Goal: Task Accomplishment & Management: Manage account settings

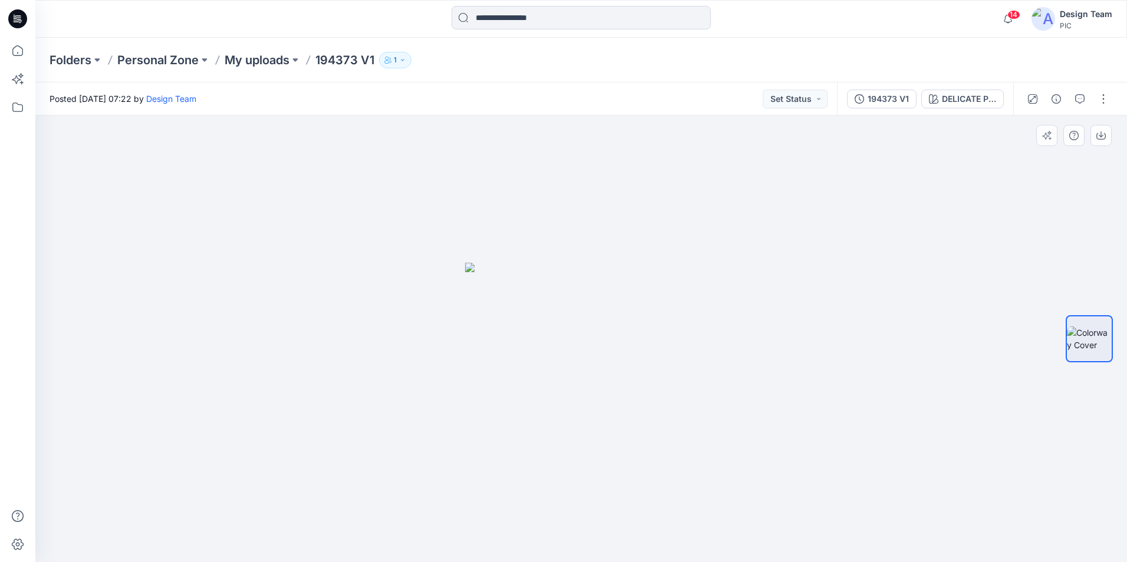
click at [879, 328] on div at bounding box center [580, 339] width 1091 height 447
click at [11, 52] on icon at bounding box center [18, 51] width 26 height 26
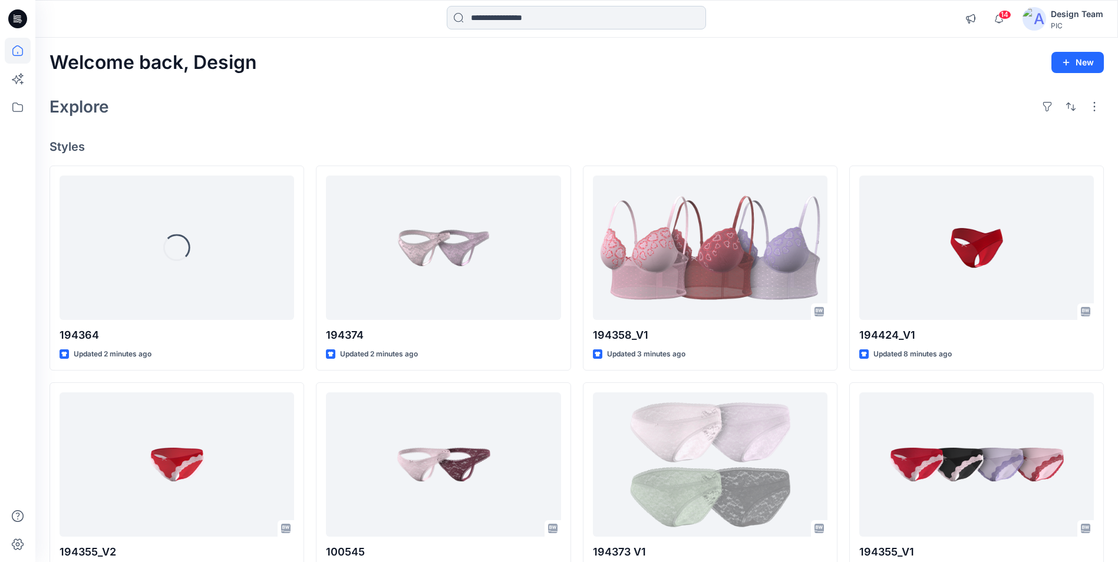
click at [486, 20] on input at bounding box center [576, 18] width 259 height 24
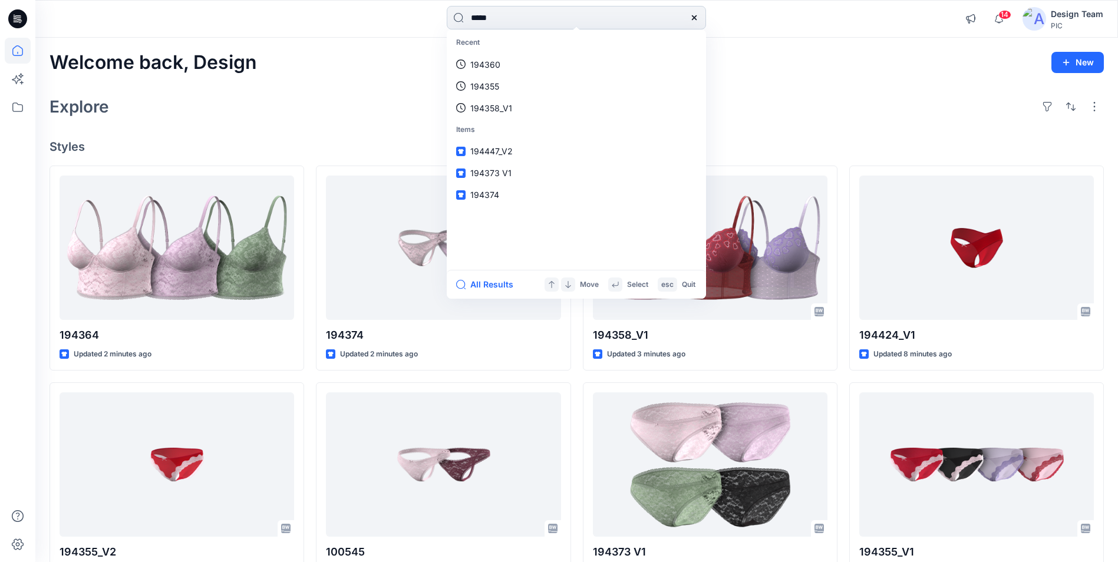
type input "******"
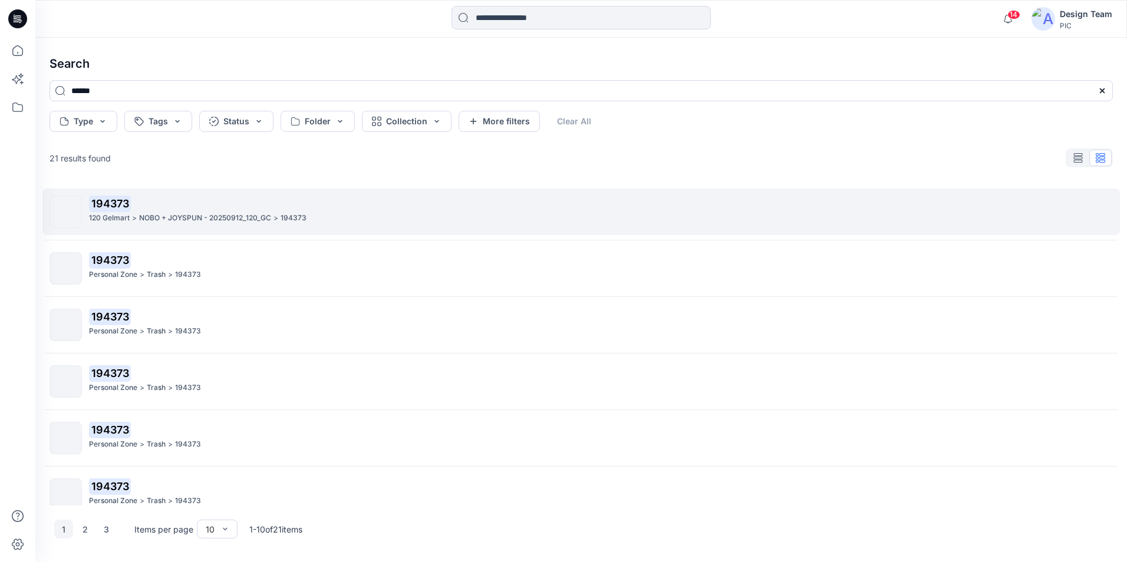
click at [181, 217] on p "NOBO + JOYSPUN - 20250912_120_GC" at bounding box center [205, 218] width 132 height 12
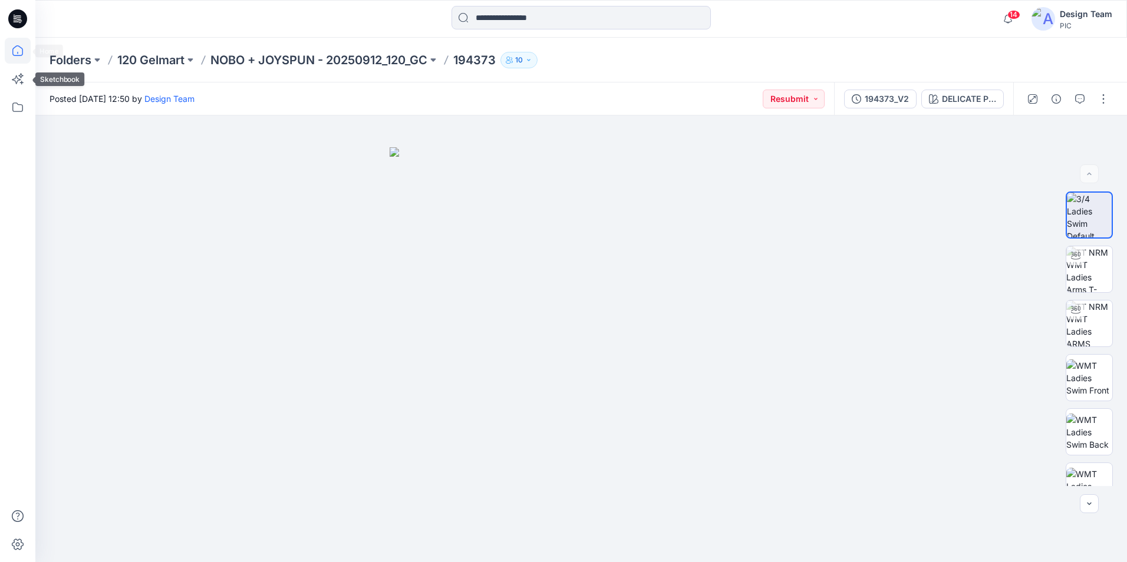
click at [8, 56] on icon at bounding box center [18, 51] width 26 height 26
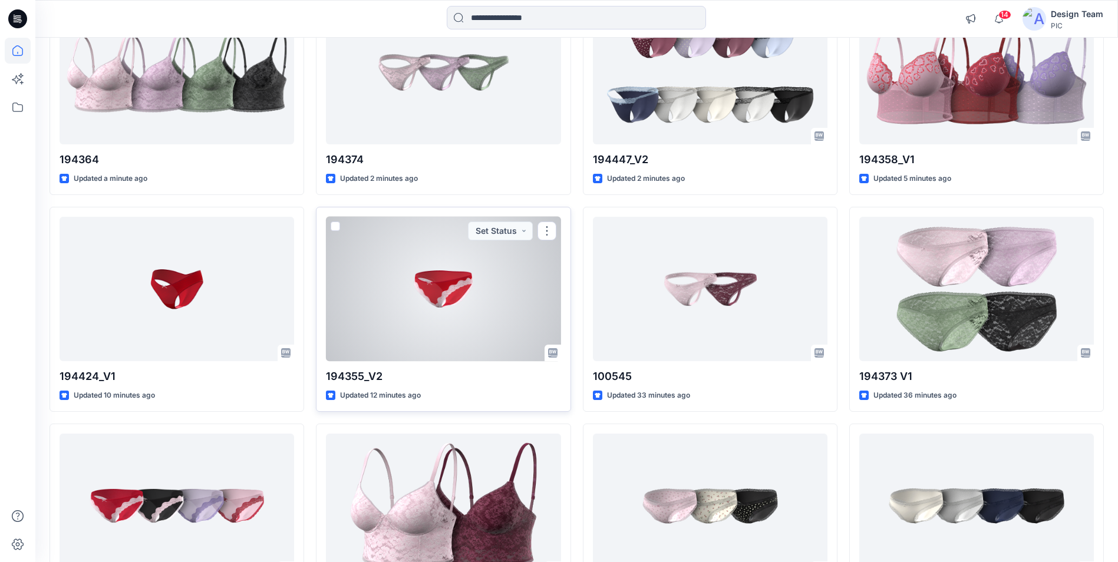
scroll to position [177, 0]
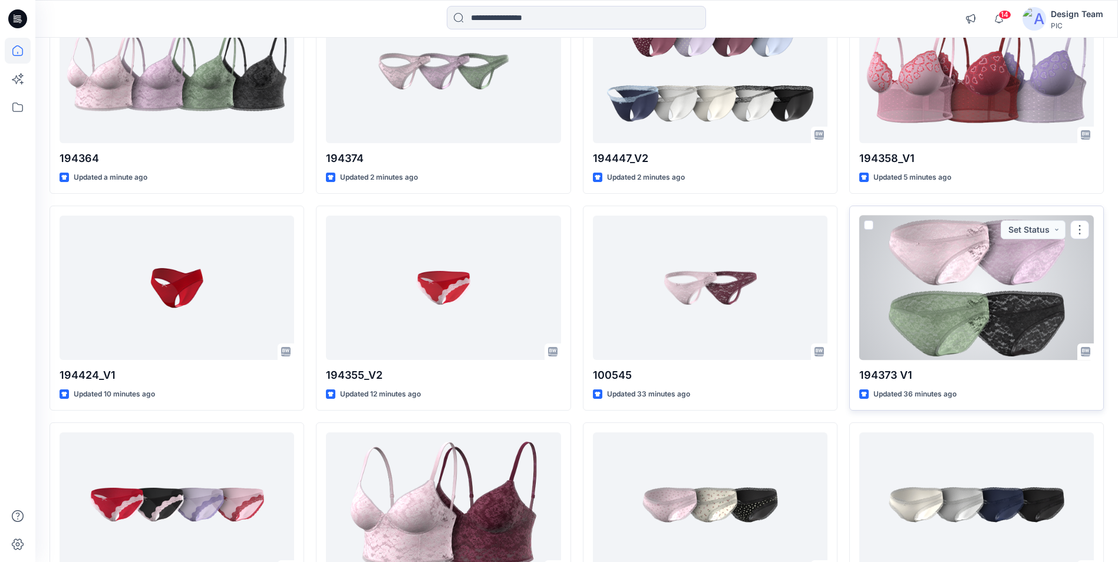
click at [1018, 283] on div at bounding box center [976, 288] width 235 height 144
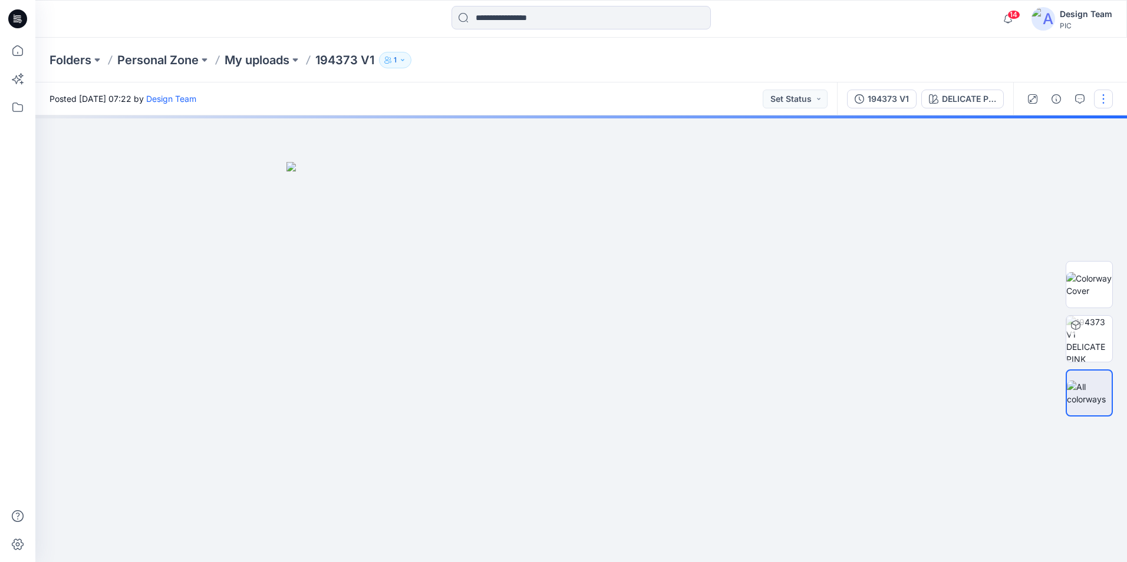
click at [1102, 98] on button "button" at bounding box center [1103, 99] width 19 height 19
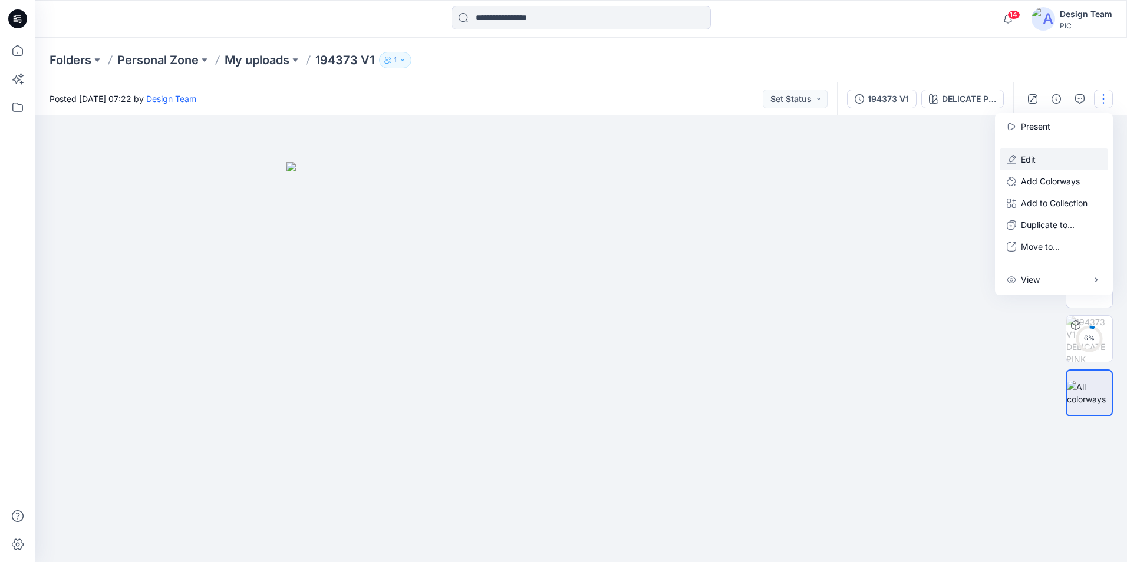
click at [1040, 153] on button "Edit" at bounding box center [1054, 160] width 108 height 22
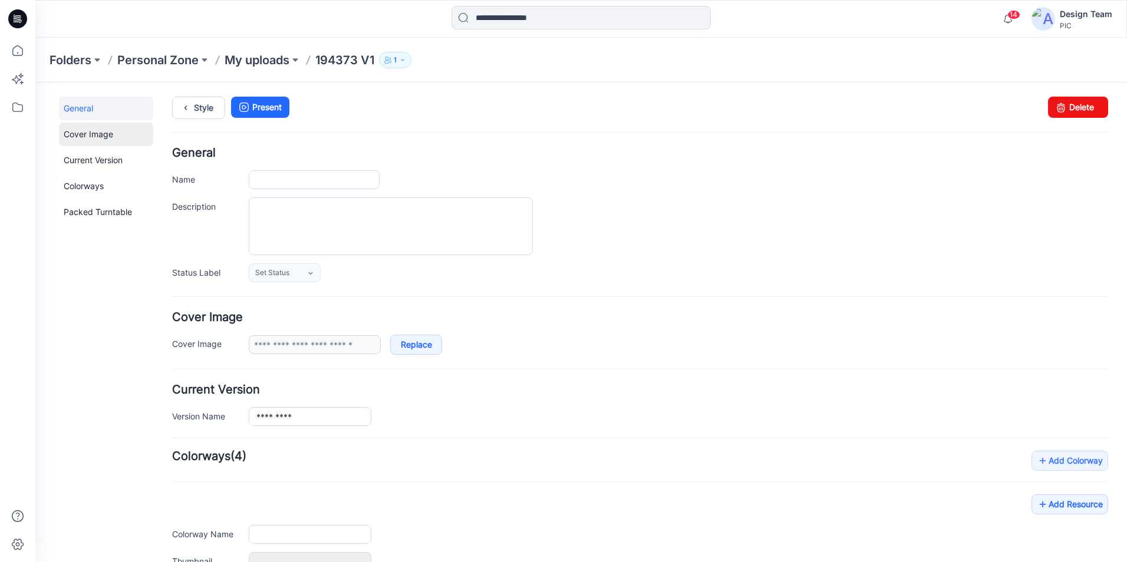
type input "*********"
type input "**********"
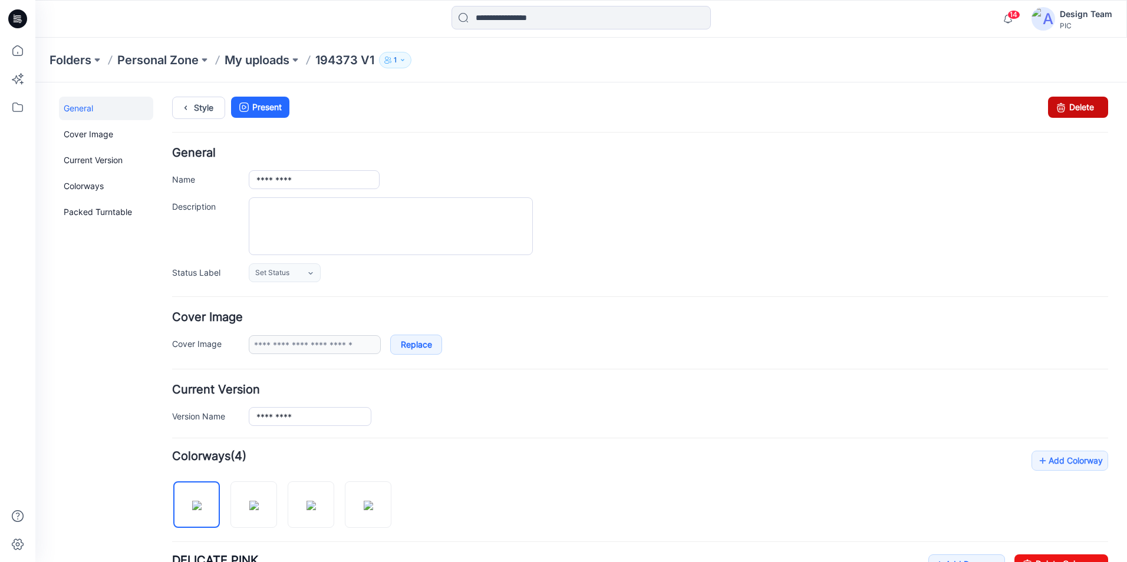
click at [1066, 112] on link "Delete" at bounding box center [1078, 107] width 60 height 21
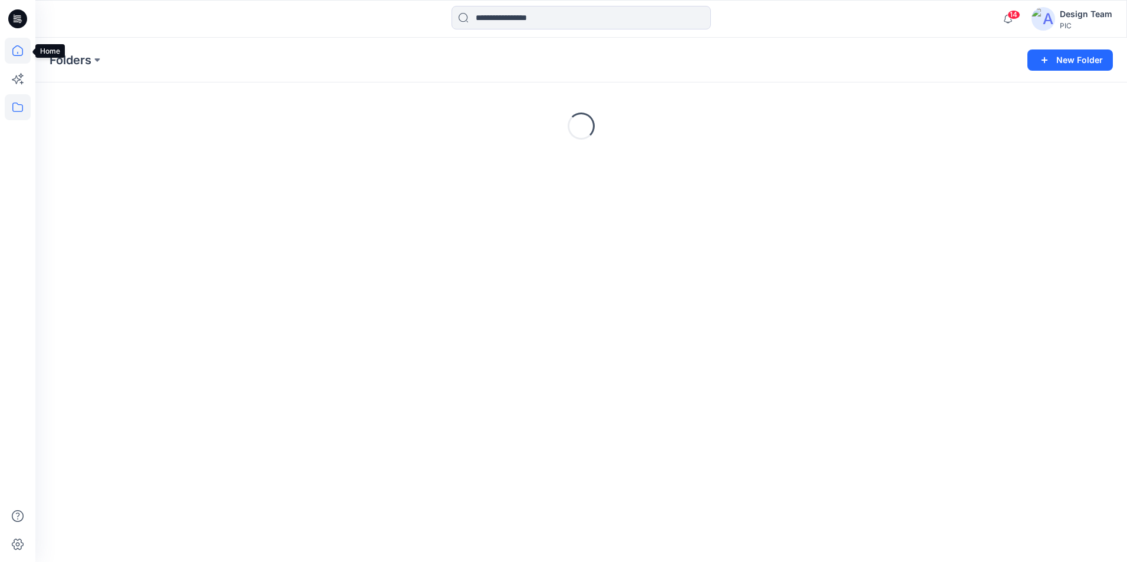
click at [25, 54] on icon at bounding box center [18, 51] width 26 height 26
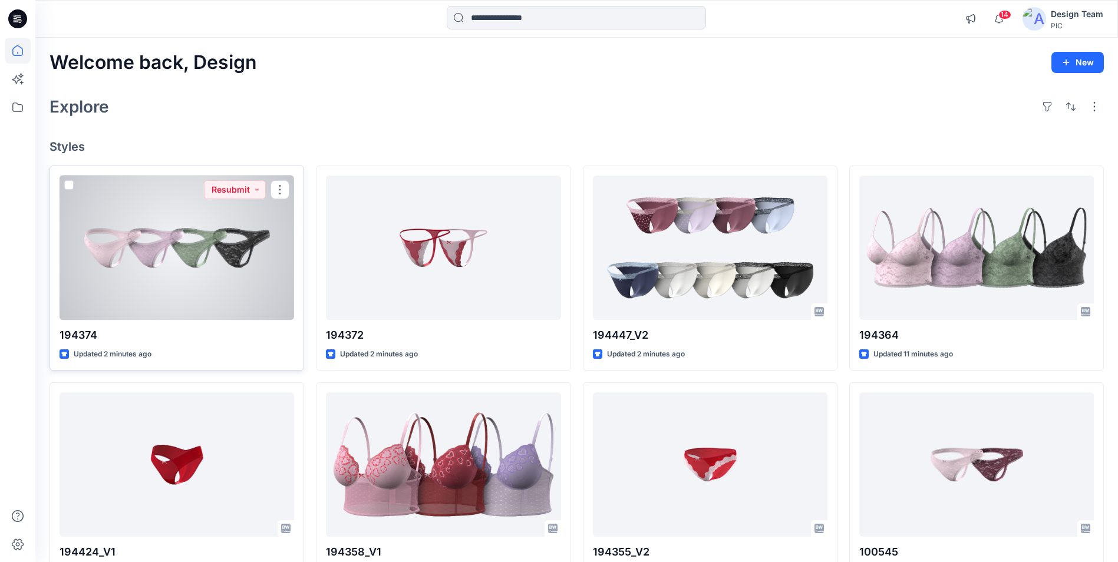
click at [203, 283] on div at bounding box center [177, 248] width 235 height 144
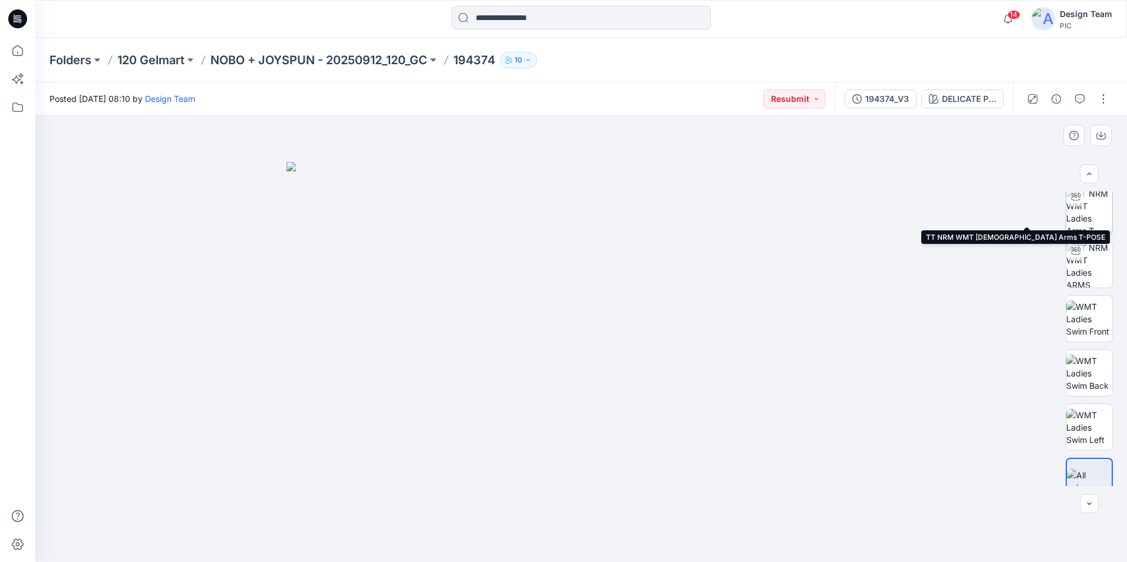
scroll to position [78, 0]
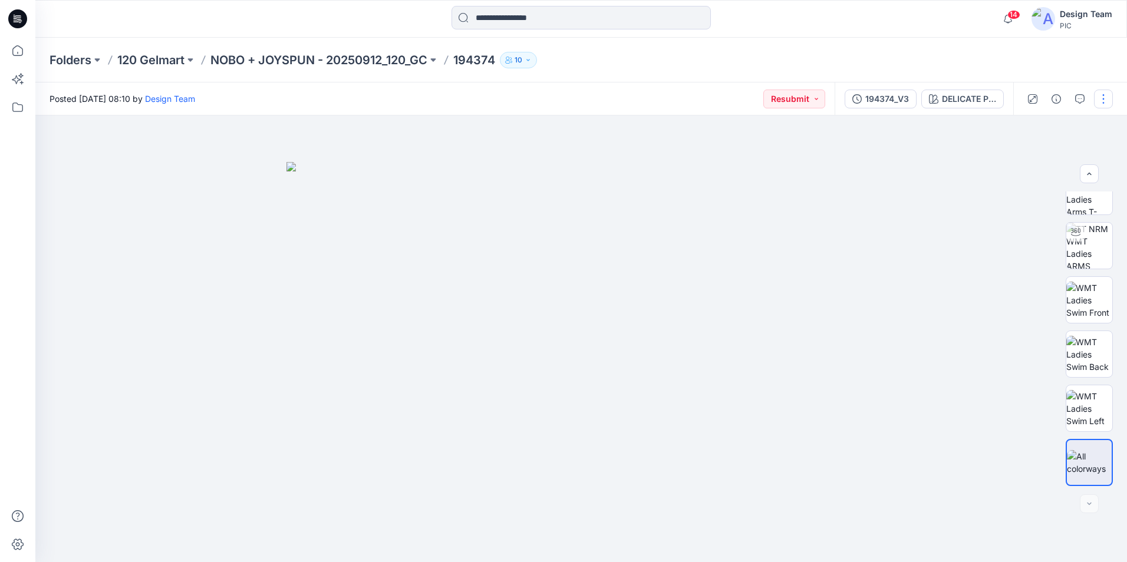
click at [1111, 101] on button "button" at bounding box center [1103, 99] width 19 height 19
click at [1031, 160] on p "Edit" at bounding box center [1028, 159] width 15 height 12
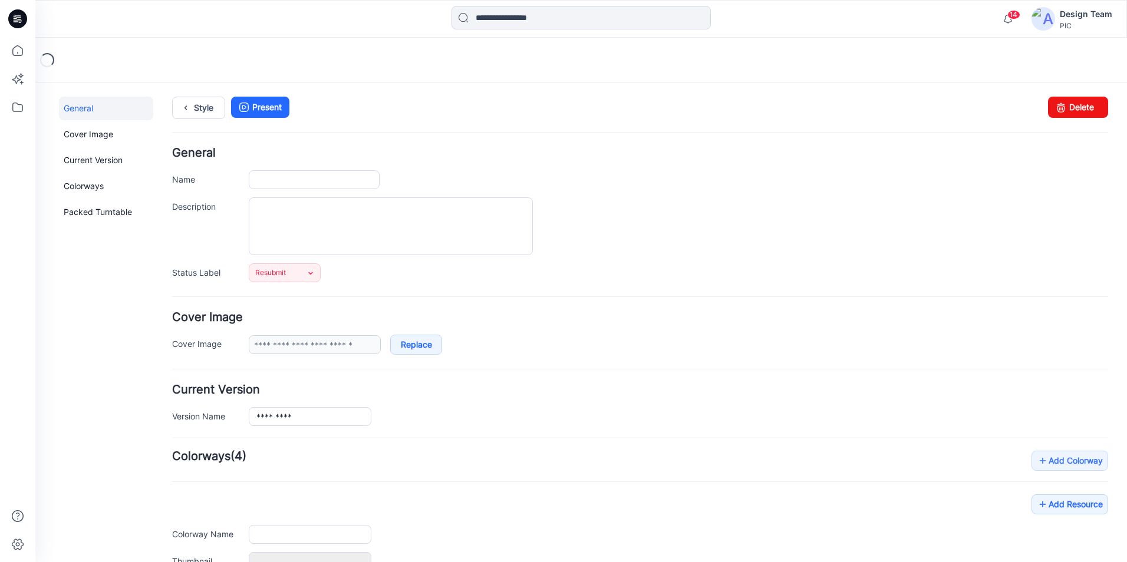
type input "******"
type input "**********"
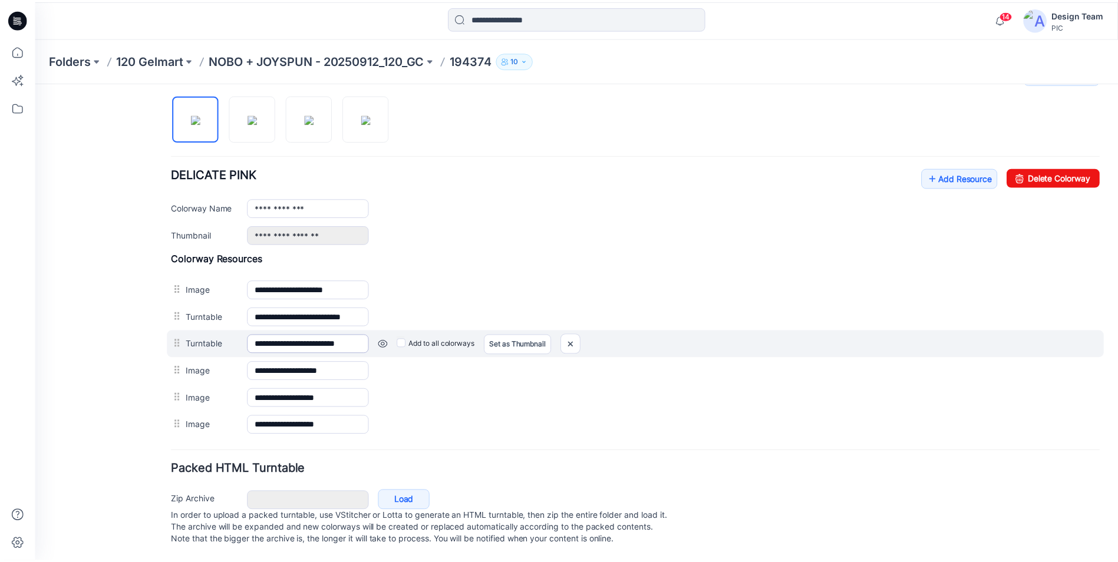
scroll to position [398, 0]
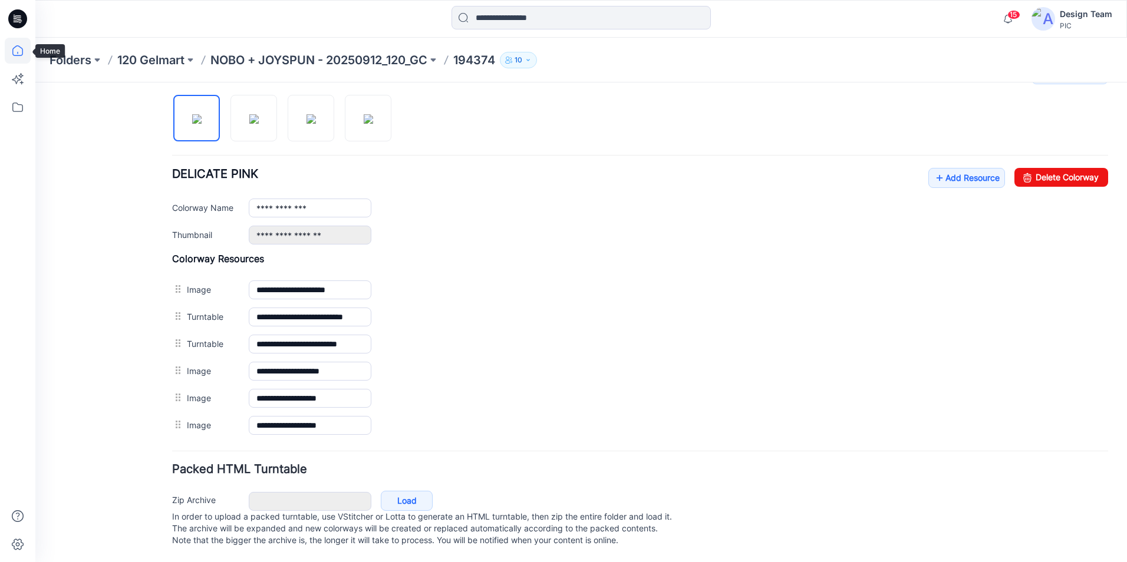
click at [16, 48] on icon at bounding box center [18, 51] width 26 height 26
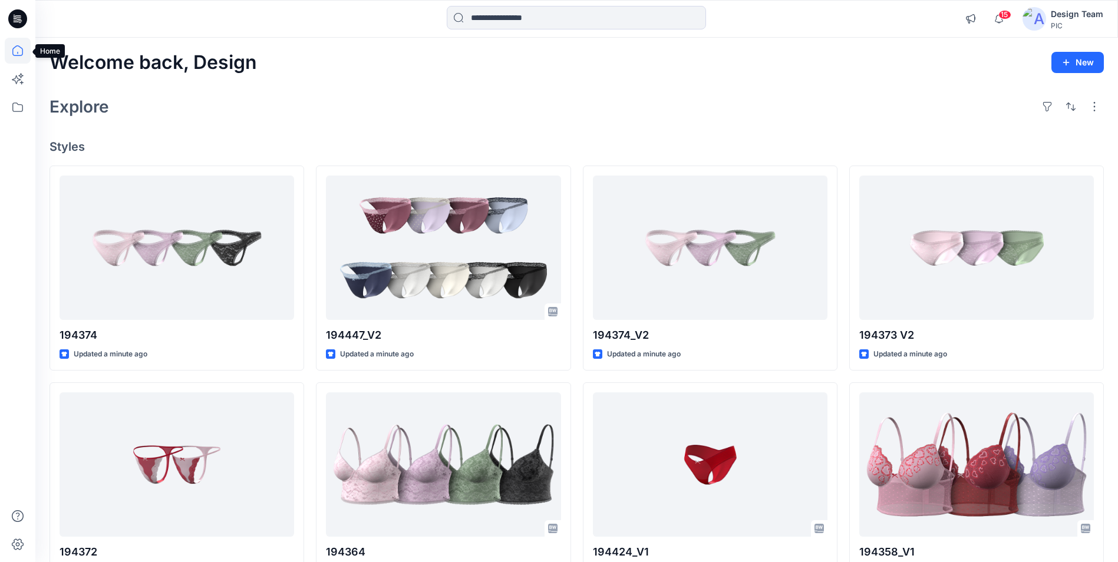
click at [16, 55] on icon at bounding box center [17, 50] width 11 height 11
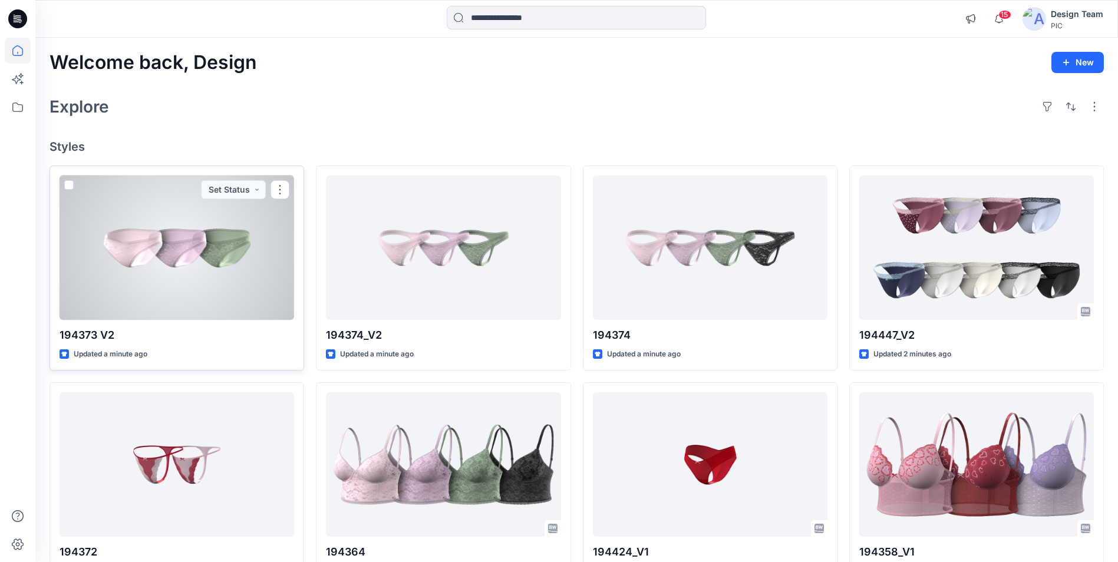
click at [236, 273] on div at bounding box center [177, 248] width 235 height 144
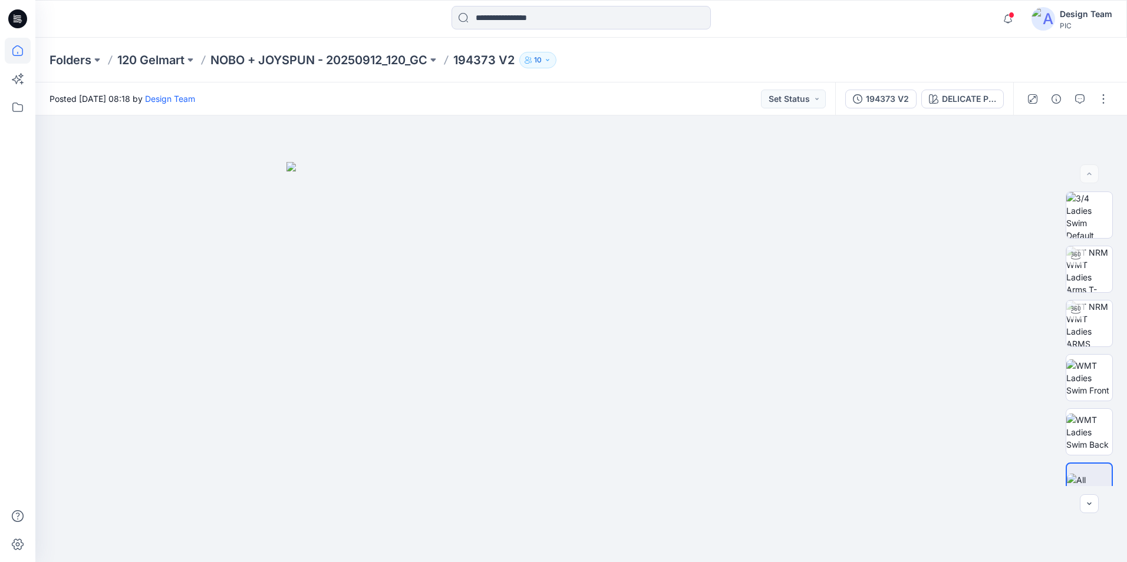
click at [27, 51] on icon at bounding box center [18, 51] width 26 height 26
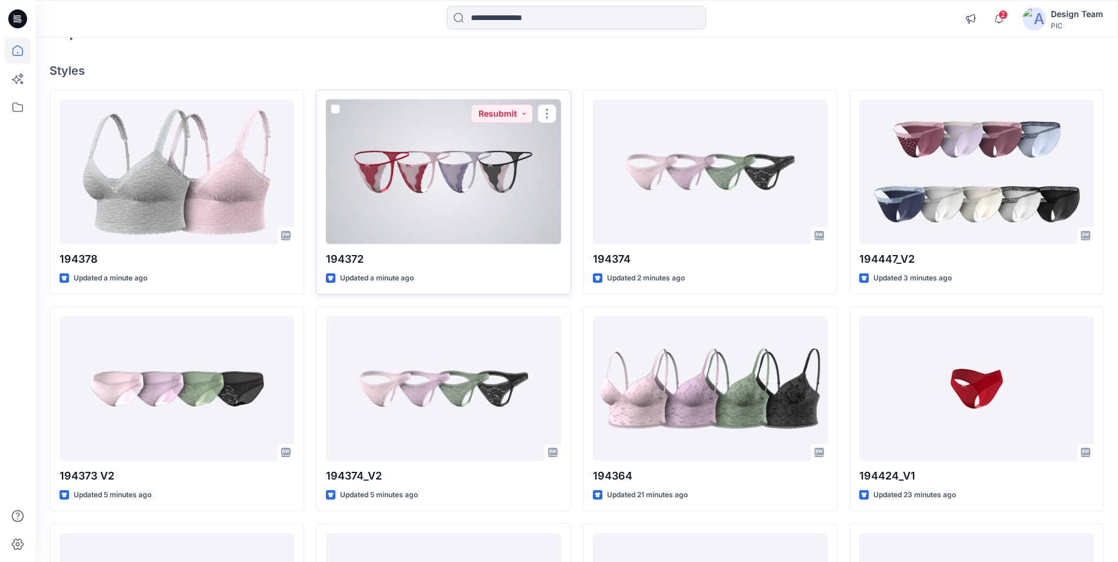
scroll to position [118, 0]
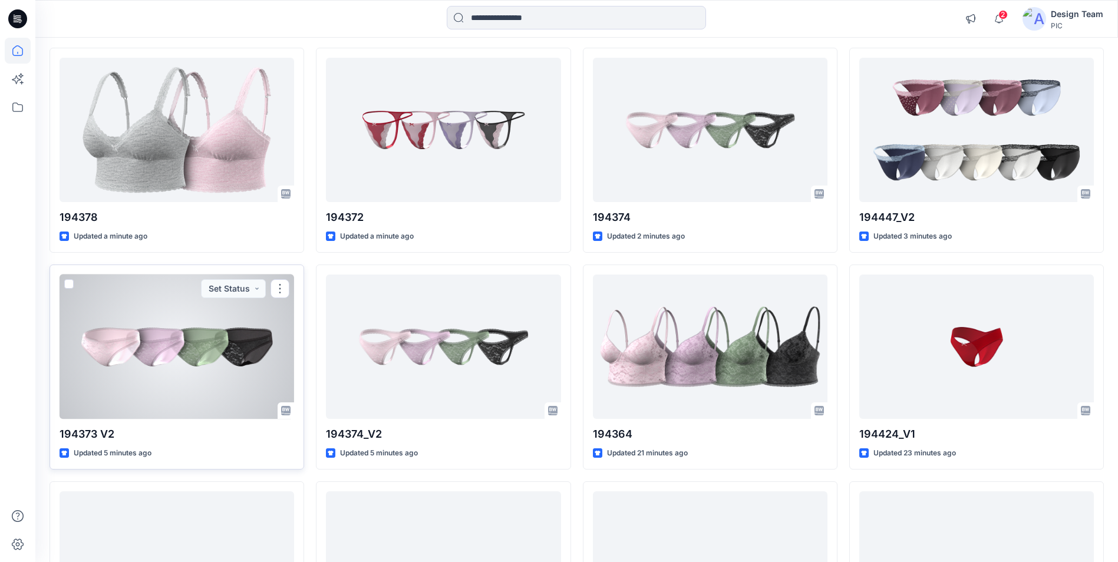
click at [217, 378] on div at bounding box center [177, 347] width 235 height 144
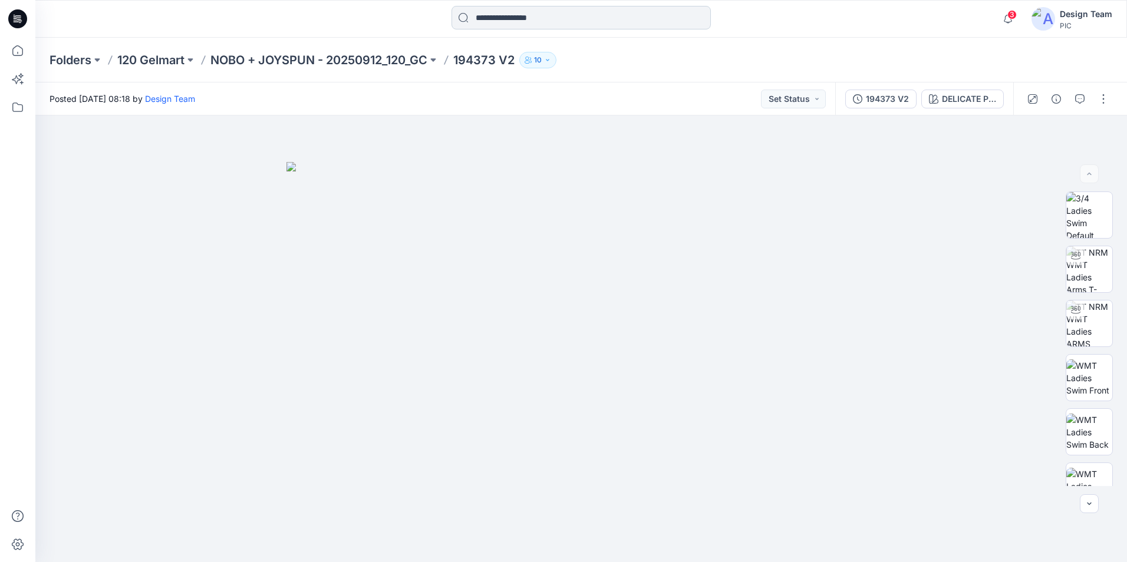
click at [549, 23] on input at bounding box center [580, 18] width 259 height 24
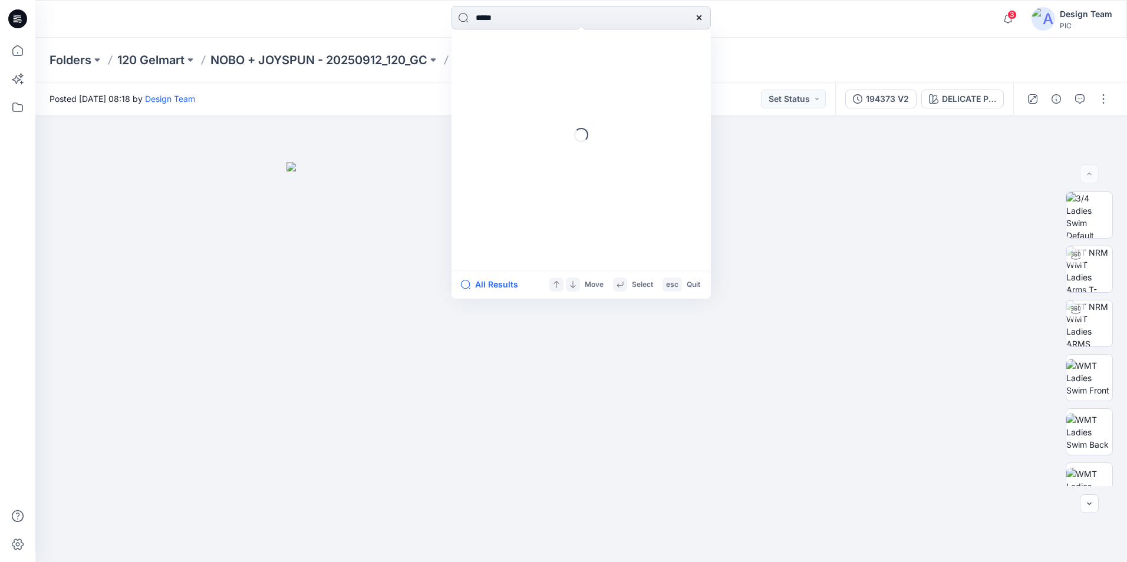
type input "******"
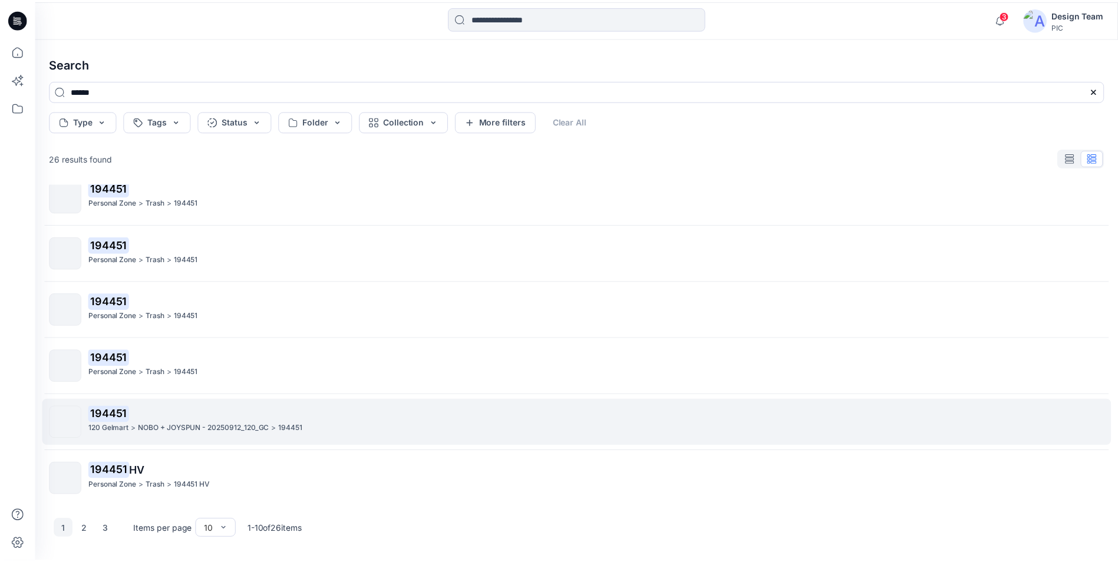
scroll to position [244, 0]
click at [187, 420] on div "194451 120 Gelmart > NOBO + JOYSPUN - 20250912_120_GC > 194451" at bounding box center [600, 420] width 1023 height 32
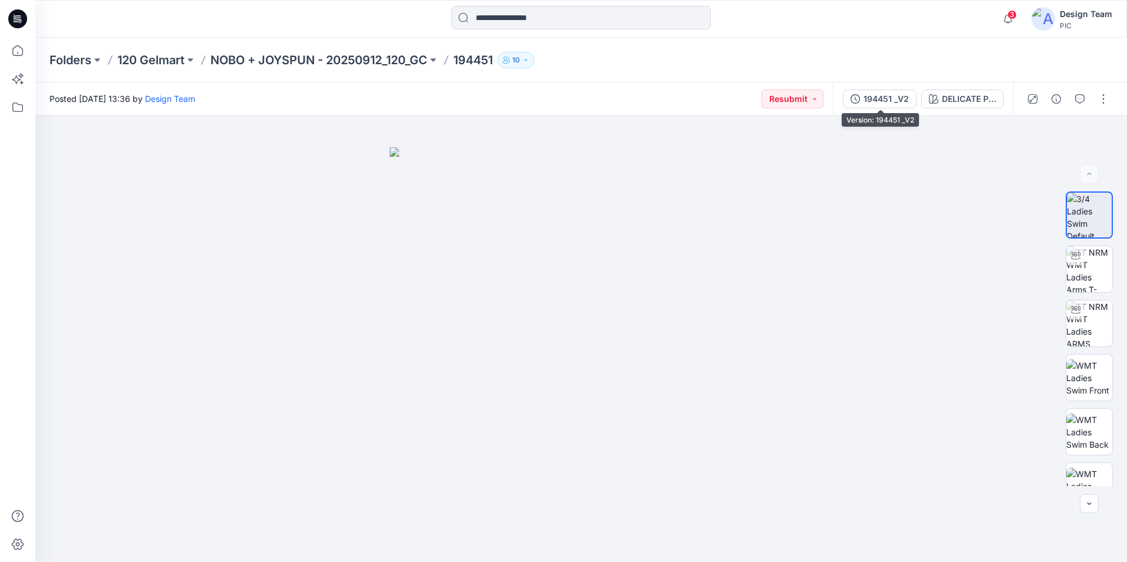
drag, startPoint x: 884, startPoint y: 101, endPoint x: 900, endPoint y: 100, distance: 16.0
click at [885, 101] on div "194451 _V2" at bounding box center [885, 99] width 45 height 13
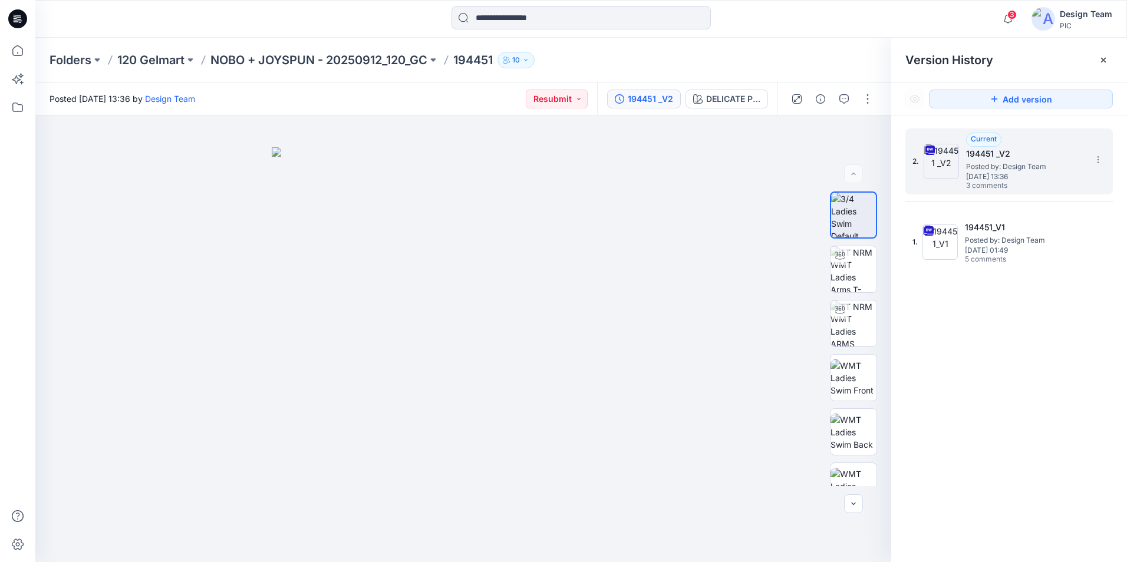
click at [998, 170] on span "Posted by: Design Team" at bounding box center [1025, 167] width 118 height 12
click at [848, 427] on img at bounding box center [853, 432] width 46 height 37
drag, startPoint x: 14, startPoint y: 57, endPoint x: 23, endPoint y: 59, distance: 9.0
click at [14, 57] on icon at bounding box center [18, 51] width 26 height 26
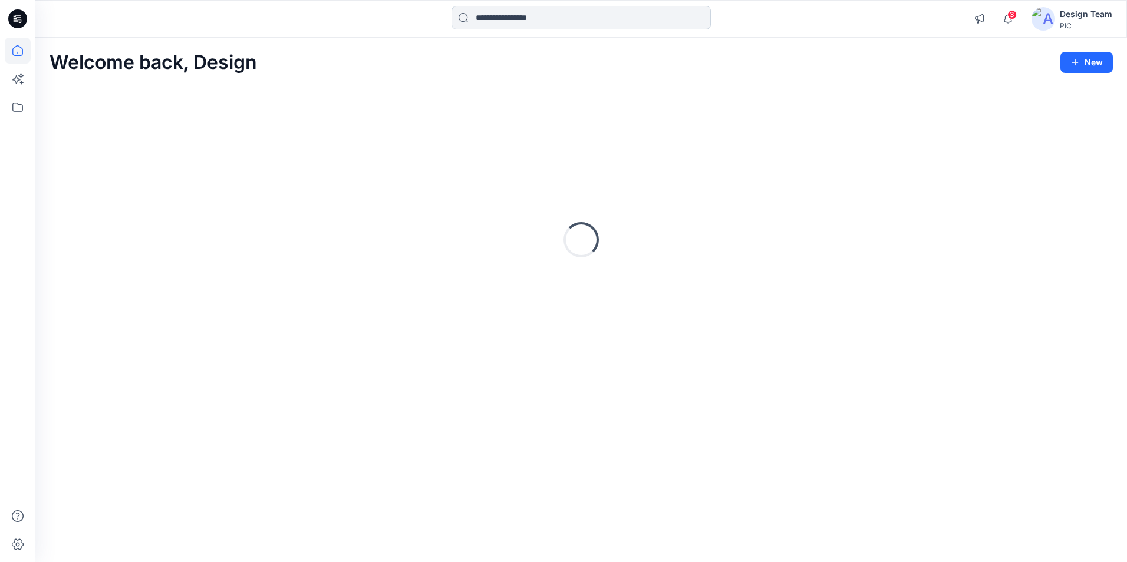
click at [489, 14] on input at bounding box center [580, 18] width 259 height 24
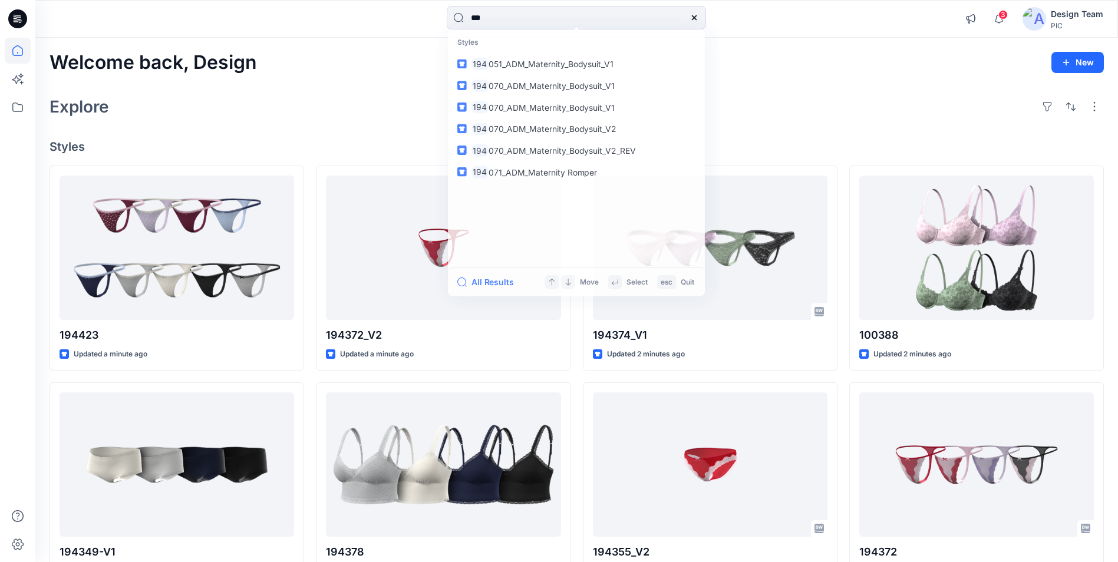
click at [905, 125] on div "Welcome back, Design New Explore Styles 194423 Updated a minute ago 194349-V1 U…" at bounding box center [576, 449] width 1083 height 823
drag, startPoint x: 502, startPoint y: 11, endPoint x: 504, endPoint y: 18, distance: 6.7
click at [503, 17] on input "***" at bounding box center [576, 18] width 259 height 24
type input "******"
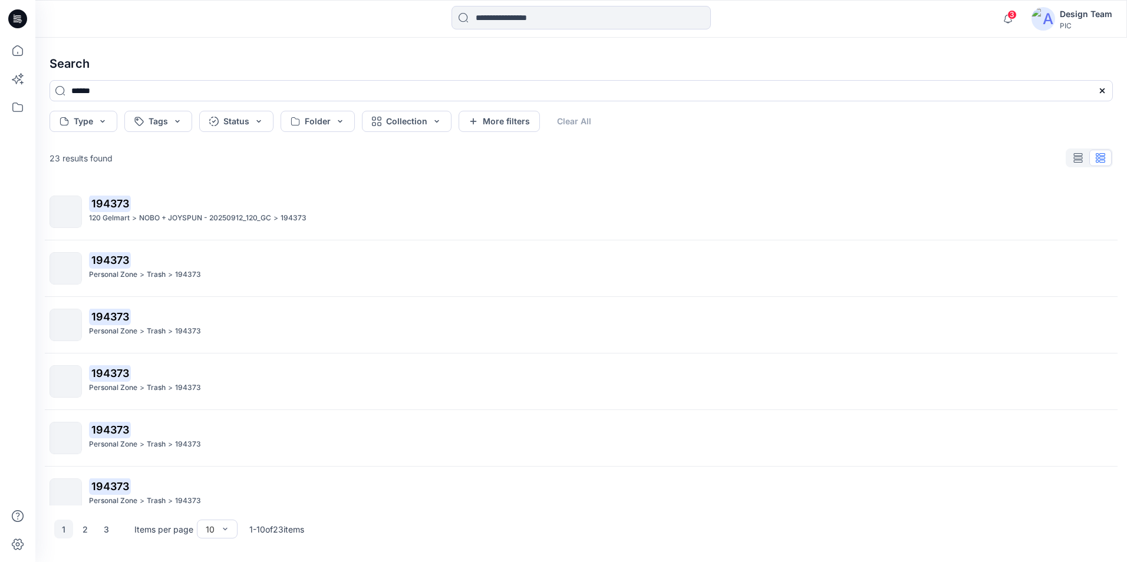
click at [221, 215] on p "NOBO + JOYSPUN - 20250912_120_GC" at bounding box center [205, 218] width 132 height 12
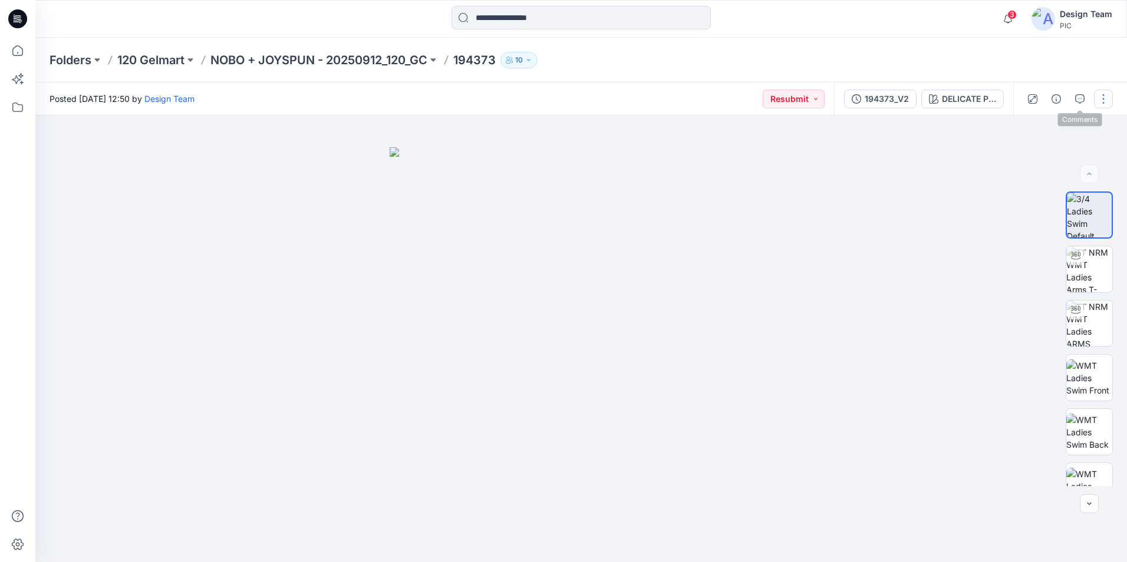
click at [1104, 94] on button "button" at bounding box center [1103, 99] width 19 height 19
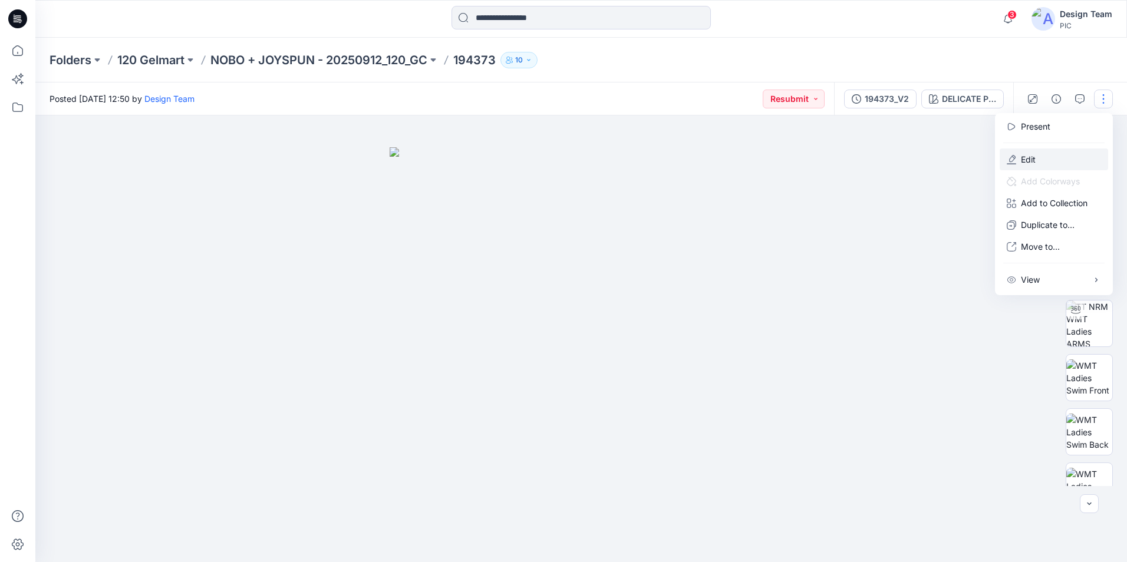
click at [1037, 162] on button "Edit" at bounding box center [1054, 160] width 108 height 22
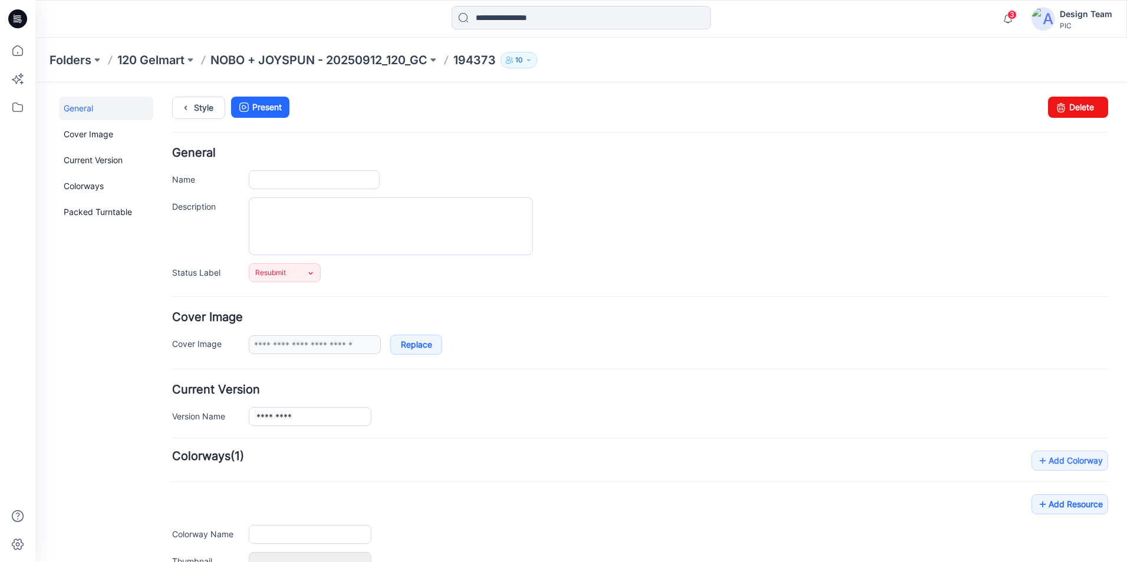
type input "******"
type input "**********"
click at [296, 182] on input "******" at bounding box center [314, 179] width 131 height 19
type input "*********"
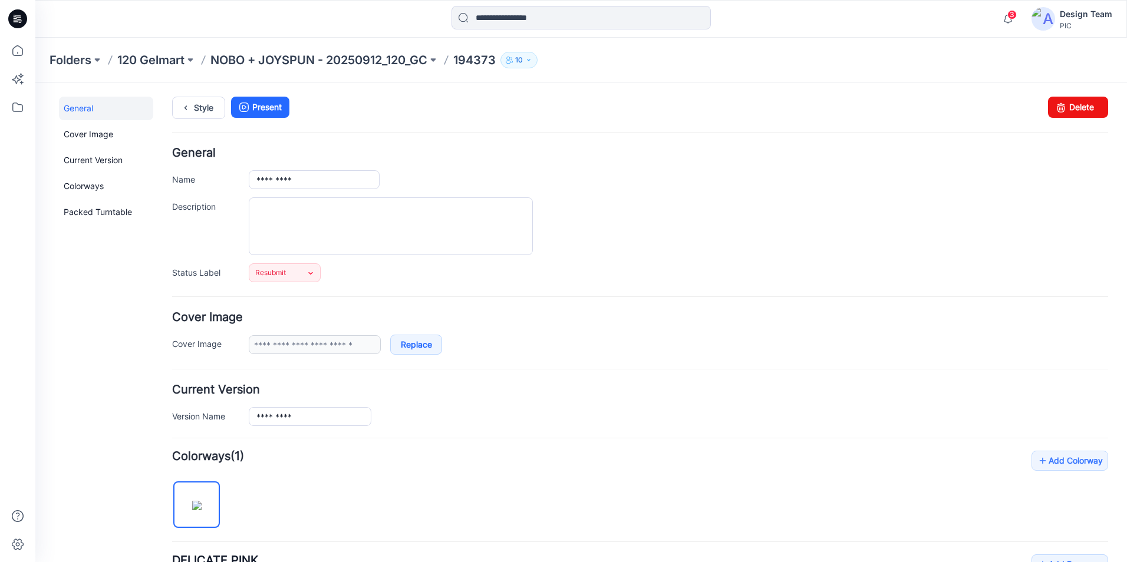
click at [552, 125] on div "Style Present Changes Saved Delete" at bounding box center [640, 122] width 936 height 51
click at [21, 52] on icon at bounding box center [18, 51] width 26 height 26
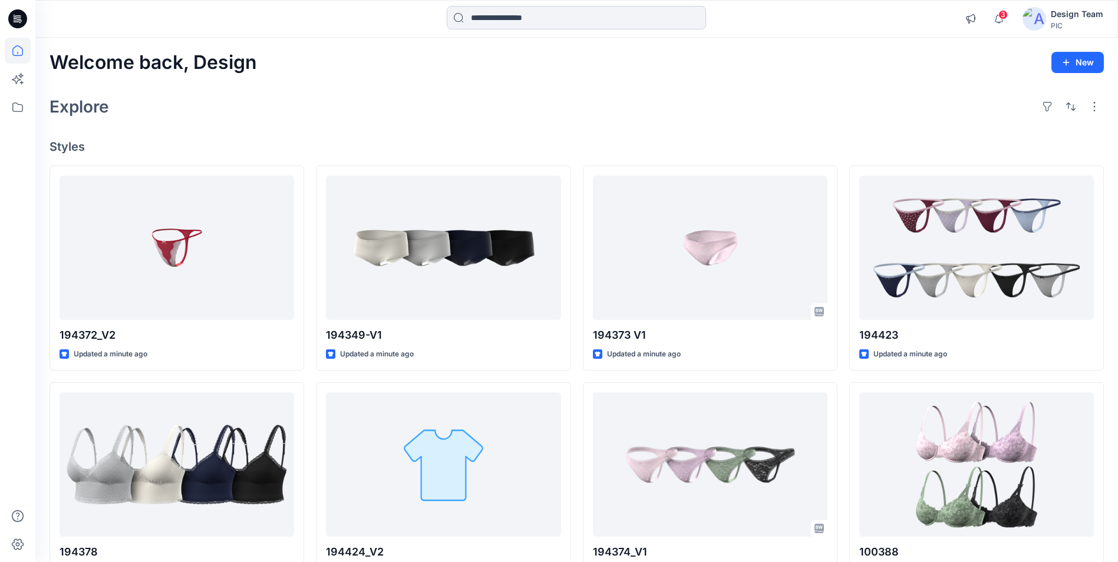
click at [493, 19] on input at bounding box center [576, 18] width 259 height 24
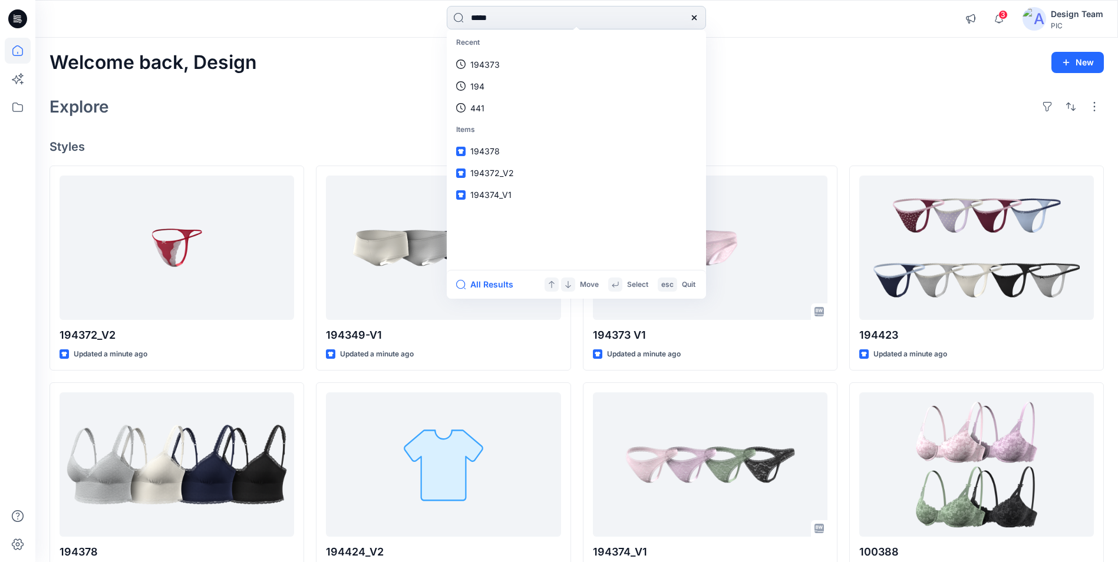
type input "******"
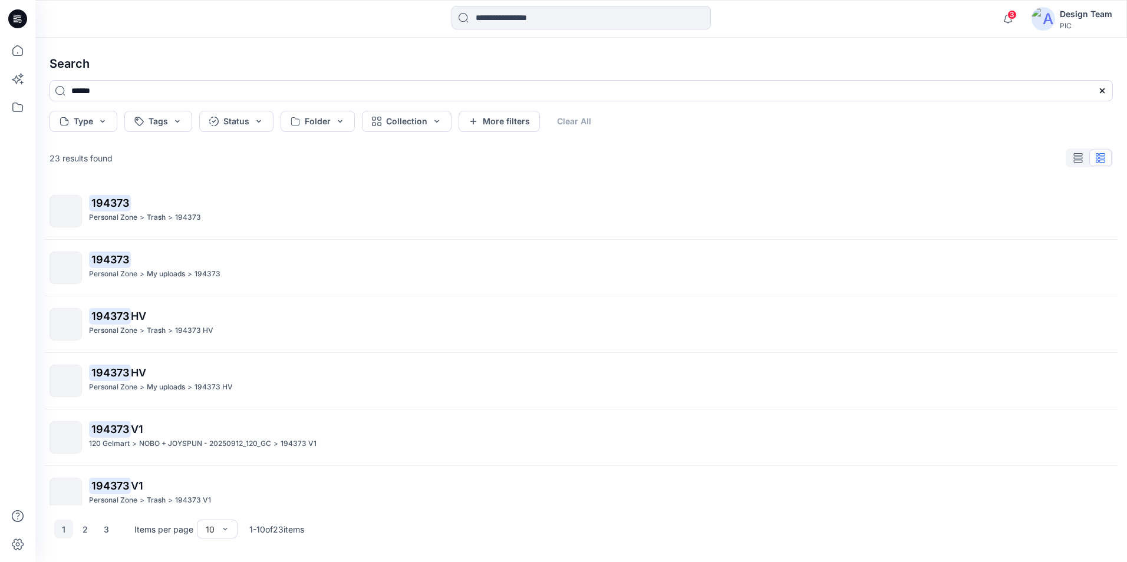
scroll to position [244, 0]
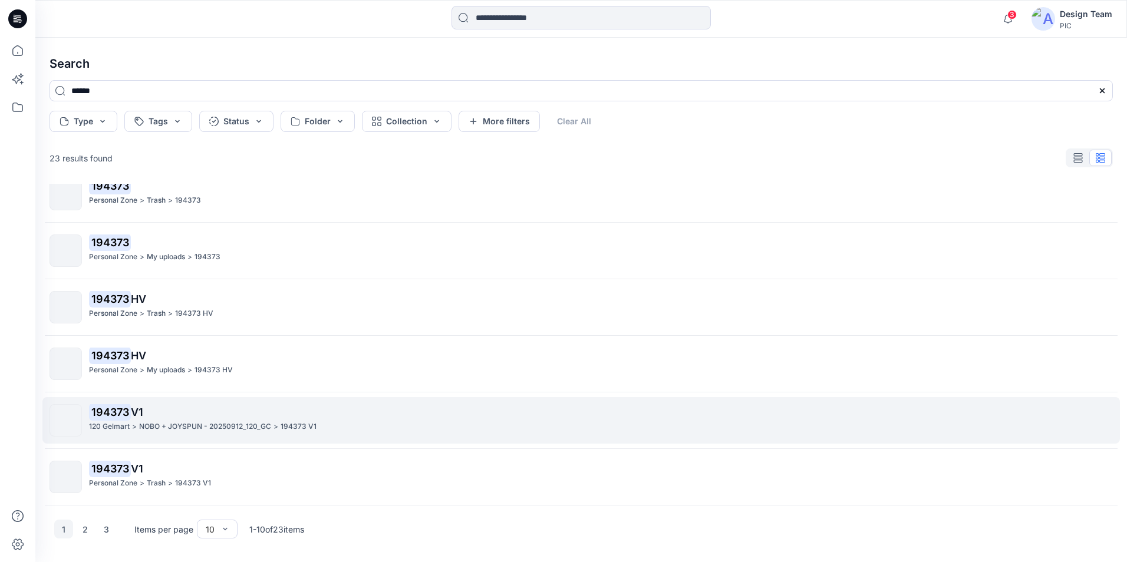
click at [215, 430] on p "NOBO + JOYSPUN - 20250912_120_GC" at bounding box center [205, 427] width 132 height 12
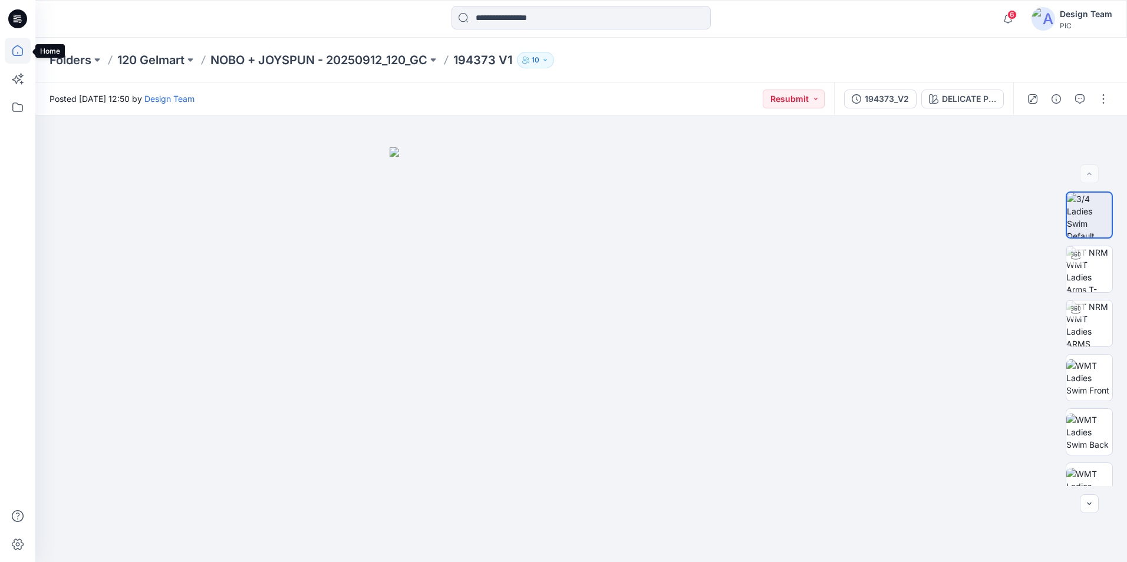
click at [12, 45] on icon at bounding box center [18, 51] width 26 height 26
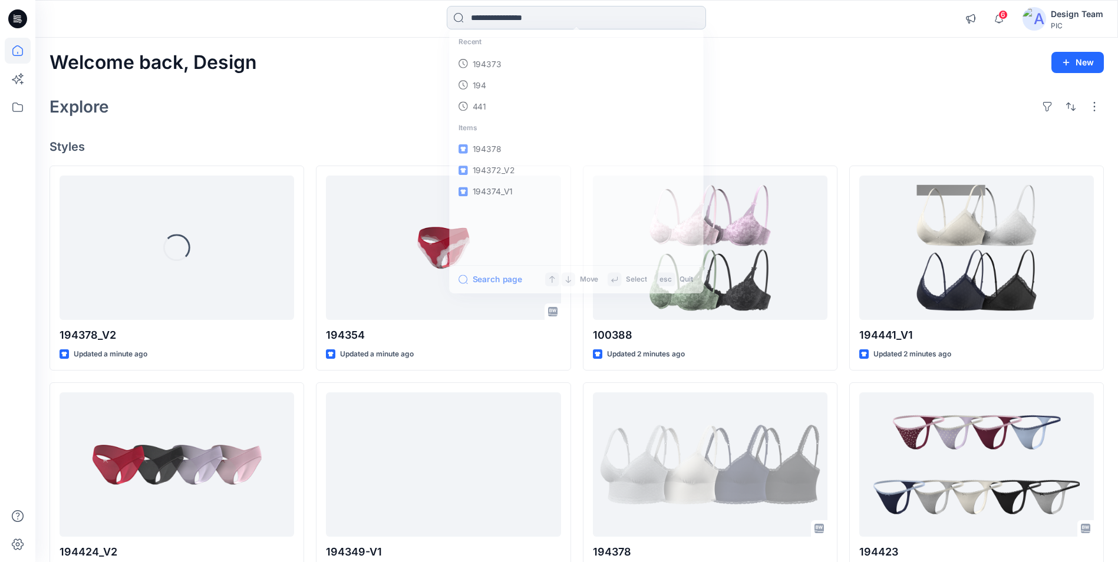
click at [485, 22] on input at bounding box center [576, 18] width 259 height 24
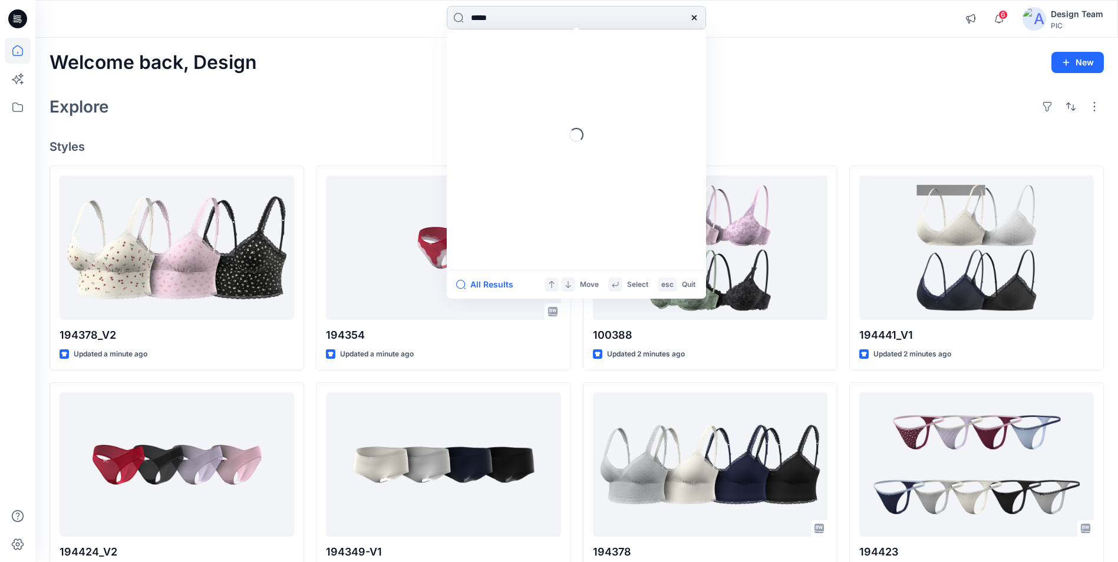
type input "******"
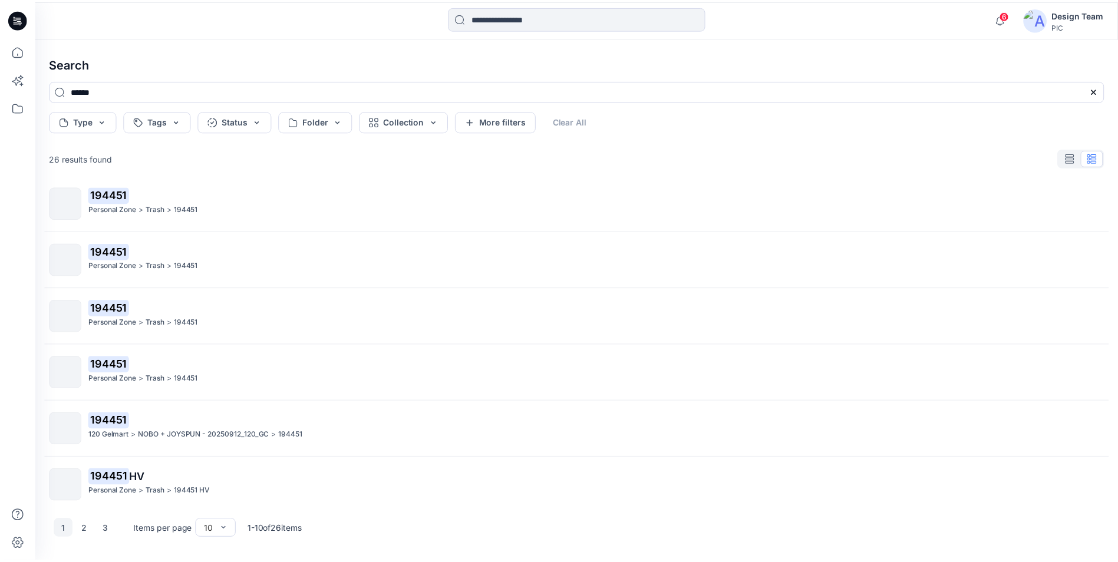
scroll to position [244, 0]
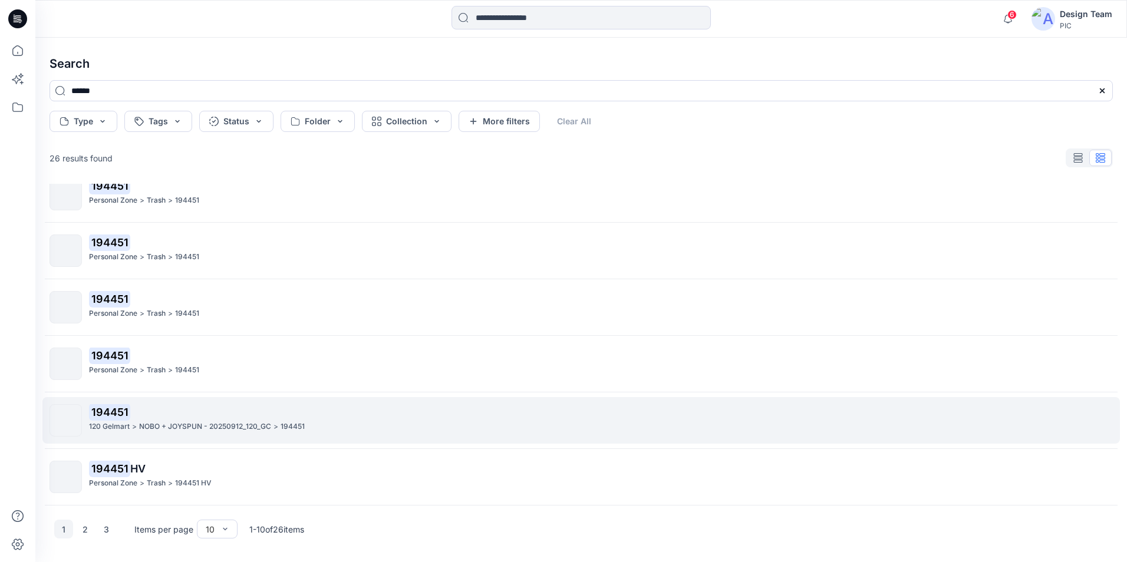
click at [190, 424] on p "NOBO + JOYSPUN - 20250912_120_GC" at bounding box center [205, 427] width 132 height 12
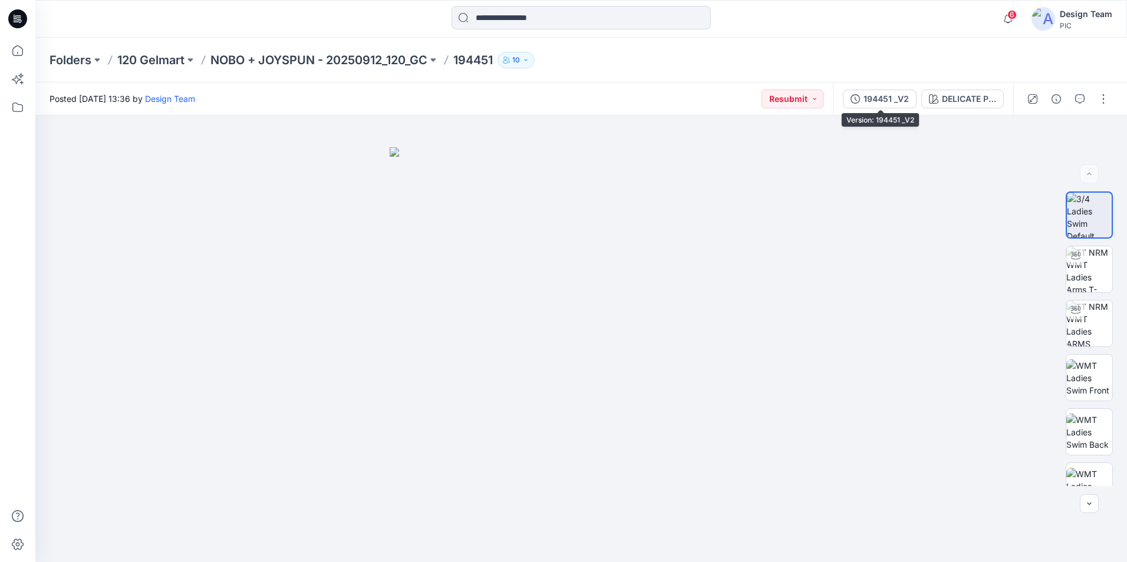
click at [891, 111] on div "194451 _V2 DELICATE PINK" at bounding box center [923, 99] width 180 height 33
click at [884, 102] on div "194451 _V2" at bounding box center [885, 99] width 45 height 13
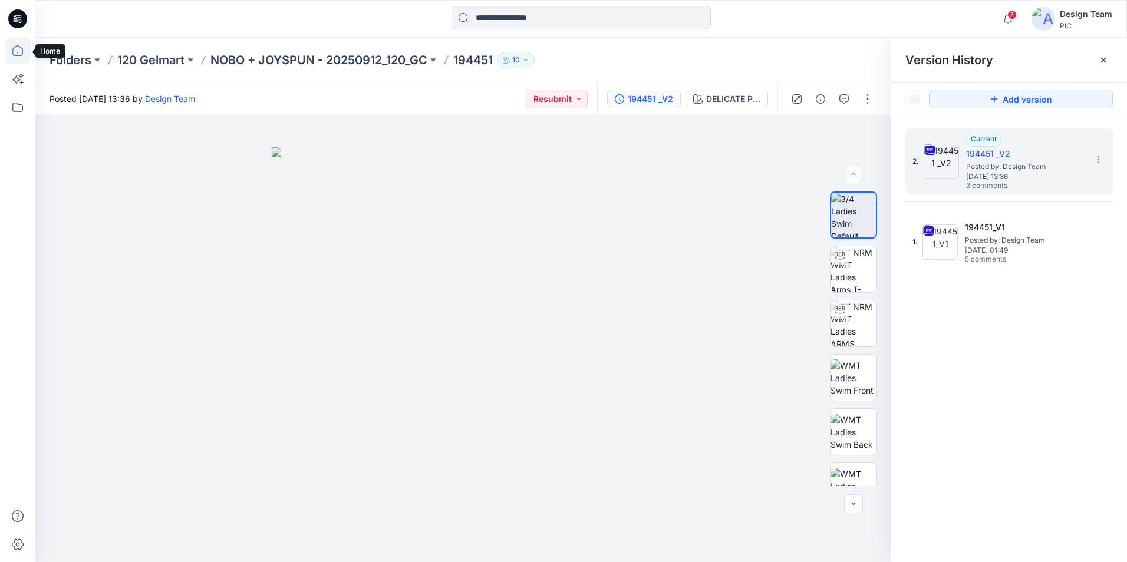
click at [15, 55] on icon at bounding box center [18, 51] width 26 height 26
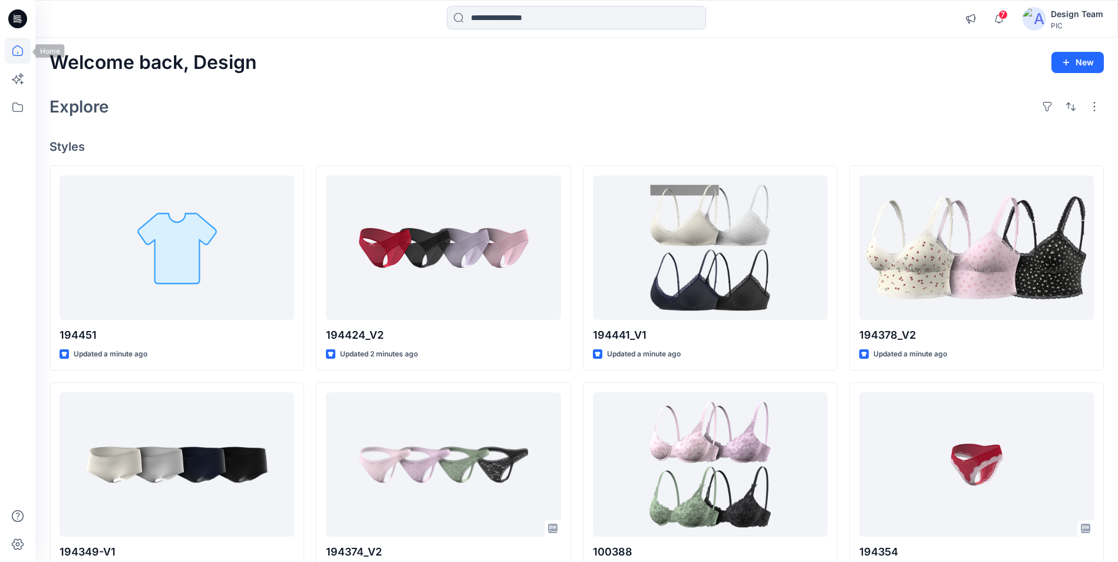
click at [21, 48] on icon at bounding box center [17, 50] width 11 height 11
click at [44, 0] on div "7 Notifications Your style 194372 has been updated with 194372_V3 version 13 mi…" at bounding box center [576, 19] width 1083 height 38
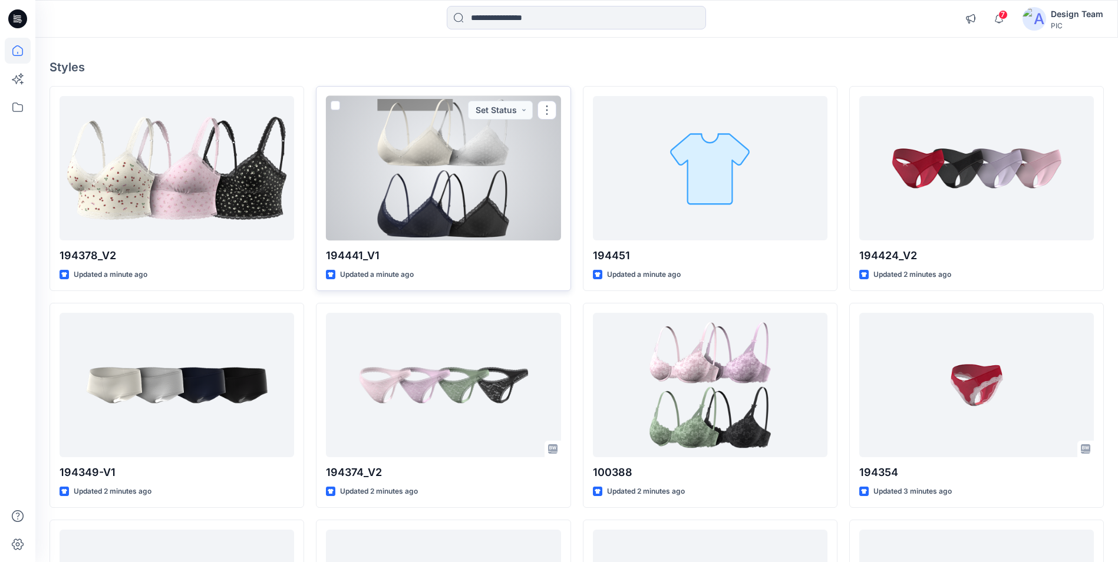
scroll to position [118, 0]
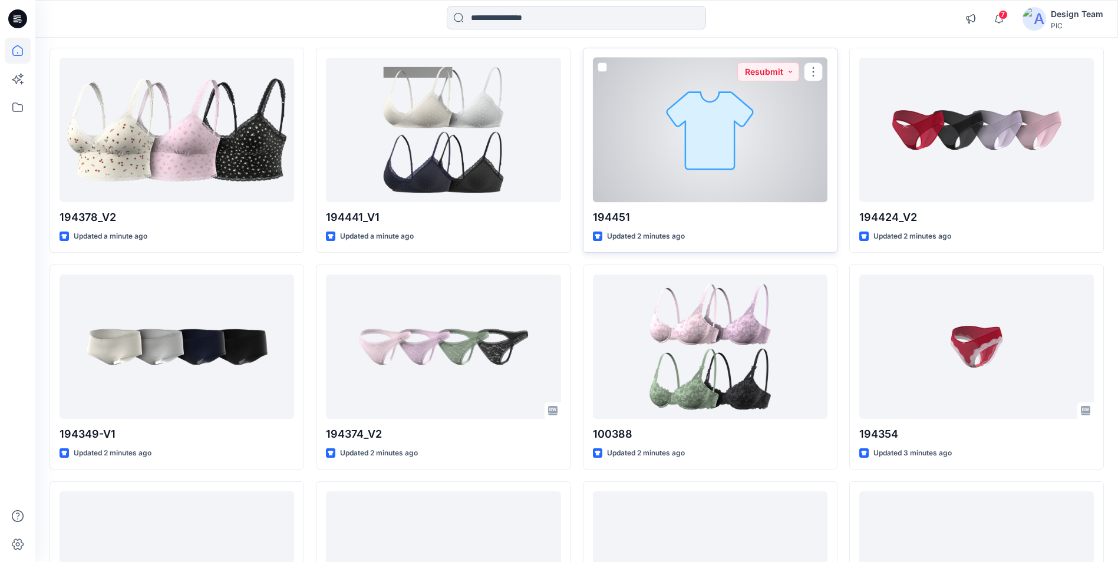
click at [671, 183] on div at bounding box center [710, 130] width 235 height 144
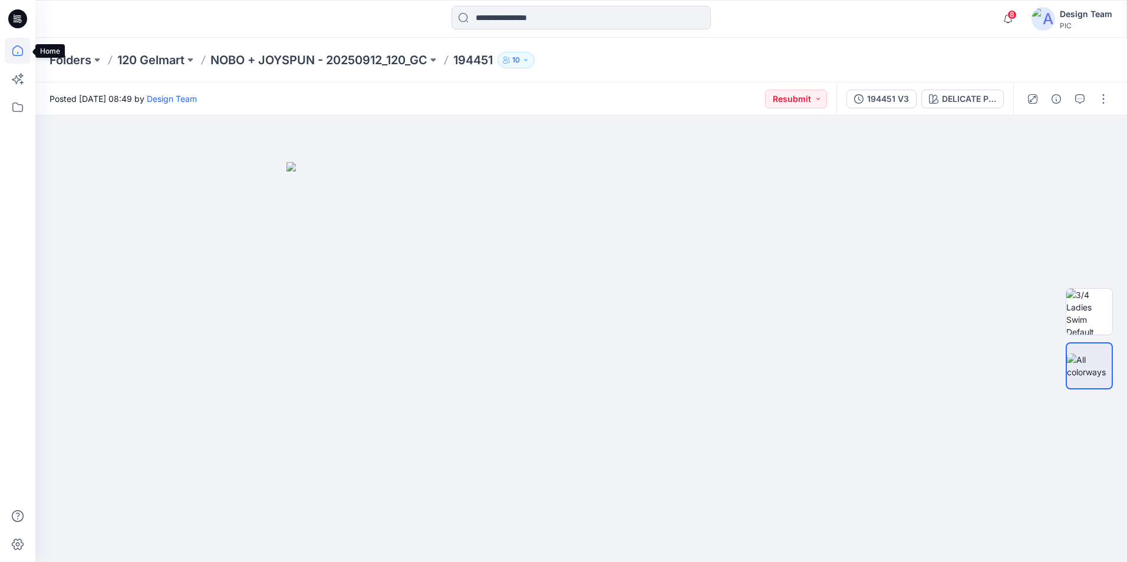
click at [22, 54] on icon at bounding box center [17, 50] width 11 height 11
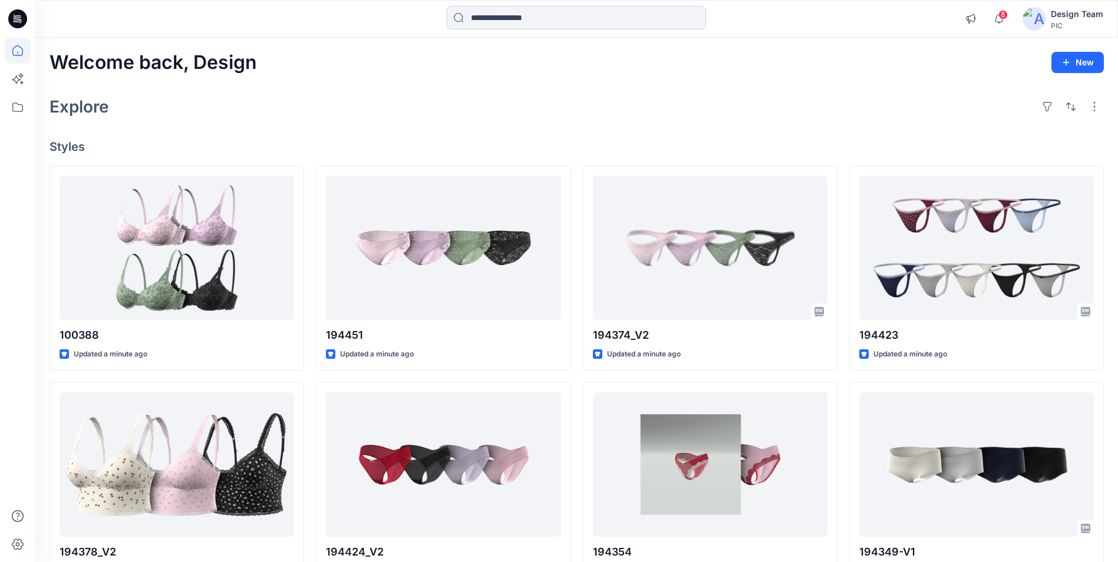
click at [512, 16] on input at bounding box center [576, 18] width 259 height 24
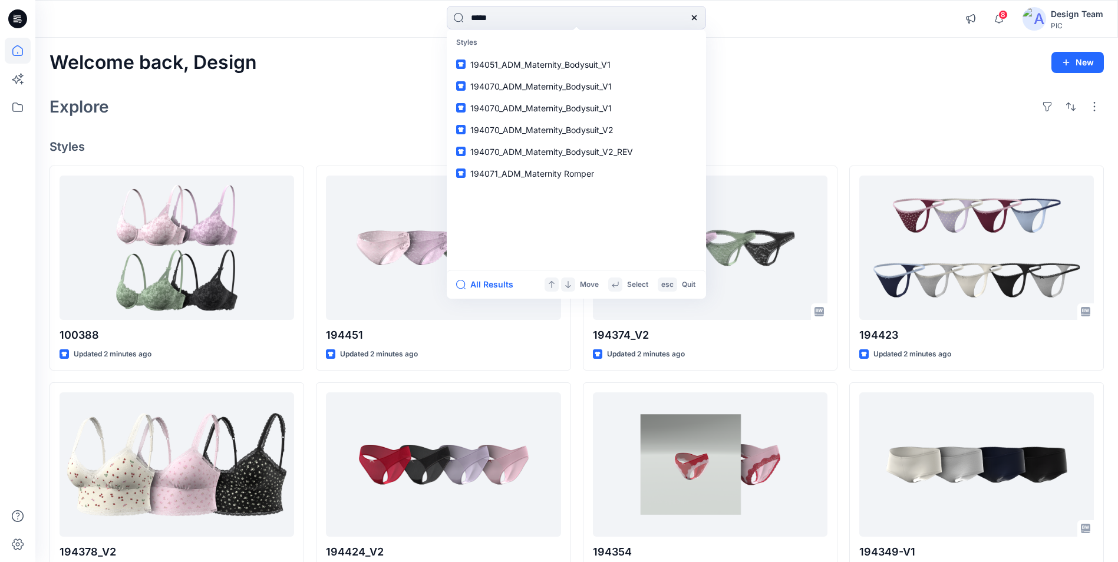
type input "******"
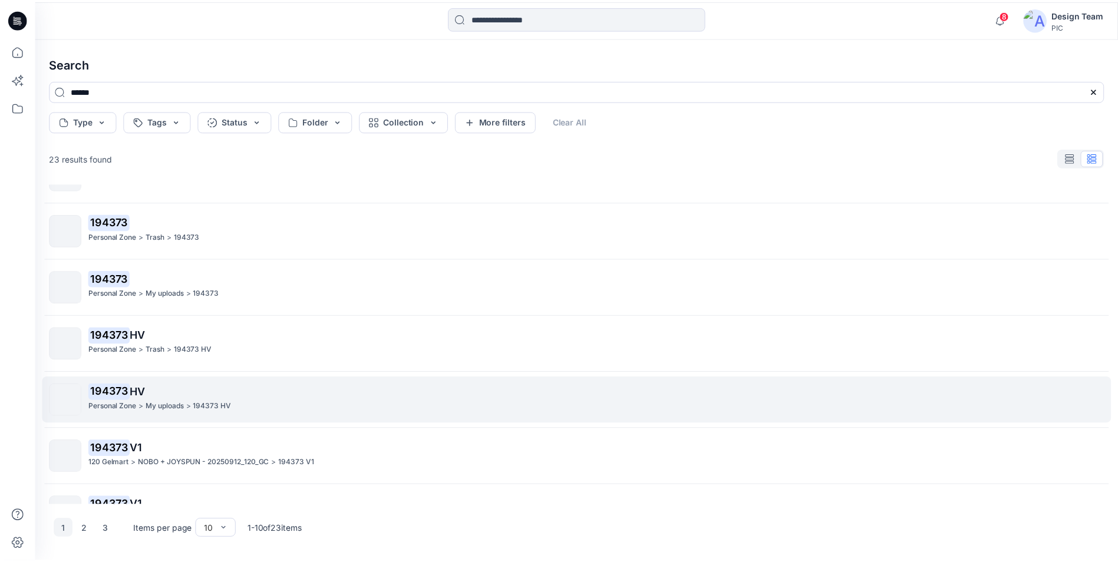
scroll to position [244, 0]
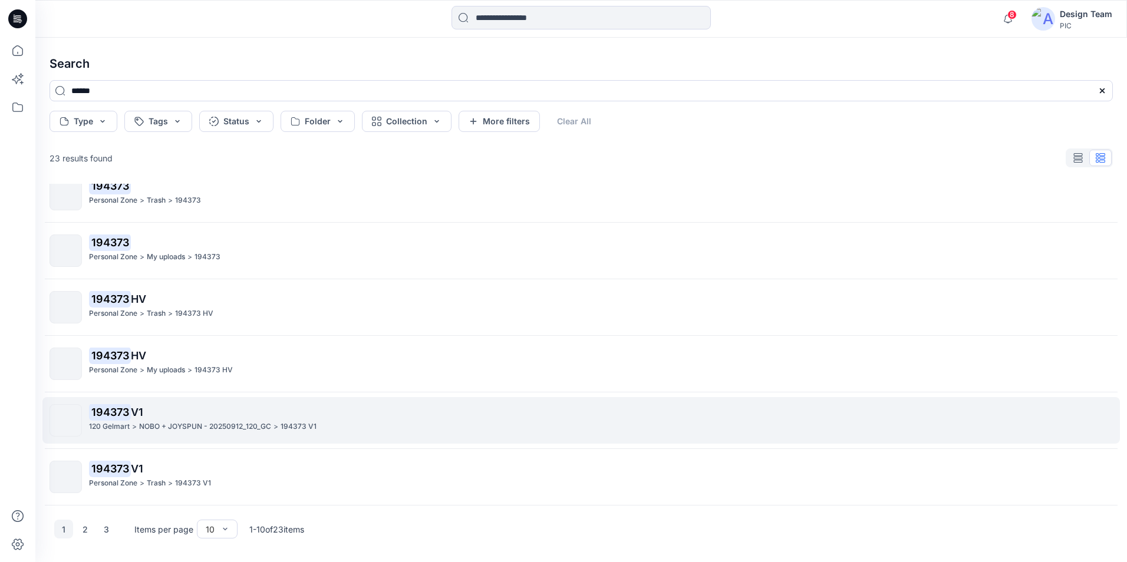
click at [206, 426] on p "NOBO + JOYSPUN - 20250912_120_GC" at bounding box center [205, 427] width 132 height 12
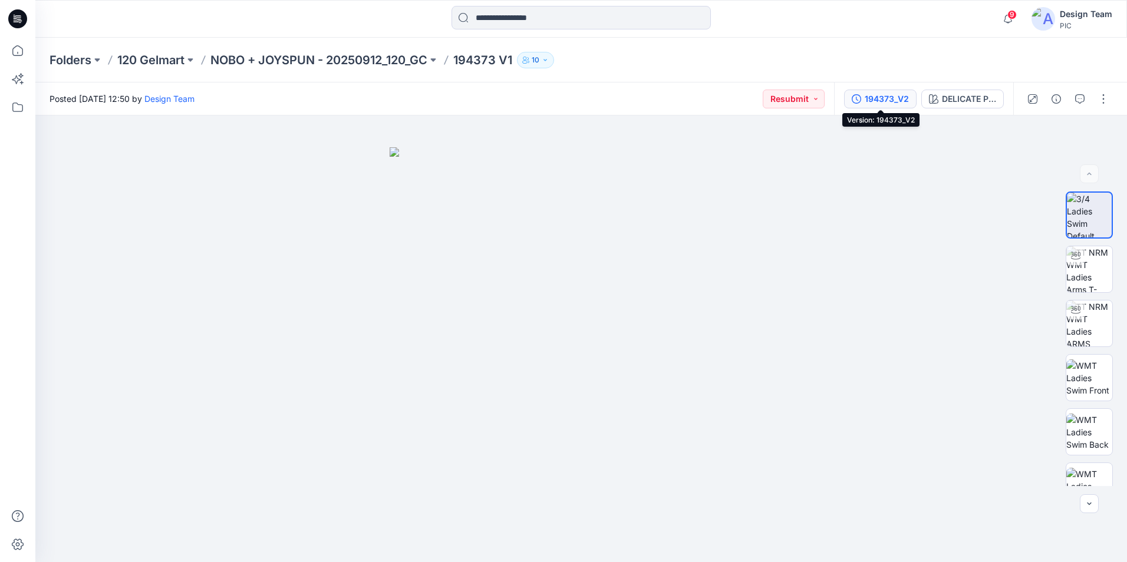
click at [882, 104] on div "194373_V2" at bounding box center [887, 99] width 44 height 13
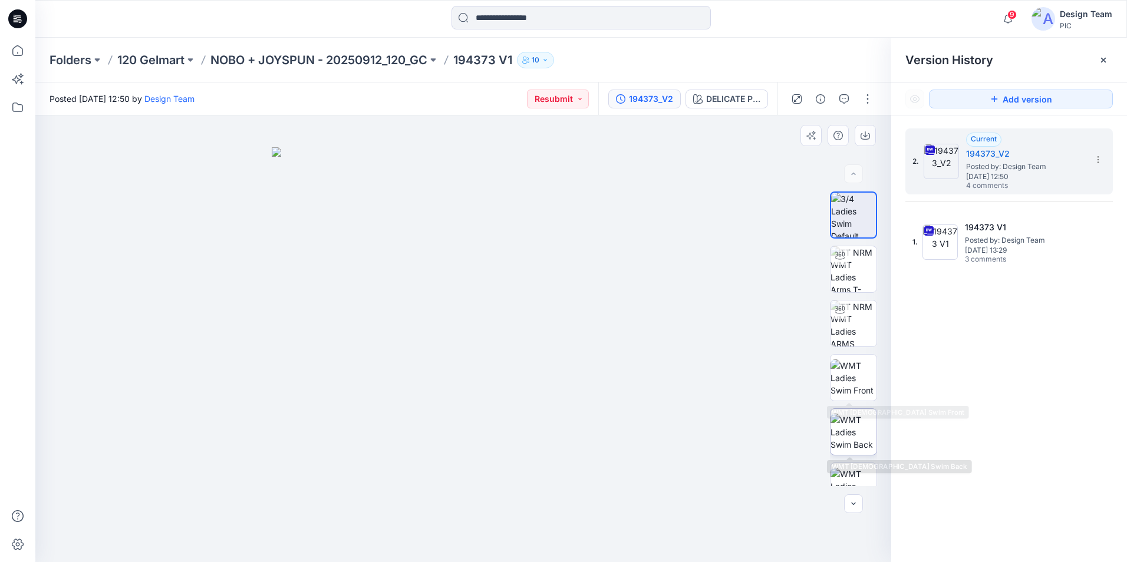
click at [855, 430] on img at bounding box center [853, 432] width 46 height 37
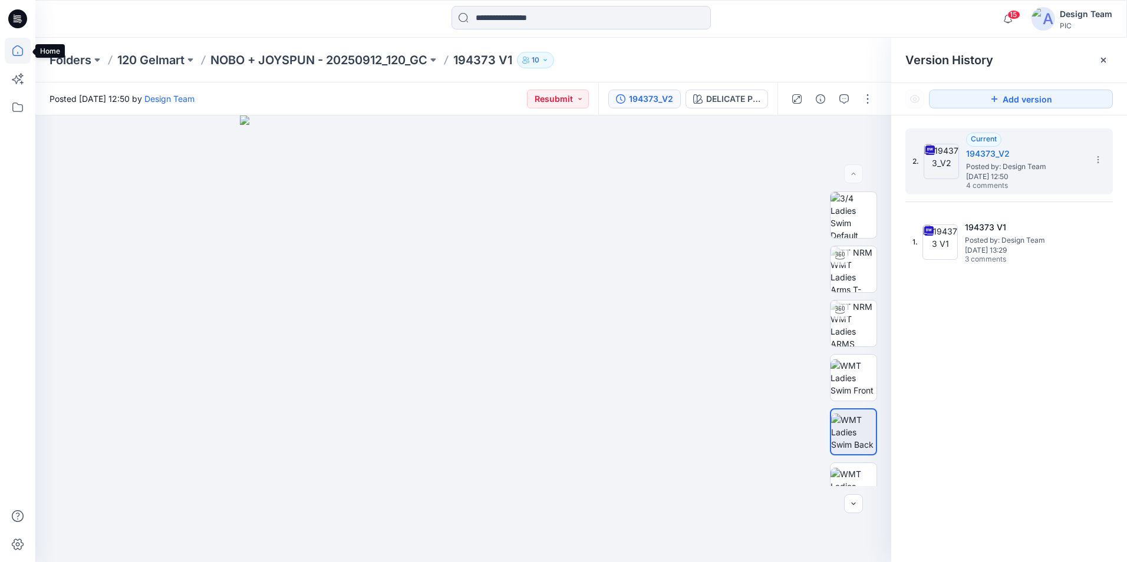
click at [25, 52] on icon at bounding box center [18, 51] width 26 height 26
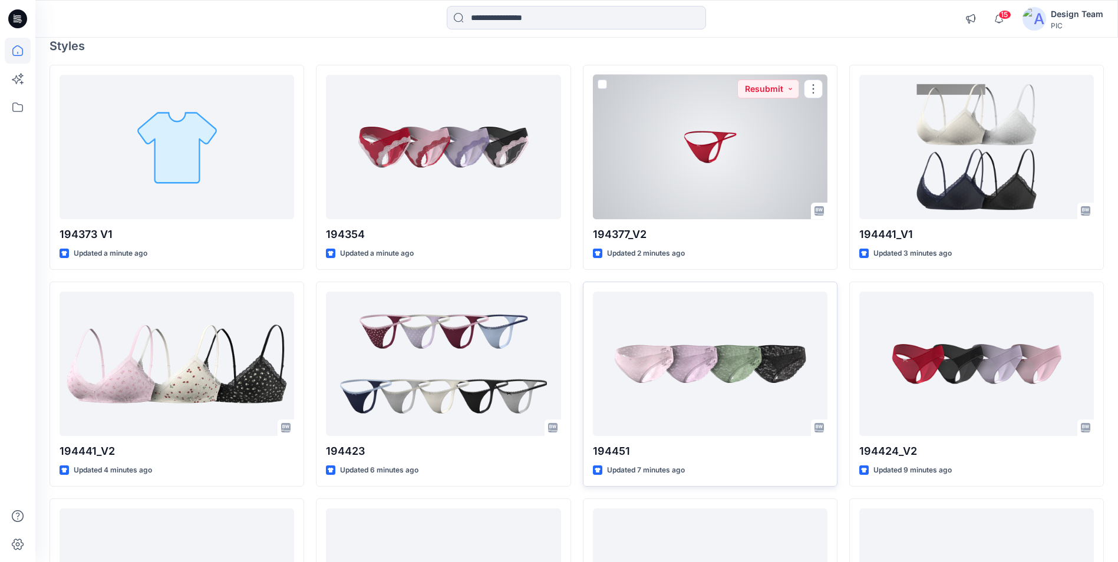
scroll to position [177, 0]
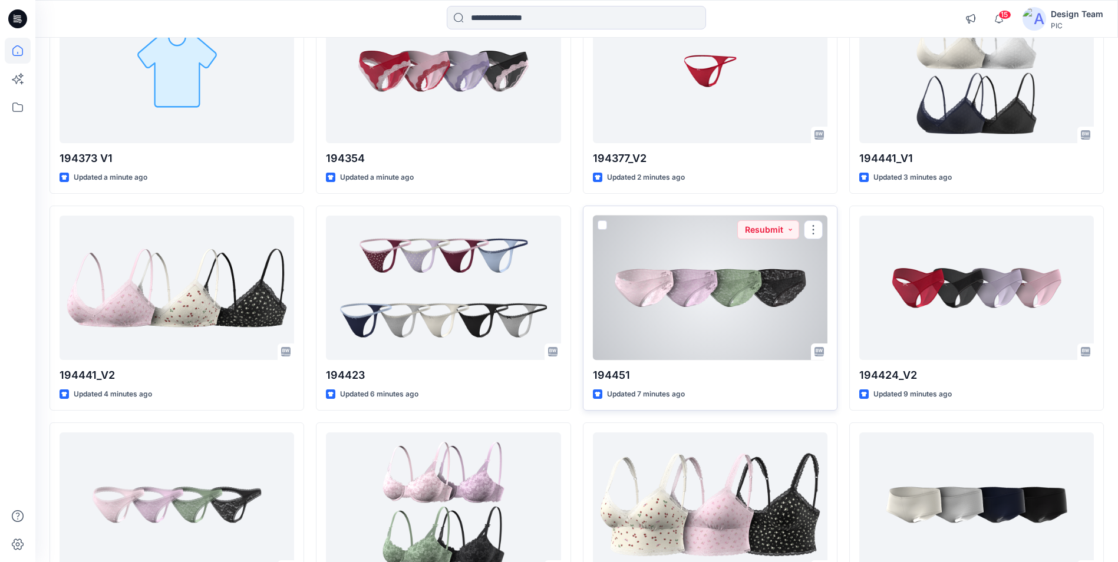
click at [723, 339] on div at bounding box center [710, 288] width 235 height 144
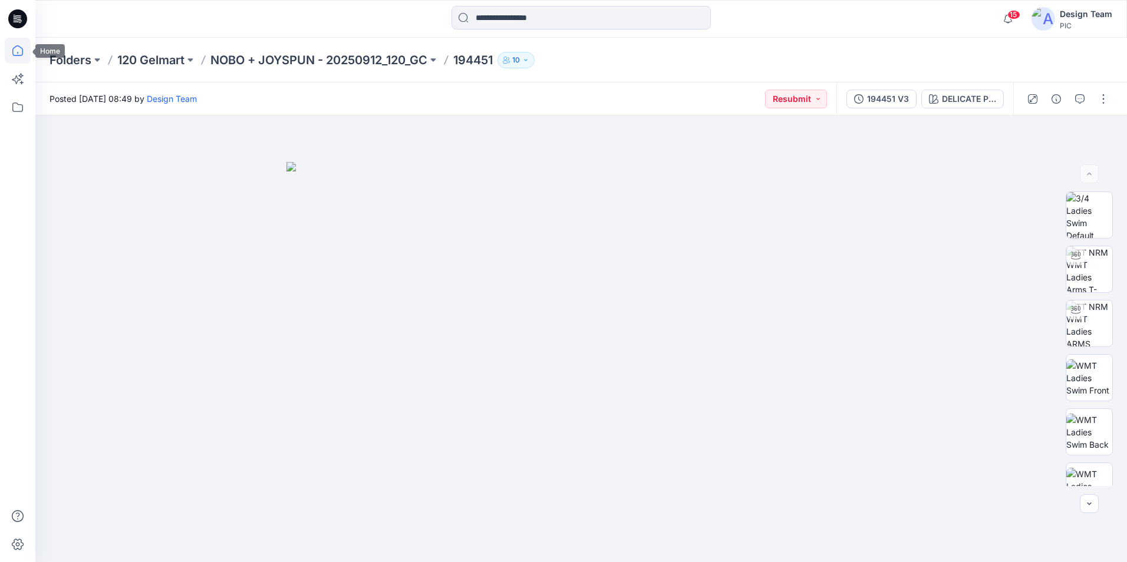
click at [21, 54] on icon at bounding box center [18, 51] width 26 height 26
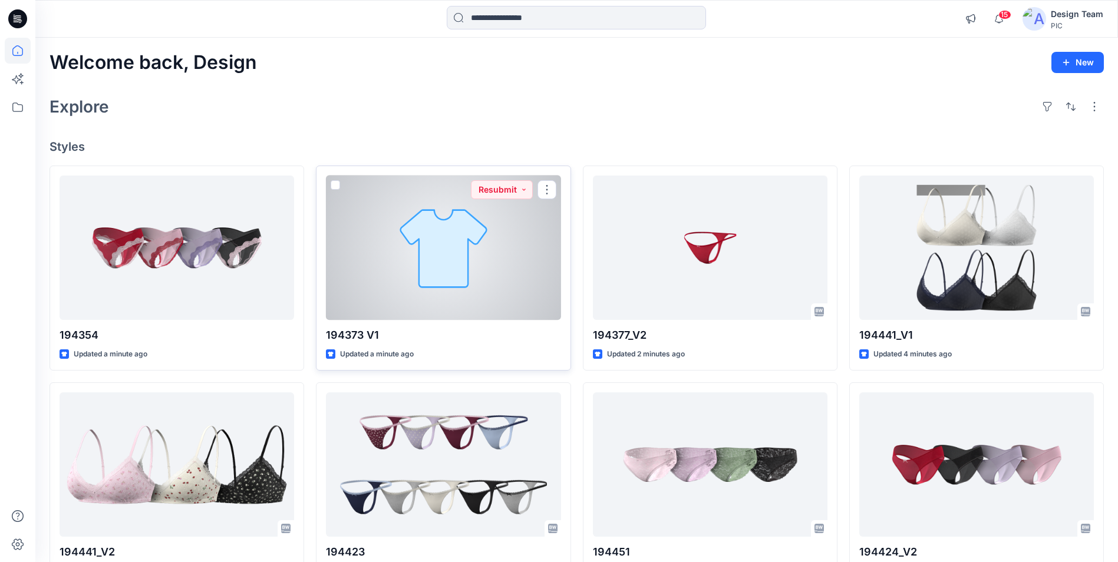
click at [440, 275] on div at bounding box center [443, 248] width 235 height 144
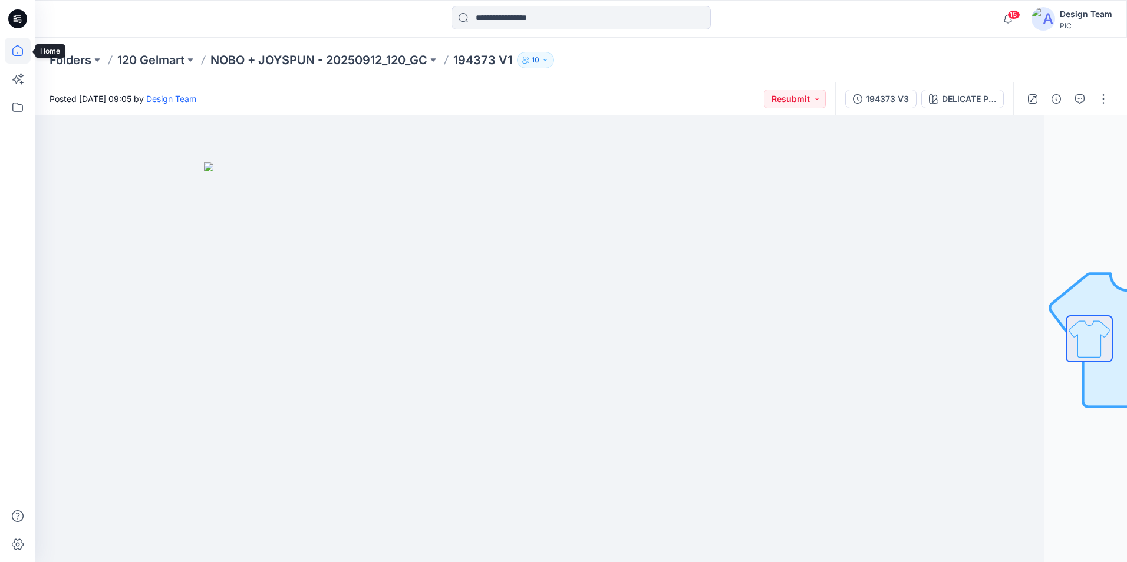
click at [21, 55] on icon at bounding box center [17, 50] width 11 height 11
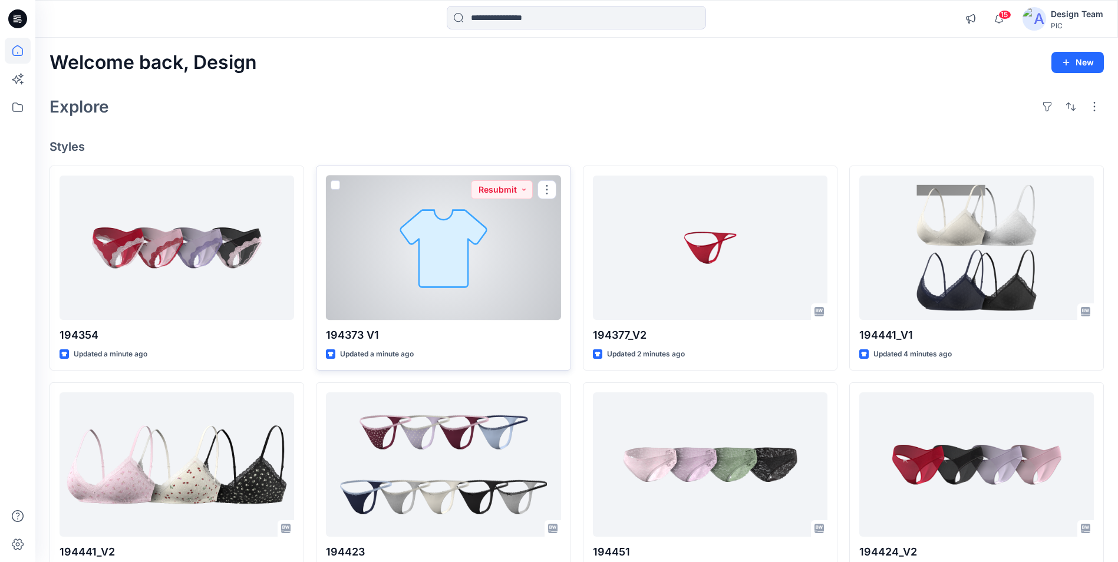
click at [424, 288] on div at bounding box center [443, 248] width 235 height 144
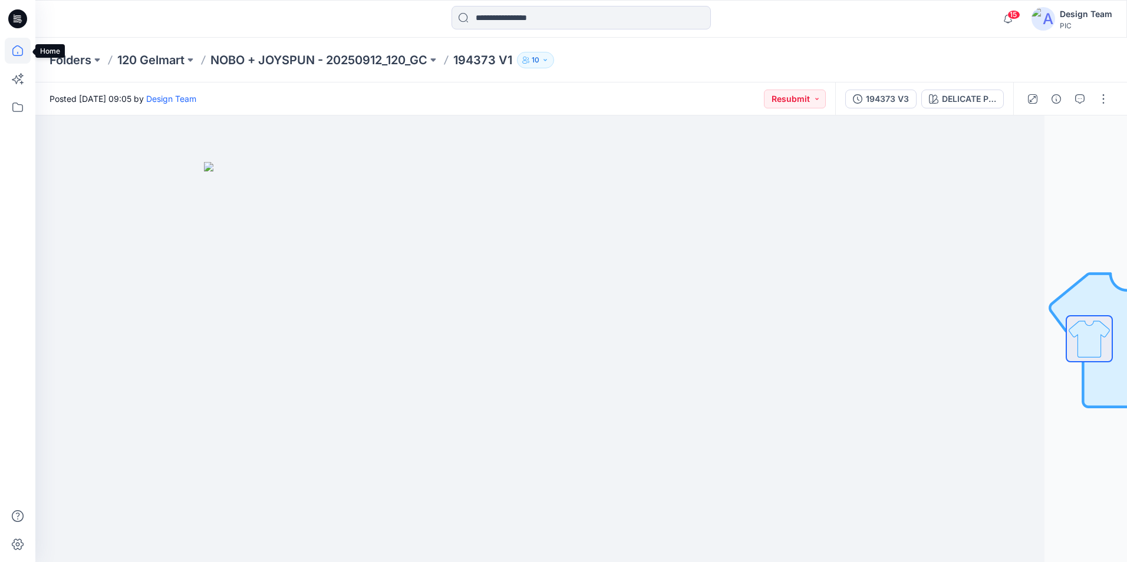
click at [21, 53] on icon at bounding box center [18, 51] width 26 height 26
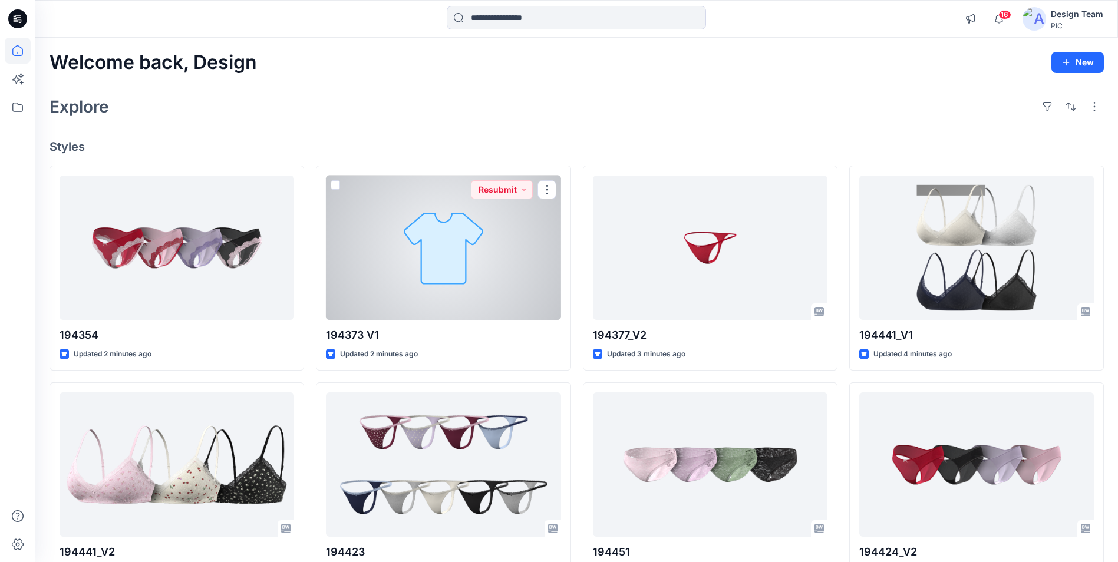
click at [456, 297] on div at bounding box center [443, 248] width 235 height 144
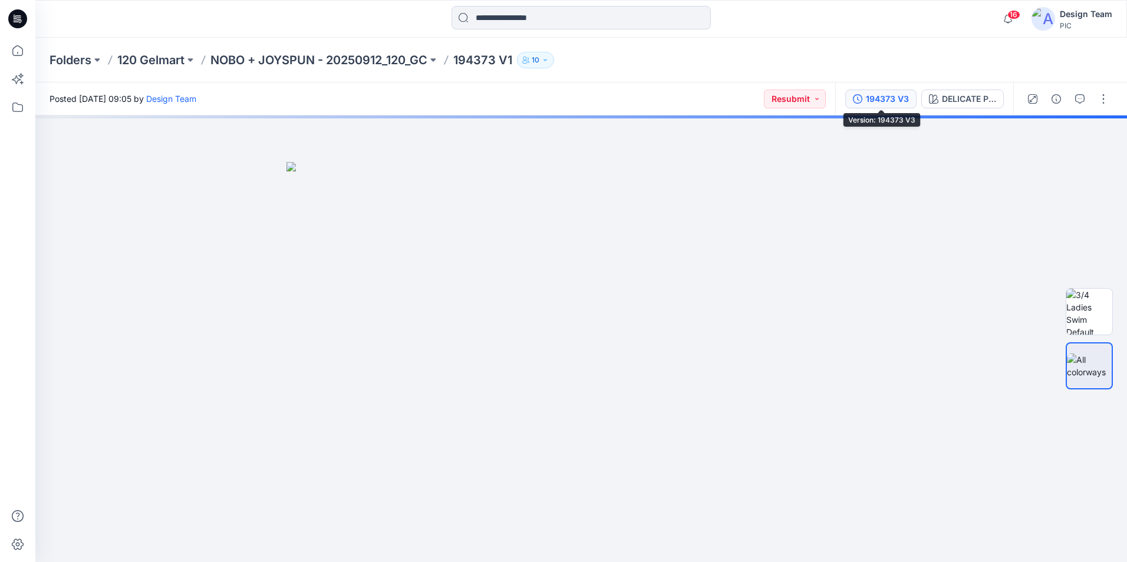
click at [865, 98] on button "194373 V3" at bounding box center [880, 99] width 71 height 19
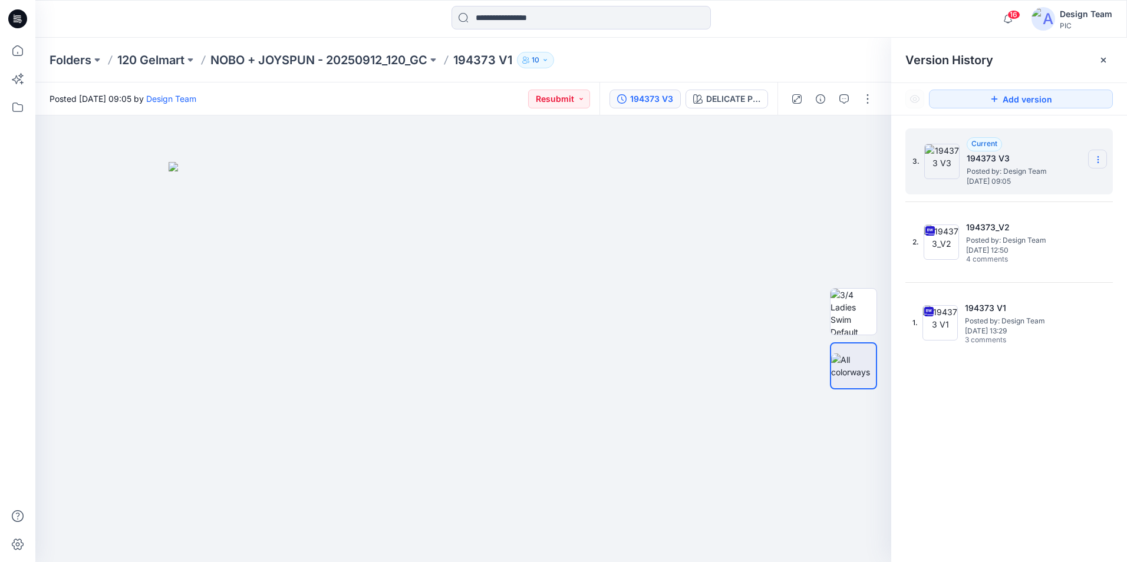
click at [1101, 160] on icon at bounding box center [1097, 159] width 9 height 9
click at [1033, 238] on span "Delete Version" at bounding box center [1016, 235] width 55 height 14
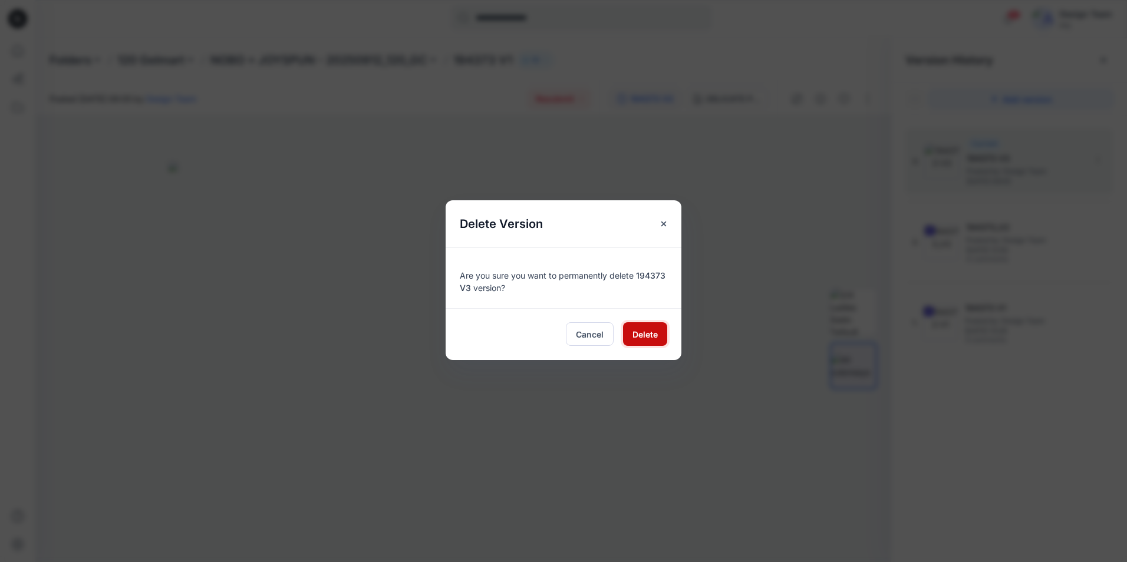
click at [659, 337] on button "Delete" at bounding box center [645, 334] width 44 height 24
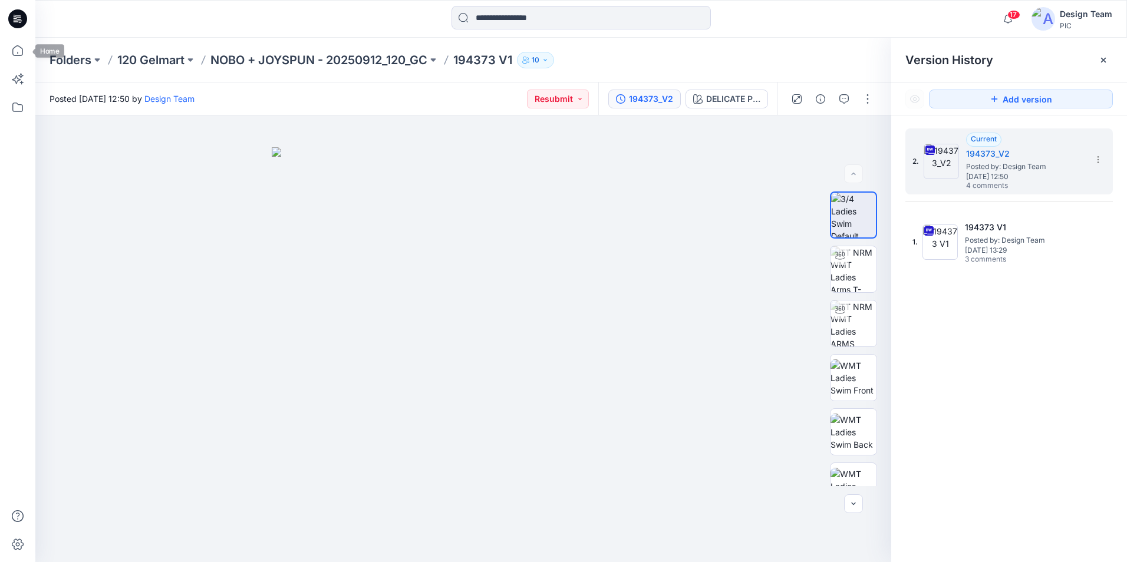
click at [34, 49] on div at bounding box center [17, 281] width 35 height 562
click at [8, 48] on icon at bounding box center [18, 51] width 26 height 26
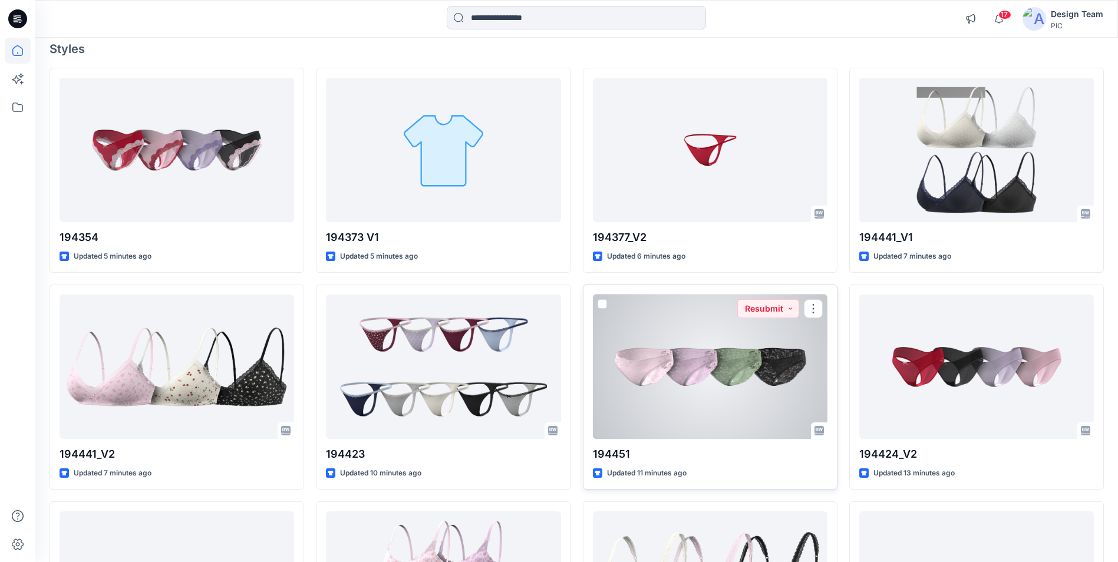
scroll to position [118, 0]
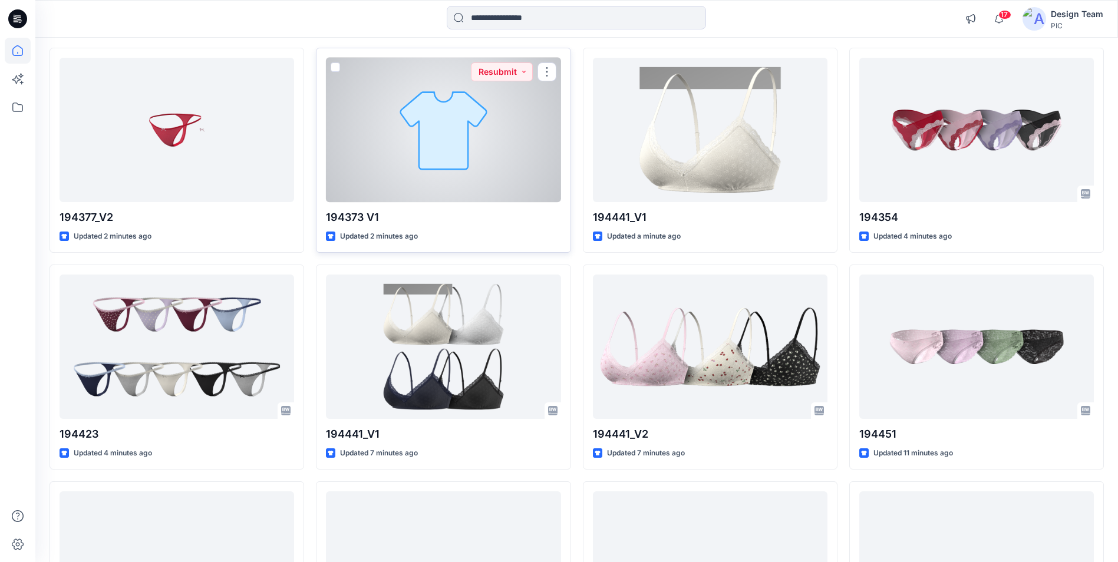
click at [414, 149] on div at bounding box center [443, 130] width 235 height 144
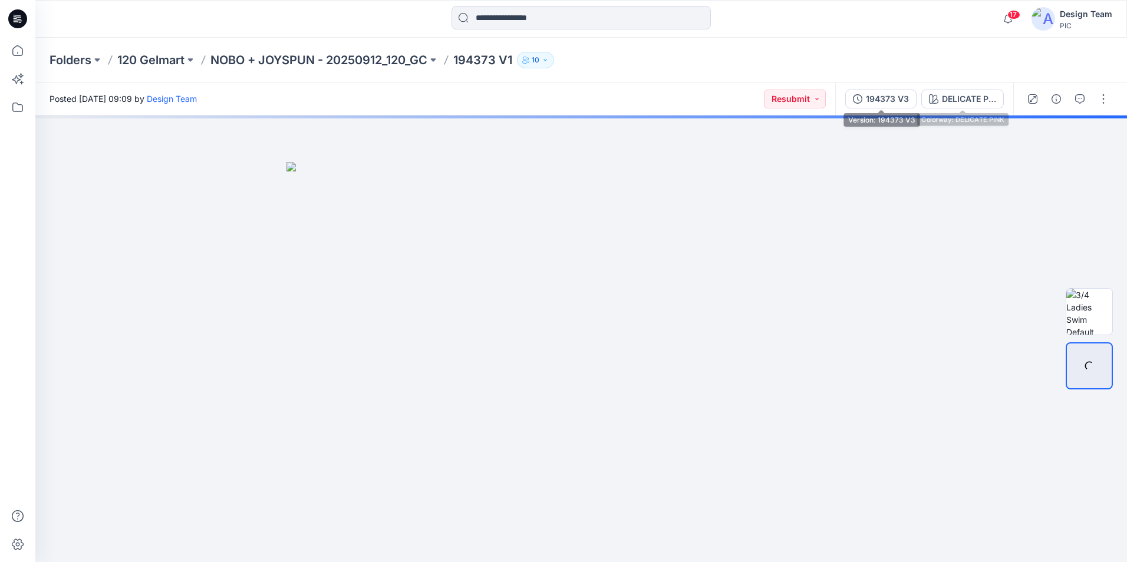
click at [882, 98] on div "194373 V3" at bounding box center [887, 99] width 43 height 13
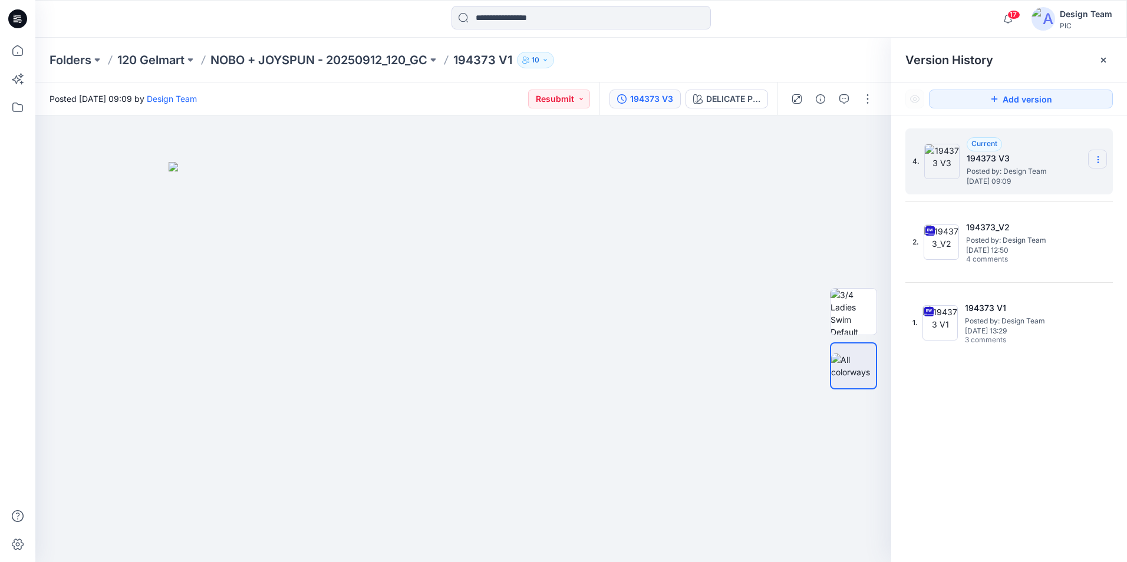
click at [1100, 156] on icon at bounding box center [1097, 159] width 9 height 9
click at [1010, 230] on span "Delete Version" at bounding box center [1016, 235] width 55 height 14
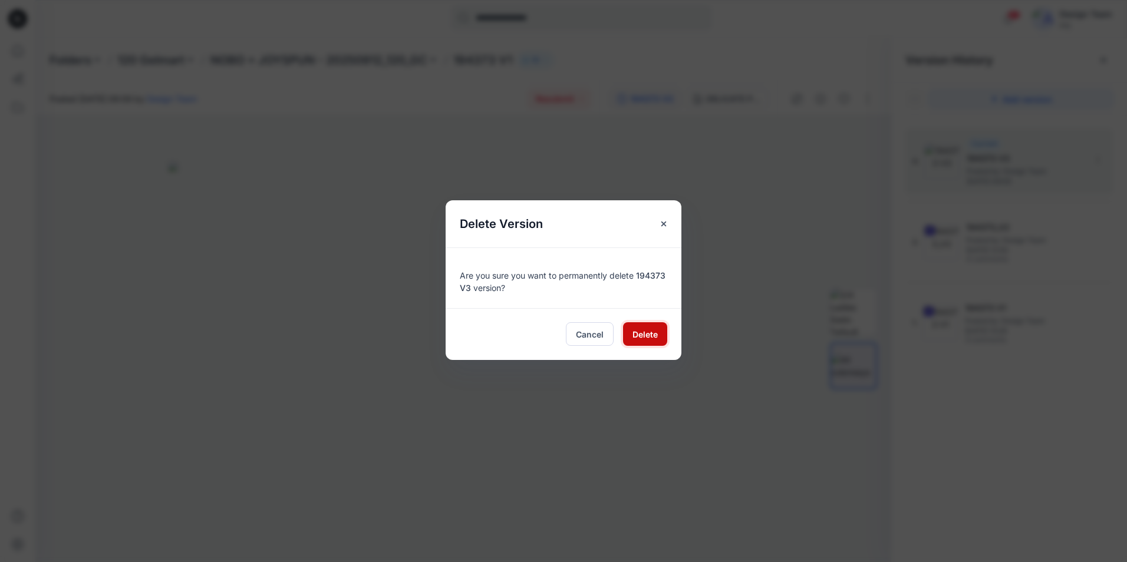
click at [647, 339] on span "Delete" at bounding box center [644, 334] width 25 height 12
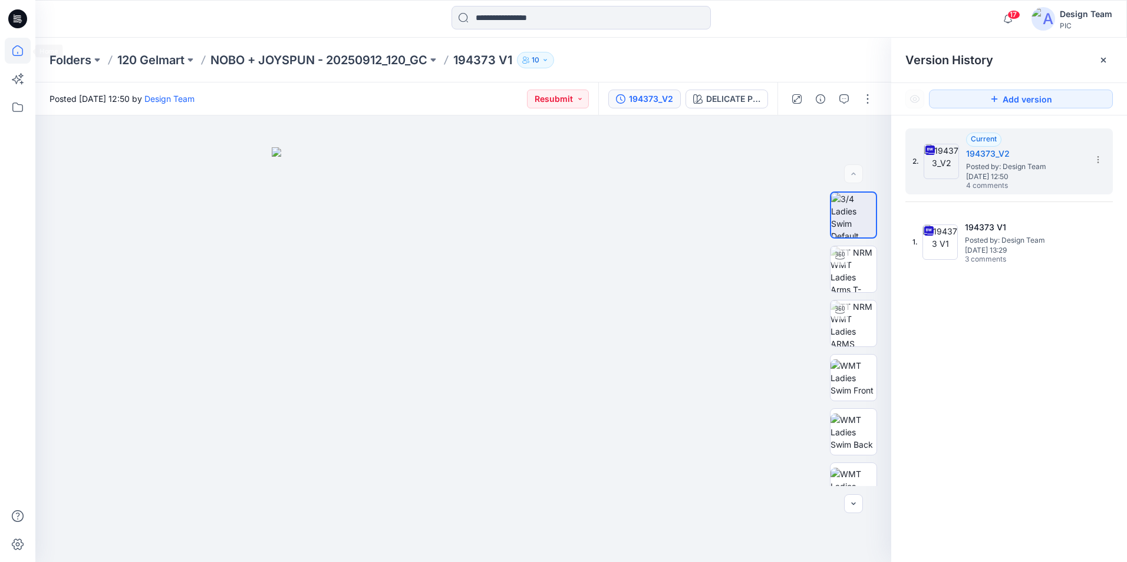
click at [27, 53] on icon at bounding box center [18, 51] width 26 height 26
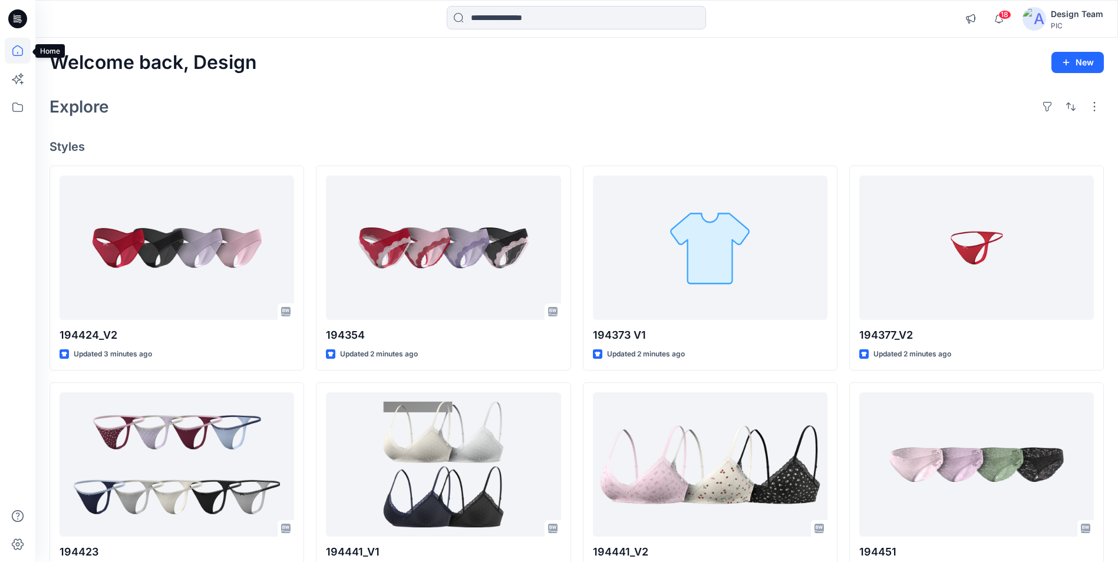
click at [17, 52] on icon at bounding box center [18, 51] width 26 height 26
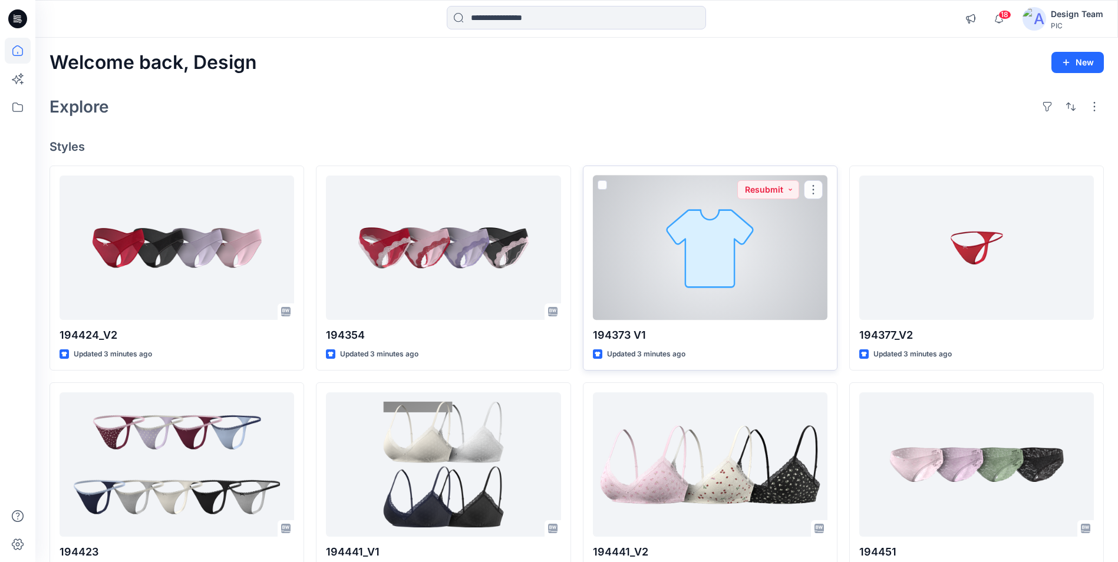
click at [728, 281] on div at bounding box center [710, 248] width 235 height 144
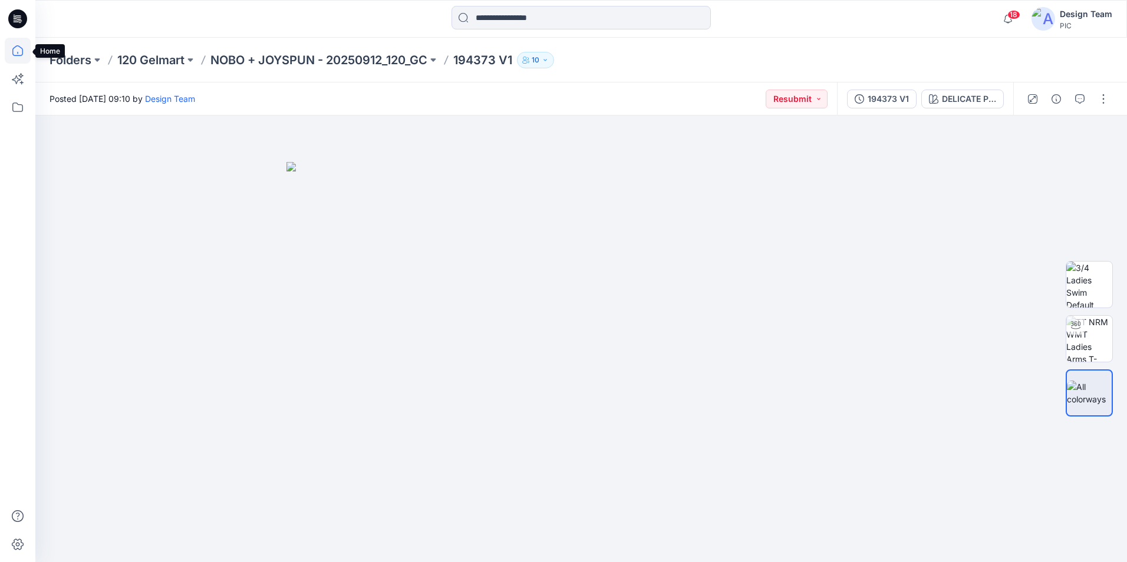
click at [18, 52] on icon at bounding box center [18, 51] width 26 height 26
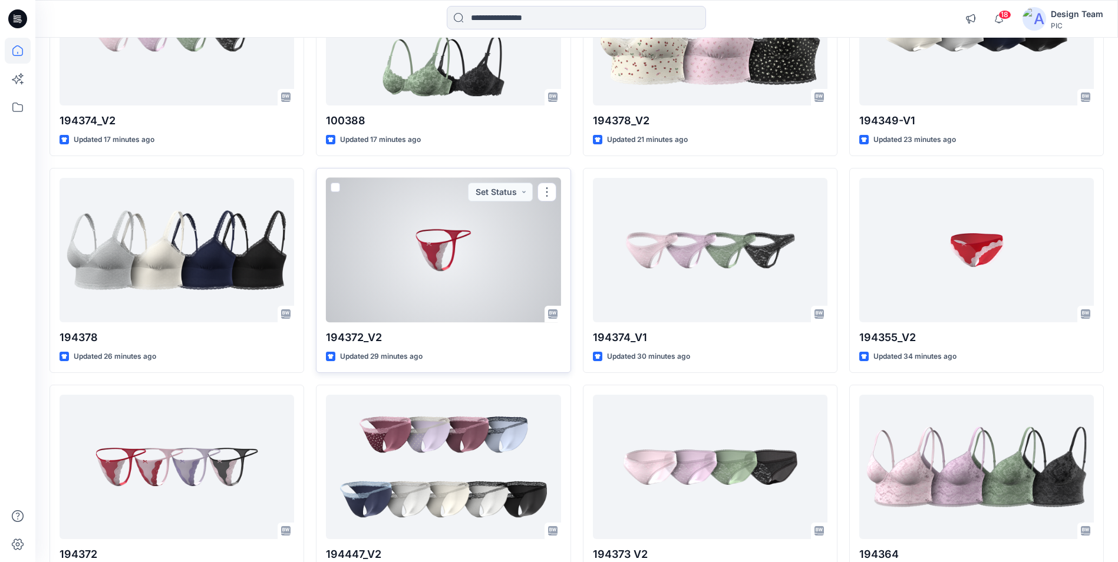
scroll to position [707, 0]
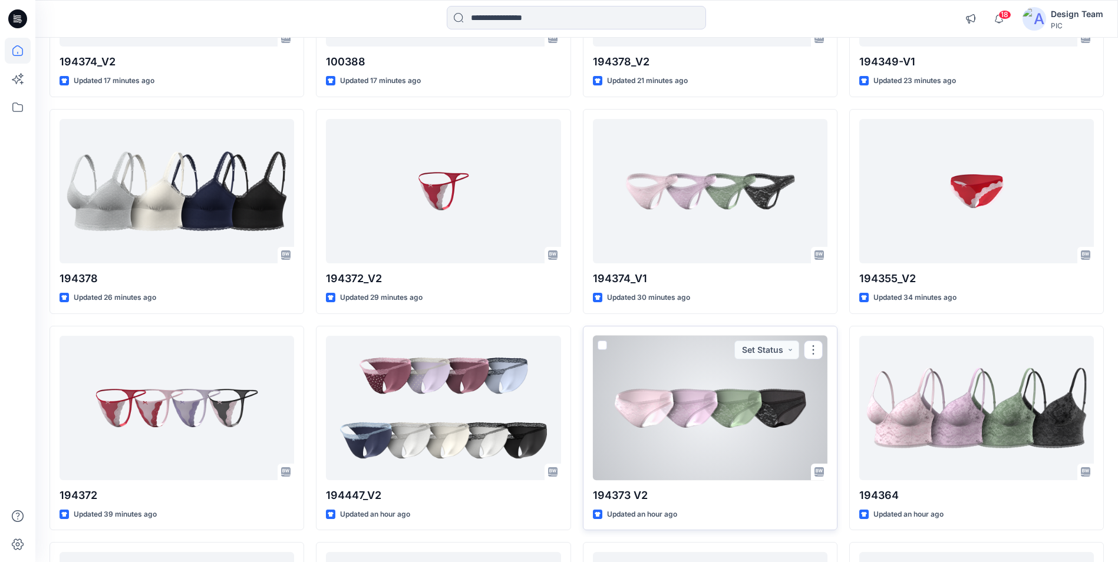
click at [651, 426] on div at bounding box center [710, 408] width 235 height 144
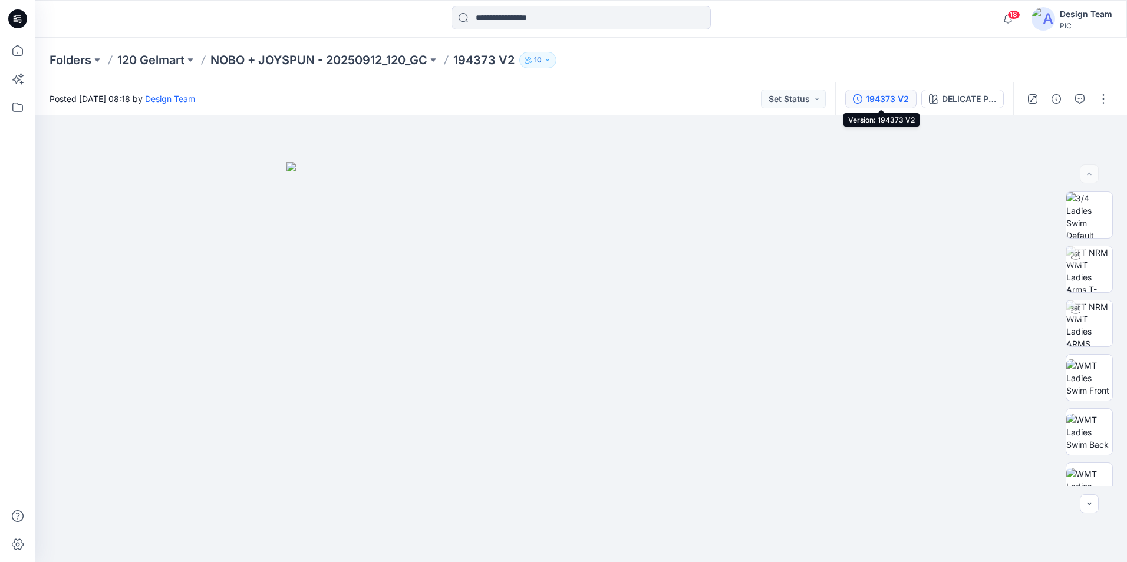
click at [893, 93] on div "194373 V2" at bounding box center [887, 99] width 43 height 13
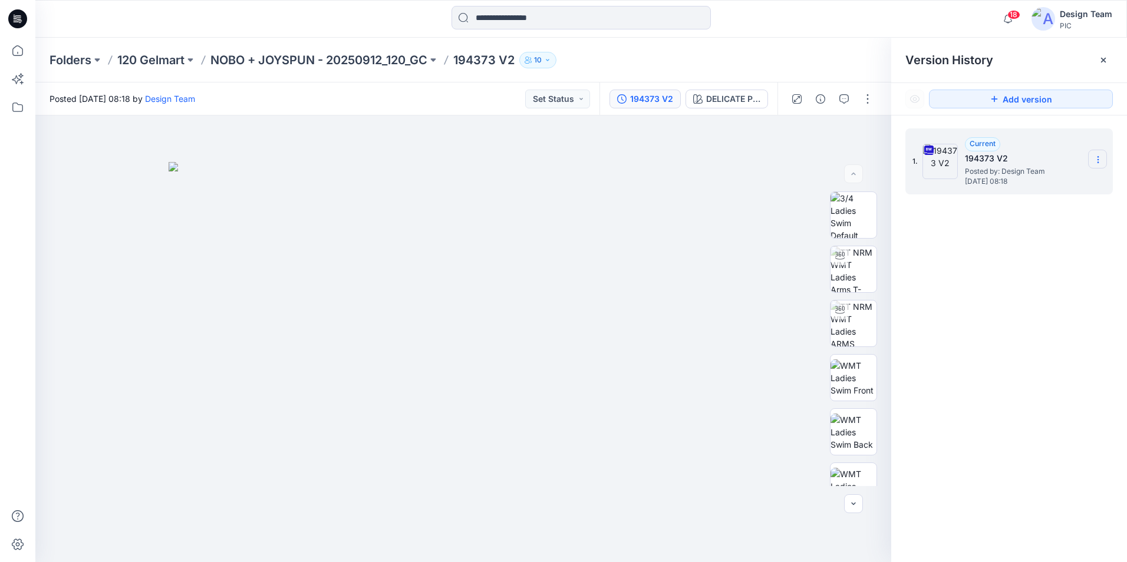
click at [1097, 159] on icon at bounding box center [1097, 159] width 9 height 9
click at [779, 149] on div at bounding box center [463, 339] width 856 height 447
click at [876, 102] on button "button" at bounding box center [867, 99] width 19 height 19
click at [792, 161] on p "Edit" at bounding box center [792, 159] width 15 height 12
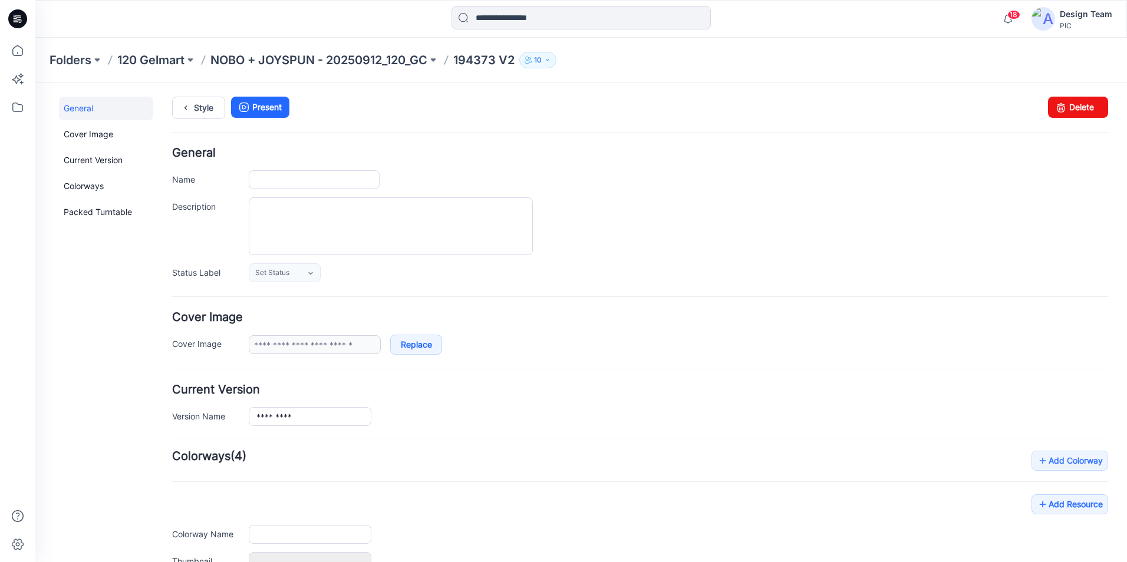
type input "*********"
type input "**********"
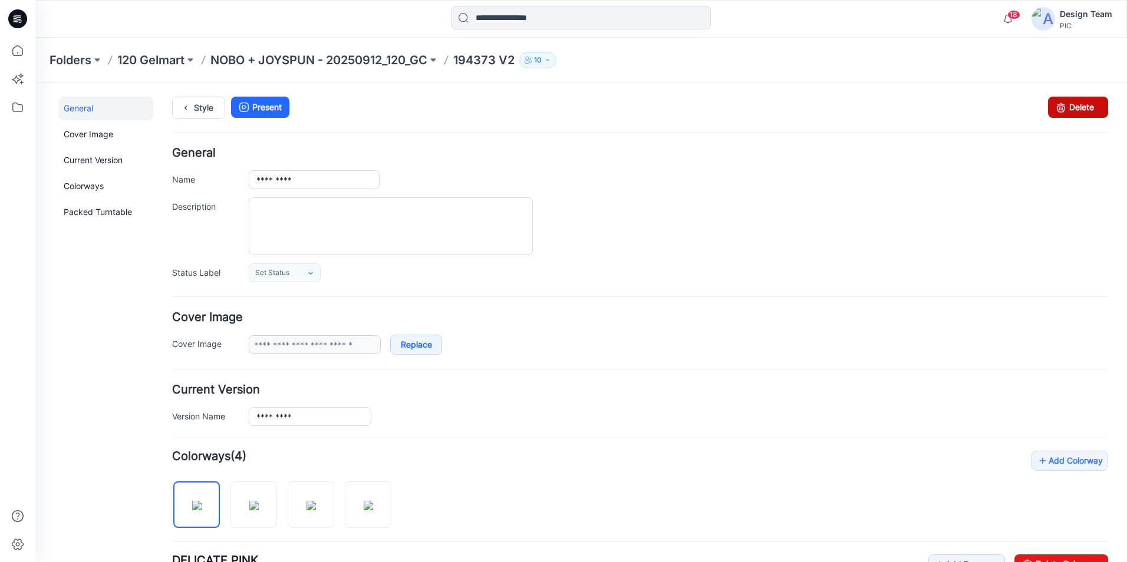
click at [1053, 106] on icon at bounding box center [1061, 107] width 17 height 21
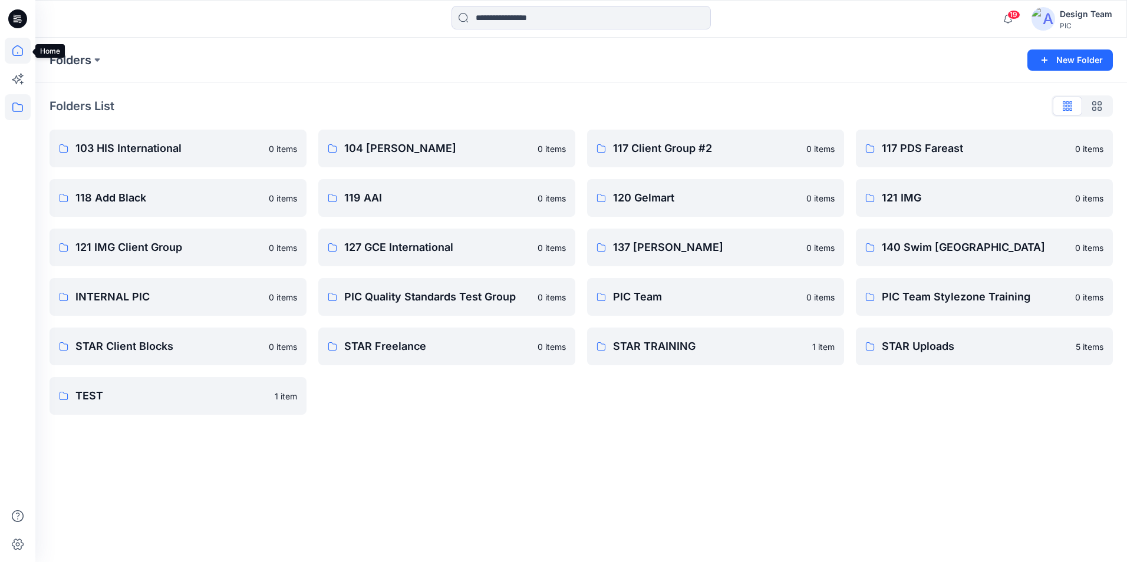
click at [17, 55] on icon at bounding box center [17, 50] width 11 height 11
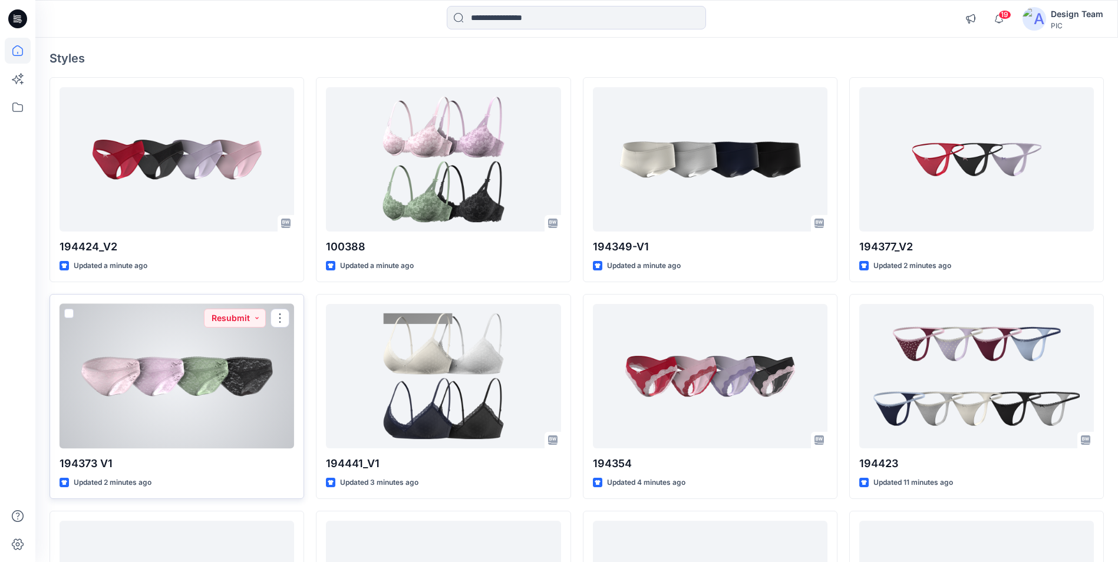
scroll to position [177, 0]
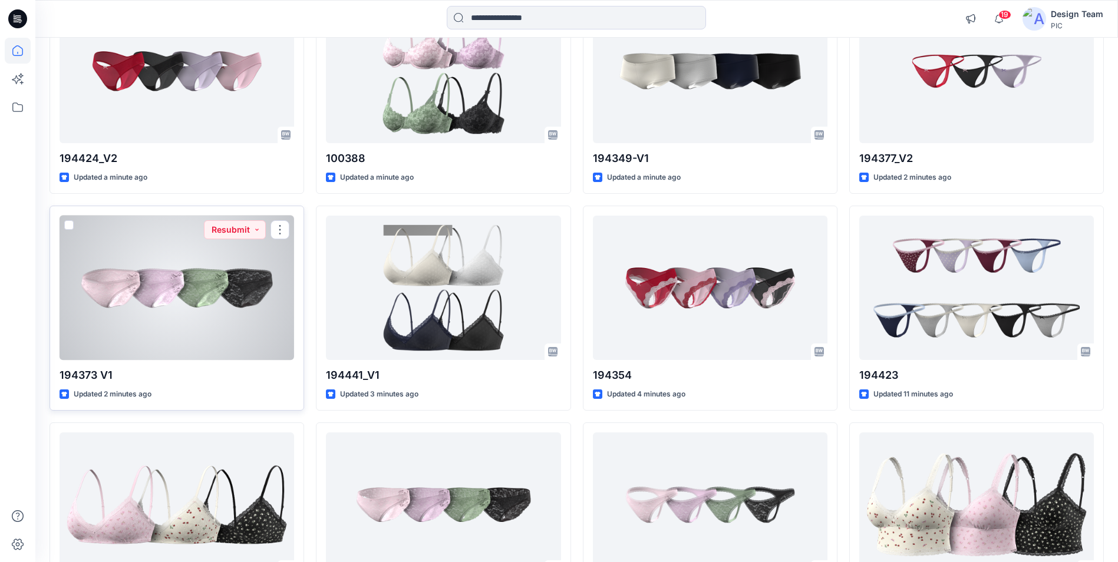
click at [203, 312] on div at bounding box center [177, 288] width 235 height 144
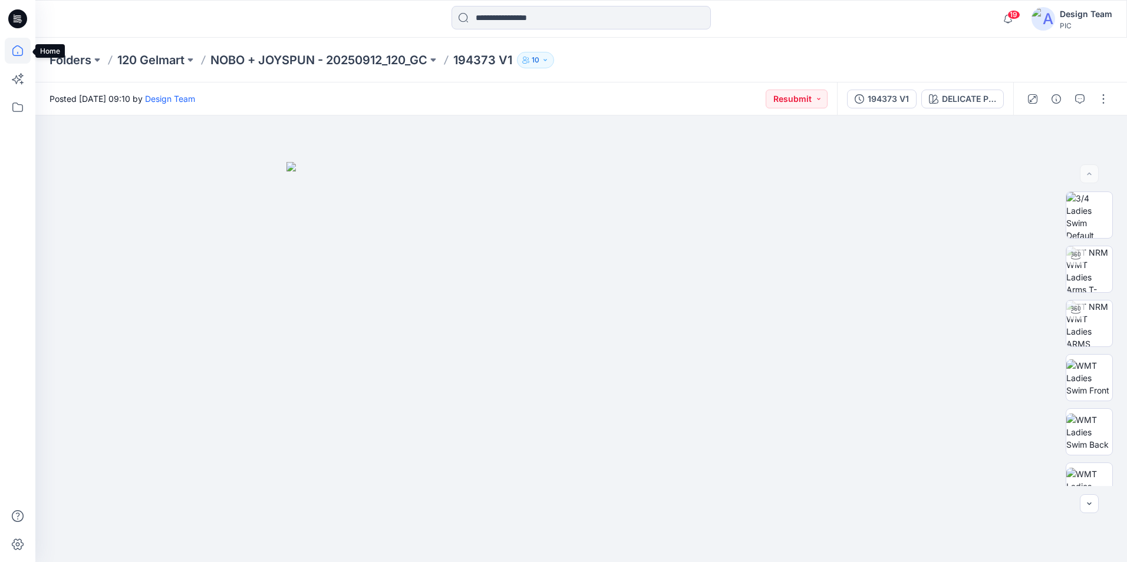
click at [26, 55] on icon at bounding box center [18, 51] width 26 height 26
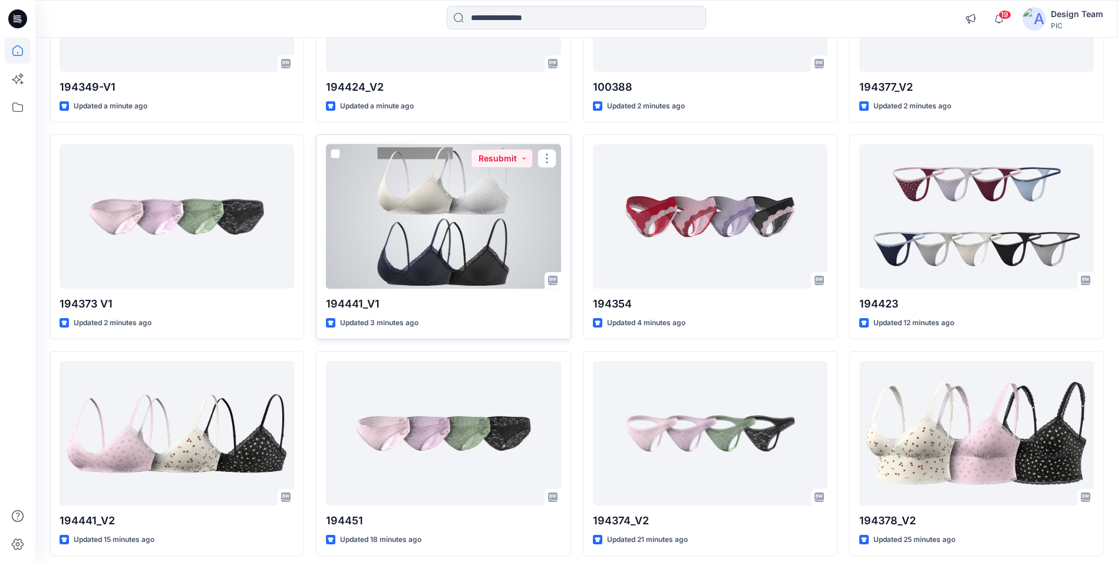
scroll to position [299, 0]
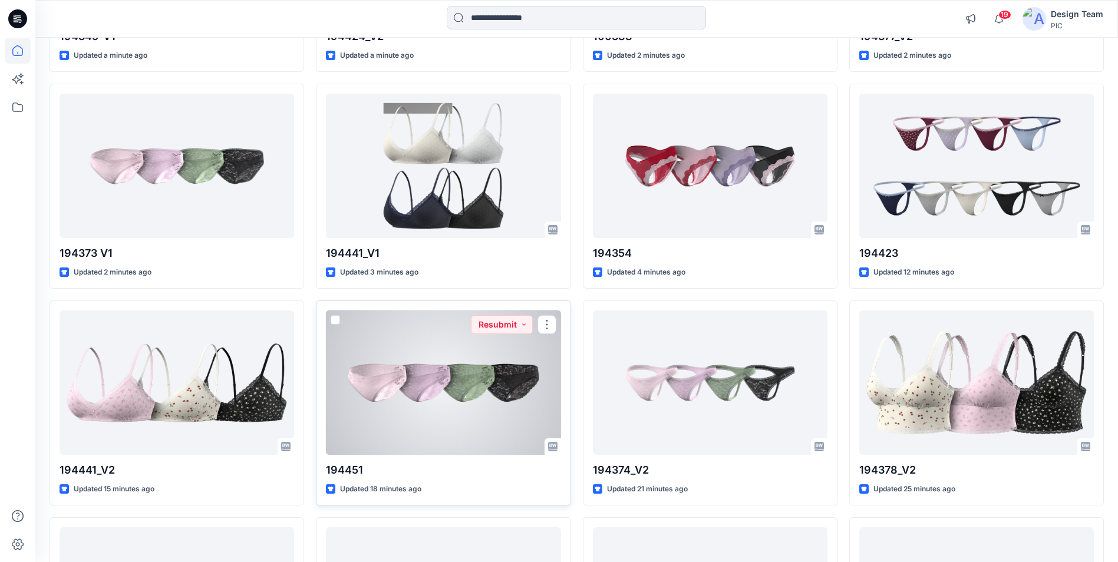
click at [469, 390] on div at bounding box center [443, 383] width 235 height 144
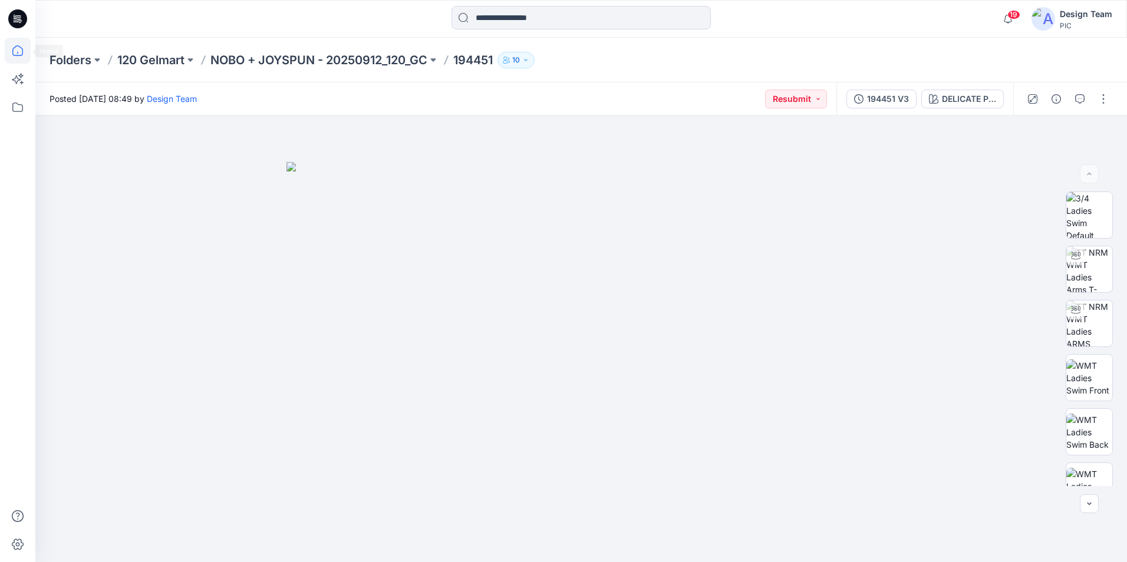
click at [21, 55] on icon at bounding box center [18, 51] width 26 height 26
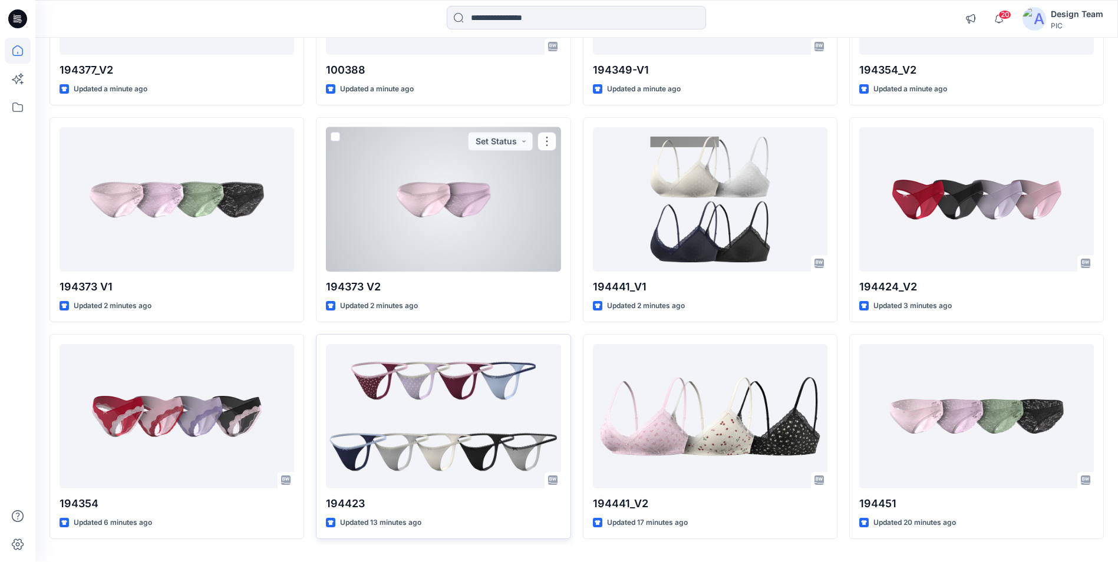
scroll to position [295, 0]
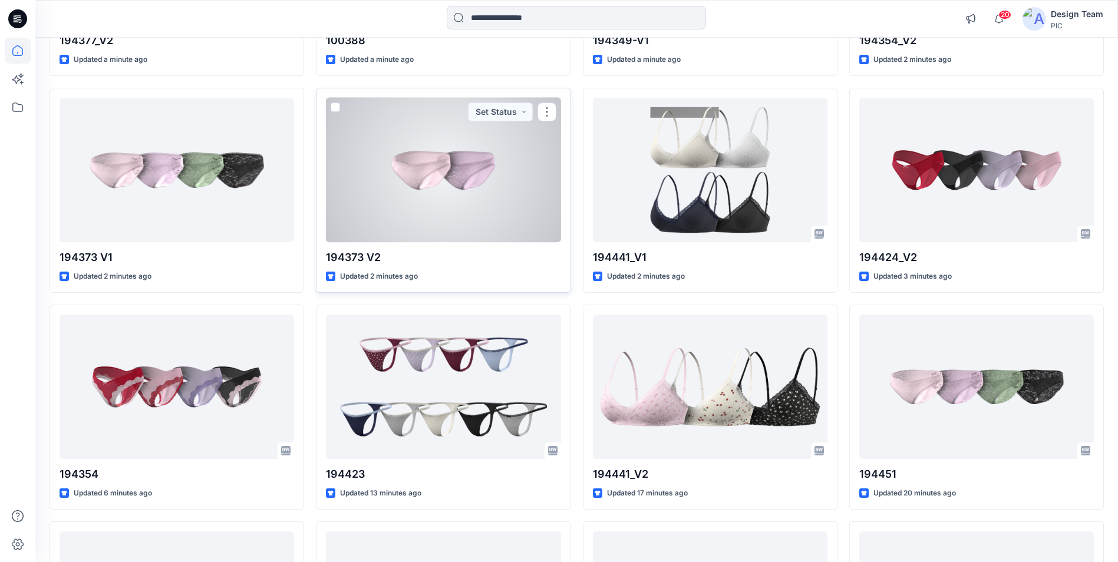
click at [428, 207] on div at bounding box center [443, 170] width 235 height 144
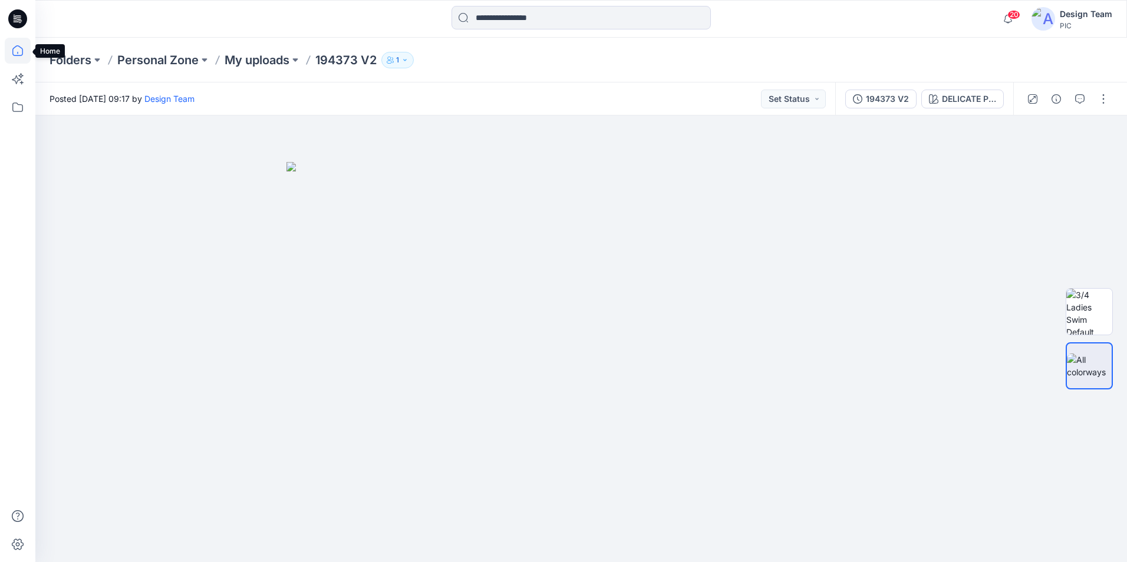
click at [22, 51] on icon at bounding box center [17, 50] width 11 height 11
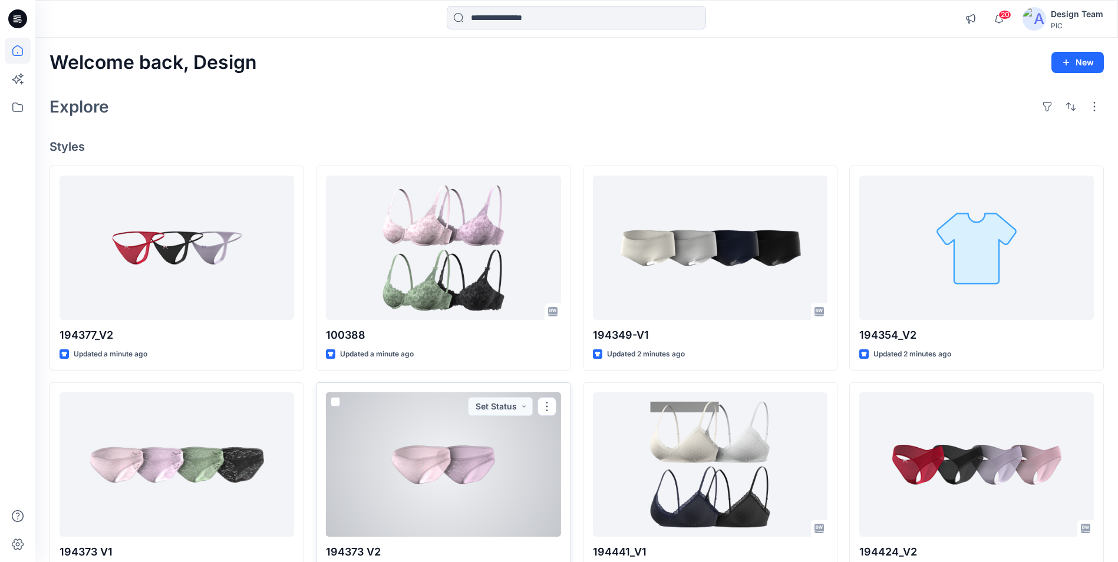
click at [450, 442] on div at bounding box center [443, 465] width 235 height 144
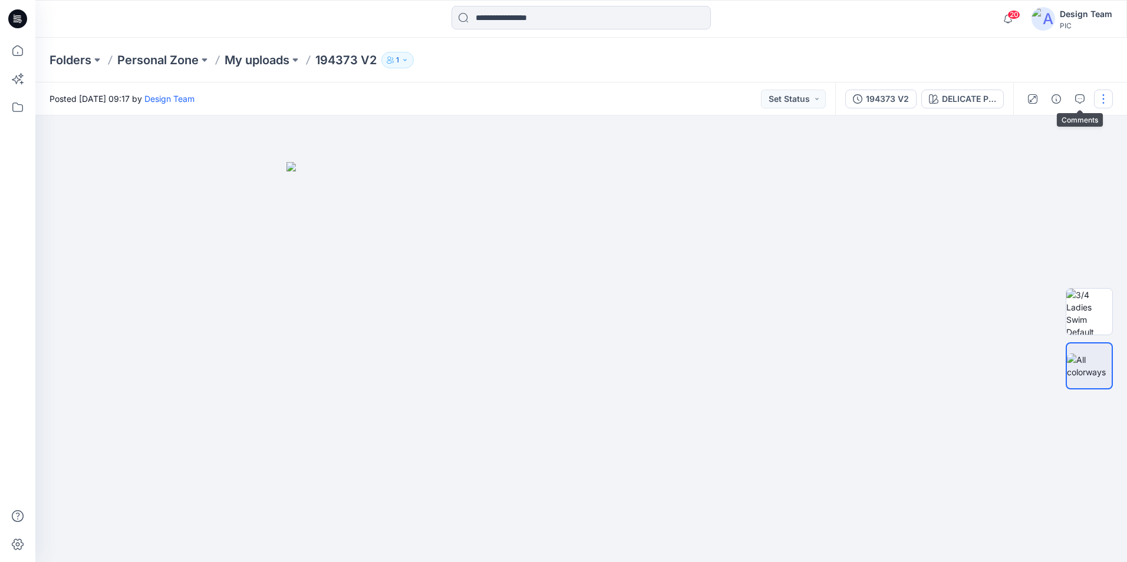
click at [1099, 100] on button "button" at bounding box center [1103, 99] width 19 height 19
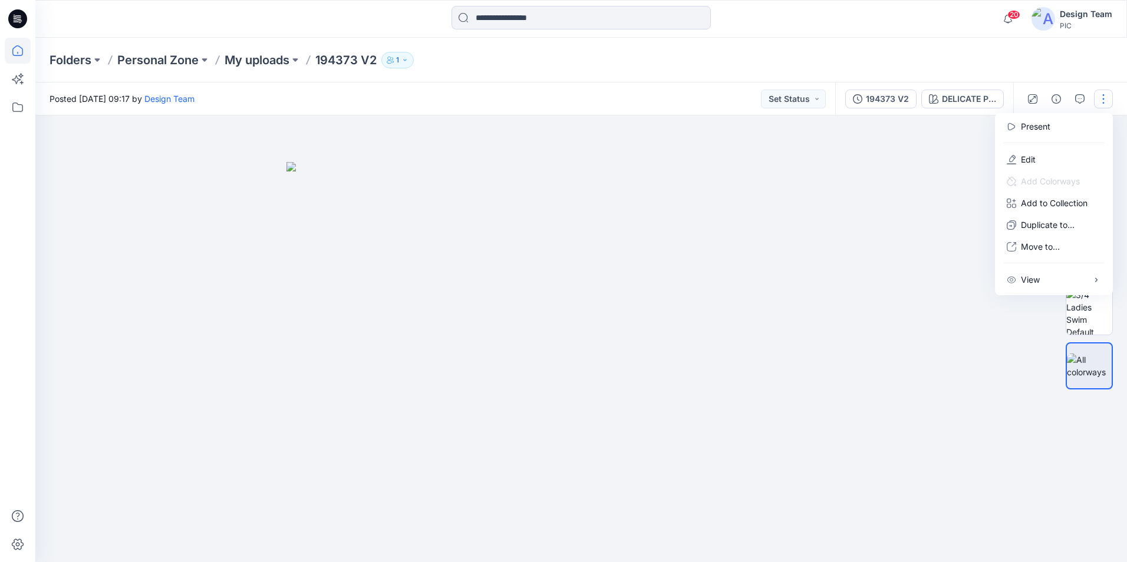
click at [24, 54] on icon at bounding box center [18, 51] width 26 height 26
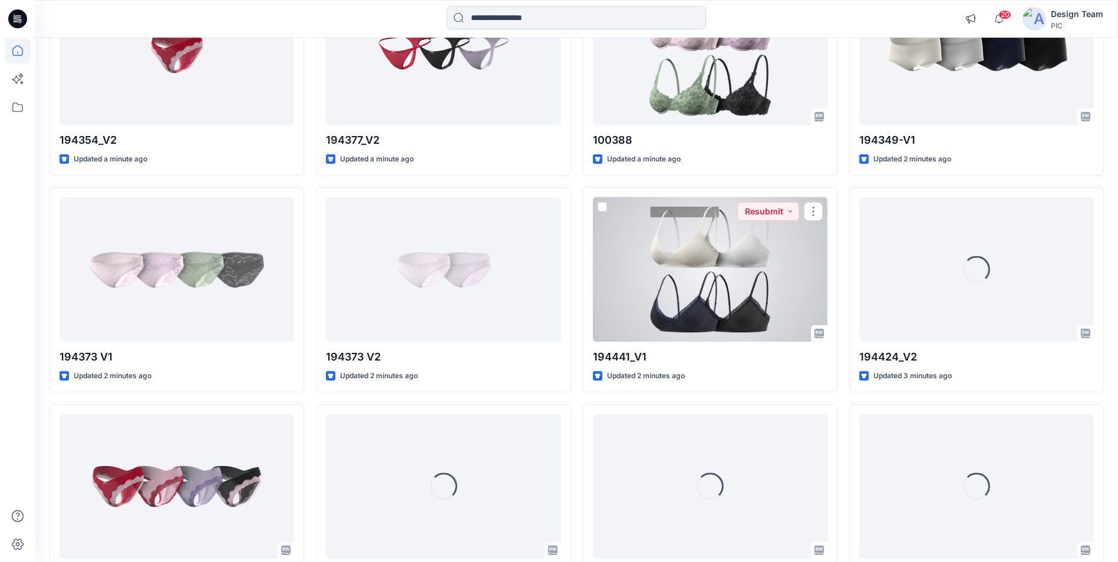
scroll to position [236, 0]
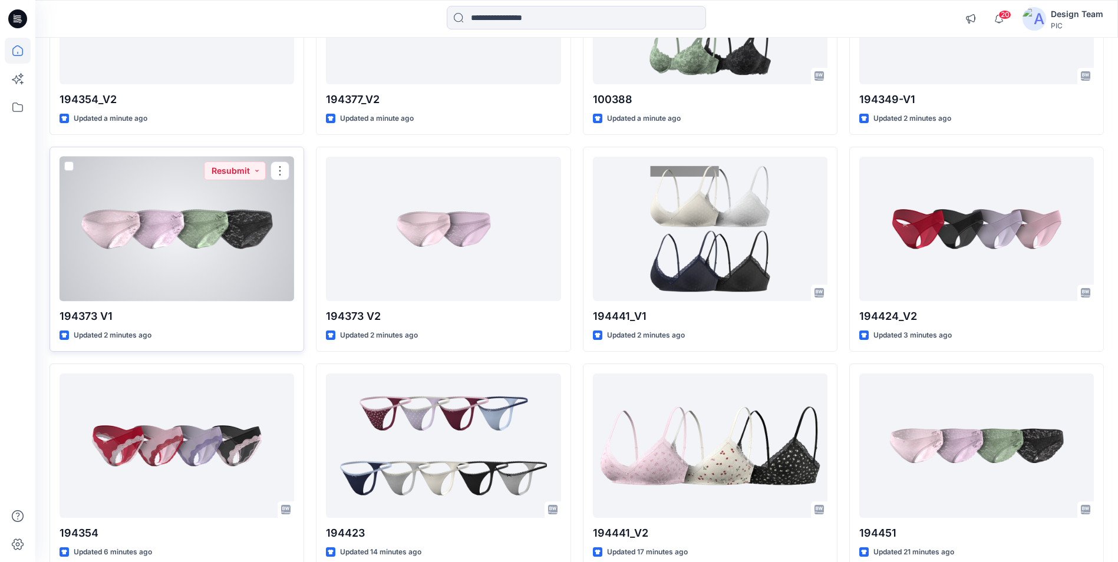
click at [170, 257] on div at bounding box center [177, 229] width 235 height 144
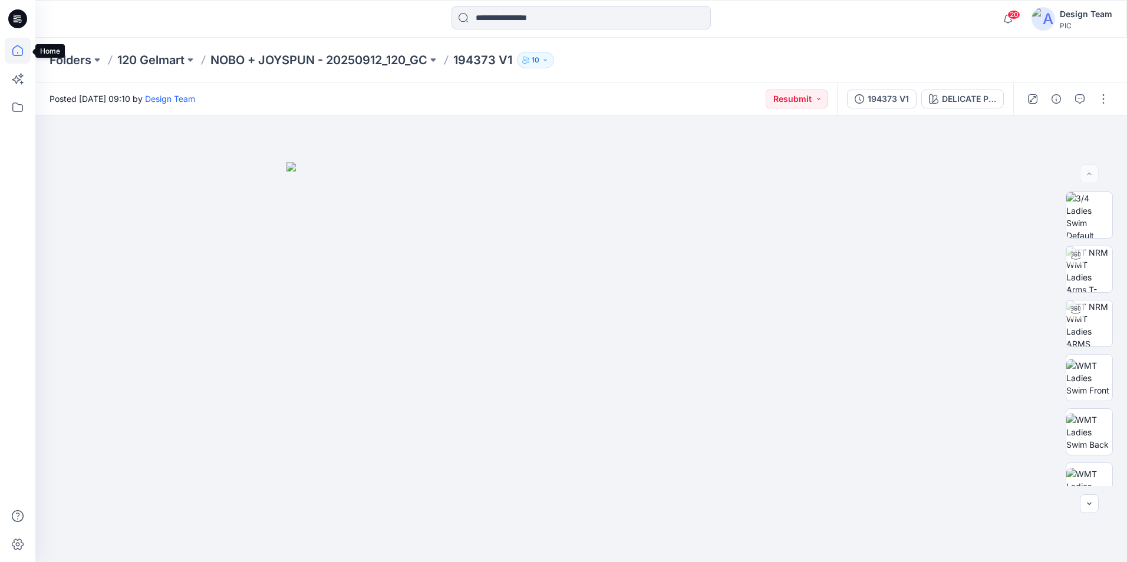
click at [17, 52] on icon at bounding box center [18, 51] width 26 height 26
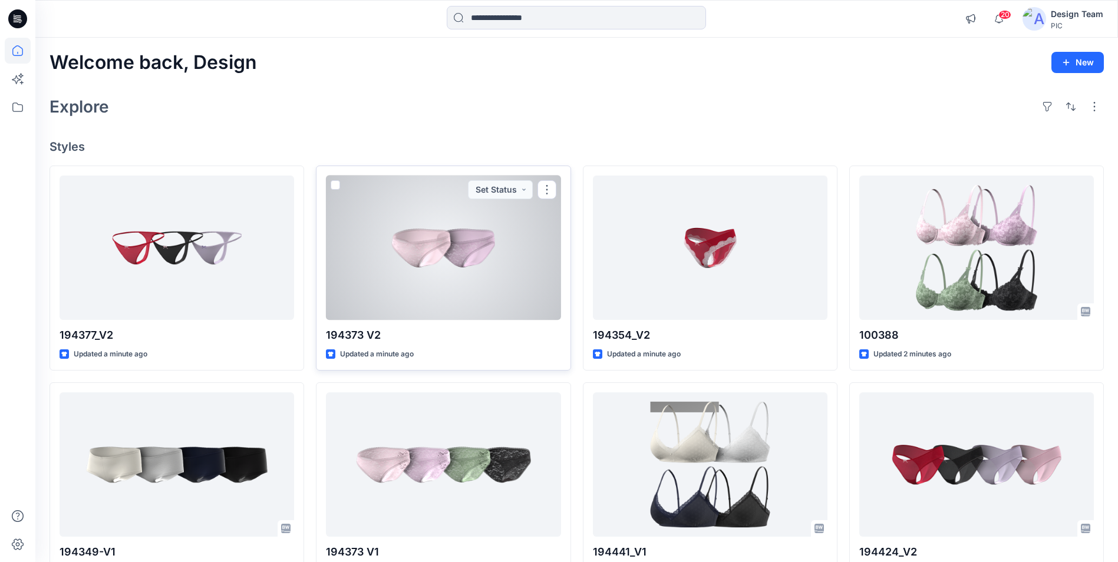
click at [431, 294] on div at bounding box center [443, 248] width 235 height 144
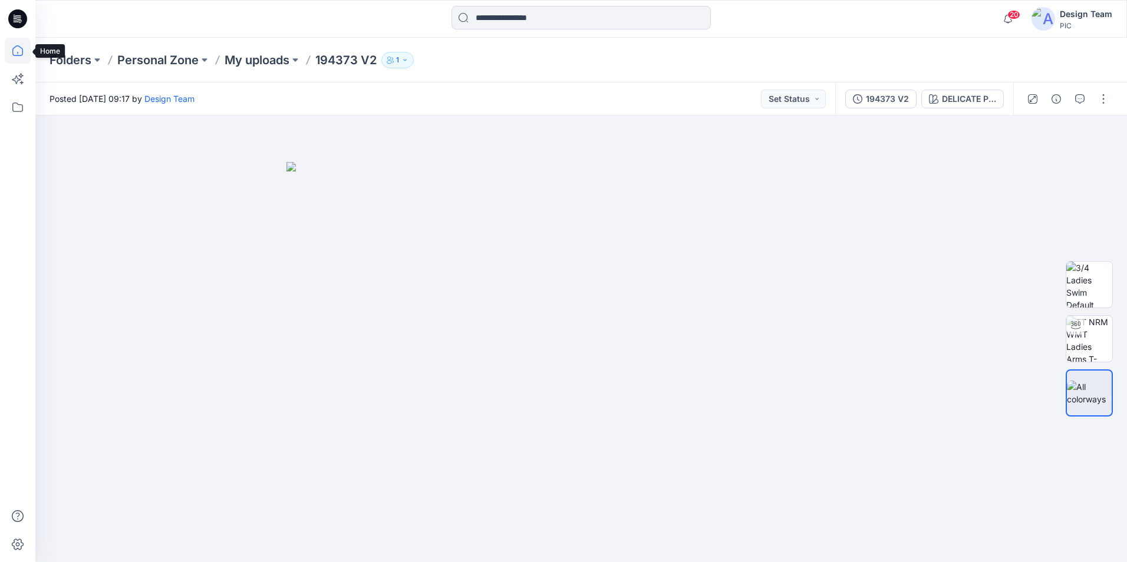
click at [15, 46] on icon at bounding box center [18, 51] width 26 height 26
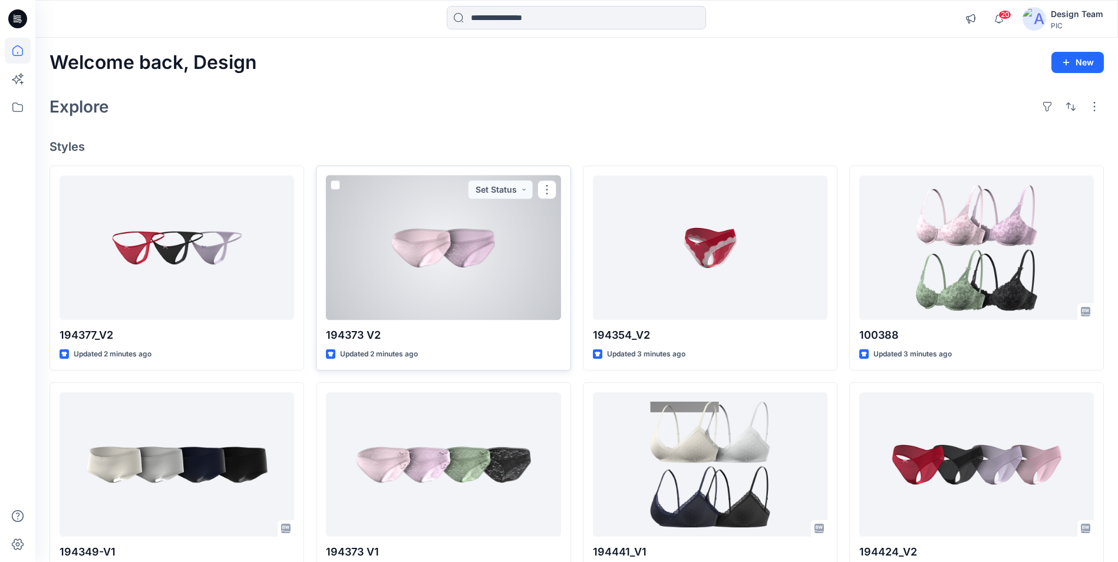
click at [427, 279] on div at bounding box center [443, 248] width 235 height 144
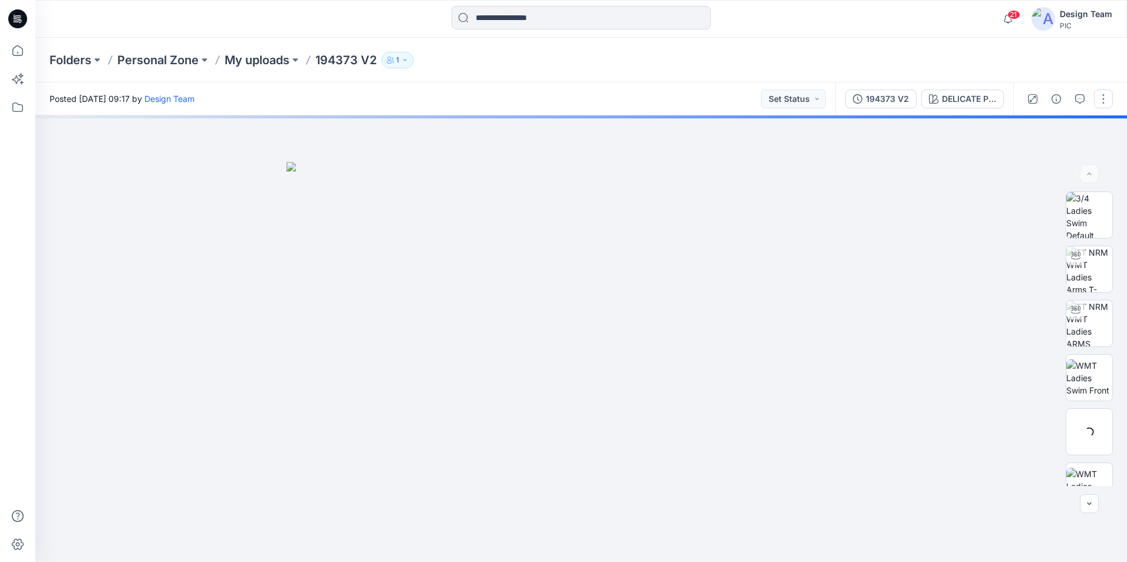
click at [1101, 105] on button "button" at bounding box center [1103, 99] width 19 height 19
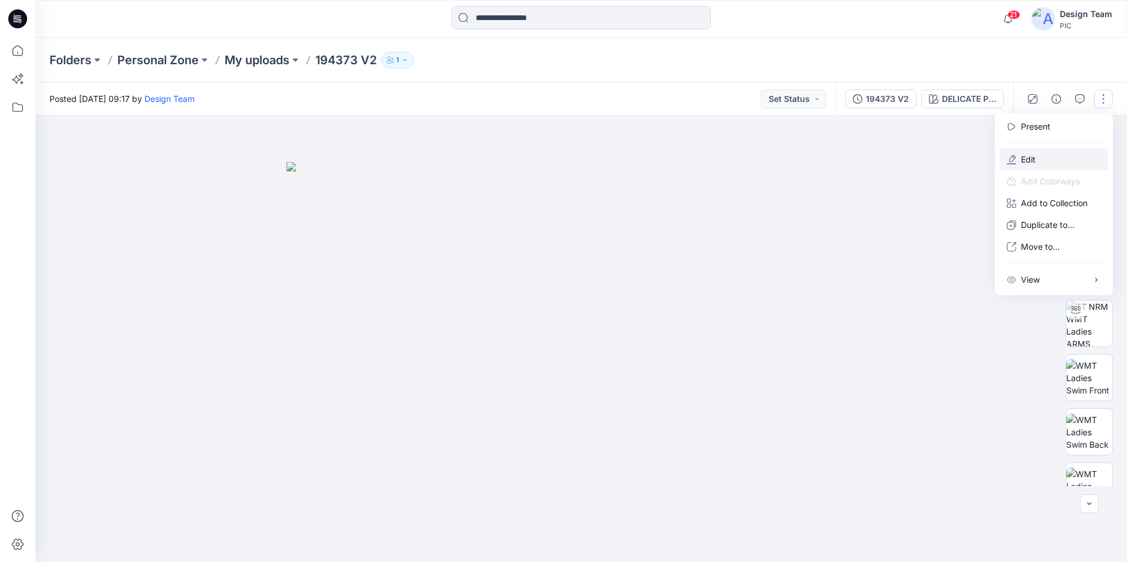
click at [1028, 161] on p "Edit" at bounding box center [1028, 159] width 15 height 12
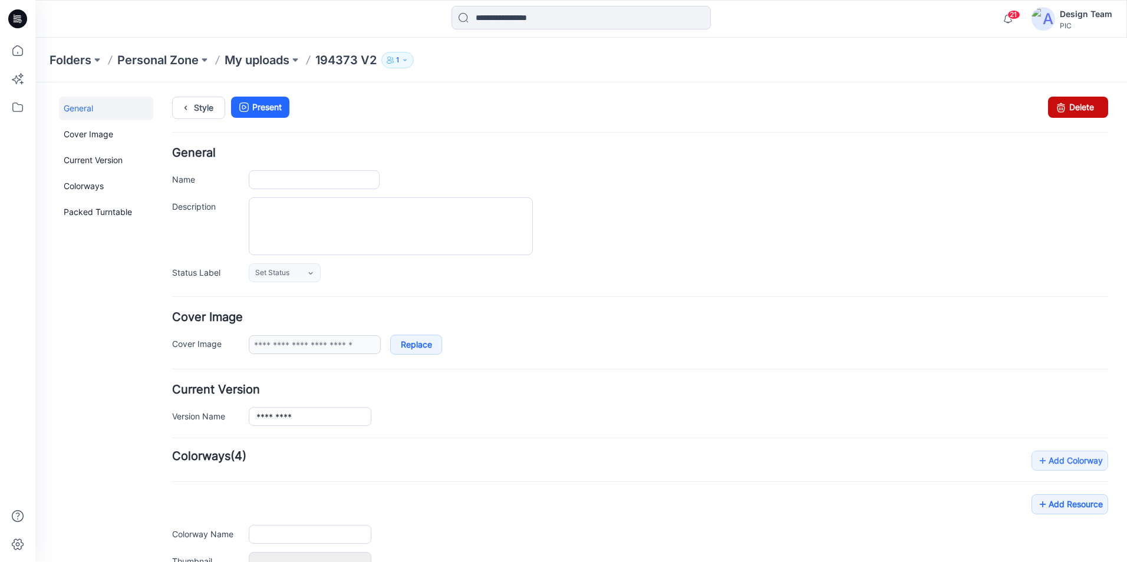
type input "*********"
type input "**********"
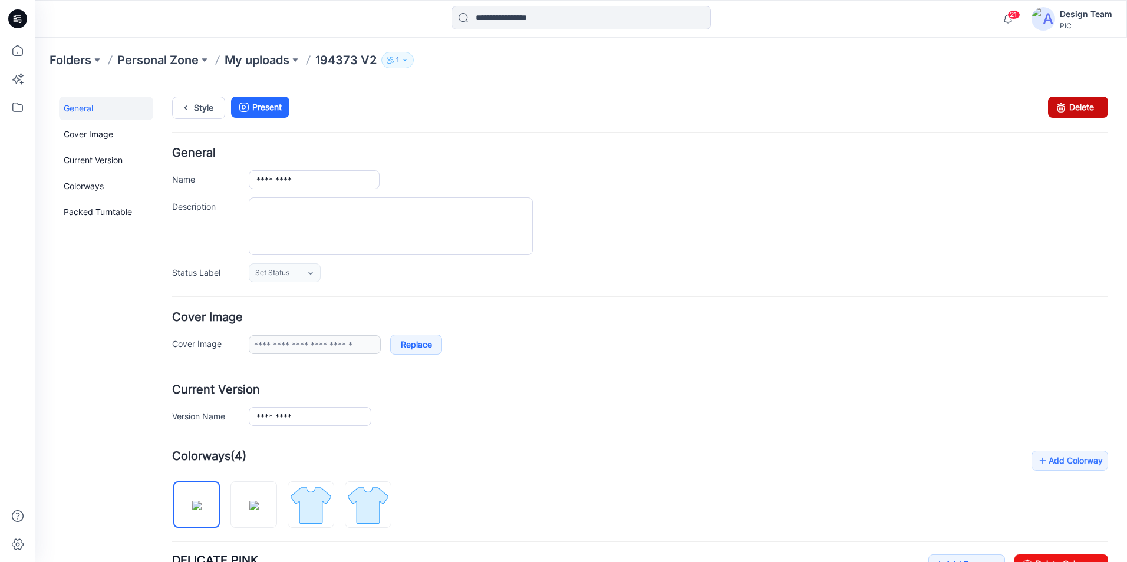
click at [1072, 106] on link "Delete" at bounding box center [1078, 107] width 60 height 21
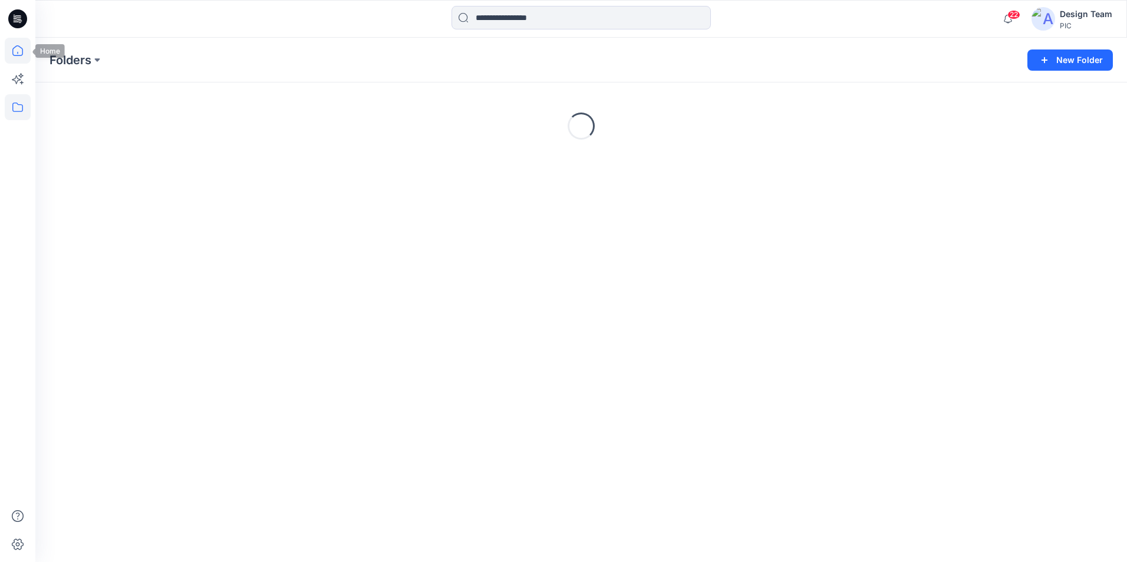
click at [19, 45] on icon at bounding box center [18, 51] width 26 height 26
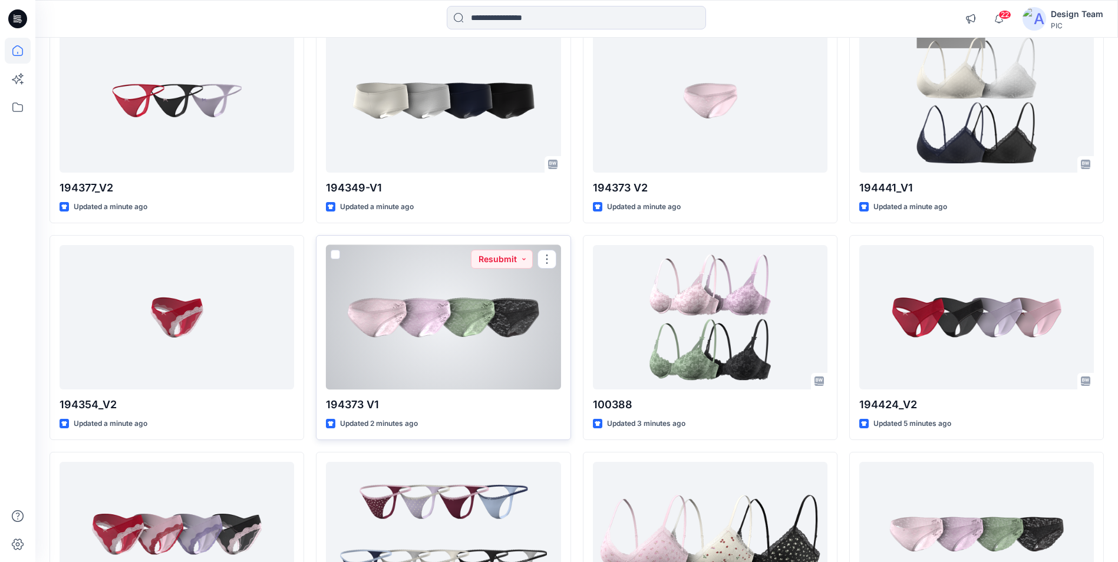
scroll to position [118, 0]
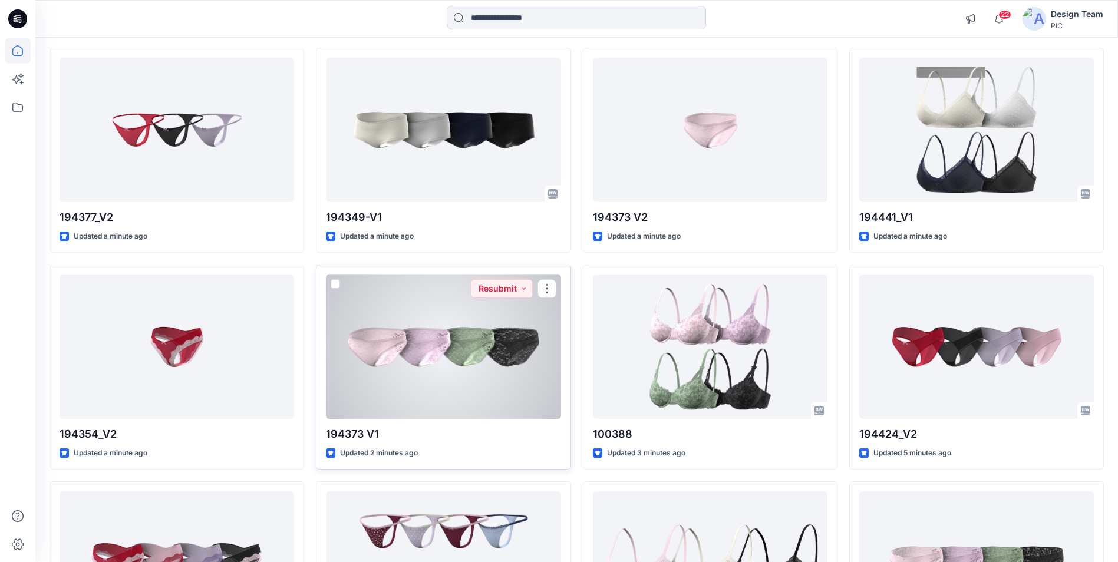
click at [433, 361] on div at bounding box center [443, 347] width 235 height 144
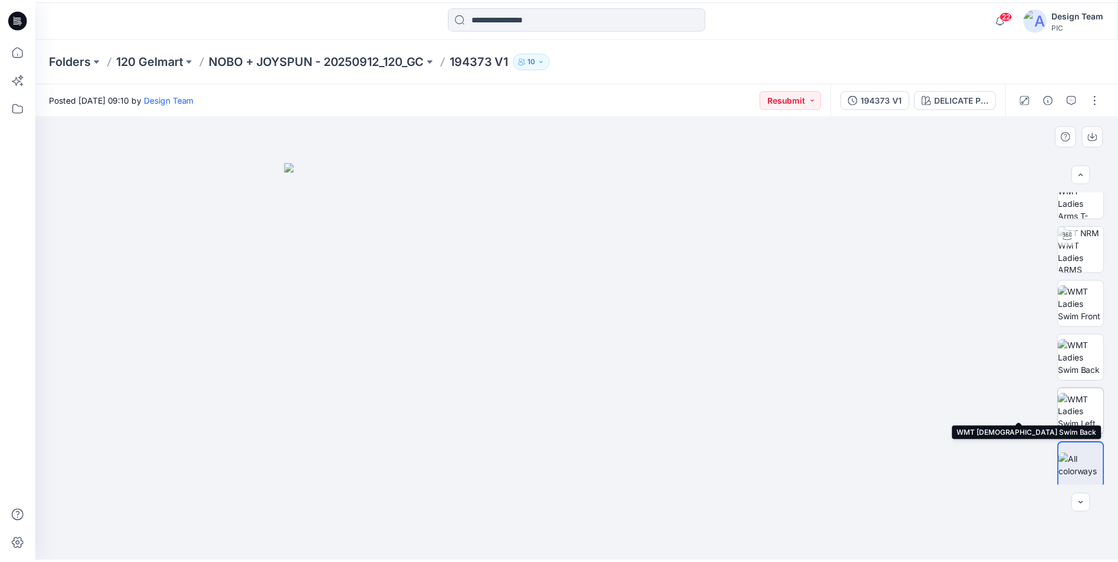
scroll to position [78, 0]
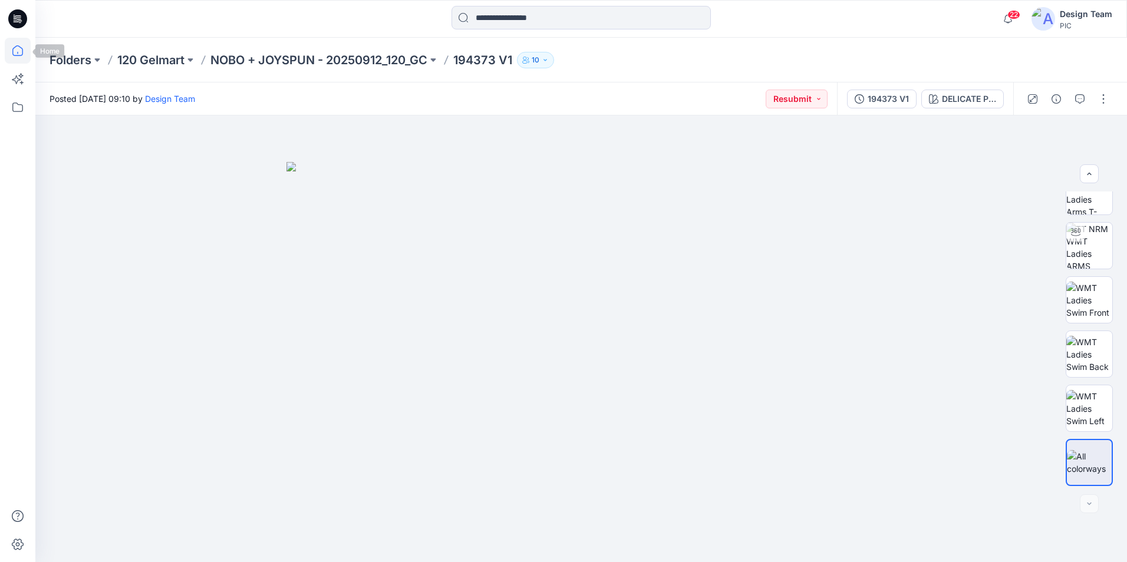
click at [21, 48] on icon at bounding box center [18, 51] width 26 height 26
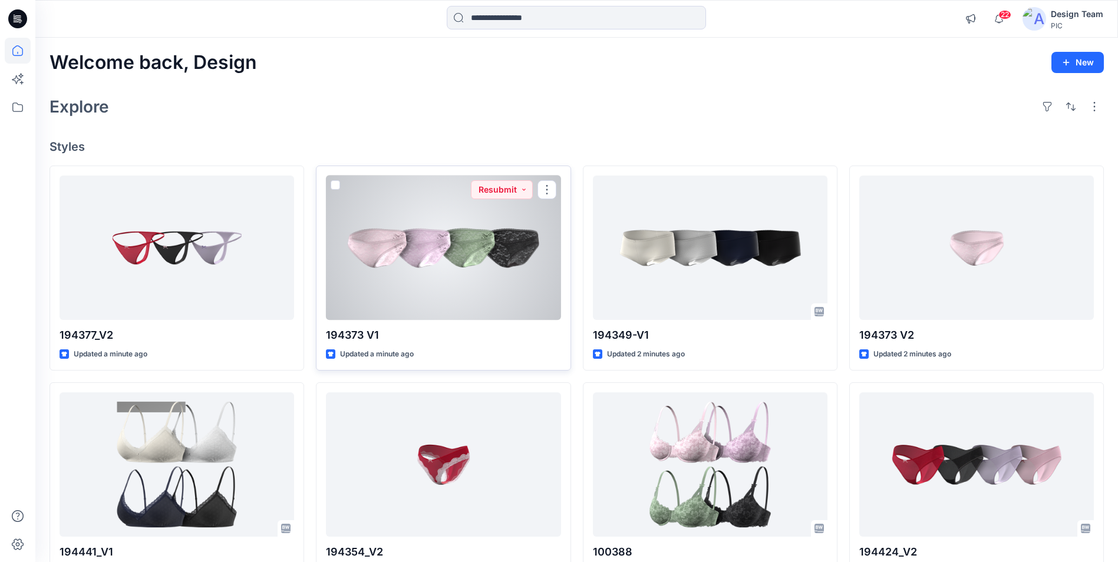
click at [478, 244] on div at bounding box center [443, 248] width 235 height 144
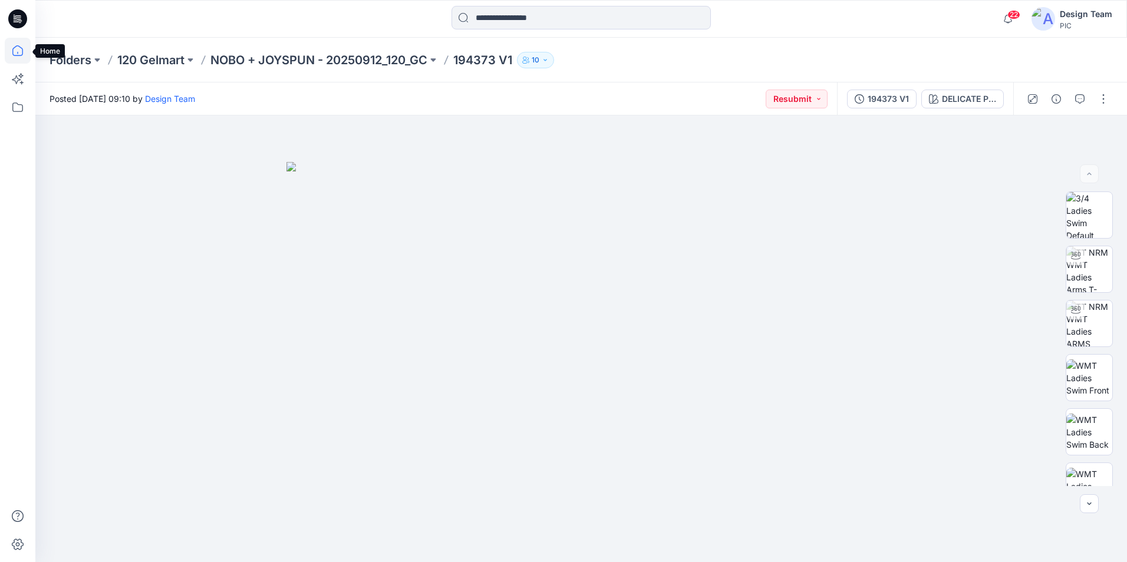
click at [14, 47] on icon at bounding box center [18, 51] width 26 height 26
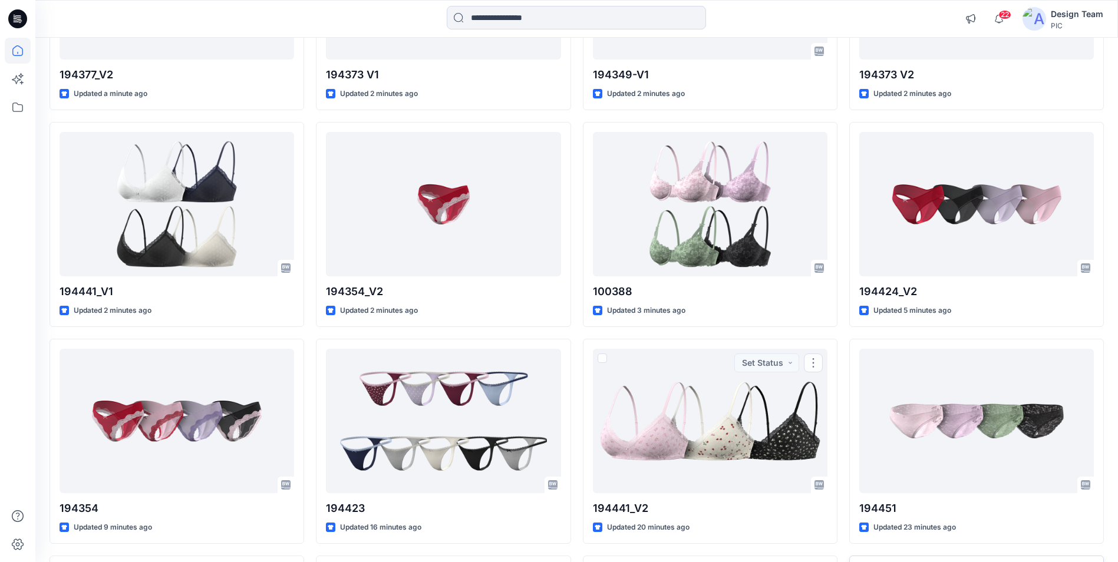
scroll to position [295, 0]
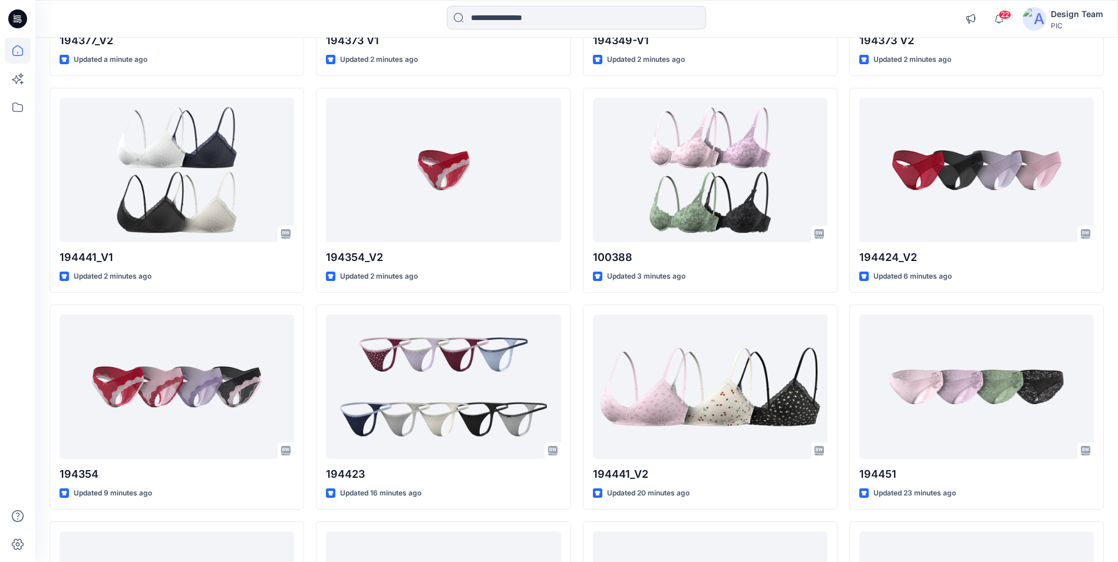
click at [797, 23] on div at bounding box center [576, 19] width 541 height 26
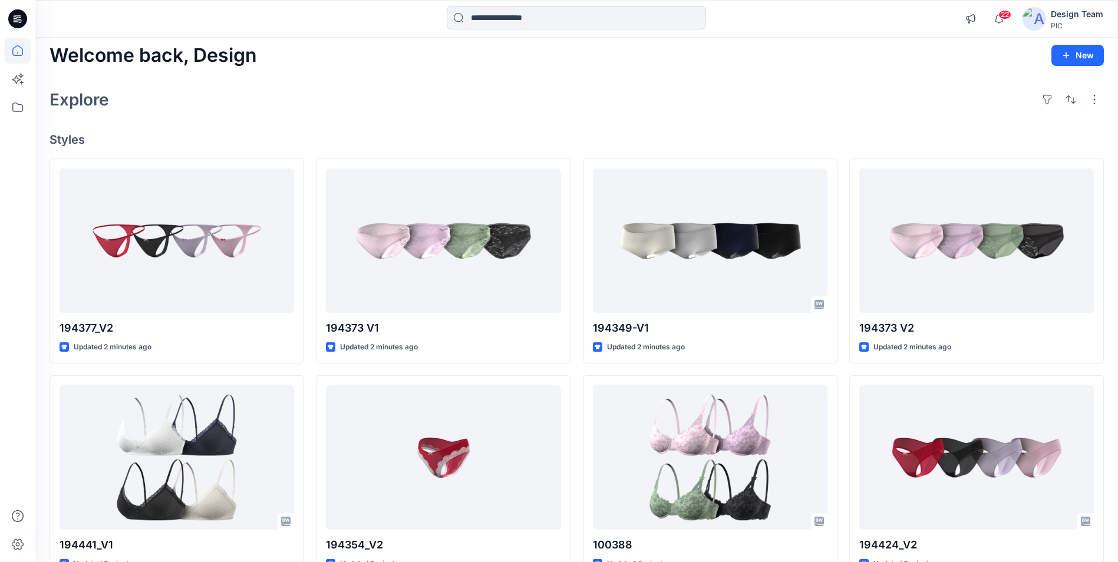
scroll to position [6, 0]
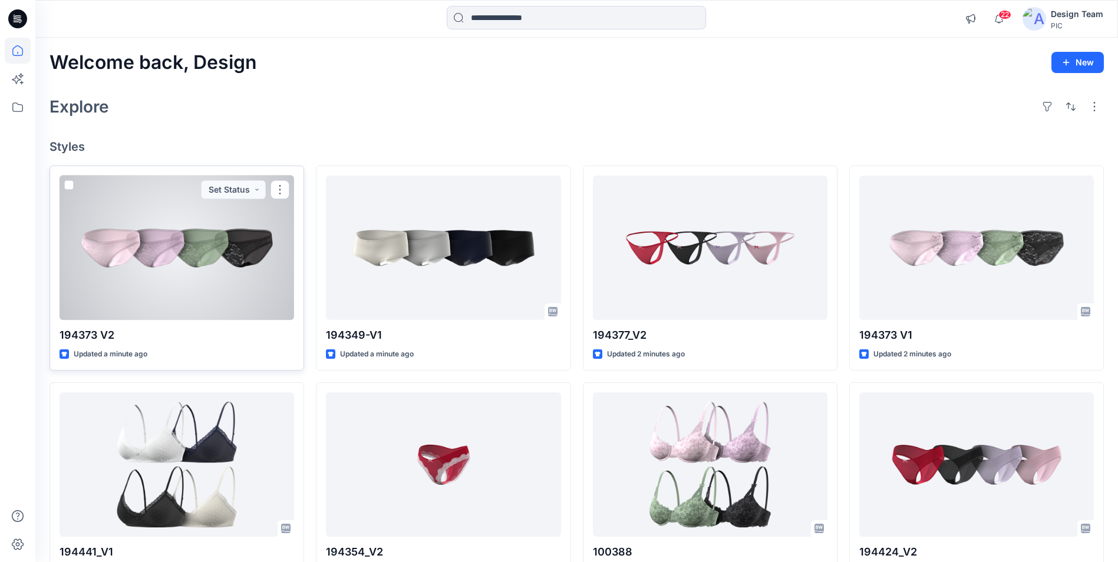
click at [187, 258] on div at bounding box center [177, 248] width 235 height 144
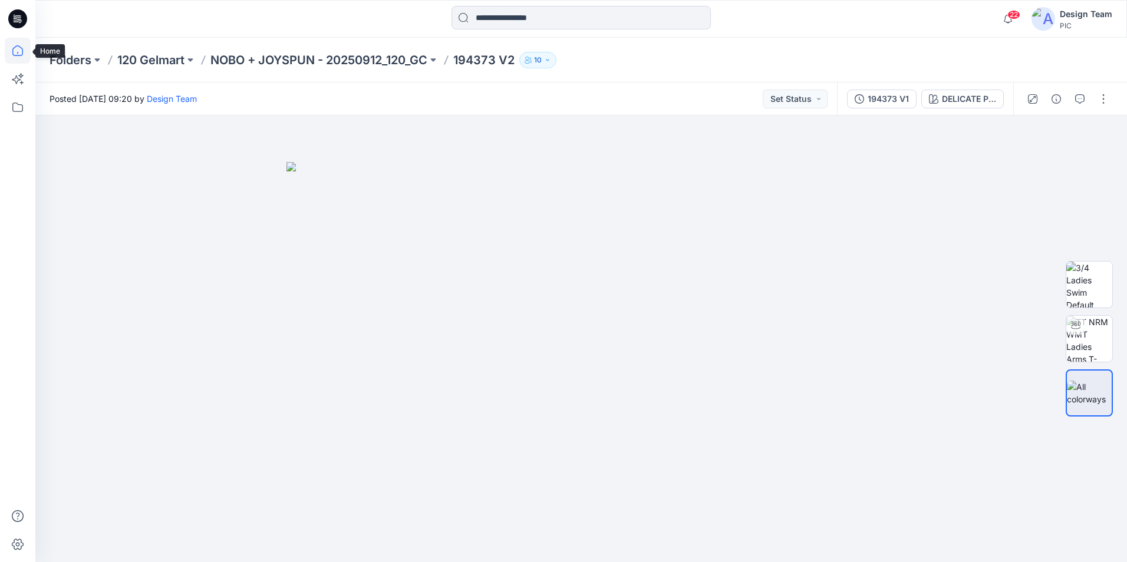
click at [8, 49] on icon at bounding box center [18, 51] width 26 height 26
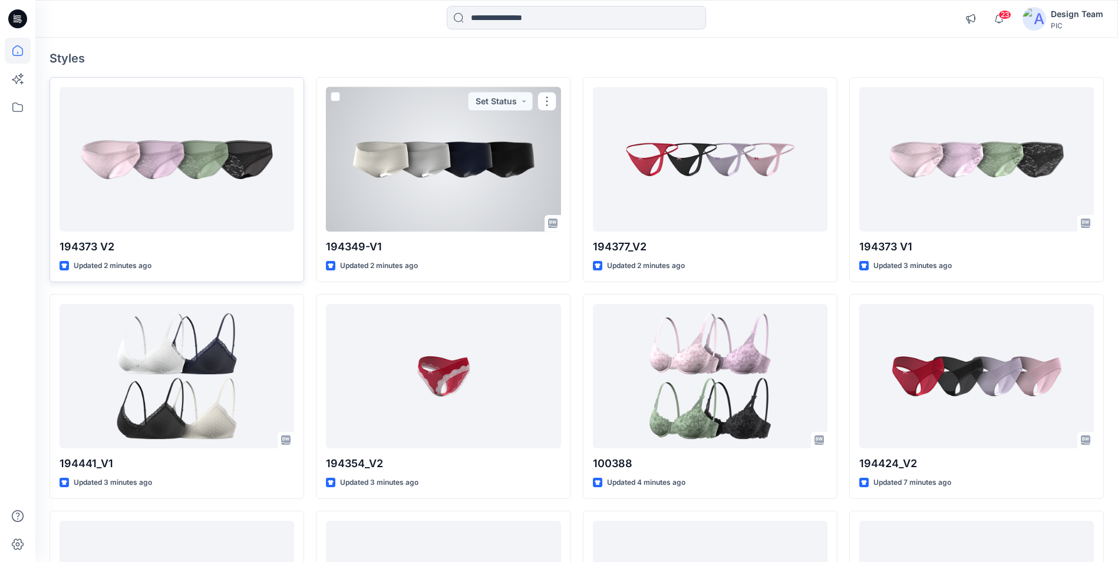
scroll to position [118, 0]
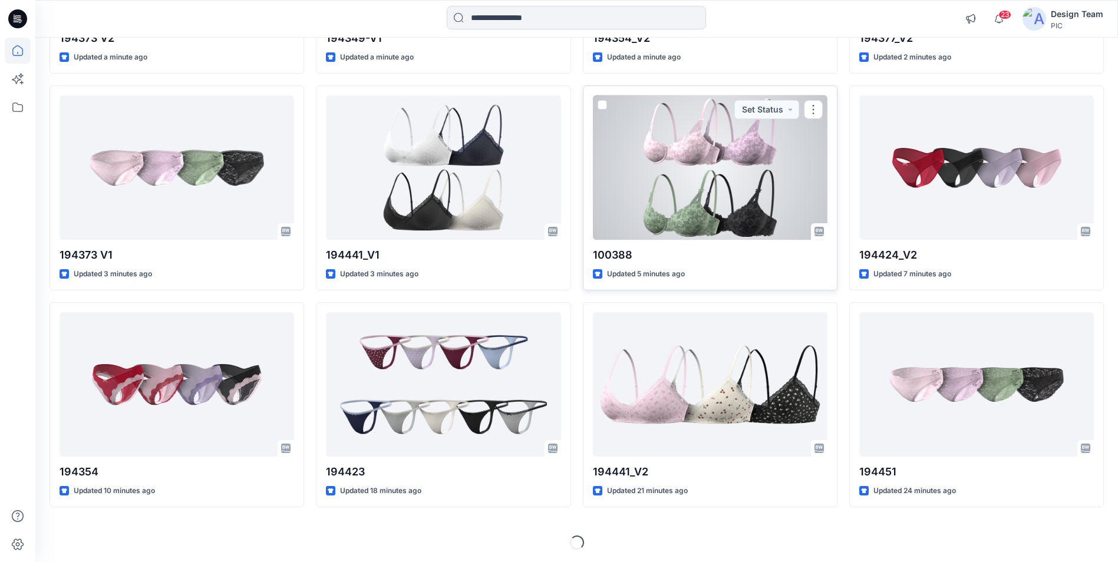
scroll to position [299, 0]
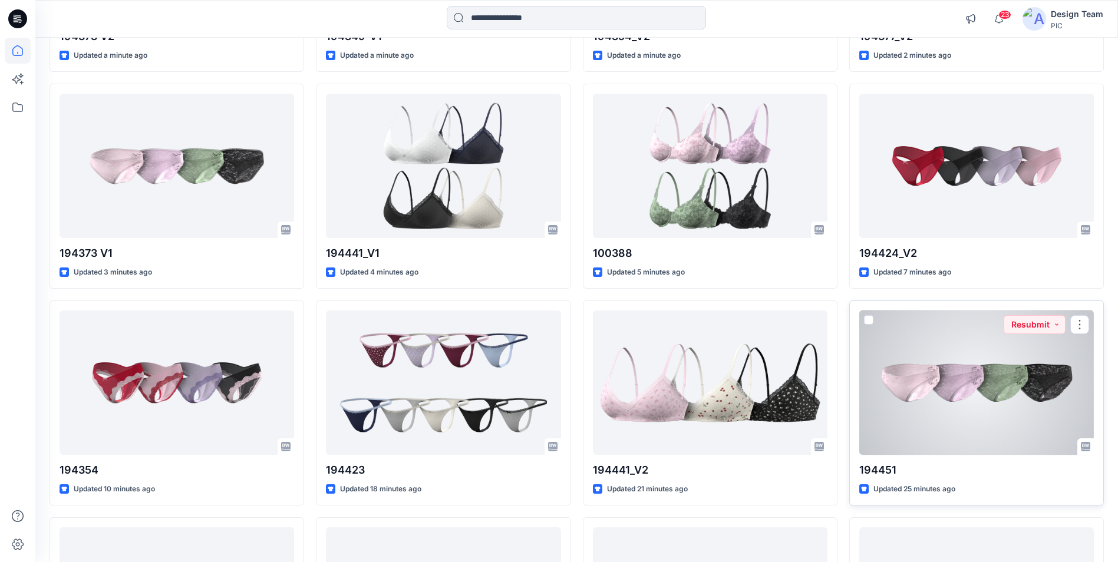
click at [980, 394] on div at bounding box center [976, 383] width 235 height 144
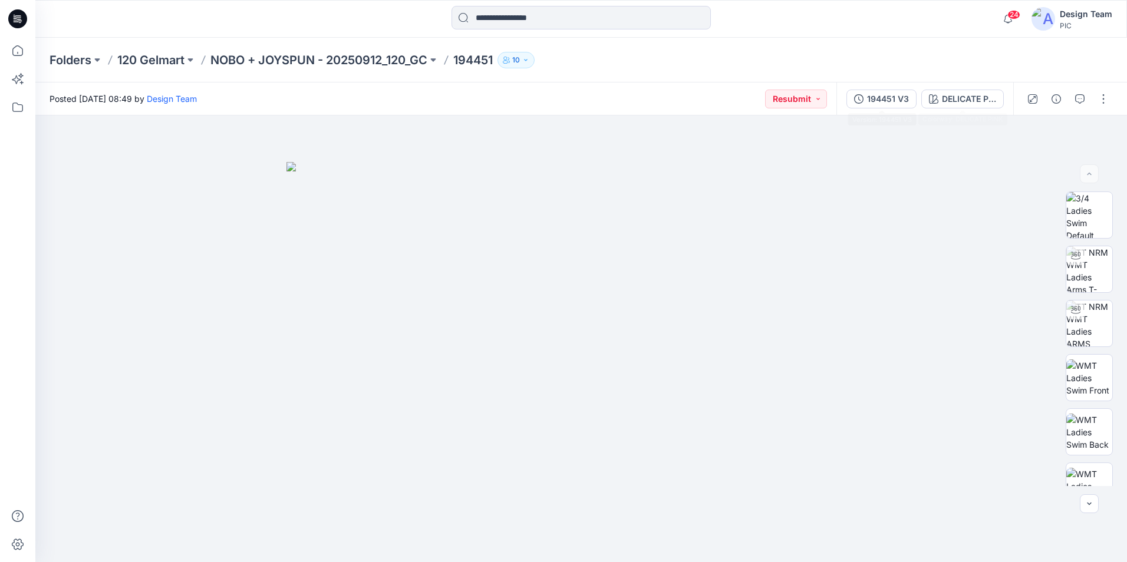
click at [891, 100] on div "194451 V3" at bounding box center [888, 99] width 42 height 13
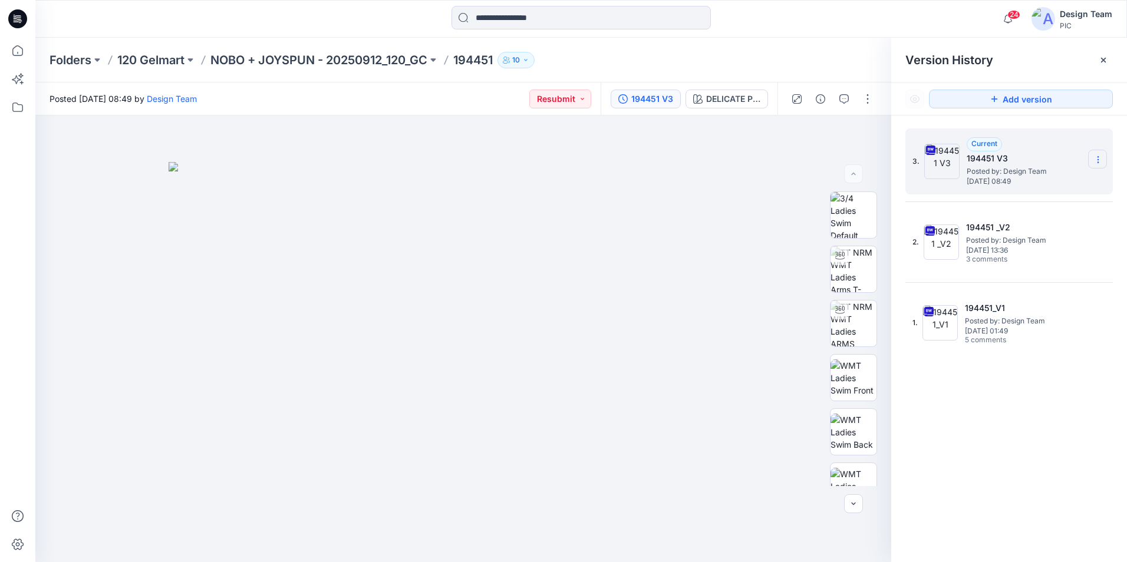
click at [1102, 161] on icon at bounding box center [1097, 159] width 9 height 9
click at [998, 262] on span "Delete Version" at bounding box center [1016, 259] width 55 height 14
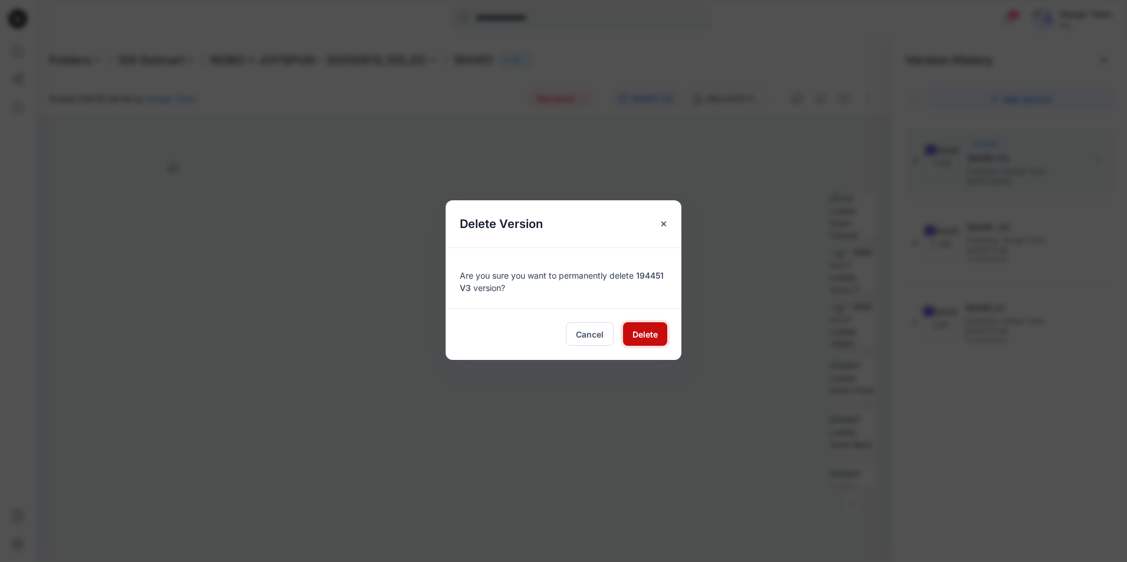
click at [646, 339] on span "Delete" at bounding box center [644, 334] width 25 height 12
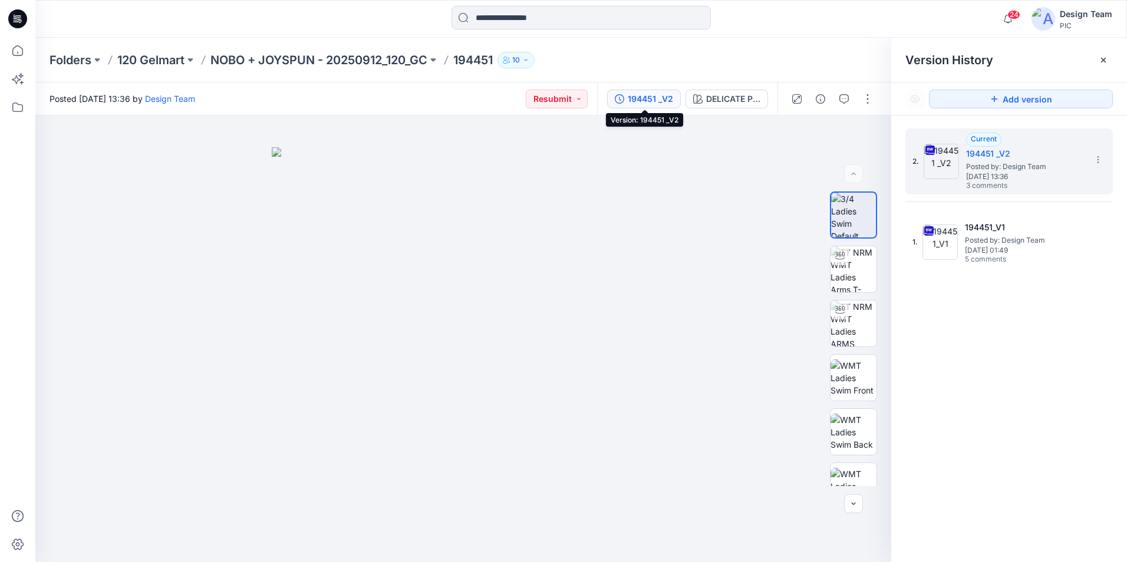
click at [657, 97] on div "194451 _V2" at bounding box center [650, 99] width 45 height 13
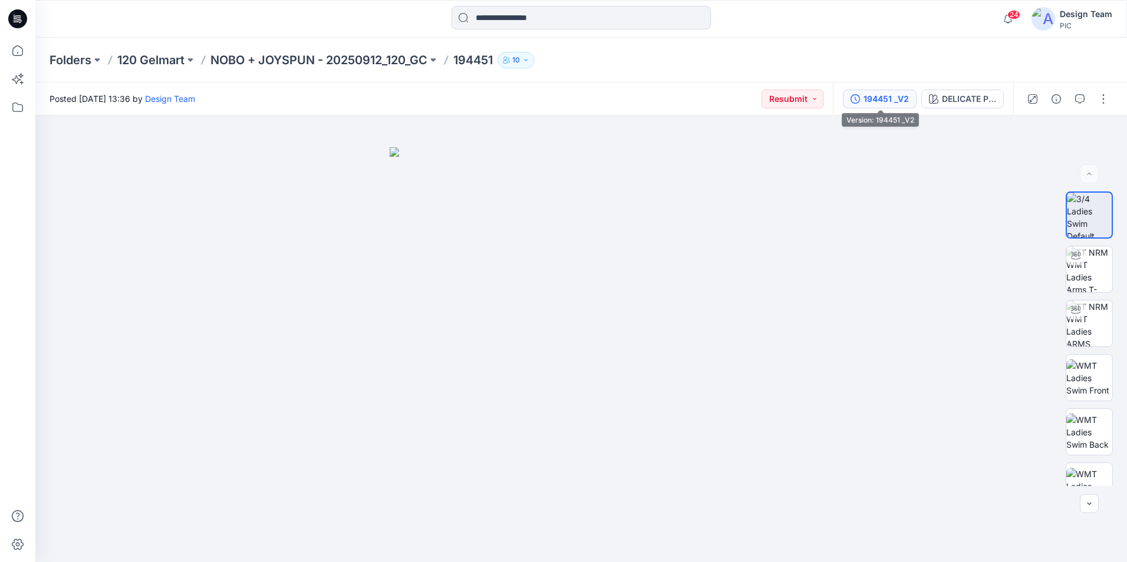
click at [881, 104] on div "194451 _V2" at bounding box center [885, 99] width 45 height 13
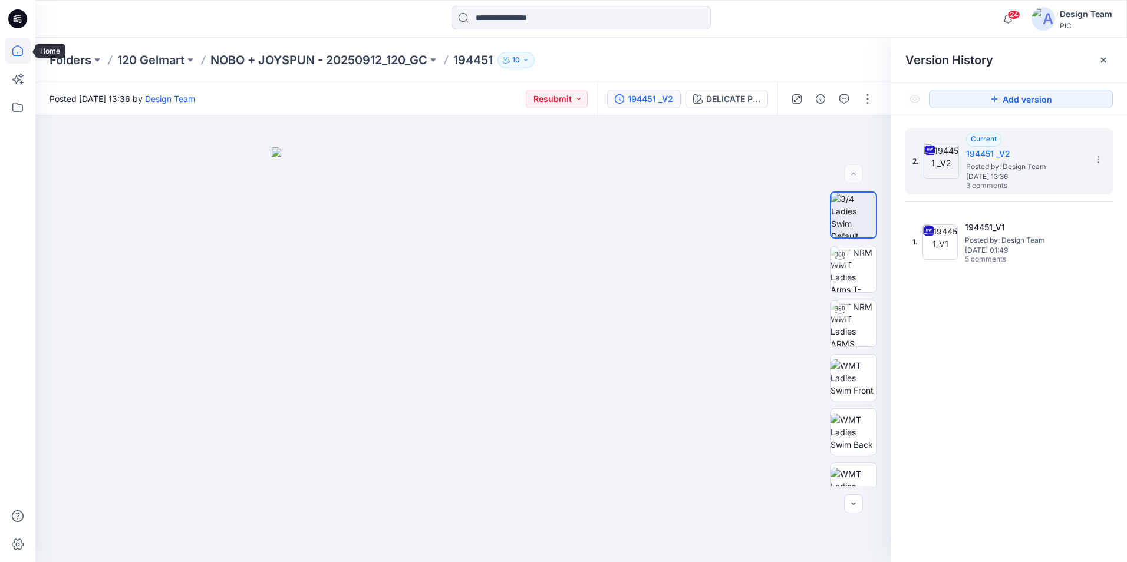
click at [18, 52] on icon at bounding box center [18, 51] width 26 height 26
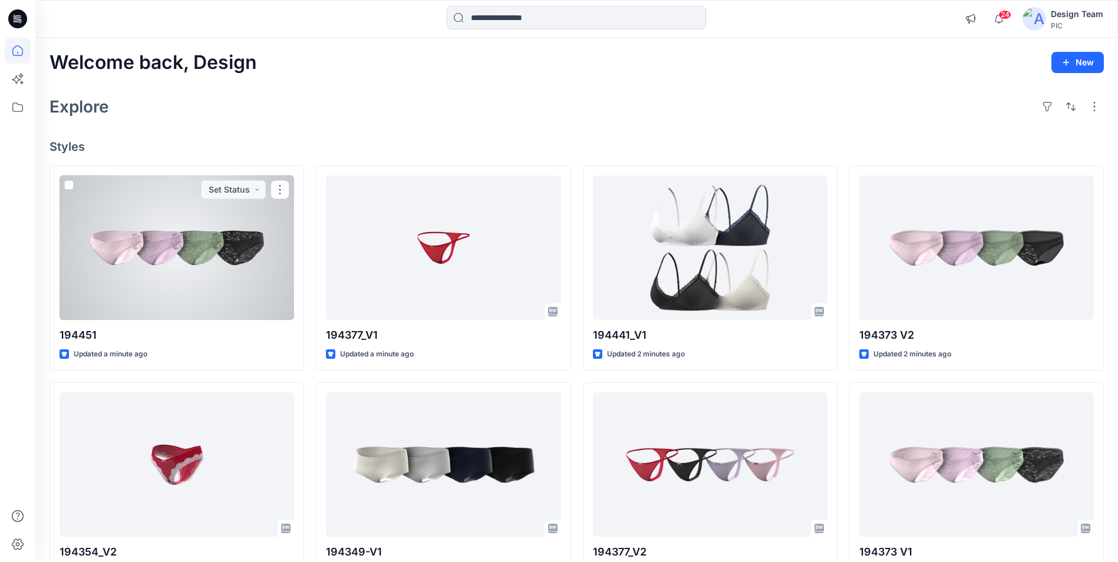
click at [268, 249] on div at bounding box center [177, 248] width 235 height 144
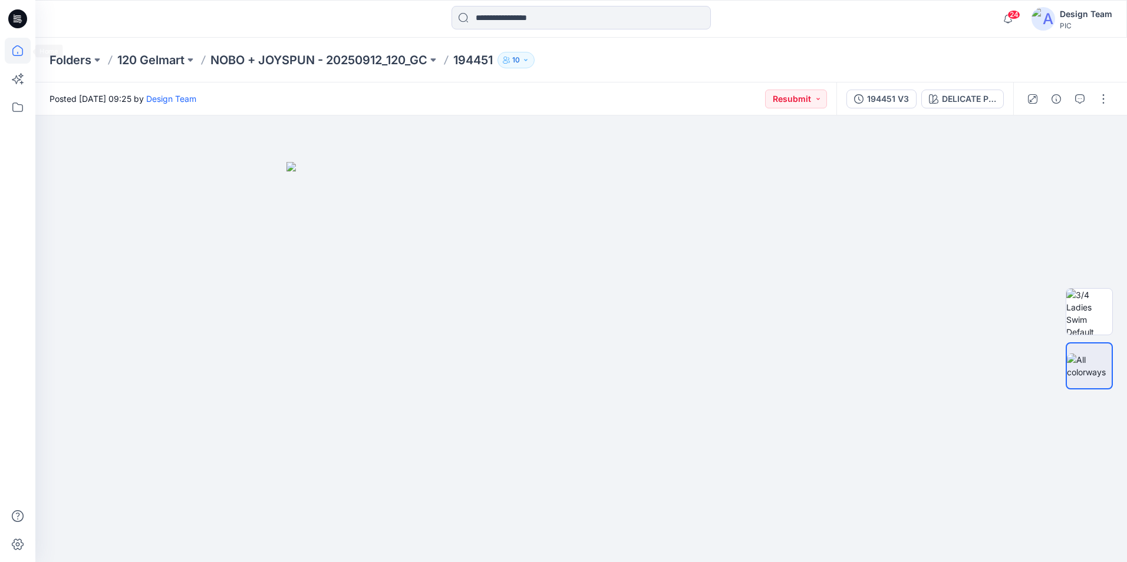
click at [20, 51] on icon at bounding box center [18, 51] width 26 height 26
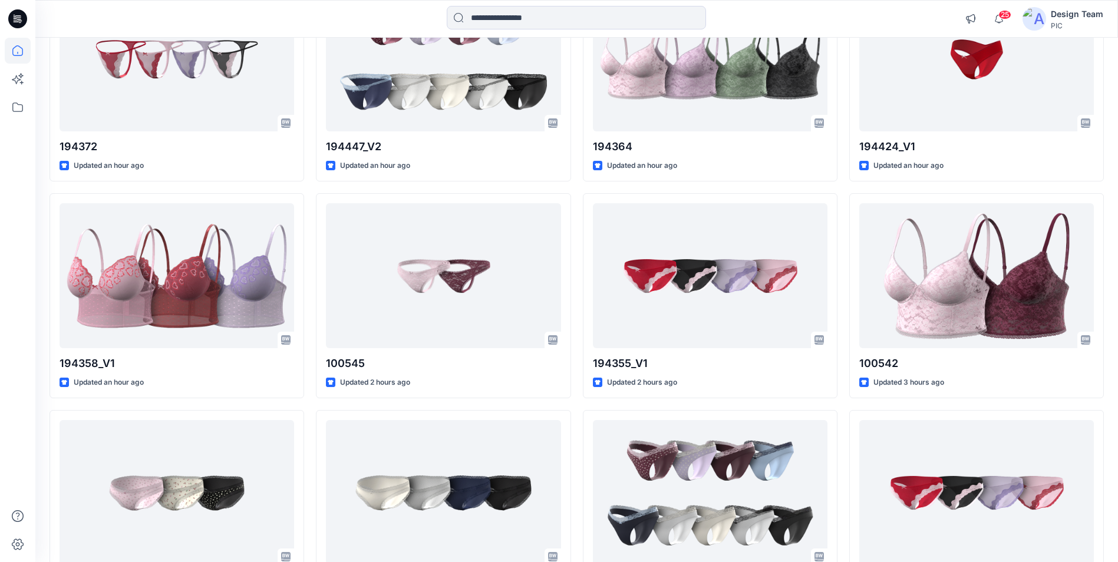
scroll to position [1302, 0]
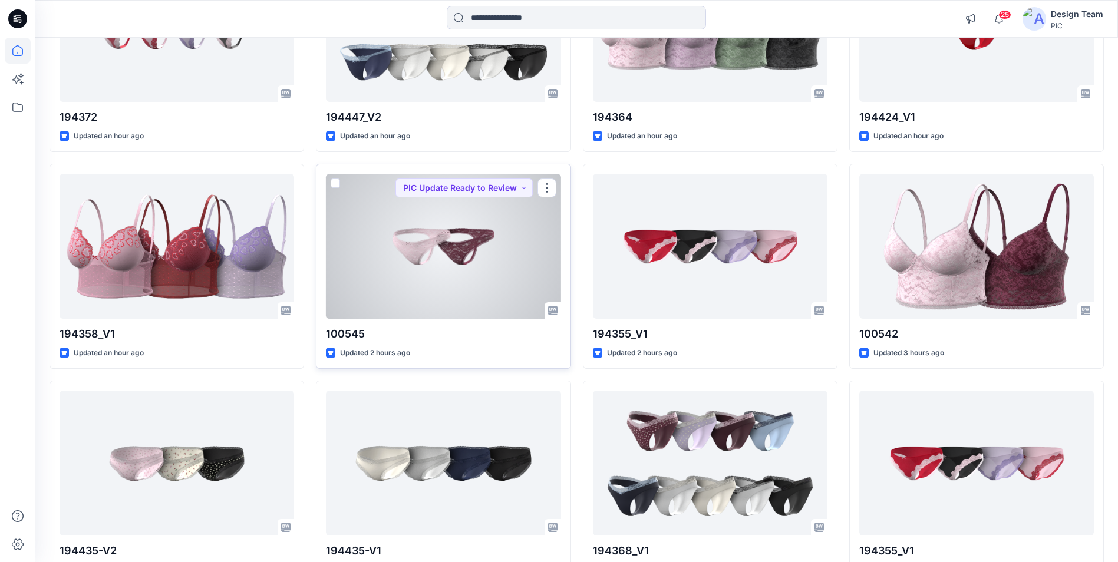
click at [461, 263] on div at bounding box center [443, 246] width 235 height 144
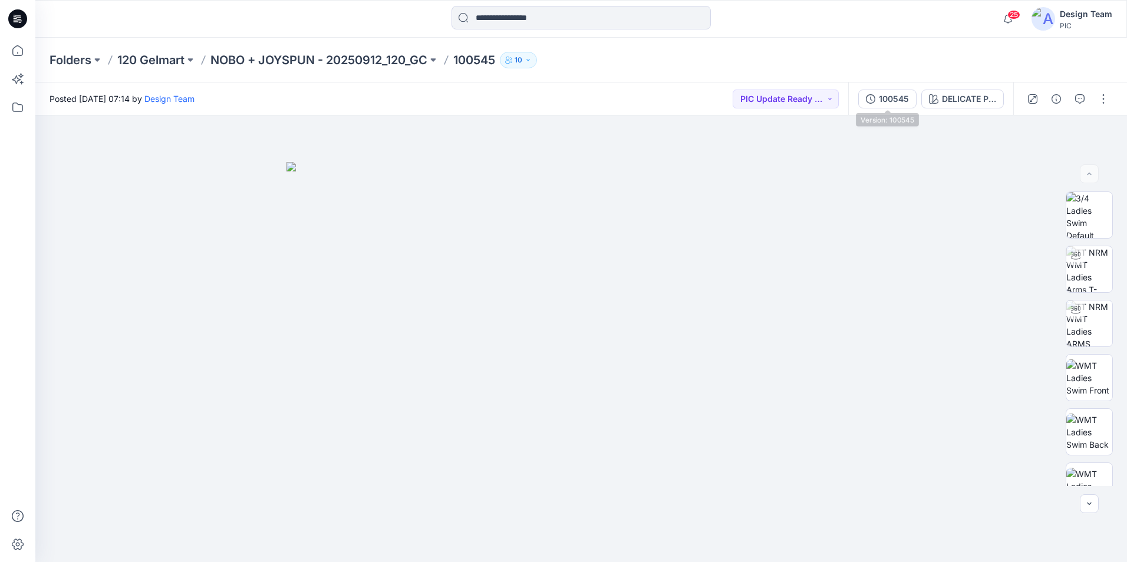
drag, startPoint x: 891, startPoint y: 103, endPoint x: 888, endPoint y: 110, distance: 7.7
click at [889, 105] on button "100545" at bounding box center [887, 99] width 58 height 19
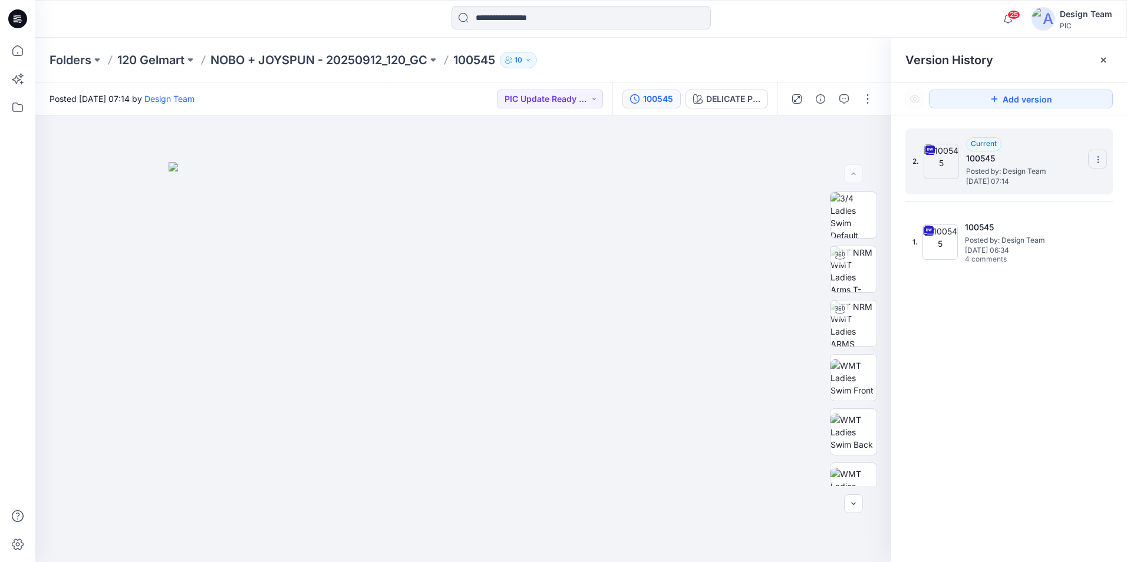
click at [1102, 160] on icon at bounding box center [1097, 159] width 9 height 9
click at [1028, 185] on span "Download Source BW File" at bounding box center [1038, 183] width 99 height 14
click at [14, 54] on icon at bounding box center [18, 51] width 26 height 26
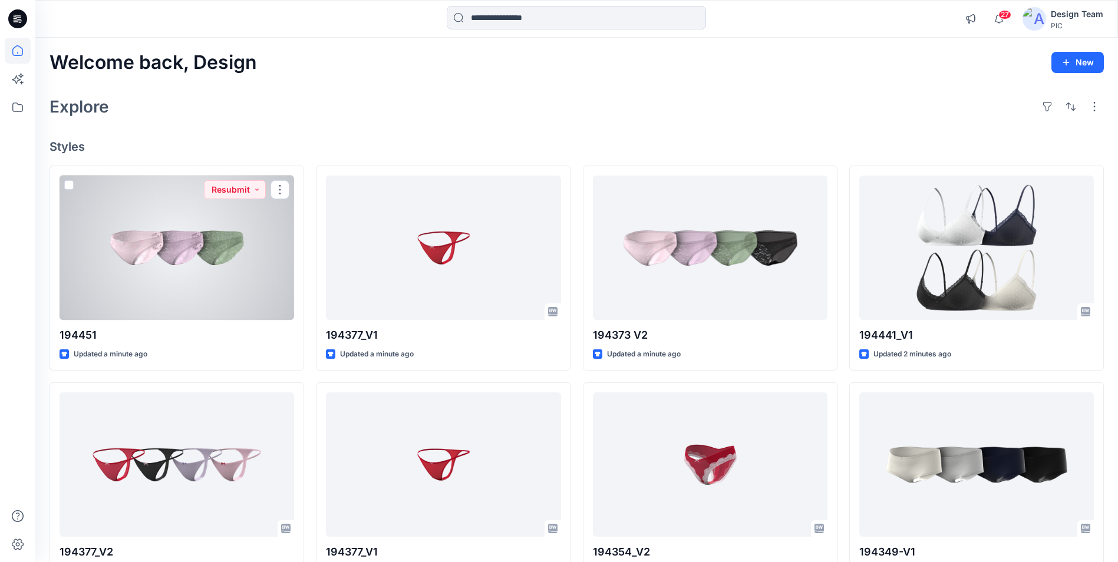
click at [217, 281] on div at bounding box center [177, 248] width 235 height 144
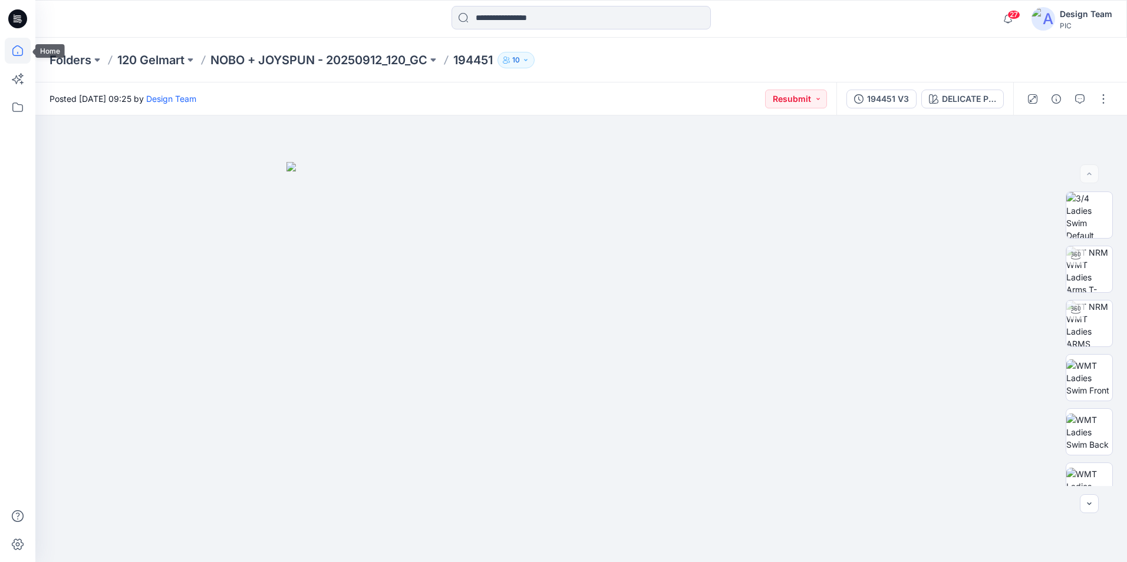
click at [22, 55] on icon at bounding box center [17, 50] width 11 height 11
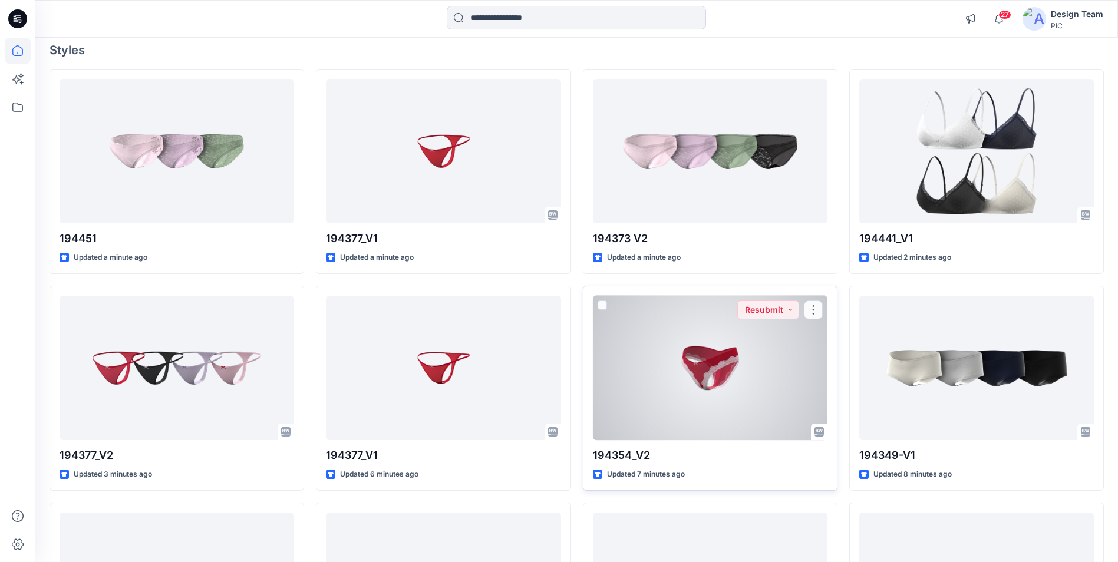
scroll to position [118, 0]
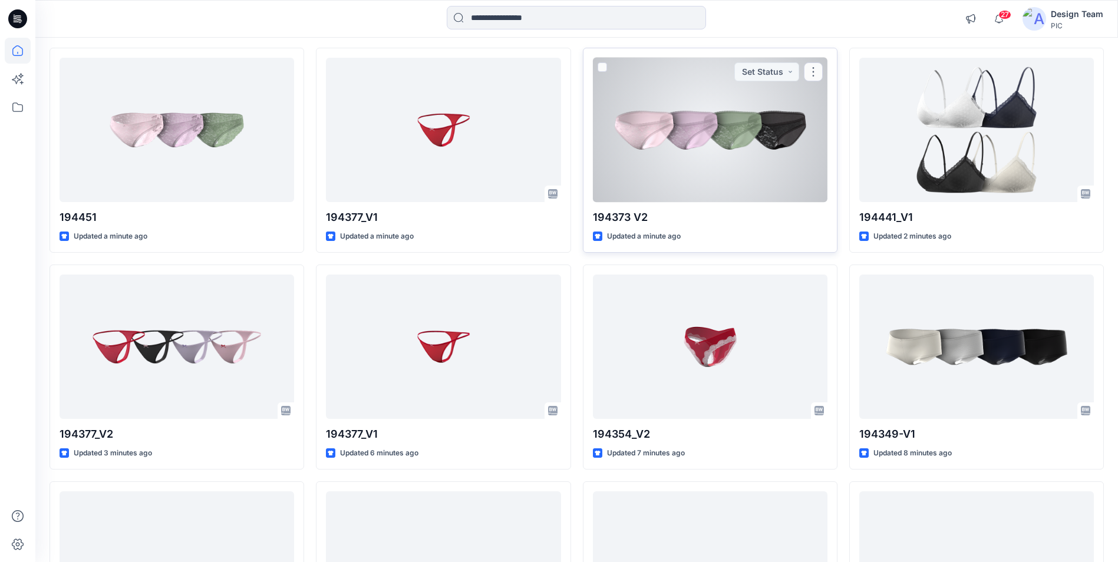
click at [688, 167] on div at bounding box center [710, 130] width 235 height 144
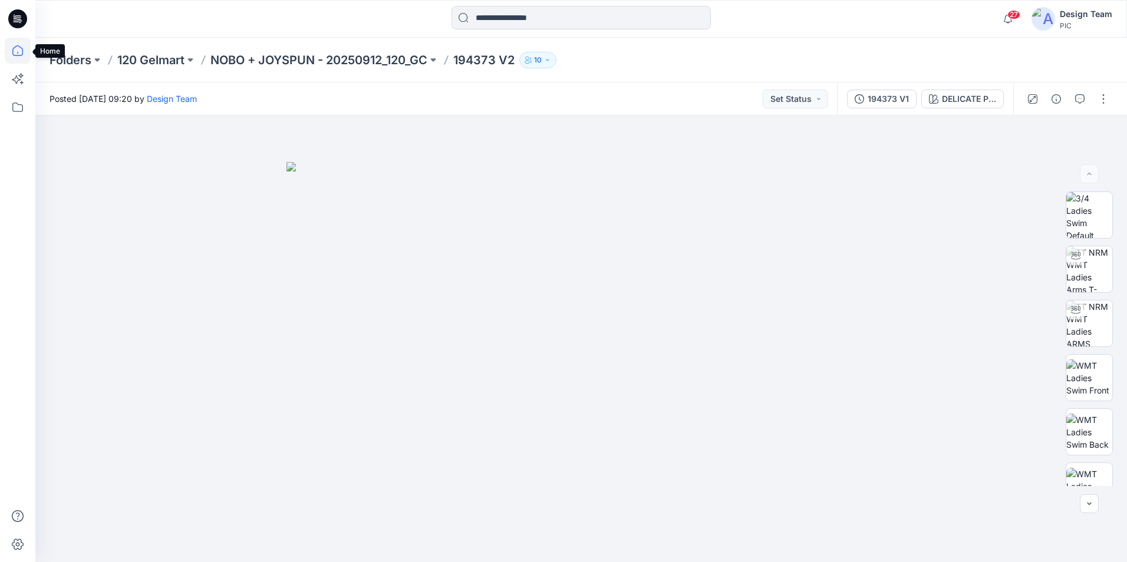
click at [16, 60] on icon at bounding box center [18, 51] width 26 height 26
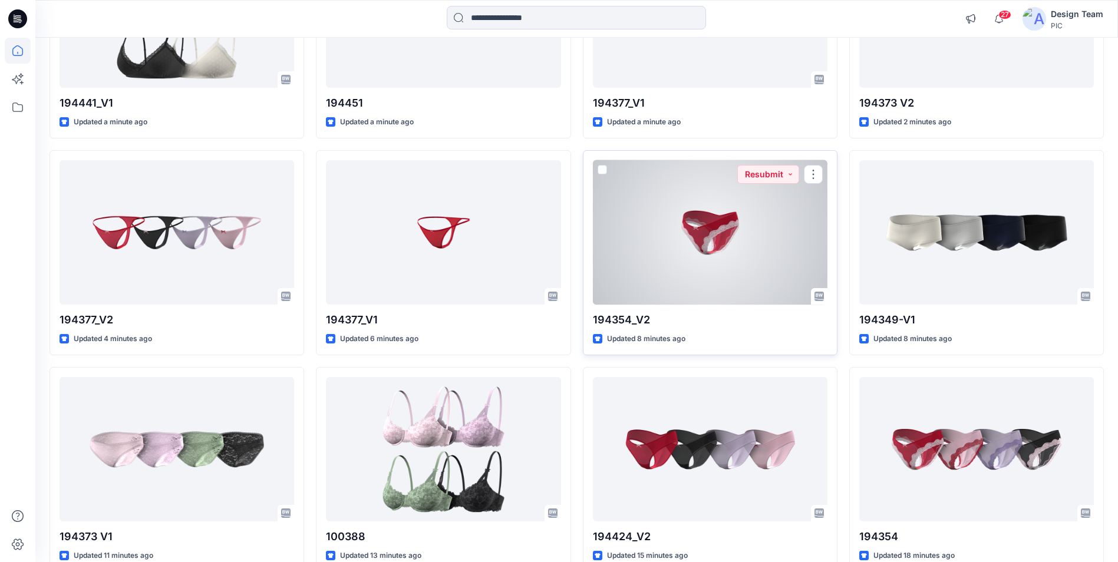
scroll to position [236, 0]
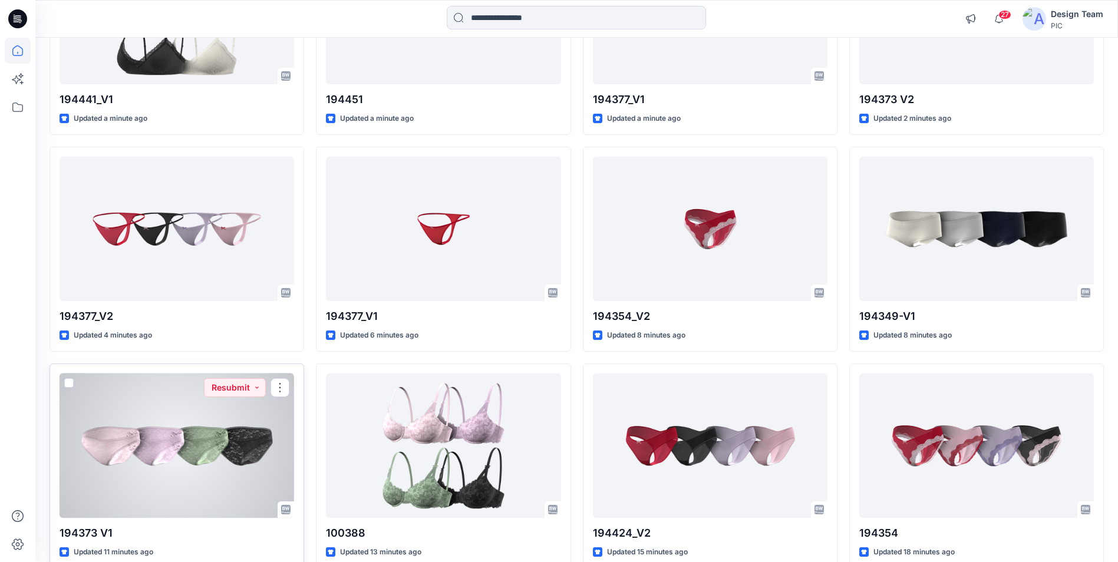
click at [202, 472] on div at bounding box center [177, 446] width 235 height 144
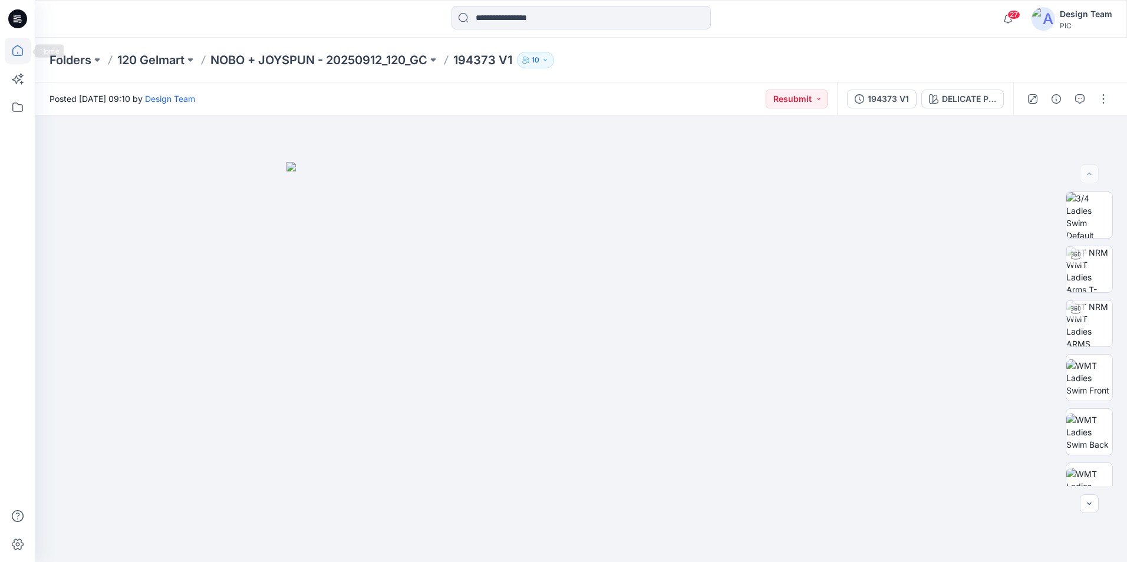
click at [15, 50] on icon at bounding box center [18, 51] width 26 height 26
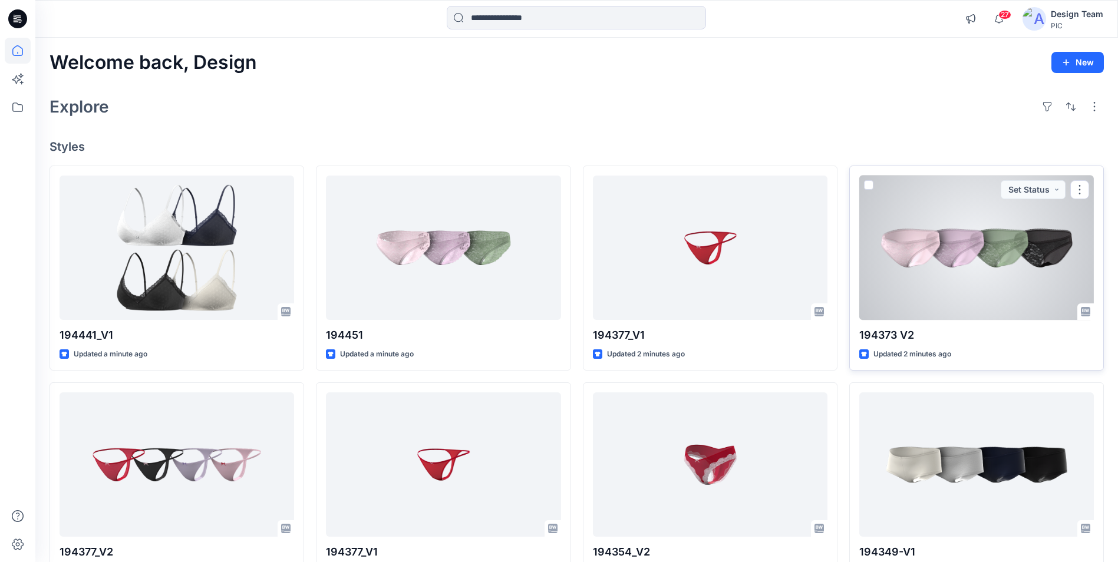
click at [911, 284] on div at bounding box center [976, 248] width 235 height 144
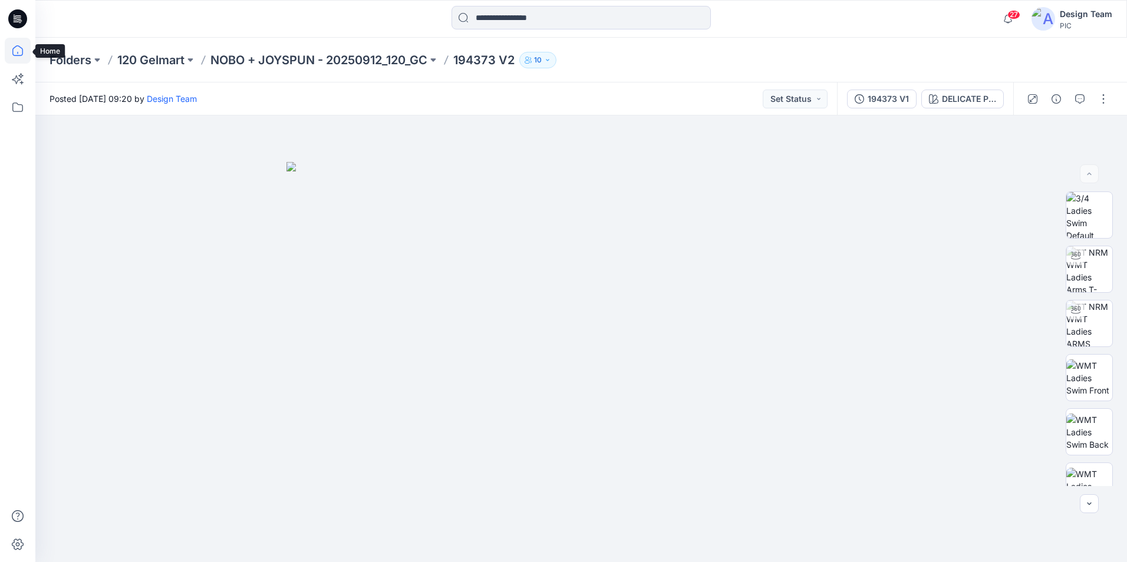
click at [30, 50] on icon at bounding box center [18, 51] width 26 height 26
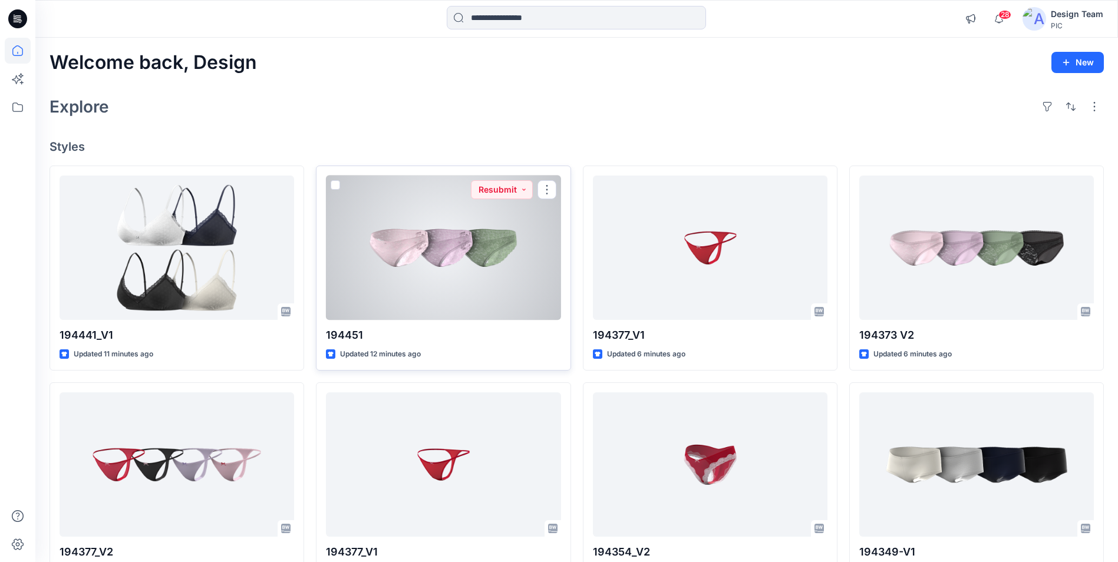
click at [473, 282] on div at bounding box center [443, 248] width 235 height 144
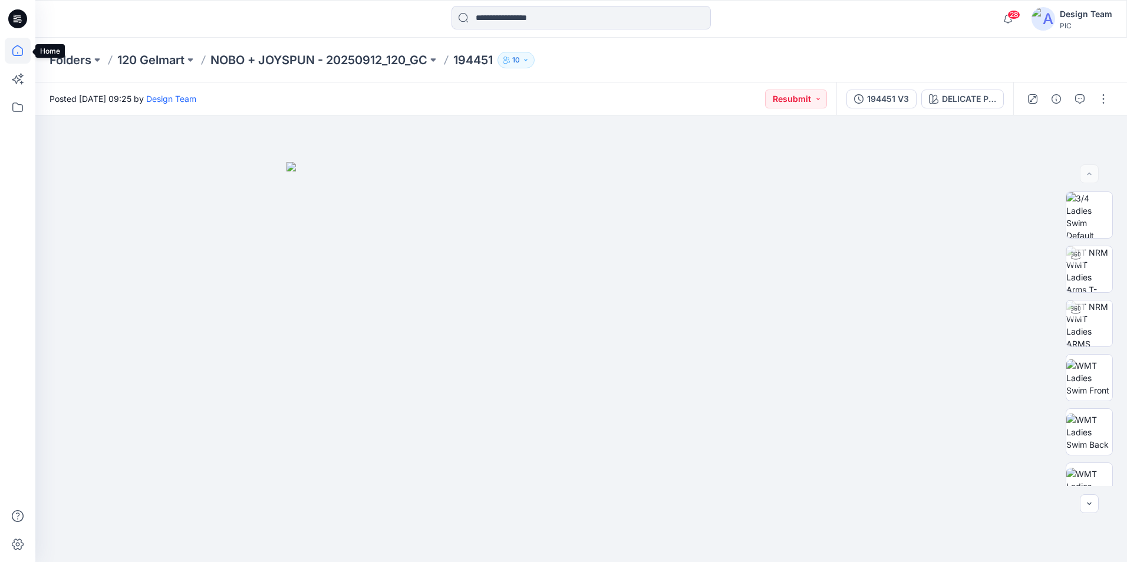
click at [22, 51] on icon at bounding box center [18, 51] width 26 height 26
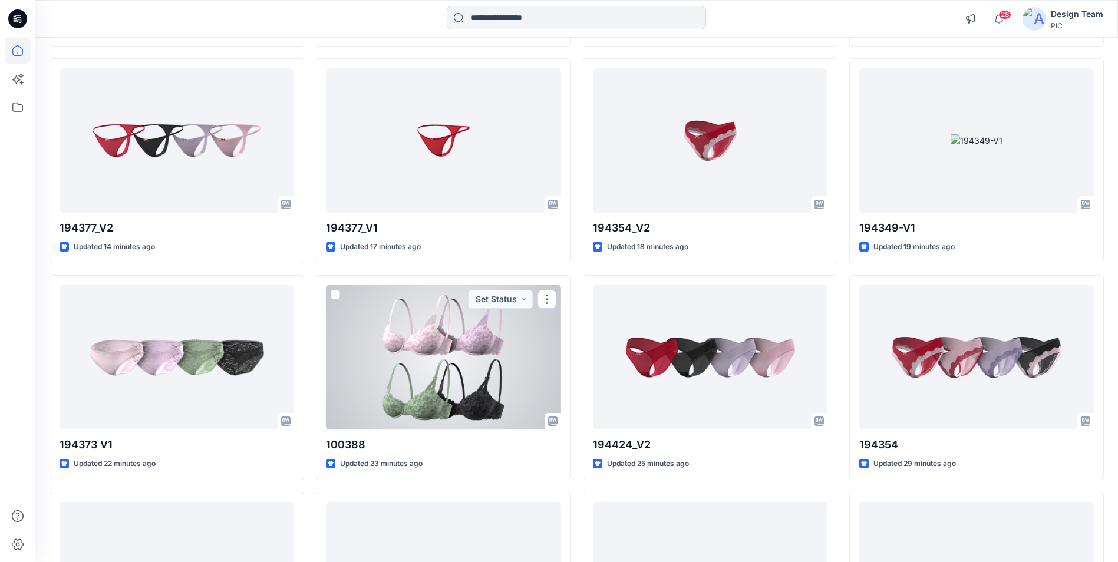
scroll to position [354, 0]
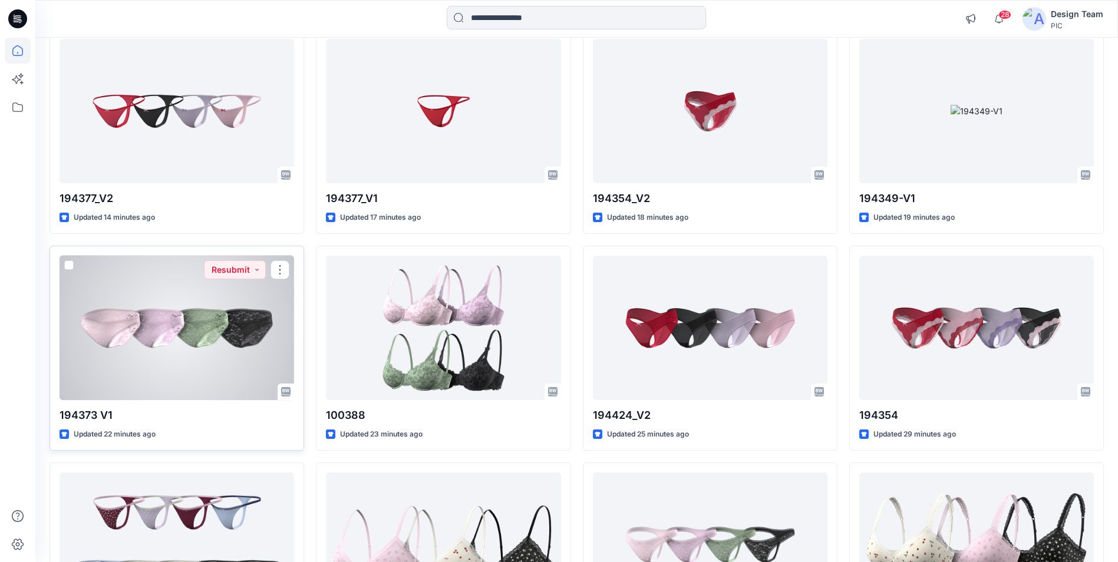
click at [130, 336] on div at bounding box center [177, 328] width 235 height 144
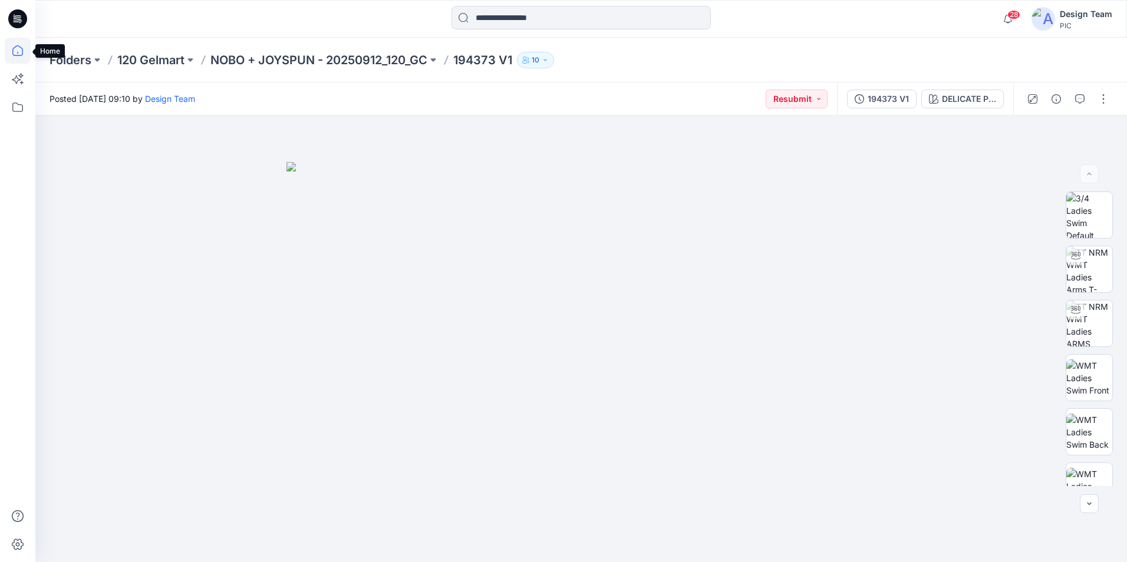
click at [8, 50] on icon at bounding box center [18, 51] width 26 height 26
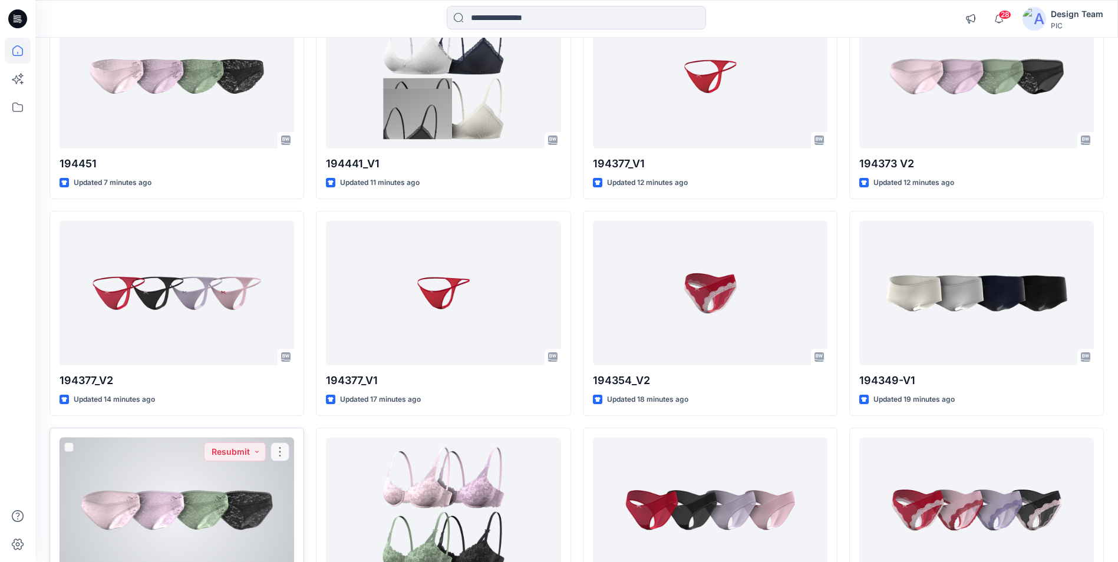
scroll to position [177, 0]
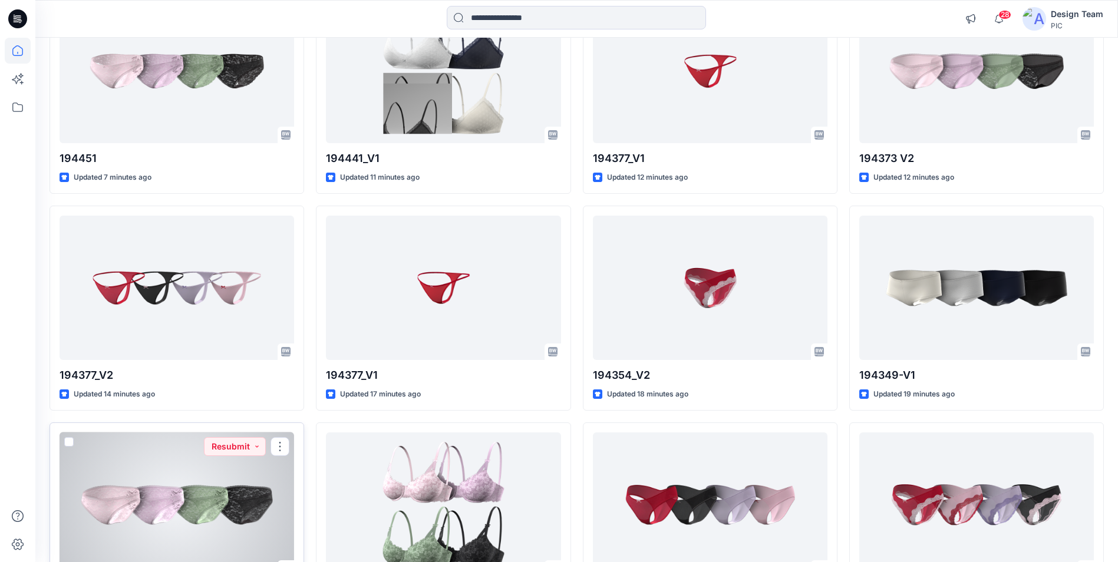
click at [182, 478] on div at bounding box center [177, 505] width 235 height 144
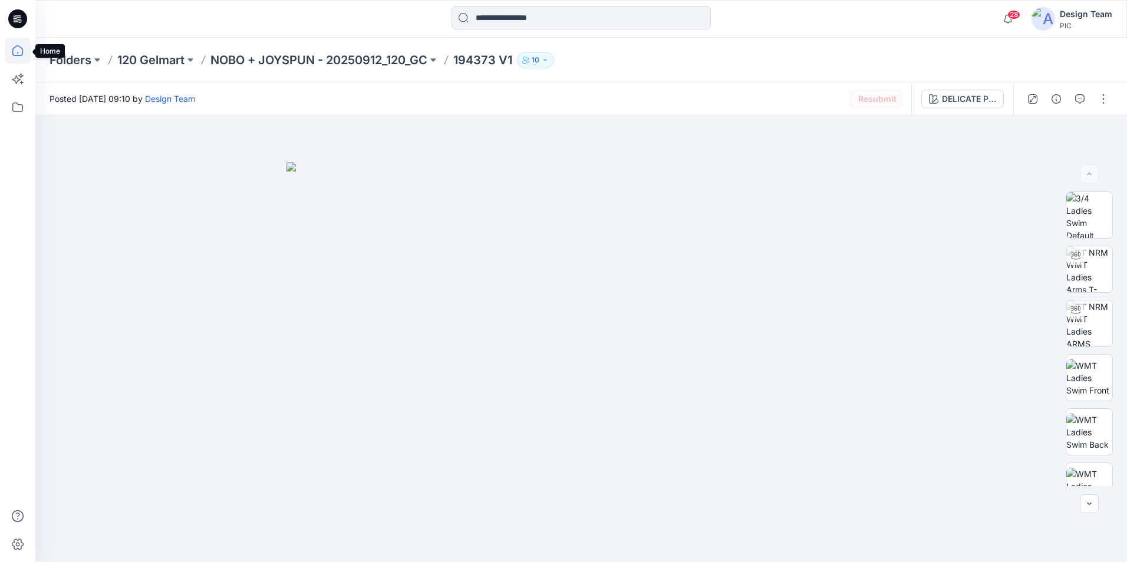
click at [18, 51] on icon at bounding box center [18, 51] width 26 height 26
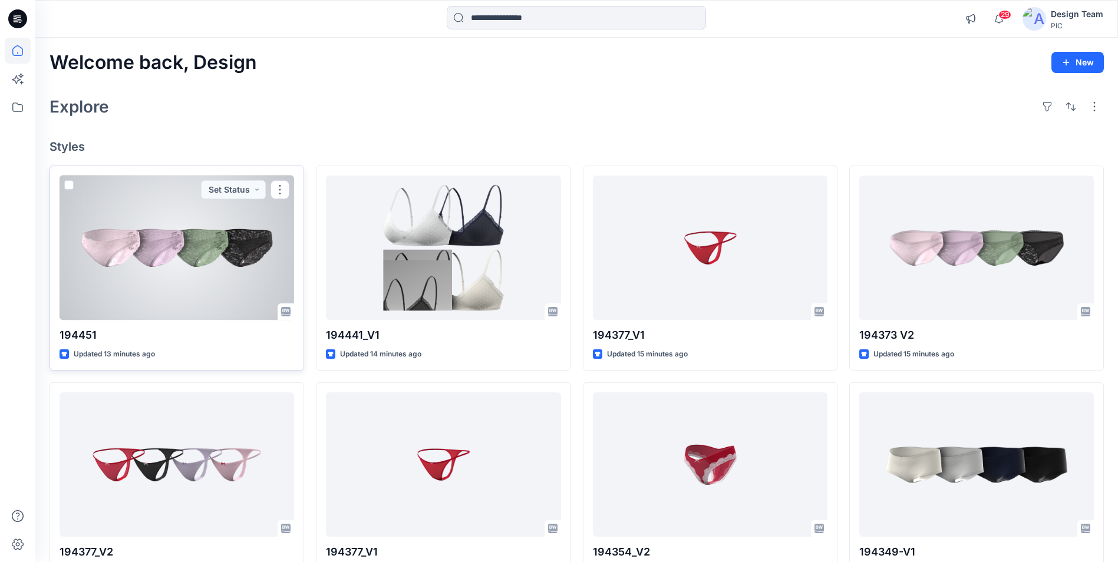
click at [134, 279] on div at bounding box center [177, 248] width 235 height 144
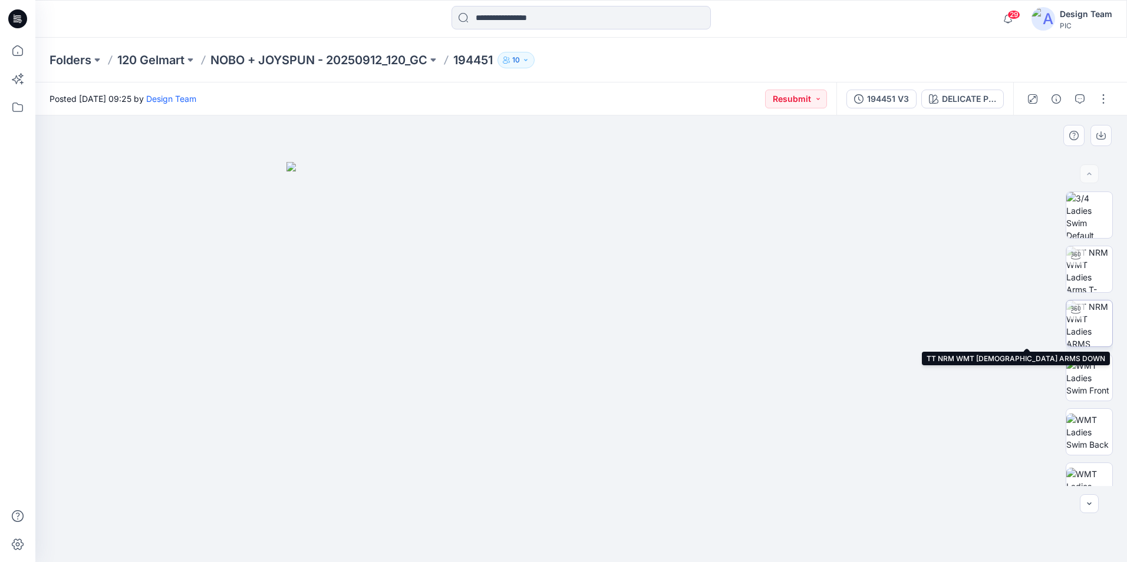
click at [1091, 322] on img at bounding box center [1089, 324] width 46 height 46
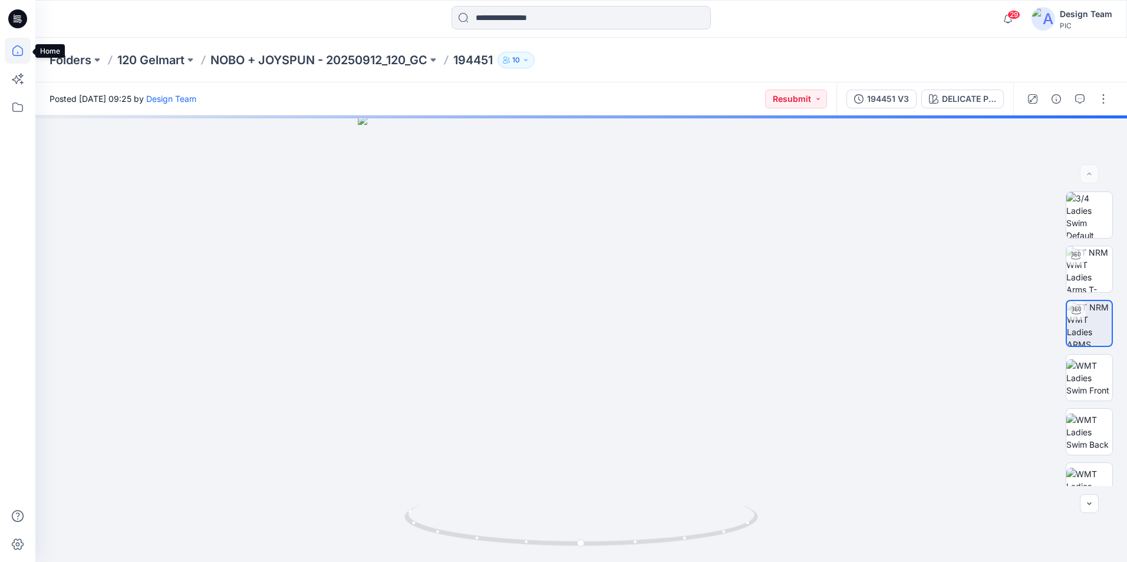
click at [18, 50] on icon at bounding box center [18, 51] width 26 height 26
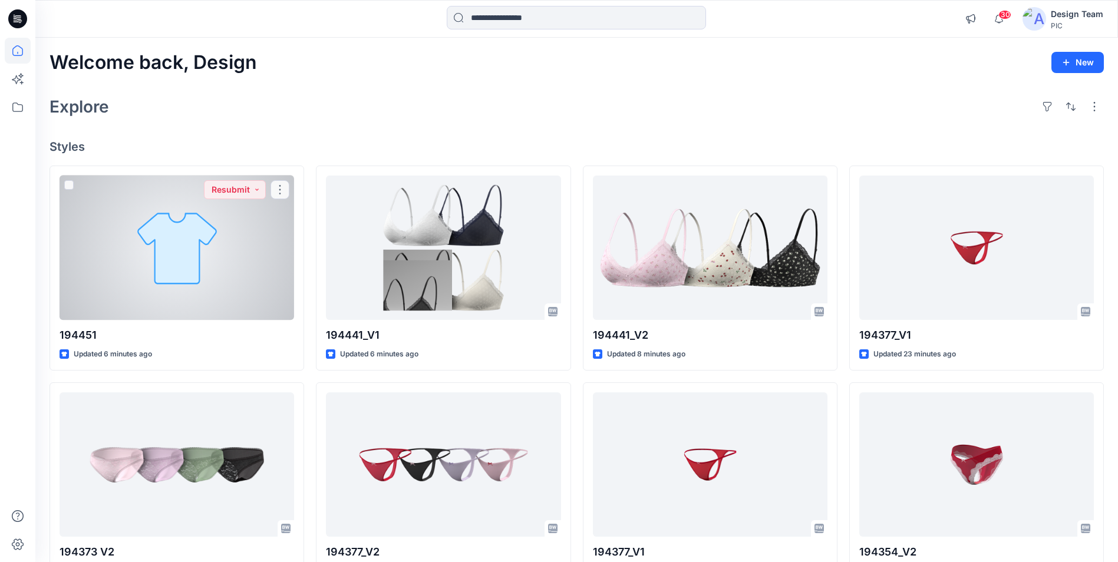
click at [141, 234] on div at bounding box center [177, 248] width 235 height 144
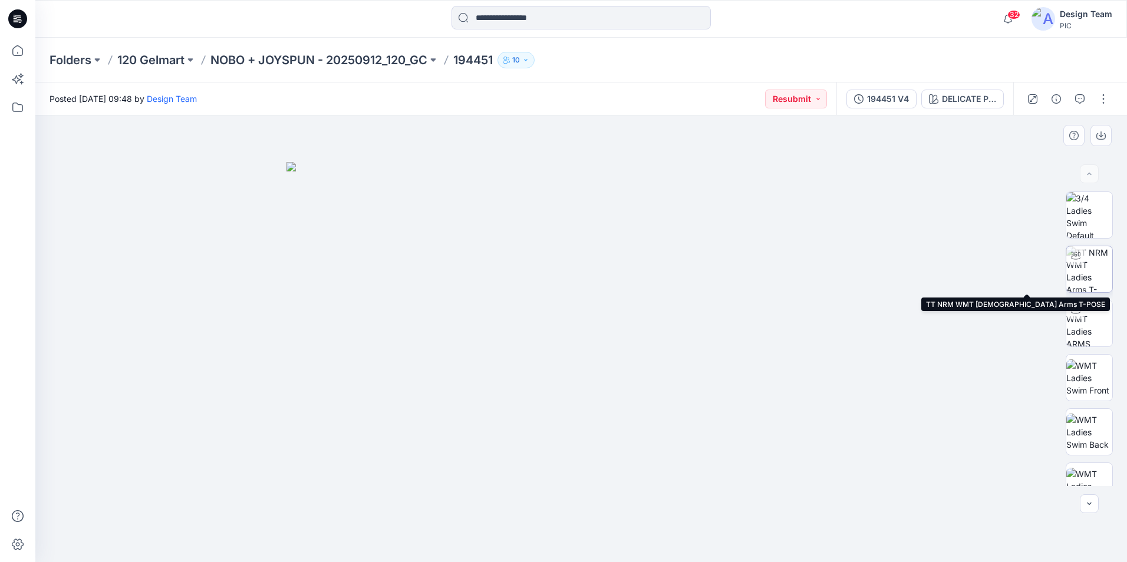
click at [1080, 281] on img at bounding box center [1089, 269] width 46 height 46
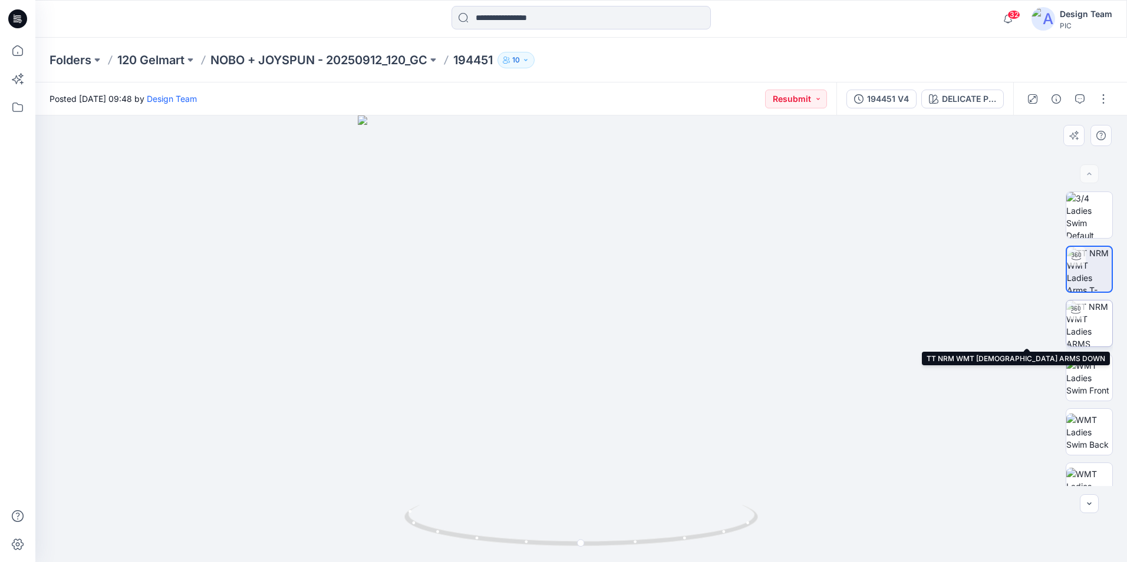
click at [1090, 329] on img at bounding box center [1089, 324] width 46 height 46
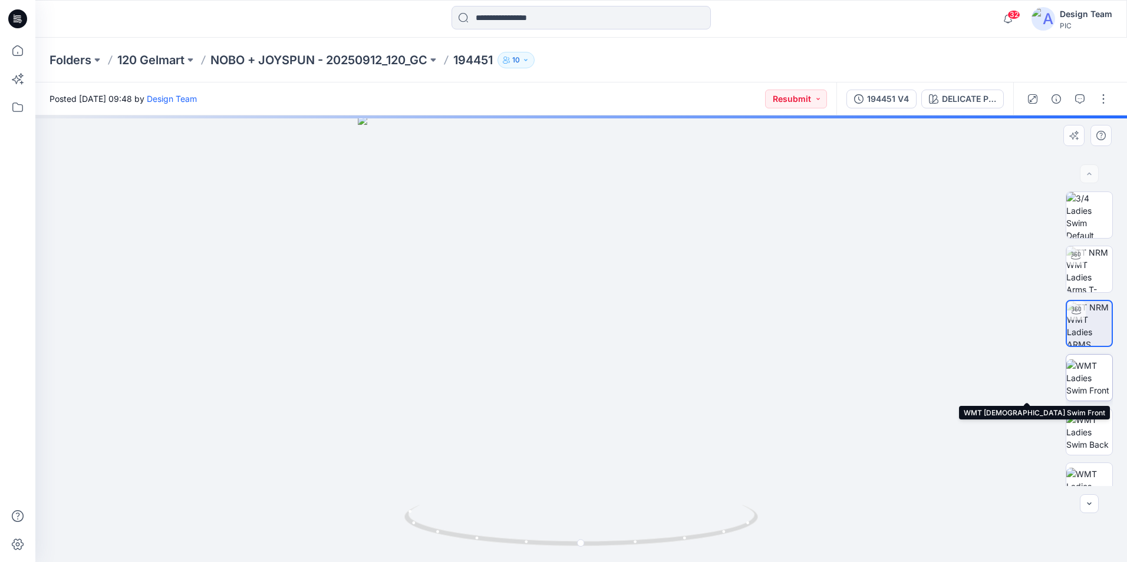
click at [1092, 384] on img at bounding box center [1089, 378] width 46 height 37
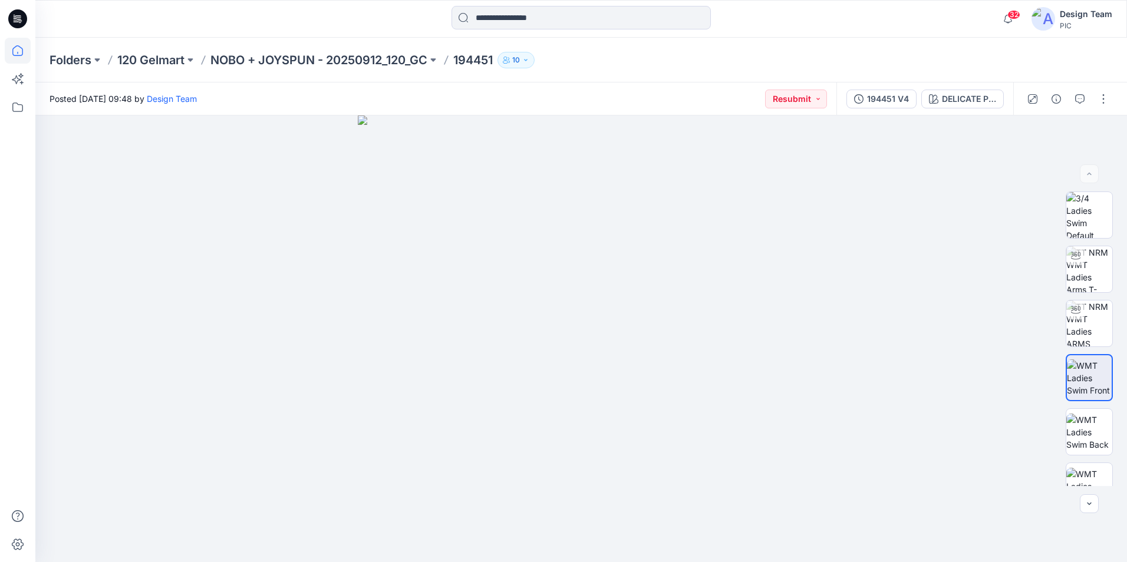
click at [24, 60] on icon at bounding box center [18, 51] width 26 height 26
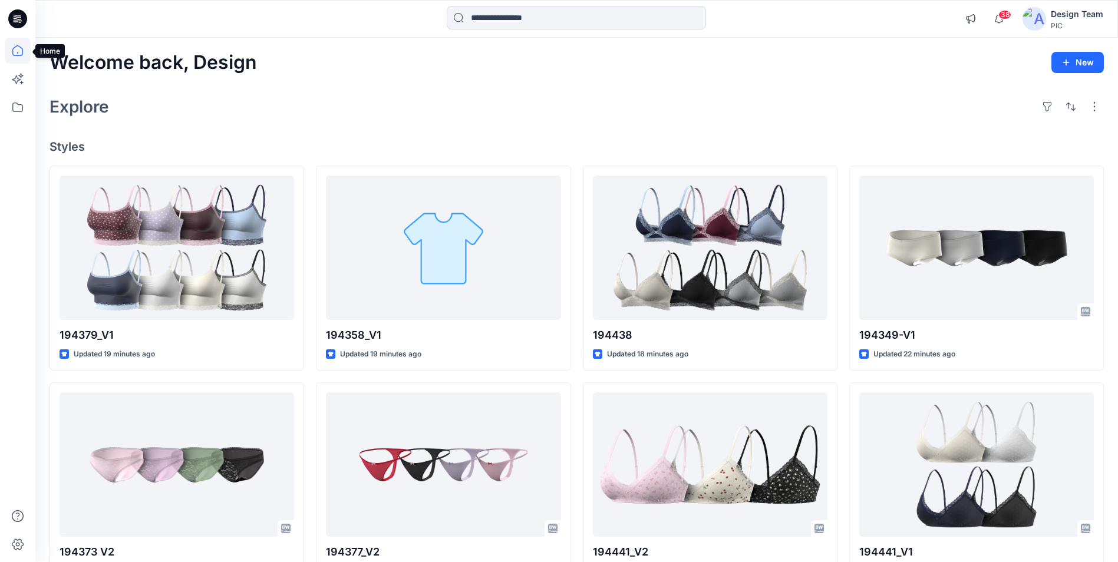
click at [22, 51] on icon at bounding box center [18, 51] width 26 height 26
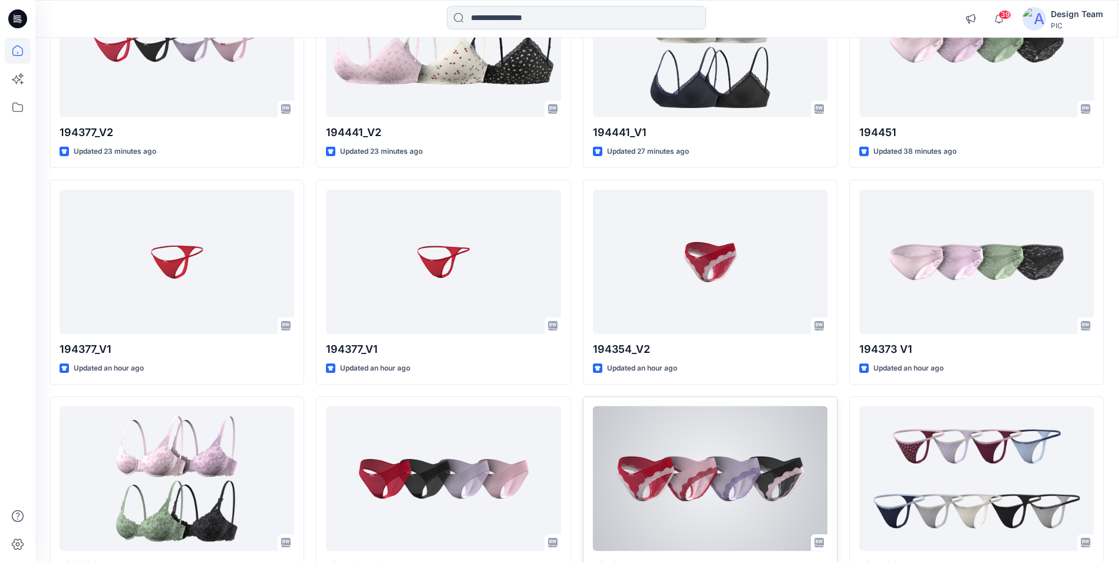
scroll to position [595, 0]
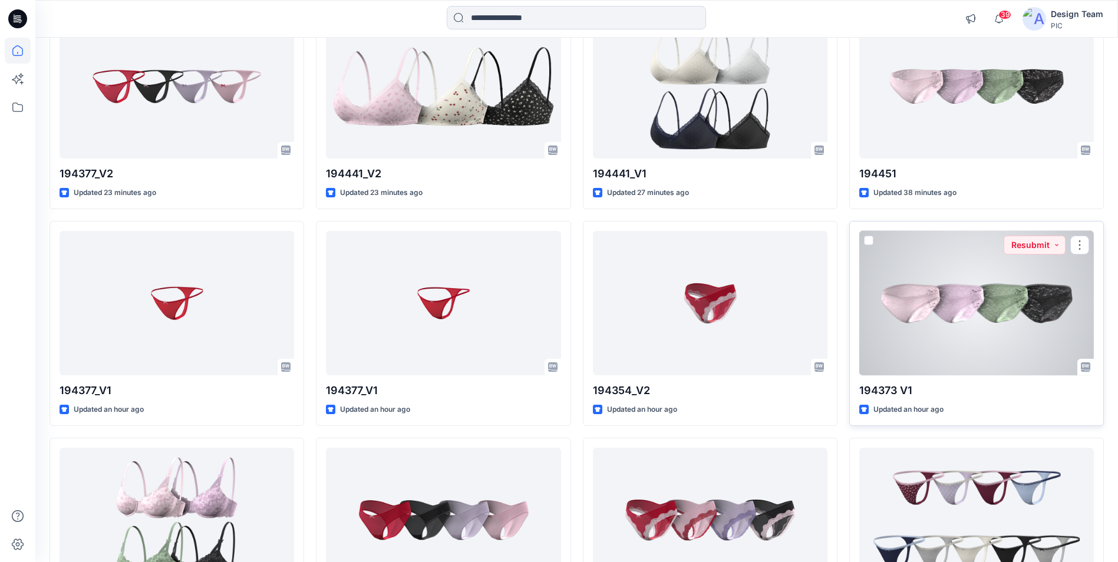
click at [987, 330] on div at bounding box center [976, 303] width 235 height 144
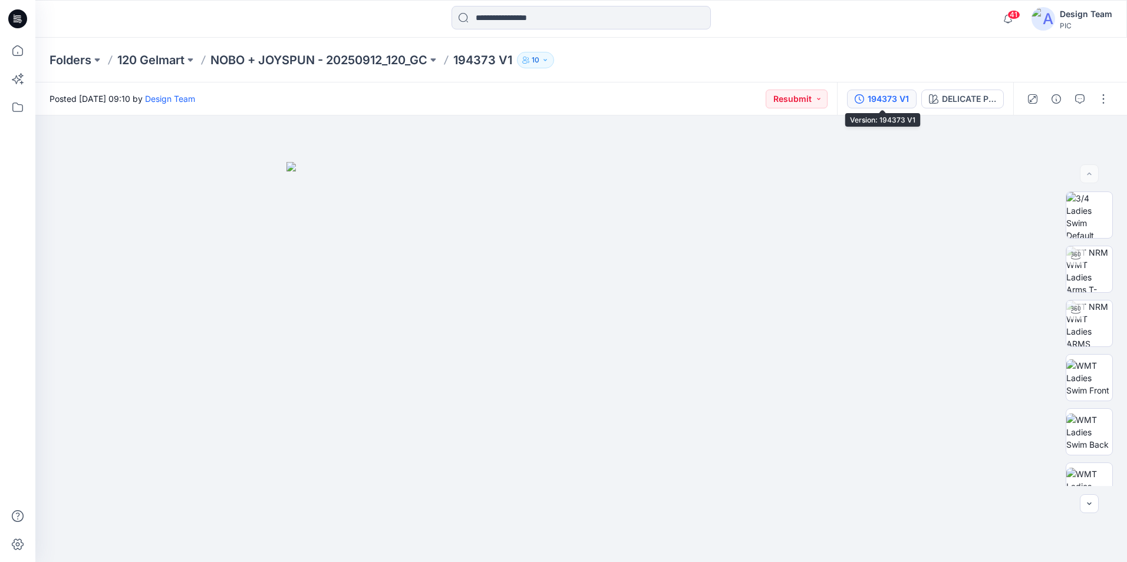
click at [894, 100] on div "194373 V1" at bounding box center [888, 99] width 41 height 13
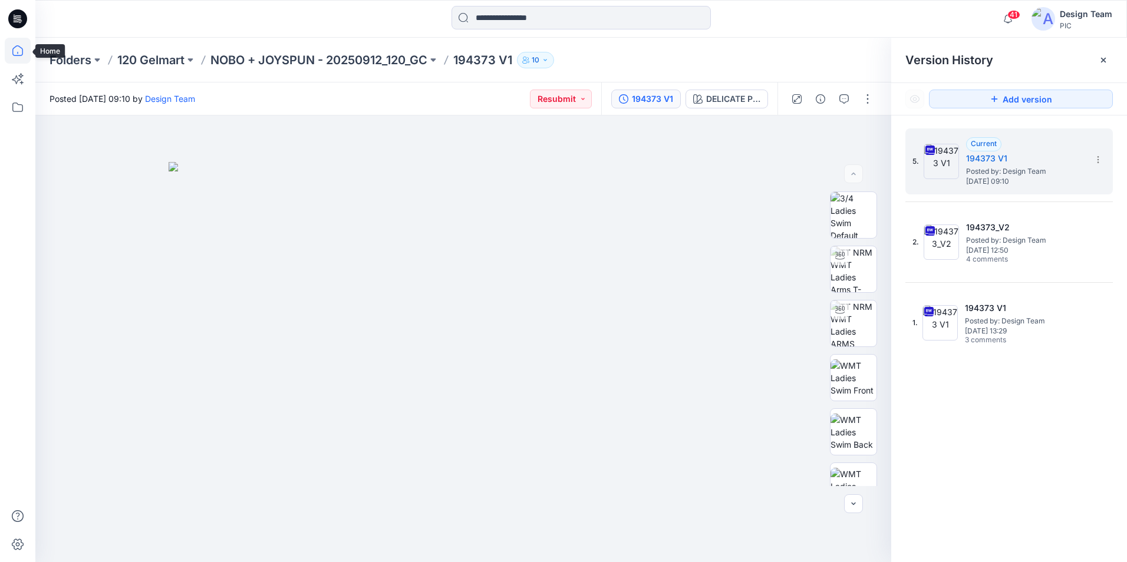
click at [24, 54] on icon at bounding box center [18, 51] width 26 height 26
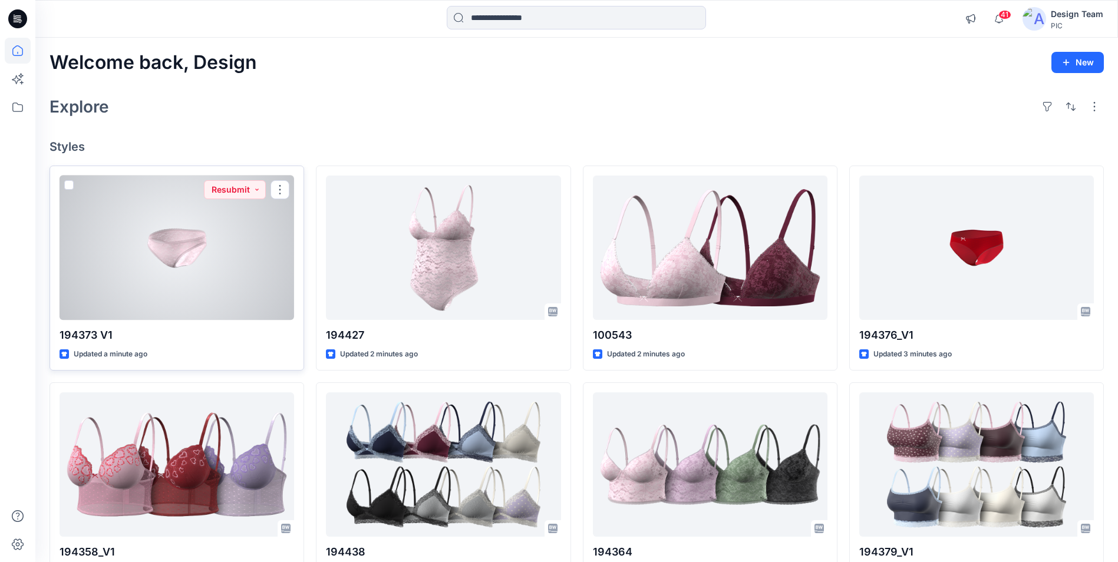
click at [178, 256] on div at bounding box center [177, 248] width 235 height 144
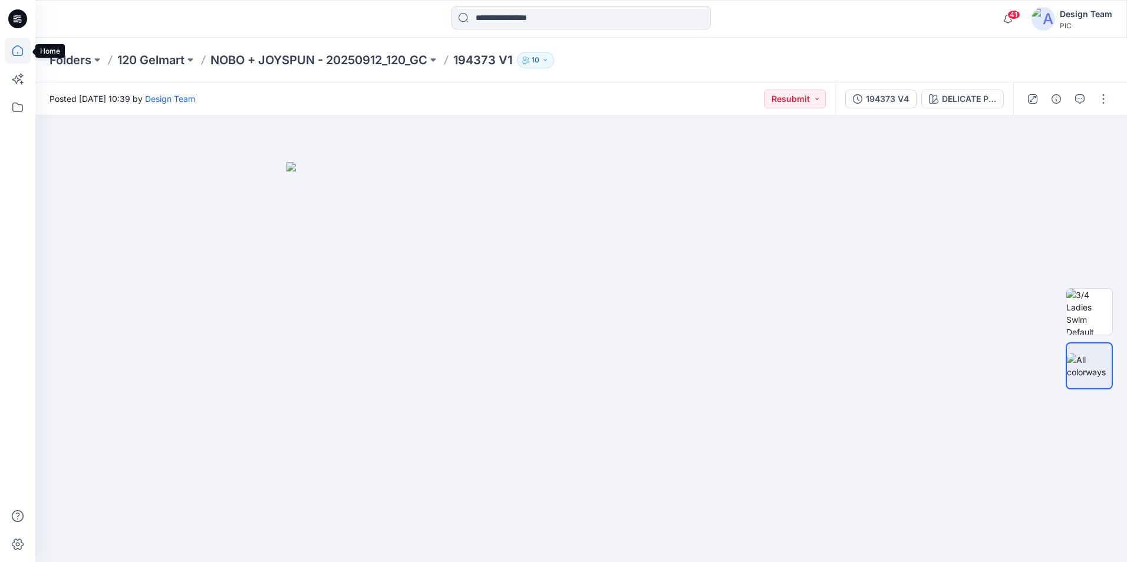
click at [19, 47] on icon at bounding box center [18, 51] width 26 height 26
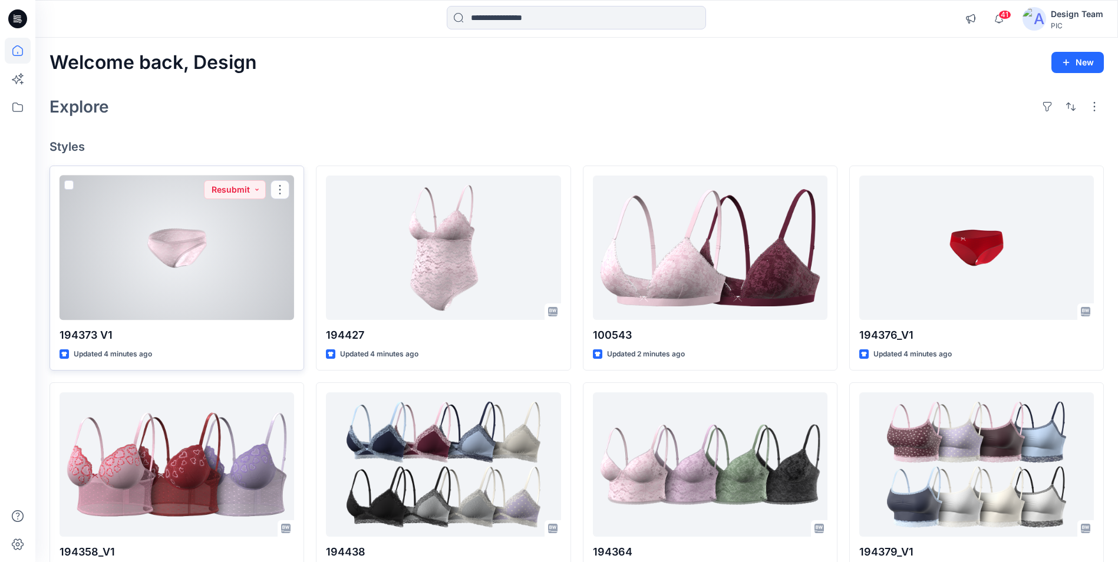
click at [220, 286] on div at bounding box center [177, 248] width 235 height 144
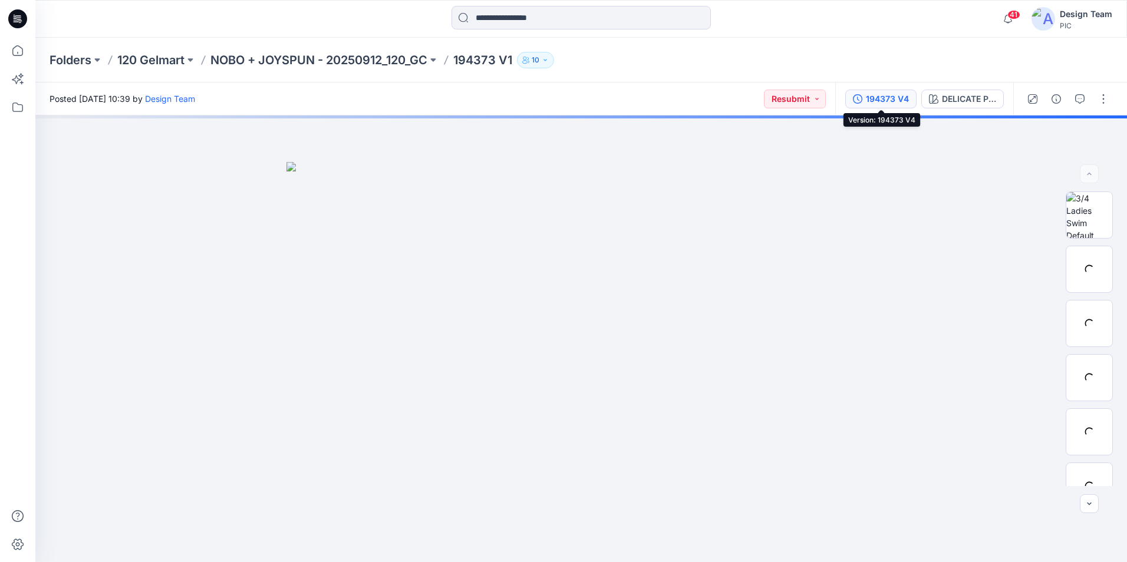
click at [881, 108] on button "194373 V4" at bounding box center [880, 99] width 71 height 19
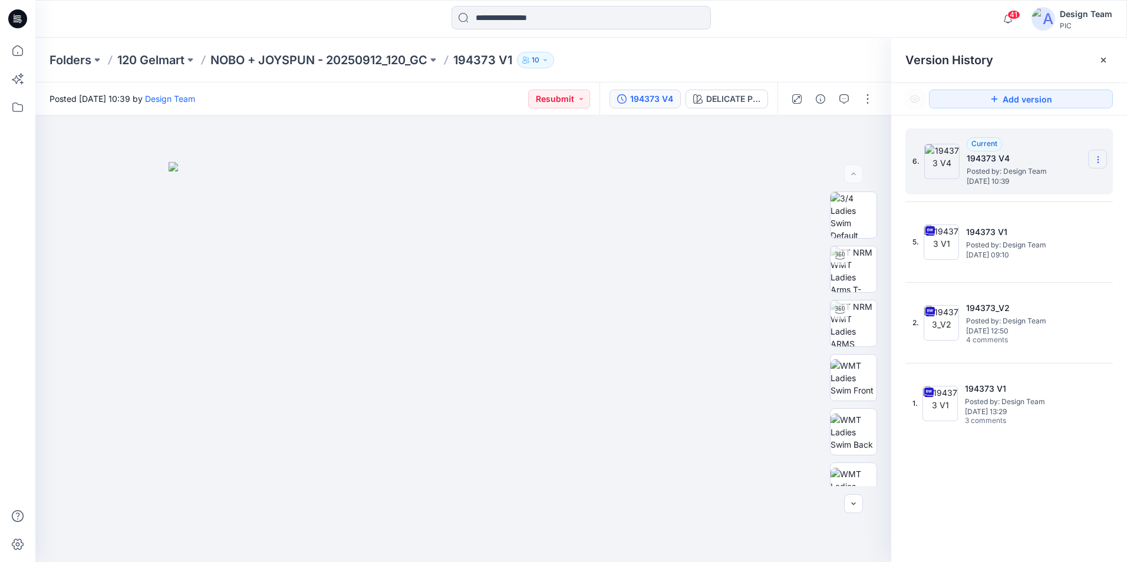
click at [1096, 160] on icon at bounding box center [1097, 159] width 9 height 9
click at [1007, 233] on span "Delete Version" at bounding box center [1016, 235] width 55 height 14
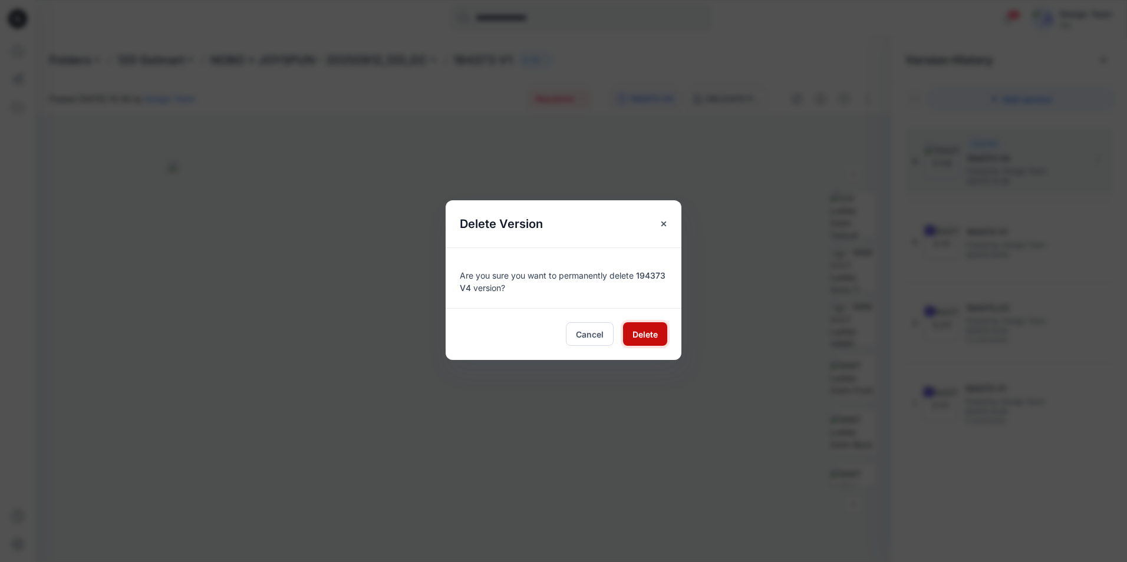
click at [628, 335] on button "Delete" at bounding box center [645, 334] width 44 height 24
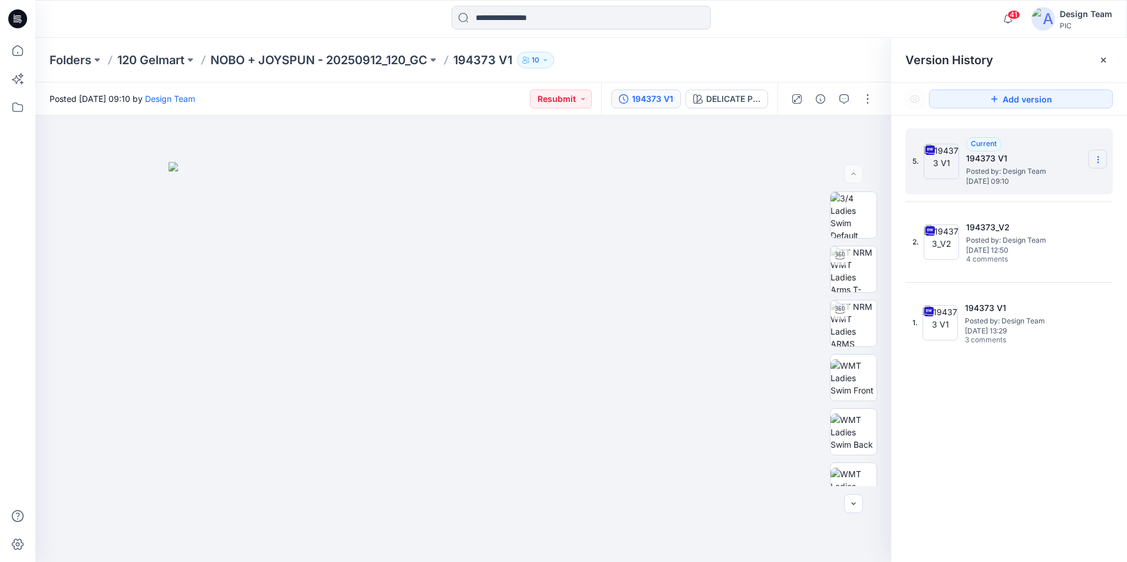
click at [1100, 157] on icon at bounding box center [1097, 159] width 9 height 9
click at [1032, 254] on span "Delete Version" at bounding box center [1016, 259] width 55 height 14
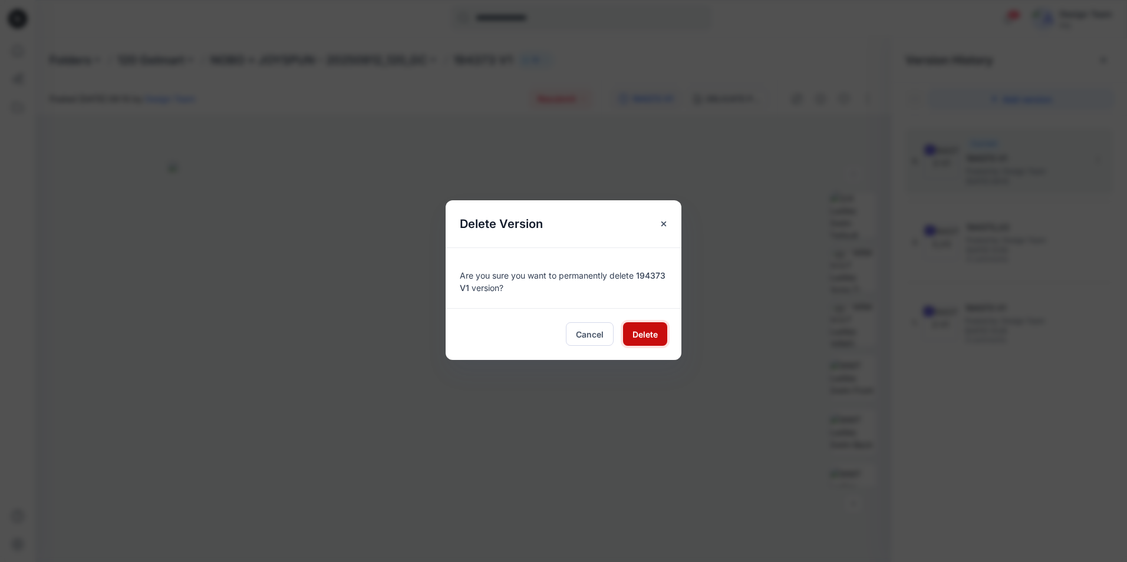
click at [641, 334] on span "Delete" at bounding box center [644, 334] width 25 height 12
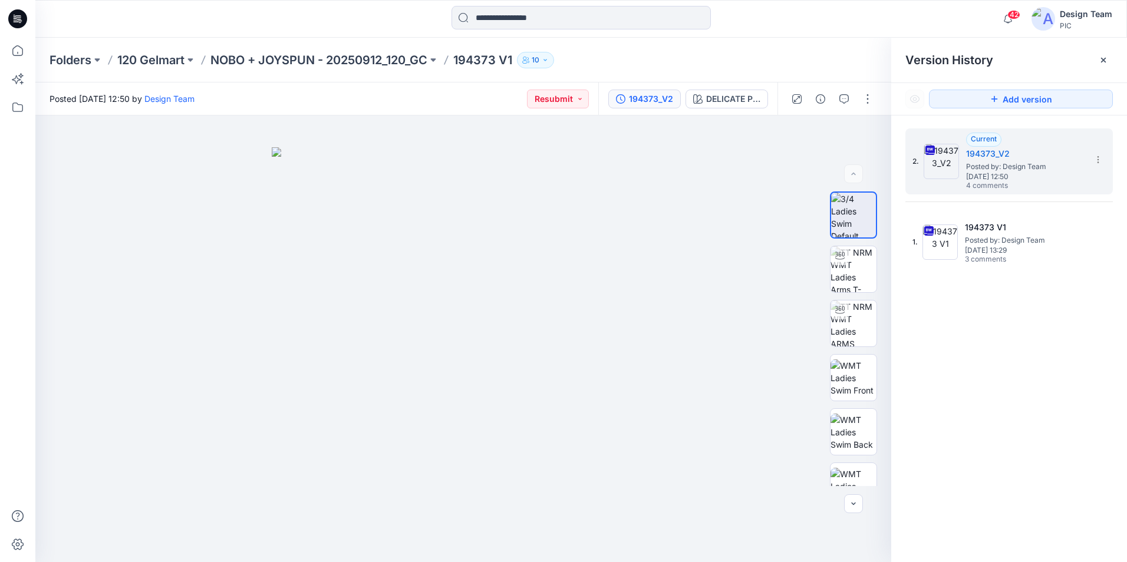
click at [24, 64] on div at bounding box center [18, 300] width 26 height 525
click at [13, 47] on icon at bounding box center [18, 51] width 26 height 26
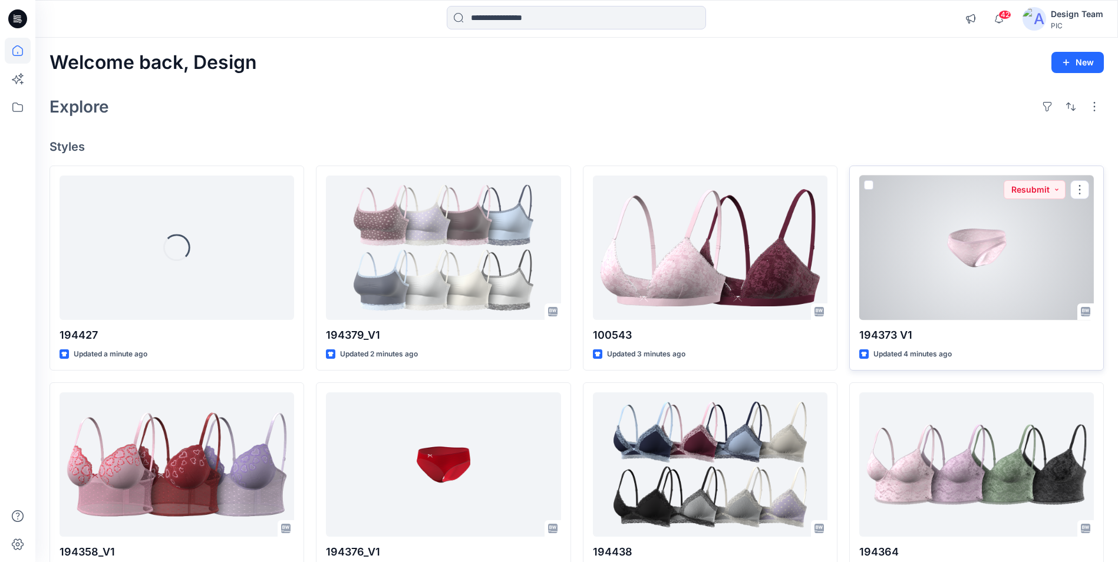
click at [917, 291] on div at bounding box center [976, 248] width 235 height 144
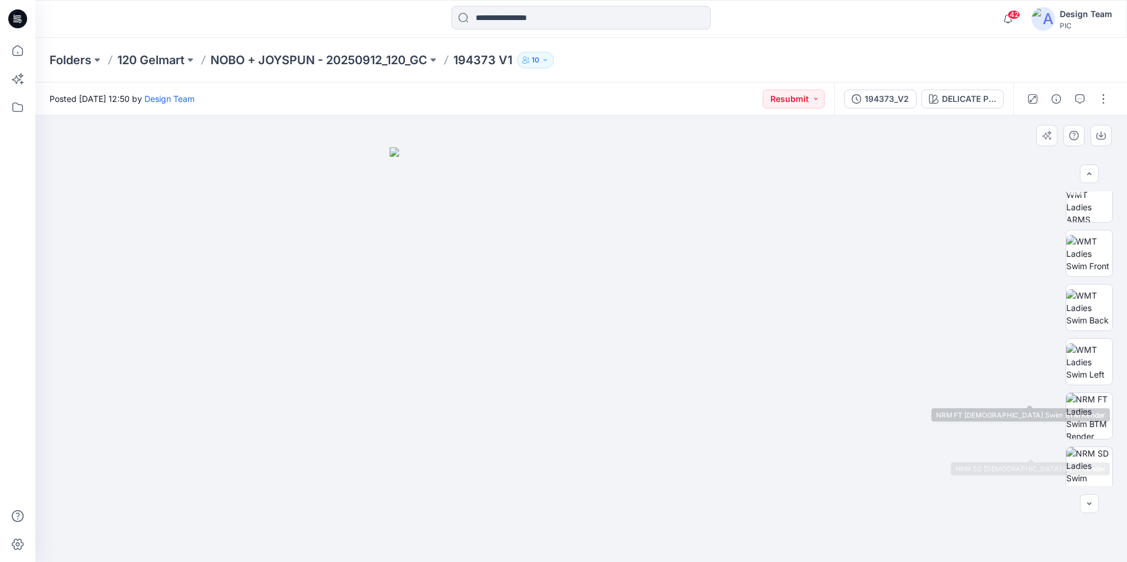
scroll to position [177, 0]
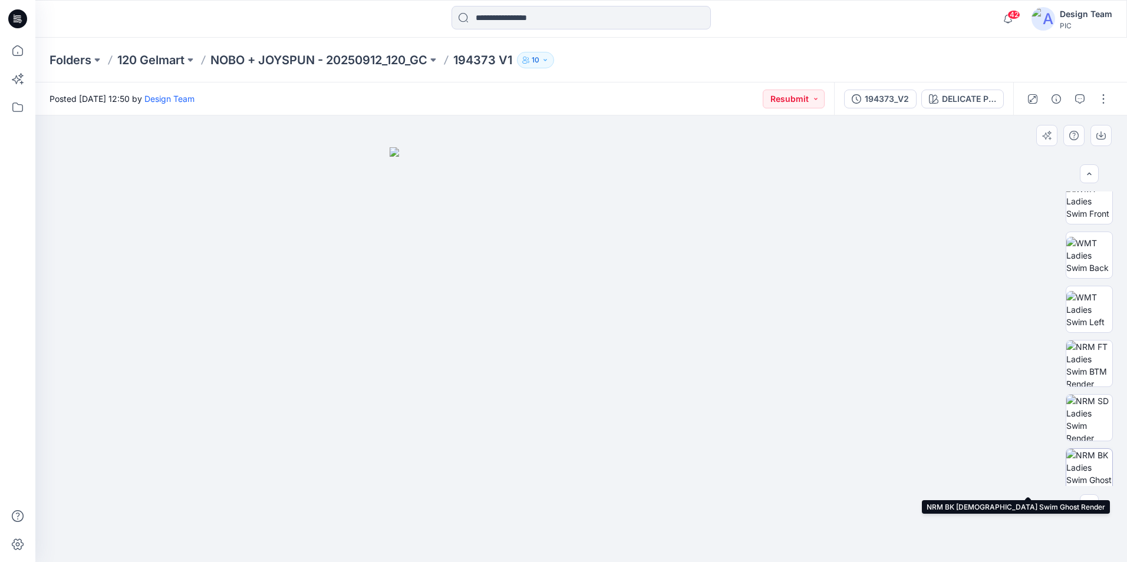
click at [1090, 479] on img at bounding box center [1089, 472] width 46 height 46
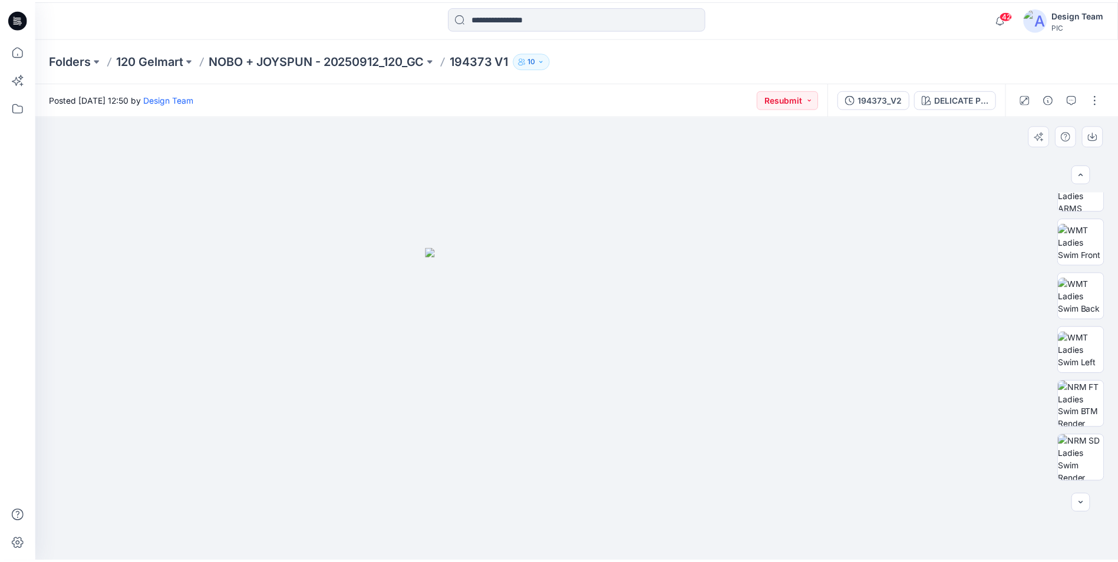
scroll to position [0, 0]
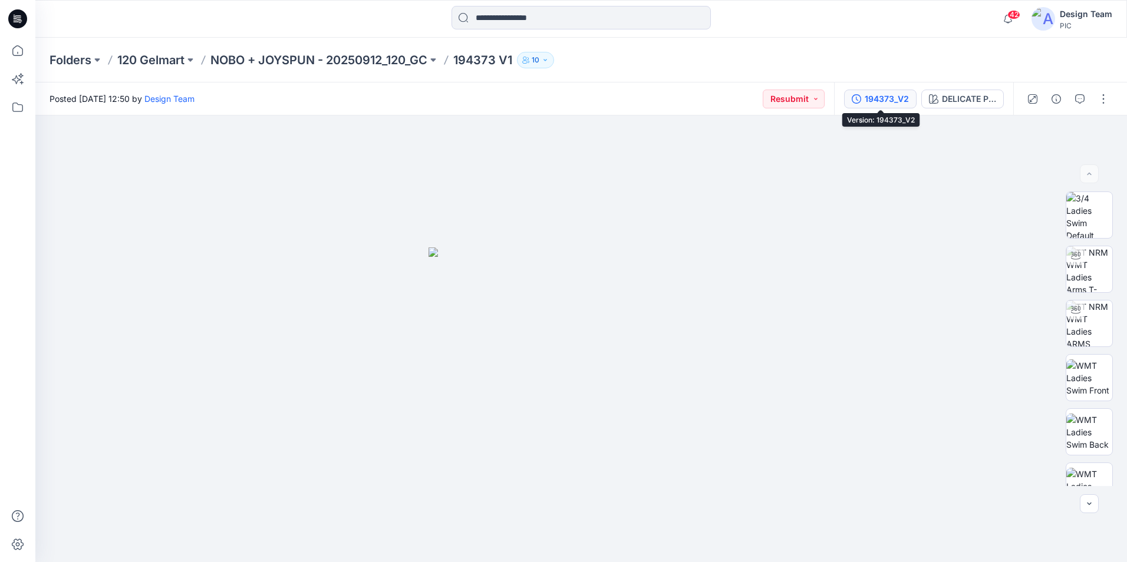
click at [891, 105] on div "194373_V2" at bounding box center [887, 99] width 44 height 13
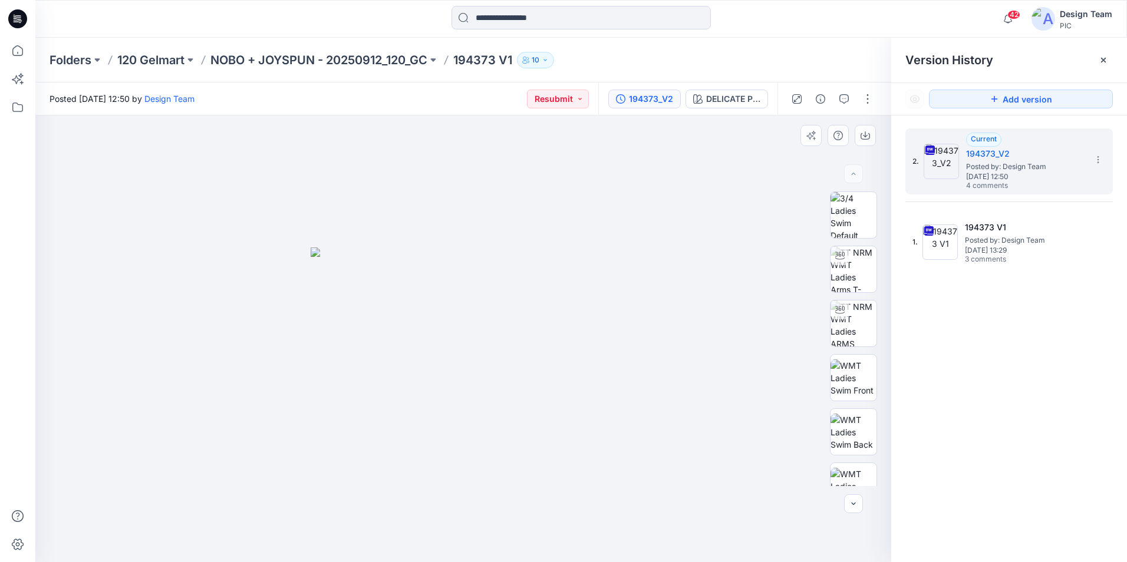
click at [740, 242] on div at bounding box center [463, 339] width 856 height 447
click at [20, 48] on icon at bounding box center [18, 51] width 26 height 26
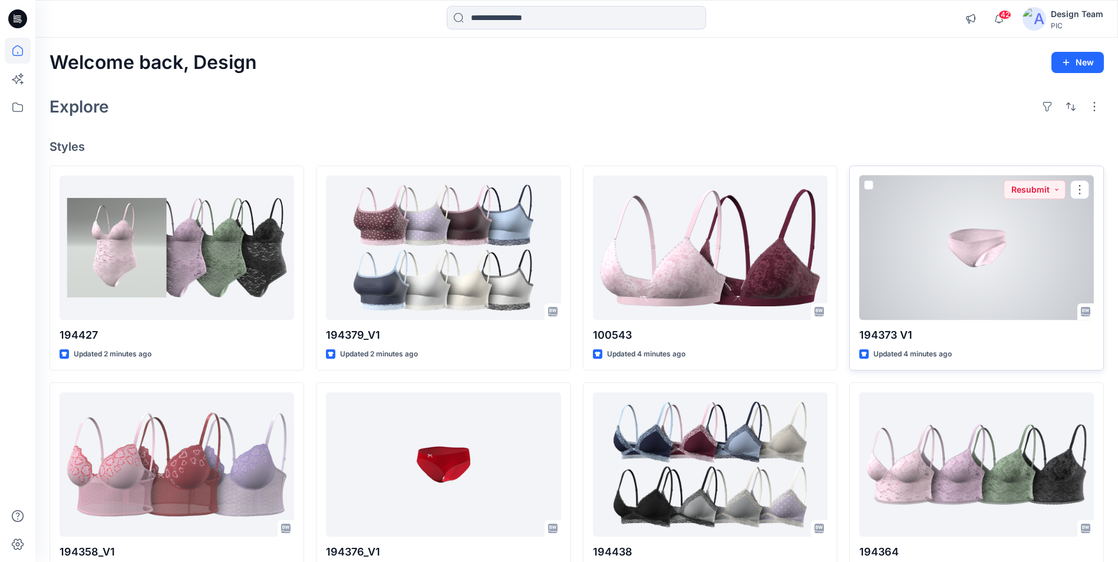
click at [951, 306] on div at bounding box center [976, 248] width 235 height 144
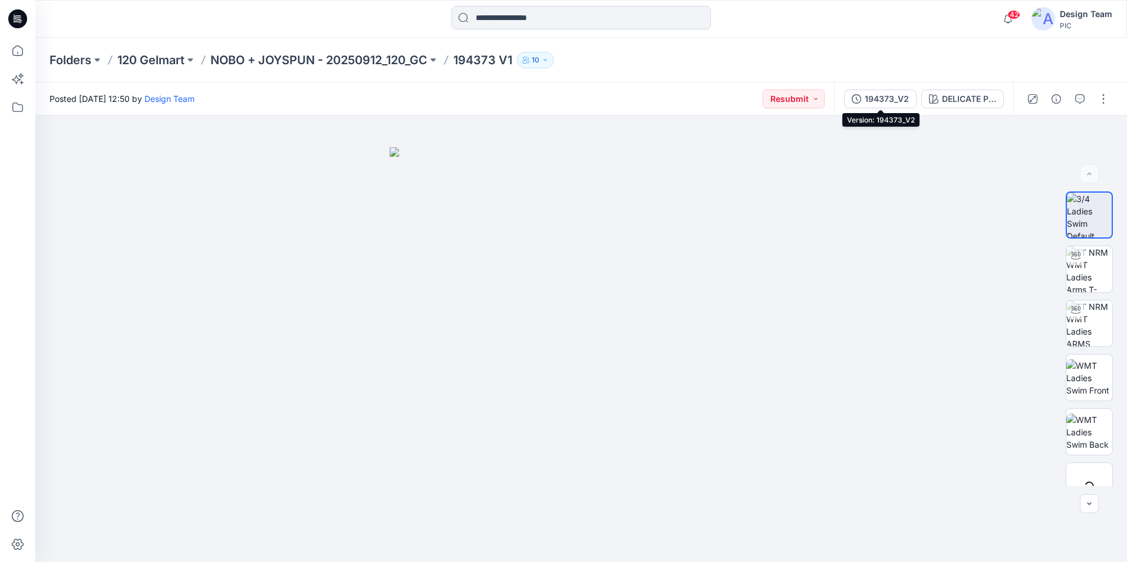
click at [892, 101] on div "194373_V2" at bounding box center [887, 99] width 44 height 13
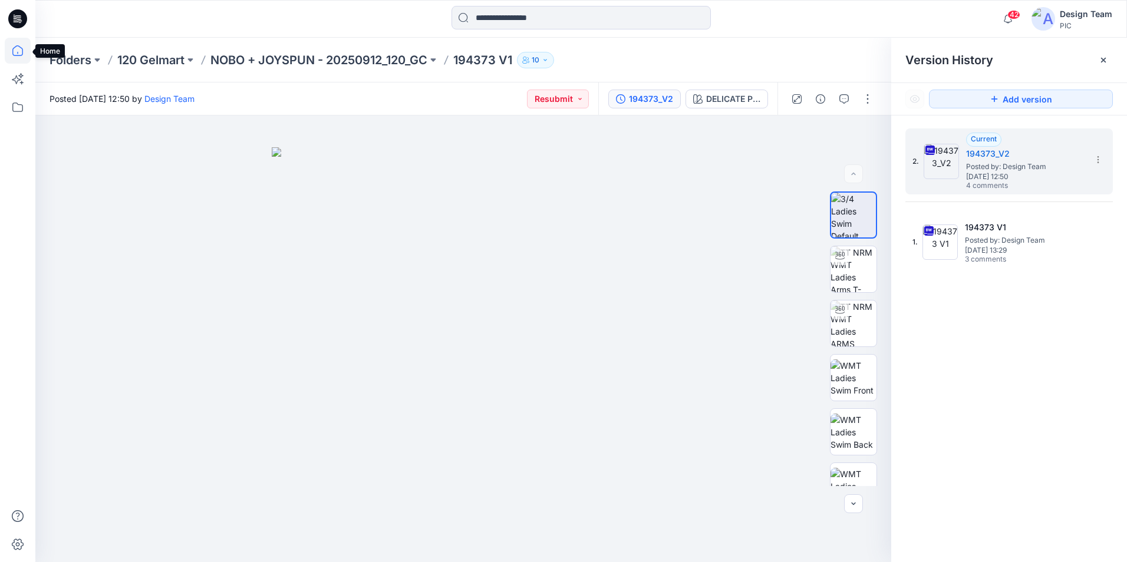
click at [20, 57] on icon at bounding box center [18, 51] width 26 height 26
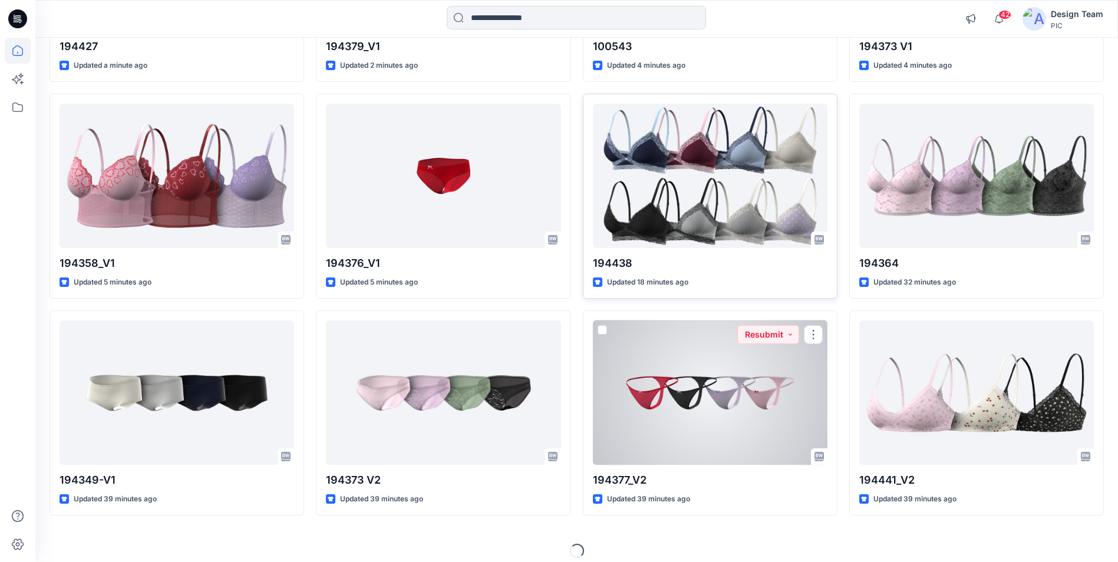
scroll to position [299, 0]
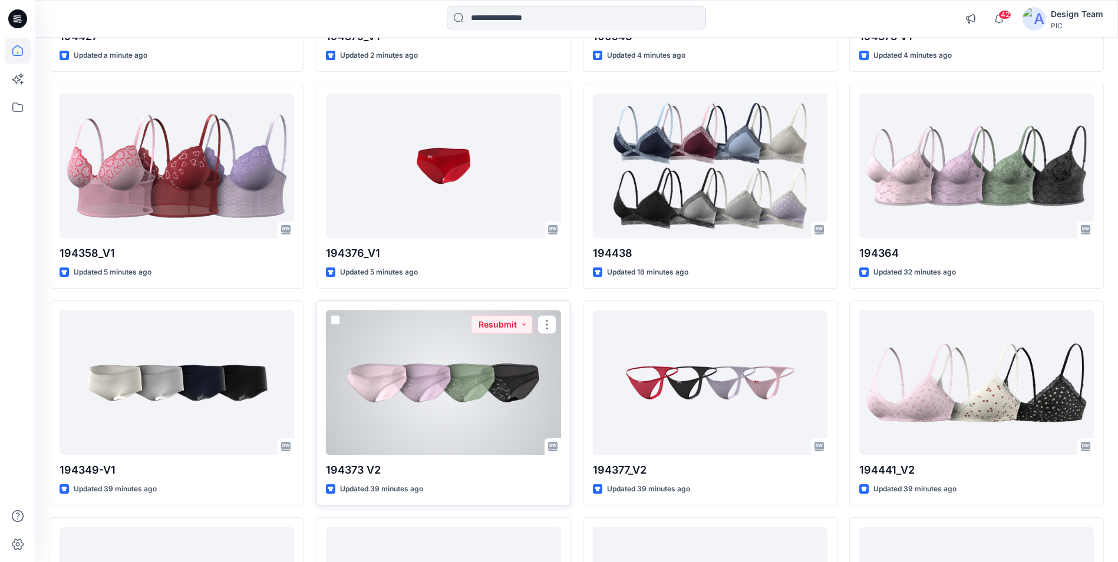
click at [406, 395] on div at bounding box center [443, 383] width 235 height 144
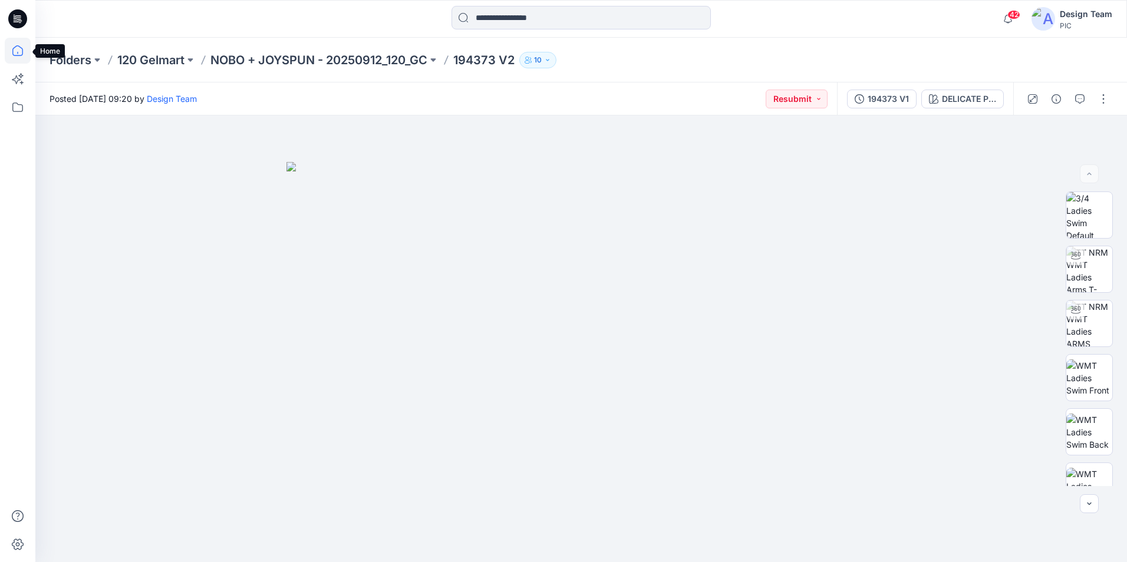
click at [14, 54] on icon at bounding box center [18, 51] width 26 height 26
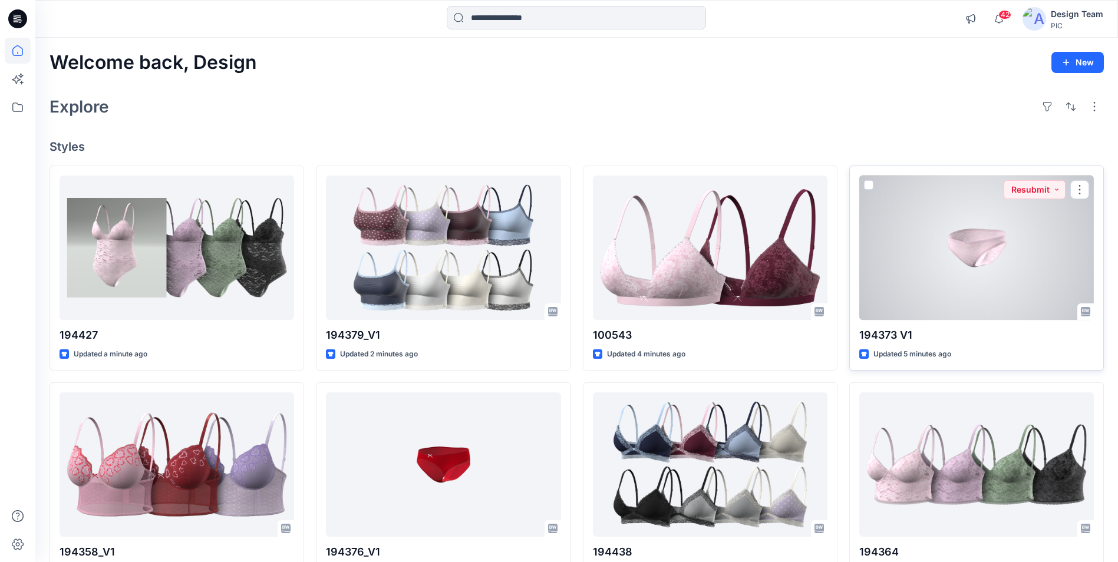
click at [978, 276] on div at bounding box center [976, 248] width 235 height 144
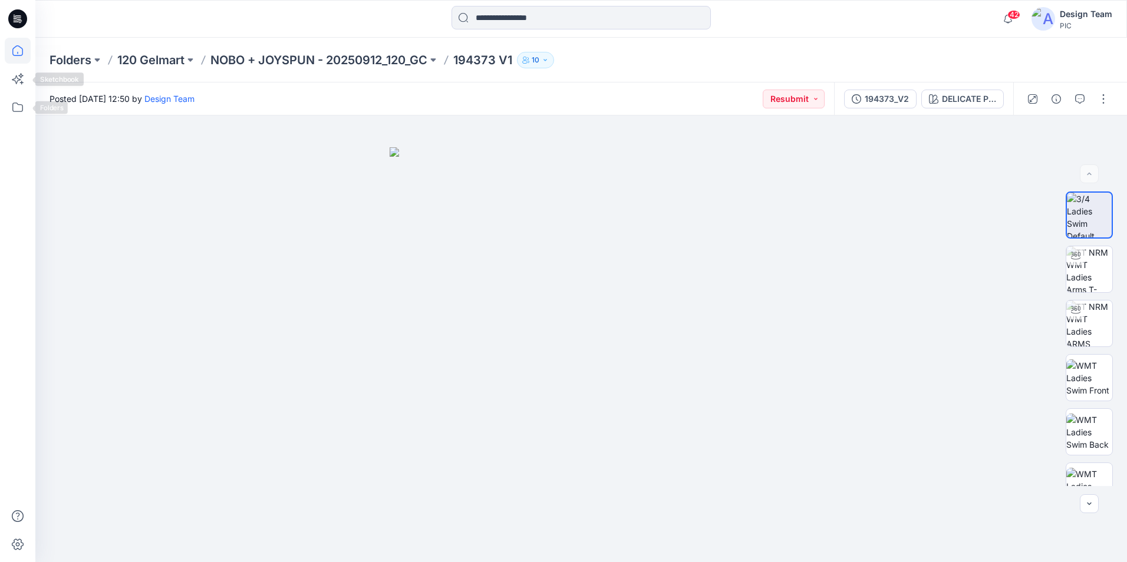
drag, startPoint x: 25, startPoint y: 49, endPoint x: 28, endPoint y: 39, distance: 10.1
click at [25, 49] on icon at bounding box center [18, 51] width 26 height 26
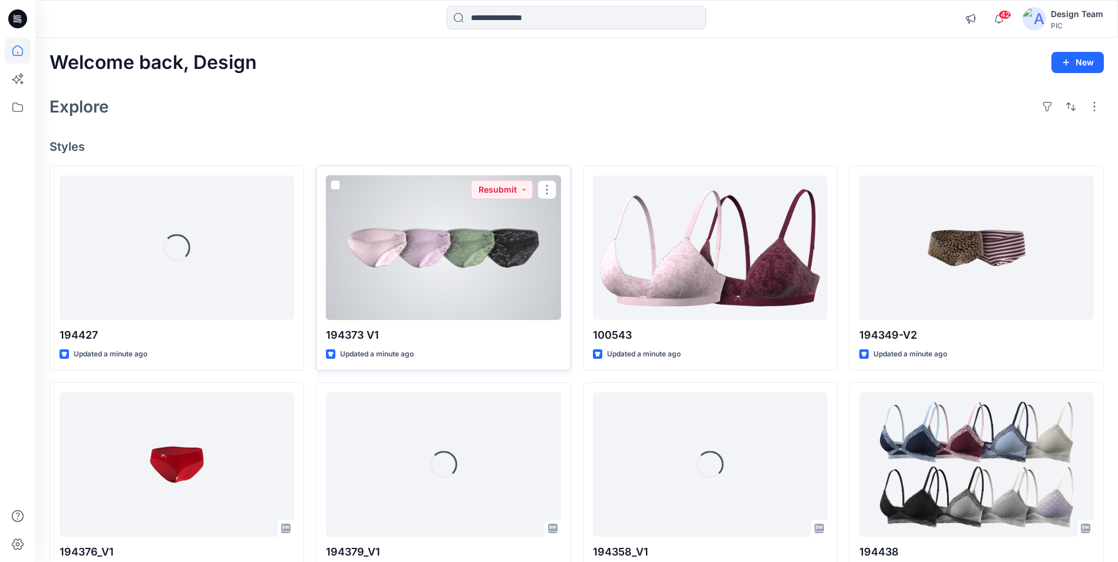
click at [406, 266] on div at bounding box center [443, 248] width 235 height 144
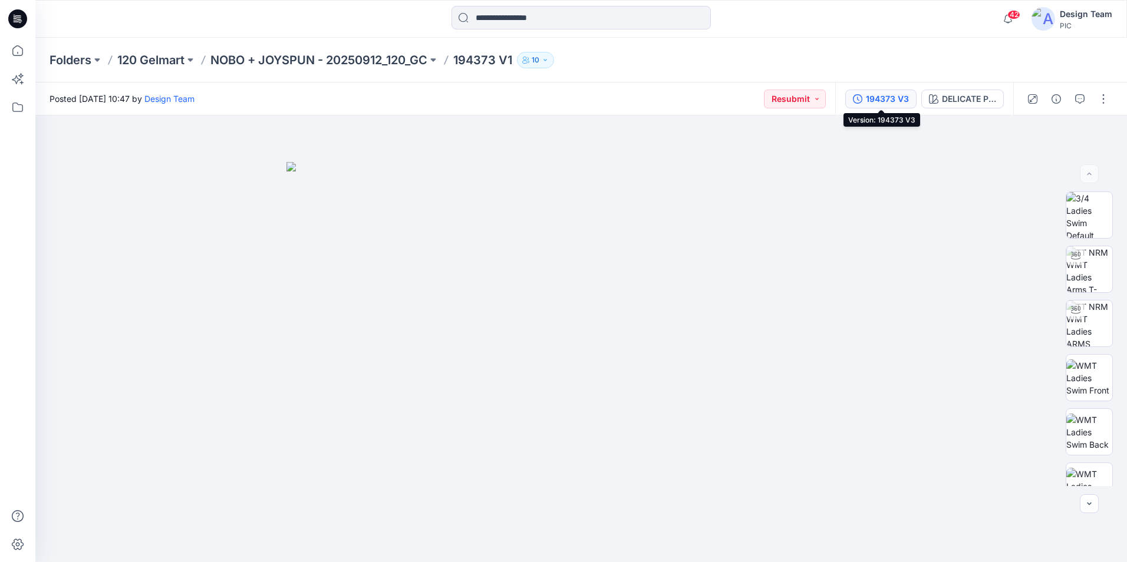
click at [897, 93] on div "194373 V3" at bounding box center [887, 99] width 43 height 13
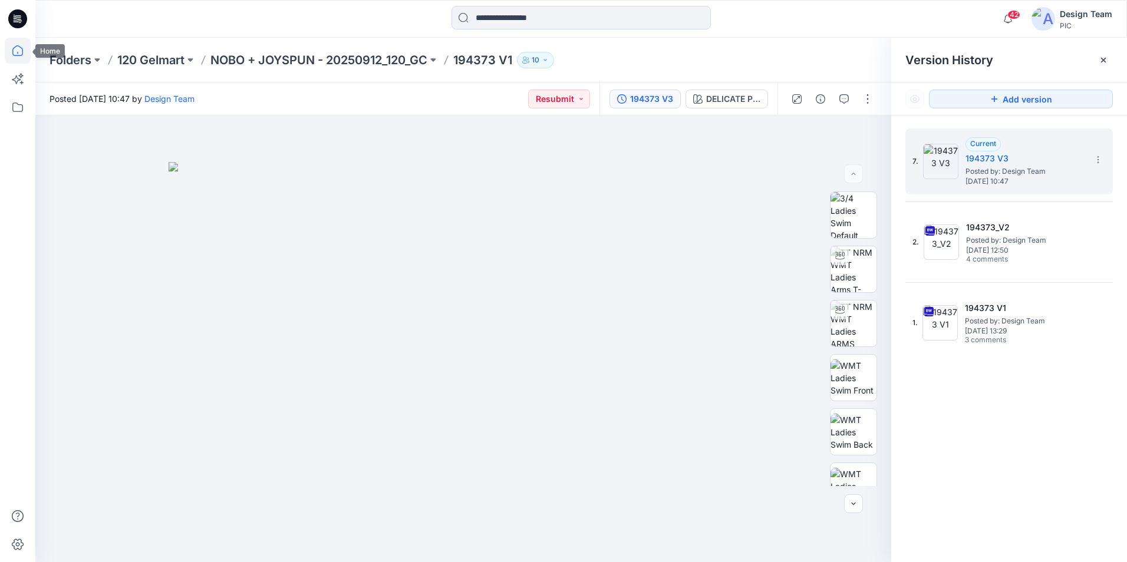
click at [21, 52] on icon at bounding box center [18, 51] width 26 height 26
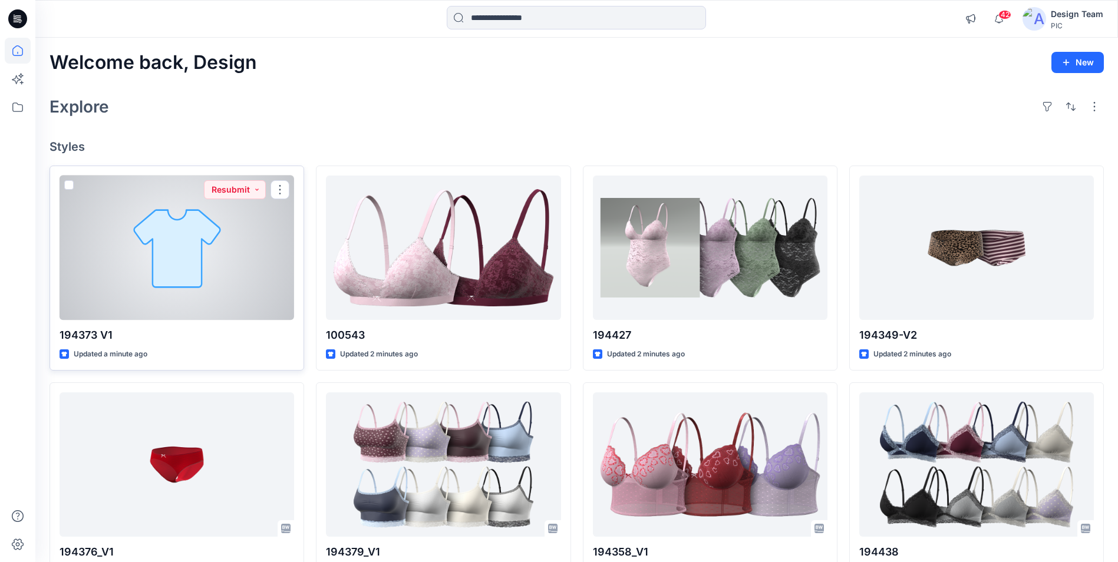
click at [191, 259] on div at bounding box center [177, 248] width 235 height 144
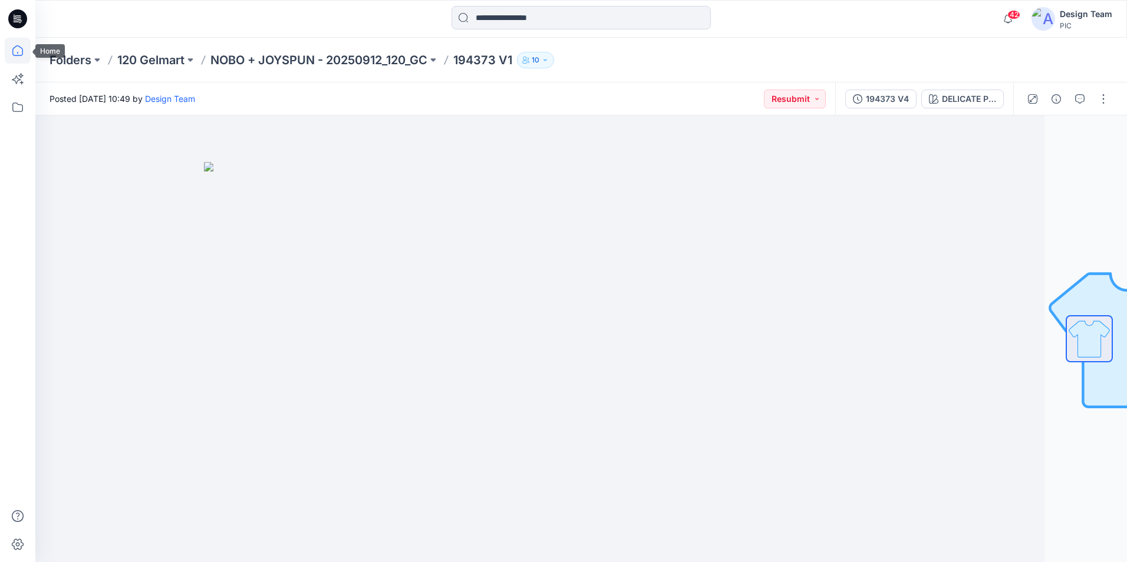
click at [17, 54] on icon at bounding box center [18, 51] width 26 height 26
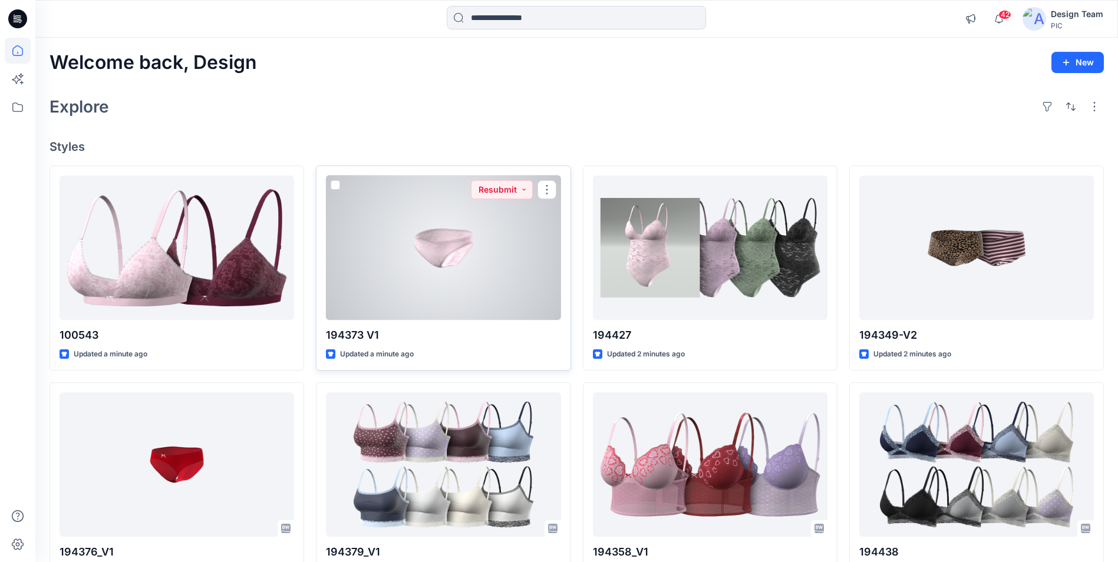
click at [410, 280] on div at bounding box center [443, 248] width 235 height 144
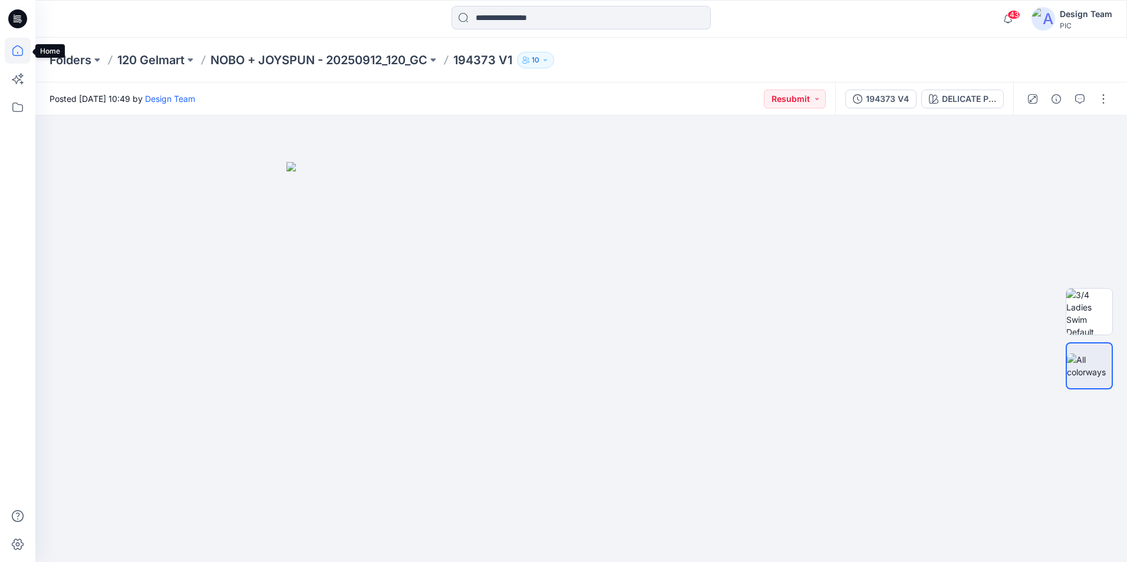
click at [17, 58] on icon at bounding box center [18, 51] width 26 height 26
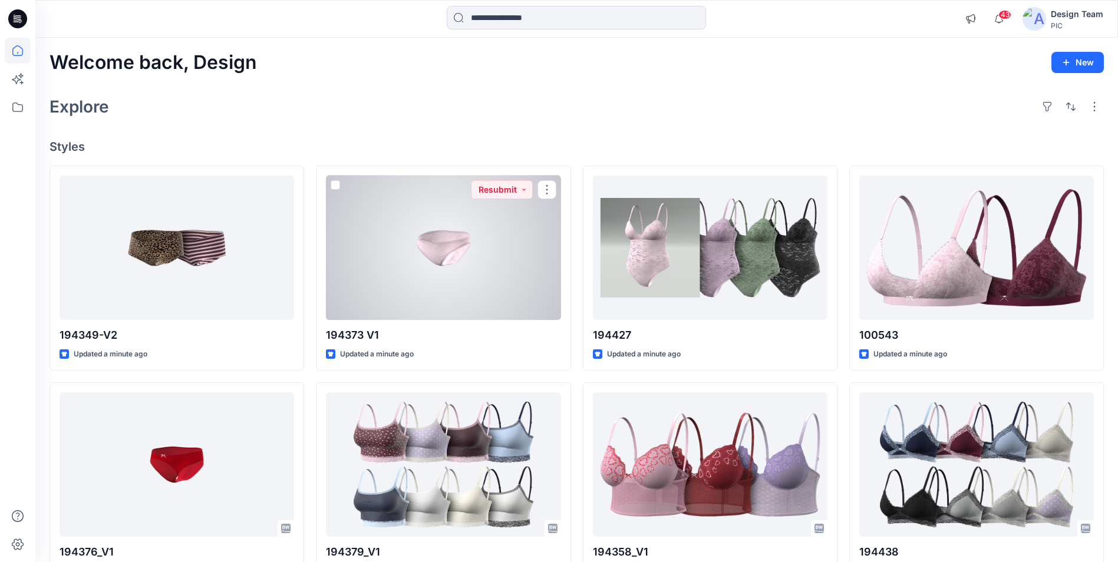
click at [387, 277] on div at bounding box center [443, 248] width 235 height 144
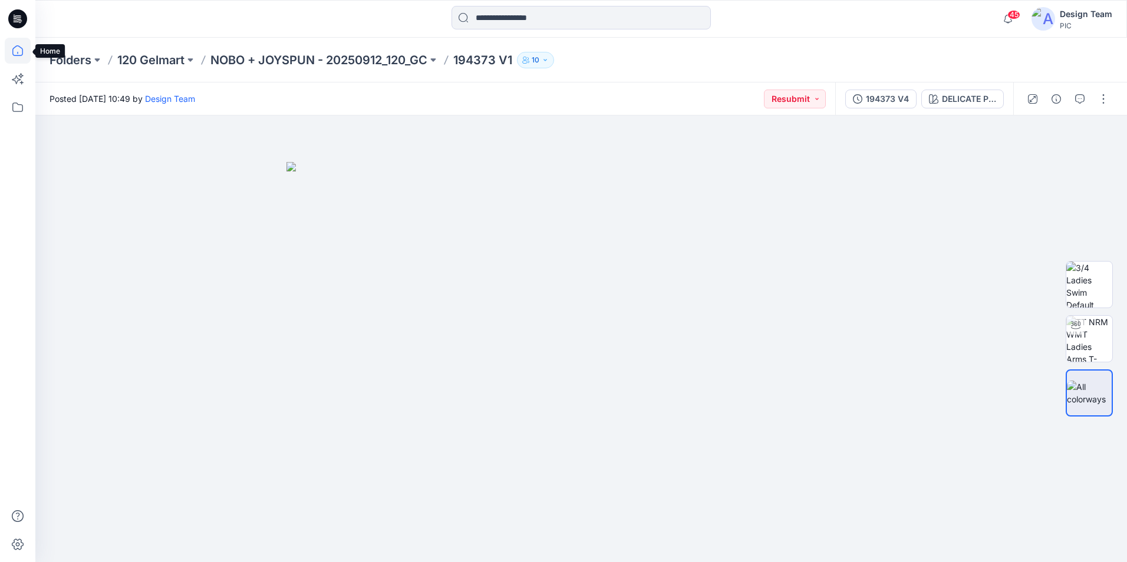
click at [17, 46] on icon at bounding box center [17, 50] width 11 height 11
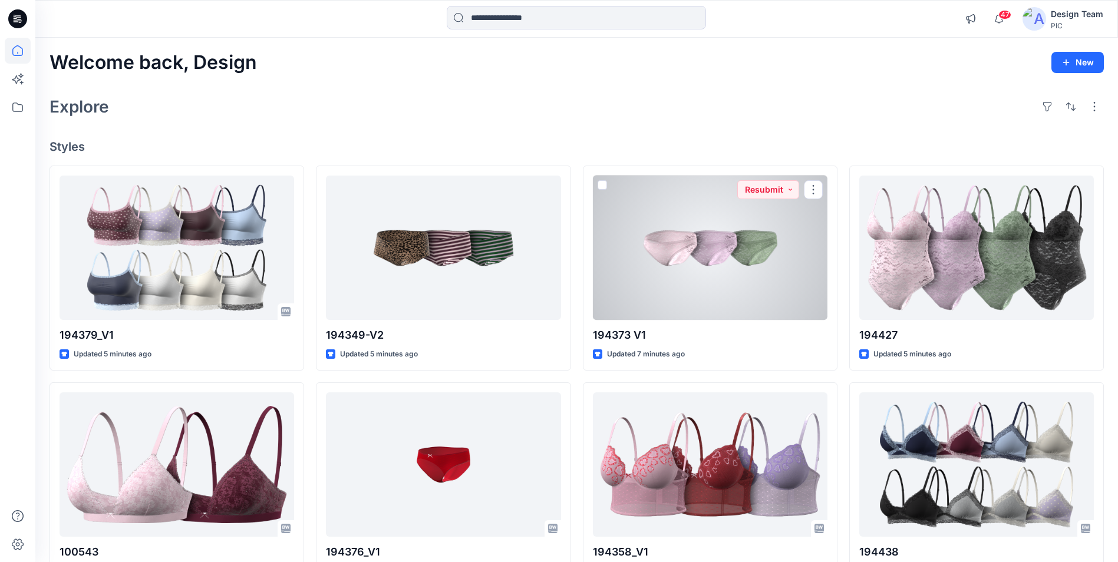
click at [656, 302] on div at bounding box center [710, 248] width 235 height 144
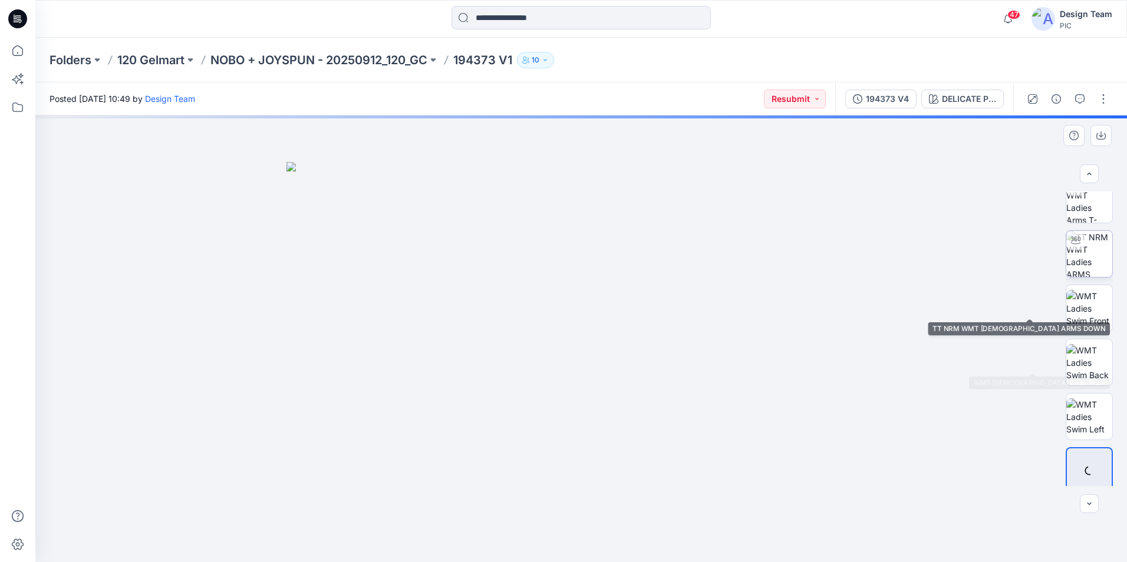
scroll to position [78, 0]
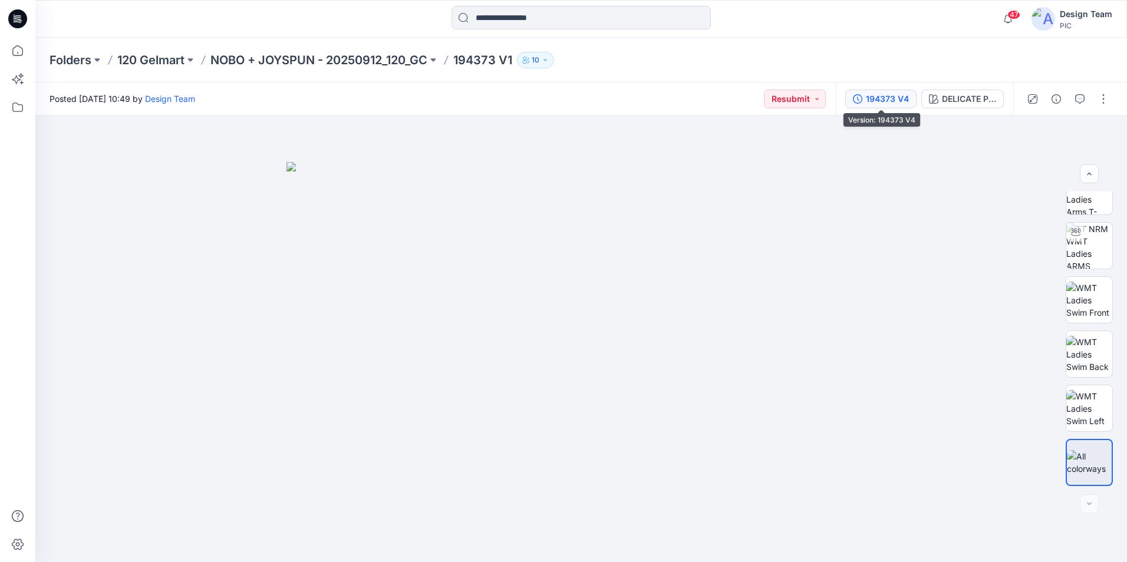
click at [876, 100] on div "194373 V4" at bounding box center [887, 99] width 43 height 13
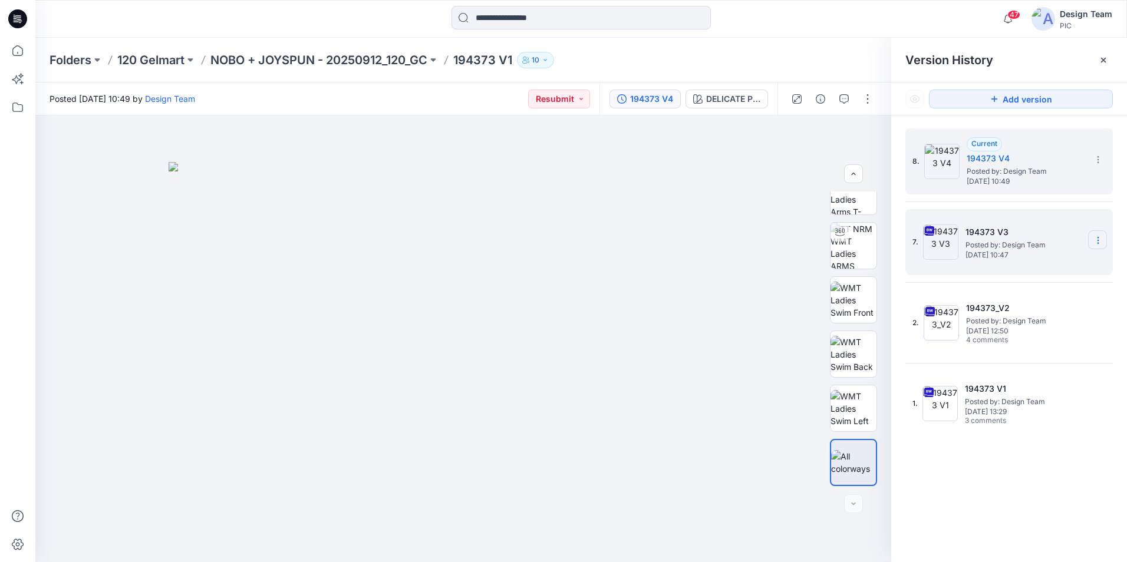
click at [1097, 243] on icon at bounding box center [1097, 243] width 1 height 1
click at [1025, 362] on span "Delete Version" at bounding box center [1016, 363] width 55 height 14
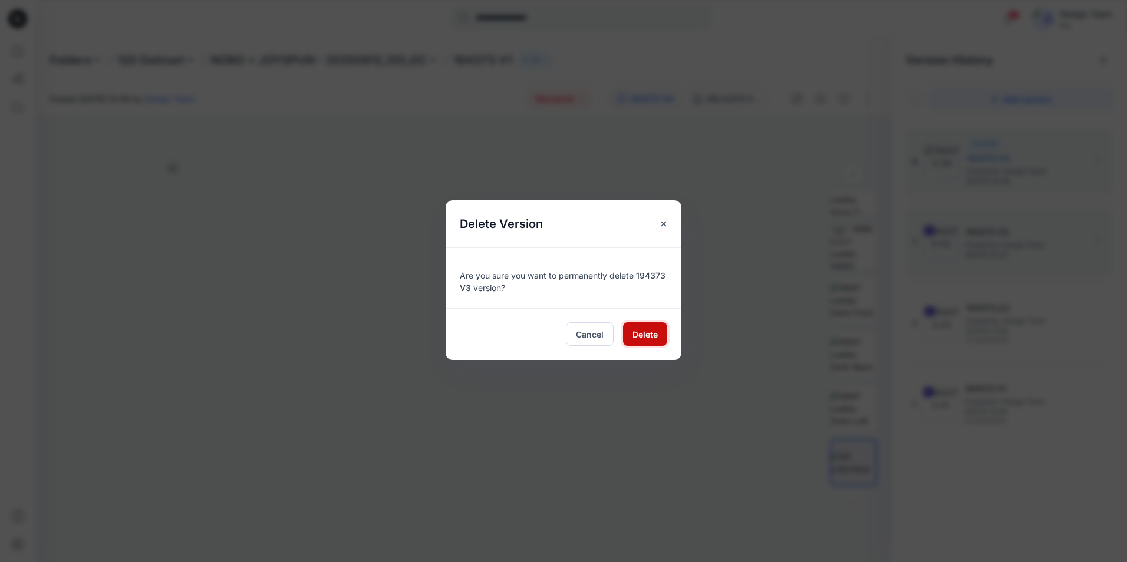
click at [642, 335] on span "Delete" at bounding box center [644, 334] width 25 height 12
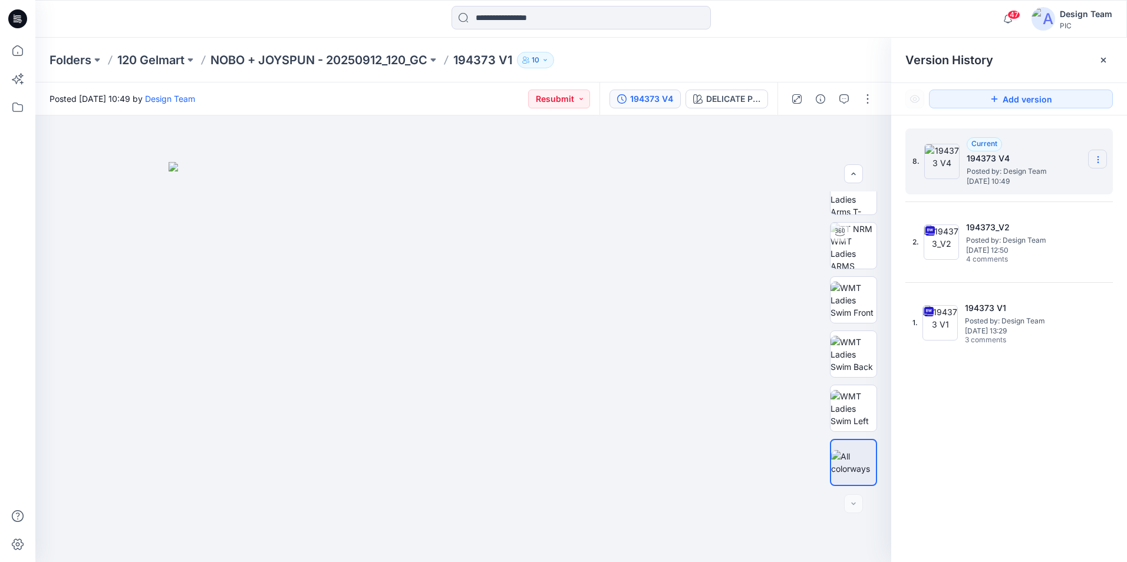
click at [1094, 161] on icon at bounding box center [1097, 159] width 9 height 9
click at [1042, 210] on span "Rename Version" at bounding box center [1020, 206] width 62 height 14
click at [1027, 161] on input "*********" at bounding box center [1040, 158] width 130 height 19
type input "*********"
click at [553, 177] on img at bounding box center [463, 362] width 589 height 400
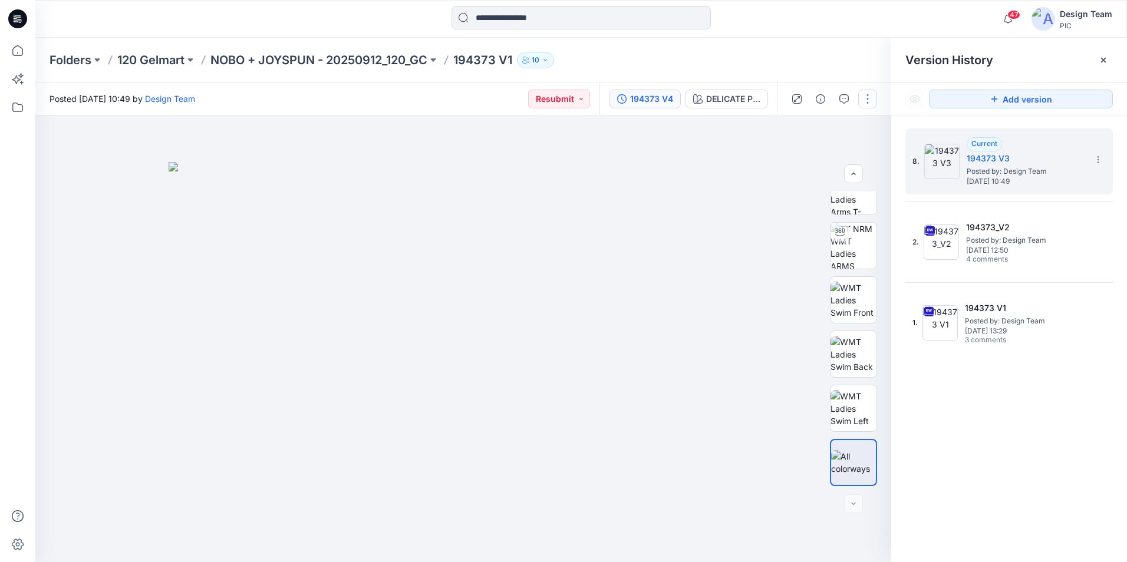
click at [863, 100] on button "button" at bounding box center [867, 99] width 19 height 19
click at [791, 153] on p "Edit" at bounding box center [792, 159] width 15 height 12
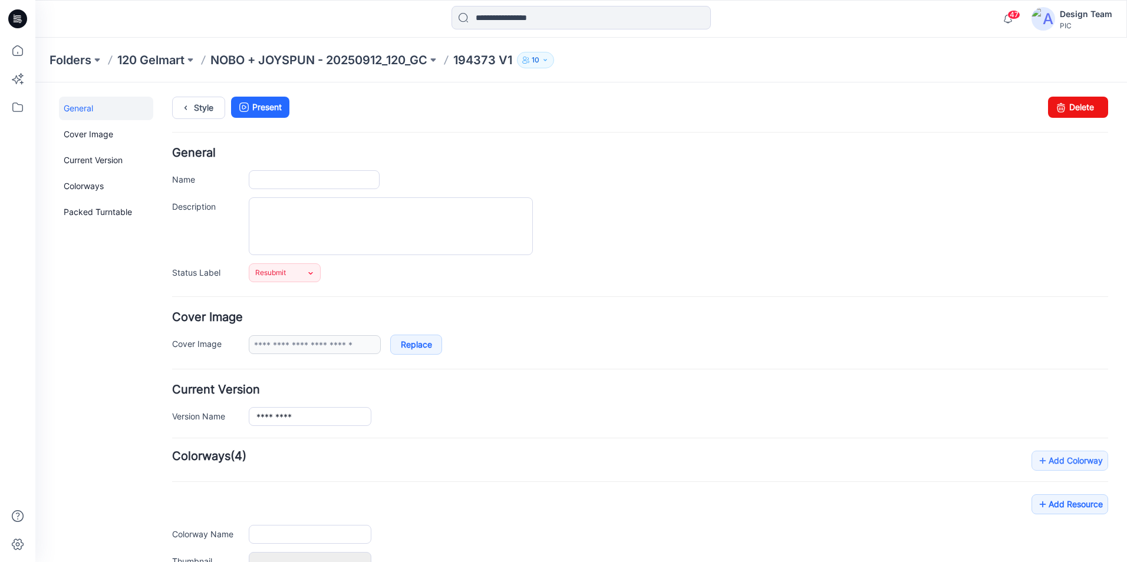
type input "*********"
type input "**********"
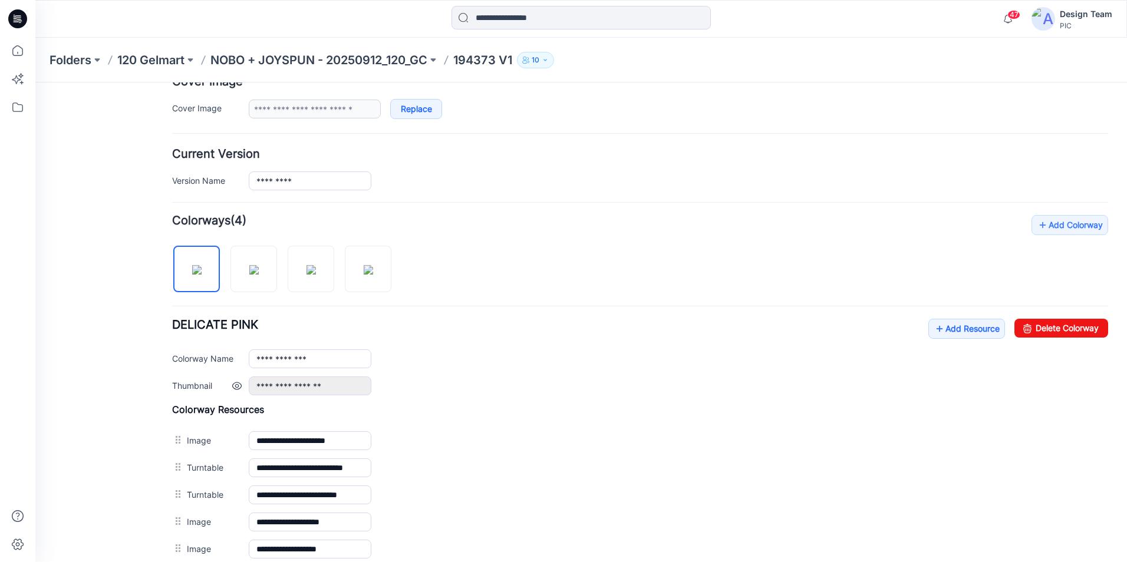
scroll to position [295, 0]
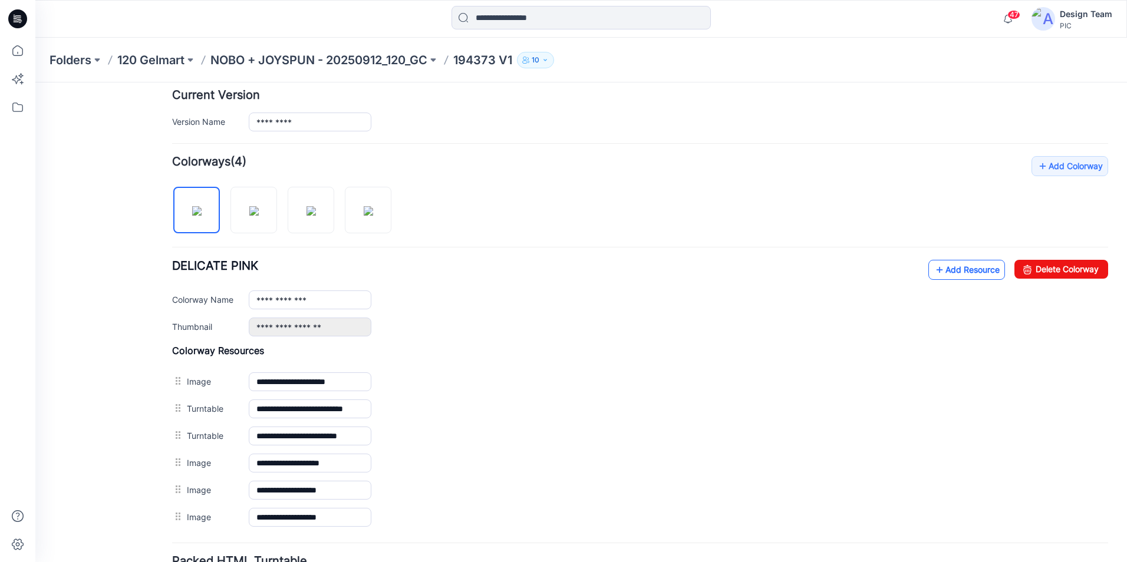
click at [967, 271] on link "Add Resource" at bounding box center [966, 270] width 77 height 20
click at [964, 269] on link "Add Resource" at bounding box center [966, 270] width 77 height 20
click at [978, 272] on link "Add Resource" at bounding box center [966, 270] width 77 height 20
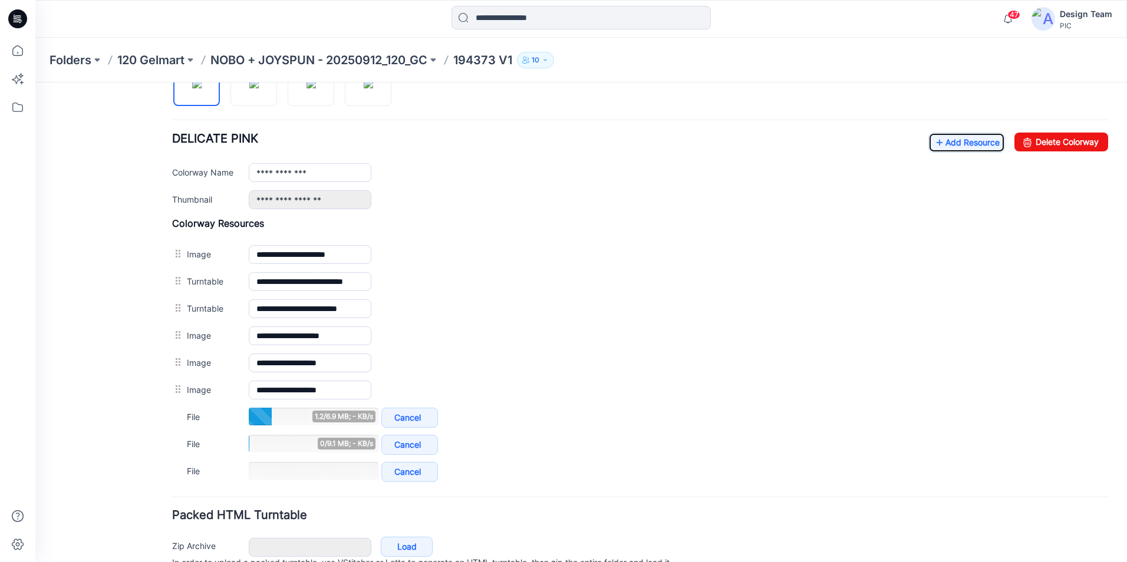
scroll to position [421, 0]
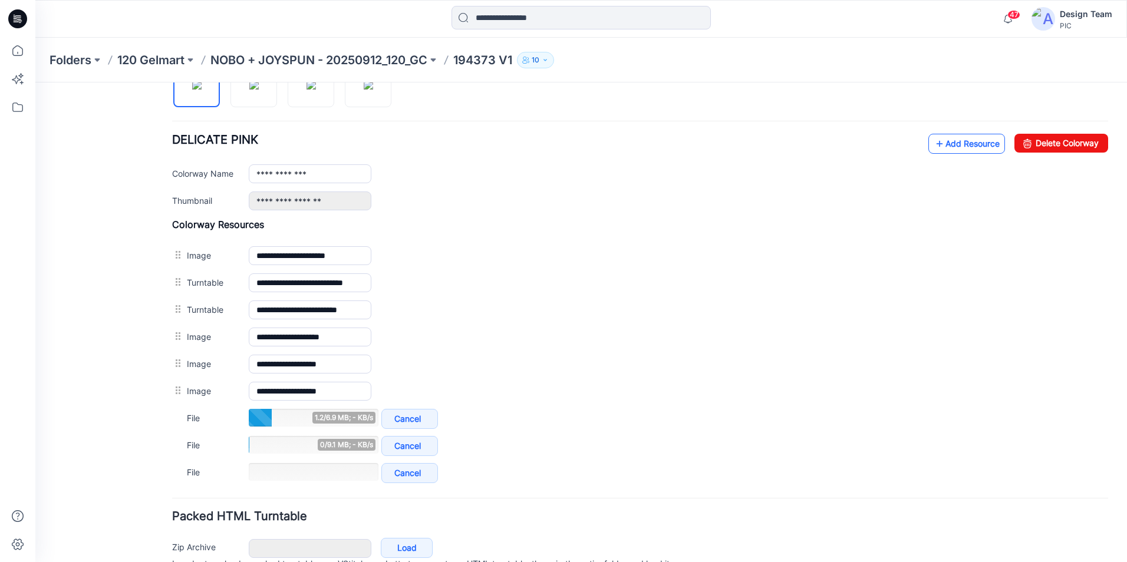
click at [938, 150] on link "Add Resource" at bounding box center [966, 144] width 77 height 20
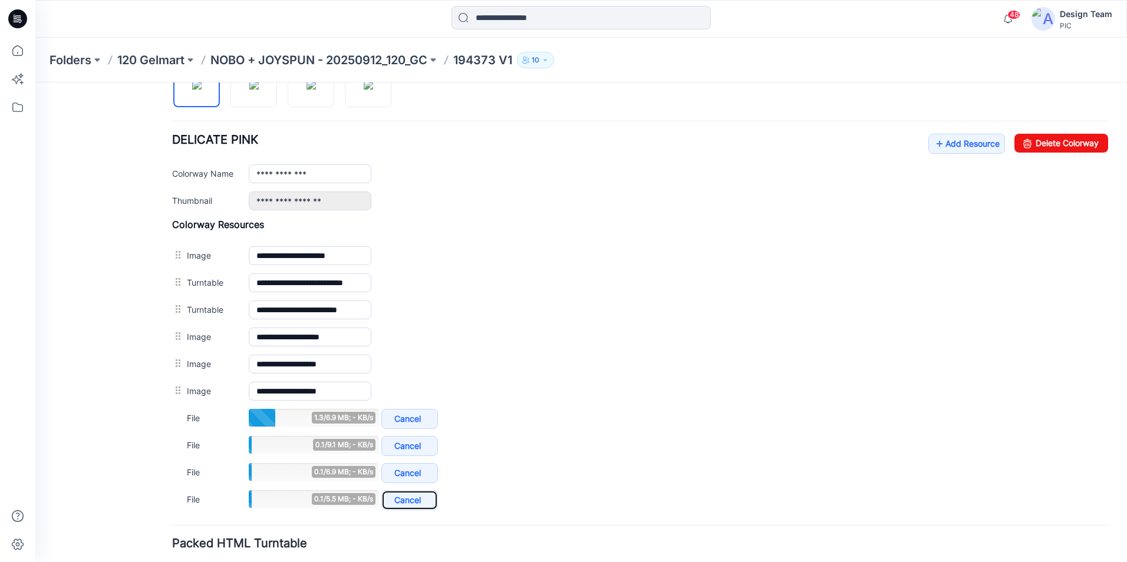
click at [416, 502] on link "Cancel" at bounding box center [409, 500] width 57 height 20
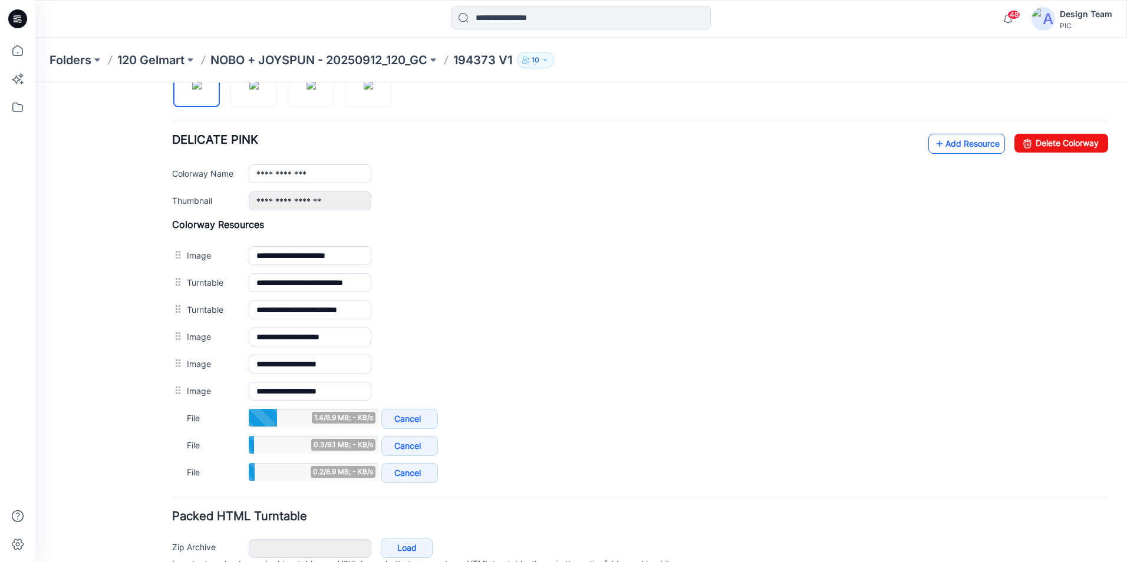
click at [945, 144] on link "Add Resource" at bounding box center [966, 144] width 77 height 20
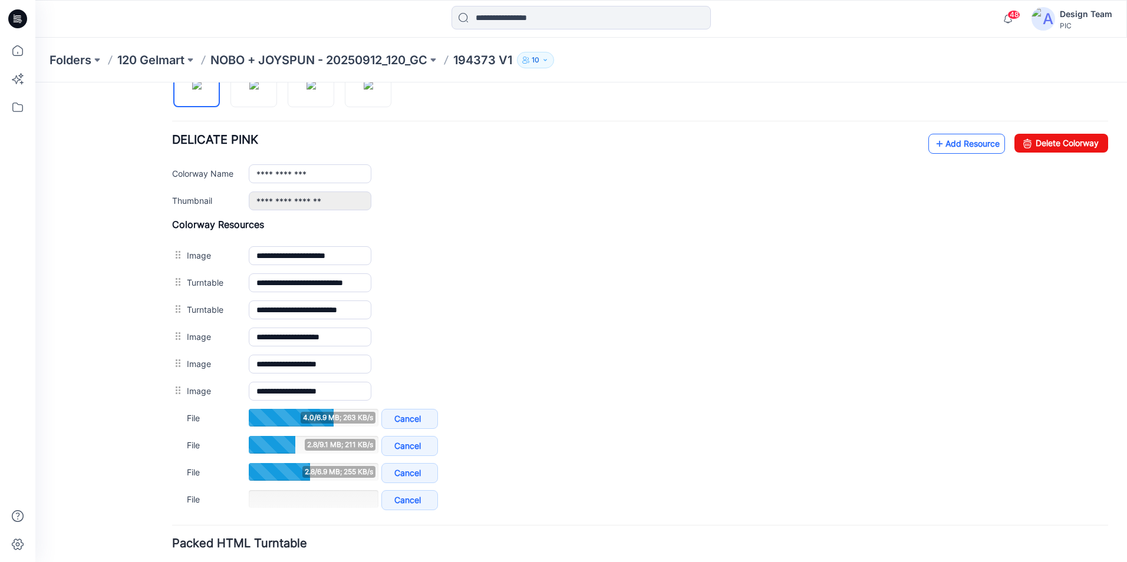
click at [955, 149] on link "Add Resource" at bounding box center [966, 144] width 77 height 20
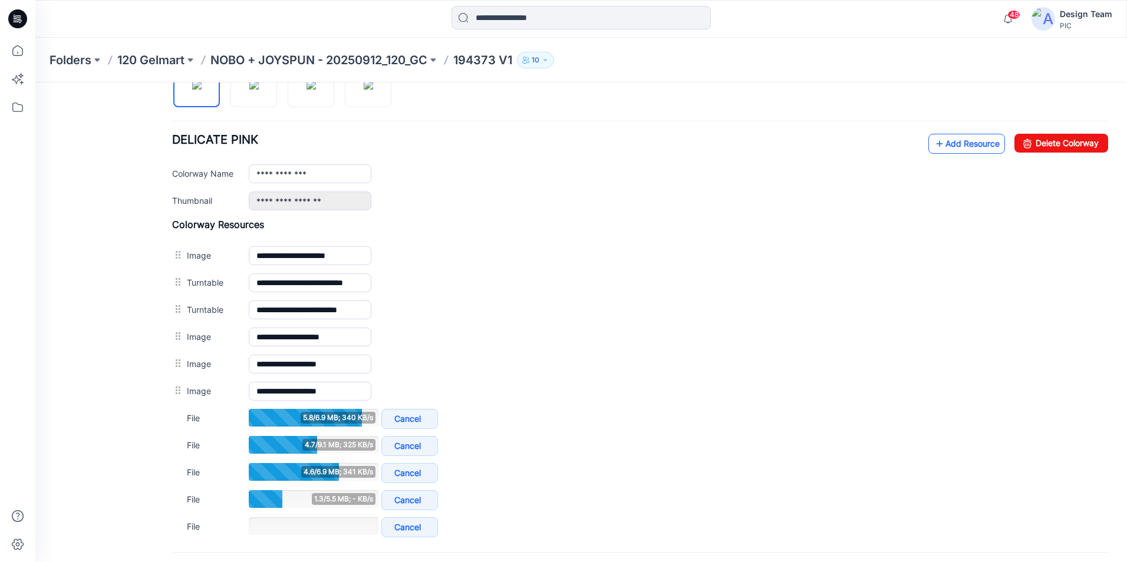
click at [949, 143] on link "Add Resource" at bounding box center [966, 144] width 77 height 20
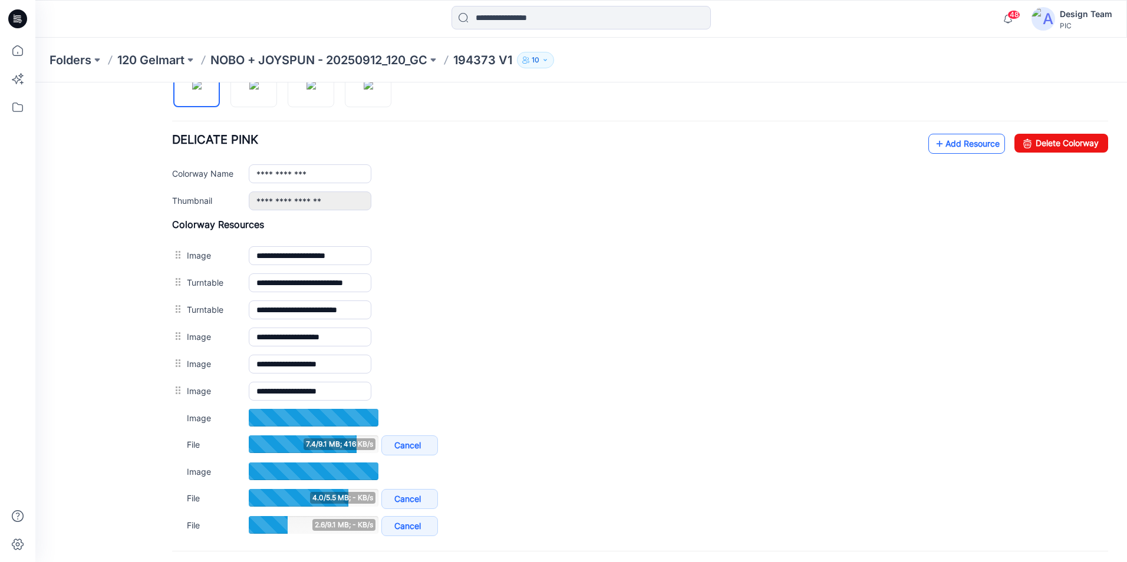
click at [957, 147] on link "Add Resource" at bounding box center [966, 144] width 77 height 20
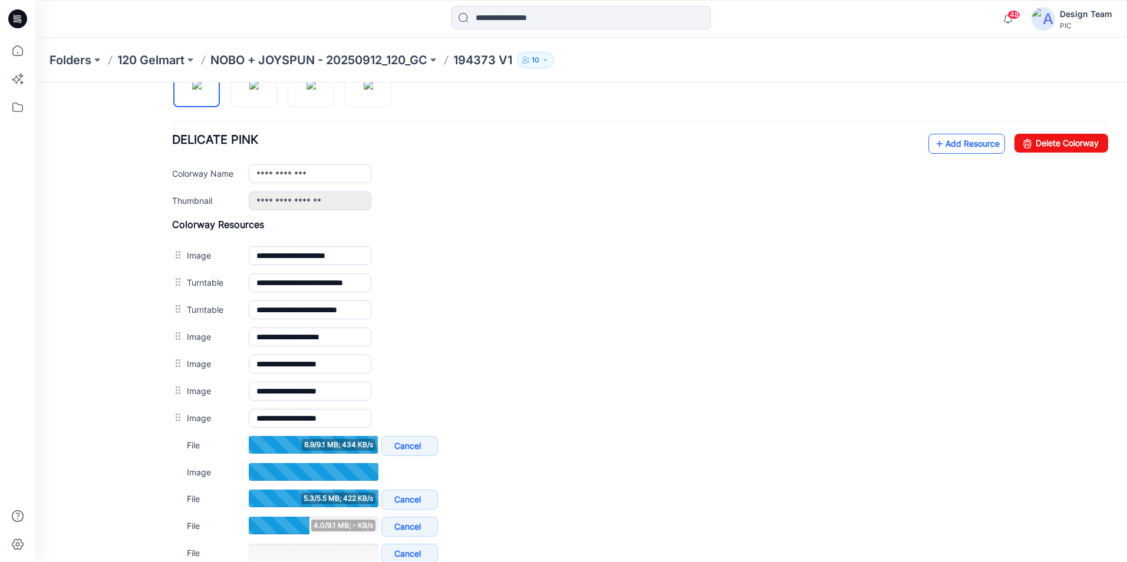
click at [959, 147] on link "Add Resource" at bounding box center [966, 144] width 77 height 20
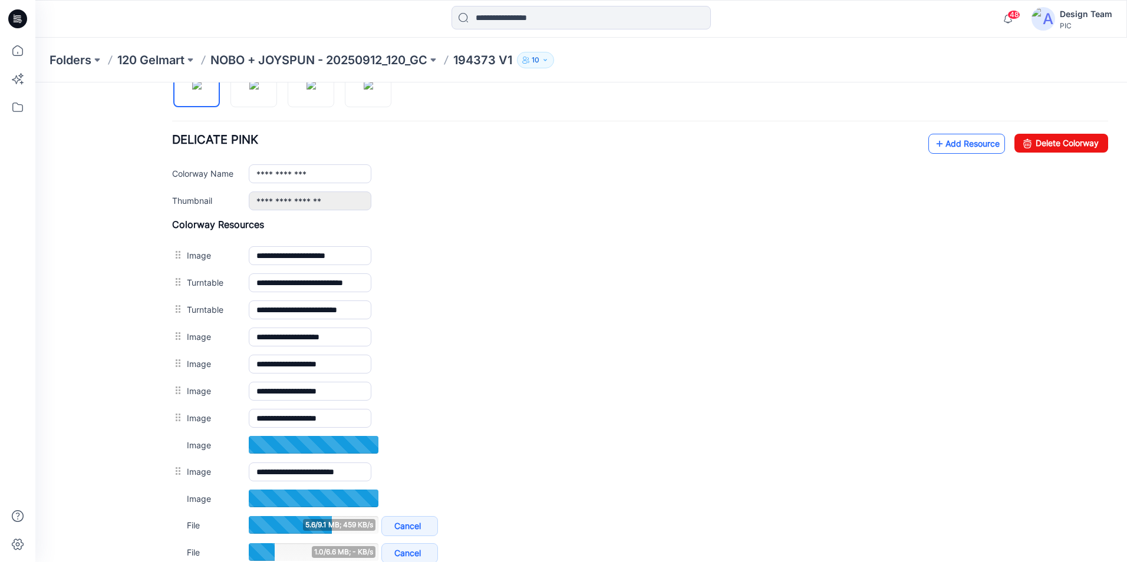
click at [952, 146] on link "Add Resource" at bounding box center [966, 144] width 77 height 20
click at [950, 144] on link "Add Resource" at bounding box center [966, 144] width 77 height 20
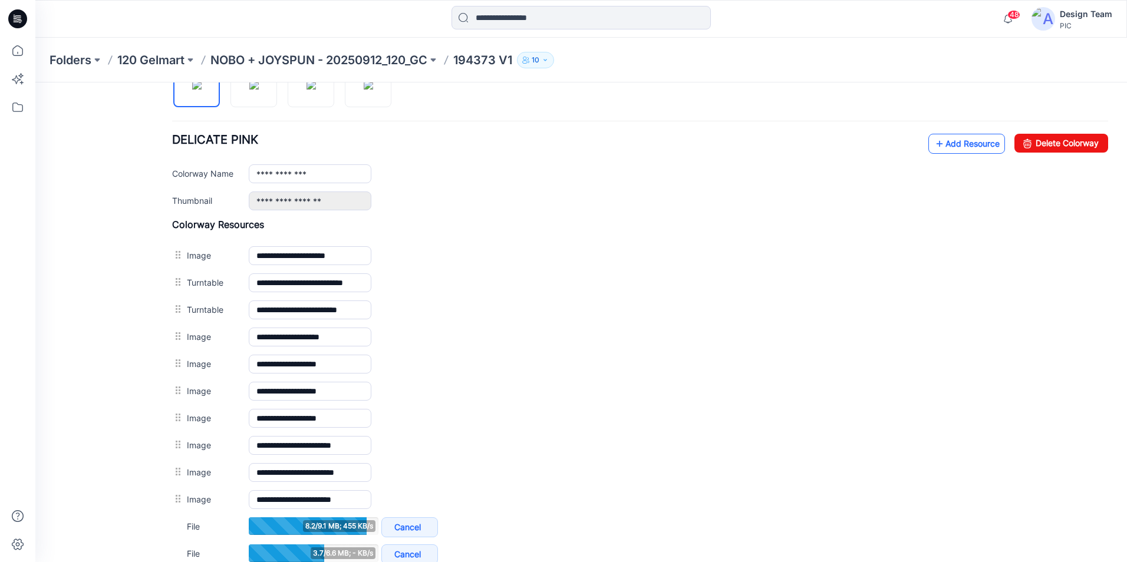
click at [955, 145] on link "Add Resource" at bounding box center [966, 144] width 77 height 20
click at [961, 150] on link "Add Resource" at bounding box center [966, 144] width 77 height 20
click at [962, 146] on link "Add Resource" at bounding box center [966, 144] width 77 height 20
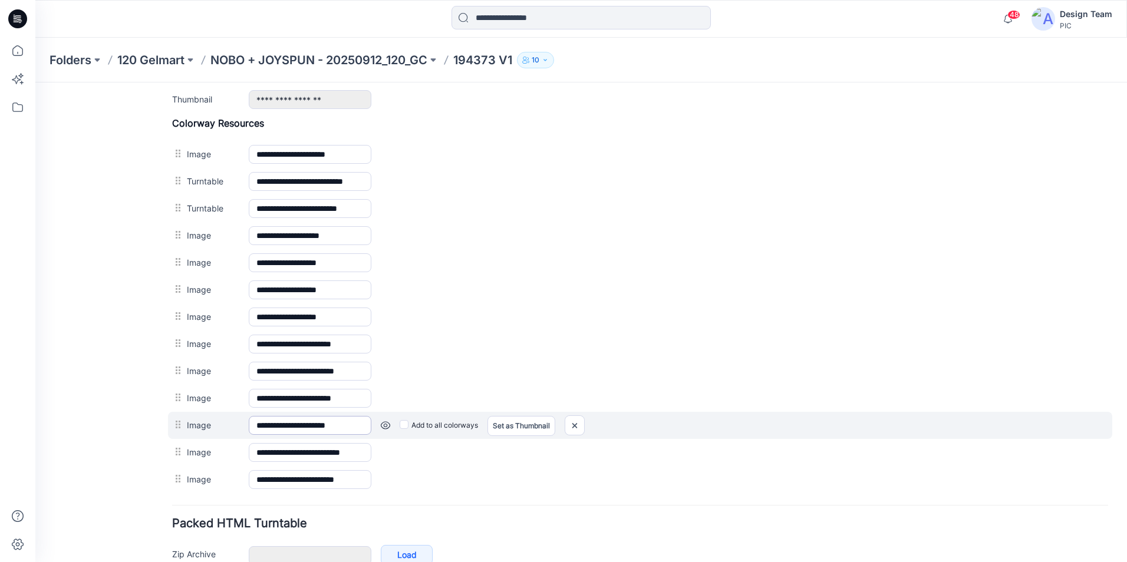
scroll to position [529, 0]
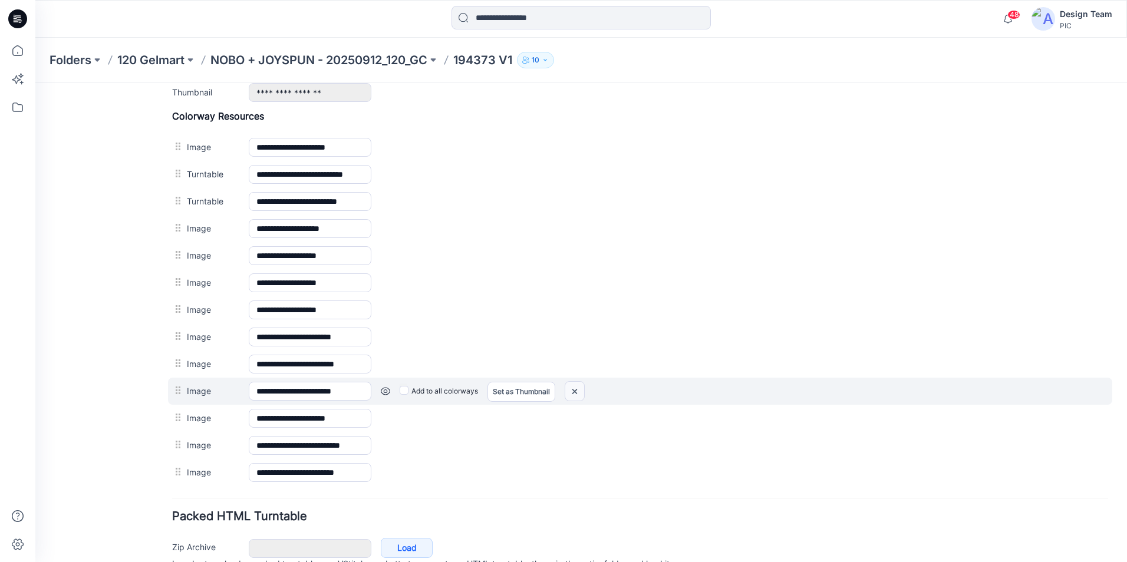
drag, startPoint x: 575, startPoint y: 393, endPoint x: 653, endPoint y: 134, distance: 270.3
click at [575, 393] on img at bounding box center [574, 391] width 19 height 19
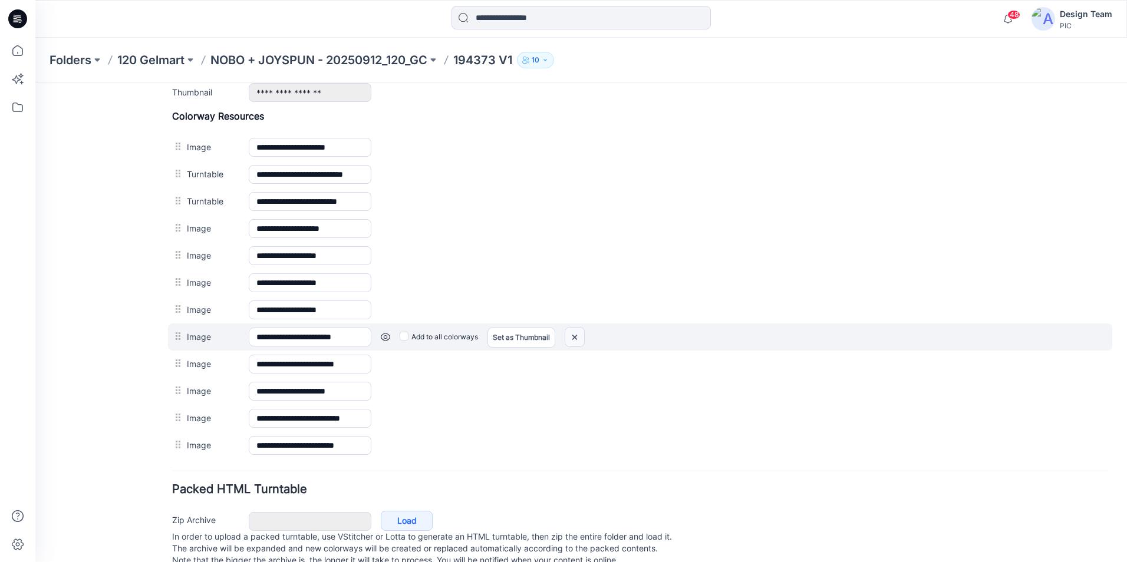
click at [576, 339] on img at bounding box center [574, 337] width 19 height 19
click at [576, 332] on img at bounding box center [574, 337] width 19 height 19
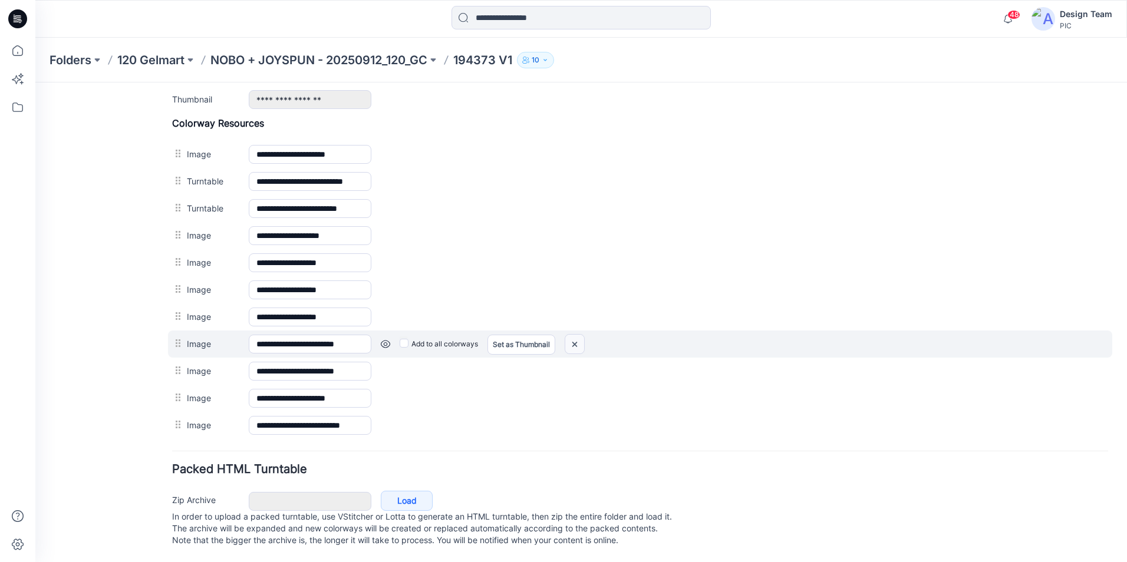
drag, startPoint x: 578, startPoint y: 337, endPoint x: 654, endPoint y: 150, distance: 202.3
click at [578, 337] on img at bounding box center [574, 344] width 19 height 19
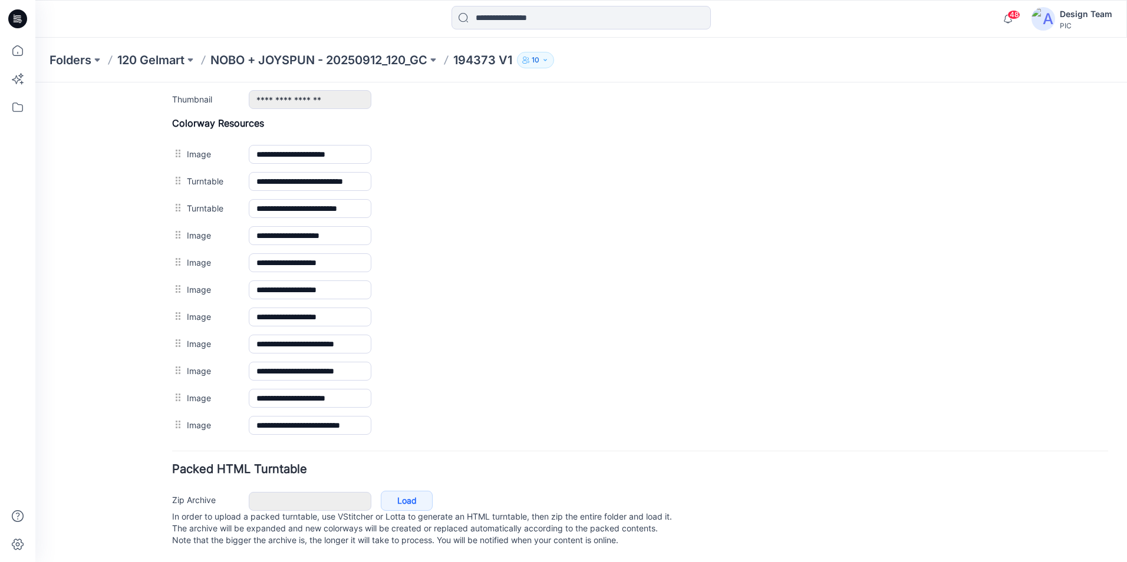
scroll to position [507, 0]
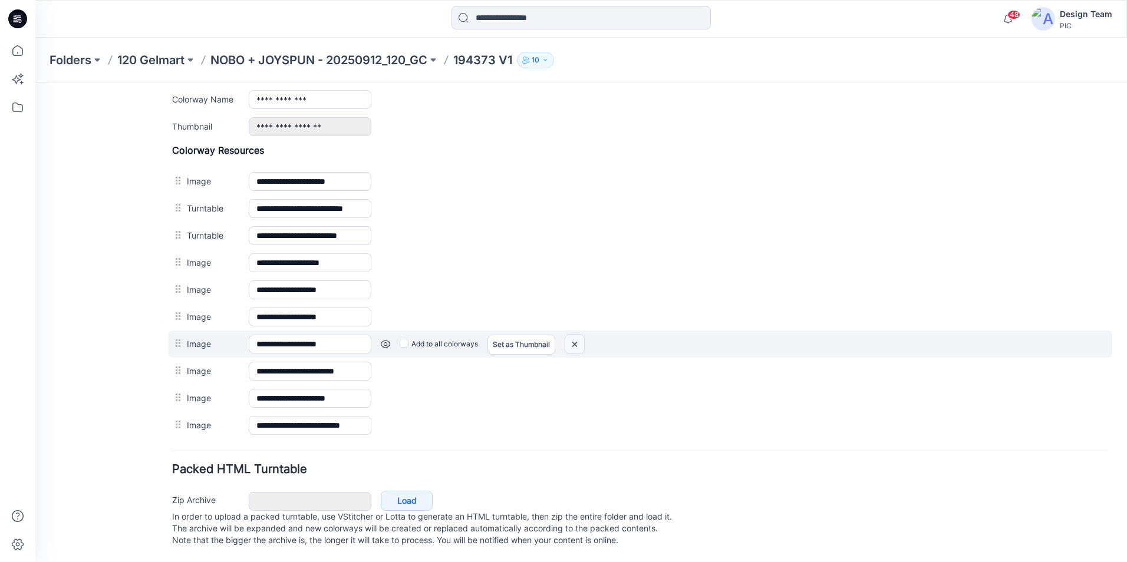
drag, startPoint x: 579, startPoint y: 335, endPoint x: 647, endPoint y: 138, distance: 208.7
click at [579, 335] on img at bounding box center [574, 344] width 19 height 19
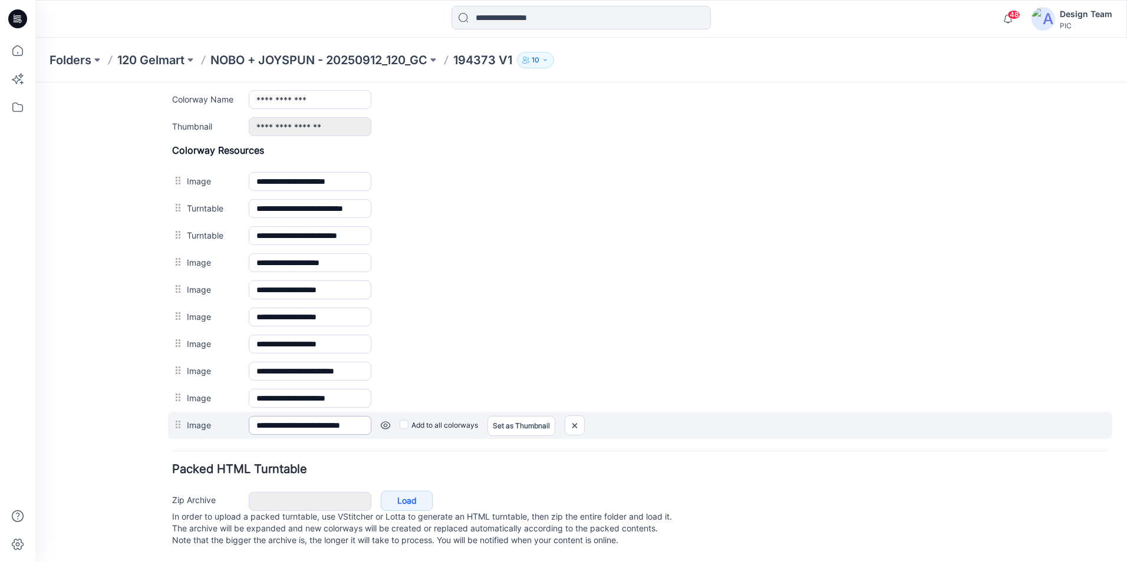
scroll to position [480, 0]
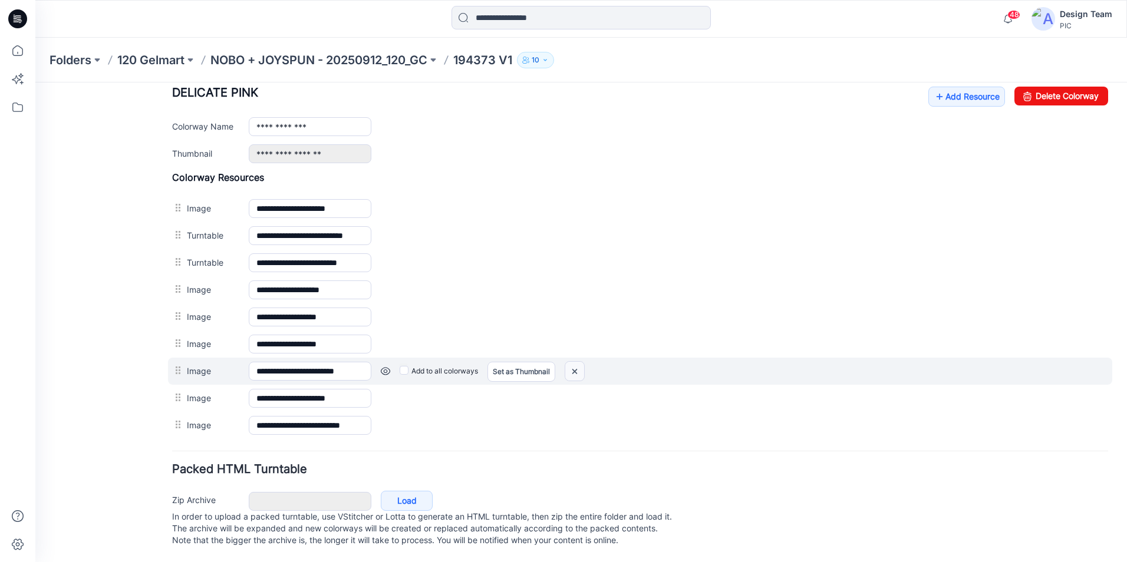
drag, startPoint x: 575, startPoint y: 363, endPoint x: 644, endPoint y: 132, distance: 240.9
click at [575, 363] on img at bounding box center [574, 371] width 19 height 19
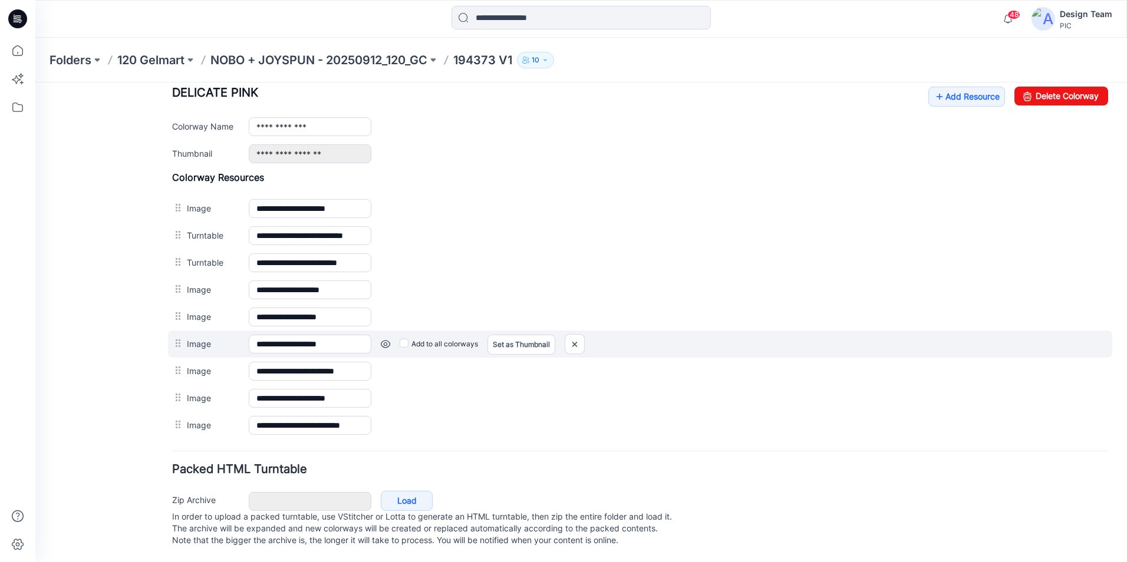
scroll to position [453, 0]
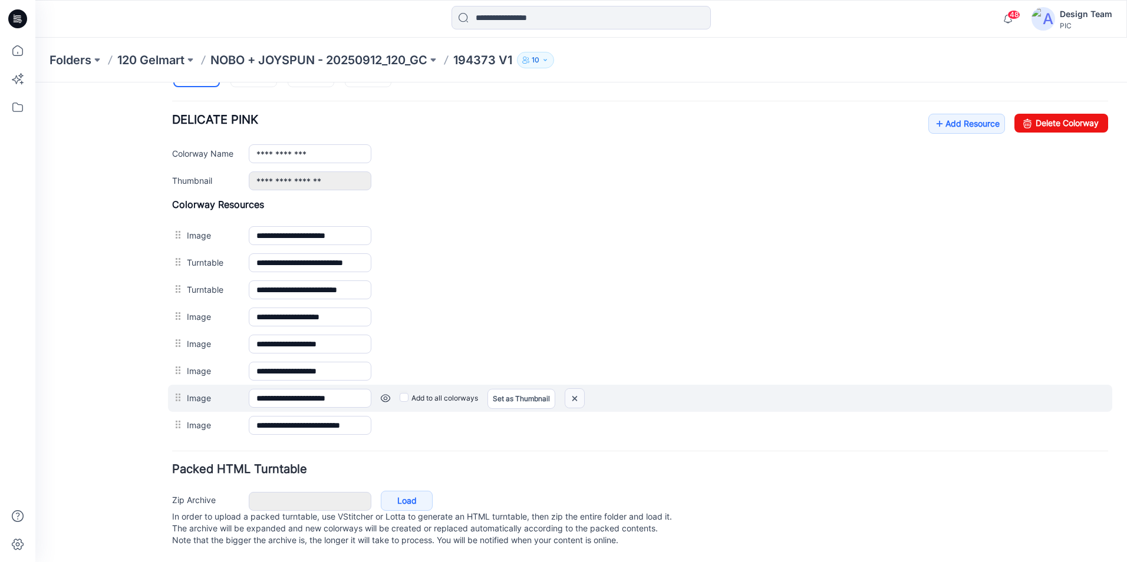
click at [575, 389] on img at bounding box center [574, 398] width 19 height 19
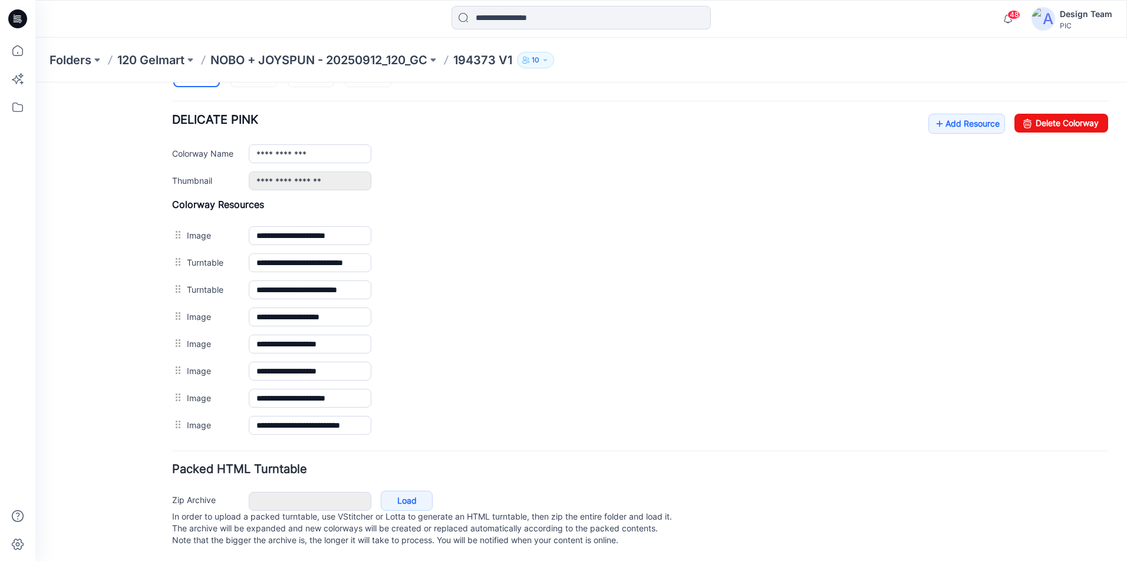
scroll to position [426, 0]
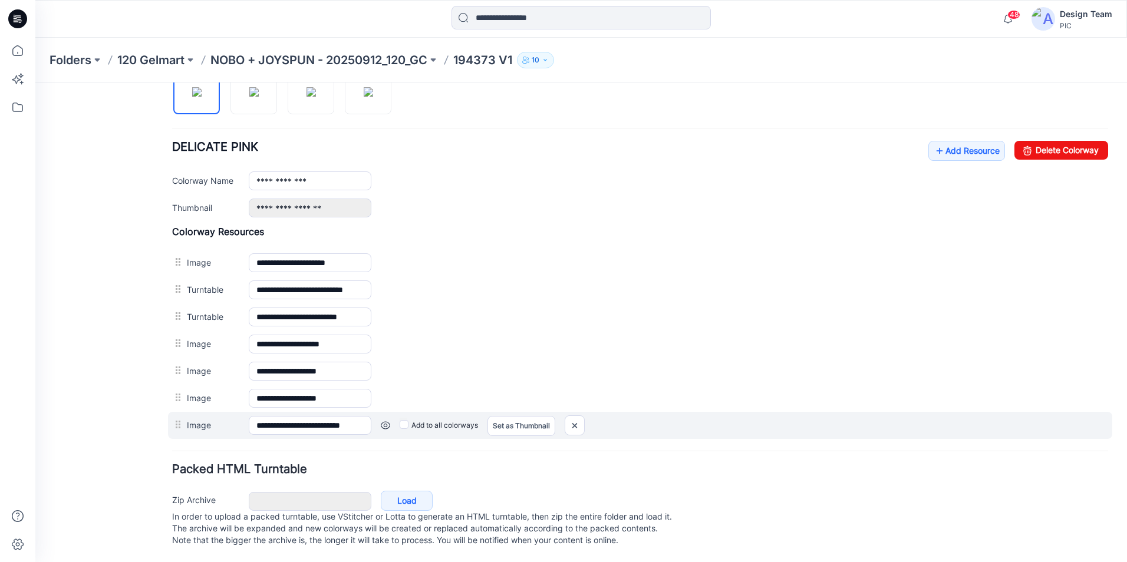
click at [585, 415] on div at bounding box center [575, 425] width 20 height 20
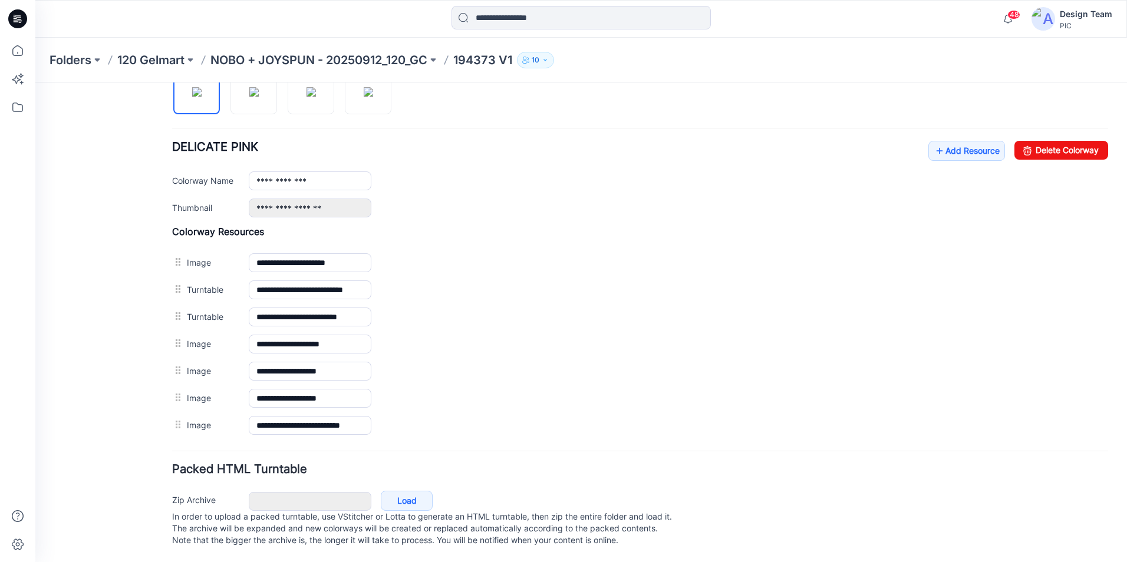
scroll to position [398, 0]
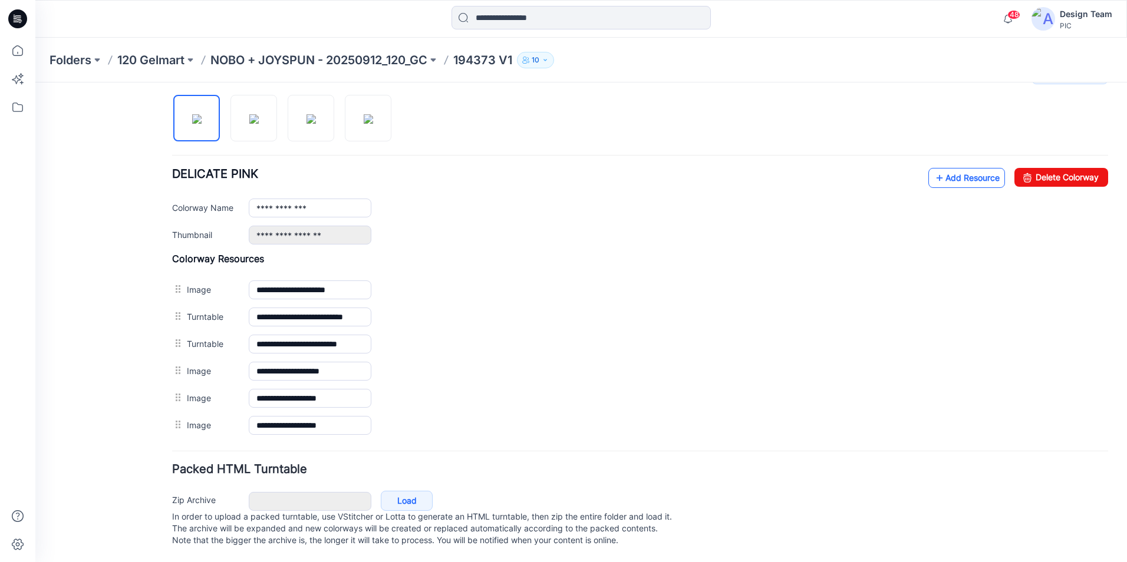
click at [937, 168] on link "Add Resource" at bounding box center [966, 178] width 77 height 20
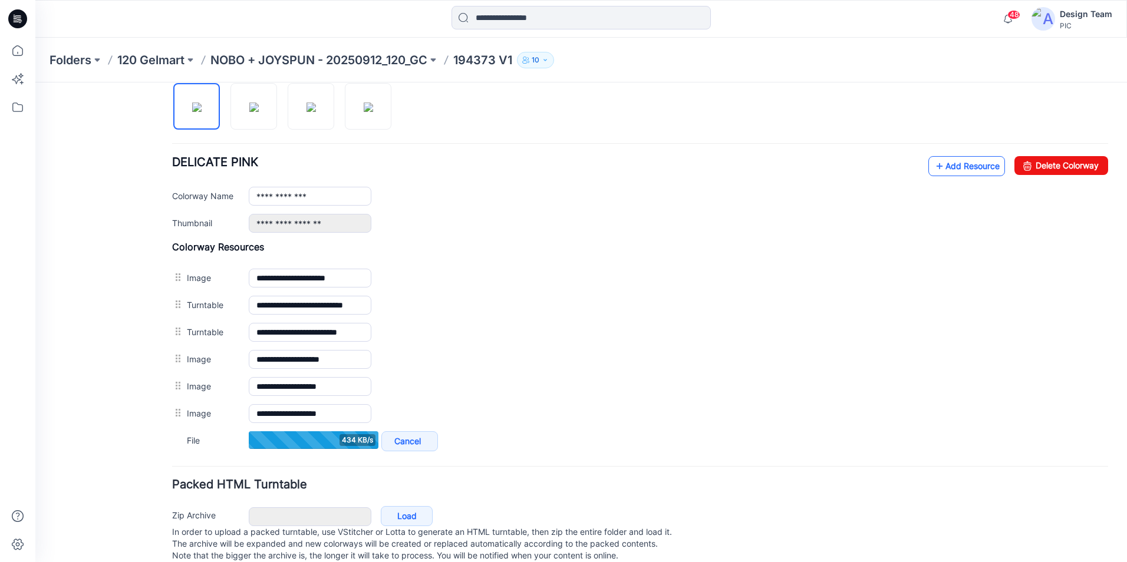
click at [959, 170] on link "Add Resource" at bounding box center [966, 166] width 77 height 20
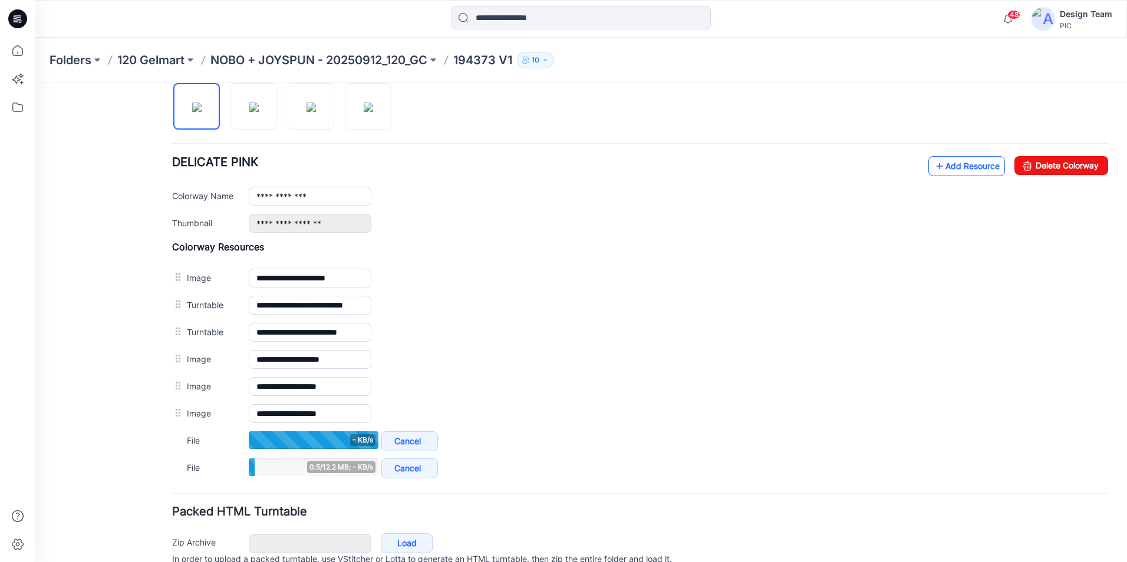
click at [964, 170] on link "Add Resource" at bounding box center [966, 166] width 77 height 20
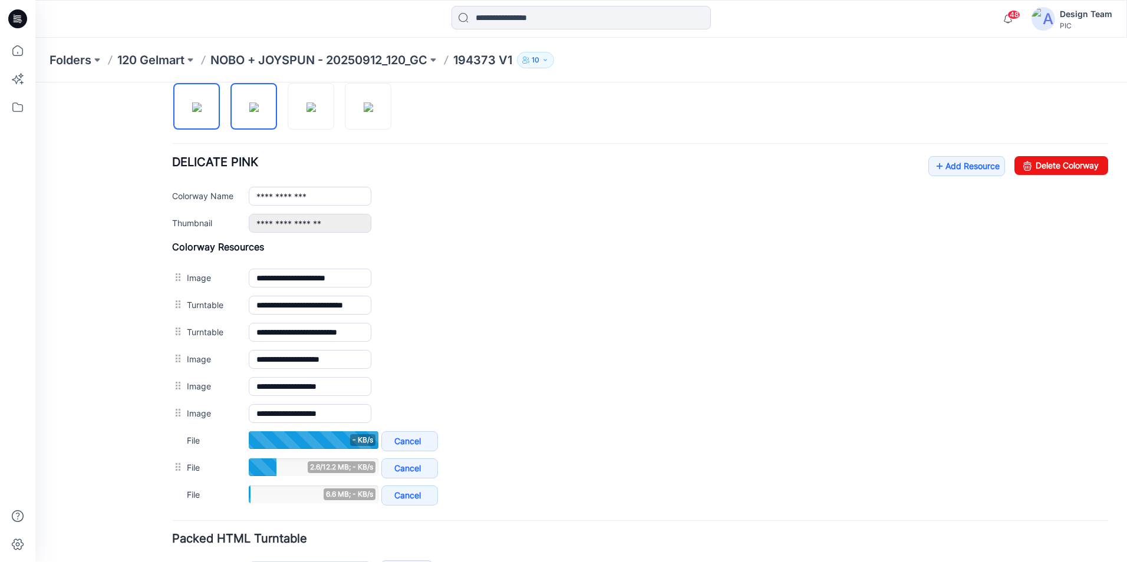
click at [259, 103] on img at bounding box center [253, 107] width 9 height 9
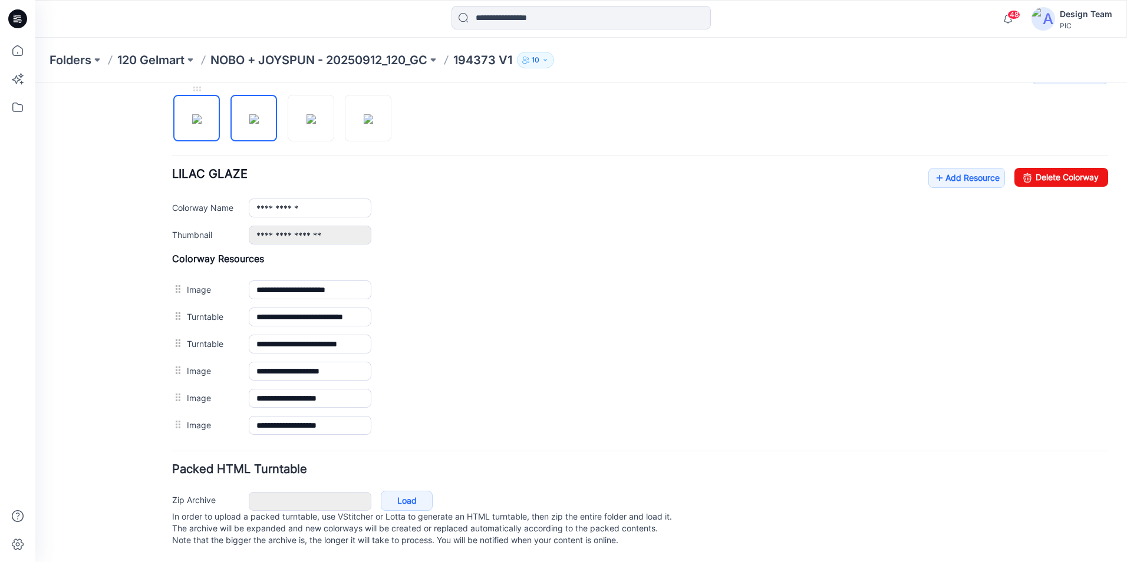
click at [202, 114] on img at bounding box center [196, 118] width 9 height 9
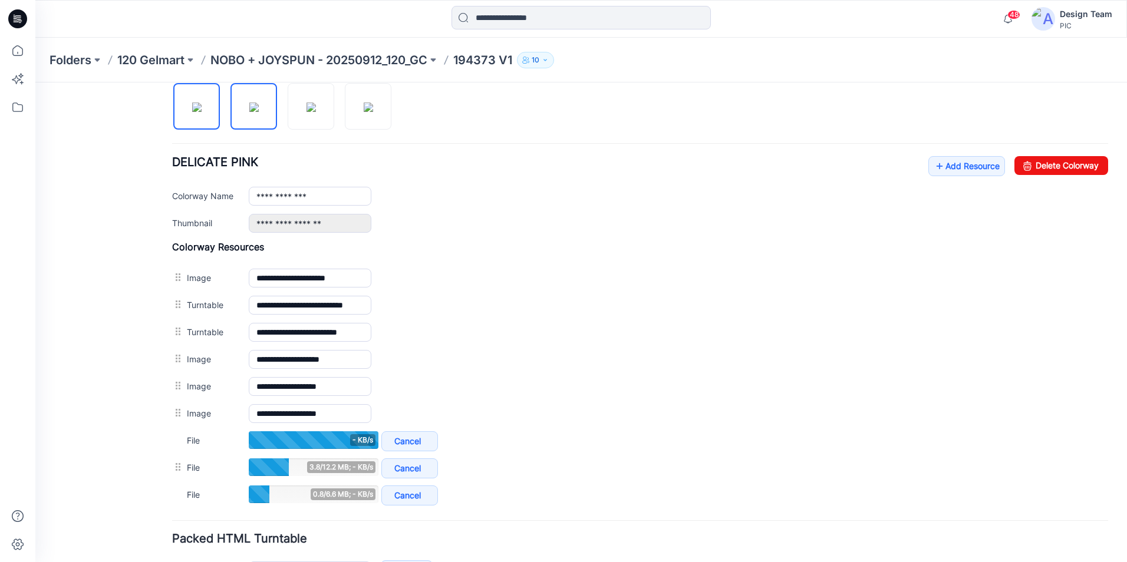
click at [259, 110] on img at bounding box center [253, 107] width 9 height 9
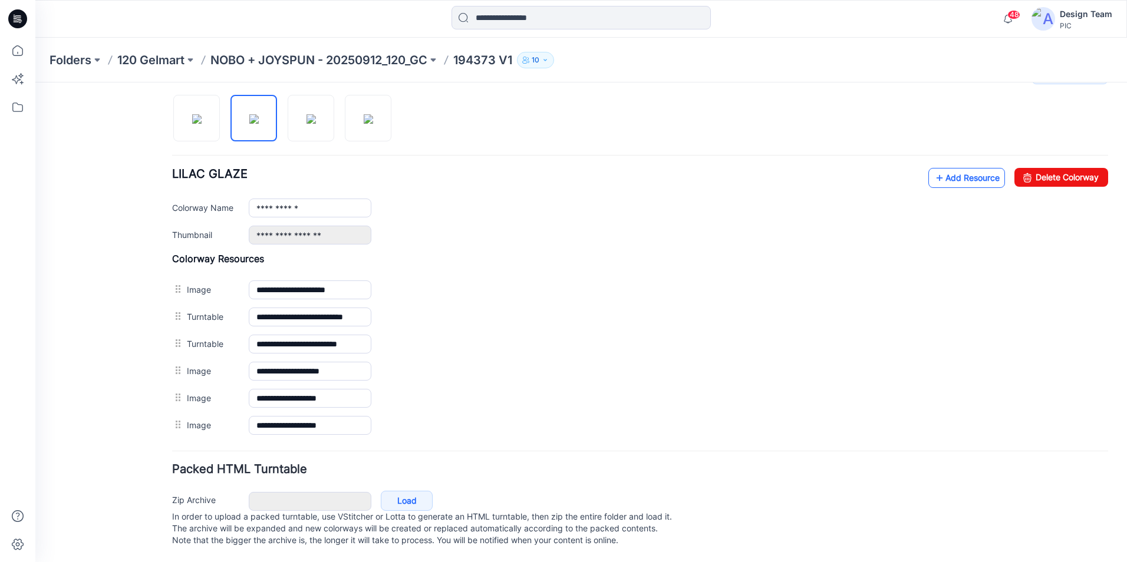
click at [942, 168] on link "Add Resource" at bounding box center [966, 178] width 77 height 20
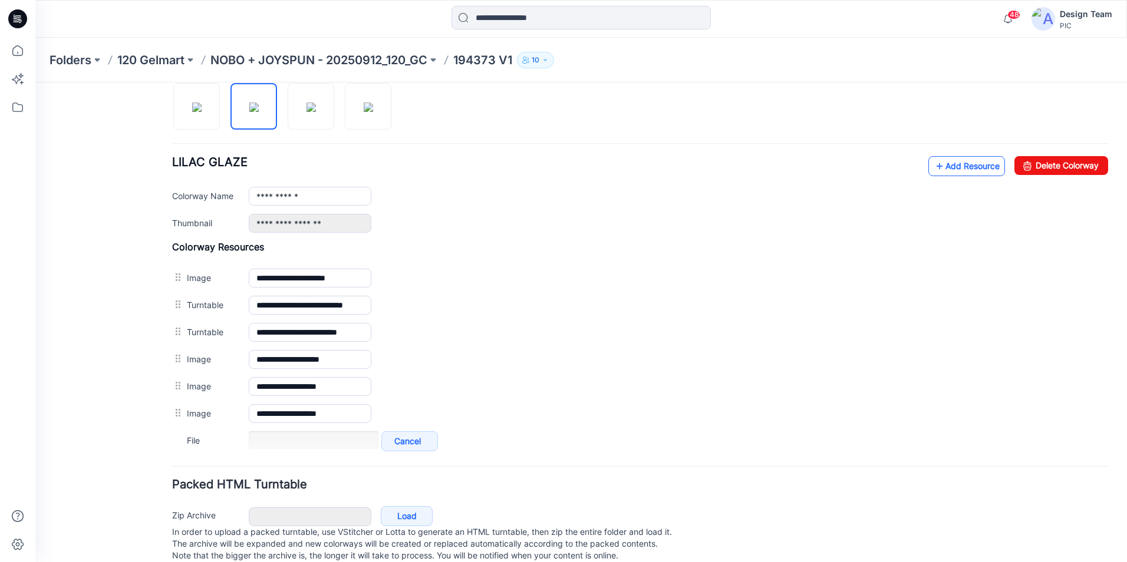
click at [946, 167] on link "Add Resource" at bounding box center [966, 166] width 77 height 20
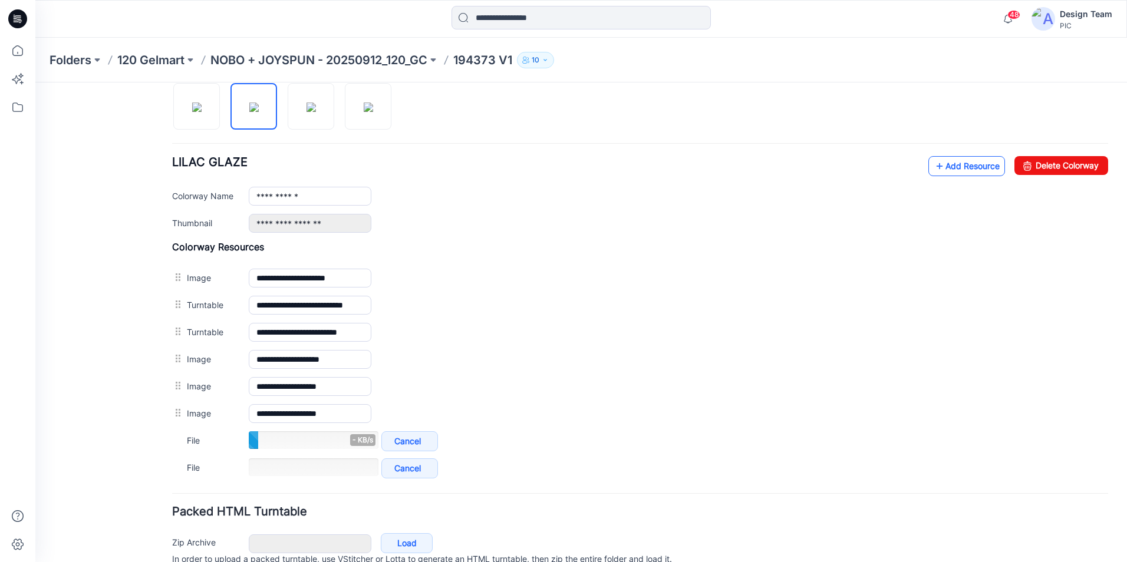
click at [942, 164] on link "Add Resource" at bounding box center [966, 166] width 77 height 20
click at [316, 103] on img at bounding box center [310, 107] width 9 height 9
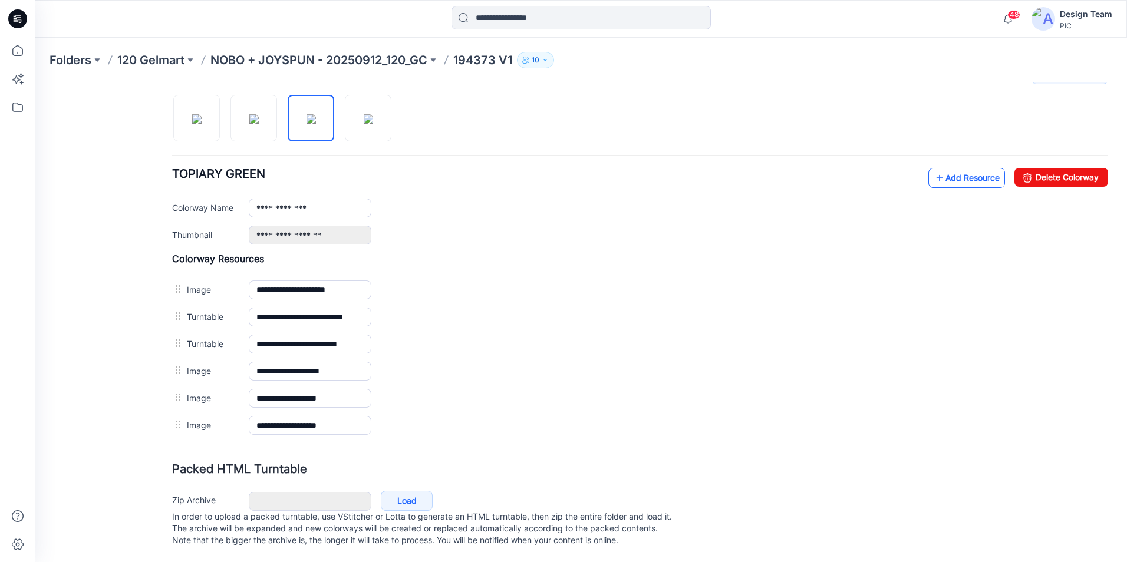
click at [954, 168] on link "Add Resource" at bounding box center [966, 178] width 77 height 20
click at [951, 168] on link "Add Resource" at bounding box center [966, 178] width 77 height 20
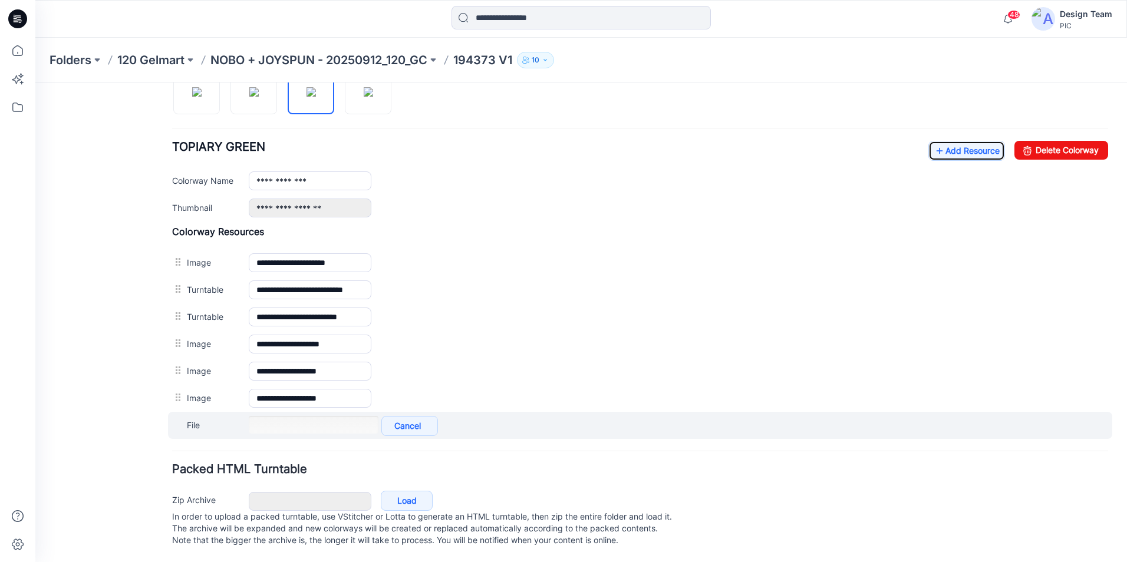
scroll to position [426, 0]
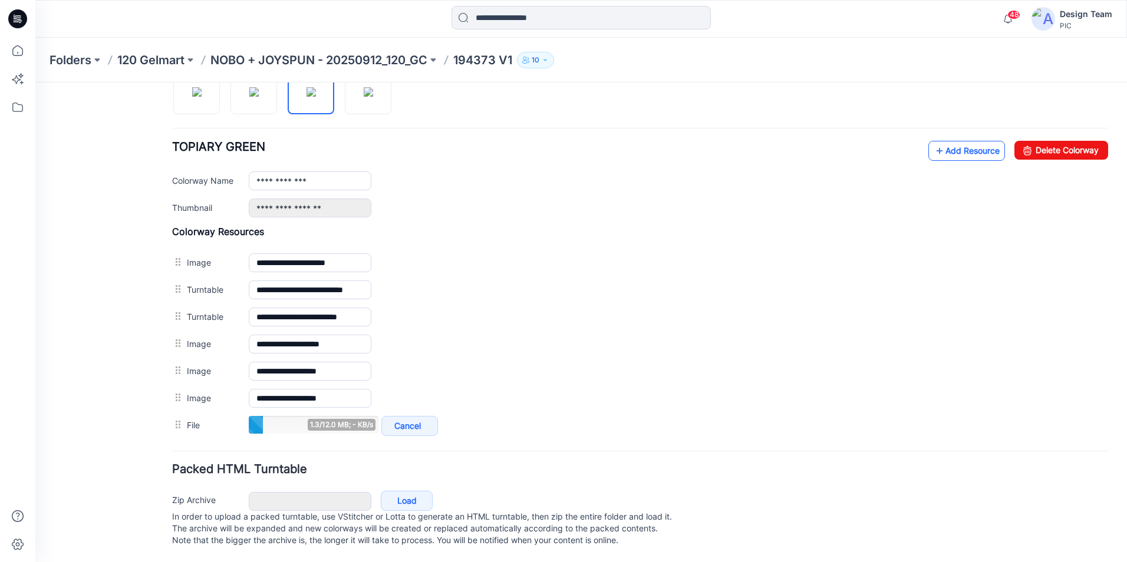
click at [947, 143] on link "Add Resource" at bounding box center [966, 151] width 77 height 20
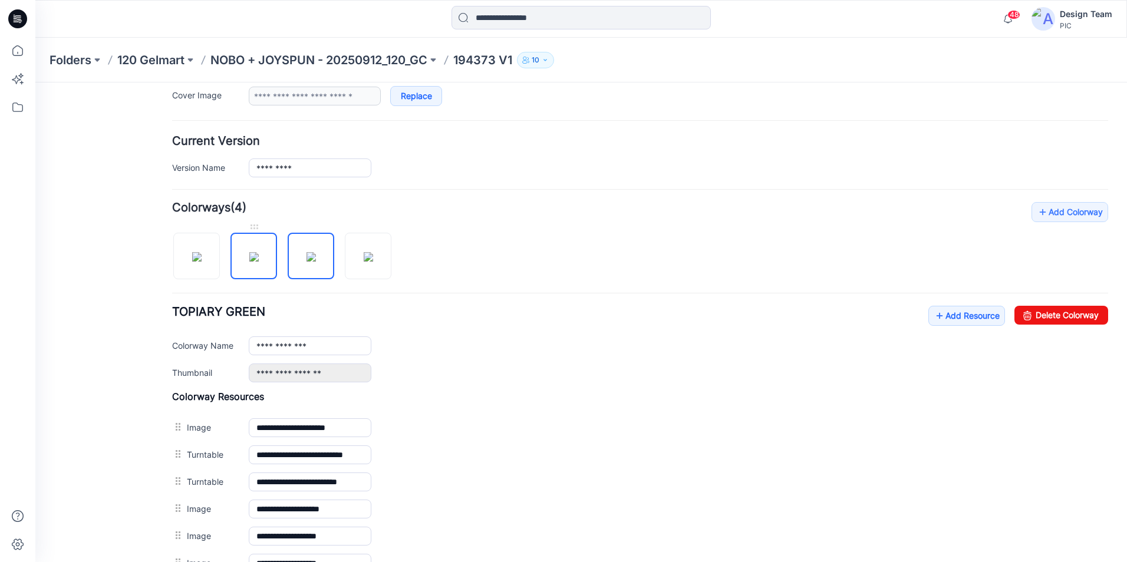
click at [249, 252] on img at bounding box center [253, 256] width 9 height 9
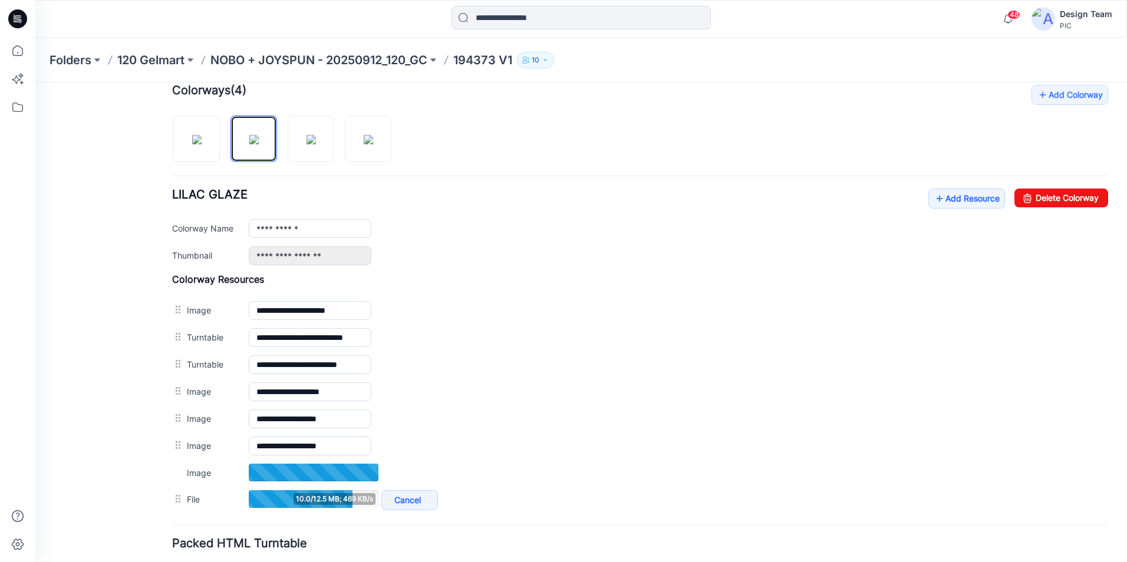
scroll to position [334, 0]
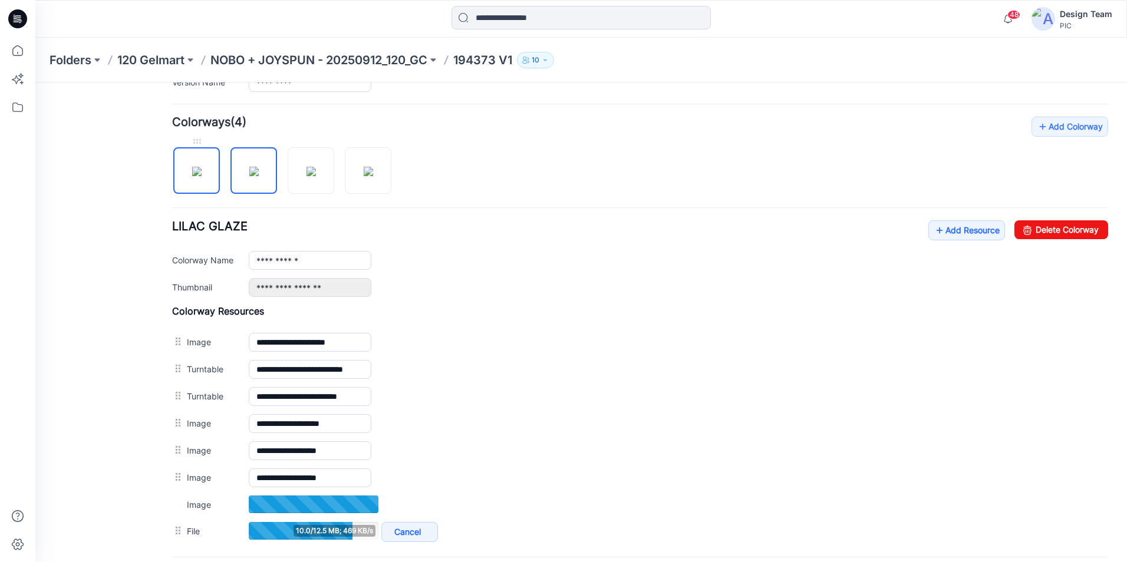
click at [192, 176] on img at bounding box center [196, 171] width 9 height 9
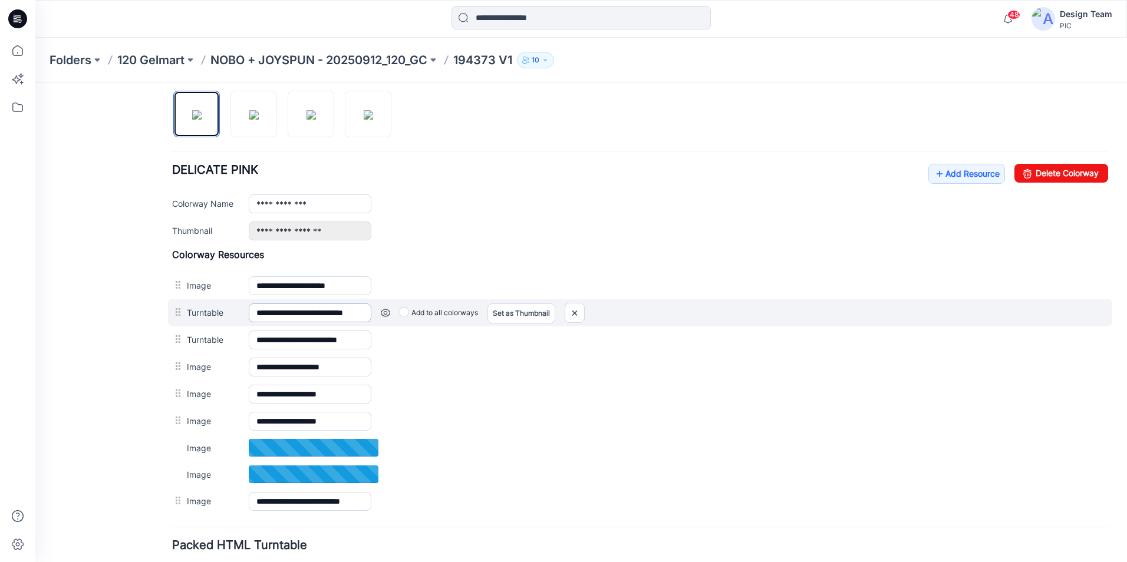
scroll to position [420, 0]
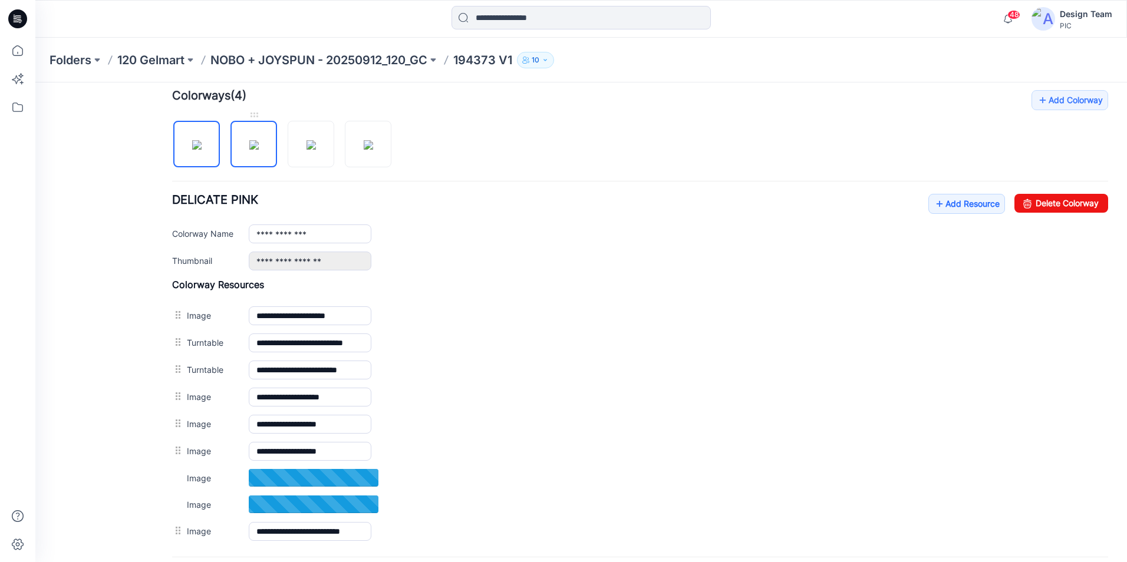
click at [259, 150] on img at bounding box center [253, 144] width 9 height 9
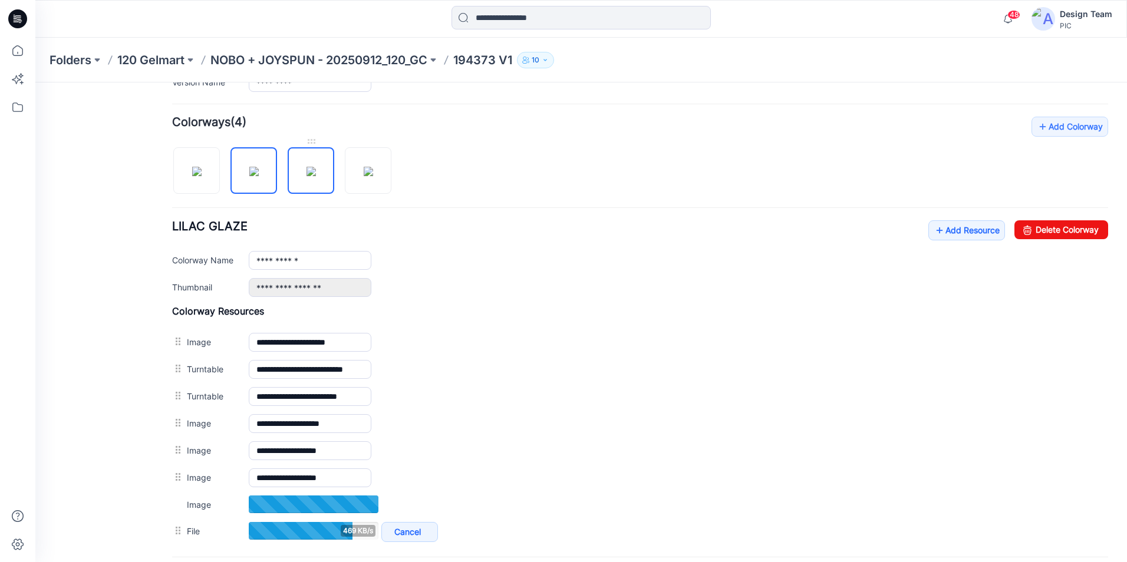
click at [314, 167] on img at bounding box center [310, 171] width 9 height 9
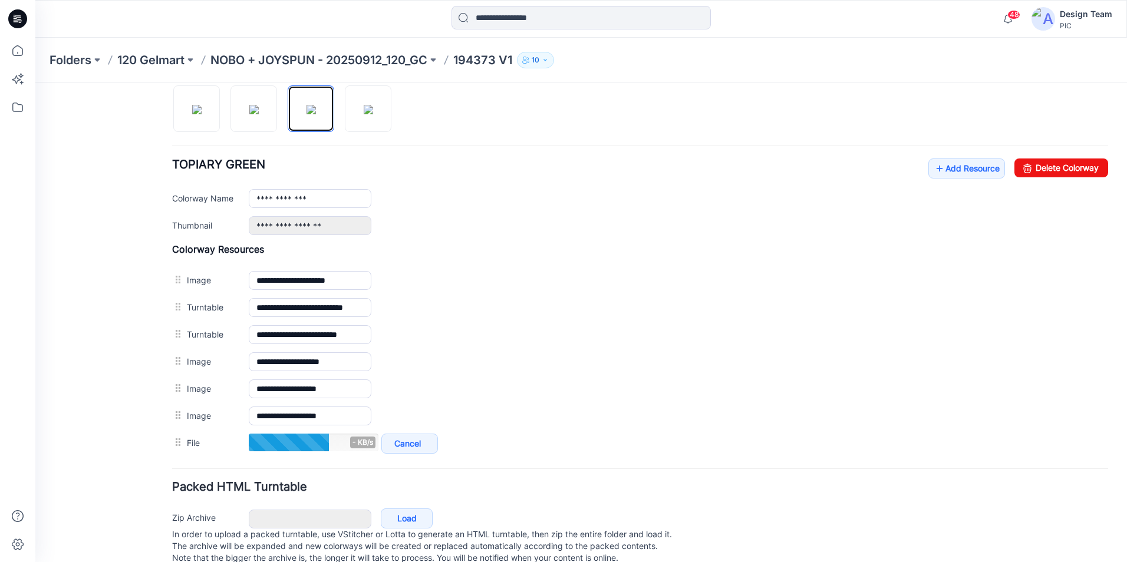
scroll to position [367, 0]
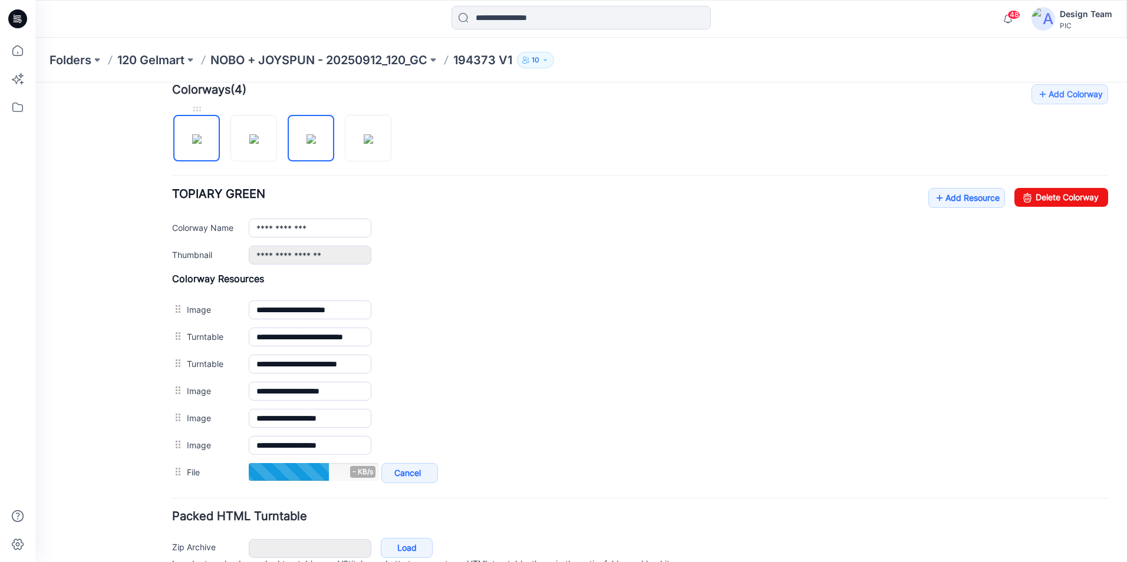
click at [202, 144] on img at bounding box center [196, 138] width 9 height 9
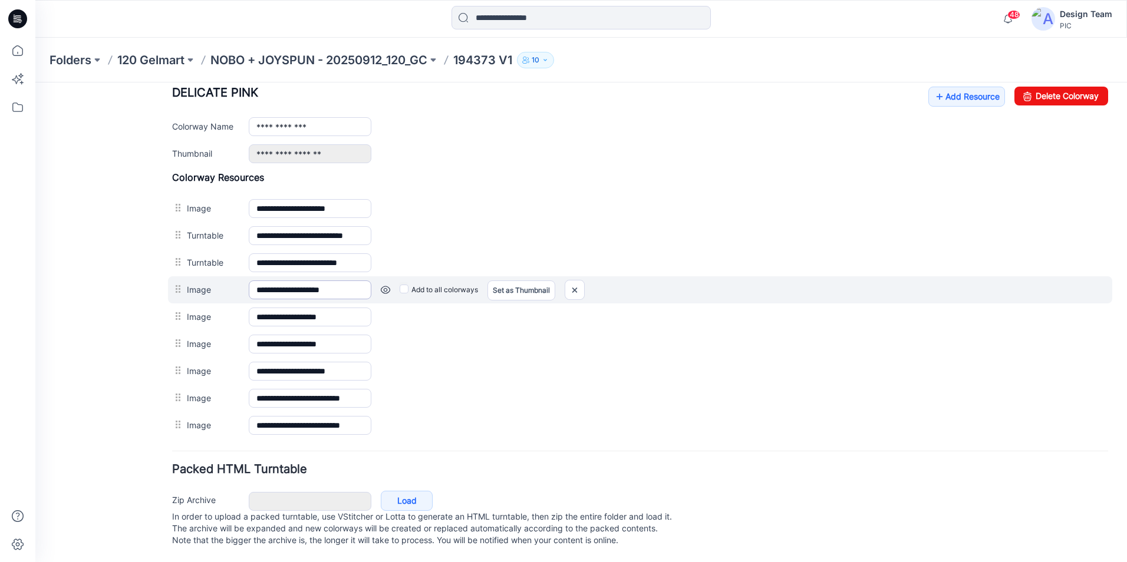
scroll to position [480, 0]
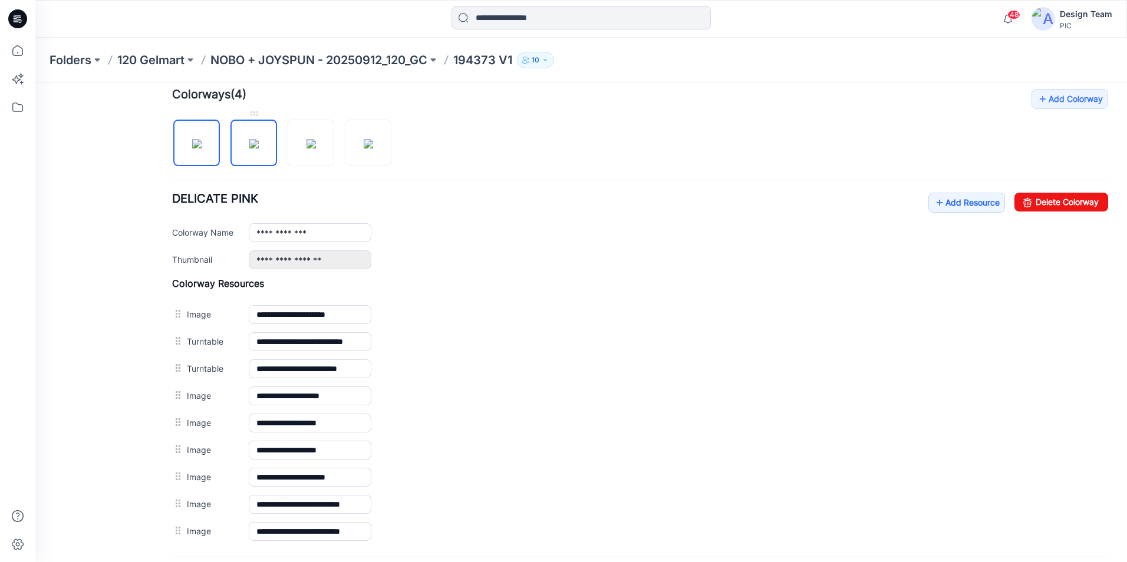
click at [255, 149] on img at bounding box center [253, 143] width 9 height 9
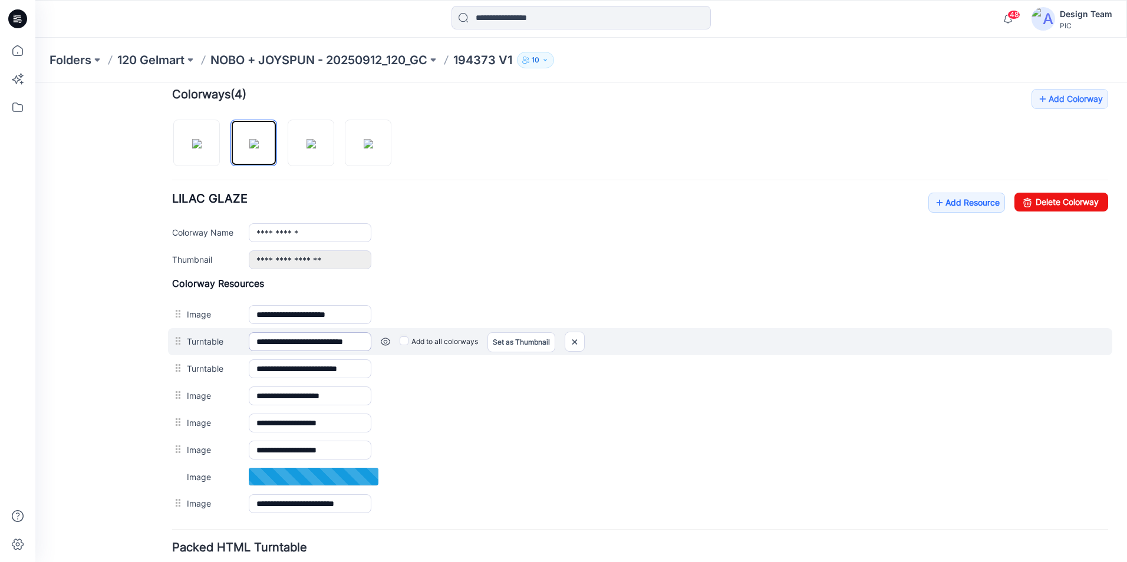
scroll to position [421, 0]
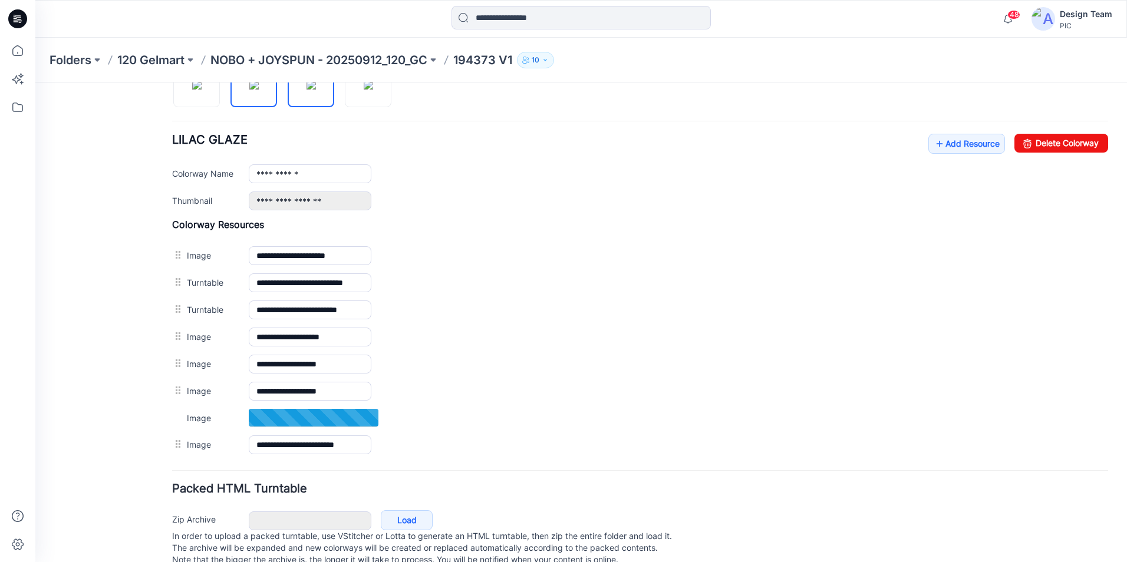
click at [316, 90] on img at bounding box center [310, 84] width 9 height 9
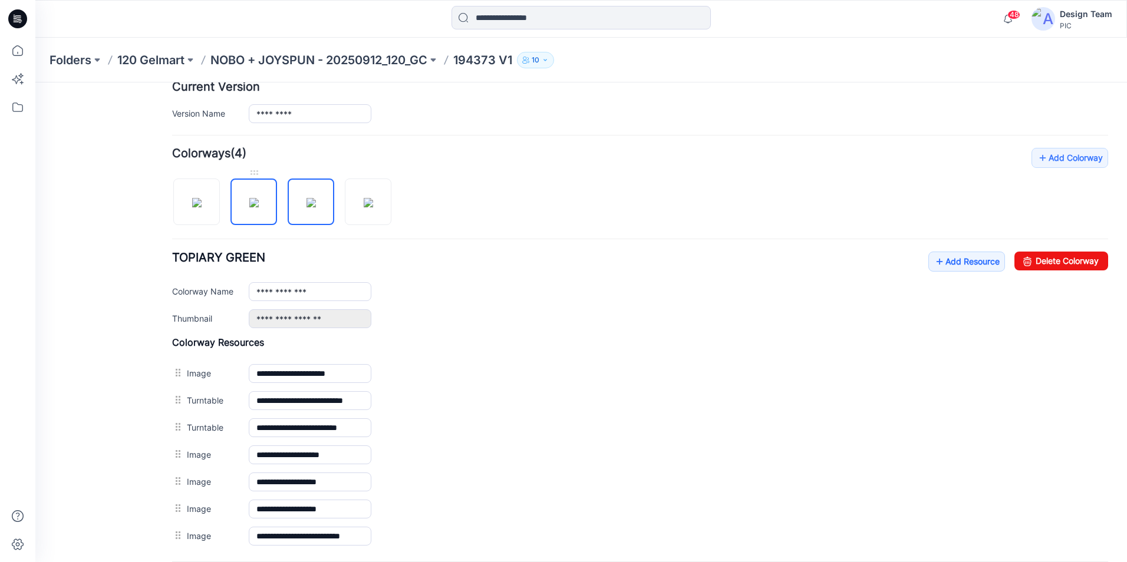
click at [259, 206] on img at bounding box center [253, 202] width 9 height 9
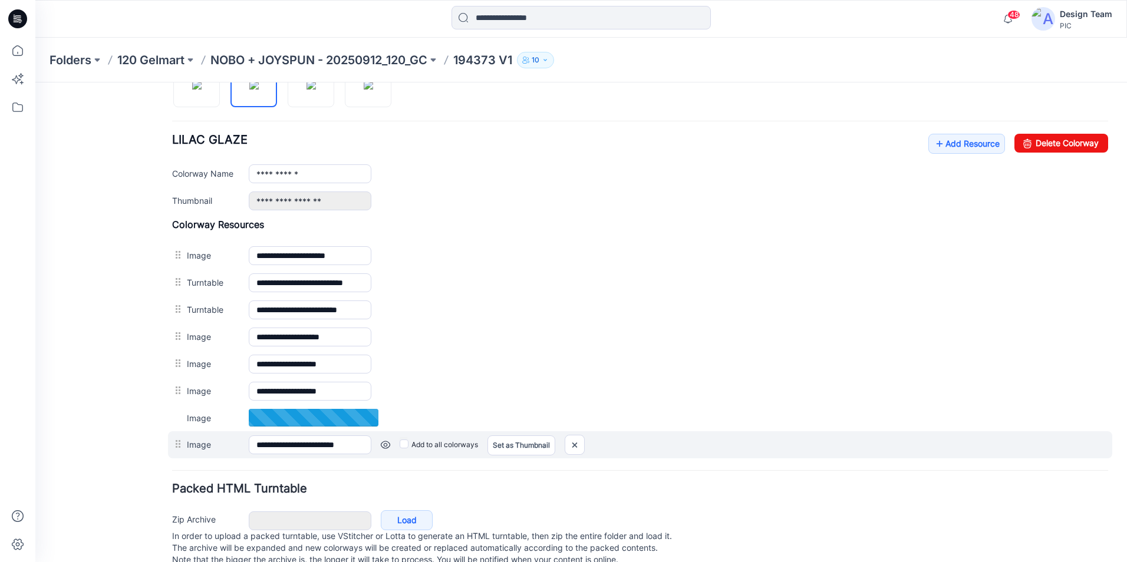
click at [388, 445] on link at bounding box center [385, 444] width 9 height 9
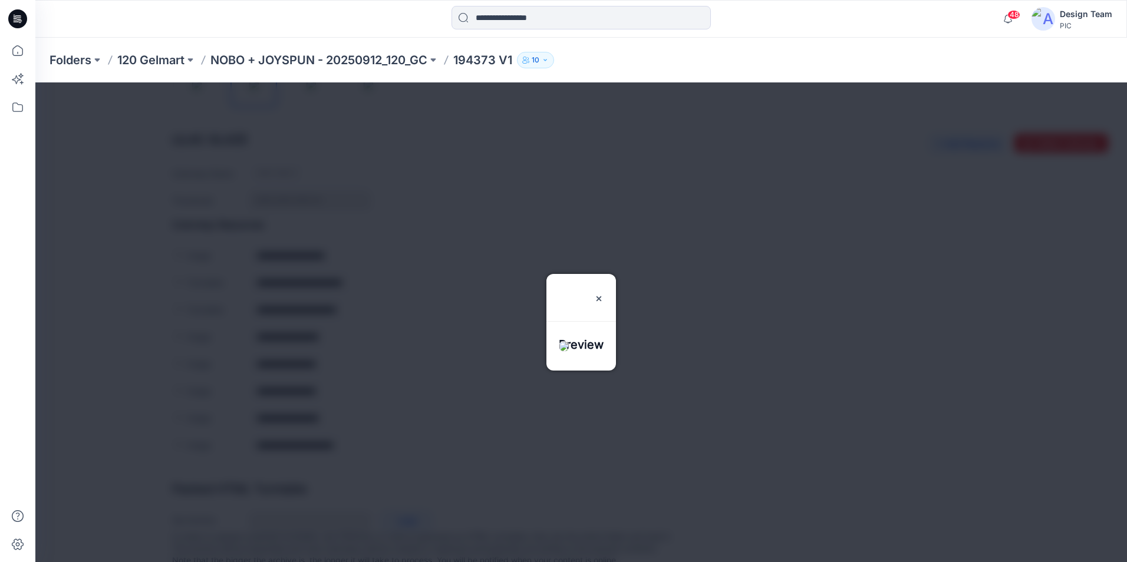
click at [1058, 62] on div "Folders 120 Gelmart NOBO + JOYSPUN - 20250912_120_GC 194373 V1 10" at bounding box center [580, 60] width 1091 height 45
click at [604, 294] on img at bounding box center [598, 298] width 9 height 9
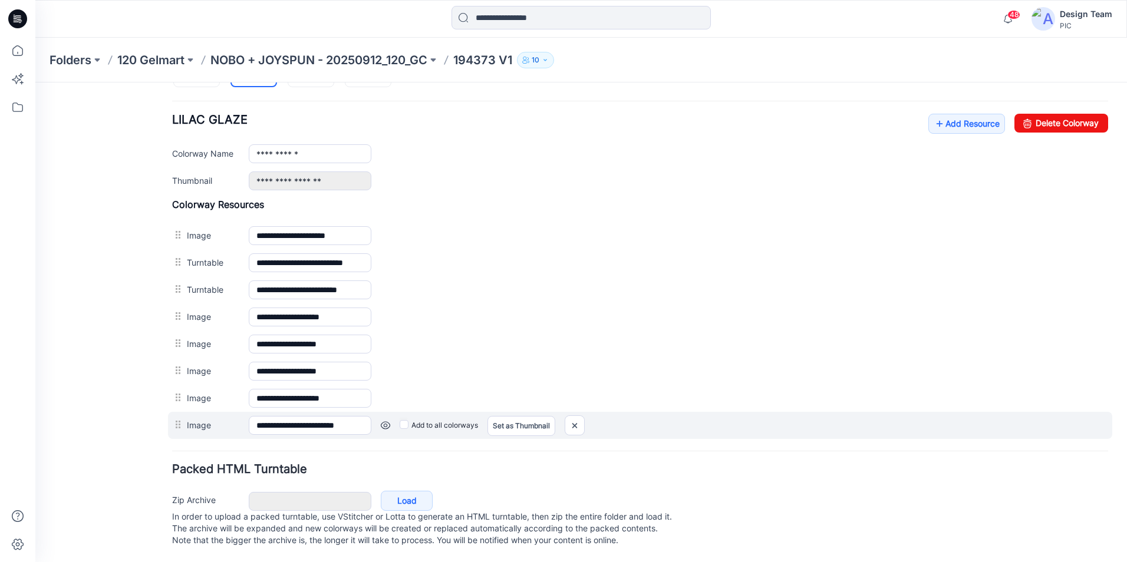
click at [384, 421] on link at bounding box center [385, 425] width 9 height 9
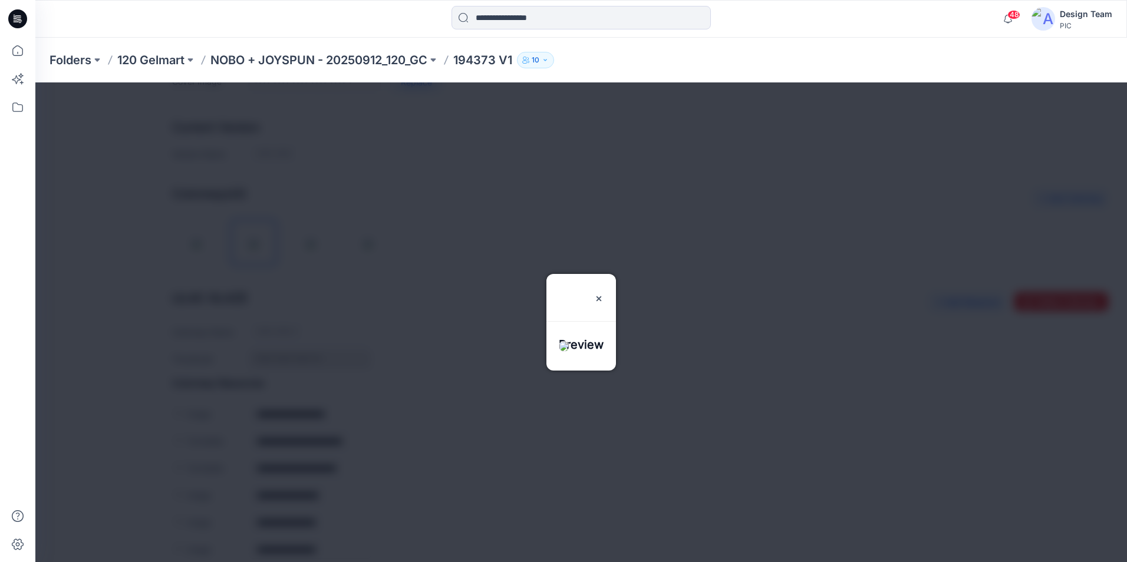
scroll to position [217, 0]
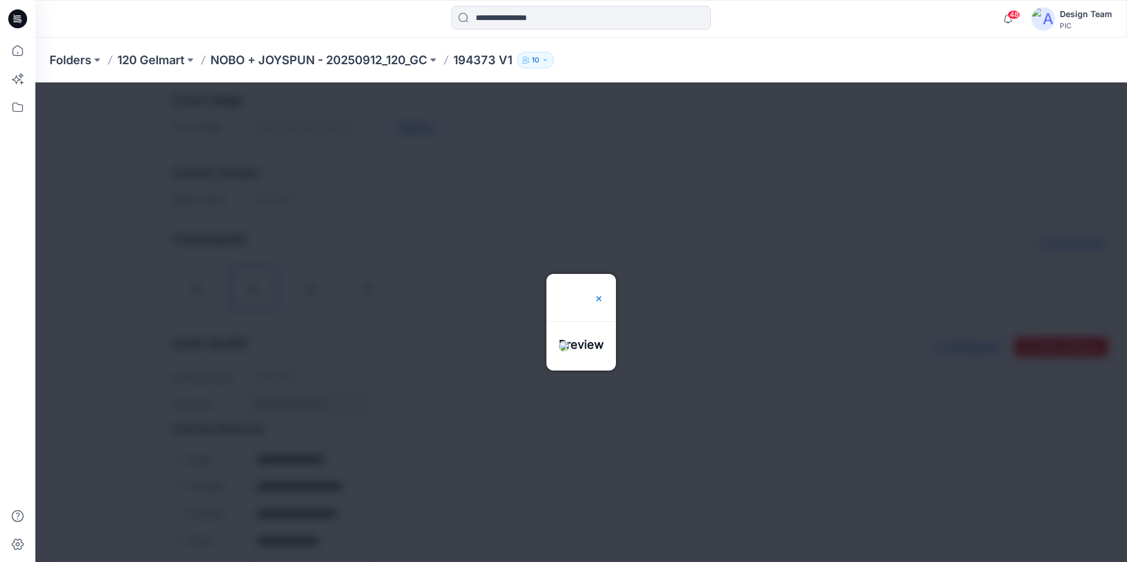
click at [604, 294] on img at bounding box center [598, 298] width 9 height 9
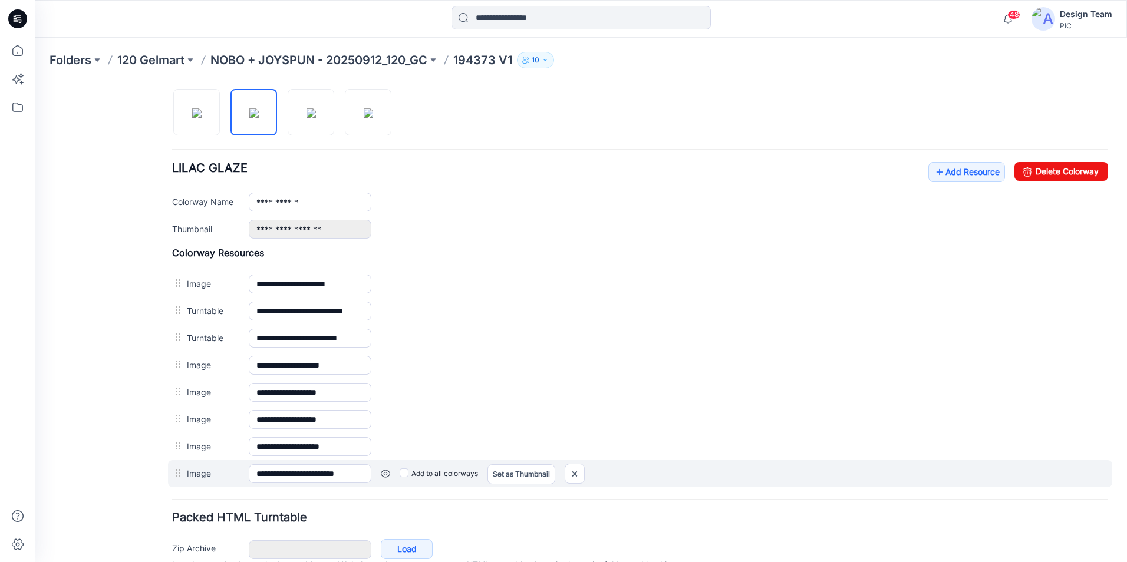
scroll to position [394, 0]
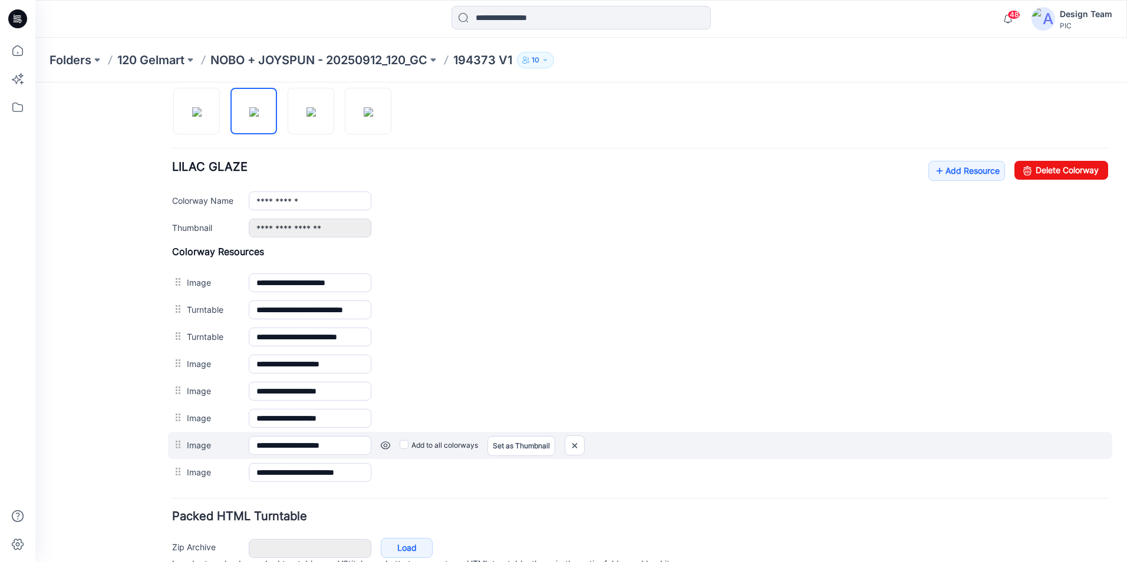
click at [384, 444] on link at bounding box center [385, 445] width 9 height 9
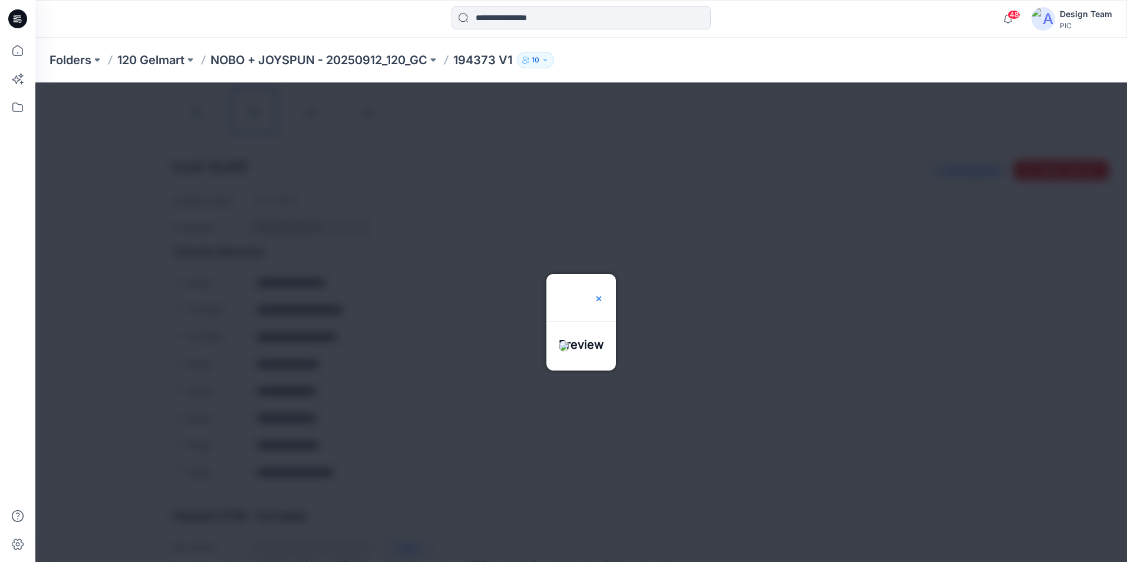
click at [604, 294] on img at bounding box center [598, 298] width 9 height 9
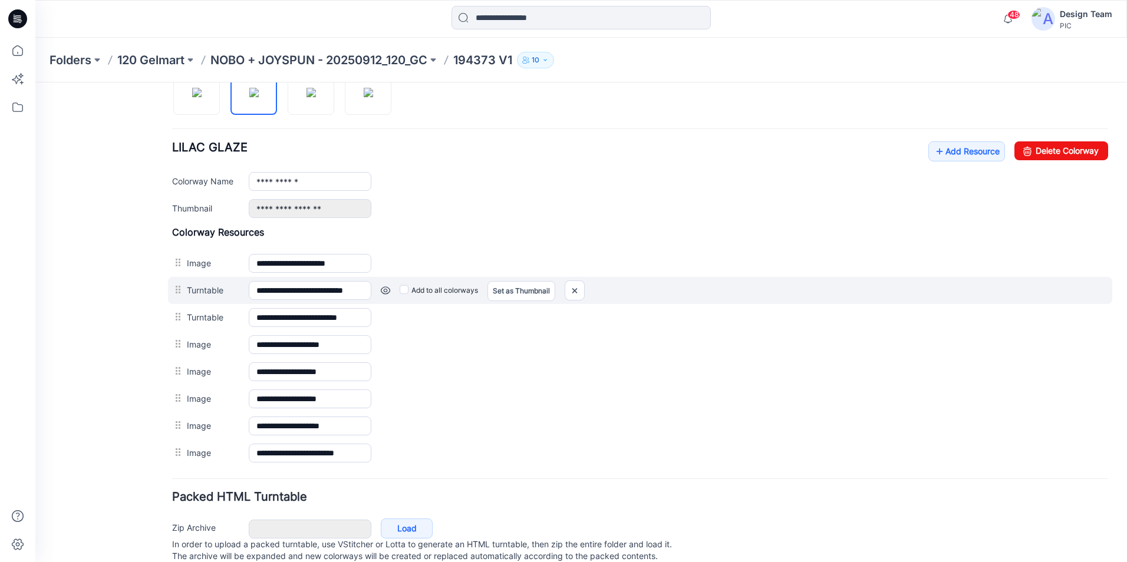
scroll to position [453, 0]
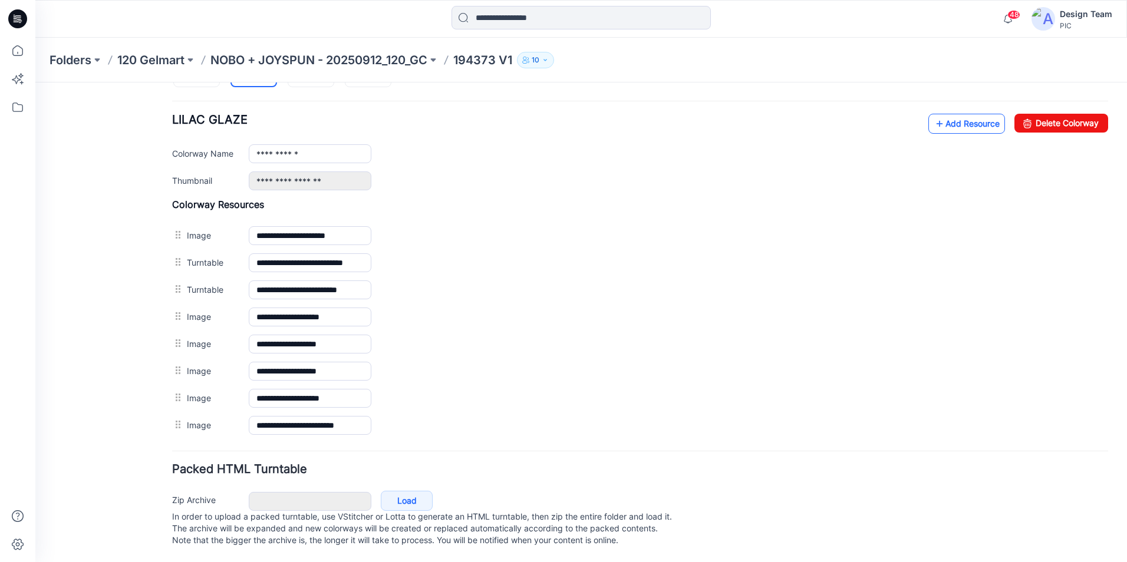
click at [959, 114] on link "Add Resource" at bounding box center [966, 124] width 77 height 20
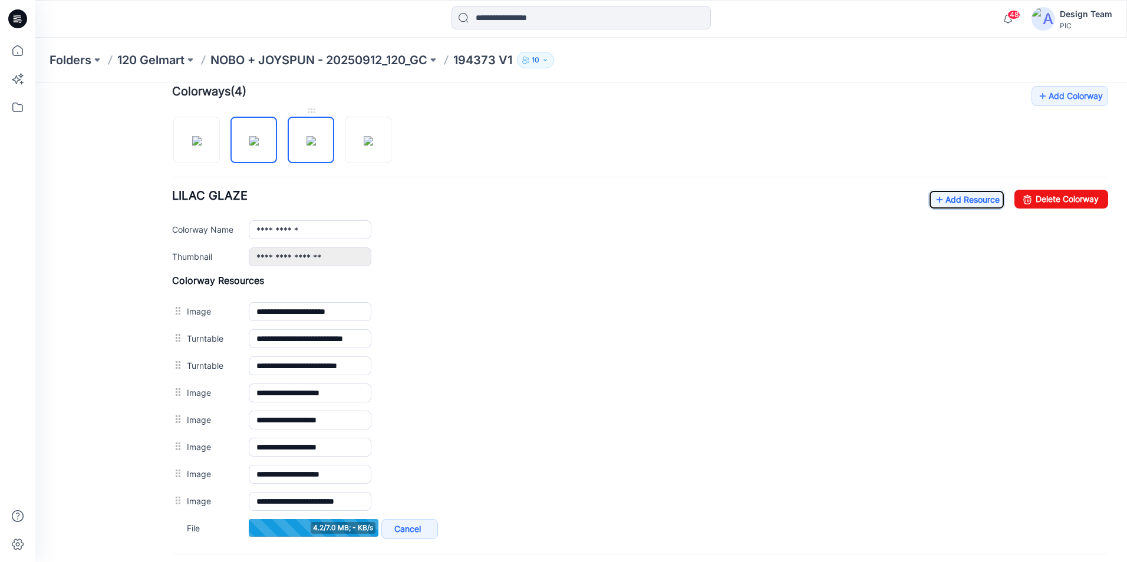
scroll to position [335, 0]
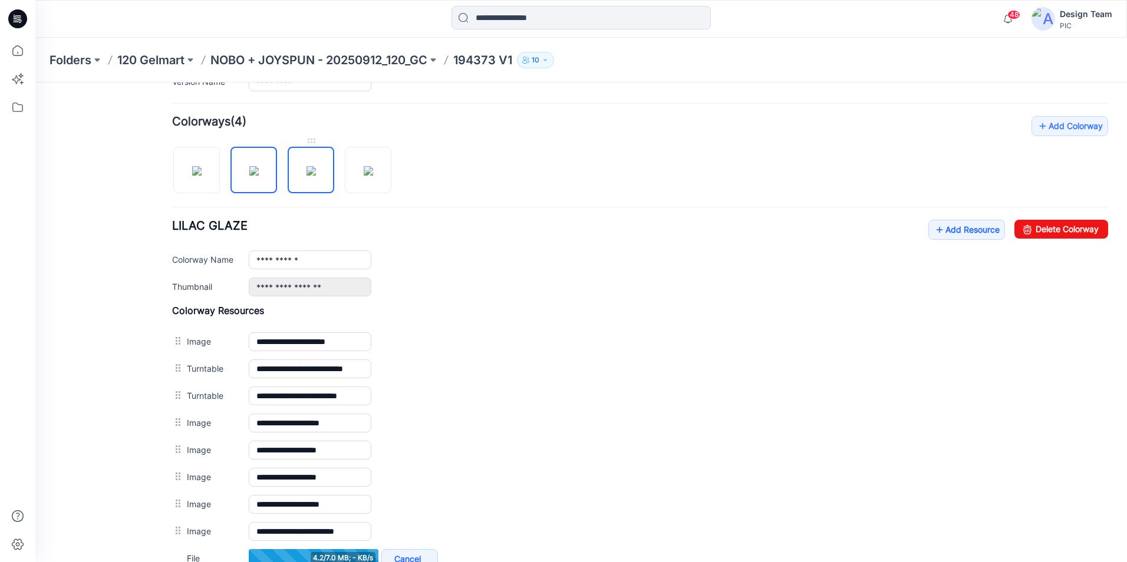
click at [306, 176] on img at bounding box center [310, 170] width 9 height 9
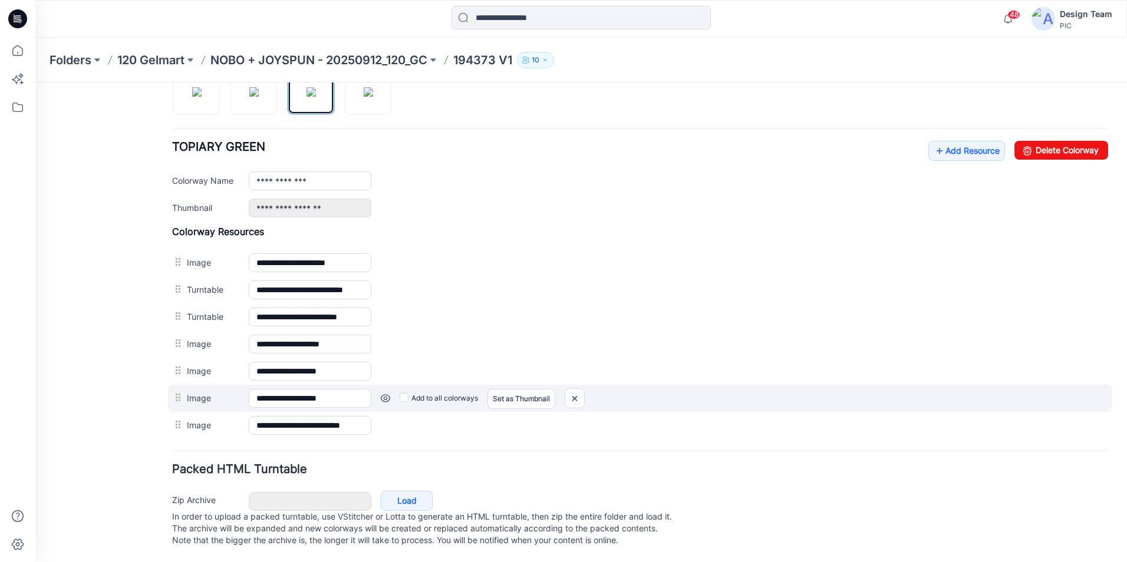
scroll to position [426, 0]
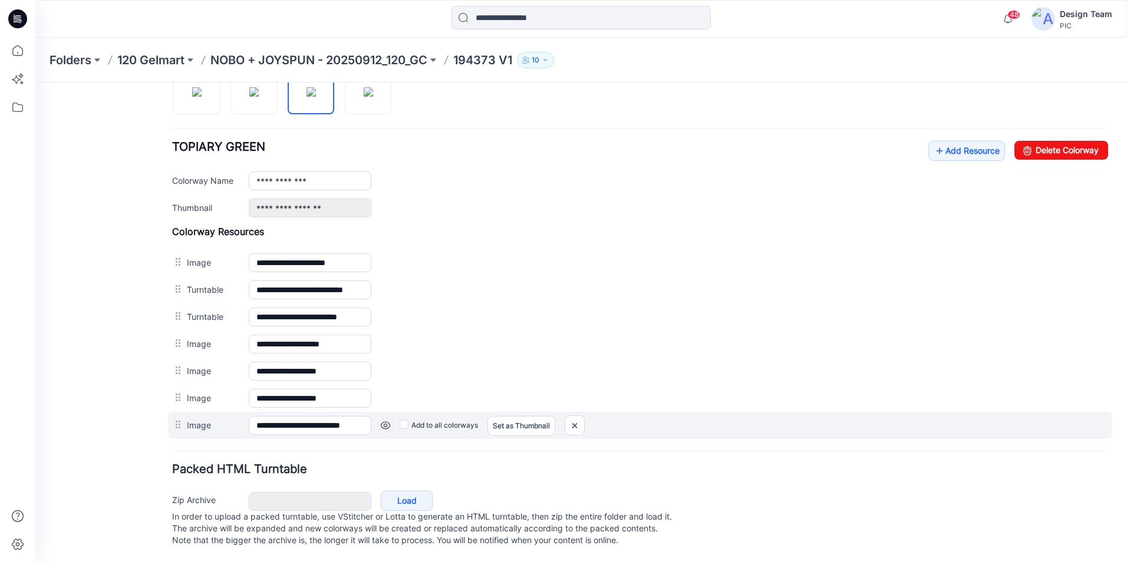
click at [384, 421] on link at bounding box center [385, 425] width 9 height 9
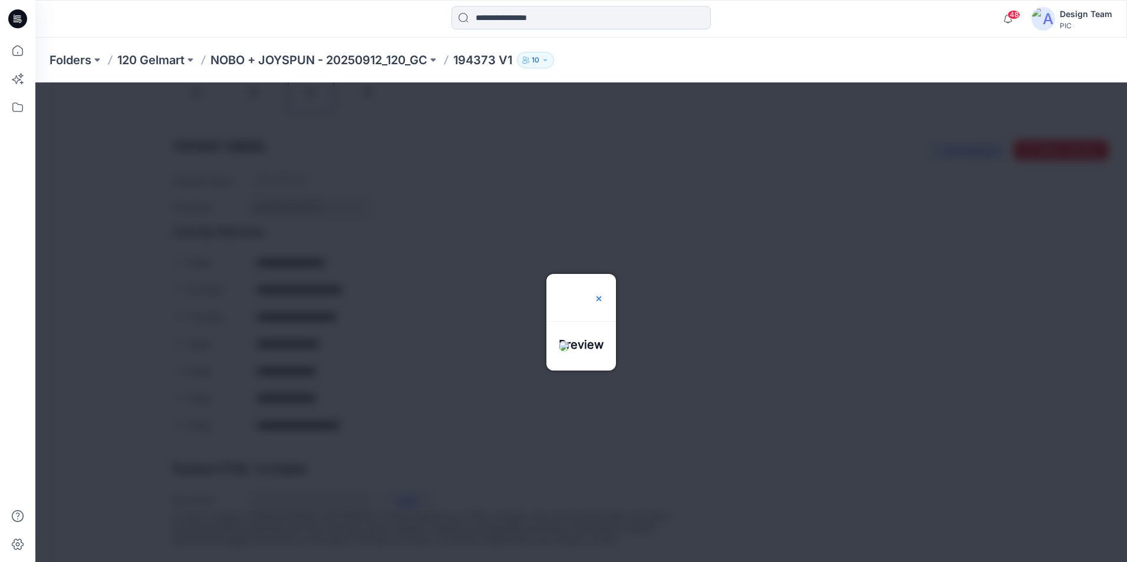
click at [604, 294] on img at bounding box center [598, 298] width 9 height 9
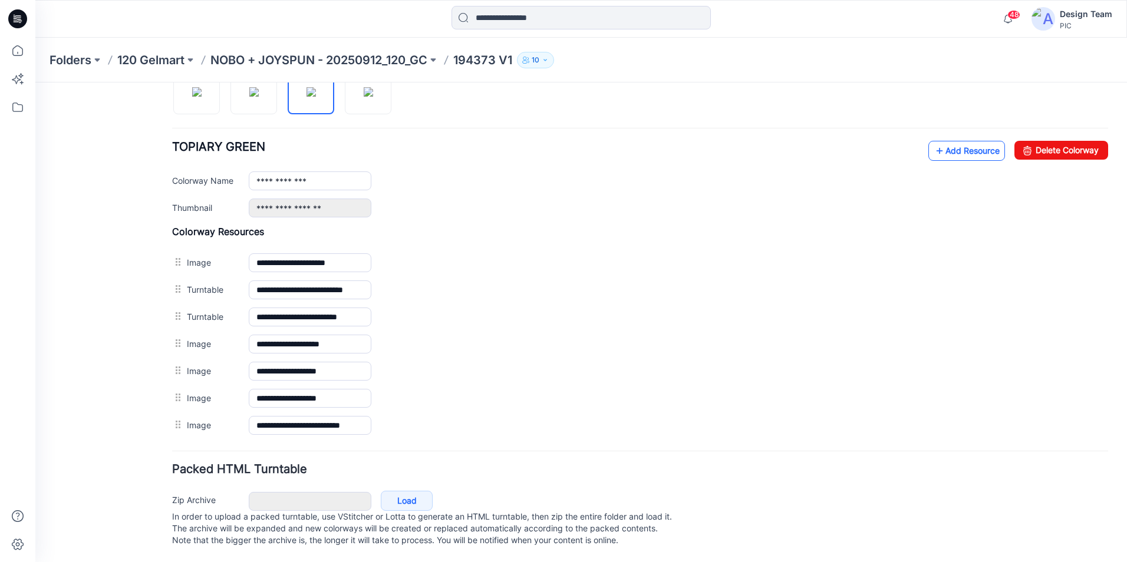
click at [978, 141] on link "Add Resource" at bounding box center [966, 151] width 77 height 20
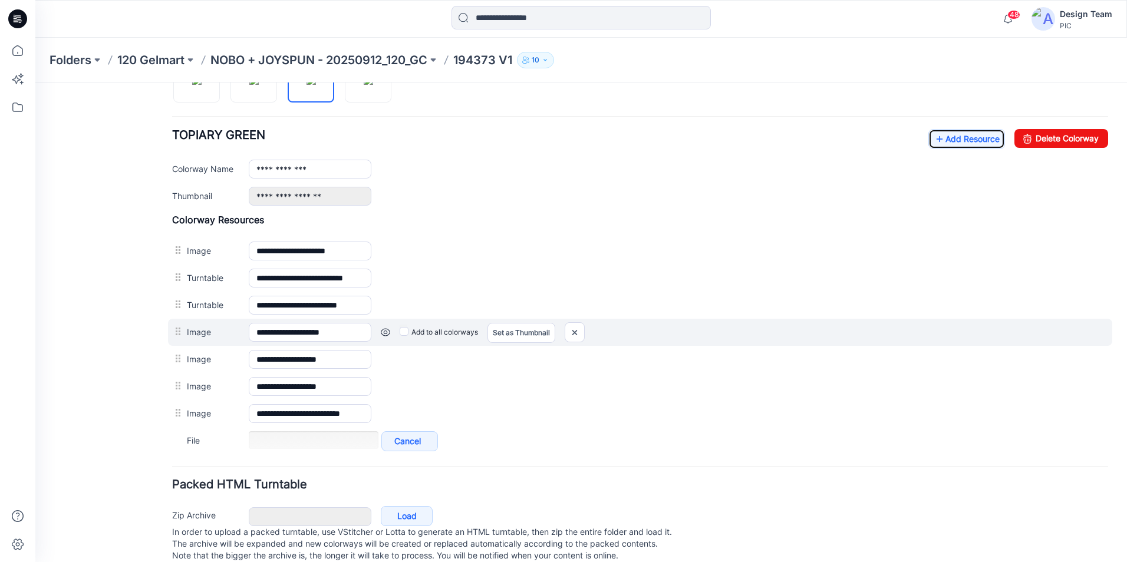
scroll to position [453, 0]
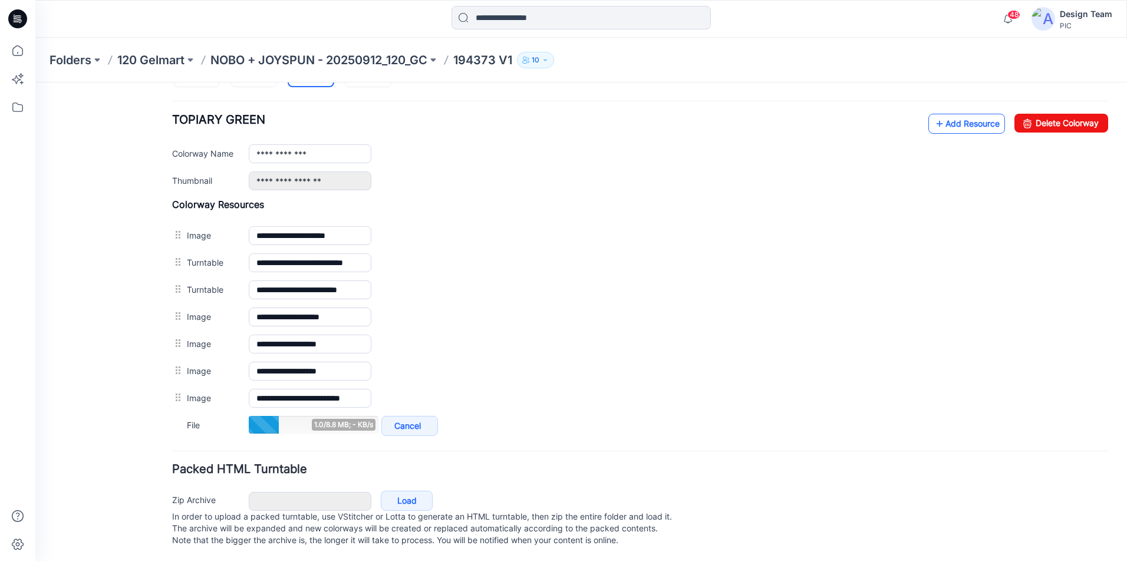
click at [980, 114] on link "Add Resource" at bounding box center [966, 124] width 77 height 20
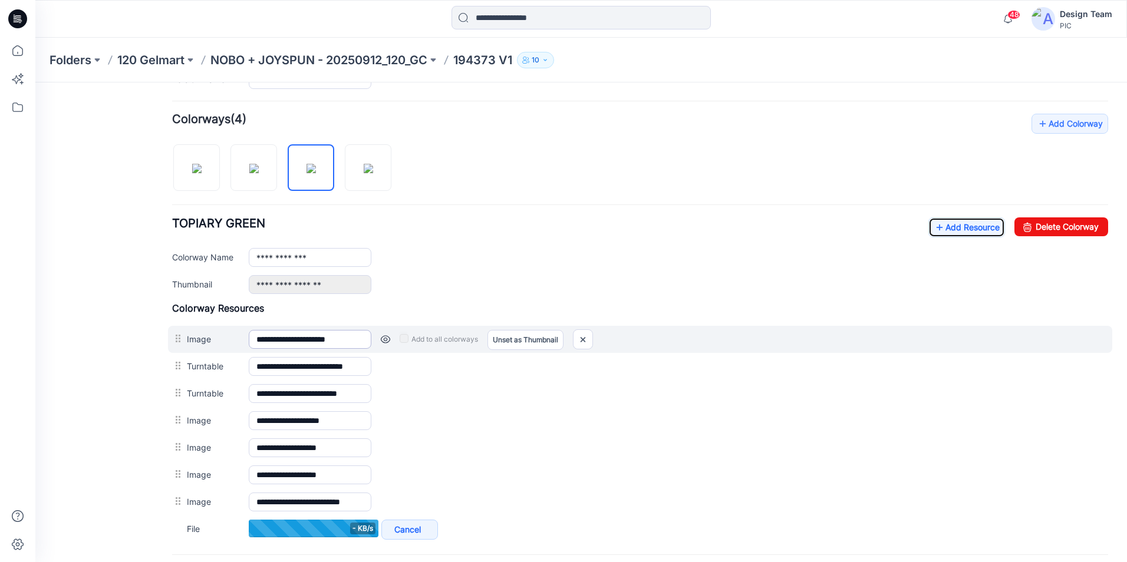
scroll to position [335, 0]
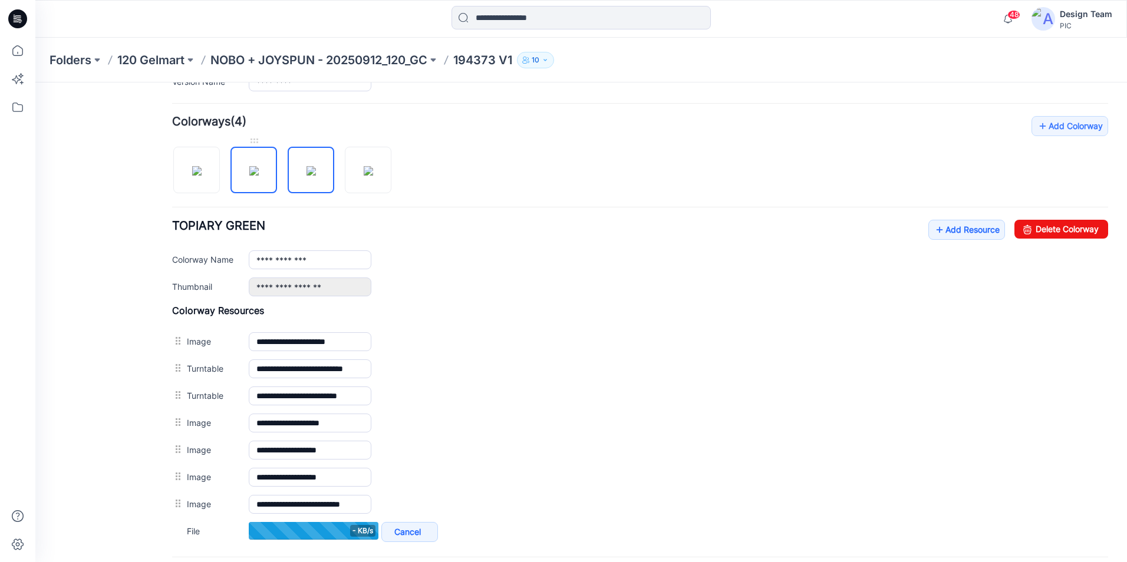
click at [251, 171] on img at bounding box center [253, 170] width 9 height 9
click at [316, 176] on img at bounding box center [310, 170] width 9 height 9
click at [249, 176] on img at bounding box center [253, 170] width 9 height 9
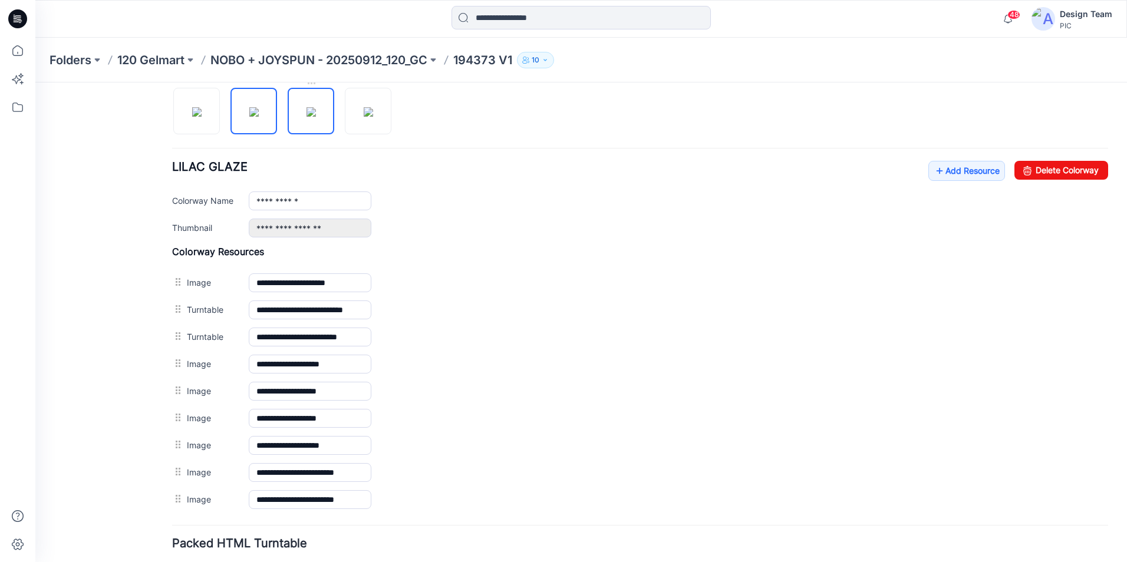
click at [316, 117] on img at bounding box center [310, 111] width 9 height 9
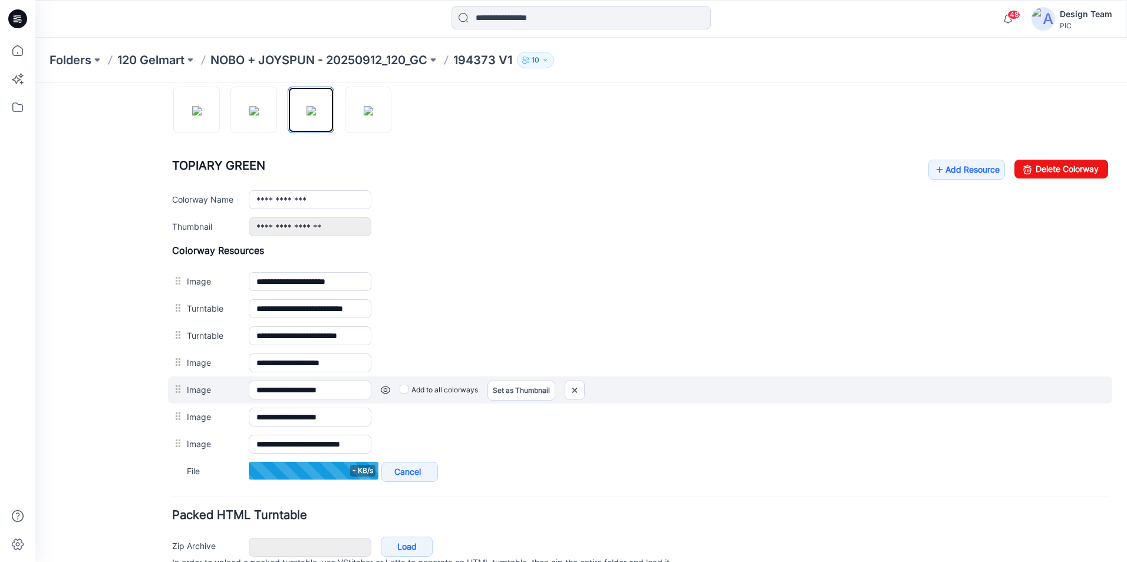
scroll to position [394, 0]
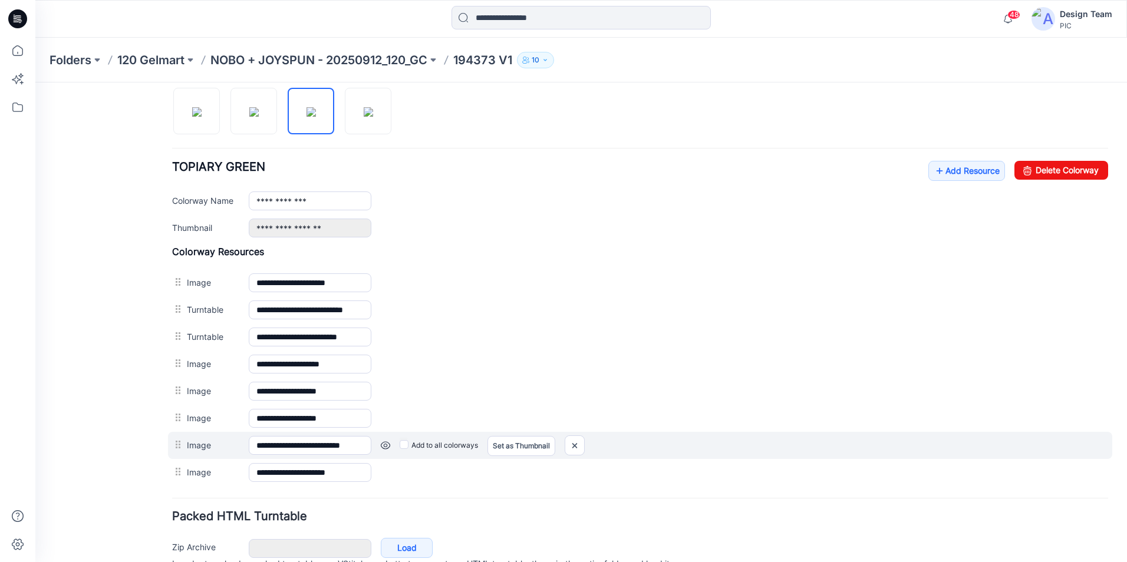
click at [386, 445] on link at bounding box center [385, 445] width 9 height 9
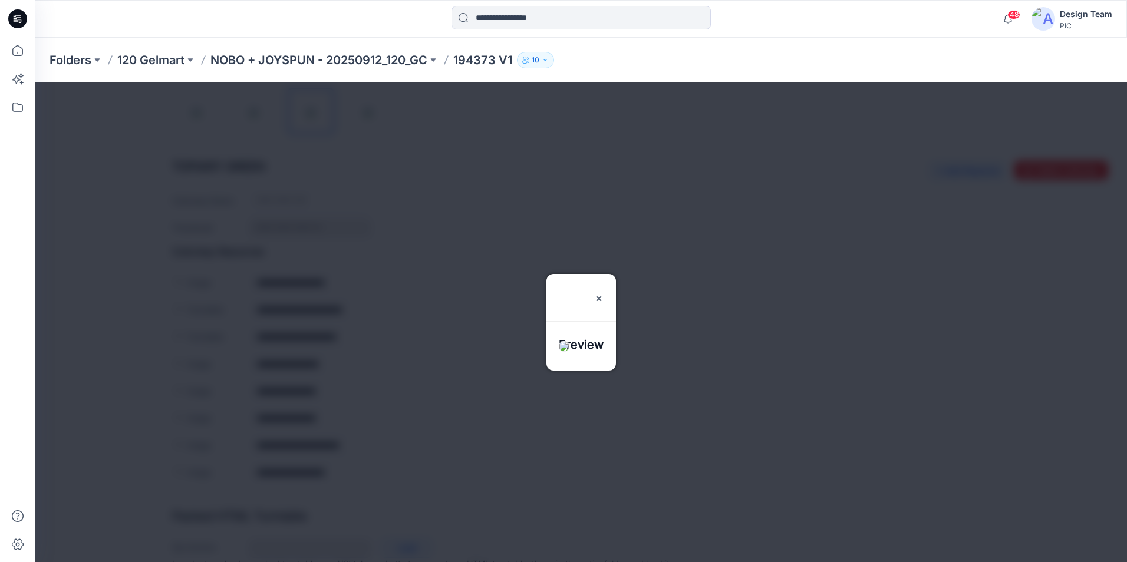
click at [578, 314] on h3 "Preview" at bounding box center [581, 297] width 45 height 47
click at [572, 354] on div at bounding box center [581, 354] width 70 height 34
click at [604, 294] on img at bounding box center [598, 298] width 9 height 9
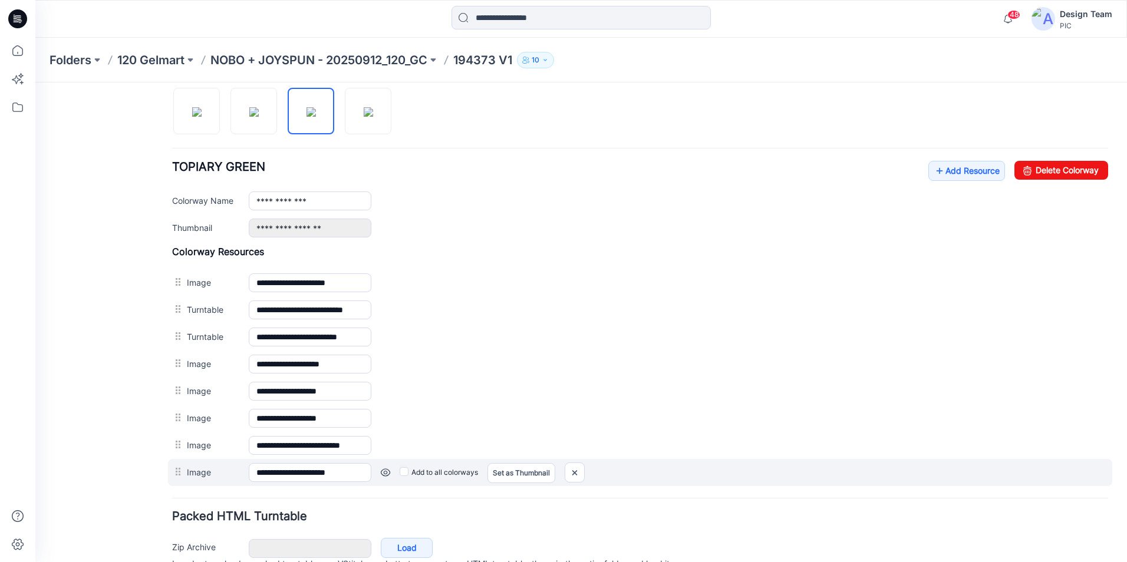
click at [385, 476] on link at bounding box center [385, 472] width 9 height 9
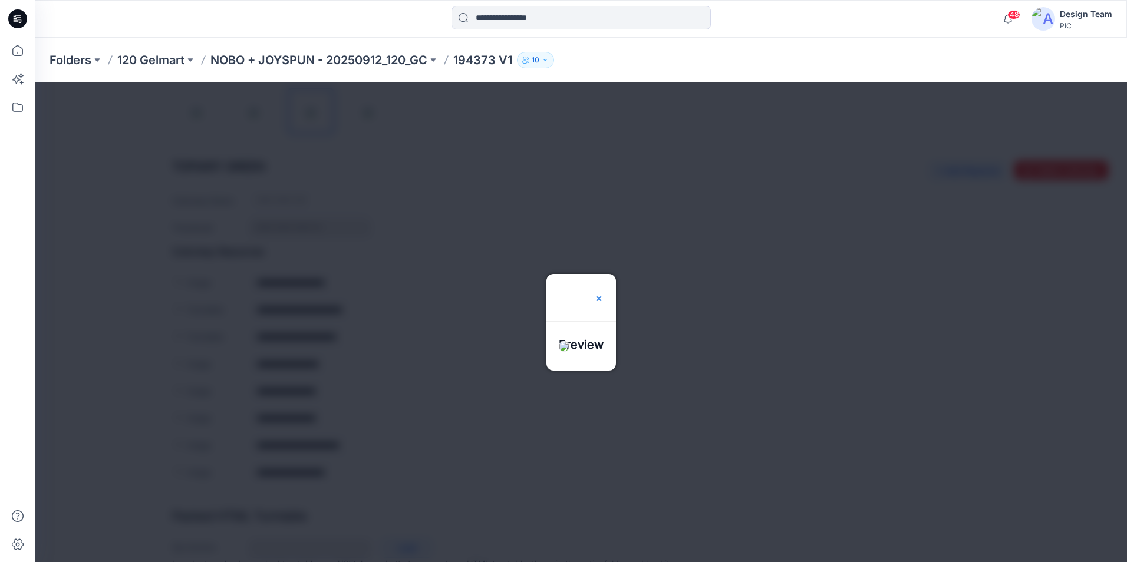
click at [604, 294] on img at bounding box center [598, 298] width 9 height 9
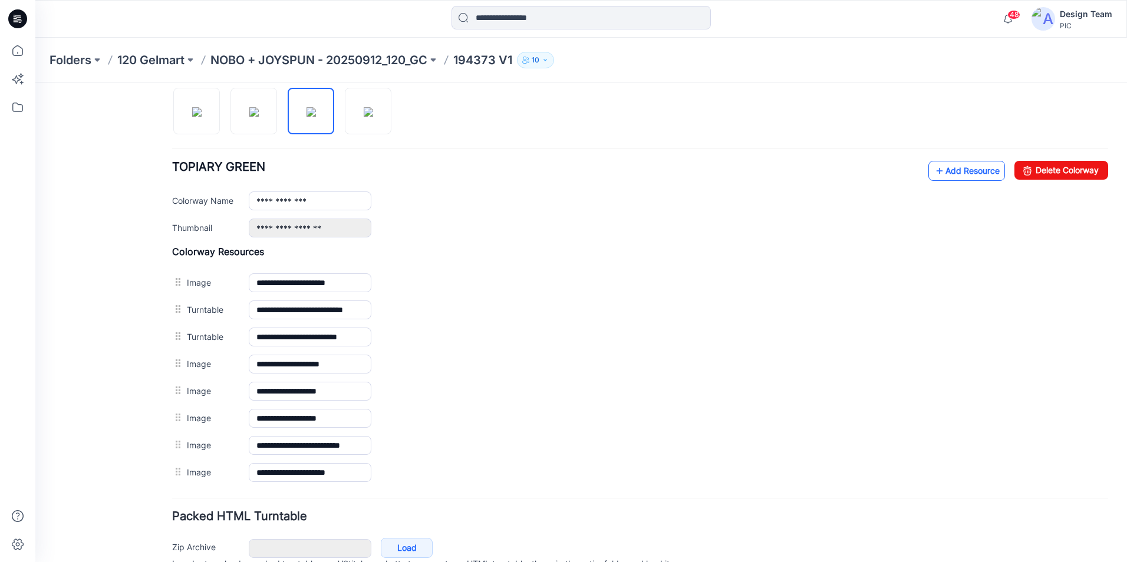
click at [958, 174] on link "Add Resource" at bounding box center [966, 171] width 77 height 20
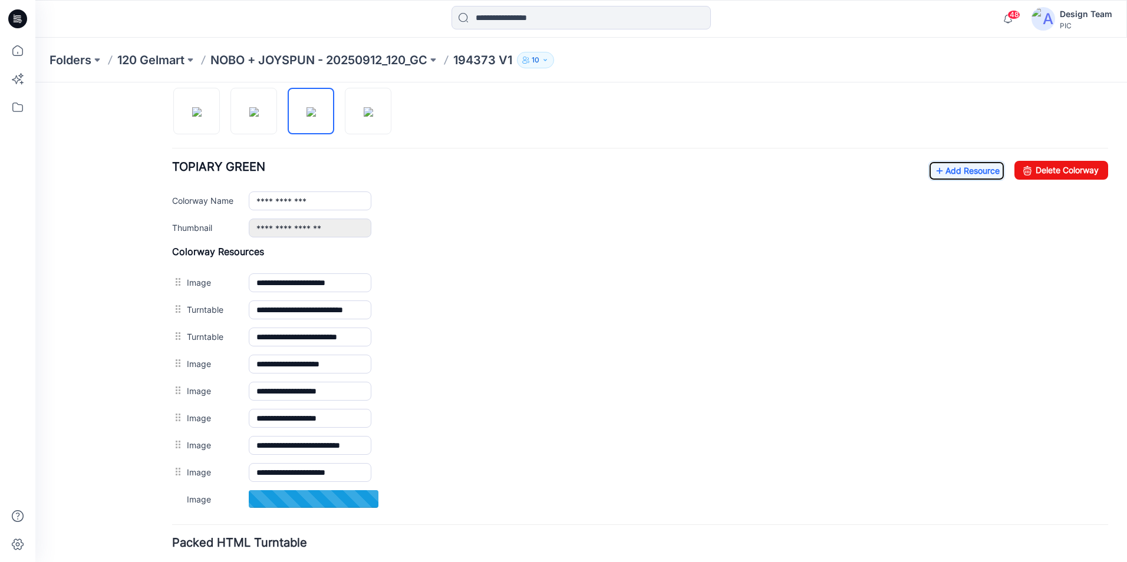
scroll to position [361, 0]
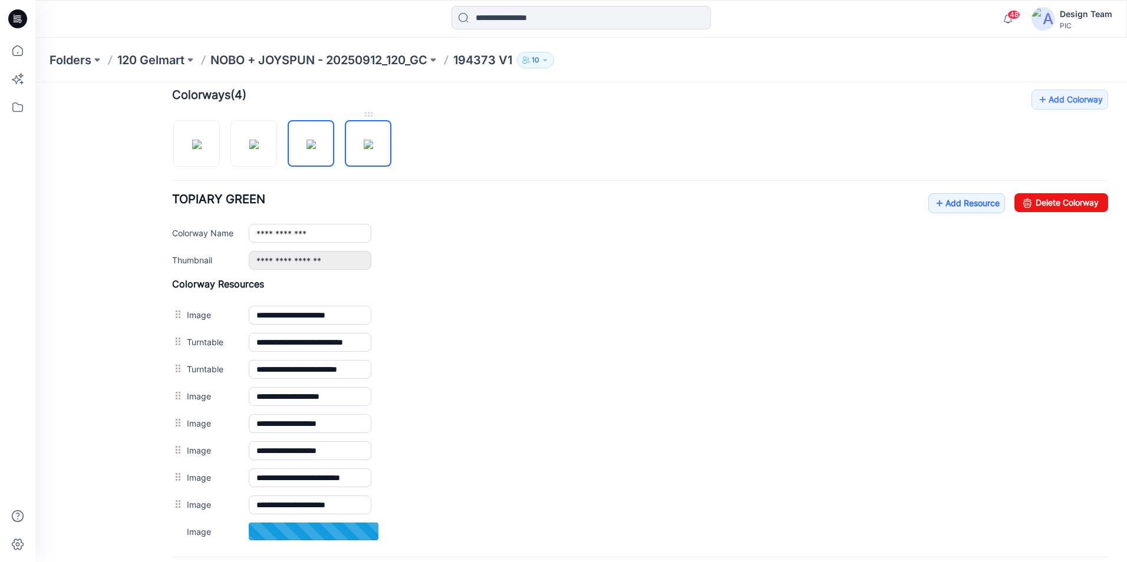
click at [373, 141] on img at bounding box center [368, 144] width 9 height 9
type input "**********"
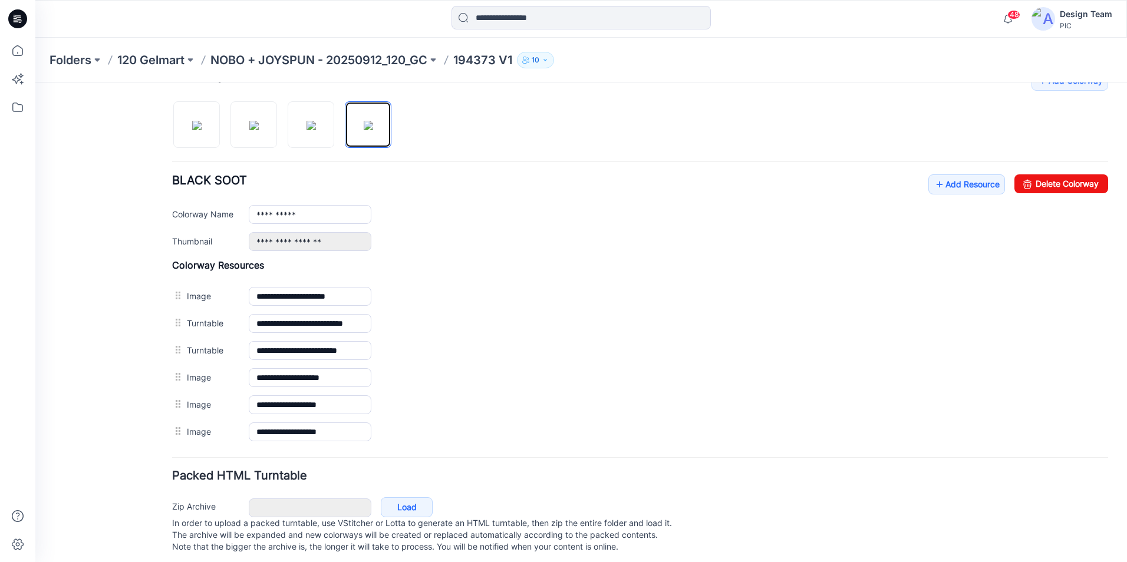
scroll to position [398, 0]
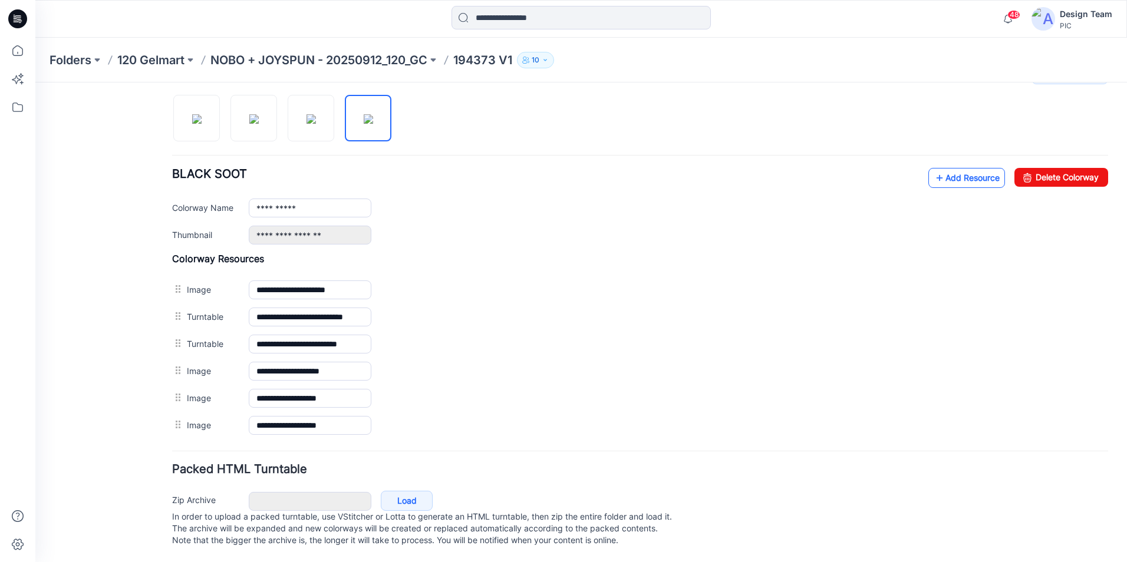
click at [954, 171] on link "Add Resource" at bounding box center [966, 178] width 77 height 20
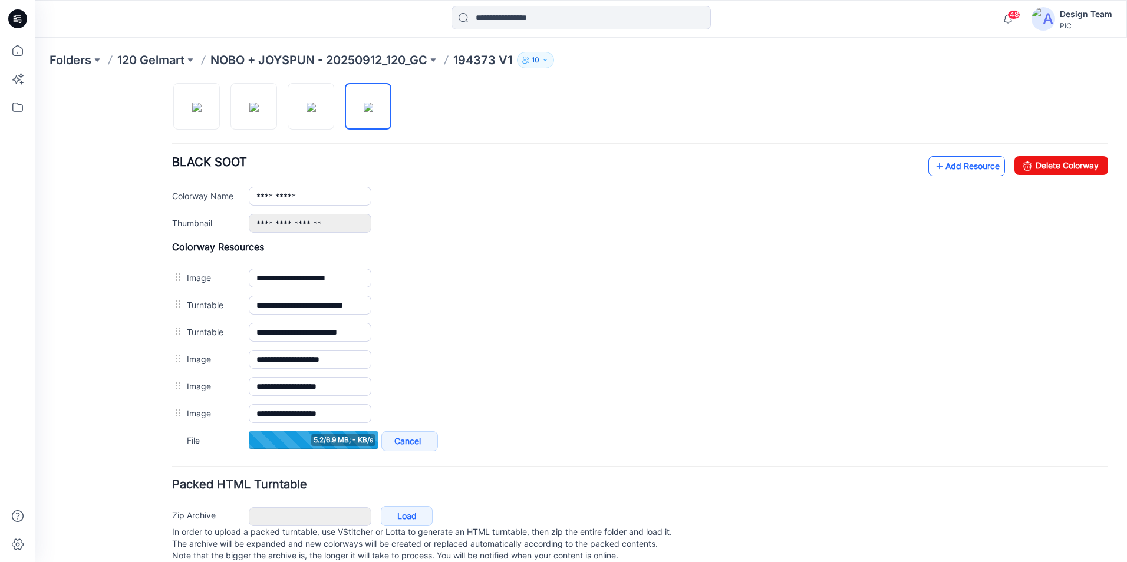
click at [956, 166] on link "Add Resource" at bounding box center [966, 166] width 77 height 20
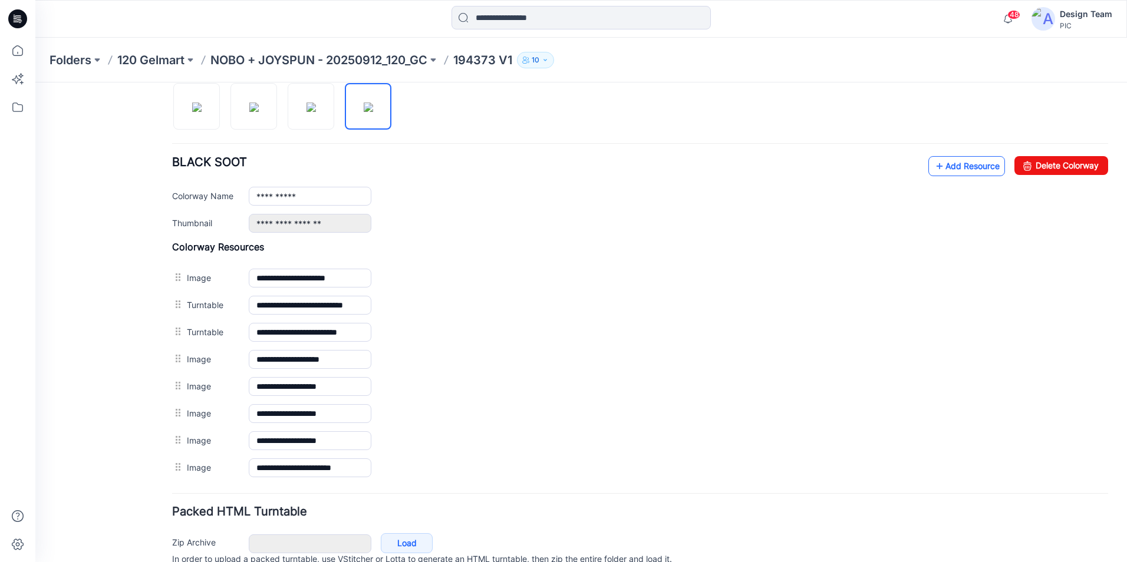
click at [936, 160] on link "Add Resource" at bounding box center [966, 166] width 77 height 20
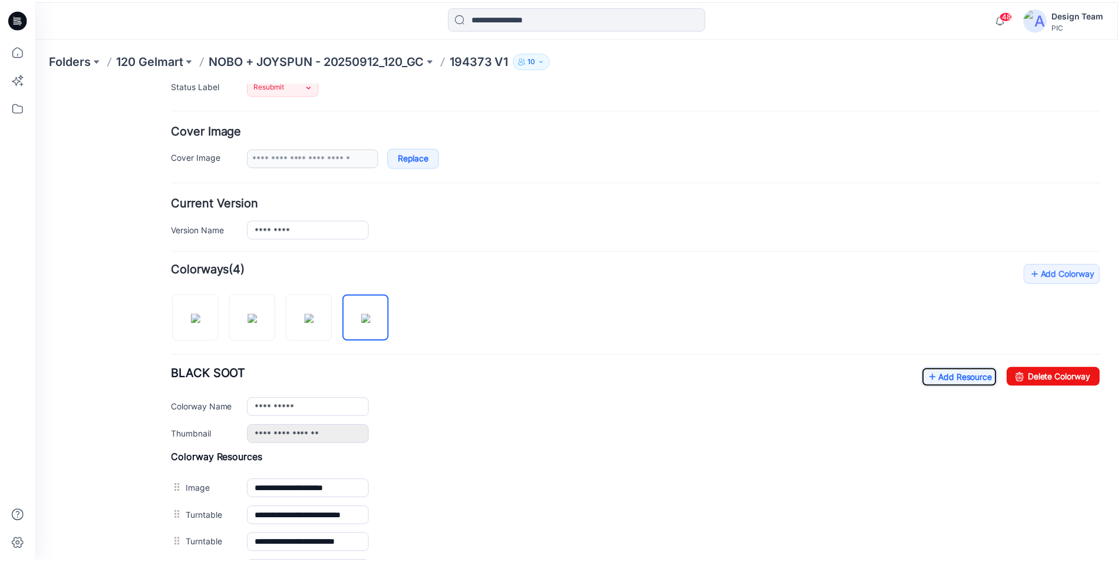
scroll to position [185, 0]
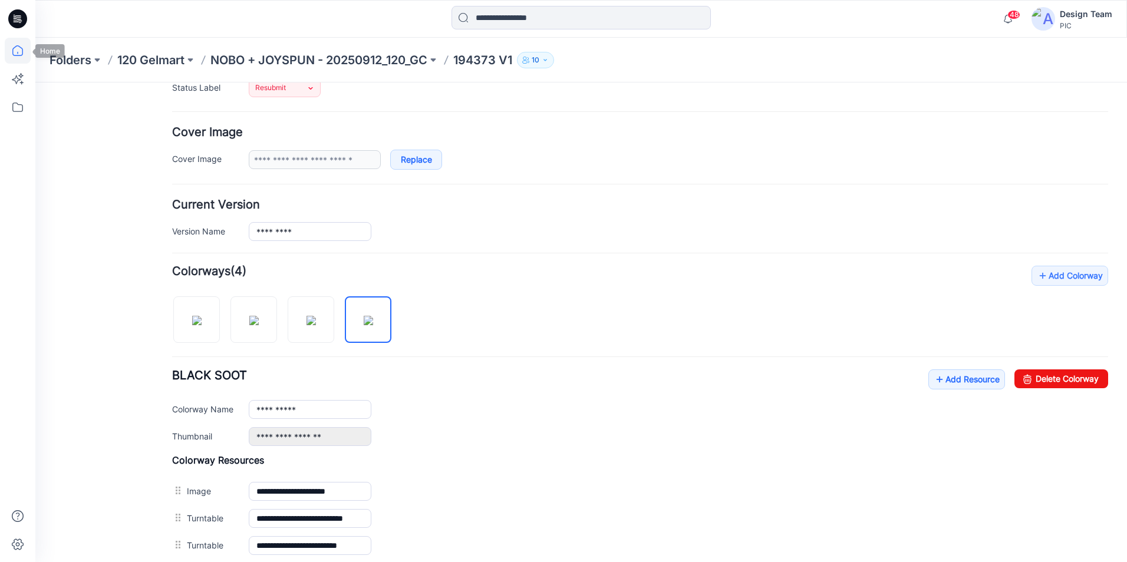
click at [20, 50] on icon at bounding box center [18, 51] width 26 height 26
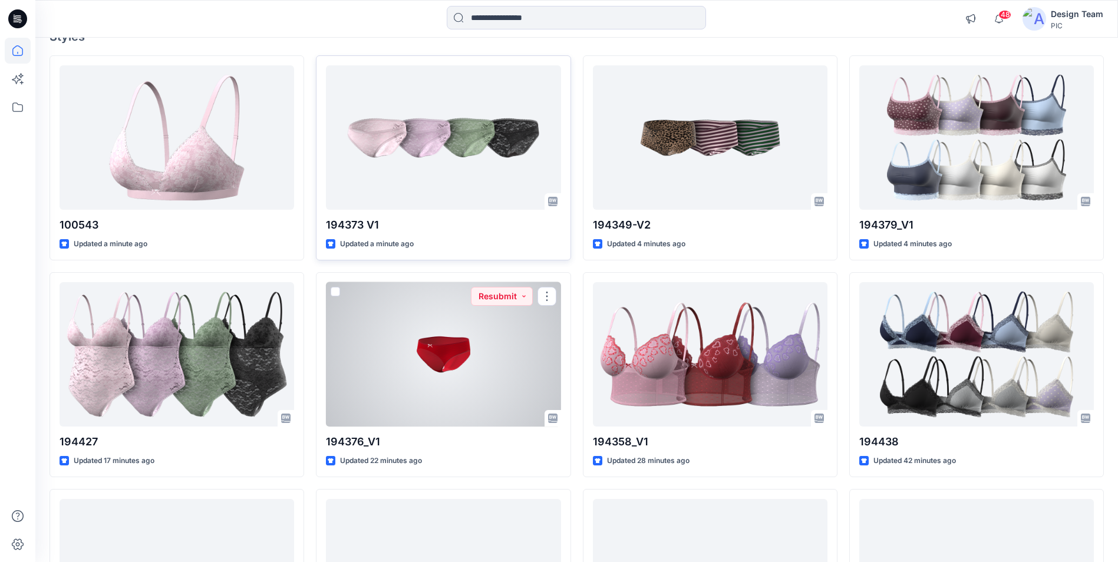
scroll to position [63, 0]
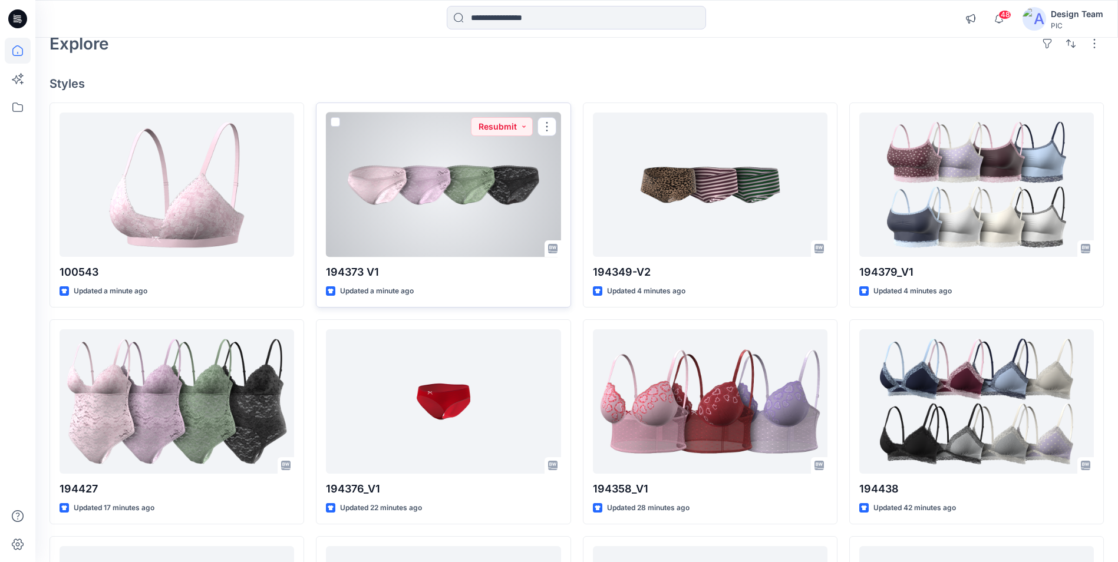
click at [458, 214] on div at bounding box center [443, 185] width 235 height 144
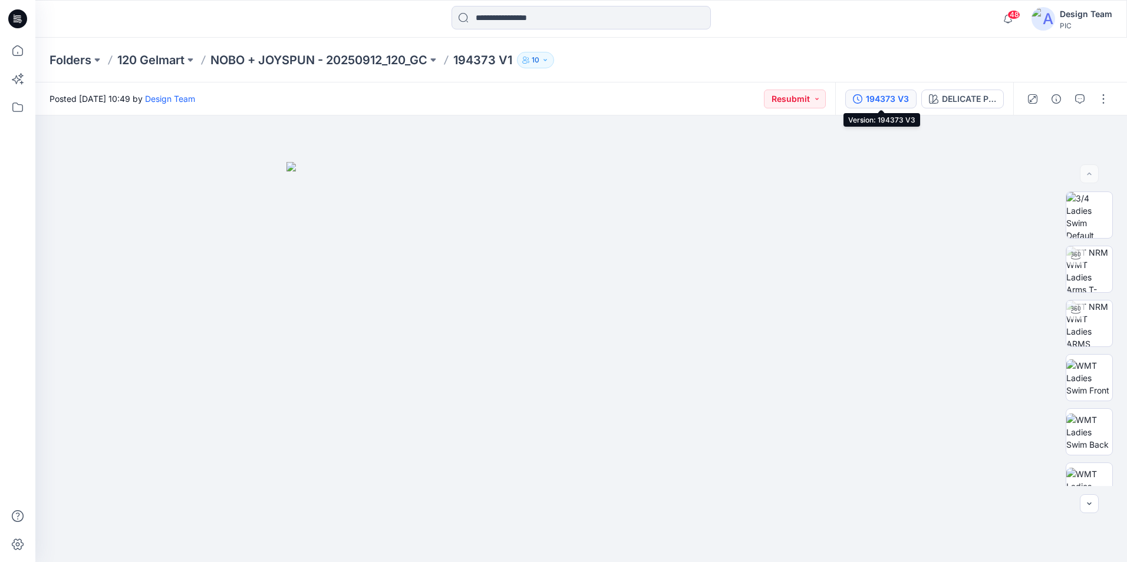
click at [884, 105] on div "194373 V3" at bounding box center [887, 99] width 43 height 13
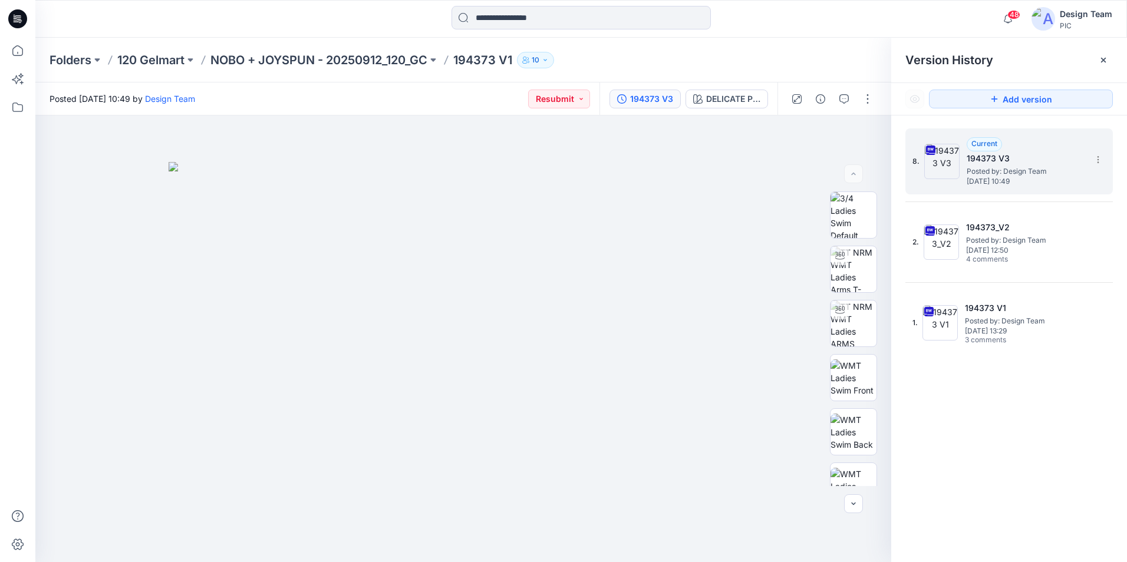
click at [1006, 153] on h5 "194373 V3" at bounding box center [1026, 158] width 118 height 14
click at [872, 105] on button "button" at bounding box center [867, 99] width 19 height 19
click at [805, 156] on button "Edit" at bounding box center [818, 160] width 108 height 22
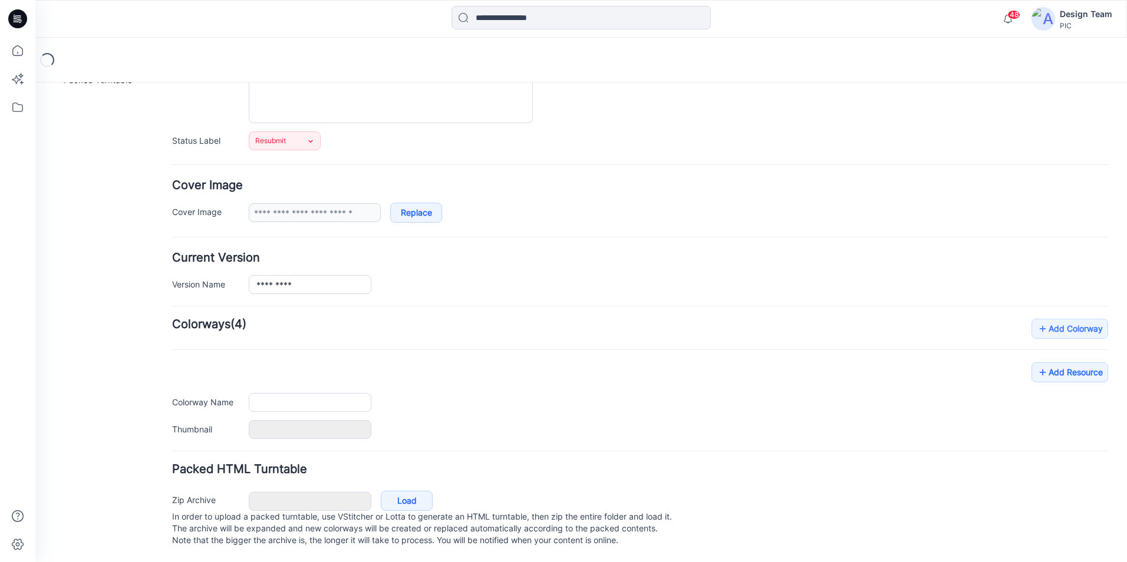
scroll to position [144, 0]
type input "*********"
type input "**********"
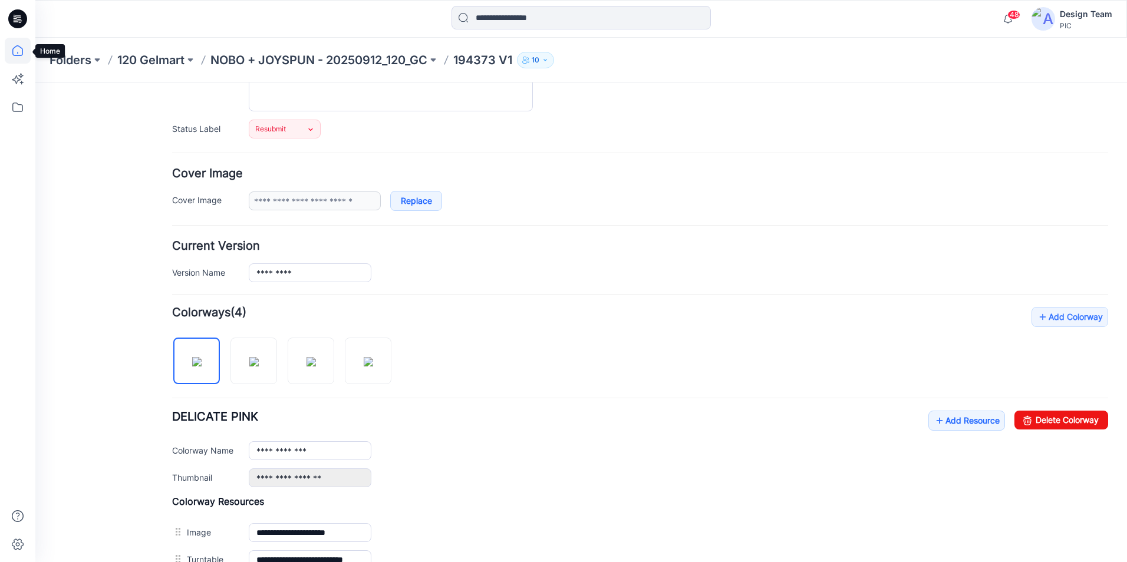
click at [9, 50] on icon at bounding box center [18, 51] width 26 height 26
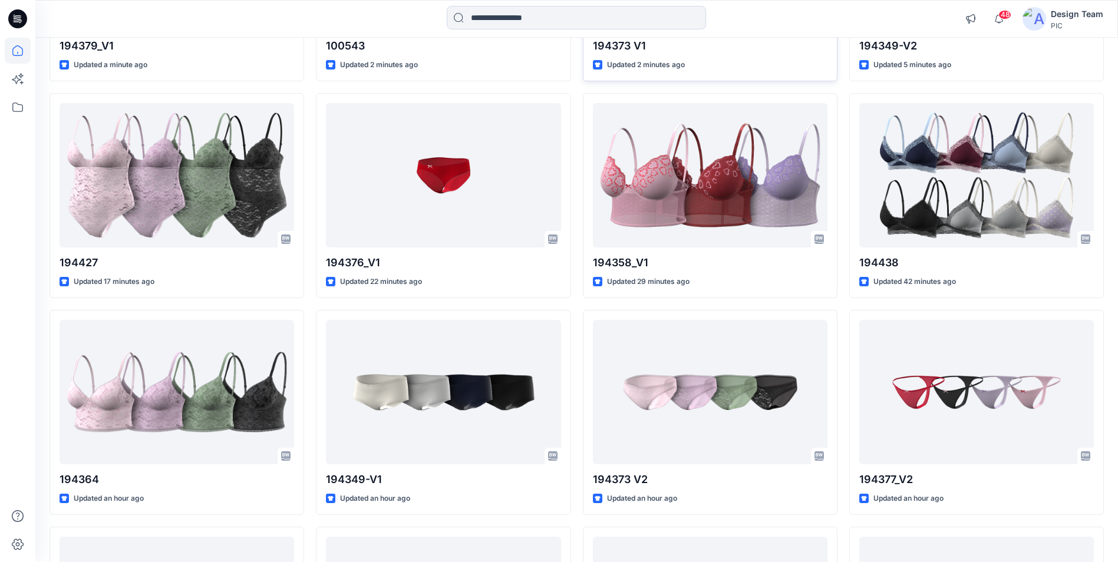
scroll to position [295, 0]
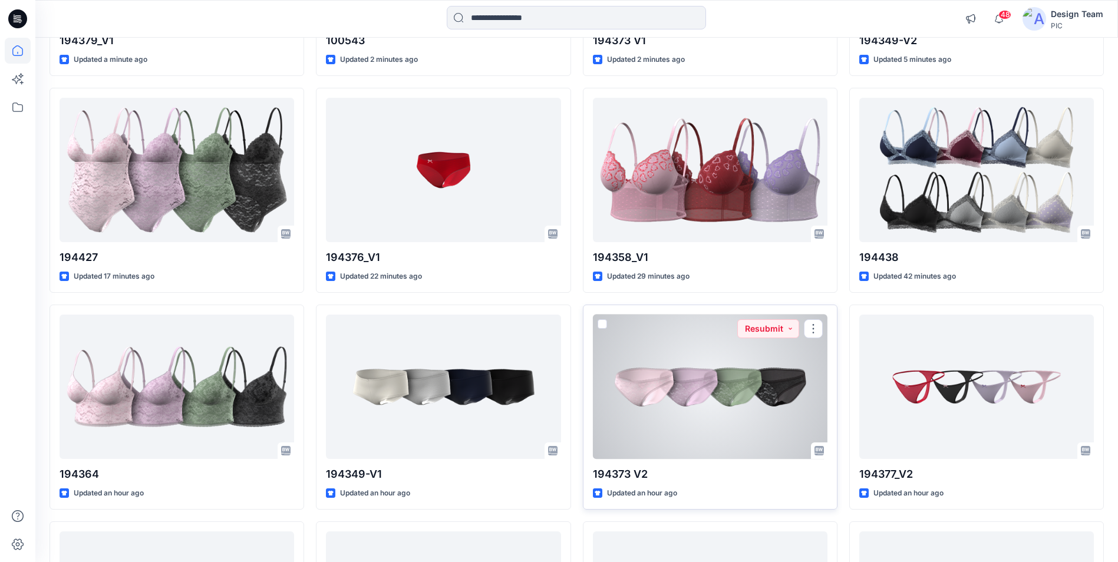
click at [699, 395] on div at bounding box center [710, 387] width 235 height 144
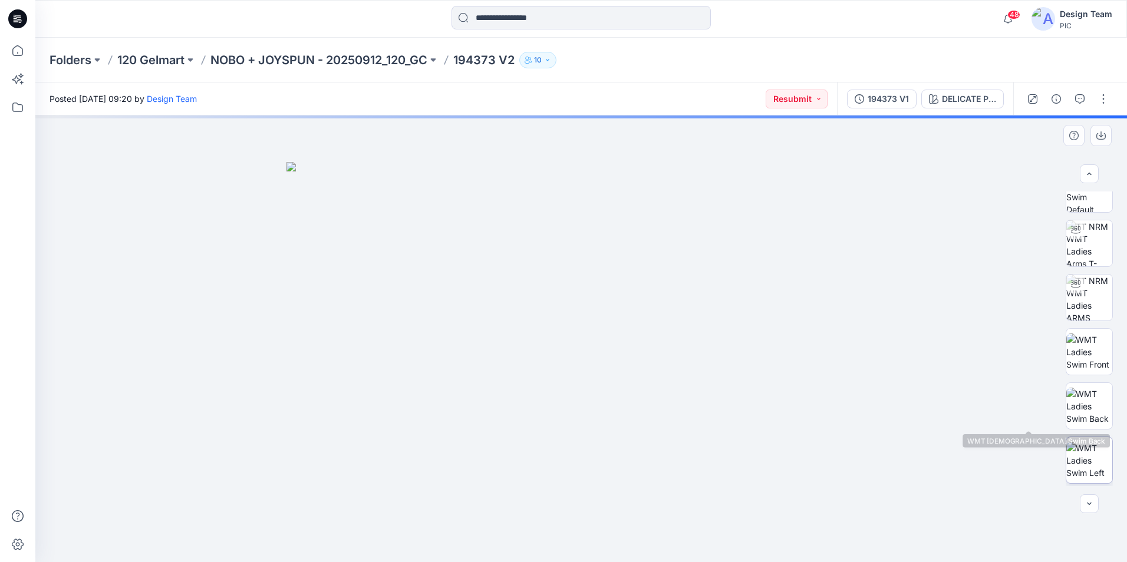
scroll to position [78, 0]
click at [880, 95] on div "194373 V1" at bounding box center [888, 99] width 41 height 13
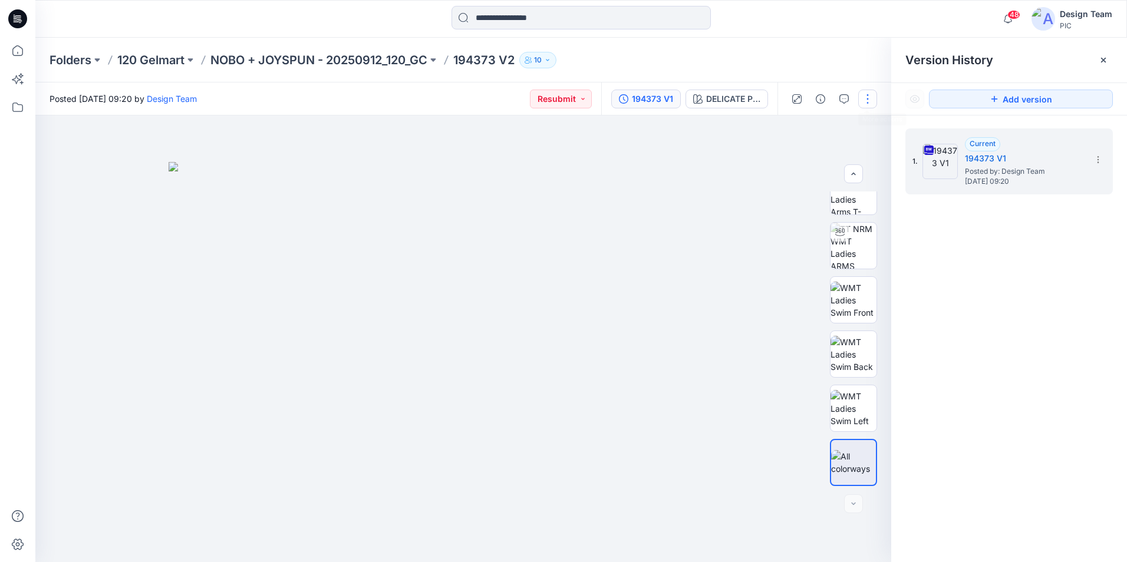
click at [871, 106] on button "button" at bounding box center [867, 99] width 19 height 19
click at [833, 163] on button "Edit" at bounding box center [818, 160] width 108 height 22
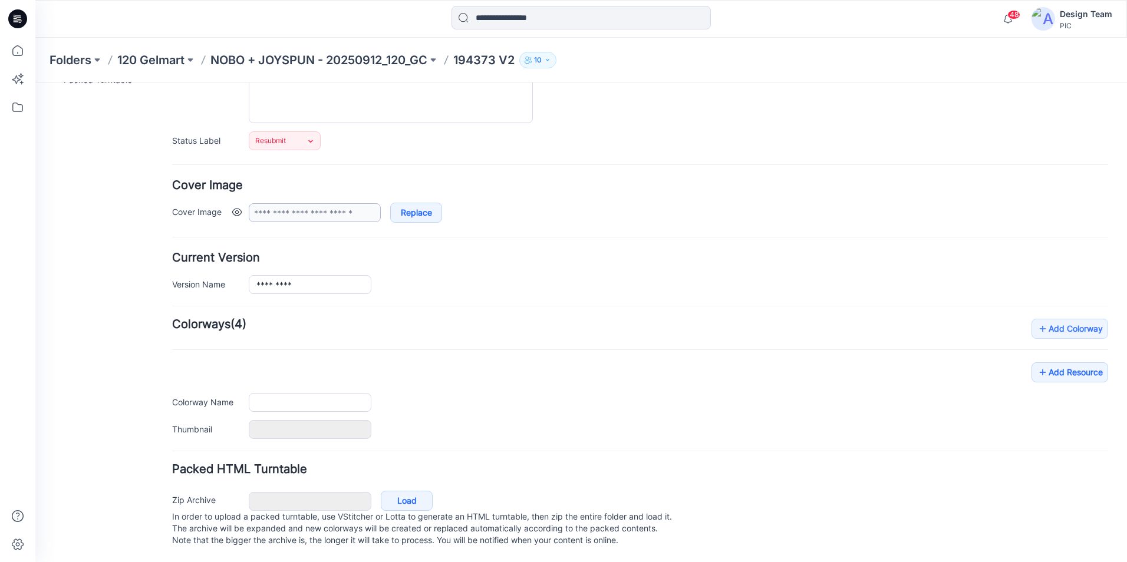
scroll to position [144, 0]
type input "*********"
type input "**********"
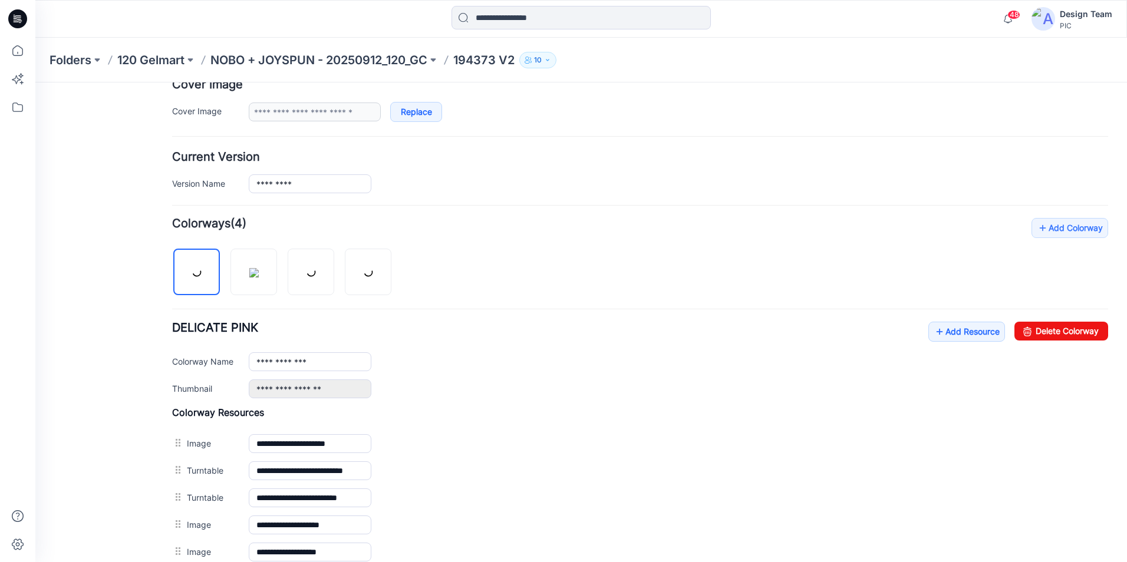
scroll to position [262, 0]
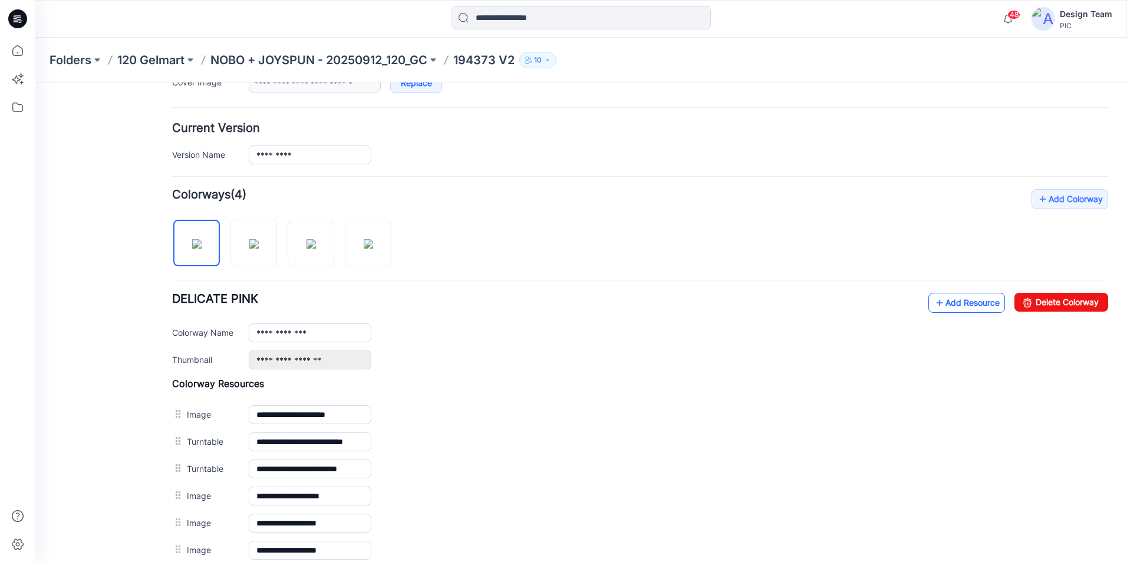
click at [961, 308] on link "Add Resource" at bounding box center [966, 303] width 77 height 20
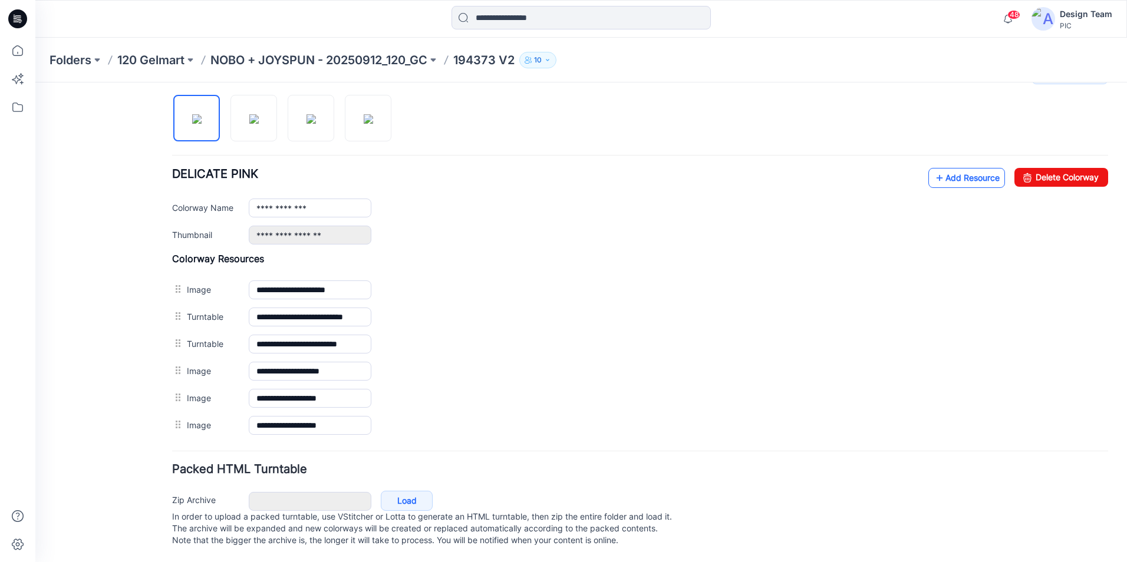
scroll to position [398, 0]
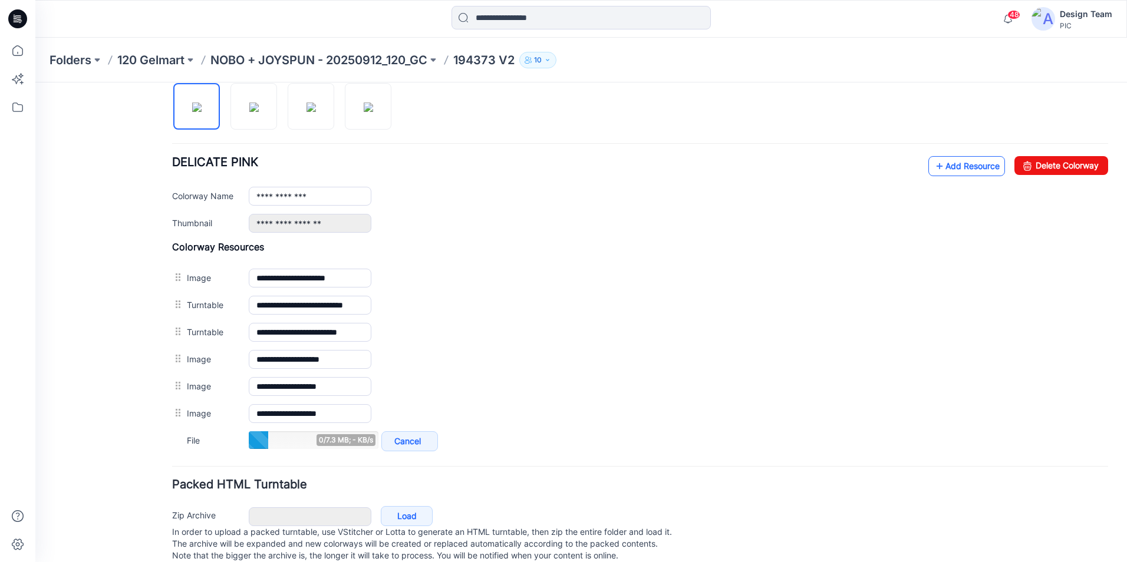
click at [935, 165] on link "Add Resource" at bounding box center [966, 166] width 77 height 20
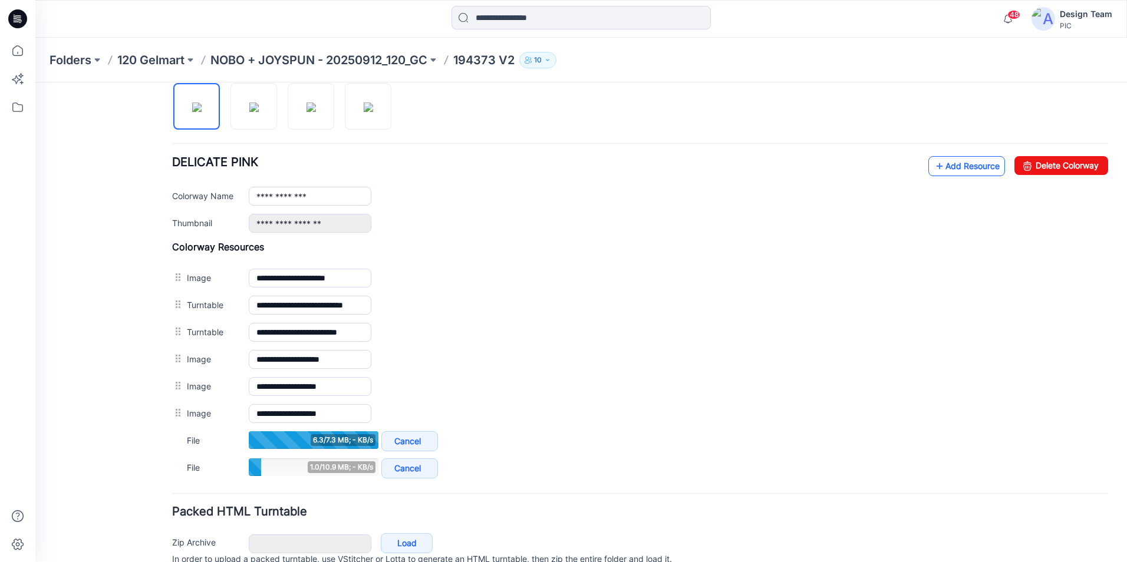
click at [963, 167] on link "Add Resource" at bounding box center [966, 166] width 77 height 20
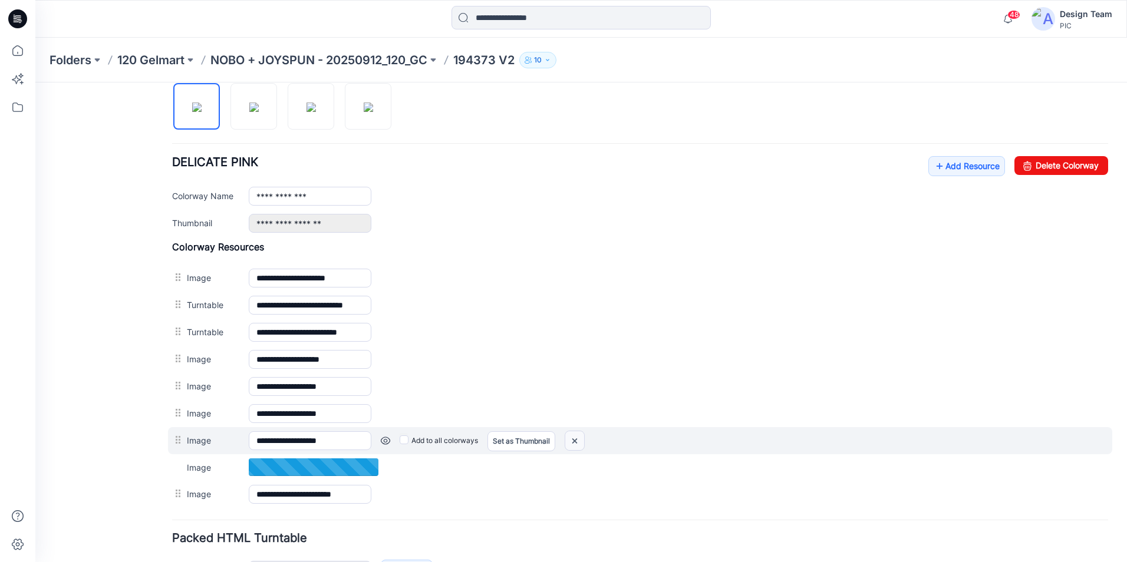
drag, startPoint x: 572, startPoint y: 440, endPoint x: 657, endPoint y: 140, distance: 311.6
click at [572, 440] on img at bounding box center [574, 440] width 19 height 19
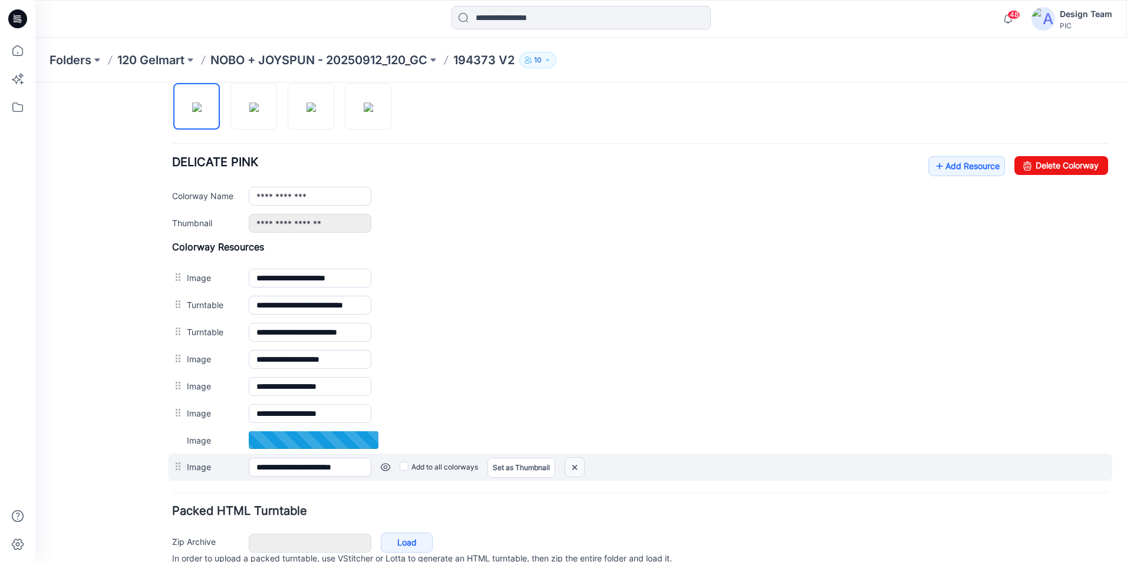
drag, startPoint x: 573, startPoint y: 469, endPoint x: 654, endPoint y: 136, distance: 343.2
click at [573, 469] on img at bounding box center [574, 467] width 19 height 19
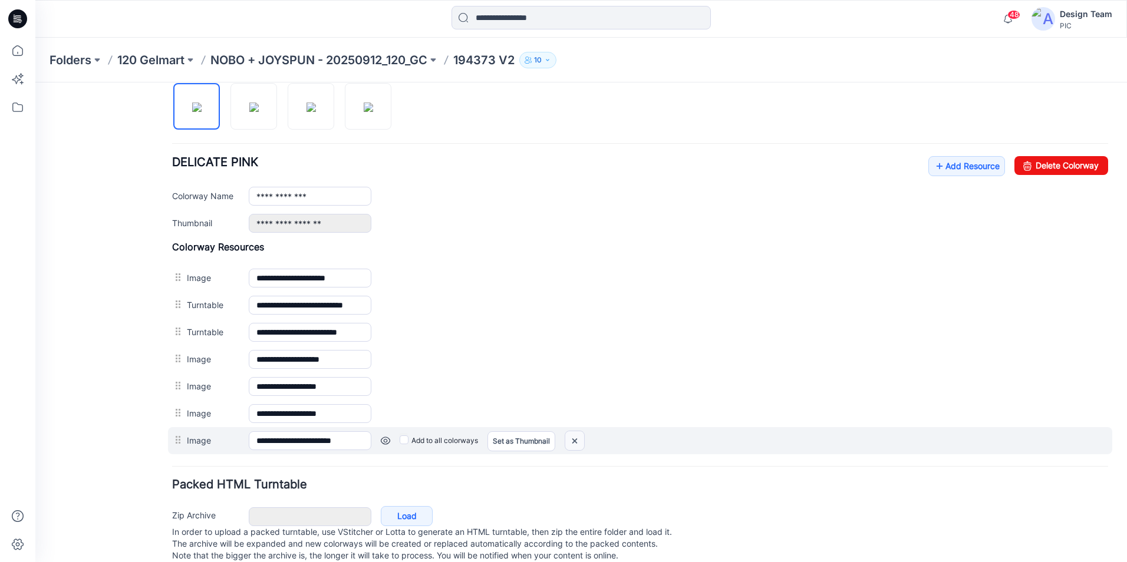
click at [571, 441] on img at bounding box center [574, 440] width 19 height 19
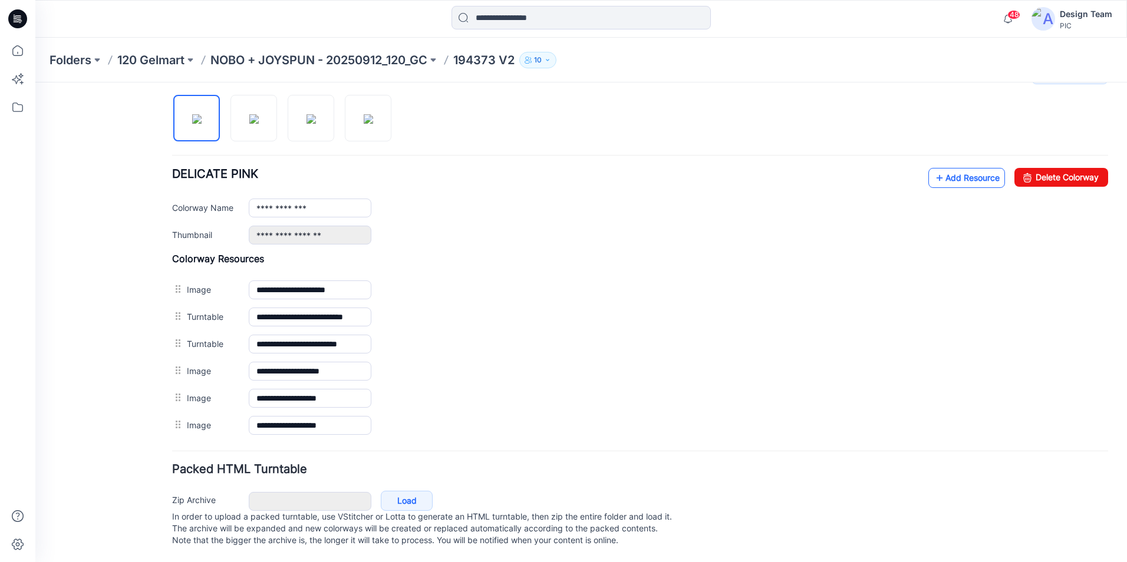
click at [957, 174] on link "Add Resource" at bounding box center [966, 178] width 77 height 20
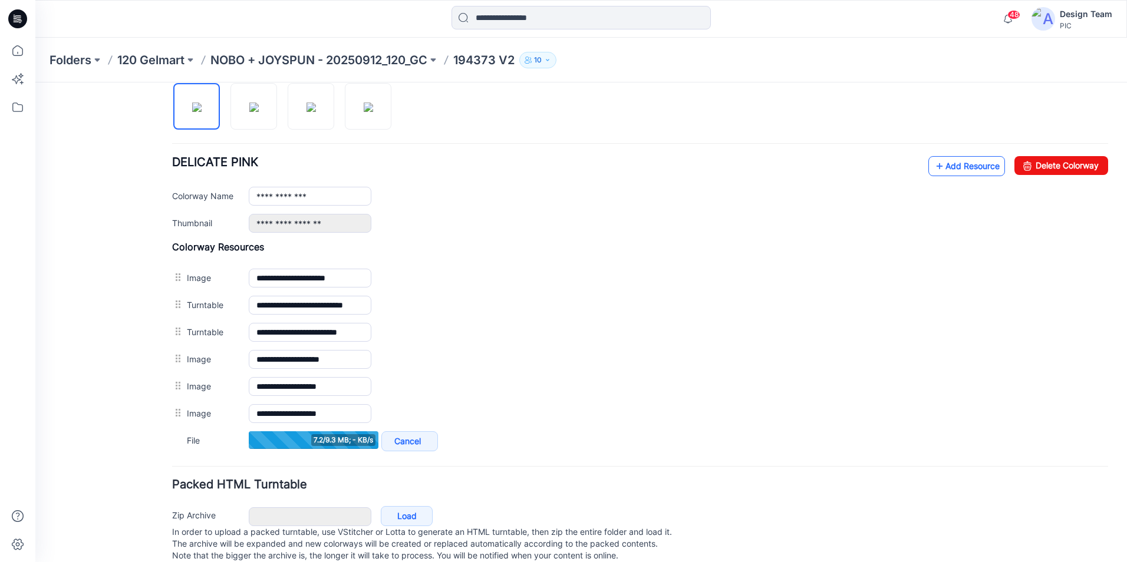
click at [957, 167] on link "Add Resource" at bounding box center [966, 166] width 77 height 20
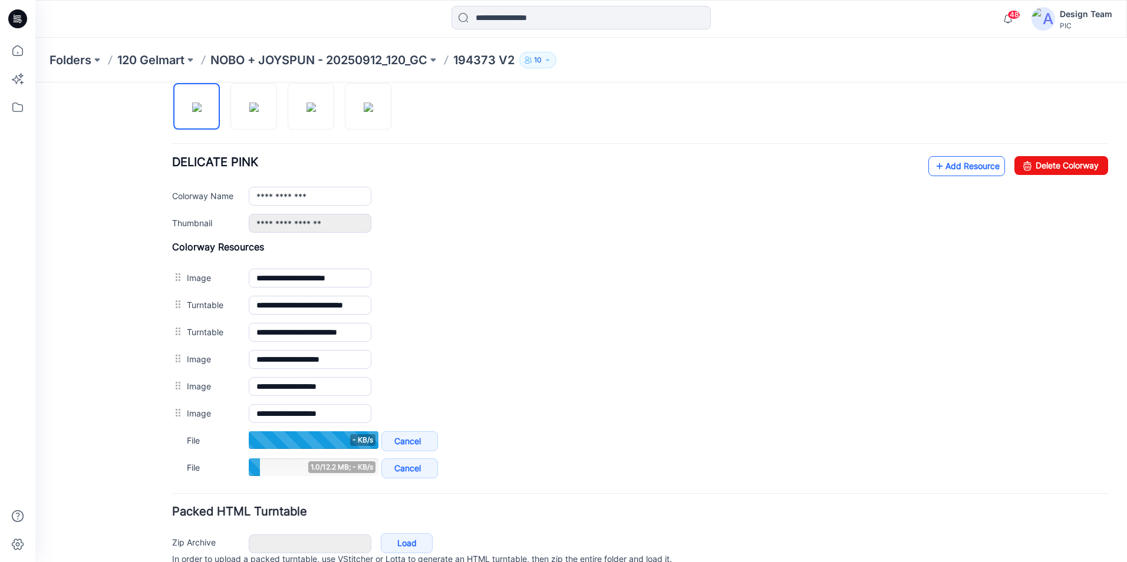
click at [964, 169] on link "Add Resource" at bounding box center [966, 166] width 77 height 20
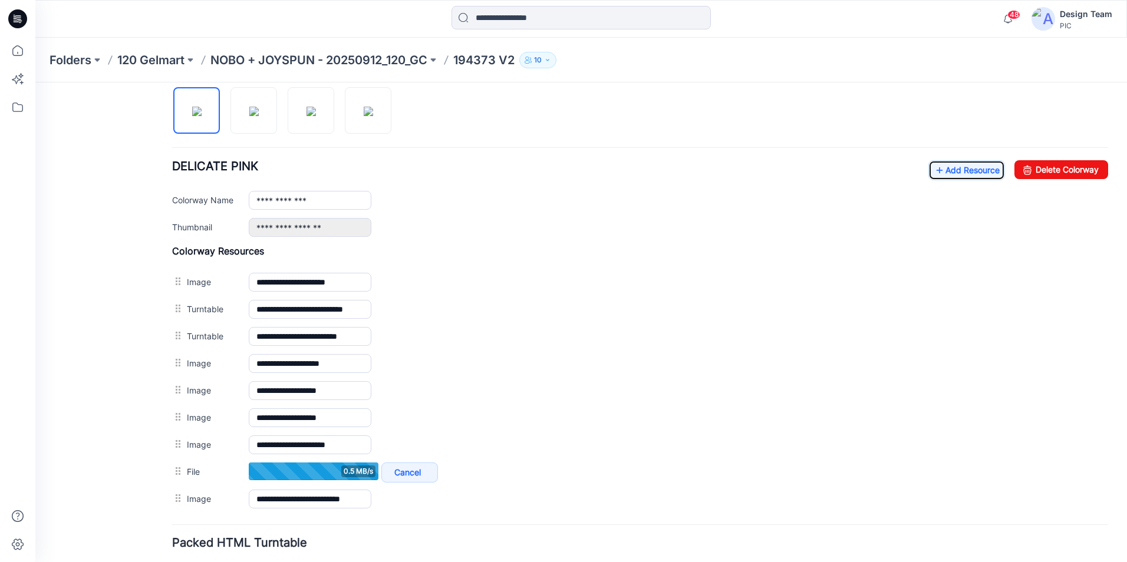
scroll to position [362, 0]
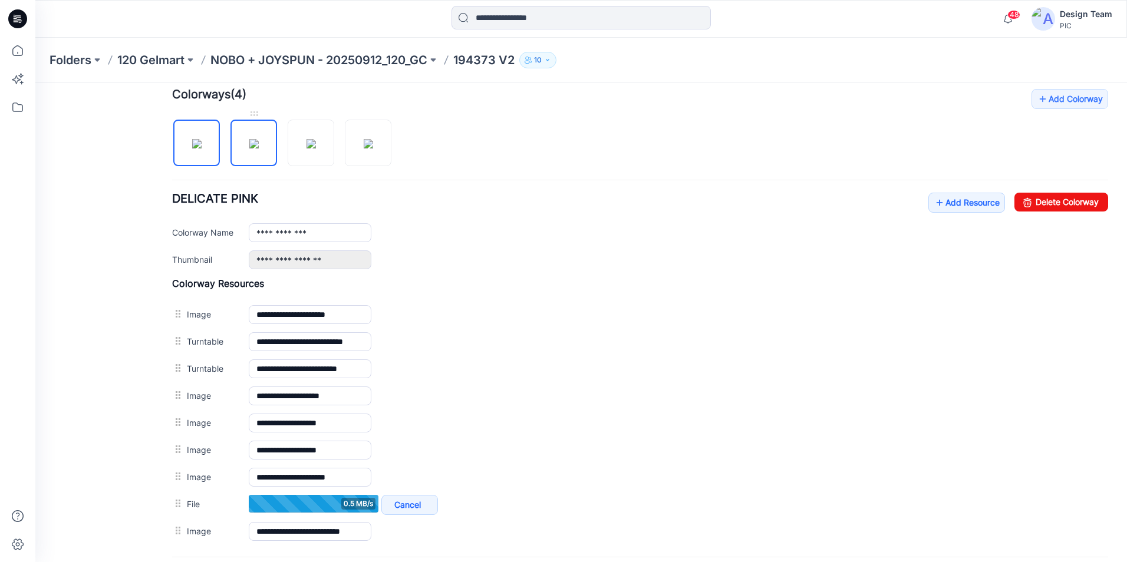
click at [252, 148] on img at bounding box center [253, 143] width 9 height 9
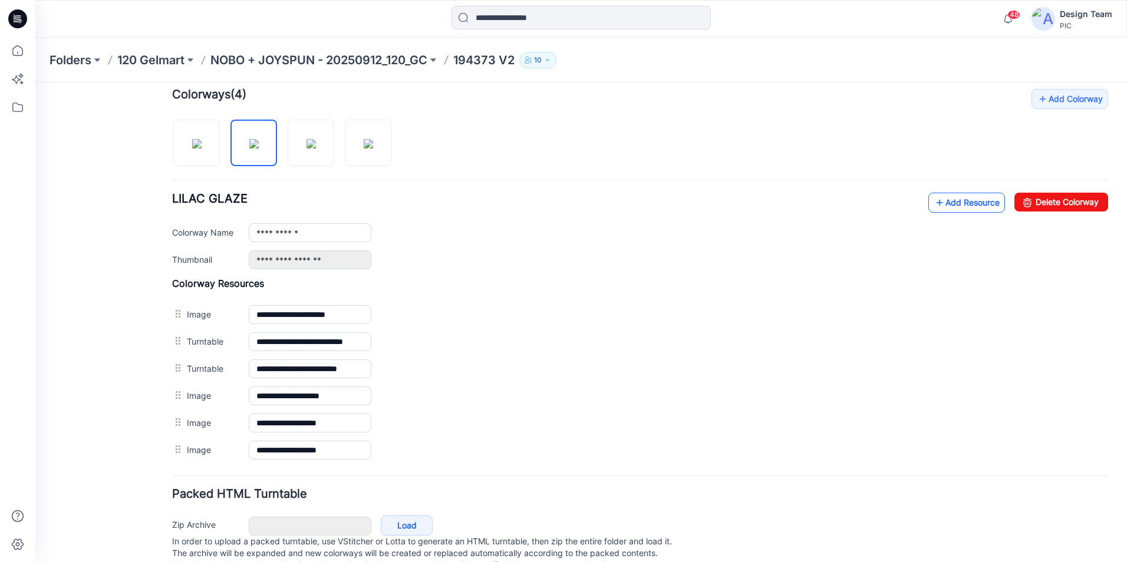
click at [968, 212] on link "Add Resource" at bounding box center [966, 203] width 77 height 20
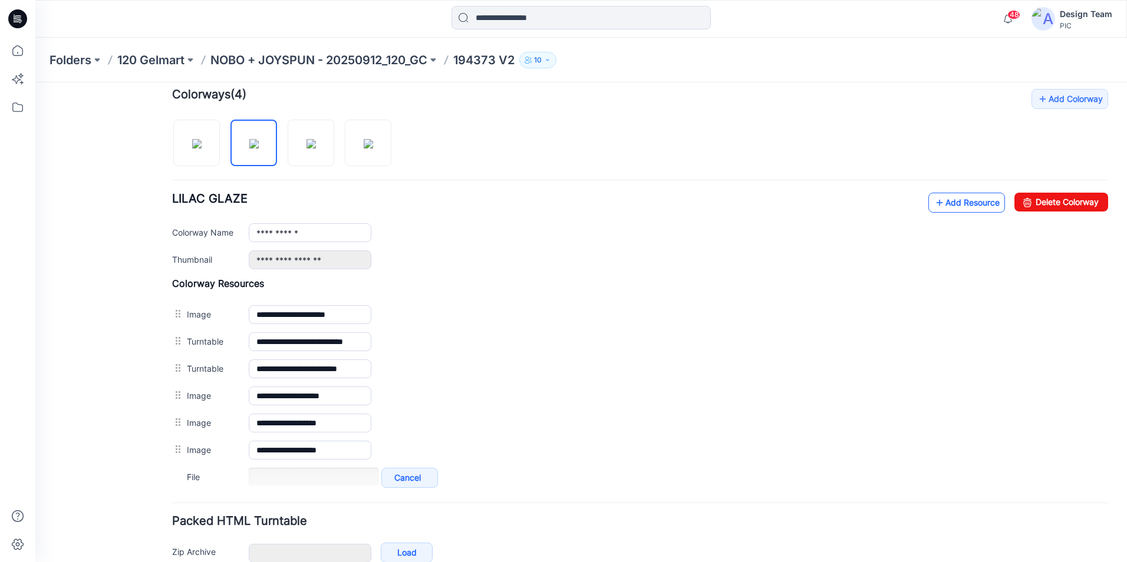
click at [961, 203] on link "Add Resource" at bounding box center [966, 203] width 77 height 20
click at [959, 209] on link "Add Resource" at bounding box center [966, 203] width 77 height 20
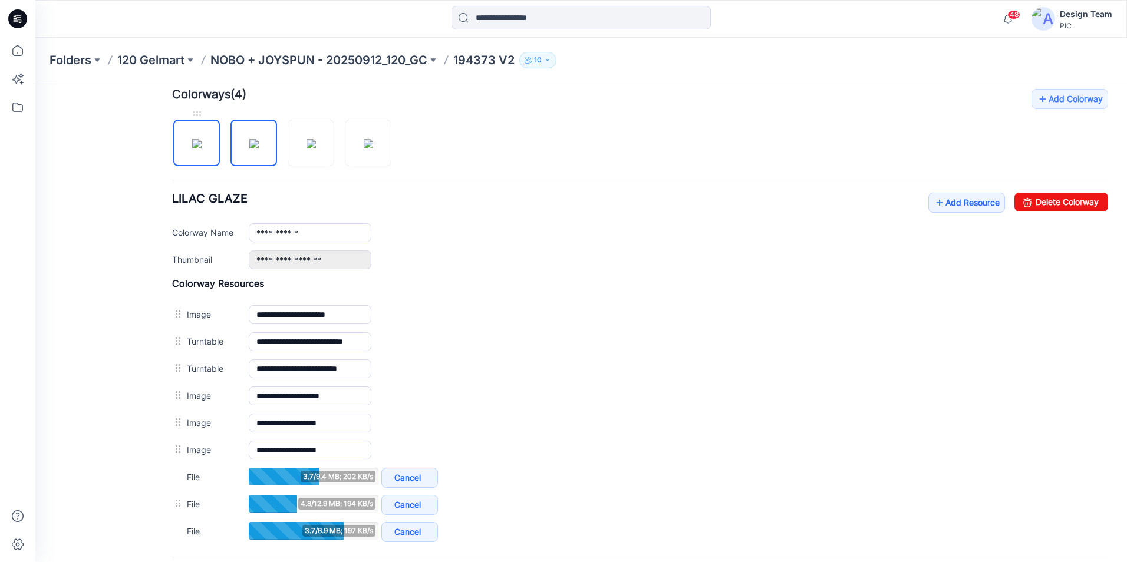
click at [202, 149] on img at bounding box center [196, 143] width 9 height 9
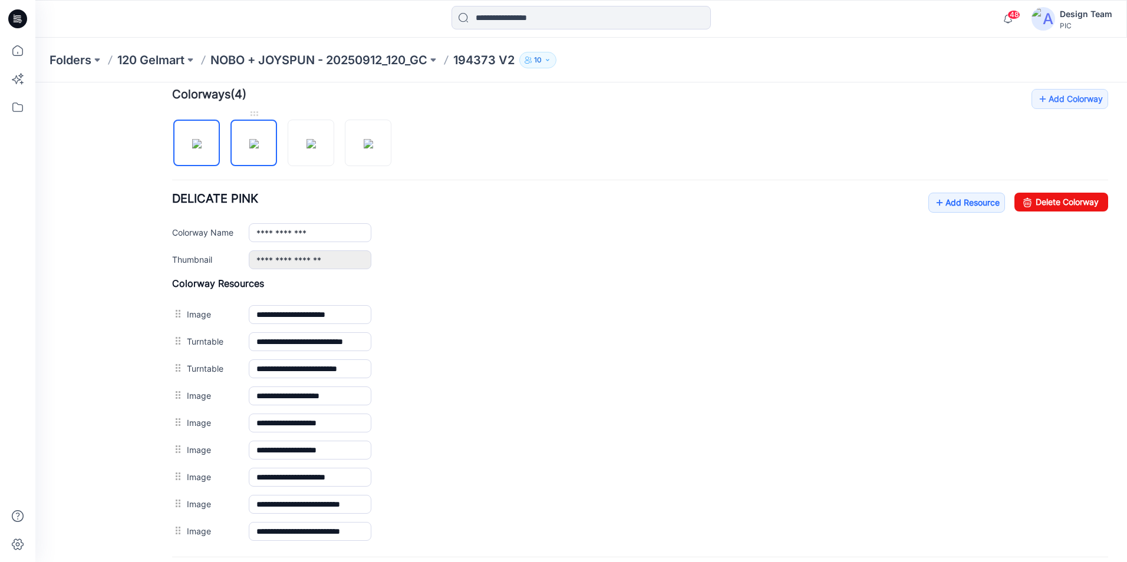
click at [250, 141] on img at bounding box center [253, 143] width 9 height 9
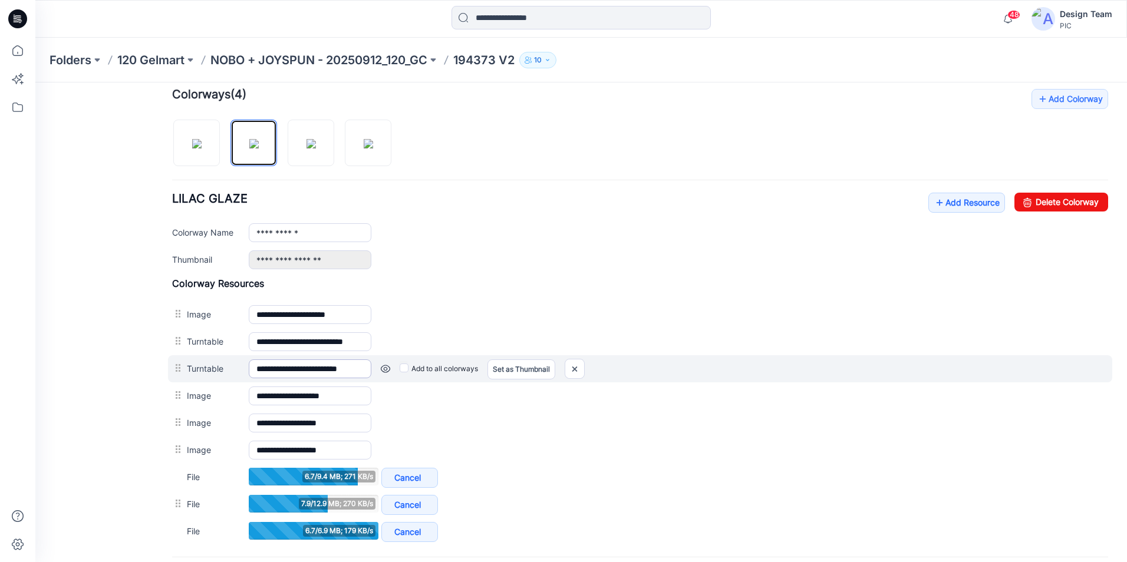
scroll to position [421, 0]
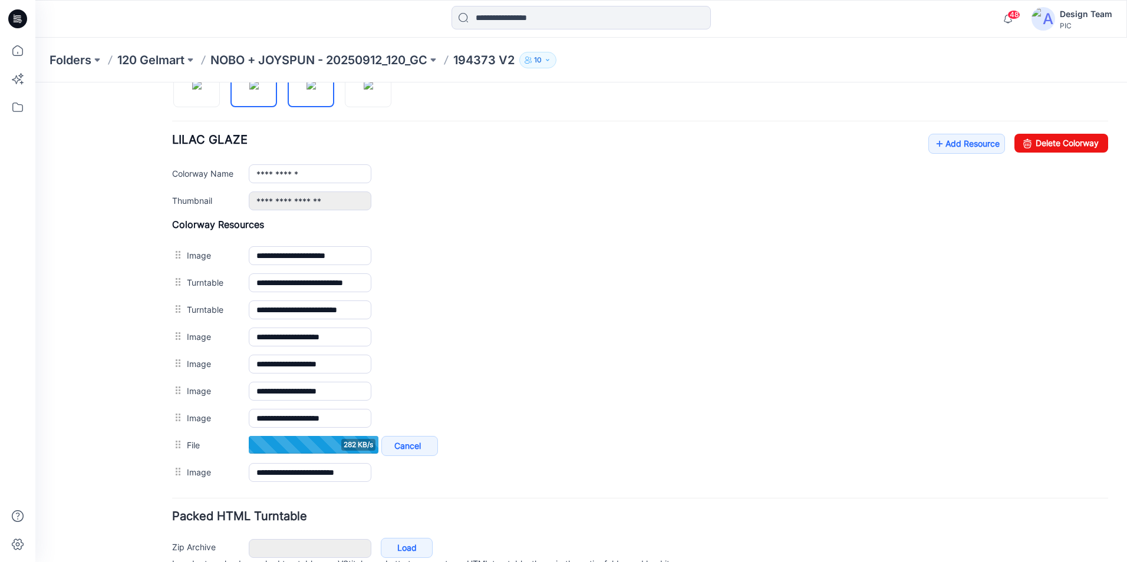
click at [316, 89] on img at bounding box center [310, 84] width 9 height 9
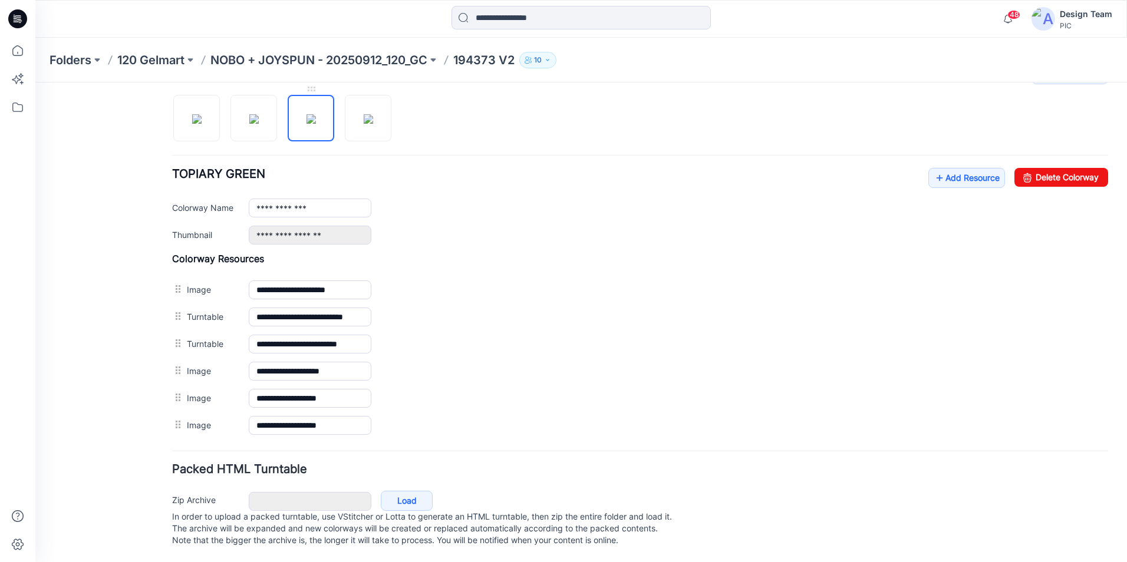
scroll to position [398, 0]
click at [985, 168] on link "Add Resource" at bounding box center [966, 178] width 77 height 20
click at [946, 168] on link "Add Resource" at bounding box center [966, 178] width 77 height 20
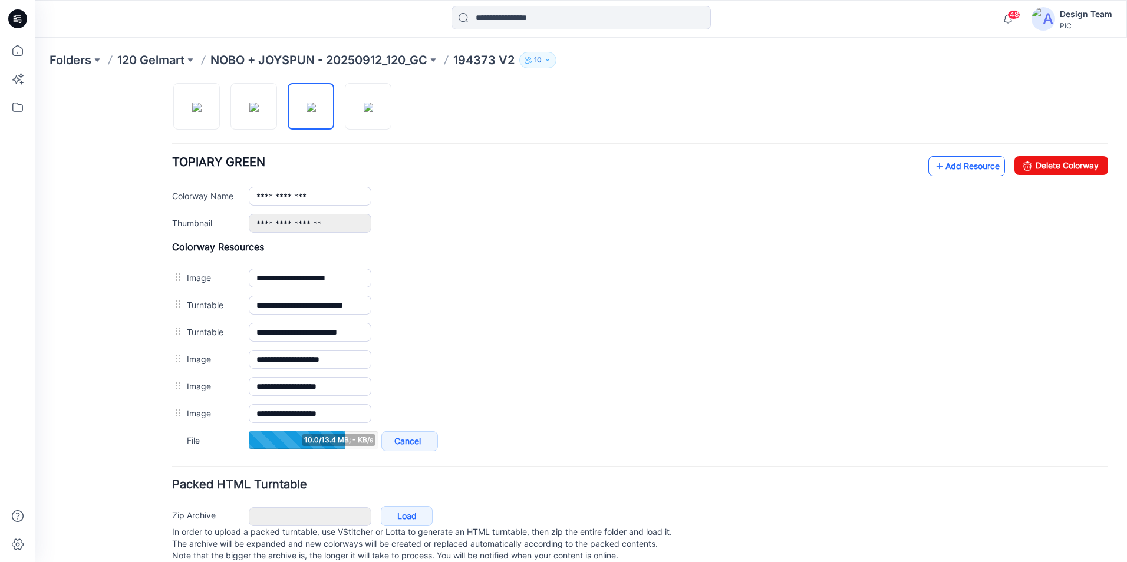
click at [951, 172] on link "Add Resource" at bounding box center [966, 166] width 77 height 20
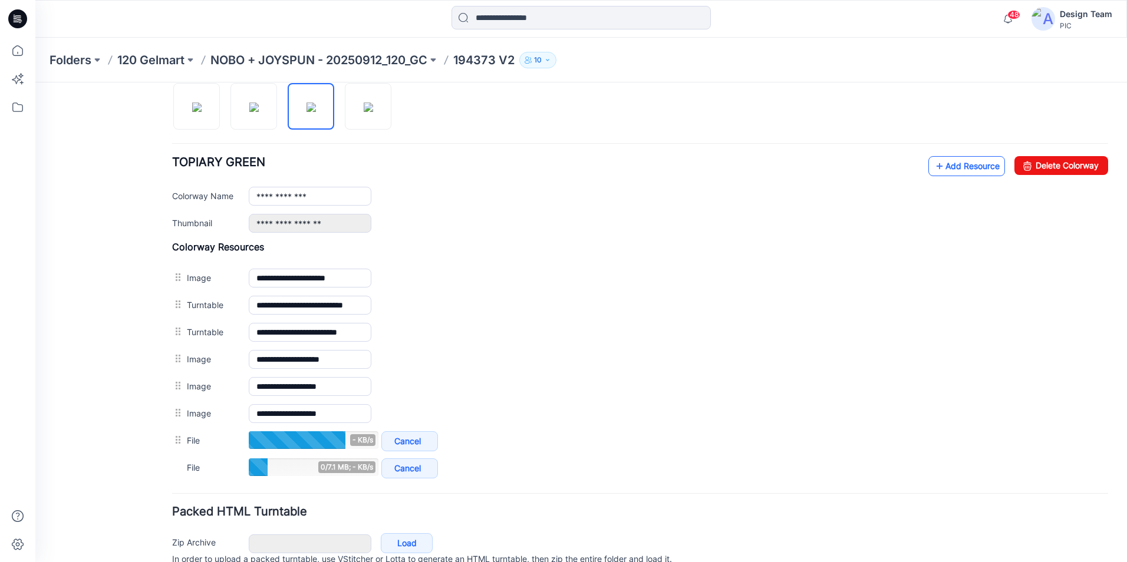
click at [951, 169] on link "Add Resource" at bounding box center [966, 166] width 77 height 20
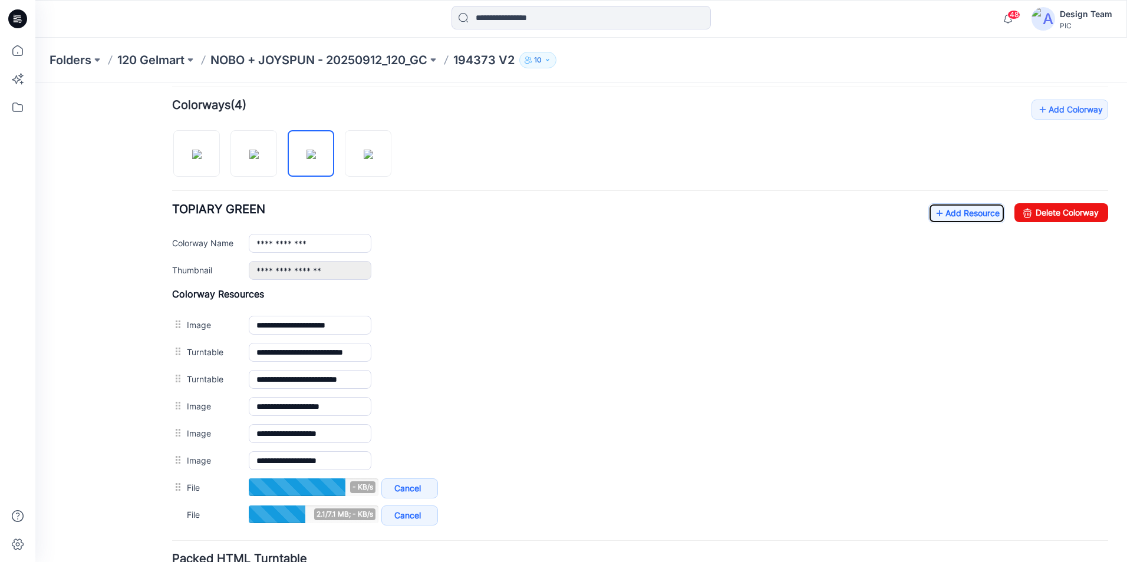
scroll to position [335, 0]
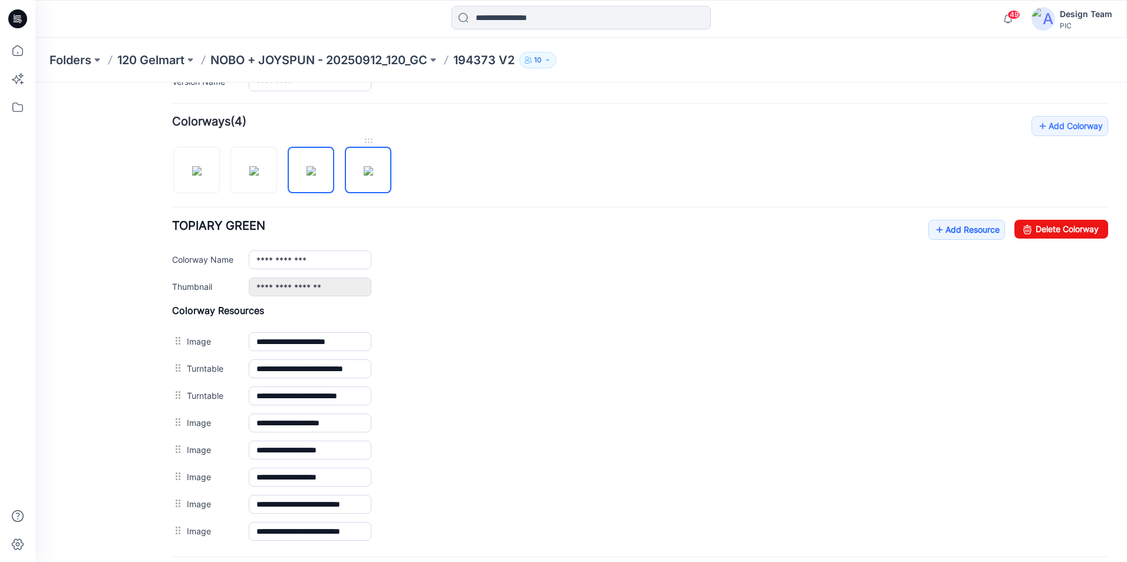
click at [381, 148] on link at bounding box center [368, 170] width 47 height 47
type input "**********"
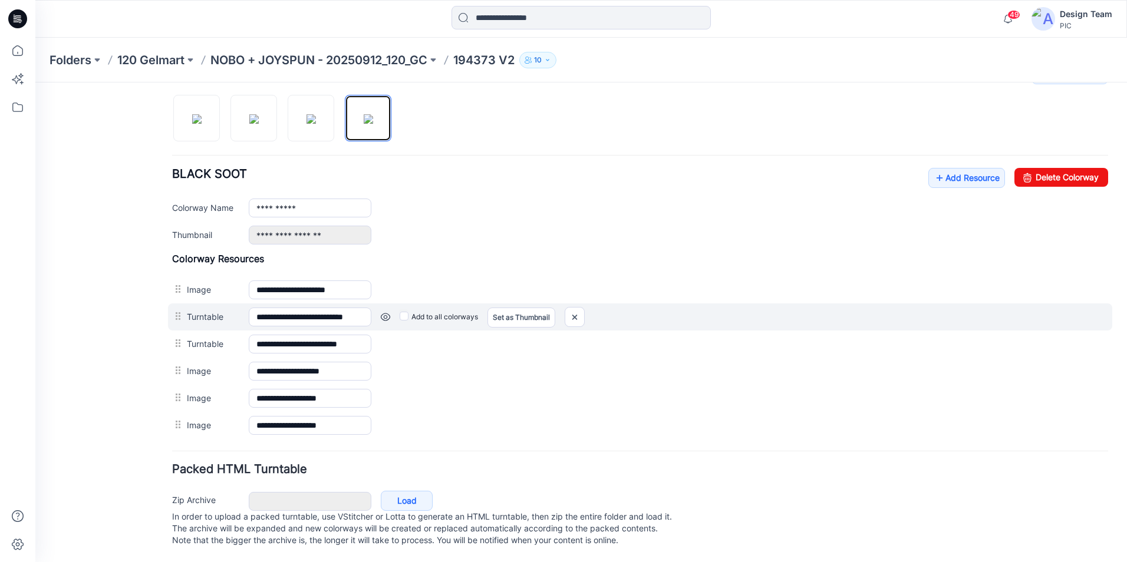
scroll to position [398, 0]
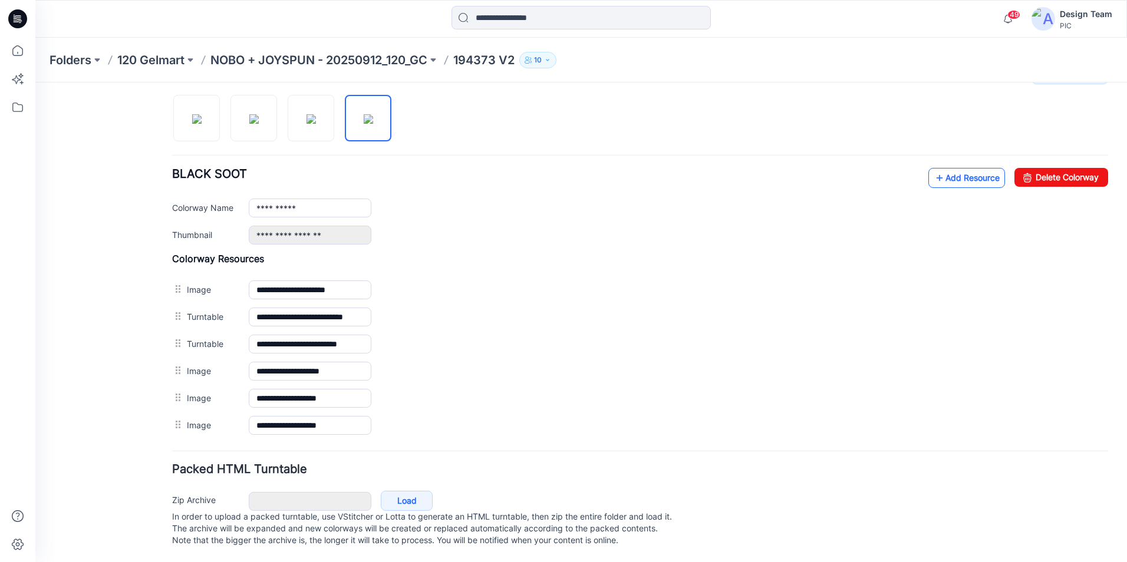
click at [949, 170] on link "Add Resource" at bounding box center [966, 178] width 77 height 20
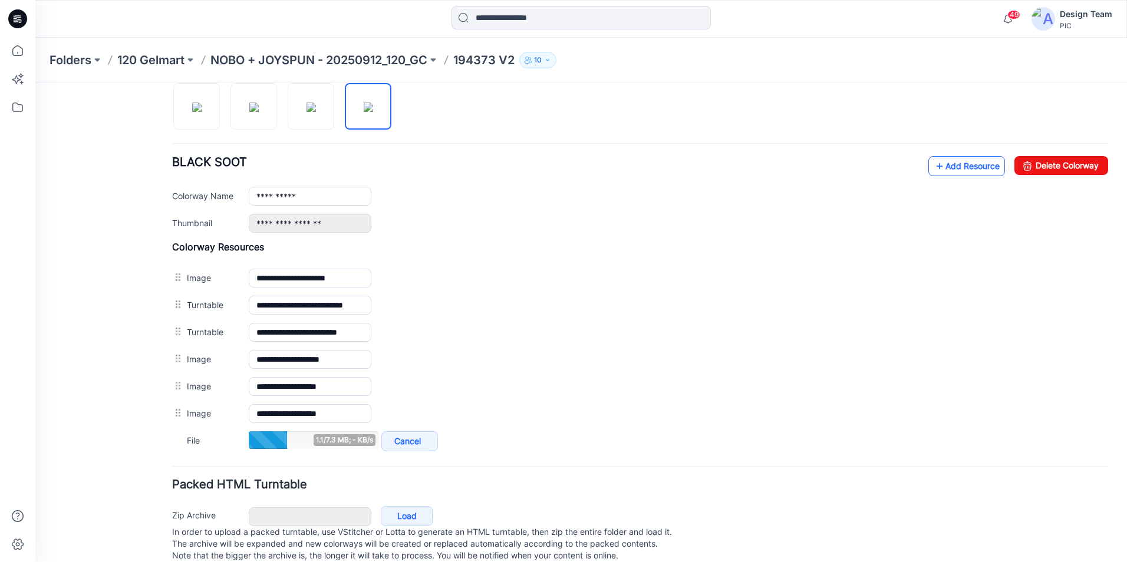
click at [939, 167] on link "Add Resource" at bounding box center [966, 166] width 77 height 20
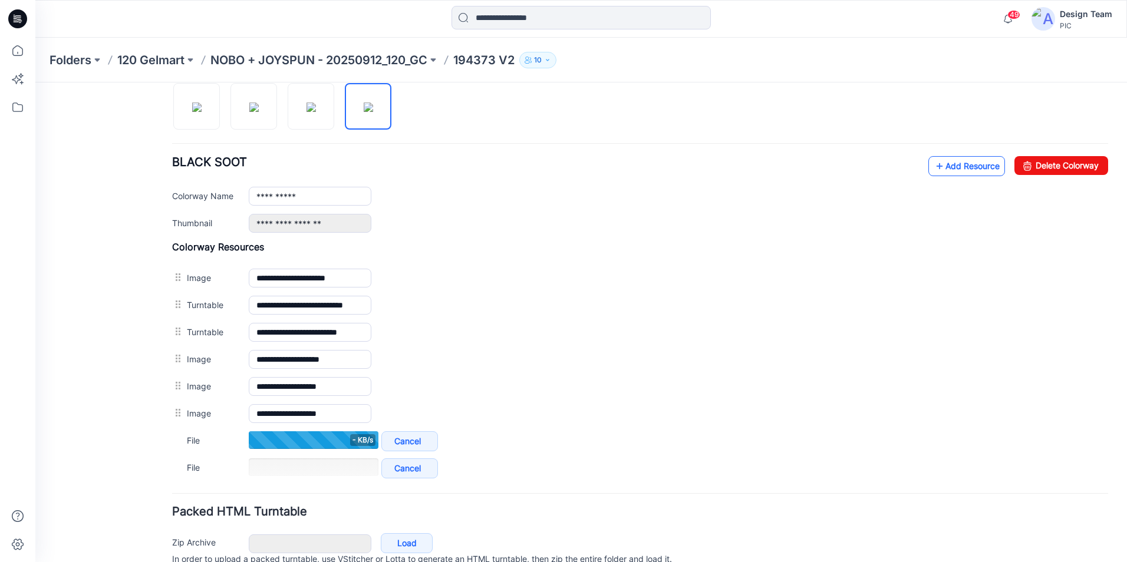
click at [969, 168] on link "Add Resource" at bounding box center [966, 166] width 77 height 20
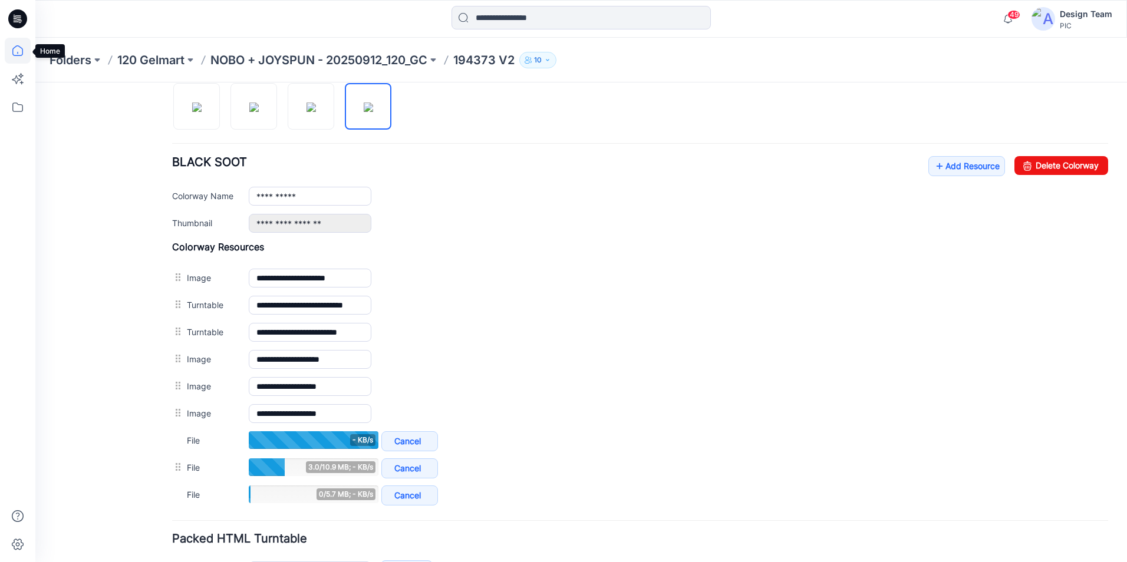
click at [13, 54] on icon at bounding box center [17, 50] width 11 height 11
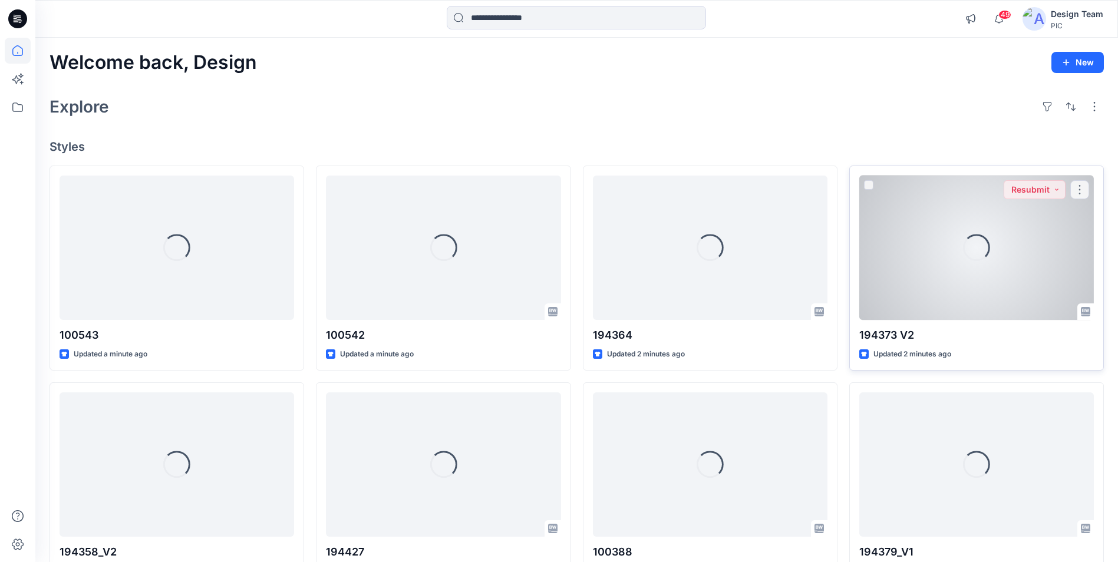
click at [913, 278] on div "Loading..." at bounding box center [976, 248] width 235 height 144
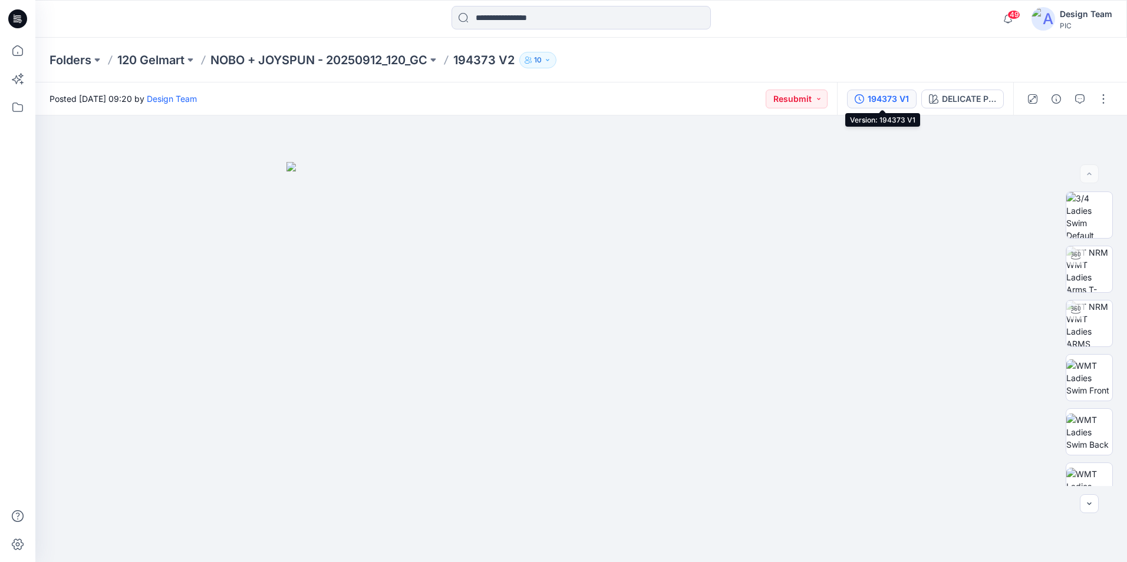
click at [890, 100] on div "194373 V1" at bounding box center [888, 99] width 41 height 13
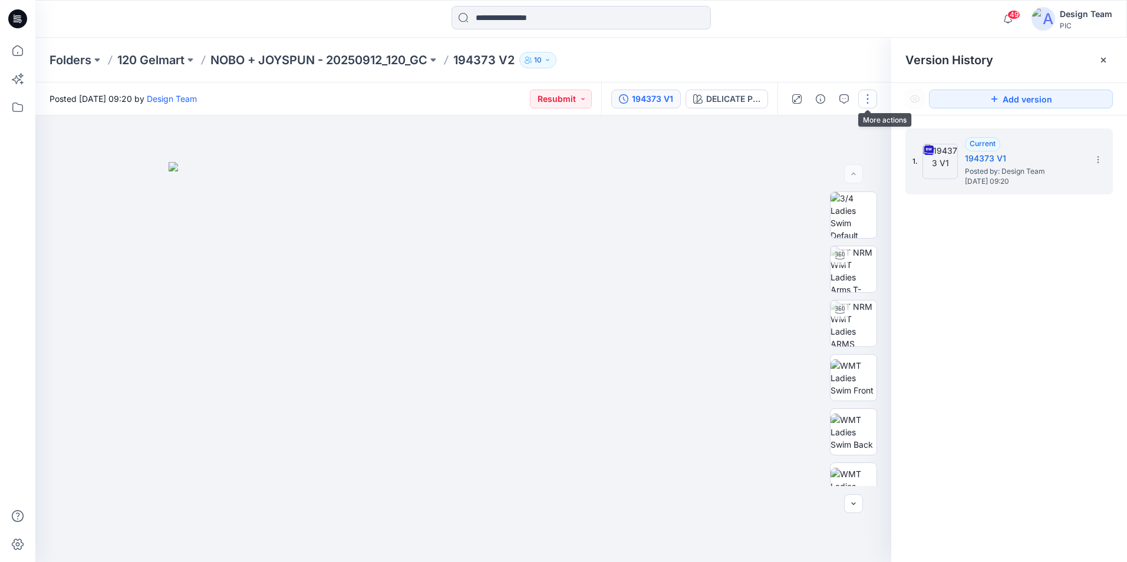
click at [862, 103] on button "button" at bounding box center [867, 99] width 19 height 19
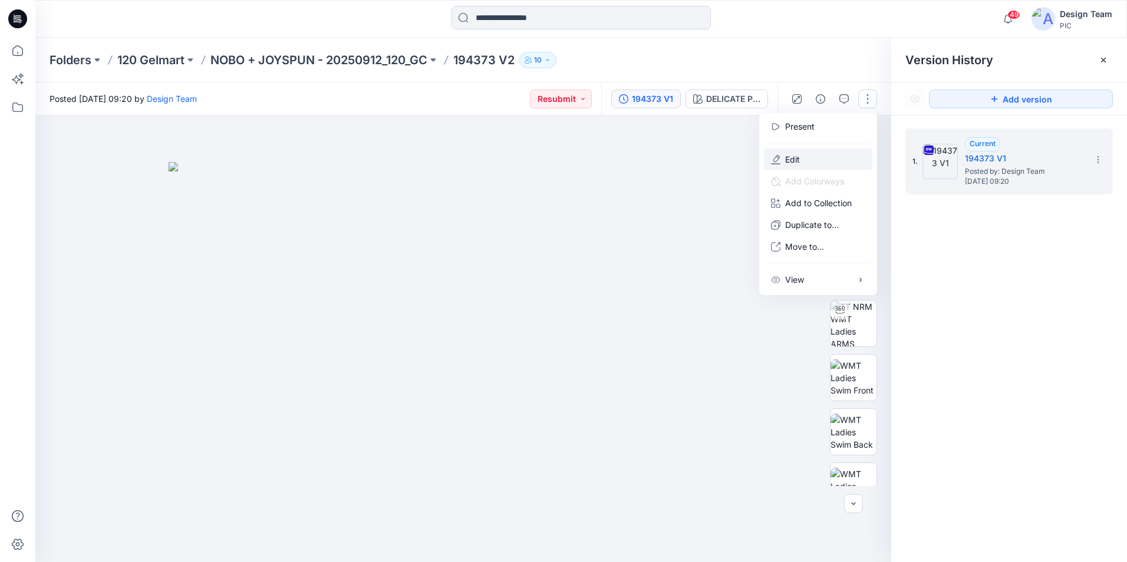
click at [817, 160] on button "Edit" at bounding box center [818, 160] width 108 height 22
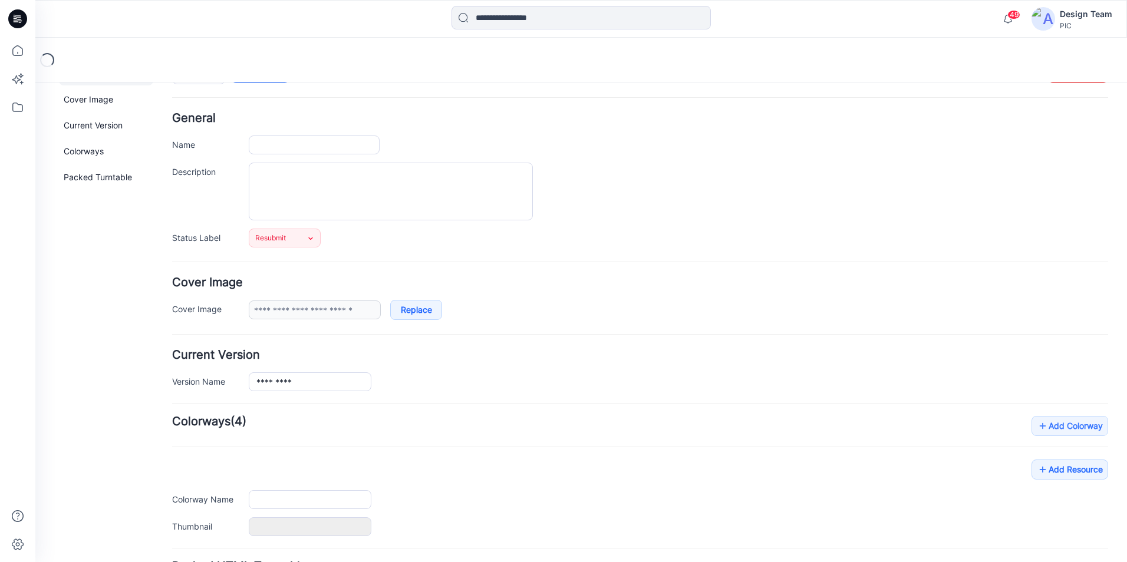
scroll to position [144, 0]
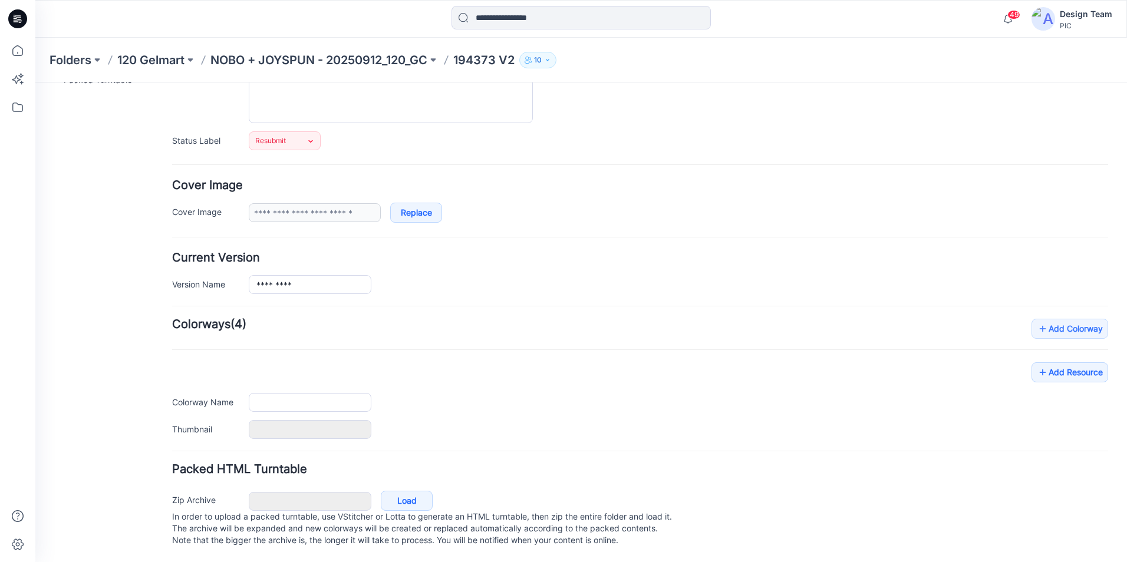
type input "*********"
type input "**********"
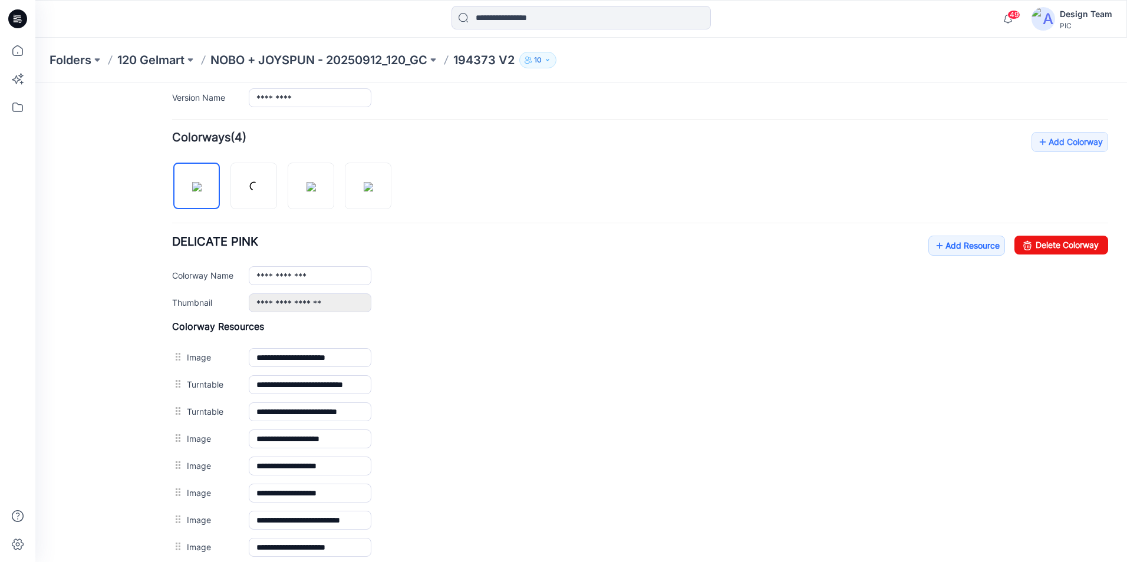
scroll to position [321, 0]
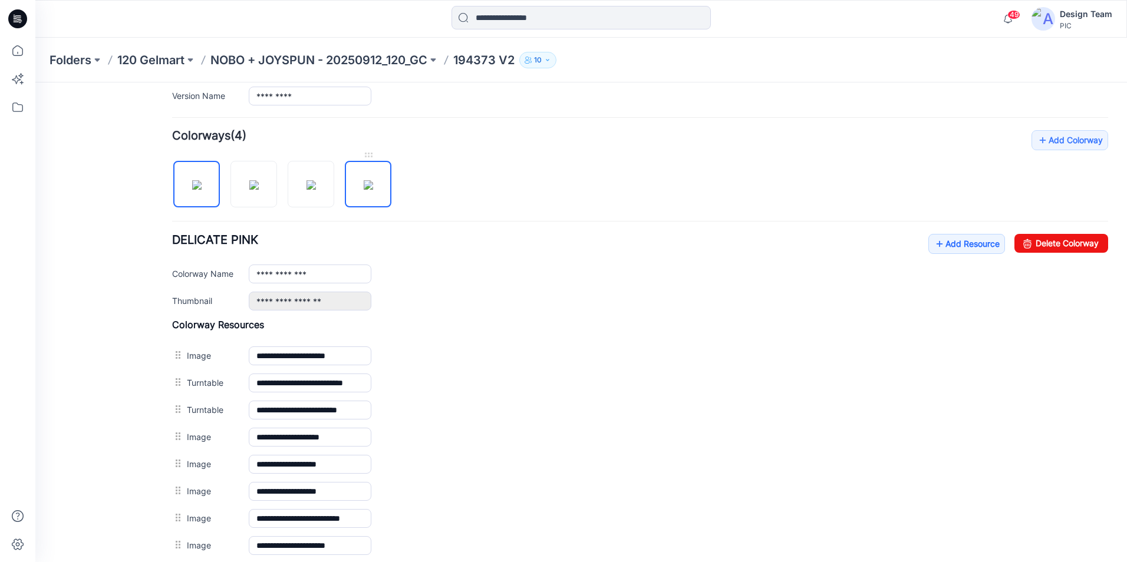
click at [373, 190] on img at bounding box center [368, 184] width 9 height 9
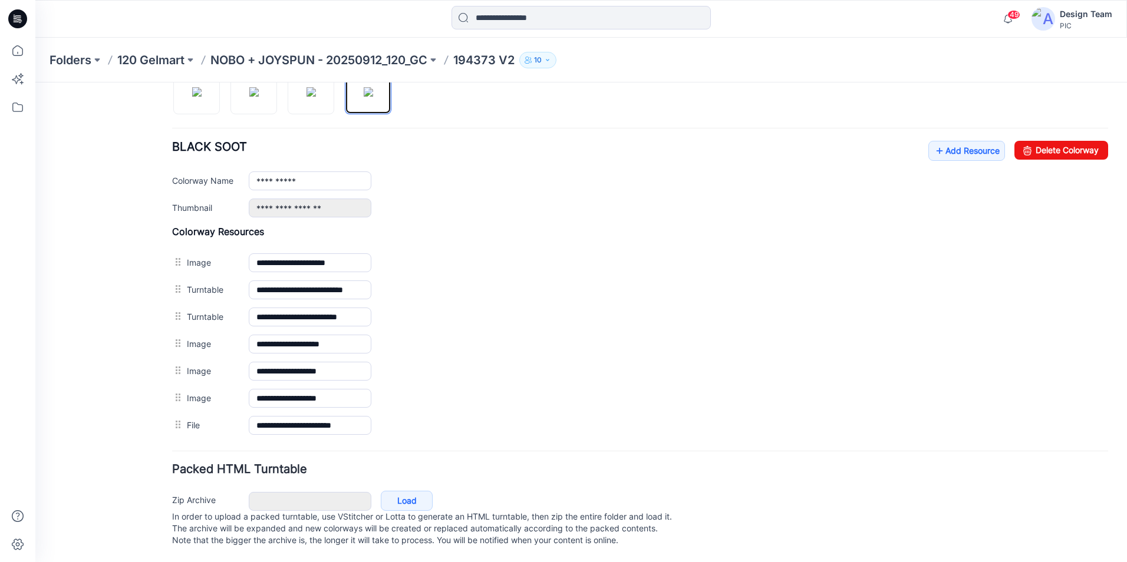
scroll to position [426, 0]
click at [316, 95] on img at bounding box center [310, 91] width 9 height 9
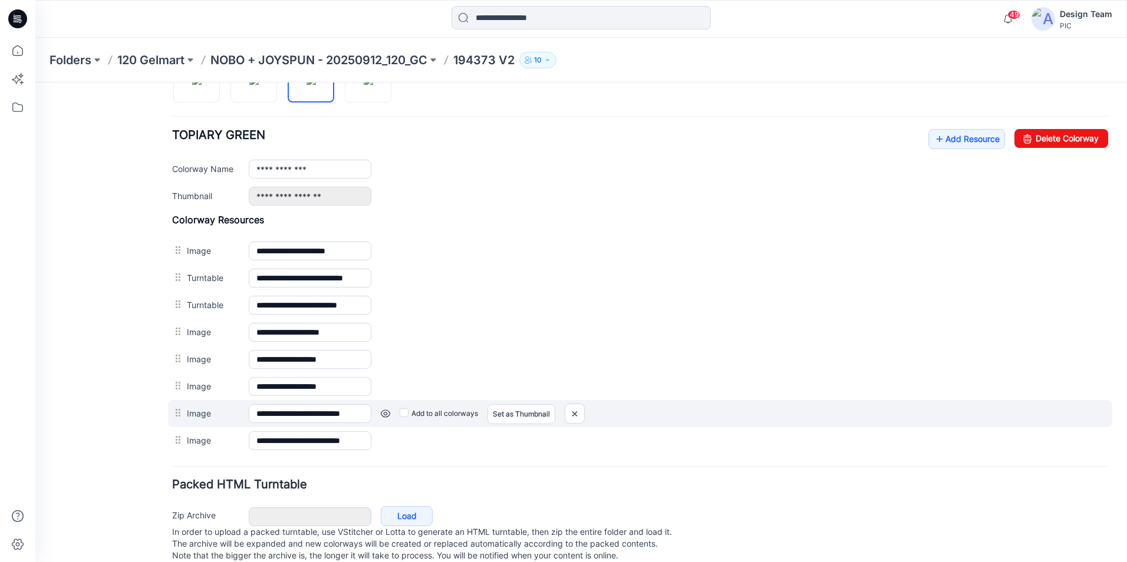
click at [383, 414] on link at bounding box center [385, 413] width 9 height 9
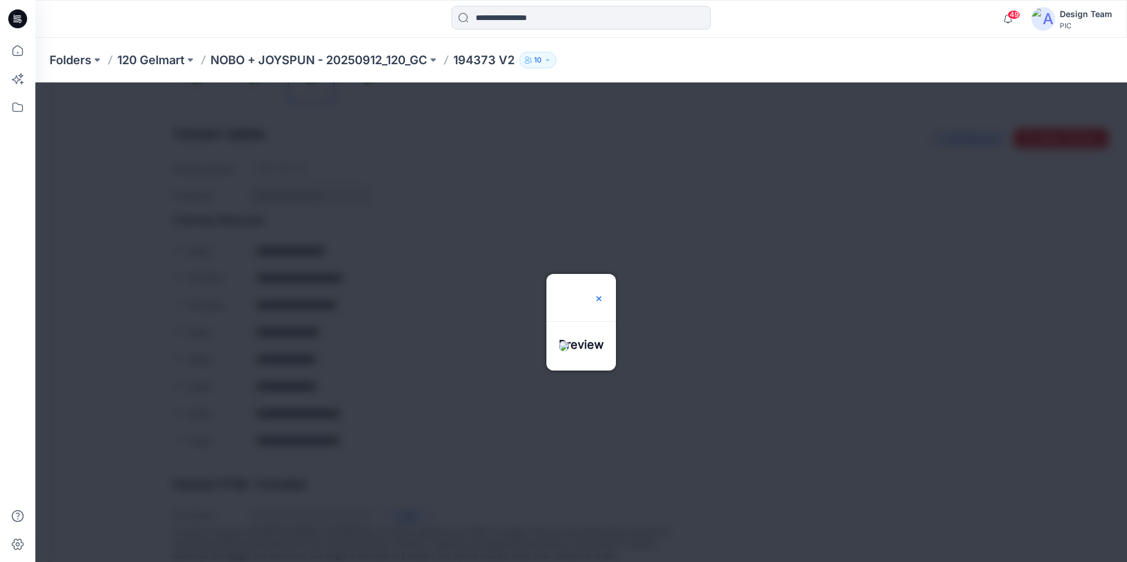
click at [604, 294] on img at bounding box center [598, 298] width 9 height 9
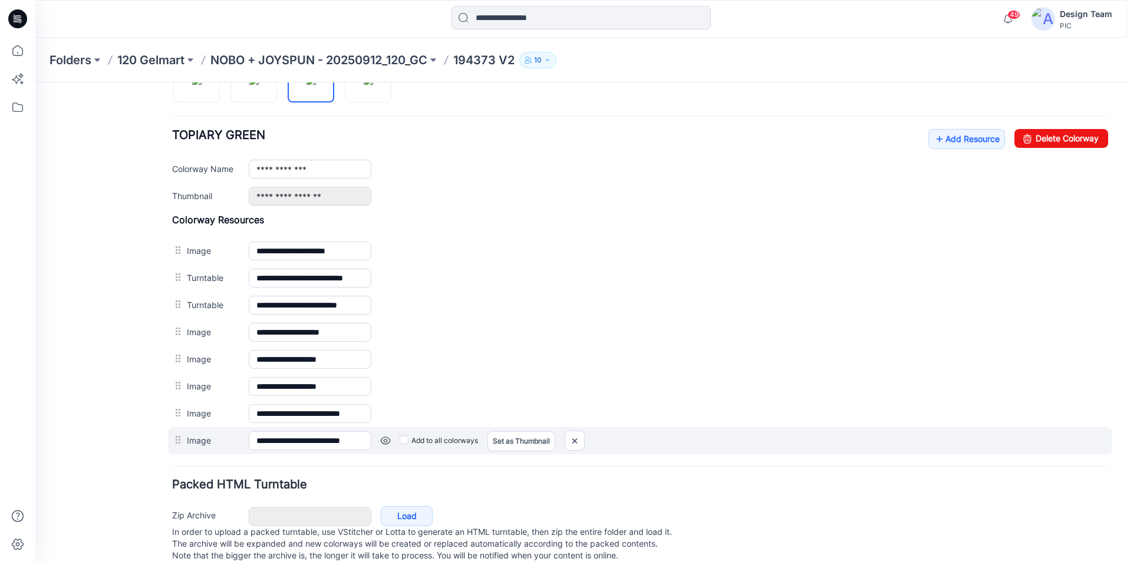
click at [382, 443] on link at bounding box center [385, 440] width 9 height 9
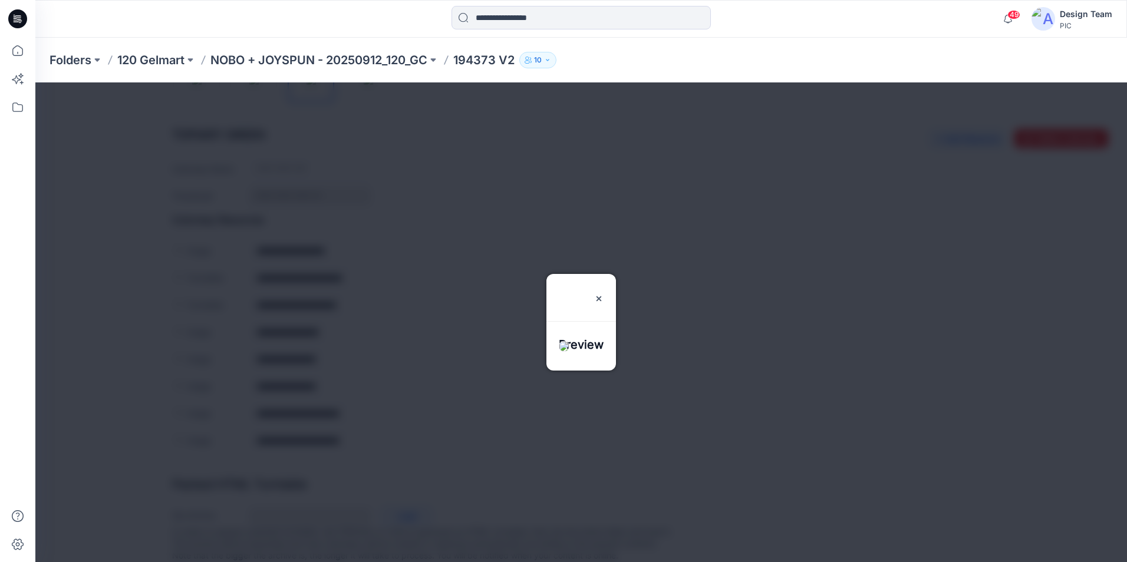
click at [737, 285] on div at bounding box center [580, 323] width 1091 height 480
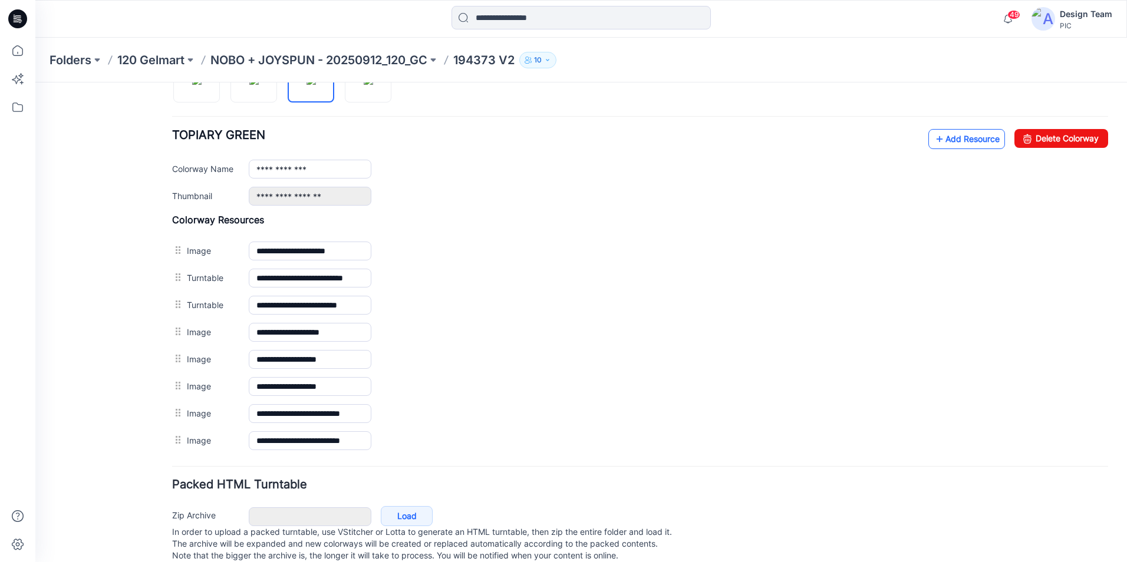
click at [934, 142] on icon at bounding box center [940, 139] width 12 height 19
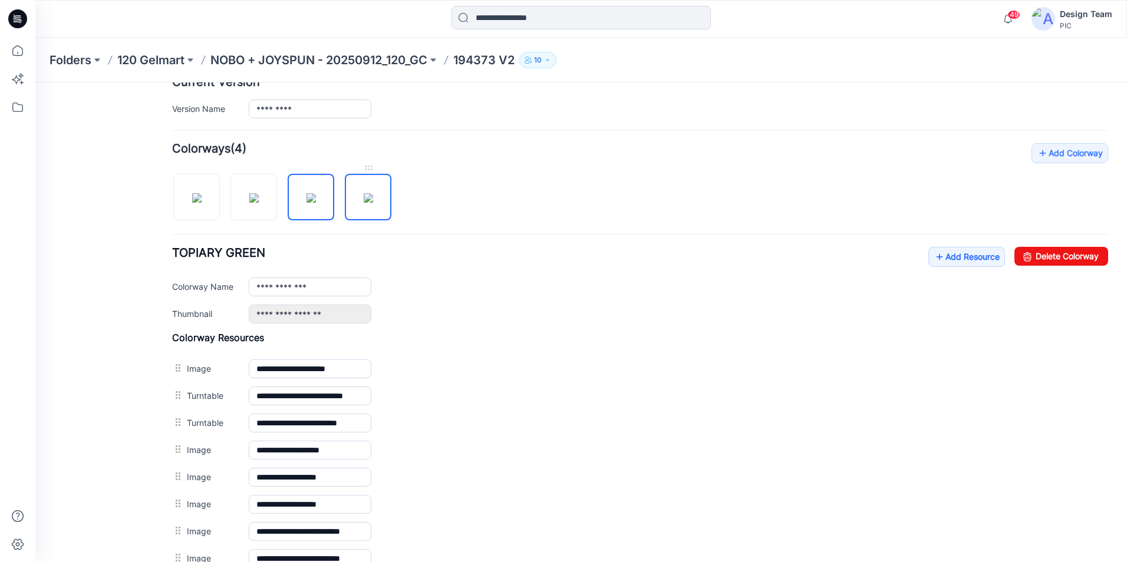
click at [373, 203] on img at bounding box center [368, 197] width 9 height 9
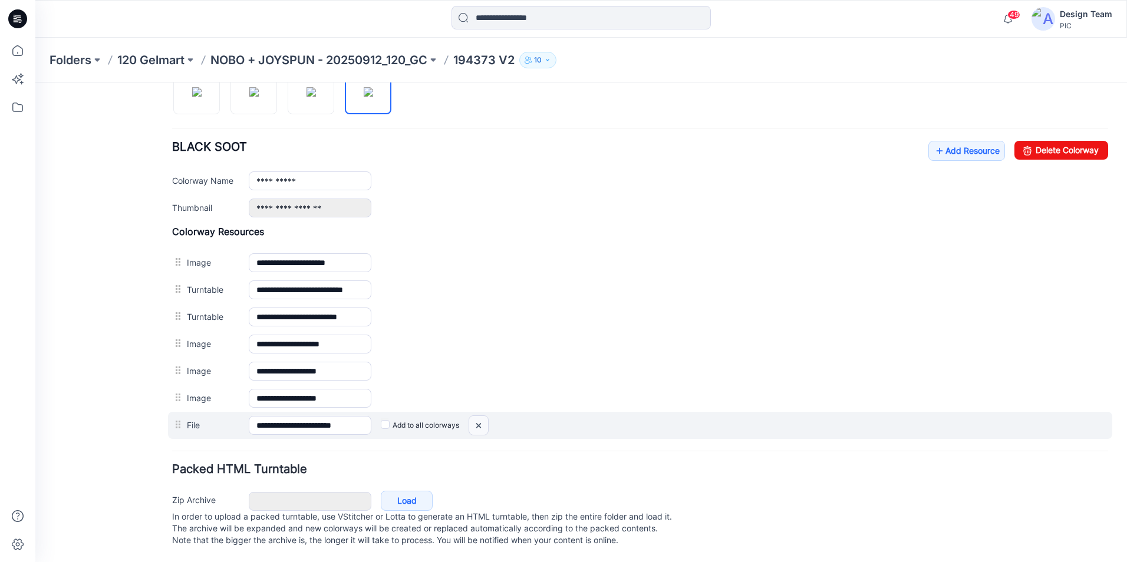
click at [477, 416] on img at bounding box center [478, 425] width 19 height 19
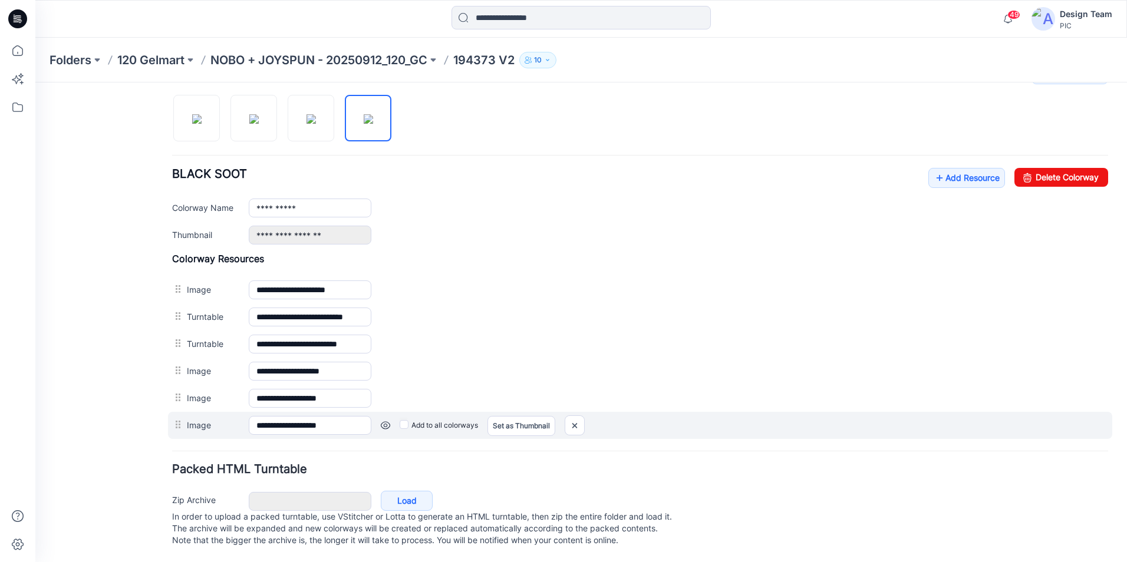
scroll to position [398, 0]
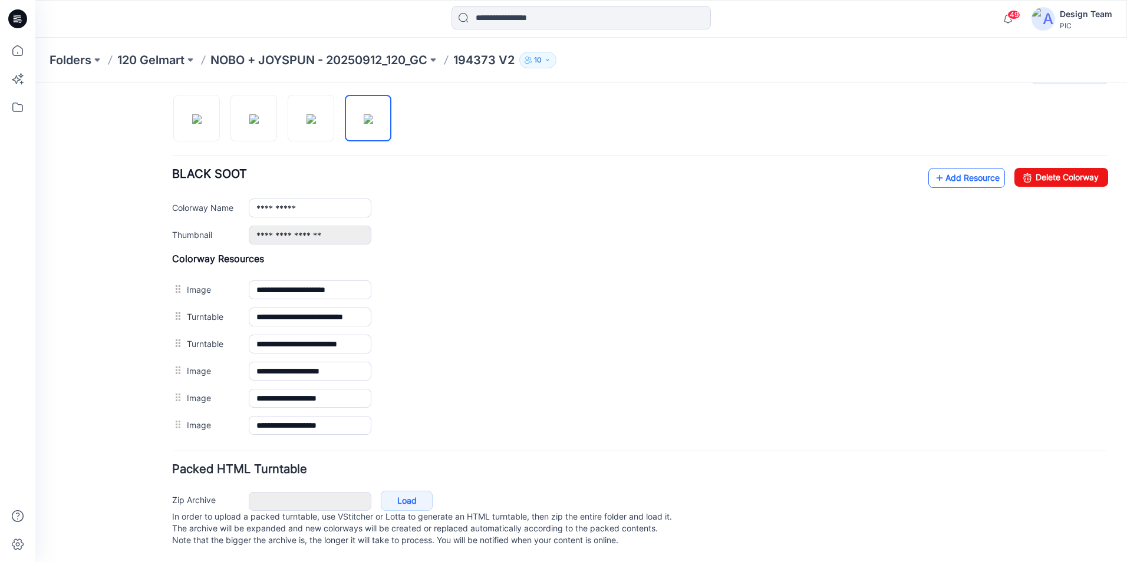
click at [944, 168] on link "Add Resource" at bounding box center [966, 178] width 77 height 20
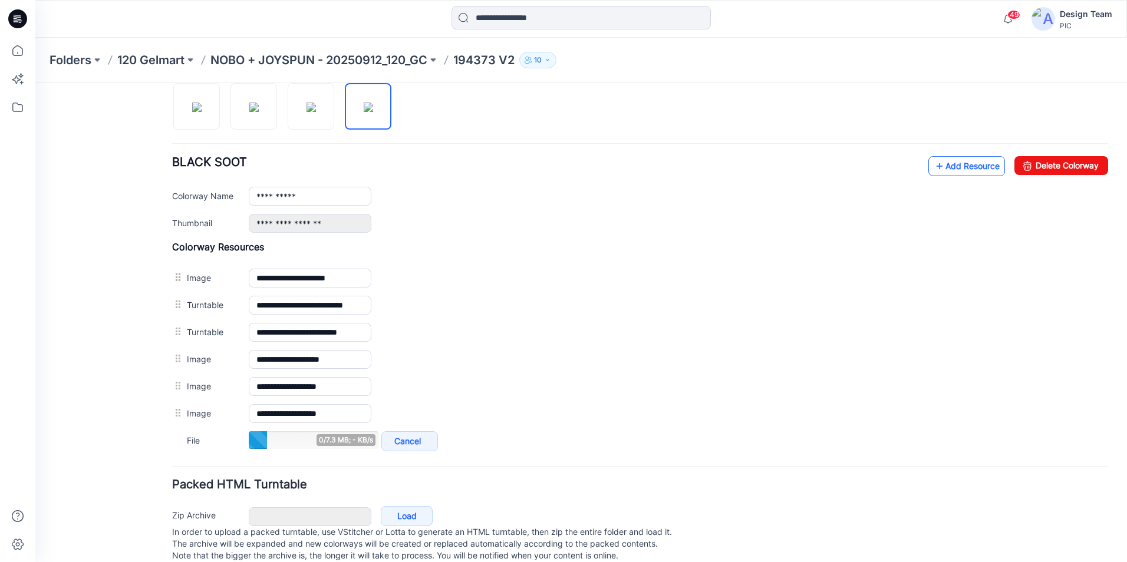
click at [951, 170] on link "Add Resource" at bounding box center [966, 166] width 77 height 20
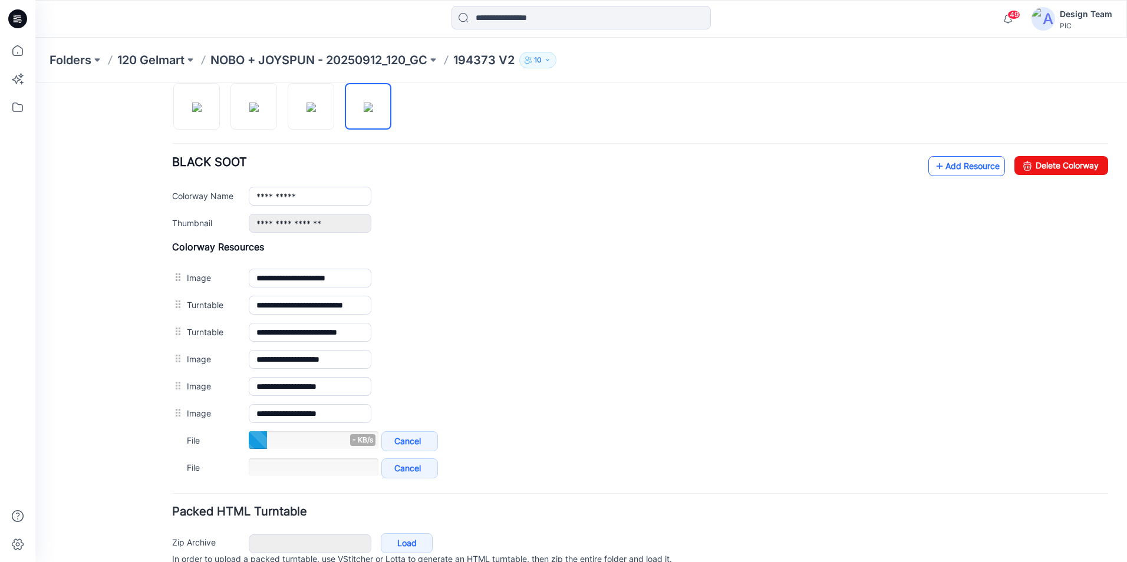
click at [941, 167] on link "Add Resource" at bounding box center [966, 166] width 77 height 20
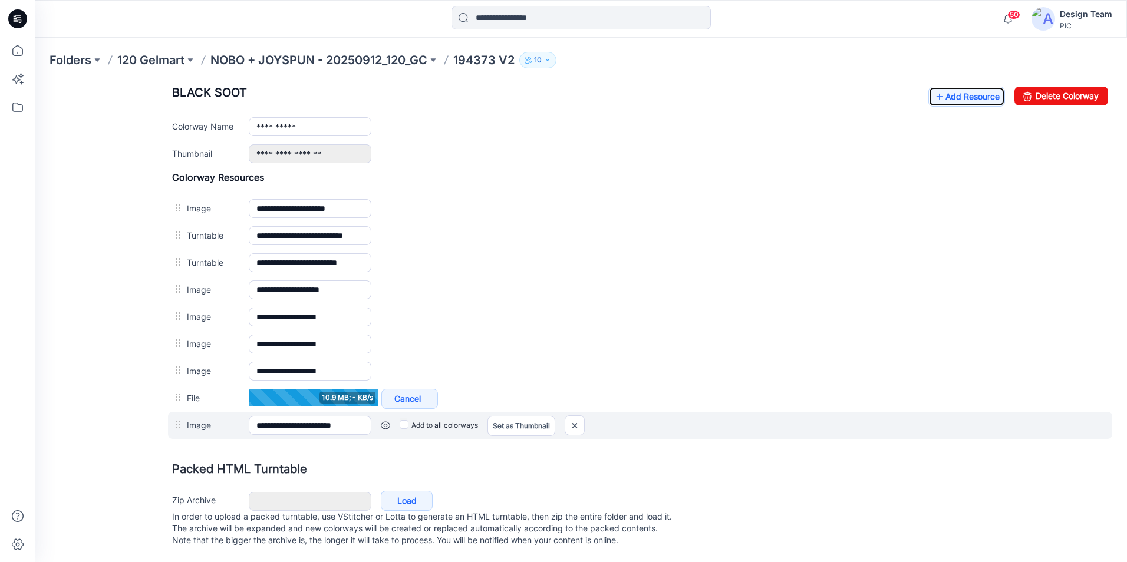
scroll to position [479, 0]
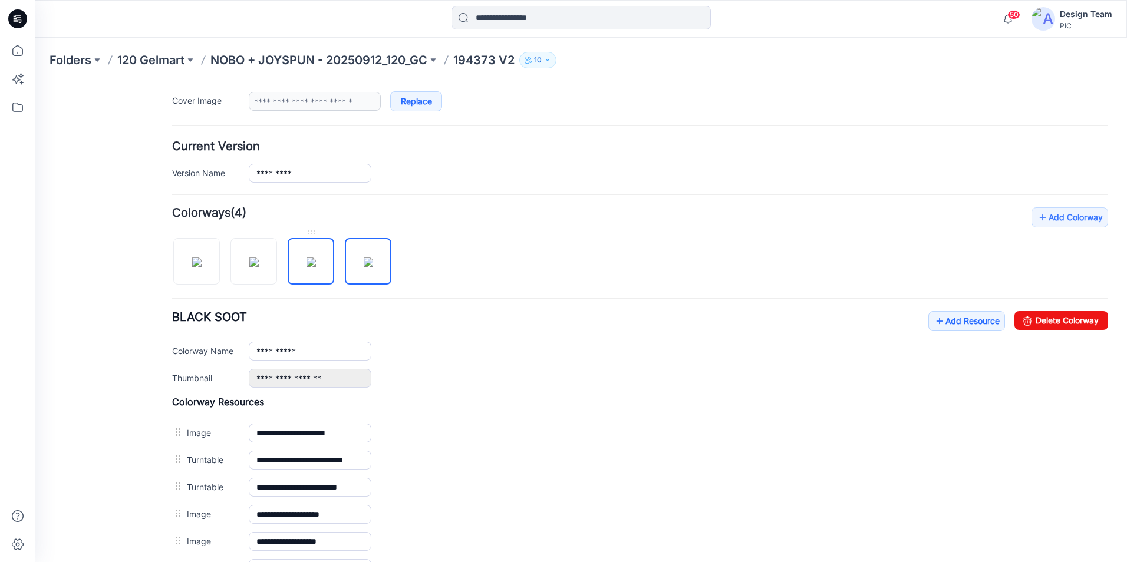
click at [306, 260] on img at bounding box center [310, 262] width 9 height 9
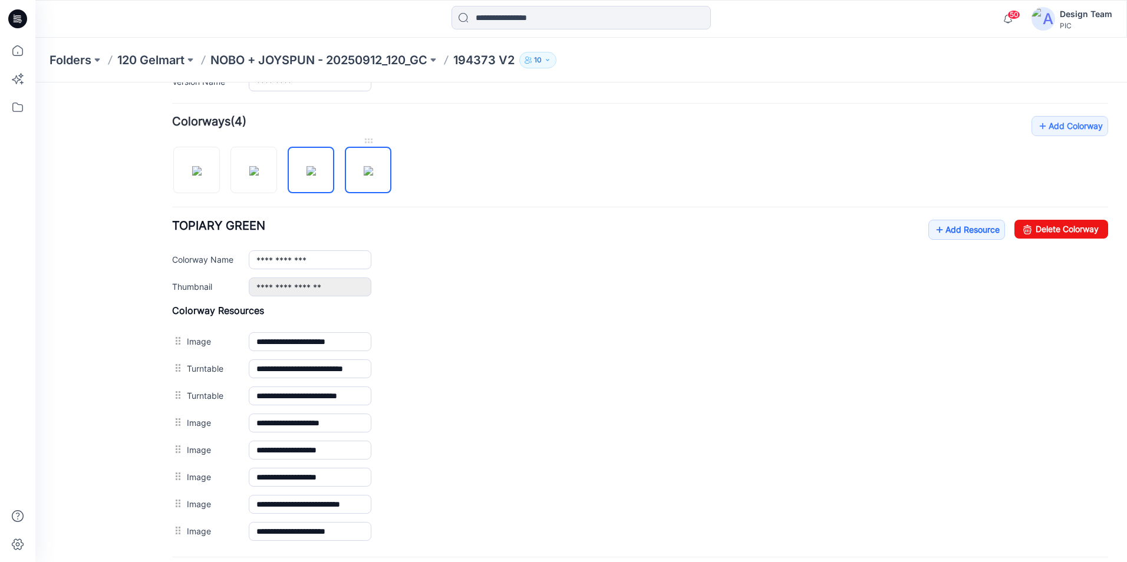
click at [367, 176] on img at bounding box center [368, 170] width 9 height 9
type input "**********"
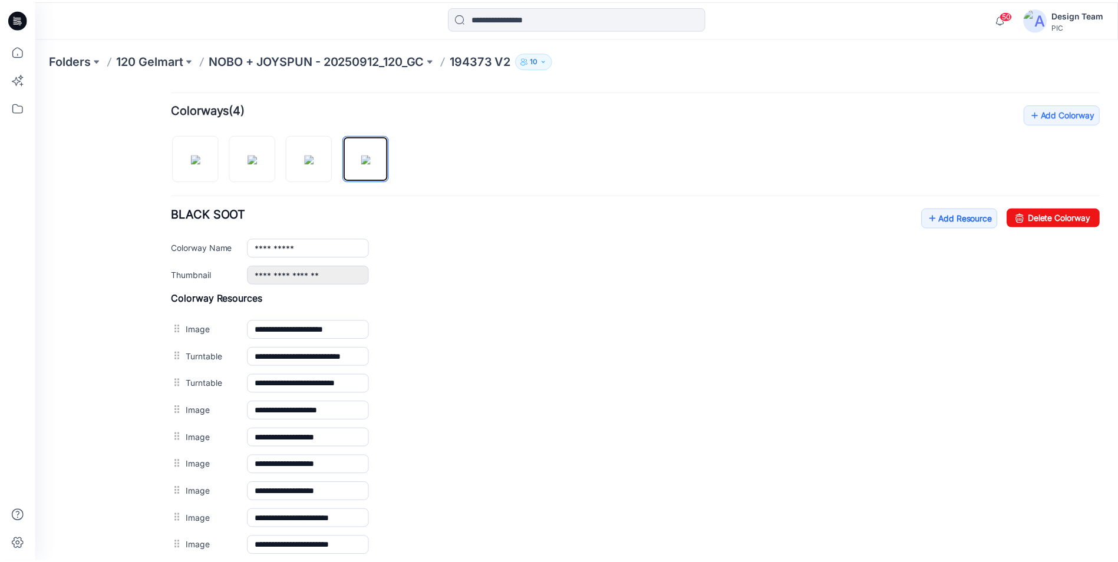
scroll to position [303, 0]
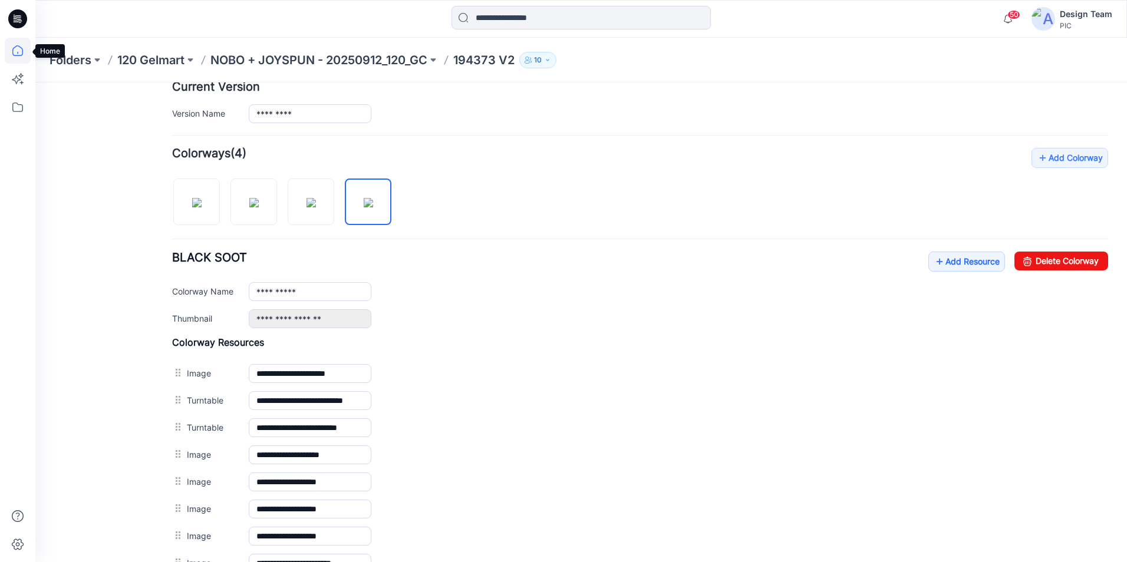
click at [18, 54] on icon at bounding box center [18, 51] width 26 height 26
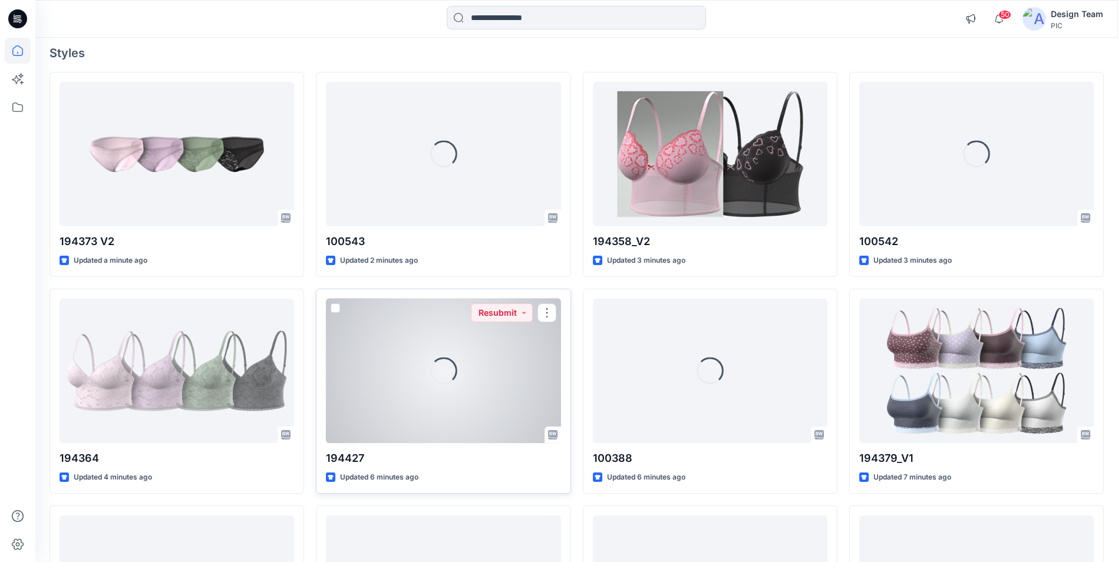
scroll to position [59, 0]
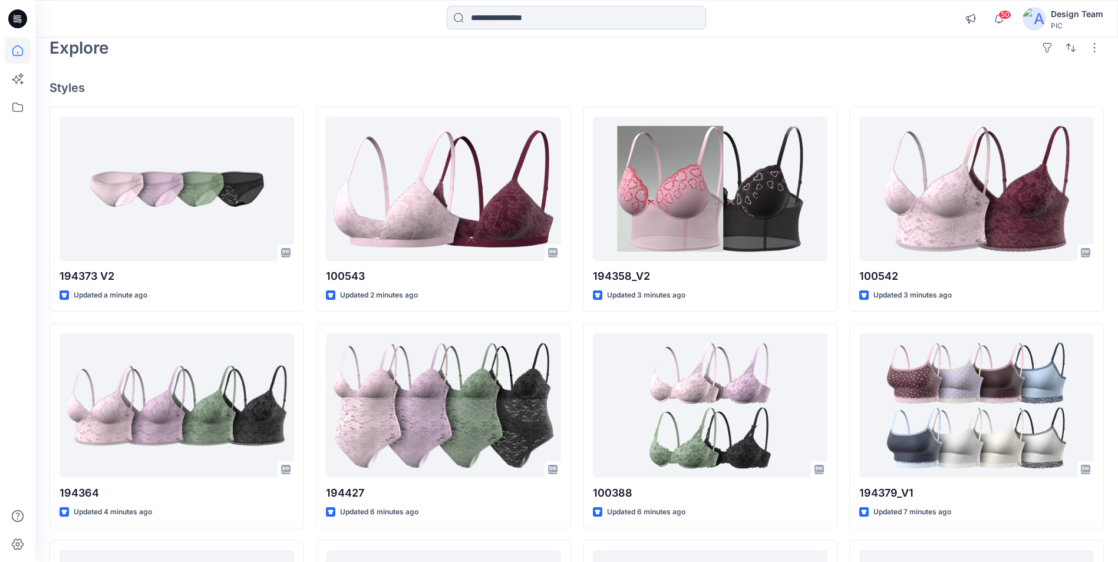
click at [535, 21] on input at bounding box center [576, 18] width 259 height 24
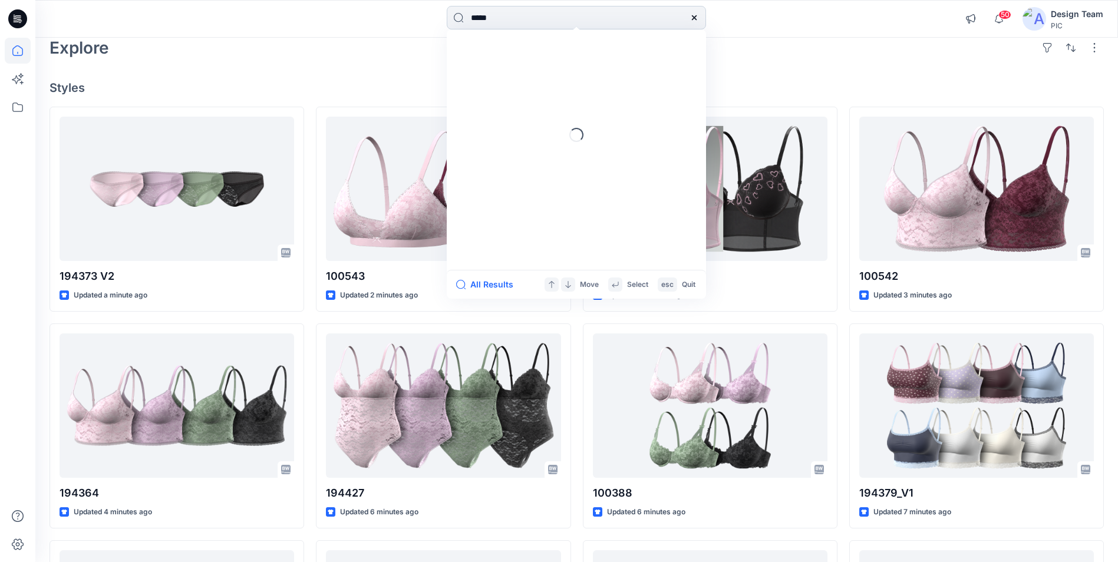
type input "******"
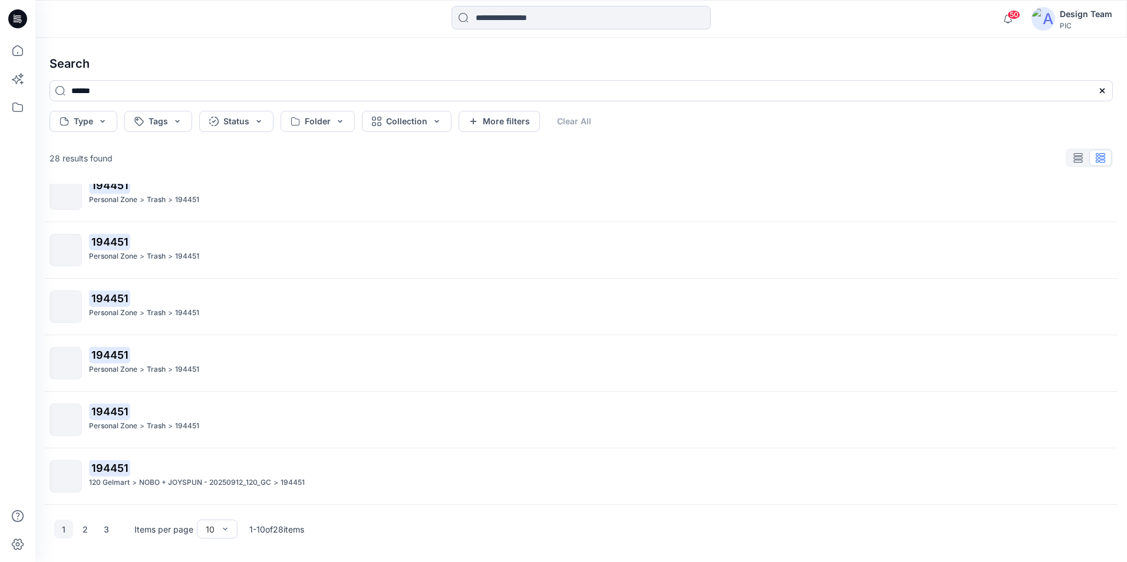
scroll to position [244, 0]
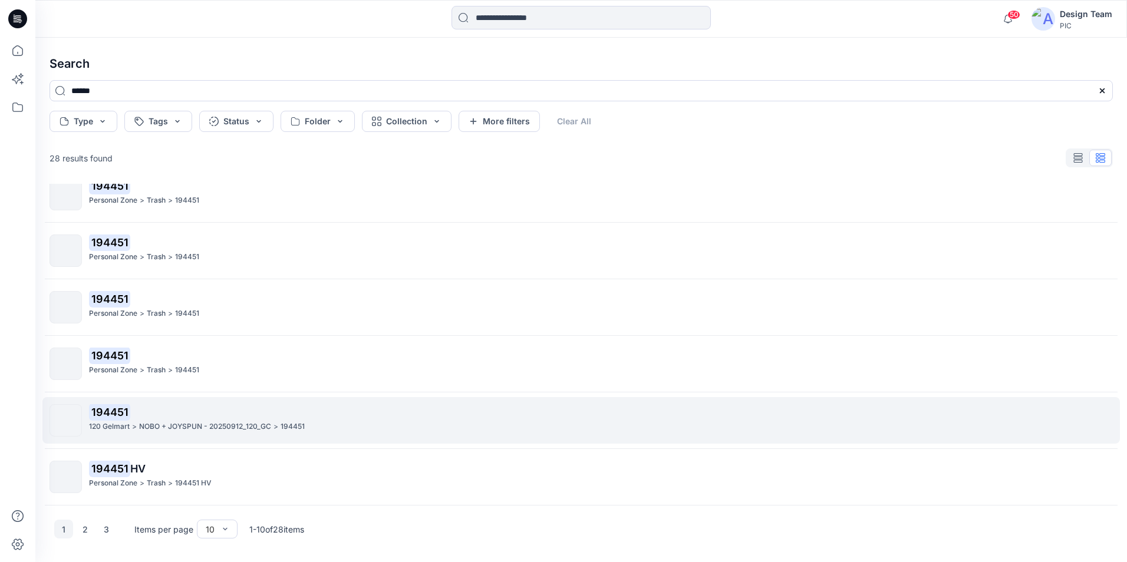
click at [206, 416] on p "194451" at bounding box center [600, 412] width 1023 height 17
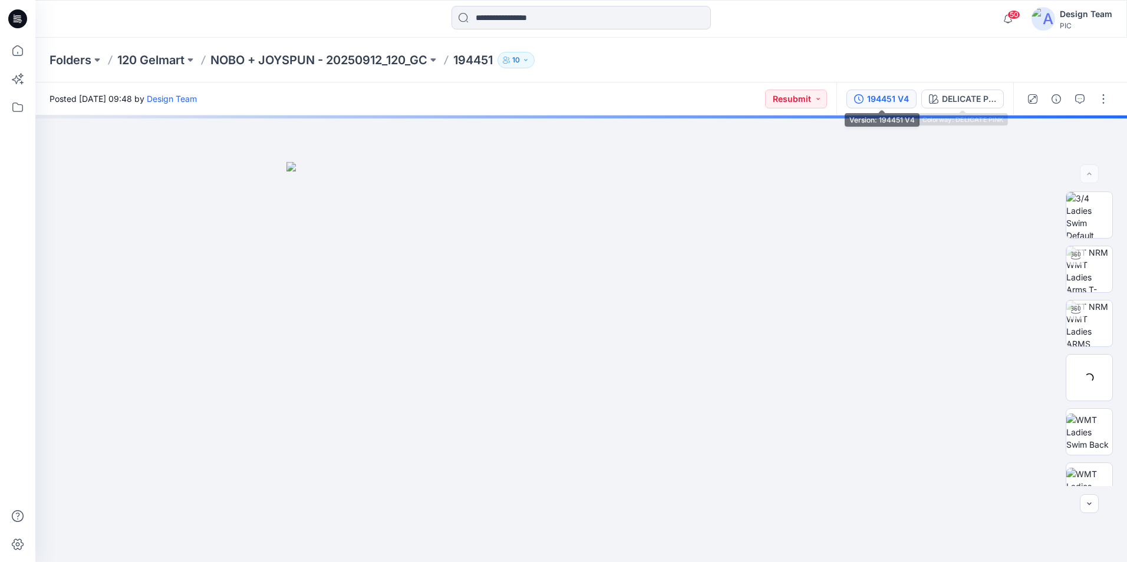
click at [879, 103] on div "194451 V4" at bounding box center [888, 99] width 42 height 13
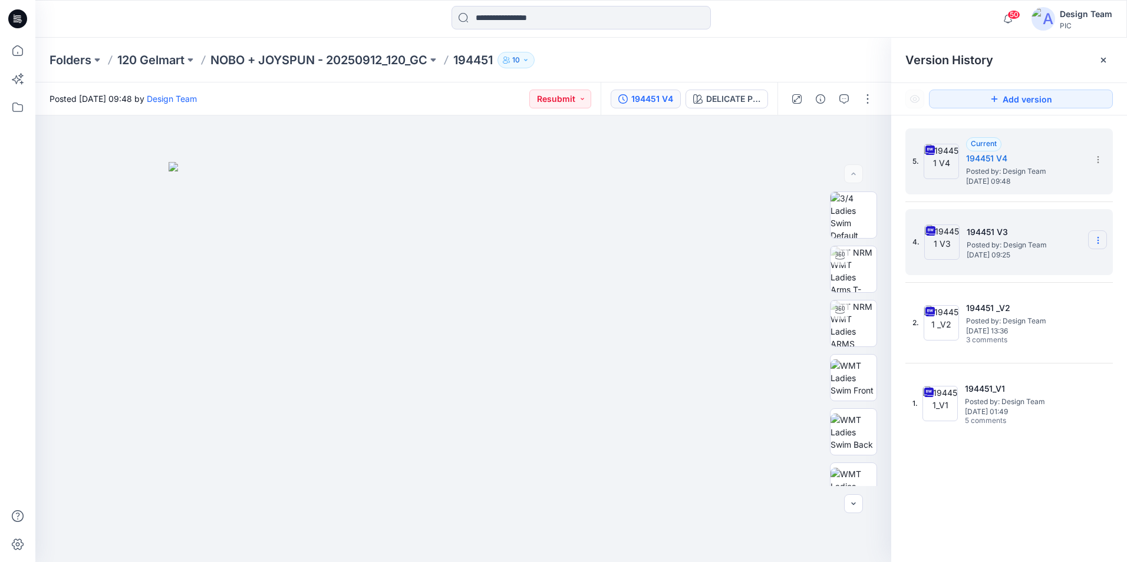
click at [1102, 243] on icon at bounding box center [1097, 240] width 9 height 9
click at [1024, 365] on span "Delete Version" at bounding box center [1016, 363] width 55 height 14
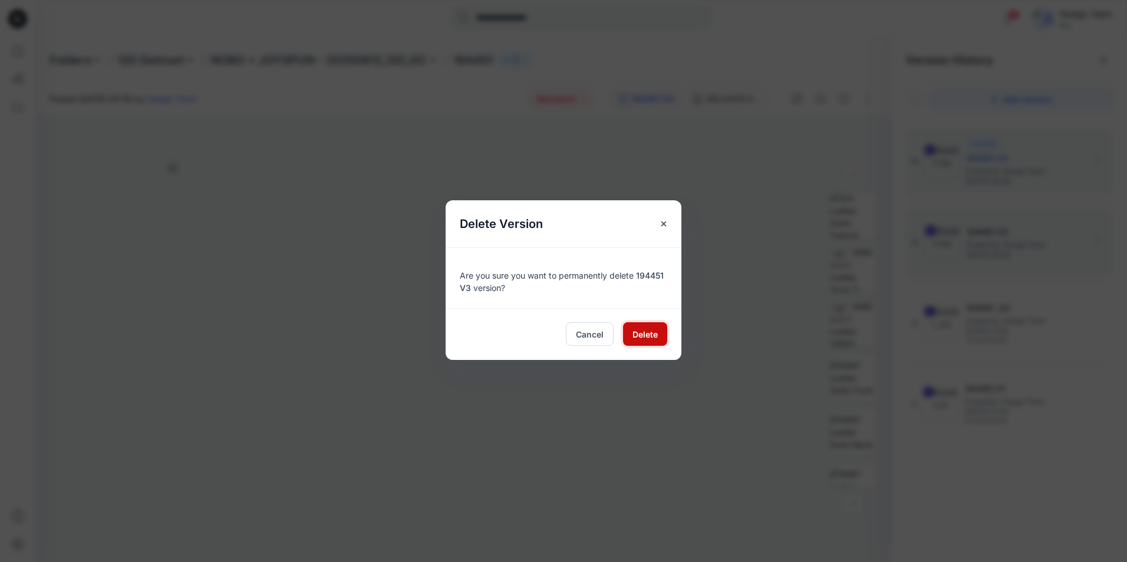
click at [651, 335] on span "Delete" at bounding box center [644, 334] width 25 height 12
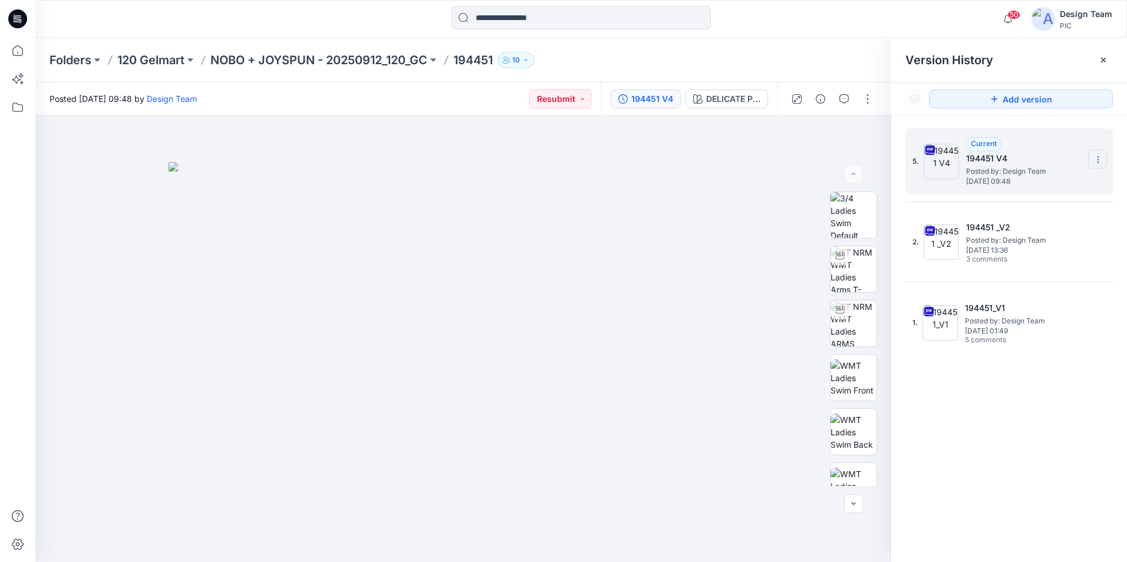
click at [1103, 161] on section at bounding box center [1097, 159] width 19 height 19
click at [1001, 231] on span "Rename Version" at bounding box center [1020, 230] width 62 height 14
click at [1028, 157] on input "*********" at bounding box center [1040, 158] width 130 height 19
type input "*********"
drag, startPoint x: 651, startPoint y: 213, endPoint x: 644, endPoint y: 213, distance: 7.7
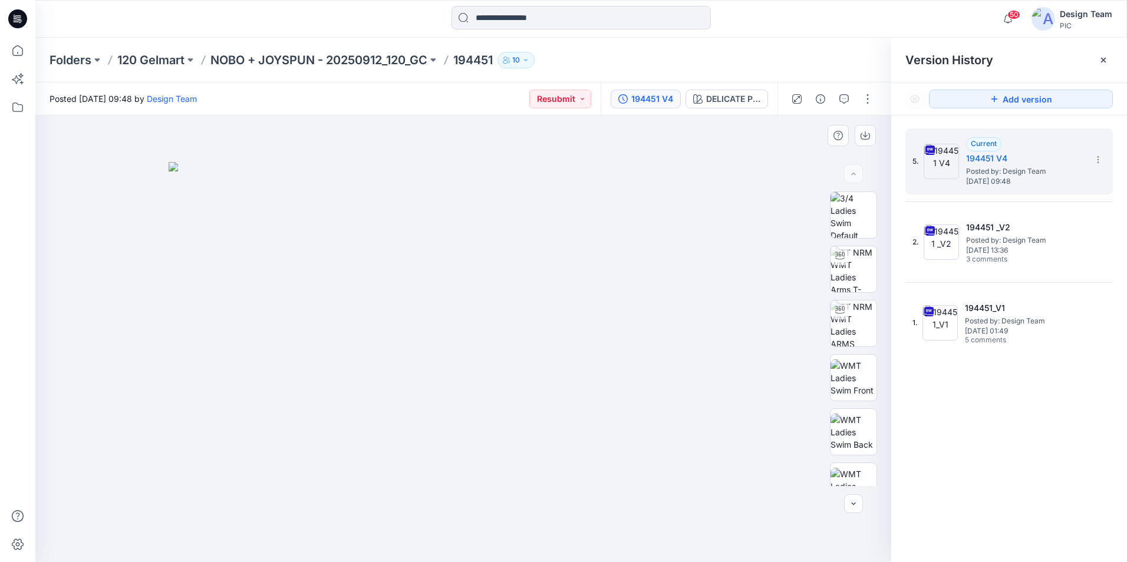
click at [644, 213] on img at bounding box center [463, 362] width 589 height 400
click at [1045, 170] on span "Posted by: Design Team" at bounding box center [1025, 172] width 118 height 12
click at [872, 100] on button "button" at bounding box center [867, 99] width 19 height 19
click at [833, 161] on button "Edit" at bounding box center [818, 160] width 108 height 22
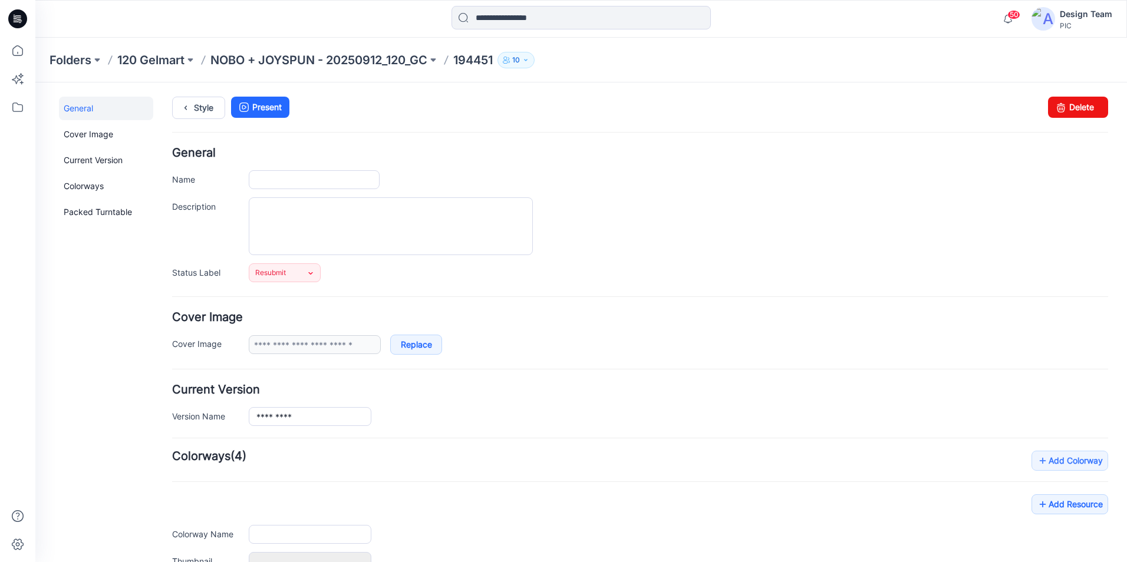
type input "******"
type input "**********"
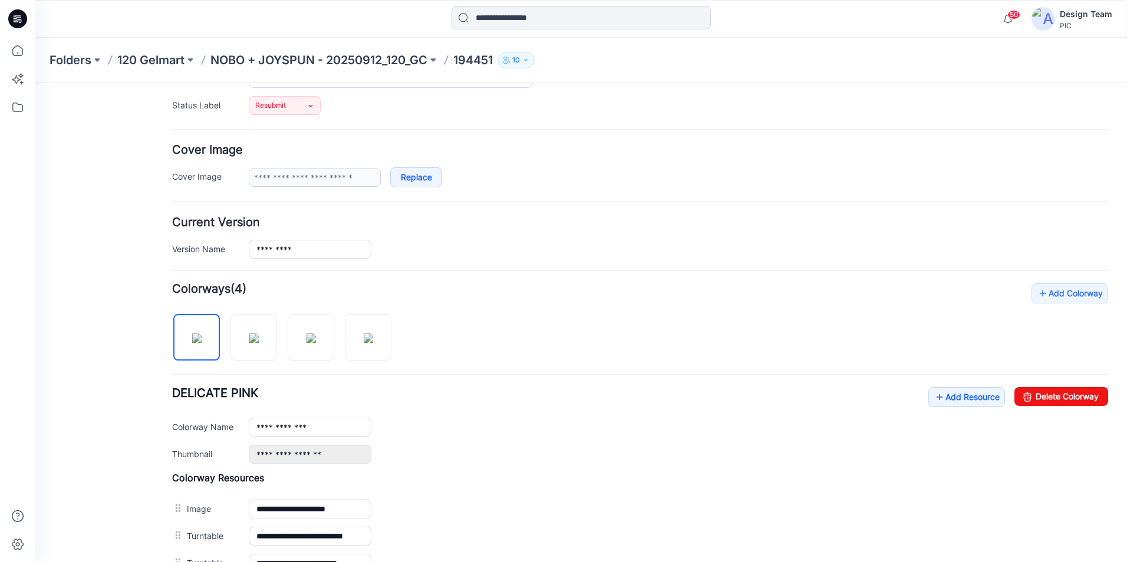
scroll to position [236, 0]
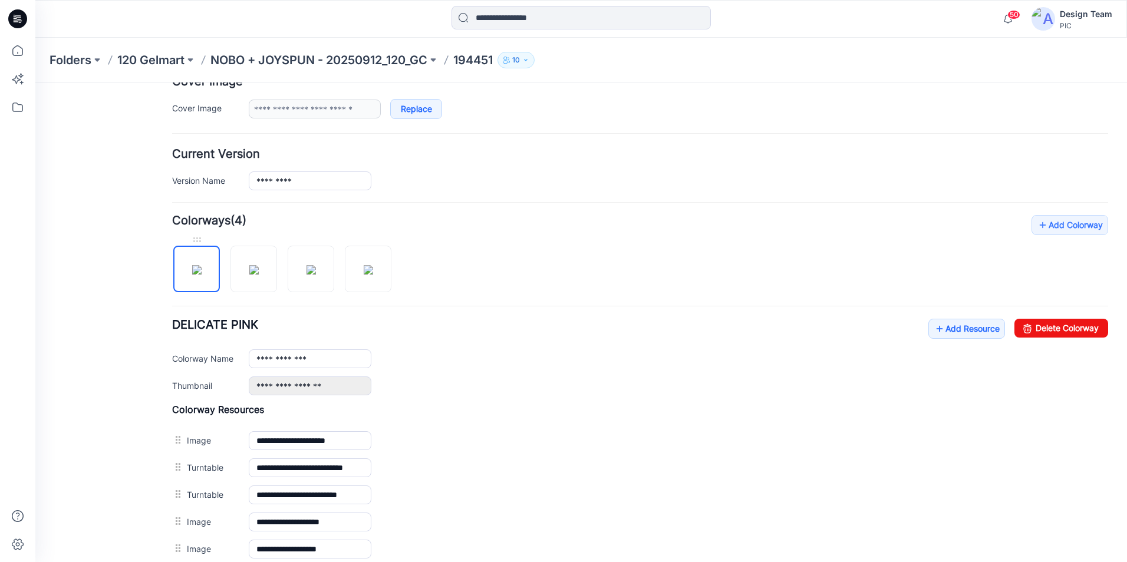
click at [202, 275] on img at bounding box center [196, 269] width 9 height 9
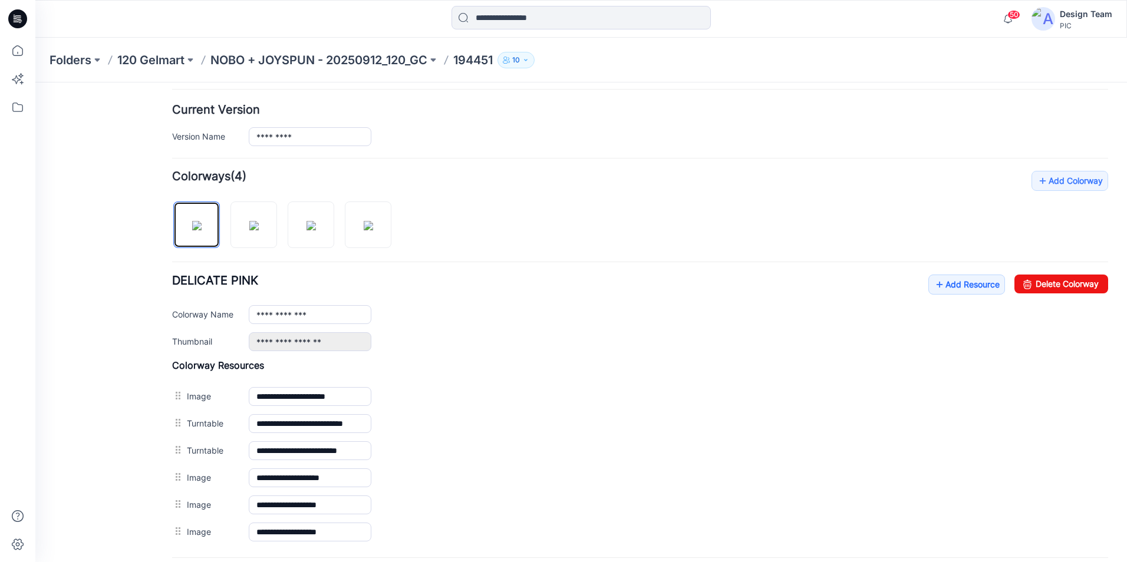
scroll to position [398, 0]
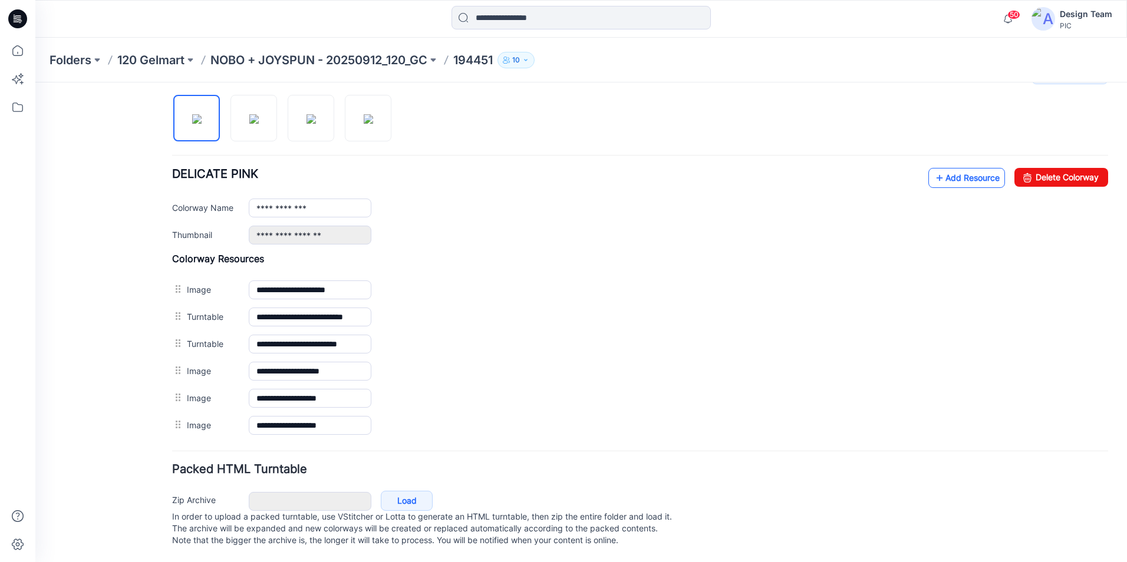
click at [938, 171] on link "Add Resource" at bounding box center [966, 178] width 77 height 20
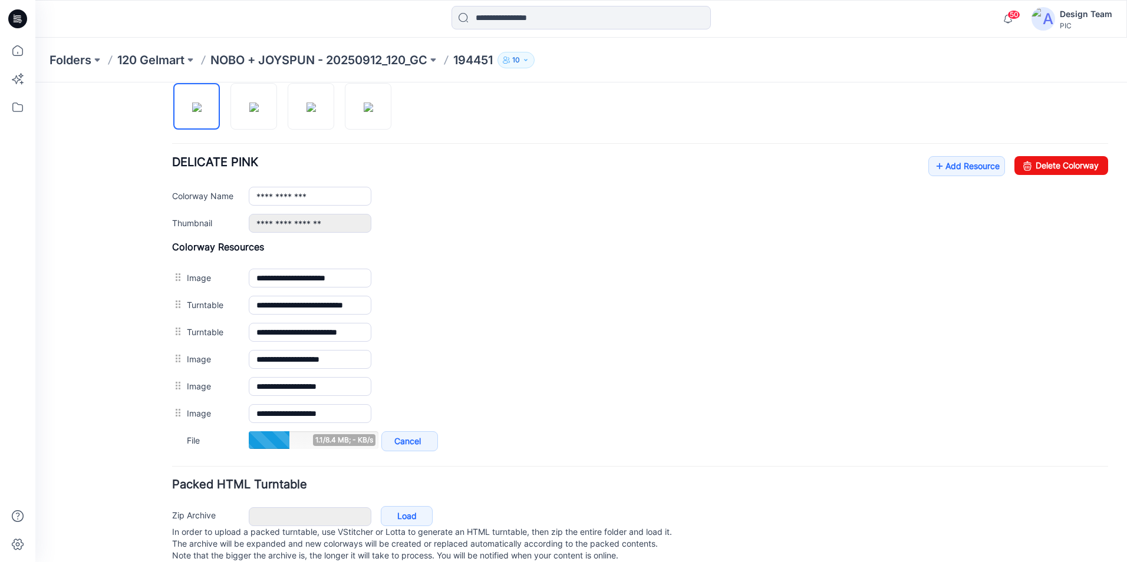
click at [948, 154] on div "**********" at bounding box center [640, 253] width 936 height 402
click at [948, 164] on link "Add Resource" at bounding box center [966, 166] width 77 height 20
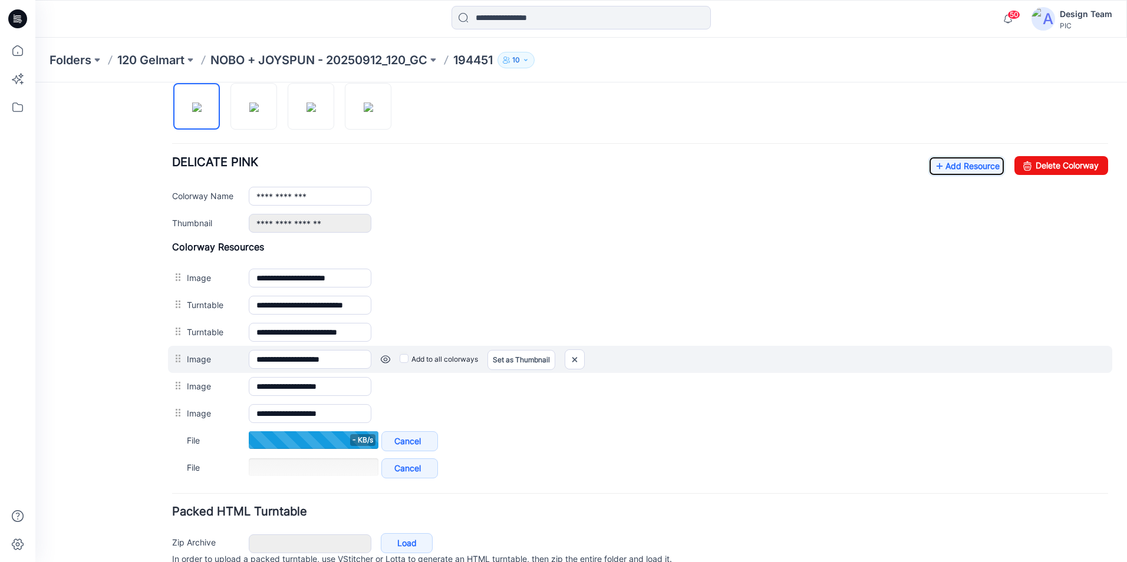
scroll to position [453, 0]
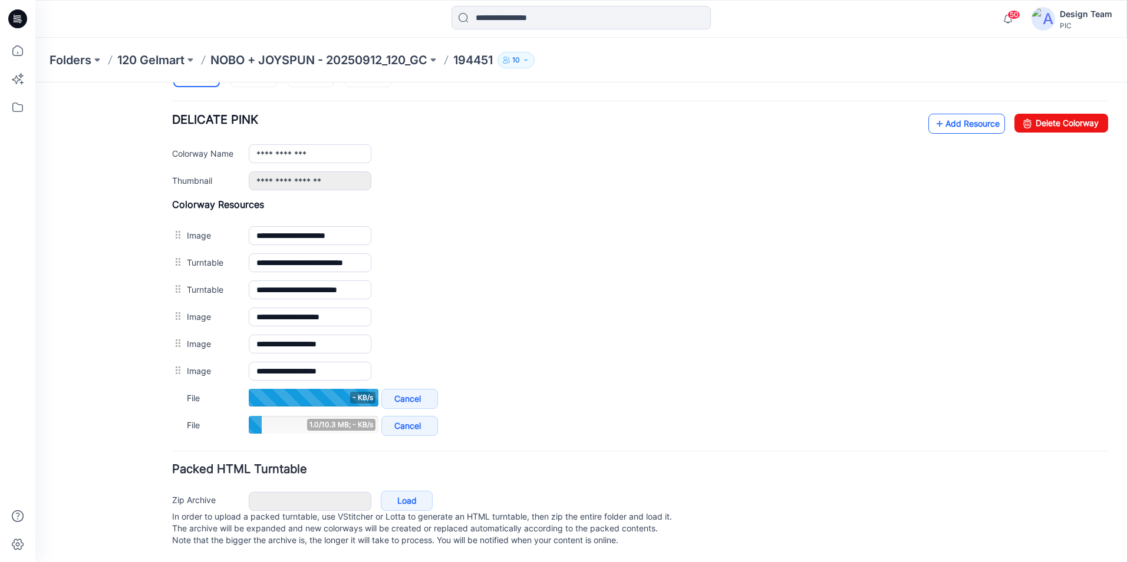
click at [941, 114] on link "Add Resource" at bounding box center [966, 124] width 77 height 20
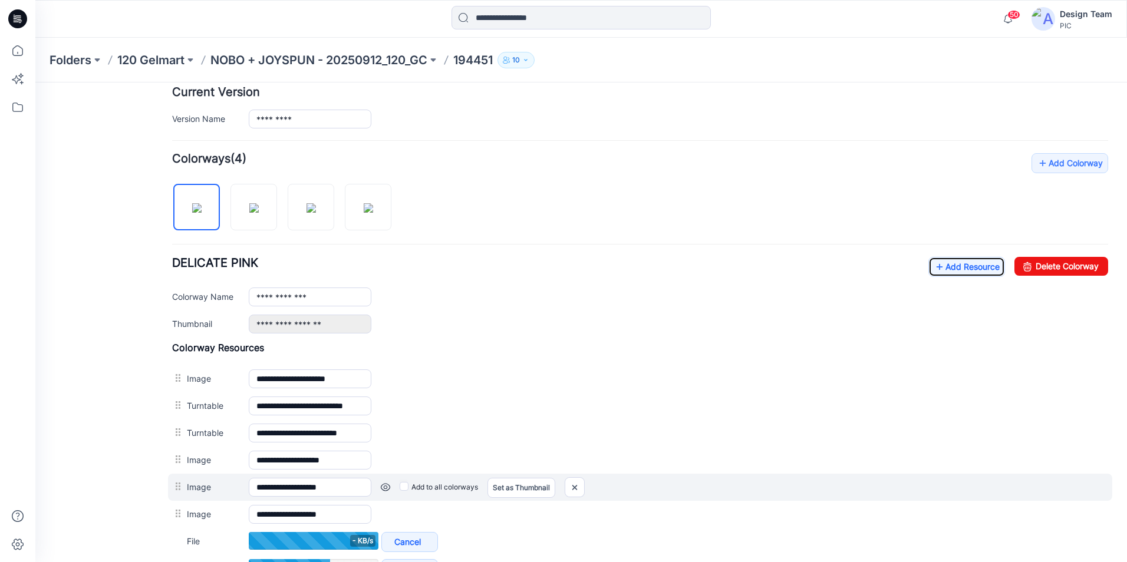
scroll to position [276, 0]
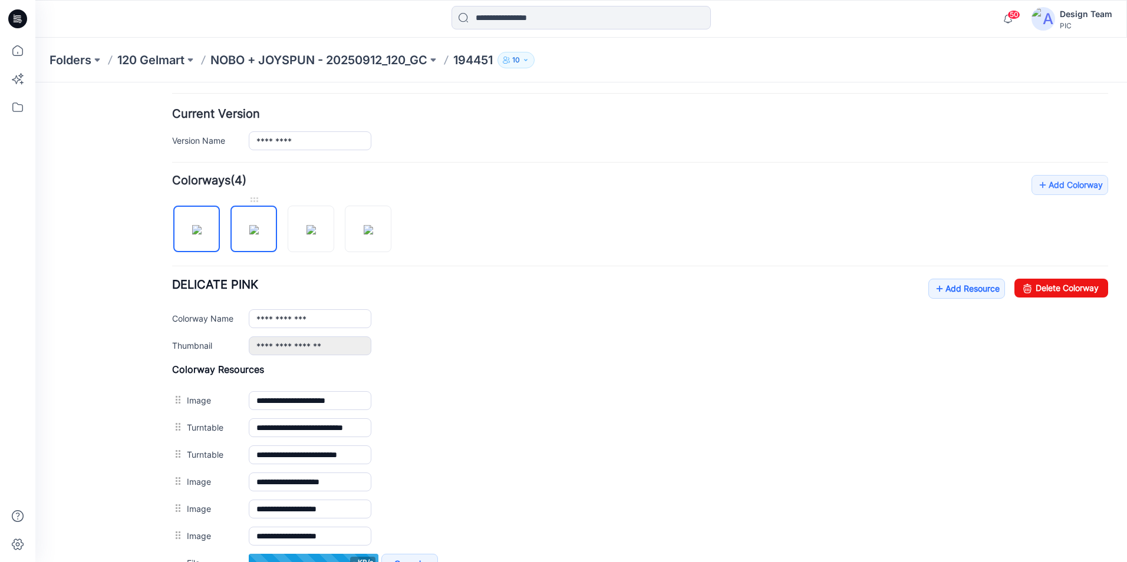
click at [249, 225] on img at bounding box center [253, 229] width 9 height 9
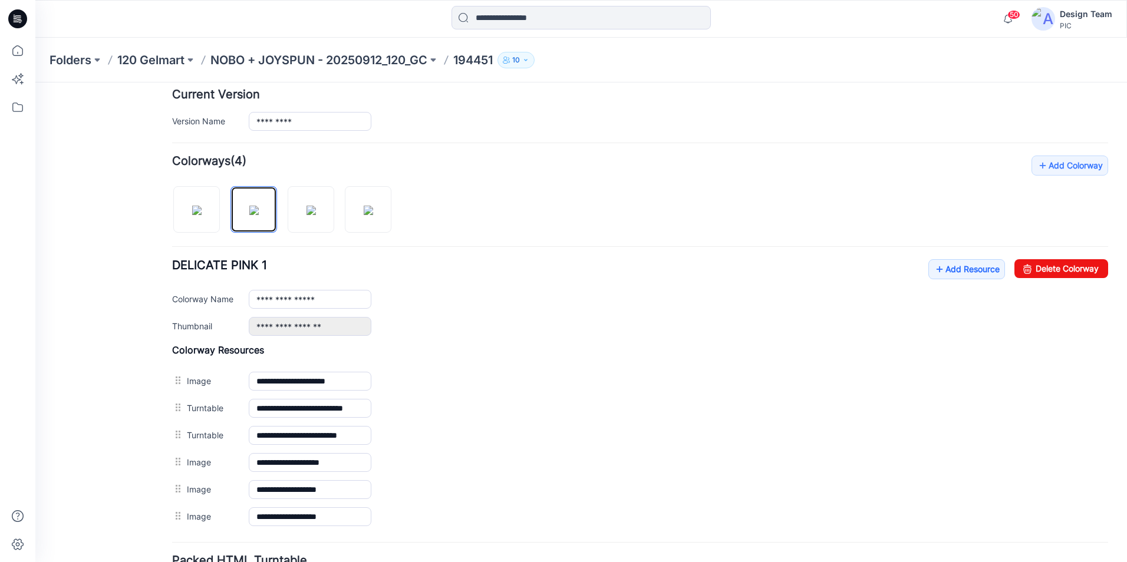
scroll to position [398, 0]
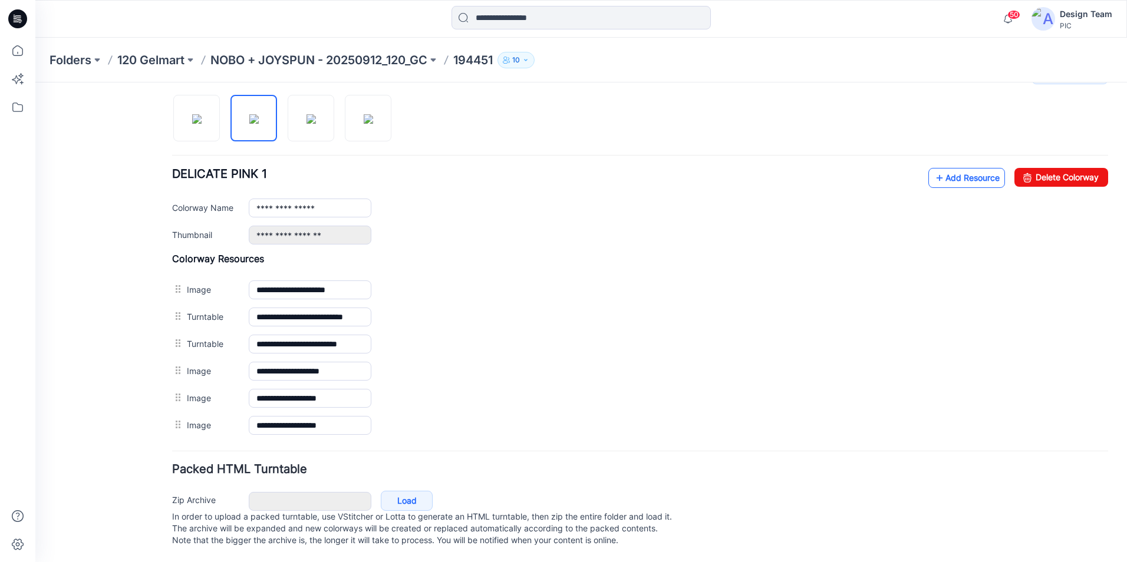
click at [974, 170] on link "Add Resource" at bounding box center [966, 178] width 77 height 20
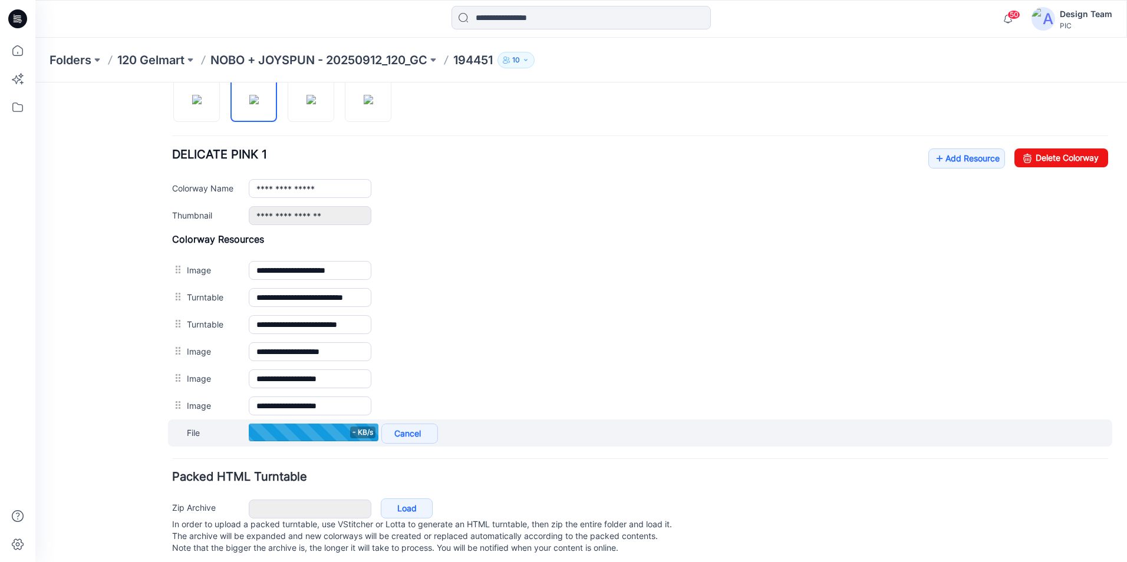
scroll to position [367, 0]
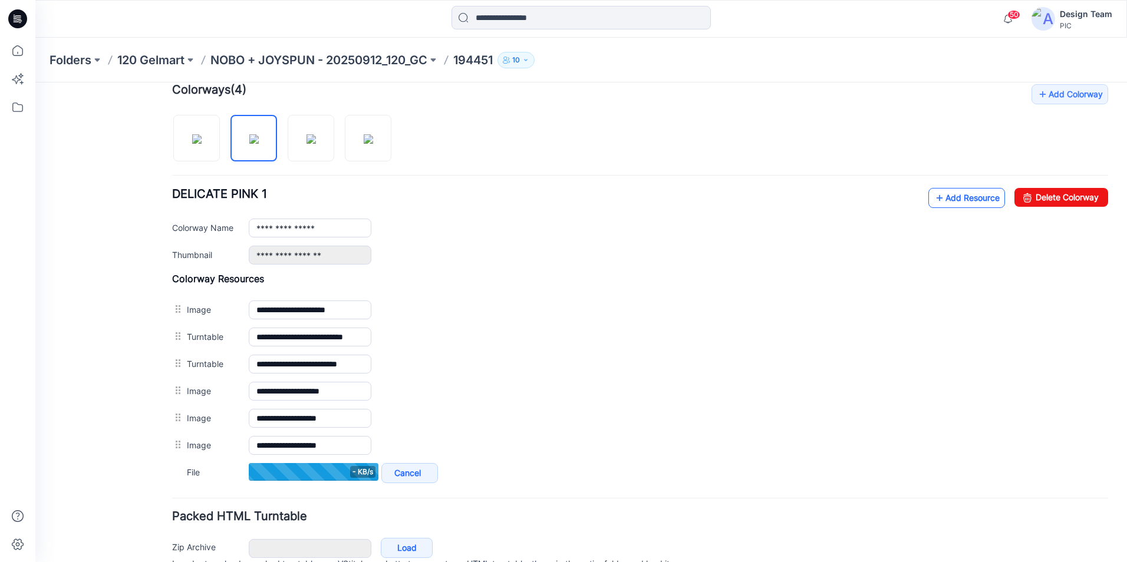
click at [962, 203] on link "Add Resource" at bounding box center [966, 198] width 77 height 20
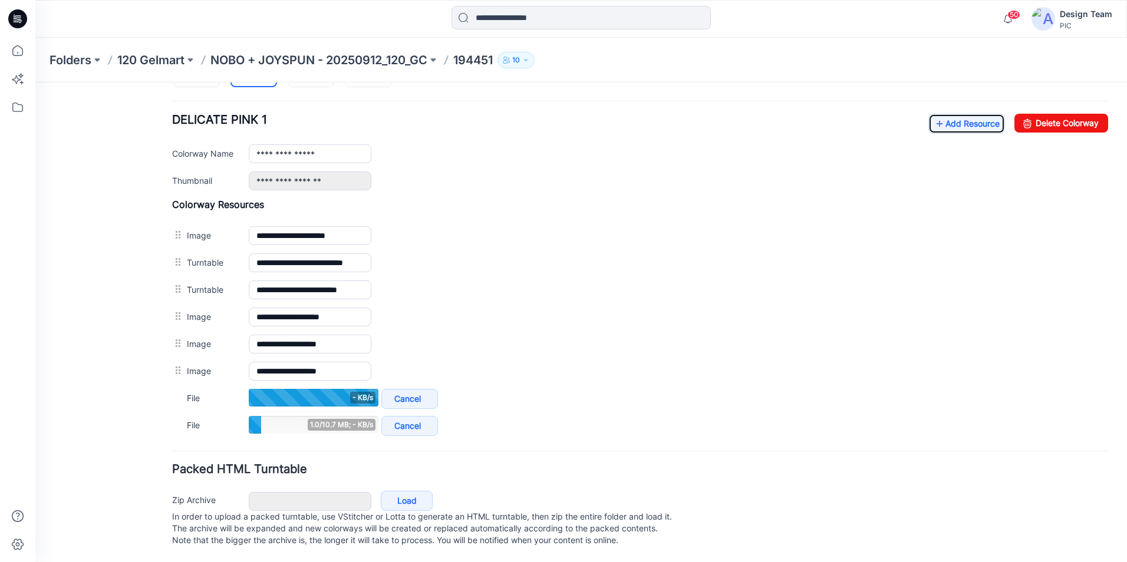
scroll to position [453, 0]
click at [961, 114] on link "Add Resource" at bounding box center [966, 124] width 77 height 20
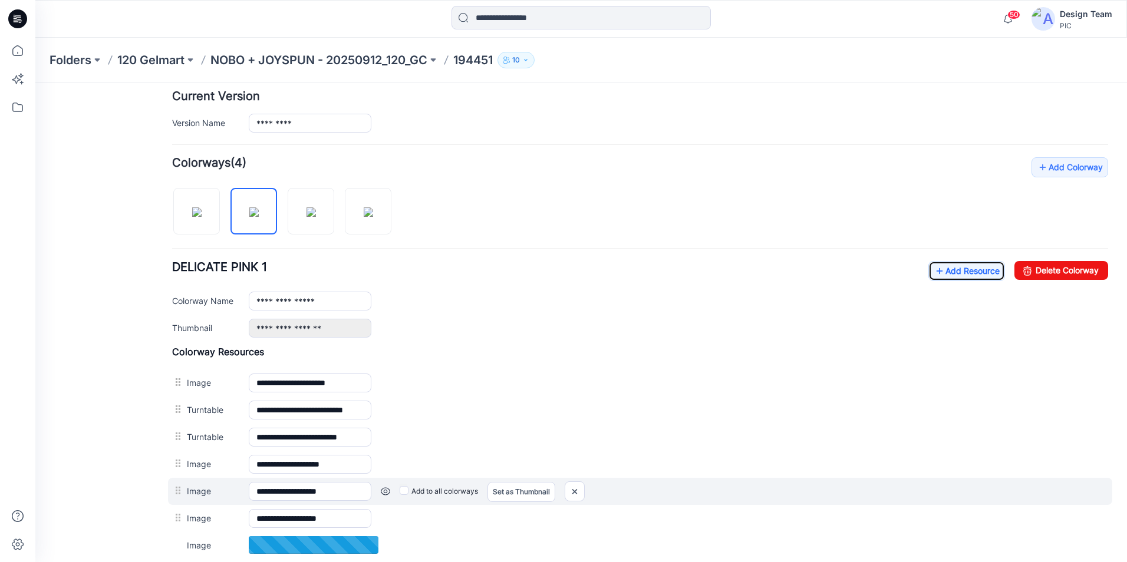
scroll to position [276, 0]
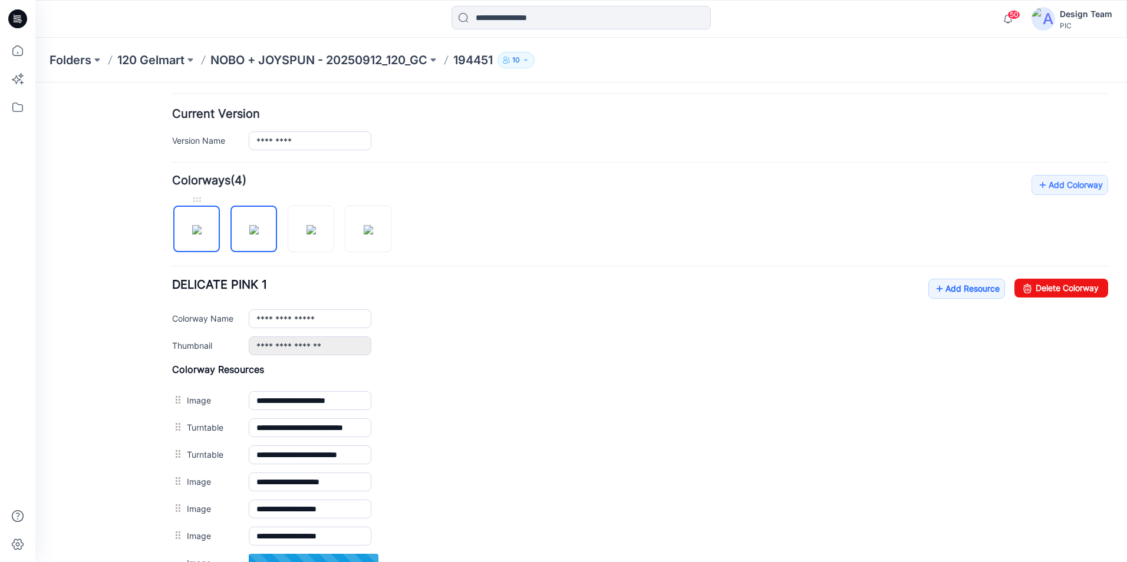
click at [192, 233] on img at bounding box center [196, 229] width 9 height 9
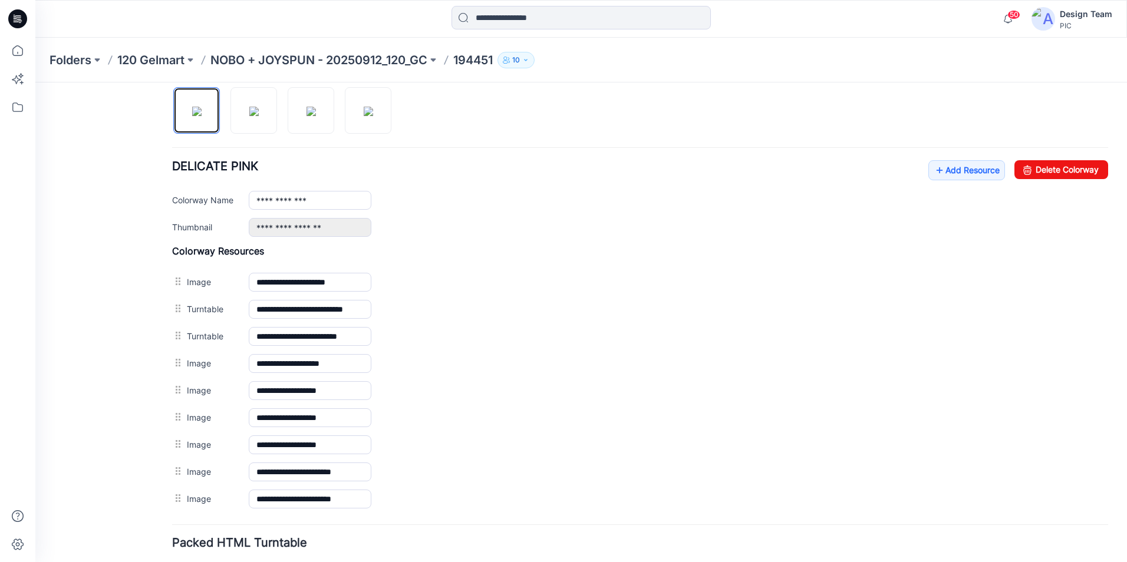
scroll to position [394, 0]
click at [256, 117] on img at bounding box center [253, 111] width 9 height 9
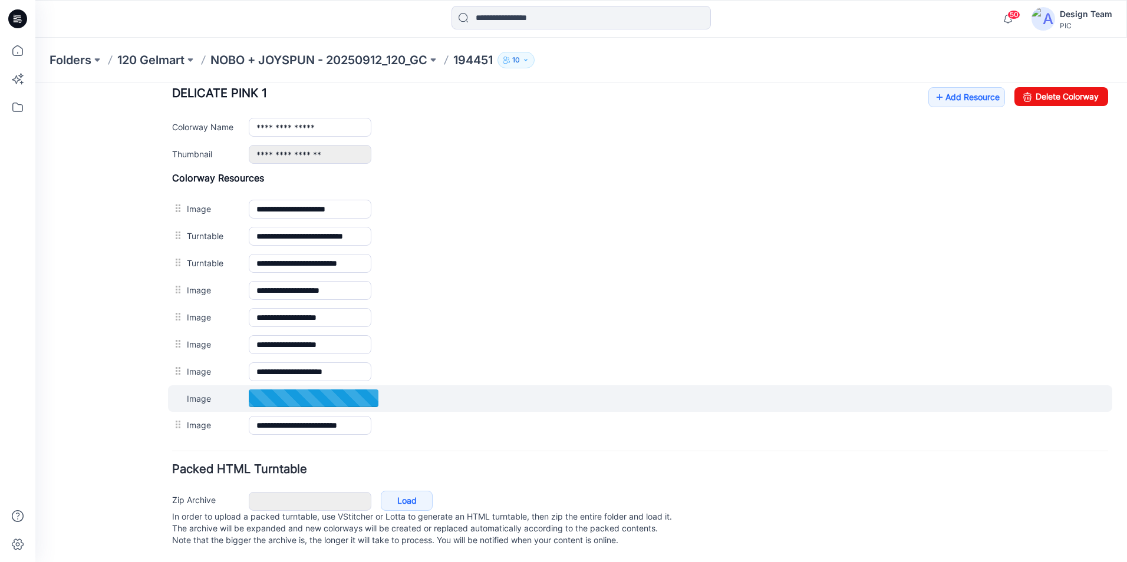
scroll to position [479, 0]
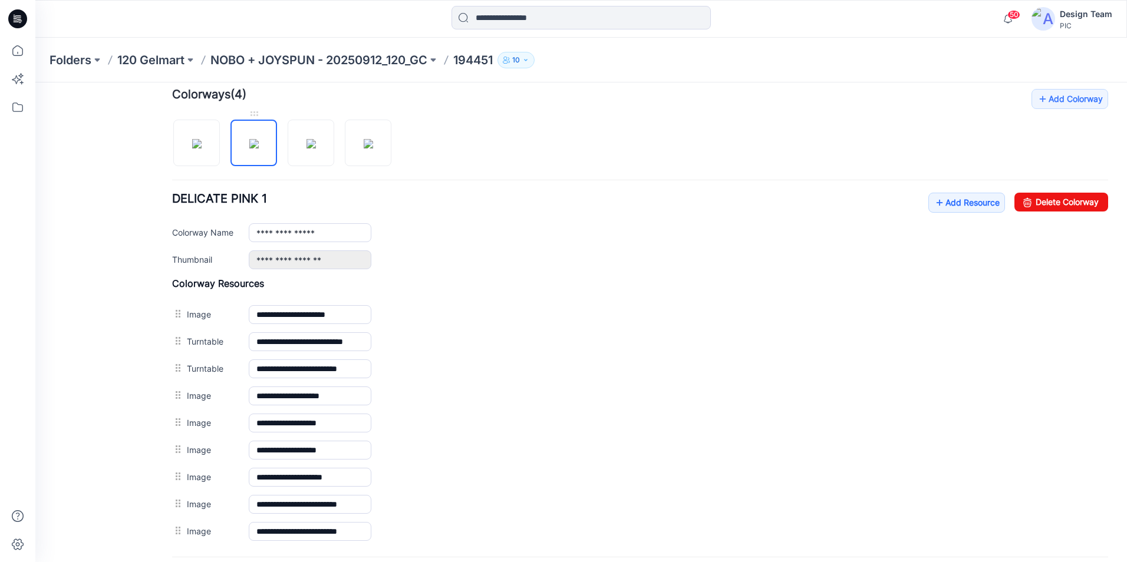
click at [249, 147] on img at bounding box center [253, 143] width 9 height 9
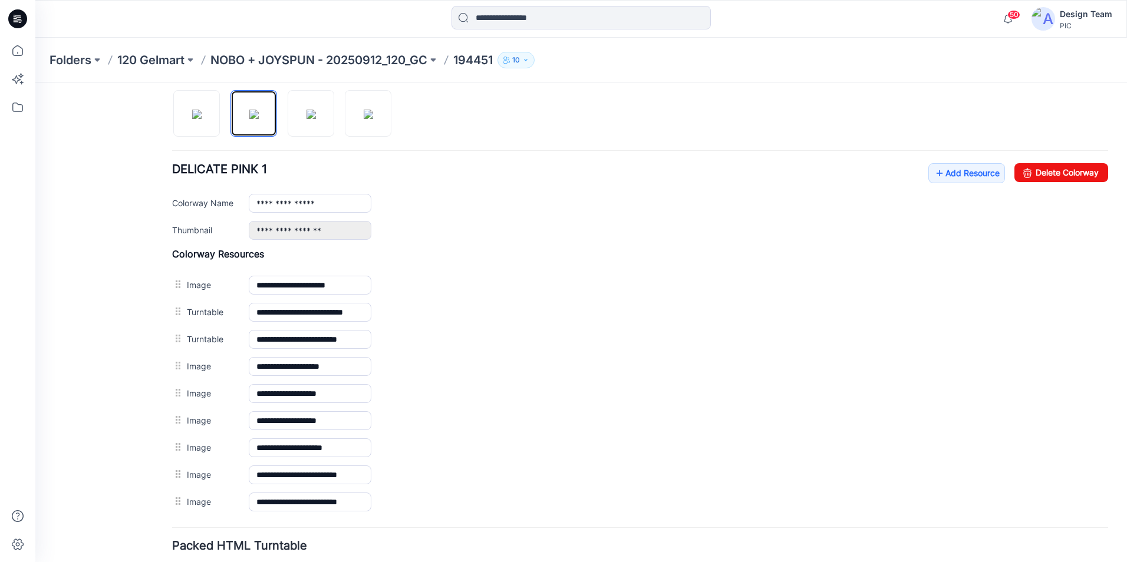
scroll to position [362, 0]
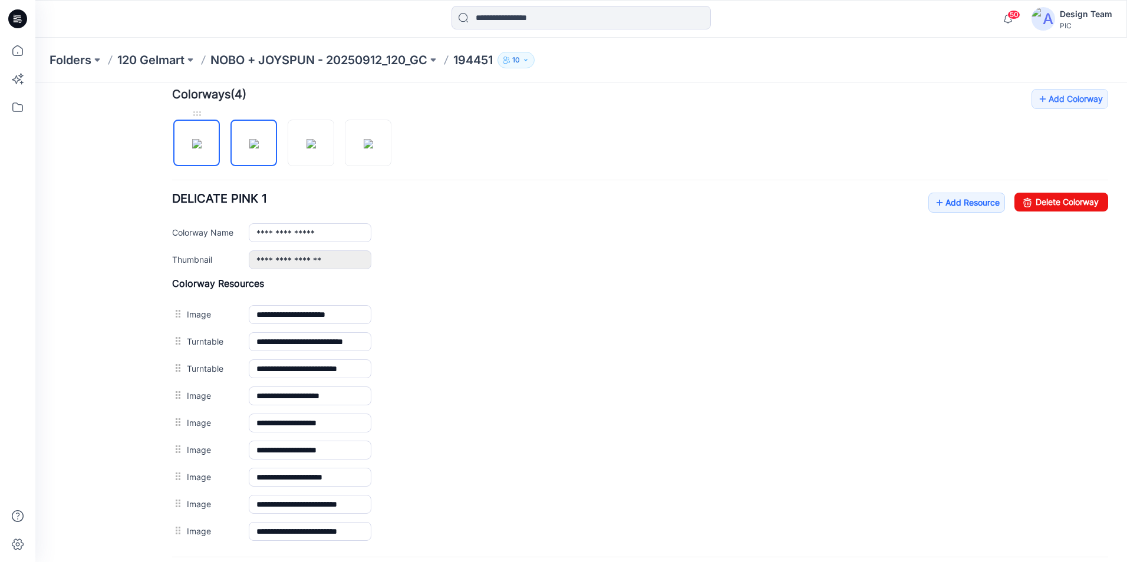
click at [202, 149] on img at bounding box center [196, 143] width 9 height 9
click at [256, 143] on img at bounding box center [253, 143] width 9 height 9
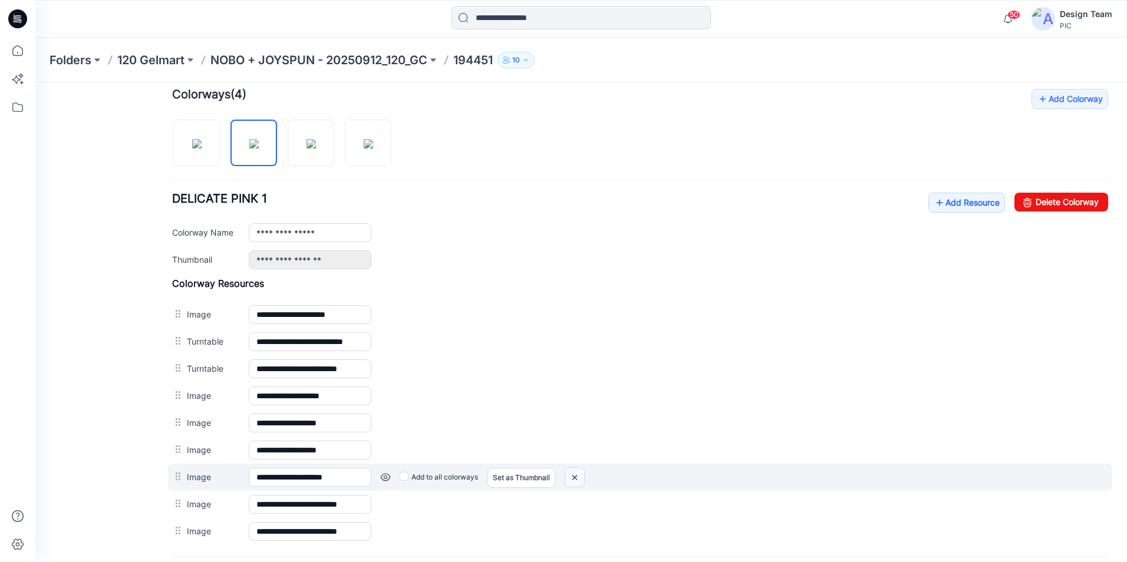
drag, startPoint x: 576, startPoint y: 479, endPoint x: 645, endPoint y: 131, distance: 354.6
click at [576, 479] on img at bounding box center [574, 477] width 19 height 19
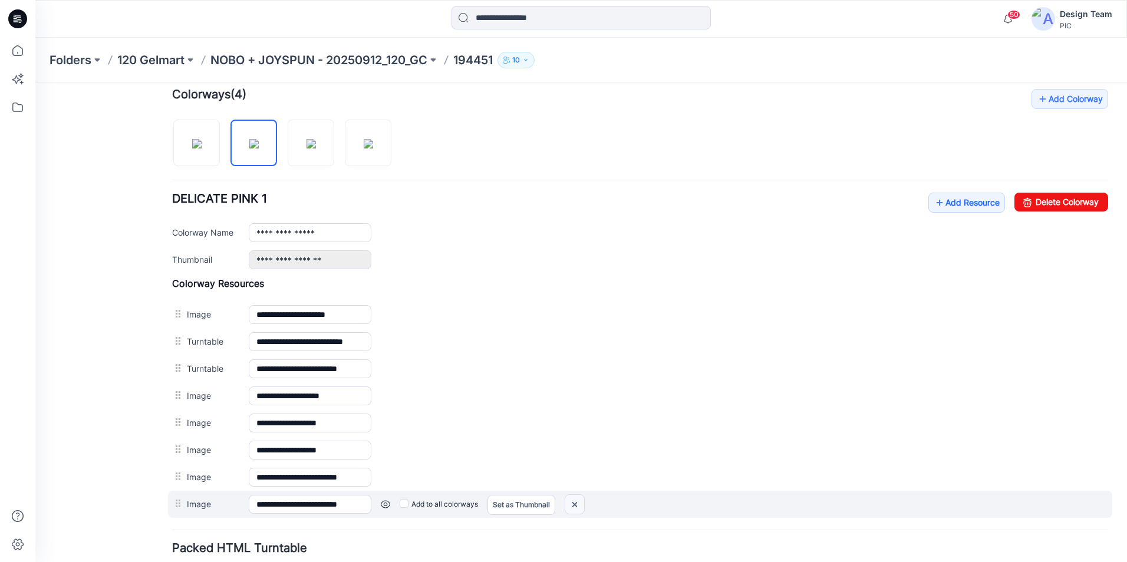
click at [575, 506] on img at bounding box center [574, 504] width 19 height 19
click at [573, 507] on img at bounding box center [574, 504] width 19 height 19
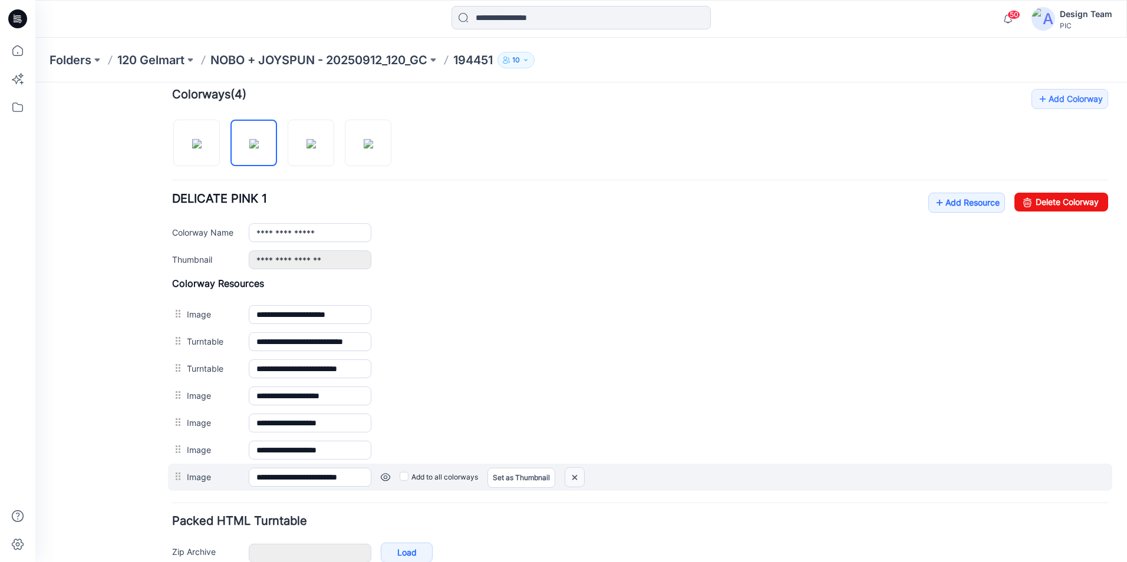
click at [575, 482] on img at bounding box center [574, 477] width 19 height 19
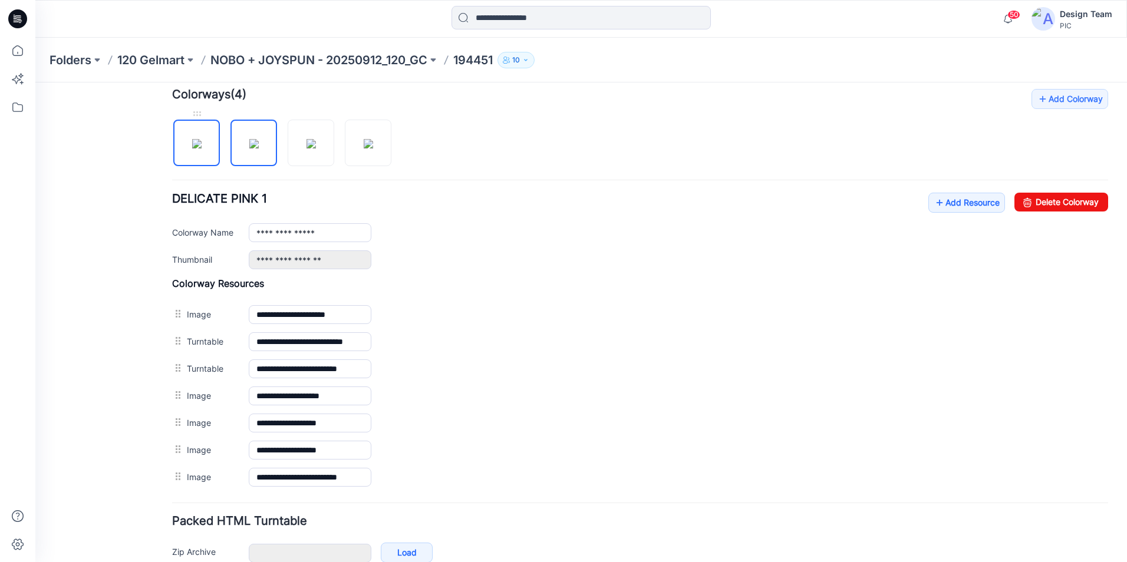
click at [202, 147] on img at bounding box center [196, 143] width 9 height 9
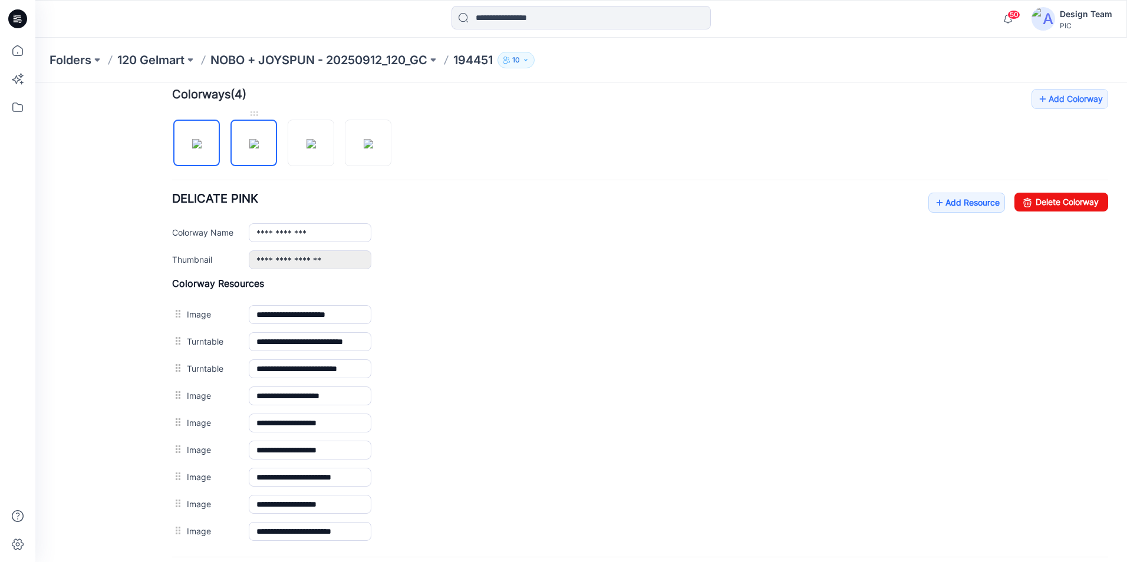
click at [253, 149] on img at bounding box center [253, 143] width 9 height 9
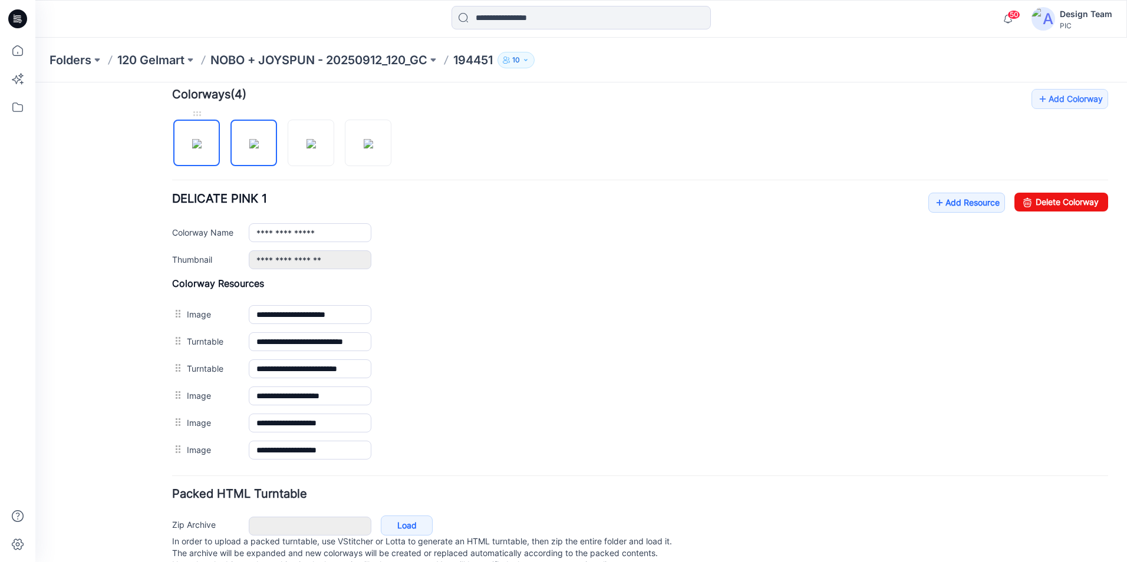
drag, startPoint x: 200, startPoint y: 157, endPoint x: 206, endPoint y: 162, distance: 7.5
click at [201, 149] on img at bounding box center [196, 143] width 9 height 9
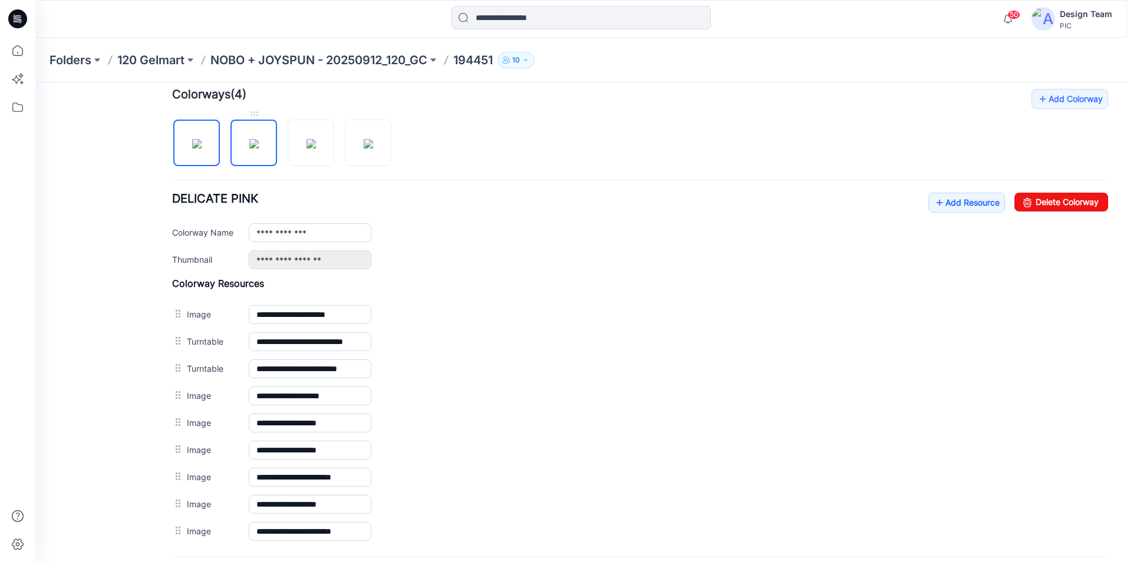
click at [259, 144] on img at bounding box center [253, 143] width 9 height 9
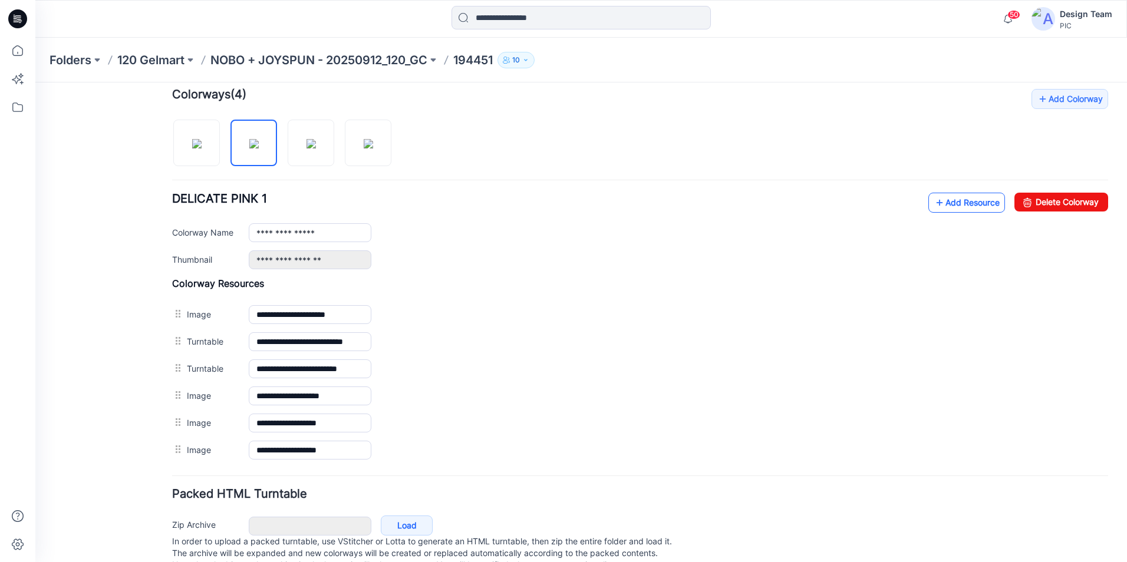
click at [972, 201] on link "Add Resource" at bounding box center [966, 203] width 77 height 20
click at [202, 149] on img at bounding box center [196, 143] width 9 height 9
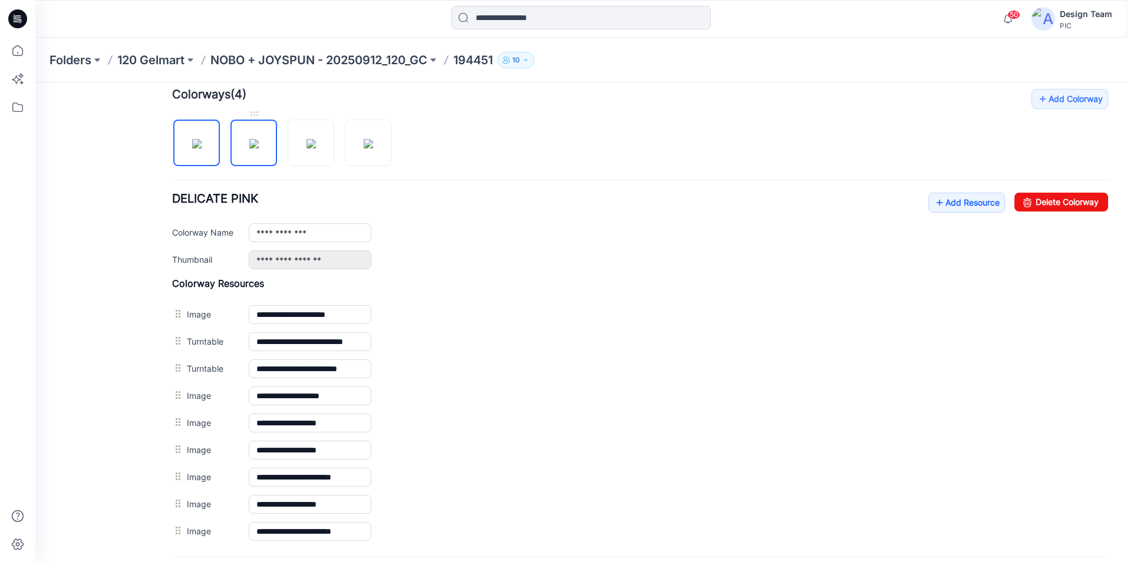
click at [249, 149] on img at bounding box center [253, 143] width 9 height 9
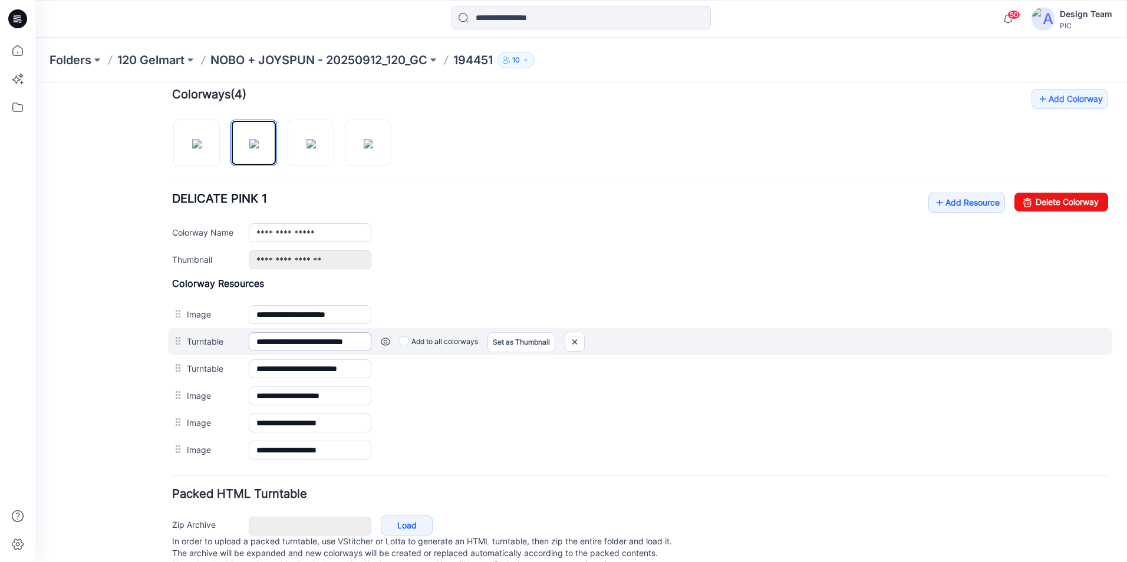
scroll to position [398, 0]
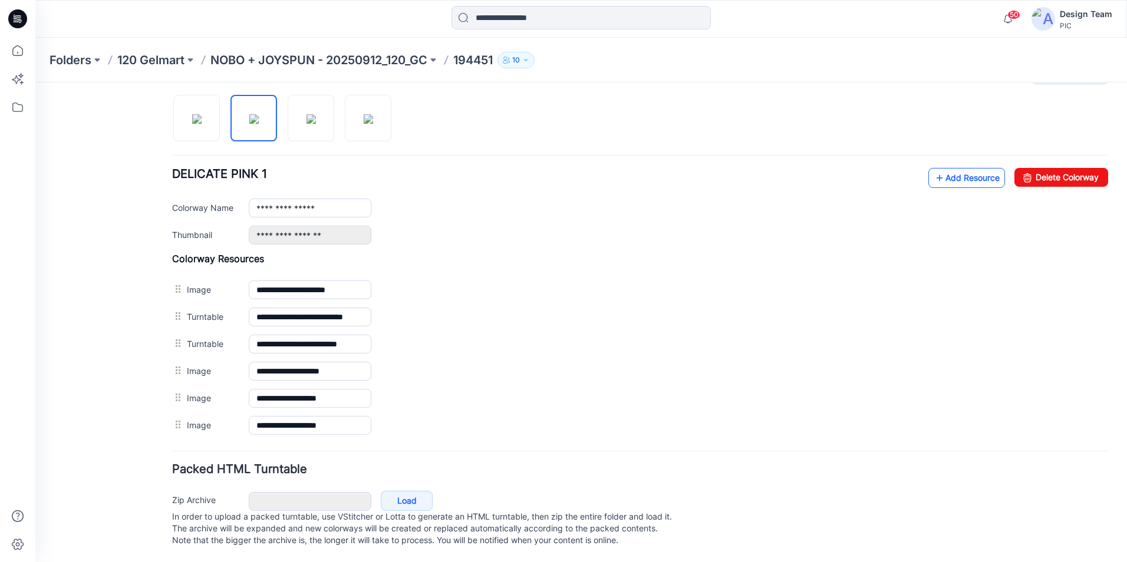
click at [951, 168] on link "Add Resource" at bounding box center [966, 178] width 77 height 20
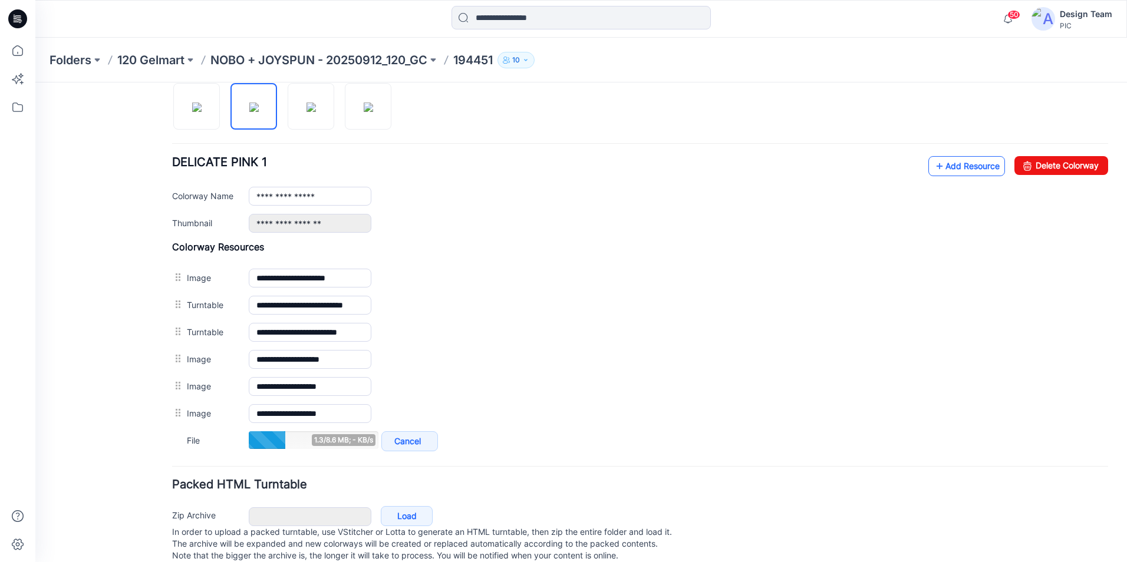
click at [970, 167] on link "Add Resource" at bounding box center [966, 166] width 77 height 20
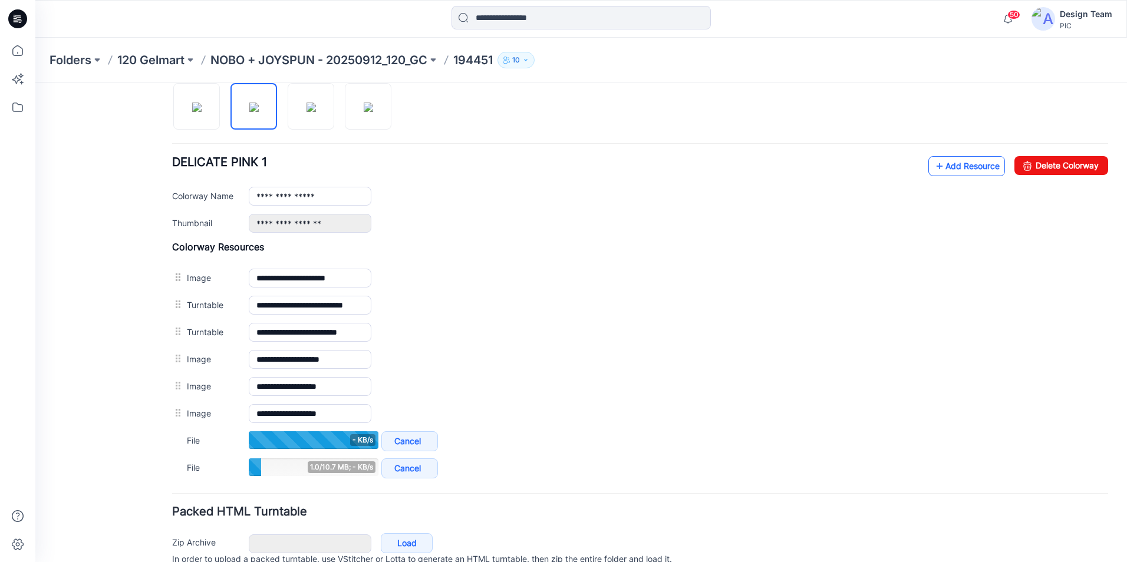
click at [975, 162] on link "Add Resource" at bounding box center [966, 166] width 77 height 20
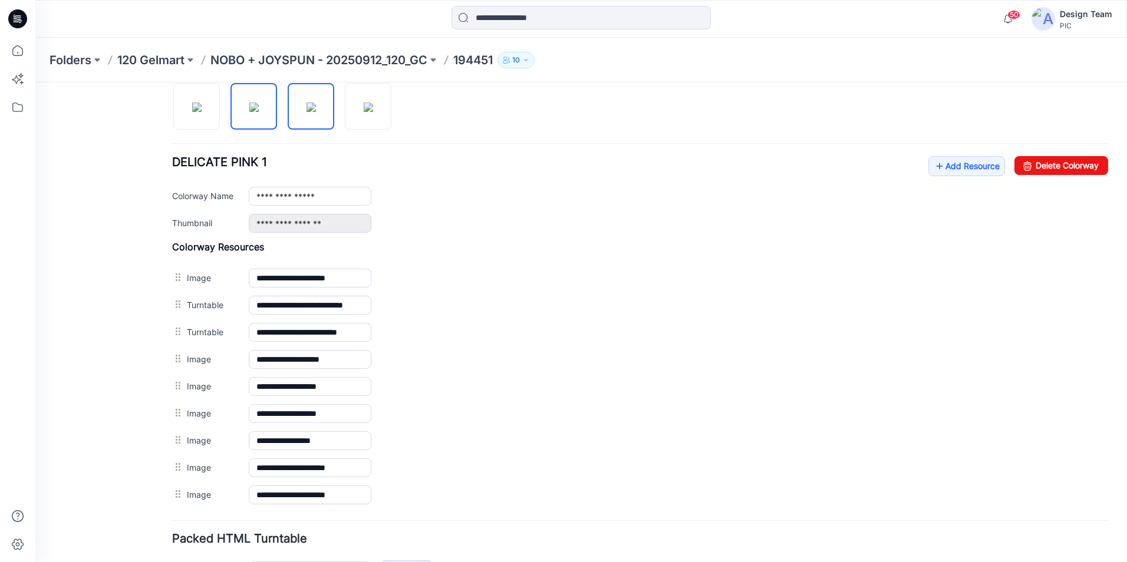
click at [316, 103] on img at bounding box center [310, 107] width 9 height 9
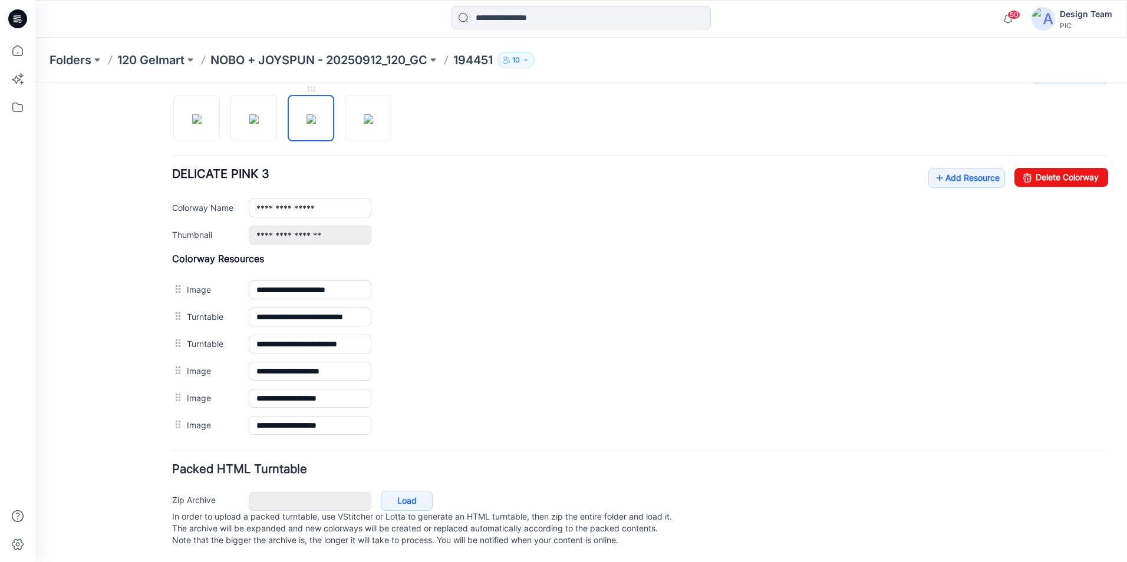
click at [316, 114] on img at bounding box center [310, 118] width 9 height 9
click at [976, 169] on link "Add Resource" at bounding box center [966, 178] width 77 height 20
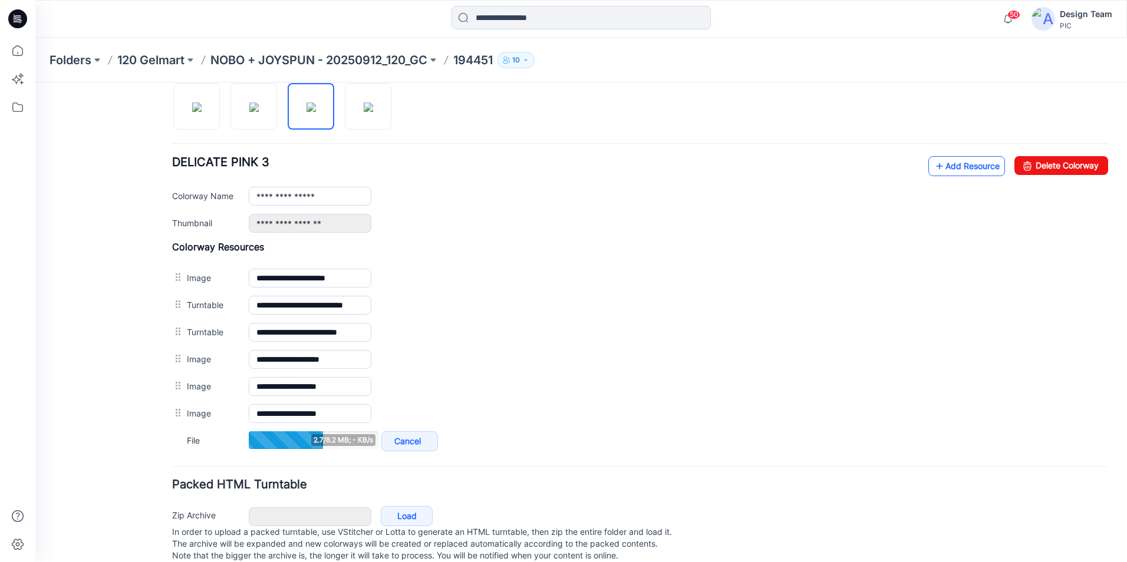
click at [965, 165] on link "Add Resource" at bounding box center [966, 166] width 77 height 20
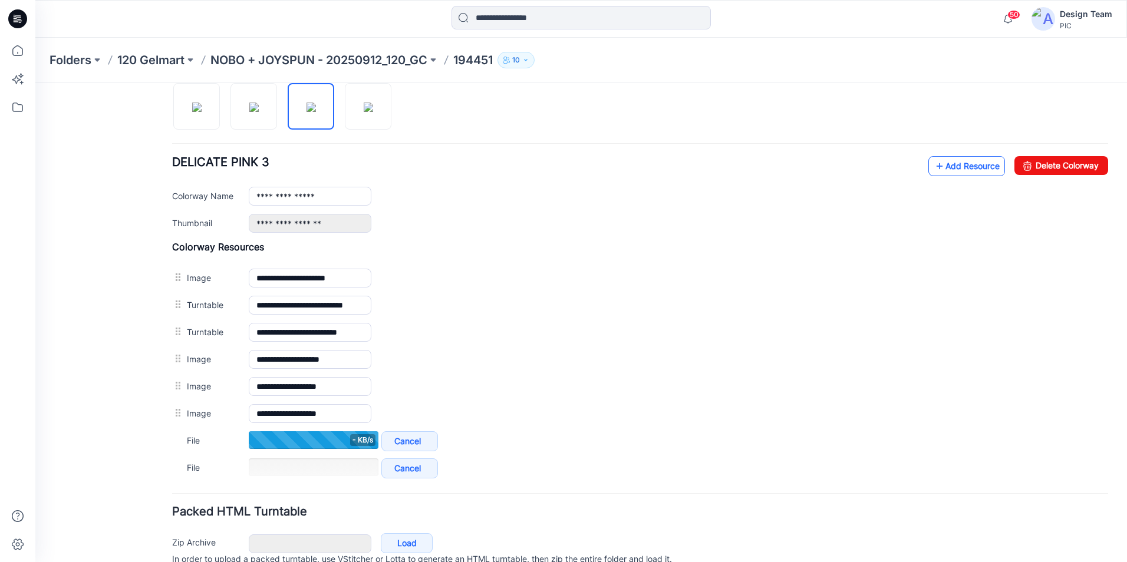
click at [944, 172] on link "Add Resource" at bounding box center [966, 166] width 77 height 20
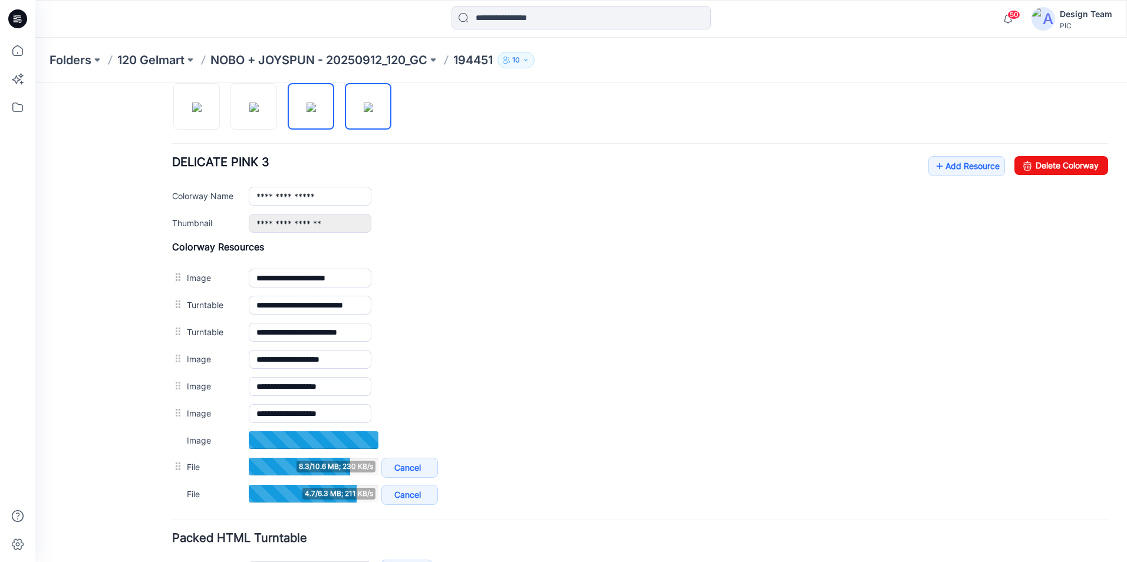
click at [364, 112] on img at bounding box center [368, 107] width 9 height 9
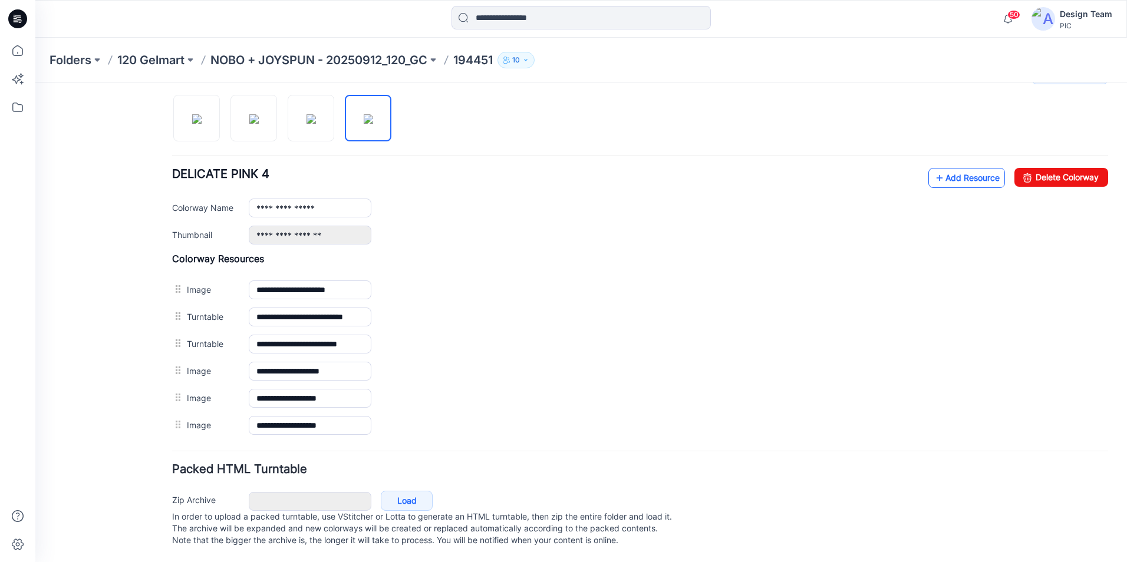
click at [971, 171] on link "Add Resource" at bounding box center [966, 178] width 77 height 20
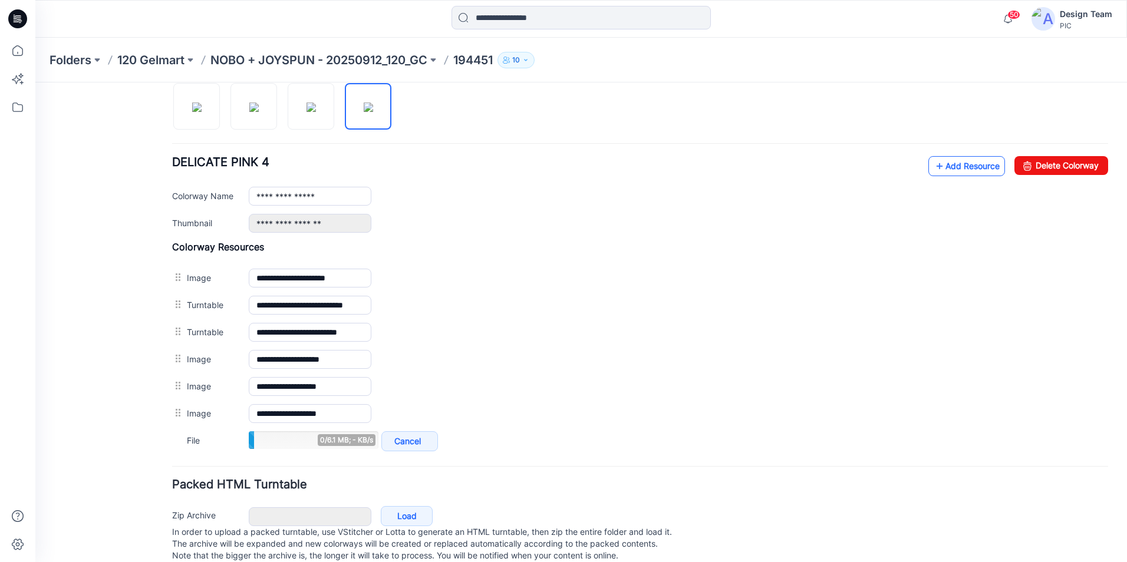
click at [965, 170] on link "Add Resource" at bounding box center [966, 166] width 77 height 20
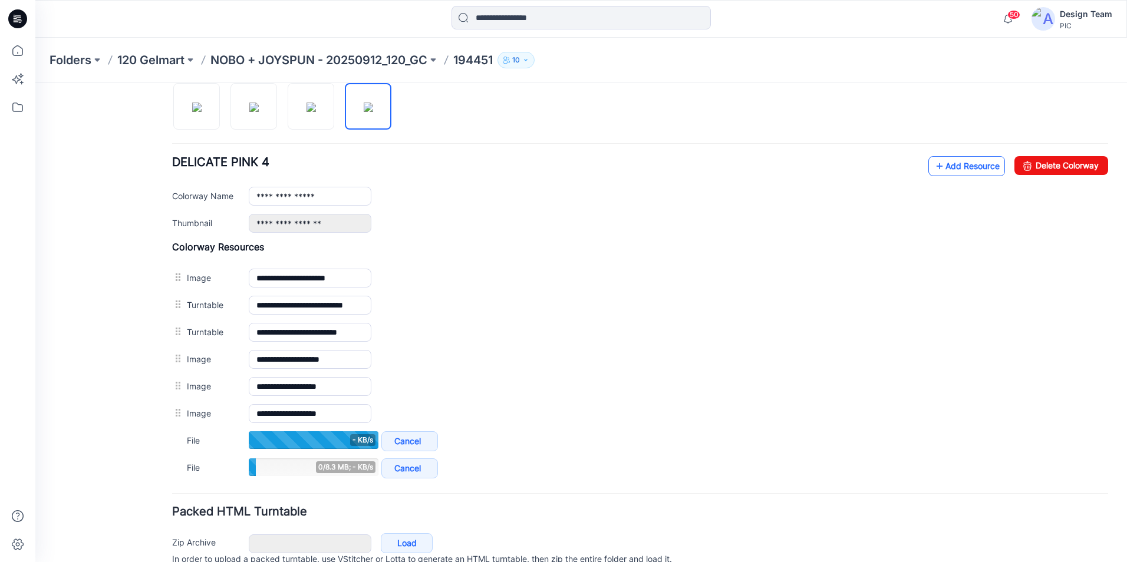
click at [963, 164] on link "Add Resource" at bounding box center [966, 166] width 77 height 20
click at [311, 108] on img at bounding box center [310, 107] width 9 height 9
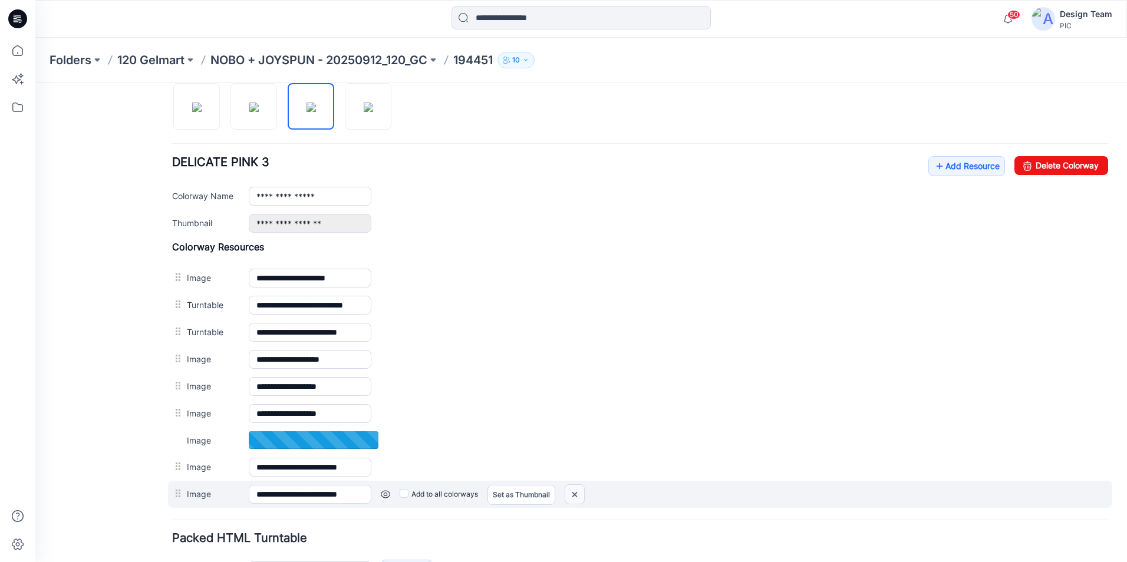
click at [574, 502] on img at bounding box center [574, 494] width 19 height 19
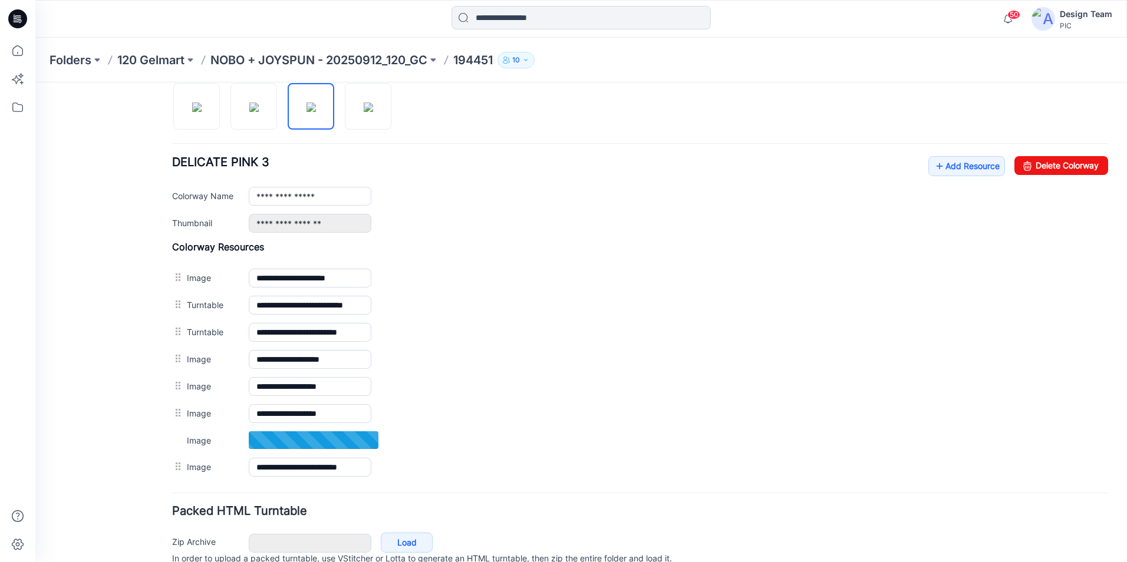
click at [574, 494] on form "**********" at bounding box center [640, 170] width 936 height 843
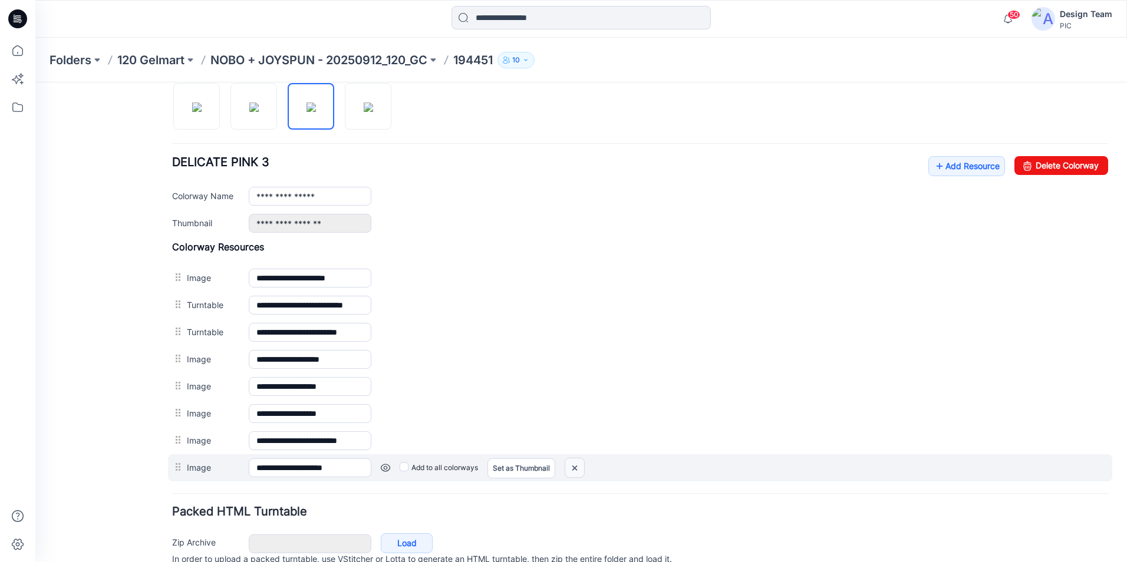
click at [578, 468] on img at bounding box center [574, 468] width 19 height 19
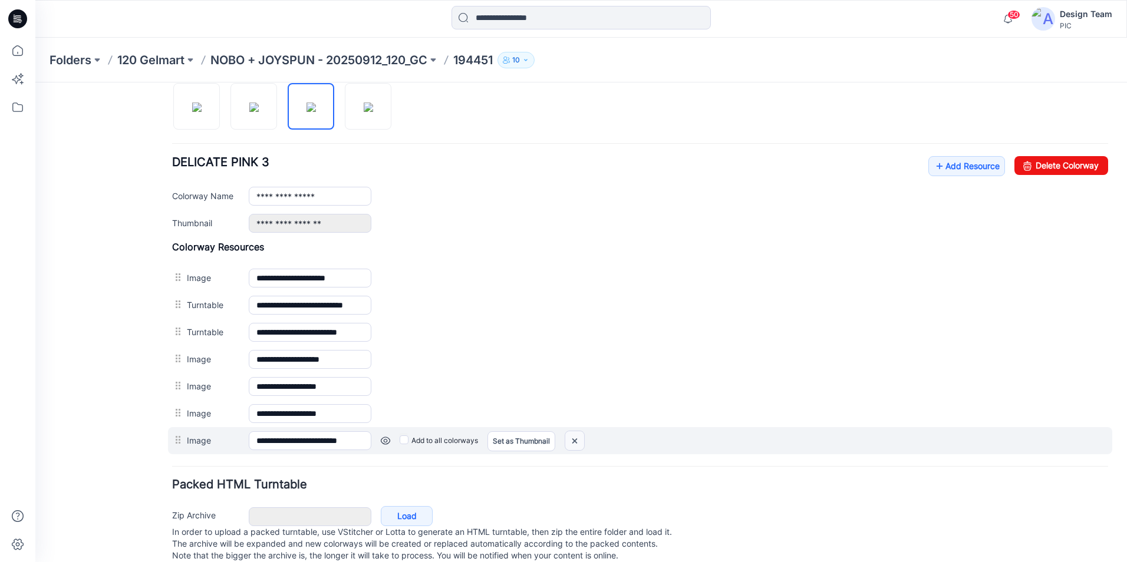
click at [583, 441] on img at bounding box center [574, 440] width 19 height 19
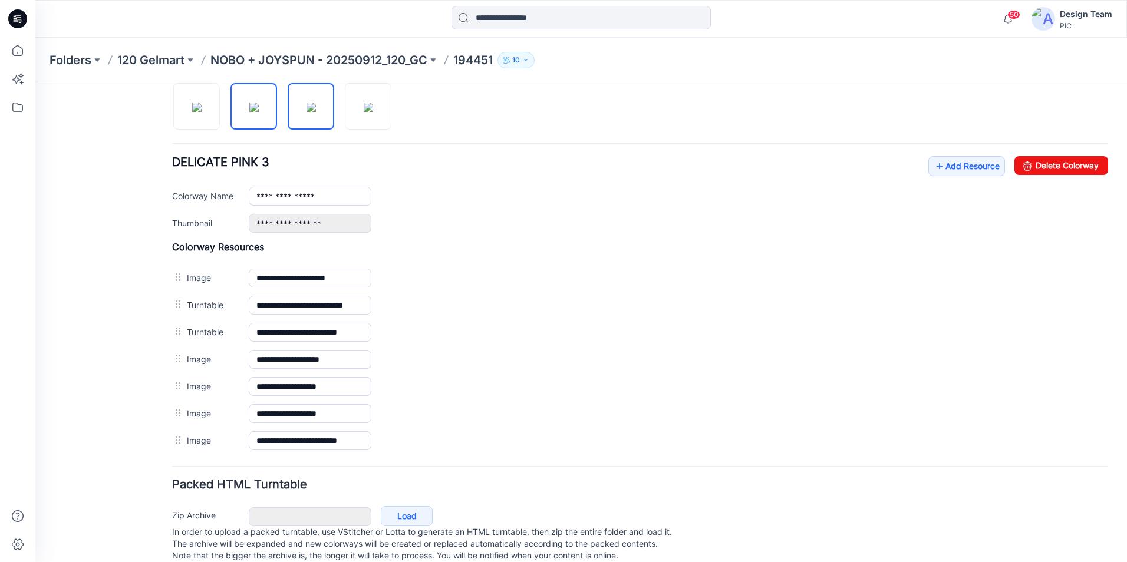
click at [259, 108] on img at bounding box center [253, 107] width 9 height 9
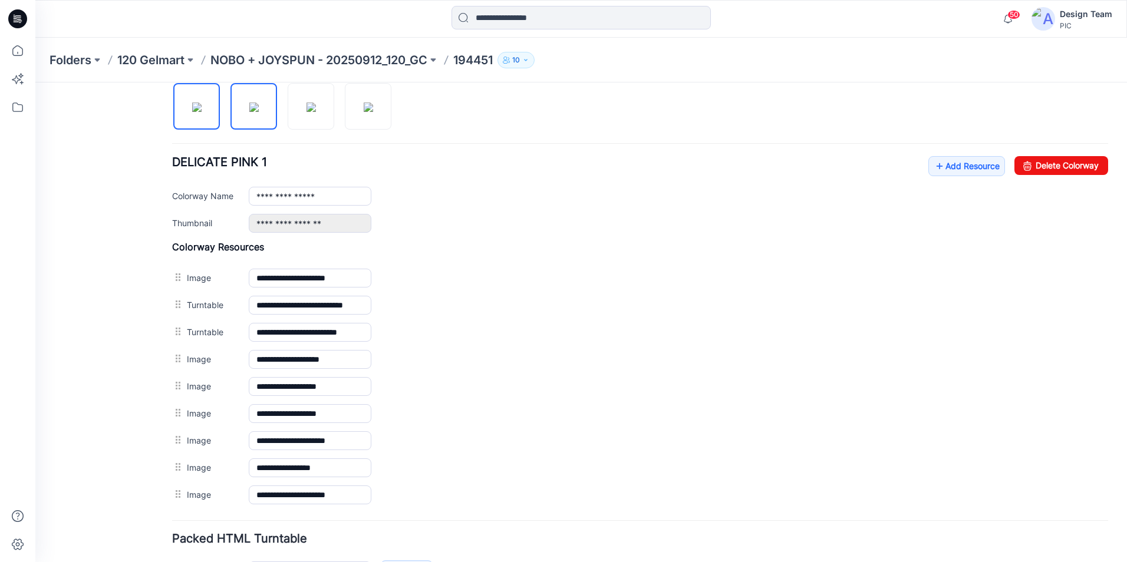
click at [195, 112] on img at bounding box center [196, 107] width 9 height 9
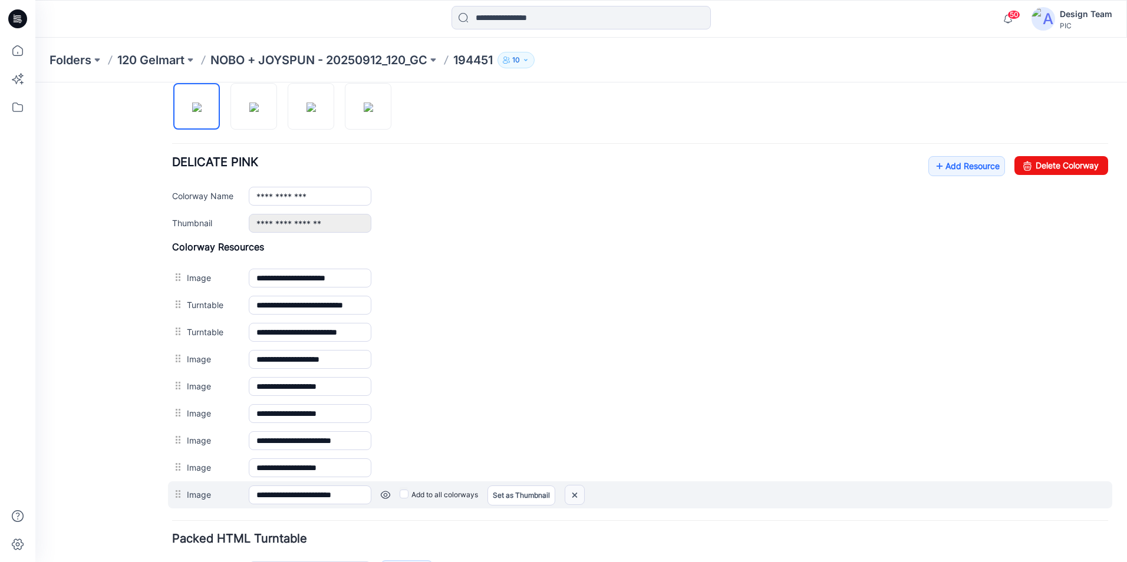
click at [578, 497] on img at bounding box center [574, 495] width 19 height 19
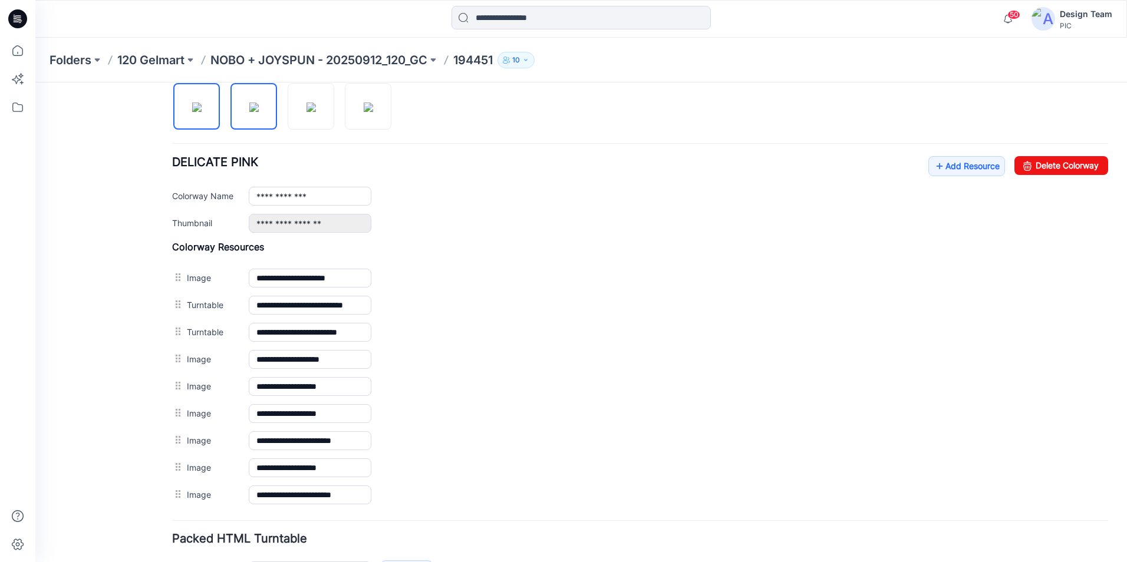
click at [259, 112] on img at bounding box center [253, 107] width 9 height 9
click at [307, 112] on img at bounding box center [310, 107] width 9 height 9
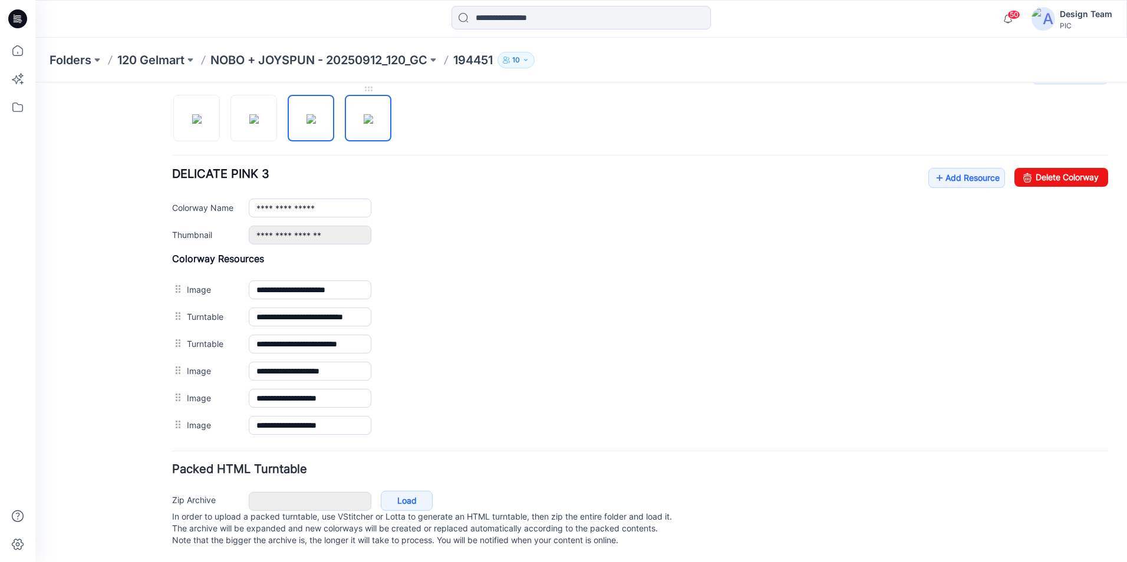
click at [373, 114] on img at bounding box center [368, 118] width 9 height 9
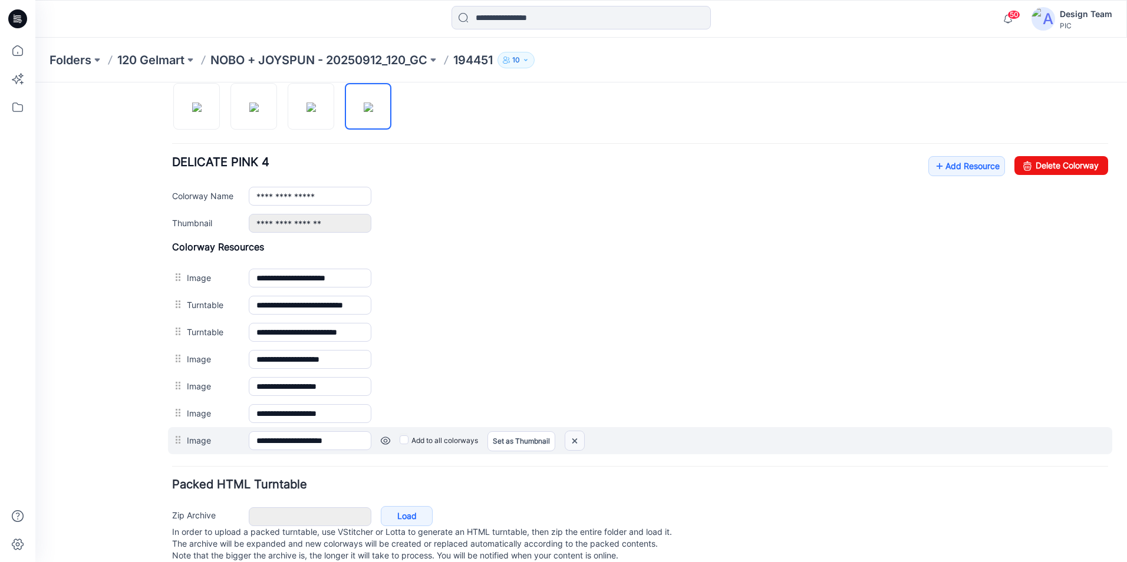
click at [582, 443] on img at bounding box center [574, 440] width 19 height 19
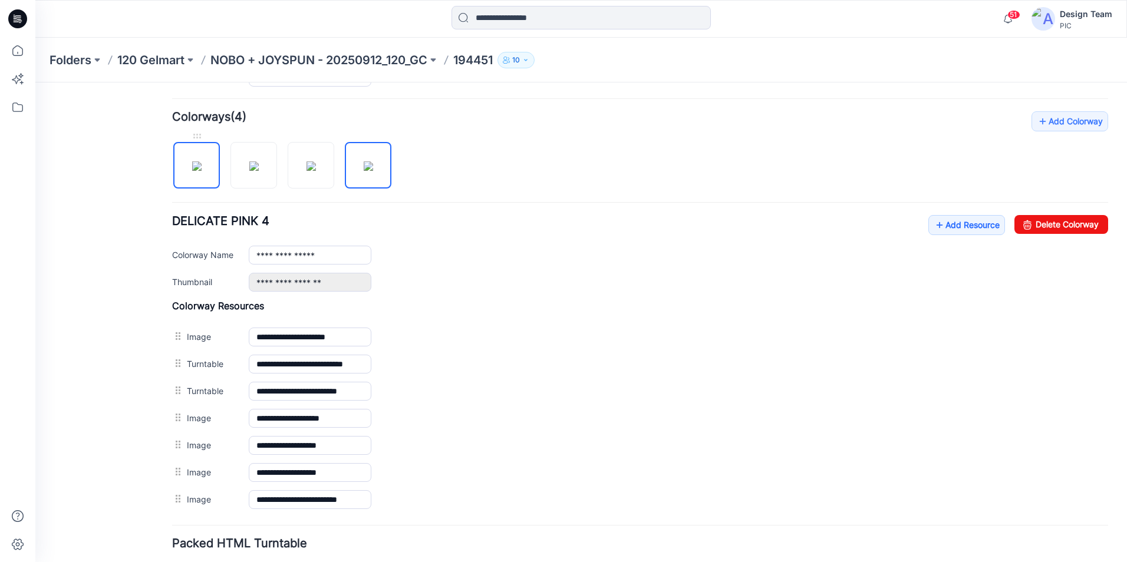
click at [202, 161] on img at bounding box center [196, 165] width 9 height 9
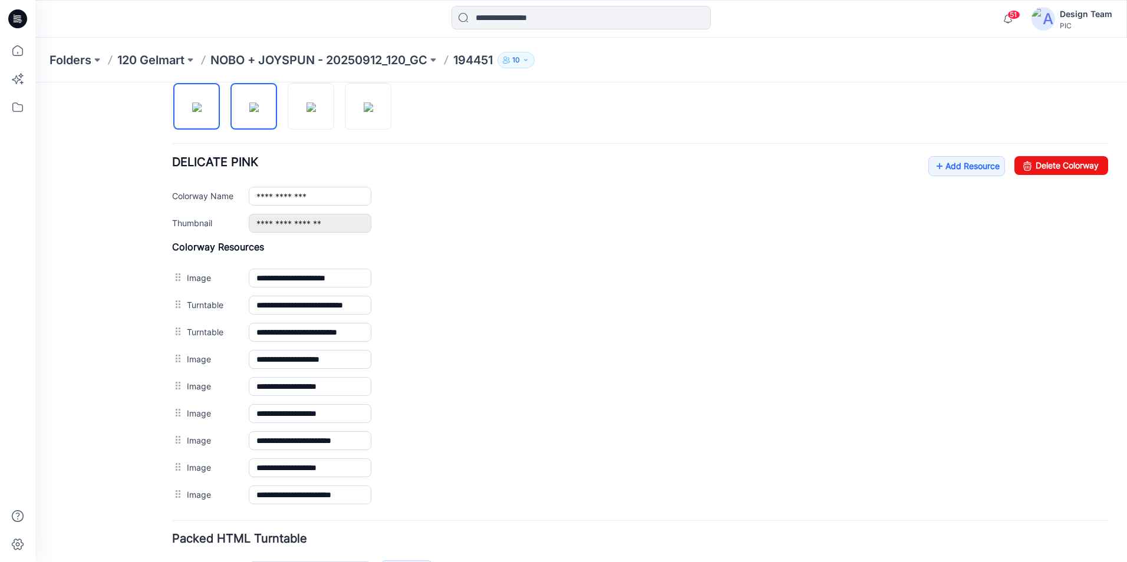
click at [259, 112] on img at bounding box center [253, 107] width 9 height 9
click at [306, 112] on img at bounding box center [310, 107] width 9 height 9
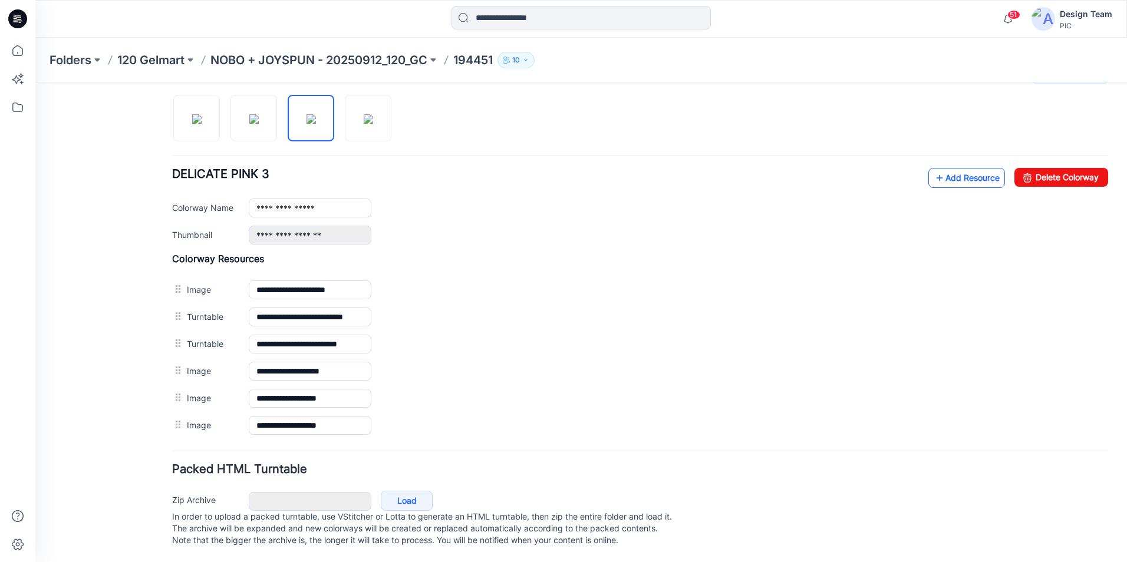
click at [945, 168] on link "Add Resource" at bounding box center [966, 178] width 77 height 20
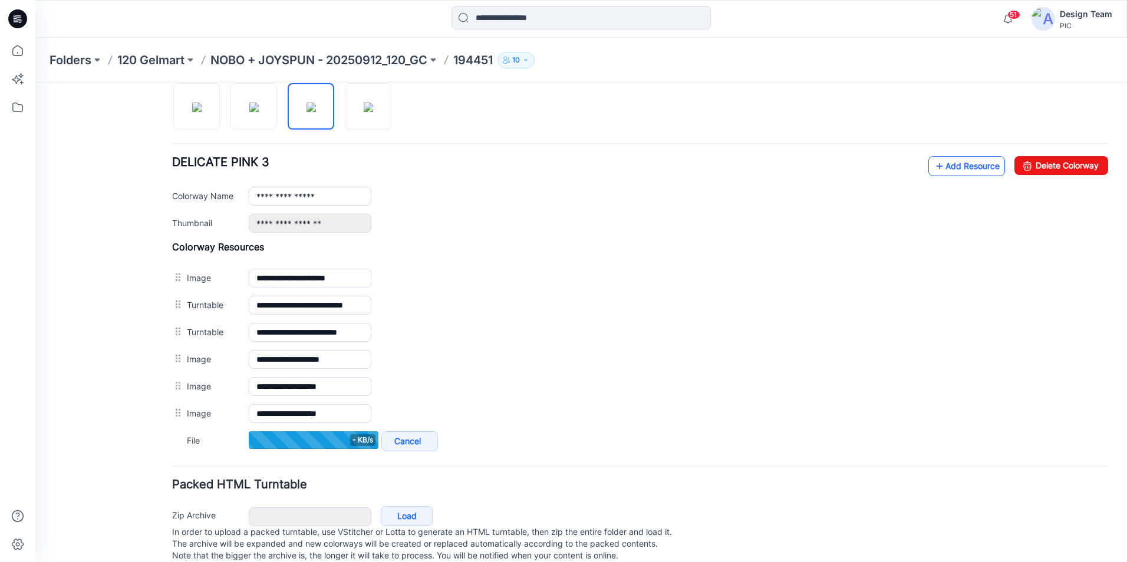
click at [967, 164] on link "Add Resource" at bounding box center [966, 166] width 77 height 20
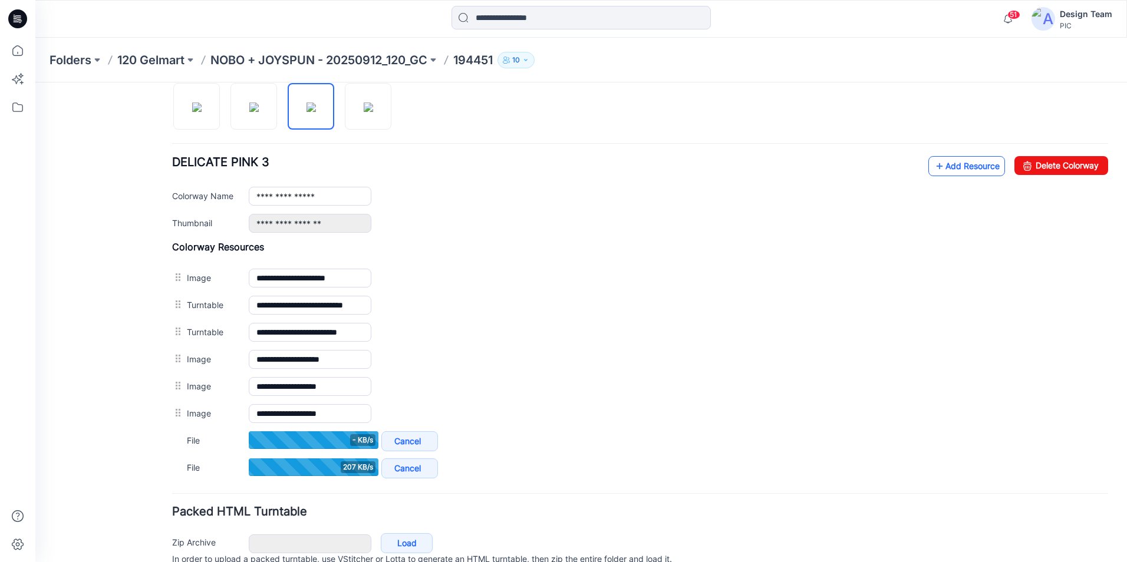
click at [958, 169] on link "Add Resource" at bounding box center [966, 166] width 77 height 20
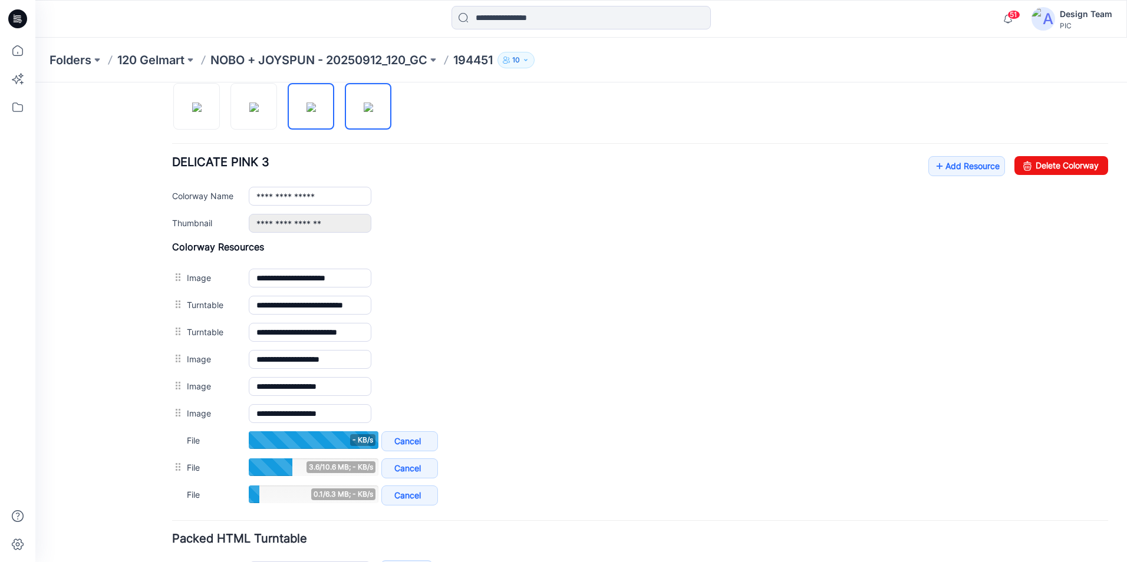
click at [373, 112] on img at bounding box center [368, 107] width 9 height 9
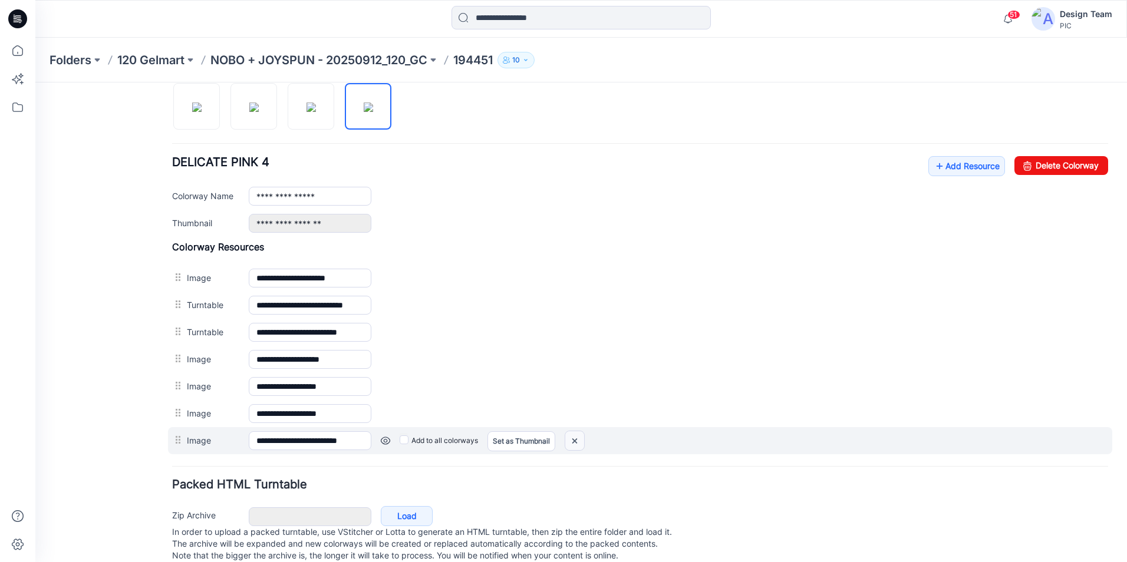
drag, startPoint x: 578, startPoint y: 439, endPoint x: 658, endPoint y: 147, distance: 302.4
click at [578, 439] on img at bounding box center [574, 440] width 19 height 19
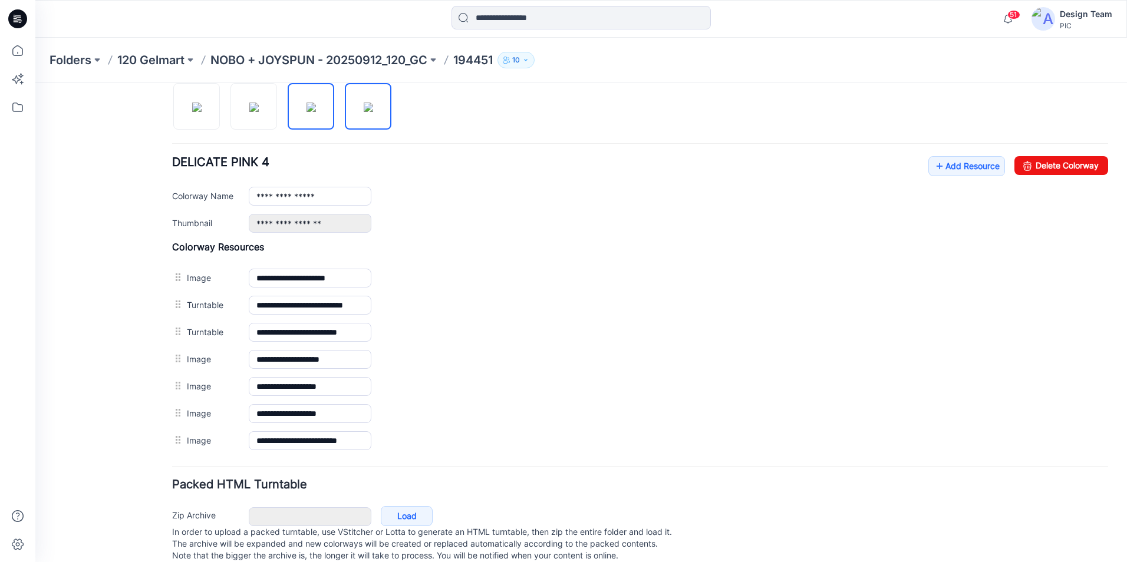
click at [312, 112] on img at bounding box center [310, 107] width 9 height 9
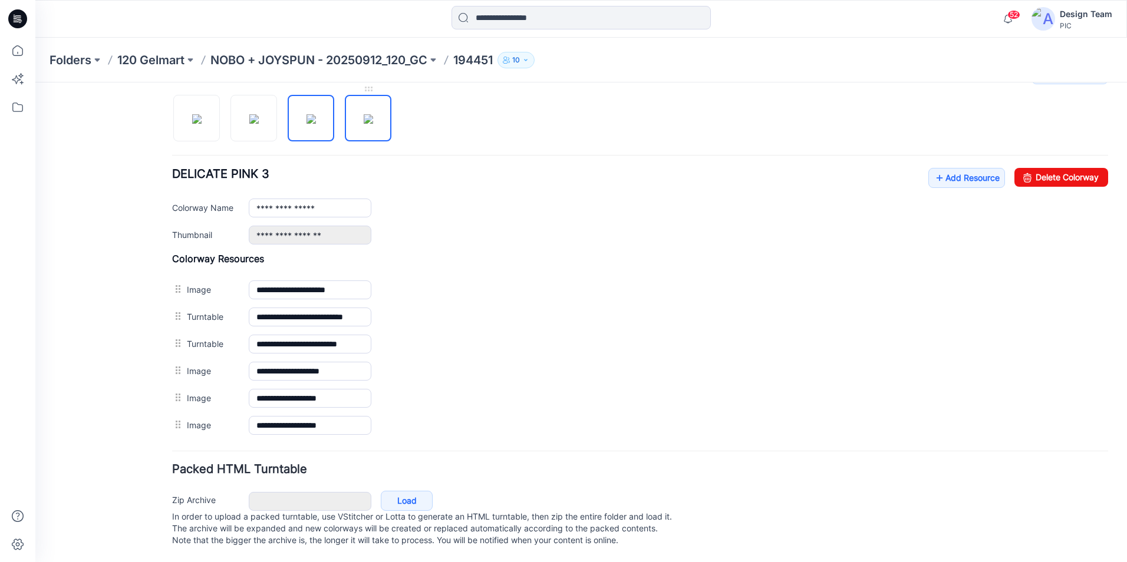
click at [373, 114] on img at bounding box center [368, 118] width 9 height 9
type input "**********"
click at [969, 169] on link "Add Resource" at bounding box center [966, 178] width 77 height 20
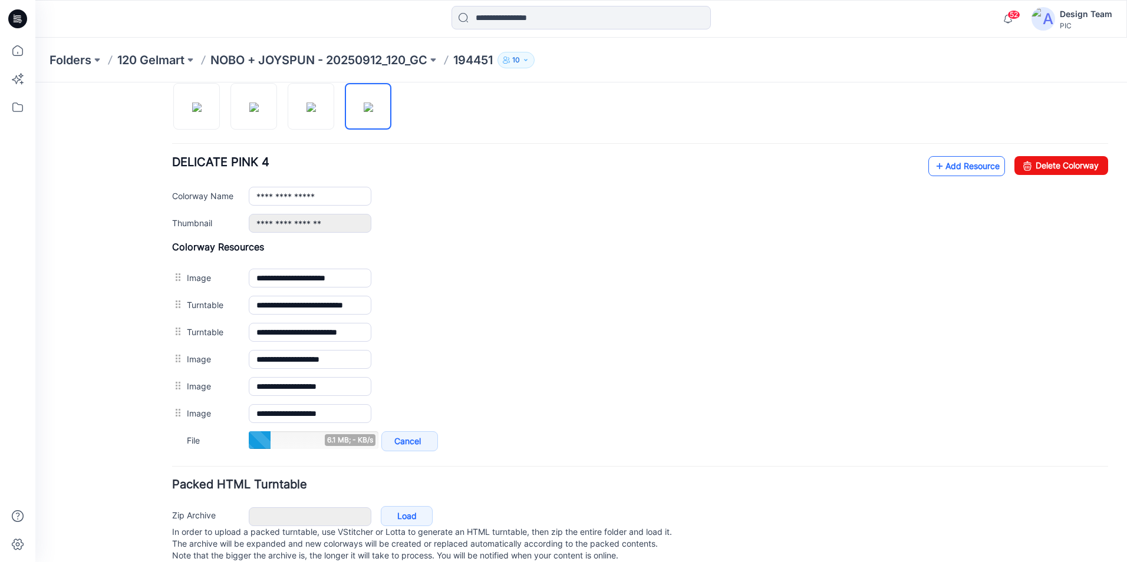
click at [961, 169] on link "Add Resource" at bounding box center [966, 166] width 77 height 20
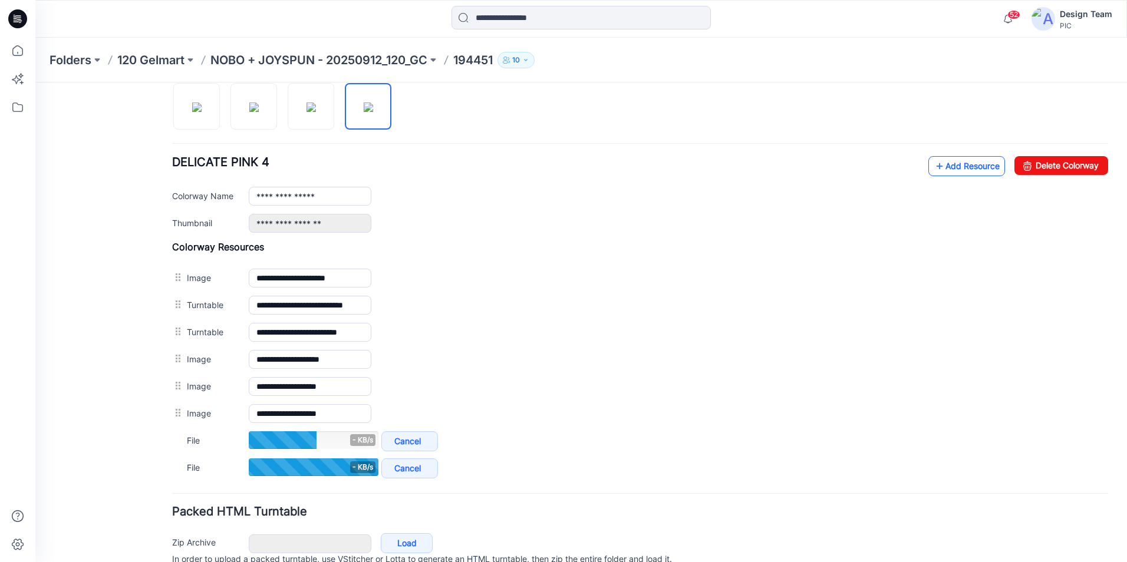
click at [984, 172] on link "Add Resource" at bounding box center [966, 166] width 77 height 20
click at [943, 164] on link "Add Resource" at bounding box center [966, 166] width 77 height 20
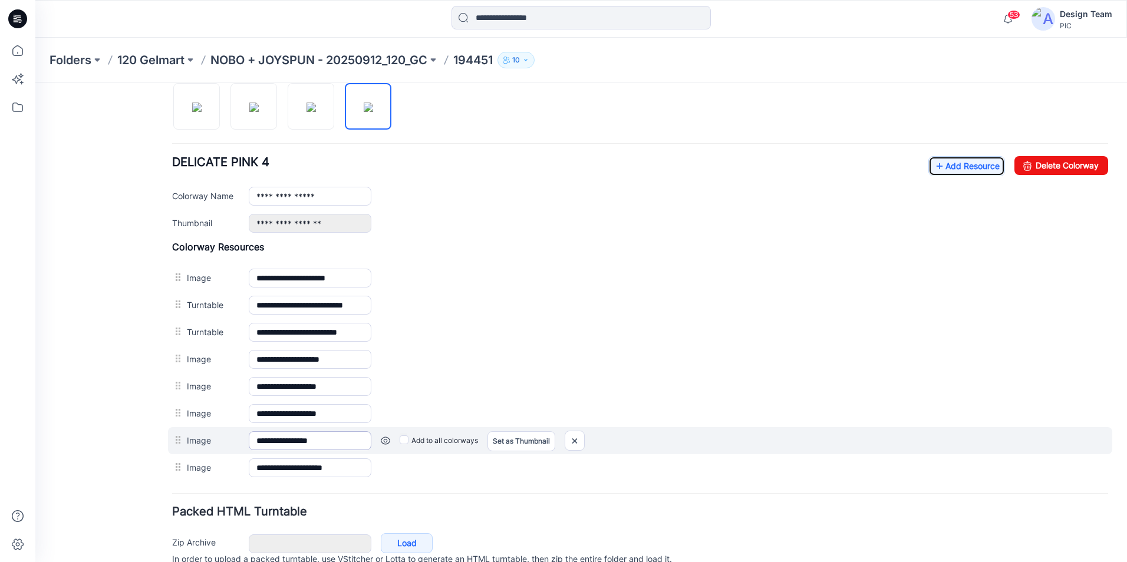
scroll to position [453, 0]
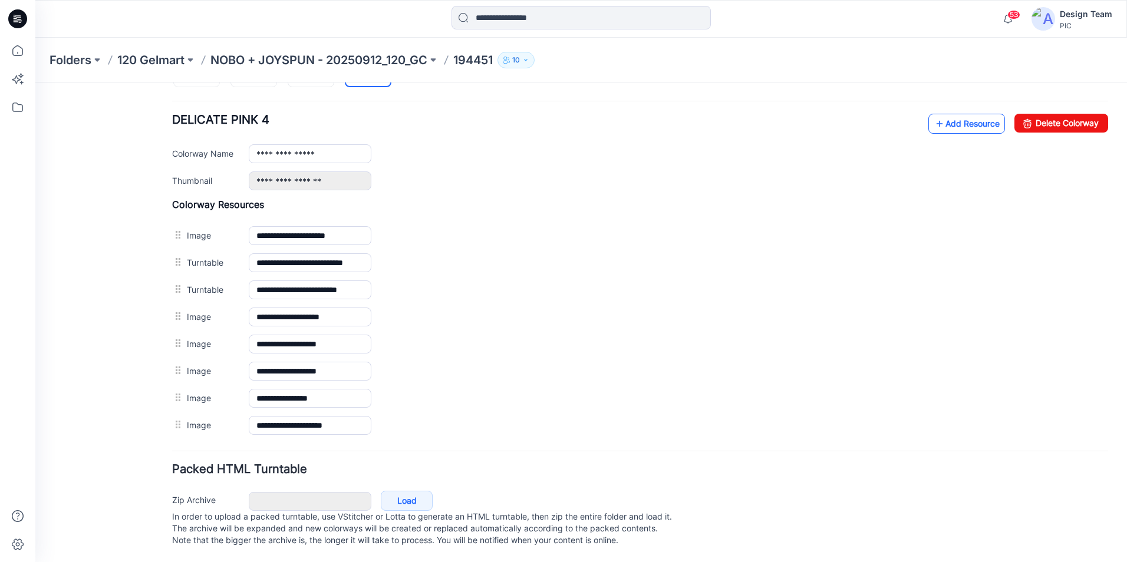
click at [971, 114] on link "Add Resource" at bounding box center [966, 124] width 77 height 20
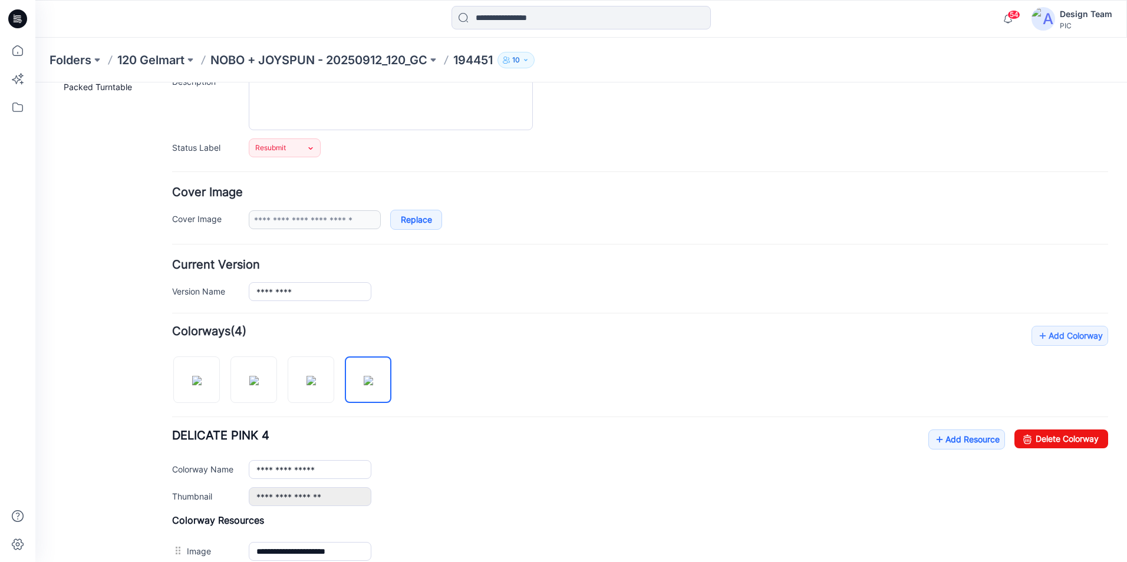
scroll to position [236, 0]
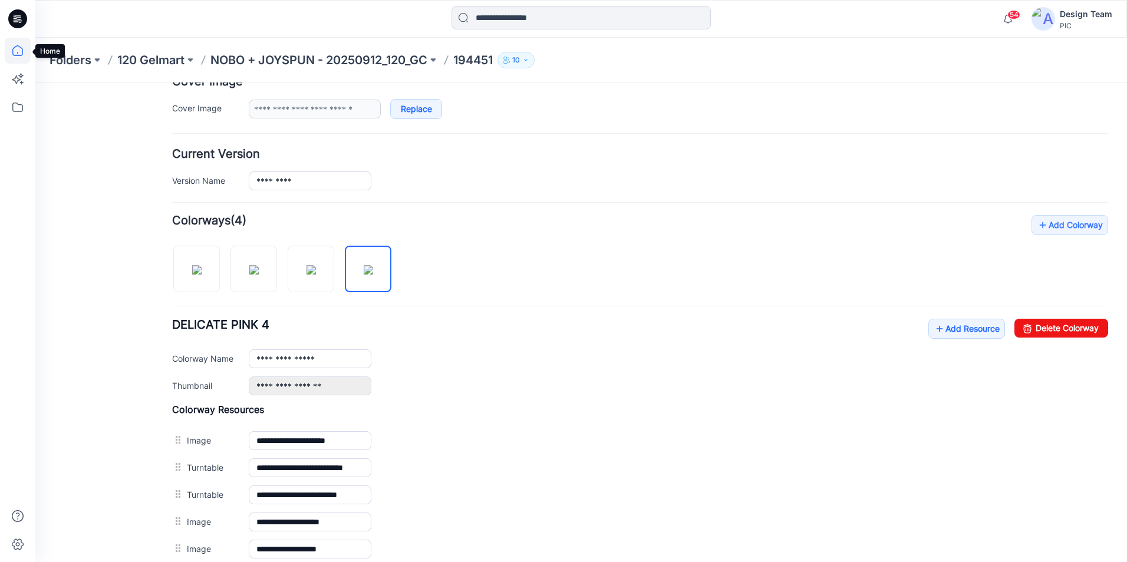
click at [18, 54] on icon at bounding box center [17, 53] width 1 height 2
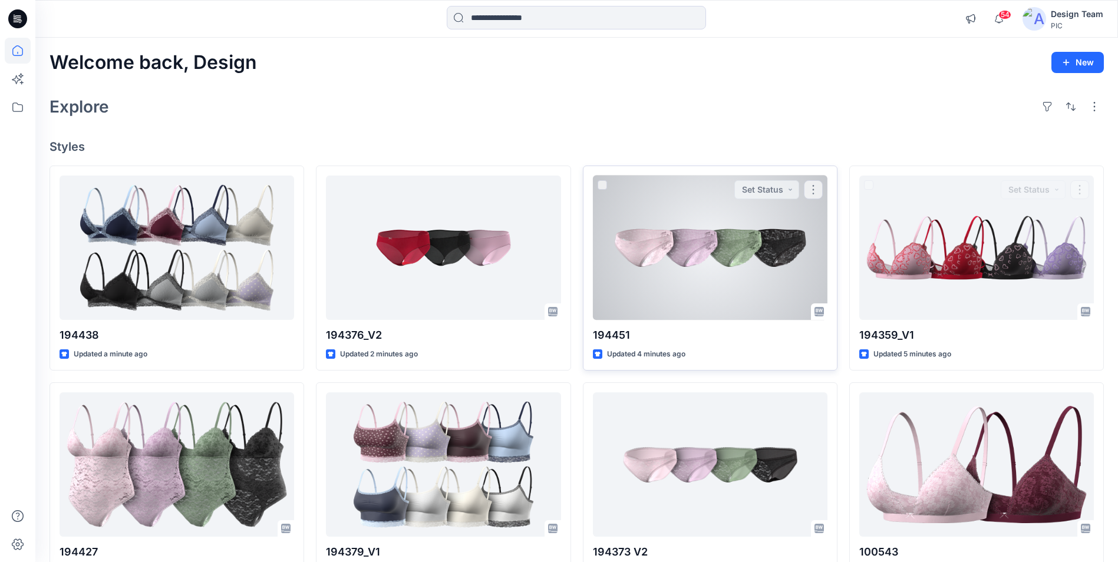
click at [769, 282] on div at bounding box center [710, 248] width 235 height 144
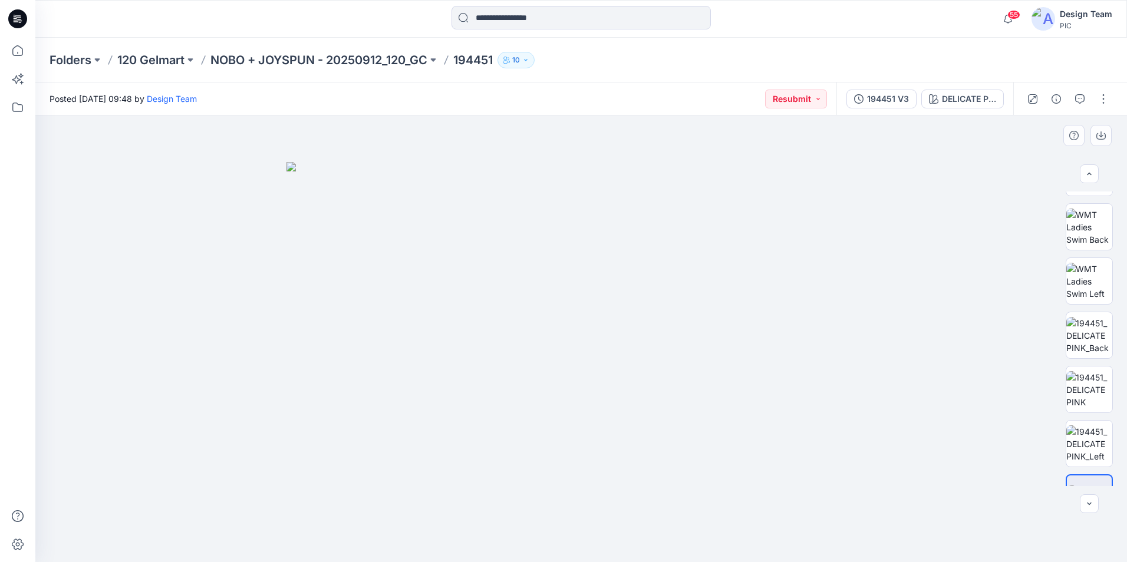
scroll to position [240, 0]
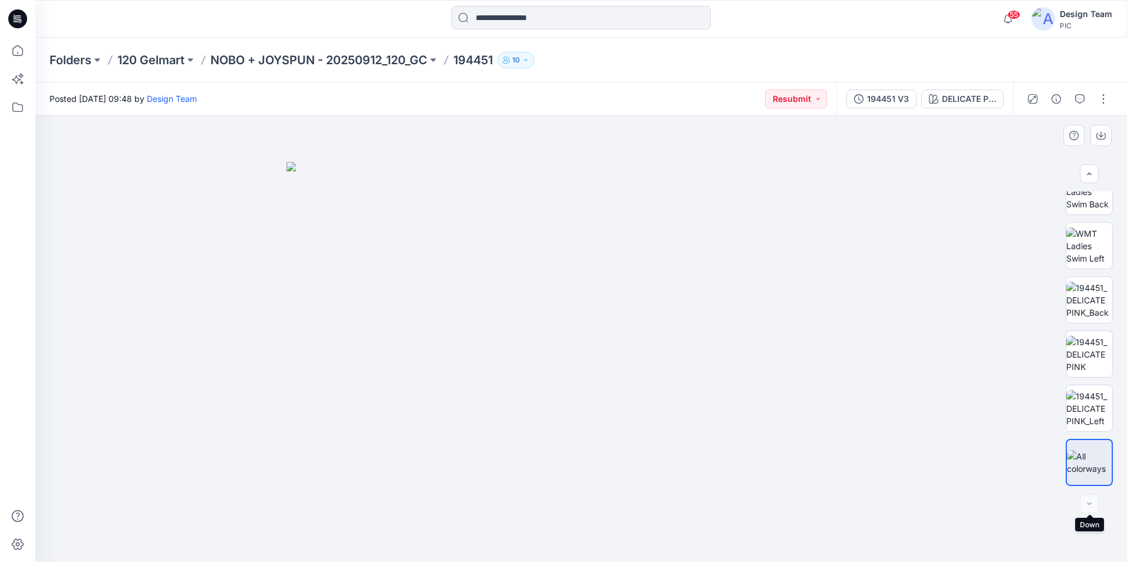
click at [1090, 502] on div at bounding box center [1089, 503] width 19 height 19
click at [880, 101] on div "194451 V3" at bounding box center [888, 99] width 42 height 13
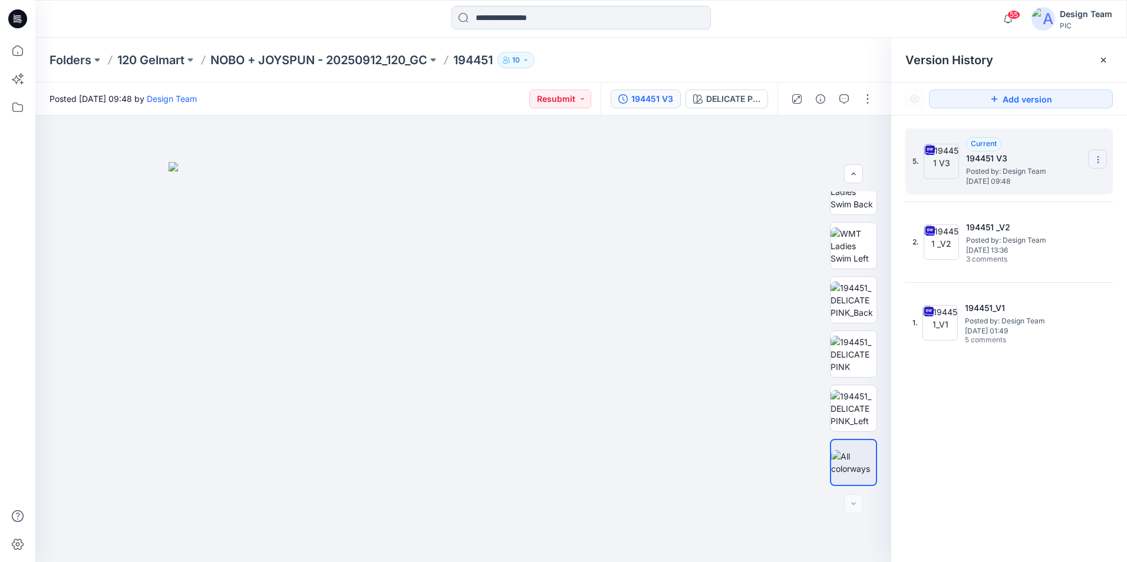
click at [1103, 166] on section at bounding box center [1097, 159] width 19 height 19
click at [794, 161] on div at bounding box center [463, 339] width 856 height 447
click at [868, 99] on button "button" at bounding box center [867, 99] width 19 height 19
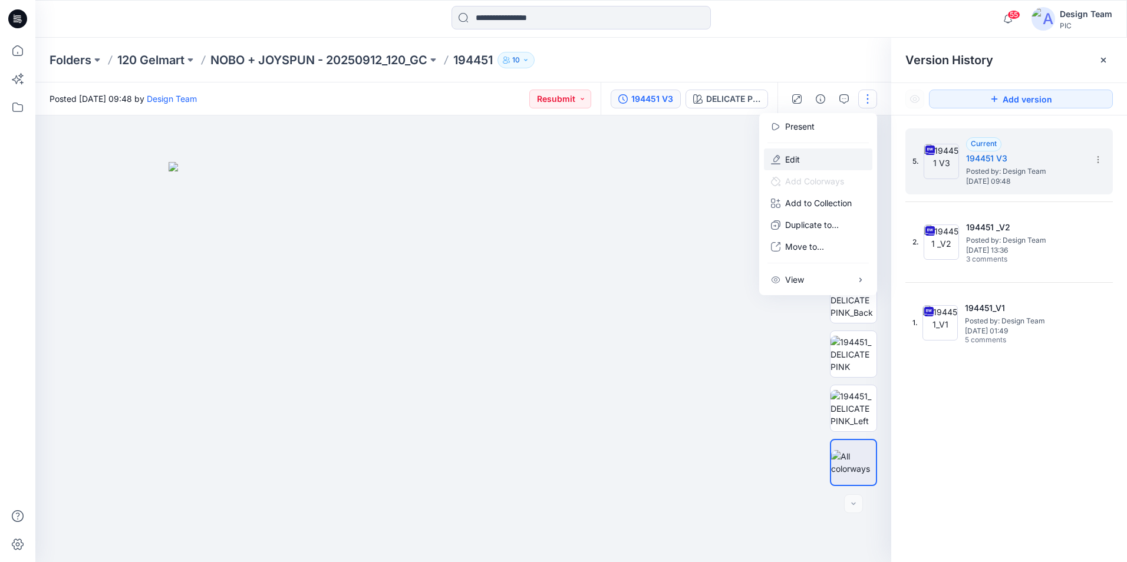
click at [827, 155] on button "Edit" at bounding box center [818, 160] width 108 height 22
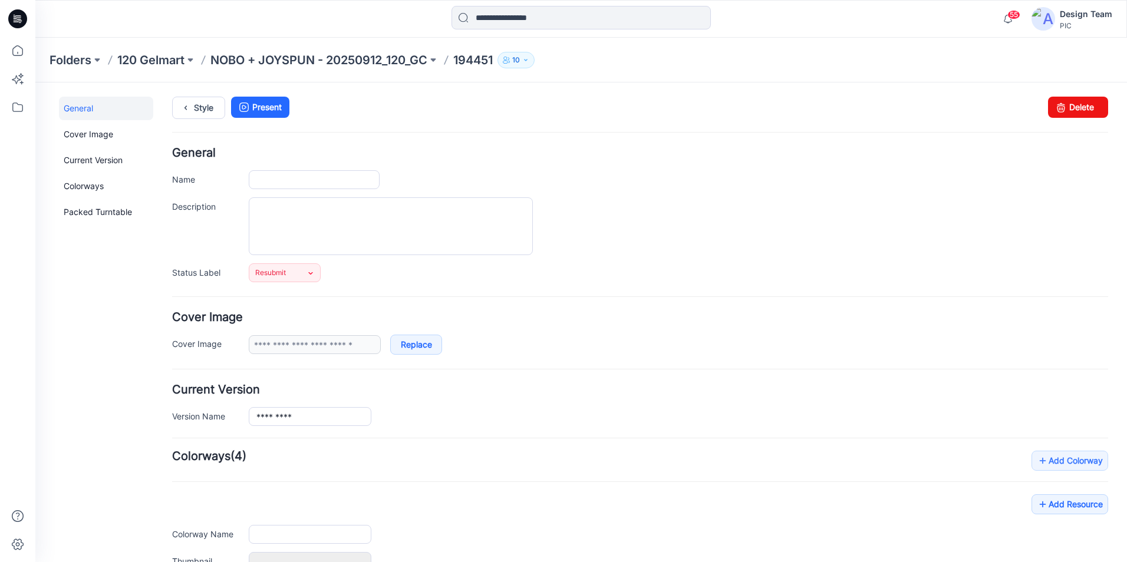
type input "******"
type input "**********"
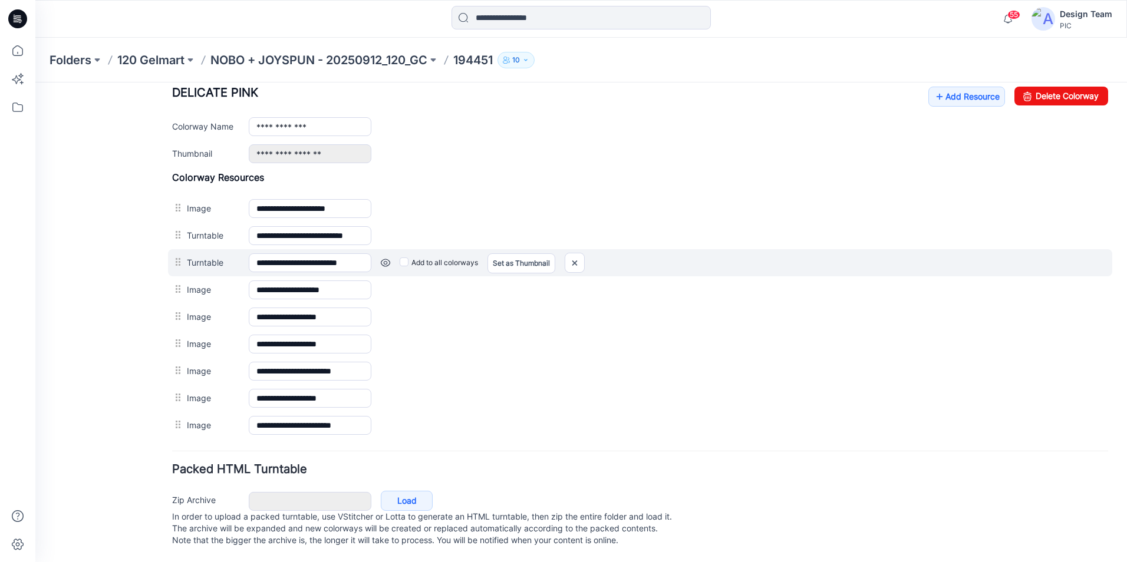
scroll to position [421, 0]
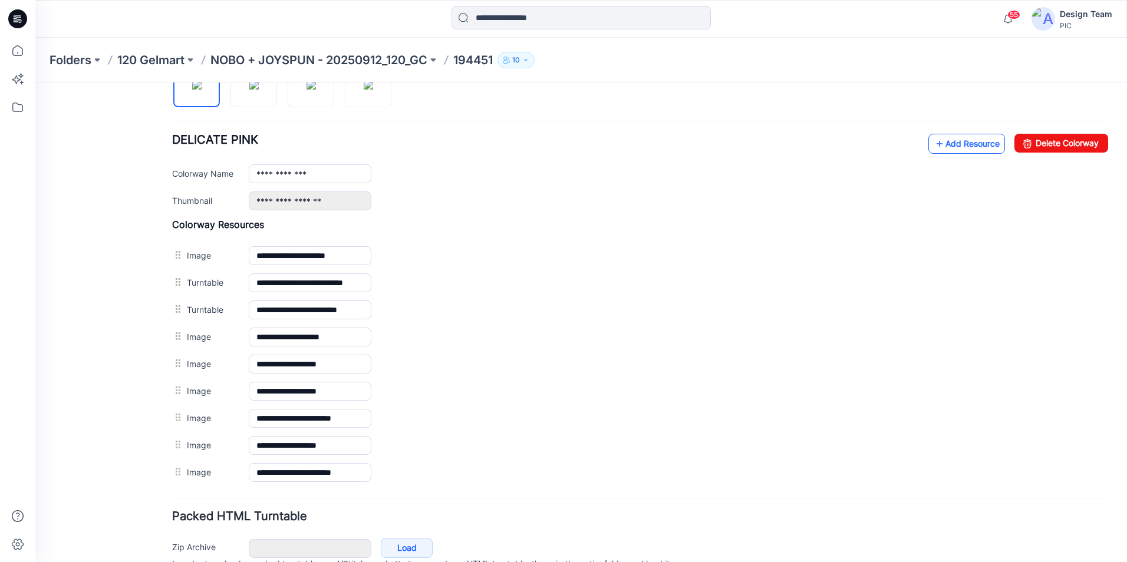
click at [945, 141] on link "Add Resource" at bounding box center [966, 144] width 77 height 20
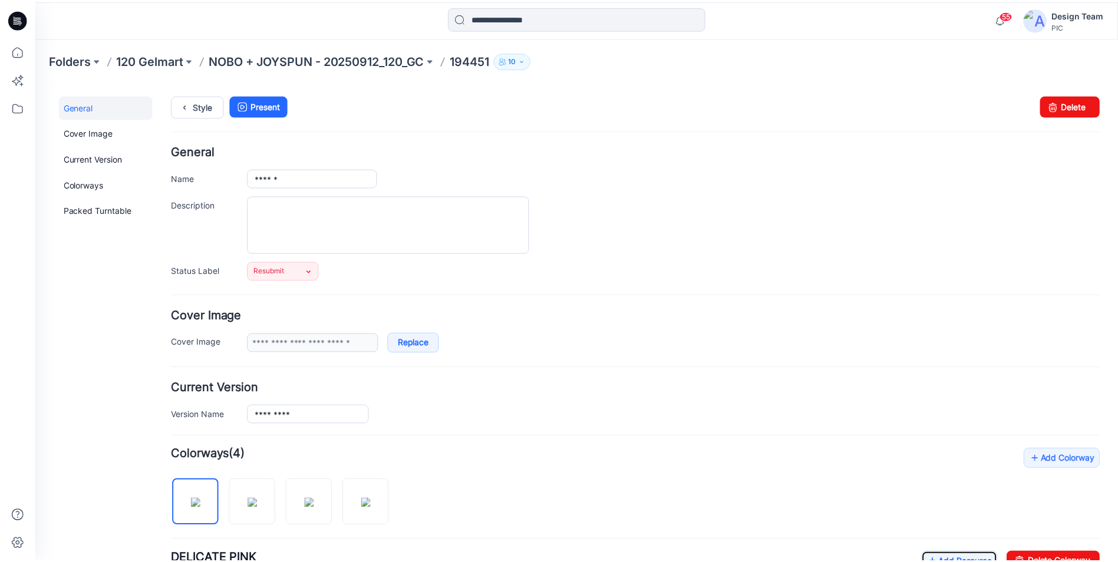
scroll to position [0, 0]
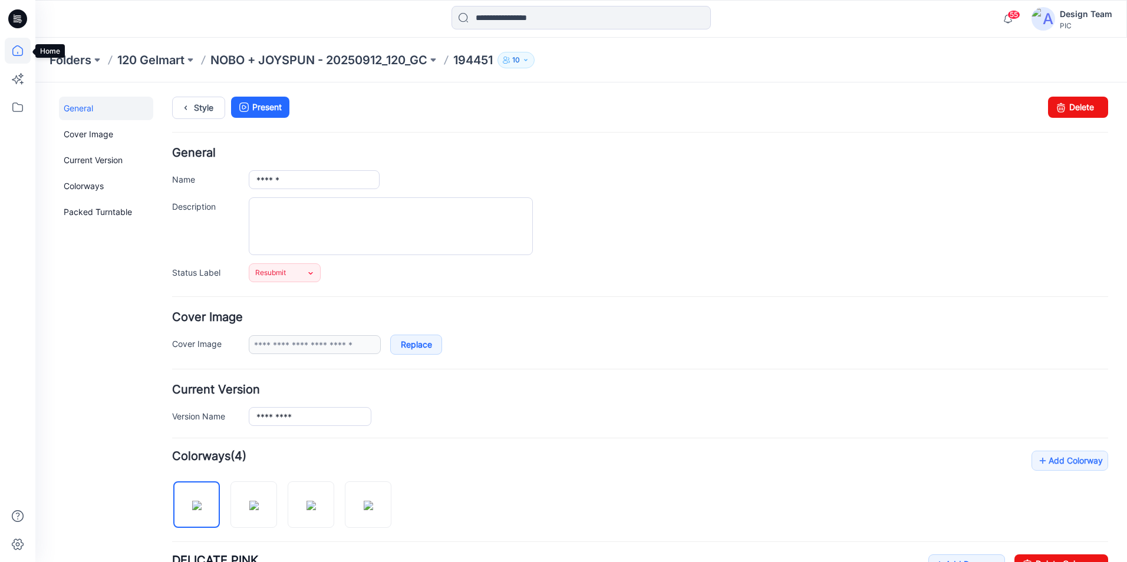
click at [25, 56] on icon at bounding box center [18, 51] width 26 height 26
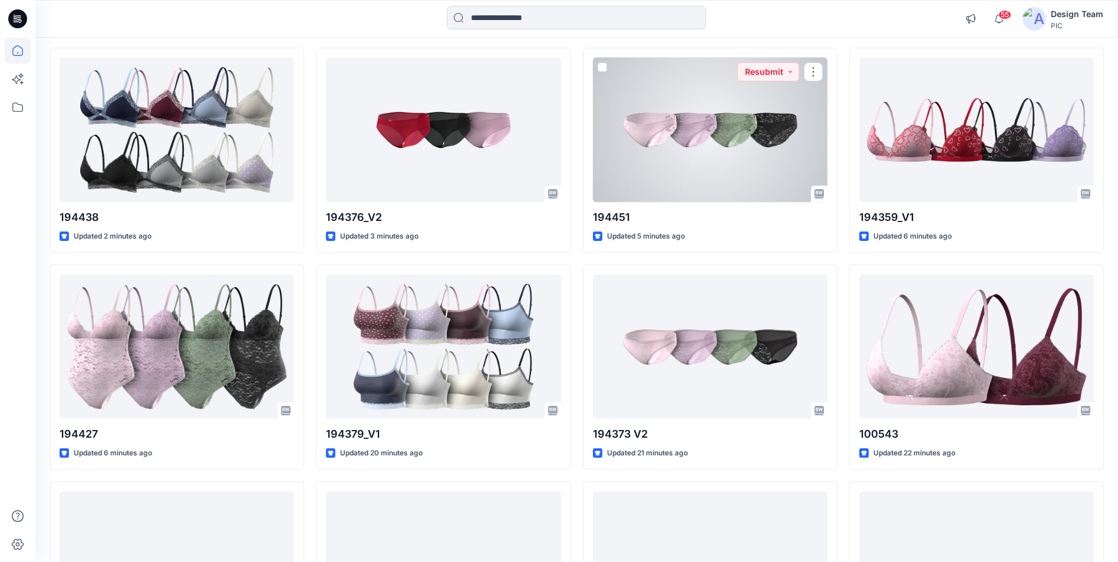
scroll to position [177, 0]
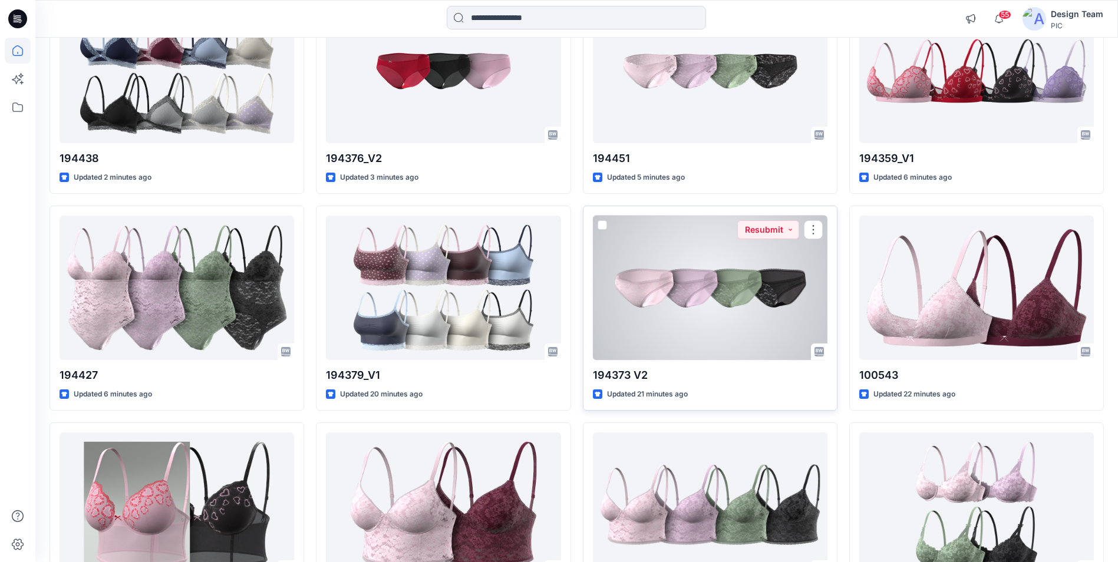
click at [728, 279] on div at bounding box center [710, 288] width 235 height 144
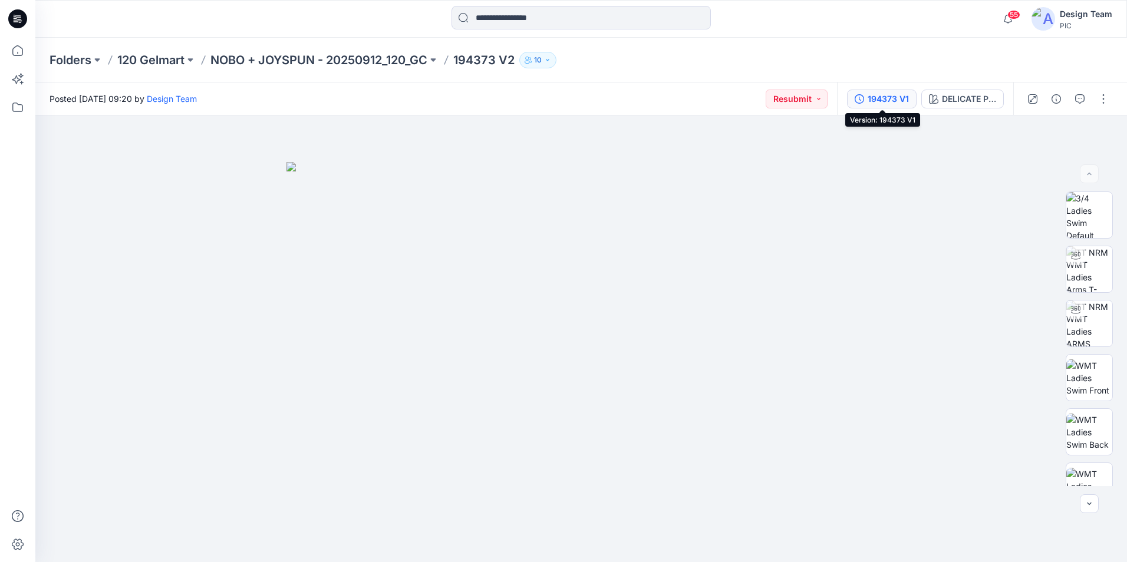
click at [890, 95] on div "194373 V1" at bounding box center [888, 99] width 41 height 13
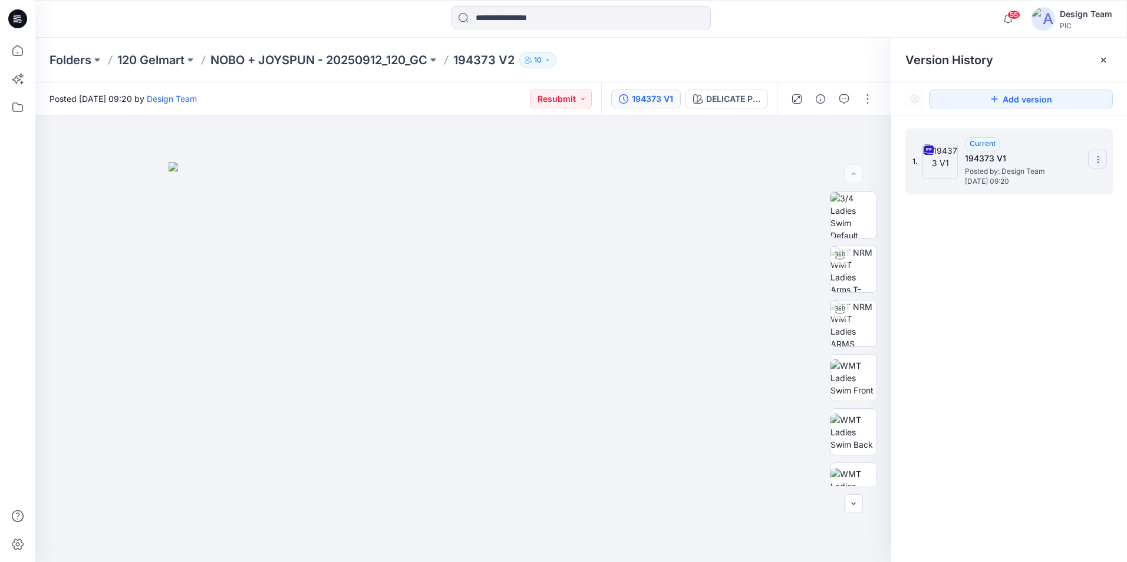
click at [1097, 160] on icon at bounding box center [1097, 160] width 1 height 1
click at [871, 107] on button "button" at bounding box center [867, 99] width 19 height 19
click at [843, 156] on button "Edit" at bounding box center [818, 160] width 108 height 22
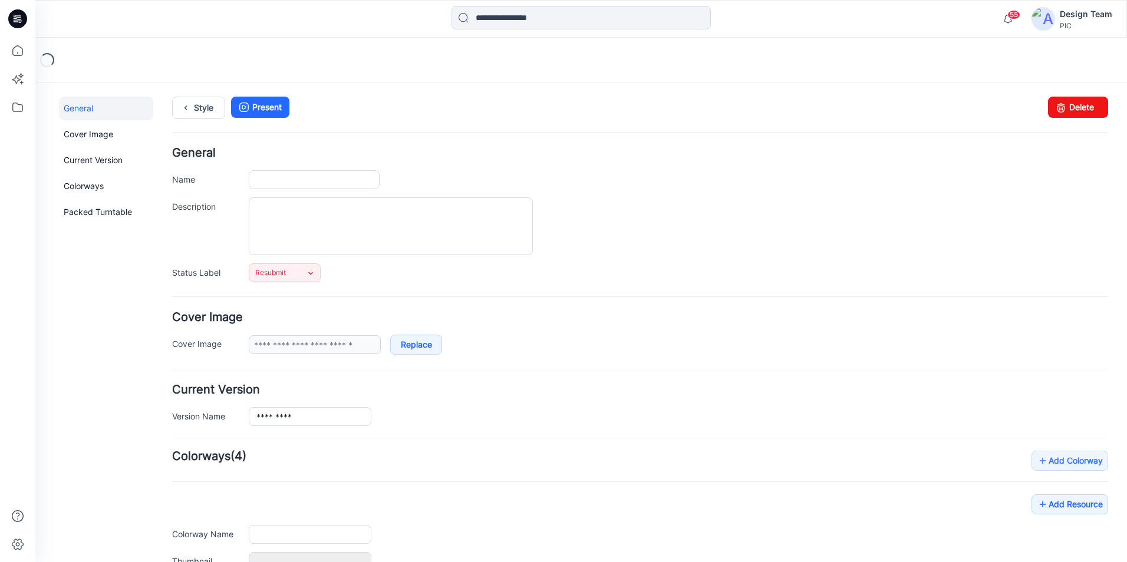
type input "*********"
type input "**********"
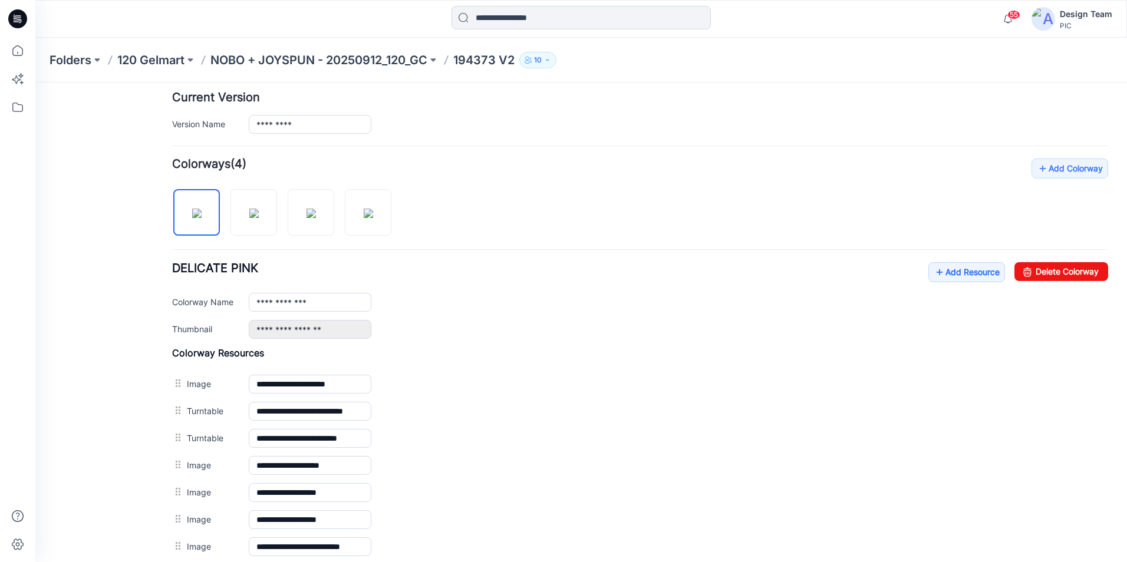
scroll to position [295, 0]
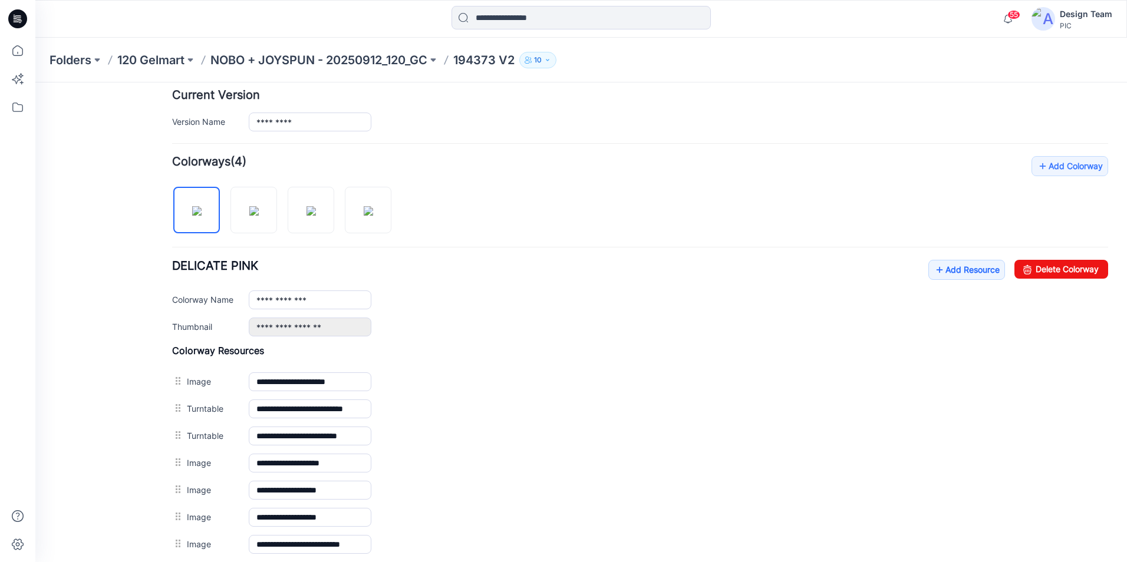
click at [550, 312] on div "**********" at bounding box center [640, 298] width 936 height 77
click at [975, 268] on link "Add Resource" at bounding box center [966, 270] width 77 height 20
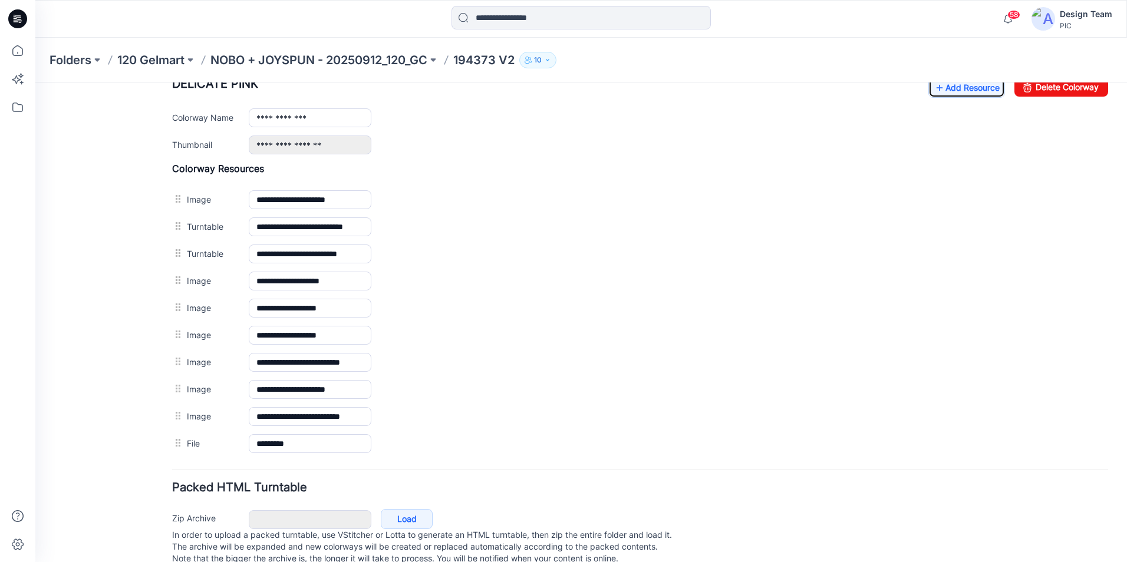
scroll to position [389, 0]
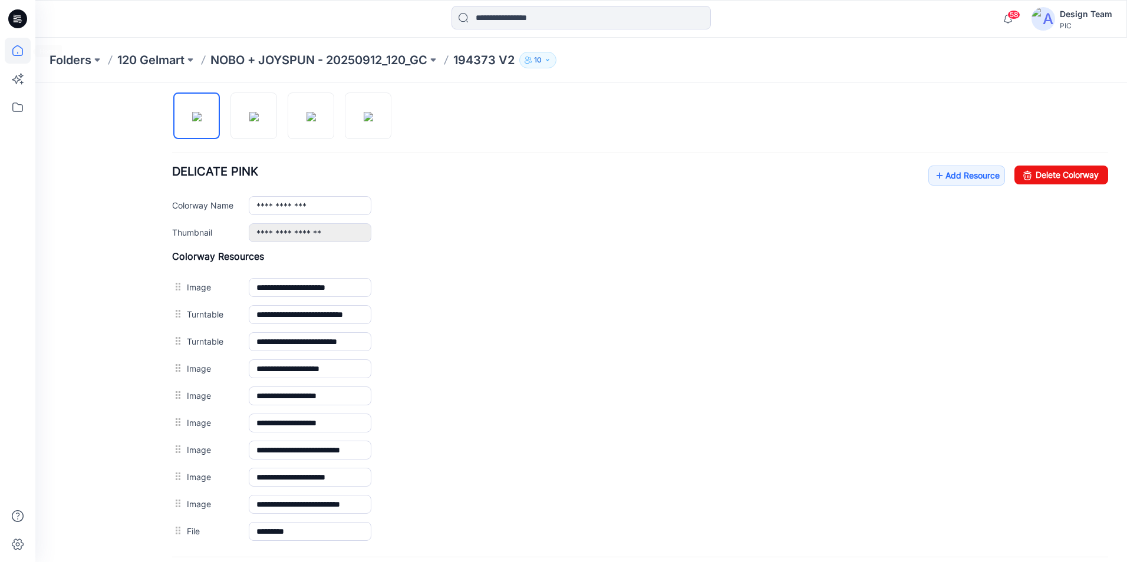
click at [22, 51] on icon at bounding box center [17, 50] width 11 height 11
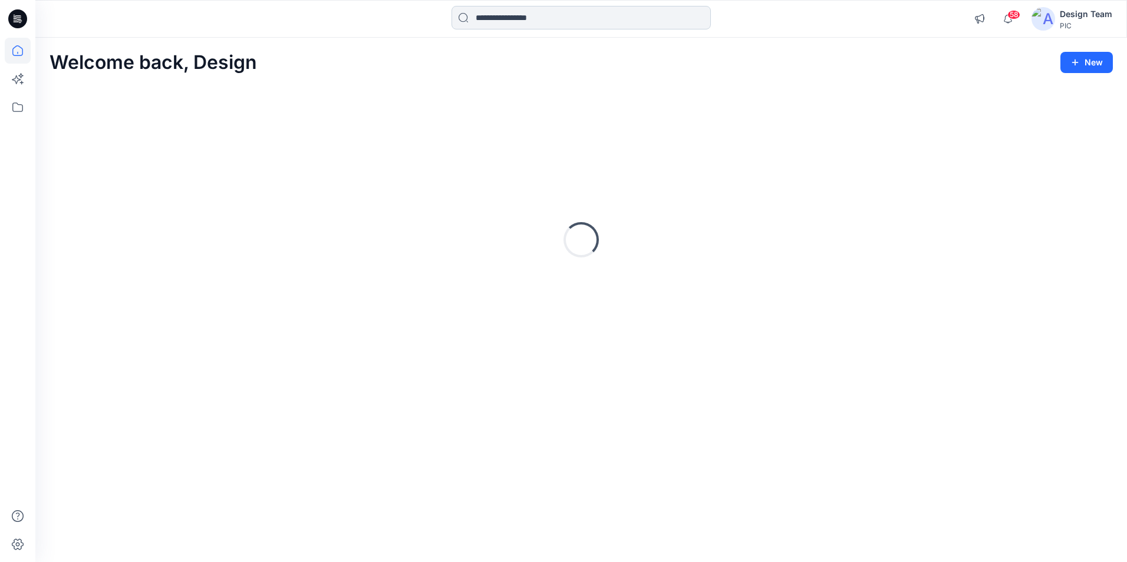
click at [499, 16] on input at bounding box center [580, 18] width 259 height 24
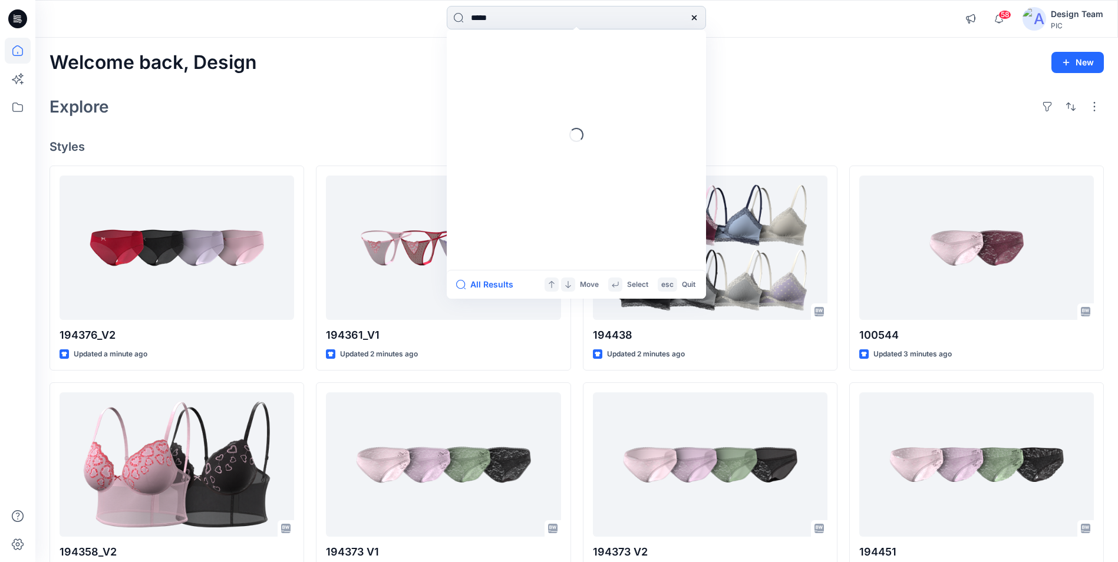
type input "******"
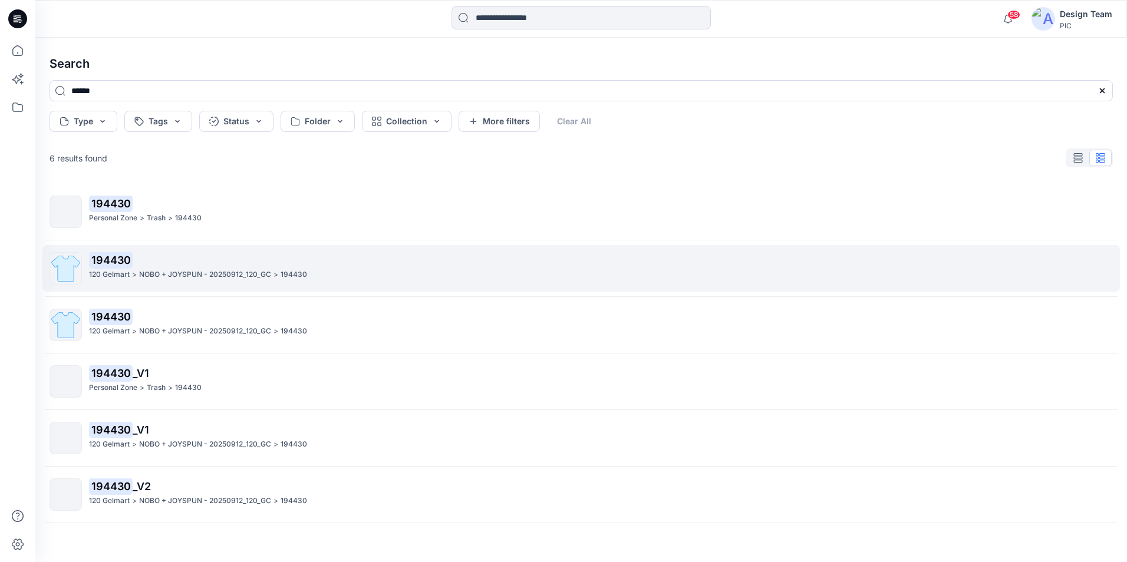
click at [194, 263] on p "194430" at bounding box center [600, 260] width 1023 height 17
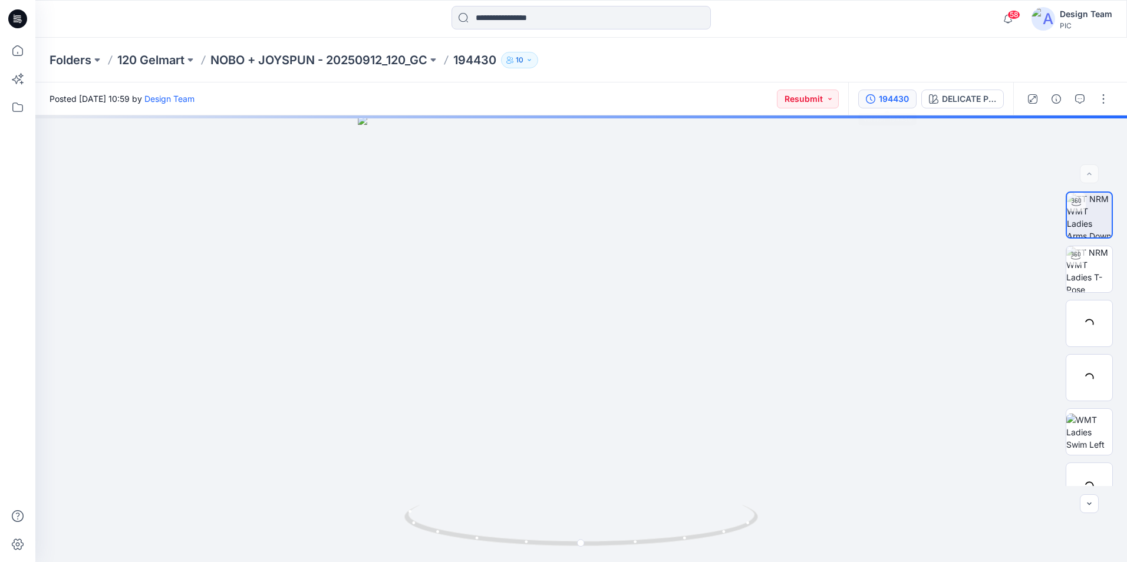
click at [886, 103] on div "194430" at bounding box center [894, 99] width 30 height 13
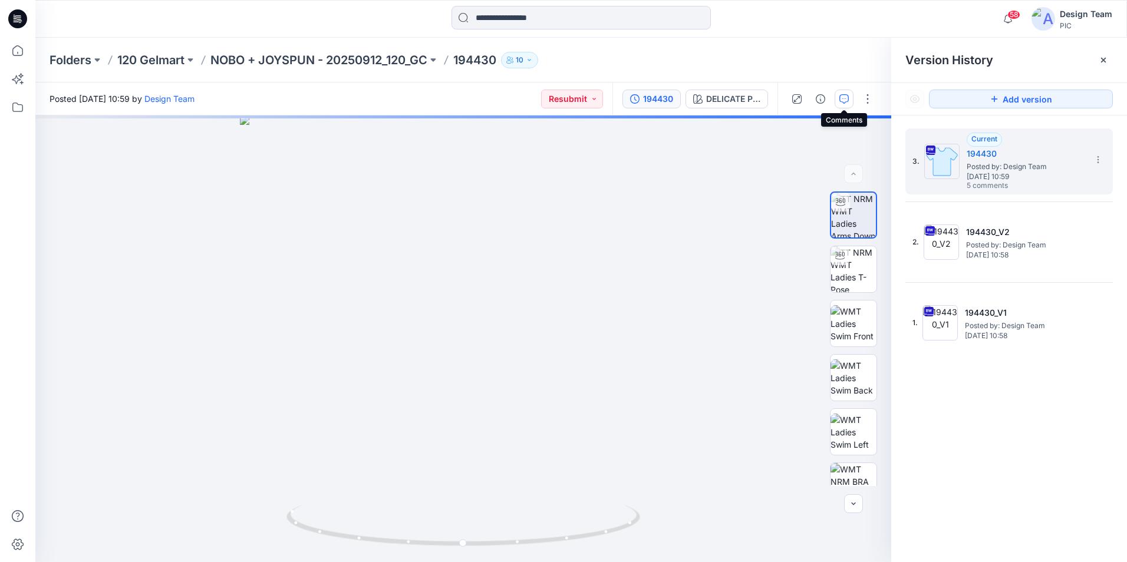
click at [845, 101] on icon "button" at bounding box center [843, 98] width 9 height 9
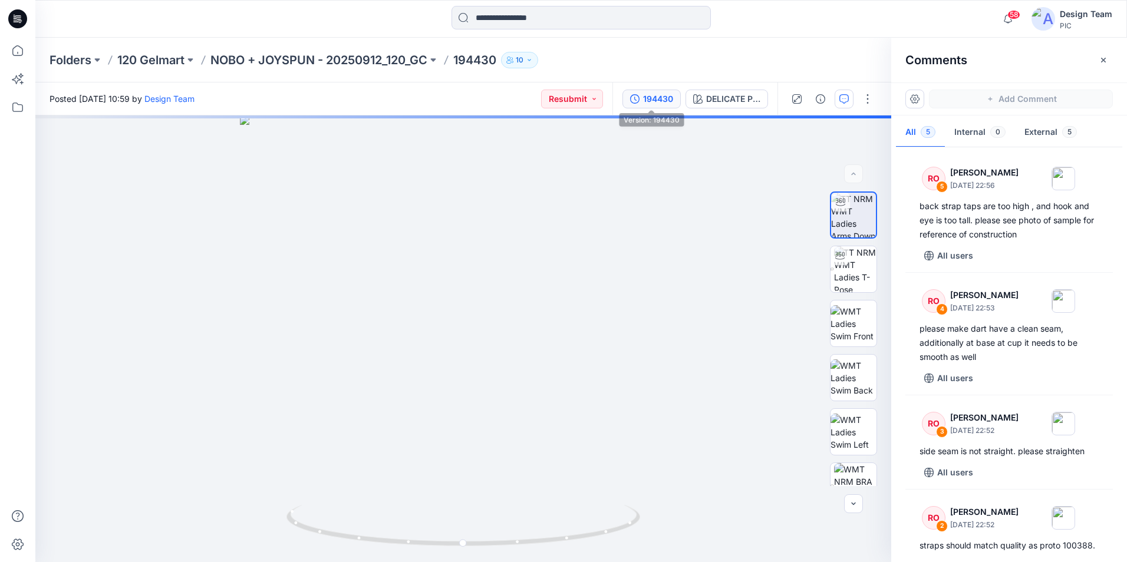
click at [667, 107] on button "194430" at bounding box center [651, 99] width 58 height 19
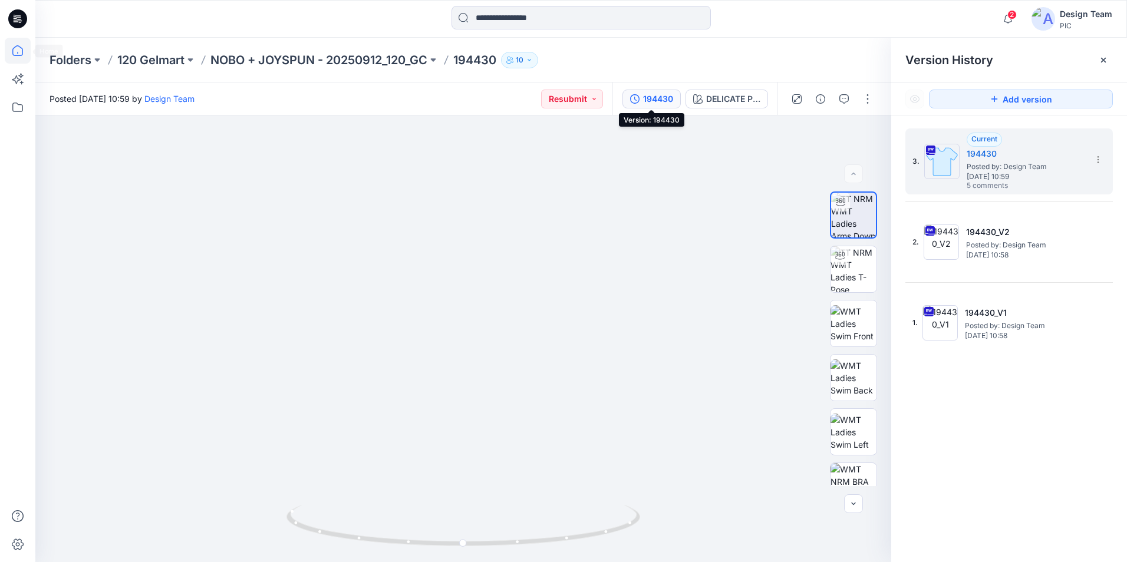
click at [18, 51] on icon at bounding box center [18, 51] width 26 height 26
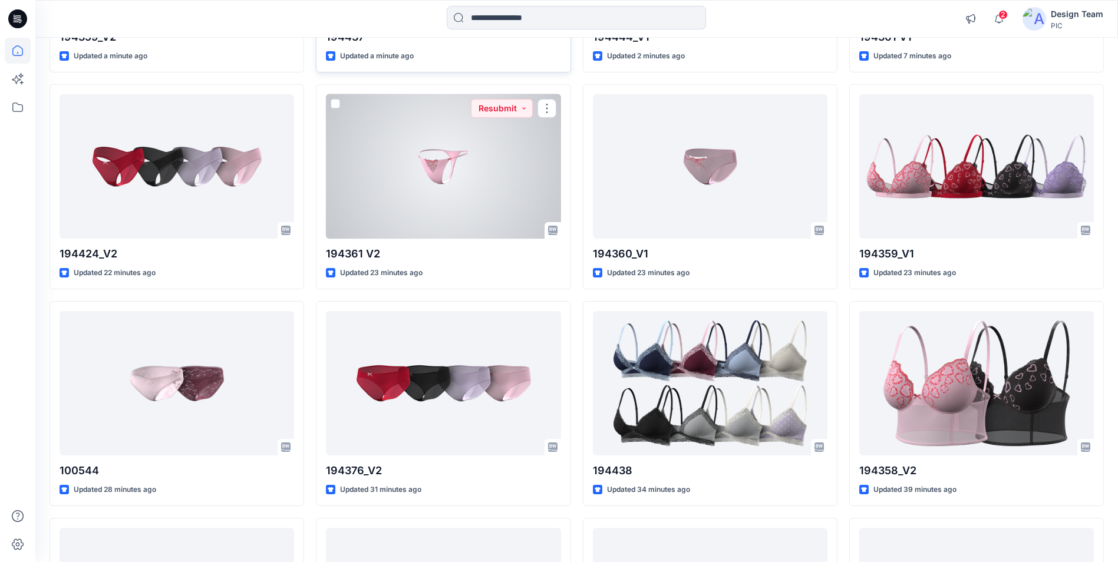
scroll to position [299, 0]
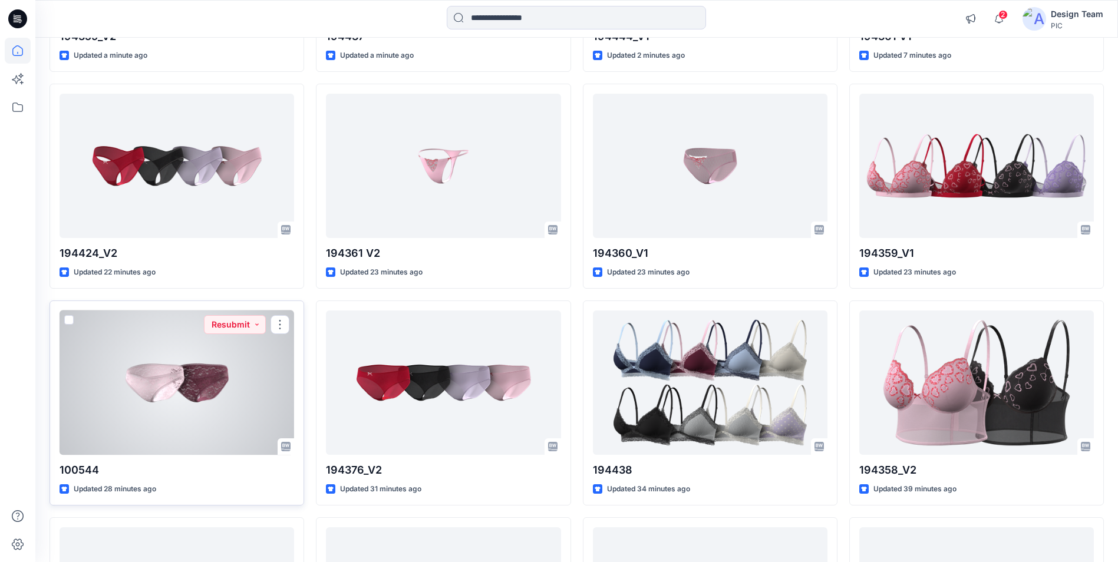
click at [231, 418] on div at bounding box center [177, 383] width 235 height 144
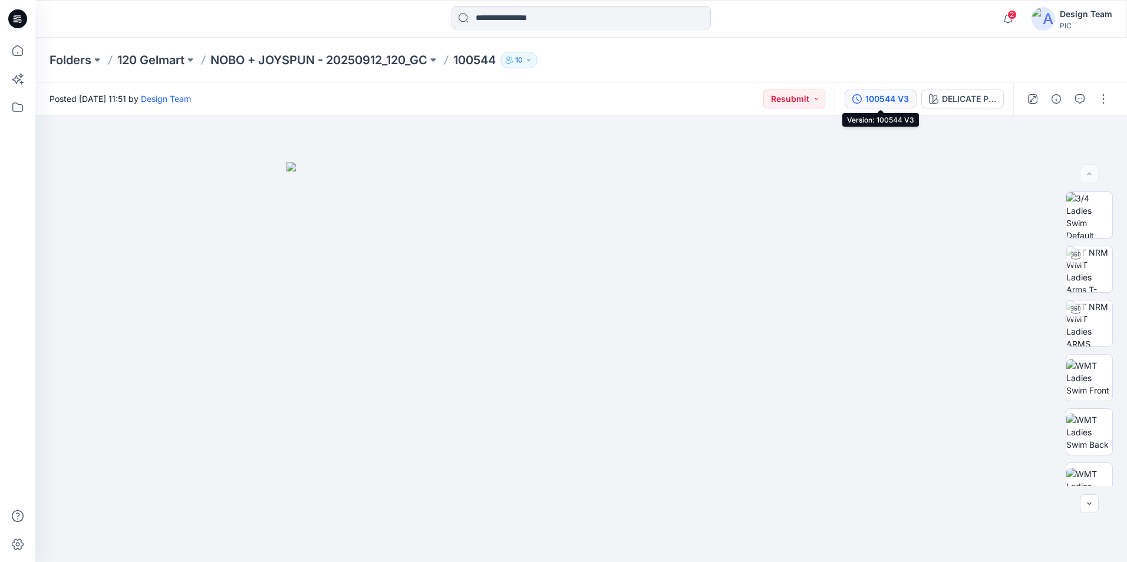
click at [906, 103] on div "100544 V3" at bounding box center [887, 99] width 44 height 13
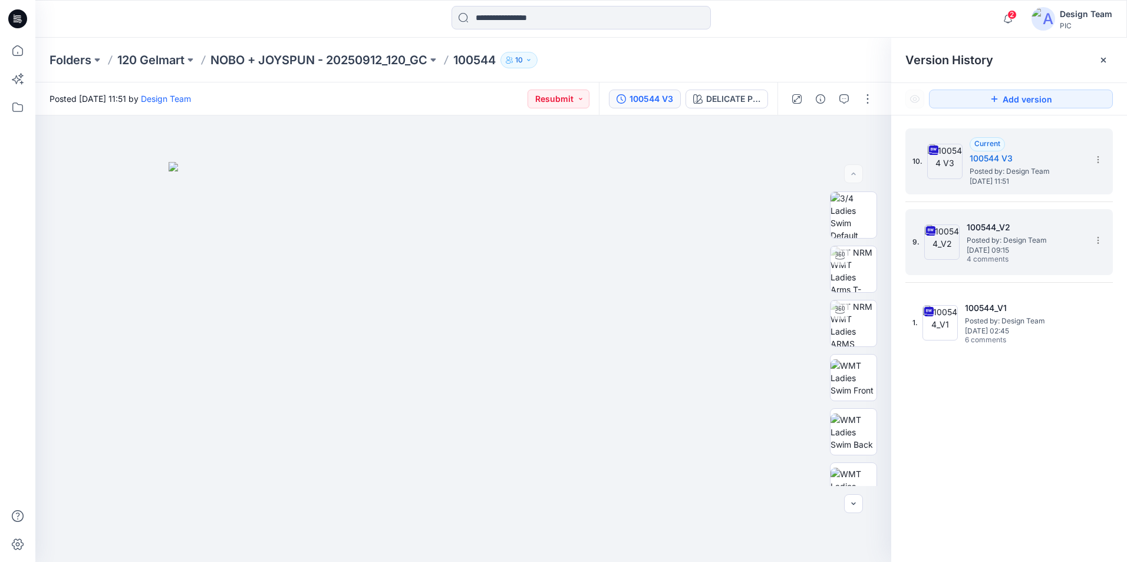
click at [942, 248] on img at bounding box center [941, 242] width 35 height 35
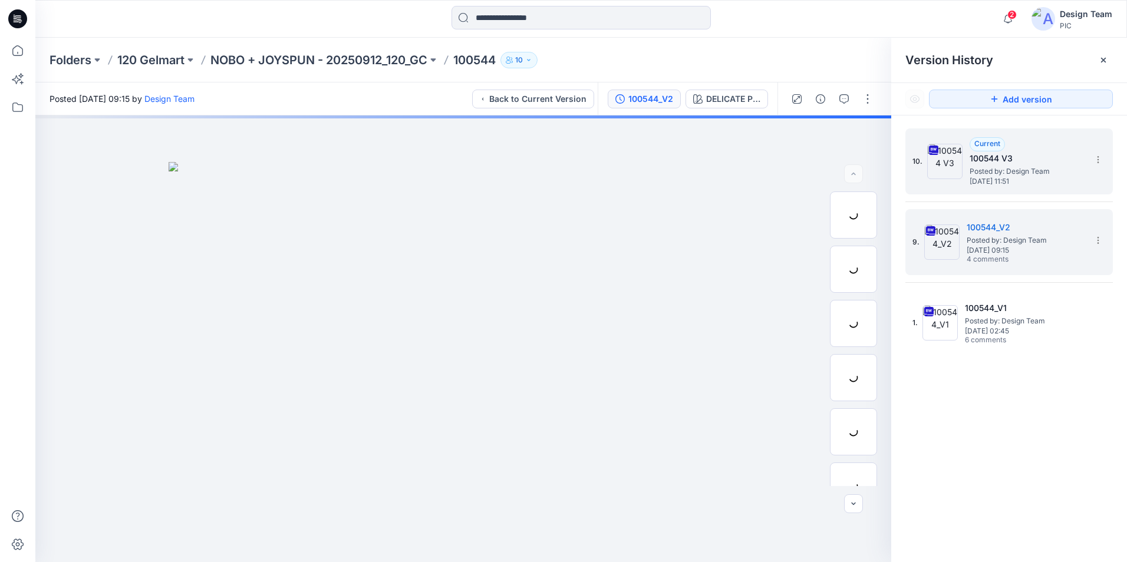
click at [957, 166] on img at bounding box center [944, 161] width 35 height 35
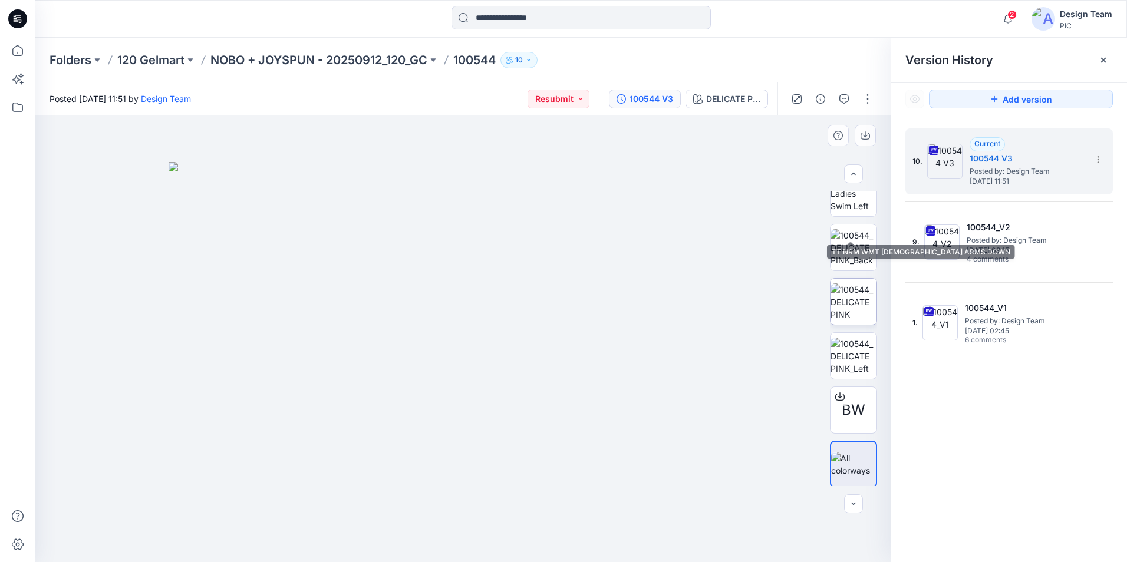
scroll to position [295, 0]
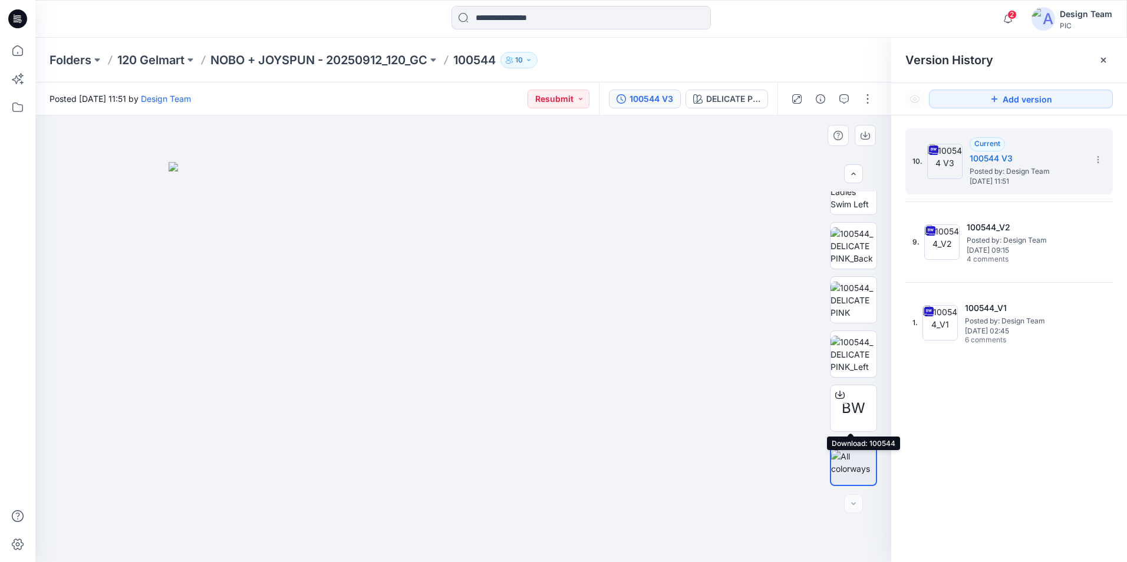
drag, startPoint x: 842, startPoint y: 399, endPoint x: 819, endPoint y: 387, distance: 26.1
click at [819, 387] on div "BW" at bounding box center [853, 339] width 75 height 295
click at [744, 94] on div "DELICATE PINK" at bounding box center [733, 99] width 54 height 13
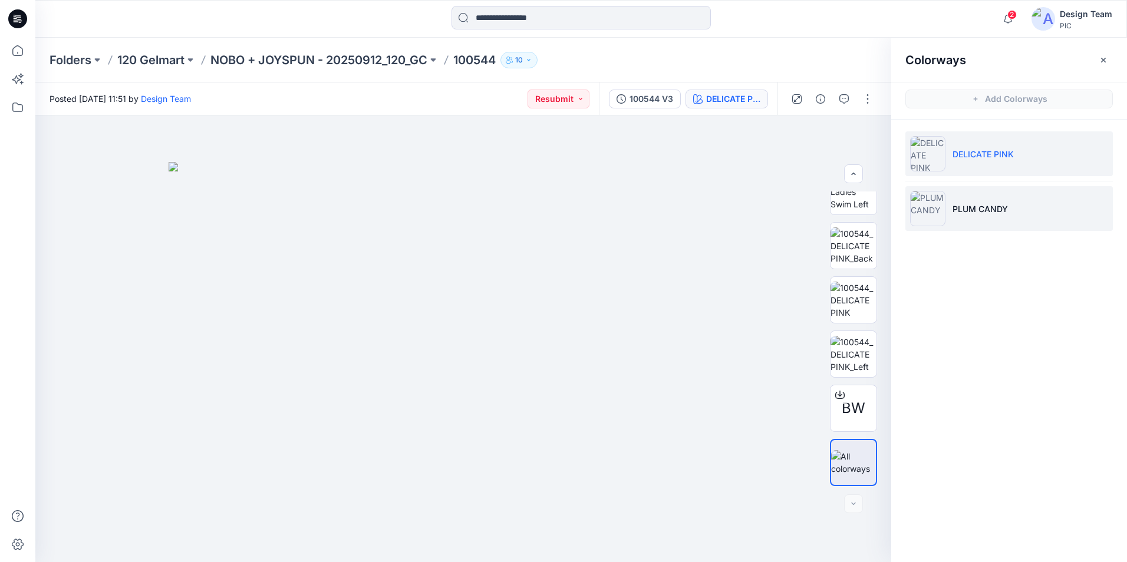
click at [962, 209] on p "PLUM CANDY" at bounding box center [979, 209] width 55 height 12
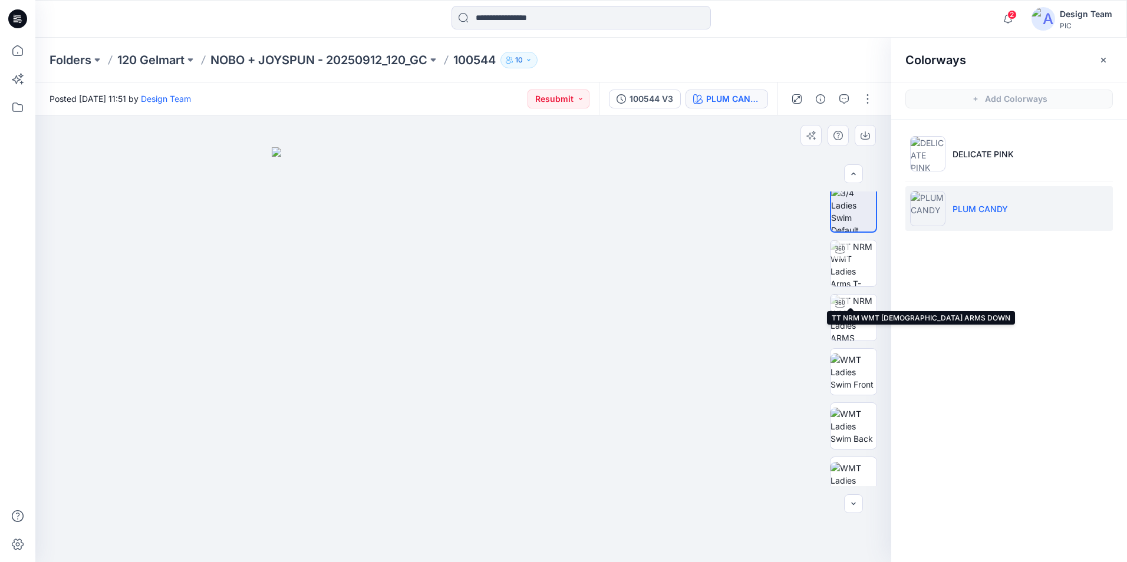
scroll to position [0, 0]
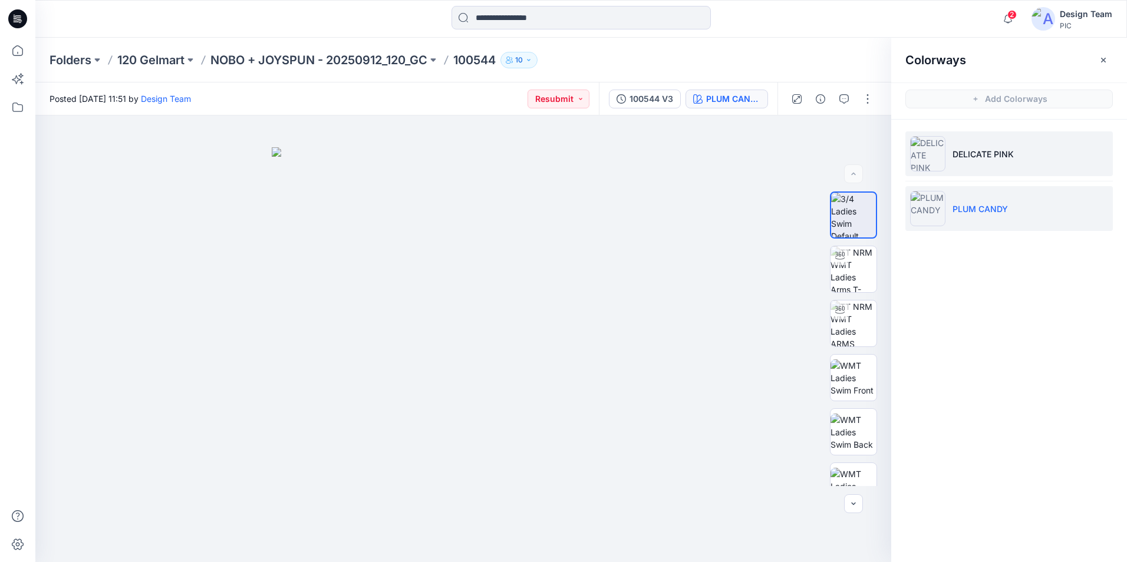
click at [926, 154] on img at bounding box center [927, 153] width 35 height 35
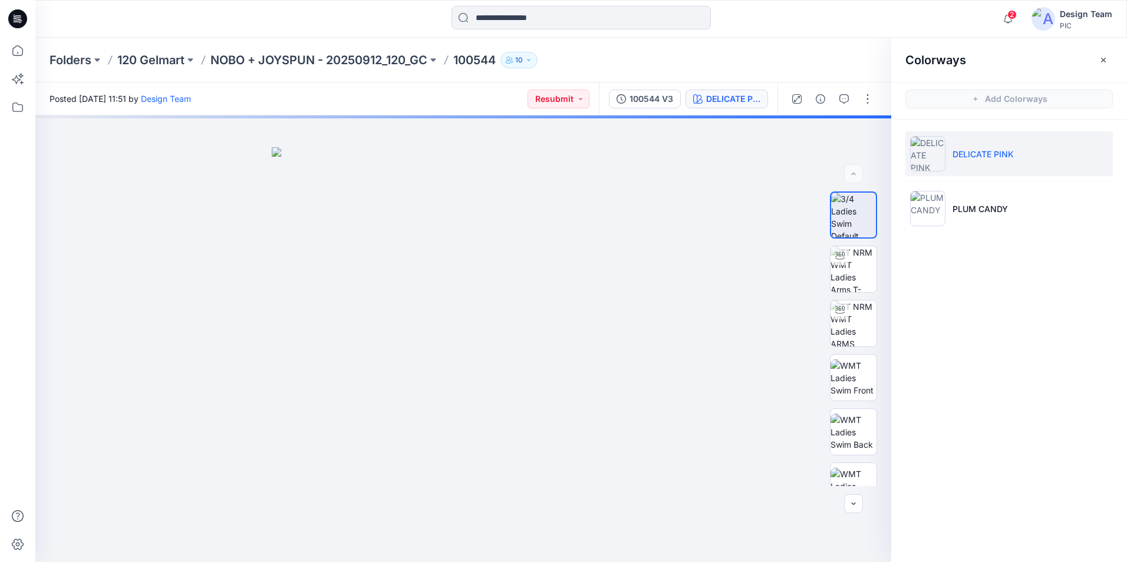
click at [730, 222] on div at bounding box center [463, 339] width 856 height 447
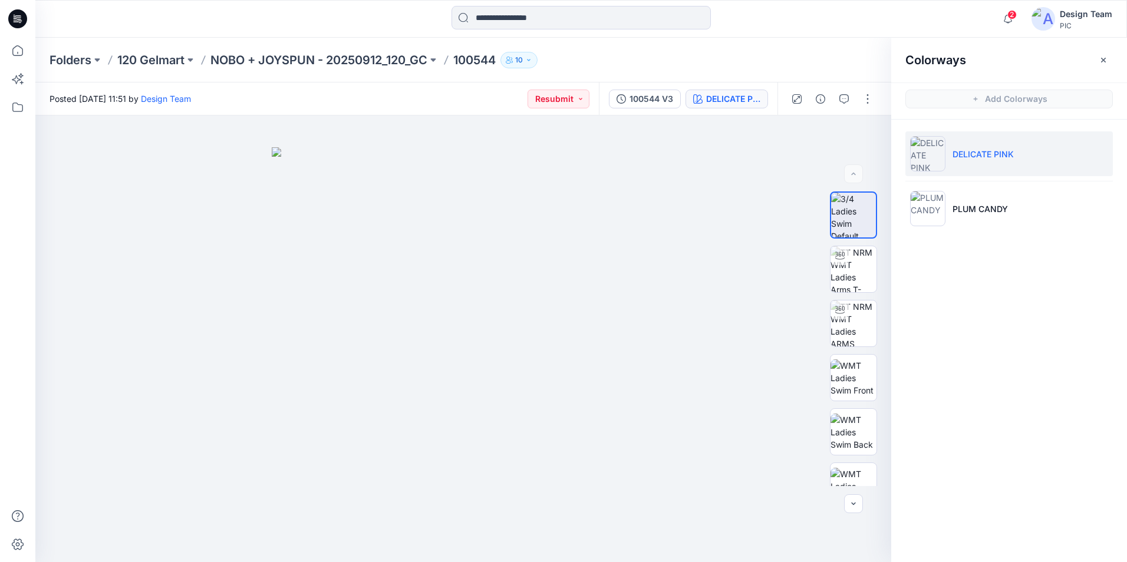
click at [878, 100] on div at bounding box center [831, 99] width 109 height 33
click at [875, 101] on button "button" at bounding box center [867, 99] width 19 height 19
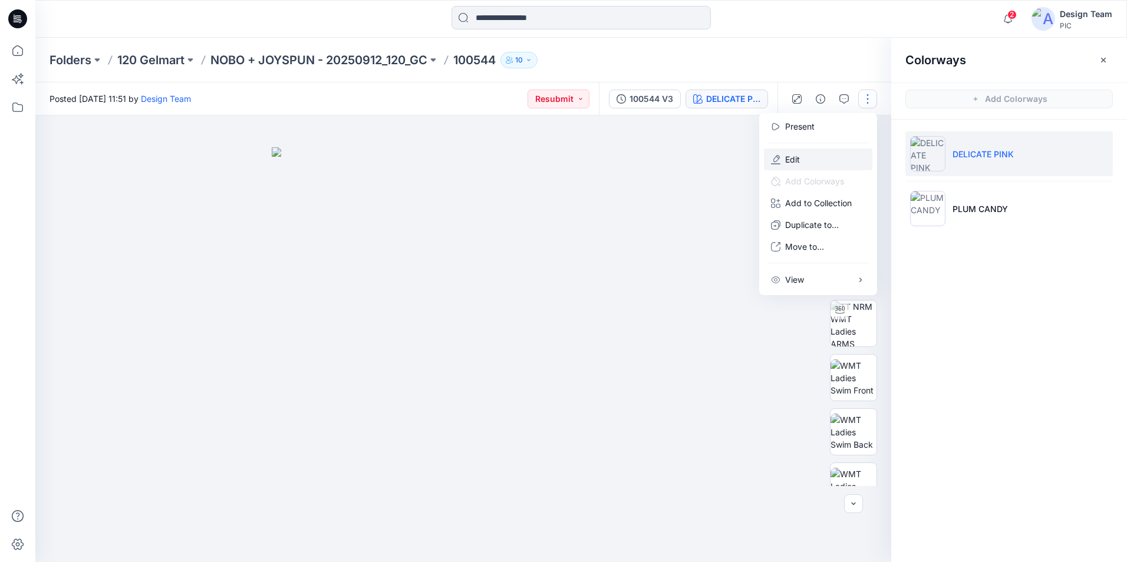
click at [797, 164] on p "Edit" at bounding box center [792, 159] width 15 height 12
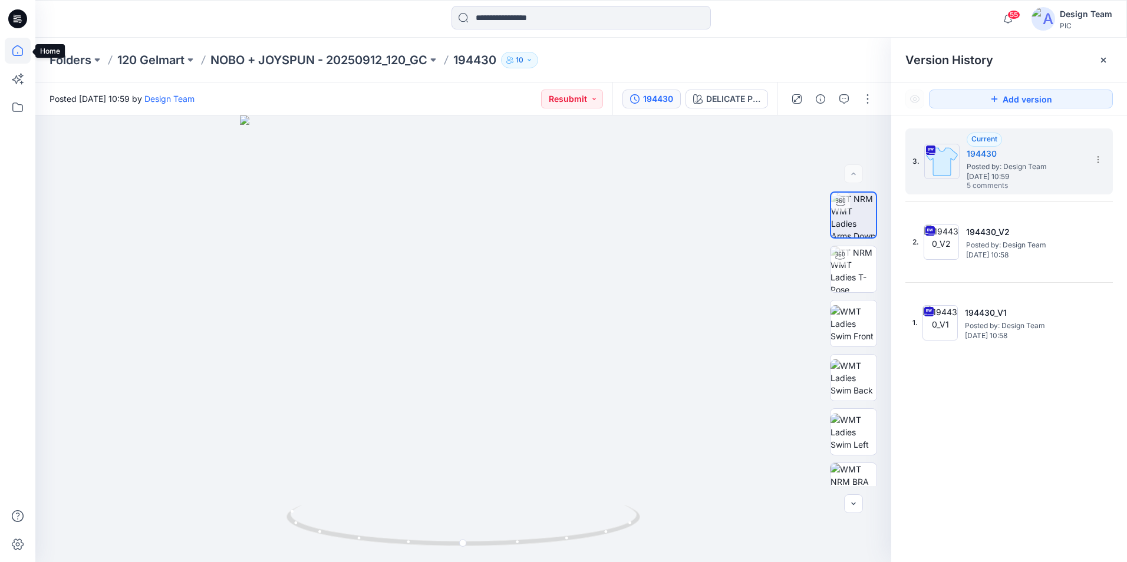
click at [25, 58] on icon at bounding box center [18, 51] width 26 height 26
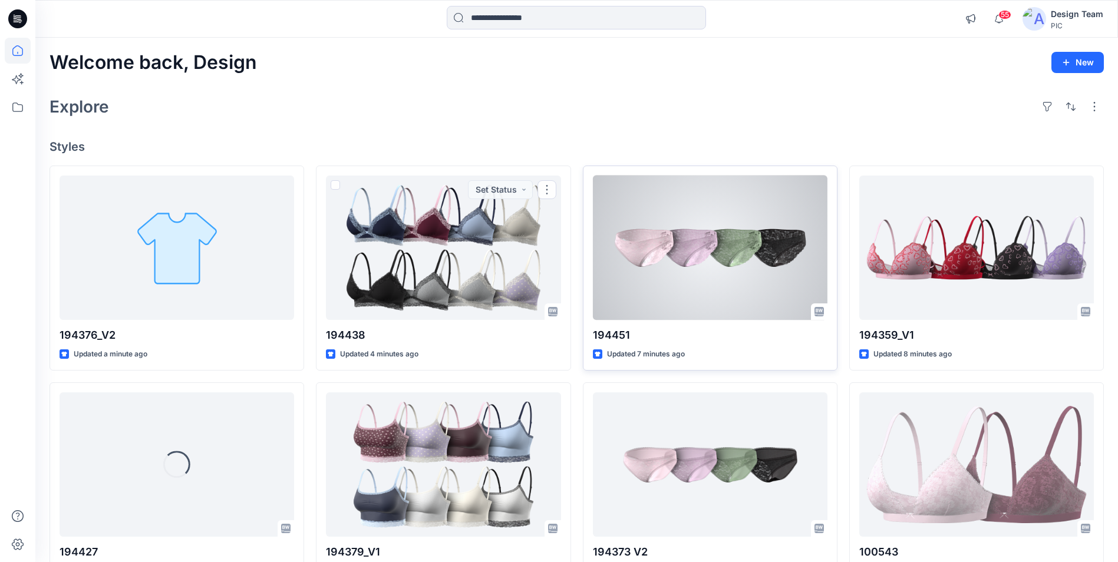
click at [712, 269] on div at bounding box center [710, 248] width 235 height 144
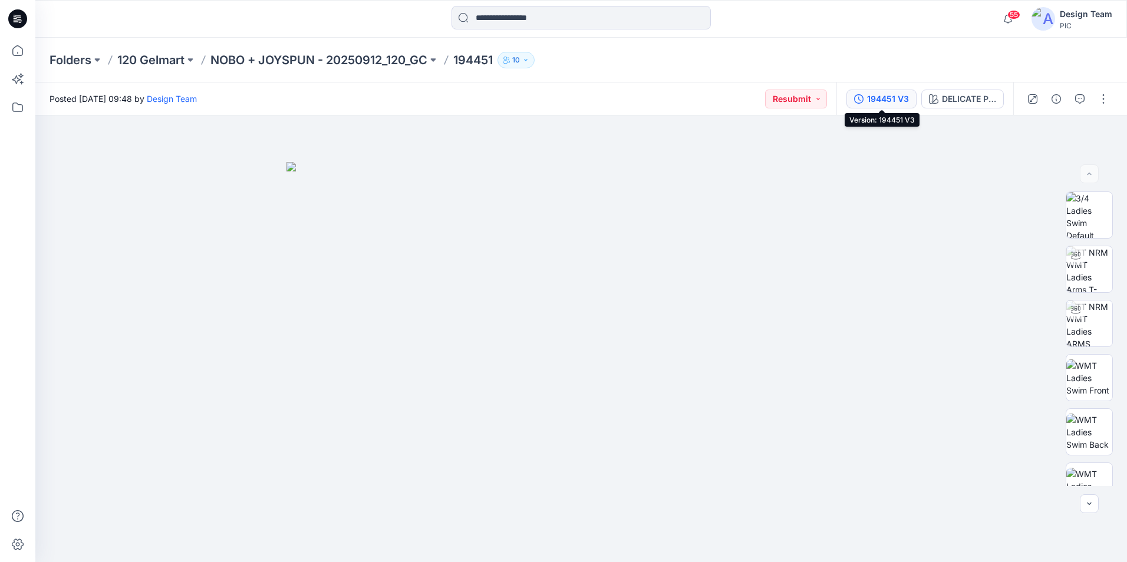
click at [899, 96] on div "194451 V3" at bounding box center [888, 99] width 42 height 13
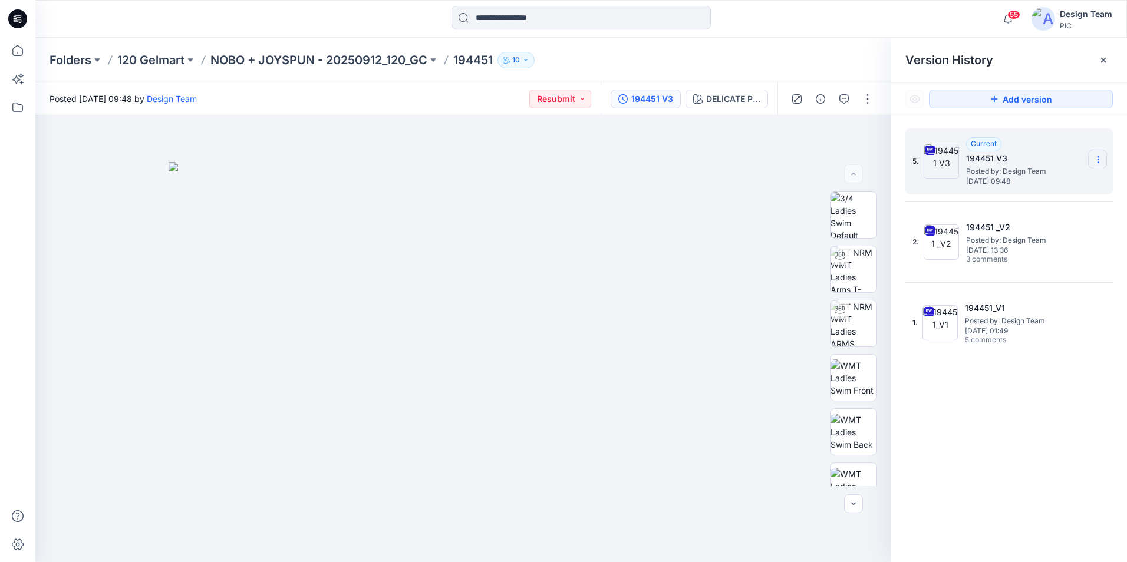
click at [1099, 163] on icon at bounding box center [1097, 159] width 9 height 9
drag, startPoint x: 842, startPoint y: 146, endPoint x: 866, endPoint y: 114, distance: 39.6
click at [842, 146] on div at bounding box center [463, 339] width 856 height 447
click at [864, 102] on button "button" at bounding box center [867, 99] width 19 height 19
click at [824, 153] on button "Edit" at bounding box center [818, 160] width 108 height 22
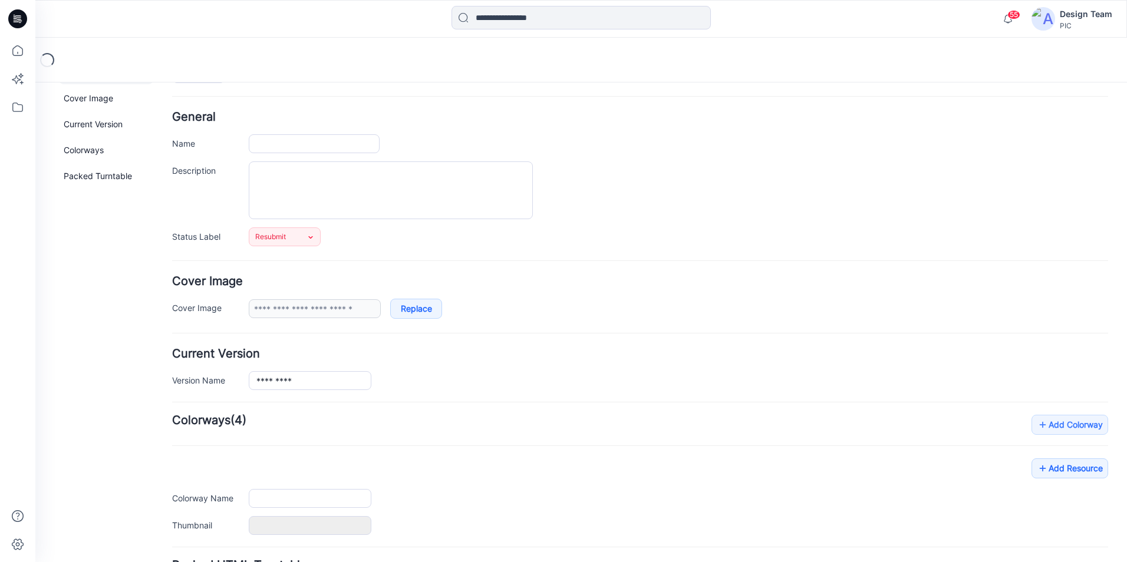
scroll to position [144, 0]
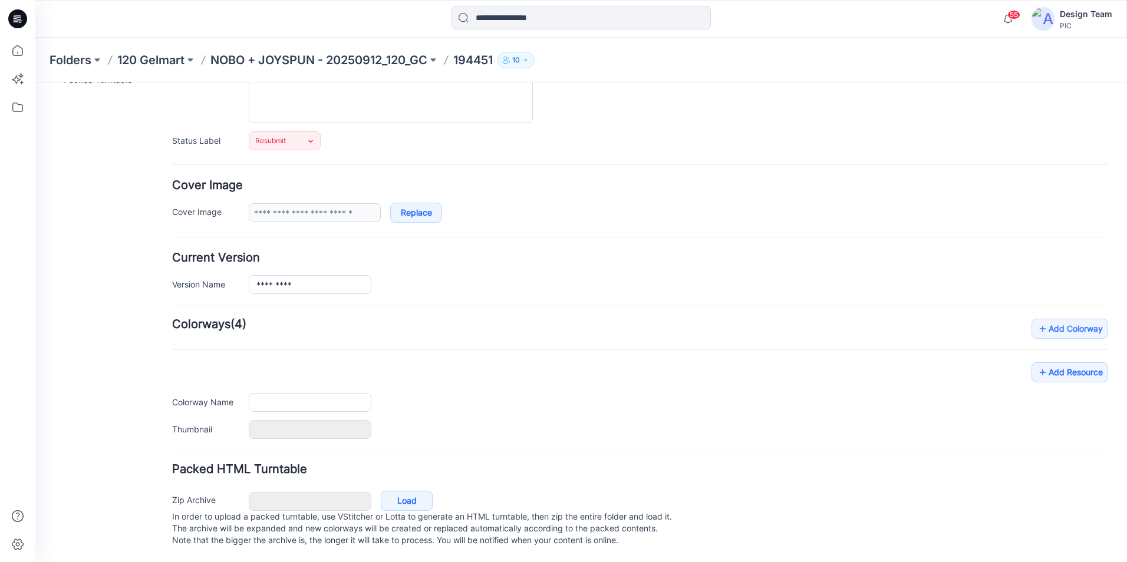
type input "******"
type input "**********"
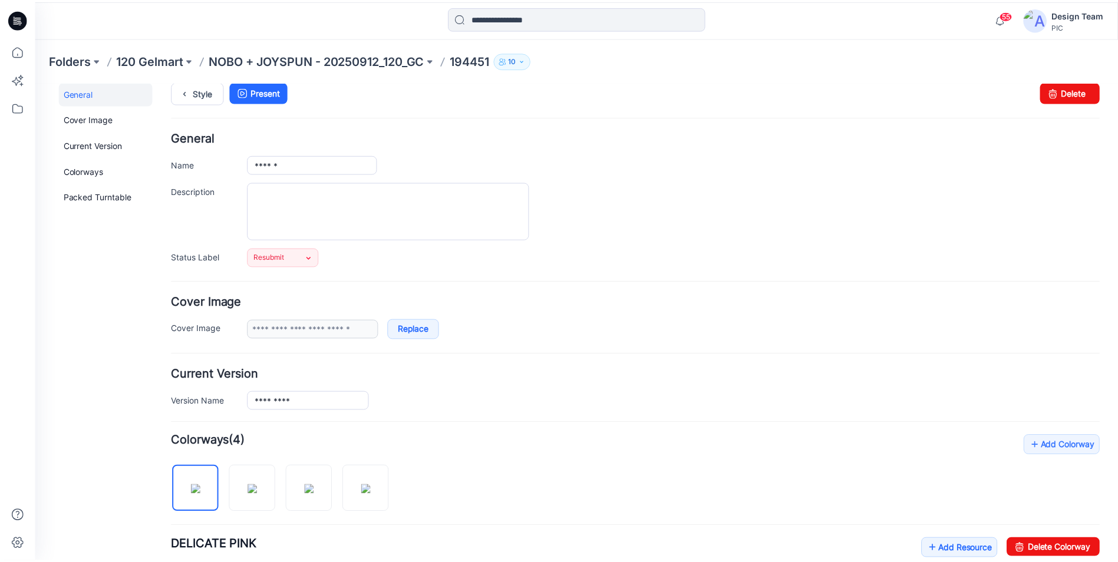
scroll to position [0, 0]
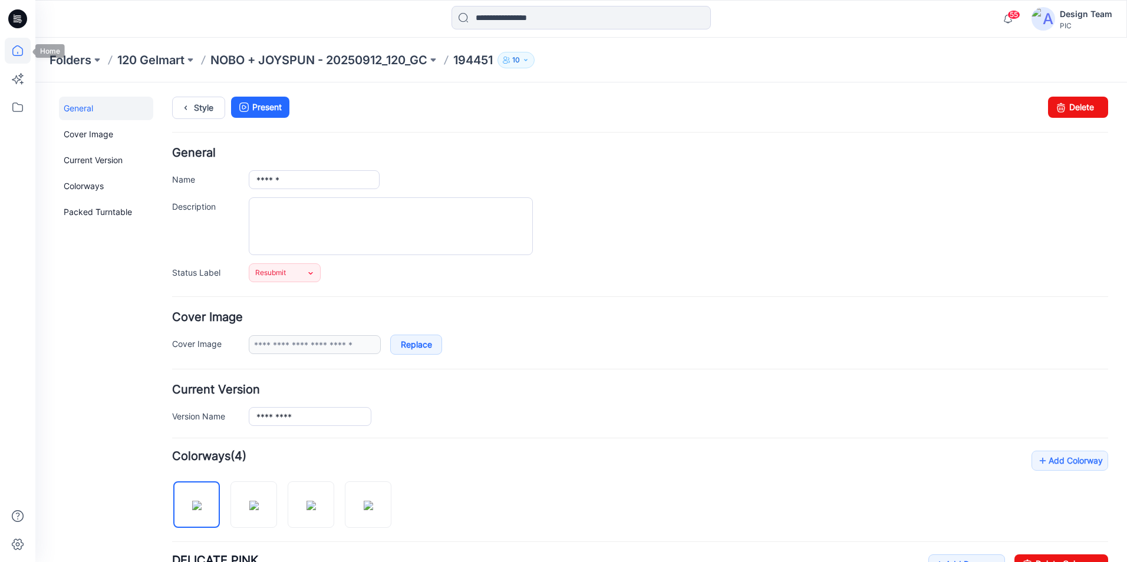
click at [21, 44] on icon at bounding box center [18, 51] width 26 height 26
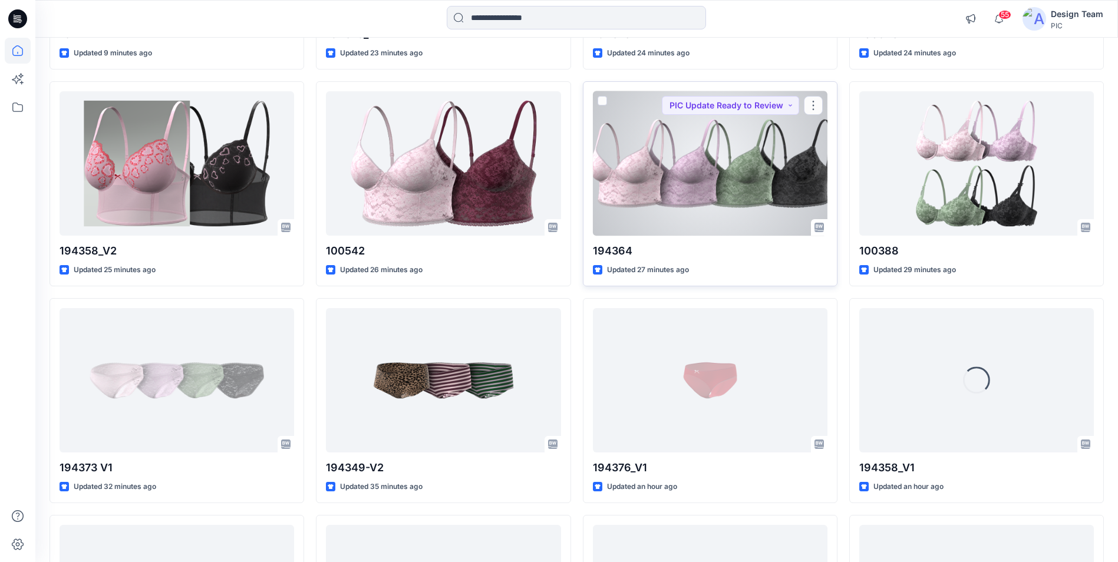
scroll to position [530, 0]
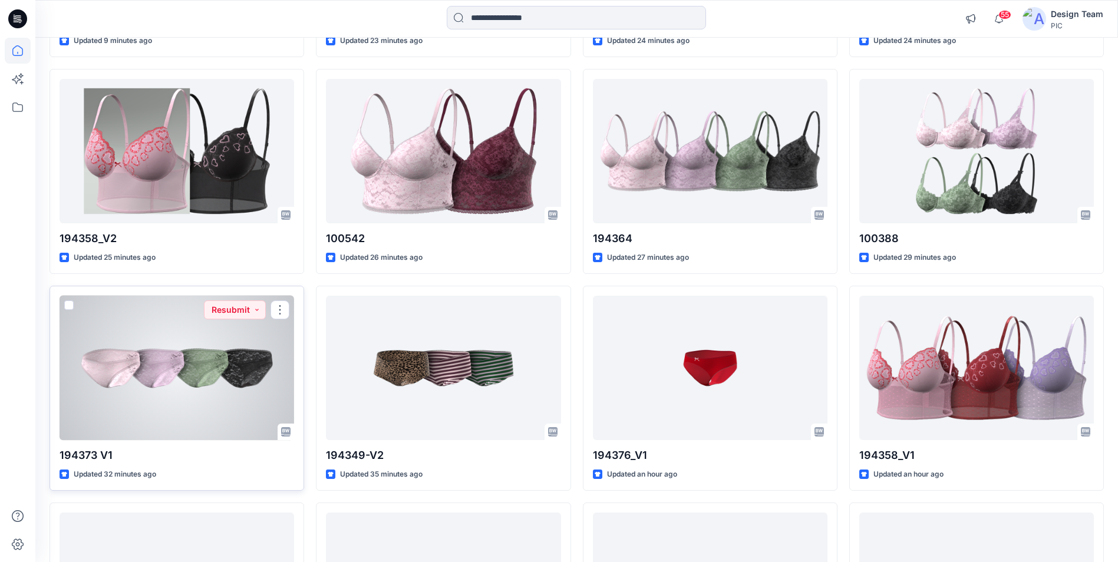
click at [199, 355] on div at bounding box center [177, 368] width 235 height 144
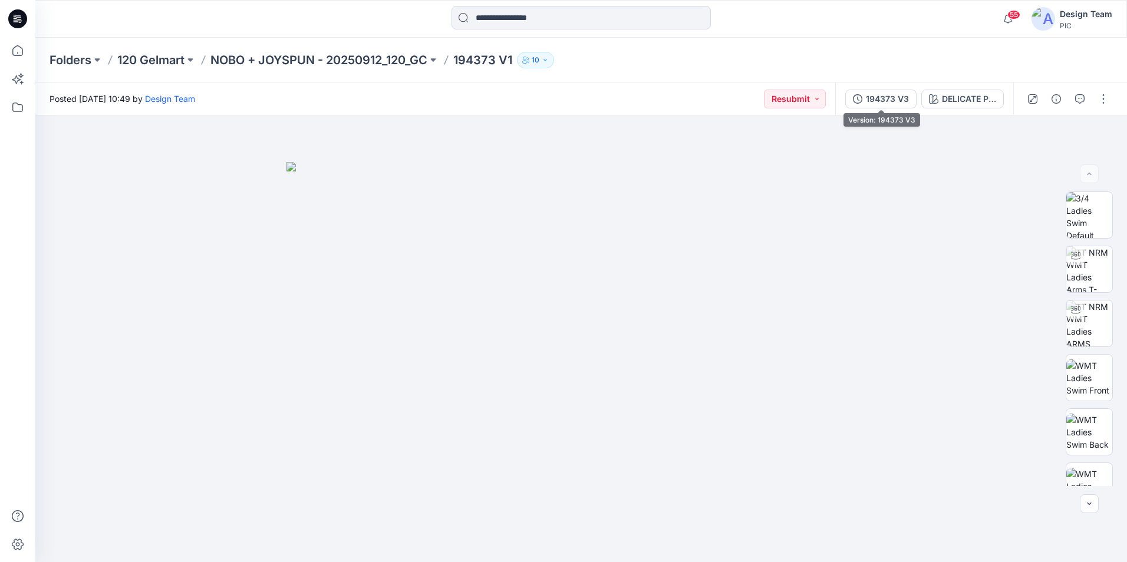
click at [889, 99] on div "194373 V3" at bounding box center [887, 99] width 43 height 13
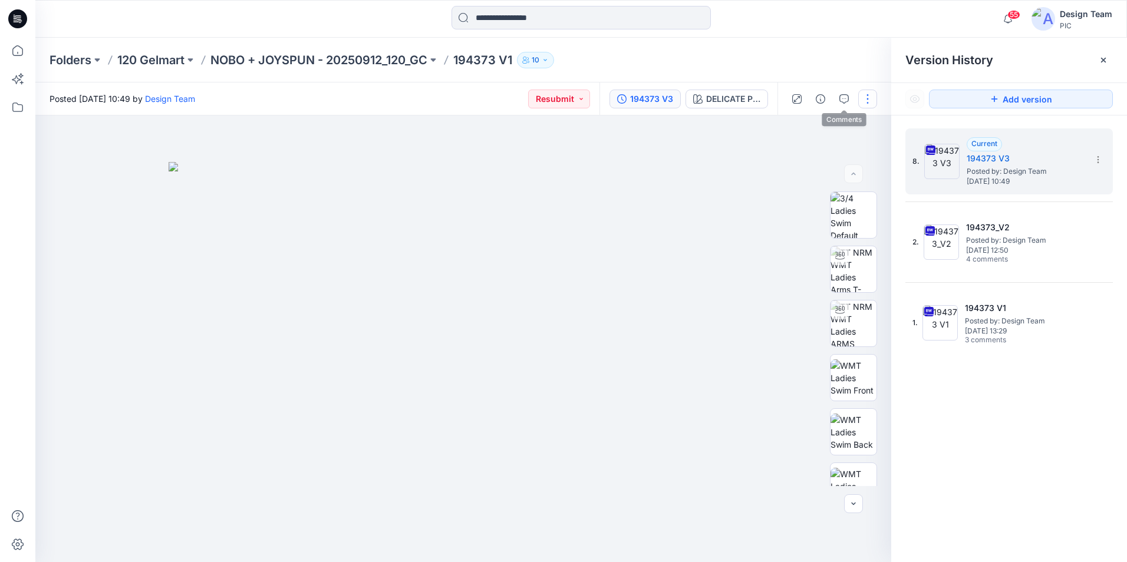
click at [871, 105] on button "button" at bounding box center [867, 99] width 19 height 19
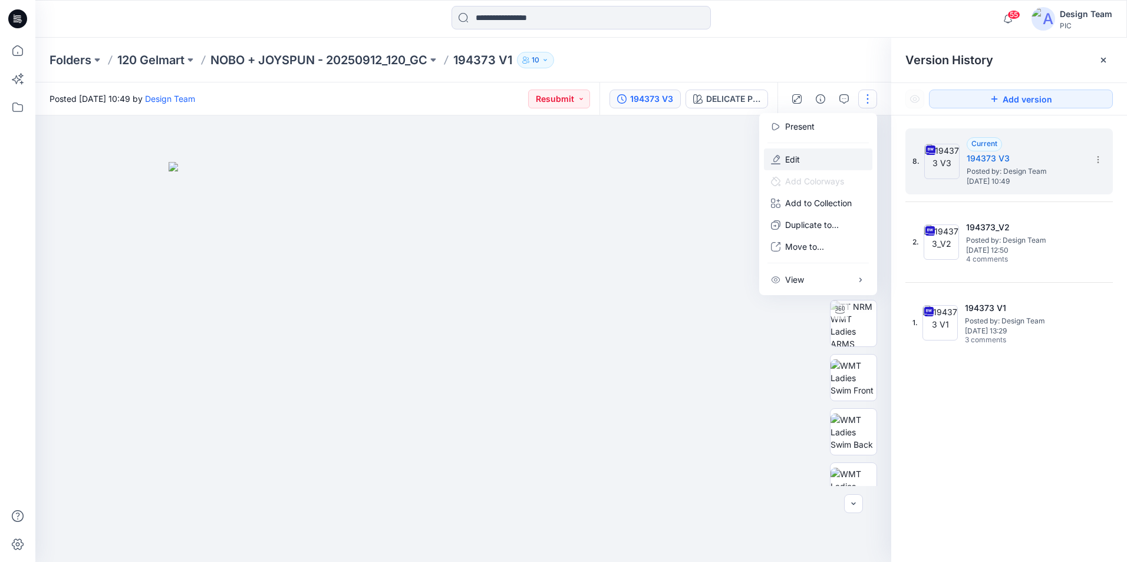
click at [824, 153] on button "Edit" at bounding box center [818, 160] width 108 height 22
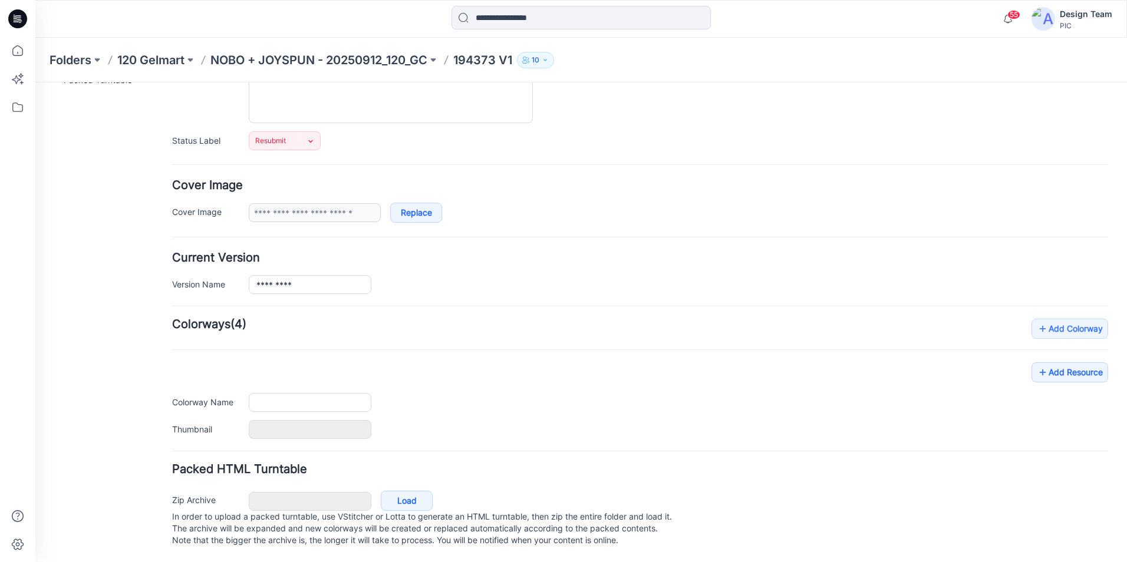
type input "*********"
type input "**********"
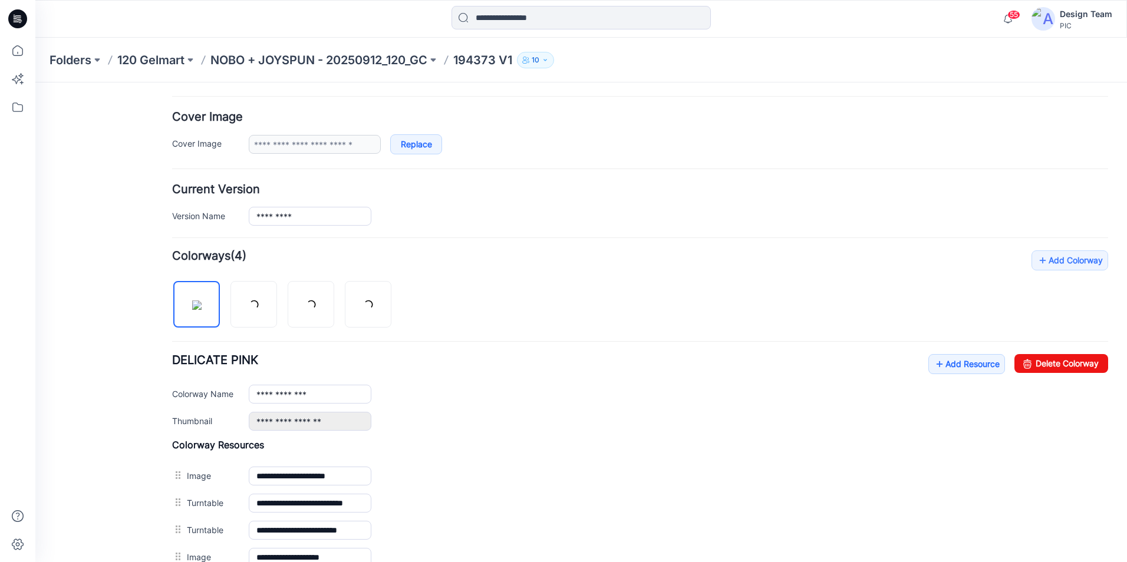
scroll to position [380, 0]
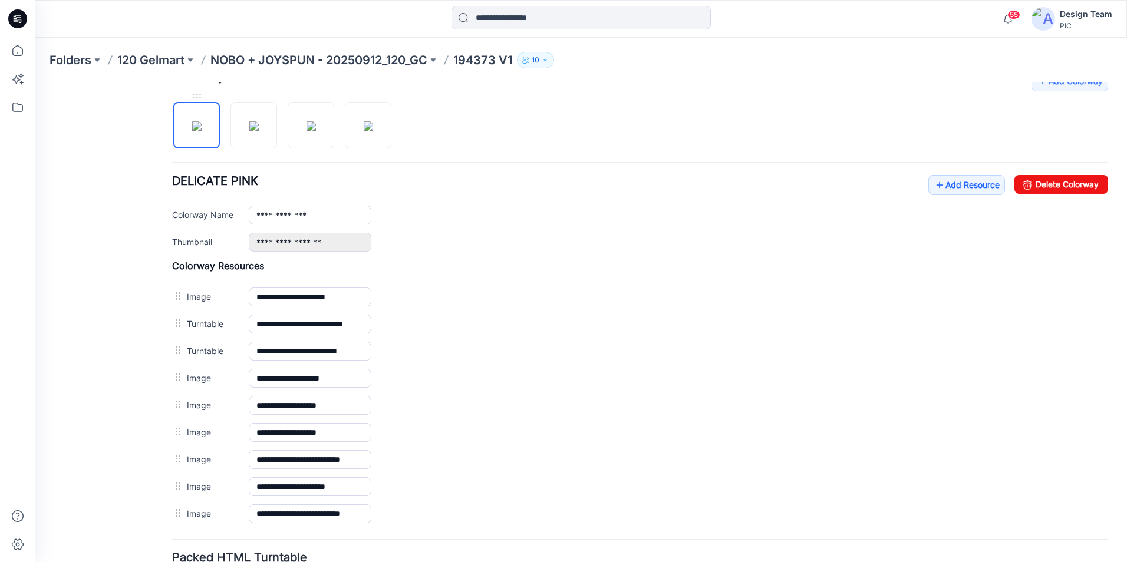
click at [202, 127] on img at bounding box center [196, 125] width 9 height 9
click at [959, 187] on link "Add Resource" at bounding box center [966, 185] width 77 height 20
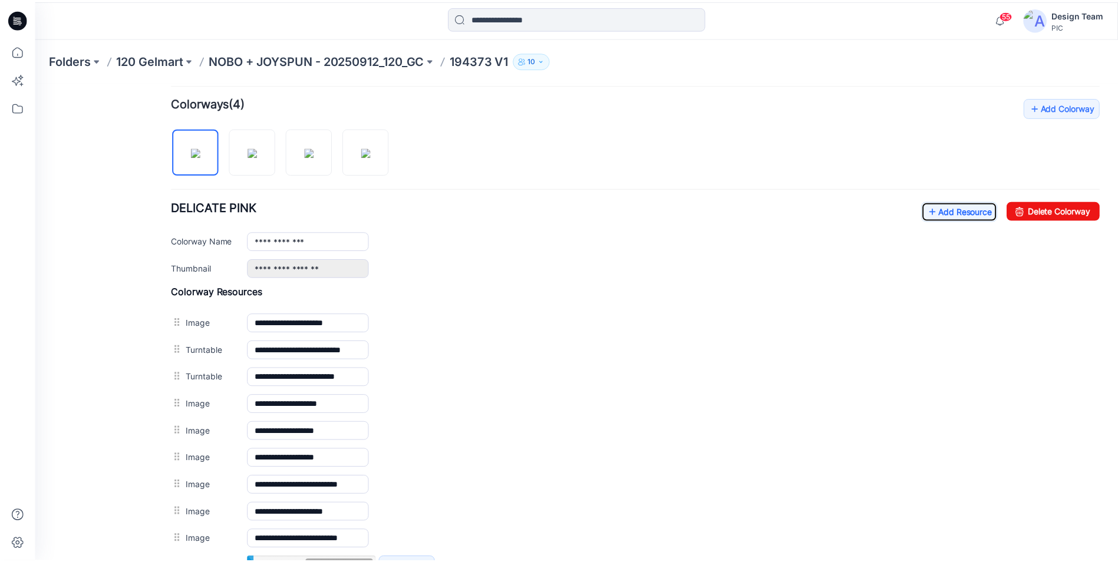
scroll to position [330, 0]
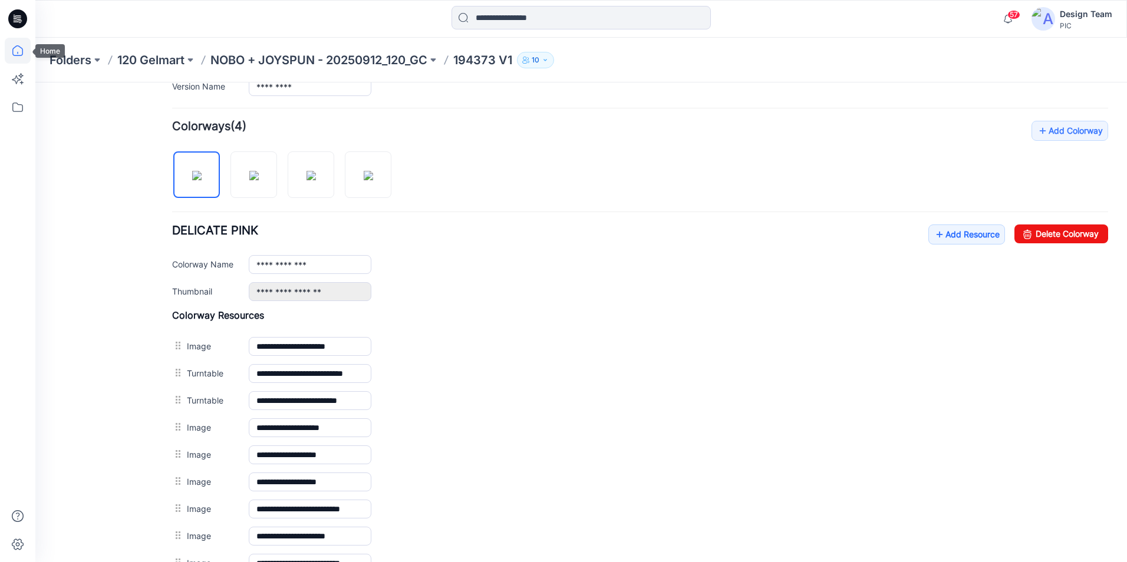
click at [21, 55] on icon at bounding box center [18, 51] width 26 height 26
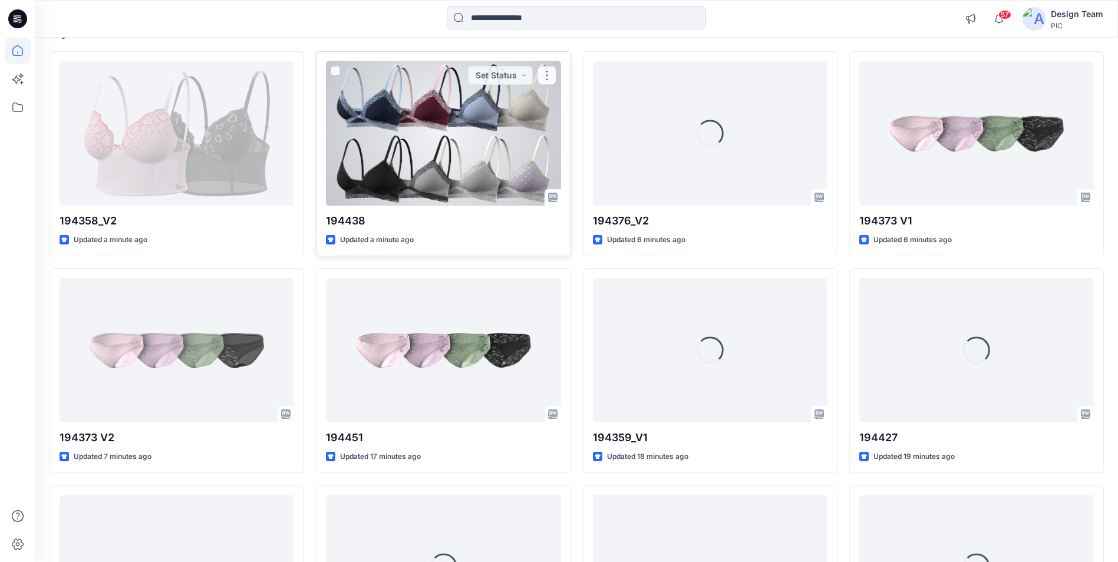
scroll to position [118, 0]
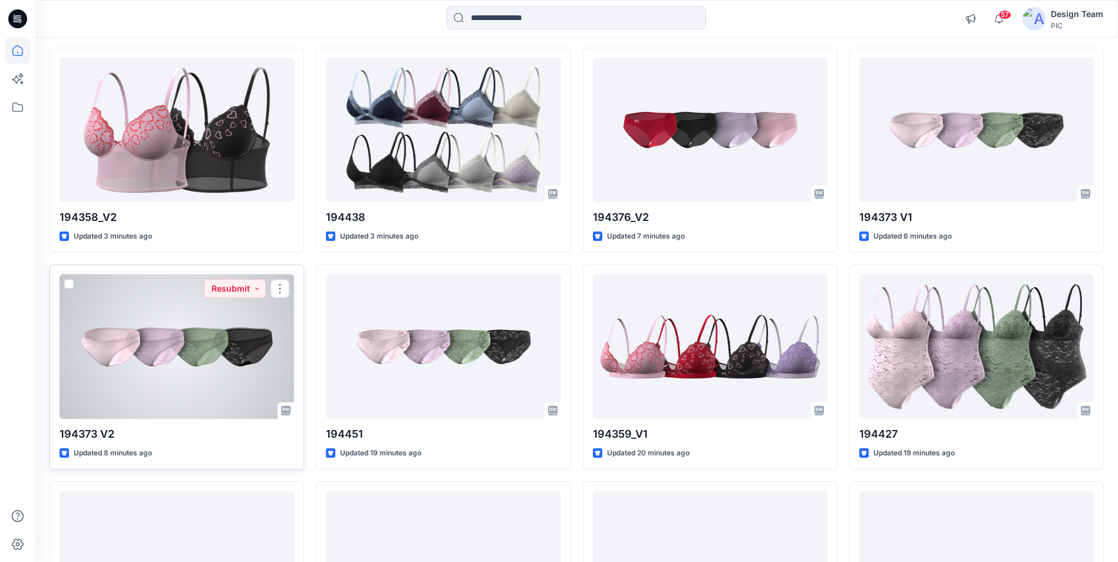
click at [226, 368] on div at bounding box center [177, 347] width 235 height 144
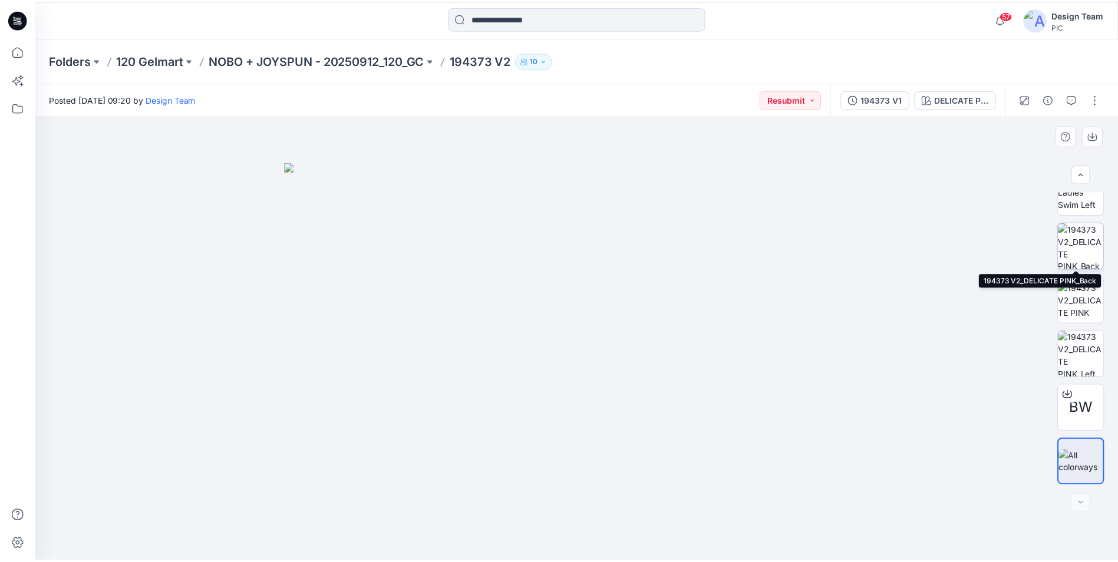
scroll to position [236, 0]
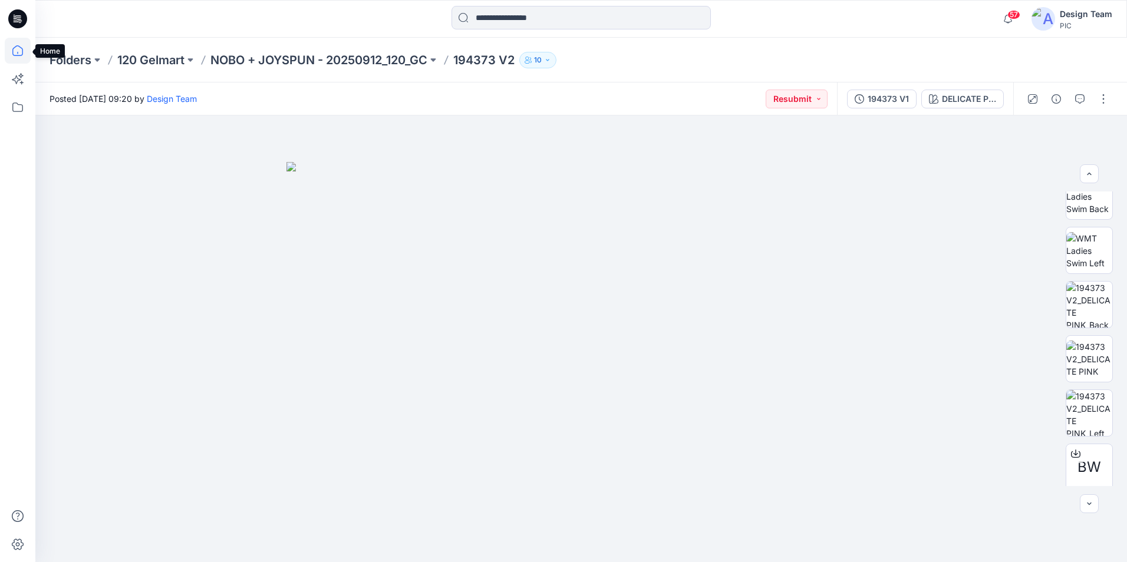
click at [22, 59] on icon at bounding box center [18, 51] width 26 height 26
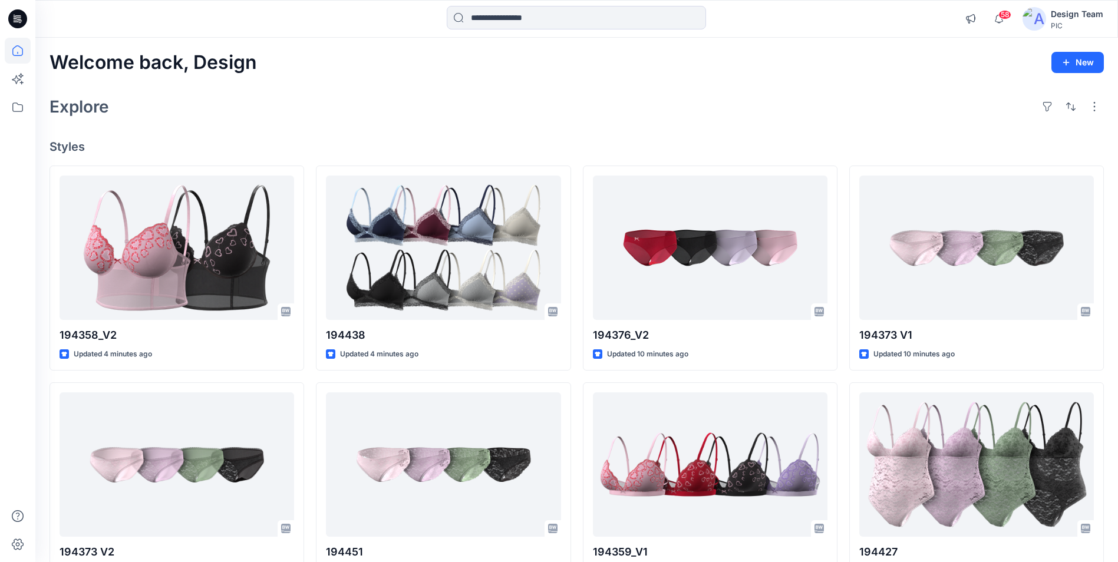
drag, startPoint x: 8, startPoint y: 55, endPoint x: 17, endPoint y: 49, distance: 10.6
click at [8, 55] on icon at bounding box center [18, 51] width 26 height 26
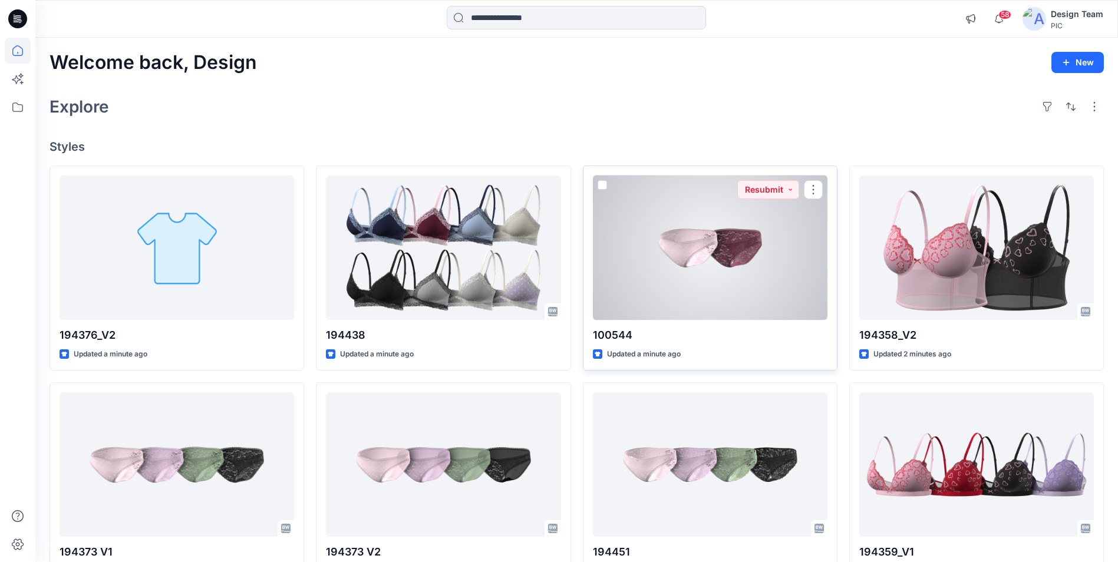
click at [701, 265] on div at bounding box center [710, 248] width 235 height 144
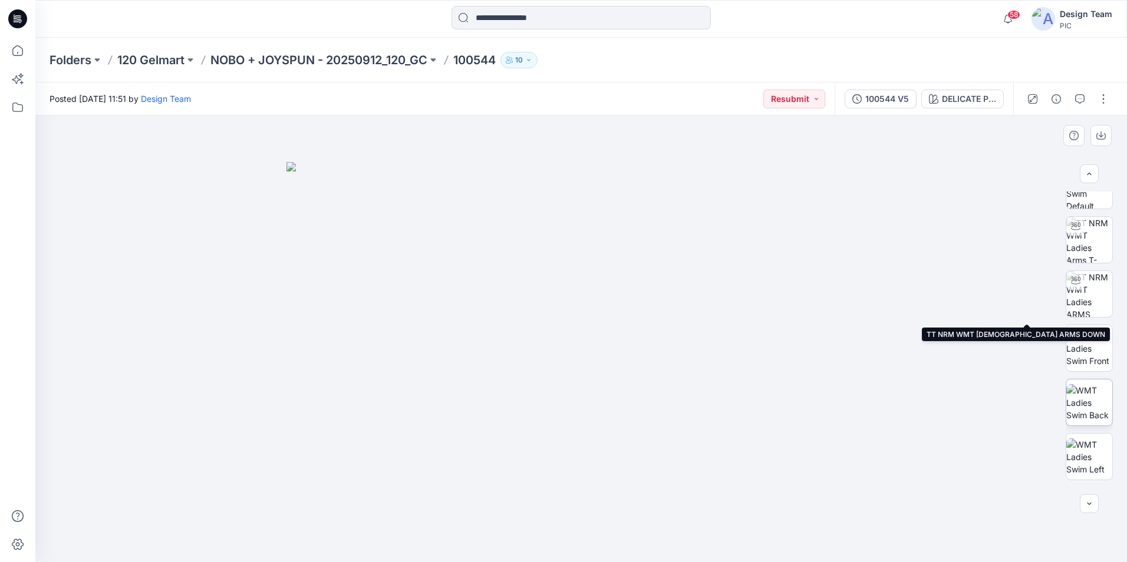
scroll to position [78, 0]
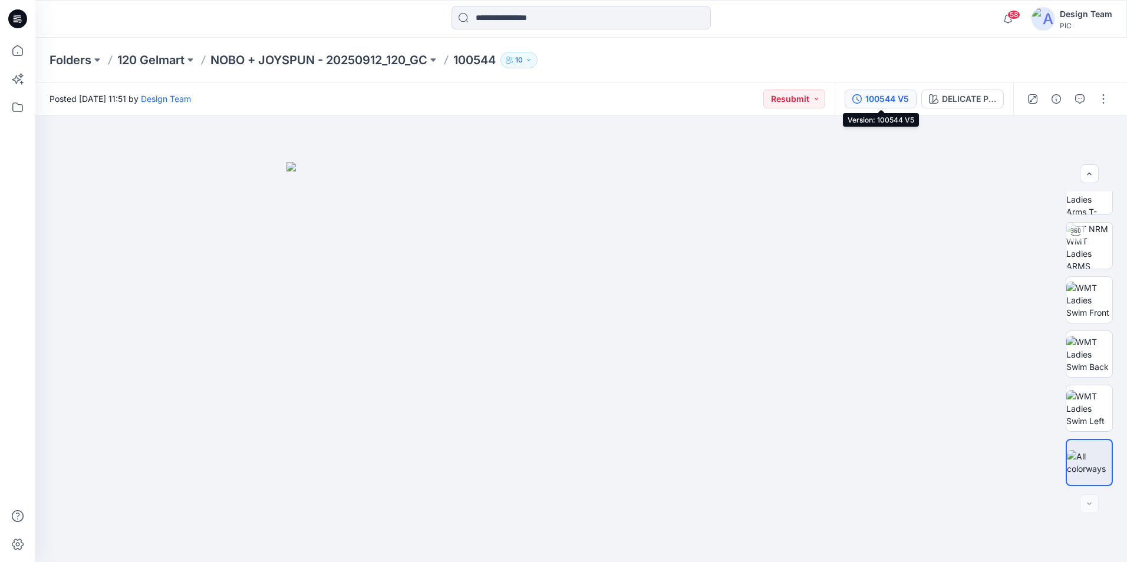
click at [881, 101] on div "100544 V5" at bounding box center [887, 99] width 44 height 13
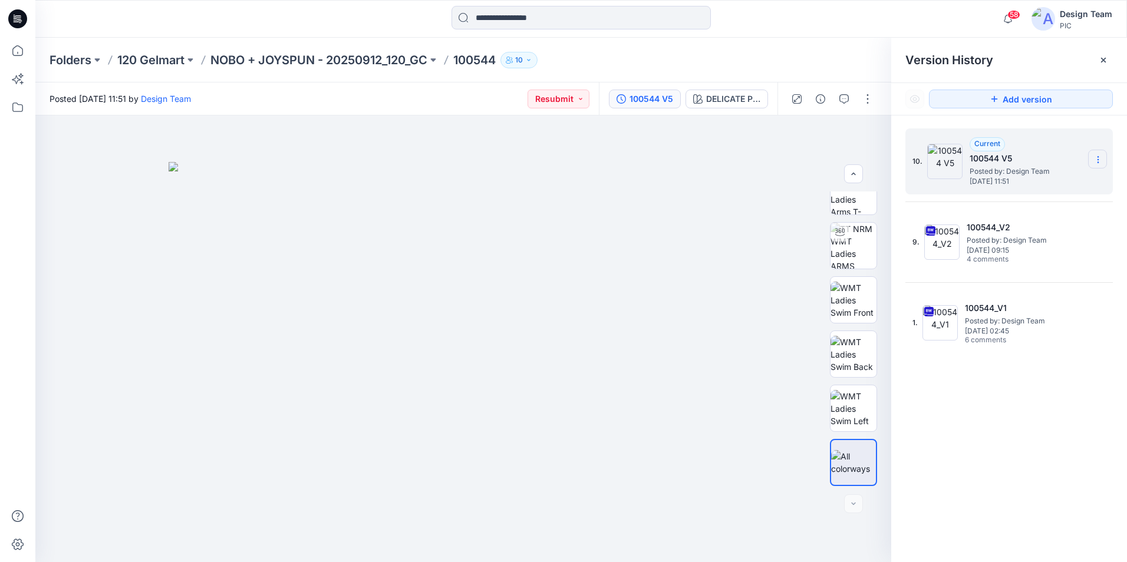
click at [1101, 158] on icon at bounding box center [1097, 159] width 9 height 9
click at [1018, 209] on span "Rename Version" at bounding box center [1020, 206] width 62 height 14
click at [1029, 159] on input "*********" at bounding box center [1040, 158] width 130 height 19
type input "*********"
click at [681, 231] on img at bounding box center [463, 362] width 589 height 400
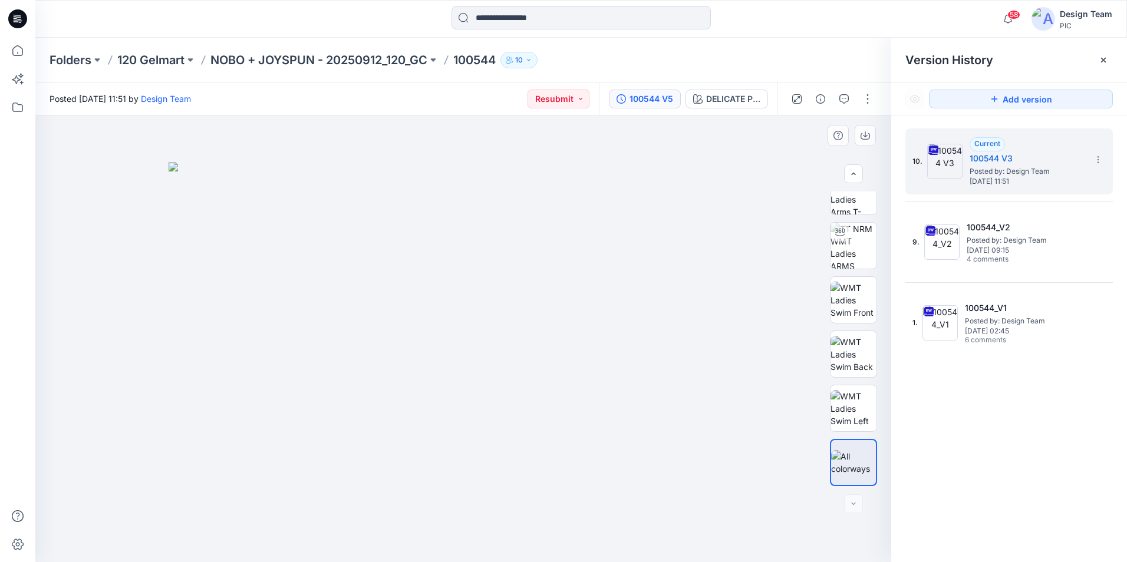
click at [756, 428] on img at bounding box center [463, 362] width 589 height 400
click at [661, 107] on button "100544 V5" at bounding box center [645, 99] width 72 height 19
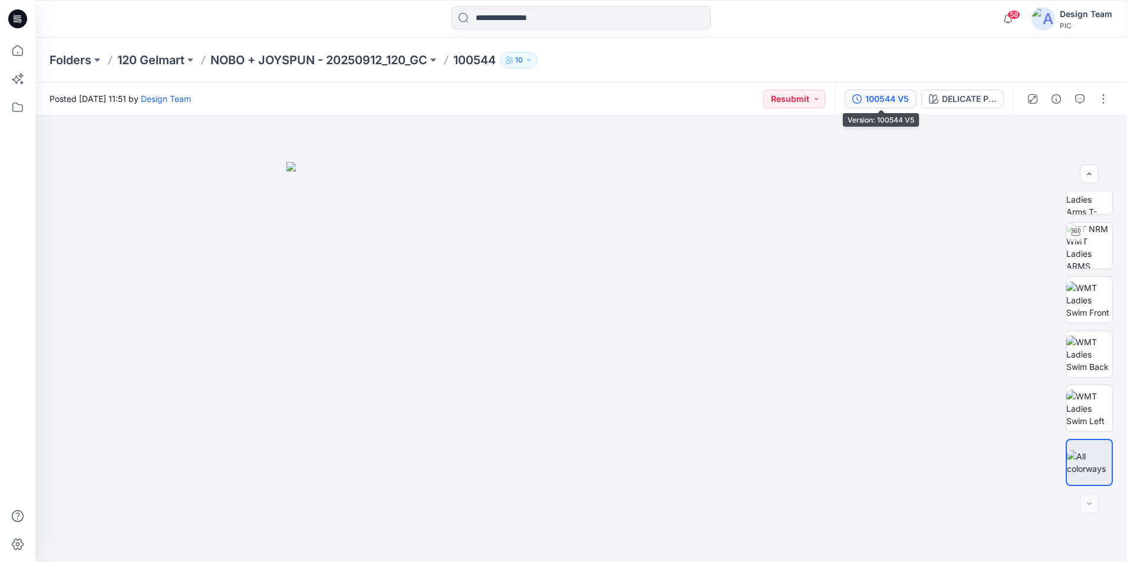
click at [896, 95] on div "100544 V5" at bounding box center [887, 99] width 44 height 13
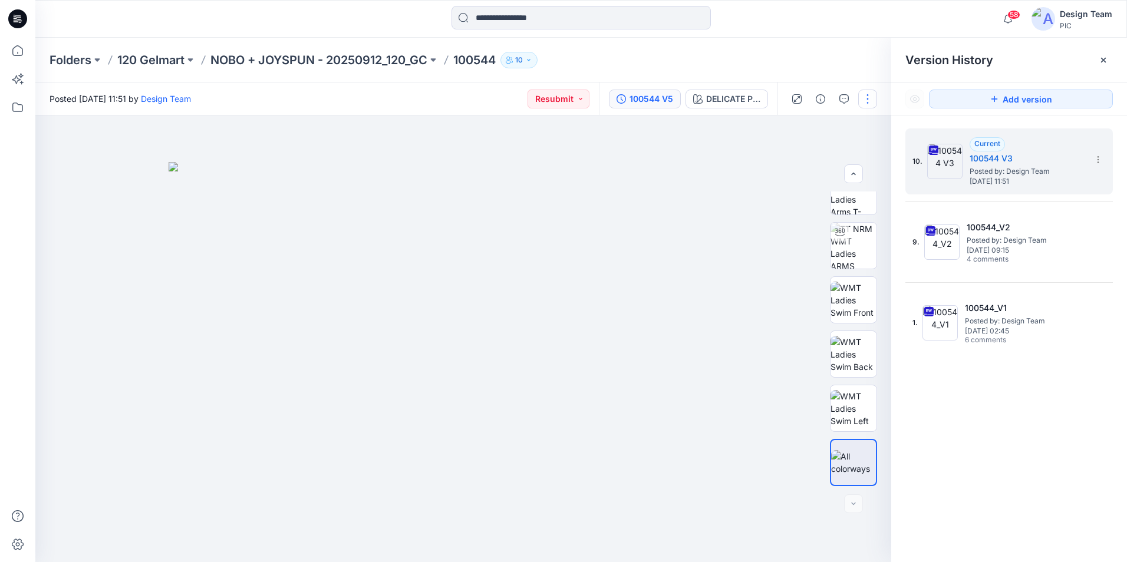
click at [870, 100] on button "button" at bounding box center [867, 99] width 19 height 19
click at [812, 160] on button "Edit" at bounding box center [818, 160] width 108 height 22
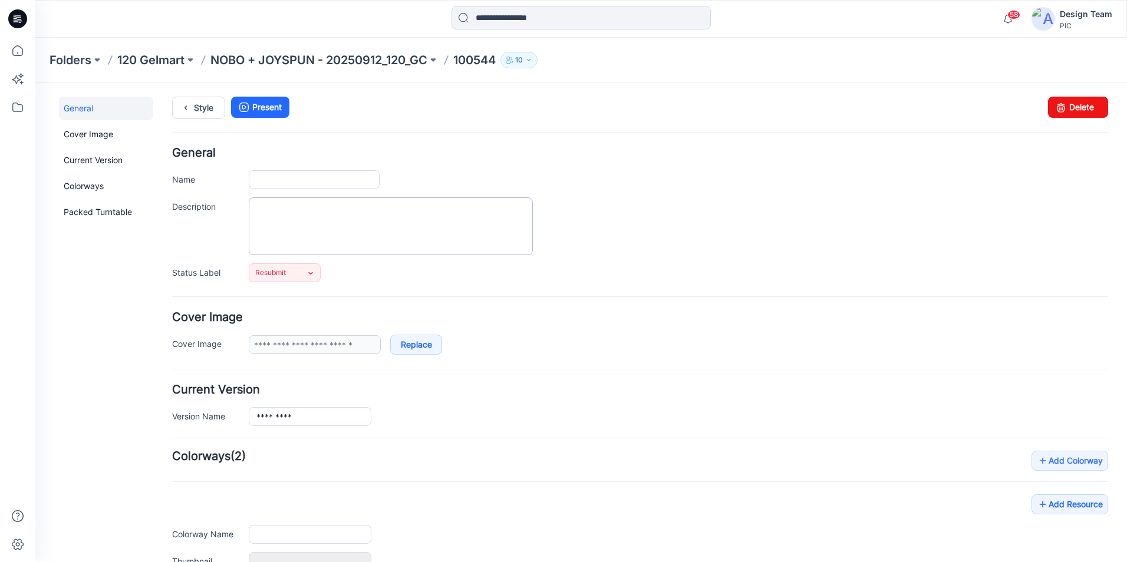
type input "******"
type input "**********"
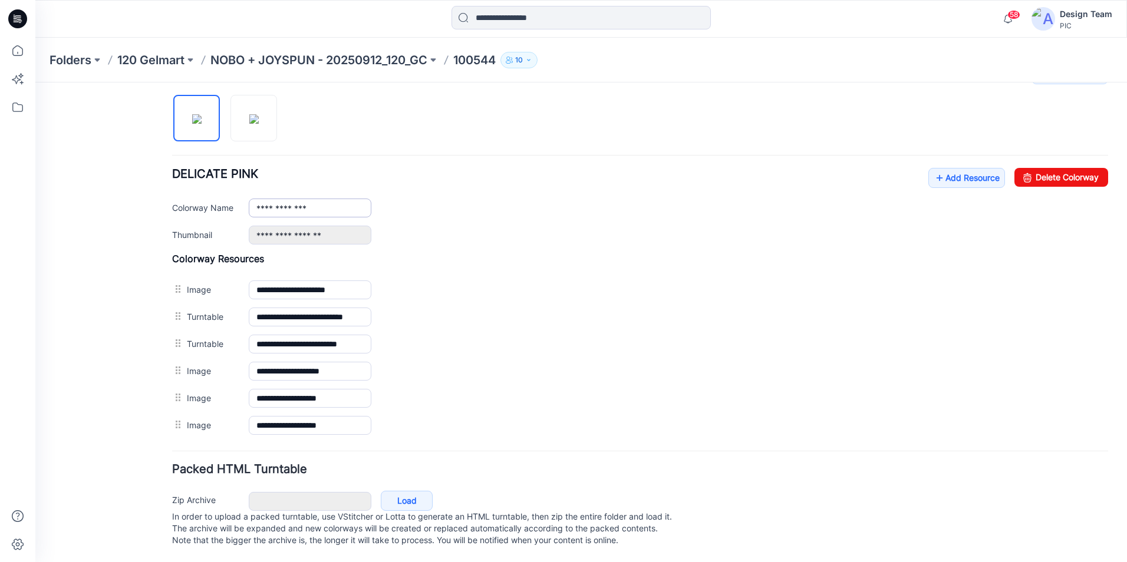
scroll to position [398, 0]
click at [199, 114] on img at bounding box center [196, 118] width 9 height 9
click at [951, 172] on link "Add Resource" at bounding box center [966, 178] width 77 height 20
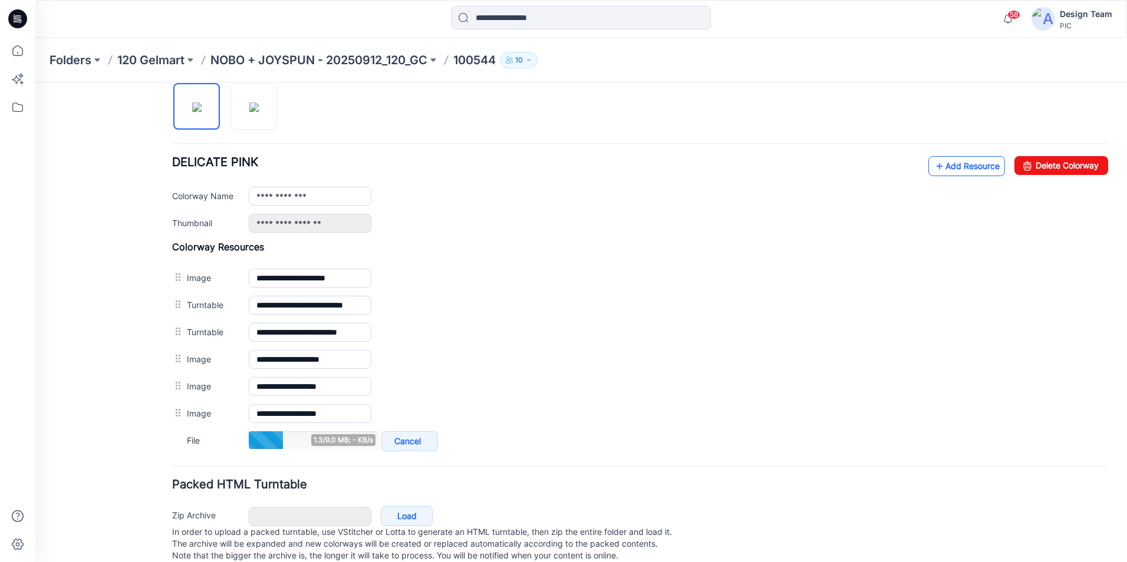
click at [952, 167] on link "Add Resource" at bounding box center [966, 166] width 77 height 20
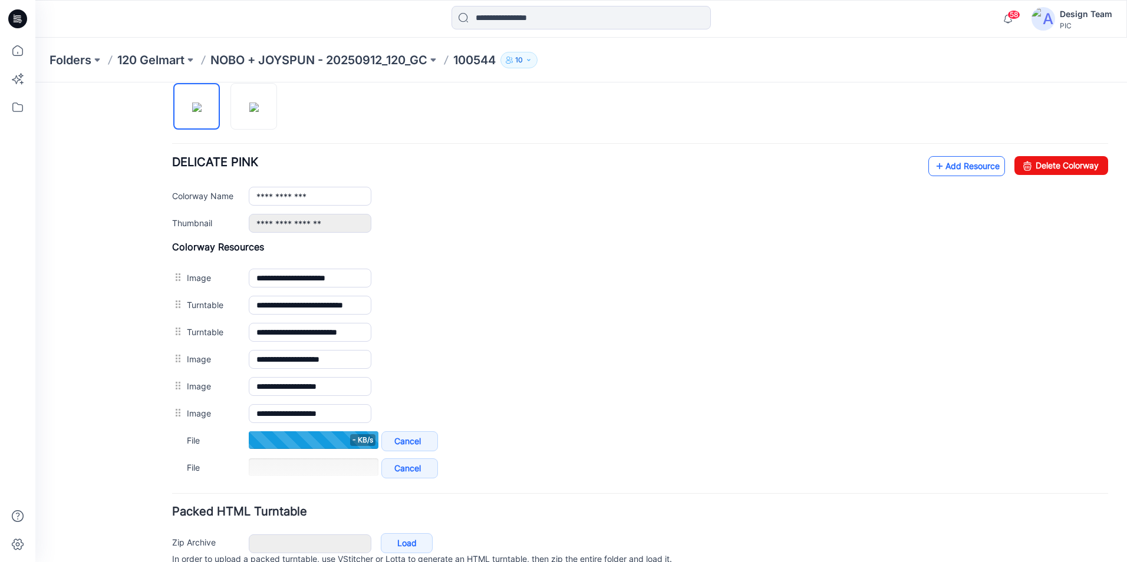
click at [948, 169] on link "Add Resource" at bounding box center [966, 166] width 77 height 20
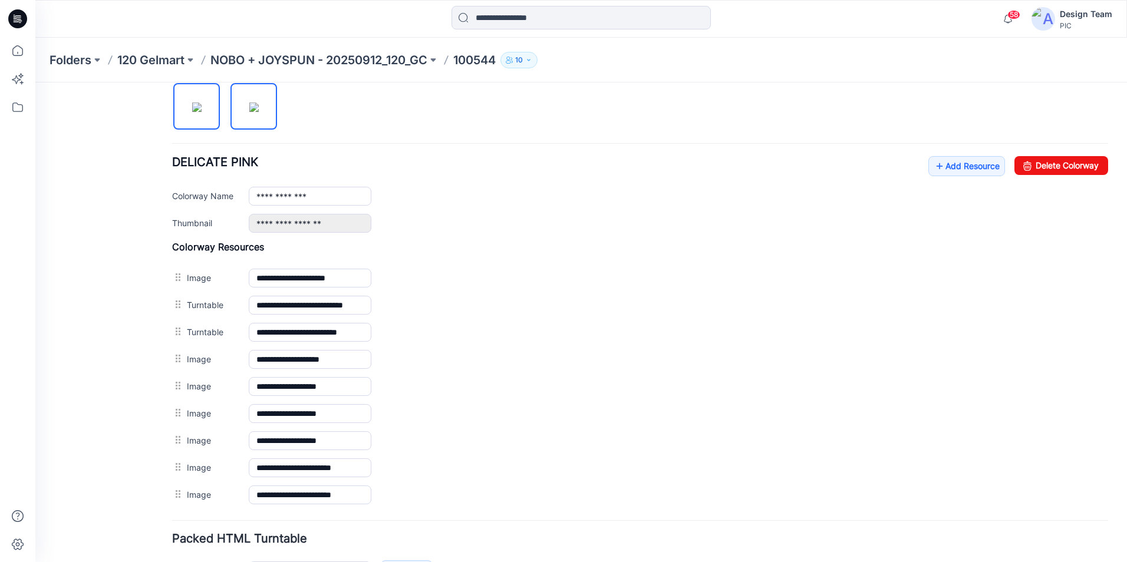
click at [256, 112] on img at bounding box center [253, 107] width 9 height 9
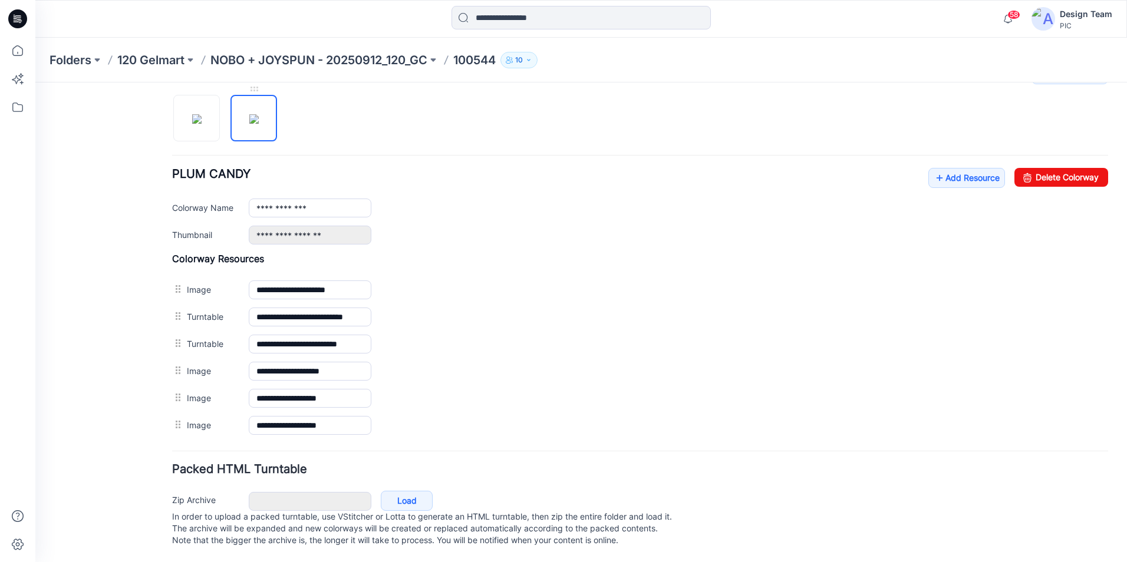
type input "**********"
click at [965, 170] on link "Add Resource" at bounding box center [966, 178] width 77 height 20
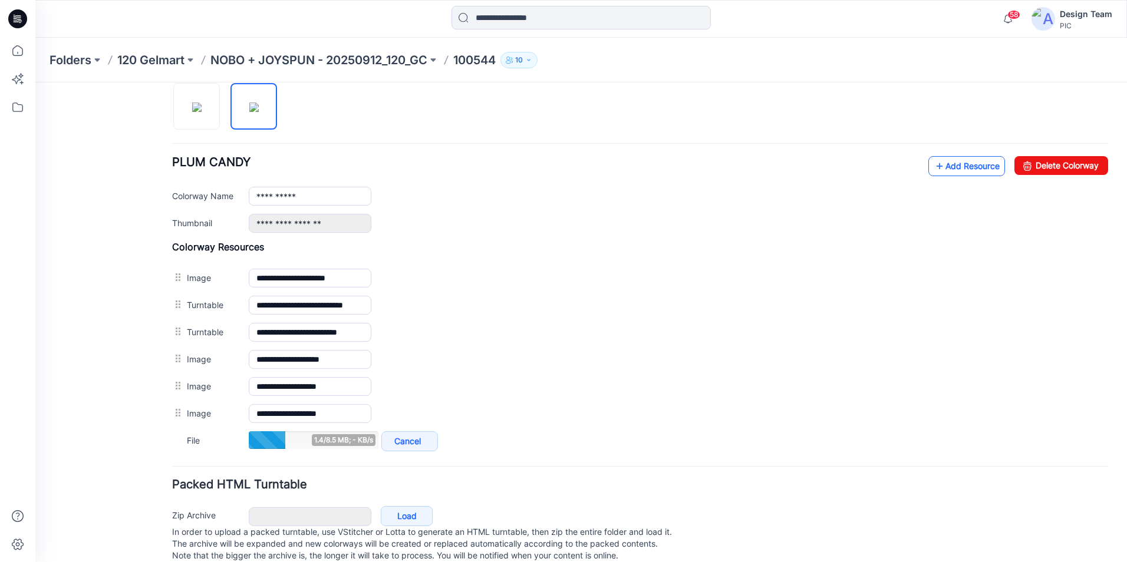
click at [968, 164] on link "Add Resource" at bounding box center [966, 166] width 77 height 20
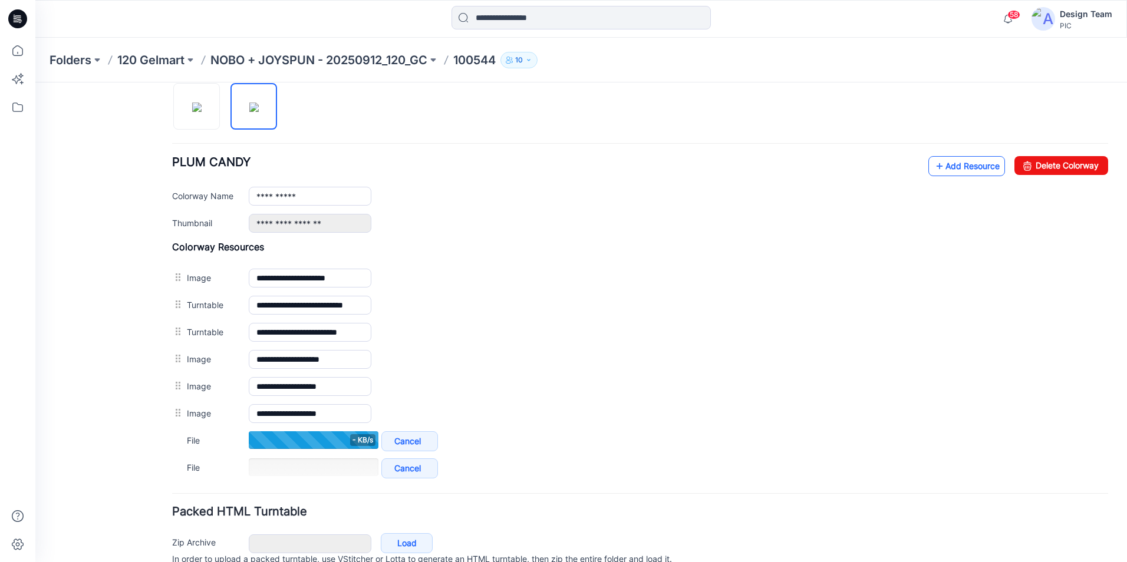
click at [975, 166] on link "Add Resource" at bounding box center [966, 166] width 77 height 20
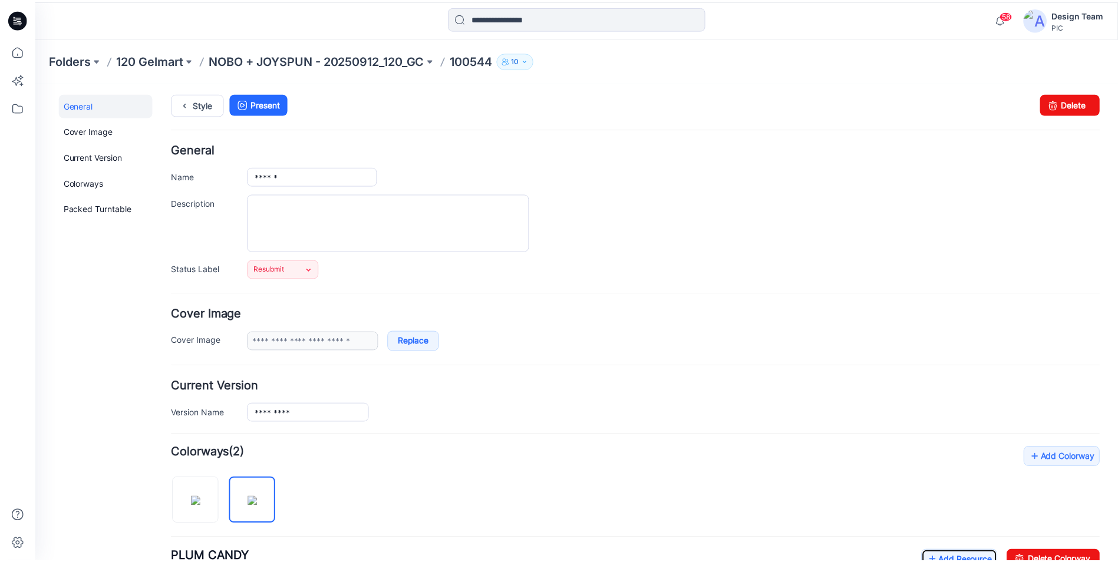
scroll to position [0, 0]
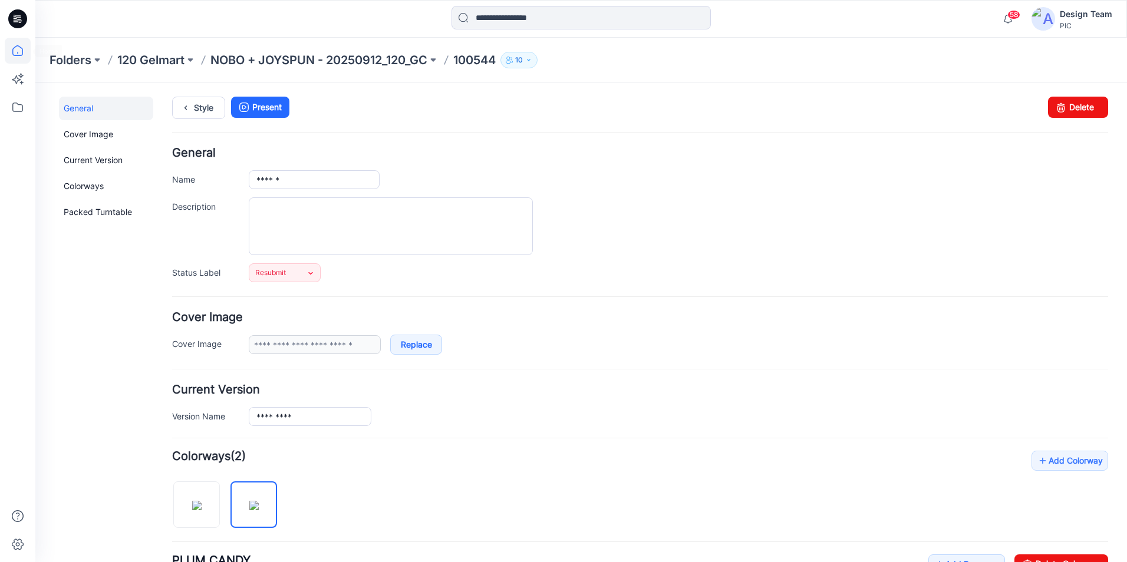
click at [19, 48] on icon at bounding box center [18, 51] width 26 height 26
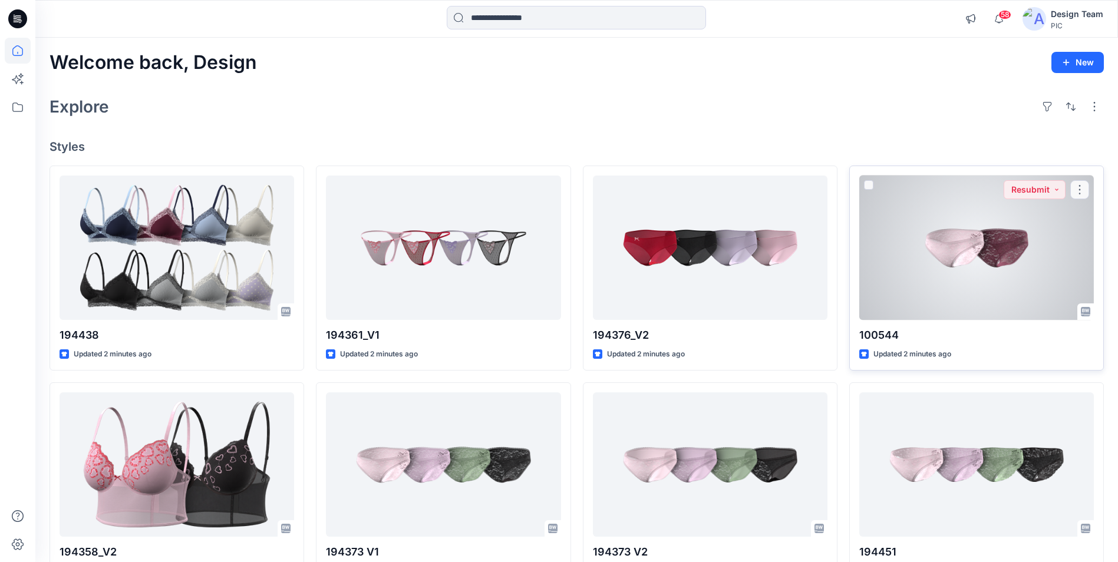
click at [921, 260] on div at bounding box center [976, 248] width 235 height 144
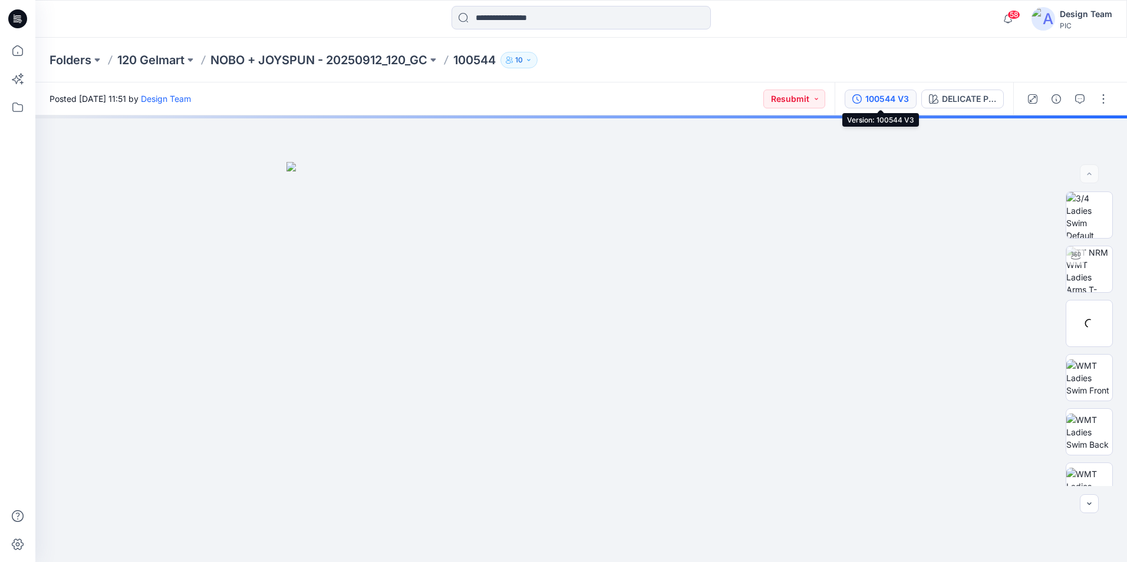
click at [876, 101] on div "100544 V3" at bounding box center [887, 99] width 44 height 13
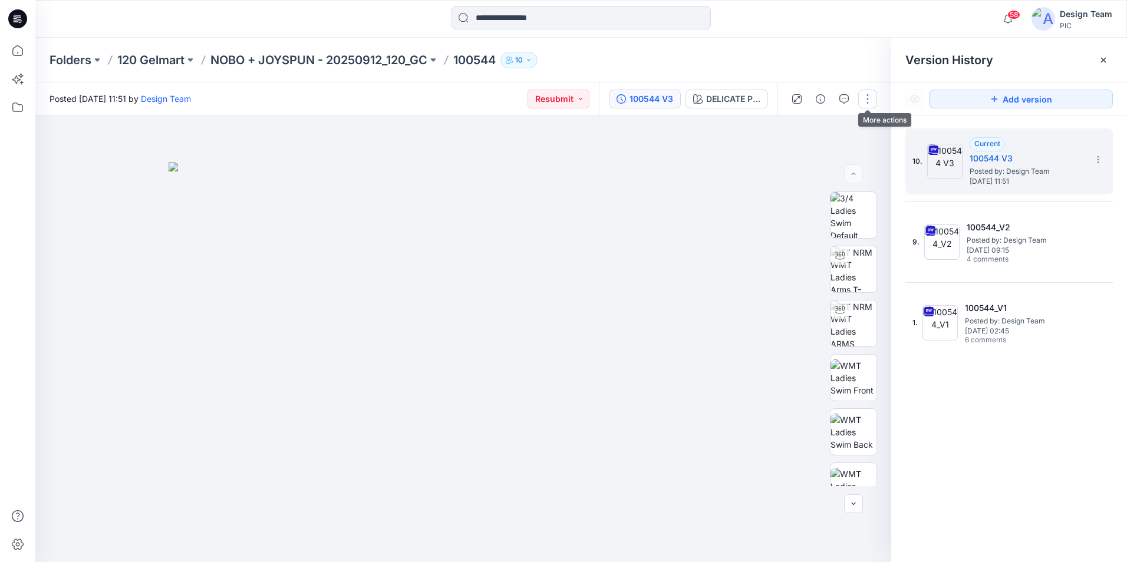
click at [866, 100] on button "button" at bounding box center [867, 99] width 19 height 19
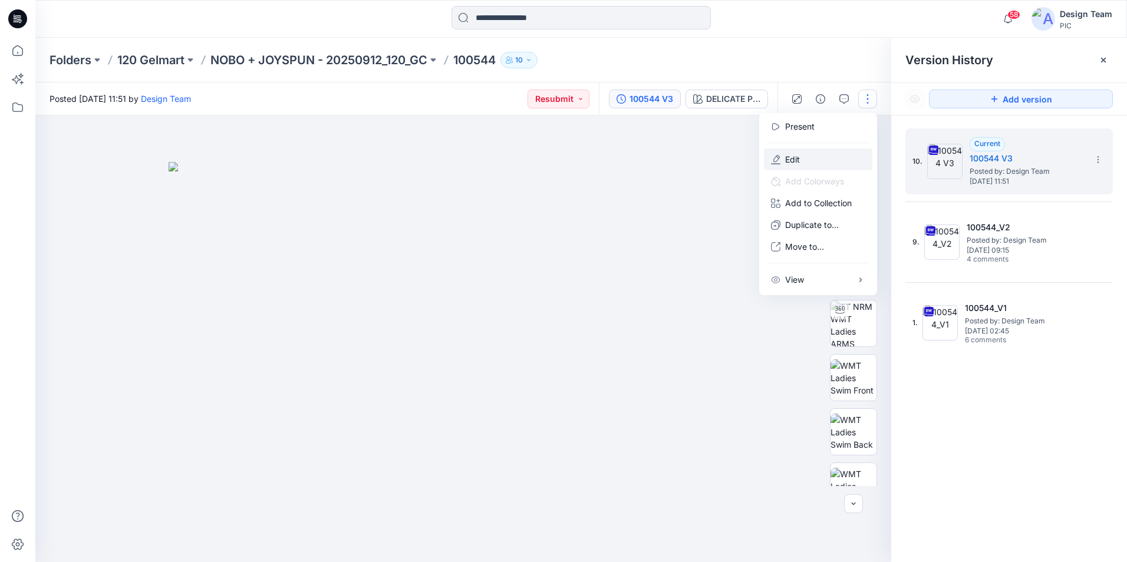
click at [806, 162] on button "Edit" at bounding box center [818, 160] width 108 height 22
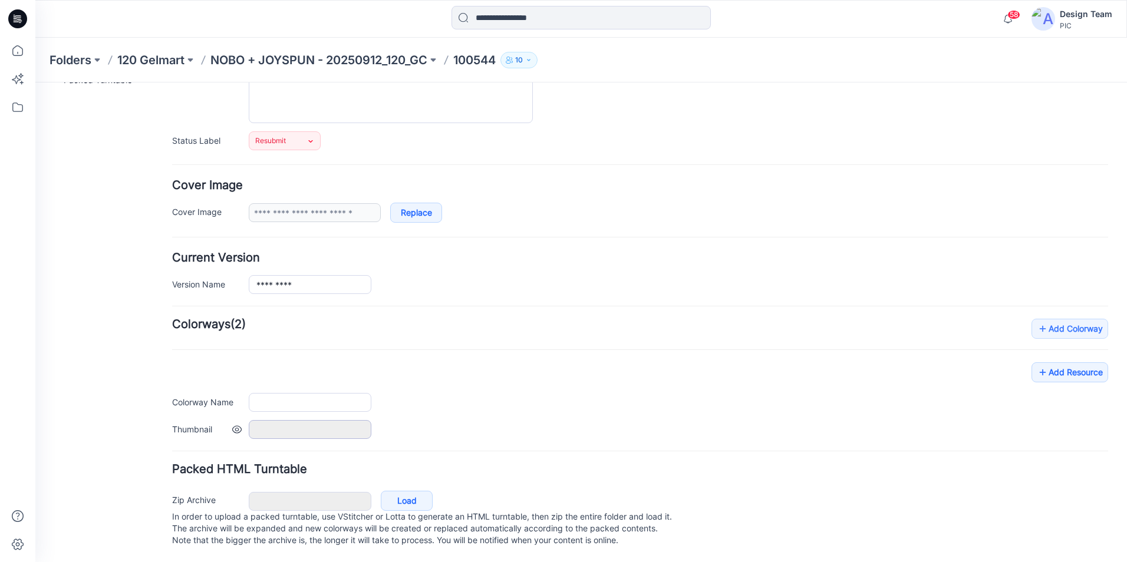
type input "******"
type input "**********"
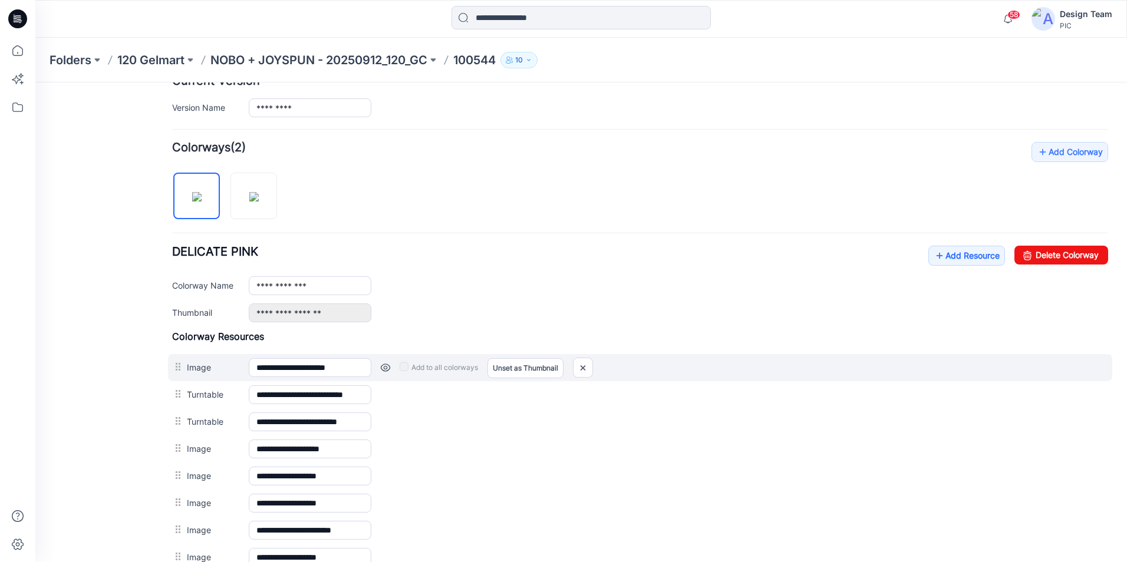
scroll to position [413, 0]
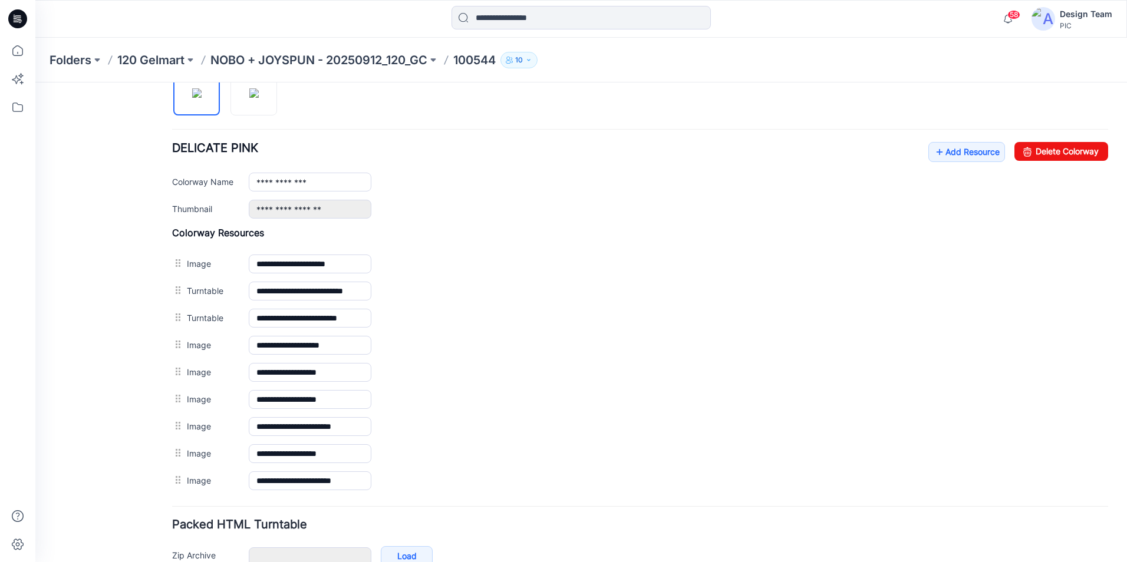
click at [196, 98] on img at bounding box center [196, 92] width 9 height 9
click at [941, 153] on link "Add Resource" at bounding box center [966, 152] width 77 height 20
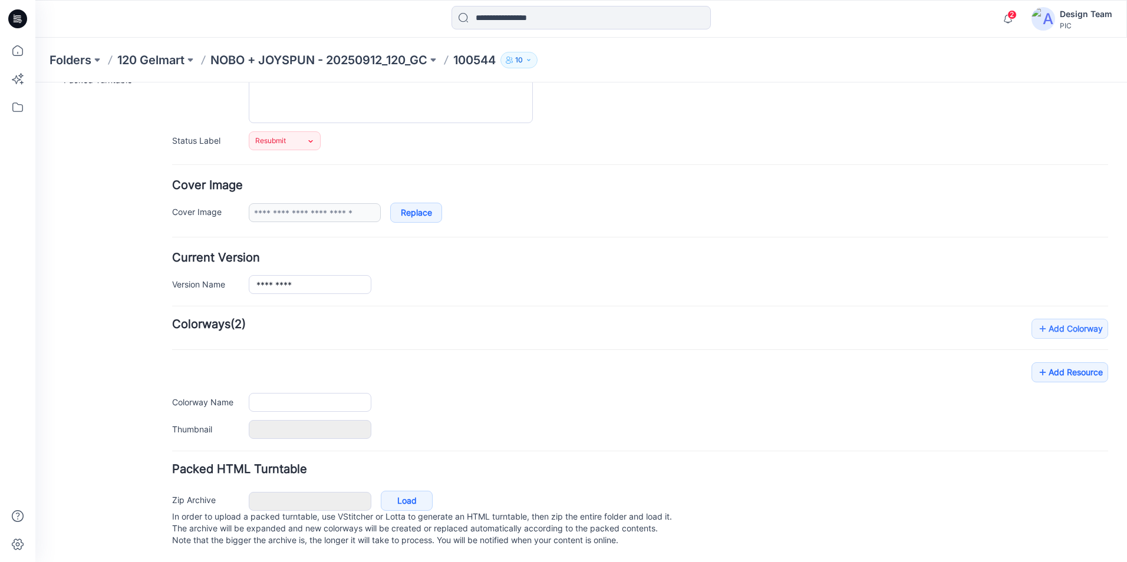
type input "******"
type input "**********"
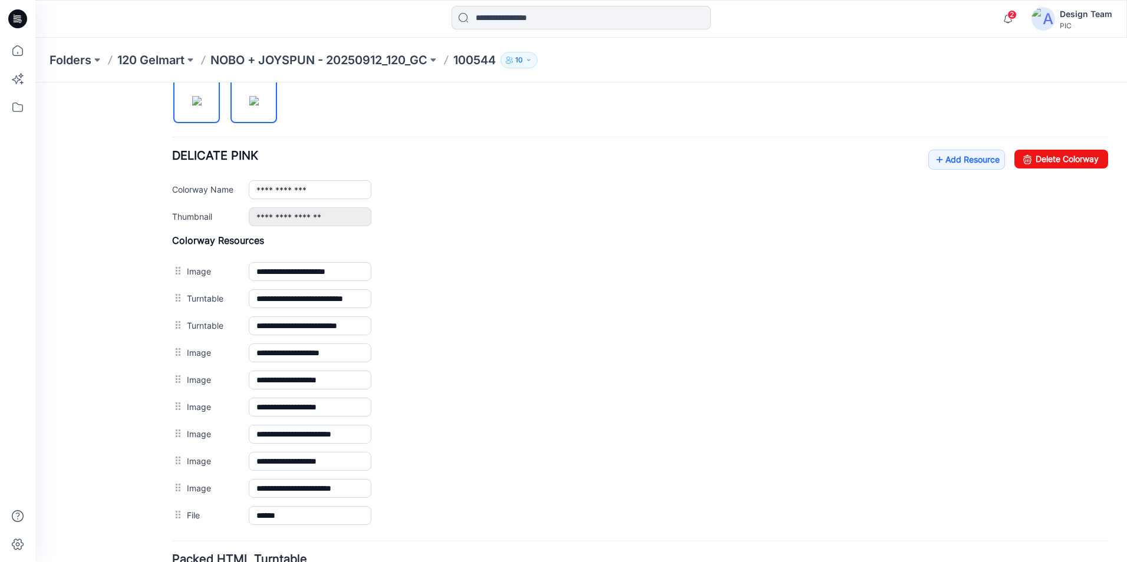
scroll to position [321, 0]
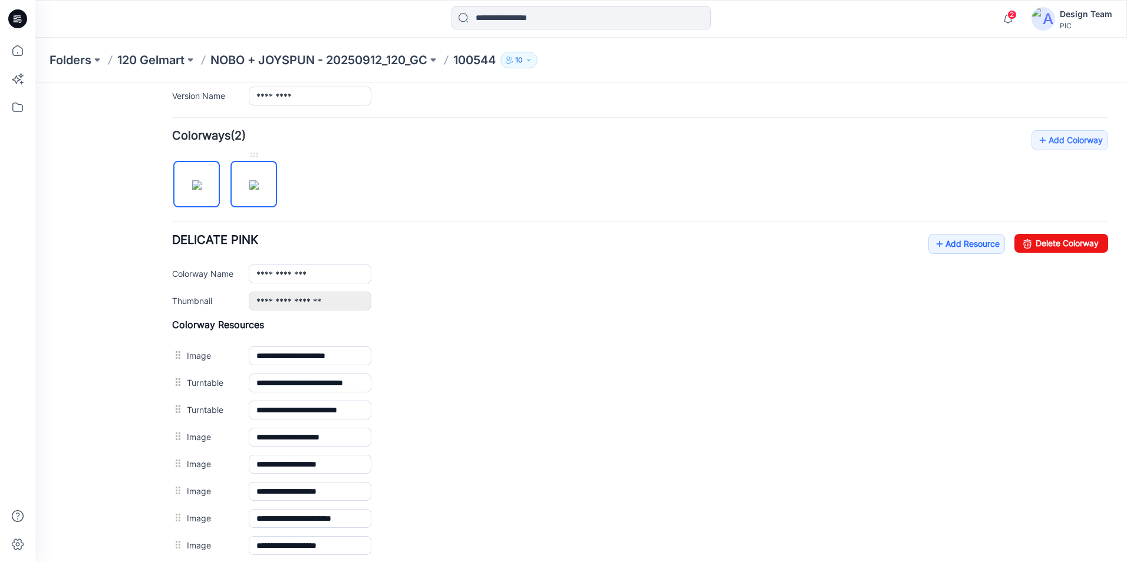
click at [256, 190] on img at bounding box center [253, 184] width 9 height 9
type input "**********"
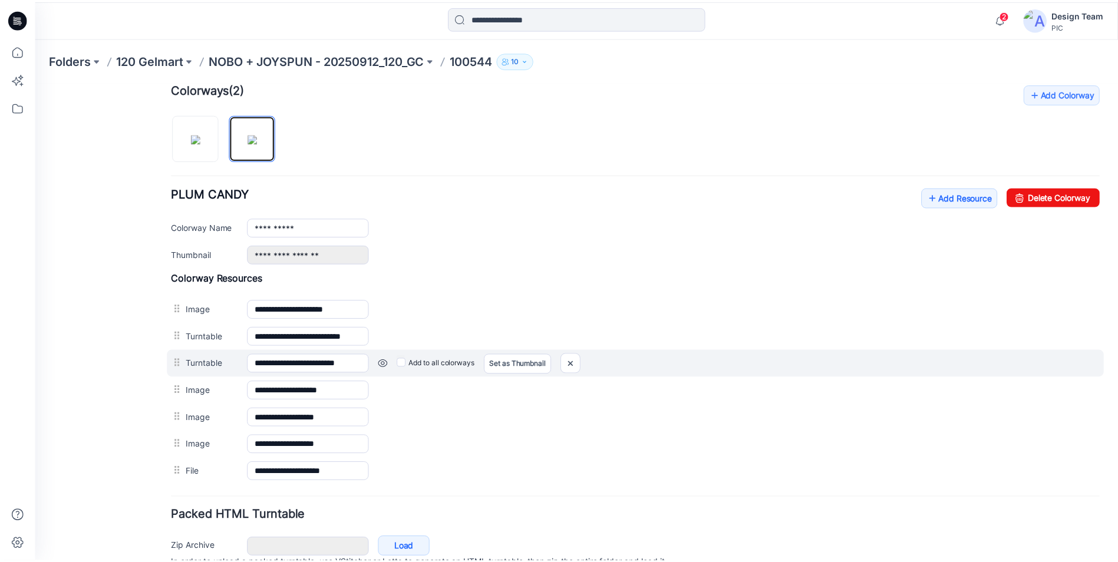
scroll to position [367, 0]
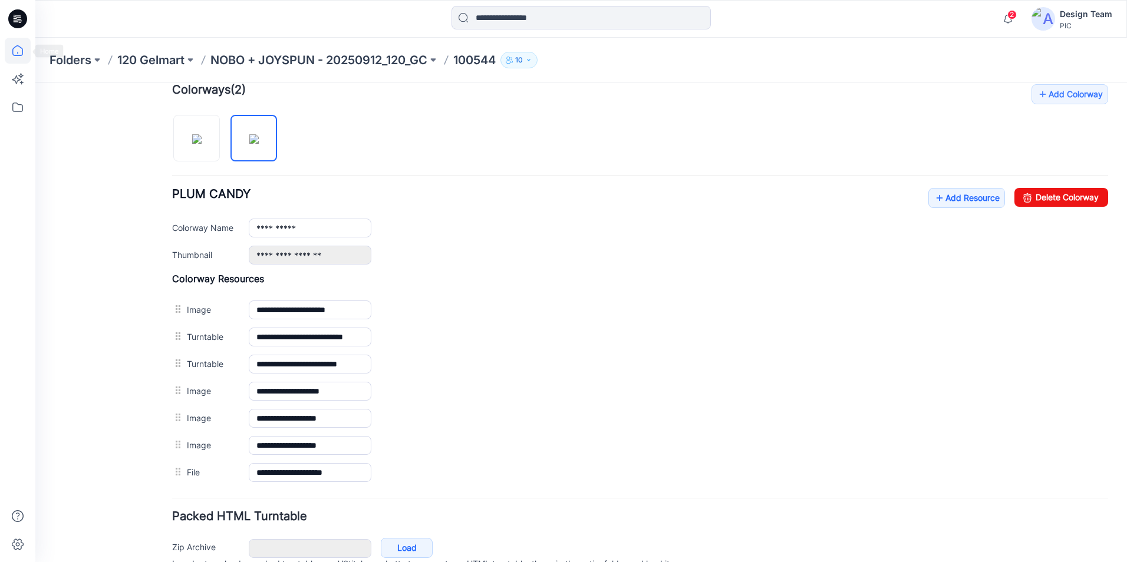
click at [17, 49] on icon at bounding box center [18, 51] width 26 height 26
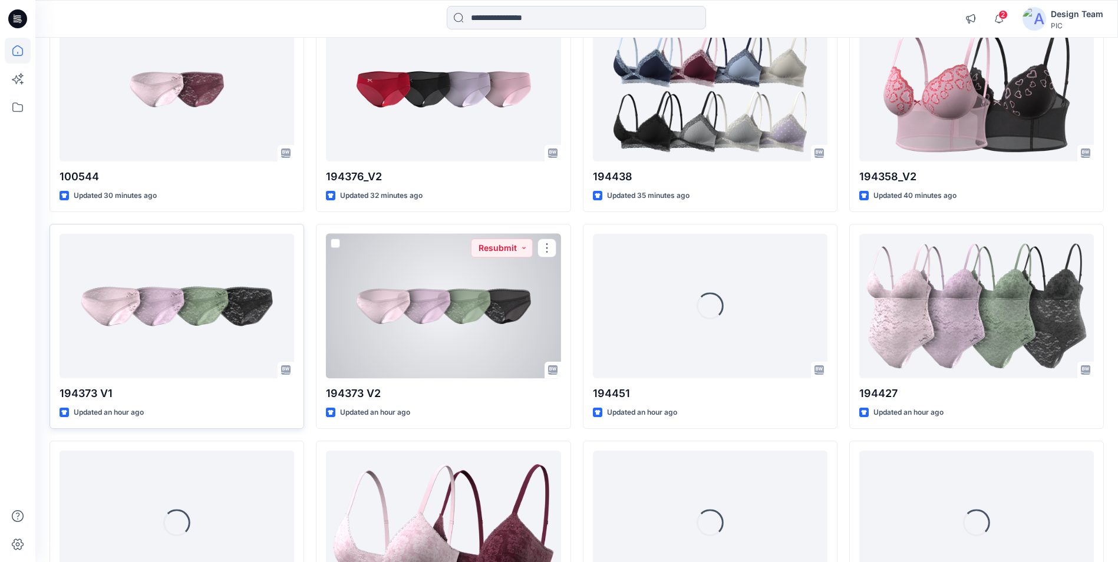
scroll to position [593, 0]
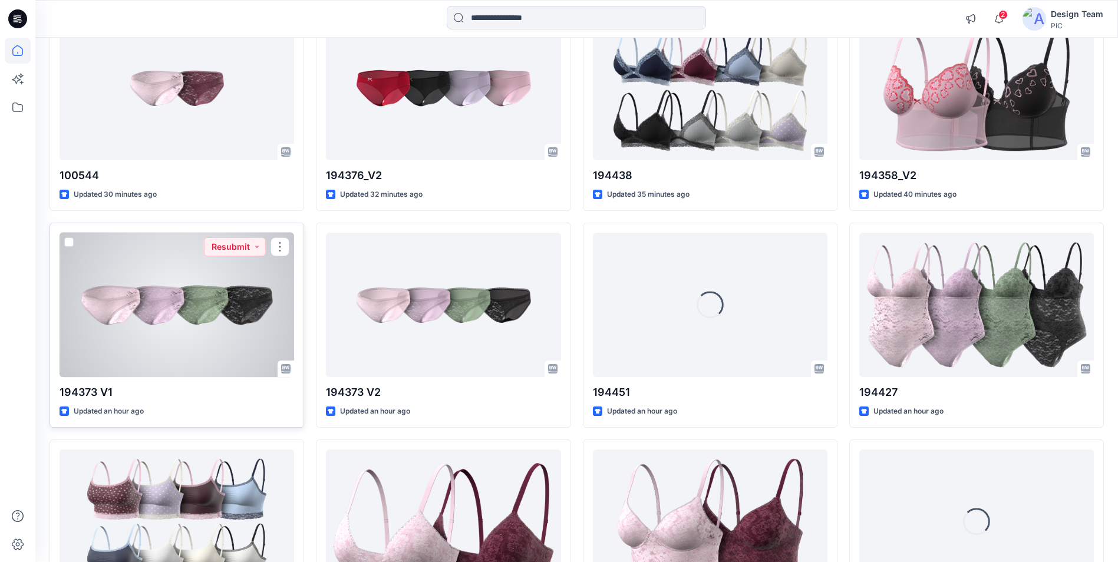
click at [153, 314] on div at bounding box center [177, 305] width 235 height 144
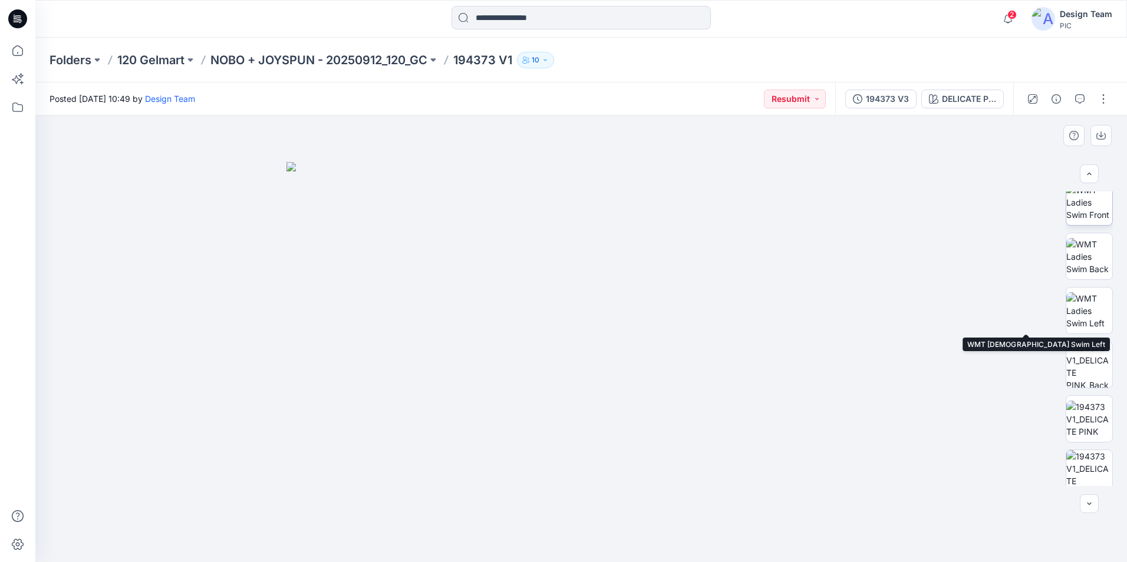
scroll to position [177, 0]
click at [895, 100] on div "194373 V3" at bounding box center [887, 99] width 43 height 13
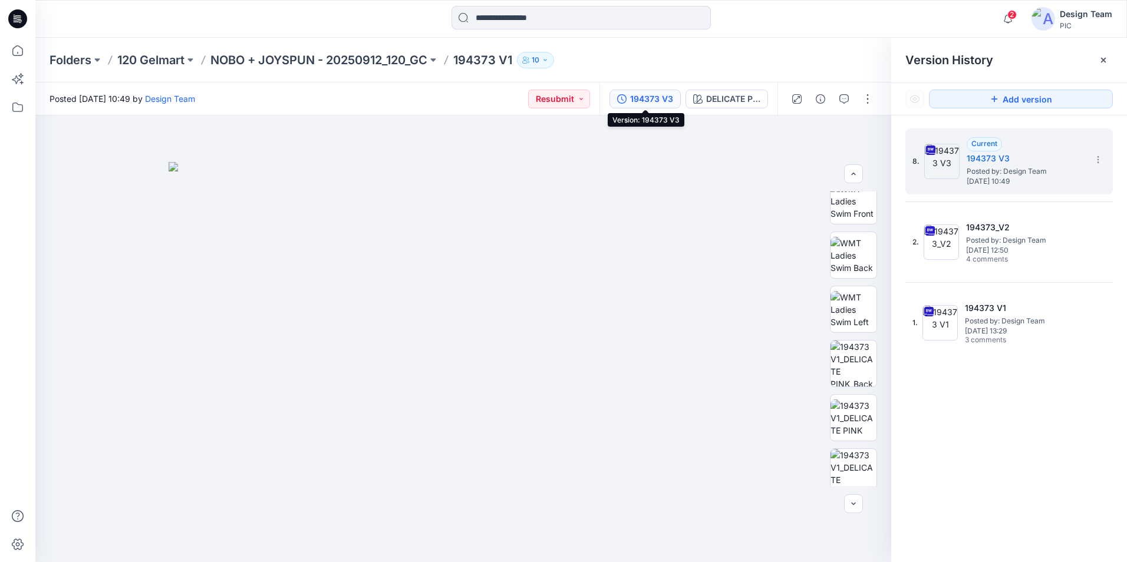
click at [667, 100] on div "194373 V3" at bounding box center [651, 99] width 43 height 13
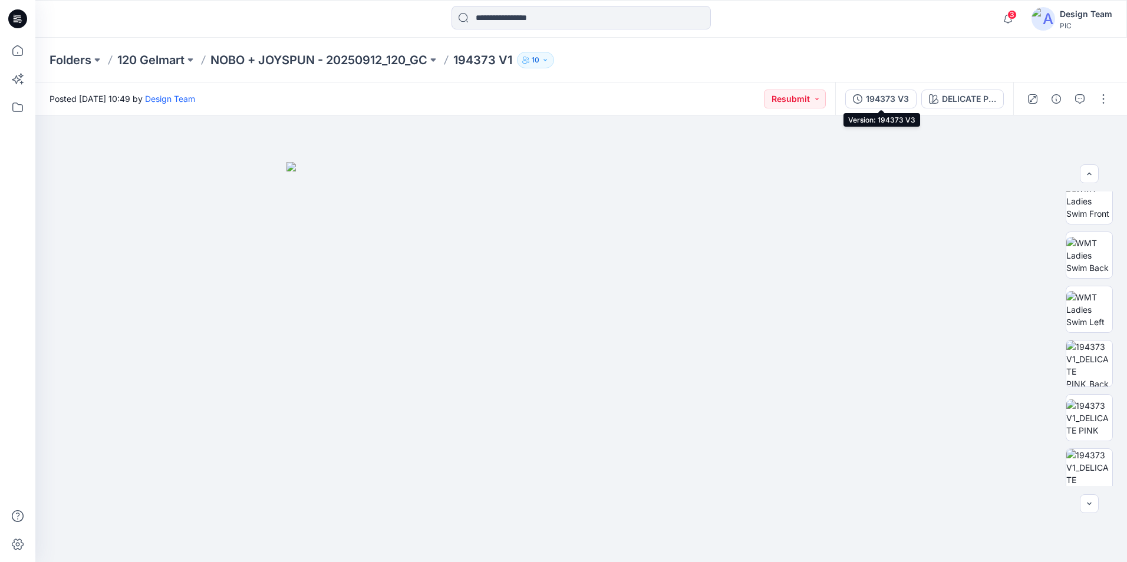
click at [888, 92] on button "194373 V3" at bounding box center [880, 99] width 71 height 19
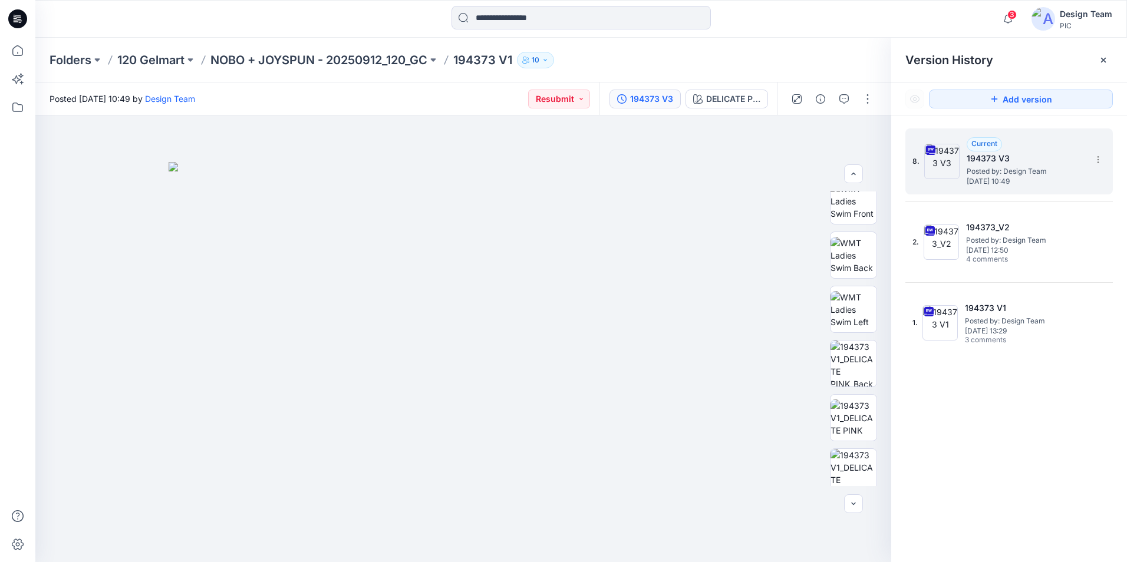
click at [1016, 174] on span "Posted by: Design Team" at bounding box center [1026, 172] width 118 height 12
click at [1090, 159] on section at bounding box center [1097, 159] width 19 height 19
click at [863, 101] on button "button" at bounding box center [867, 99] width 19 height 19
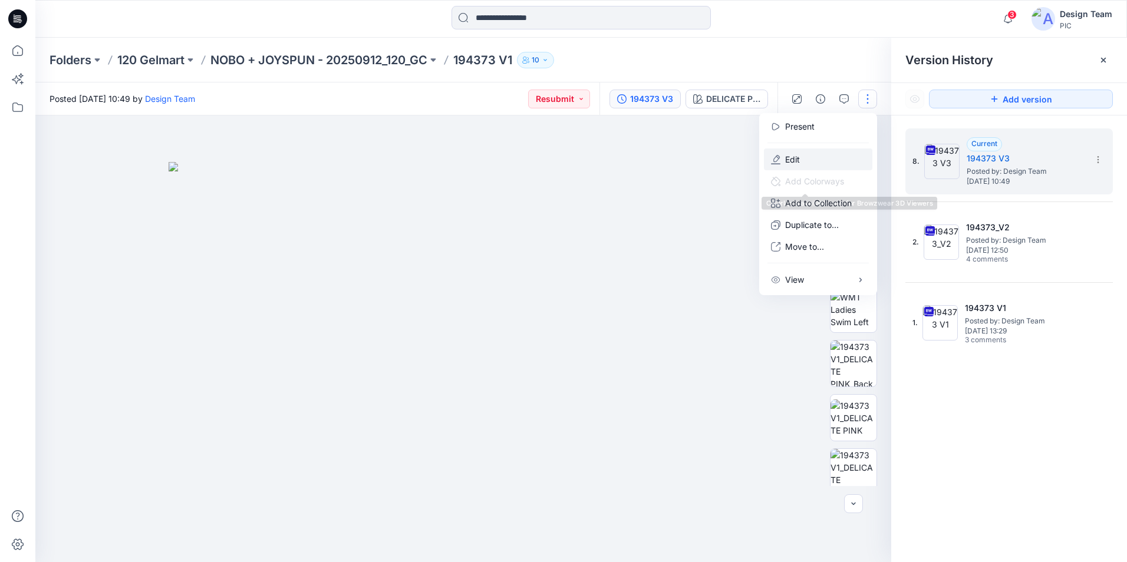
click at [801, 160] on button "Edit" at bounding box center [818, 160] width 108 height 22
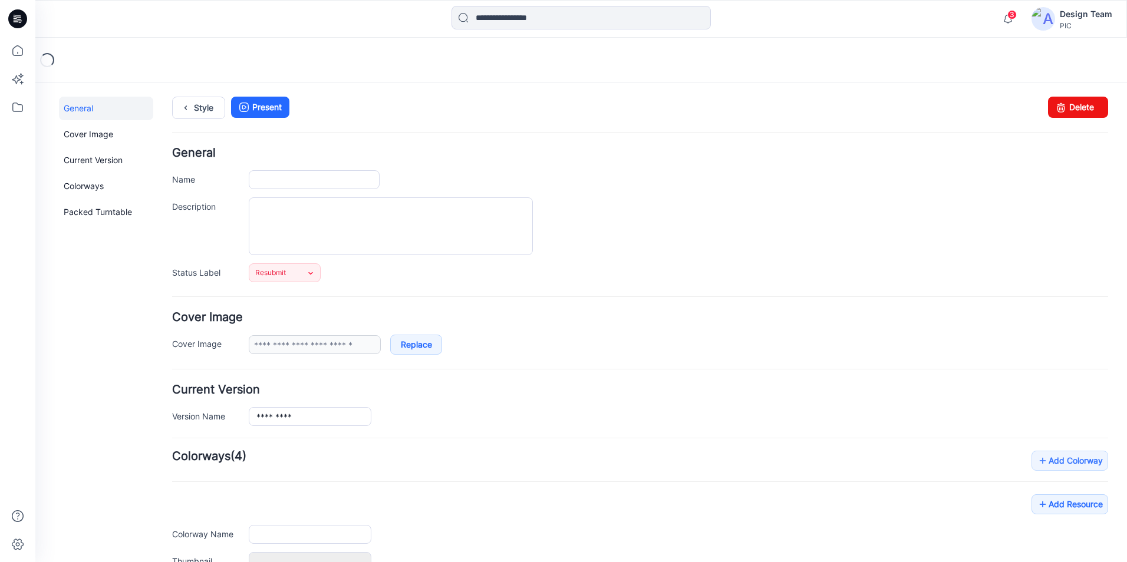
type input "*********"
type input "**********"
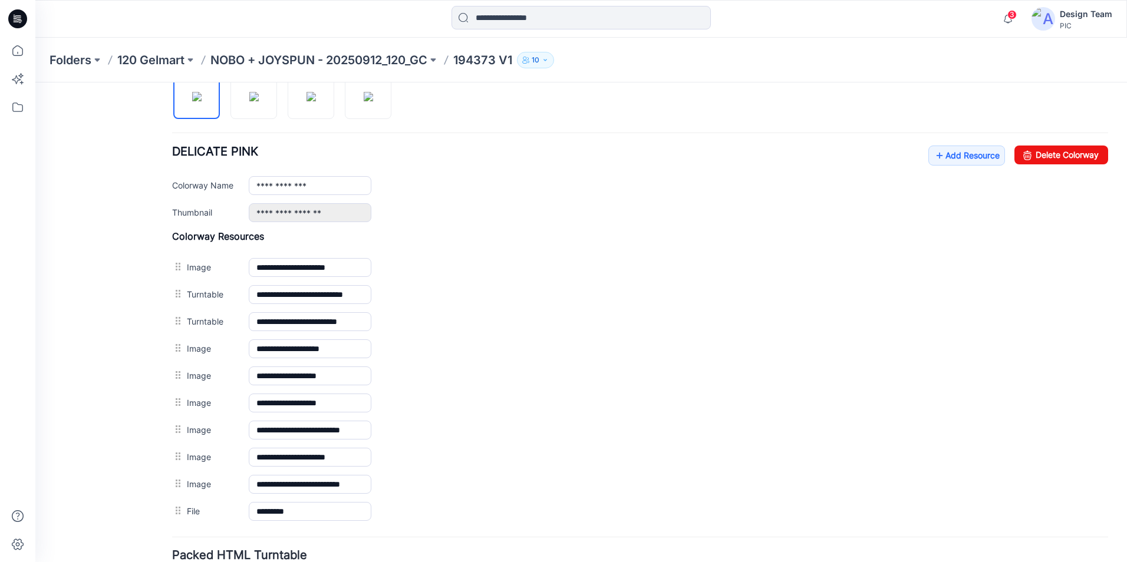
scroll to position [413, 0]
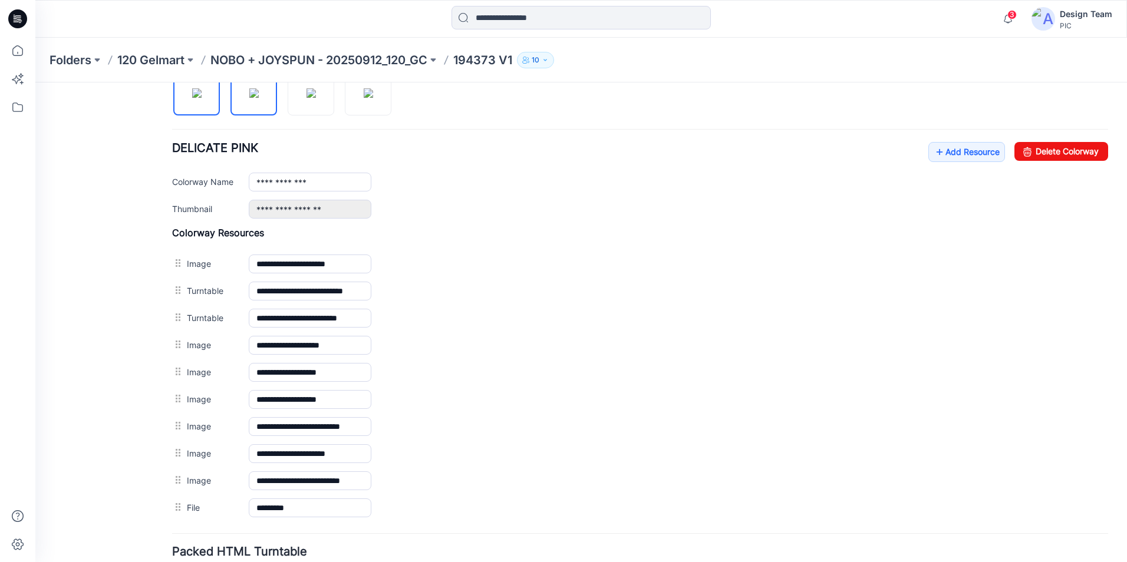
click at [249, 95] on img at bounding box center [253, 92] width 9 height 9
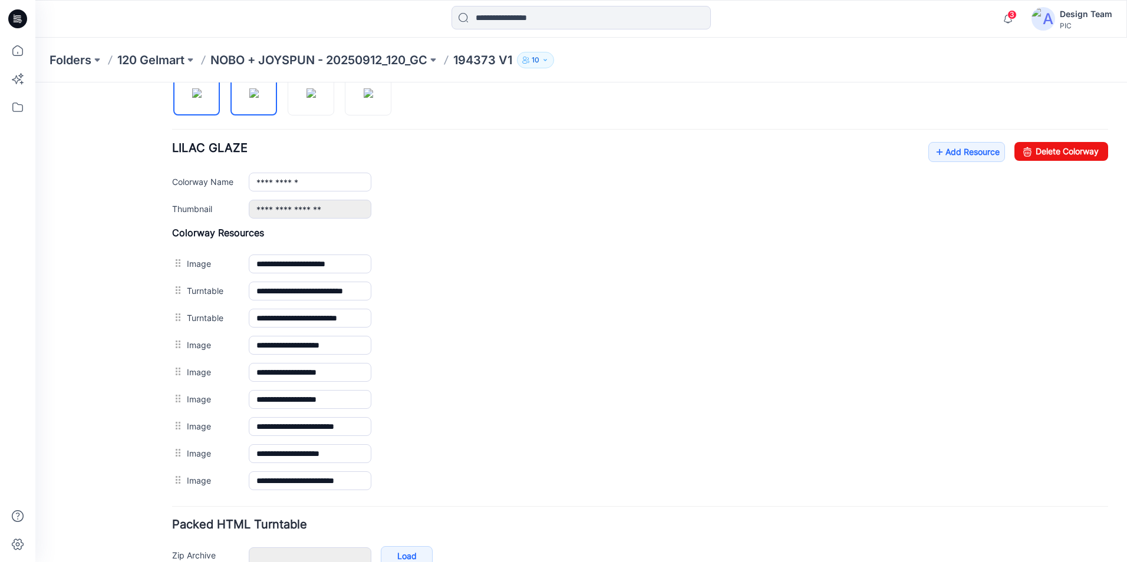
click at [219, 104] on link at bounding box center [196, 92] width 47 height 47
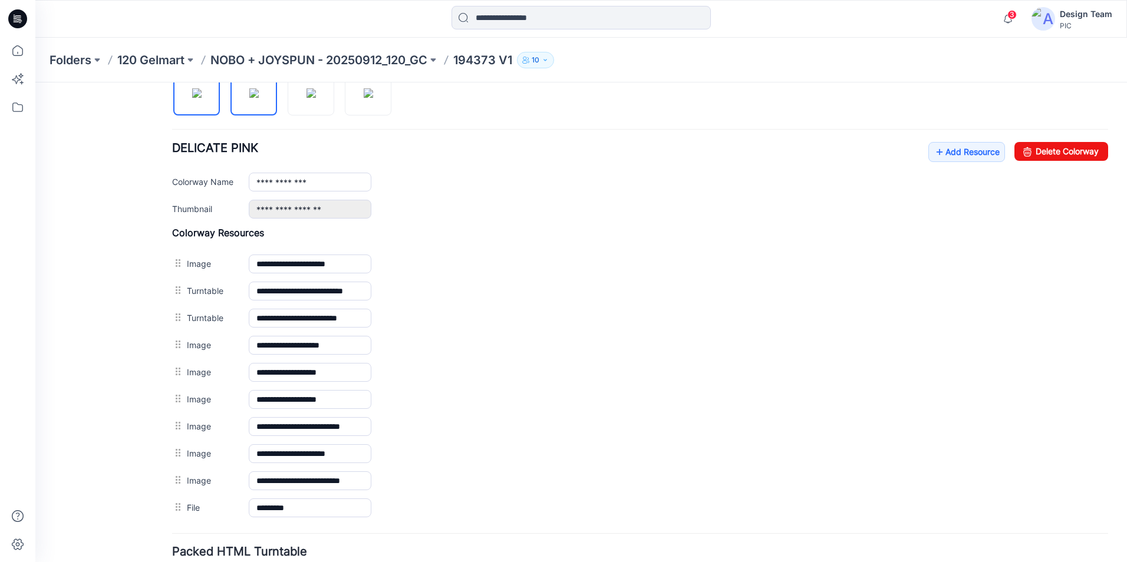
click at [255, 98] on img at bounding box center [253, 92] width 9 height 9
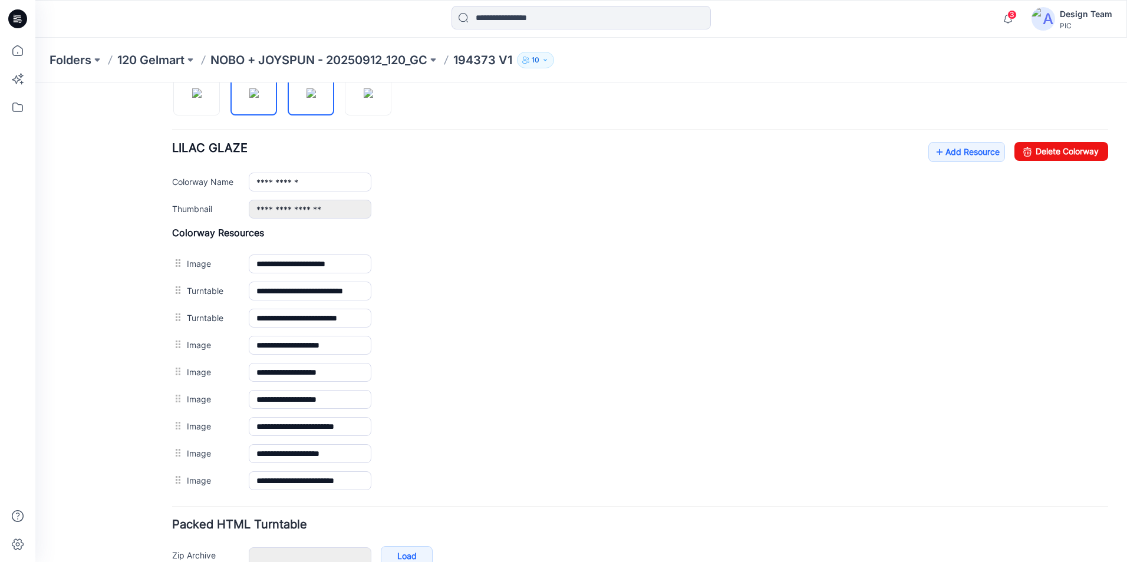
click at [306, 98] on img at bounding box center [310, 92] width 9 height 9
click at [364, 98] on img at bounding box center [368, 92] width 9 height 9
type input "**********"
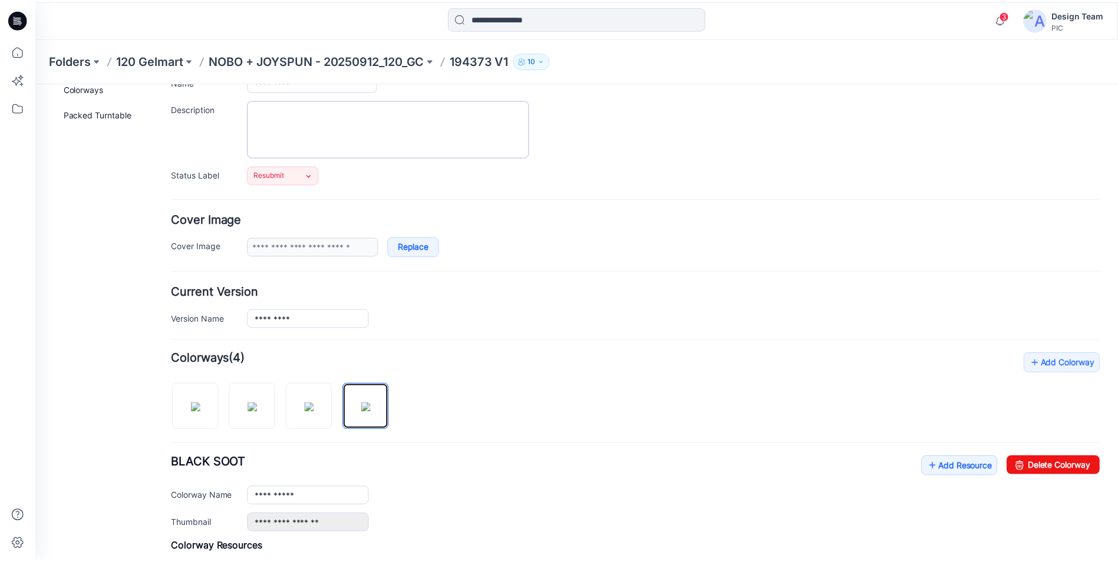
scroll to position [0, 0]
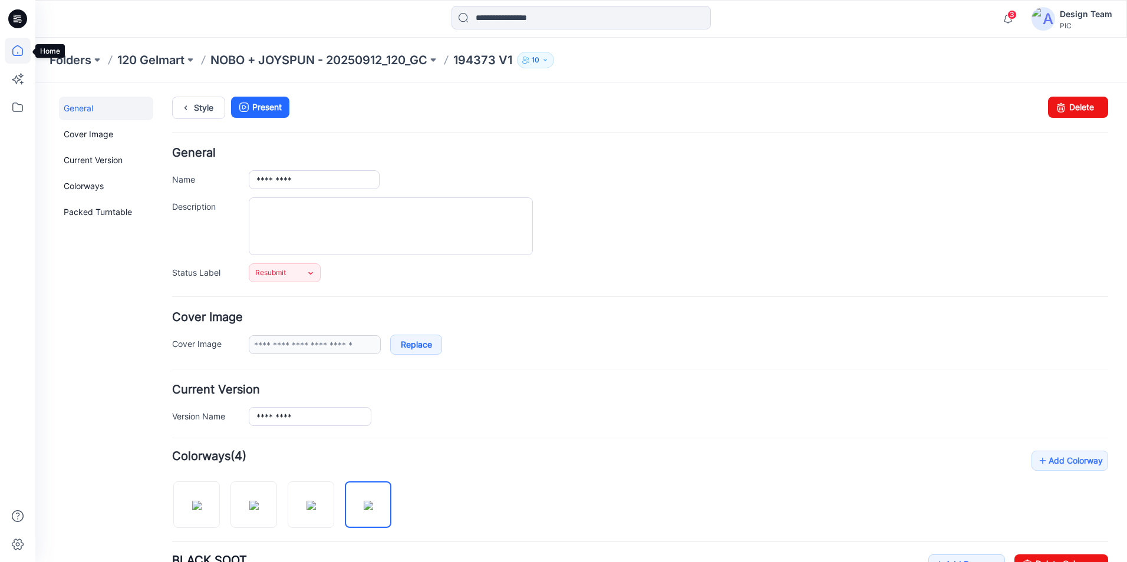
click at [18, 58] on icon at bounding box center [18, 51] width 26 height 26
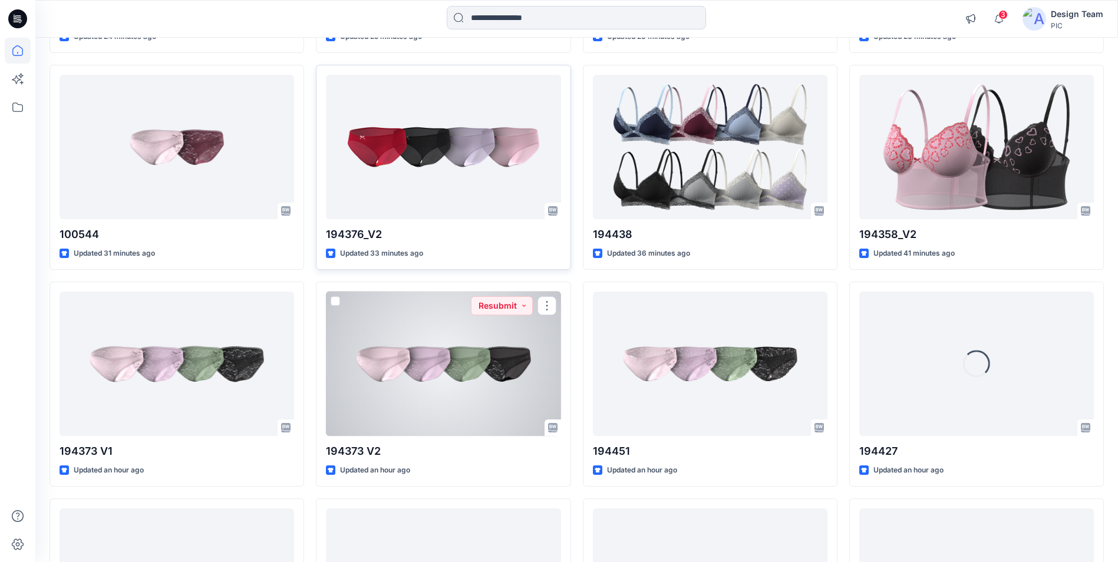
scroll to position [593, 0]
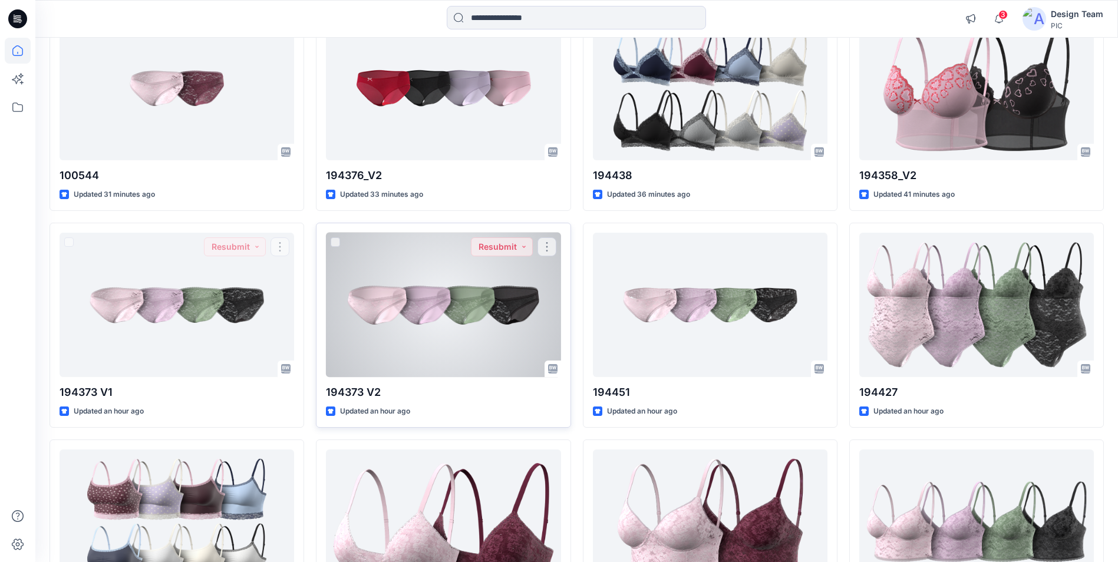
click at [421, 334] on div at bounding box center [443, 305] width 235 height 144
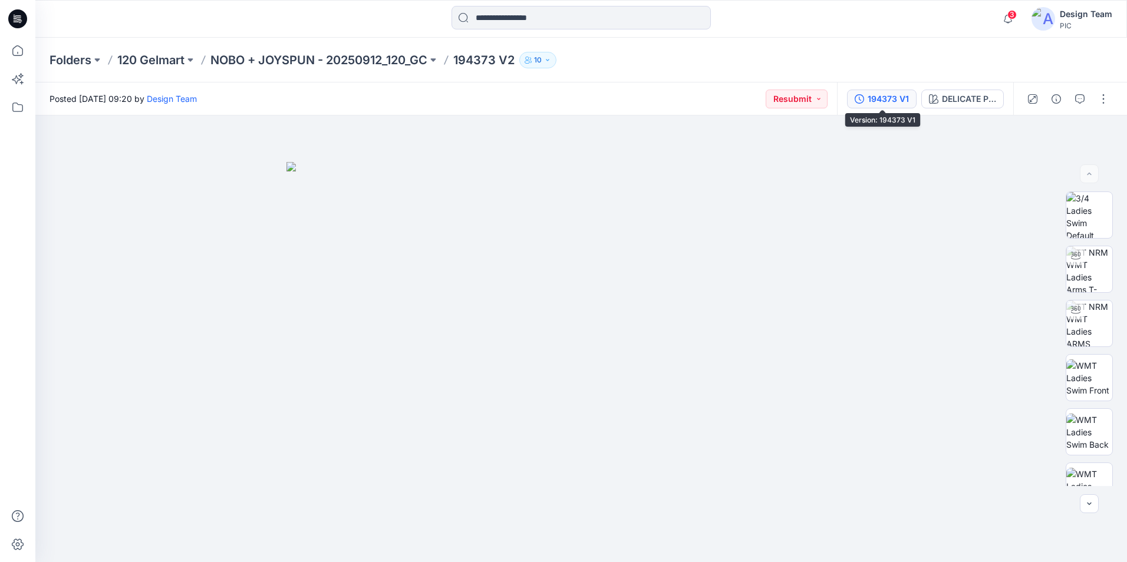
click at [882, 101] on div "194373 V1" at bounding box center [888, 99] width 41 height 13
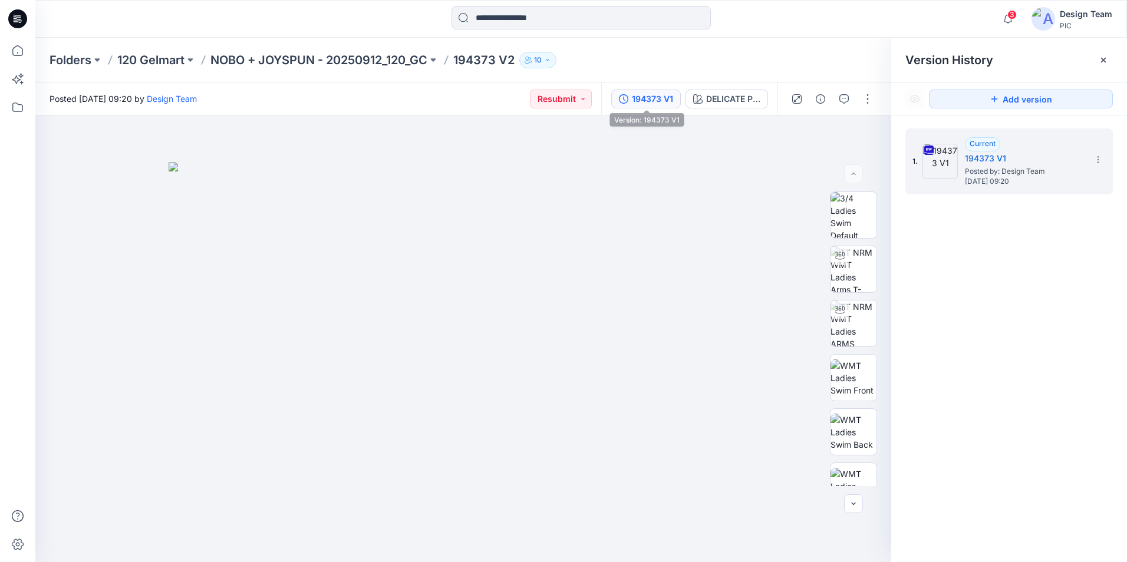
click at [654, 101] on div "194373 V1" at bounding box center [652, 99] width 41 height 13
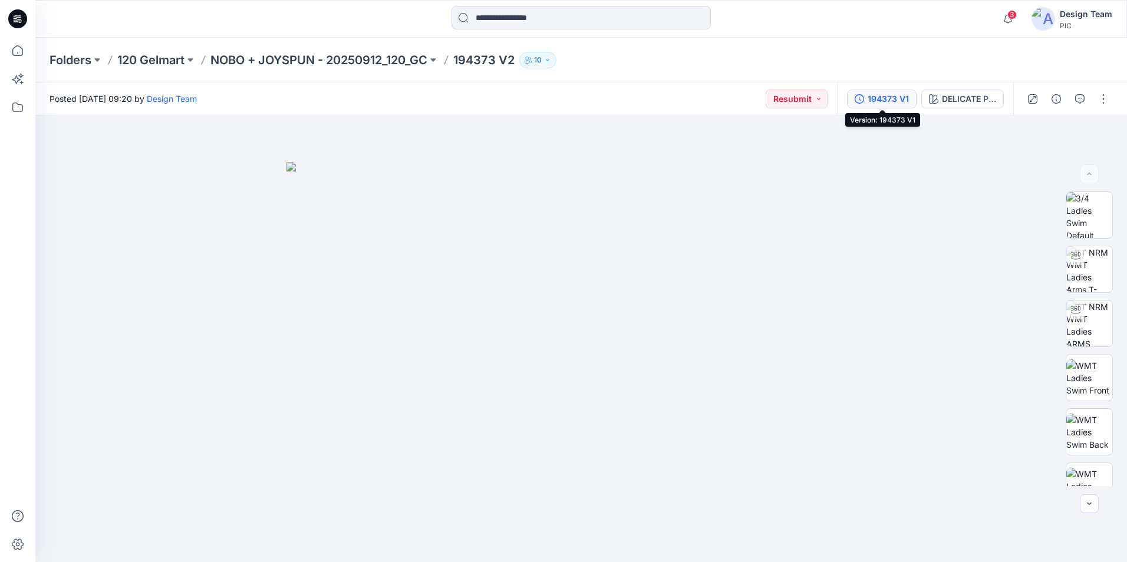
click at [873, 105] on button "194373 V1" at bounding box center [882, 99] width 70 height 19
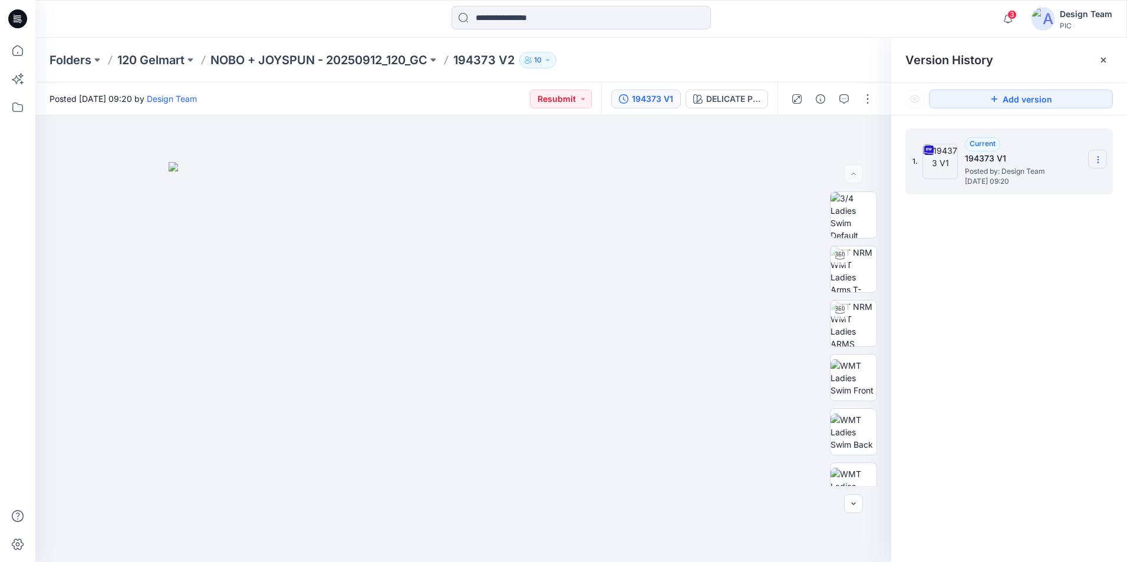
click at [1096, 161] on icon at bounding box center [1097, 159] width 9 height 9
click at [864, 97] on button "button" at bounding box center [867, 99] width 19 height 19
click at [809, 161] on button "Edit" at bounding box center [818, 160] width 108 height 22
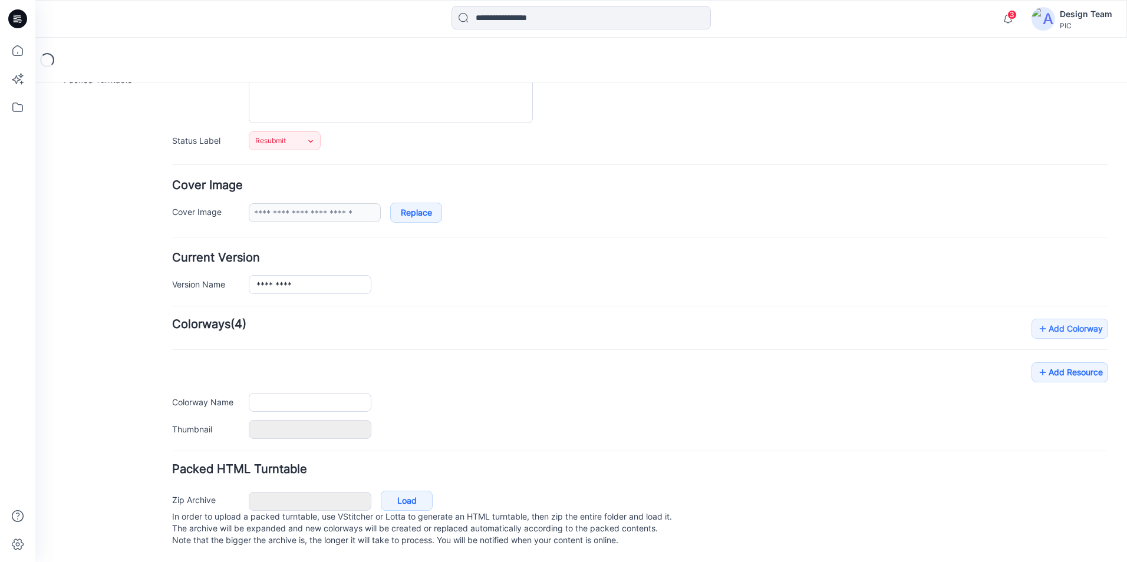
type input "*********"
type input "**********"
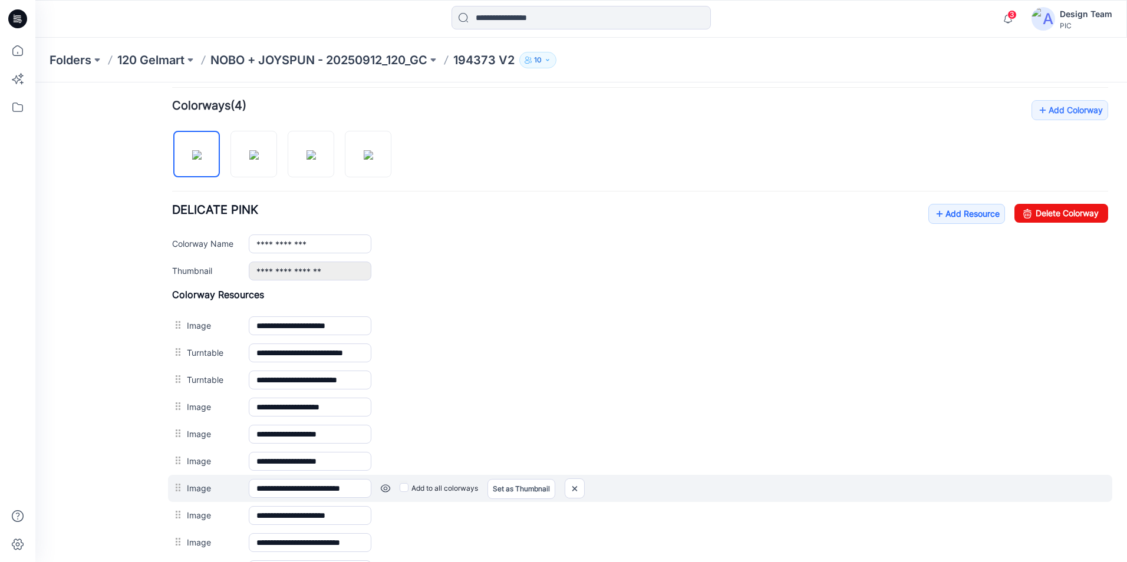
scroll to position [321, 0]
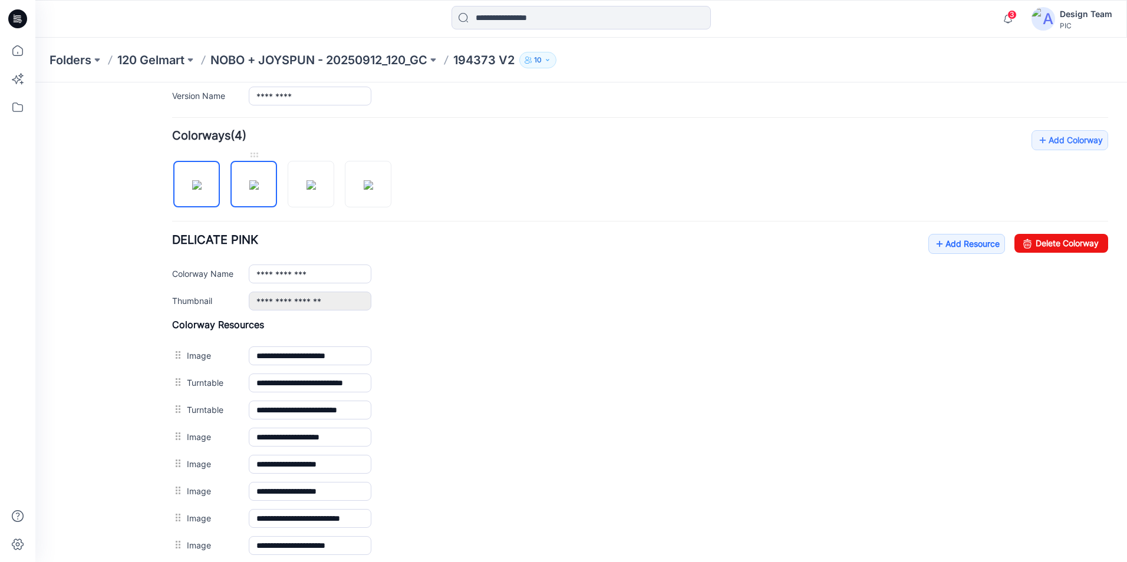
click at [258, 190] on img at bounding box center [253, 184] width 9 height 9
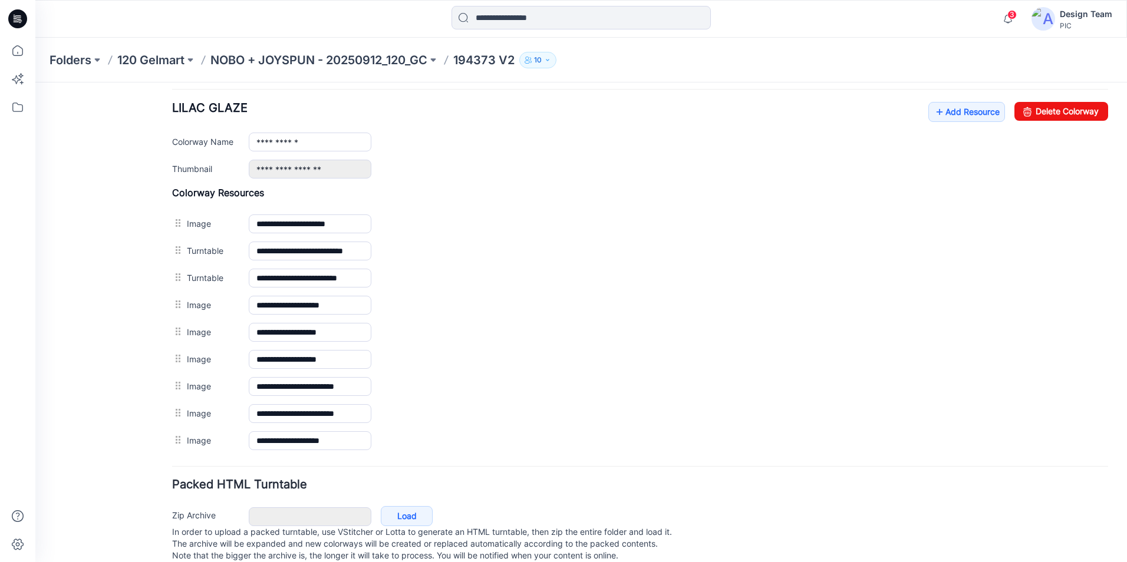
scroll to position [480, 0]
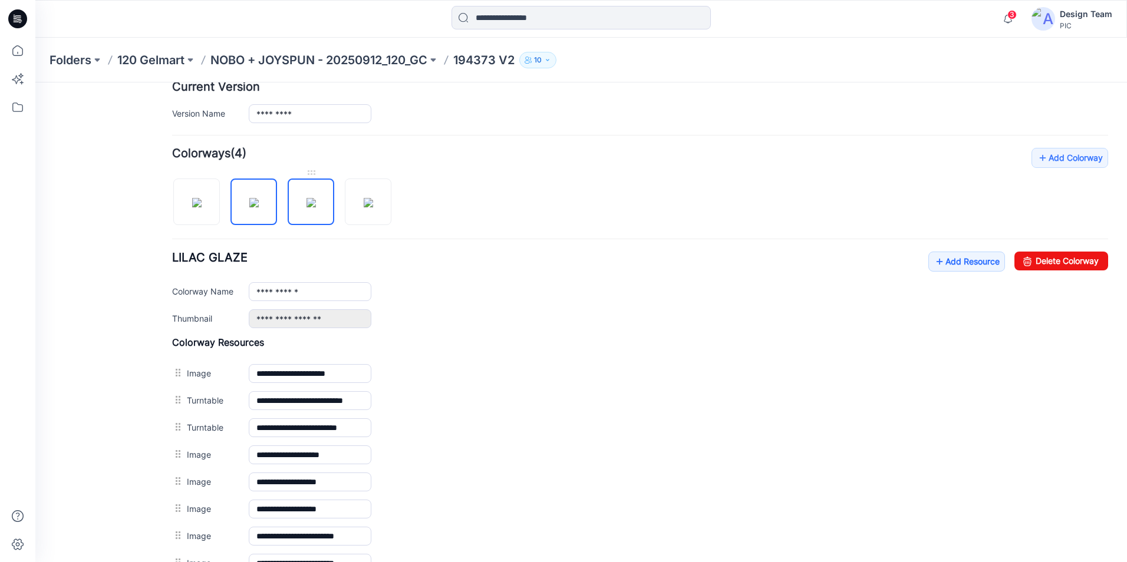
click at [314, 207] on img at bounding box center [310, 202] width 9 height 9
click at [370, 207] on img at bounding box center [368, 202] width 9 height 9
type input "**********"
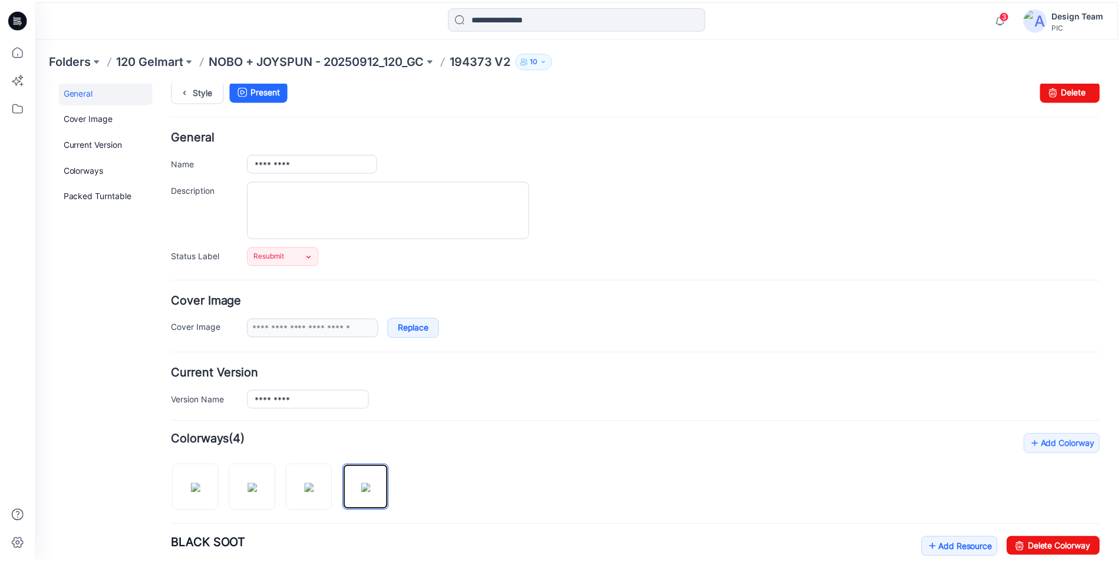
scroll to position [0, 0]
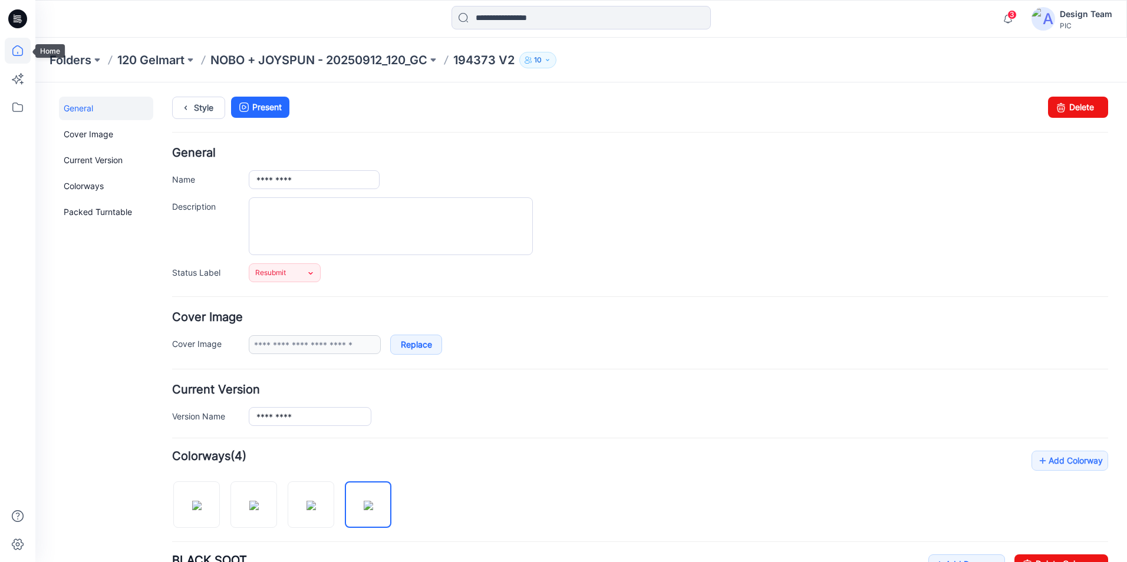
click at [21, 47] on icon at bounding box center [18, 51] width 26 height 26
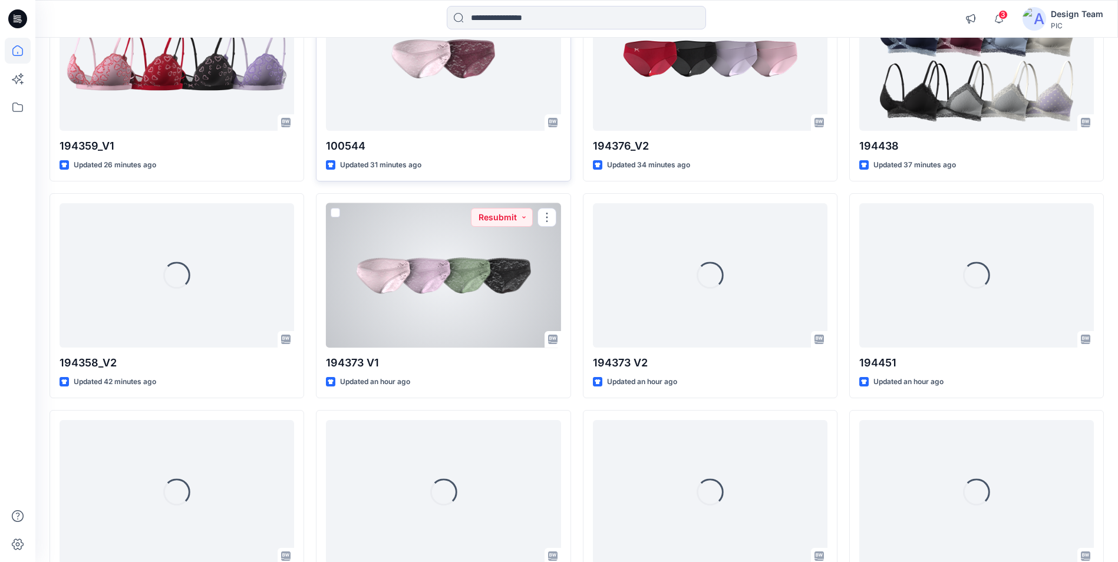
scroll to position [652, 0]
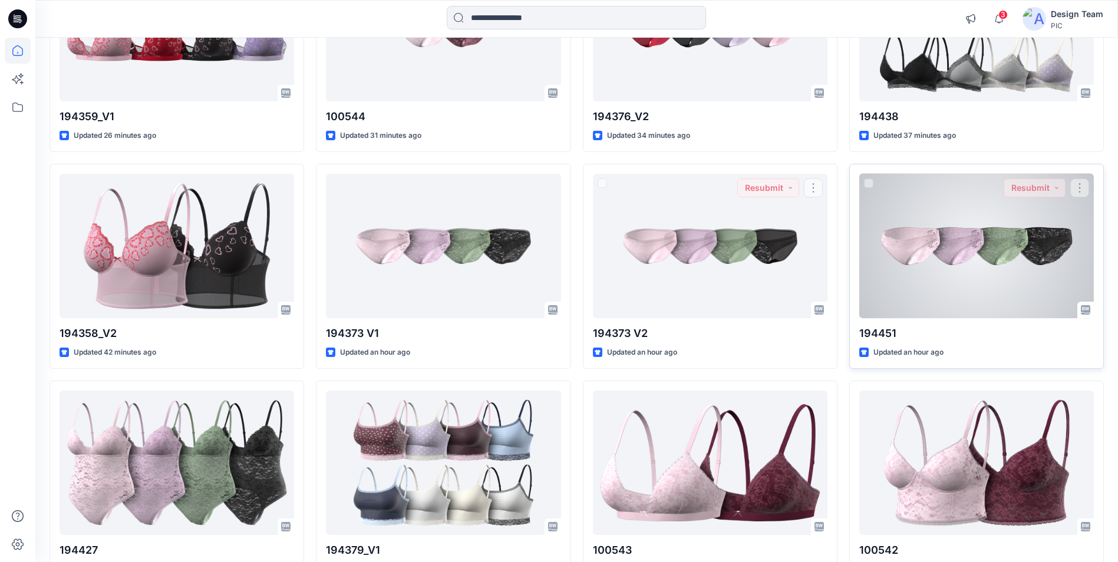
click at [951, 277] on div at bounding box center [976, 246] width 235 height 144
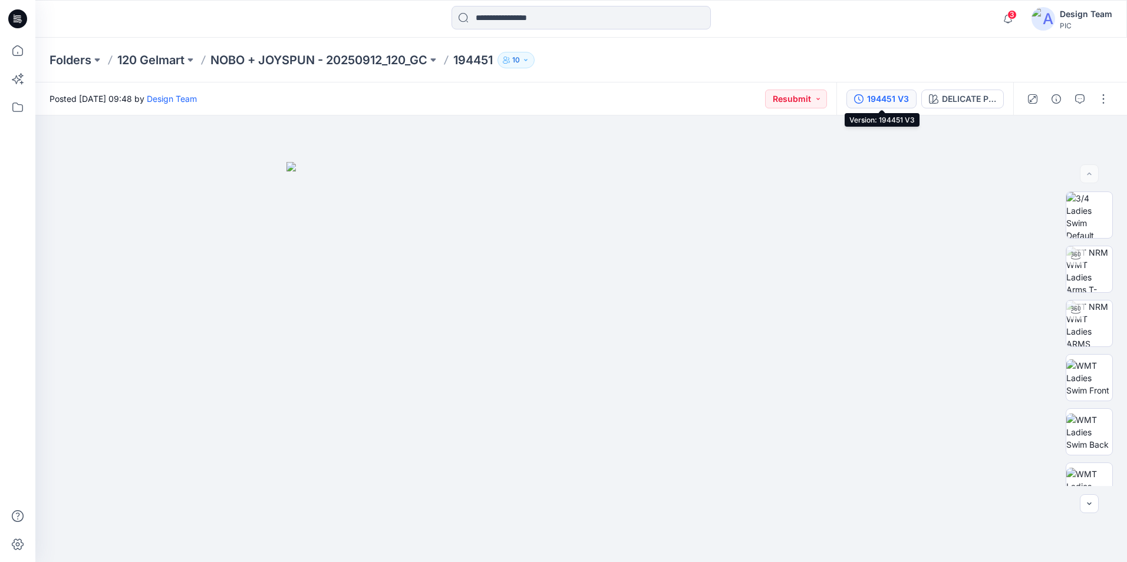
click at [882, 100] on div "194451 V3" at bounding box center [888, 99] width 42 height 13
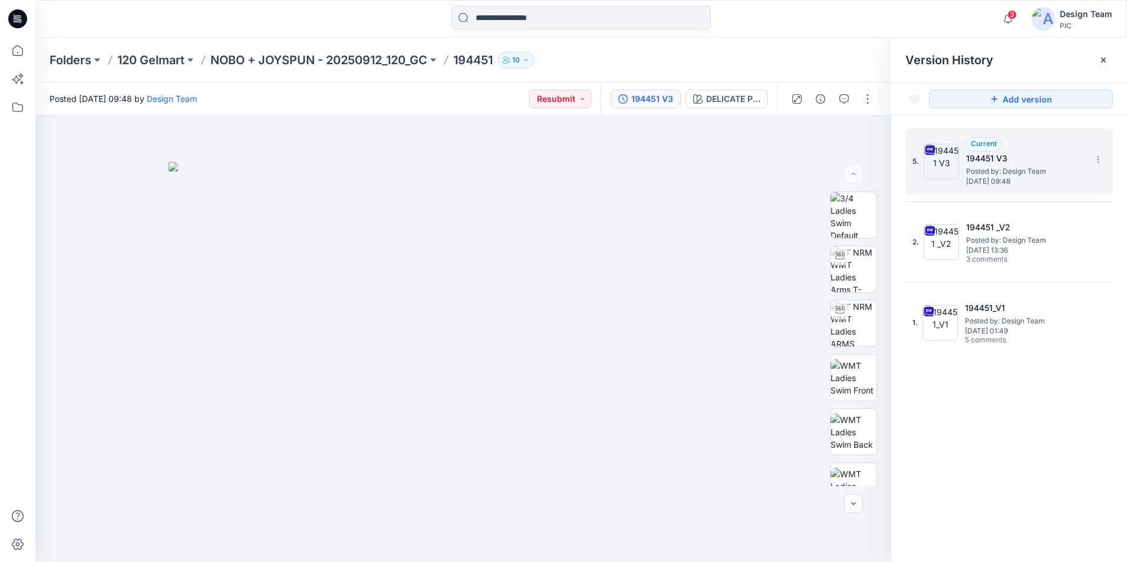
click at [994, 181] on span "[DATE] 09:48" at bounding box center [1025, 181] width 118 height 8
click at [876, 97] on button "button" at bounding box center [867, 99] width 19 height 19
click at [804, 157] on button "Edit" at bounding box center [818, 160] width 108 height 22
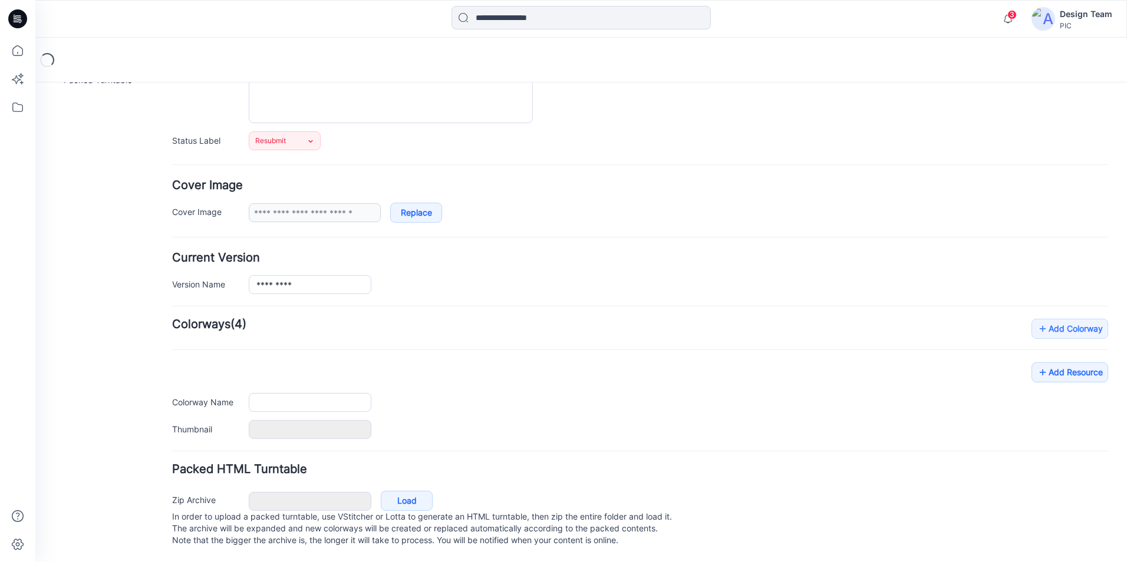
type input "******"
type input "**********"
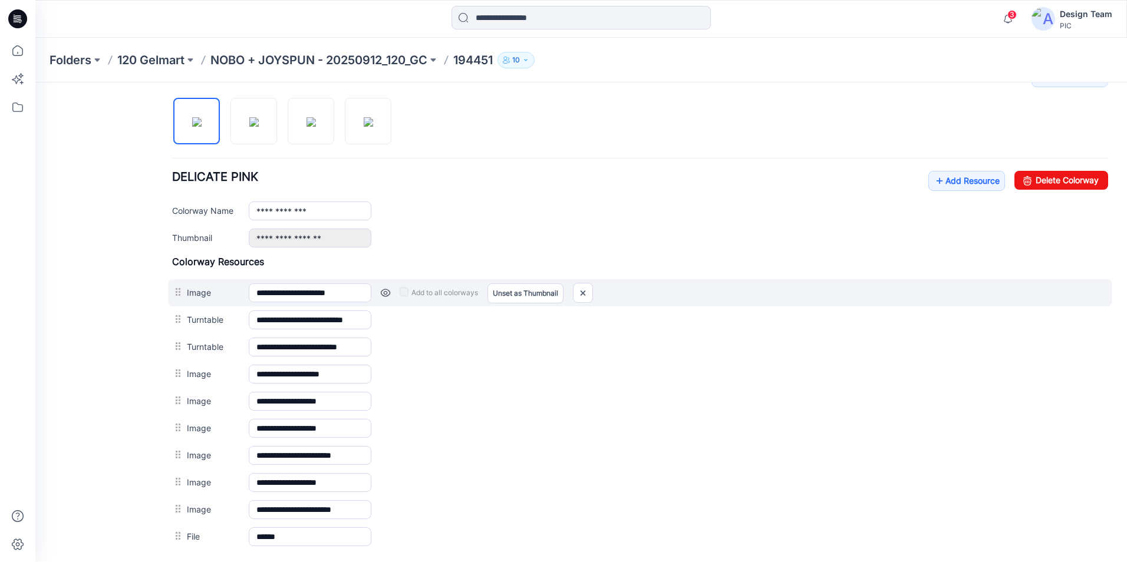
scroll to position [413, 0]
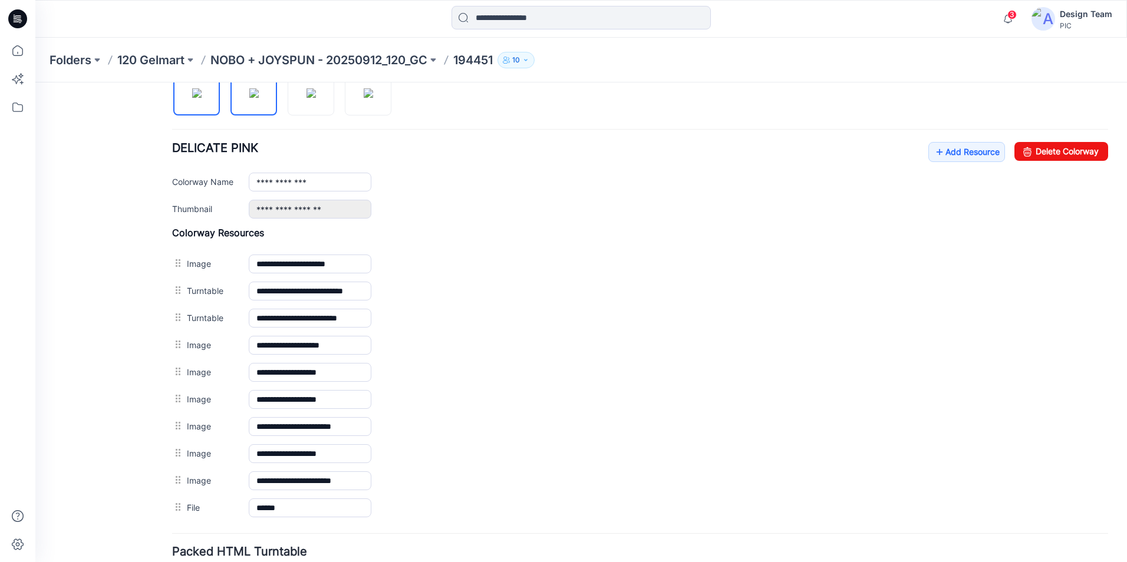
click at [249, 97] on img at bounding box center [253, 92] width 9 height 9
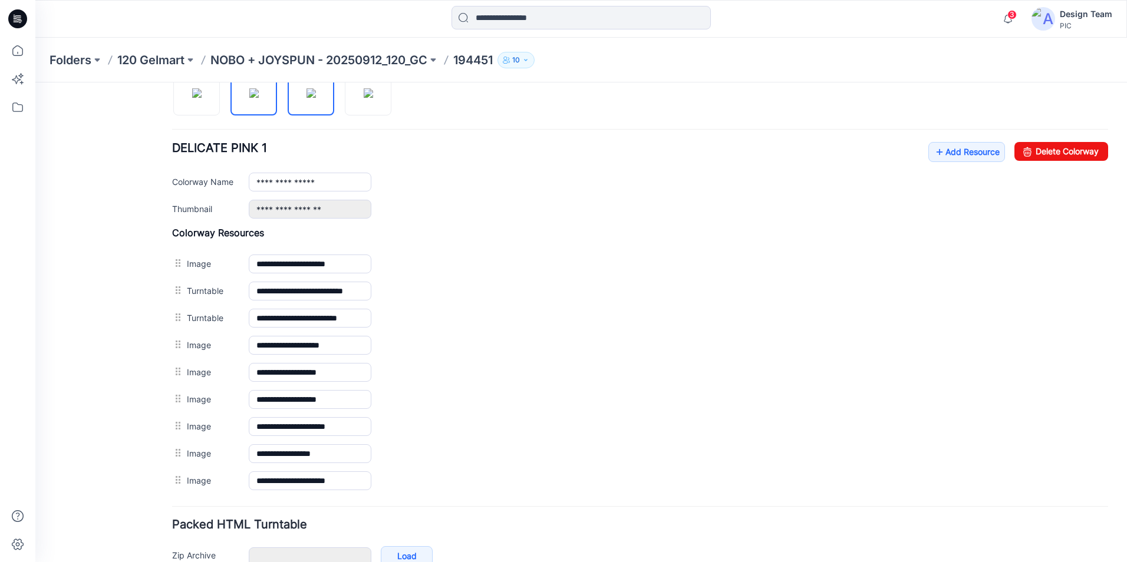
click at [306, 98] on img at bounding box center [310, 92] width 9 height 9
click at [368, 98] on img at bounding box center [368, 92] width 9 height 9
type input "**********"
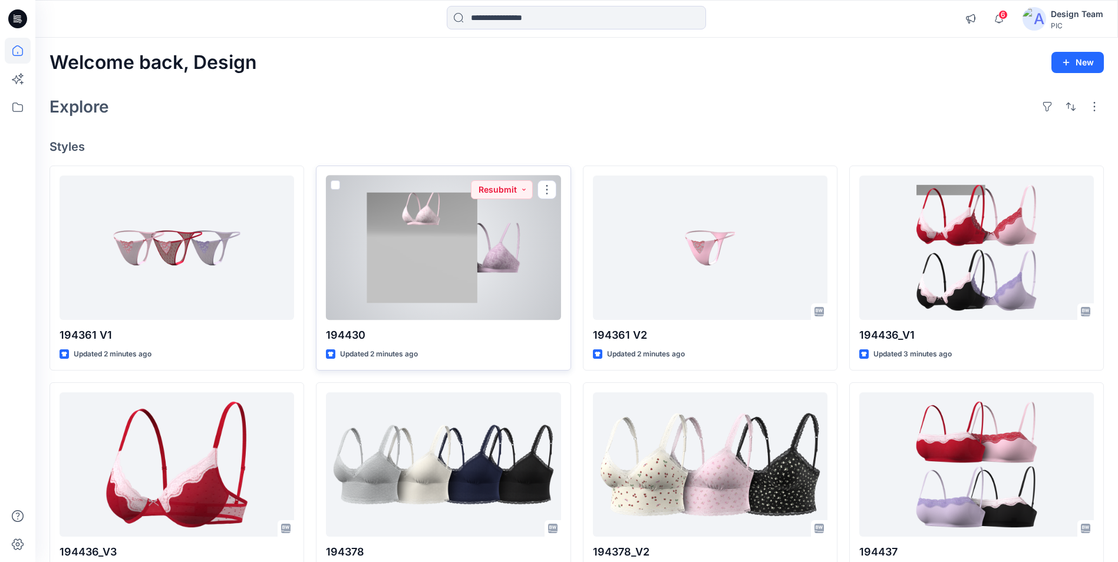
click at [436, 215] on div at bounding box center [443, 248] width 235 height 144
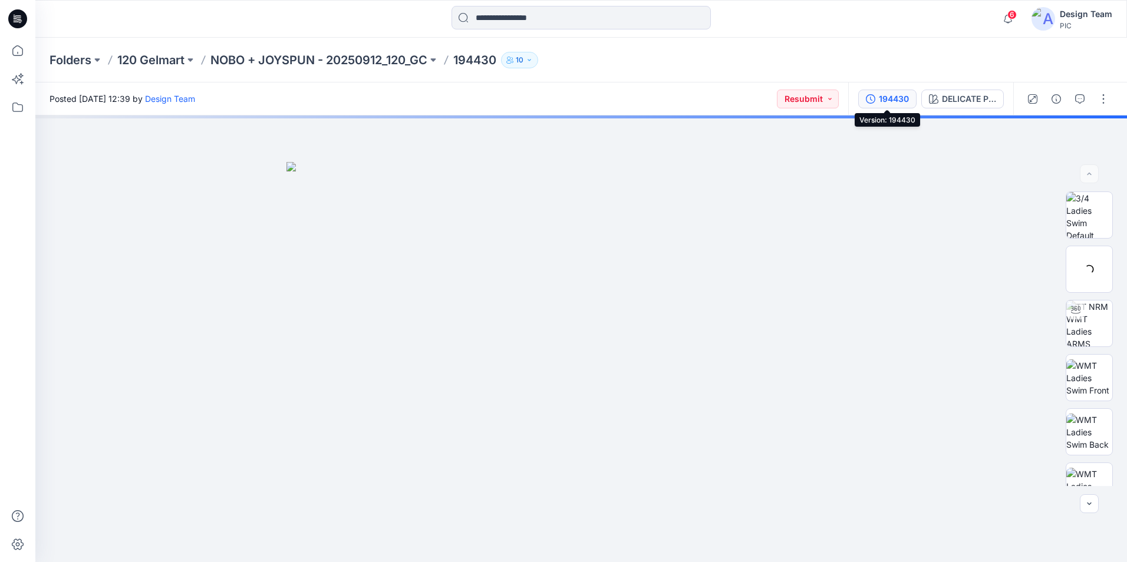
click at [889, 102] on div "194430" at bounding box center [894, 99] width 30 height 13
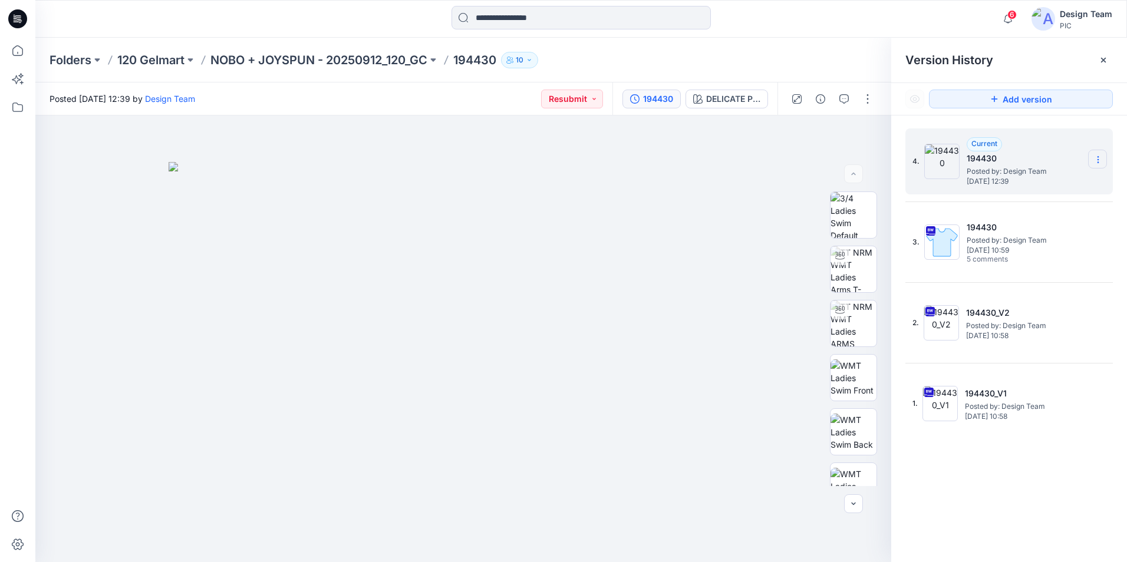
click at [1093, 163] on icon at bounding box center [1097, 159] width 9 height 9
click at [1028, 239] on span "Delete Version" at bounding box center [1016, 235] width 55 height 14
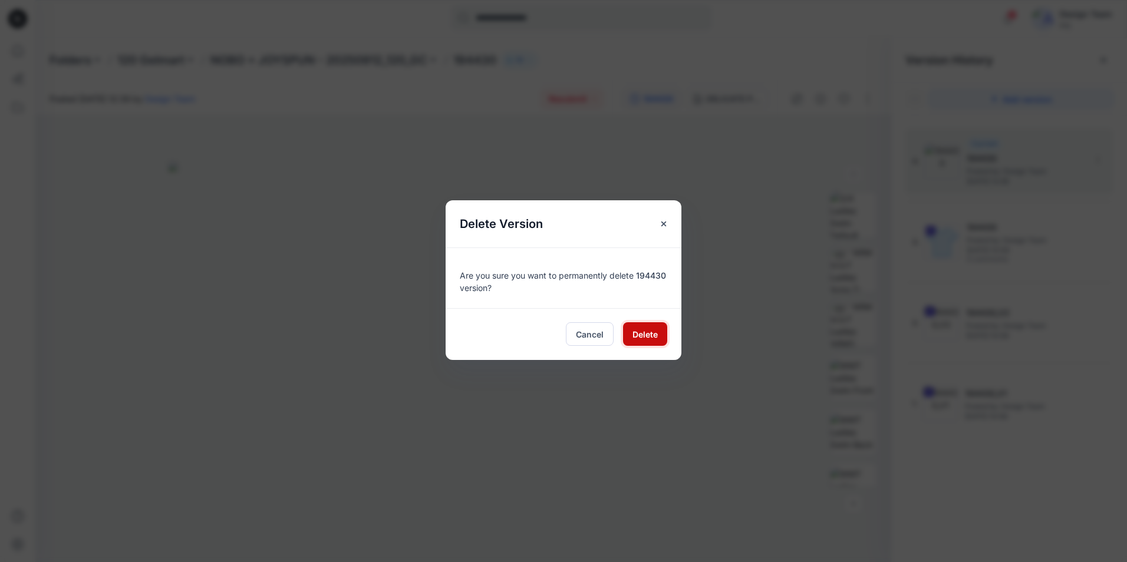
click at [637, 341] on button "Delete" at bounding box center [645, 334] width 44 height 24
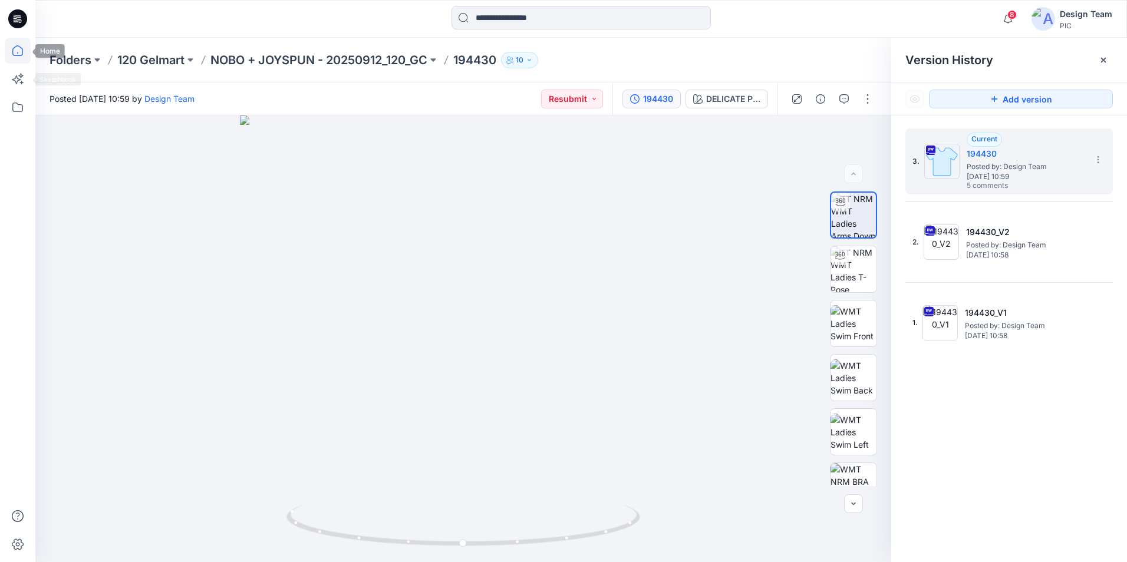
click at [24, 61] on icon at bounding box center [18, 51] width 26 height 26
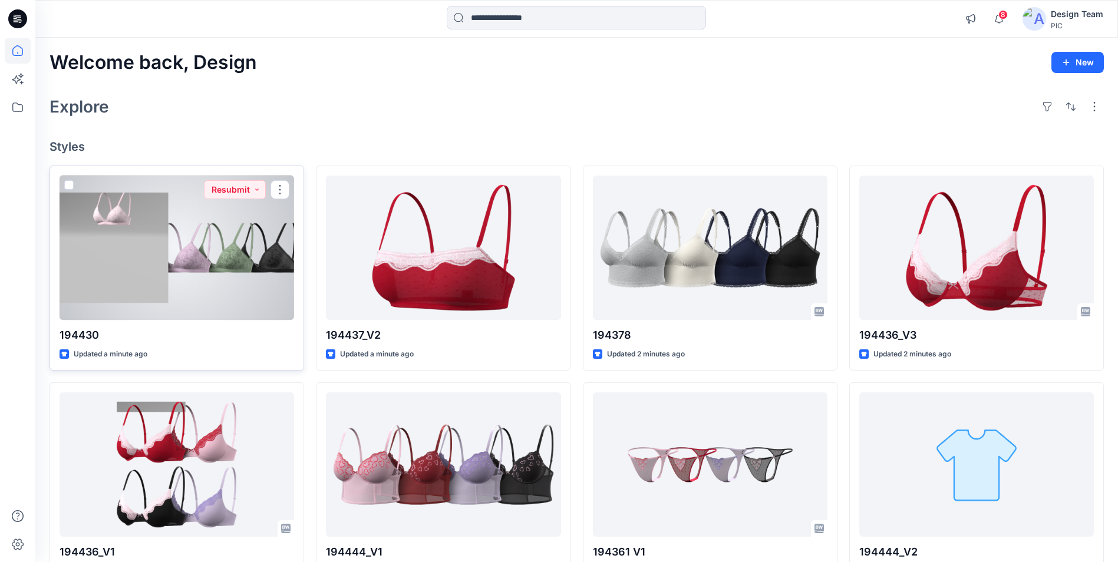
click at [246, 256] on div at bounding box center [177, 248] width 235 height 144
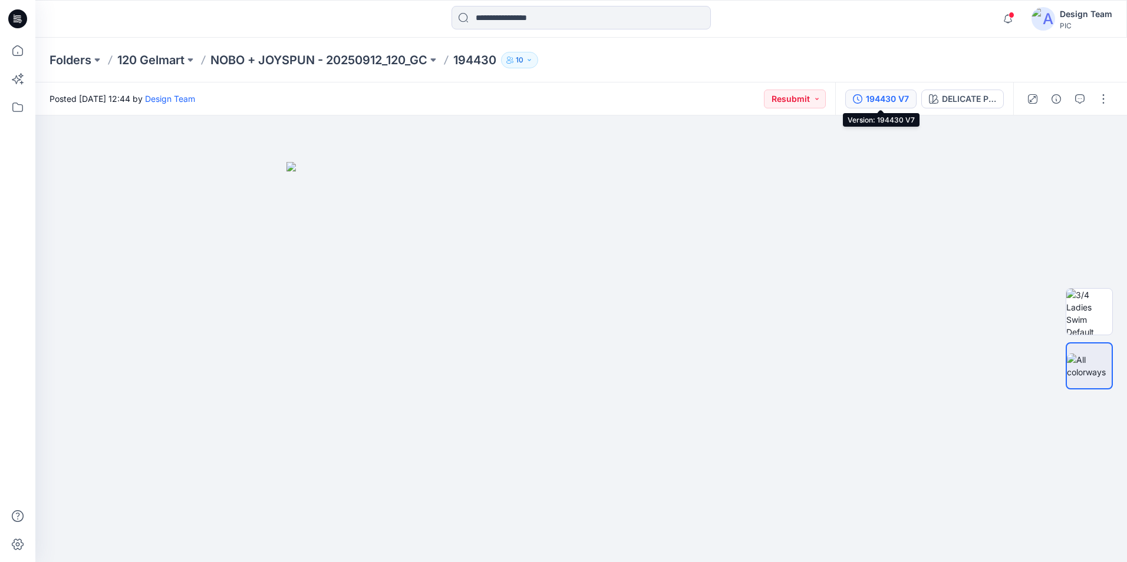
click at [866, 97] on div "194430 V7" at bounding box center [887, 99] width 43 height 13
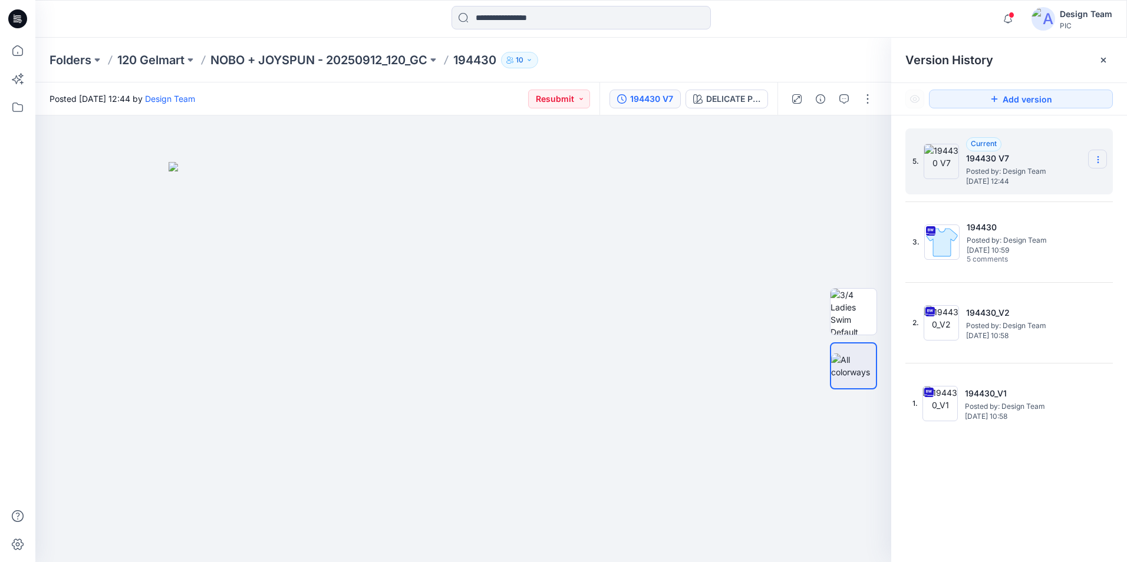
click at [1094, 158] on icon at bounding box center [1097, 159] width 9 height 9
click at [1000, 240] on span "Delete Version" at bounding box center [1016, 235] width 55 height 14
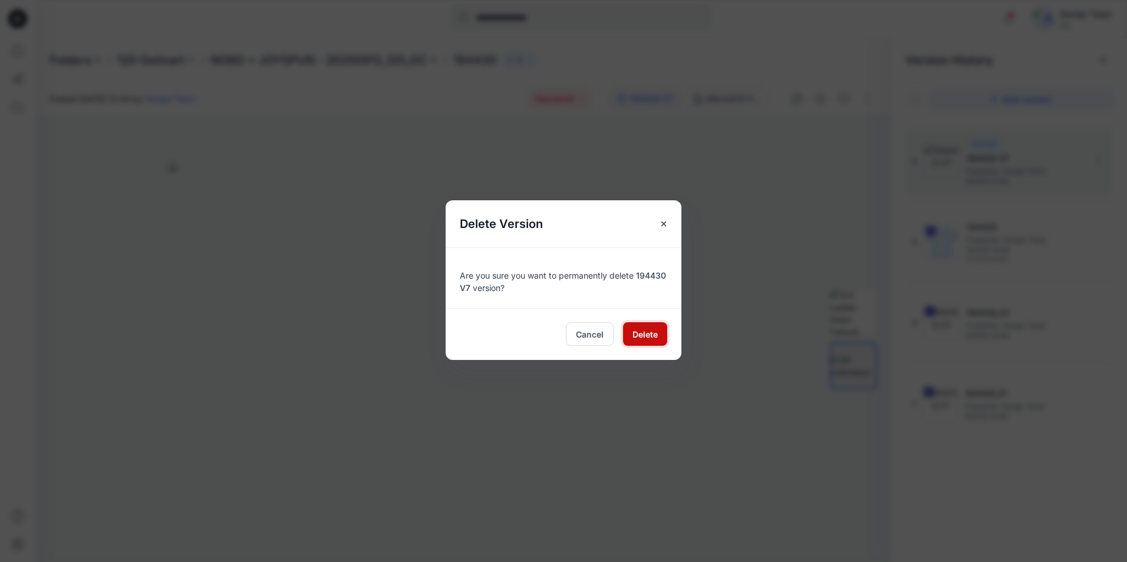
click at [649, 333] on span "Delete" at bounding box center [644, 334] width 25 height 12
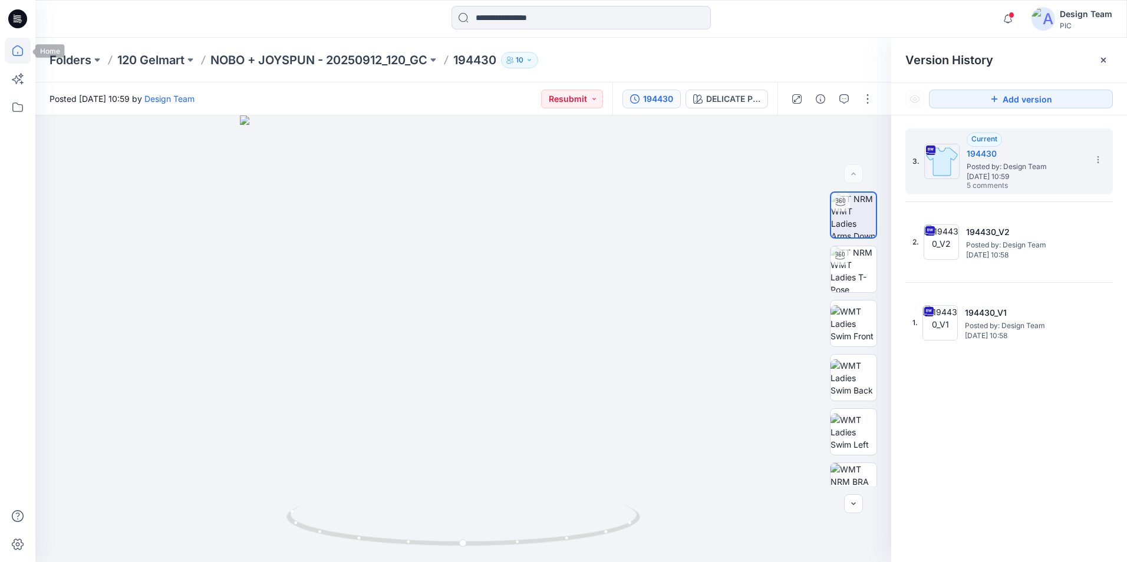
click at [26, 52] on icon at bounding box center [18, 51] width 26 height 26
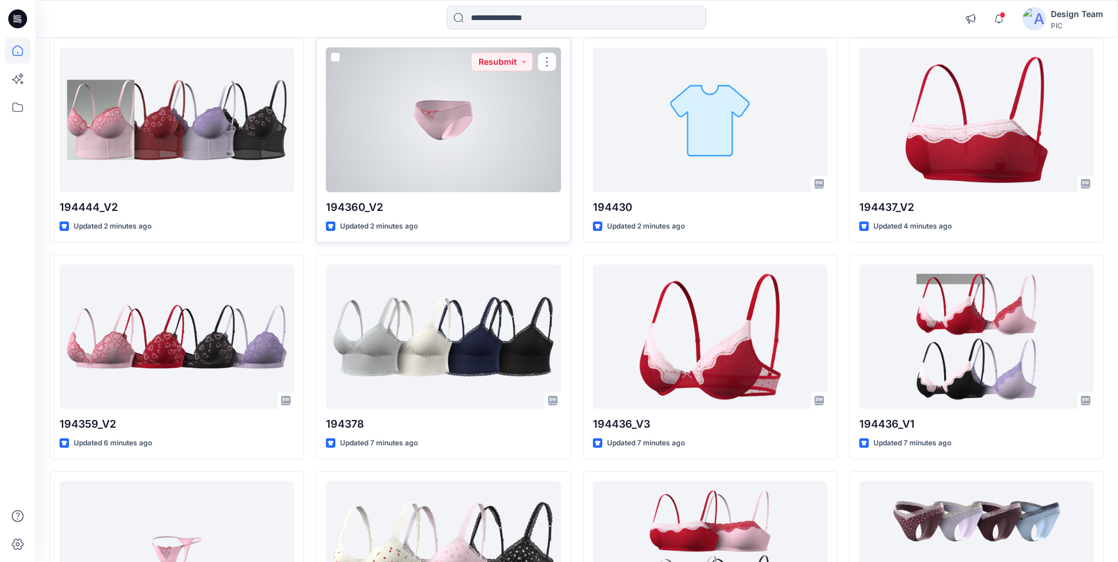
scroll to position [354, 0]
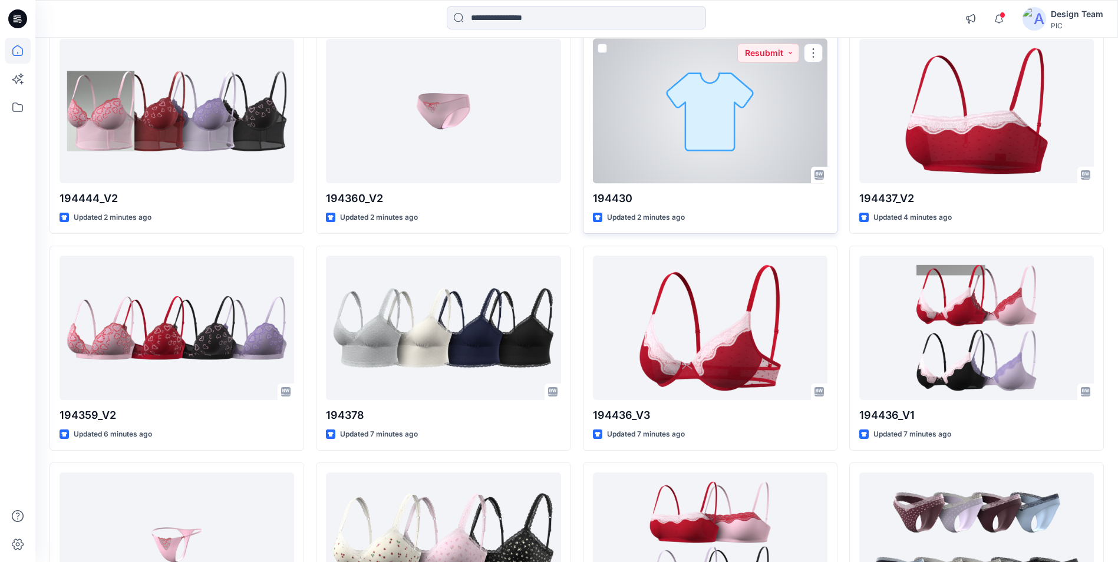
click at [679, 139] on div at bounding box center [710, 111] width 235 height 144
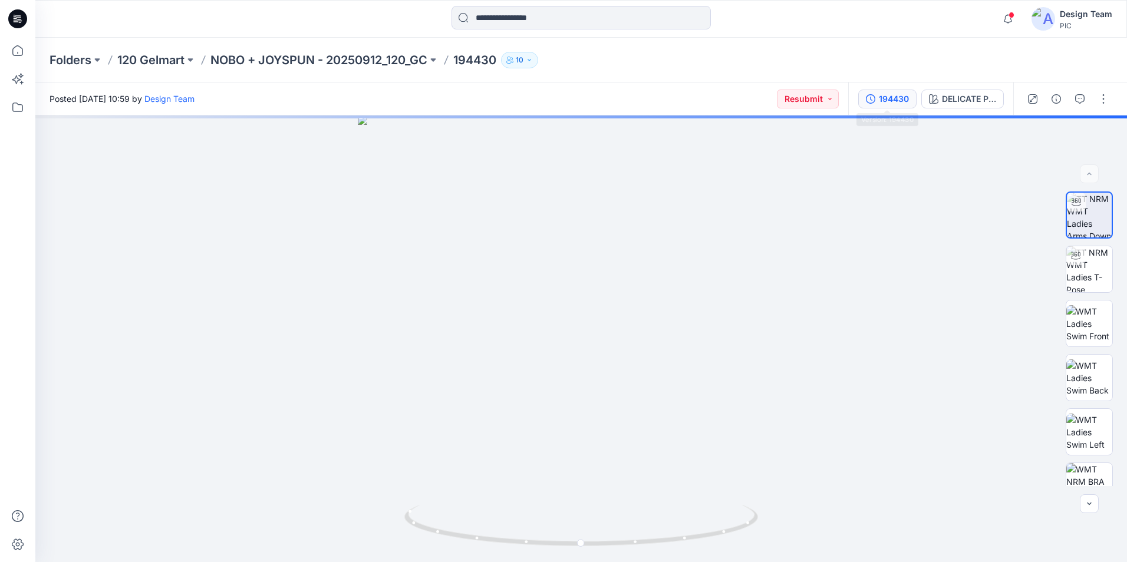
click at [906, 105] on div "194430" at bounding box center [894, 99] width 30 height 13
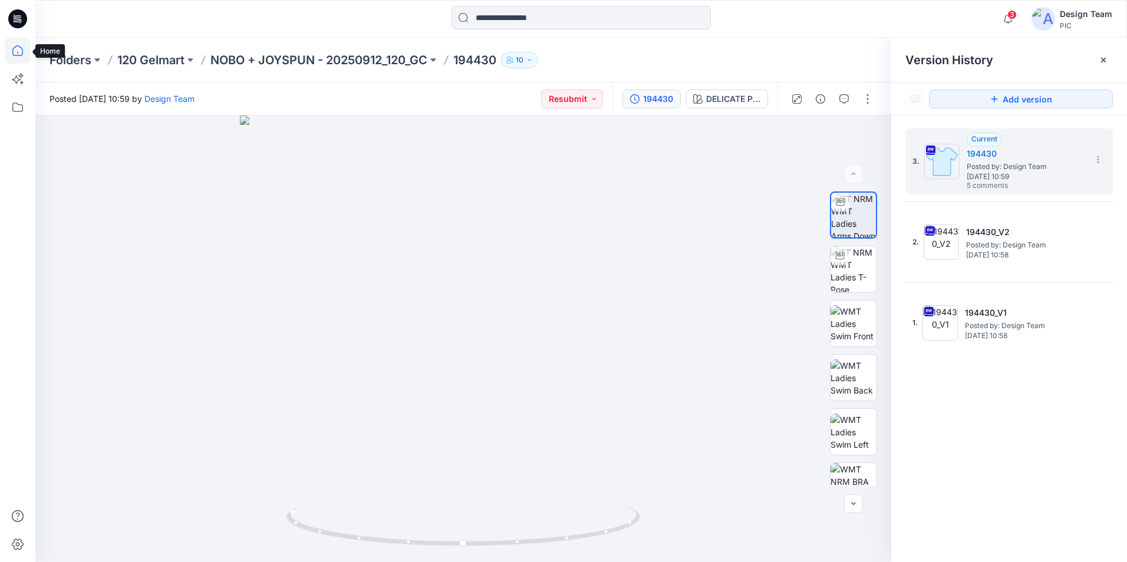
click at [24, 57] on icon at bounding box center [18, 51] width 26 height 26
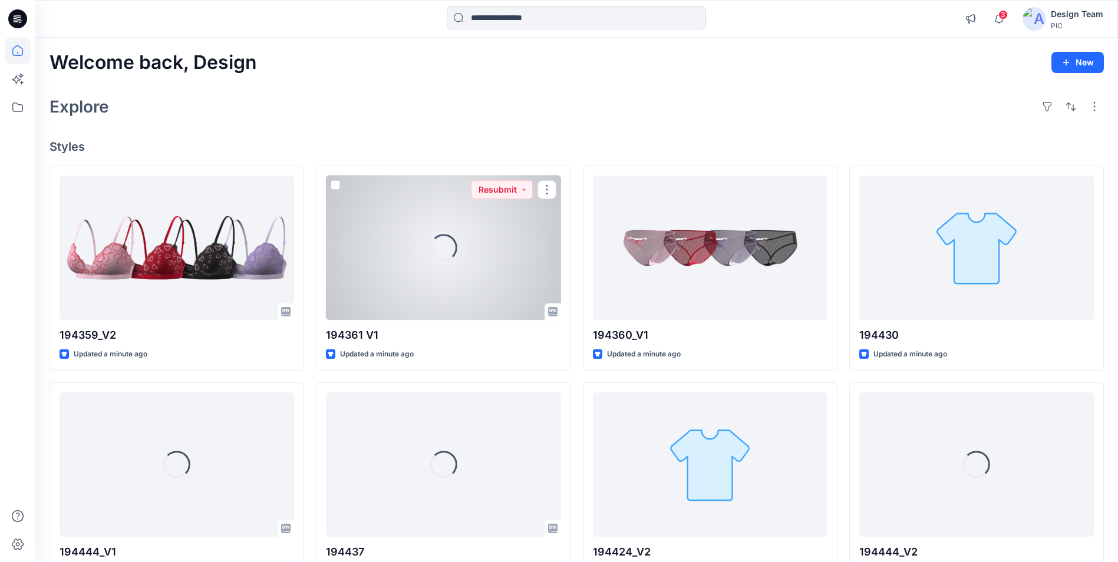
scroll to position [59, 0]
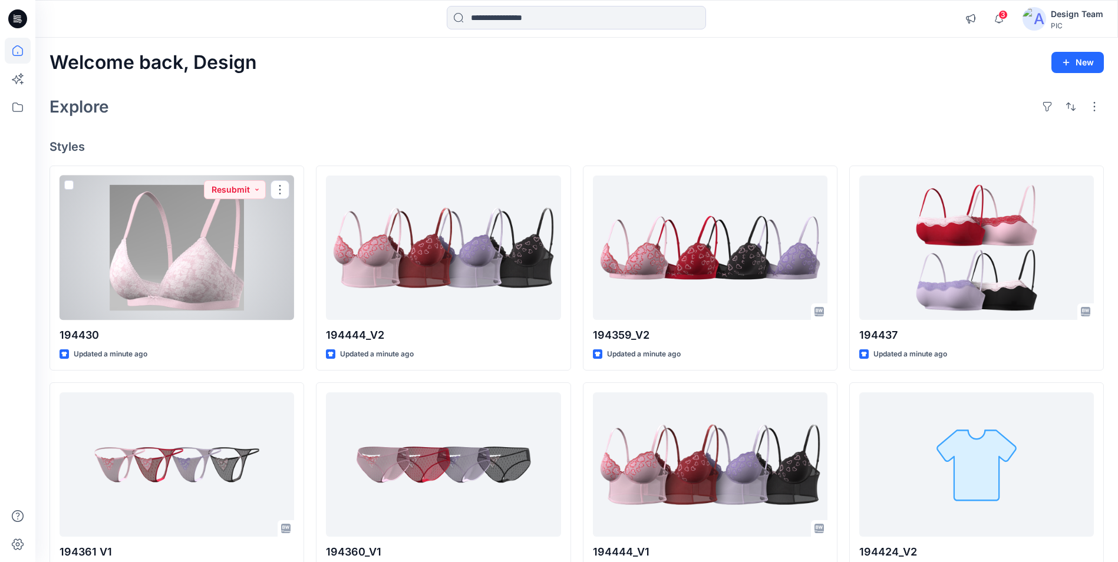
click at [186, 257] on div at bounding box center [177, 248] width 235 height 144
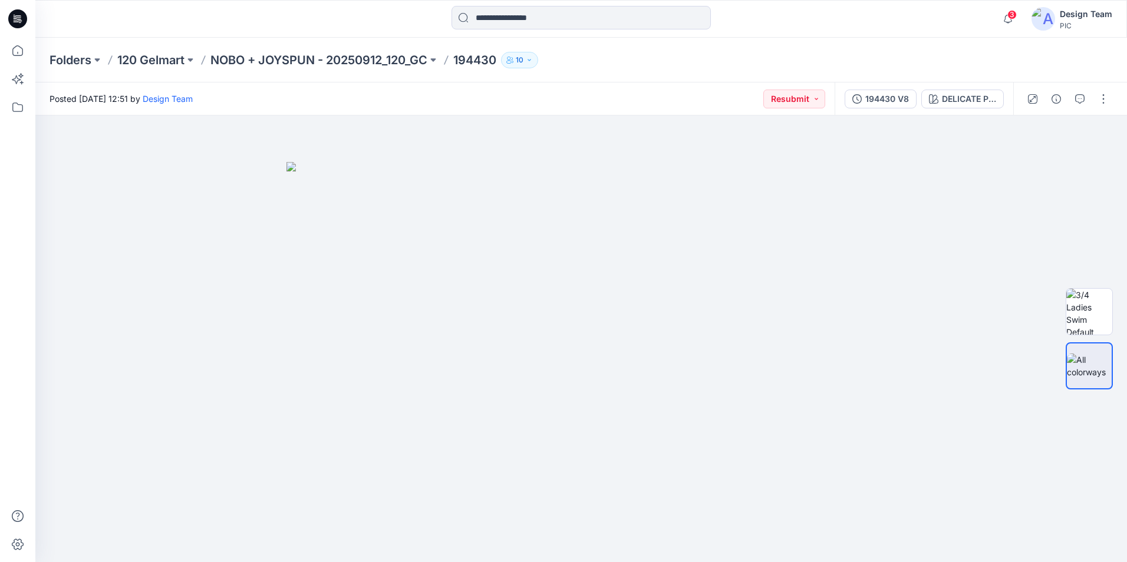
drag, startPoint x: 884, startPoint y: 108, endPoint x: 882, endPoint y: 96, distance: 12.0
click at [882, 97] on button "194430 V8" at bounding box center [881, 99] width 72 height 19
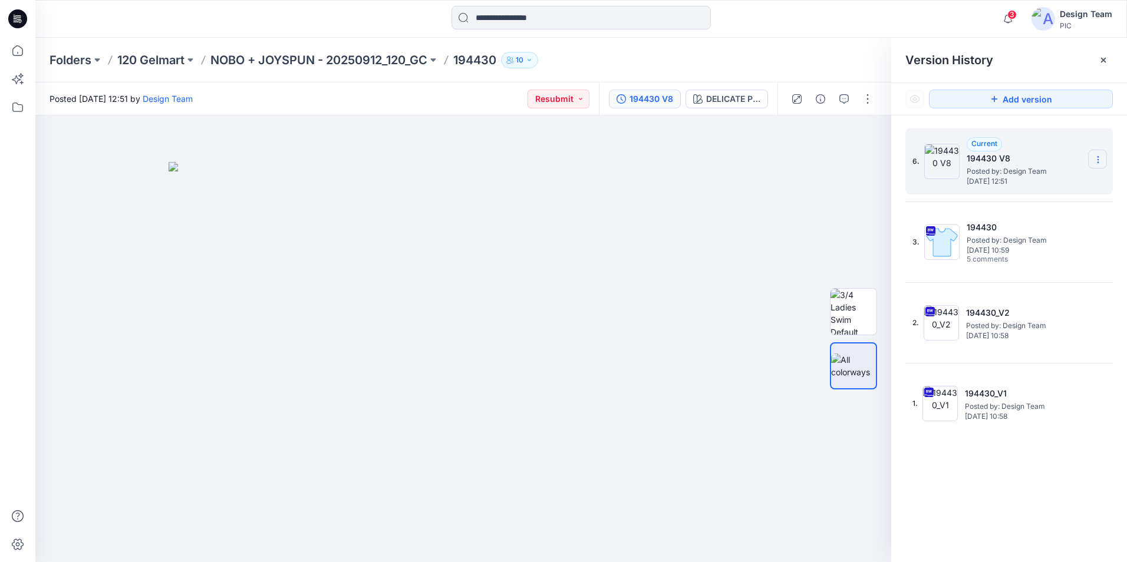
click at [1106, 161] on section at bounding box center [1097, 159] width 19 height 19
click at [1016, 236] on span "Delete Version" at bounding box center [1016, 235] width 55 height 14
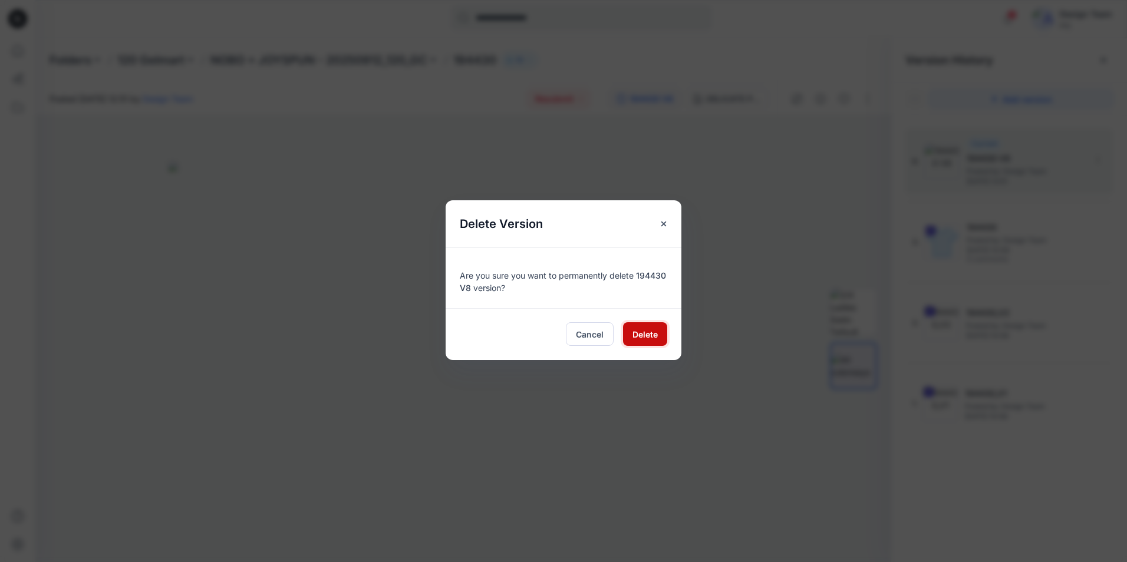
click at [646, 333] on span "Delete" at bounding box center [644, 334] width 25 height 12
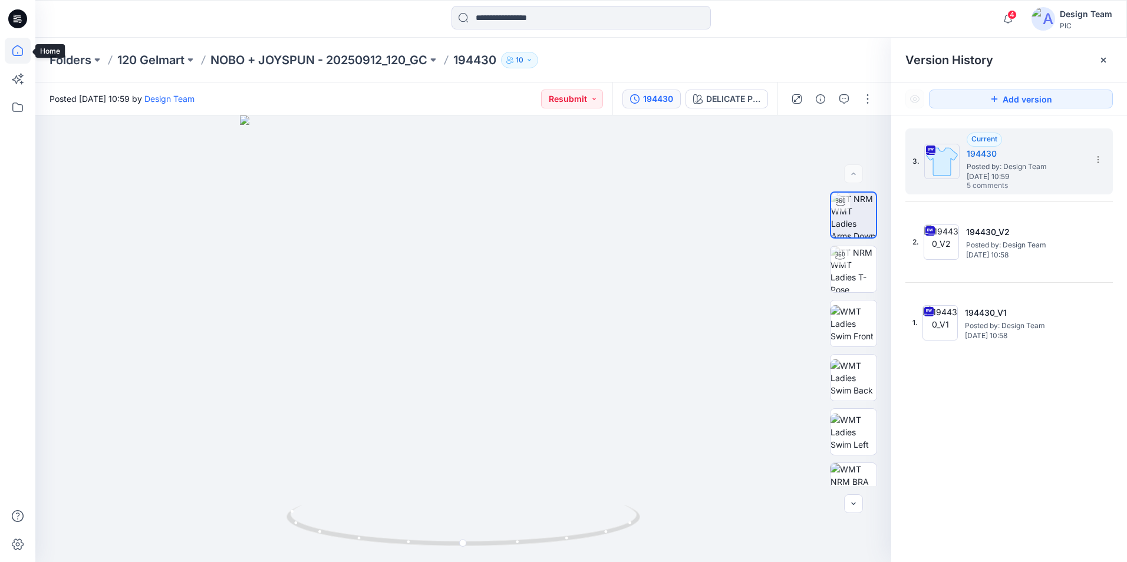
click at [12, 47] on icon at bounding box center [18, 51] width 26 height 26
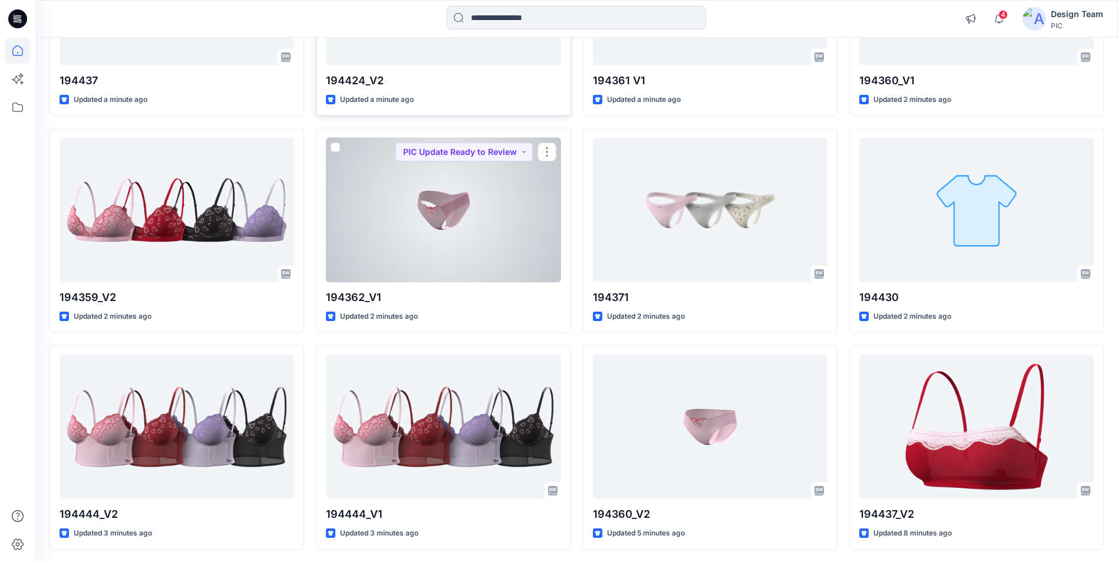
scroll to position [295, 0]
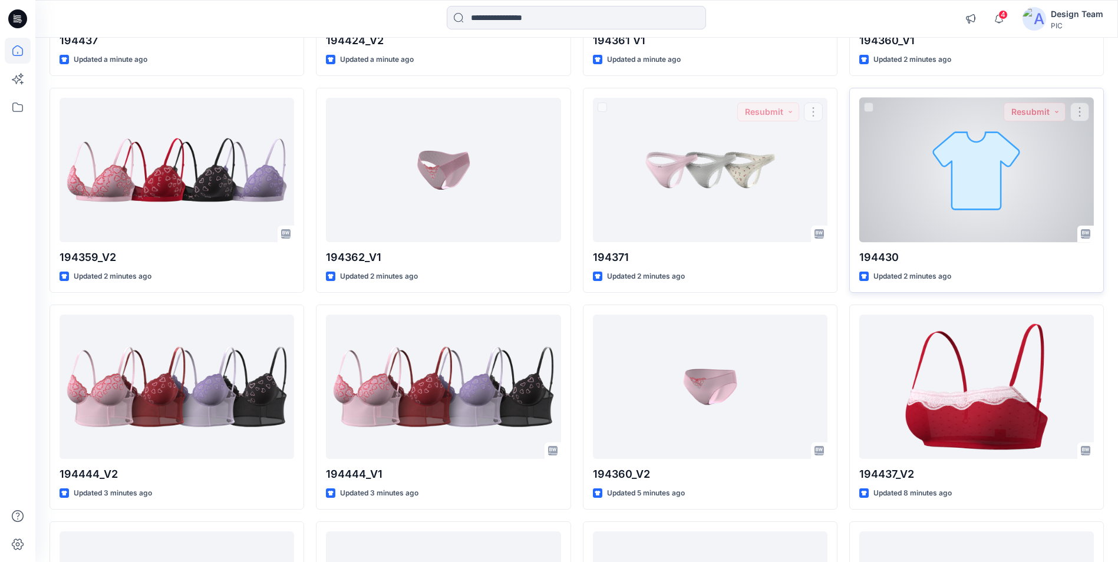
click at [882, 215] on div at bounding box center [976, 170] width 235 height 144
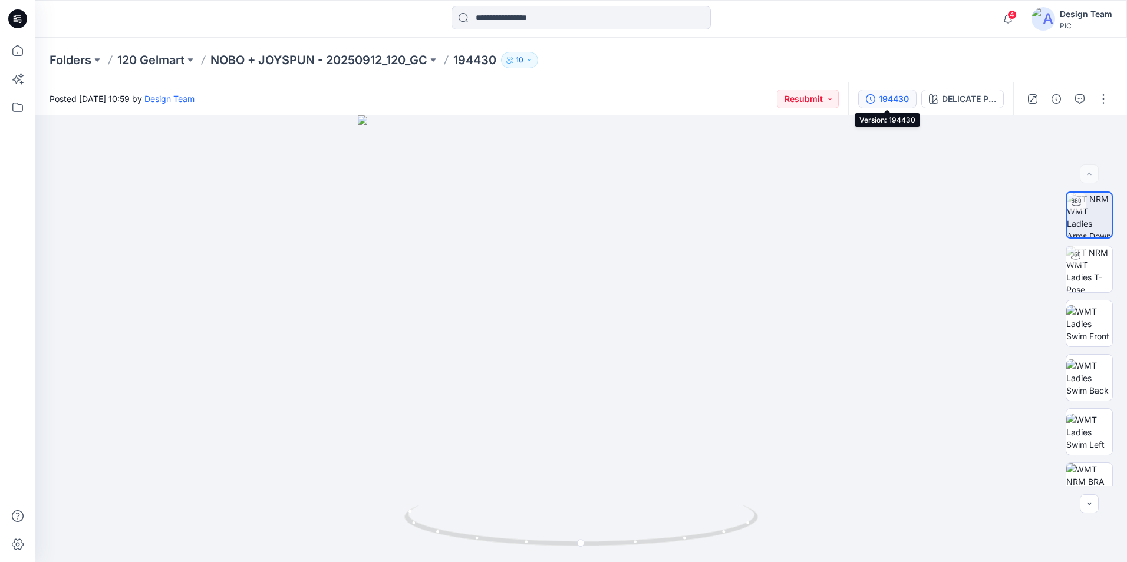
click at [893, 100] on div "194430" at bounding box center [894, 99] width 30 height 13
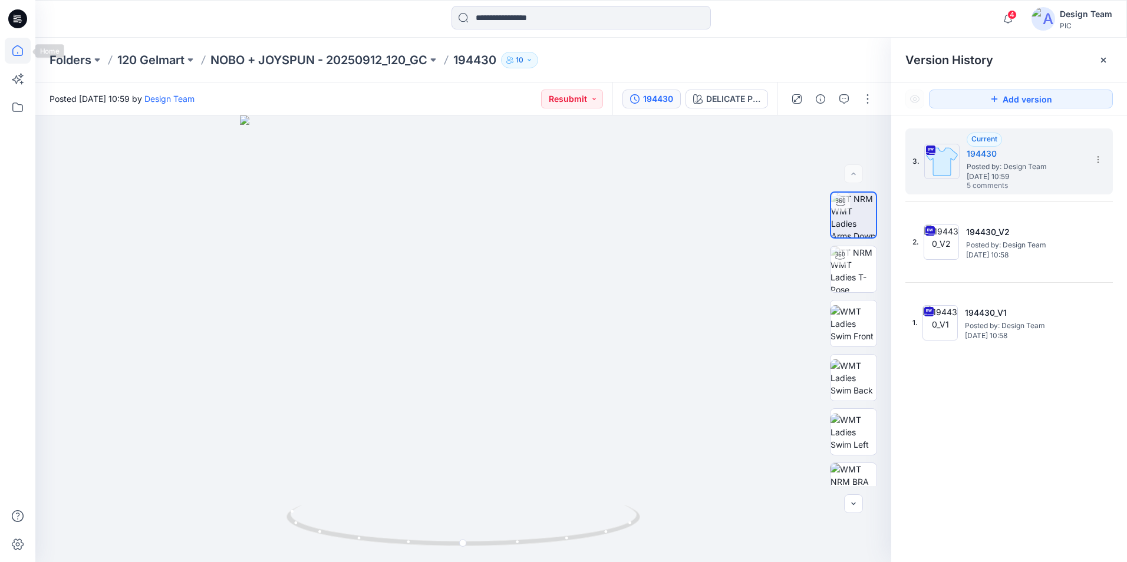
click at [11, 46] on icon at bounding box center [18, 51] width 26 height 26
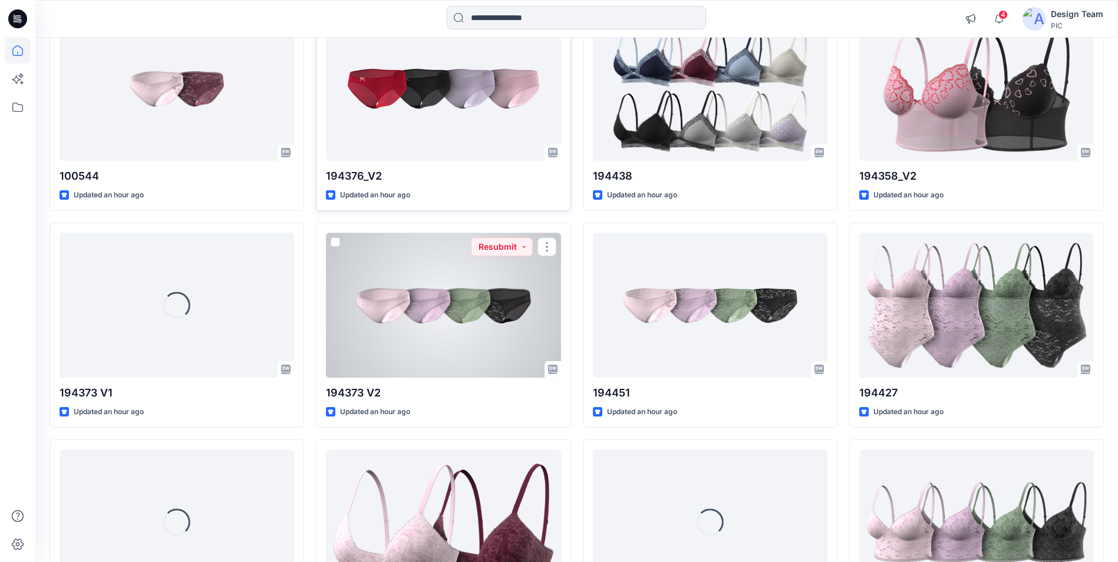
scroll to position [1302, 0]
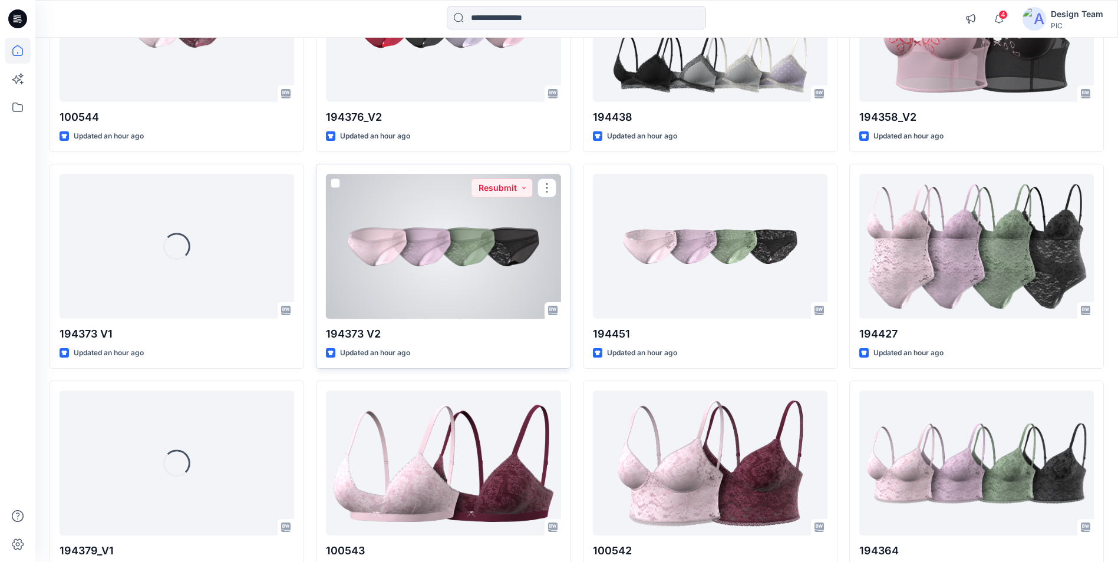
click at [443, 265] on div at bounding box center [443, 246] width 235 height 144
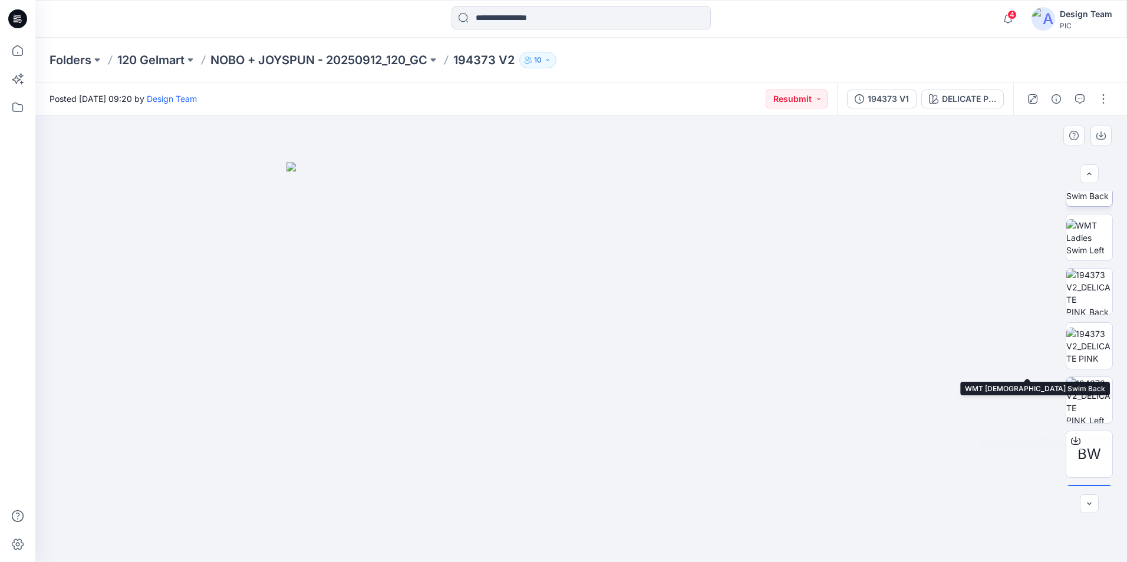
scroll to position [295, 0]
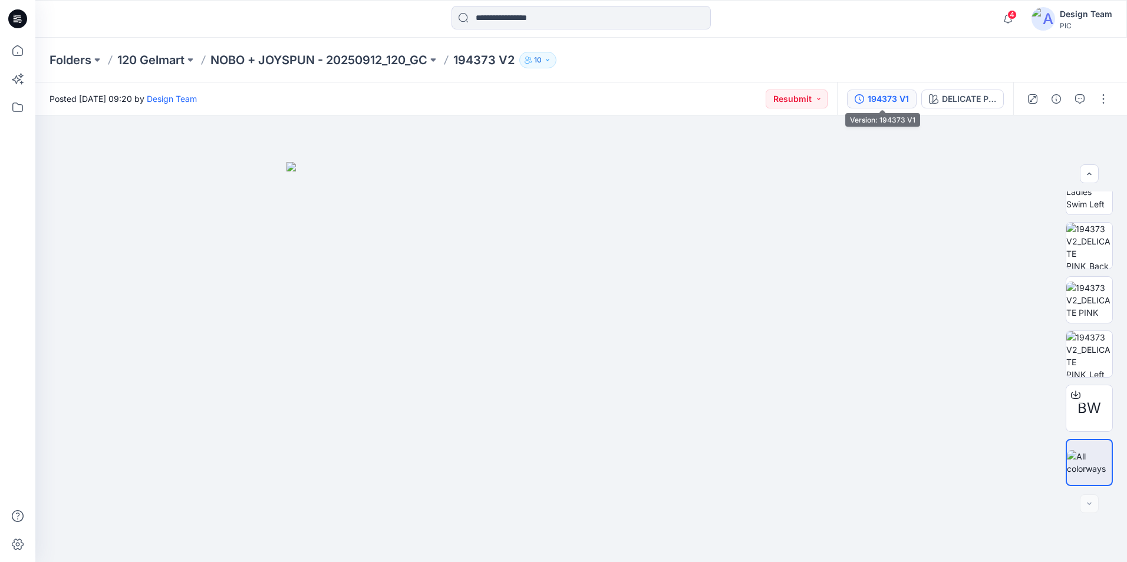
click at [882, 98] on div "194373 V1" at bounding box center [888, 99] width 41 height 13
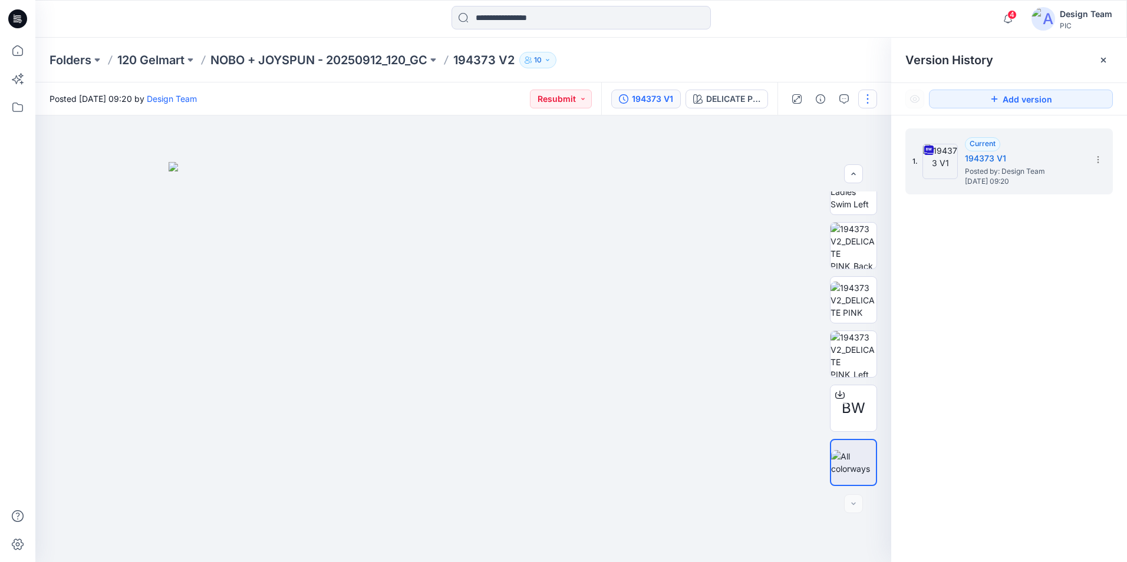
click at [870, 100] on button "button" at bounding box center [867, 99] width 19 height 19
click at [810, 158] on button "Edit" at bounding box center [818, 160] width 108 height 22
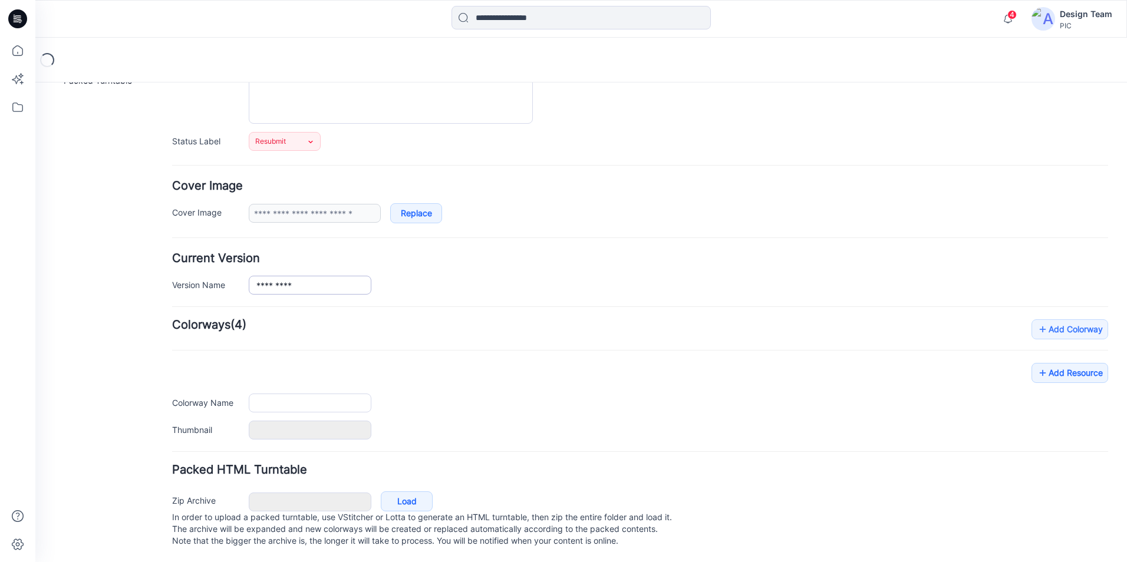
scroll to position [144, 0]
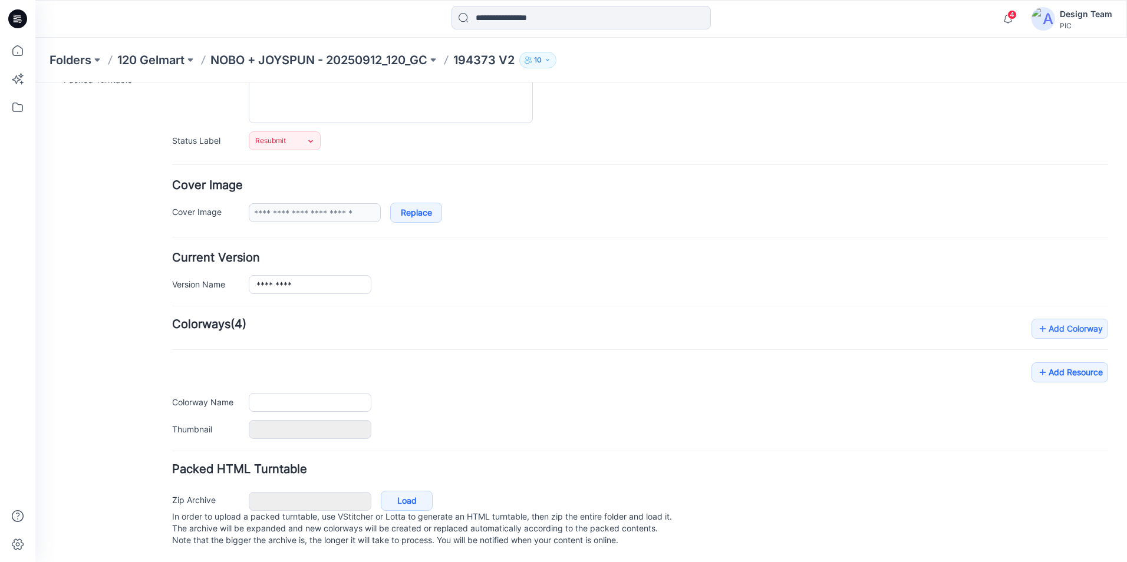
type input "*********"
type input "**********"
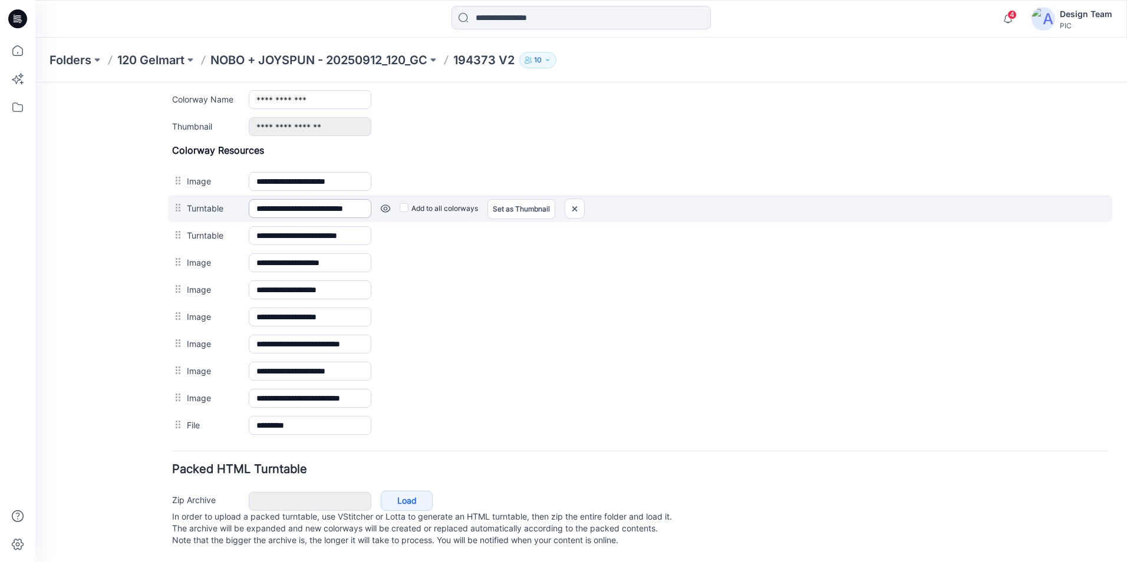
scroll to position [507, 0]
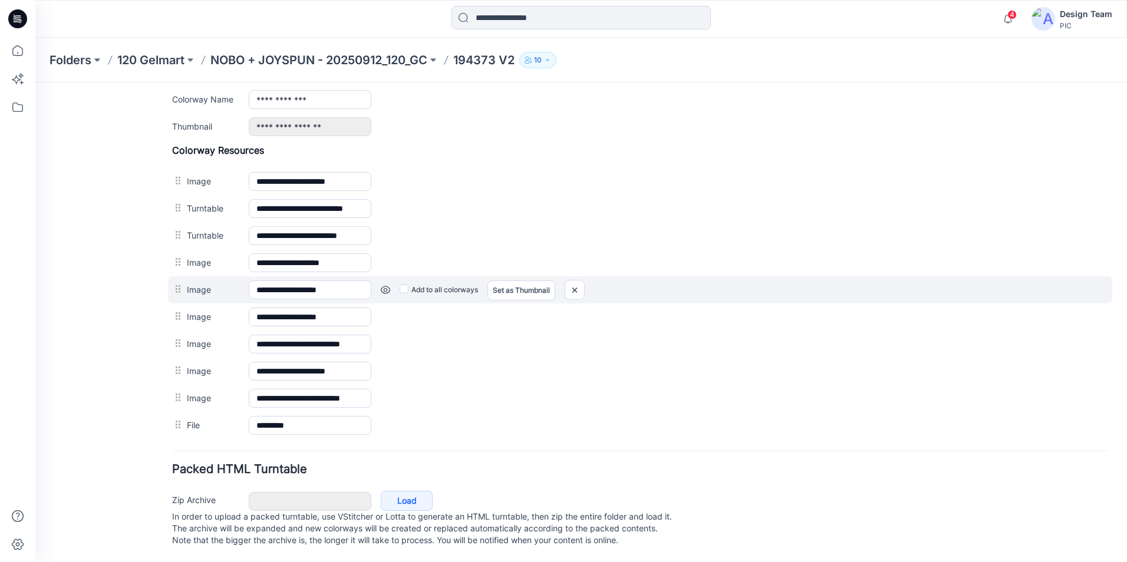
click at [386, 285] on link at bounding box center [385, 289] width 9 height 9
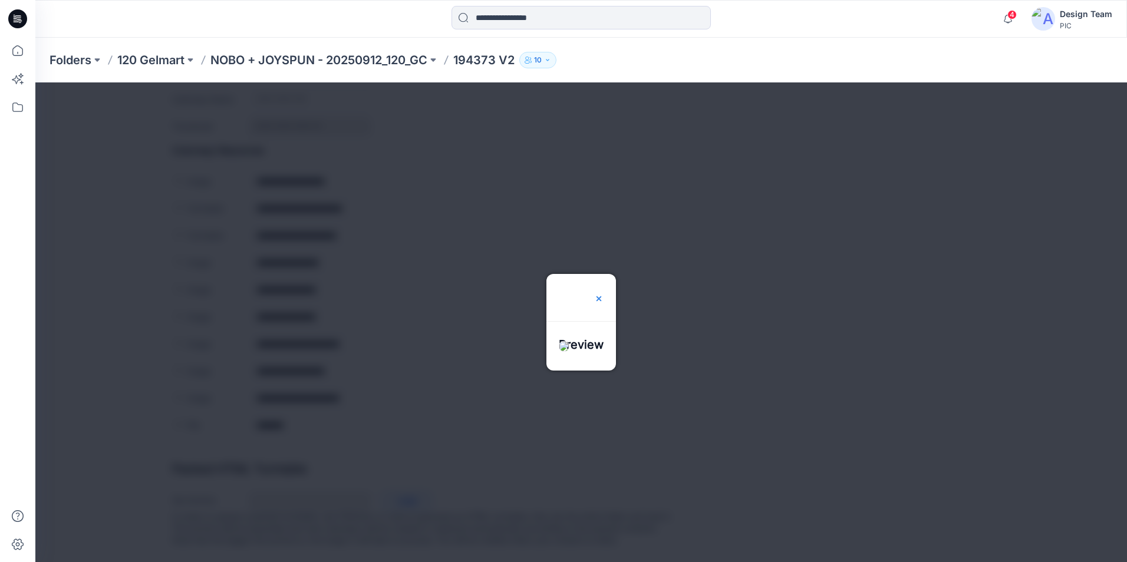
click at [604, 294] on img at bounding box center [598, 298] width 9 height 9
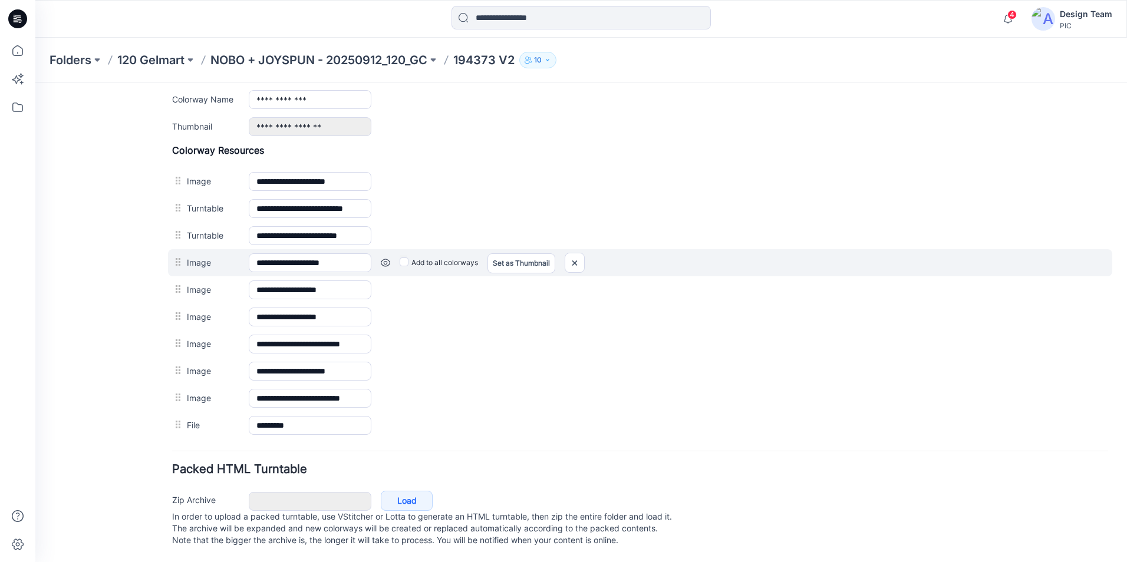
click at [382, 258] on link at bounding box center [385, 262] width 9 height 9
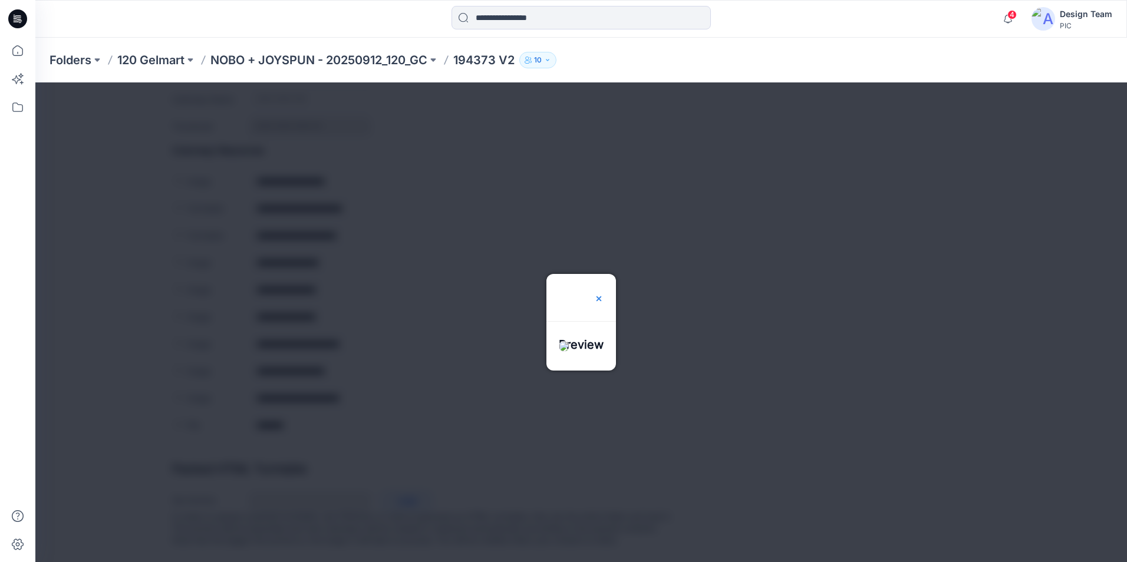
click at [604, 274] on div at bounding box center [598, 297] width 9 height 47
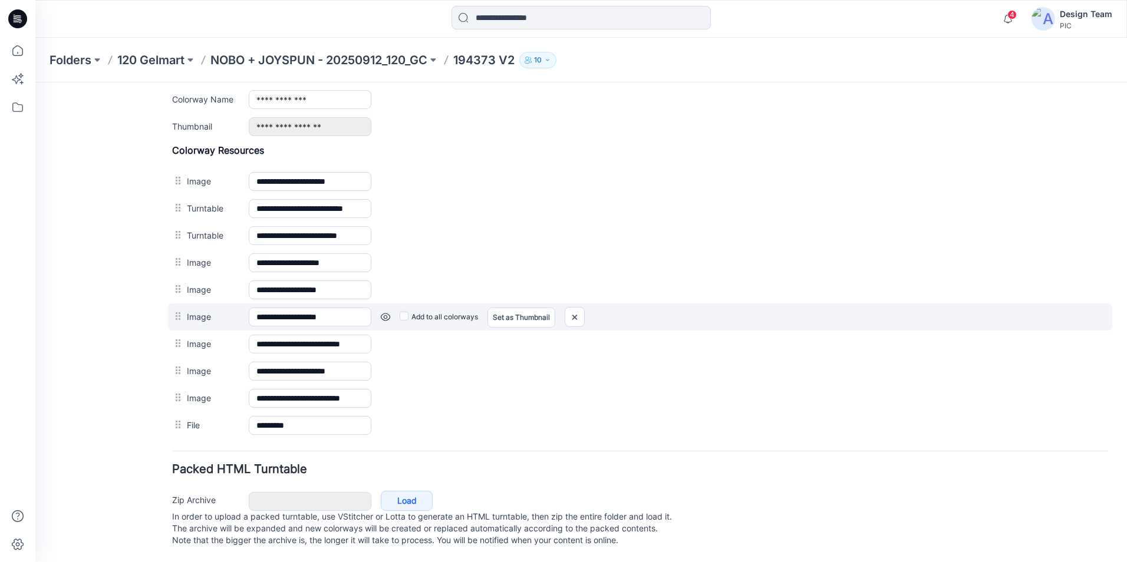
click at [385, 312] on link at bounding box center [385, 316] width 9 height 9
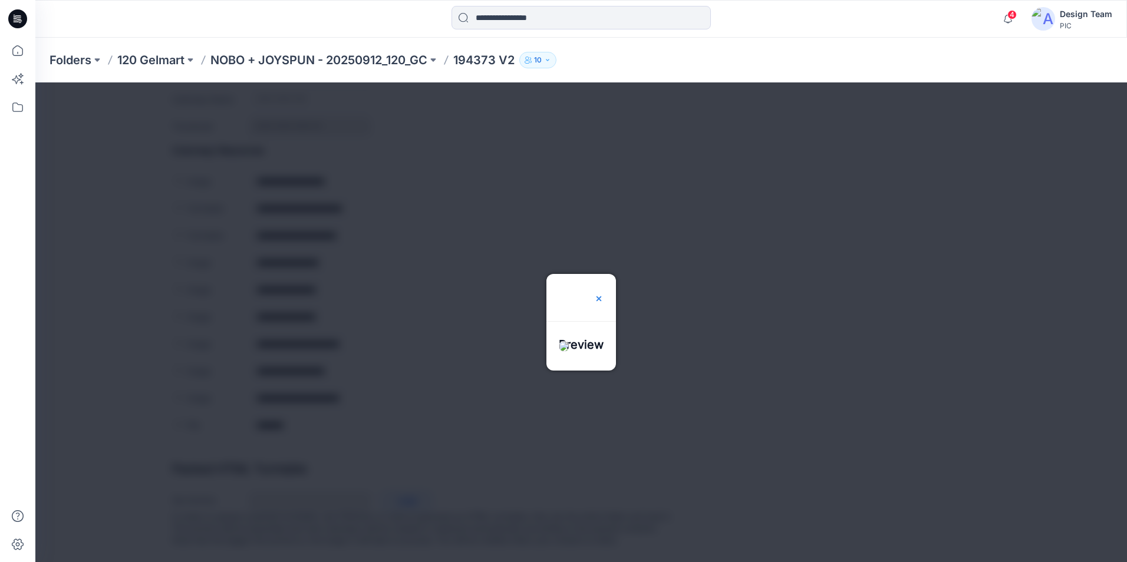
click at [604, 294] on img at bounding box center [598, 298] width 9 height 9
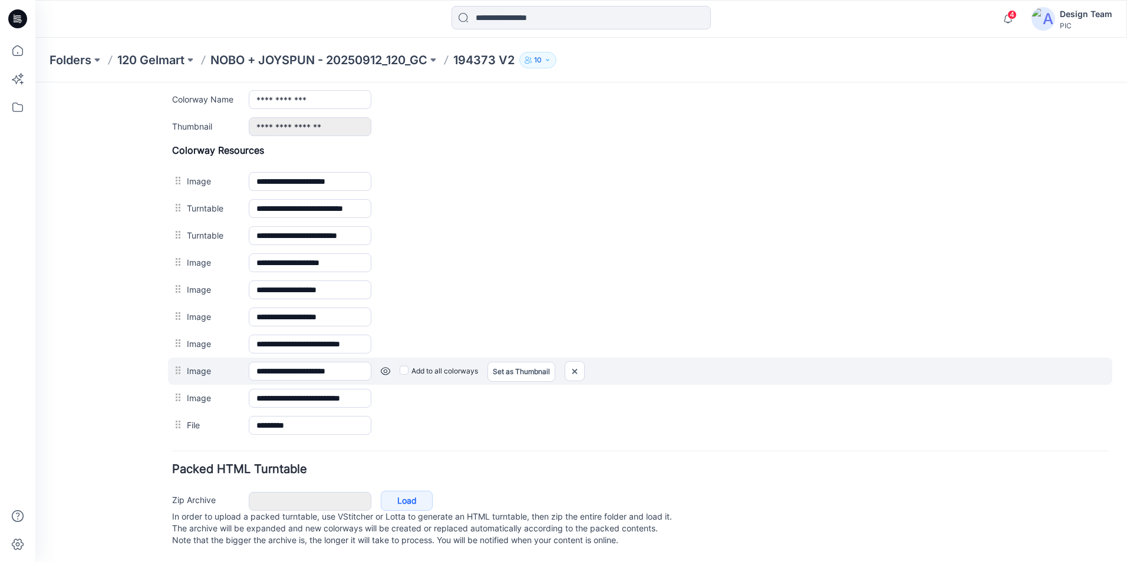
click at [382, 367] on link at bounding box center [385, 371] width 9 height 9
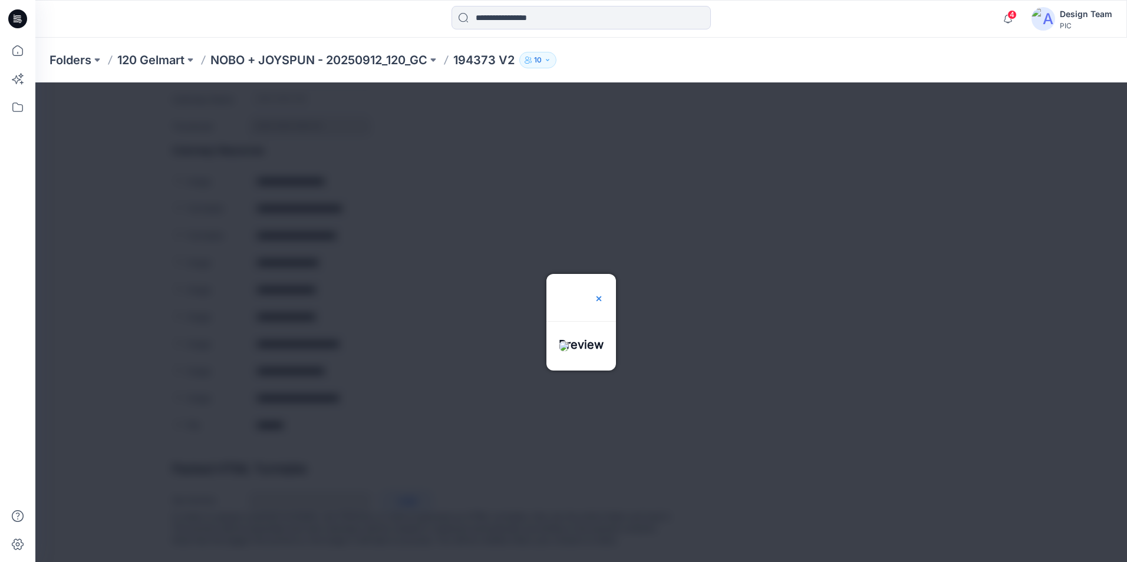
click at [604, 294] on img at bounding box center [598, 298] width 9 height 9
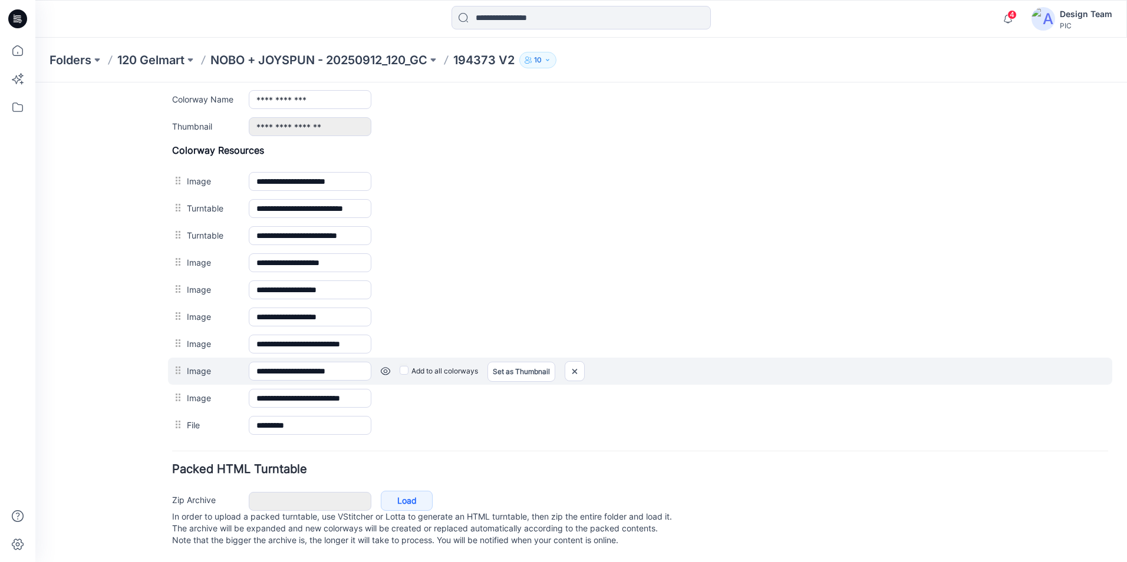
click at [384, 367] on link at bounding box center [385, 371] width 9 height 9
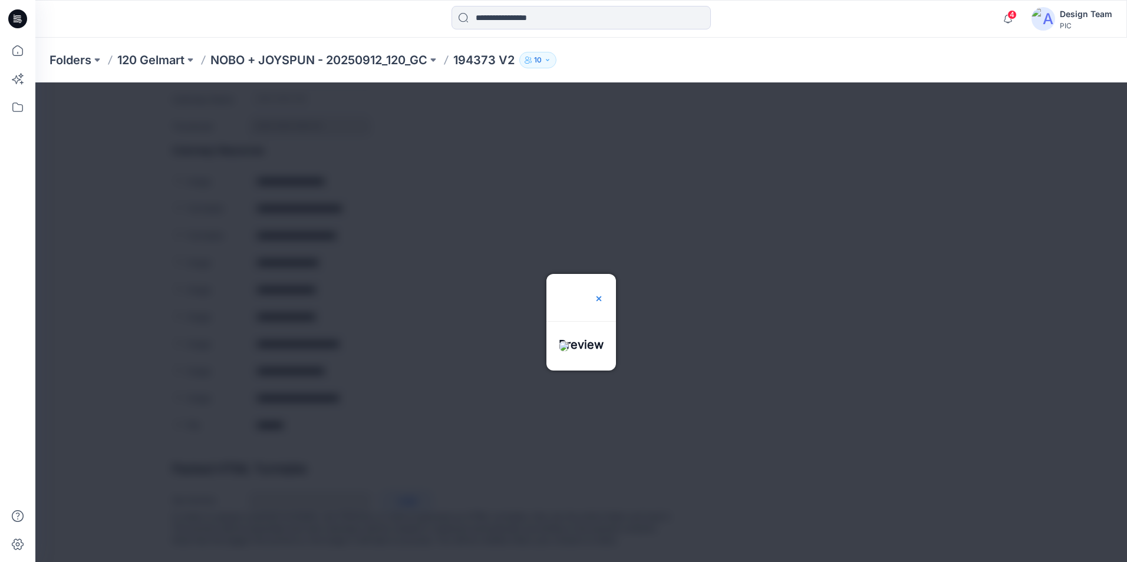
click at [604, 294] on img at bounding box center [598, 298] width 9 height 9
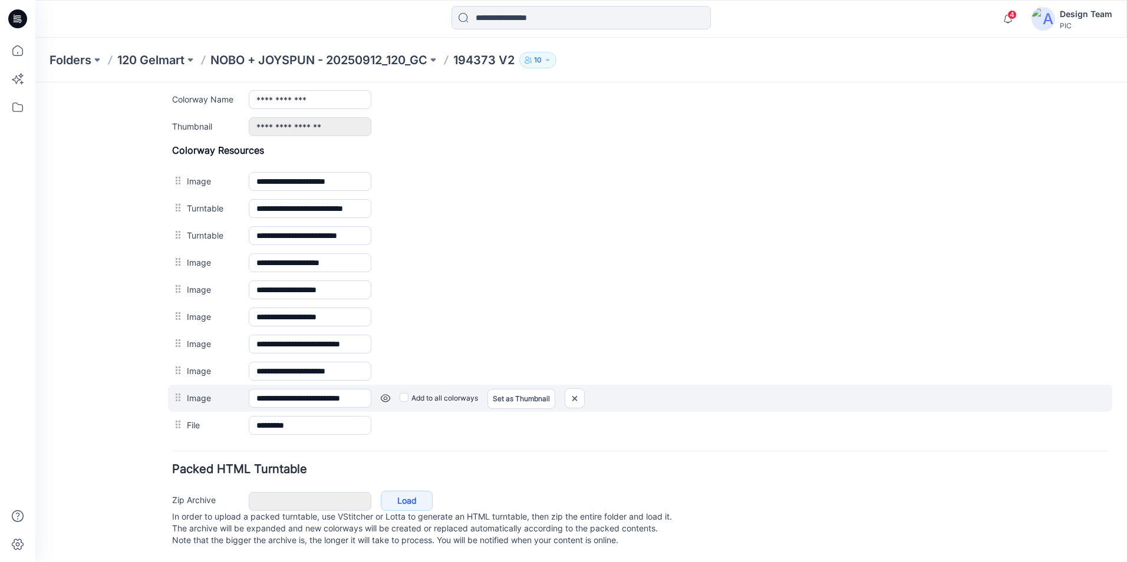
click at [387, 394] on link at bounding box center [385, 398] width 9 height 9
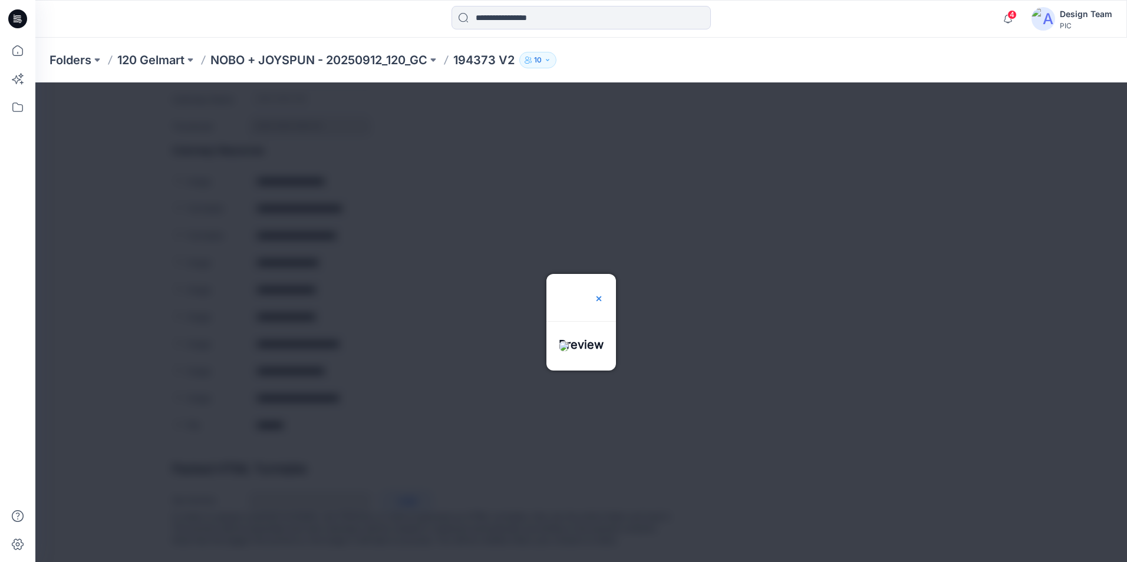
click at [604, 294] on img at bounding box center [598, 298] width 9 height 9
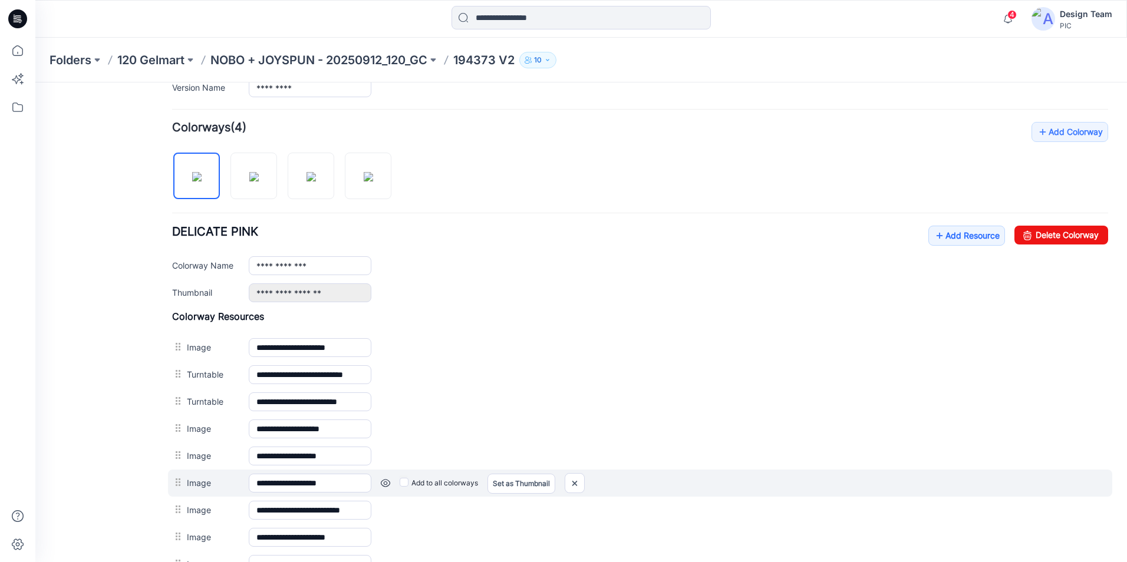
scroll to position [271, 0]
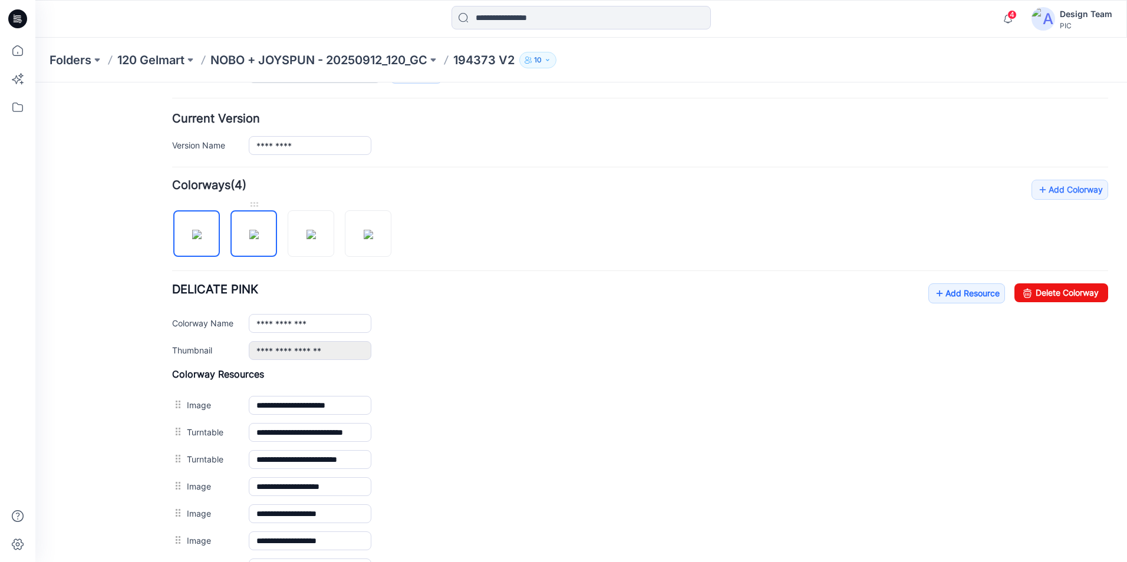
click at [259, 230] on img at bounding box center [253, 234] width 9 height 9
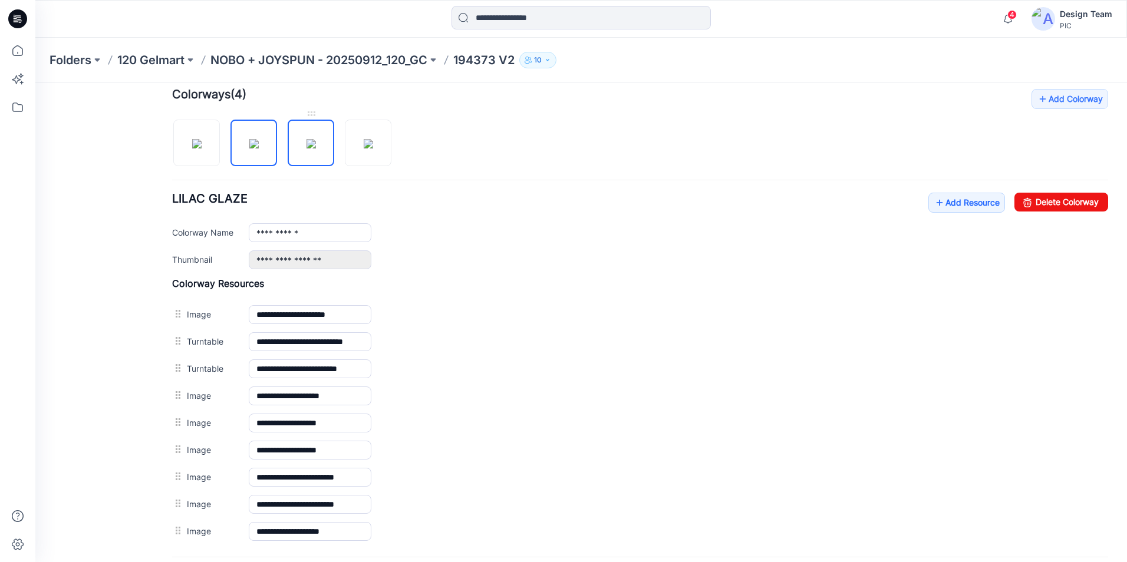
click at [306, 149] on img at bounding box center [310, 143] width 9 height 9
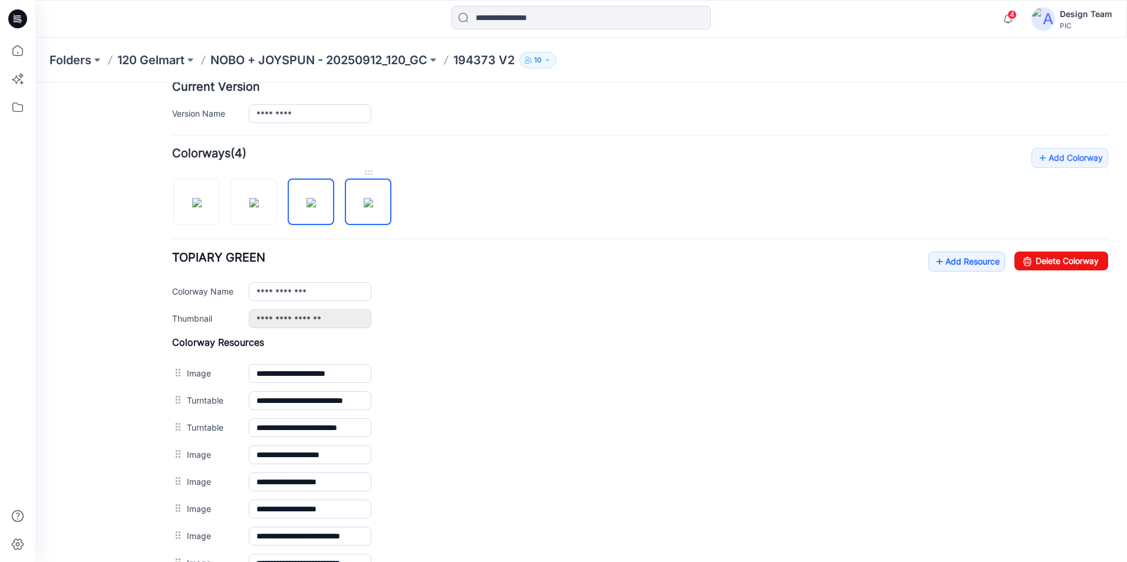
click at [353, 180] on link at bounding box center [368, 202] width 47 height 47
type input "**********"
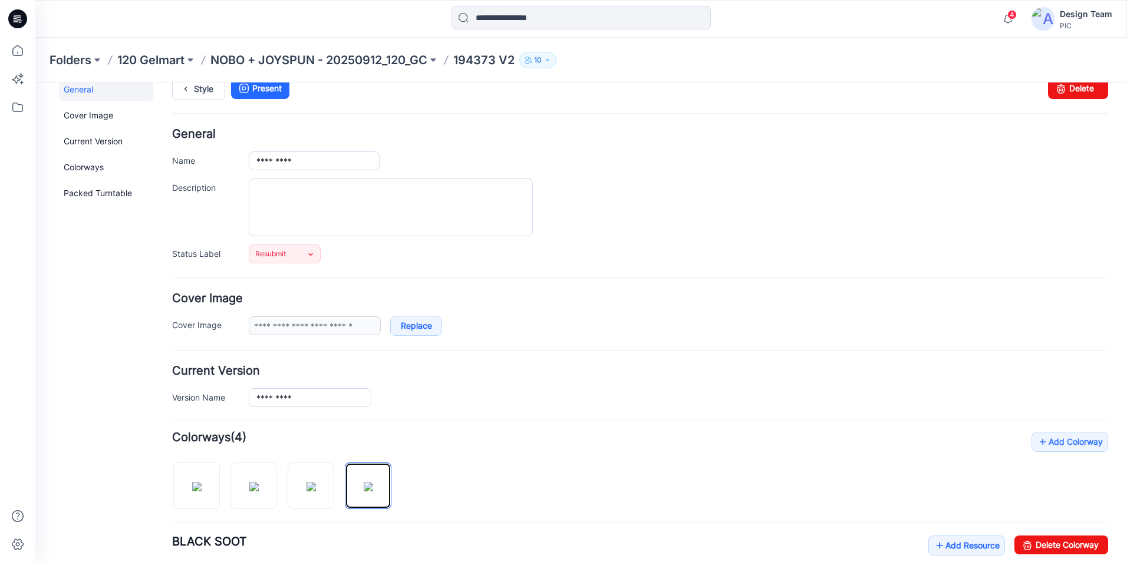
scroll to position [0, 0]
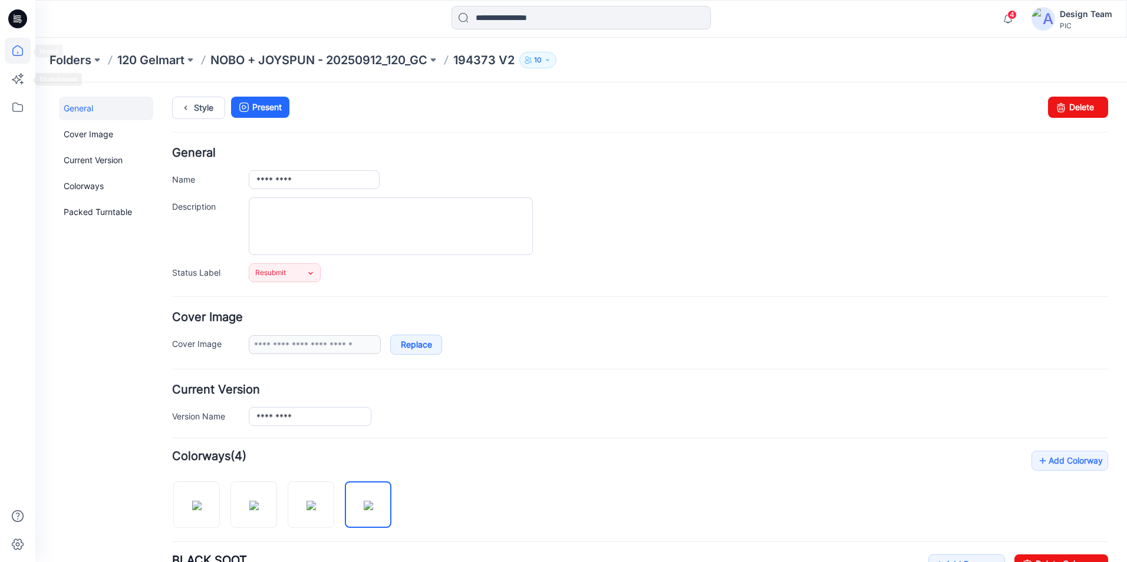
click at [7, 50] on icon at bounding box center [18, 51] width 26 height 26
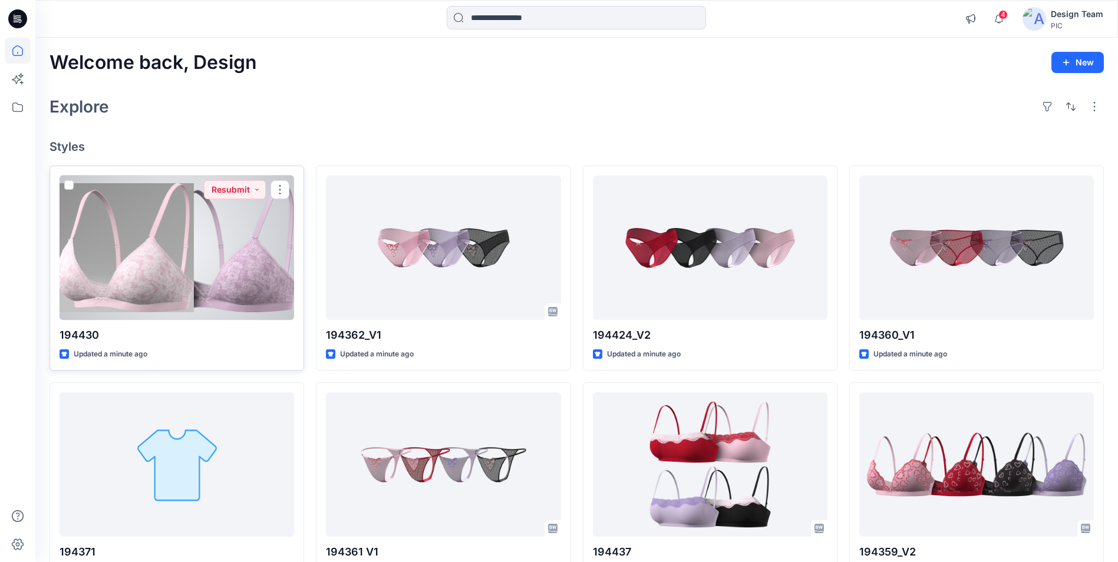
click at [207, 269] on div at bounding box center [177, 248] width 235 height 144
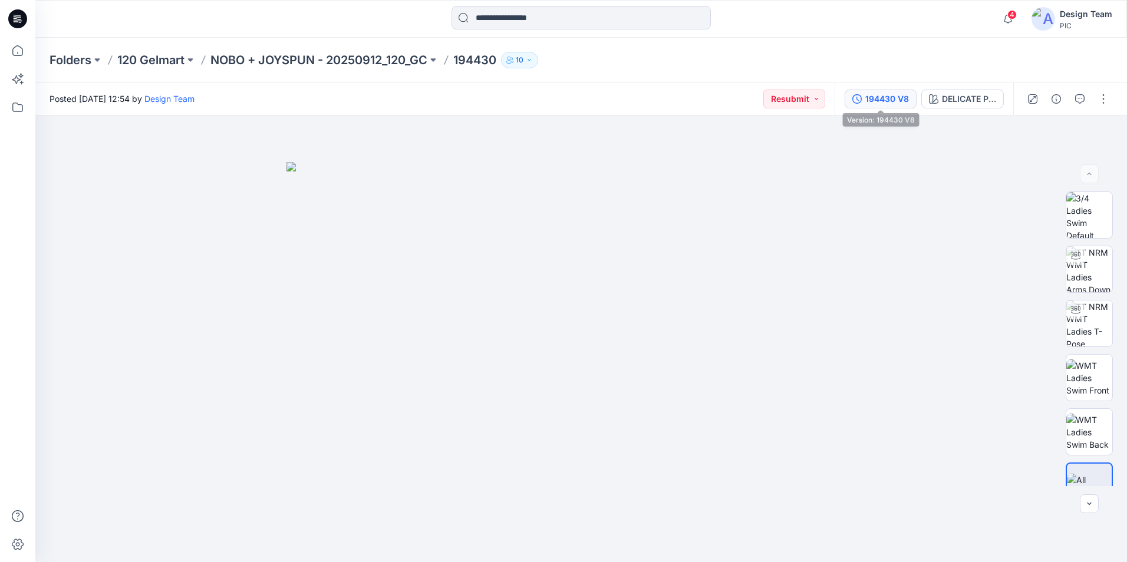
click at [873, 101] on div "194430 V8" at bounding box center [887, 99] width 44 height 13
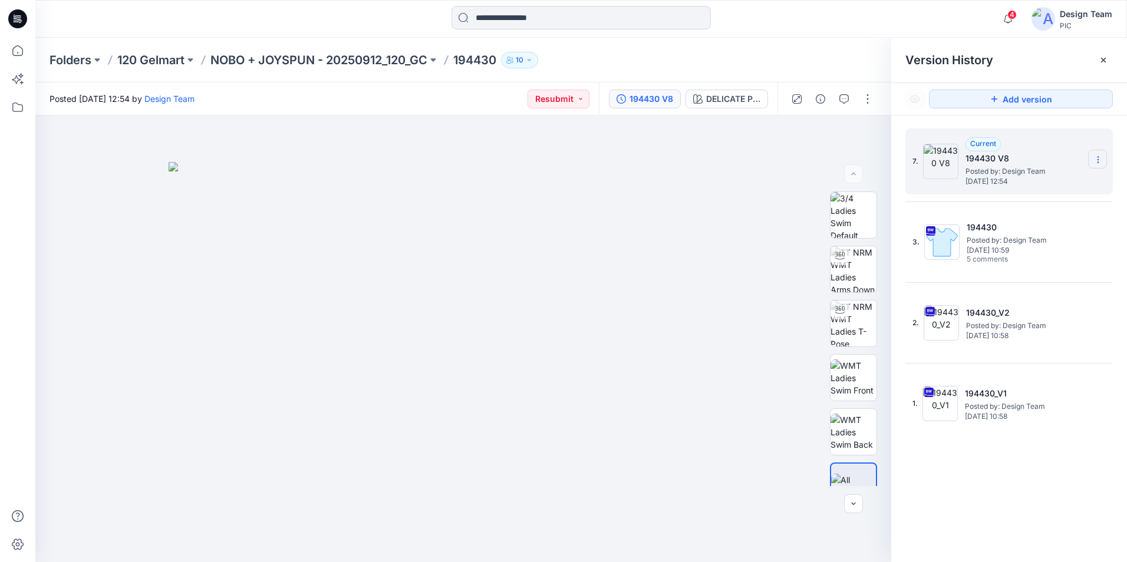
click at [1106, 158] on section at bounding box center [1097, 159] width 19 height 19
click at [714, 164] on img at bounding box center [463, 362] width 589 height 400
click at [1096, 160] on icon at bounding box center [1097, 159] width 9 height 9
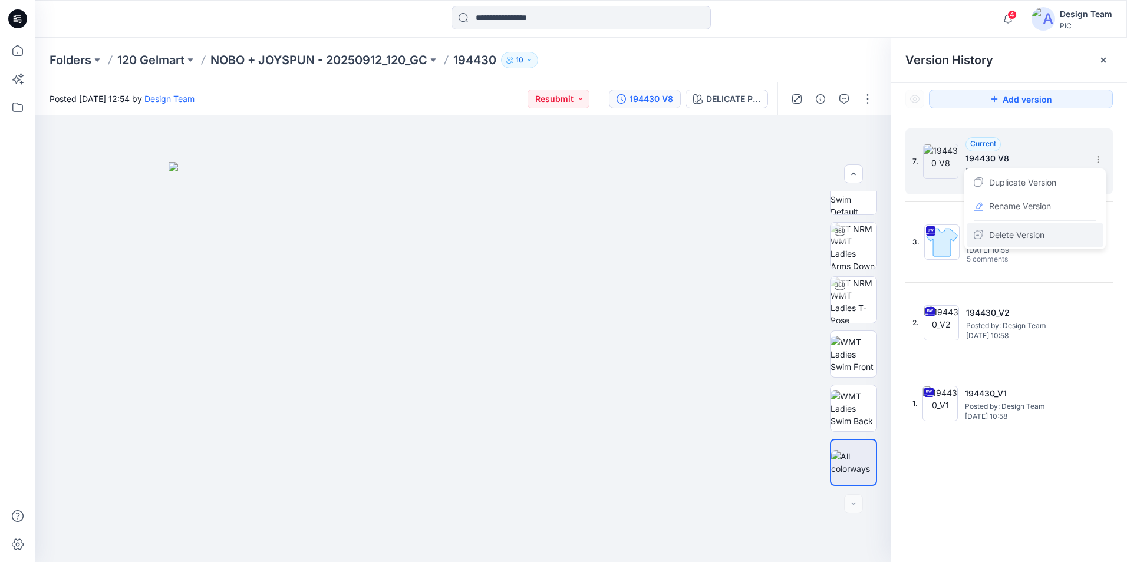
click at [1012, 233] on span "Delete Version" at bounding box center [1016, 235] width 55 height 14
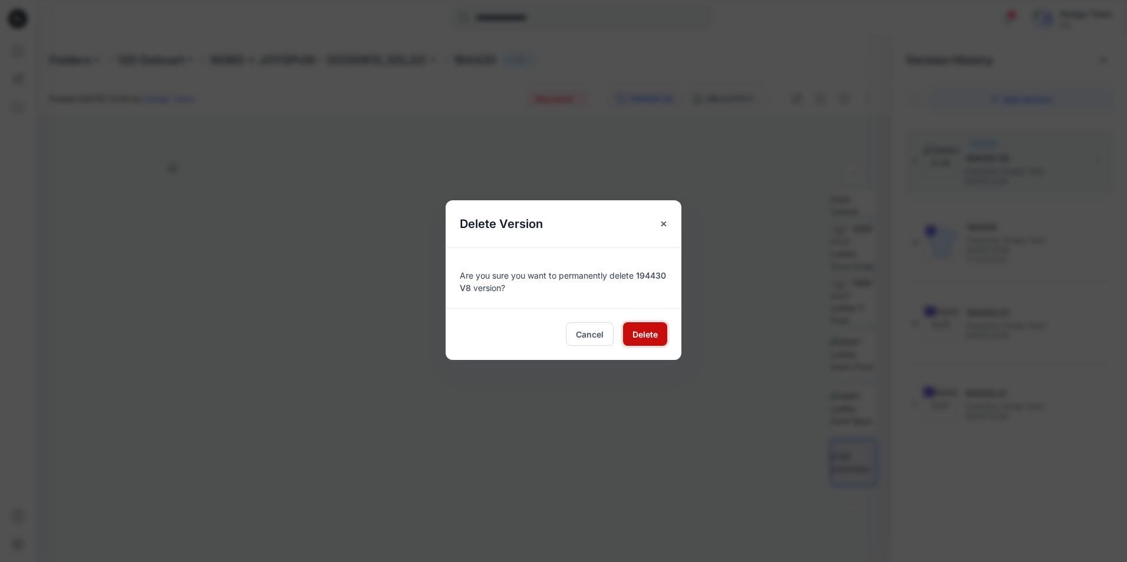
click at [642, 334] on span "Delete" at bounding box center [644, 334] width 25 height 12
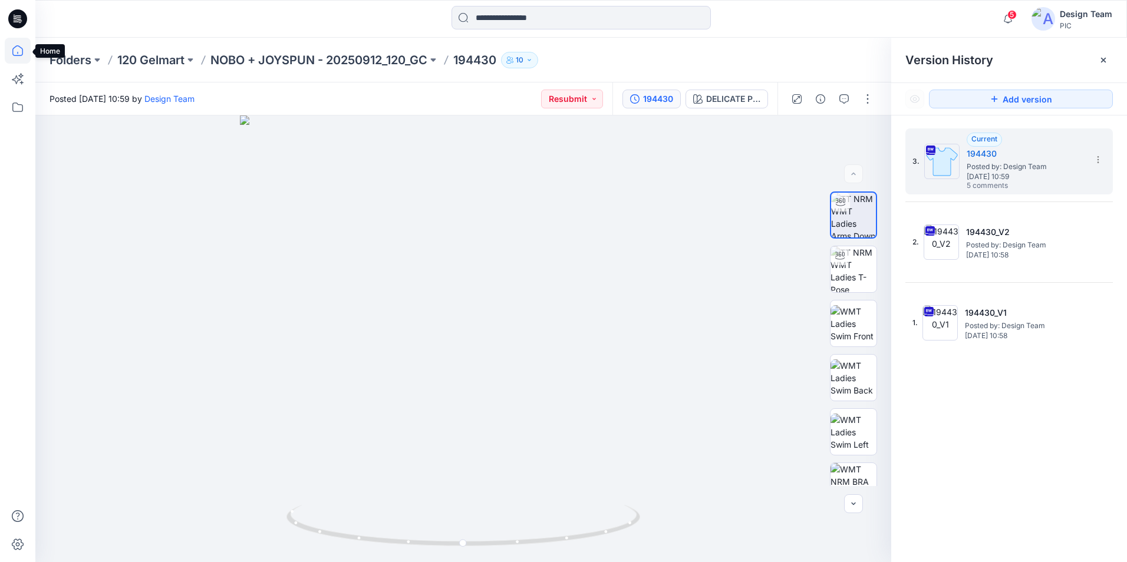
click at [20, 56] on icon at bounding box center [17, 50] width 11 height 11
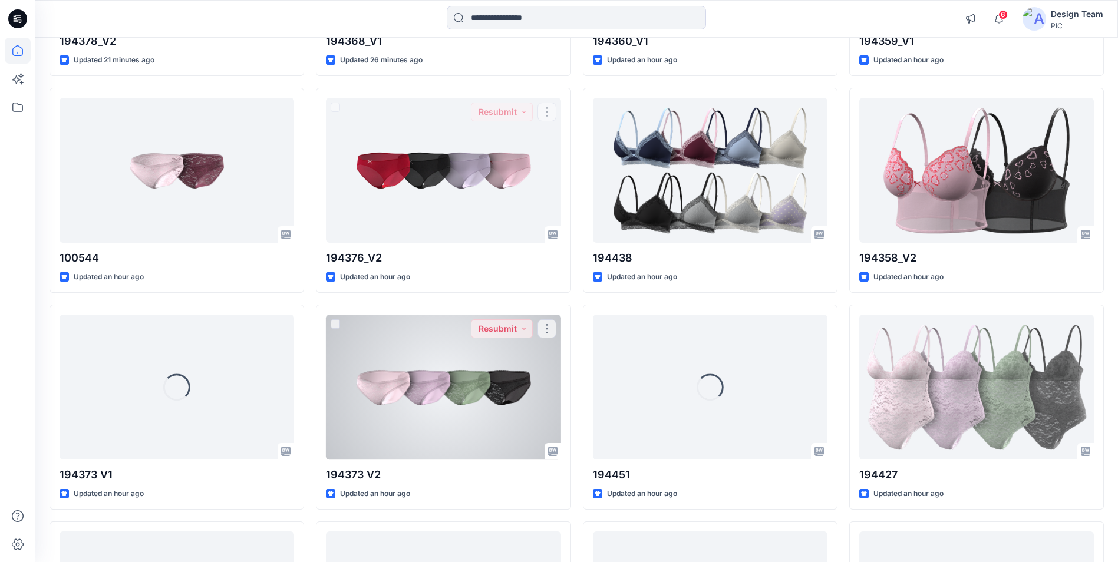
scroll to position [1185, 0]
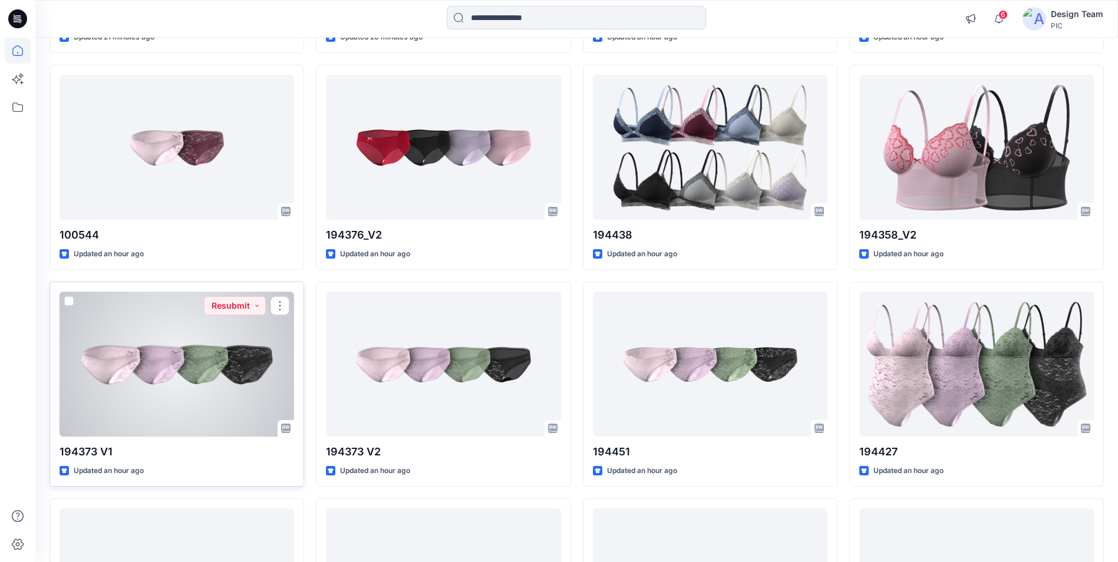
click at [156, 391] on div at bounding box center [177, 364] width 235 height 144
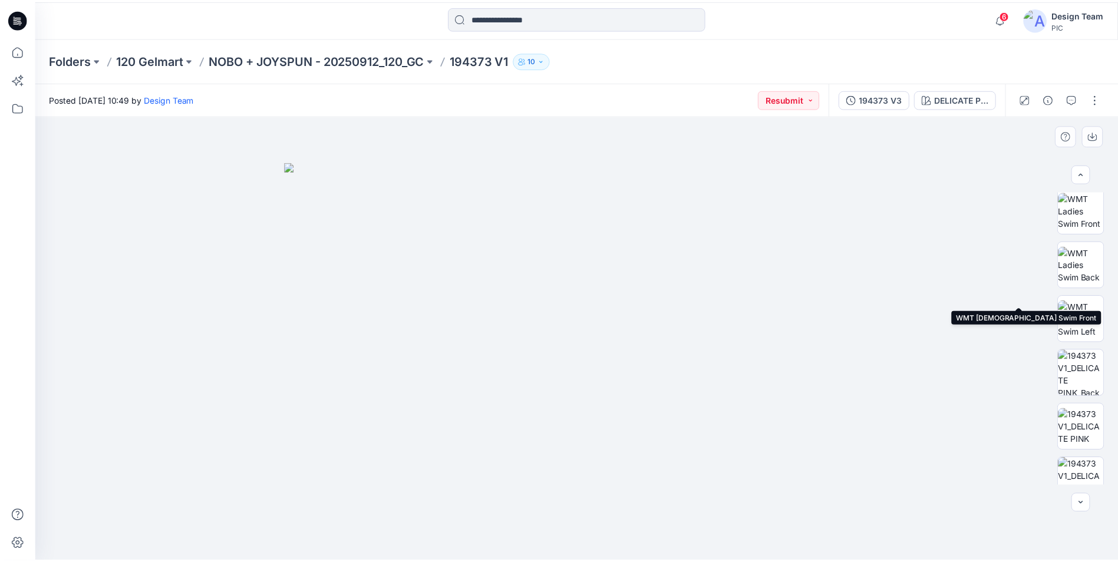
scroll to position [177, 0]
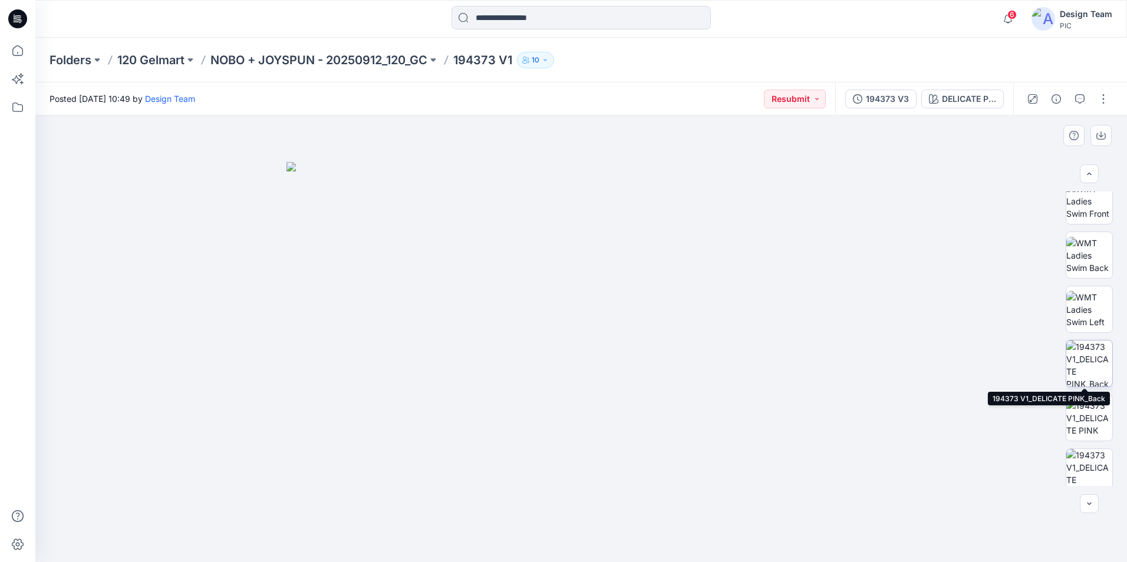
click at [1083, 368] on img at bounding box center [1089, 364] width 46 height 46
click at [14, 47] on icon at bounding box center [18, 51] width 26 height 26
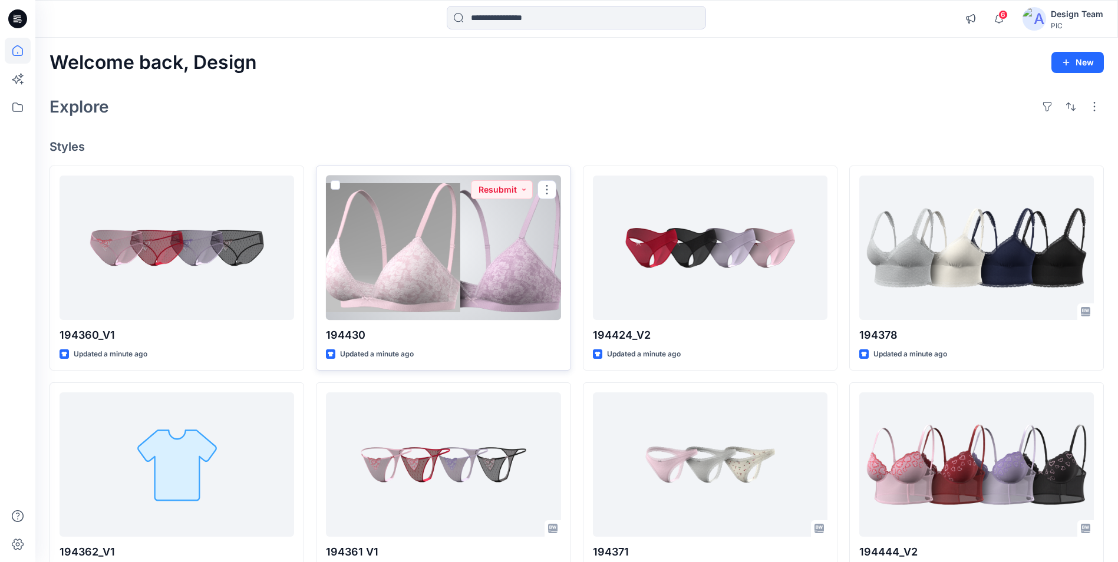
click at [465, 222] on div at bounding box center [443, 248] width 235 height 144
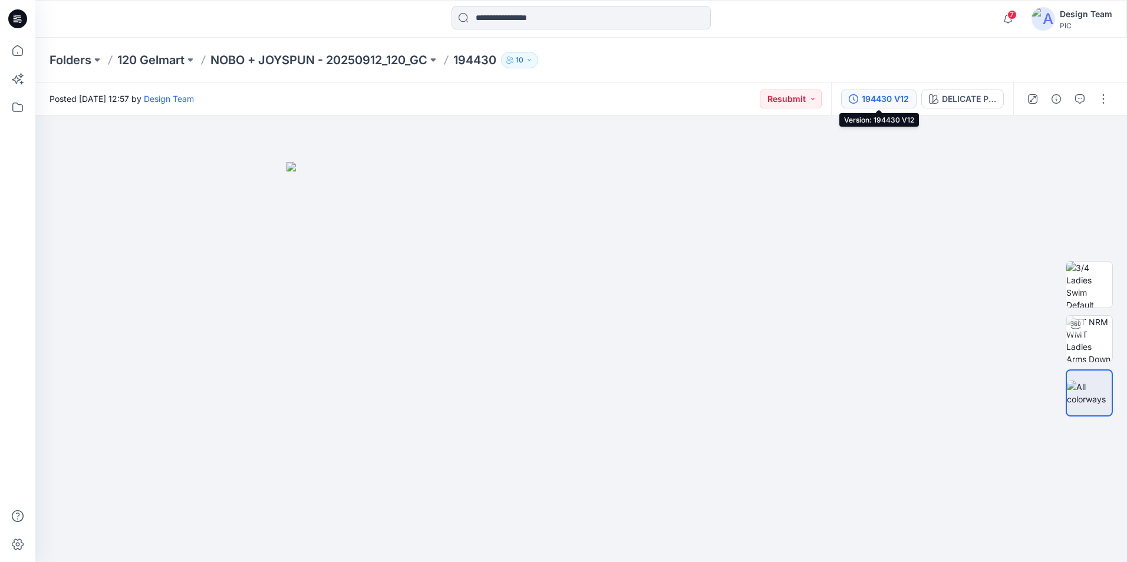
click at [888, 102] on div "194430 V12" at bounding box center [885, 99] width 47 height 13
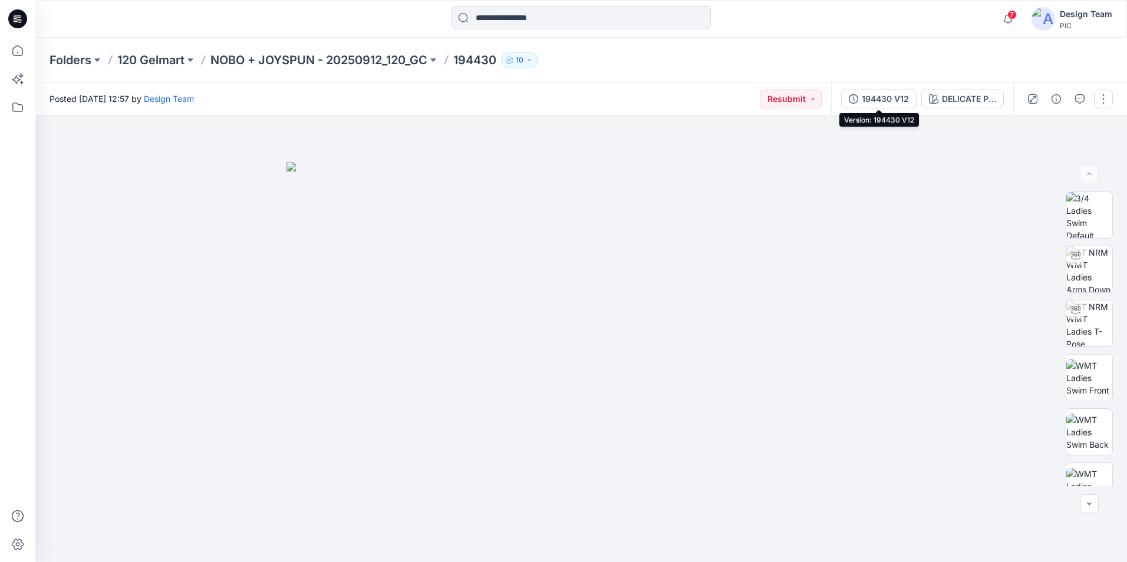
click at [859, 97] on button "194430 V12" at bounding box center [878, 99] width 75 height 19
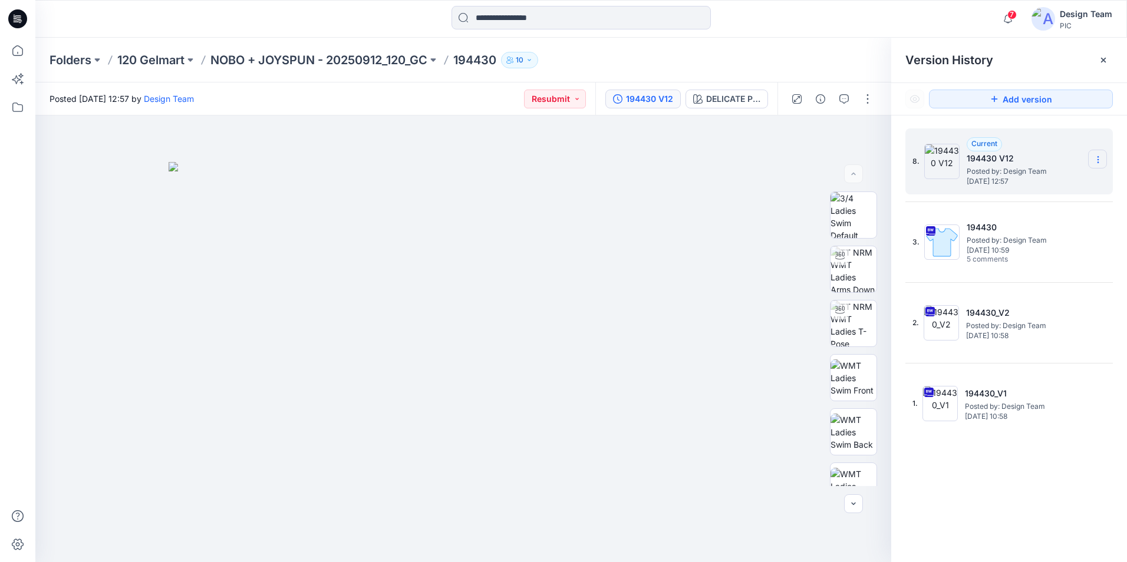
click at [1097, 157] on icon at bounding box center [1097, 157] width 1 height 1
click at [1041, 230] on span "Delete Version" at bounding box center [1016, 235] width 55 height 14
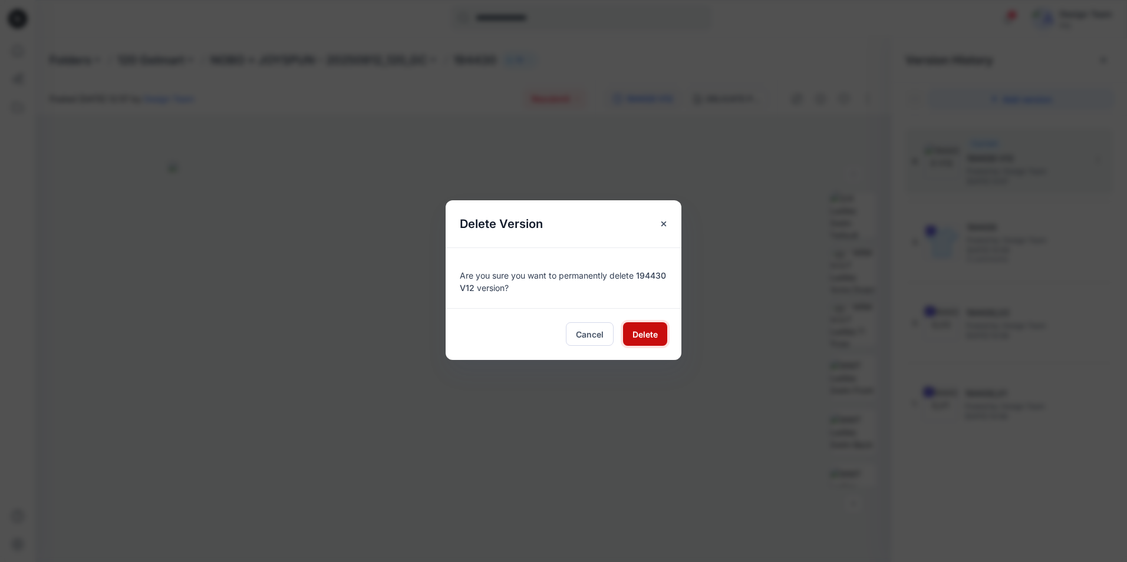
click at [645, 334] on span "Delete" at bounding box center [644, 334] width 25 height 12
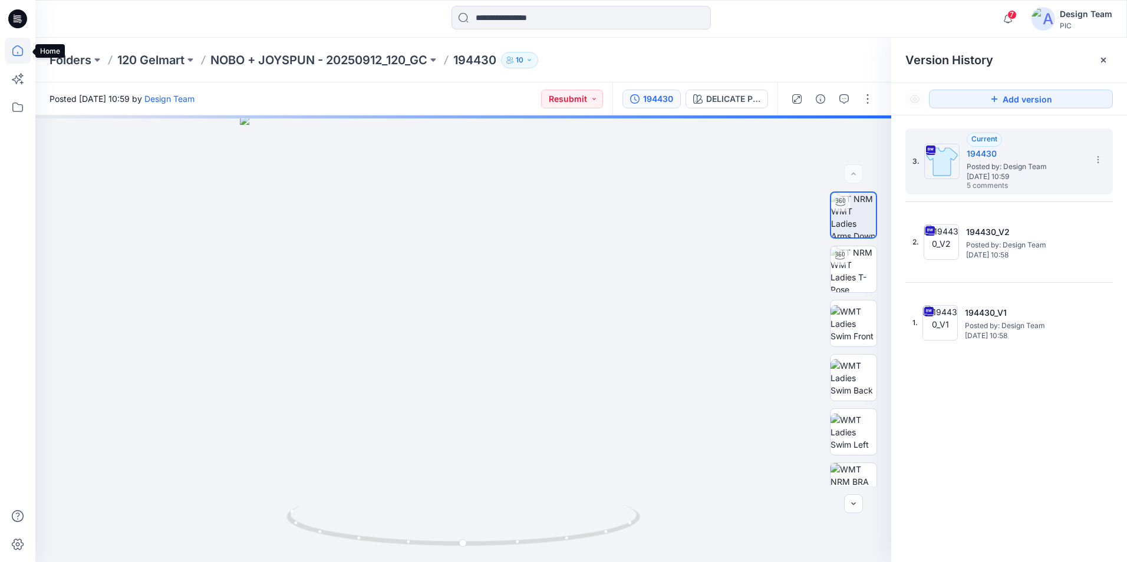
click at [14, 46] on icon at bounding box center [18, 51] width 26 height 26
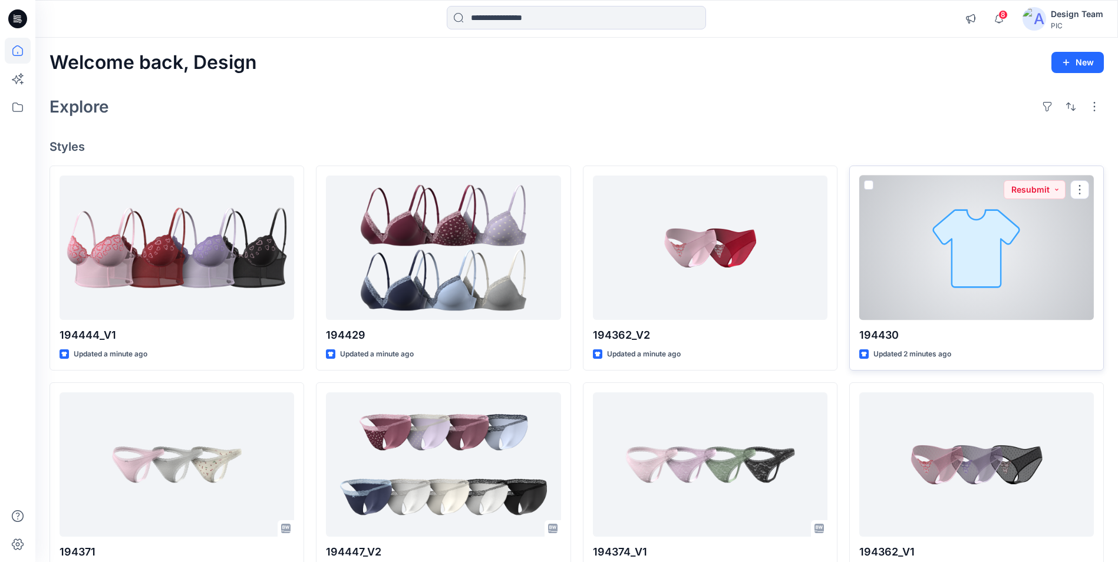
click at [949, 271] on div at bounding box center [976, 248] width 235 height 144
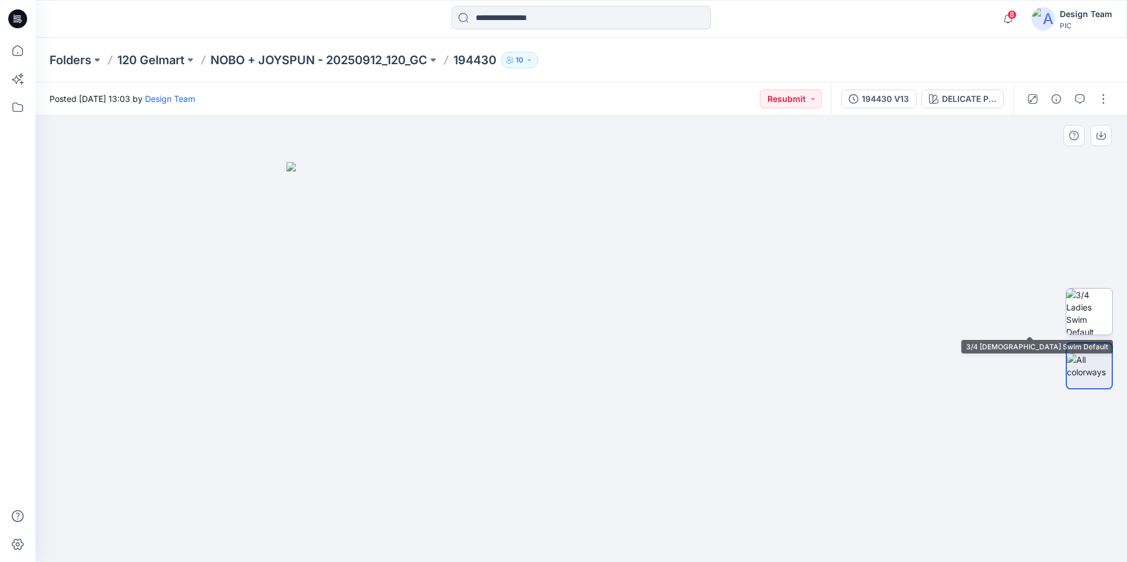
click at [1084, 315] on img at bounding box center [1089, 312] width 46 height 46
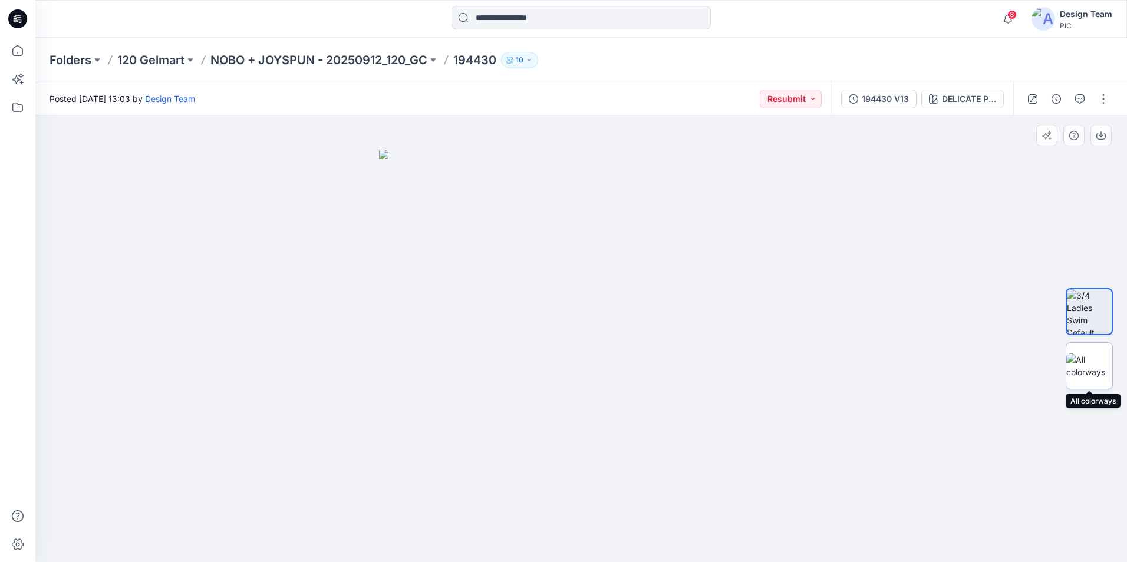
click at [1087, 364] on img at bounding box center [1089, 366] width 46 height 25
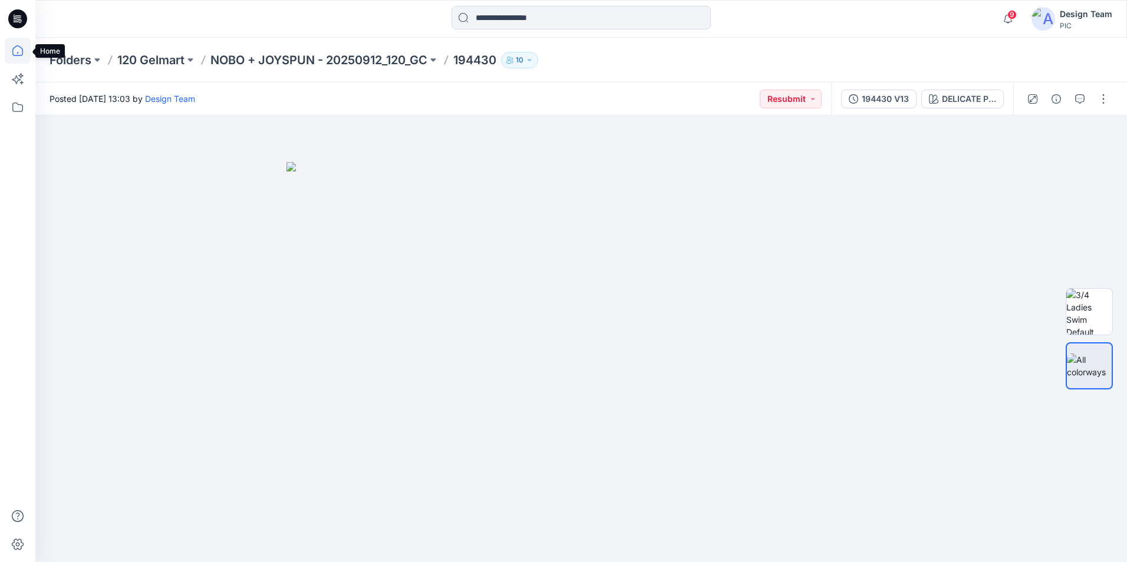
click at [19, 52] on icon at bounding box center [18, 51] width 26 height 26
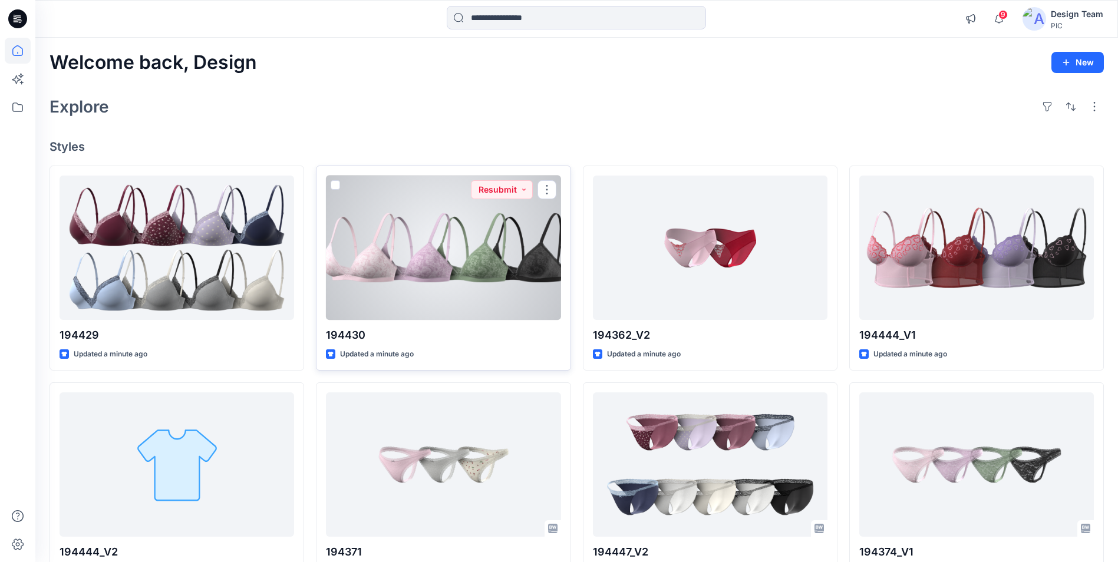
click at [493, 251] on div at bounding box center [443, 248] width 235 height 144
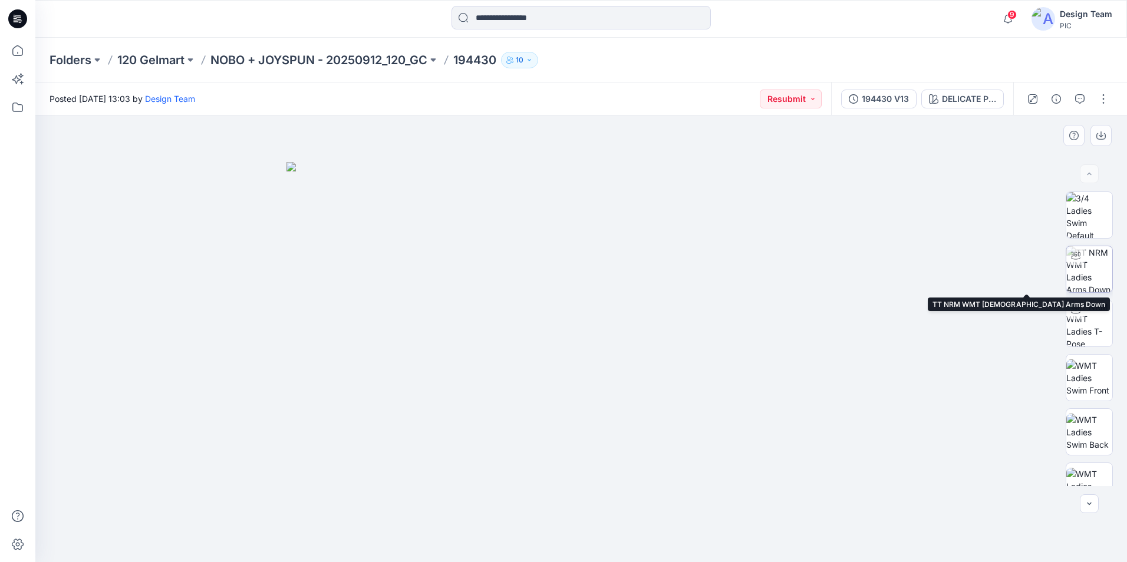
click at [1079, 275] on img at bounding box center [1089, 269] width 46 height 46
click at [576, 543] on circle at bounding box center [577, 543] width 7 height 7
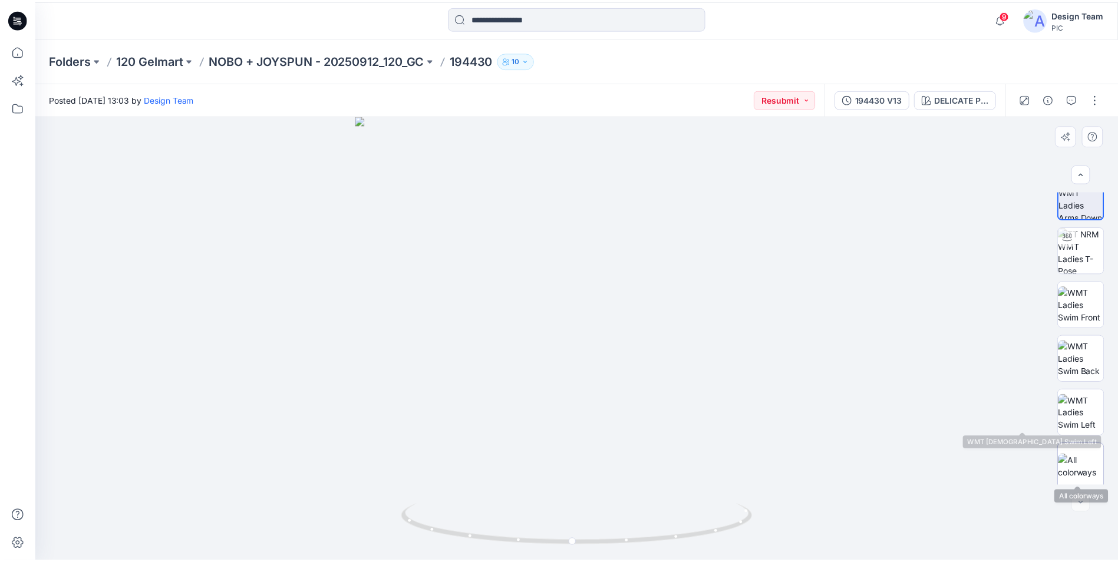
scroll to position [78, 0]
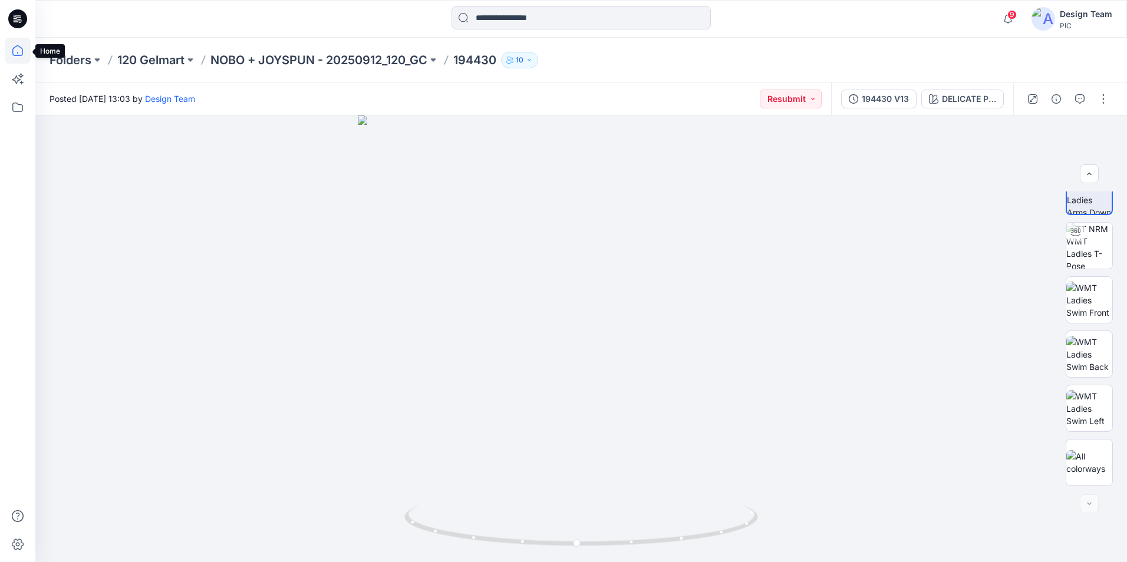
click at [15, 47] on icon at bounding box center [17, 50] width 11 height 11
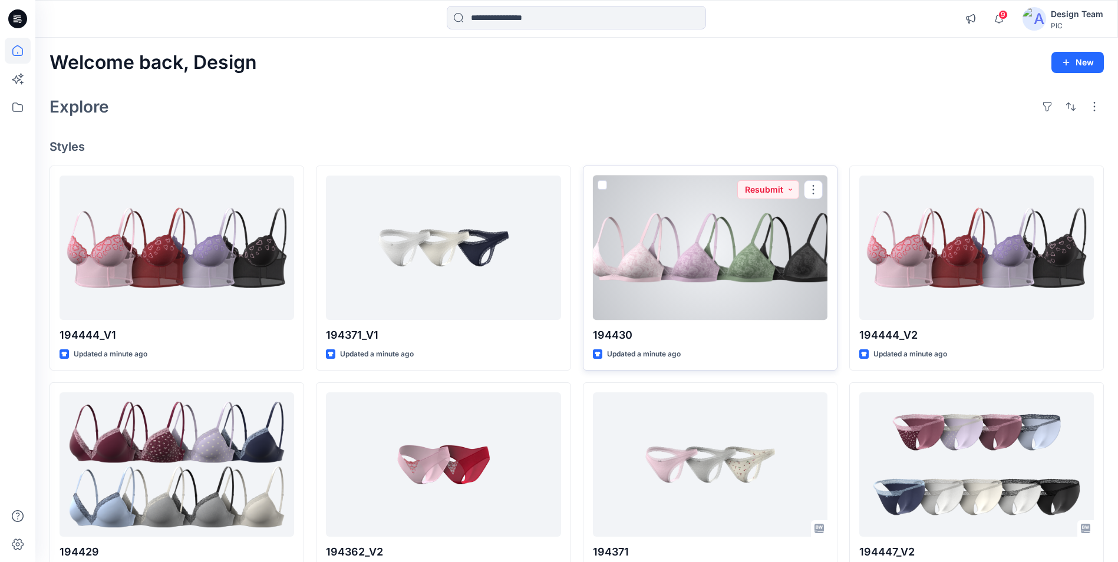
click at [708, 295] on div at bounding box center [710, 248] width 235 height 144
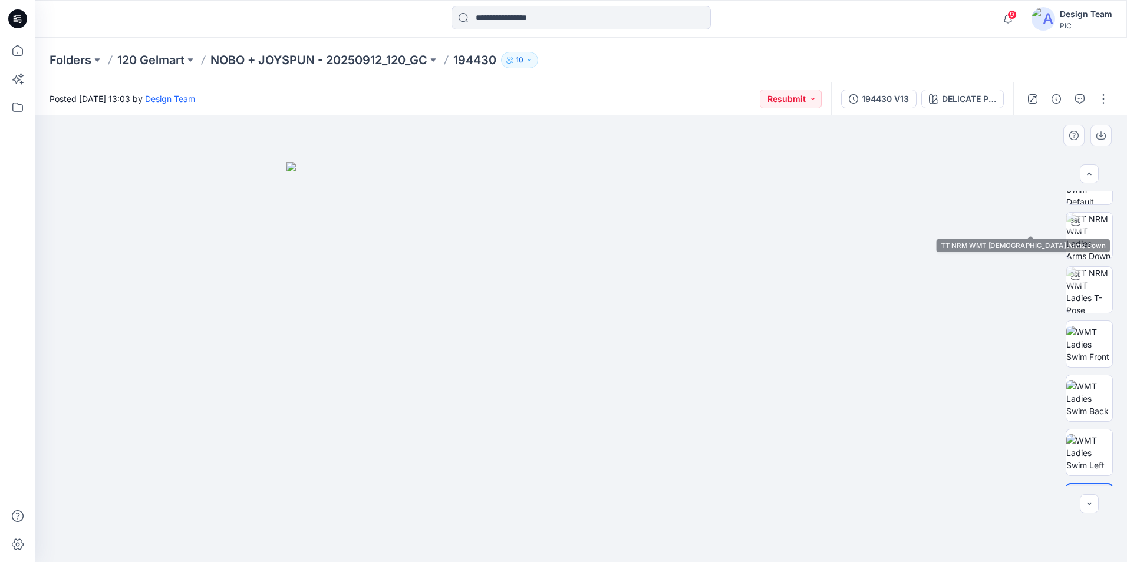
scroll to position [78, 0]
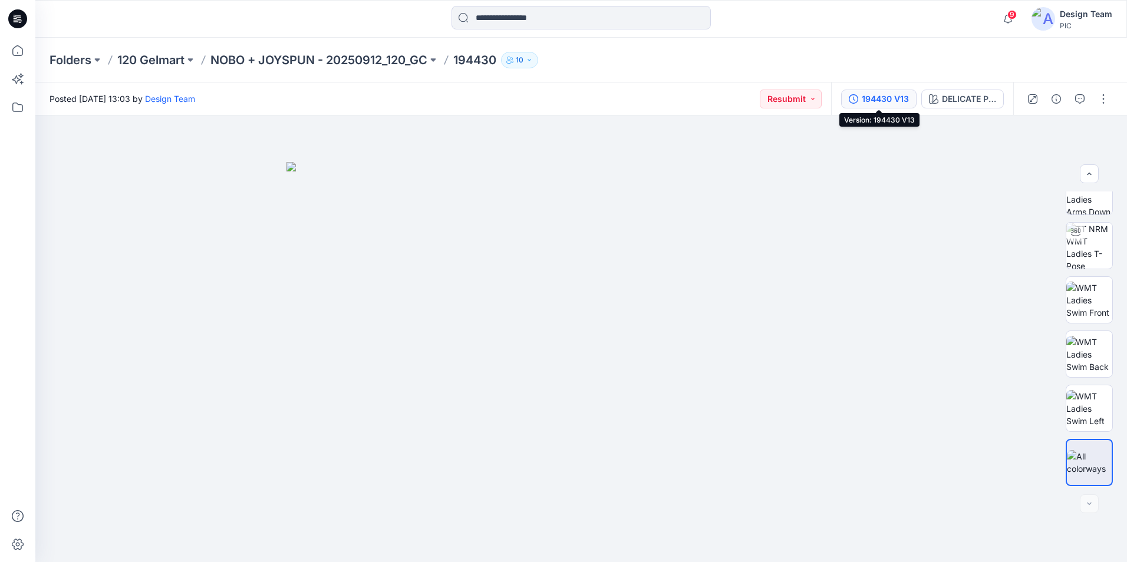
click at [885, 95] on div "194430 V13" at bounding box center [885, 99] width 47 height 13
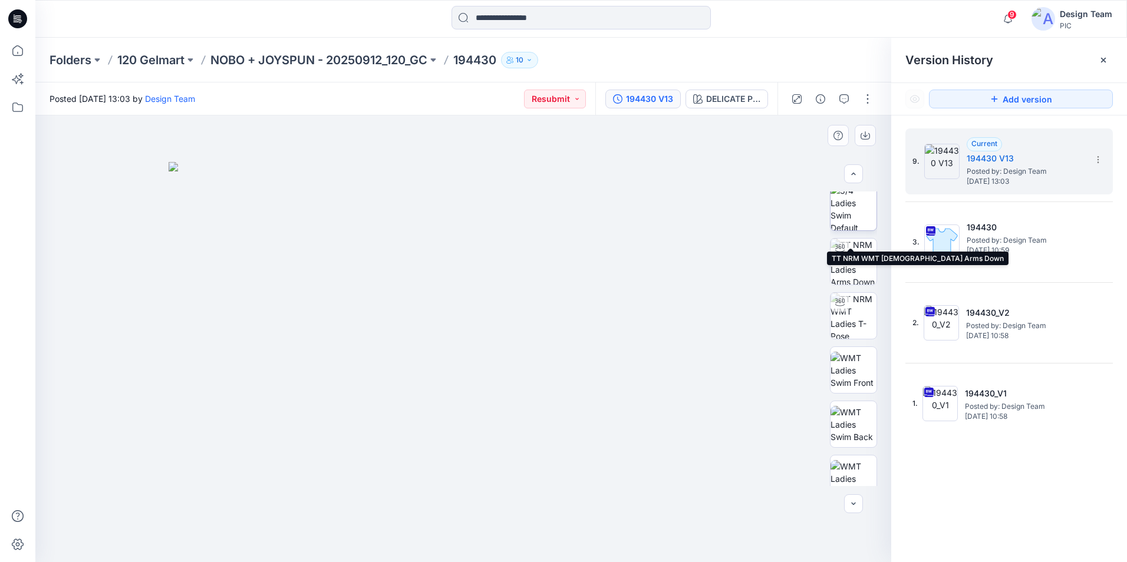
scroll to position [0, 0]
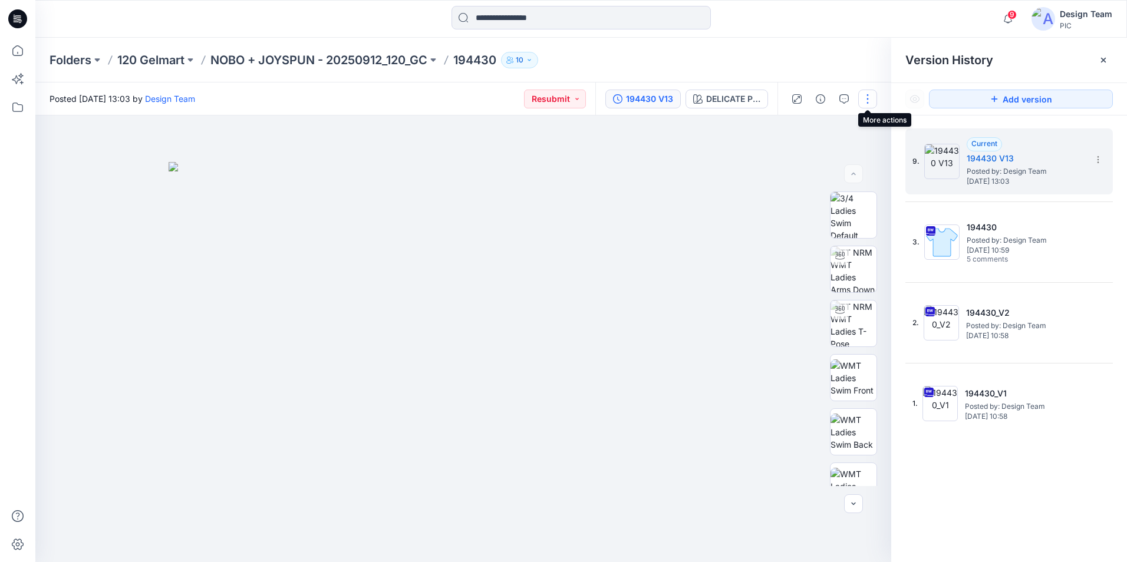
click at [868, 100] on button "button" at bounding box center [867, 99] width 19 height 19
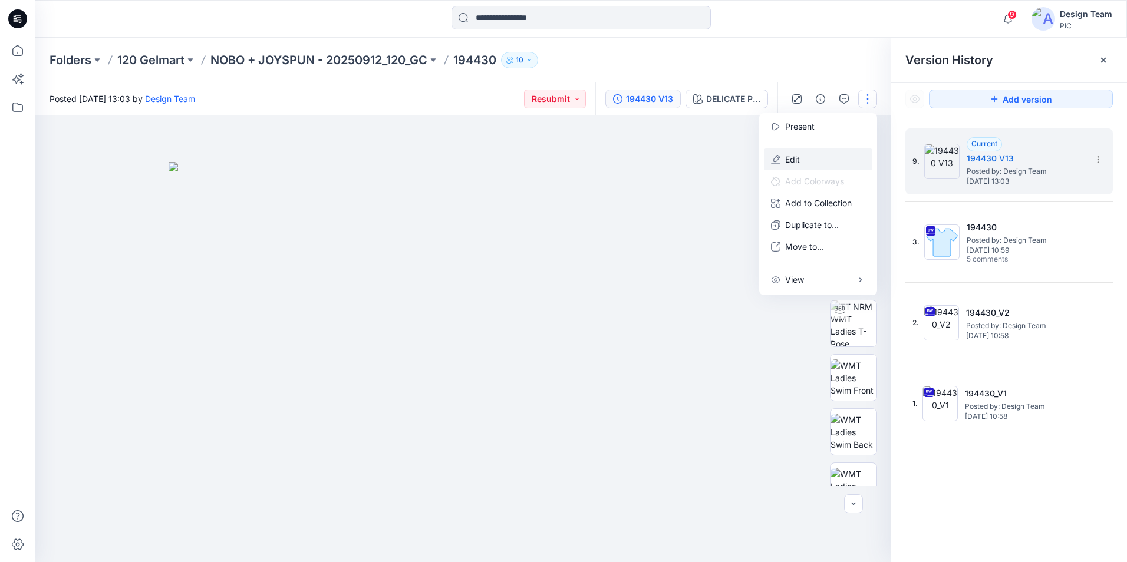
click at [796, 160] on p "Edit" at bounding box center [792, 159] width 15 height 12
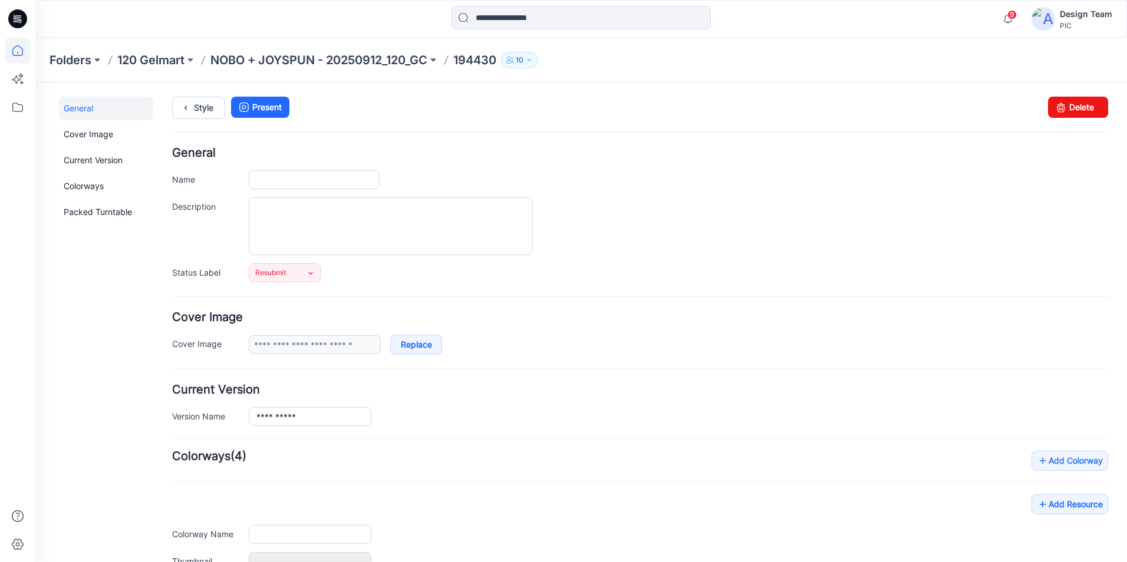
type input "******"
type input "**********"
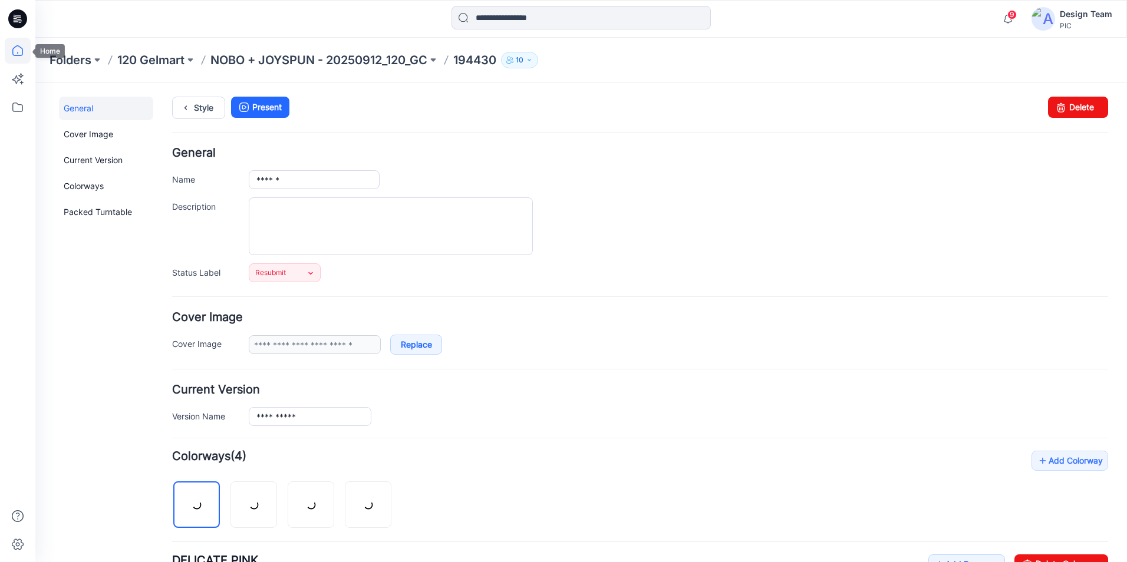
click at [20, 53] on icon at bounding box center [18, 51] width 26 height 26
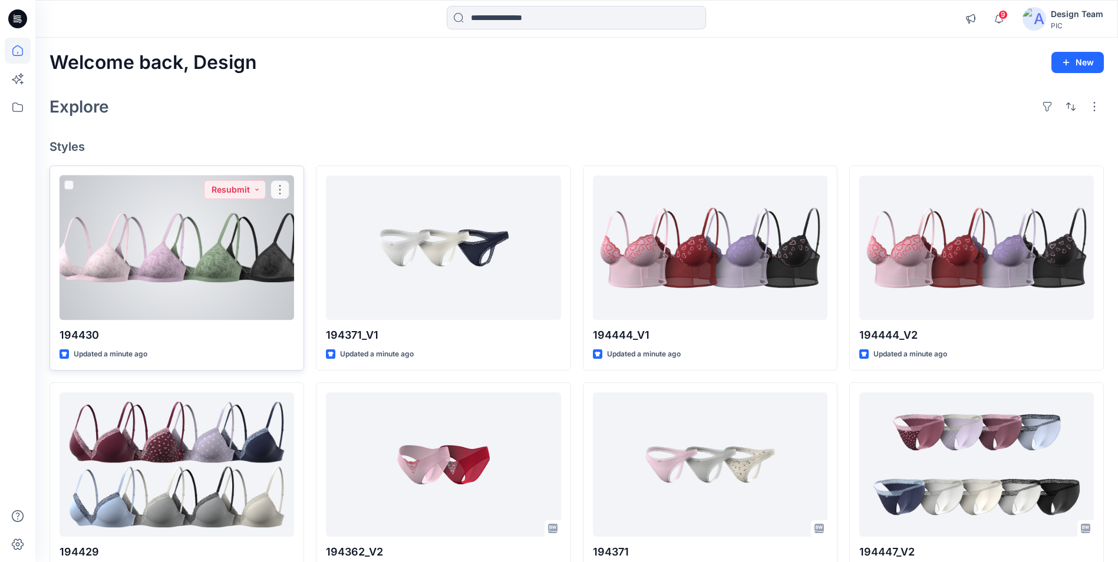
click at [215, 286] on div at bounding box center [177, 248] width 235 height 144
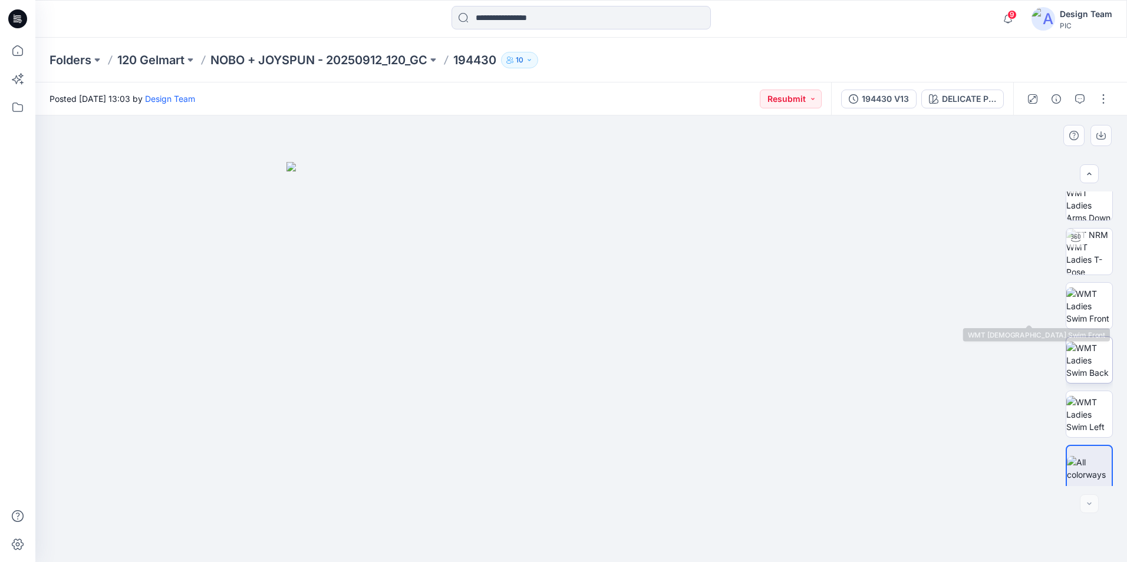
scroll to position [78, 0]
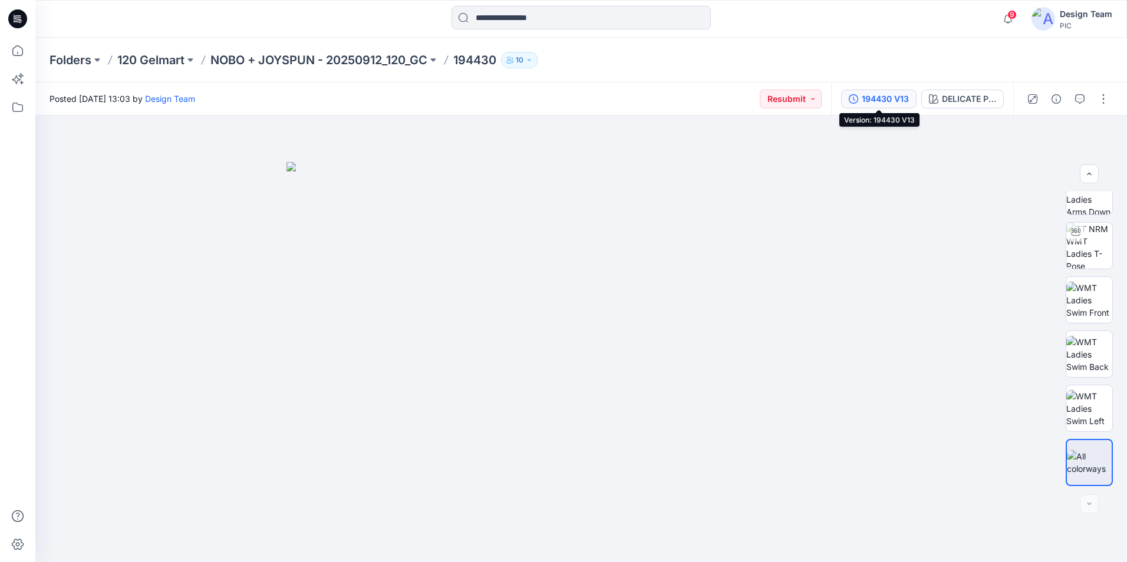
click at [893, 102] on div "194430 V13" at bounding box center [885, 99] width 47 height 13
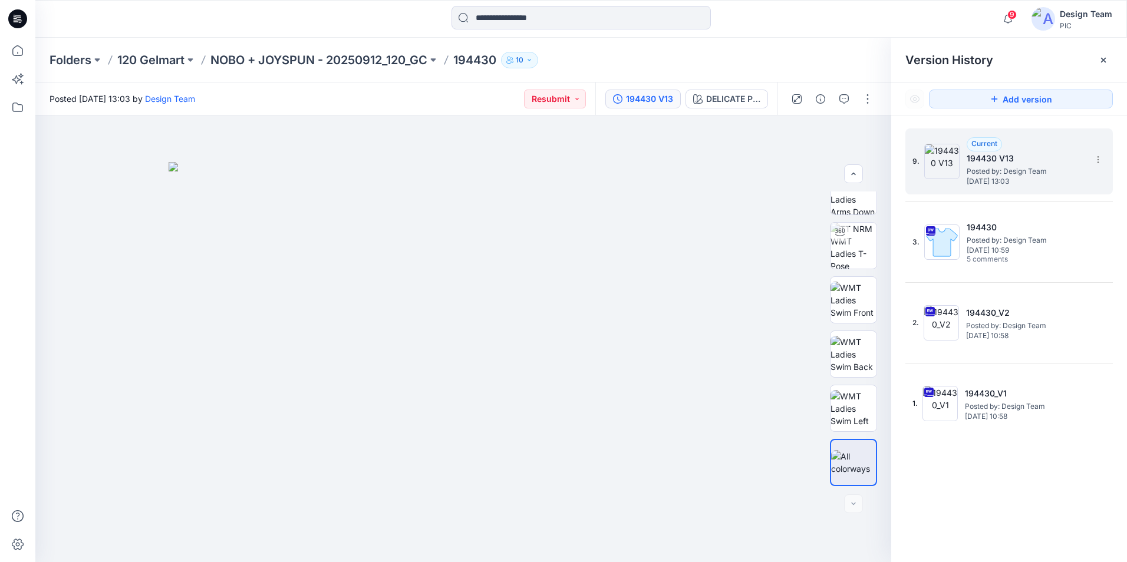
click at [1026, 169] on span "Posted by: Design Team" at bounding box center [1026, 172] width 118 height 12
click at [1100, 154] on section at bounding box center [1097, 159] width 19 height 19
click at [1036, 204] on span "Rename Version" at bounding box center [1020, 206] width 62 height 14
click at [1028, 157] on input "**********" at bounding box center [1040, 158] width 130 height 19
type input "*********"
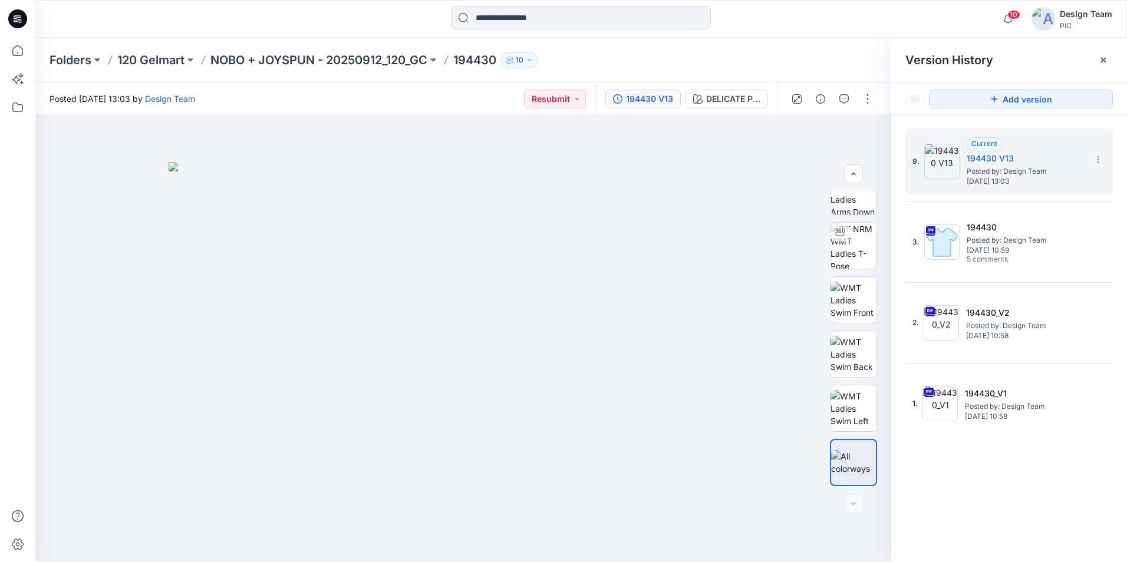
click at [603, 67] on div "Folders 120 Gelmart NOBO + JOYSPUN - 20250912_120_GC 194430 10" at bounding box center [535, 60] width 971 height 17
click at [1036, 179] on span "[DATE] 13:03" at bounding box center [1026, 181] width 118 height 8
click at [869, 102] on button "button" at bounding box center [867, 99] width 19 height 19
click at [810, 160] on button "Edit" at bounding box center [818, 160] width 108 height 22
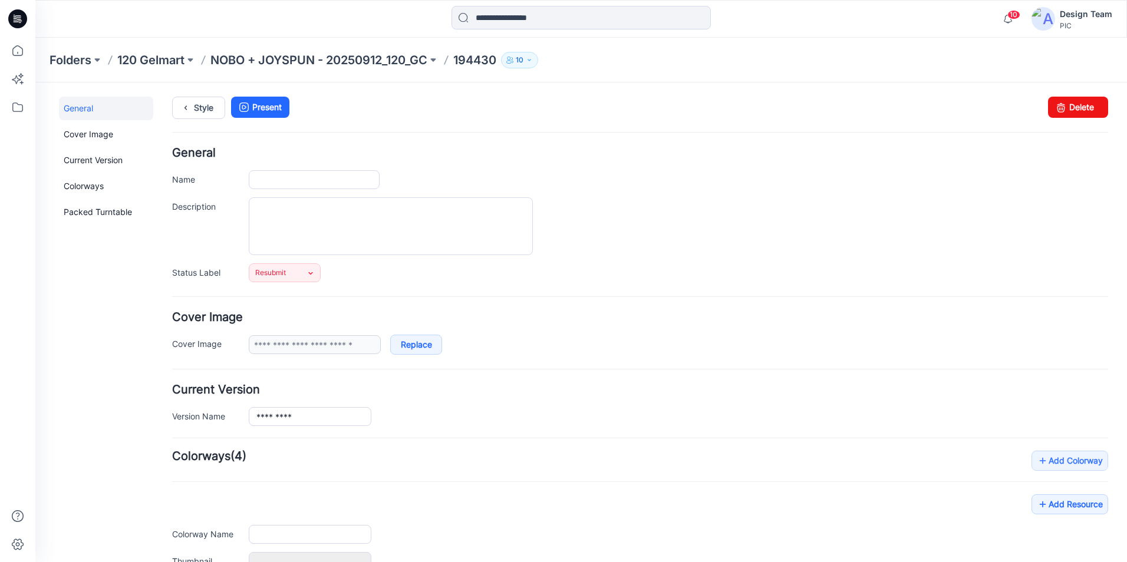
type input "******"
type input "**********"
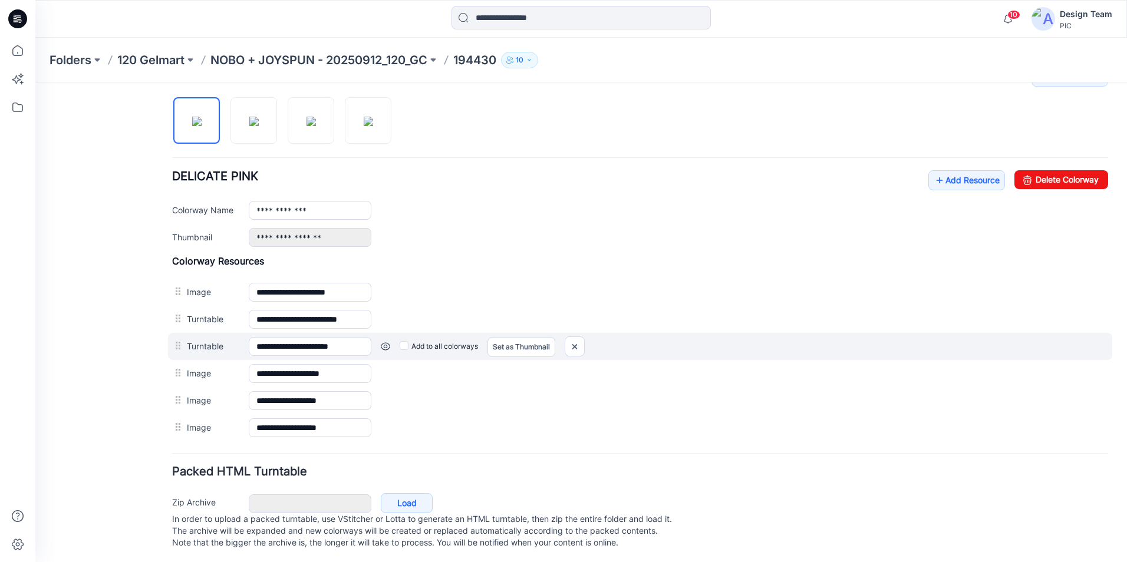
scroll to position [398, 0]
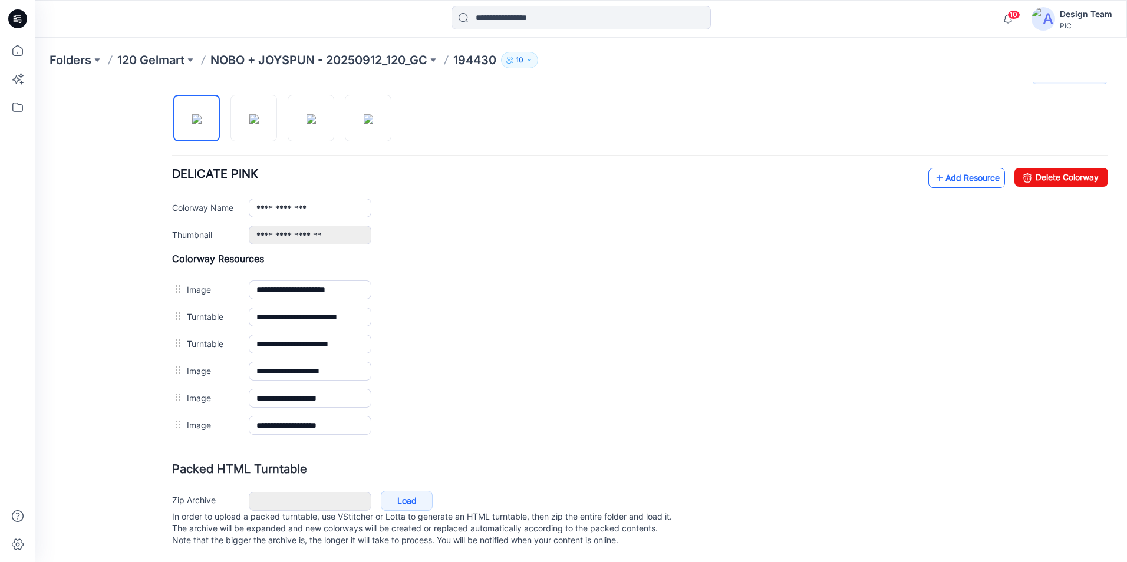
click at [948, 170] on link "Add Resource" at bounding box center [966, 178] width 77 height 20
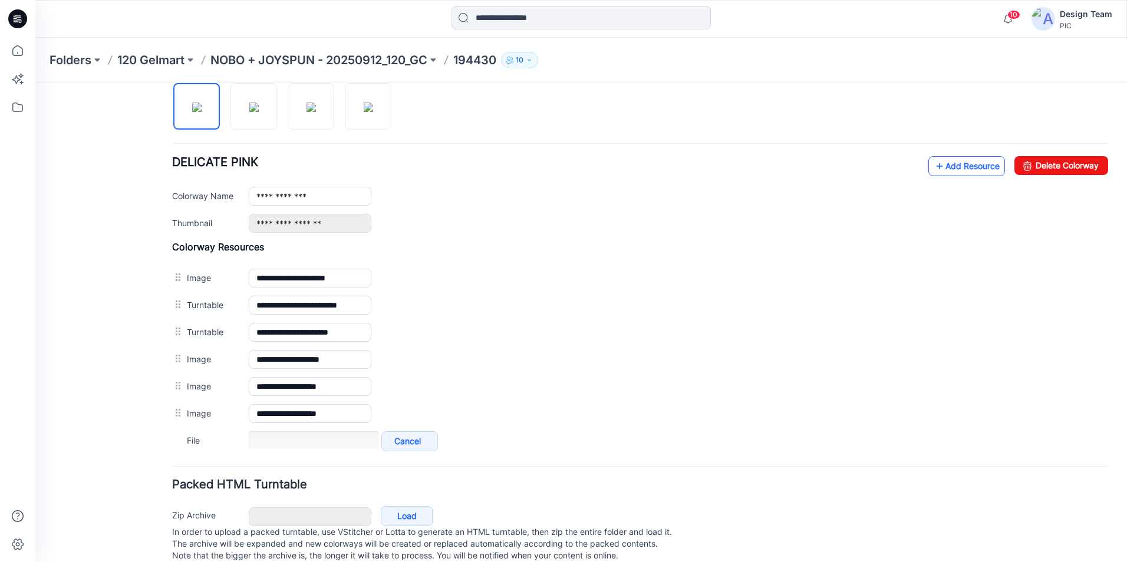
click at [978, 160] on link "Add Resource" at bounding box center [966, 166] width 77 height 20
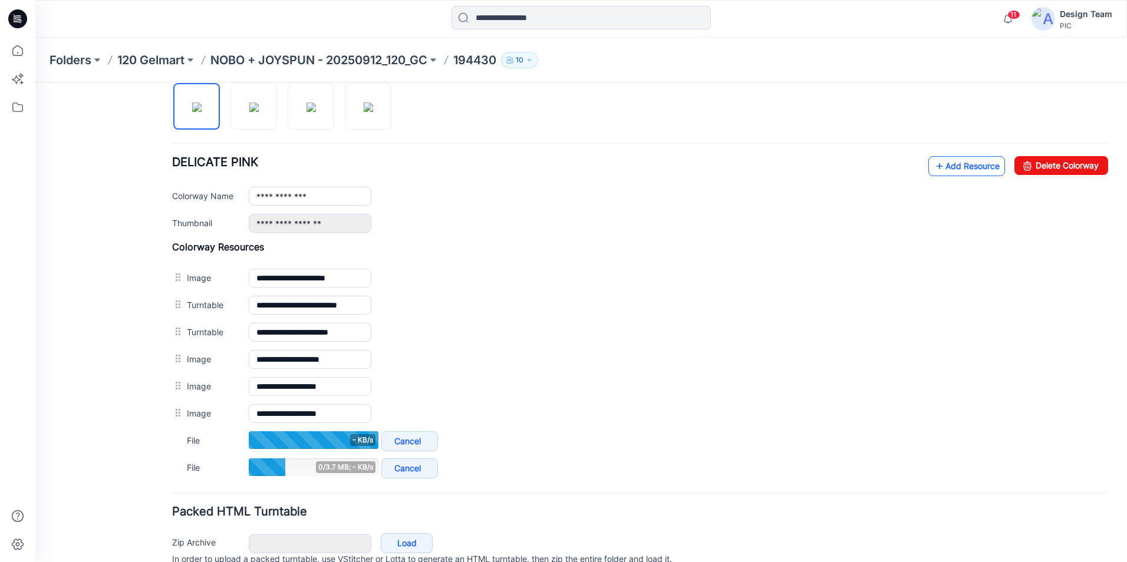
click at [959, 162] on link "Add Resource" at bounding box center [966, 166] width 77 height 20
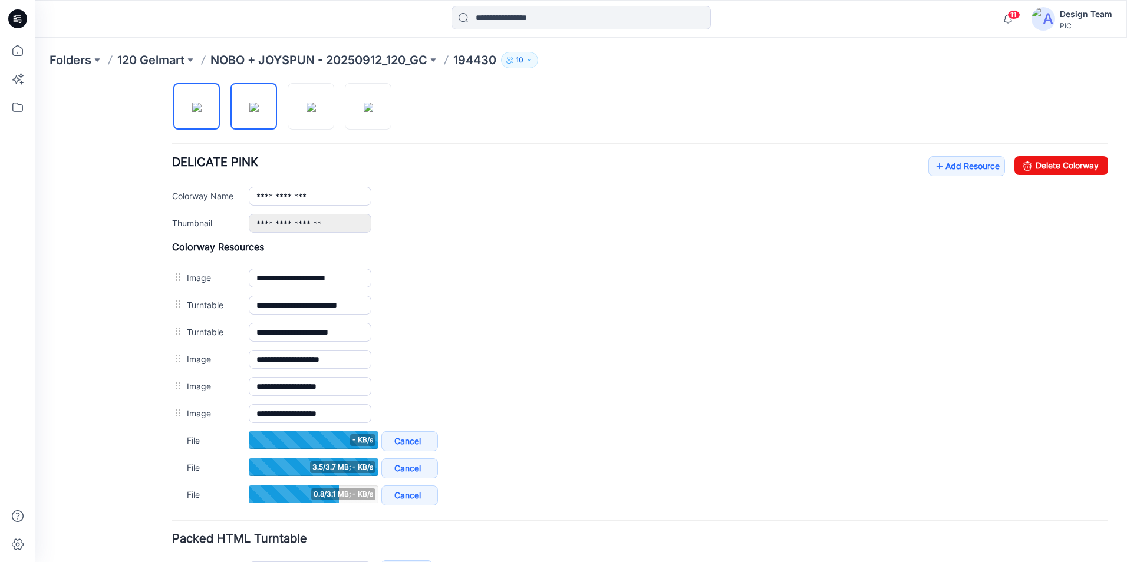
click at [253, 111] on img at bounding box center [253, 107] width 9 height 9
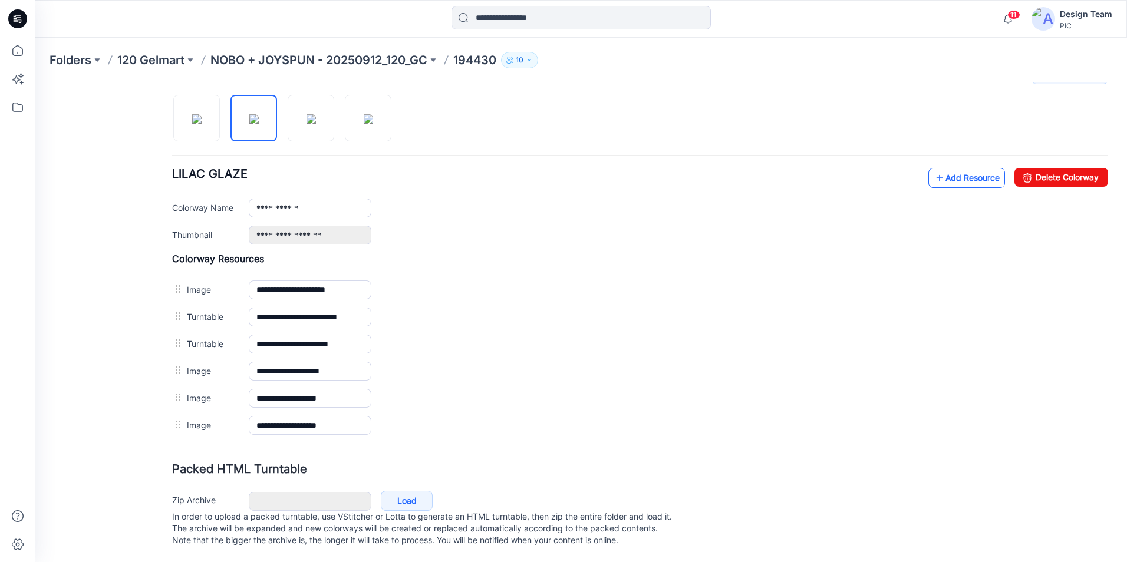
click at [970, 169] on link "Add Resource" at bounding box center [966, 178] width 77 height 20
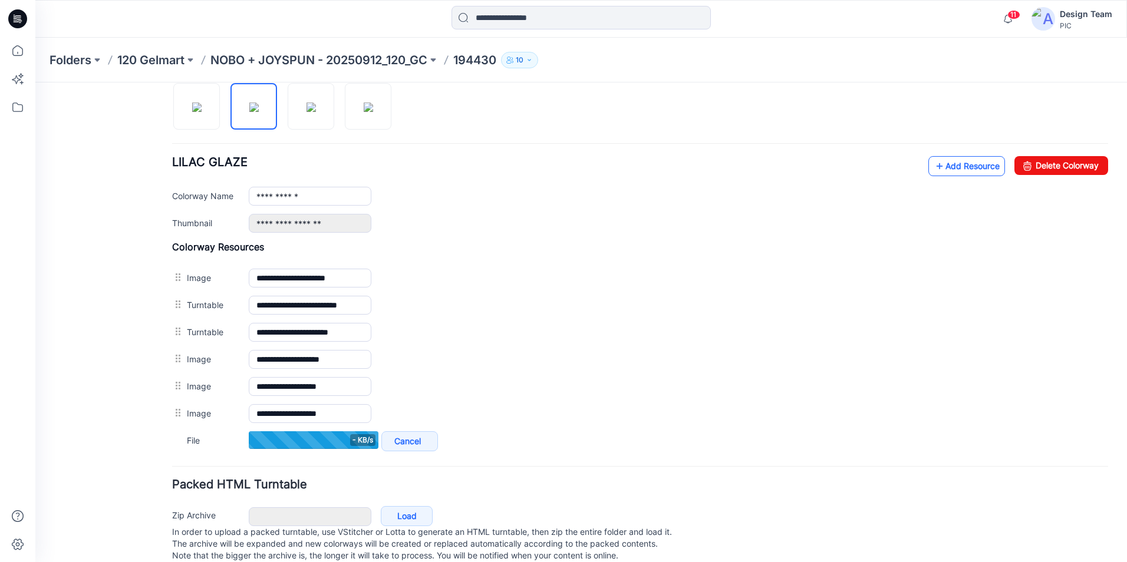
click at [969, 163] on link "Add Resource" at bounding box center [966, 166] width 77 height 20
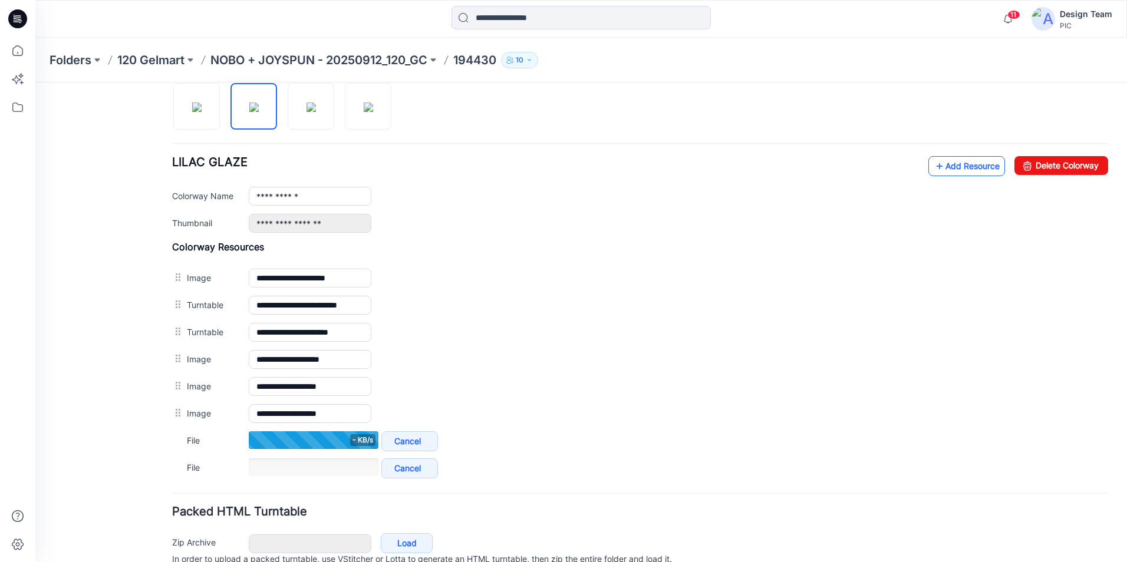
click at [948, 166] on link "Add Resource" at bounding box center [966, 166] width 77 height 20
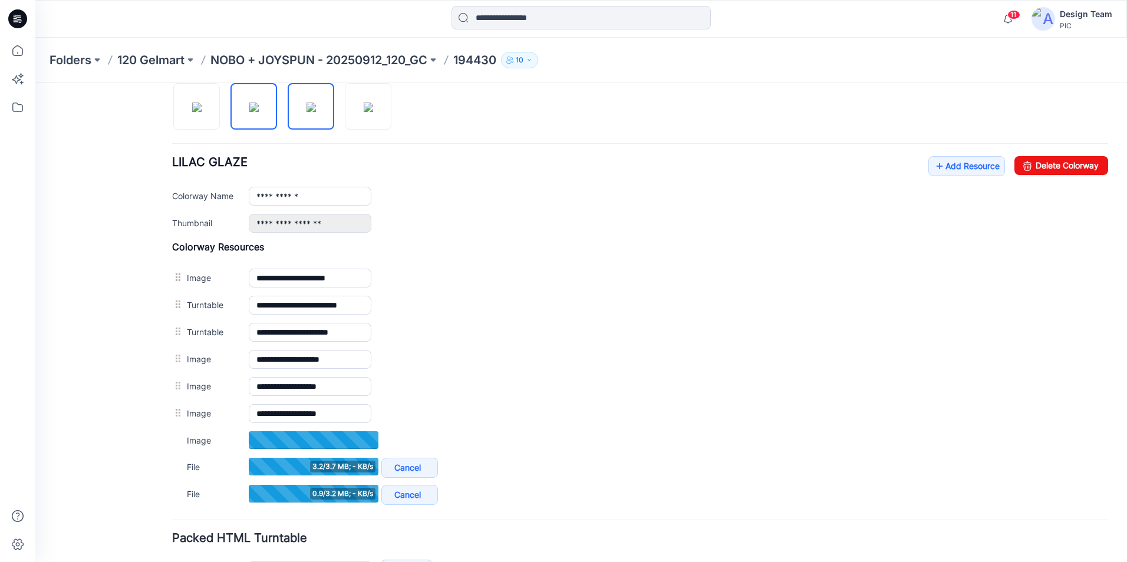
click at [316, 110] on img at bounding box center [310, 107] width 9 height 9
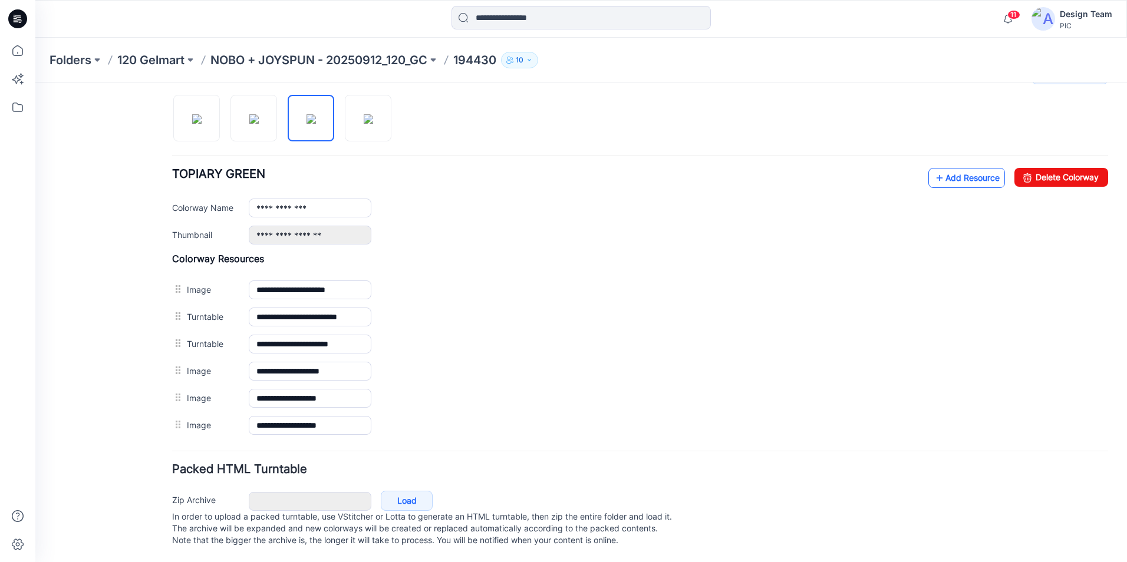
click at [948, 169] on link "Add Resource" at bounding box center [966, 178] width 77 height 20
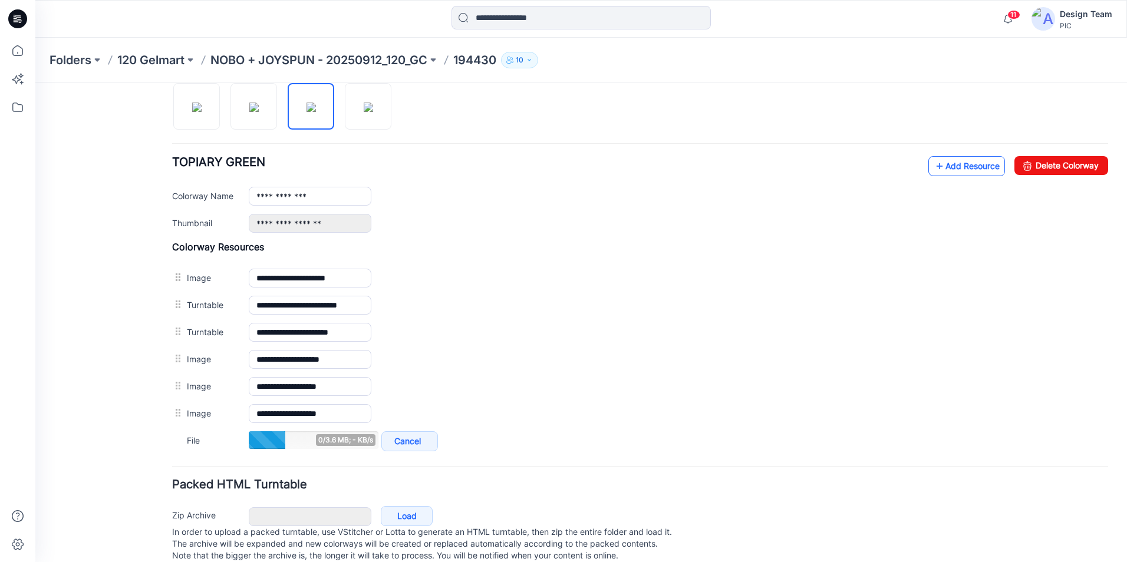
click at [941, 173] on link "Add Resource" at bounding box center [966, 166] width 77 height 20
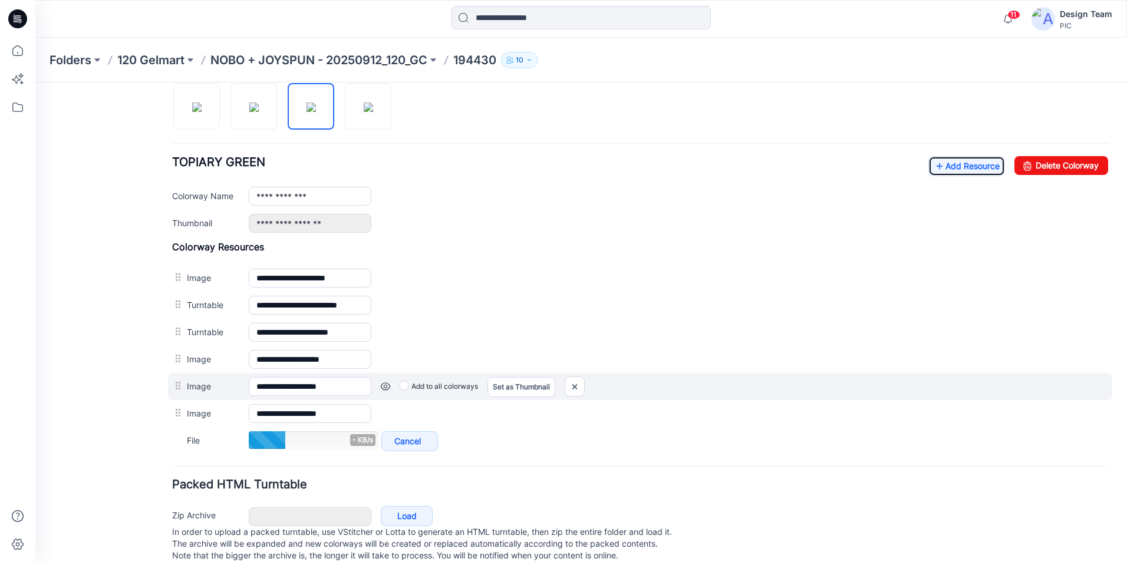
scroll to position [426, 0]
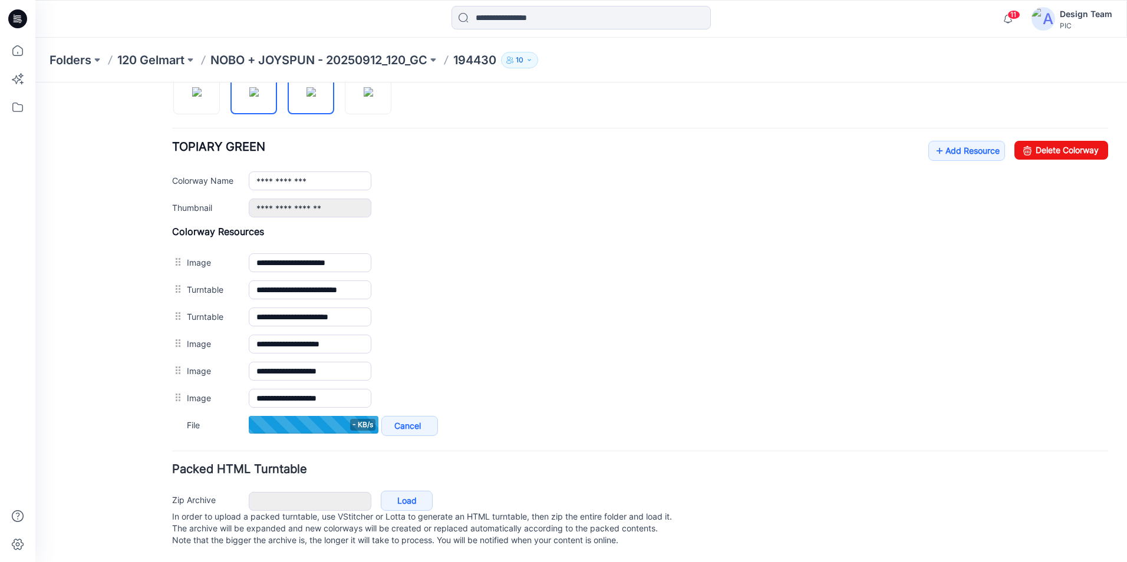
click at [259, 94] on img at bounding box center [253, 91] width 9 height 9
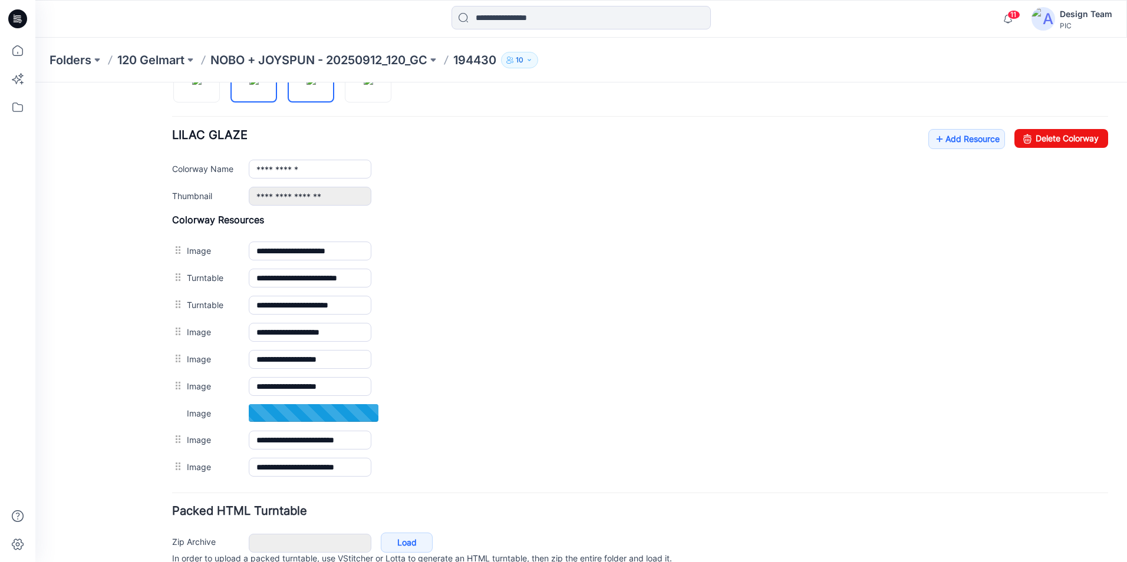
click at [306, 85] on img at bounding box center [310, 79] width 9 height 9
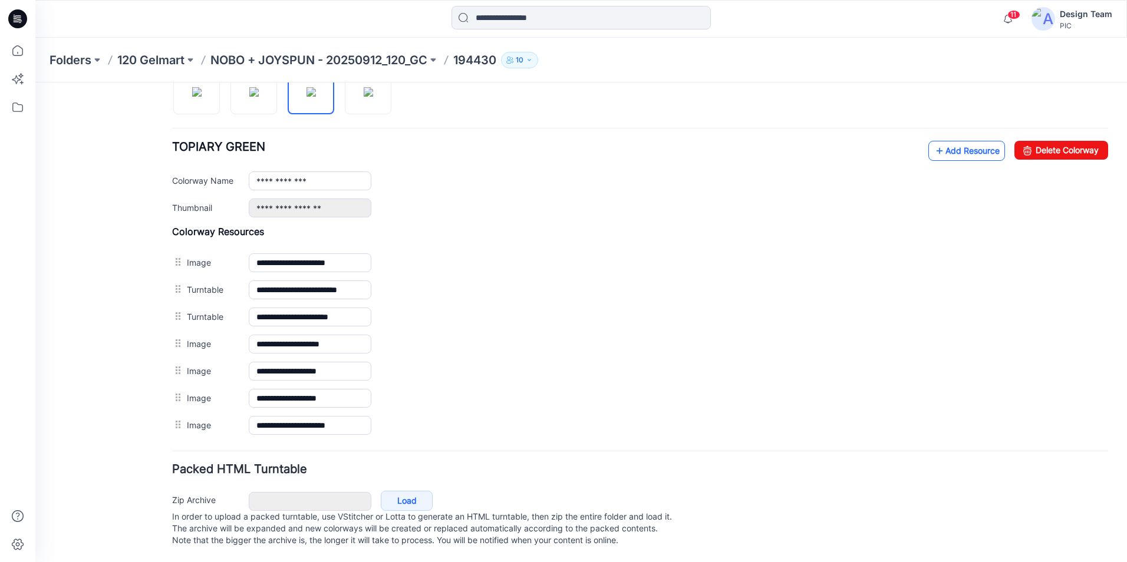
click at [945, 142] on link "Add Resource" at bounding box center [966, 151] width 77 height 20
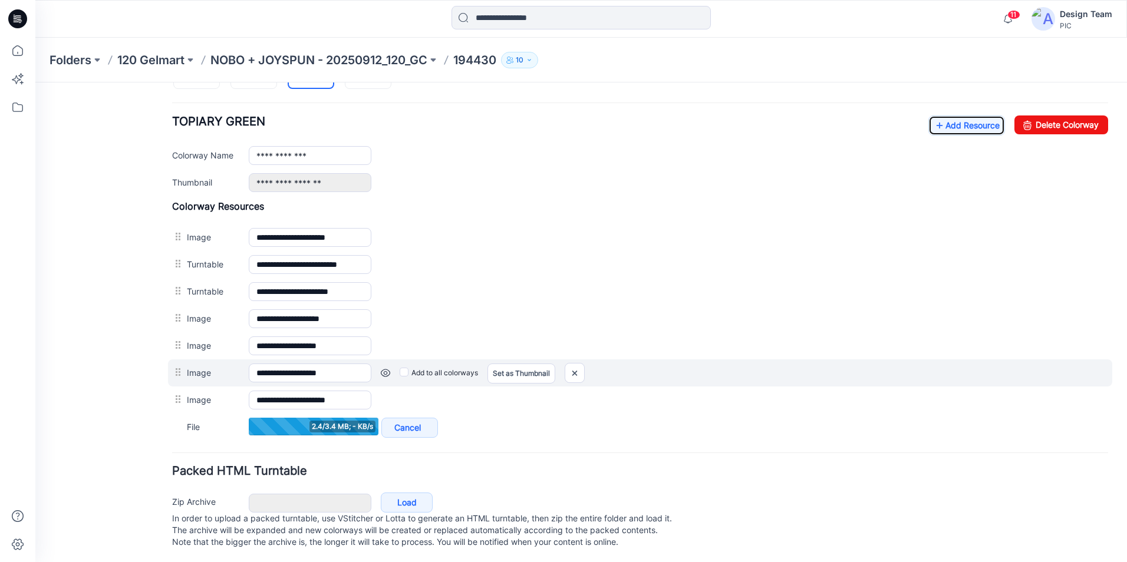
scroll to position [453, 0]
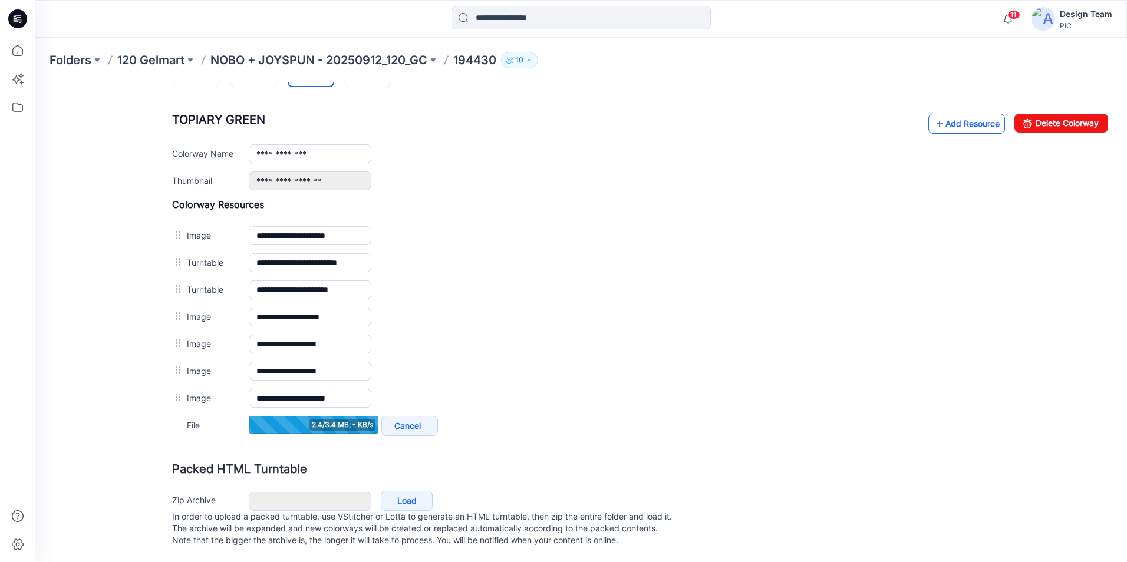
click at [963, 118] on link "Add Resource" at bounding box center [966, 124] width 77 height 20
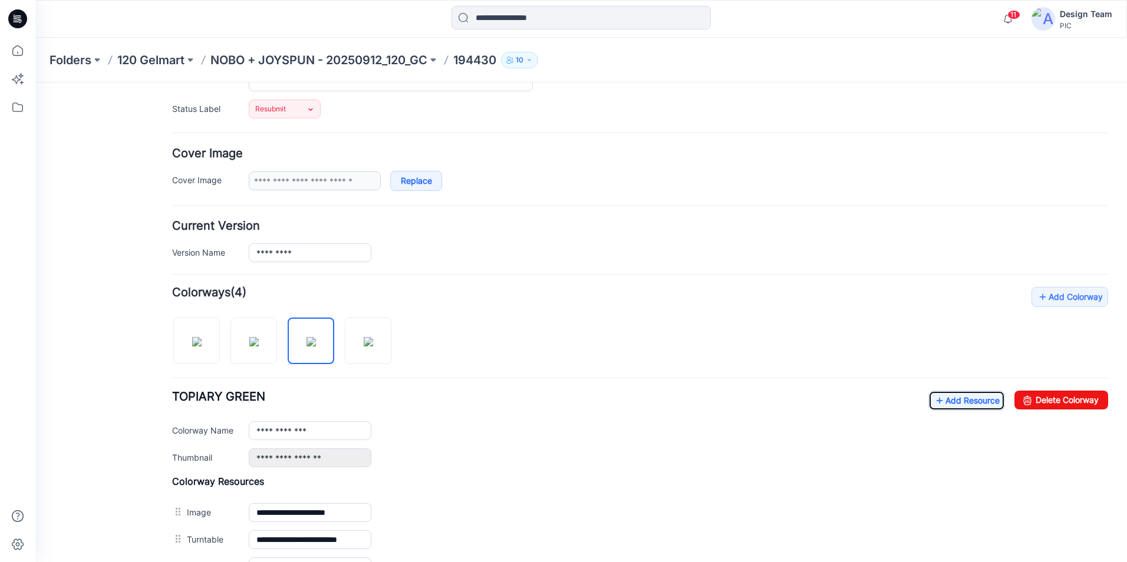
scroll to position [158, 0]
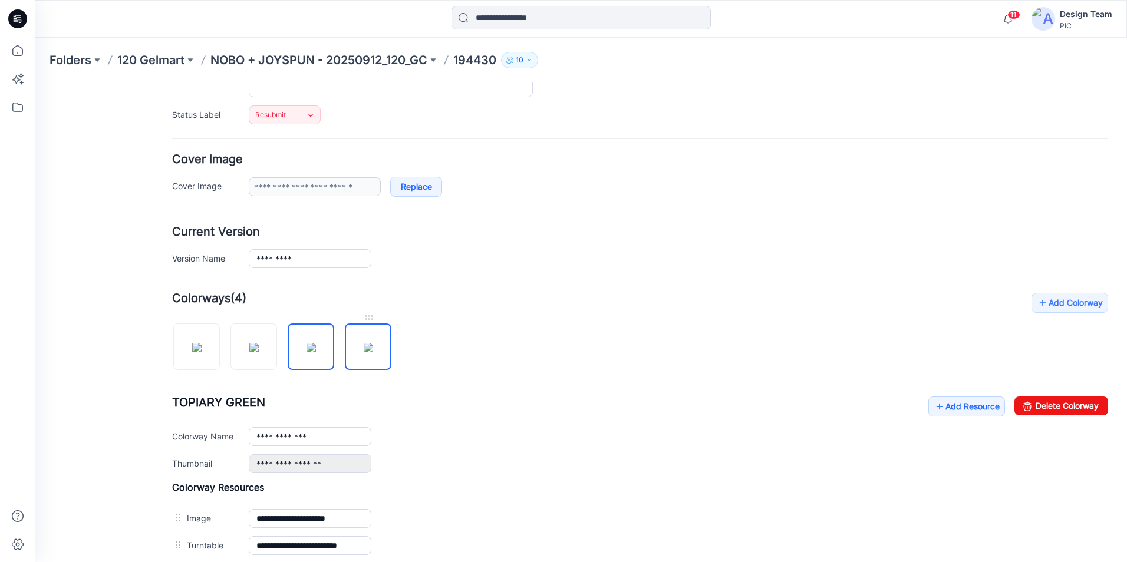
click at [364, 347] on img at bounding box center [368, 347] width 9 height 9
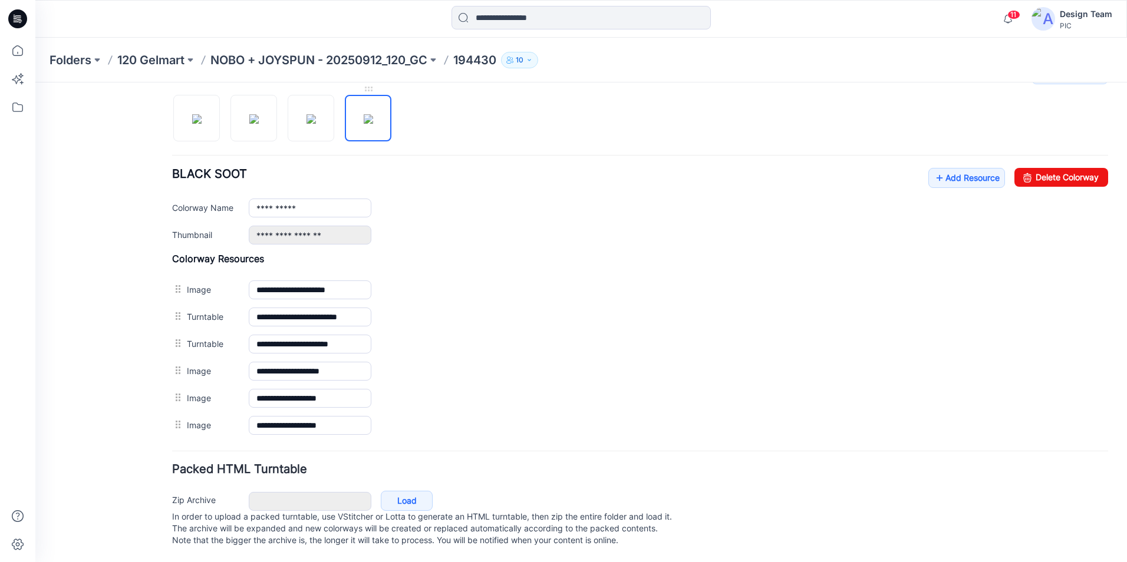
scroll to position [398, 0]
click at [941, 168] on link "Add Resource" at bounding box center [966, 178] width 77 height 20
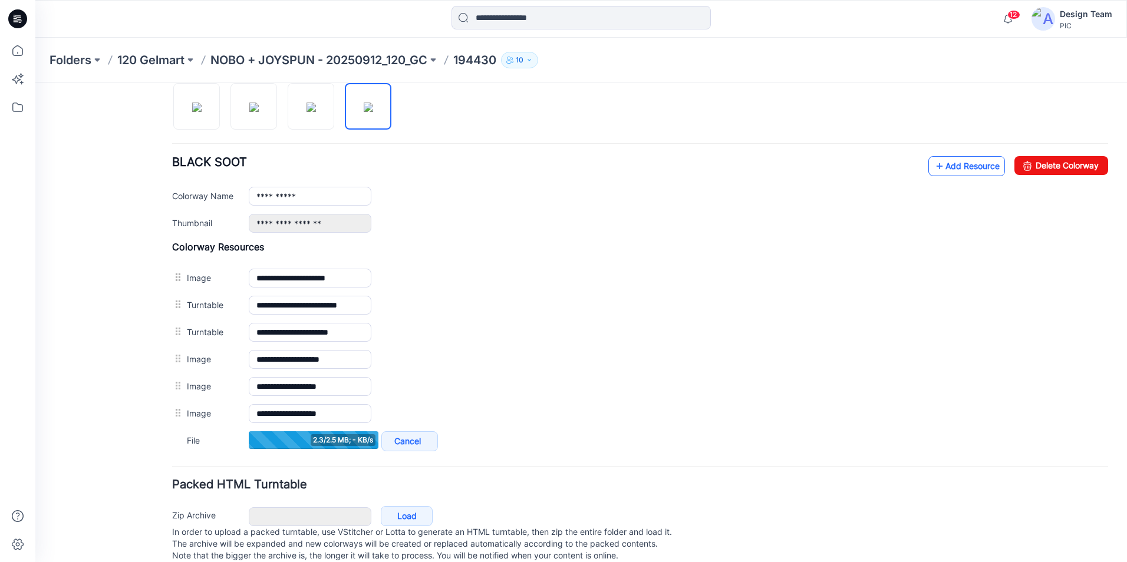
click at [961, 168] on link "Add Resource" at bounding box center [966, 166] width 77 height 20
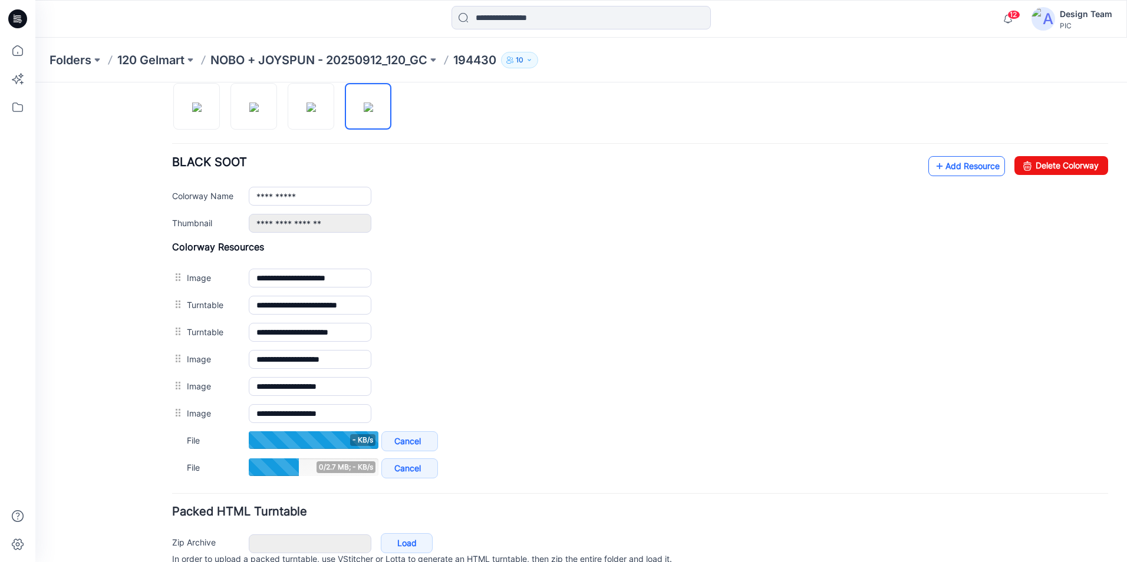
click at [957, 162] on link "Add Resource" at bounding box center [966, 166] width 77 height 20
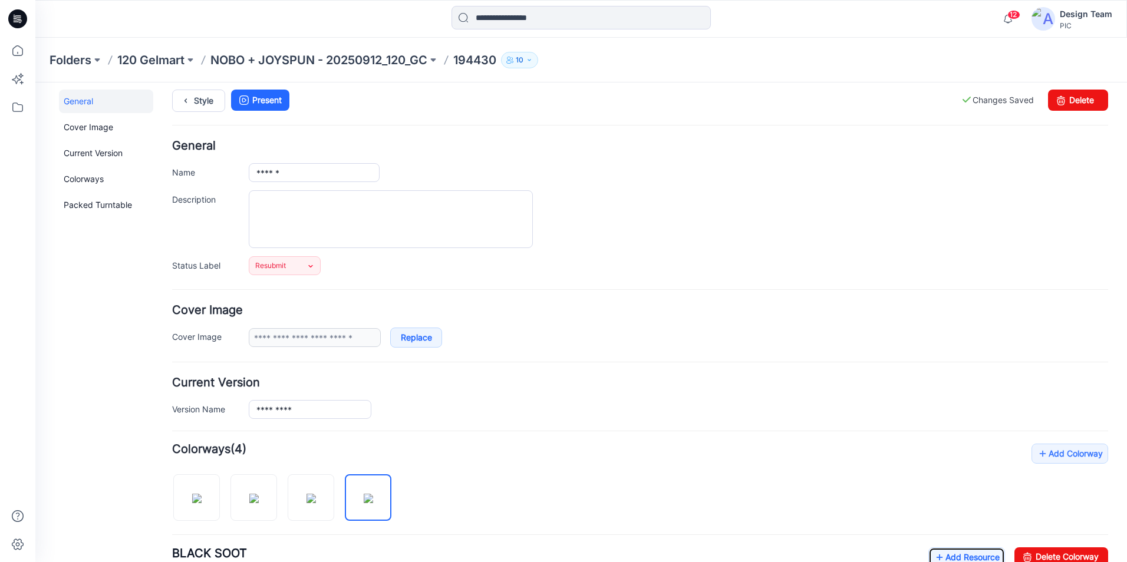
scroll to position [0, 0]
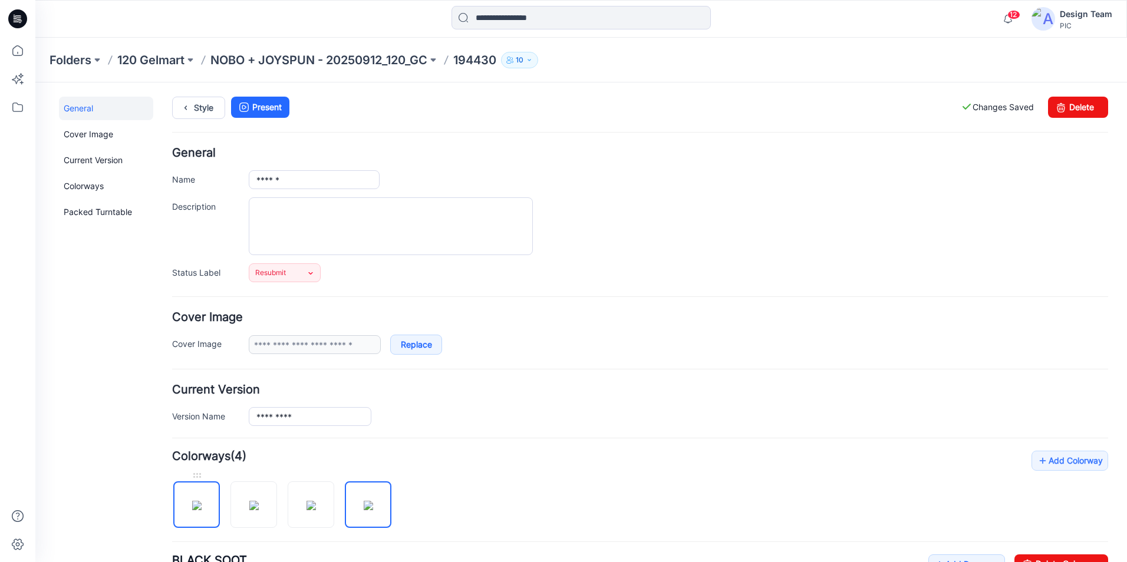
click at [202, 501] on img at bounding box center [196, 505] width 9 height 9
type input "**********"
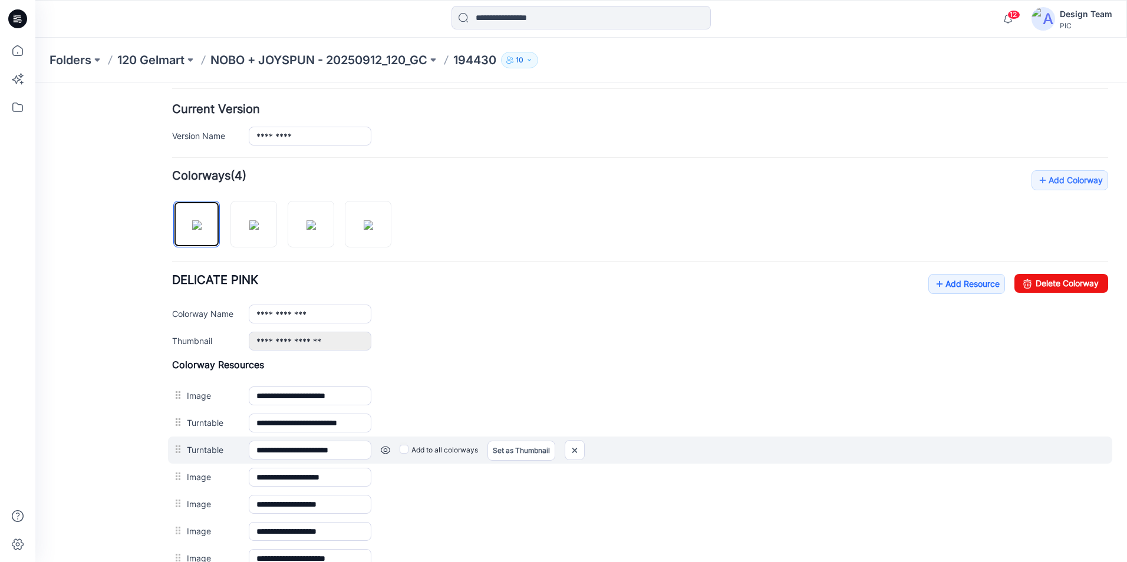
scroll to position [295, 0]
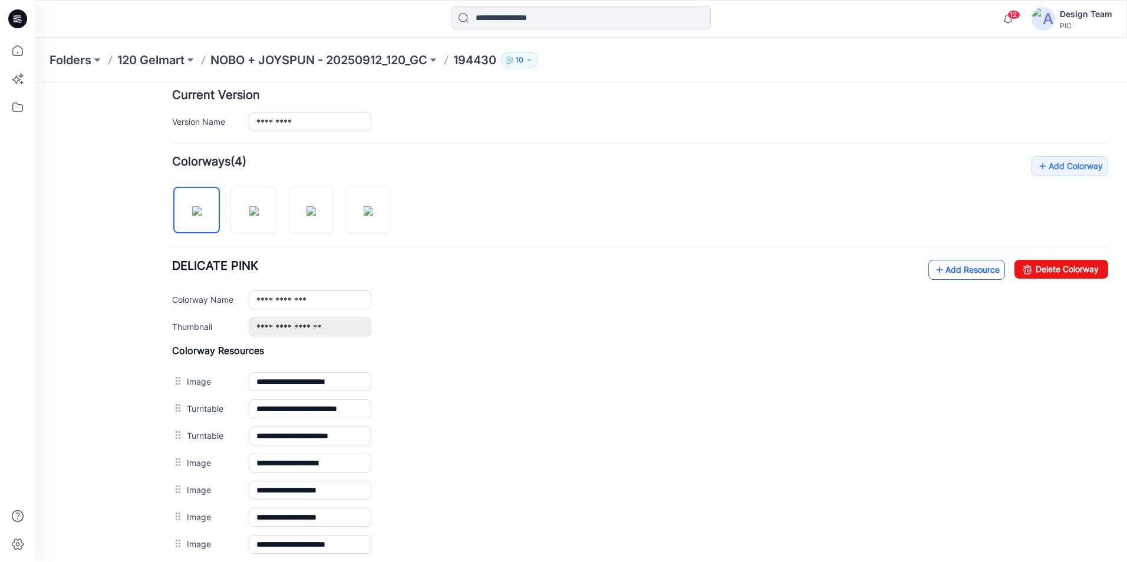
click at [957, 267] on link "Add Resource" at bounding box center [966, 270] width 77 height 20
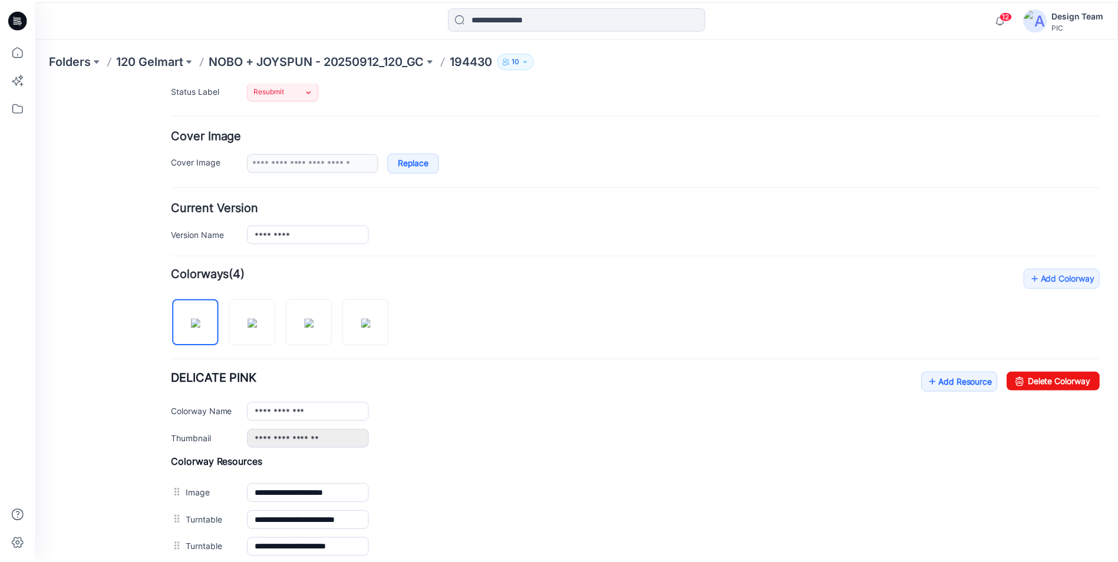
scroll to position [354, 0]
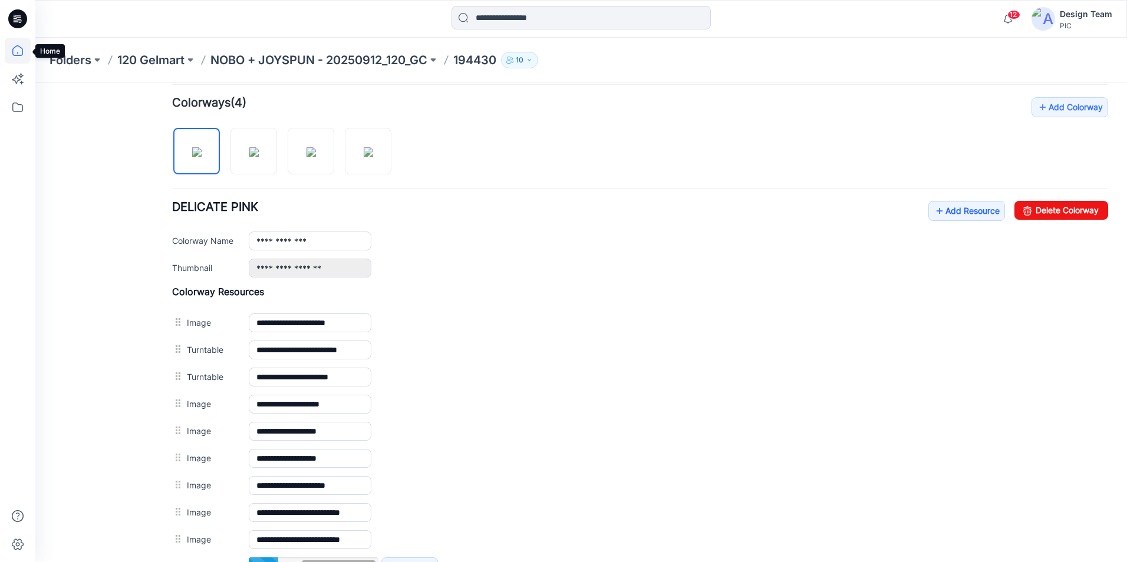
click at [24, 57] on icon at bounding box center [18, 51] width 26 height 26
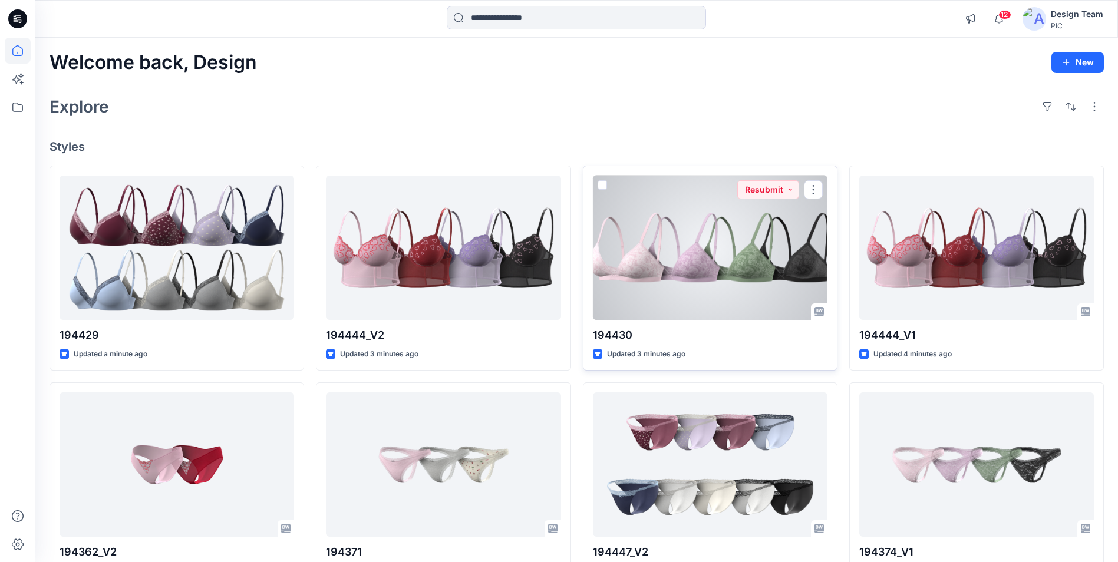
click at [687, 269] on div at bounding box center [710, 248] width 235 height 144
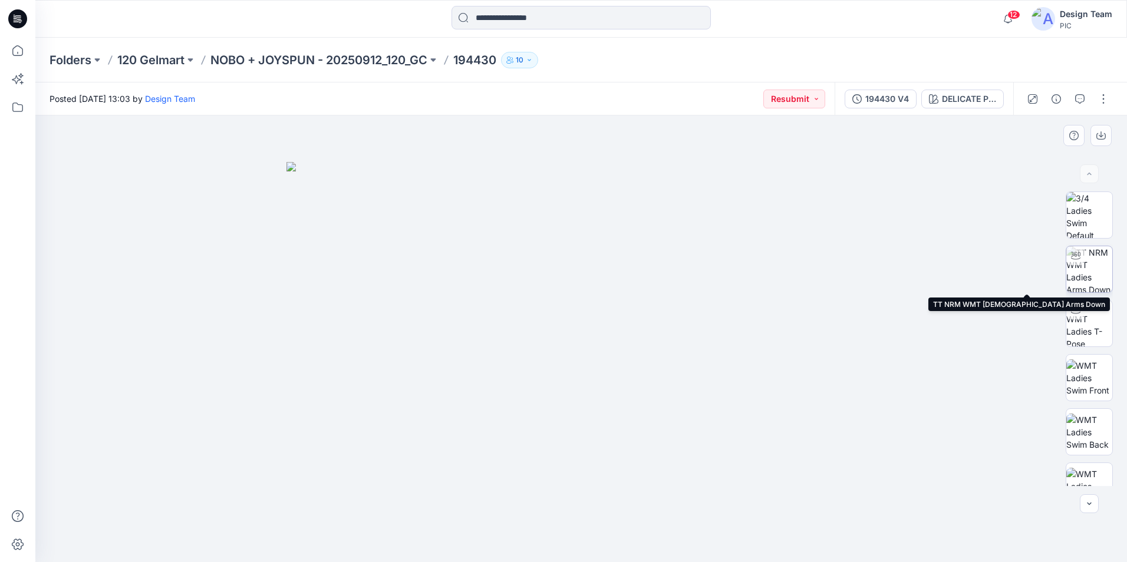
click at [1097, 274] on img at bounding box center [1089, 269] width 46 height 46
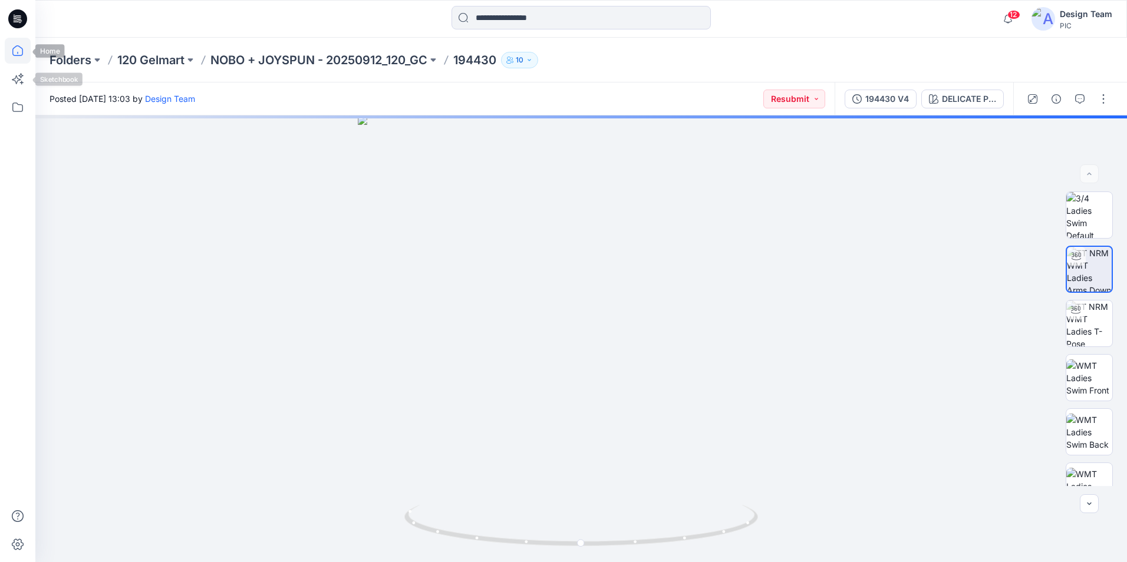
click at [8, 44] on icon at bounding box center [18, 51] width 26 height 26
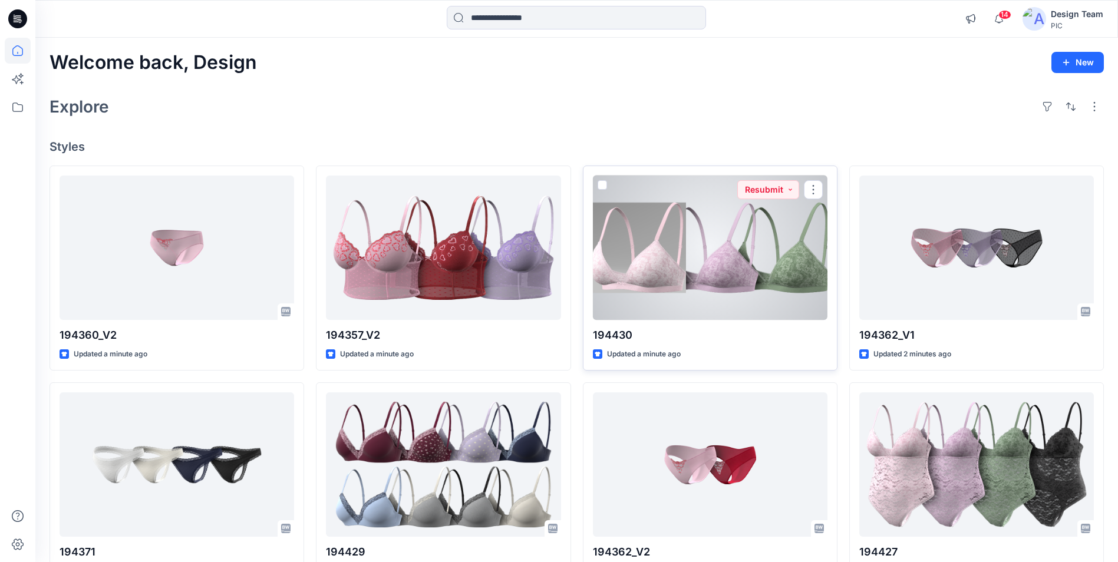
click at [686, 289] on div at bounding box center [710, 248] width 235 height 144
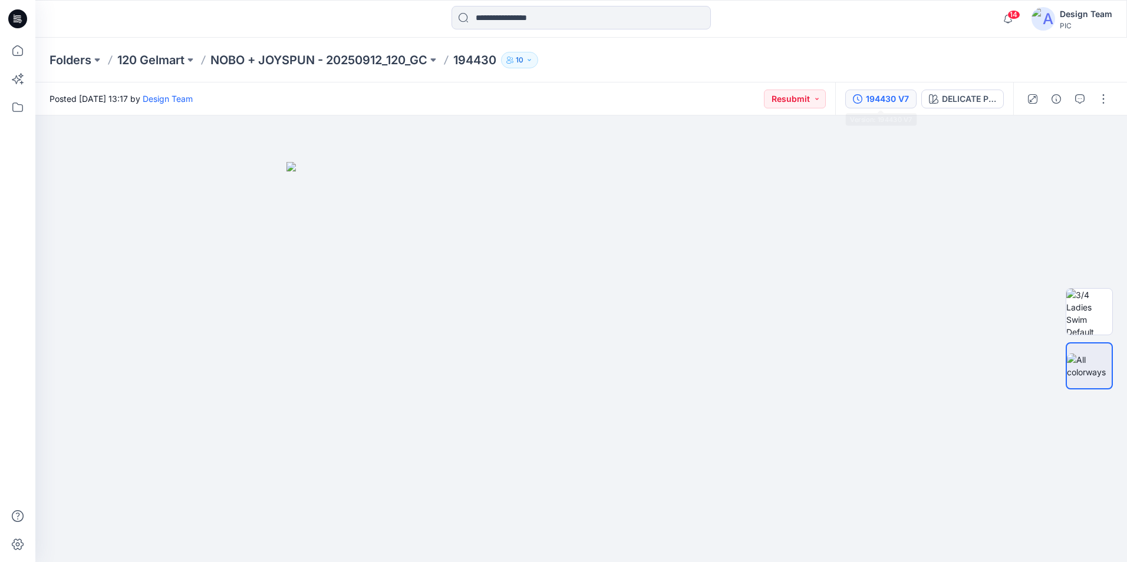
click at [886, 105] on div "194430 V7" at bounding box center [887, 99] width 43 height 13
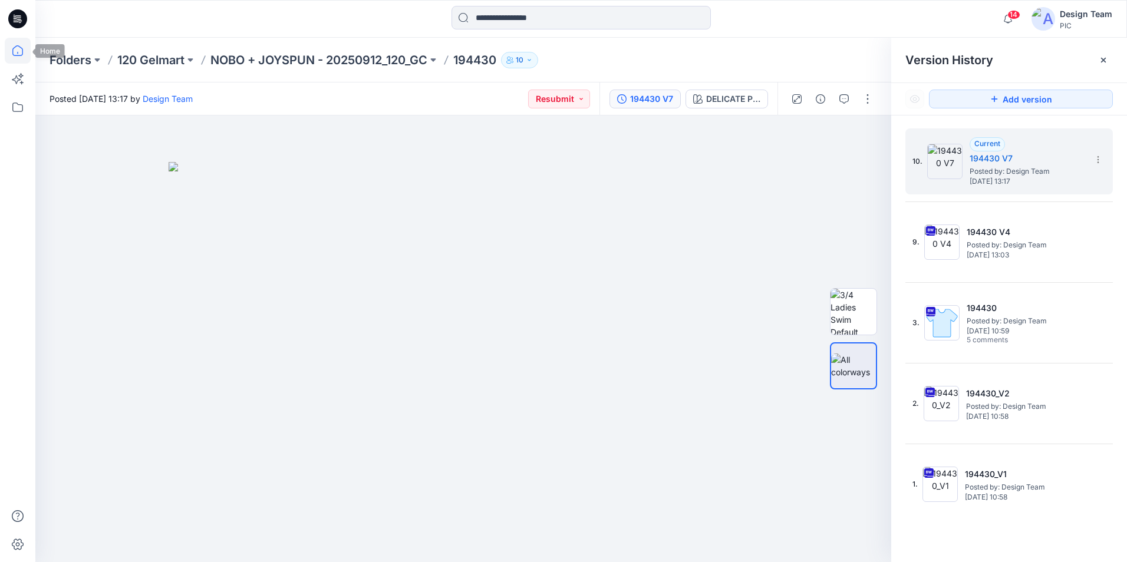
click at [19, 54] on icon at bounding box center [18, 51] width 26 height 26
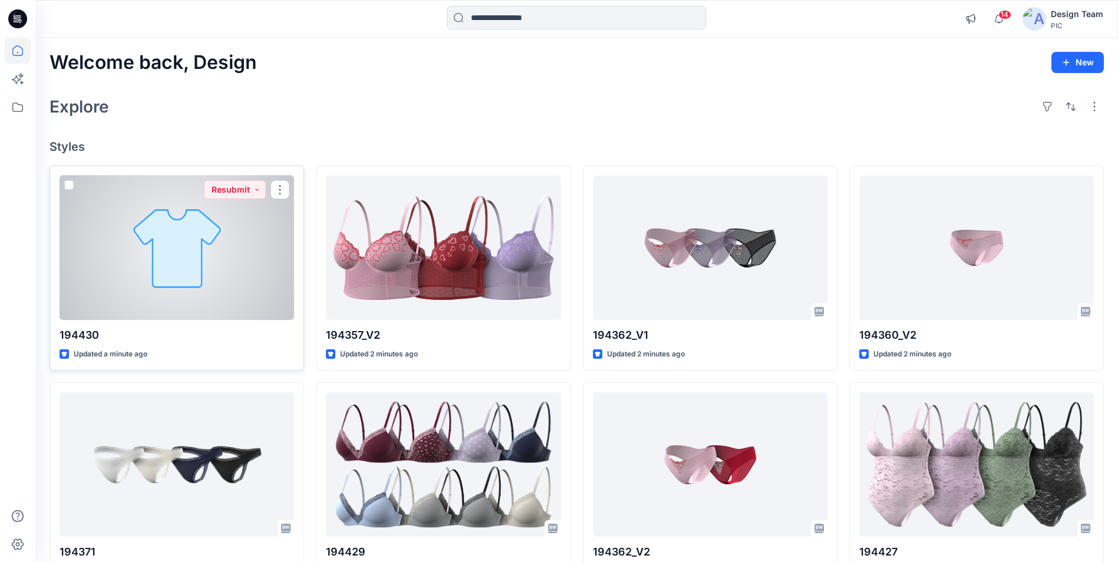
click at [171, 263] on div at bounding box center [177, 248] width 235 height 144
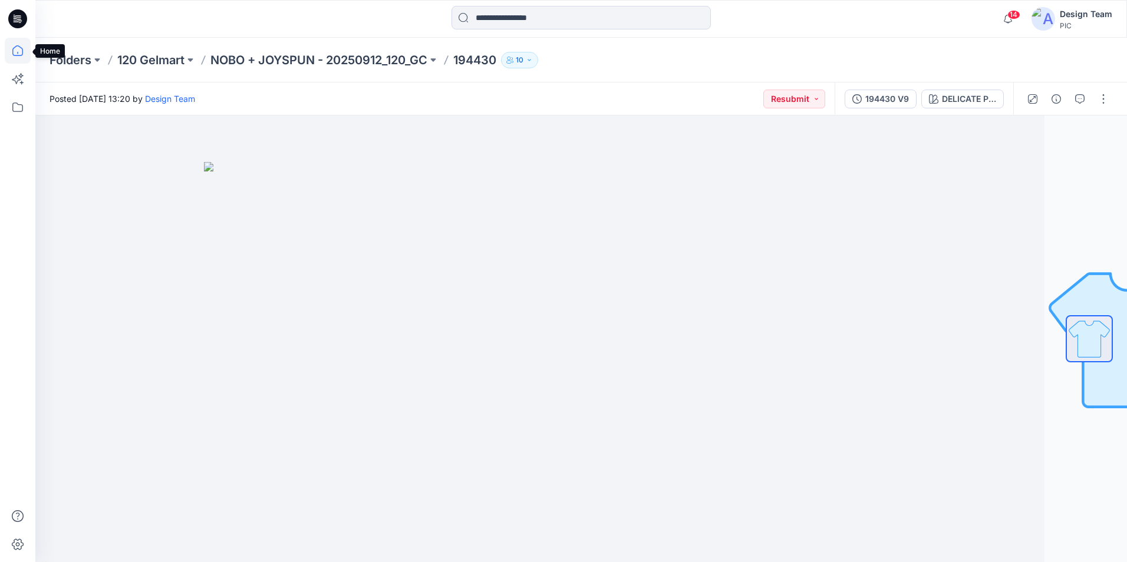
click at [18, 55] on icon at bounding box center [17, 50] width 11 height 11
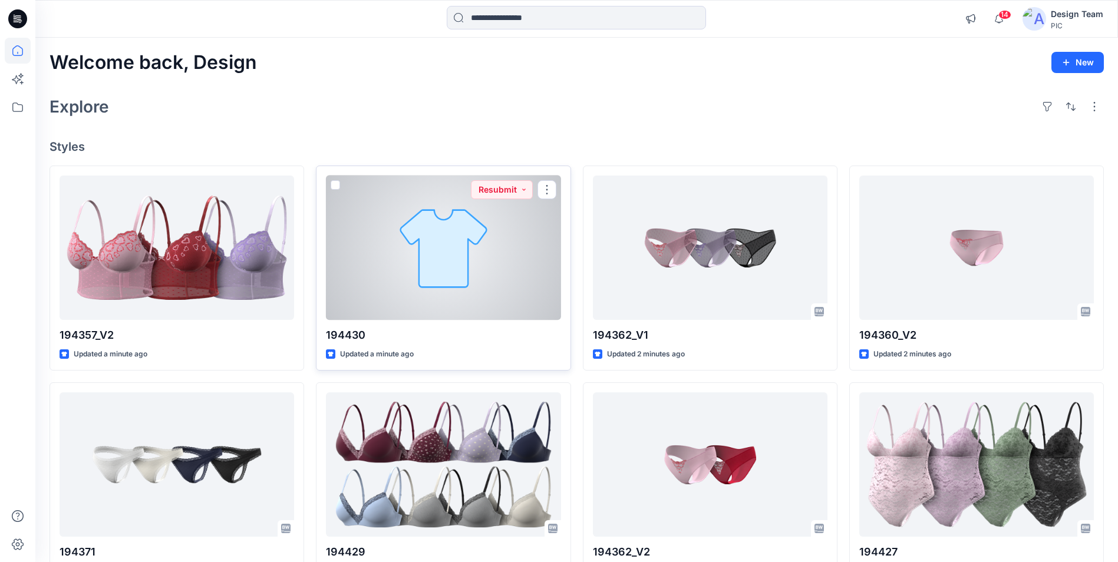
click at [417, 272] on div at bounding box center [443, 248] width 235 height 144
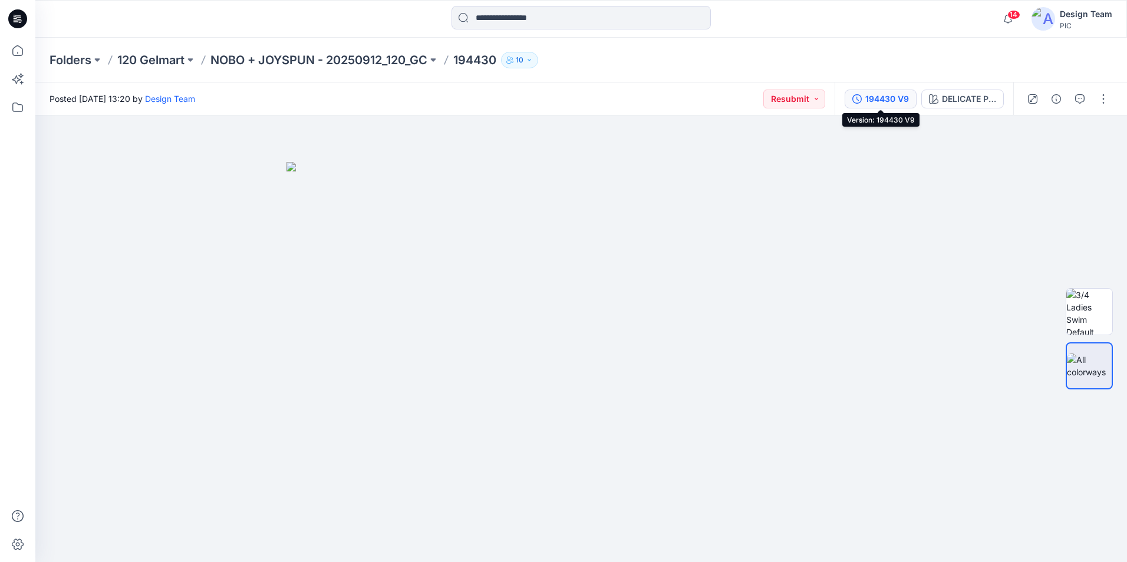
click at [906, 101] on div "194430 V9" at bounding box center [887, 99] width 44 height 13
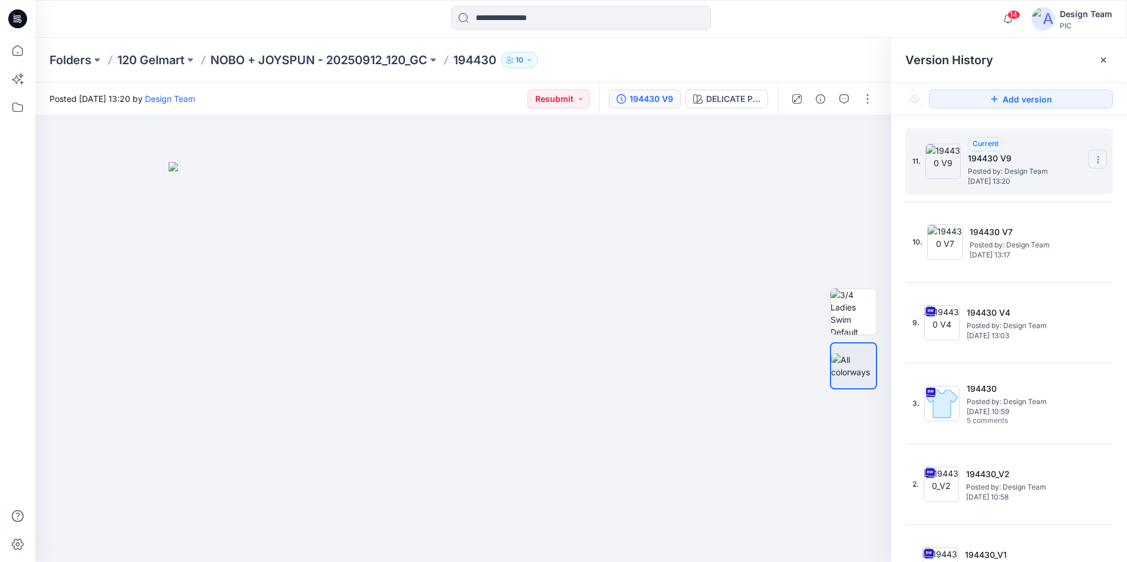
click at [1096, 159] on icon at bounding box center [1097, 159] width 9 height 9
click at [842, 148] on div at bounding box center [463, 339] width 856 height 447
click at [1094, 163] on icon at bounding box center [1097, 159] width 9 height 9
click at [1008, 230] on span "Delete Version" at bounding box center [1016, 235] width 55 height 14
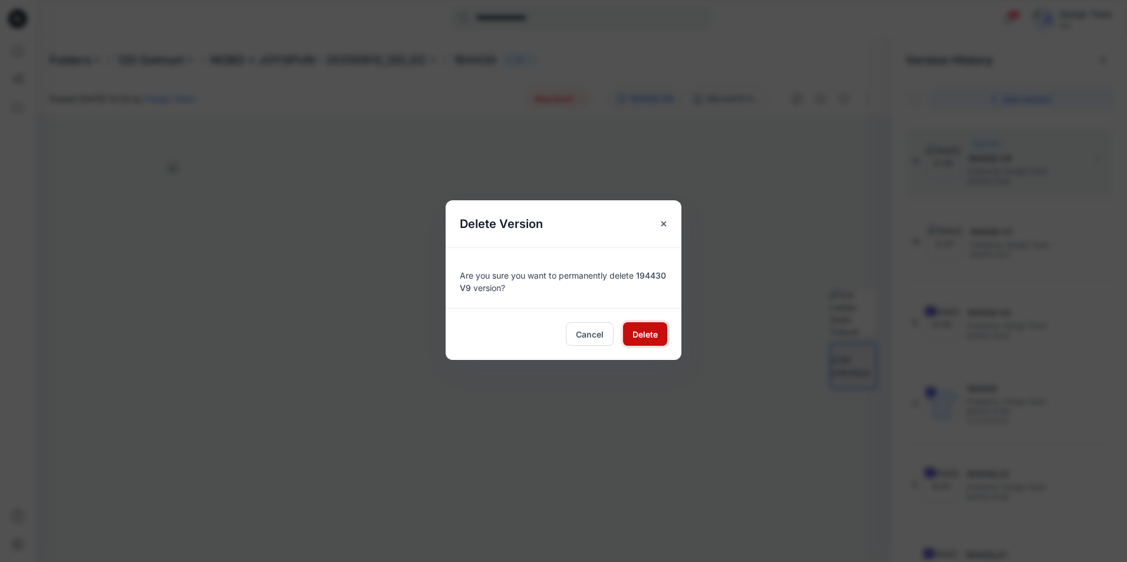
click at [649, 338] on span "Delete" at bounding box center [644, 334] width 25 height 12
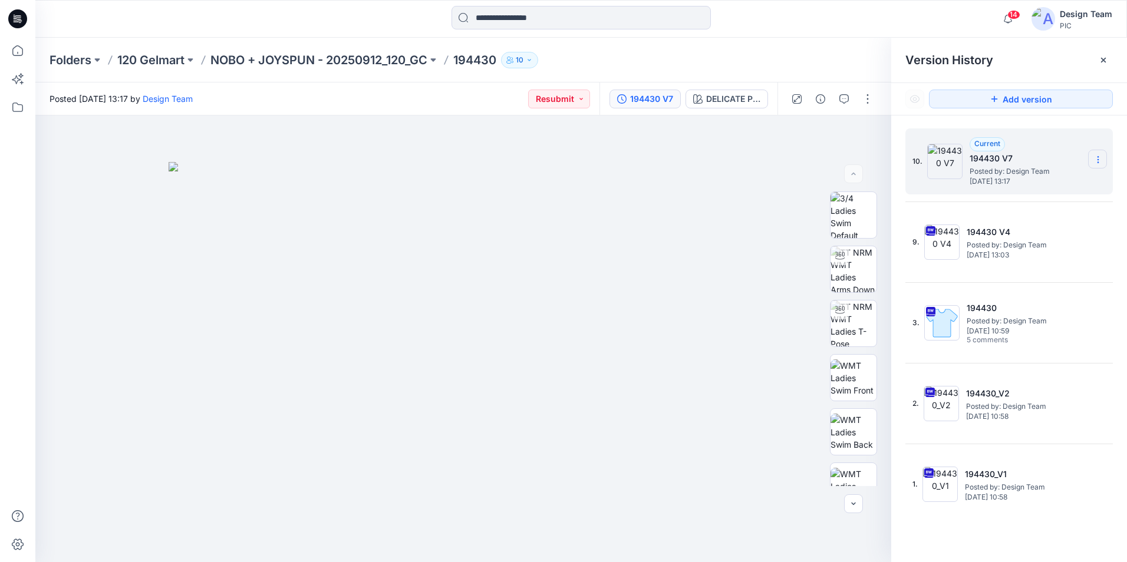
click at [1097, 163] on icon at bounding box center [1097, 159] width 9 height 9
click at [1031, 235] on span "Delete Version" at bounding box center [1016, 235] width 55 height 14
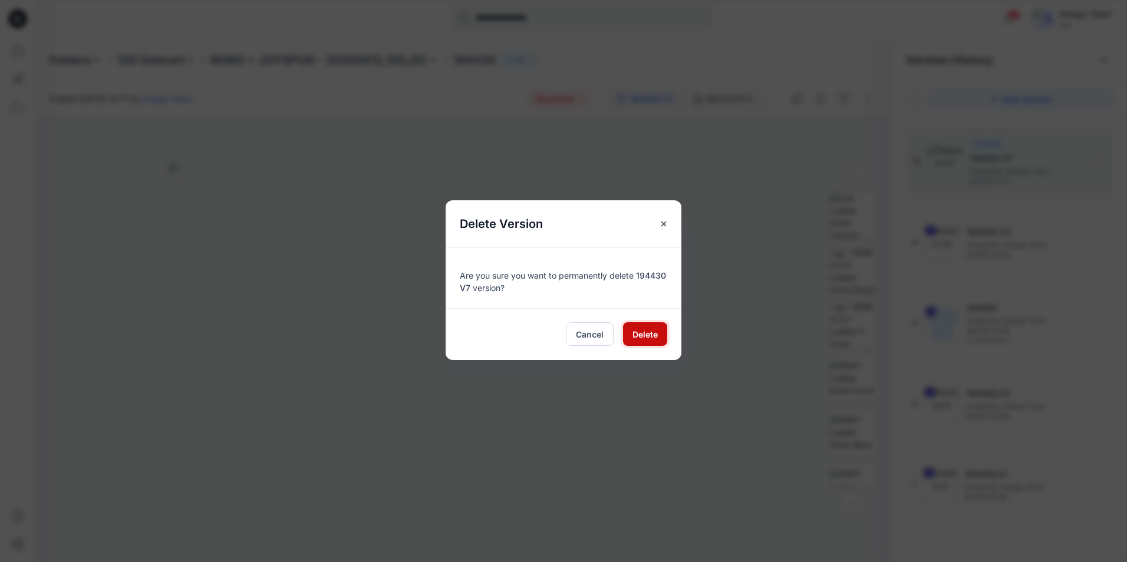
click at [646, 340] on span "Delete" at bounding box center [644, 334] width 25 height 12
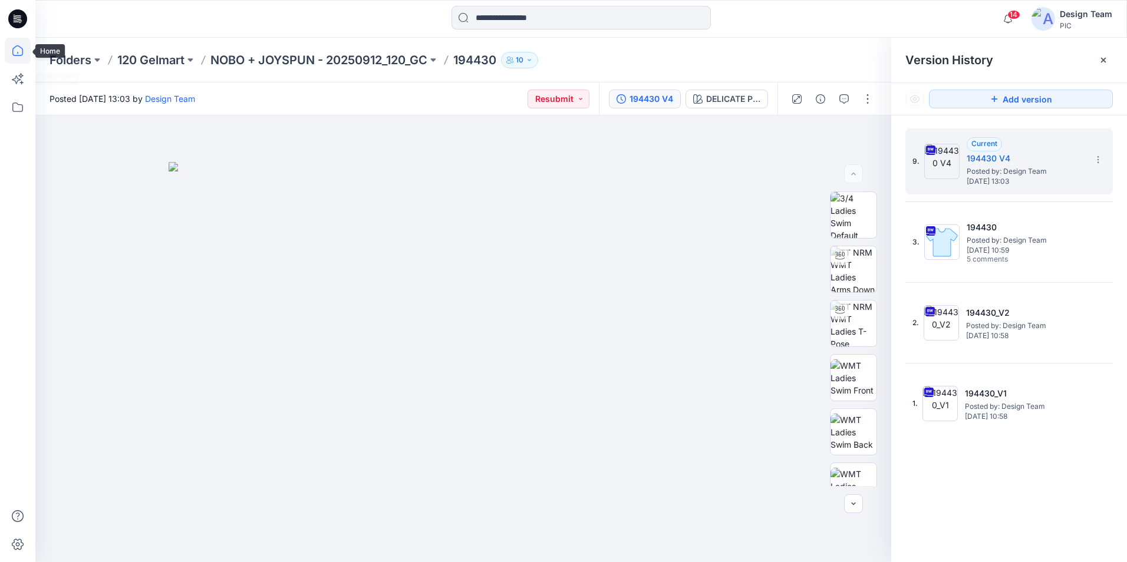
click at [17, 56] on icon at bounding box center [17, 50] width 11 height 11
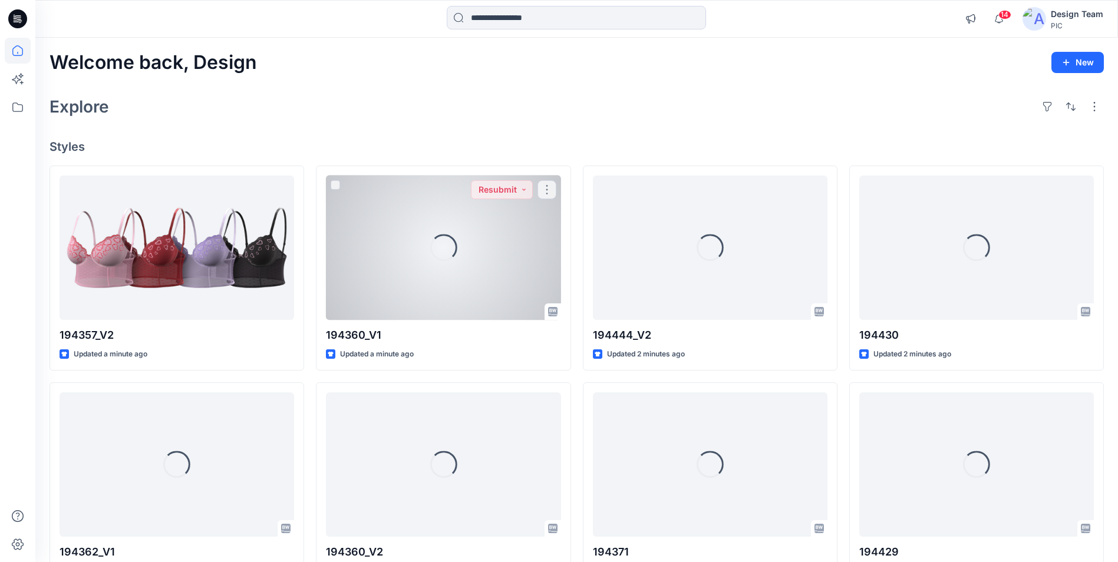
click at [451, 253] on div "Loading..." at bounding box center [443, 247] width 35 height 35
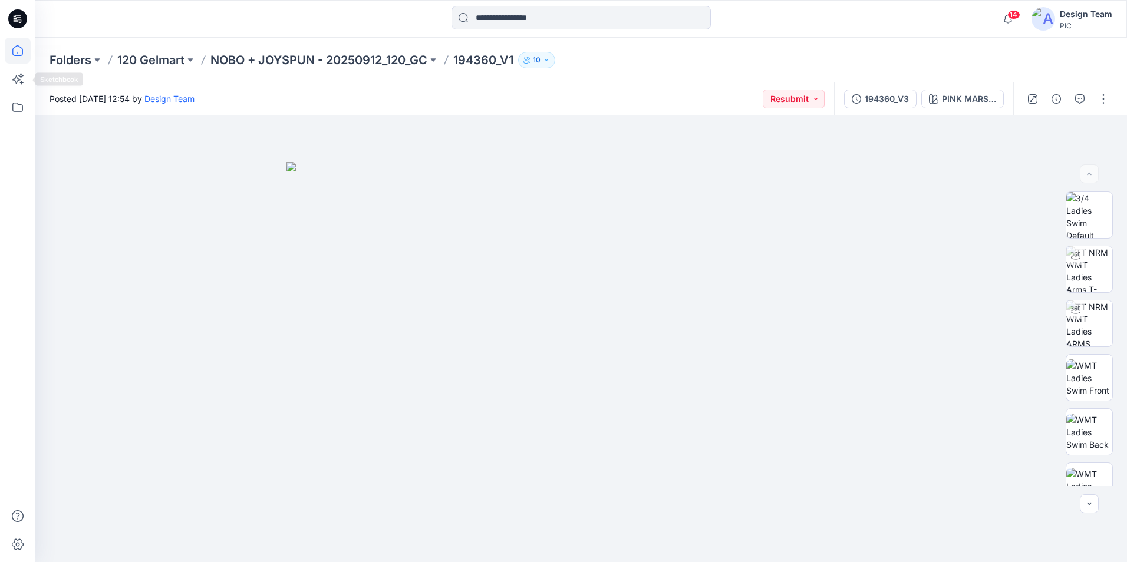
click at [5, 50] on icon at bounding box center [18, 51] width 26 height 26
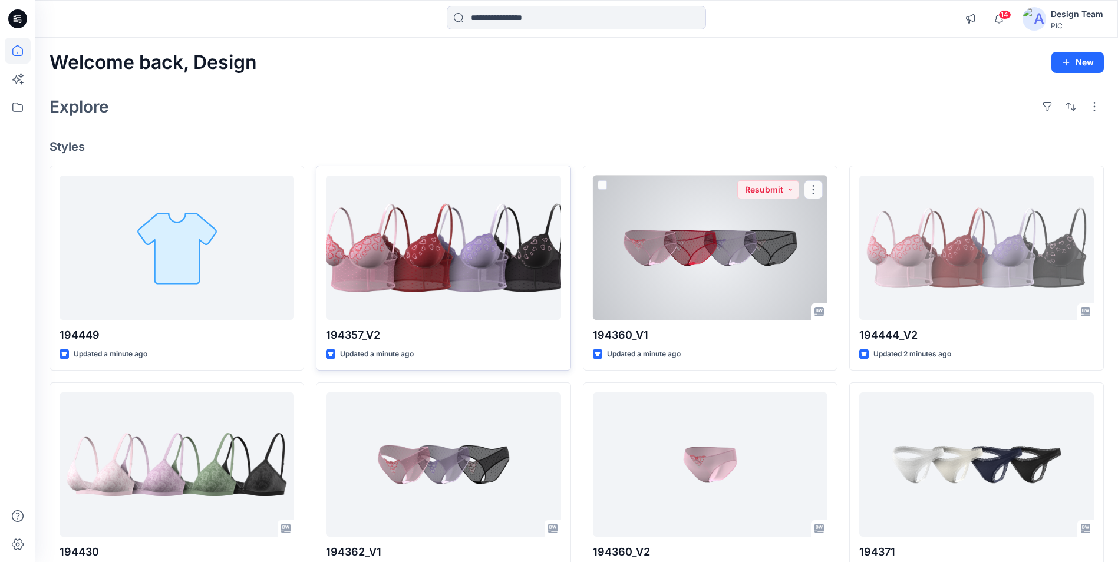
drag, startPoint x: 574, startPoint y: 326, endPoint x: 563, endPoint y: 331, distance: 12.4
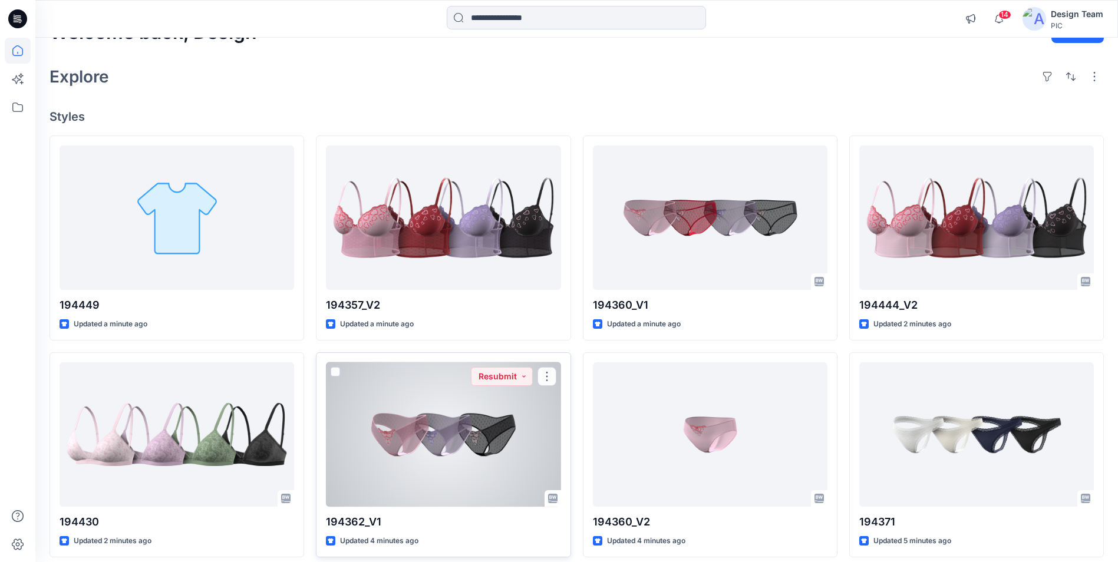
scroll to position [59, 0]
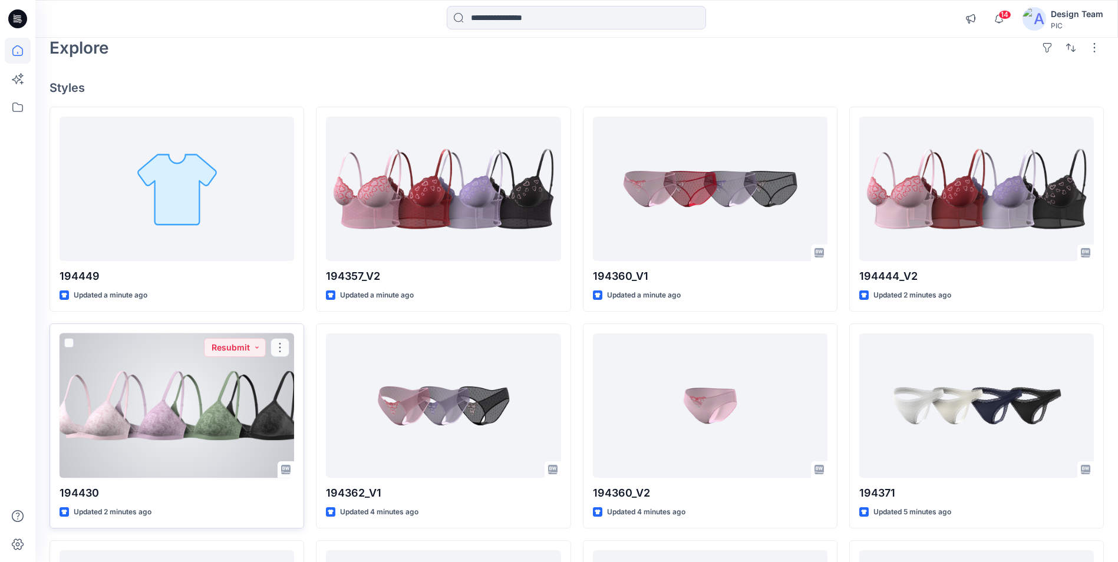
click at [206, 417] on div at bounding box center [177, 406] width 235 height 144
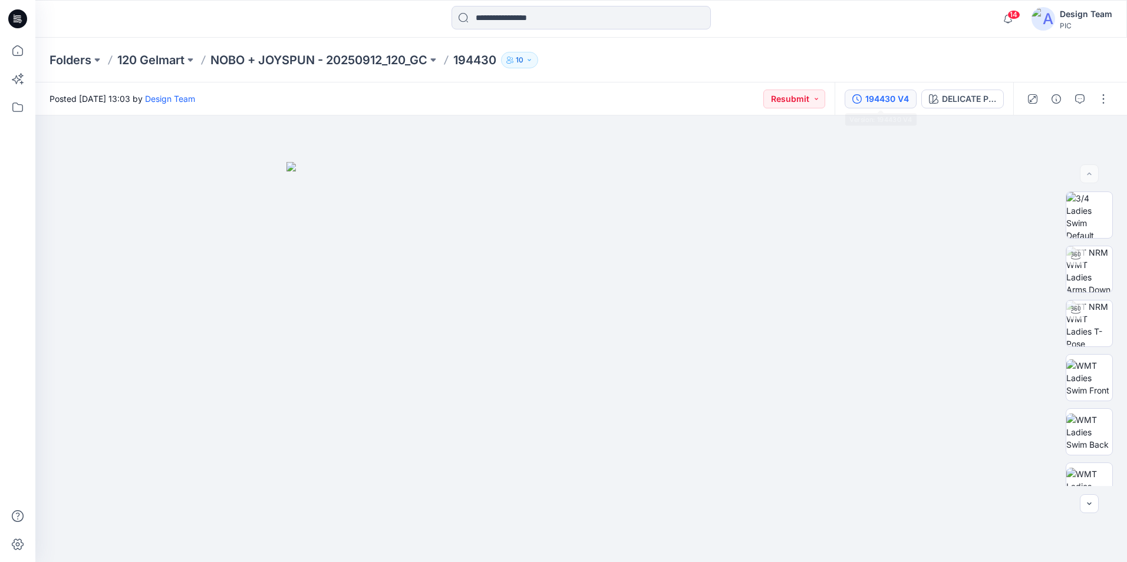
click at [891, 101] on div "194430 V4" at bounding box center [887, 99] width 44 height 13
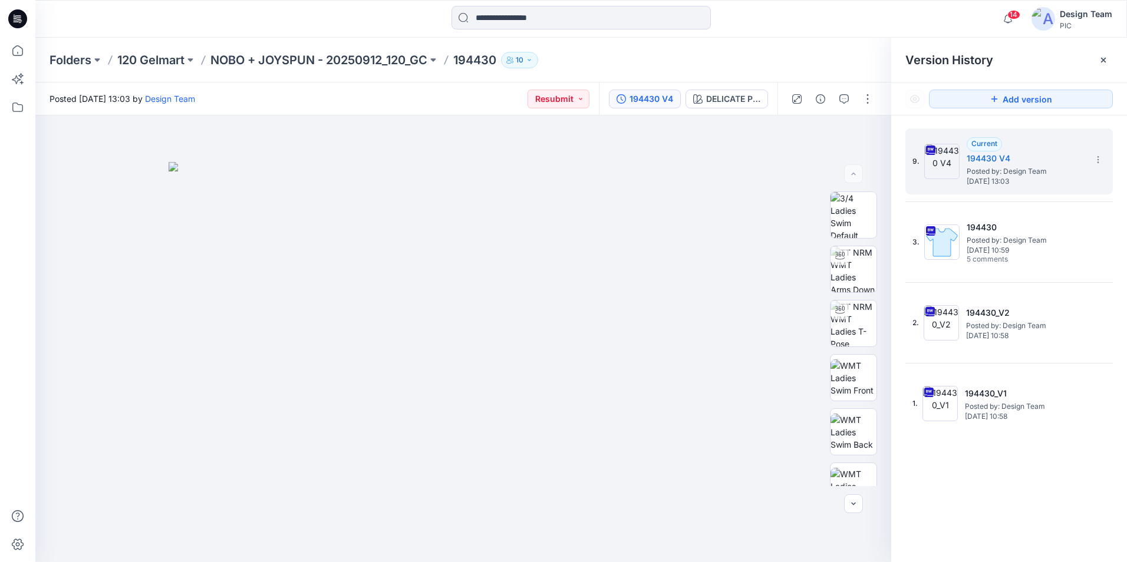
drag, startPoint x: 286, startPoint y: 168, endPoint x: 14, endPoint y: 180, distance: 272.5
click at [285, 169] on img at bounding box center [463, 362] width 589 height 400
click at [20, 53] on icon at bounding box center [18, 51] width 26 height 26
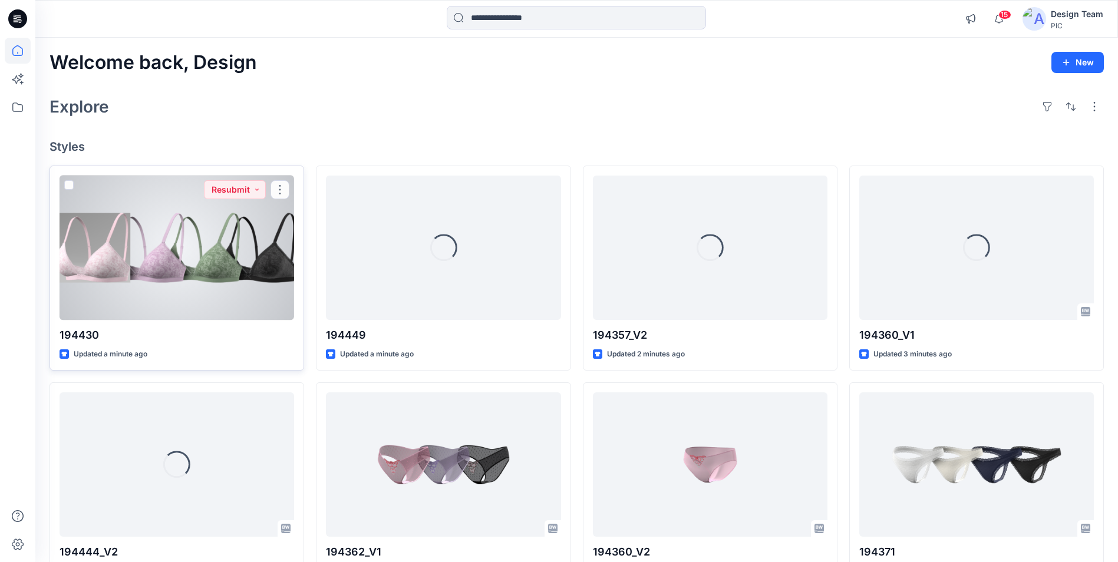
click at [177, 239] on div at bounding box center [177, 248] width 235 height 144
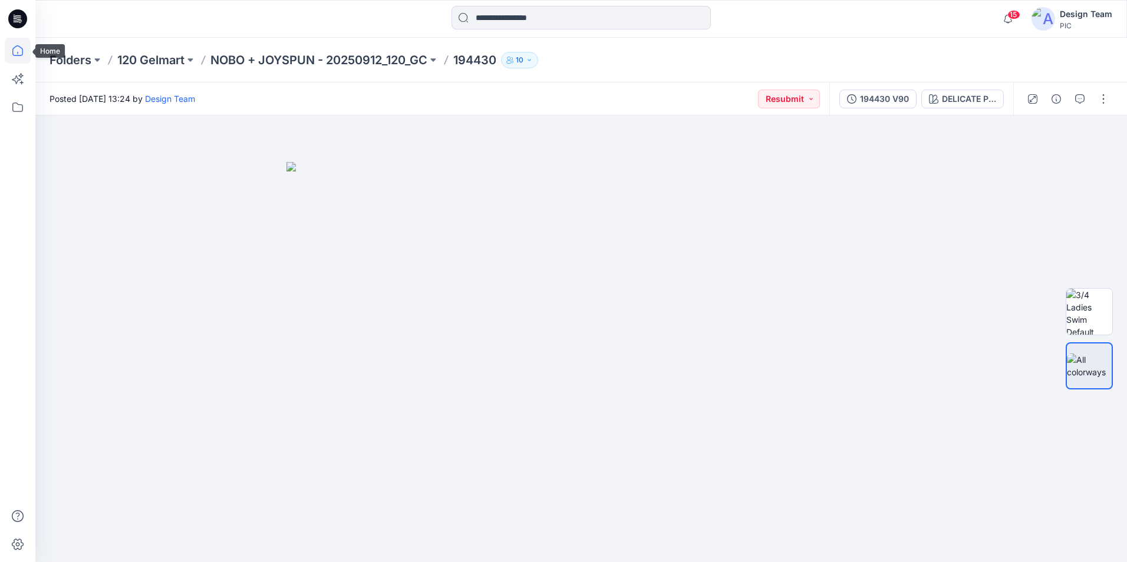
click at [11, 45] on icon at bounding box center [18, 51] width 26 height 26
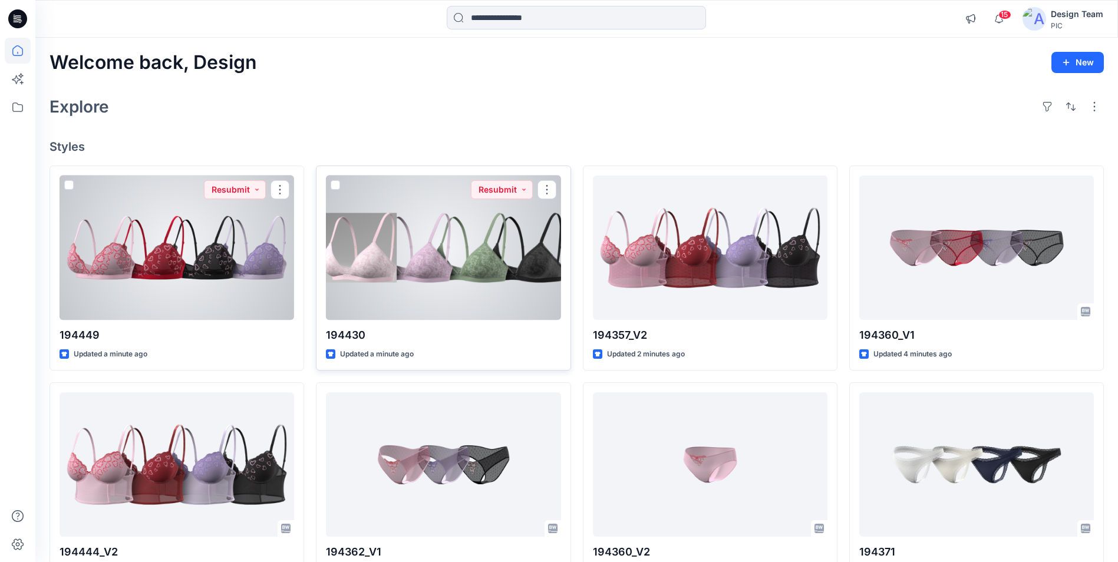
click at [420, 283] on div at bounding box center [443, 248] width 235 height 144
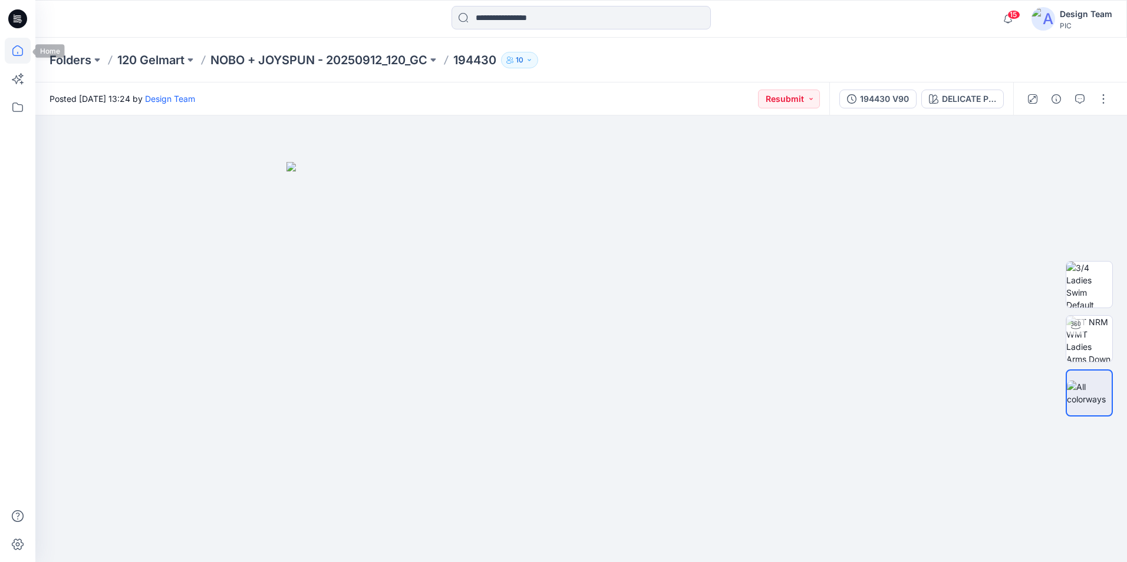
click at [10, 53] on icon at bounding box center [18, 51] width 26 height 26
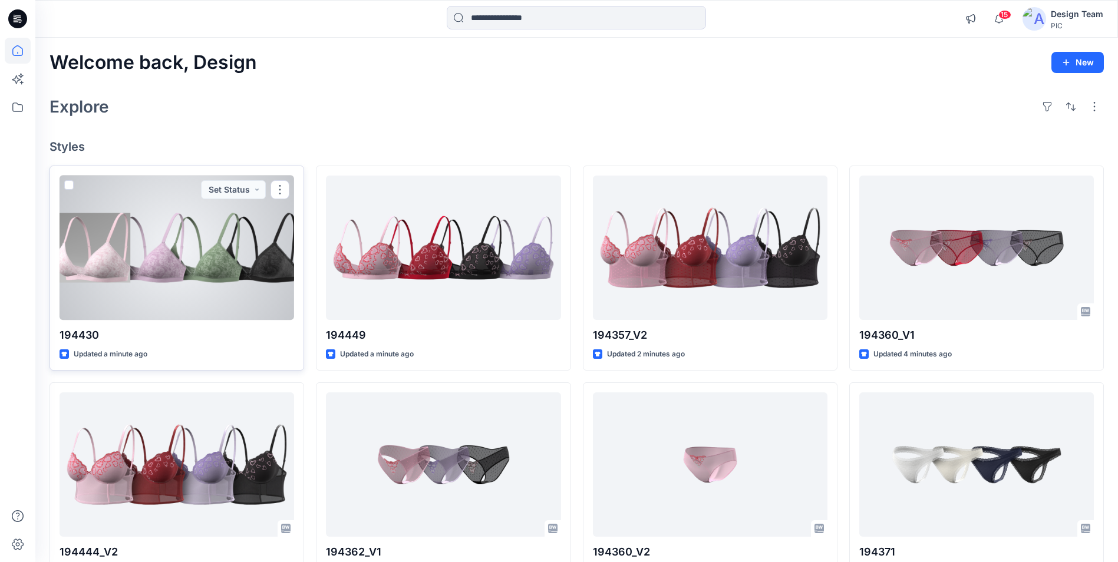
click at [176, 234] on div at bounding box center [177, 248] width 235 height 144
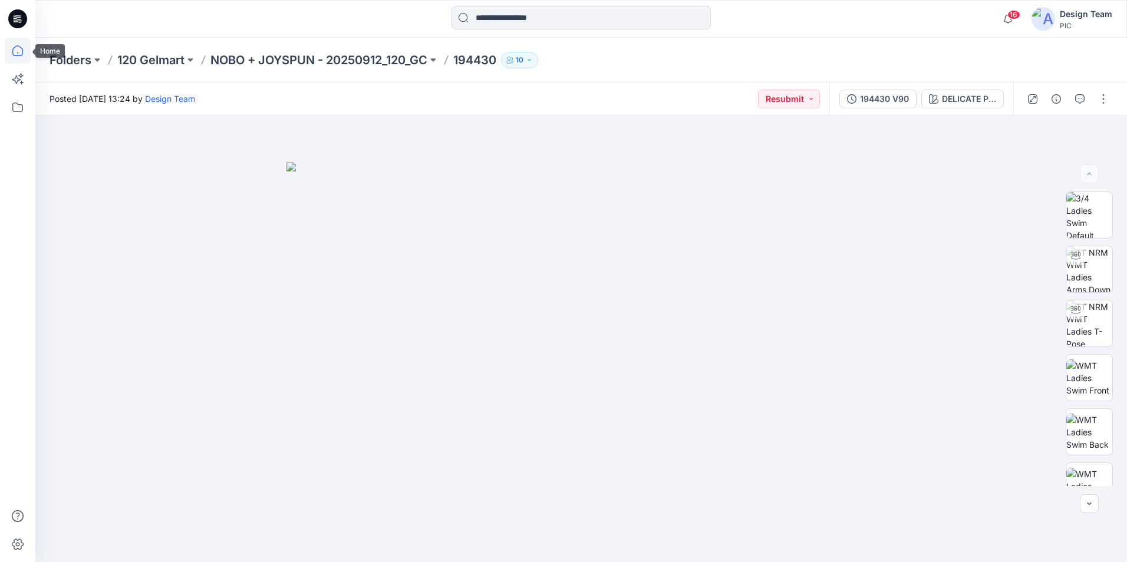
click at [19, 45] on icon at bounding box center [18, 51] width 26 height 26
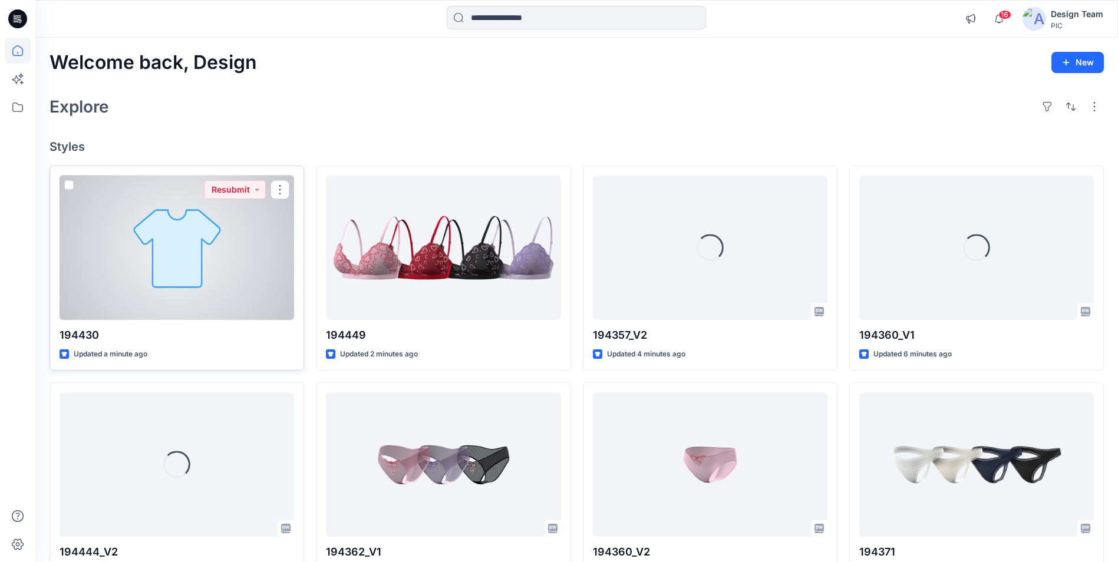
click at [172, 242] on div at bounding box center [177, 248] width 235 height 144
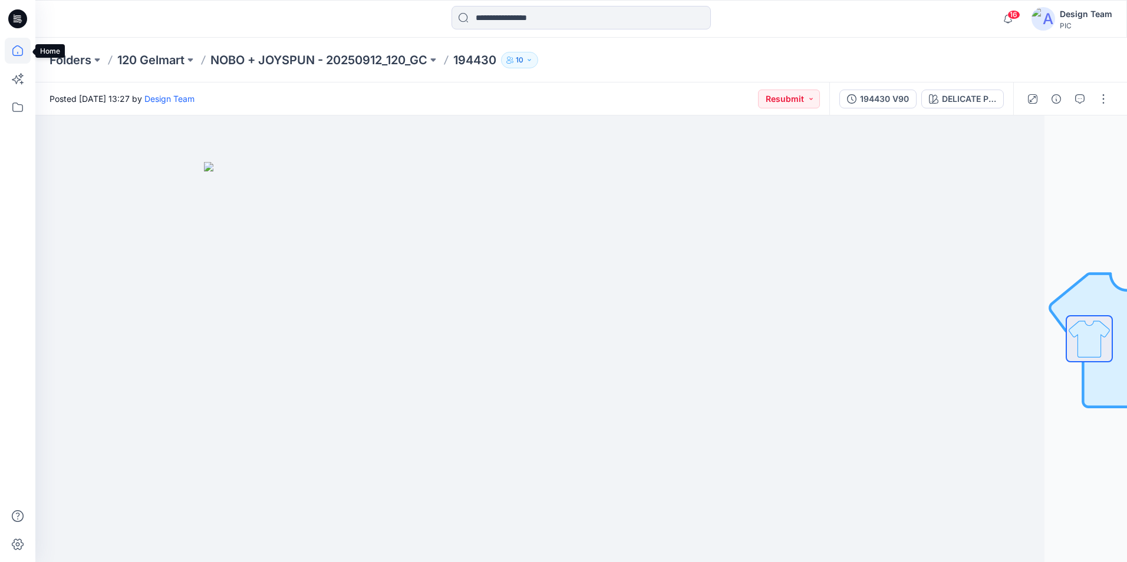
click at [17, 57] on icon at bounding box center [18, 51] width 26 height 26
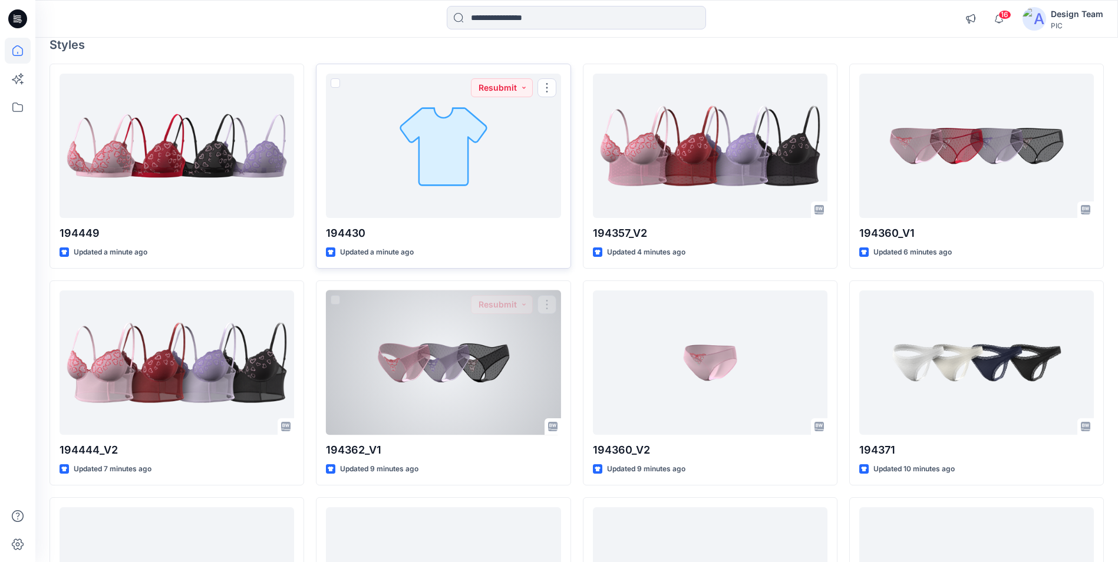
scroll to position [118, 0]
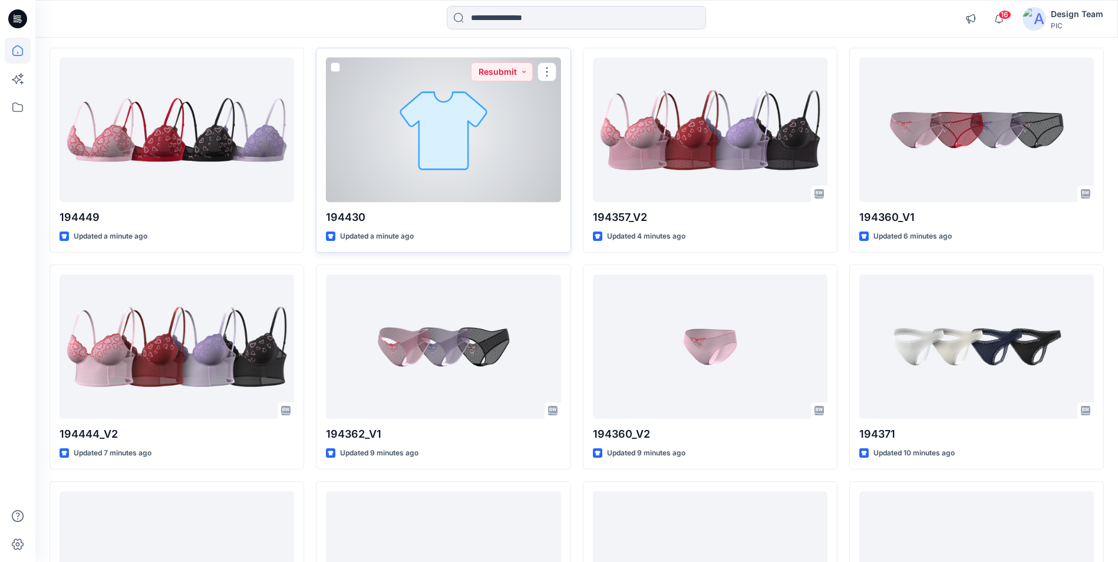
click at [454, 160] on div at bounding box center [443, 130] width 235 height 144
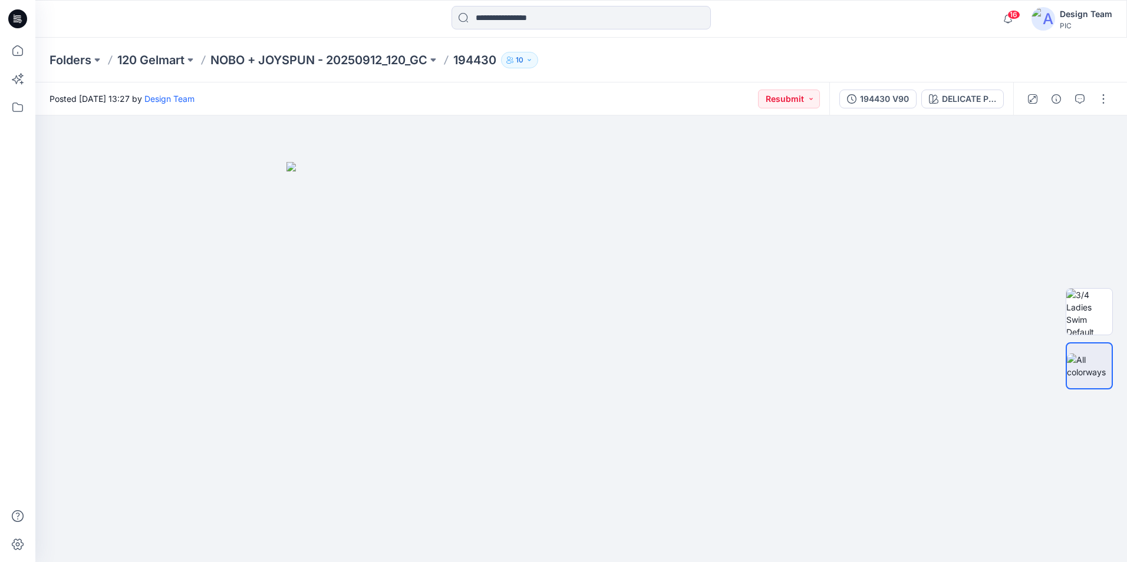
click at [882, 111] on div "194430 V90 DELICATE PINK" at bounding box center [921, 99] width 184 height 33
click at [879, 104] on div "194430 V90" at bounding box center [884, 99] width 49 height 13
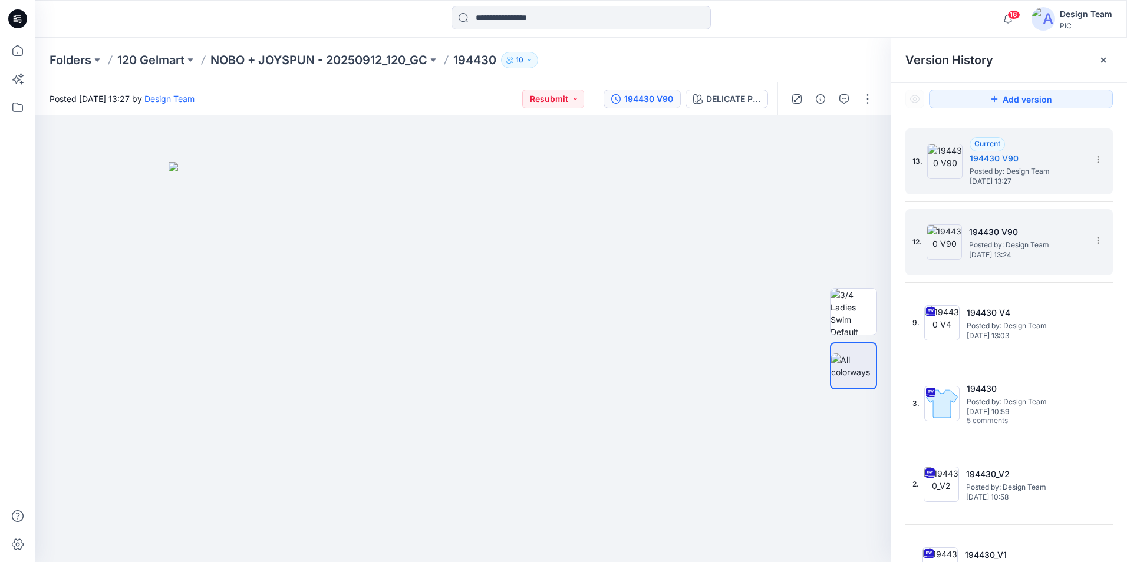
click at [1030, 246] on span "Posted by: Design Team" at bounding box center [1028, 245] width 118 height 12
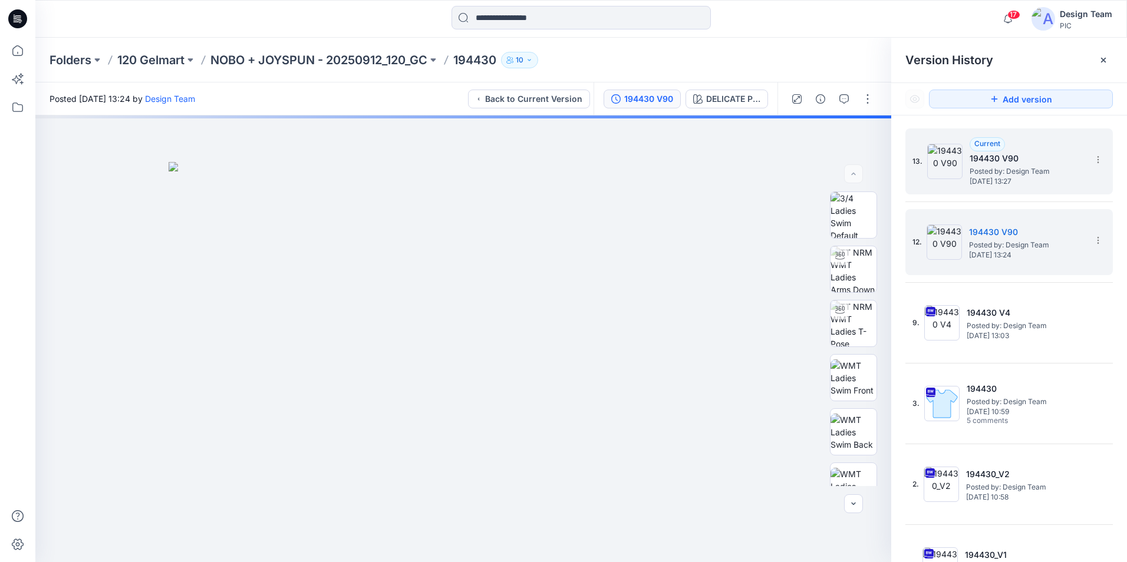
click at [1021, 169] on span "Posted by: Design Team" at bounding box center [1028, 172] width 118 height 12
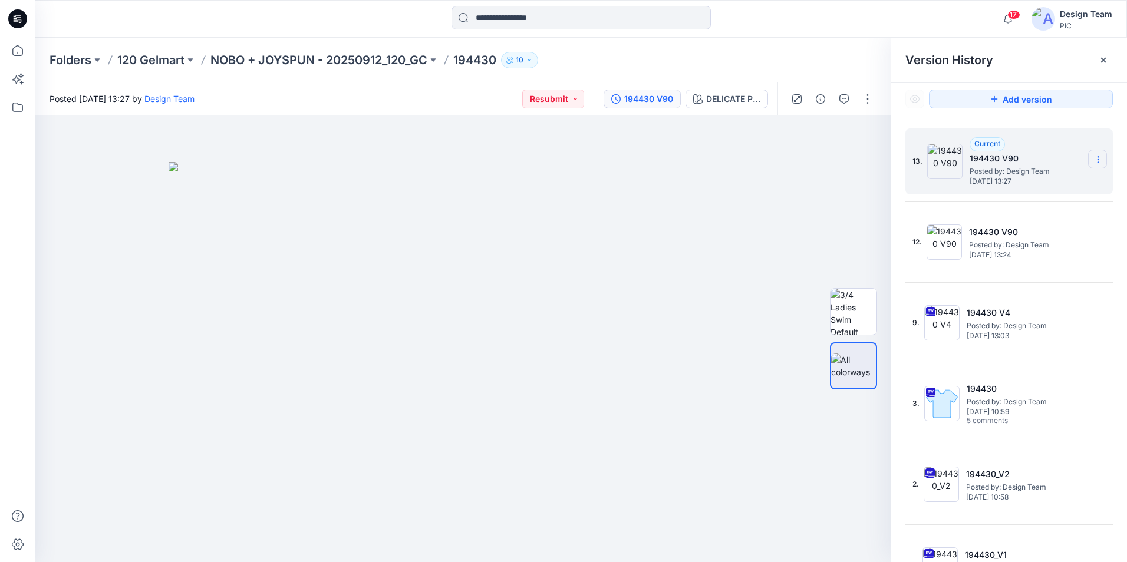
click at [1093, 163] on icon at bounding box center [1097, 159] width 9 height 9
click at [858, 223] on div at bounding box center [853, 339] width 47 height 295
click at [1093, 160] on icon at bounding box center [1097, 159] width 9 height 9
click at [837, 197] on div at bounding box center [853, 339] width 47 height 295
click at [1093, 159] on icon at bounding box center [1097, 159] width 9 height 9
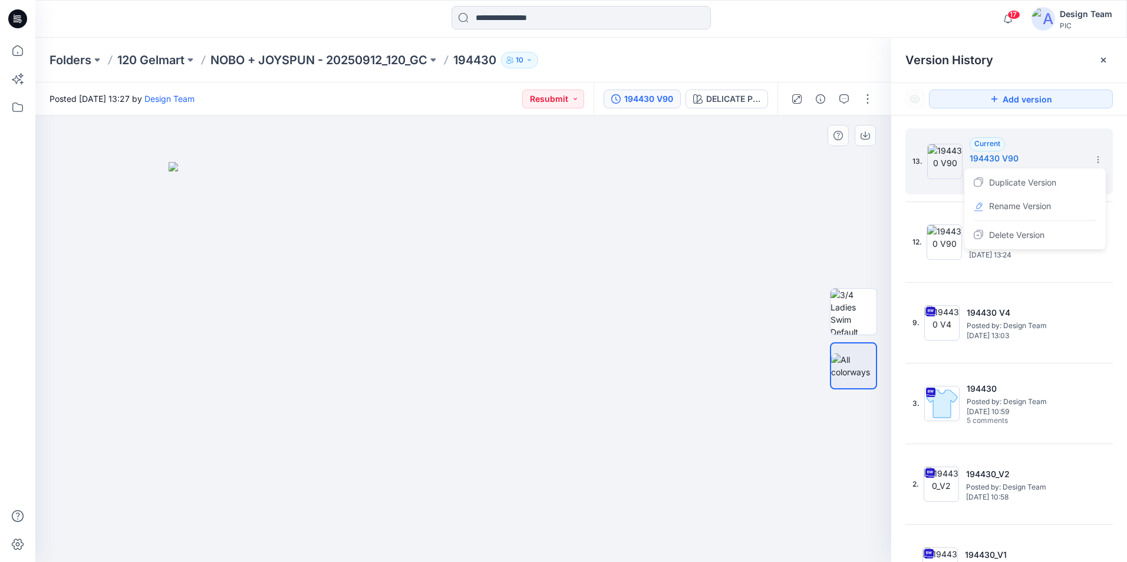
click at [844, 249] on div at bounding box center [853, 339] width 47 height 295
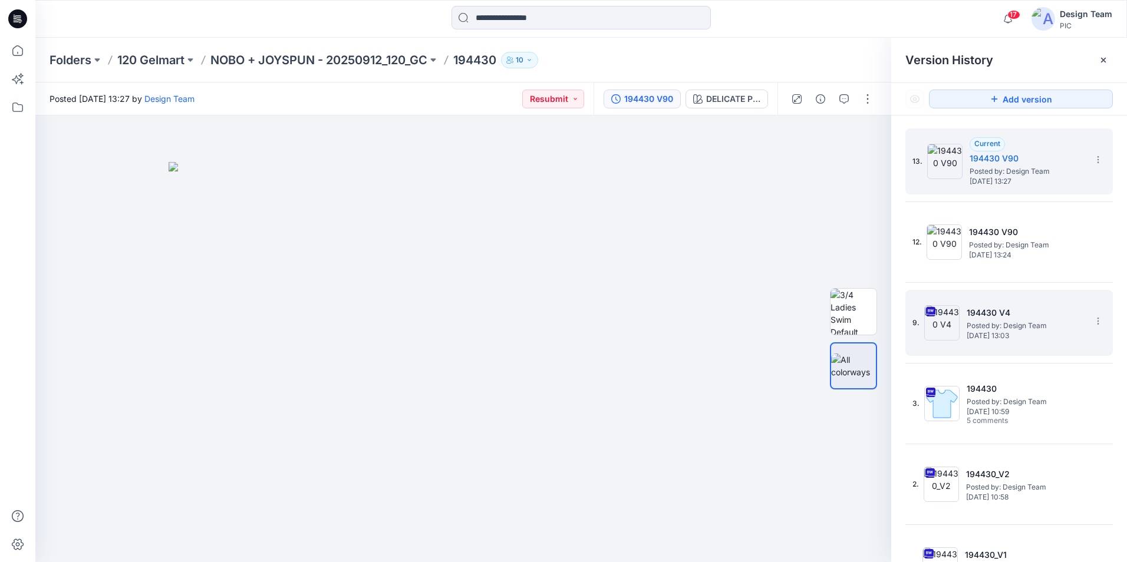
click at [992, 315] on h5 "194430 V4" at bounding box center [1026, 313] width 118 height 14
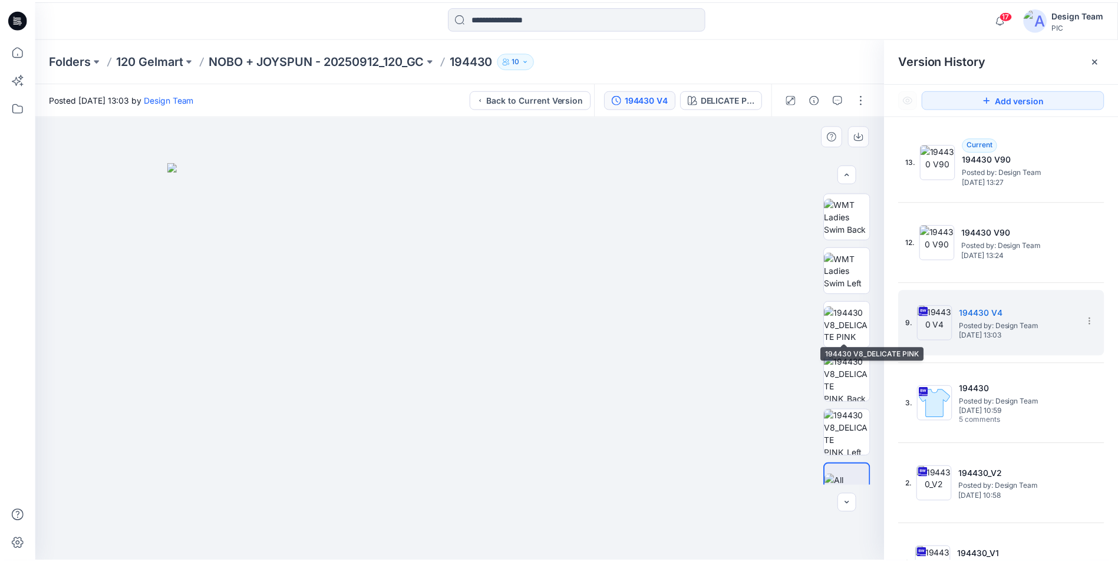
scroll to position [240, 0]
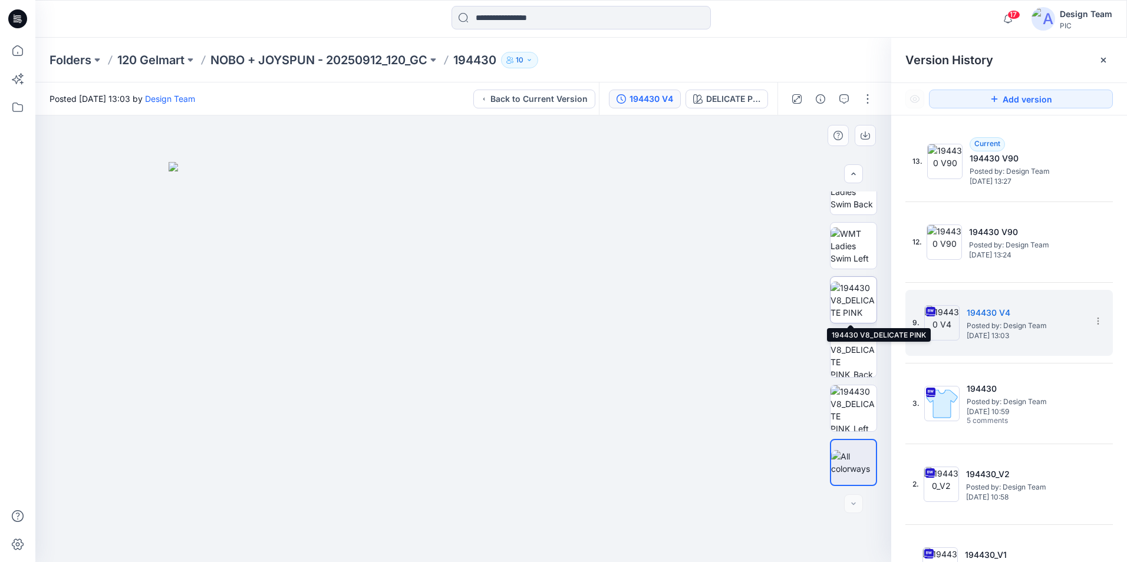
click at [859, 301] on img at bounding box center [853, 300] width 46 height 37
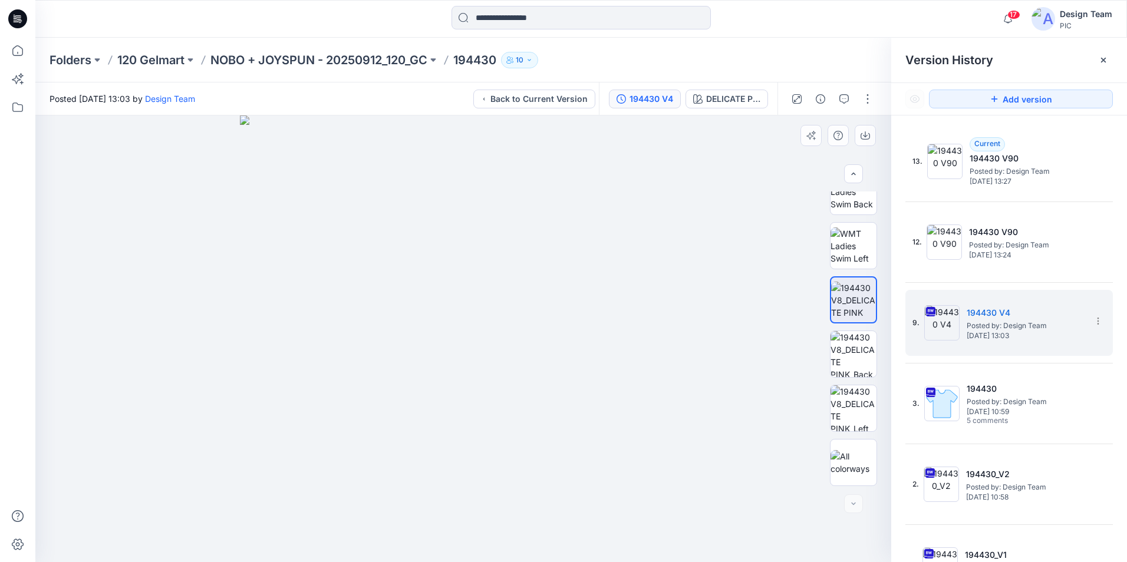
click at [456, 157] on img at bounding box center [463, 339] width 447 height 447
click at [16, 47] on icon at bounding box center [17, 50] width 11 height 11
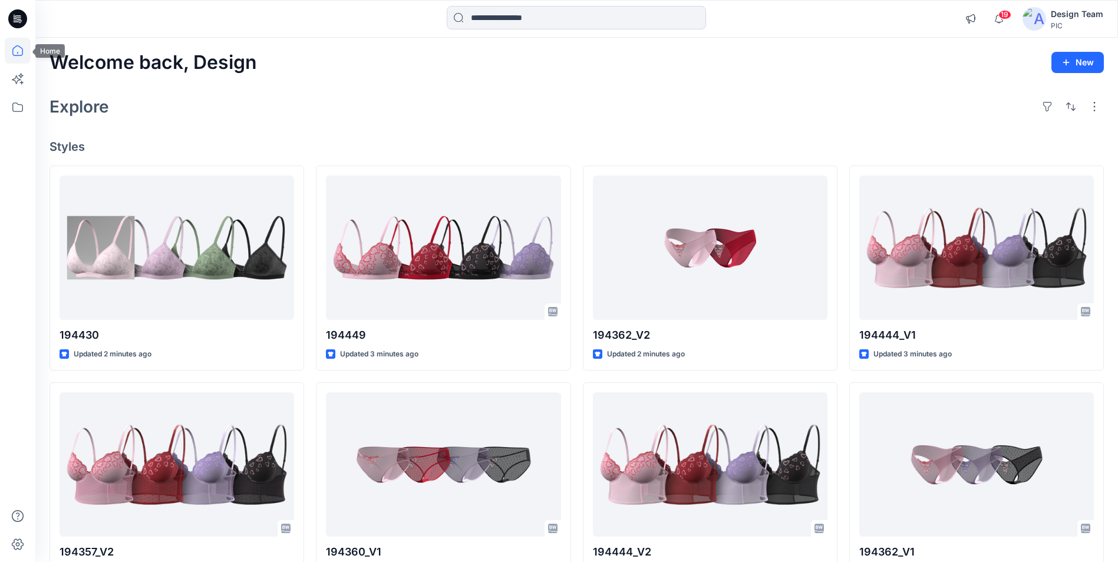
click at [12, 48] on icon at bounding box center [18, 51] width 26 height 26
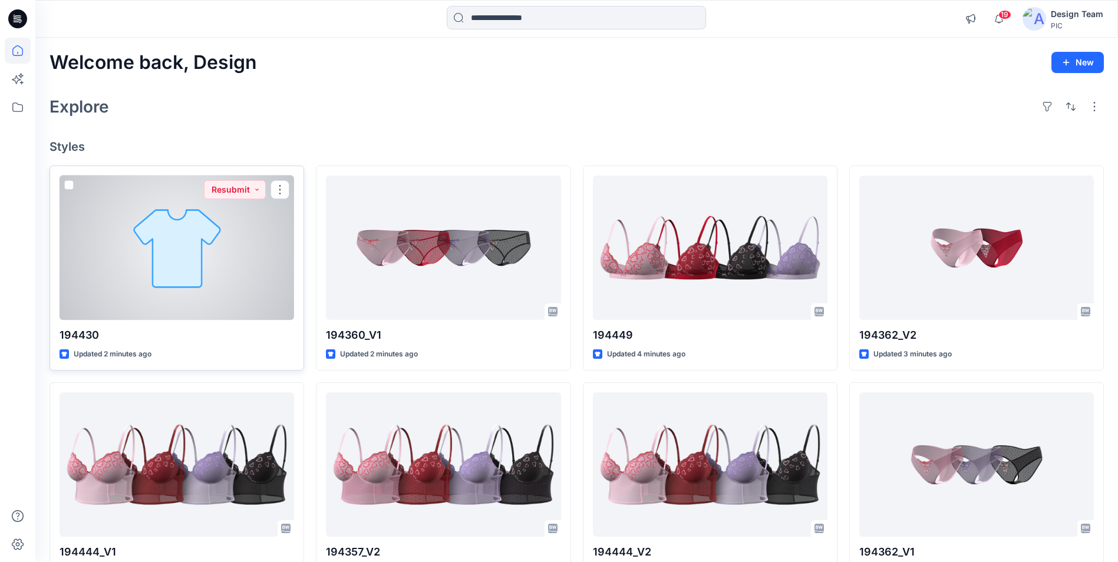
click at [162, 259] on div at bounding box center [177, 248] width 235 height 144
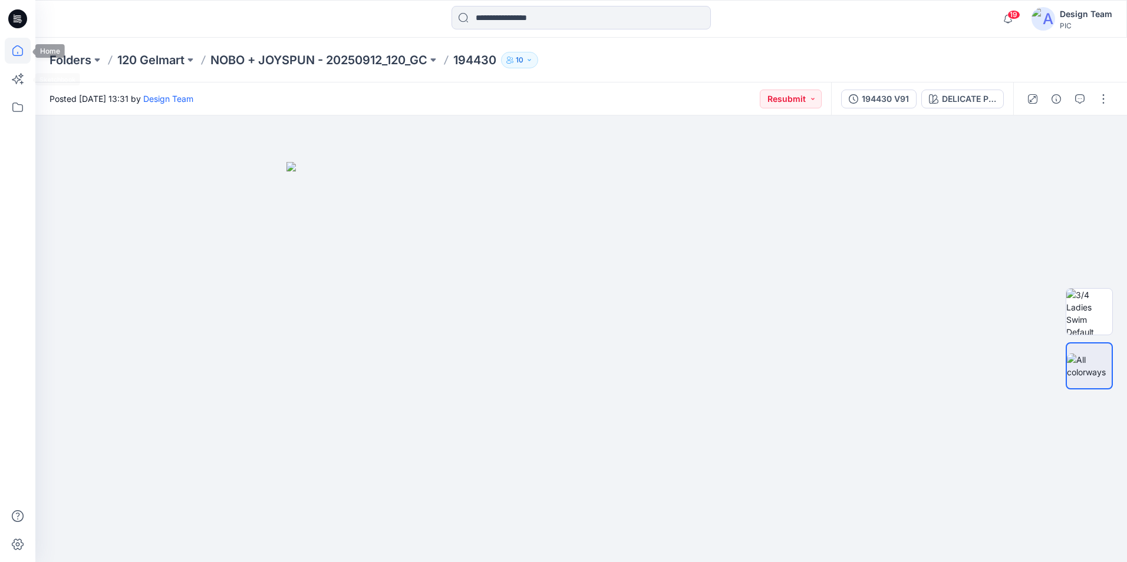
click at [17, 58] on icon at bounding box center [18, 51] width 26 height 26
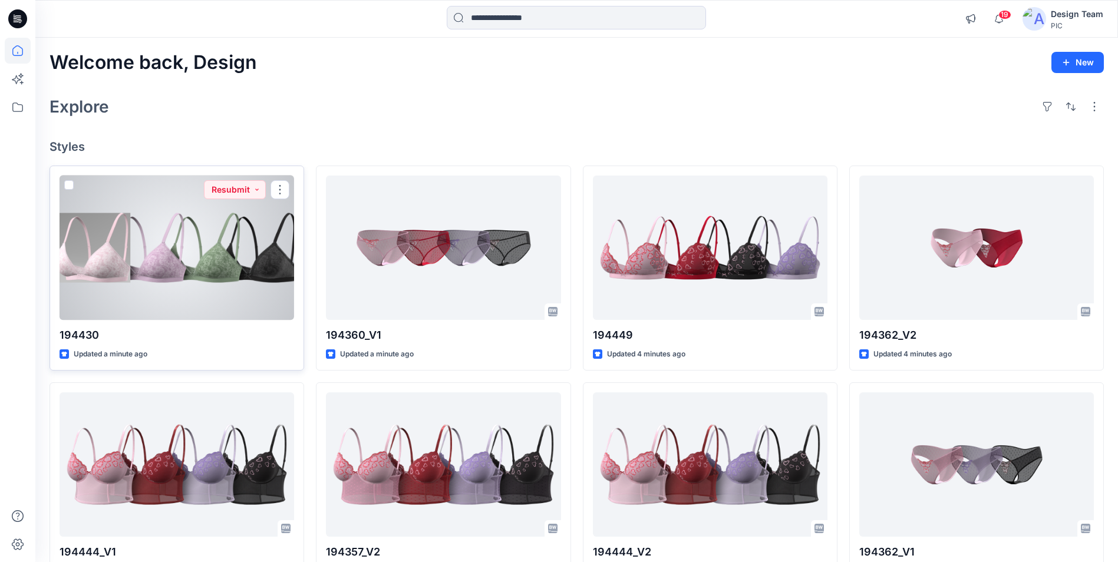
click at [224, 258] on div at bounding box center [177, 248] width 235 height 144
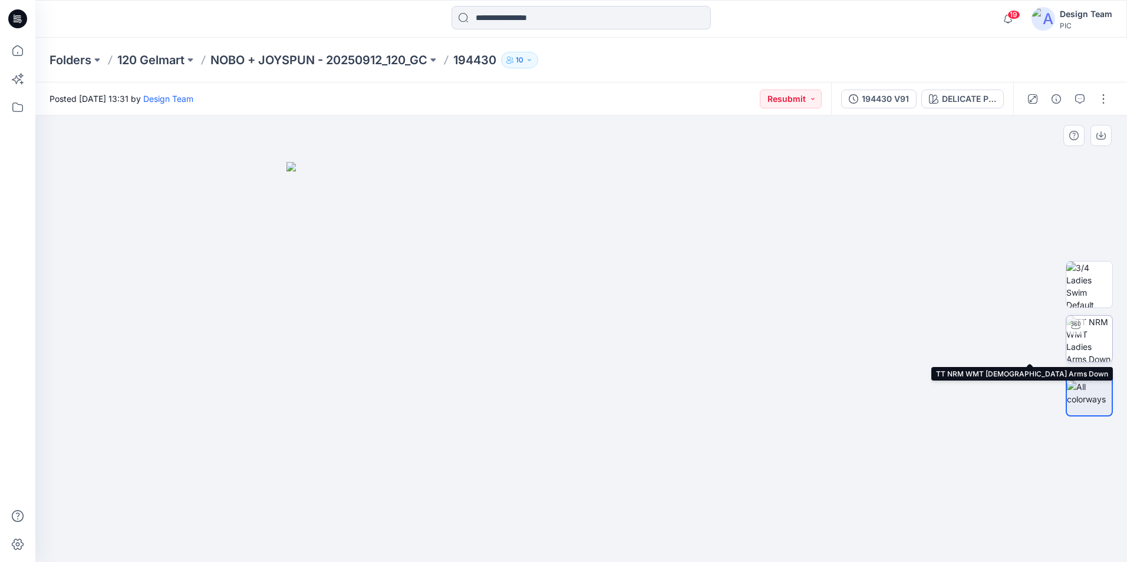
click at [1094, 346] on img at bounding box center [1089, 339] width 46 height 46
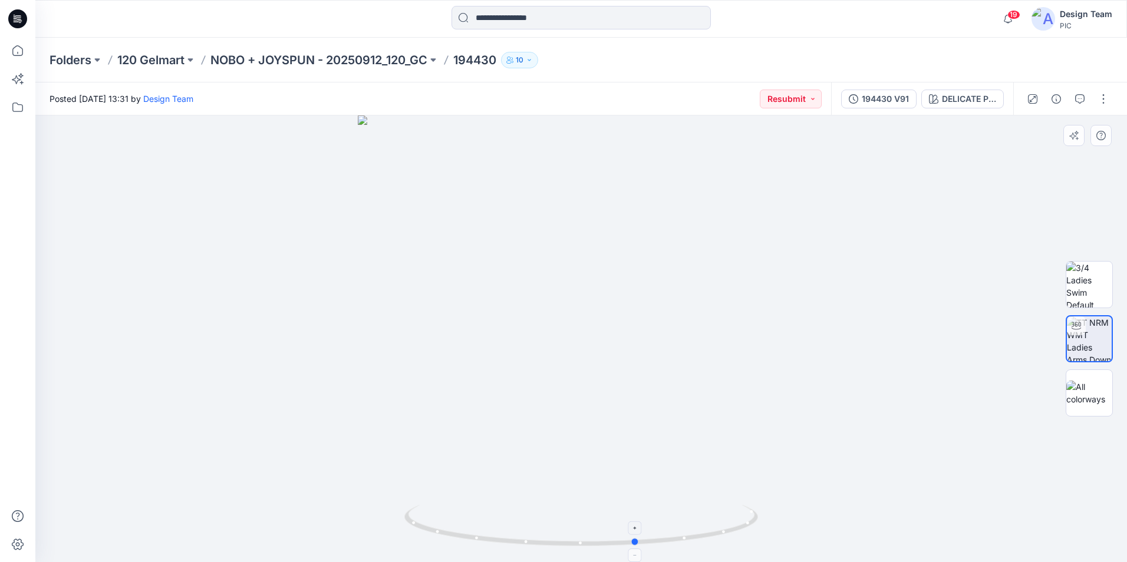
drag, startPoint x: 581, startPoint y: 545, endPoint x: 635, endPoint y: 552, distance: 54.1
click at [635, 549] on icon at bounding box center [582, 527] width 357 height 44
click at [575, 547] on icon at bounding box center [582, 527] width 357 height 44
click at [24, 54] on icon at bounding box center [18, 51] width 26 height 26
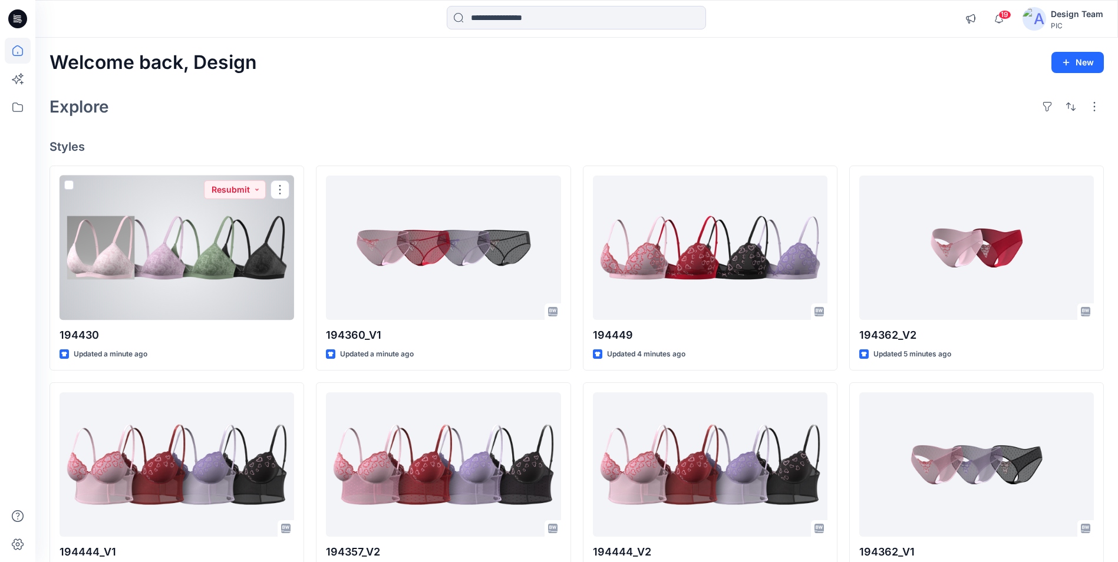
click at [206, 253] on div at bounding box center [177, 248] width 235 height 144
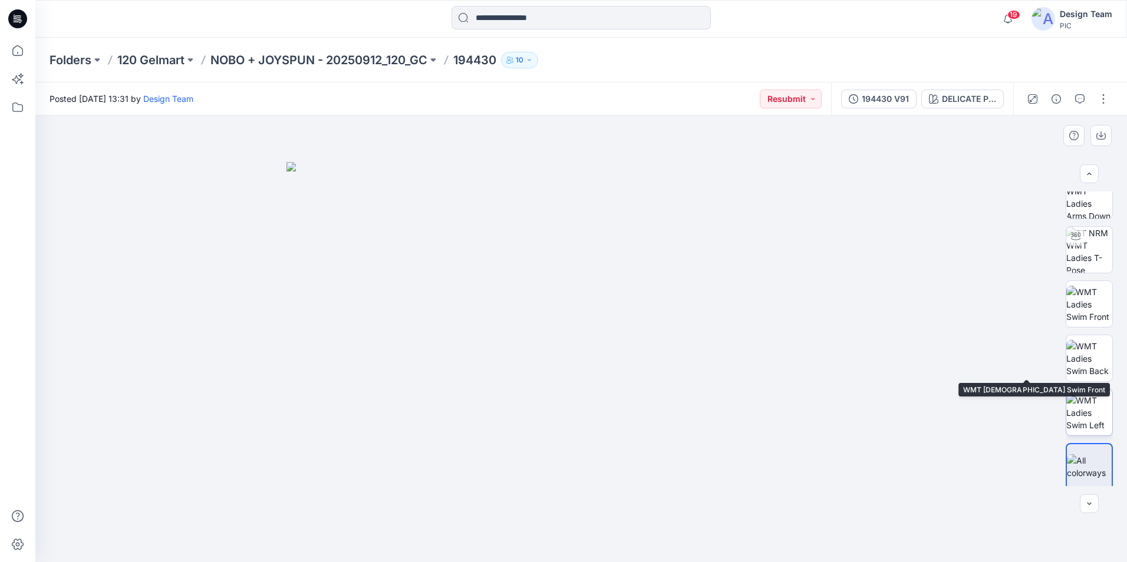
scroll to position [78, 0]
click at [884, 104] on div "194430 V91" at bounding box center [885, 99] width 47 height 13
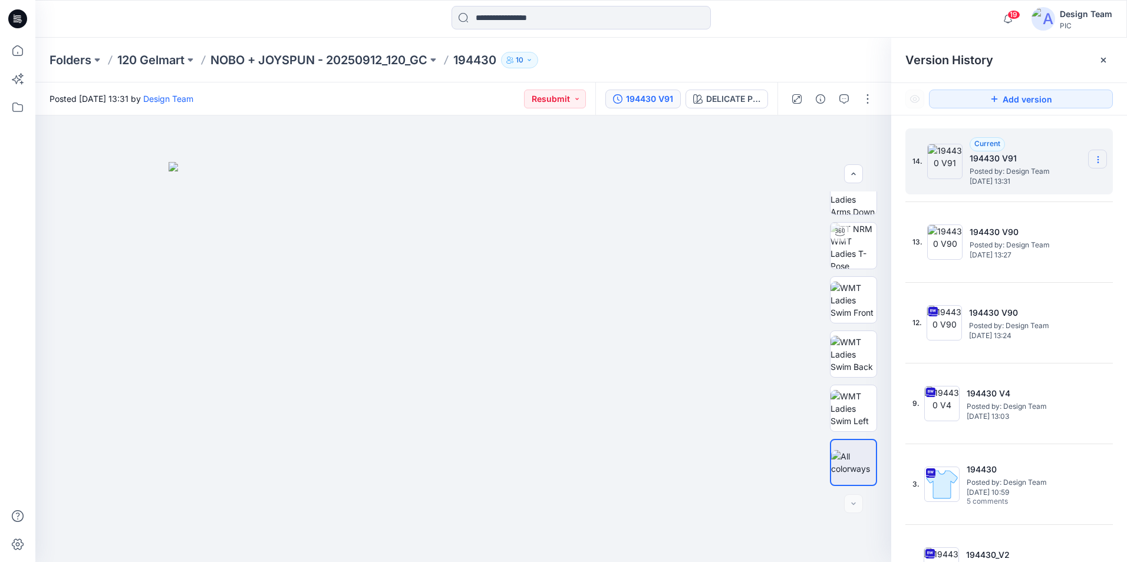
click at [1099, 161] on section at bounding box center [1097, 159] width 19 height 19
click at [804, 128] on div at bounding box center [463, 339] width 856 height 447
click at [873, 103] on button "button" at bounding box center [867, 99] width 19 height 19
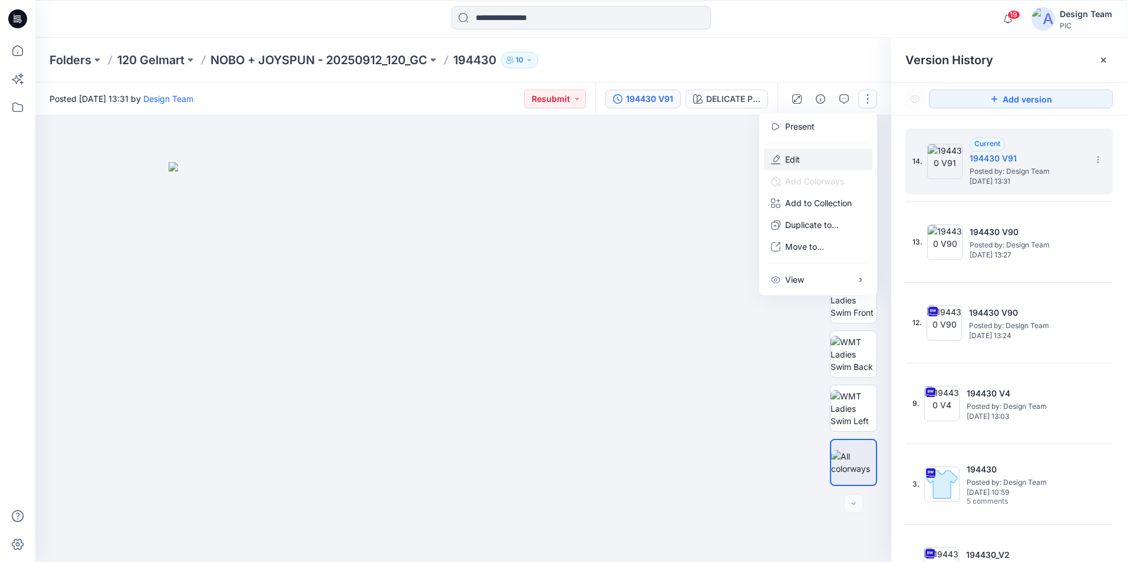
click at [812, 161] on button "Edit" at bounding box center [818, 160] width 108 height 22
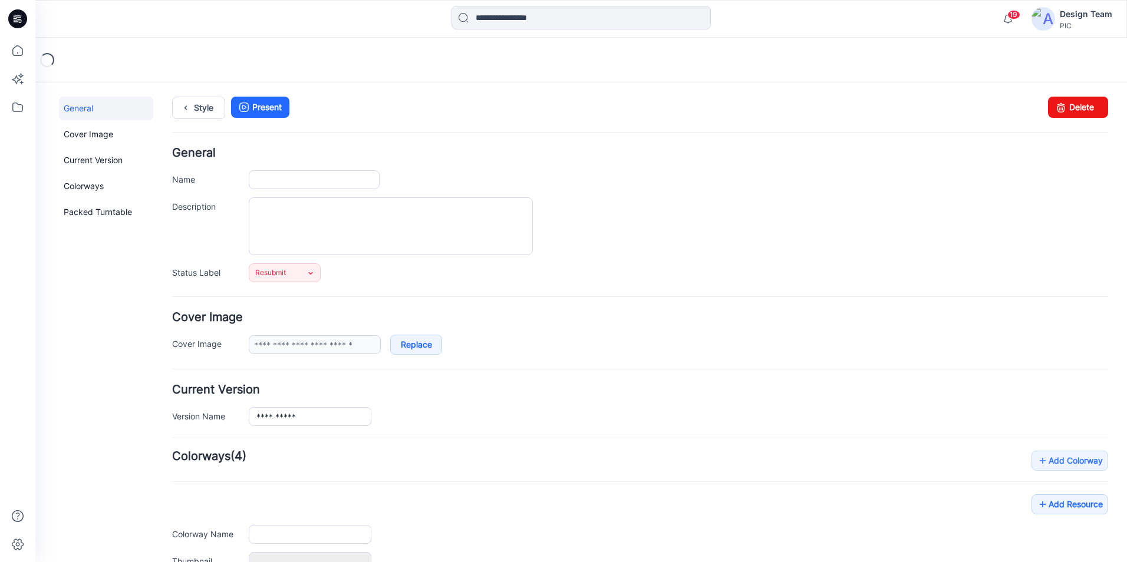
type input "******"
type input "**********"
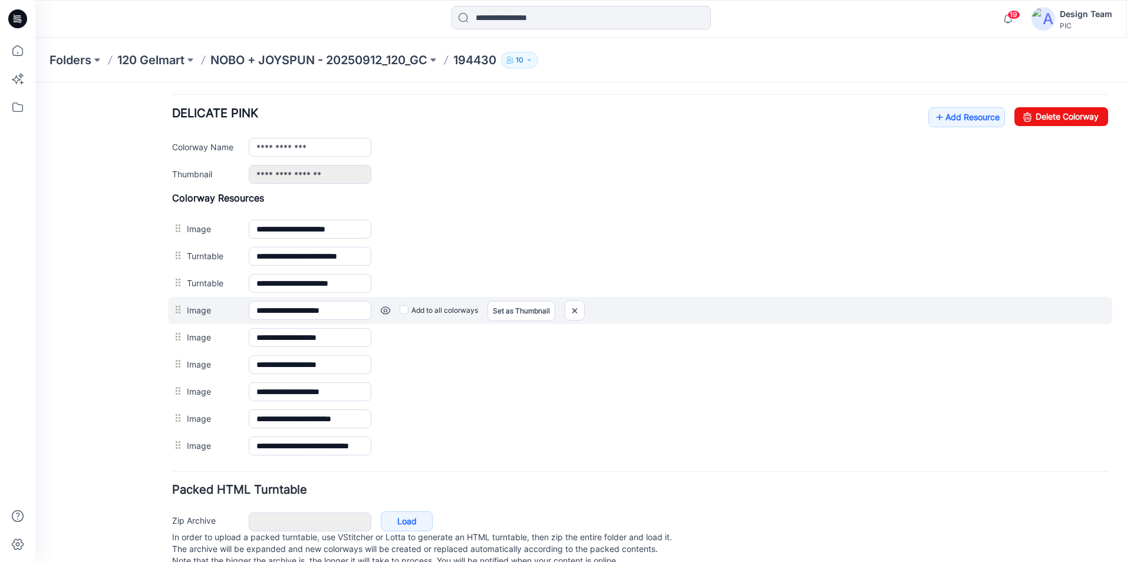
scroll to position [480, 0]
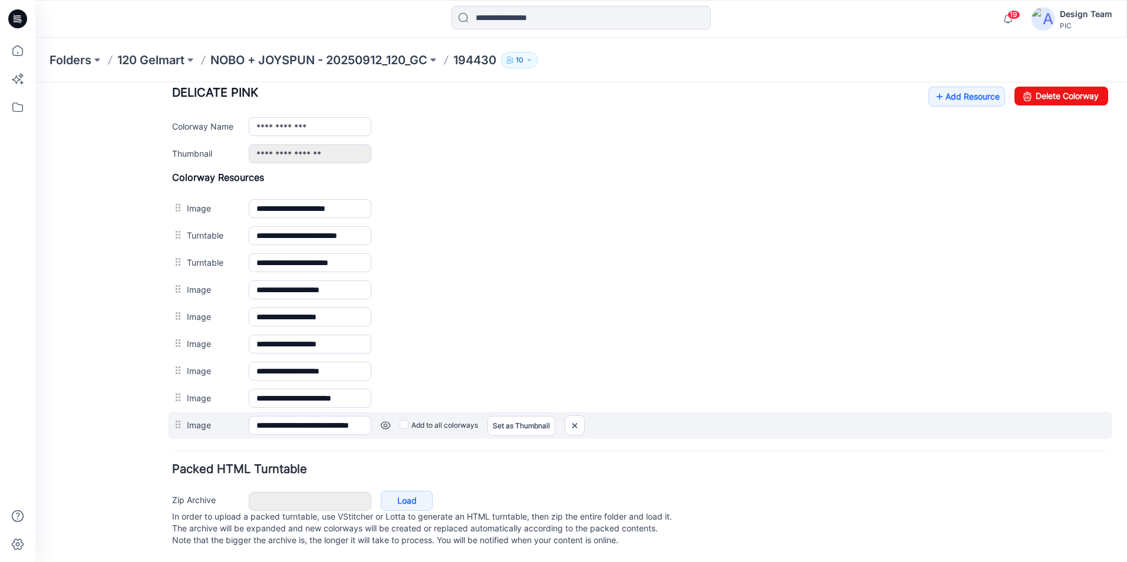
click at [385, 421] on link at bounding box center [385, 425] width 9 height 9
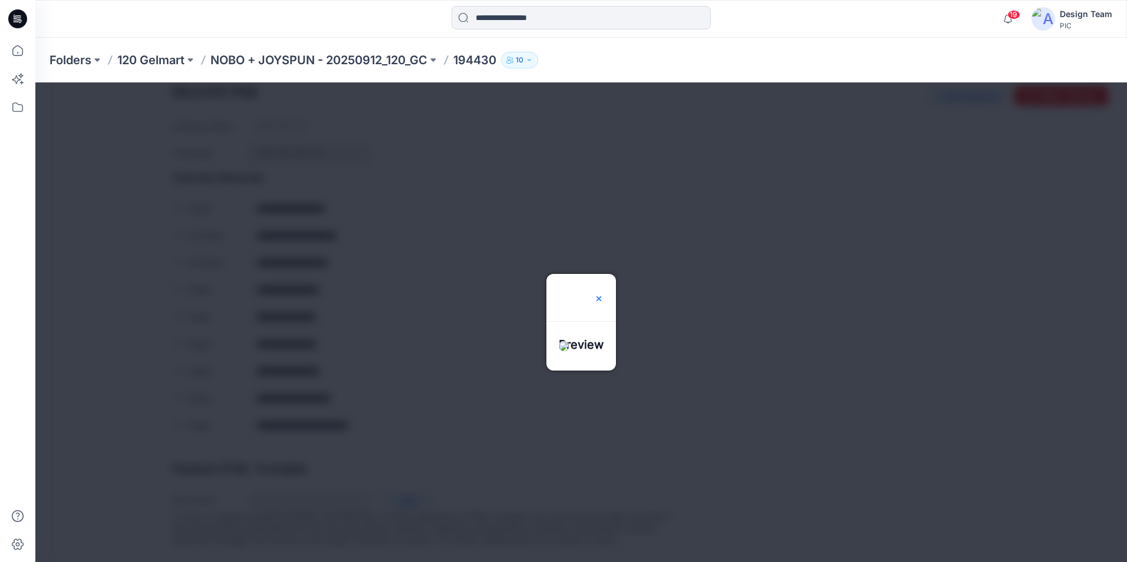
click at [604, 274] on div at bounding box center [598, 297] width 9 height 47
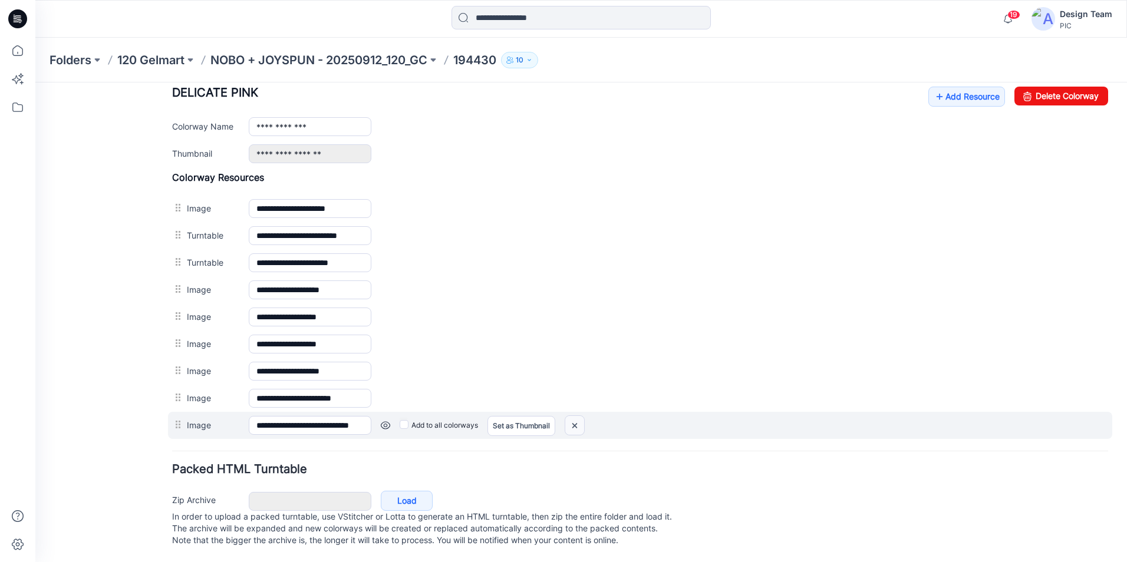
click at [579, 416] on img at bounding box center [574, 425] width 19 height 19
click at [381, 421] on link at bounding box center [385, 425] width 9 height 9
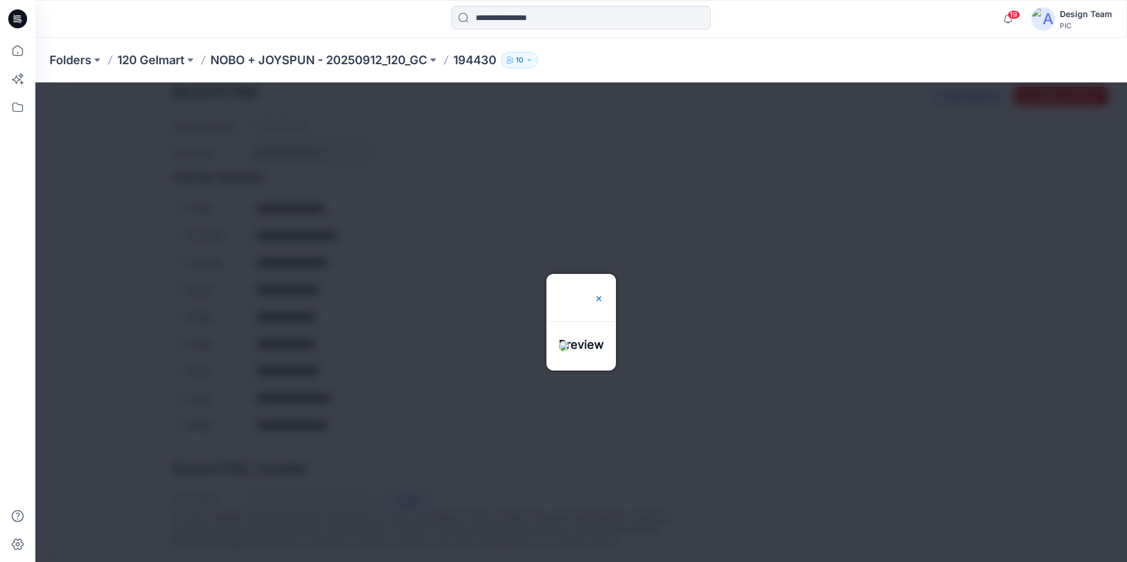
click at [604, 294] on img at bounding box center [598, 298] width 9 height 9
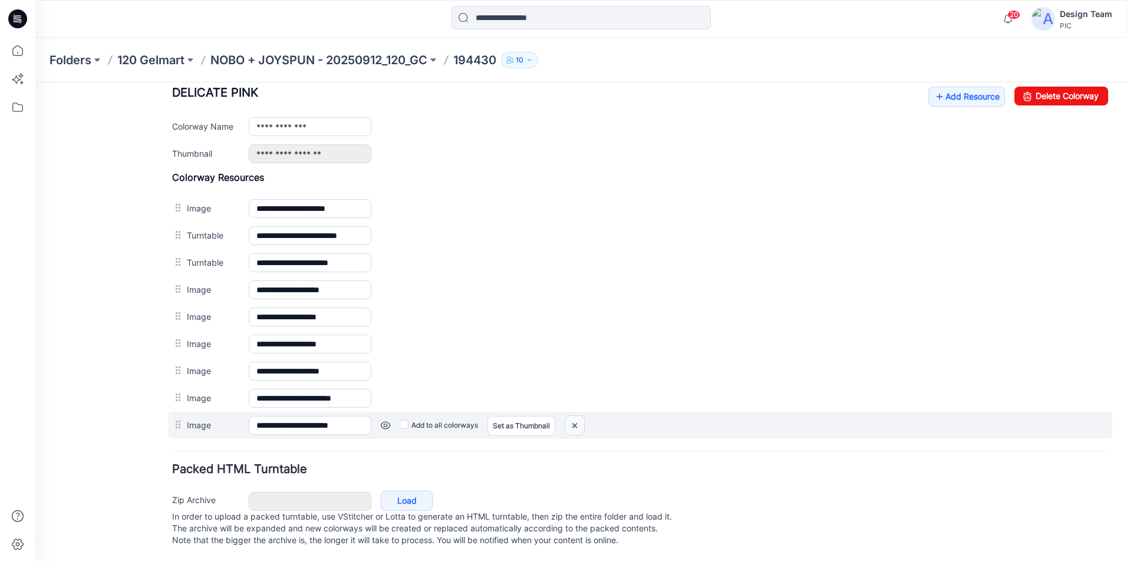
click at [574, 416] on img at bounding box center [574, 425] width 19 height 19
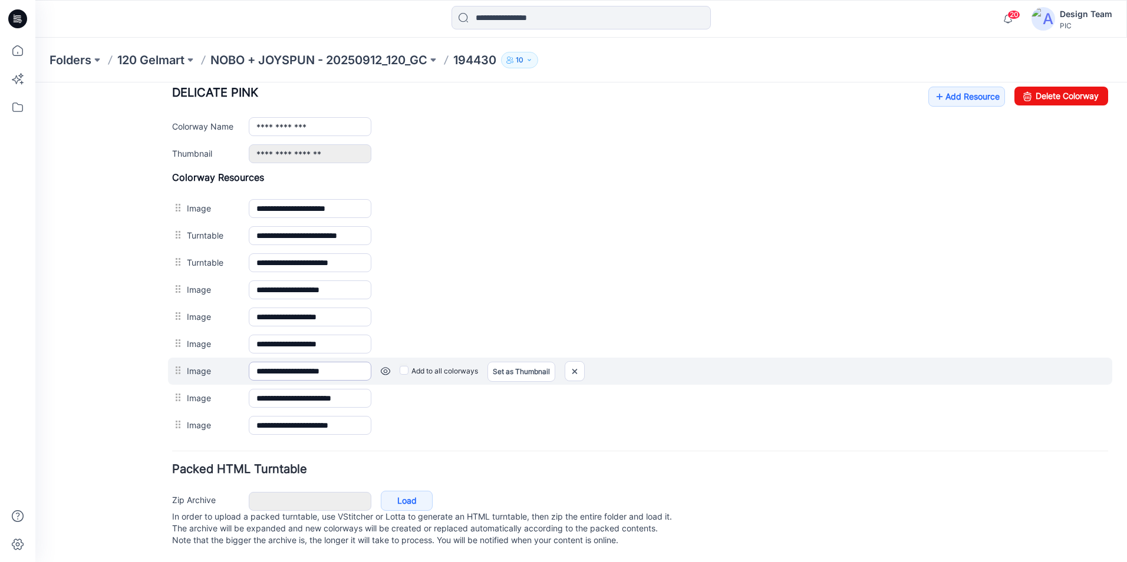
scroll to position [453, 0]
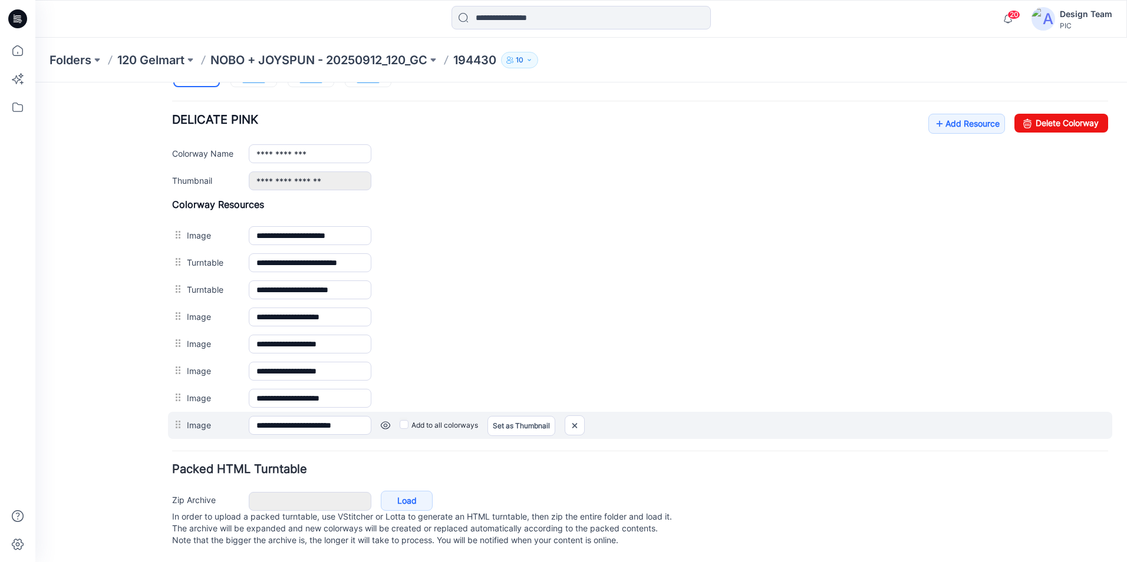
click at [386, 421] on link at bounding box center [385, 425] width 9 height 9
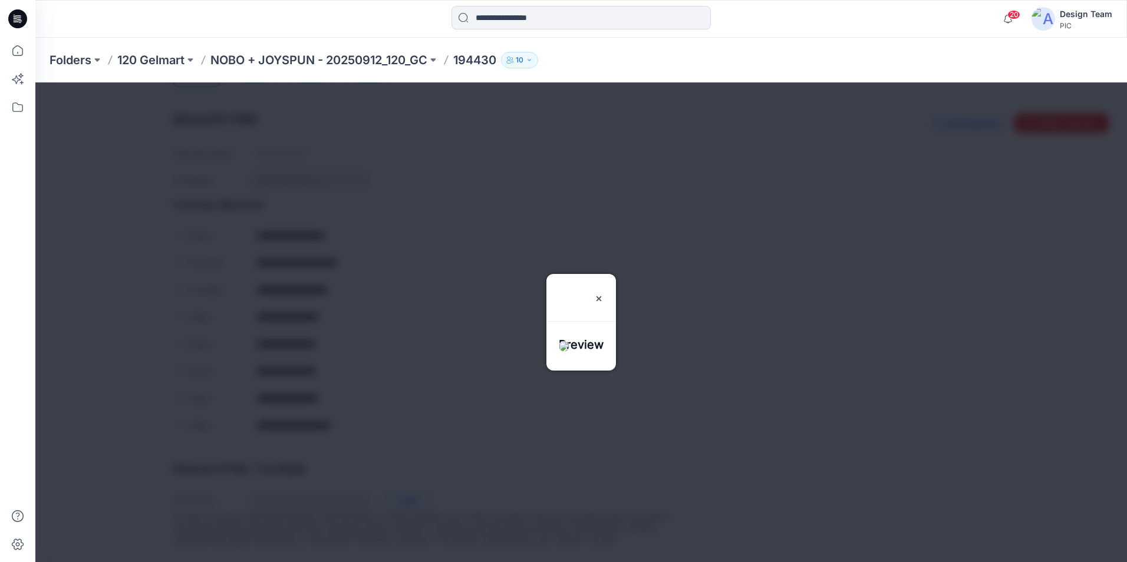
click at [810, 65] on div "Folders 120 Gelmart NOBO + JOYSPUN - 20250912_120_GC 194430 10" at bounding box center [535, 60] width 971 height 17
click at [604, 294] on img at bounding box center [598, 298] width 9 height 9
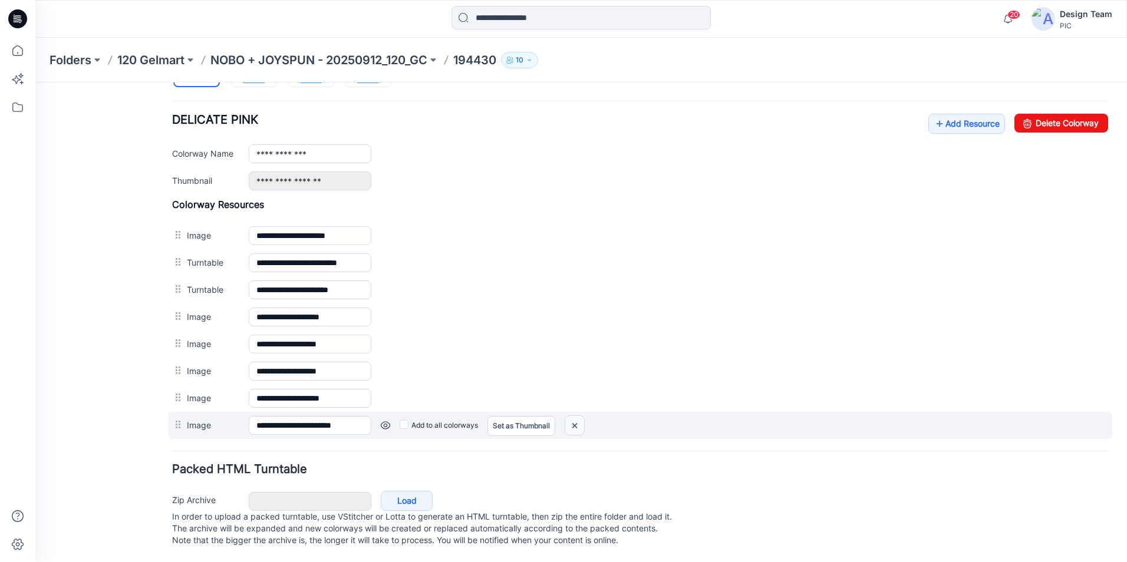
drag, startPoint x: 583, startPoint y: 413, endPoint x: 663, endPoint y: 130, distance: 294.0
click at [583, 416] on img at bounding box center [574, 425] width 19 height 19
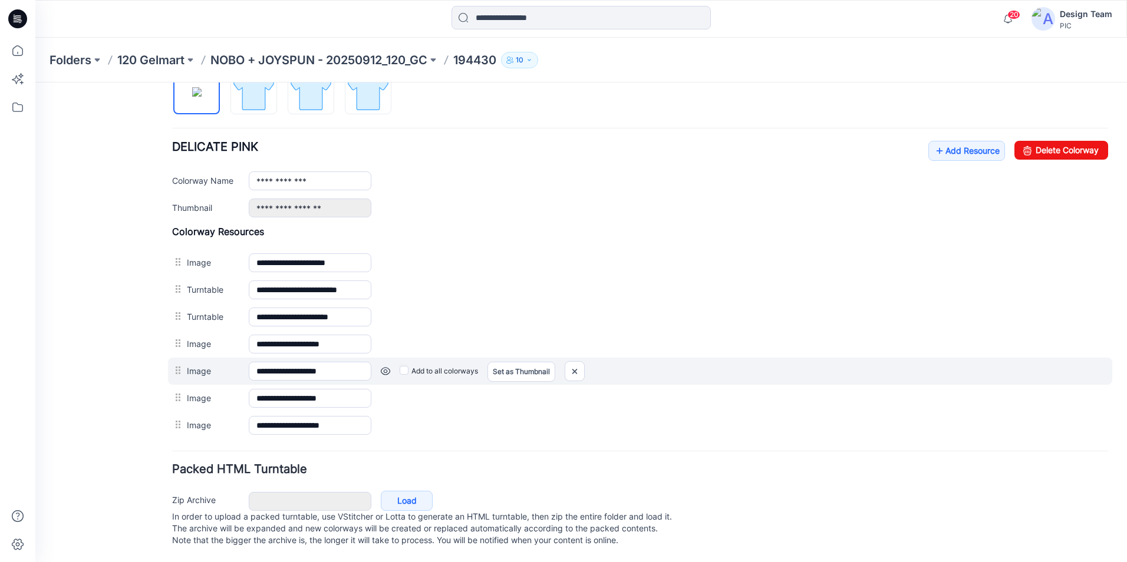
scroll to position [426, 0]
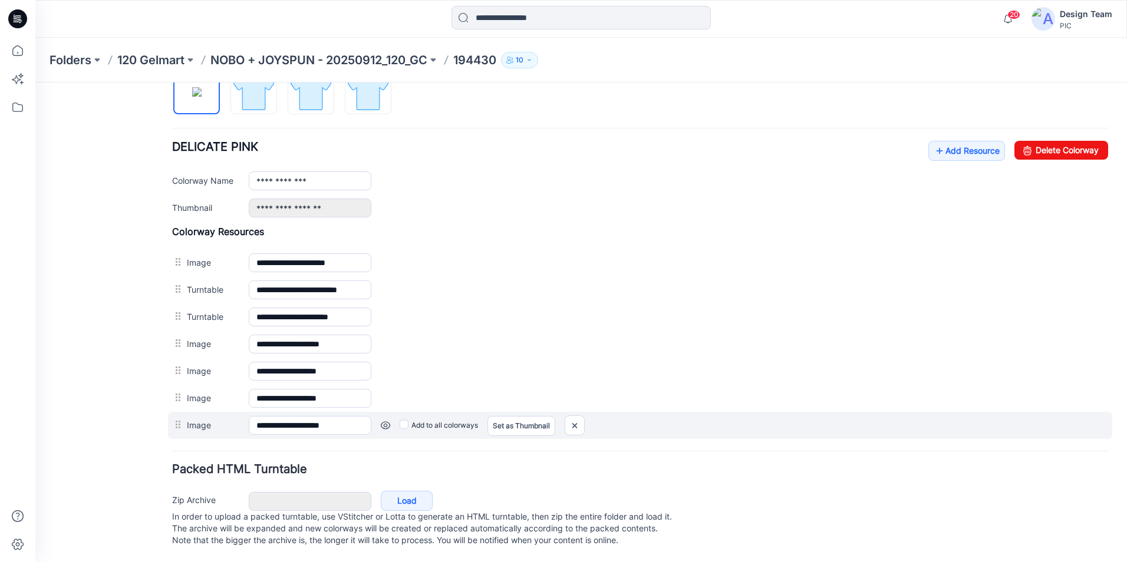
click at [386, 421] on link at bounding box center [385, 425] width 9 height 9
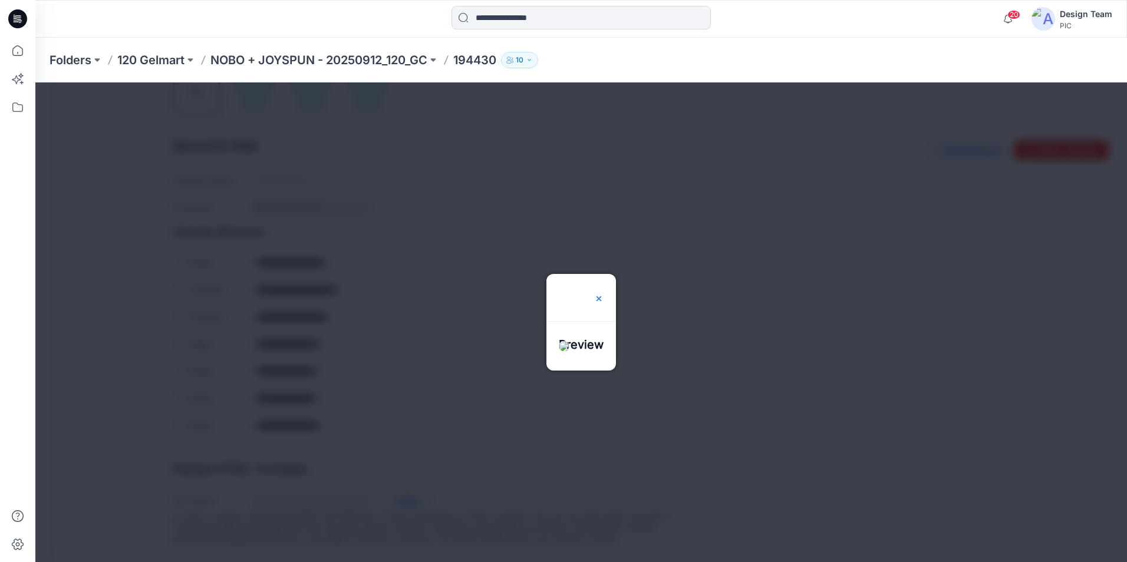
click at [604, 294] on img at bounding box center [598, 298] width 9 height 9
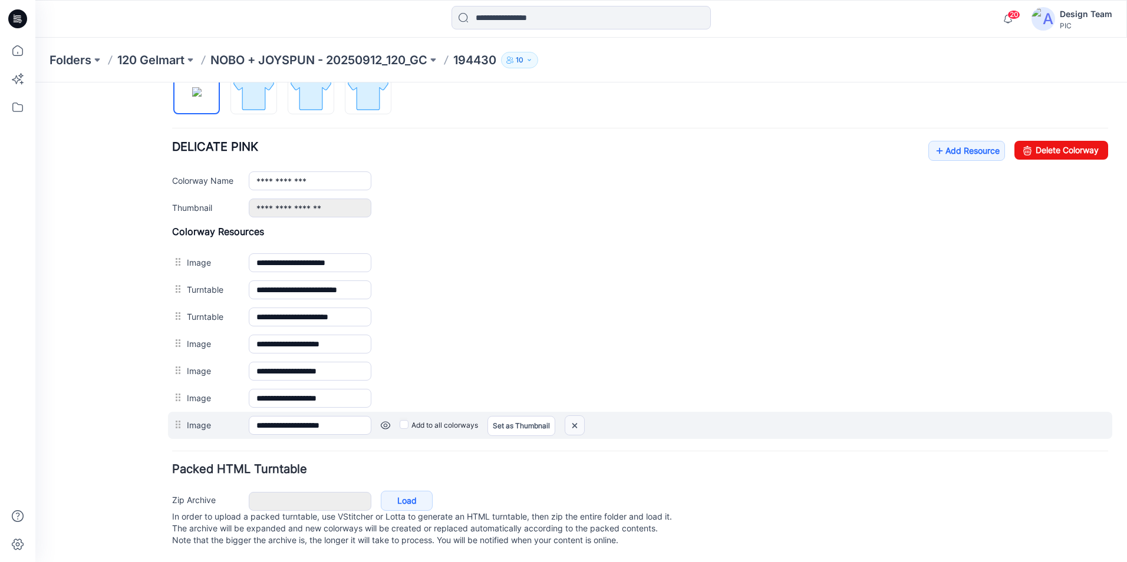
drag, startPoint x: 580, startPoint y: 416, endPoint x: 669, endPoint y: 143, distance: 287.0
click at [580, 416] on img at bounding box center [574, 425] width 19 height 19
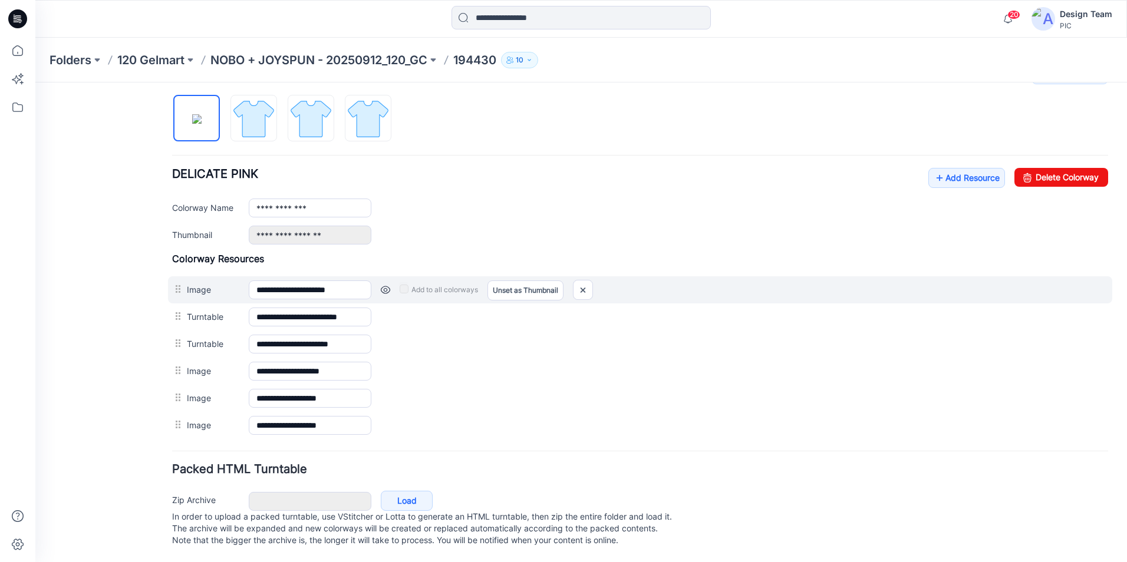
scroll to position [398, 0]
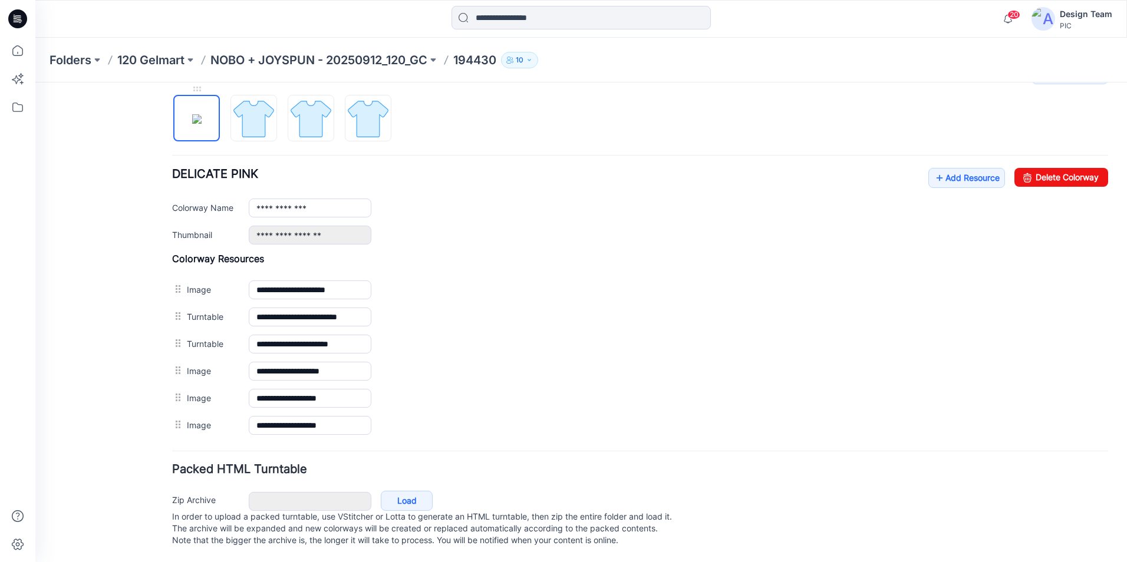
click at [202, 114] on img at bounding box center [196, 118] width 9 height 9
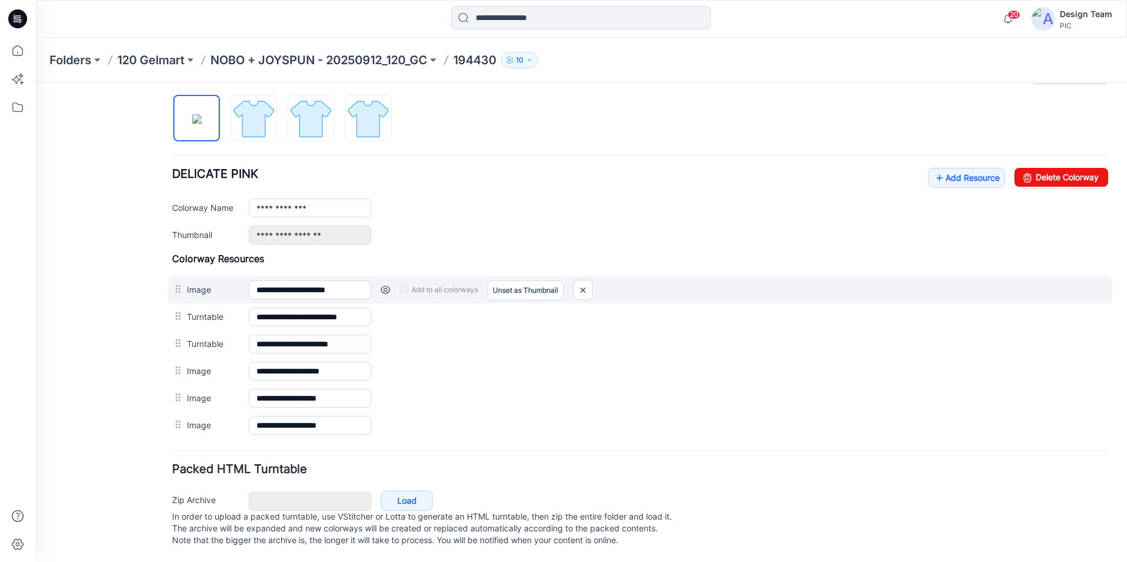
click at [387, 285] on link at bounding box center [385, 289] width 9 height 9
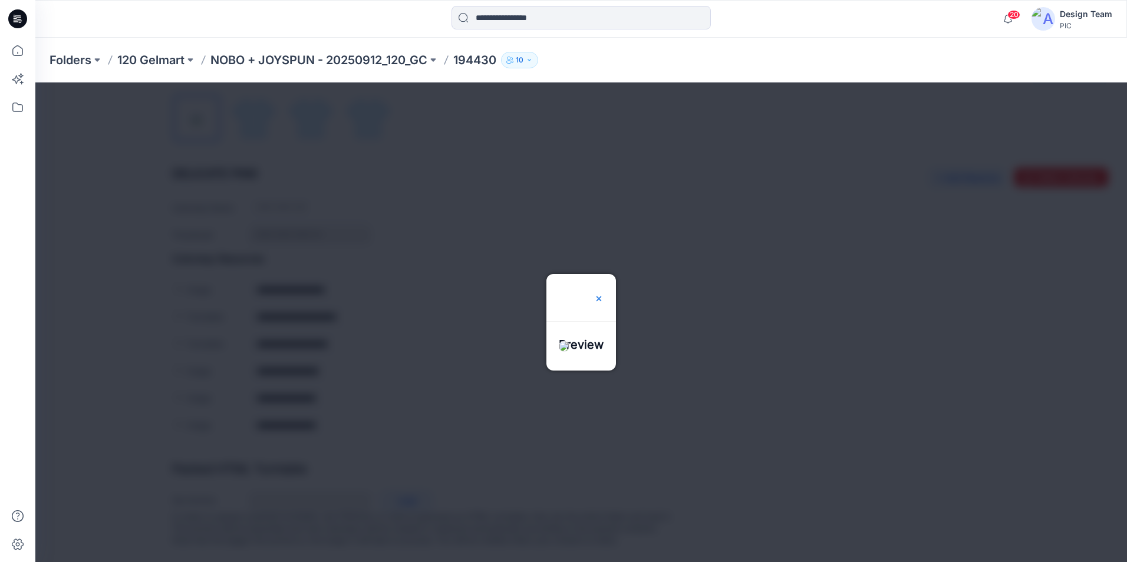
click at [604, 294] on img at bounding box center [598, 298] width 9 height 9
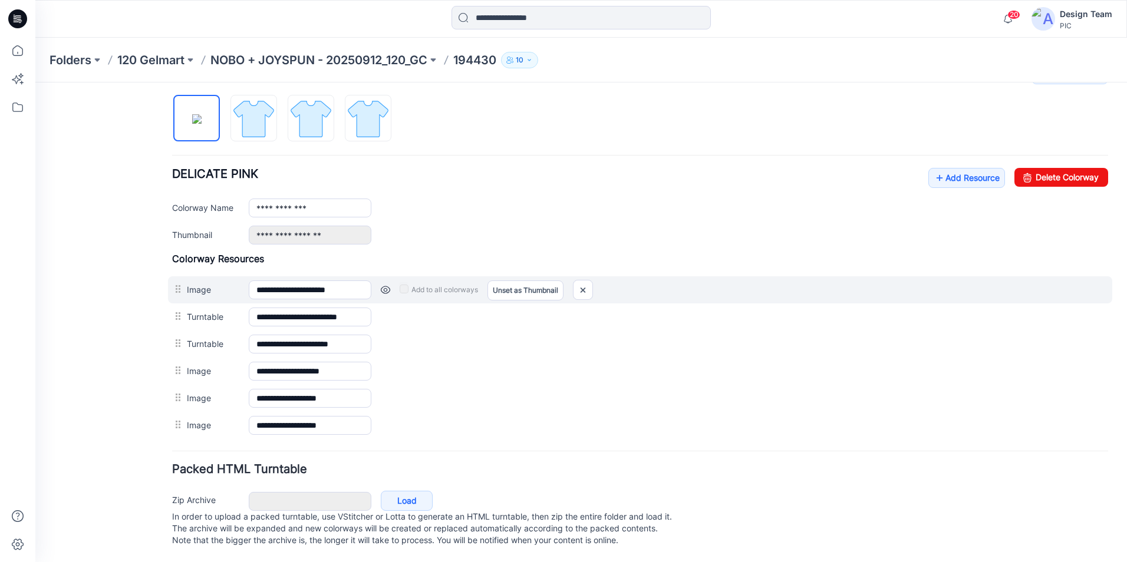
click at [385, 285] on link at bounding box center [385, 289] width 9 height 9
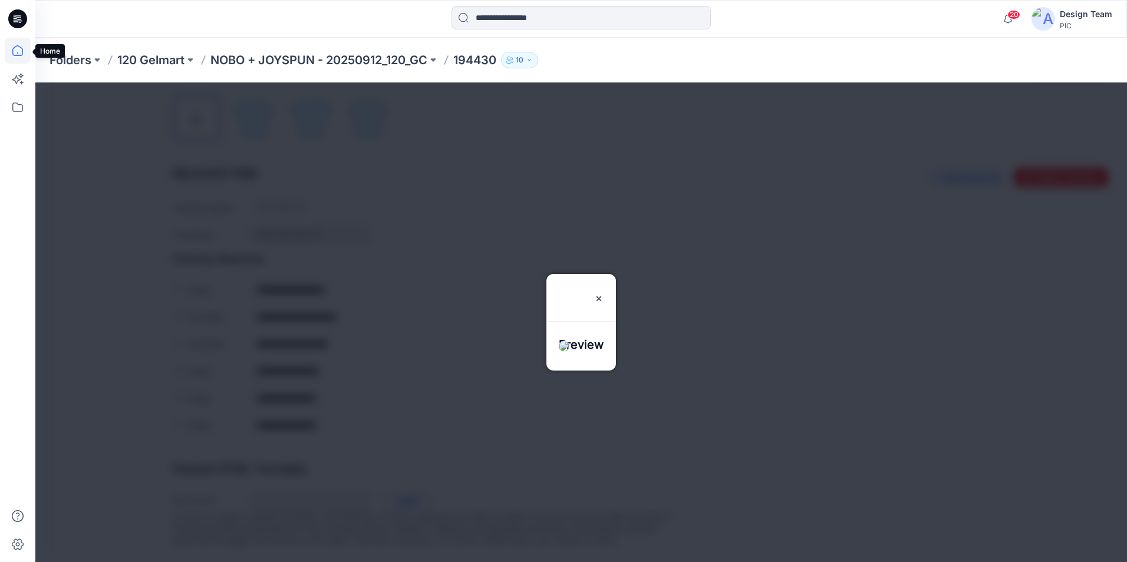
click at [21, 55] on icon at bounding box center [17, 50] width 11 height 11
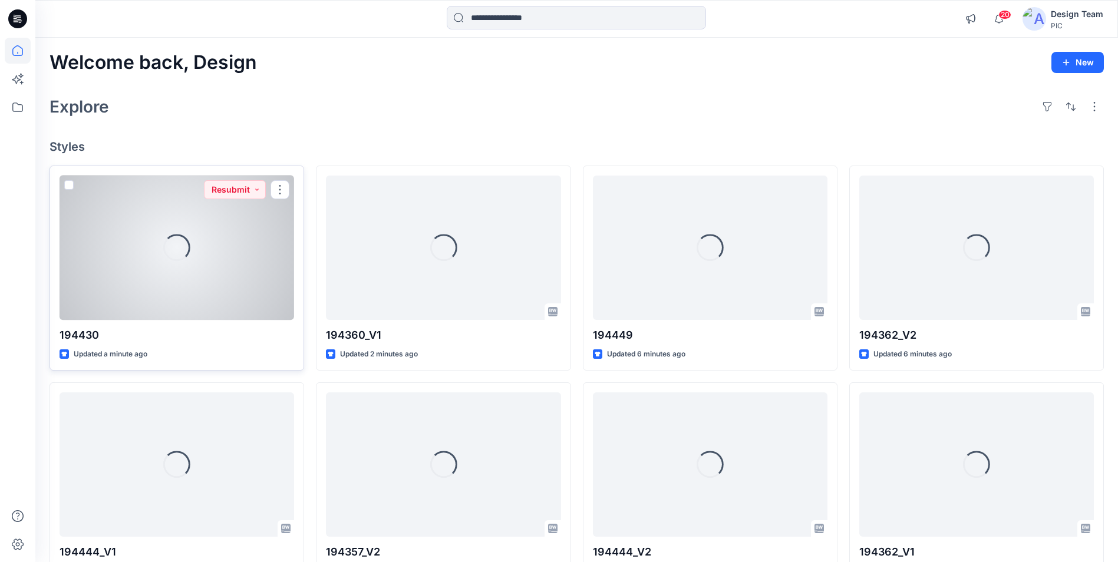
click at [176, 272] on div "Loading..." at bounding box center [177, 248] width 235 height 144
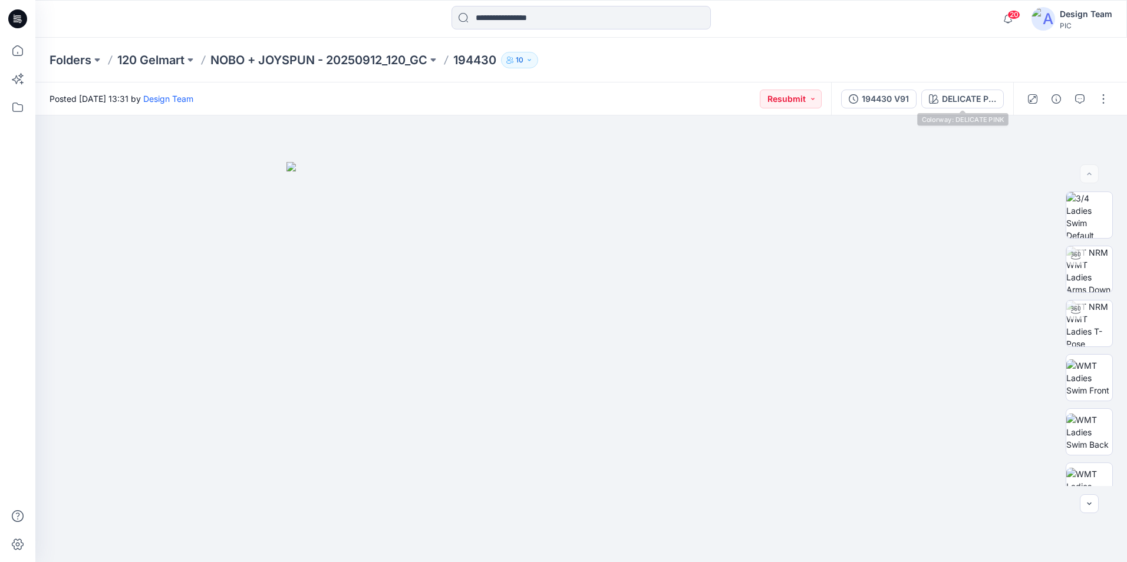
click at [886, 113] on div "194430 V91 DELICATE PINK" at bounding box center [922, 99] width 182 height 33
click at [883, 95] on div "194430 V91" at bounding box center [885, 99] width 47 height 13
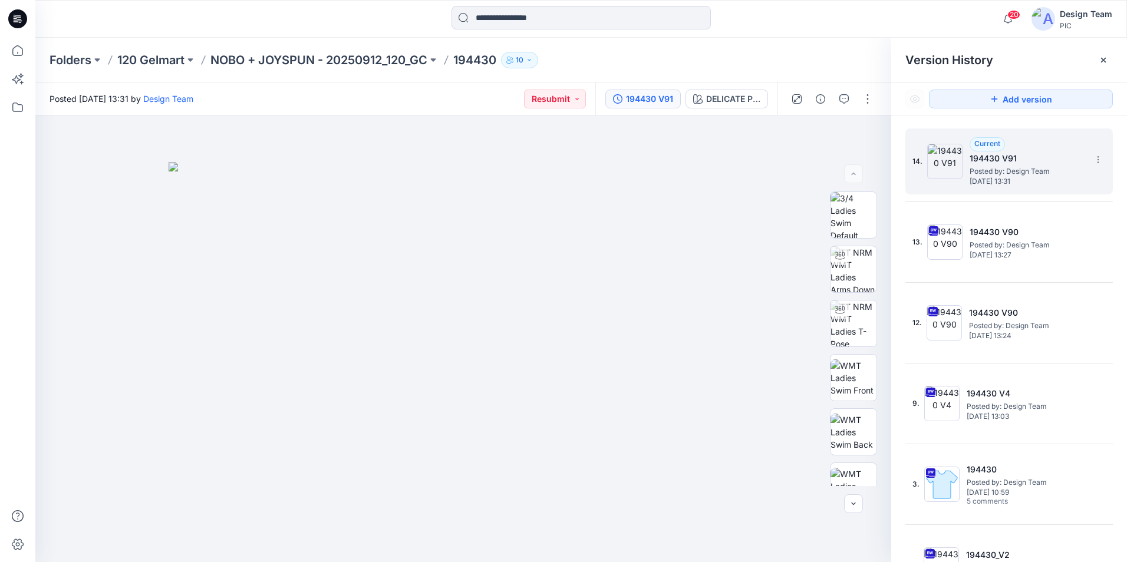
click at [991, 174] on span "Posted by: Design Team" at bounding box center [1028, 172] width 118 height 12
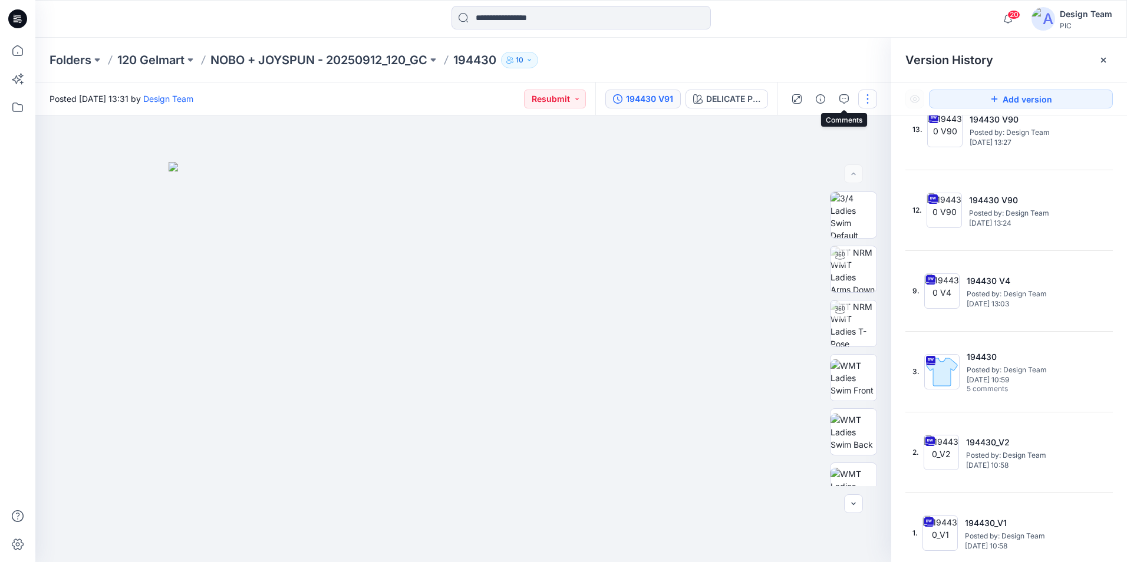
click at [867, 98] on button "button" at bounding box center [867, 99] width 19 height 19
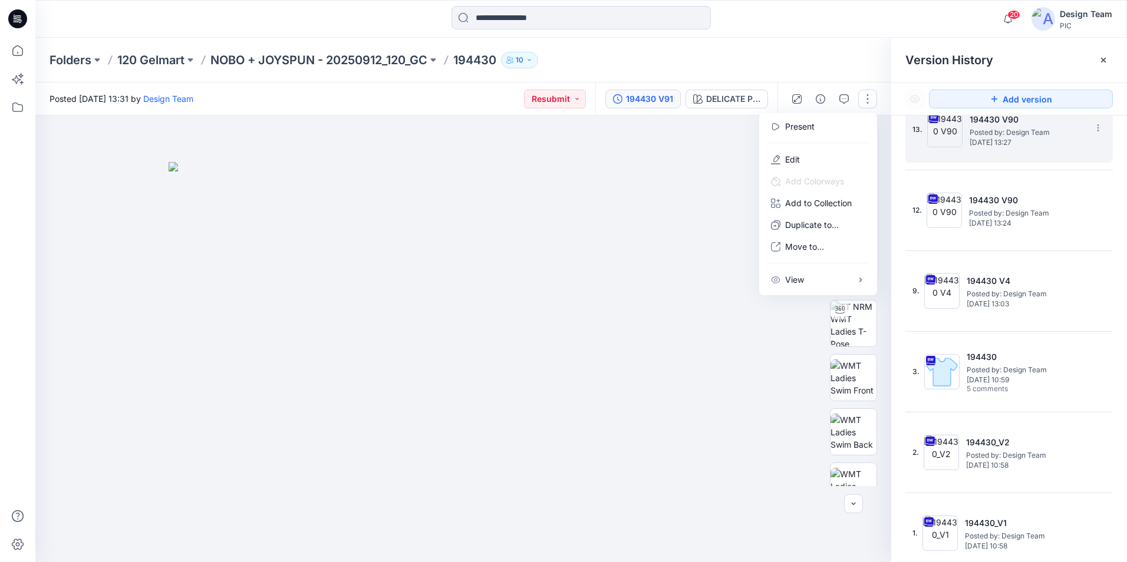
click at [974, 138] on span "[DATE] 13:27" at bounding box center [1028, 142] width 118 height 8
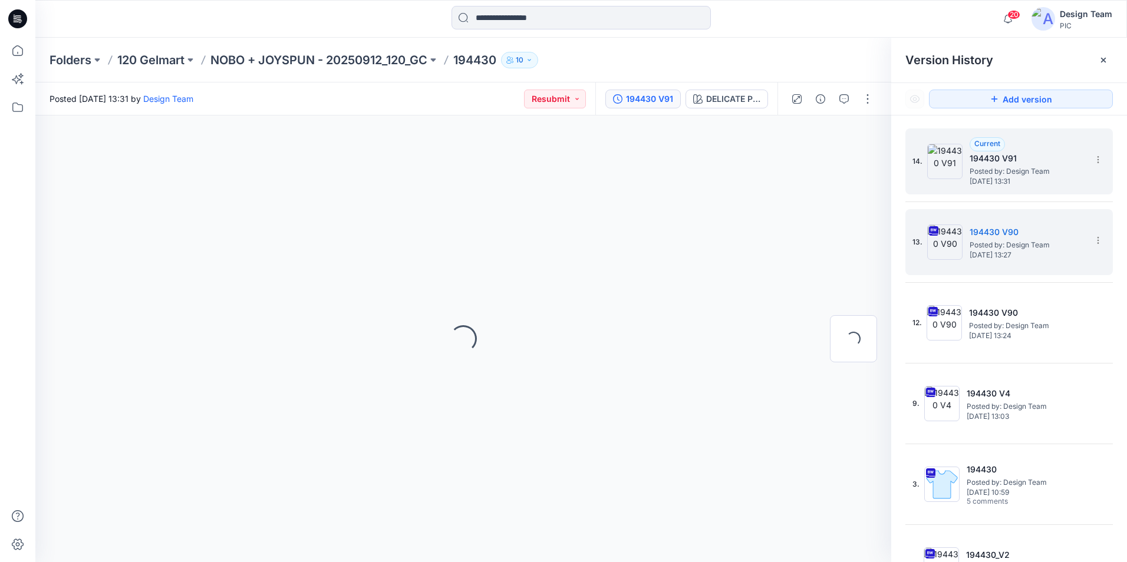
click at [1019, 172] on span "Posted by: Design Team" at bounding box center [1028, 172] width 118 height 12
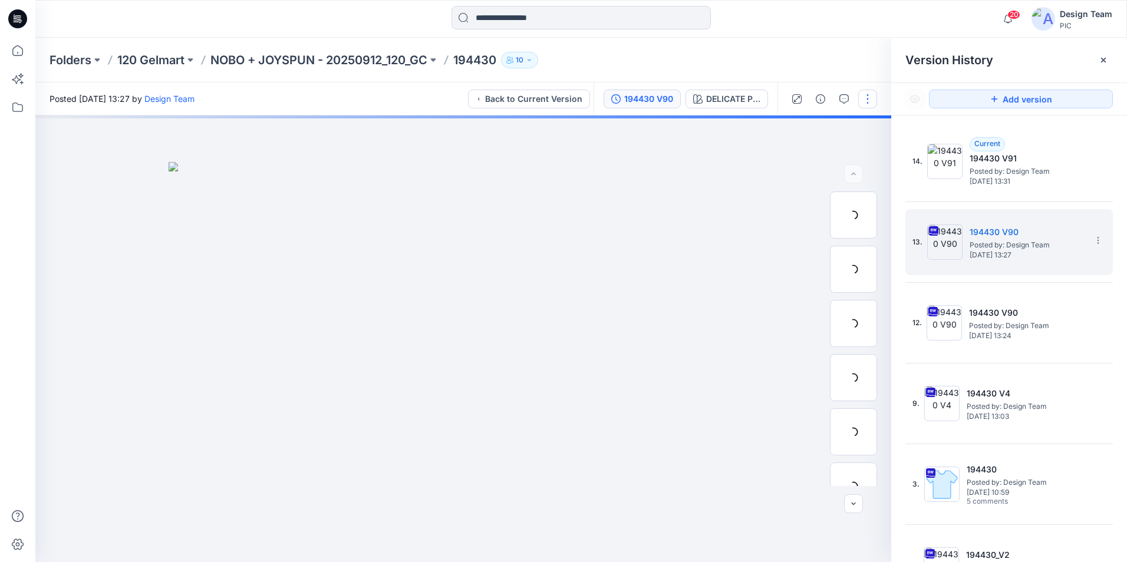
click at [864, 101] on button "button" at bounding box center [867, 99] width 19 height 19
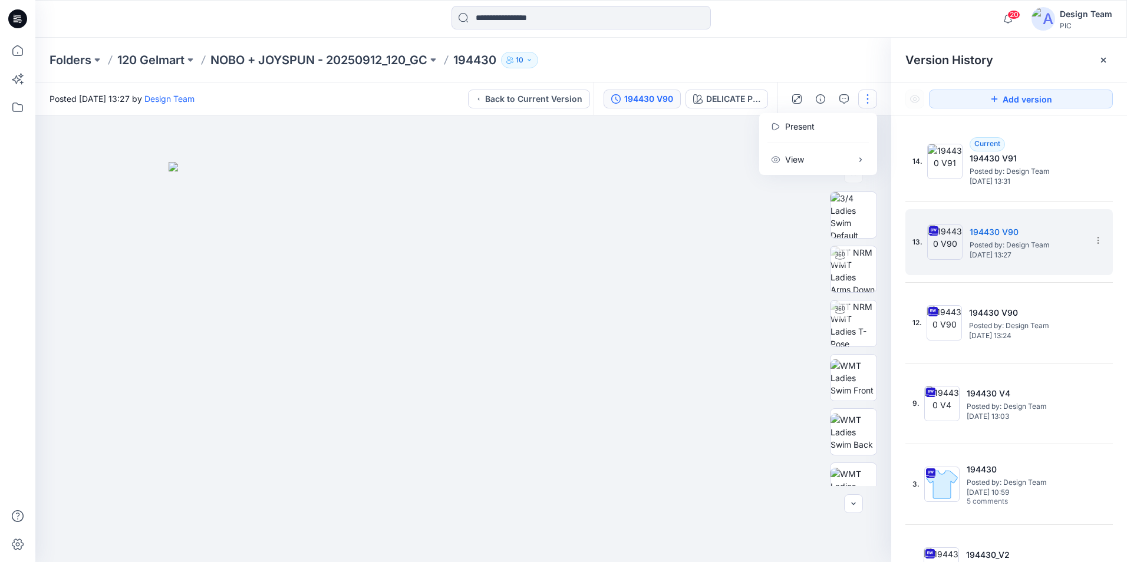
click at [866, 93] on button "button" at bounding box center [867, 99] width 19 height 19
click at [866, 98] on button "button" at bounding box center [867, 99] width 19 height 19
click at [700, 136] on div at bounding box center [463, 339] width 856 height 447
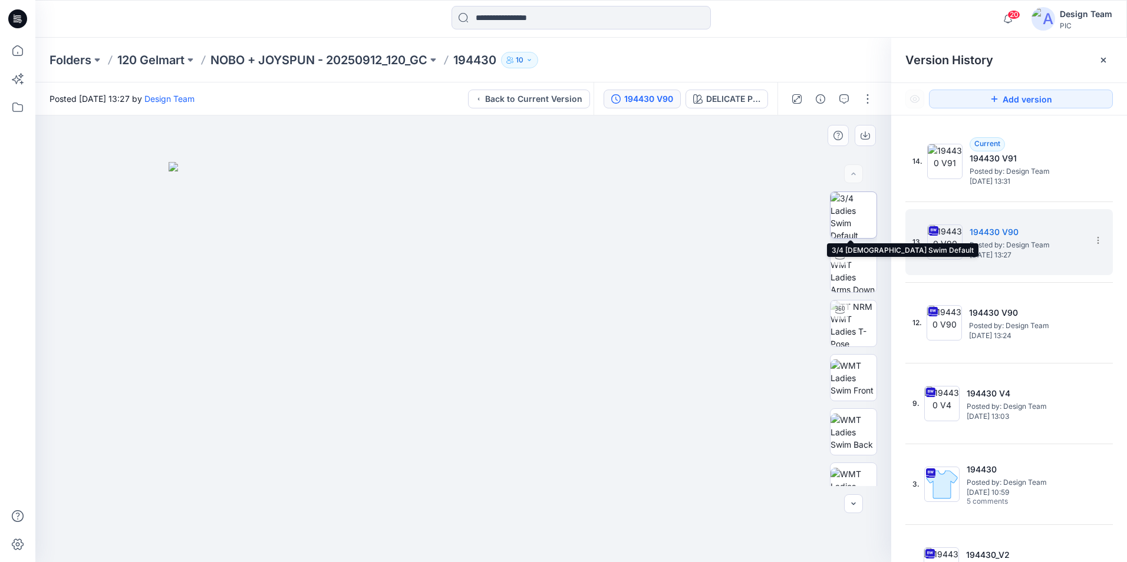
click at [863, 208] on img at bounding box center [853, 215] width 46 height 46
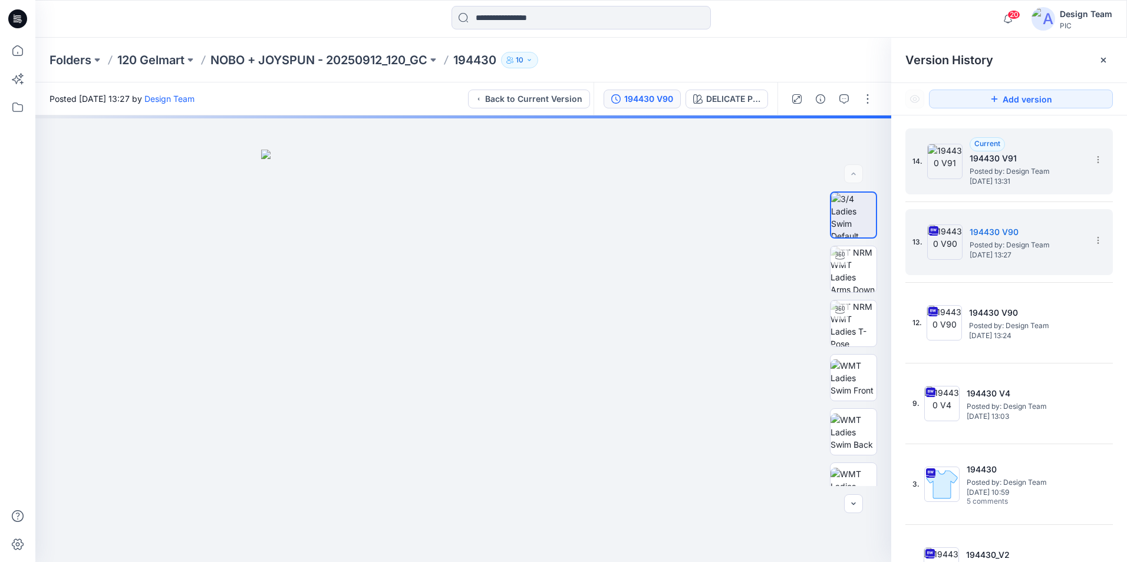
click at [1033, 169] on span "Posted by: Design Team" at bounding box center [1028, 172] width 118 height 12
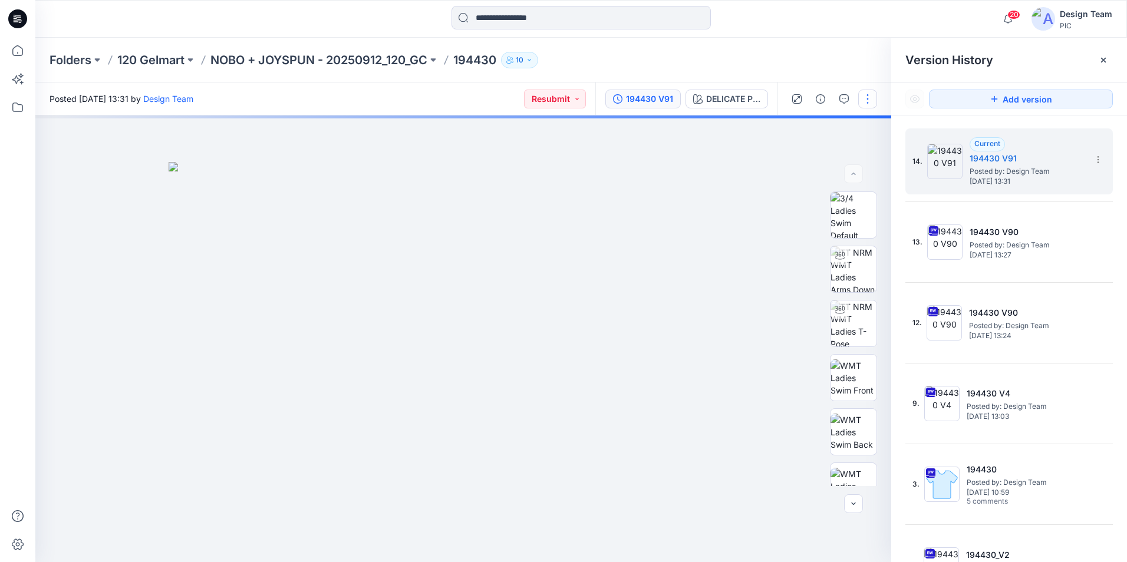
click at [871, 100] on button "button" at bounding box center [867, 99] width 19 height 19
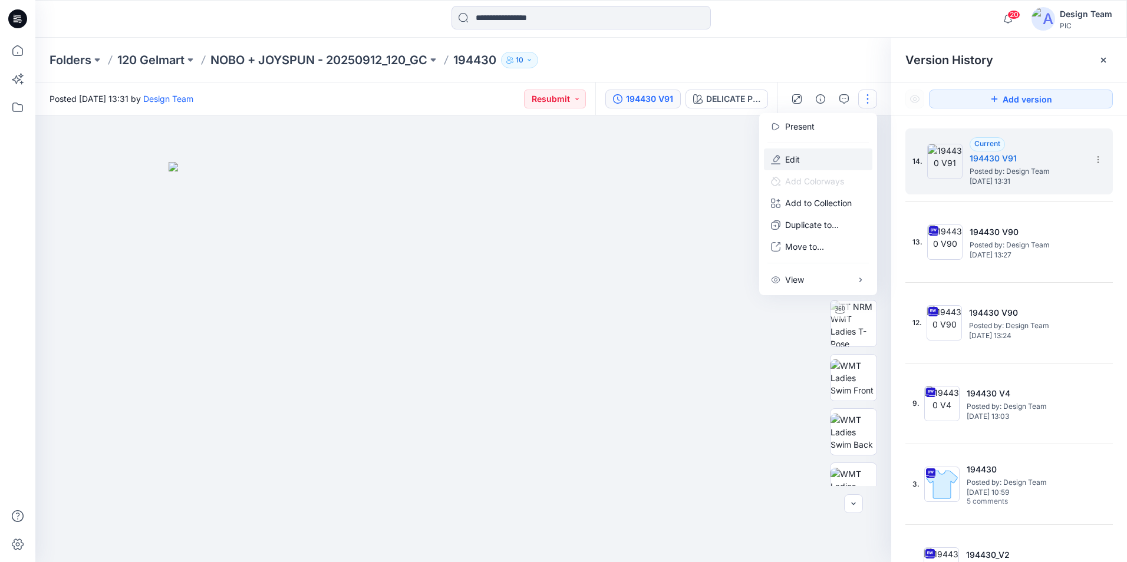
click at [806, 156] on button "Edit" at bounding box center [818, 160] width 108 height 22
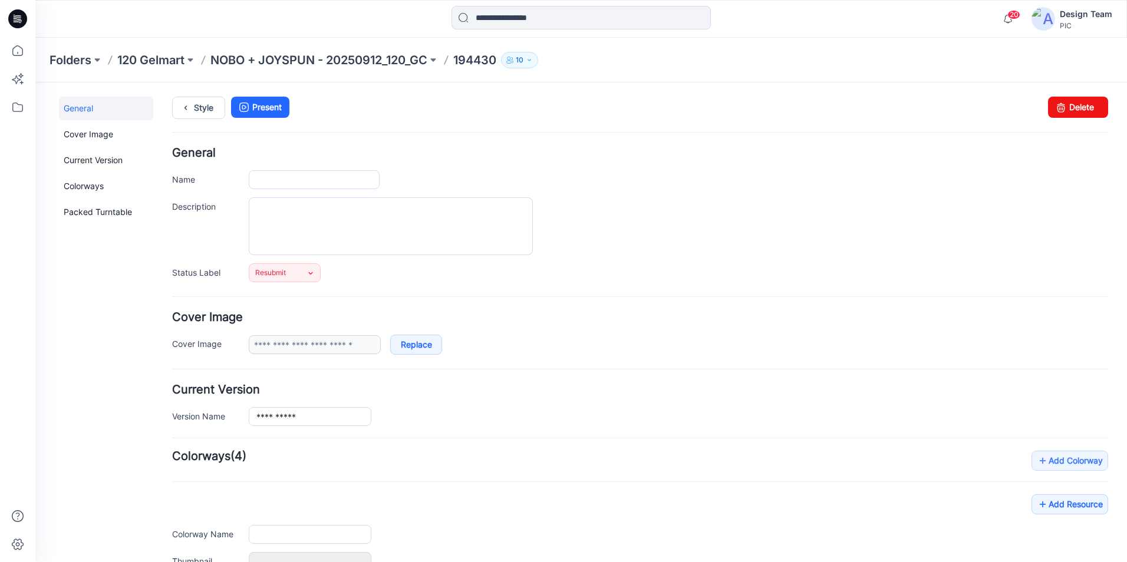
type input "******"
type input "**********"
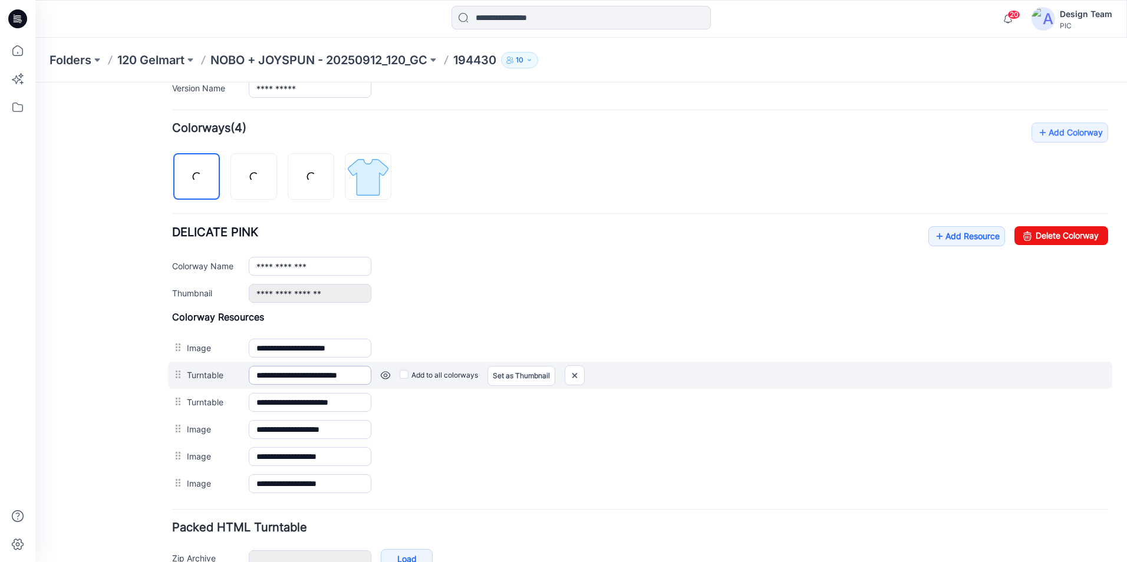
scroll to position [354, 0]
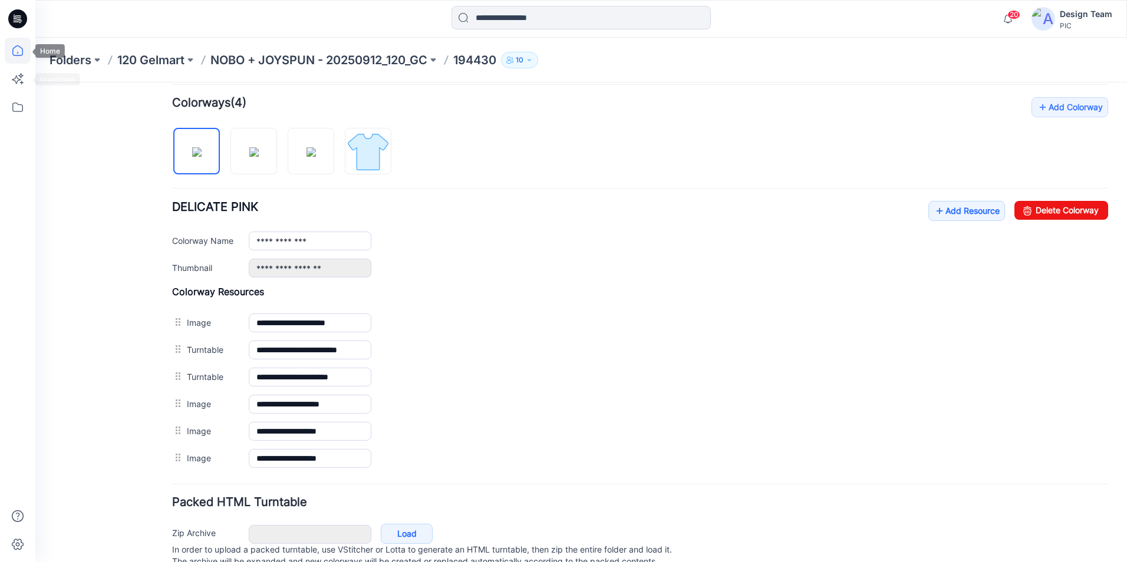
click at [24, 55] on icon at bounding box center [18, 51] width 26 height 26
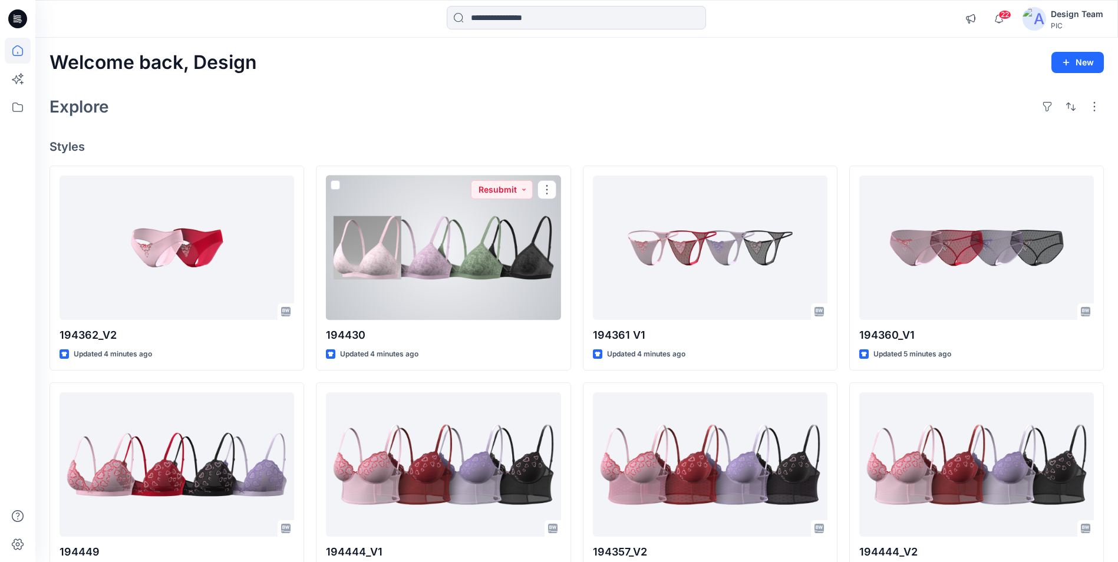
click at [410, 242] on div at bounding box center [443, 248] width 235 height 144
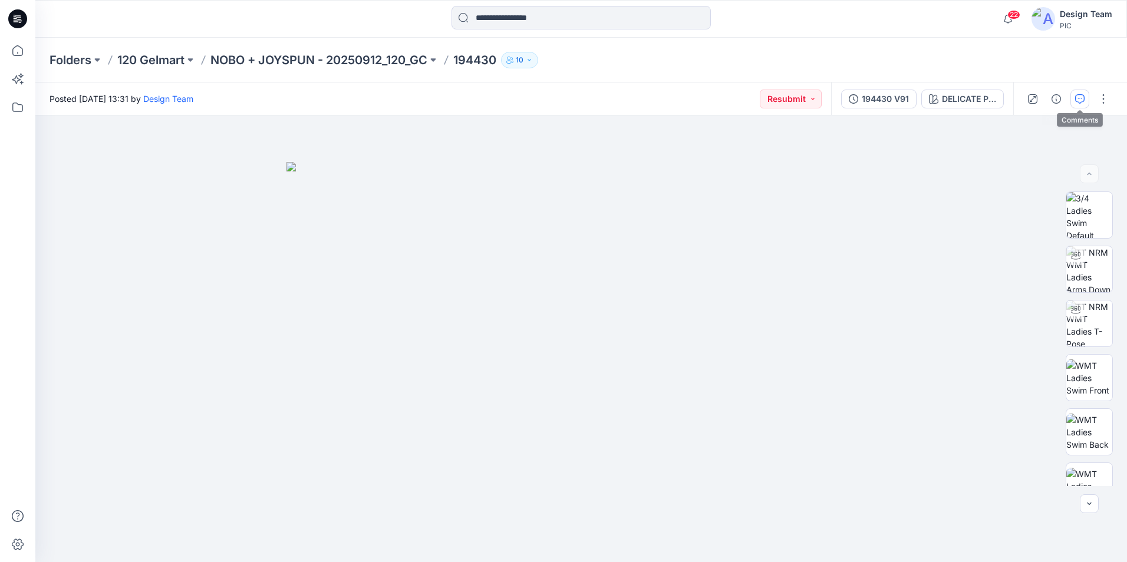
click at [1086, 103] on button "button" at bounding box center [1079, 99] width 19 height 19
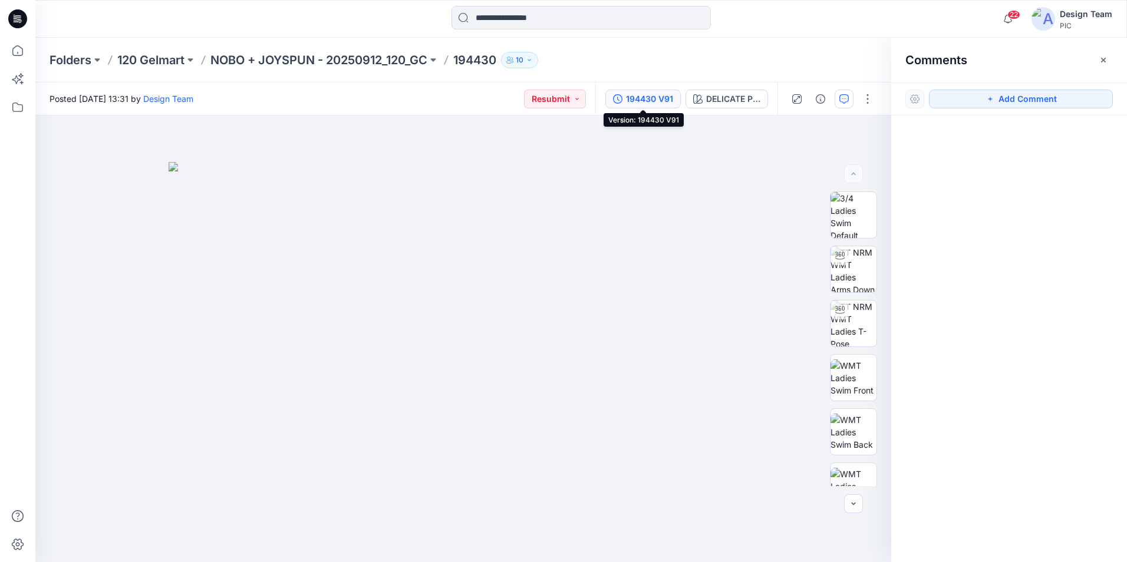
click at [658, 93] on div "194430 V91" at bounding box center [649, 99] width 47 height 13
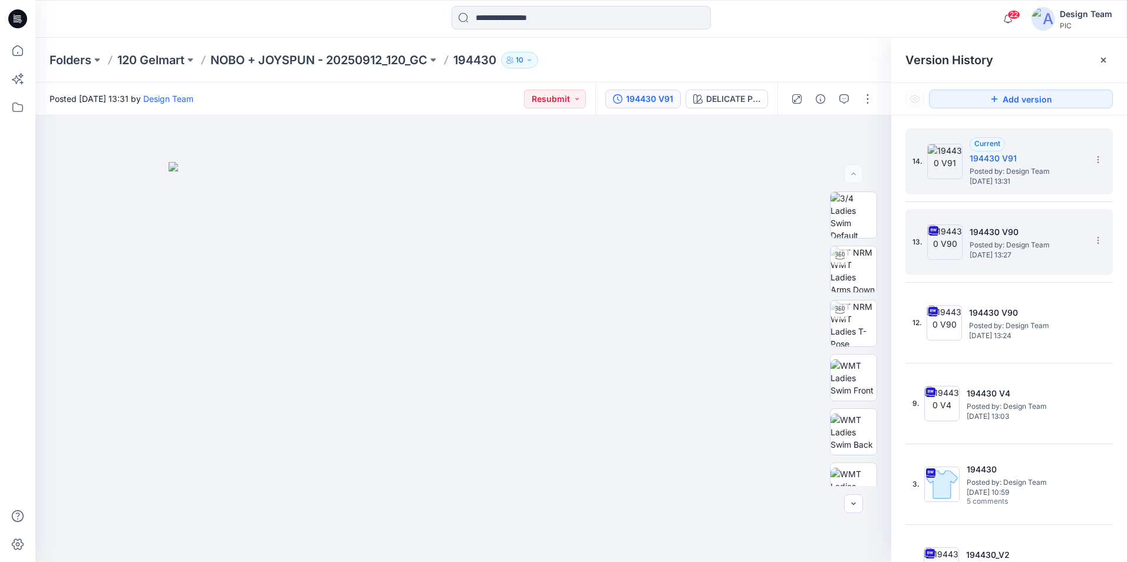
click at [992, 243] on span "Posted by: Design Team" at bounding box center [1028, 245] width 118 height 12
click at [1094, 157] on icon at bounding box center [1097, 159] width 9 height 9
click at [1039, 239] on span "Delete Version" at bounding box center [1016, 235] width 55 height 14
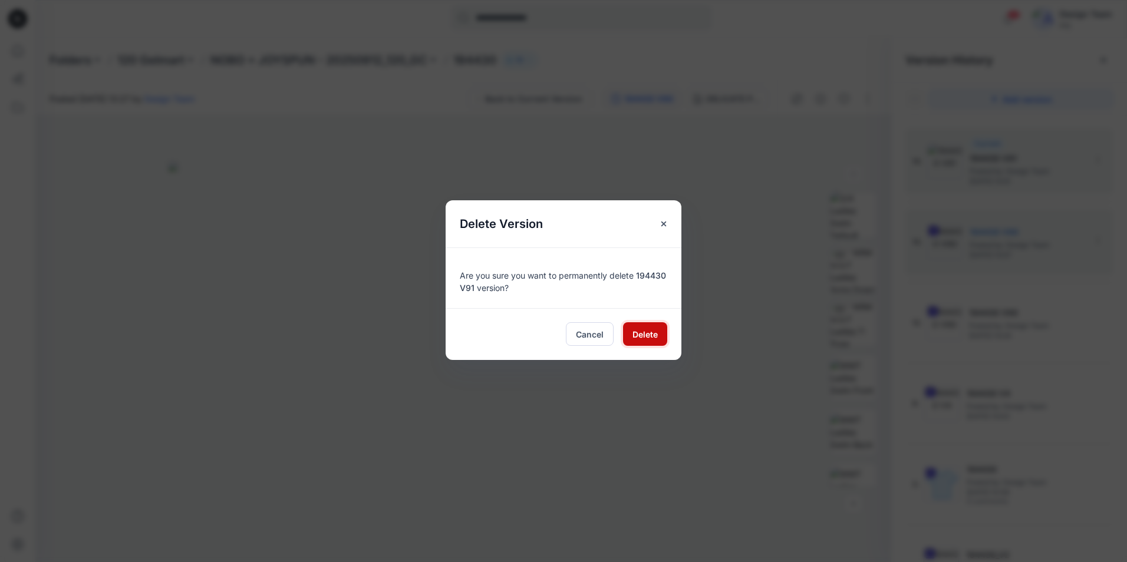
click at [661, 337] on button "Delete" at bounding box center [645, 334] width 44 height 24
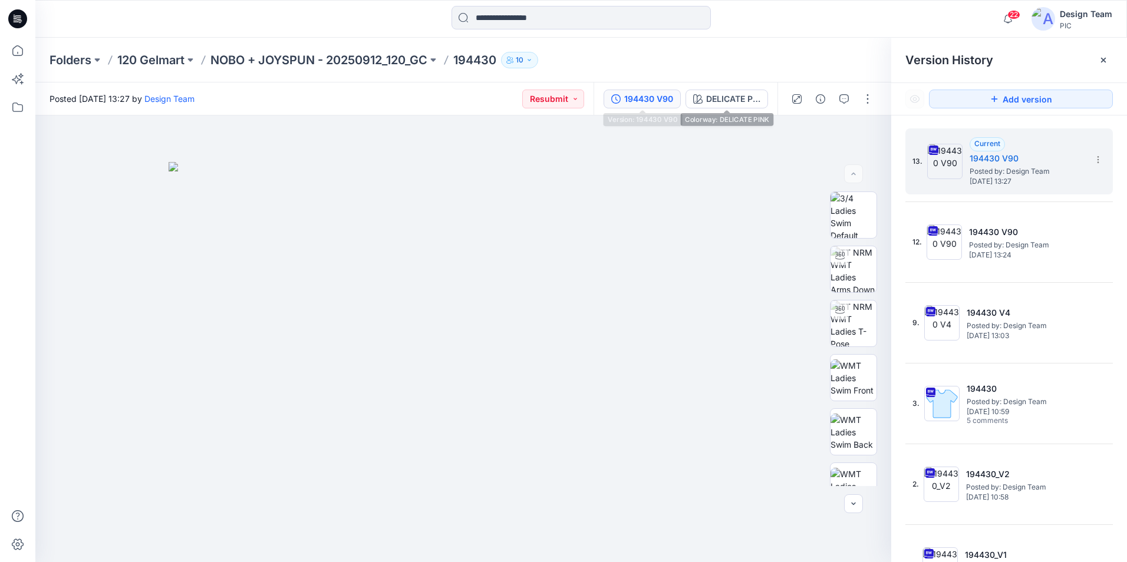
click at [668, 102] on div "194430 V90" at bounding box center [648, 99] width 49 height 13
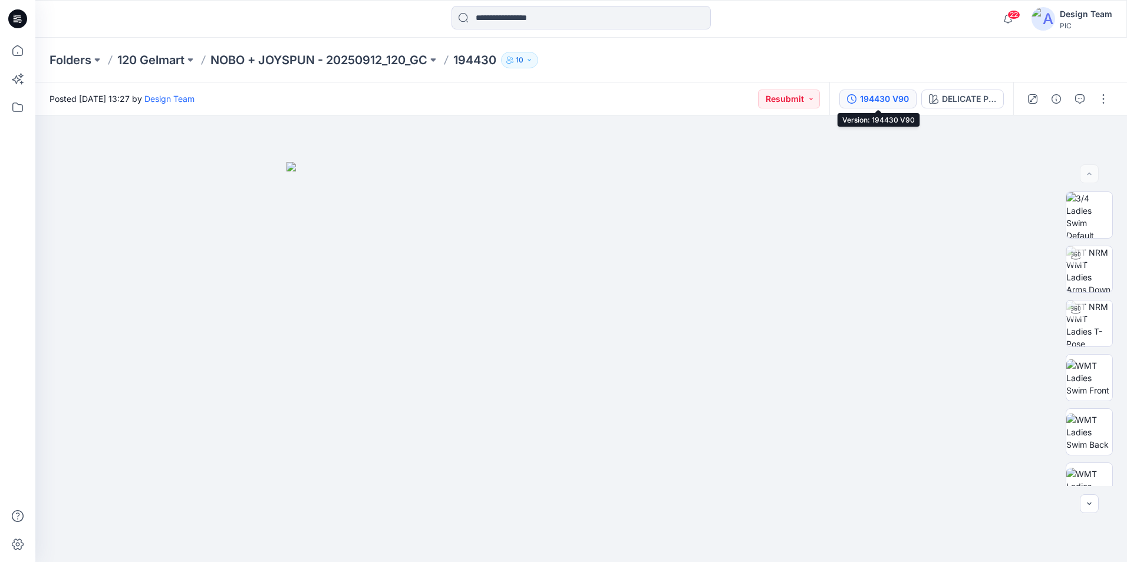
click at [885, 95] on div "194430 V90" at bounding box center [884, 99] width 49 height 13
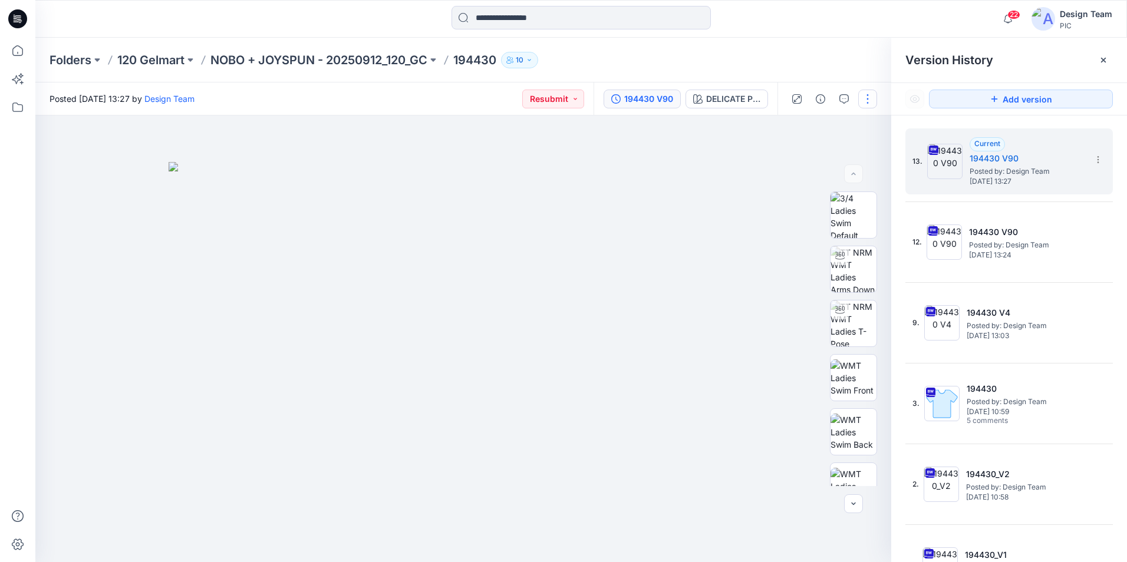
click at [868, 100] on button "button" at bounding box center [867, 99] width 19 height 19
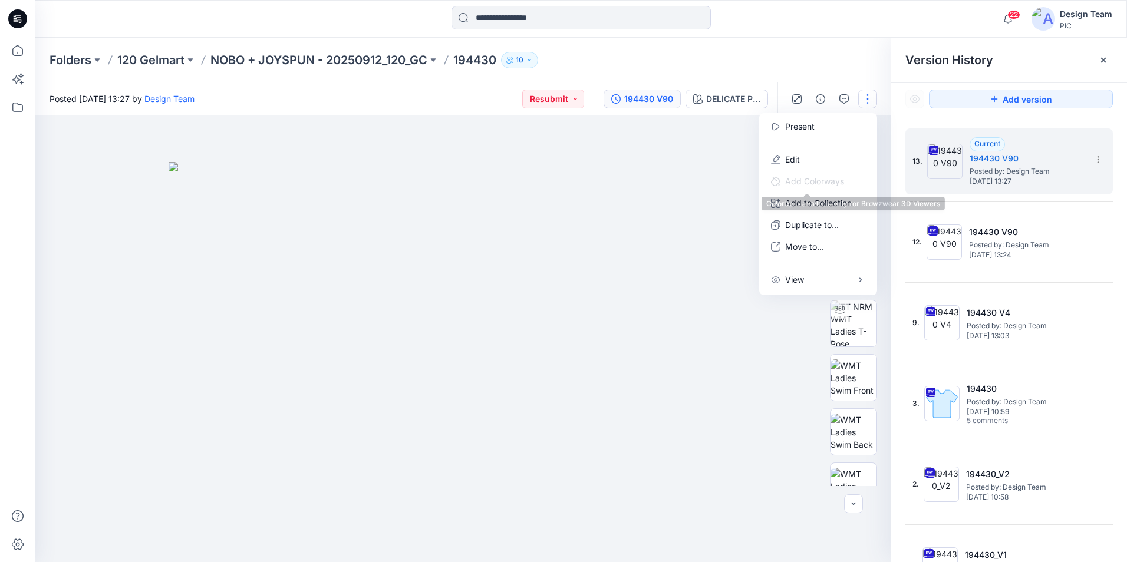
click at [817, 170] on span "Add Colorways" at bounding box center [807, 181] width 92 height 22
click at [819, 160] on button "Edit" at bounding box center [818, 160] width 108 height 22
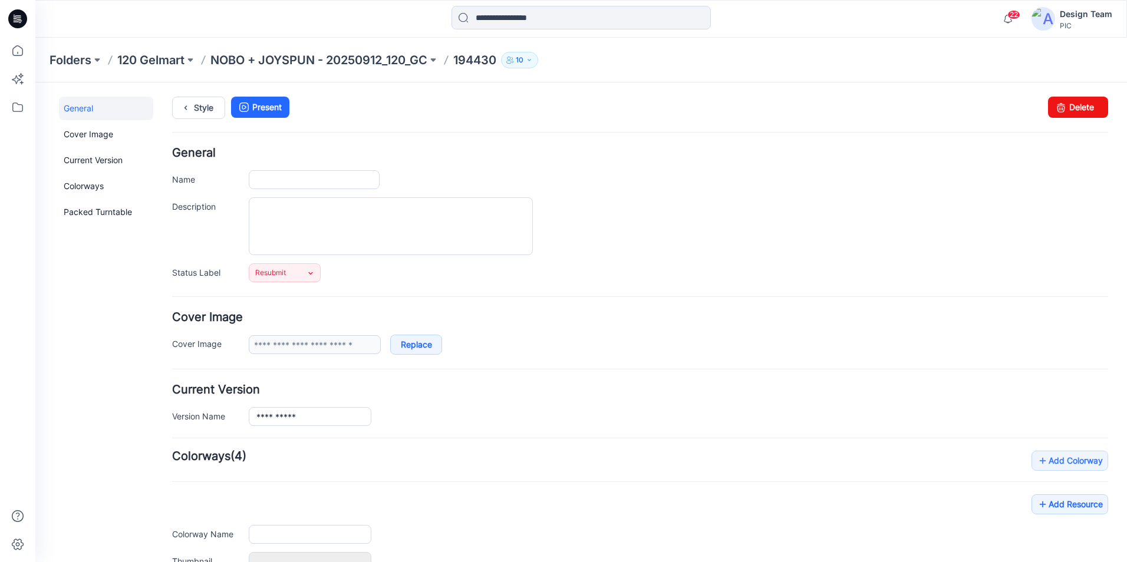
type input "******"
type input "**********"
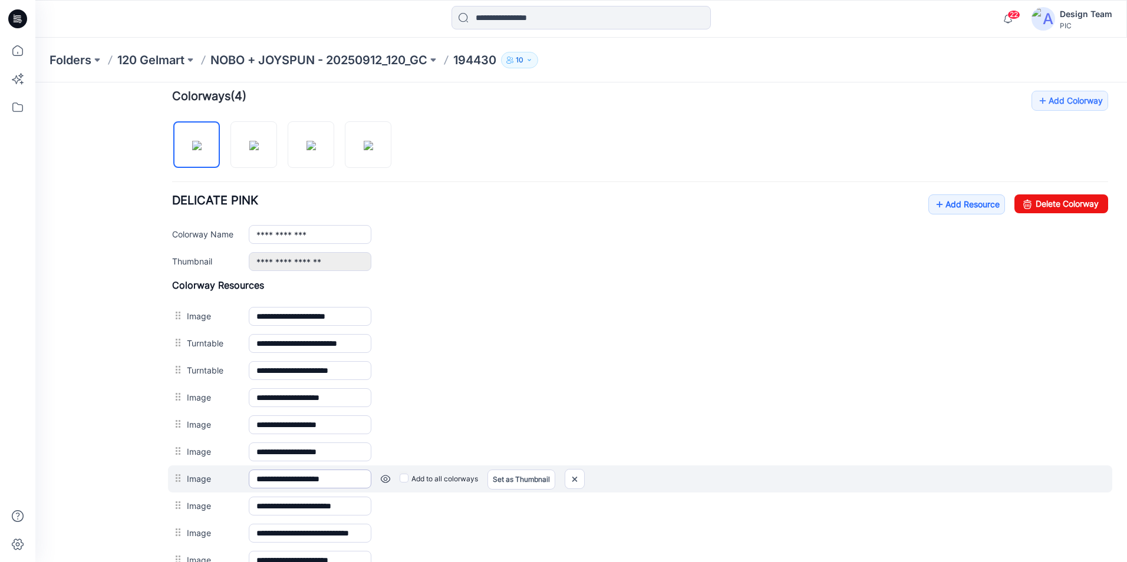
scroll to position [507, 0]
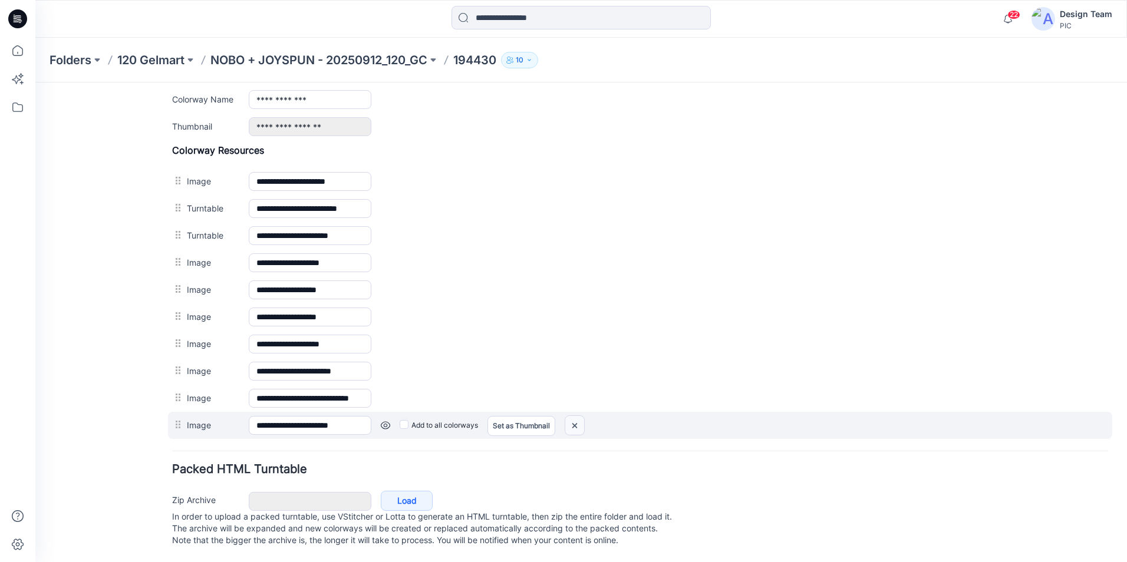
click at [572, 416] on img at bounding box center [574, 425] width 19 height 19
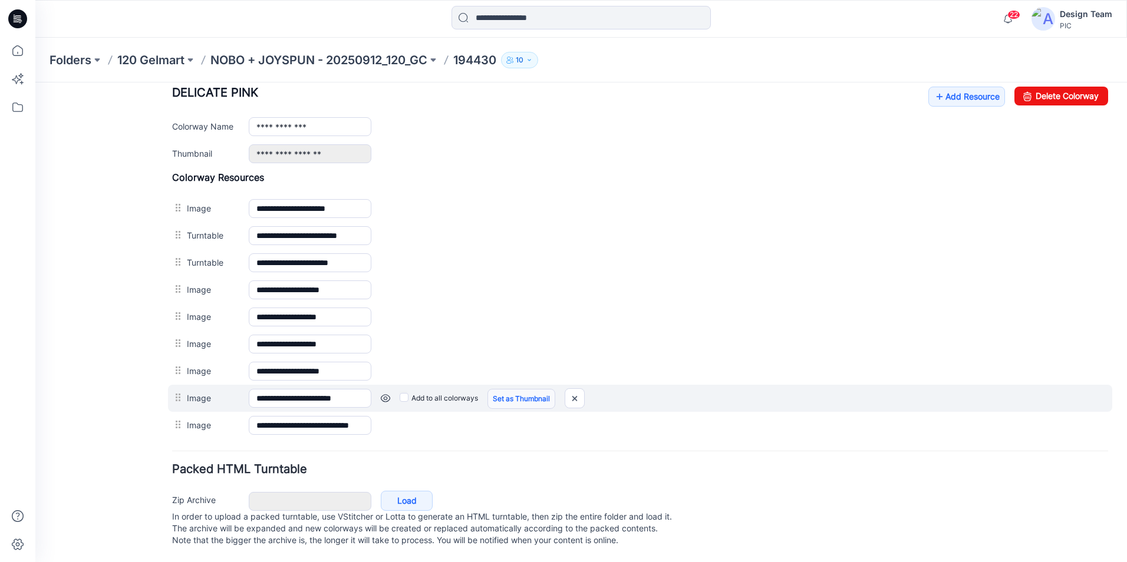
scroll to position [480, 0]
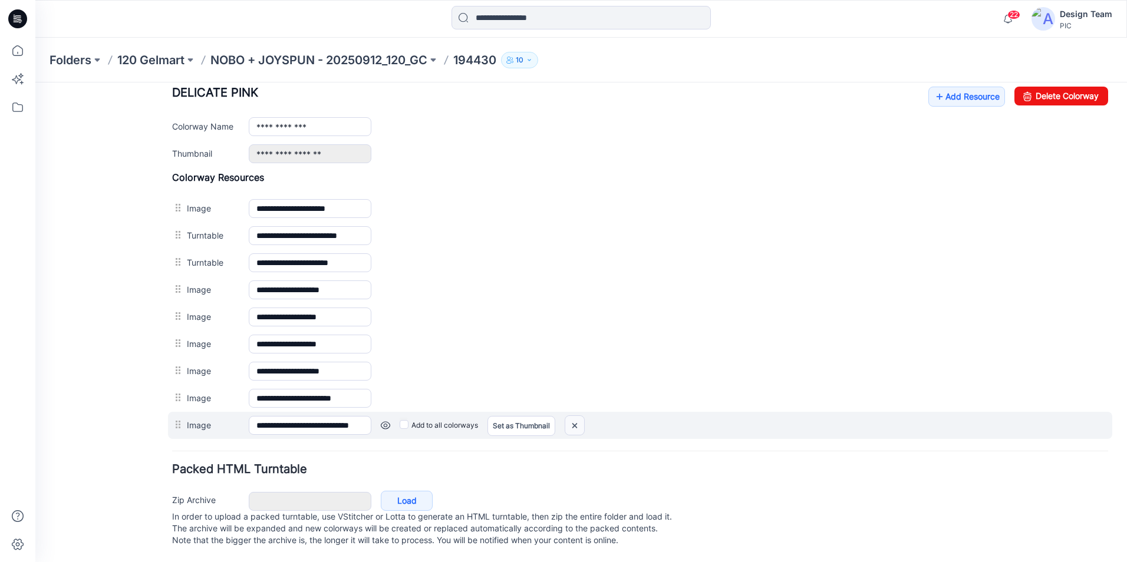
click at [573, 416] on img at bounding box center [574, 425] width 19 height 19
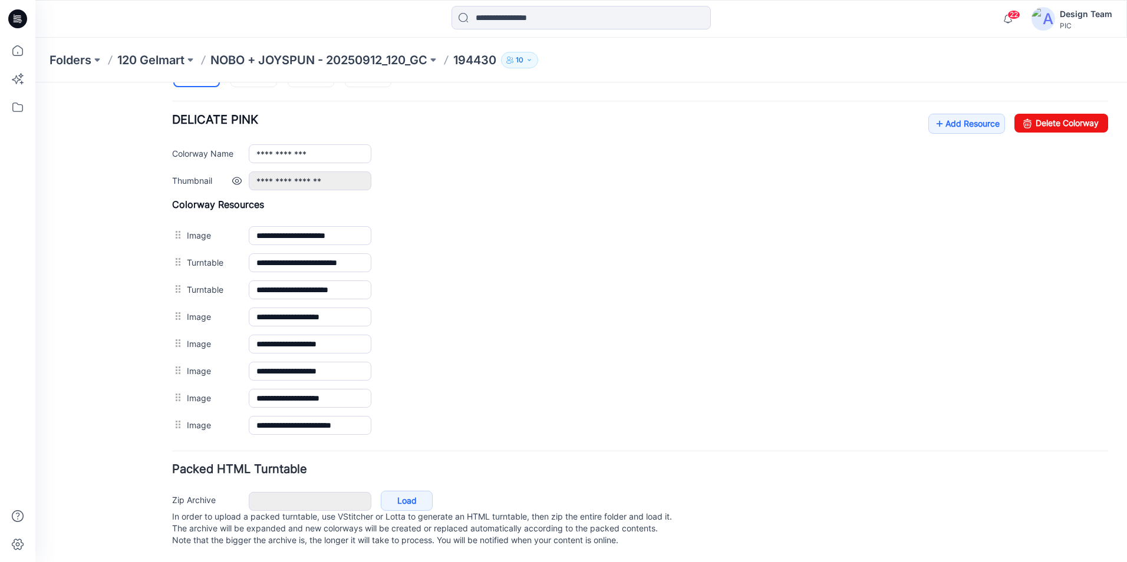
scroll to position [453, 0]
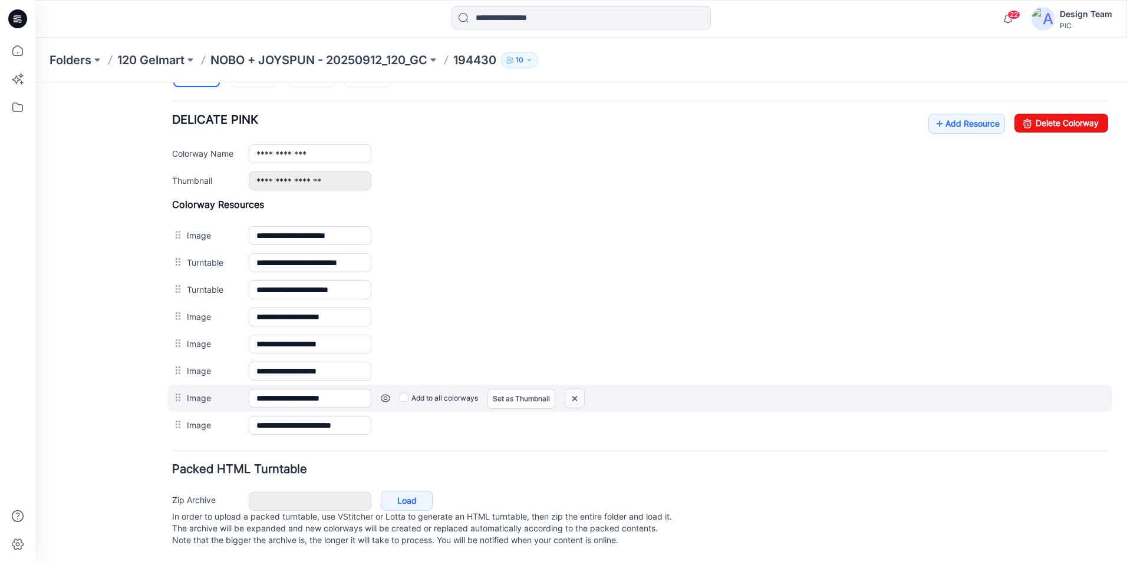
click at [576, 391] on img at bounding box center [574, 398] width 19 height 19
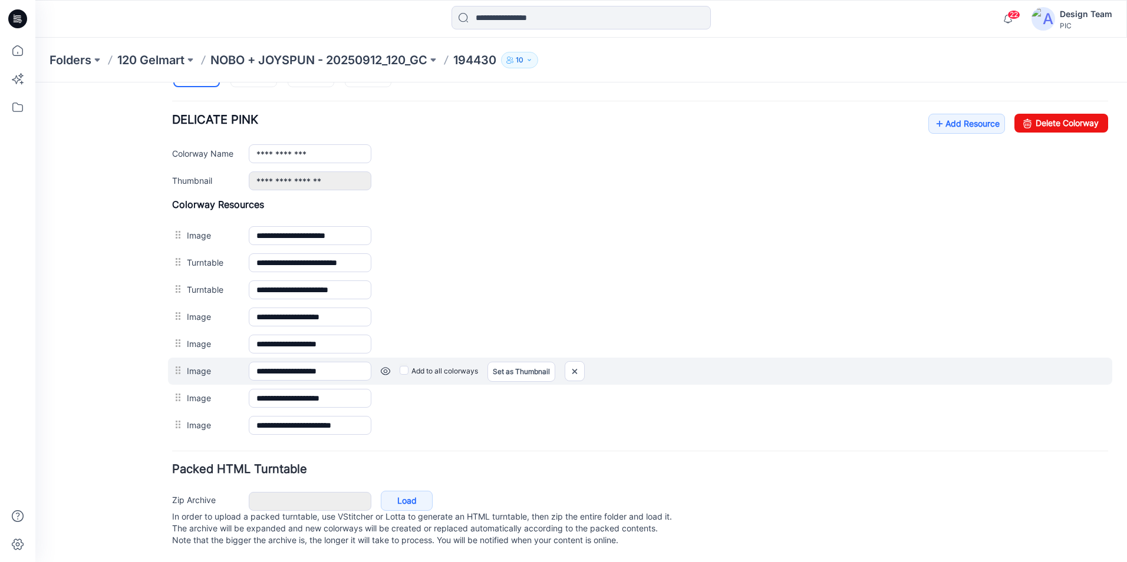
scroll to position [426, 0]
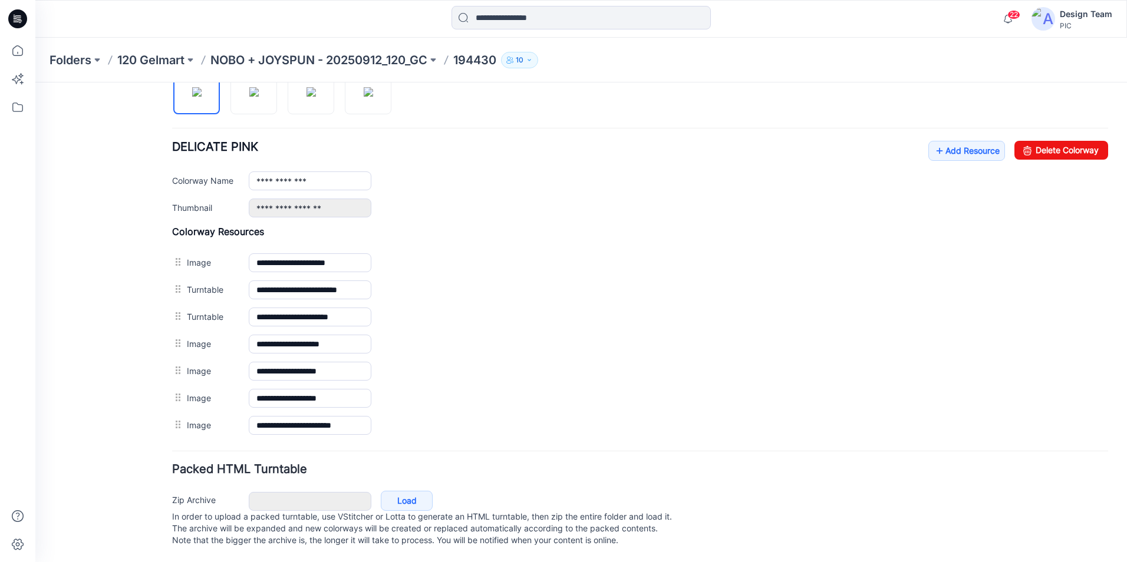
click at [35, 83] on link at bounding box center [35, 83] width 0 height 0
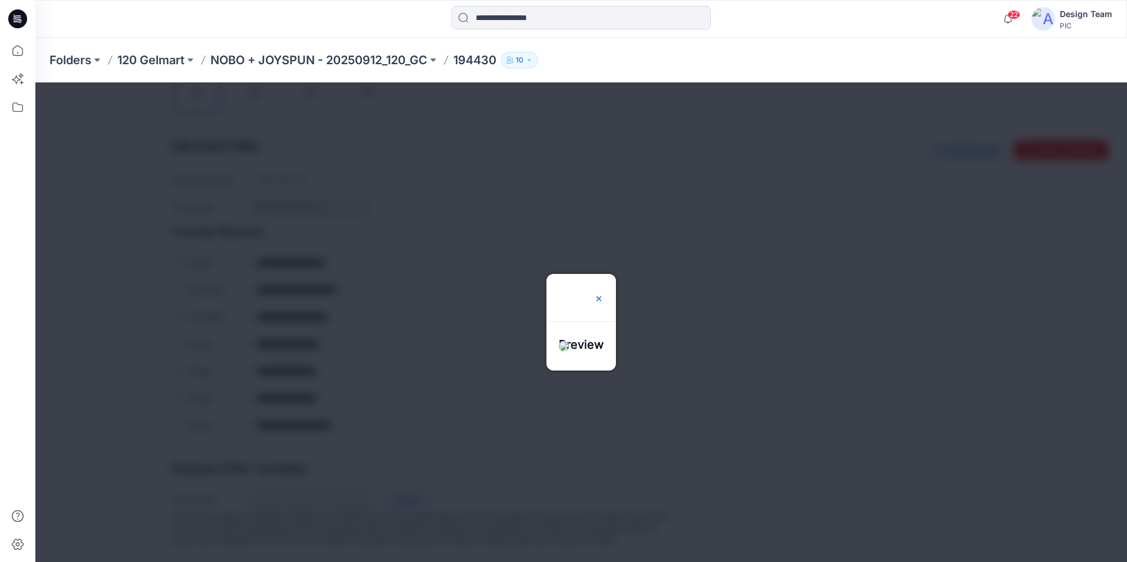
click at [604, 294] on img at bounding box center [598, 298] width 9 height 9
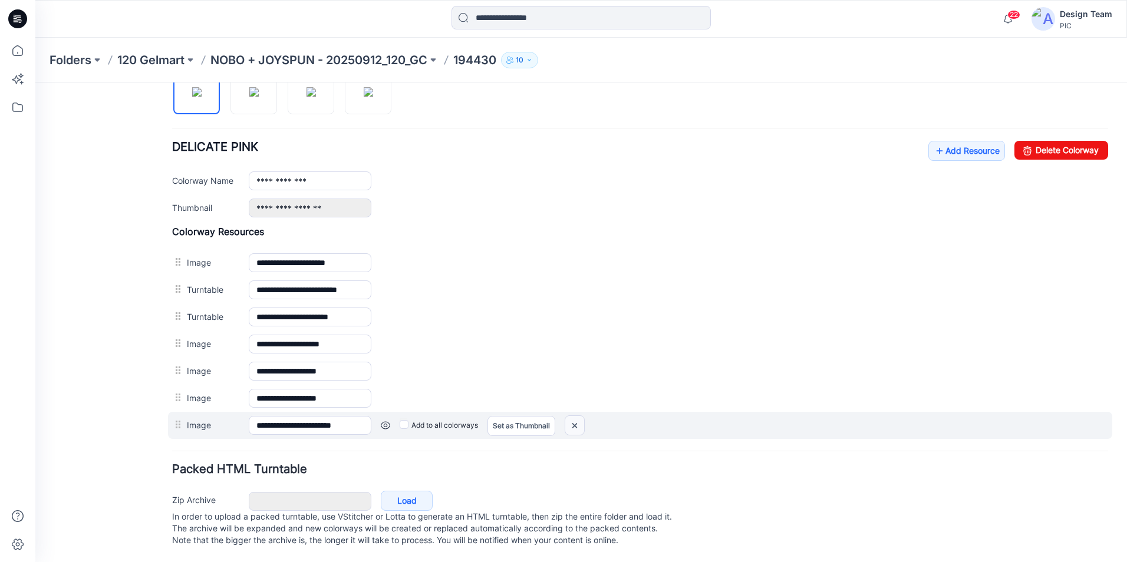
drag, startPoint x: 580, startPoint y: 415, endPoint x: 662, endPoint y: 134, distance: 292.8
click at [580, 416] on img at bounding box center [574, 425] width 19 height 19
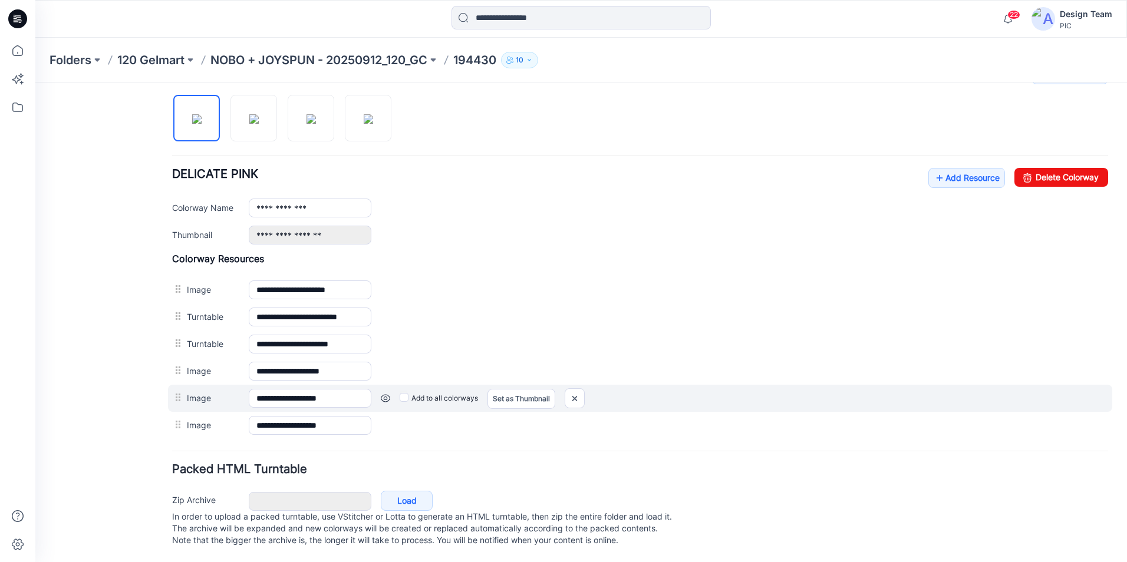
scroll to position [398, 0]
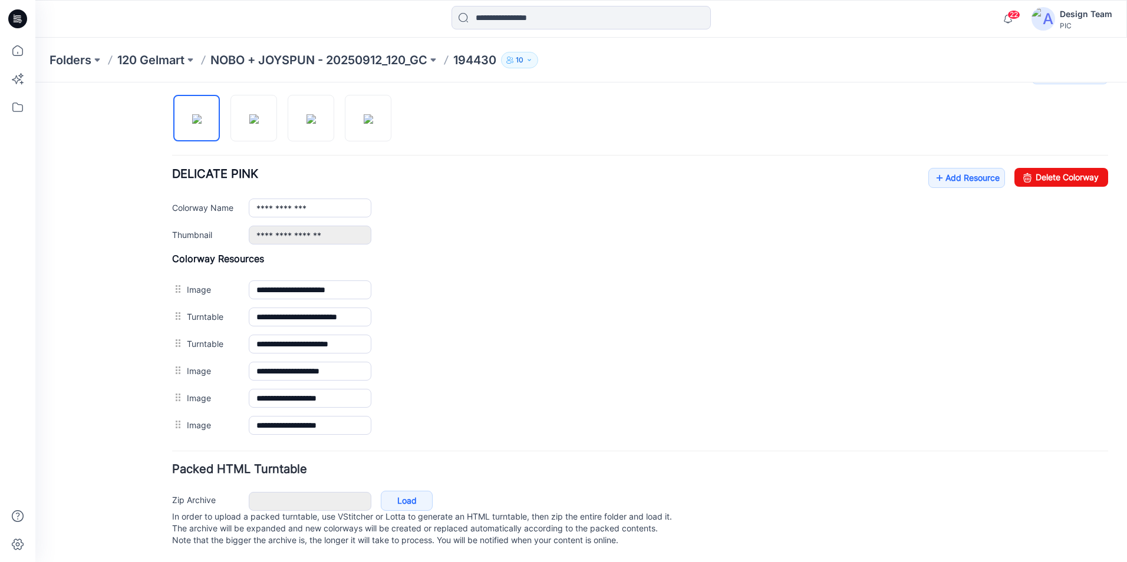
click at [35, 83] on link at bounding box center [35, 83] width 0 height 0
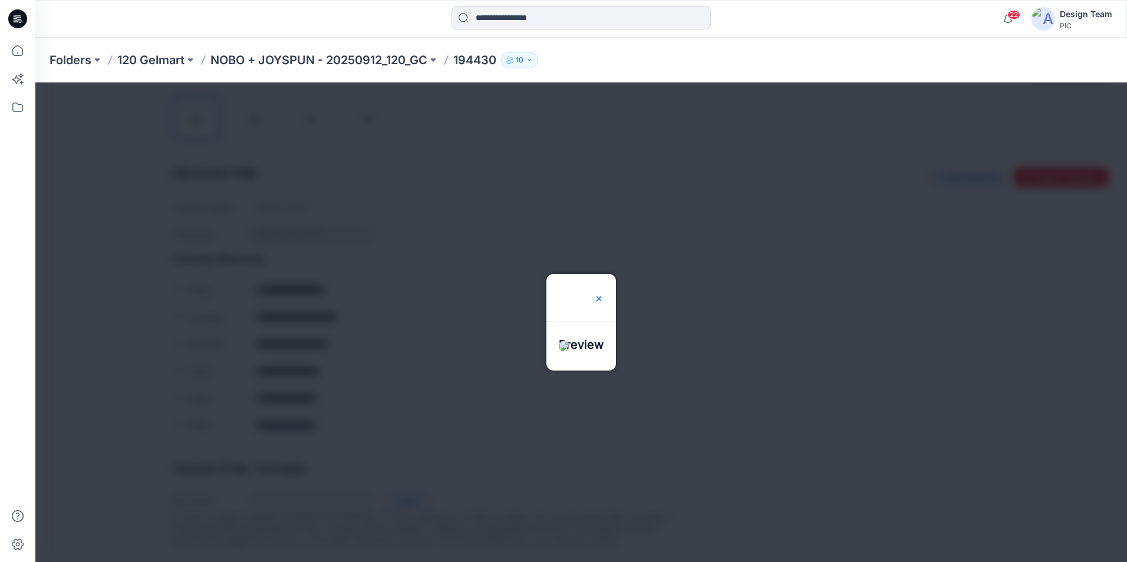
click at [604, 294] on img at bounding box center [598, 298] width 9 height 9
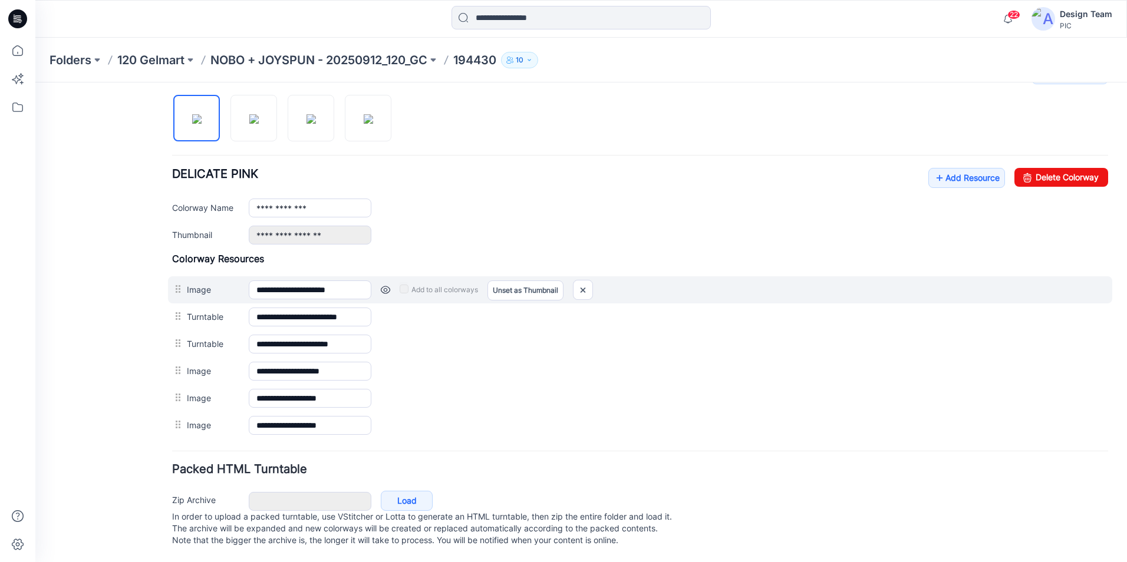
click at [388, 285] on link at bounding box center [385, 289] width 9 height 9
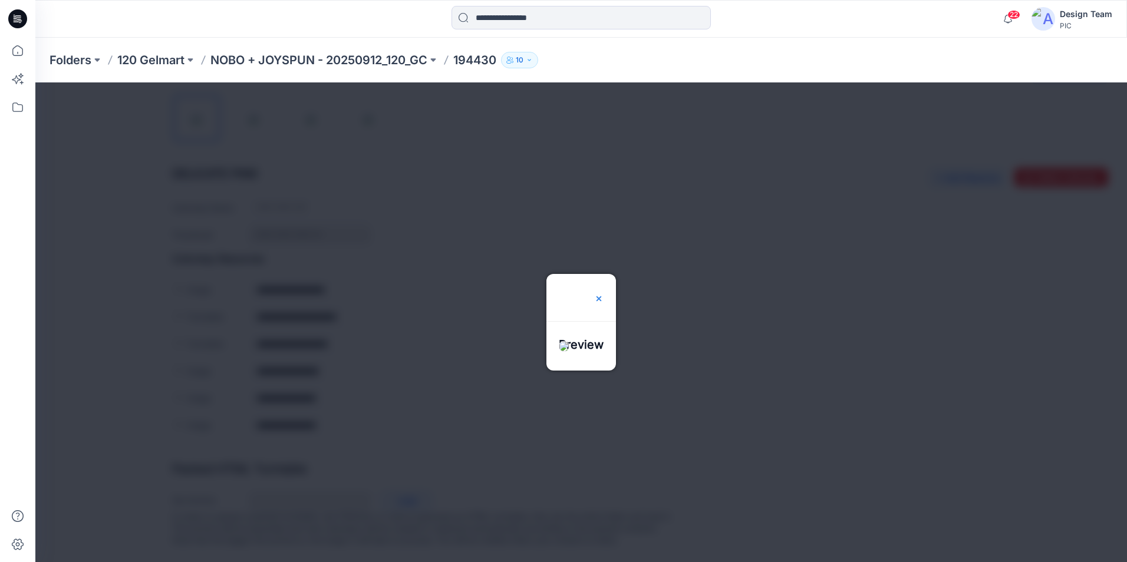
click at [604, 294] on img at bounding box center [598, 298] width 9 height 9
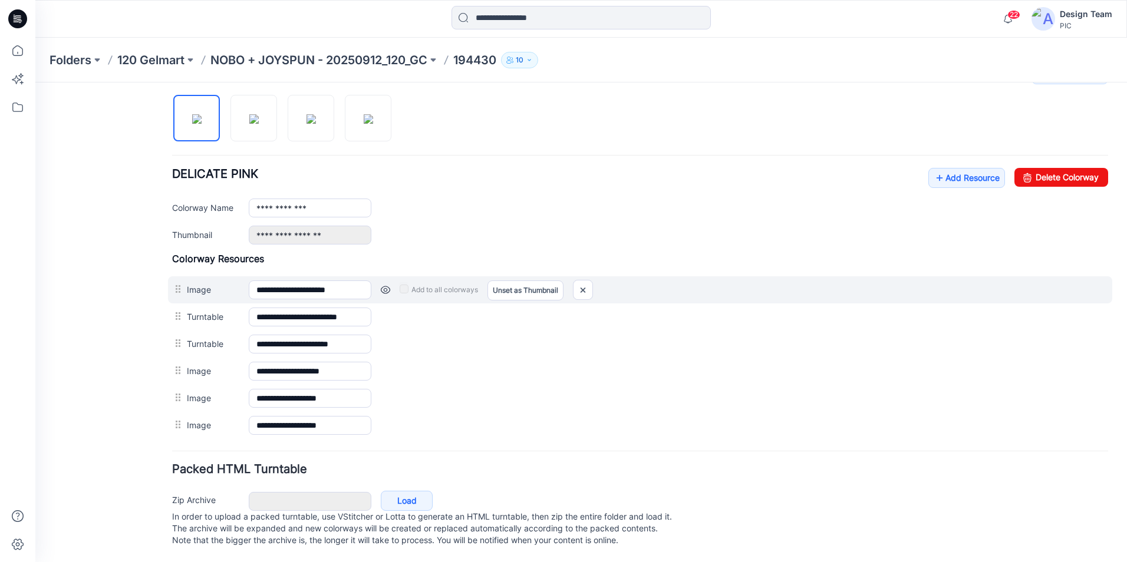
click at [386, 285] on link at bounding box center [385, 289] width 9 height 9
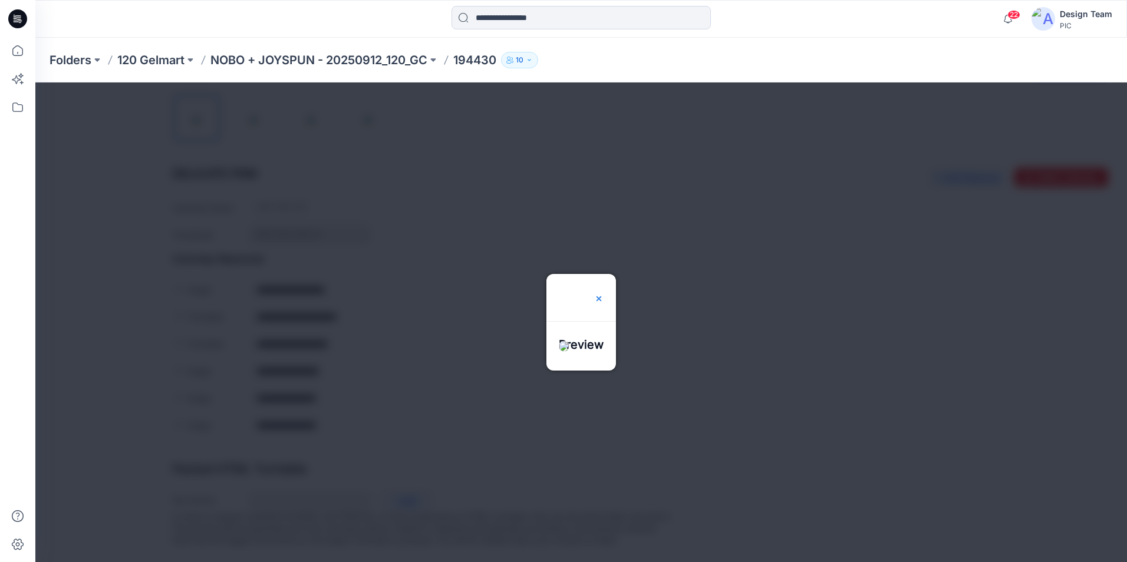
click at [604, 294] on img at bounding box center [598, 298] width 9 height 9
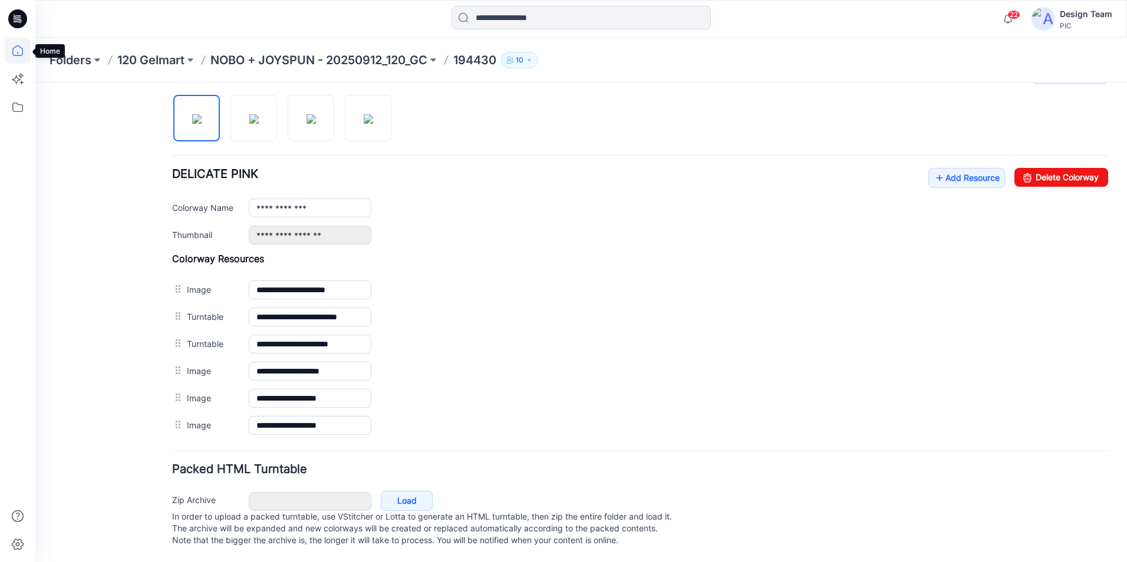
click at [24, 43] on icon at bounding box center [18, 51] width 26 height 26
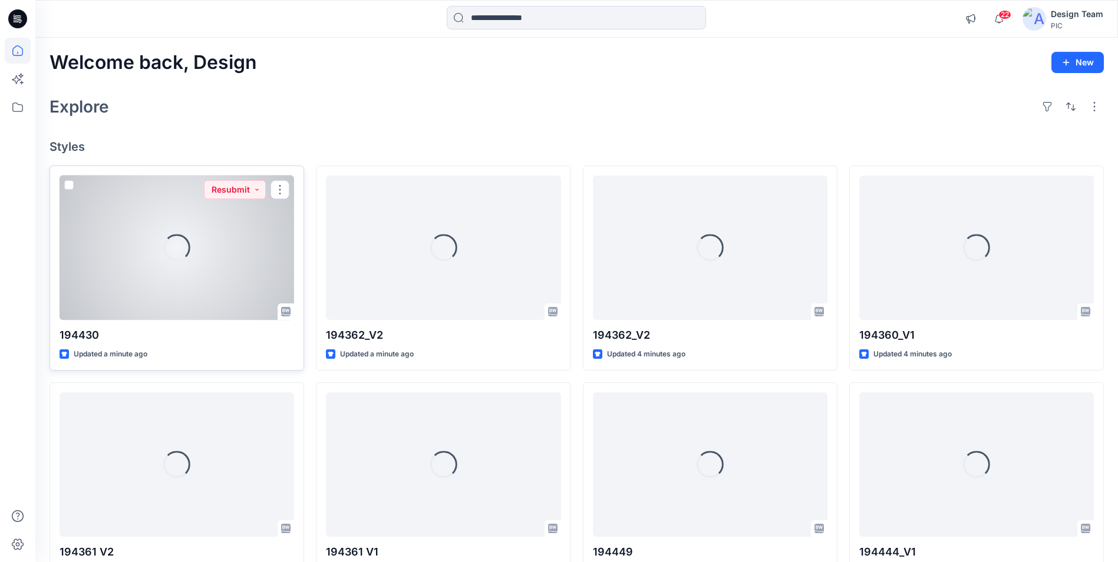
click at [234, 272] on div "Loading..." at bounding box center [177, 248] width 235 height 144
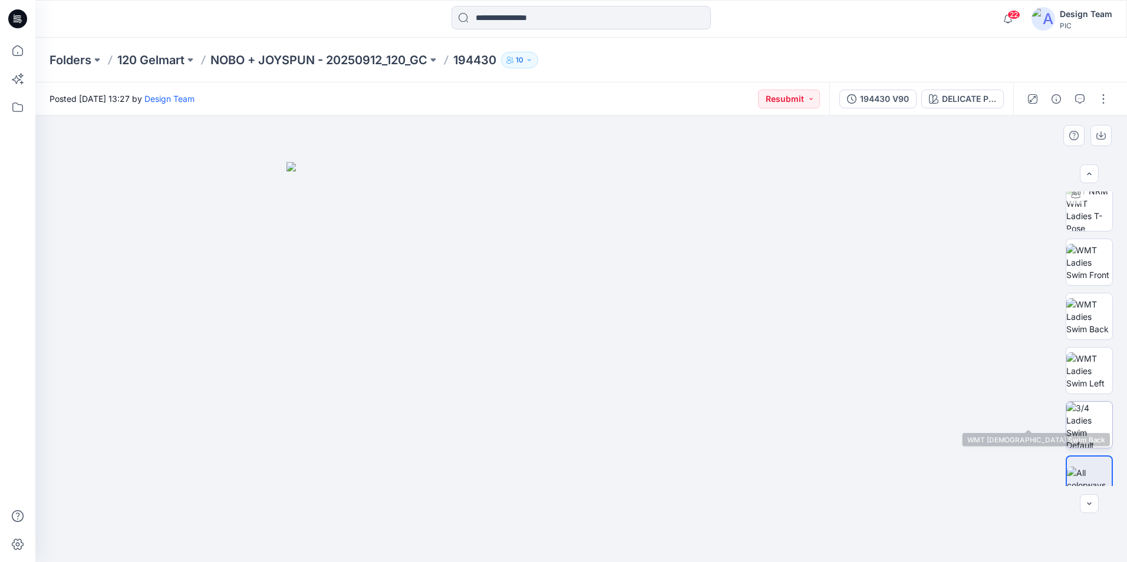
scroll to position [132, 0]
click at [1102, 419] on img at bounding box center [1089, 408] width 46 height 46
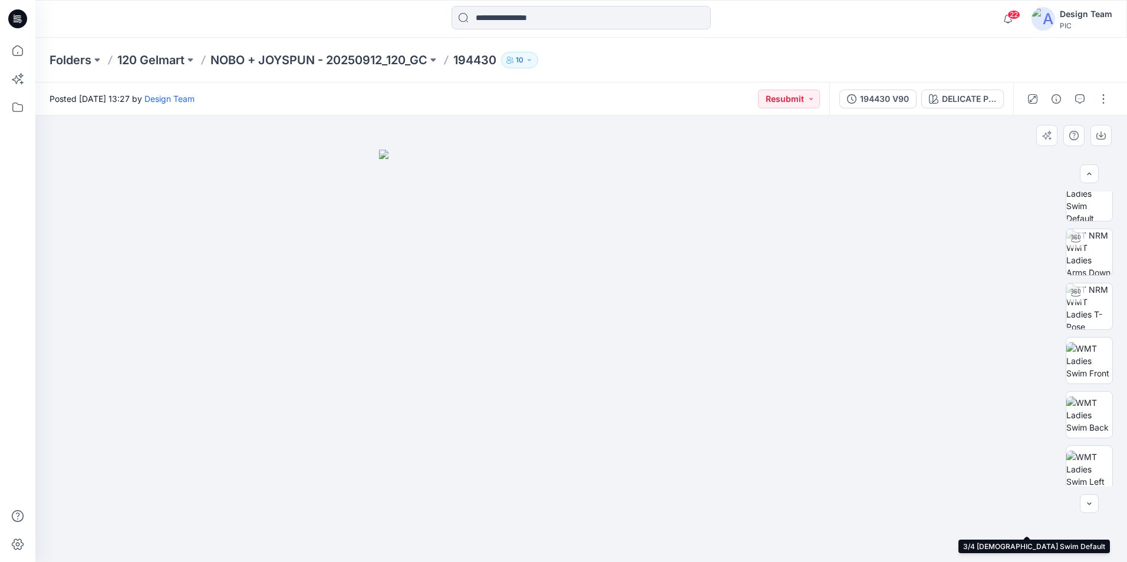
scroll to position [0, 0]
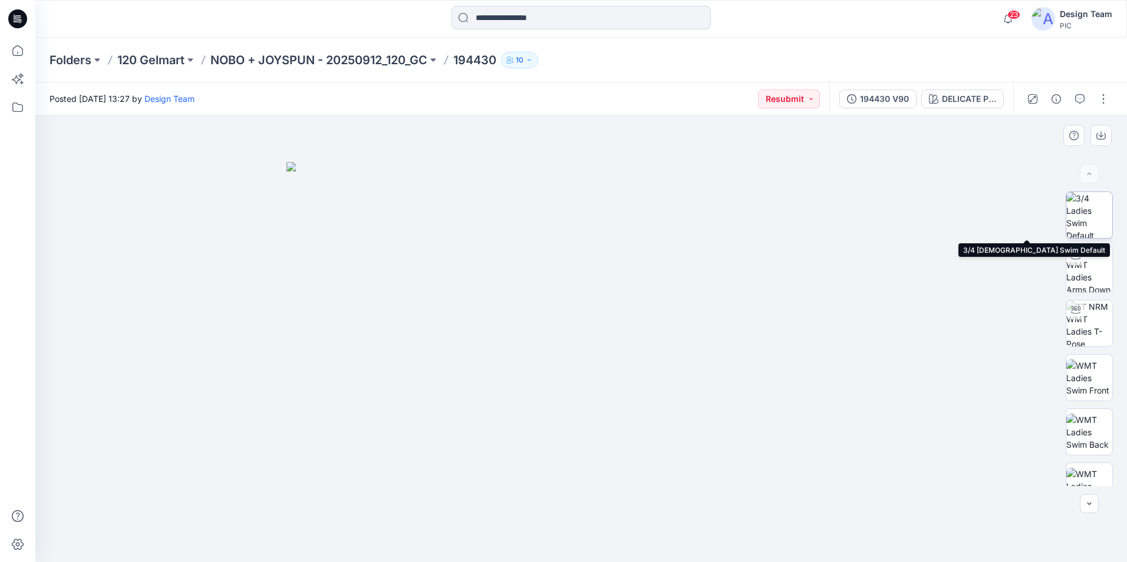
click at [1086, 209] on img at bounding box center [1089, 215] width 46 height 46
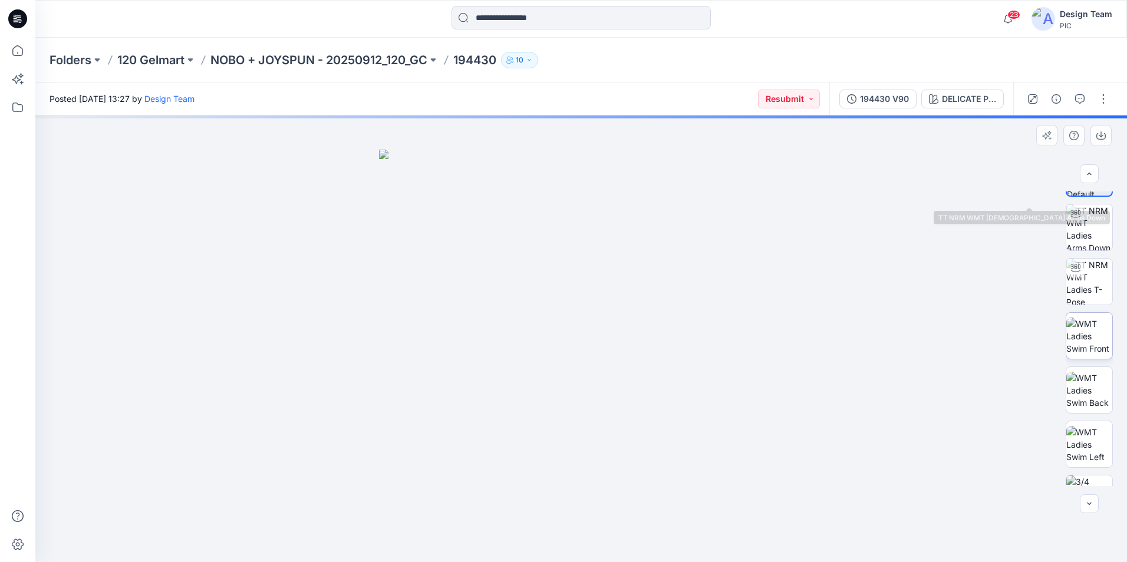
scroll to position [132, 0]
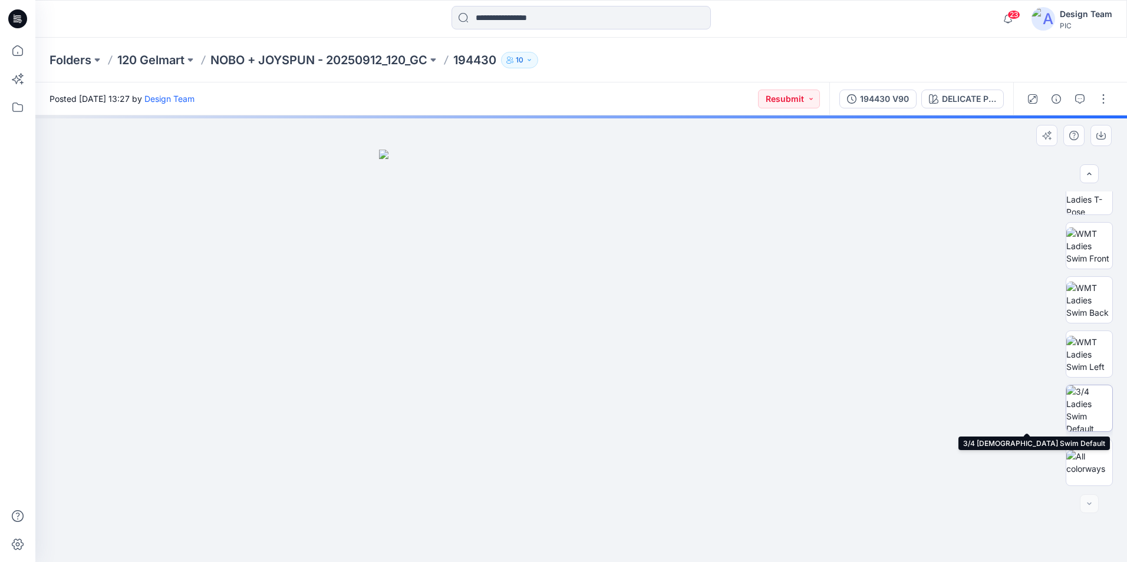
click at [1083, 410] on img at bounding box center [1089, 408] width 46 height 46
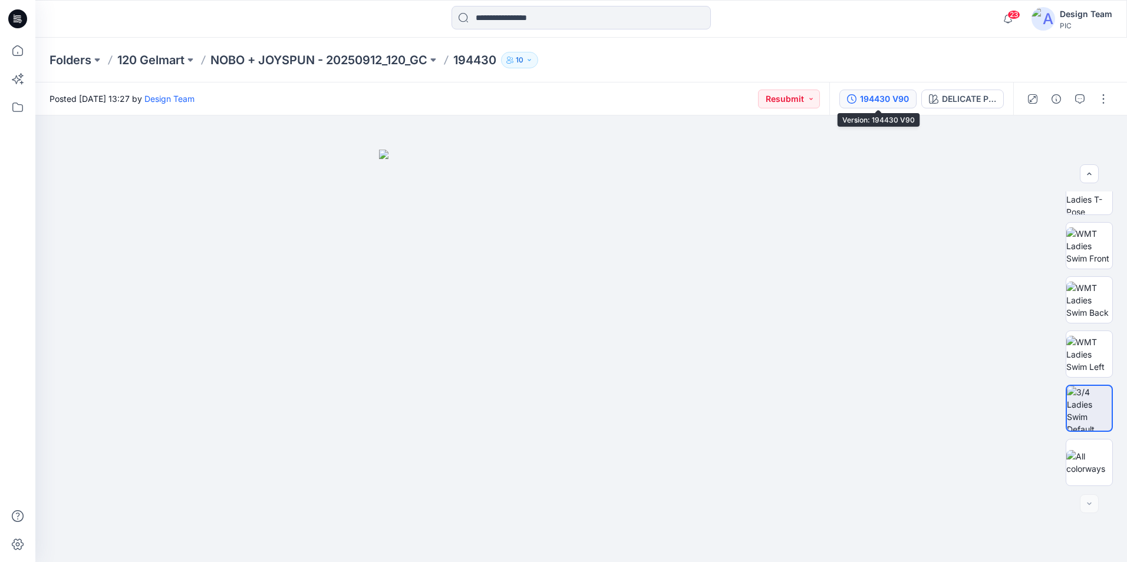
click at [889, 99] on div "194430 V90" at bounding box center [884, 99] width 49 height 13
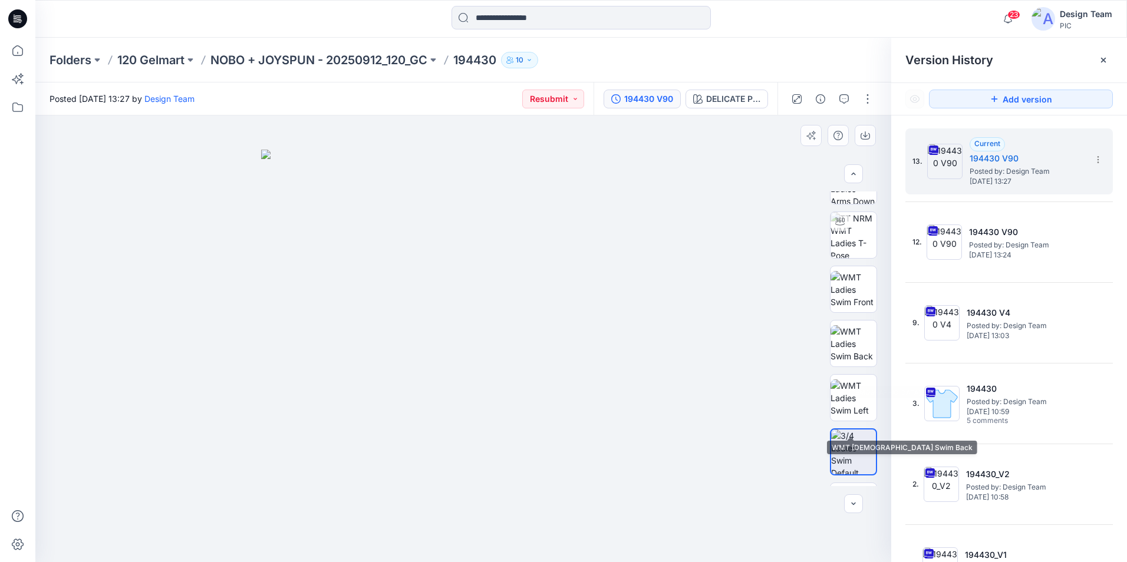
scroll to position [0, 0]
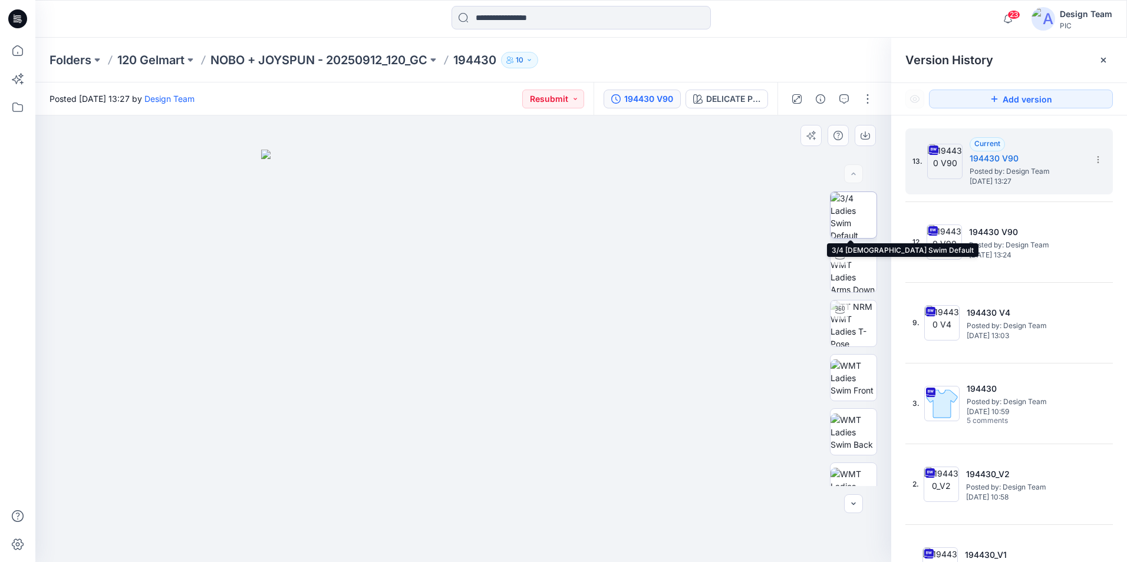
click at [864, 224] on img at bounding box center [853, 215] width 46 height 46
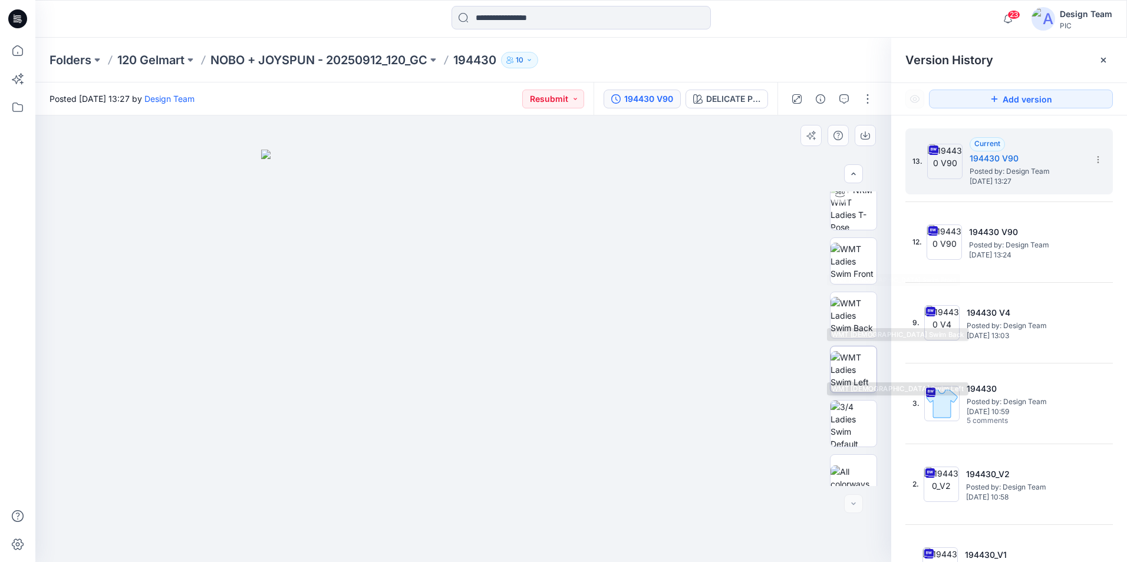
scroll to position [132, 0]
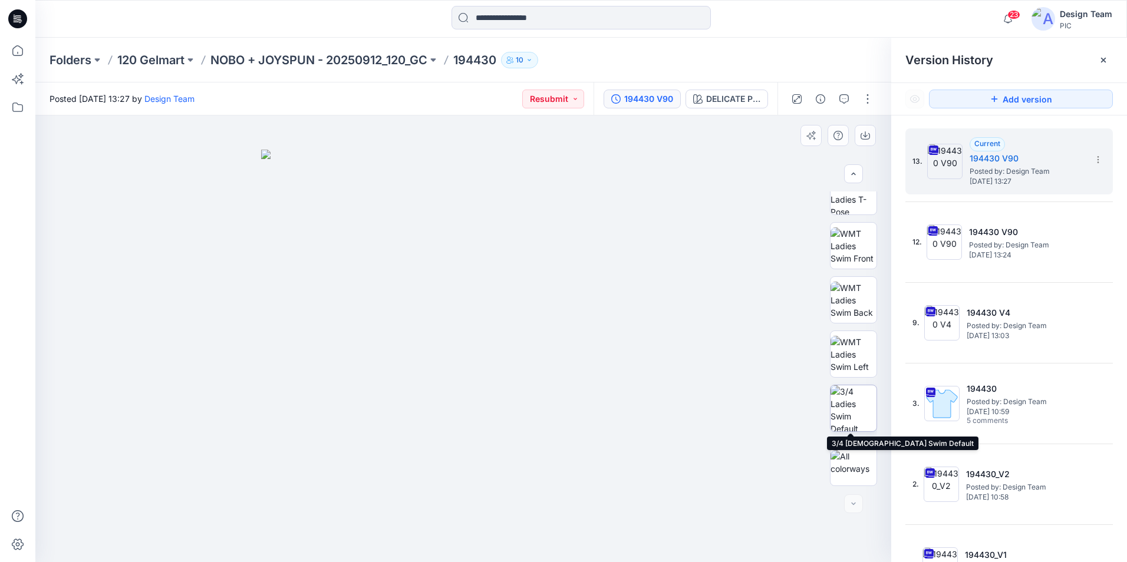
click at [859, 411] on img at bounding box center [853, 408] width 46 height 46
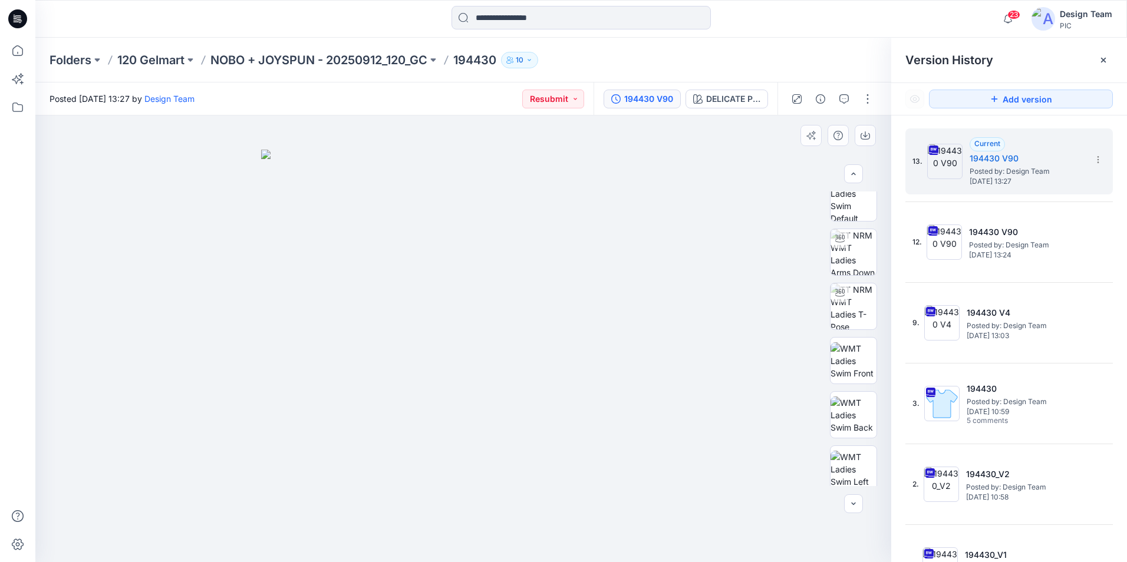
scroll to position [0, 0]
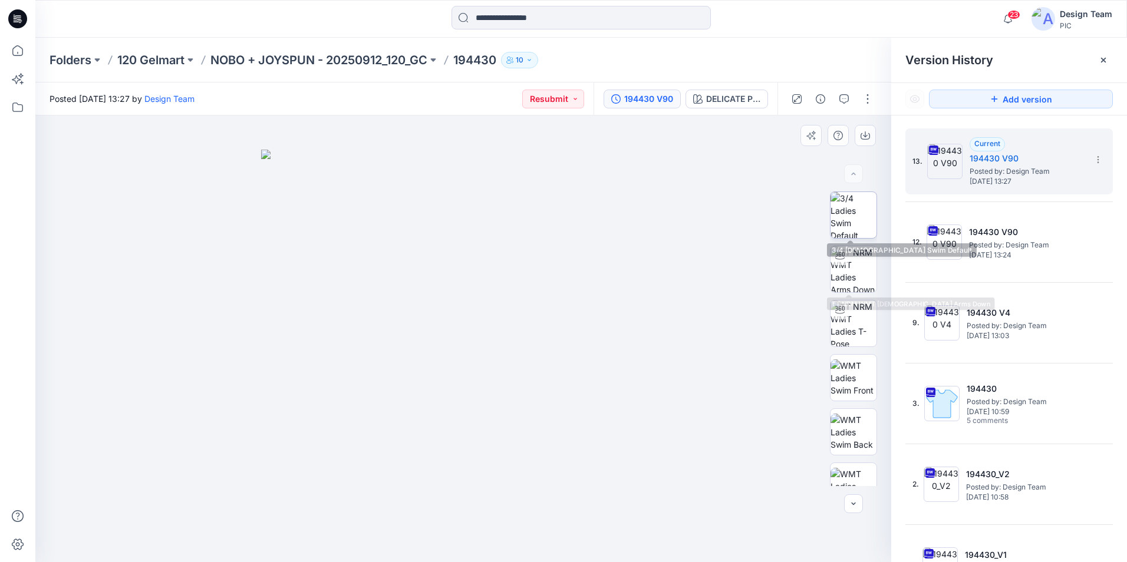
click at [858, 220] on img at bounding box center [853, 215] width 46 height 46
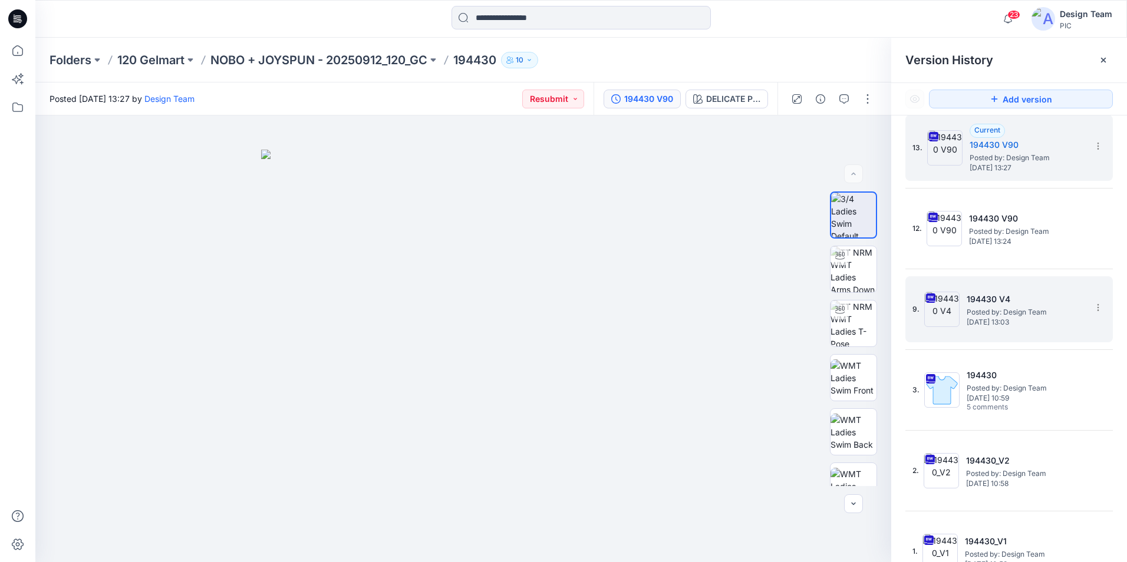
scroll to position [32, 0]
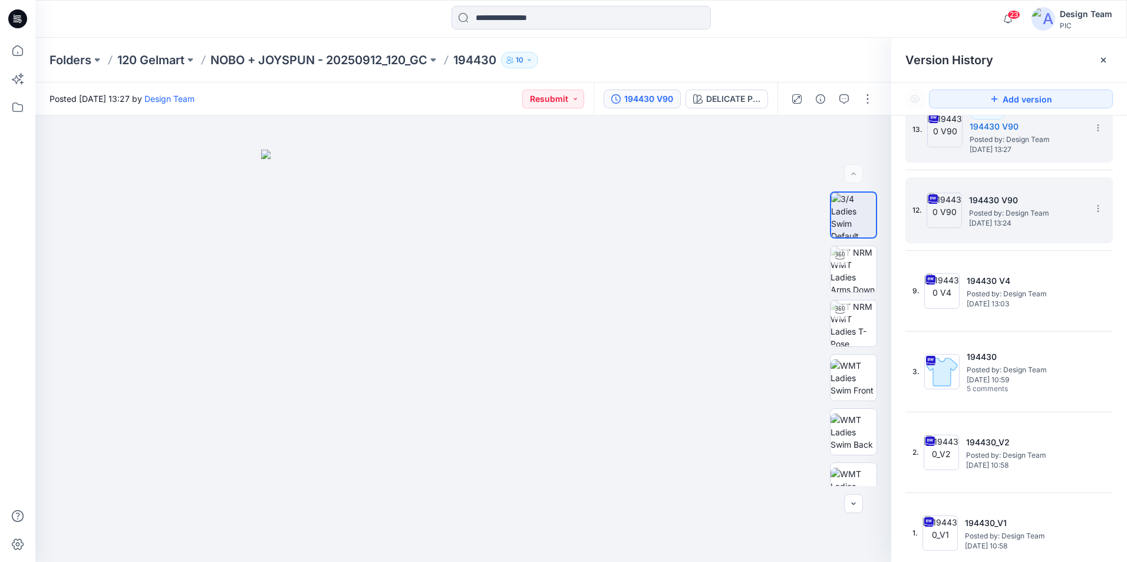
click at [1022, 222] on span "[DATE] 13:24" at bounding box center [1028, 223] width 118 height 8
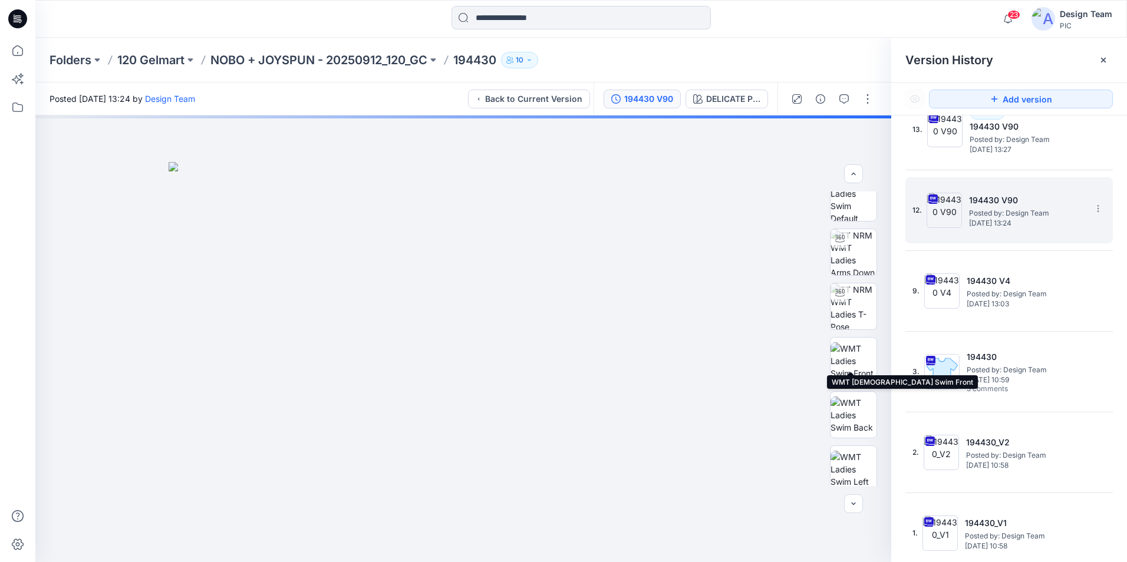
scroll to position [0, 0]
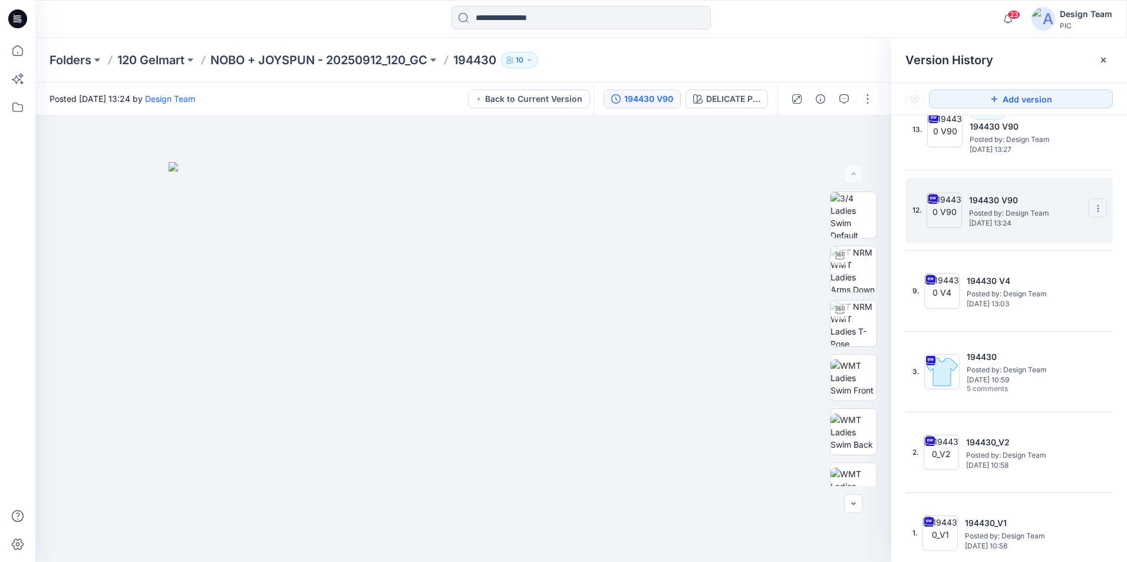
click at [1093, 209] on icon at bounding box center [1097, 208] width 9 height 9
click at [1027, 331] on span "Delete Version" at bounding box center [1016, 331] width 55 height 14
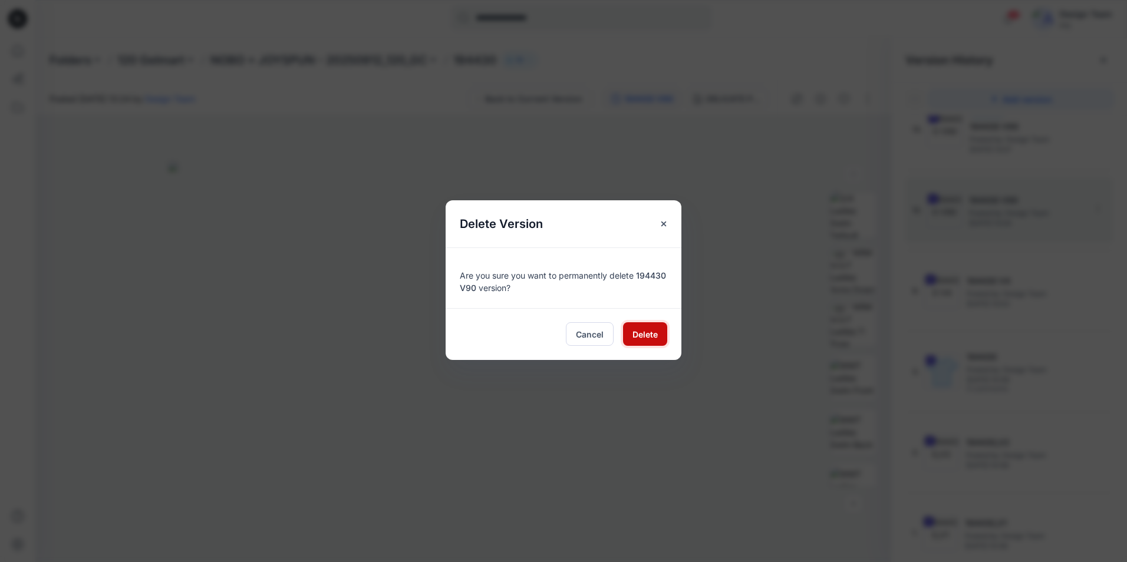
click at [646, 338] on span "Delete" at bounding box center [644, 334] width 25 height 12
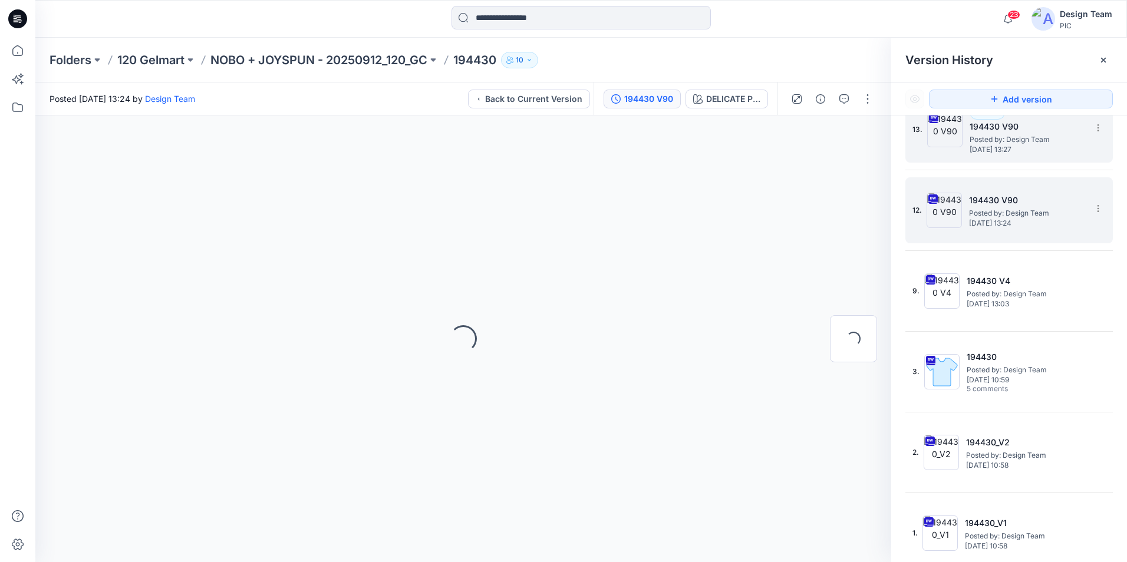
click at [1027, 138] on span "Posted by: Design Team" at bounding box center [1028, 140] width 118 height 12
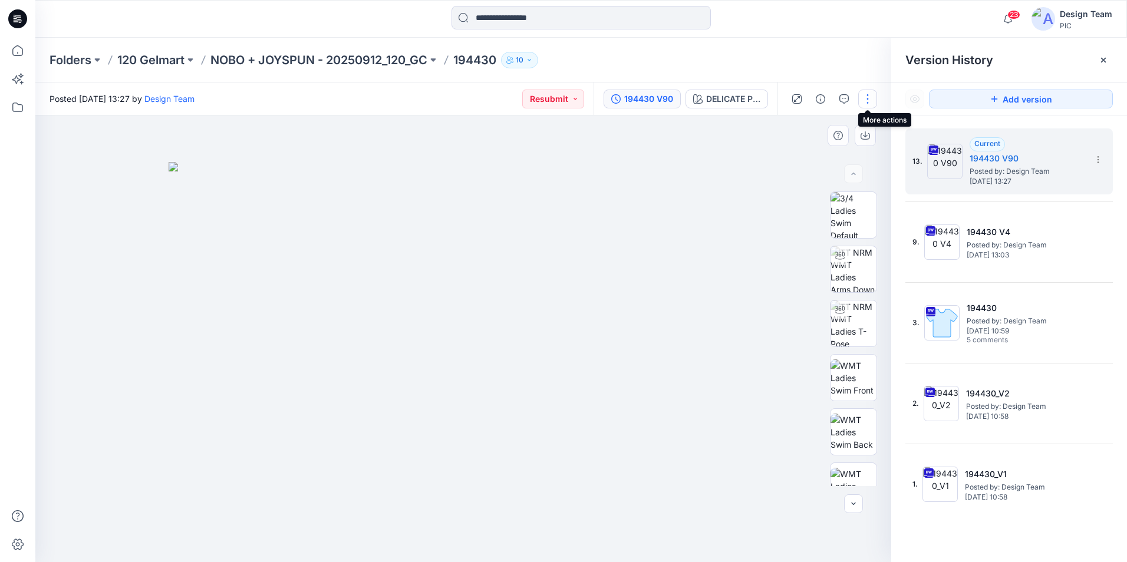
click at [863, 99] on button "button" at bounding box center [867, 99] width 19 height 19
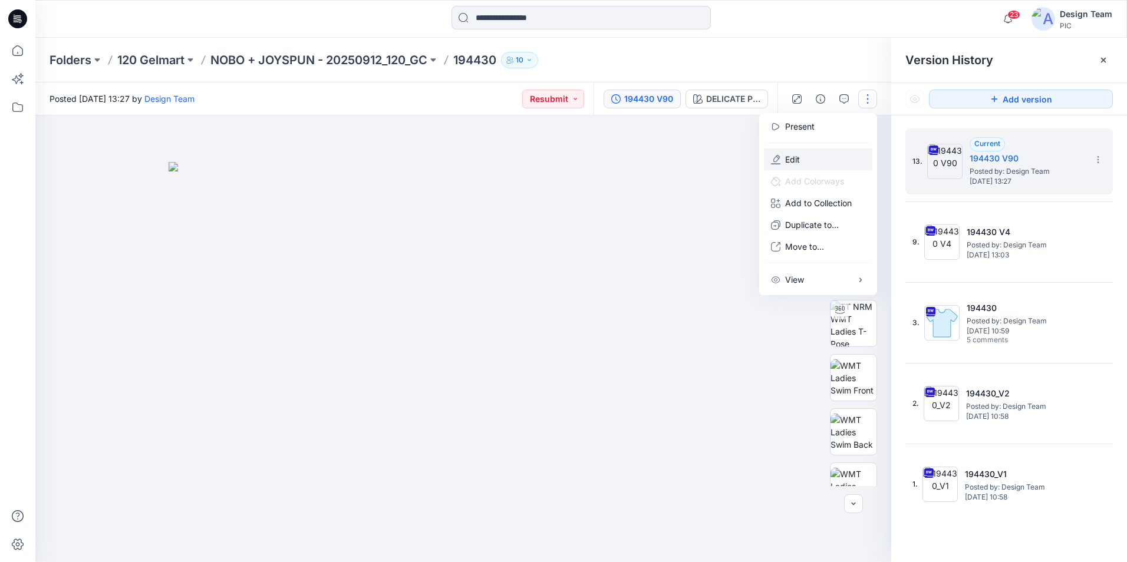
click at [830, 167] on button "Edit" at bounding box center [818, 160] width 108 height 22
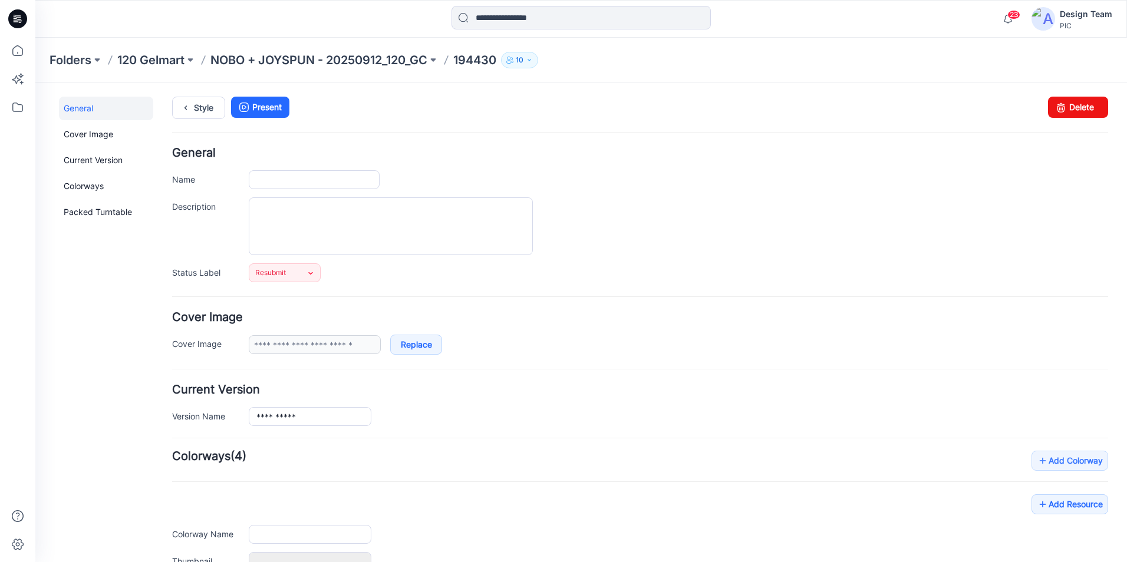
type input "******"
type input "**********"
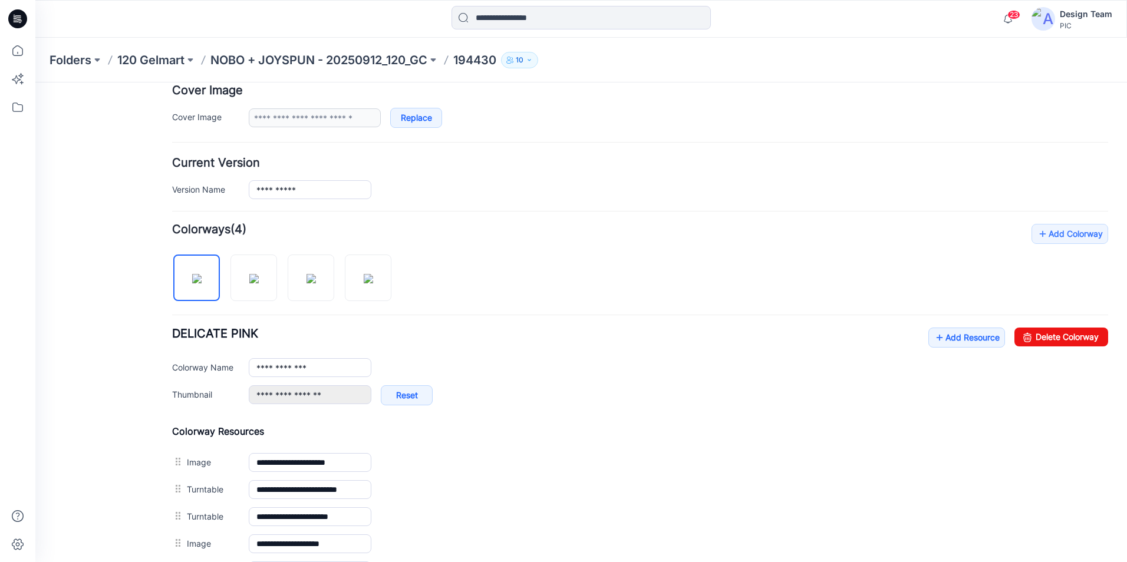
scroll to position [236, 0]
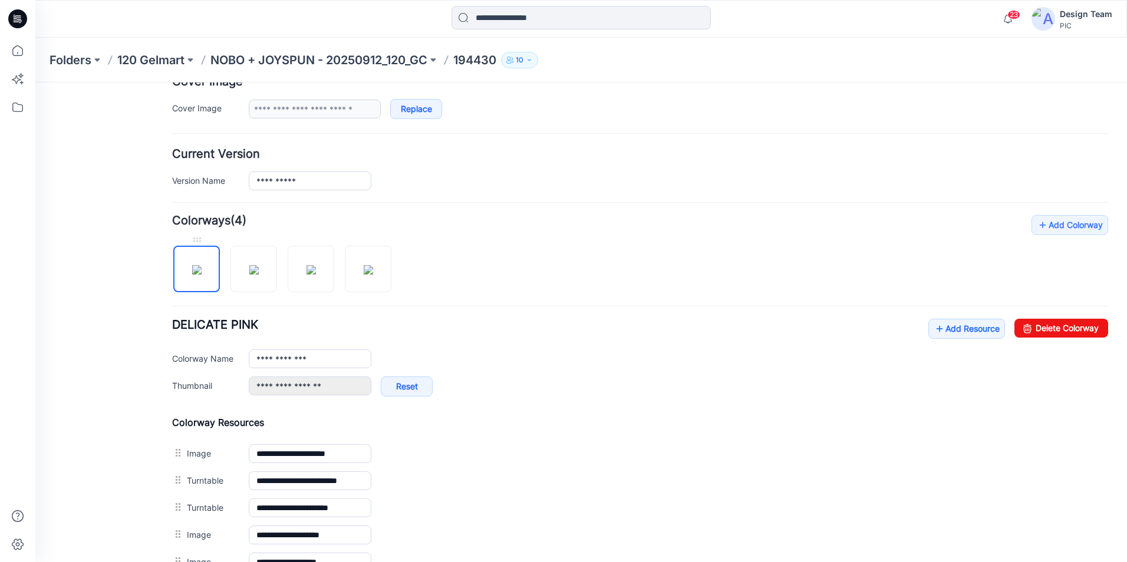
click at [192, 270] on img at bounding box center [196, 269] width 9 height 9
click at [202, 275] on img at bounding box center [196, 269] width 9 height 9
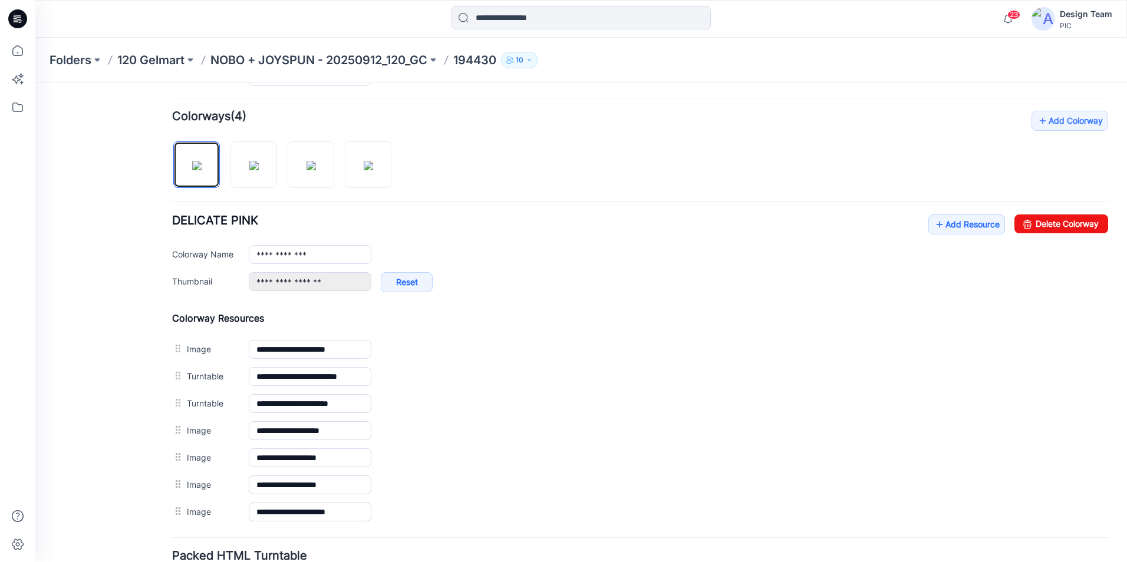
scroll to position [354, 0]
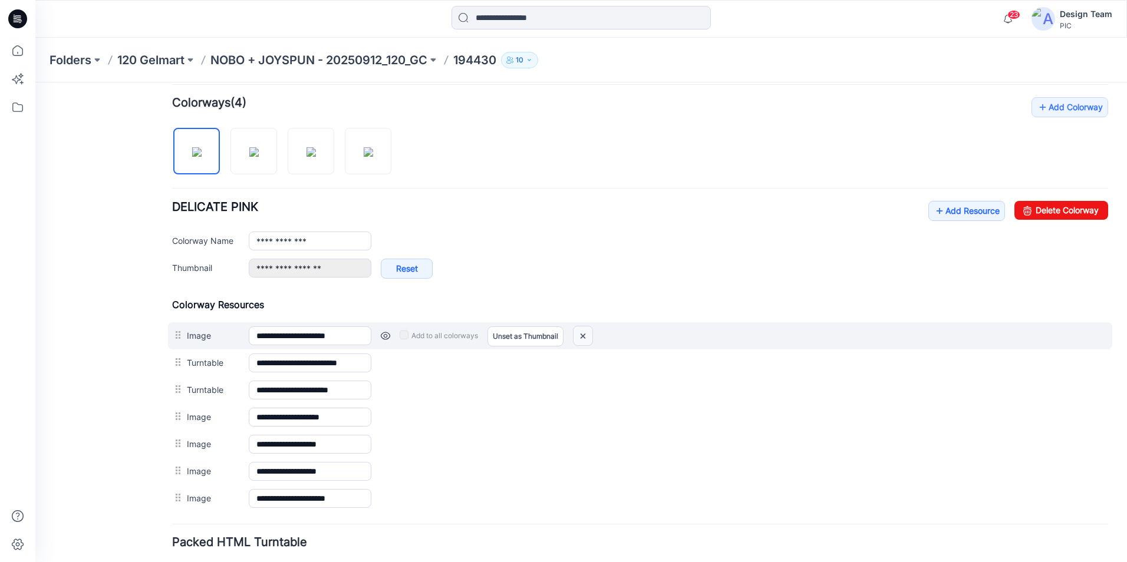
drag, startPoint x: 652, startPoint y: 142, endPoint x: 585, endPoint y: 338, distance: 207.1
click at [585, 338] on img at bounding box center [582, 336] width 19 height 19
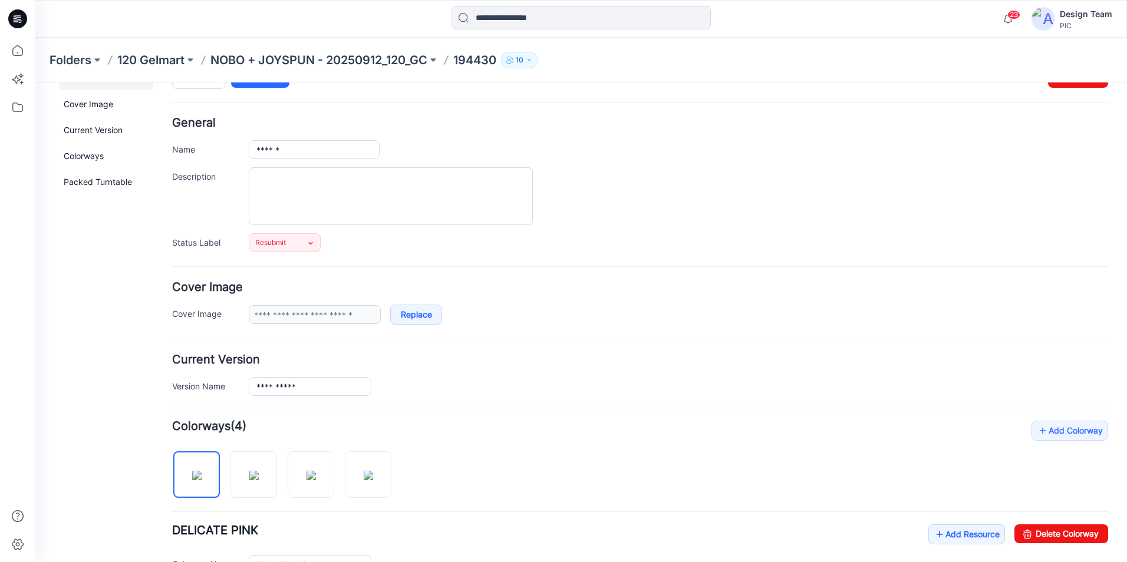
scroll to position [0, 0]
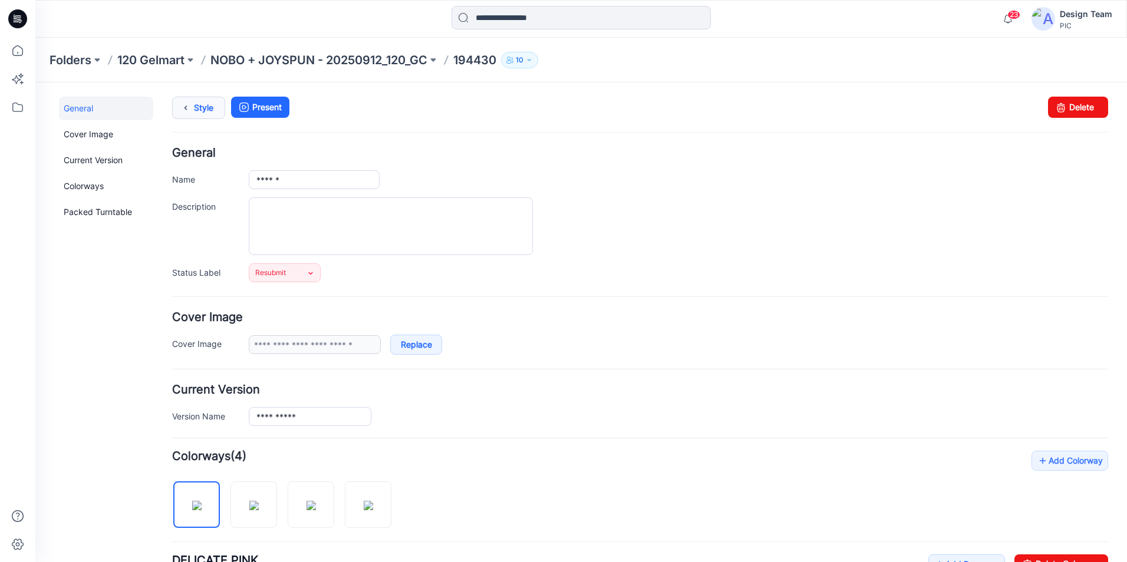
click at [192, 105] on icon at bounding box center [185, 107] width 17 height 21
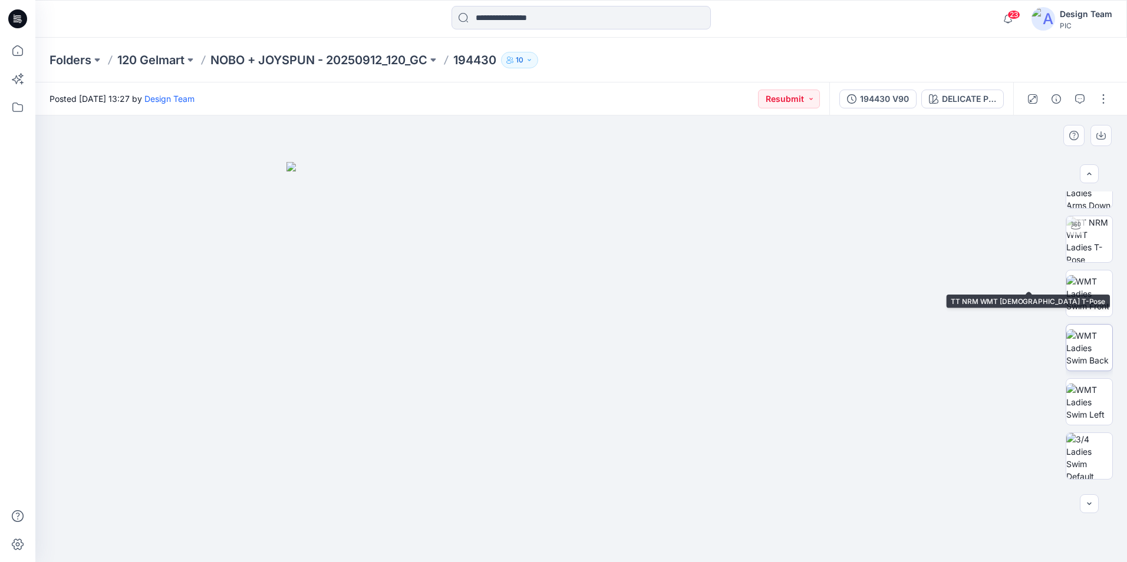
scroll to position [78, 0]
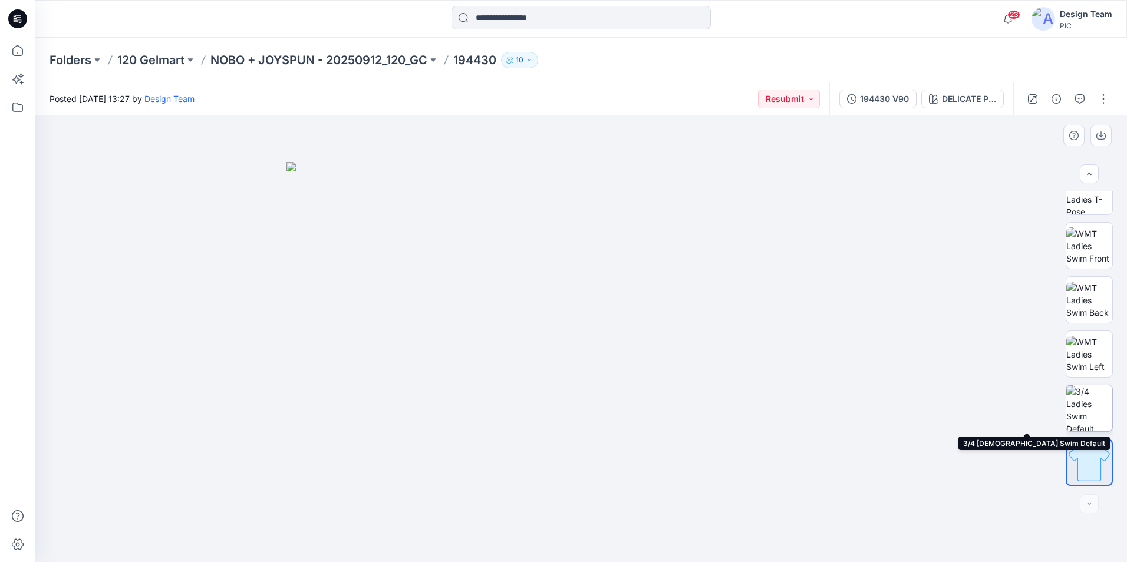
click at [1092, 411] on img at bounding box center [1089, 408] width 46 height 46
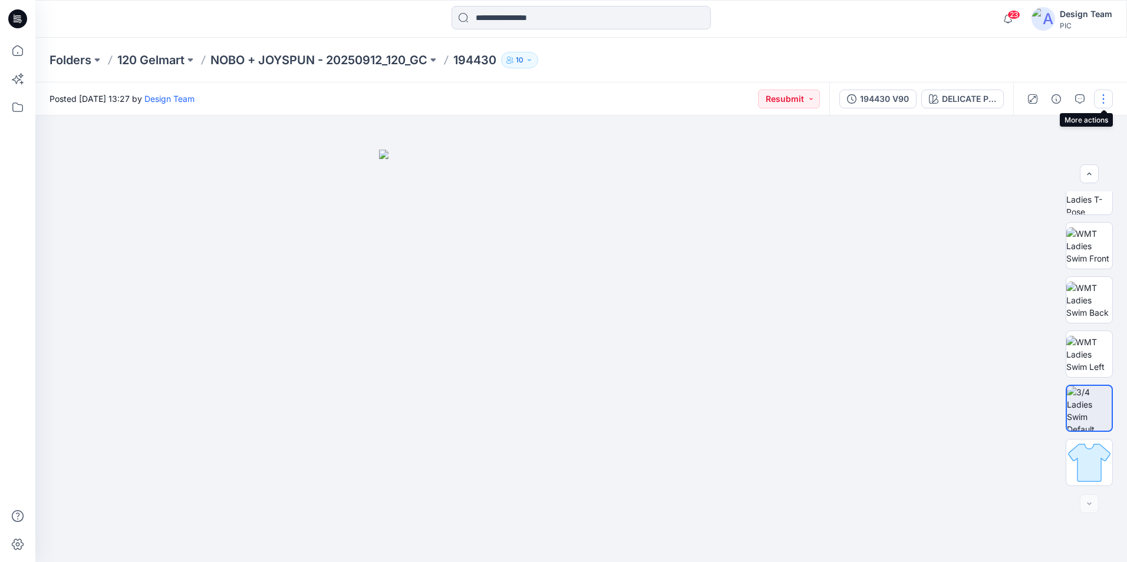
click at [1107, 97] on button "button" at bounding box center [1103, 99] width 19 height 19
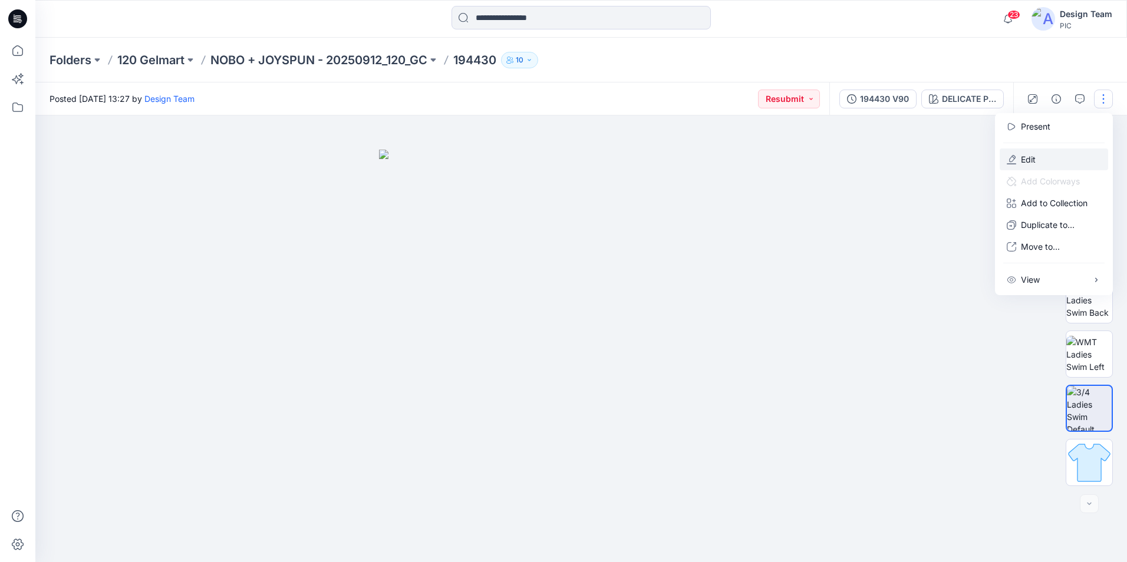
click at [1035, 158] on p "Edit" at bounding box center [1028, 159] width 15 height 12
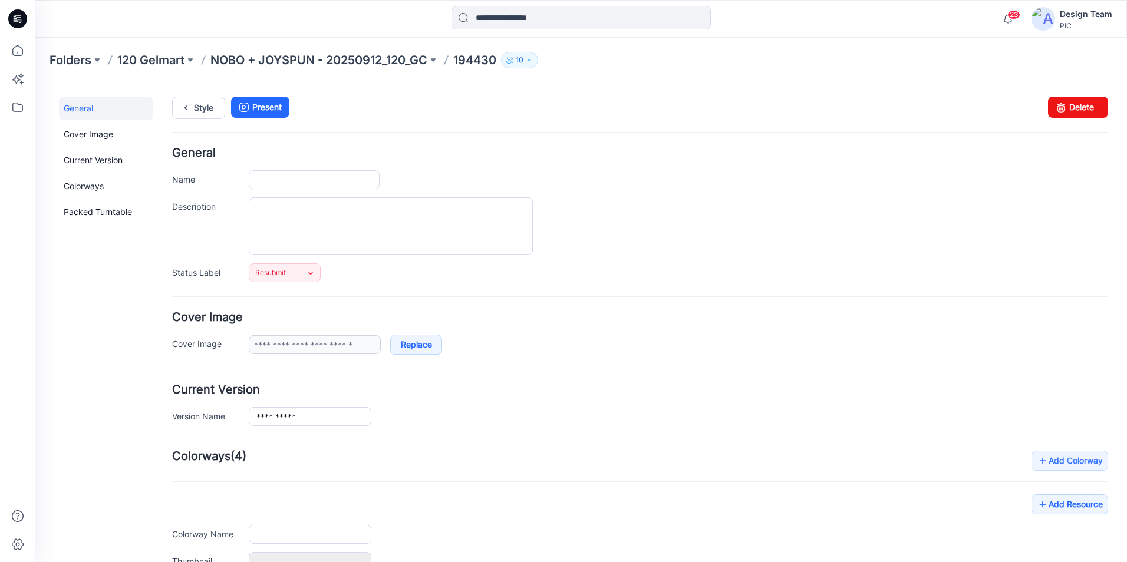
type input "******"
type input "**********"
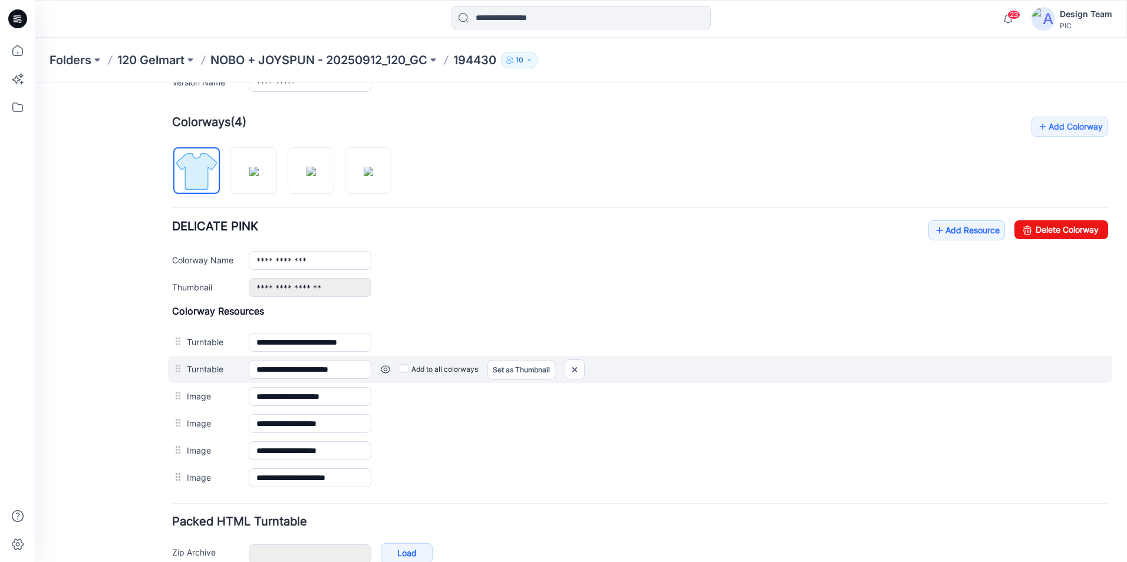
scroll to position [354, 0]
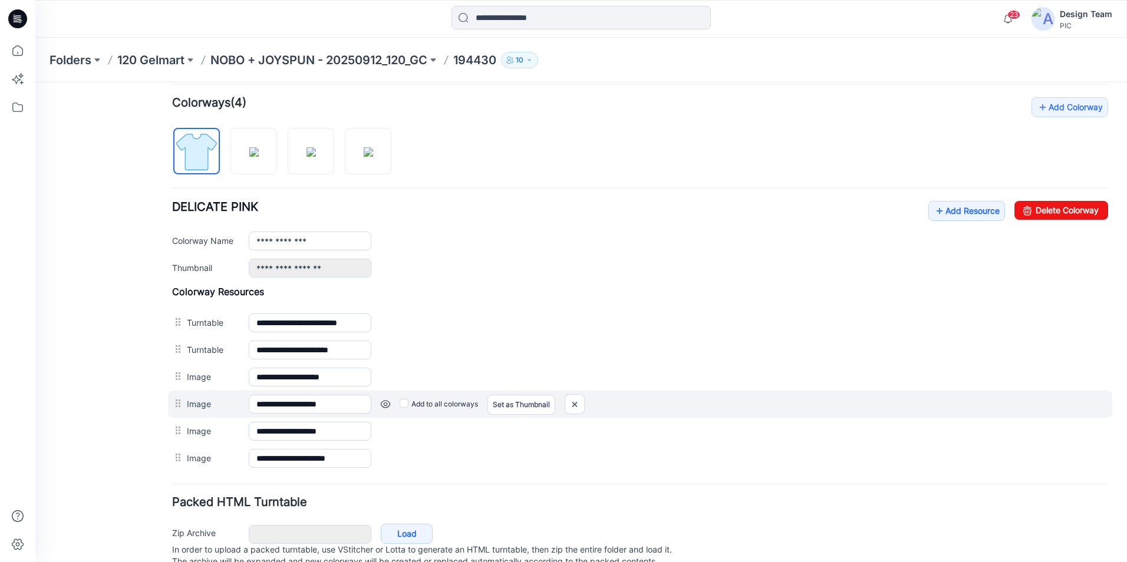
click at [386, 402] on link at bounding box center [385, 404] width 9 height 9
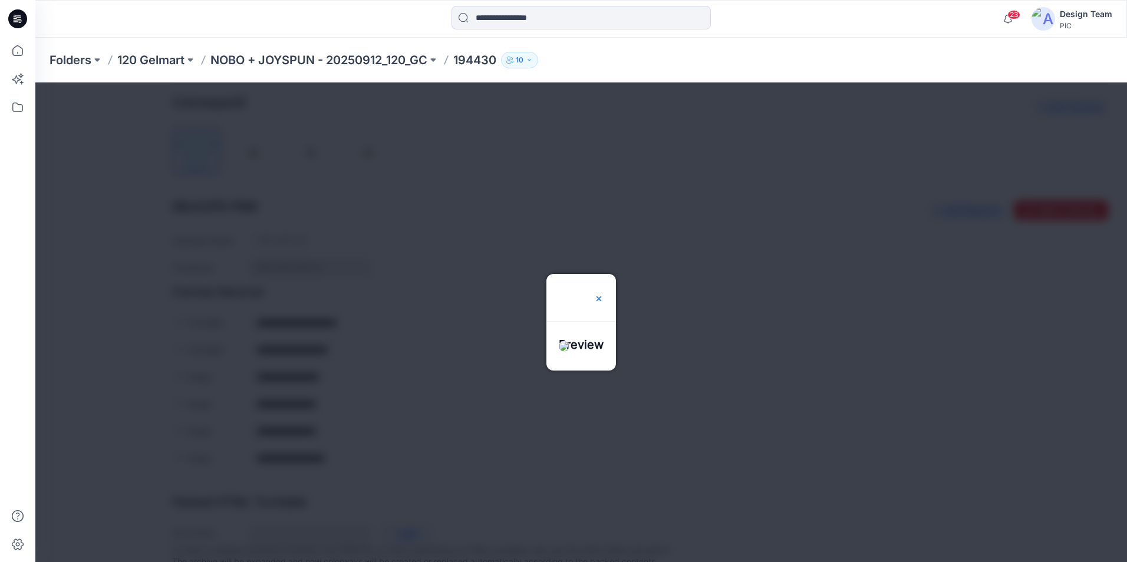
click at [604, 294] on img at bounding box center [598, 298] width 9 height 9
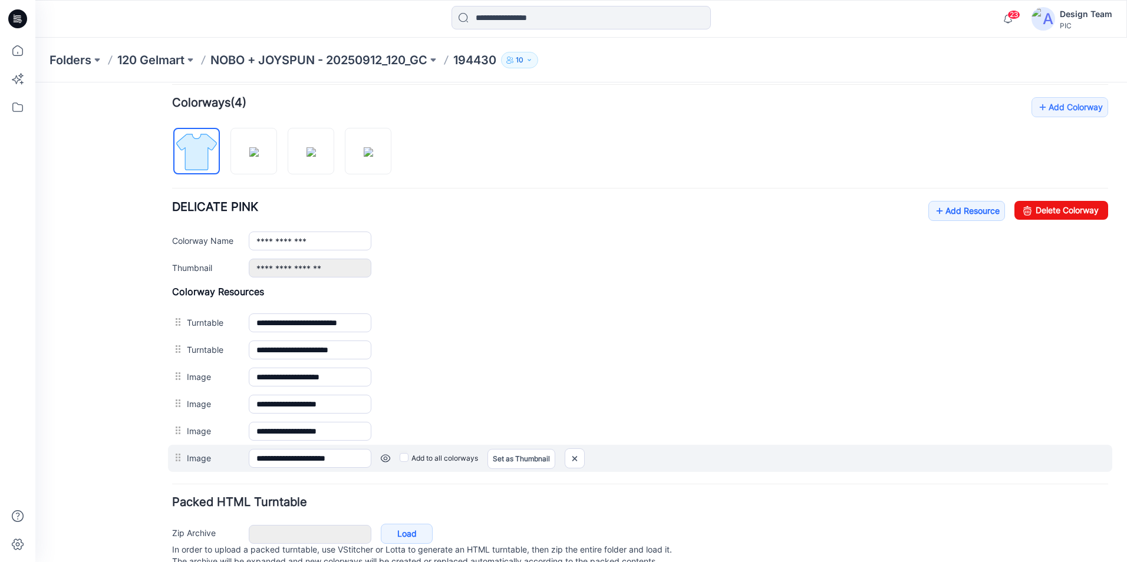
click at [384, 460] on link at bounding box center [385, 458] width 9 height 9
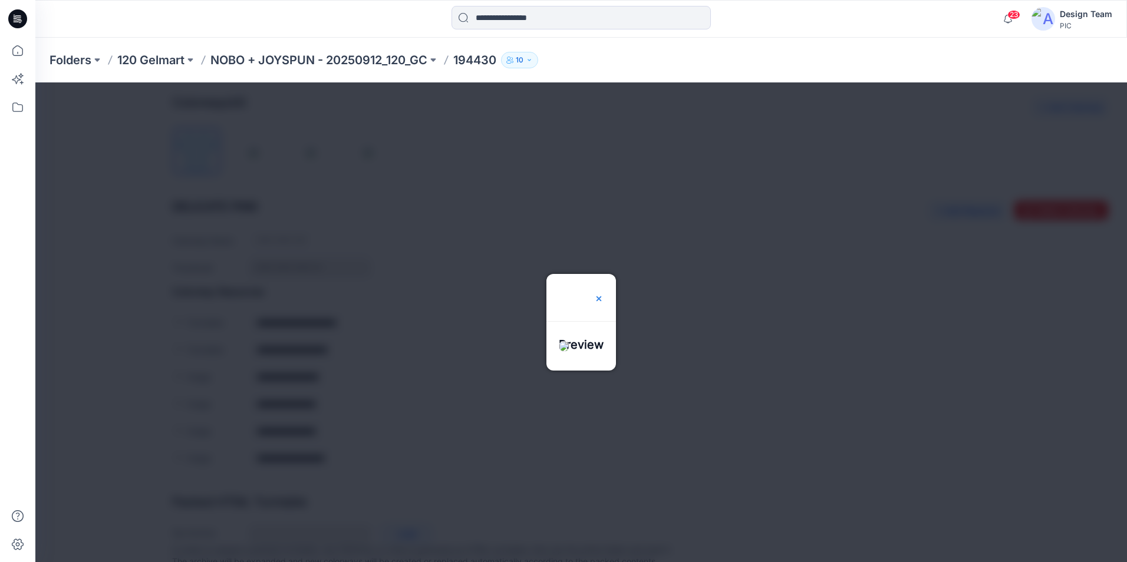
click at [604, 294] on img at bounding box center [598, 298] width 9 height 9
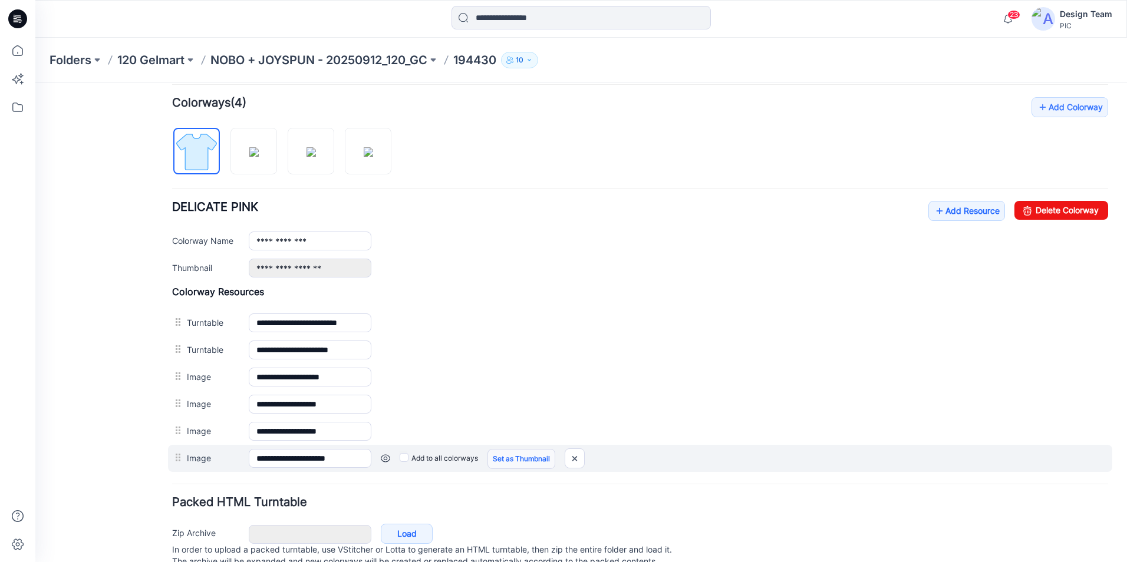
click at [515, 459] on link "Set as Thumbnail" at bounding box center [521, 459] width 68 height 20
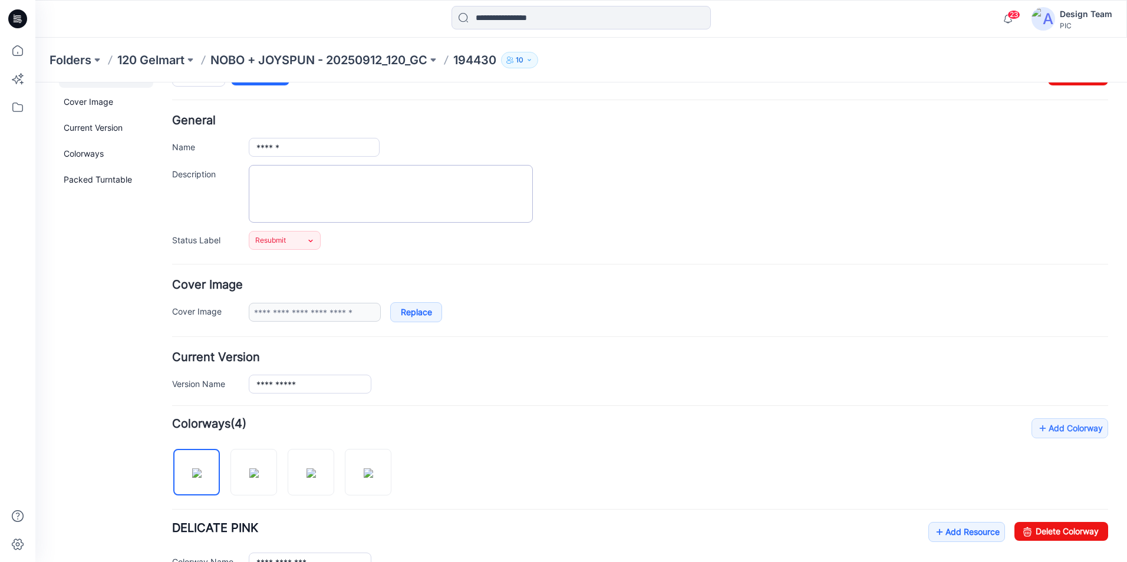
scroll to position [0, 0]
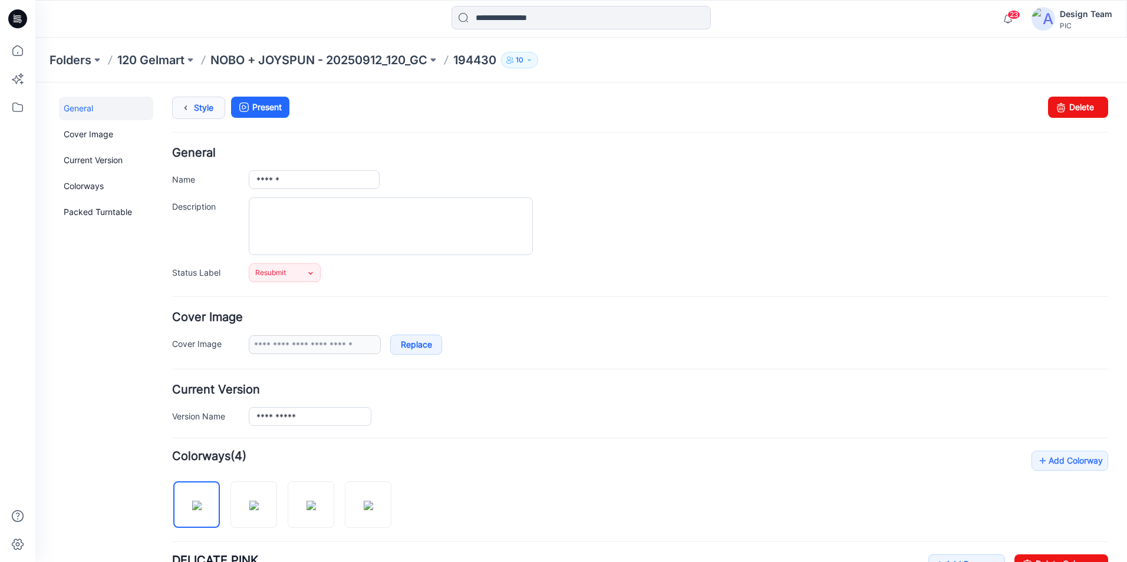
click at [188, 107] on icon at bounding box center [185, 107] width 17 height 21
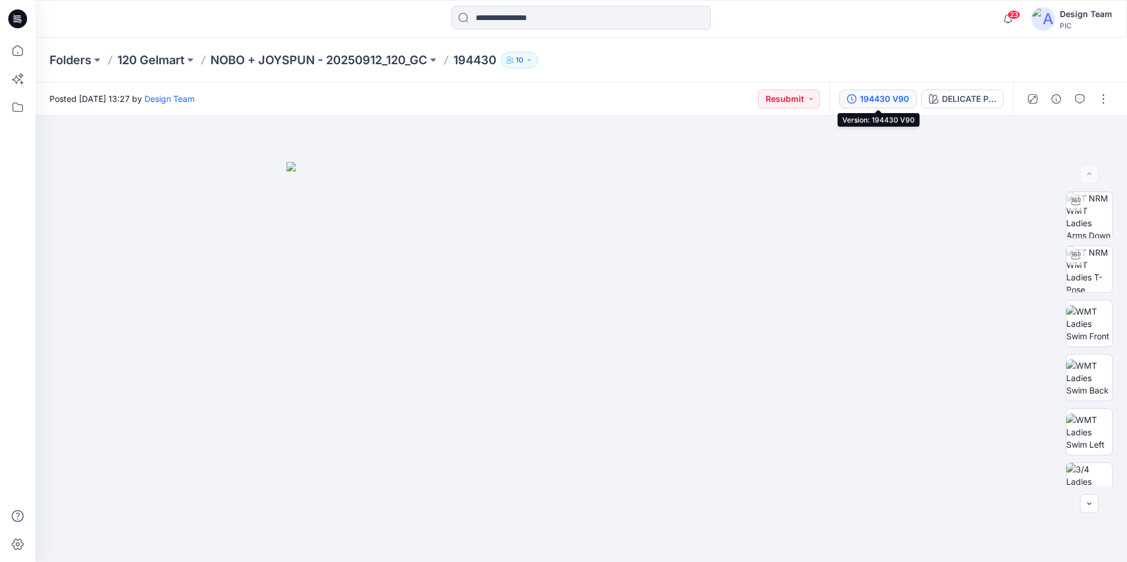
click at [898, 98] on div "194430 V90" at bounding box center [884, 99] width 49 height 13
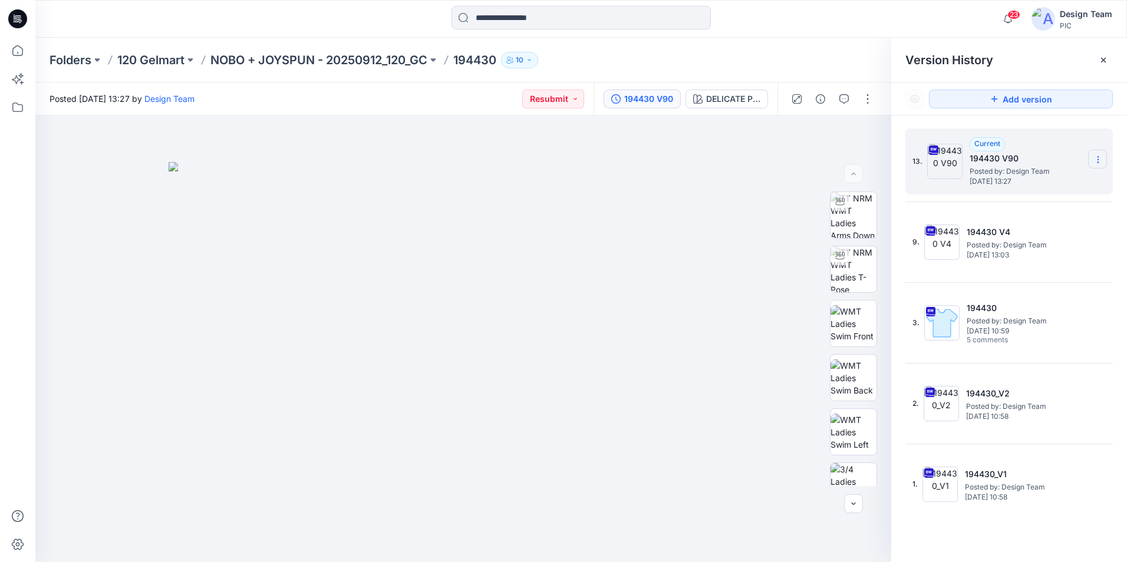
click at [1101, 154] on section at bounding box center [1097, 159] width 19 height 19
click at [1005, 255] on span "Delete Version" at bounding box center [1016, 259] width 55 height 14
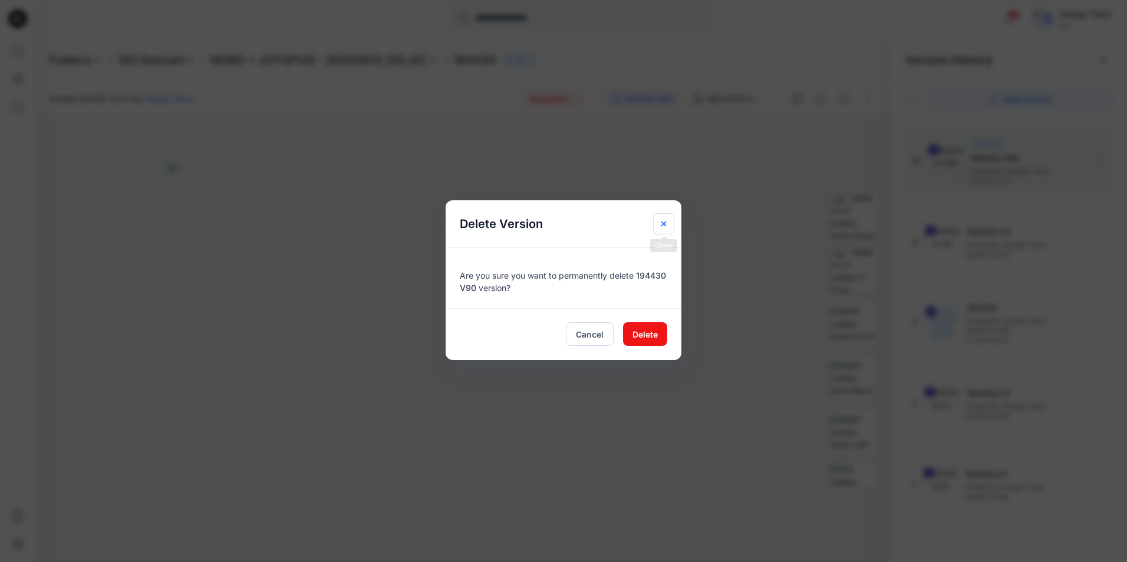
click at [667, 230] on button "Close" at bounding box center [663, 223] width 21 height 21
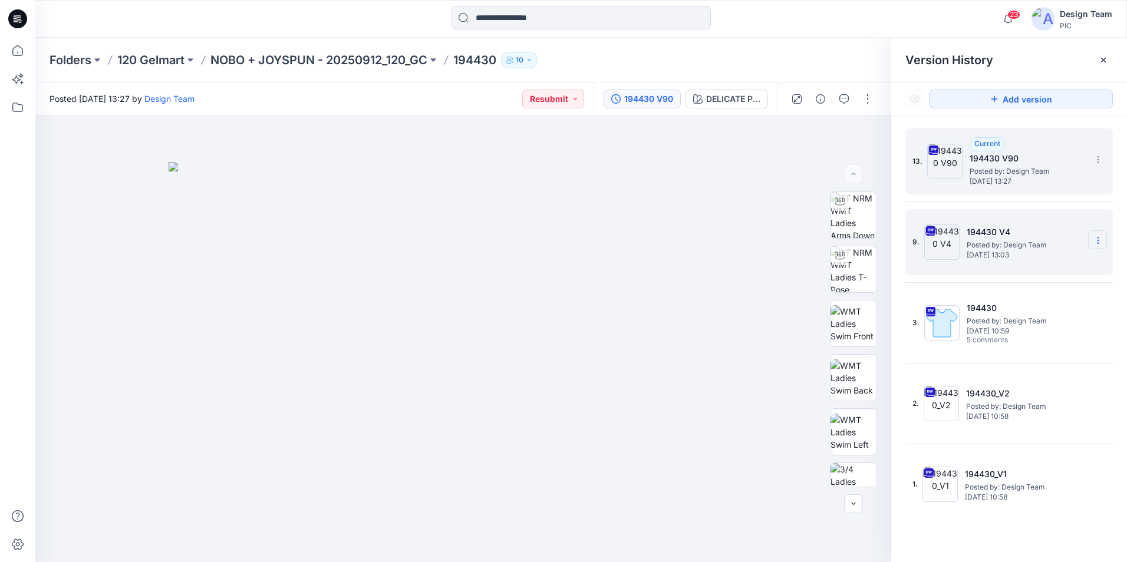
click at [1099, 242] on icon at bounding box center [1097, 240] width 9 height 9
click at [1014, 369] on span "Delete Version" at bounding box center [1016, 363] width 55 height 14
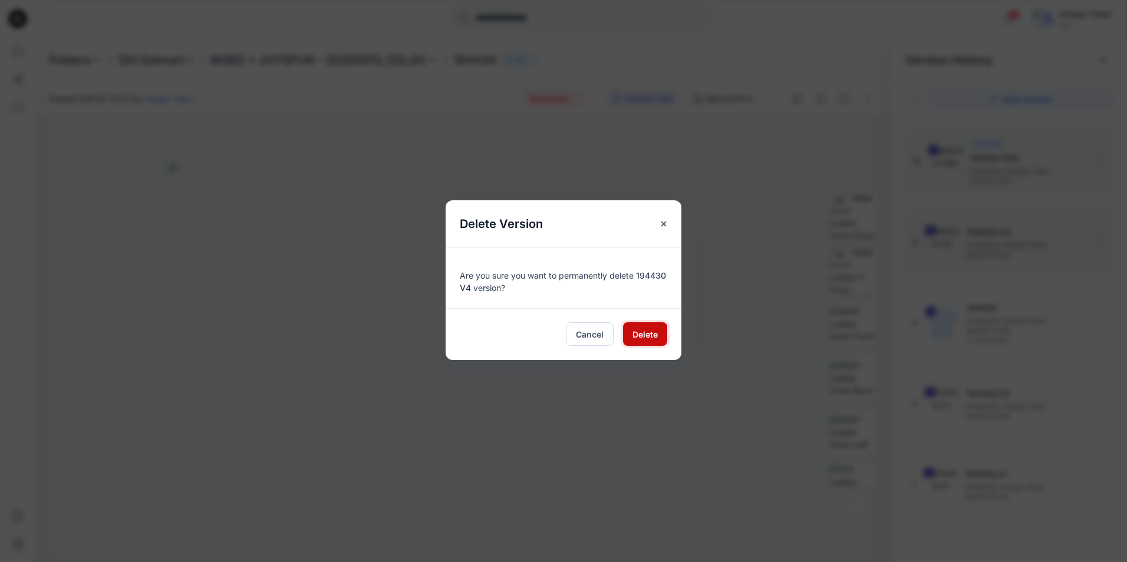
click at [641, 332] on span "Delete" at bounding box center [644, 334] width 25 height 12
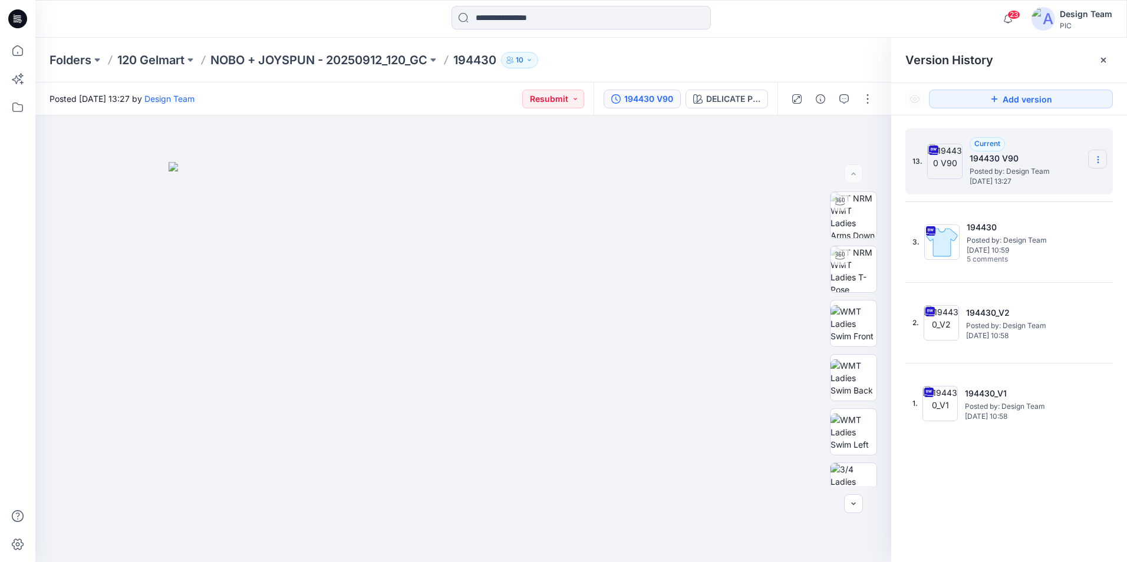
click at [1097, 159] on icon at bounding box center [1097, 159] width 9 height 9
click at [1025, 235] on span "Rename Version" at bounding box center [1020, 230] width 62 height 14
click at [1034, 161] on input "**********" at bounding box center [1040, 158] width 130 height 19
click at [1028, 158] on input "**********" at bounding box center [1040, 158] width 130 height 19
type input "*********"
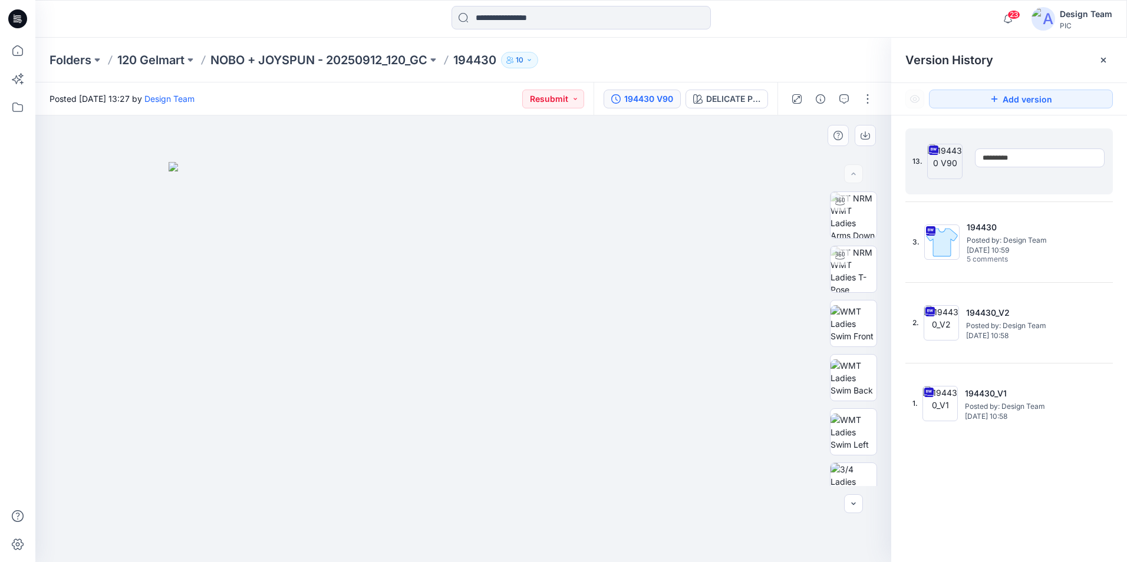
click at [776, 146] on div at bounding box center [463, 339] width 856 height 447
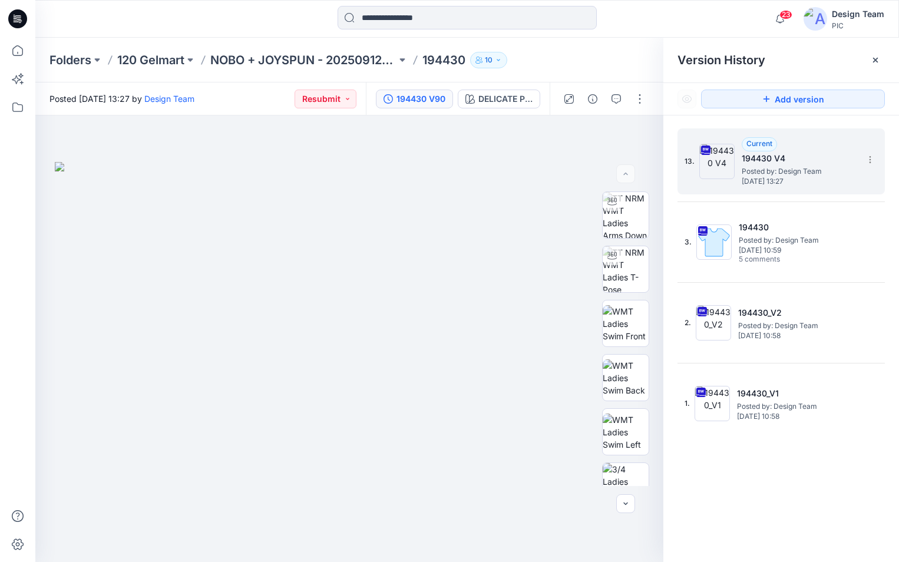
click at [815, 159] on h5 "194430 V4" at bounding box center [801, 158] width 118 height 14
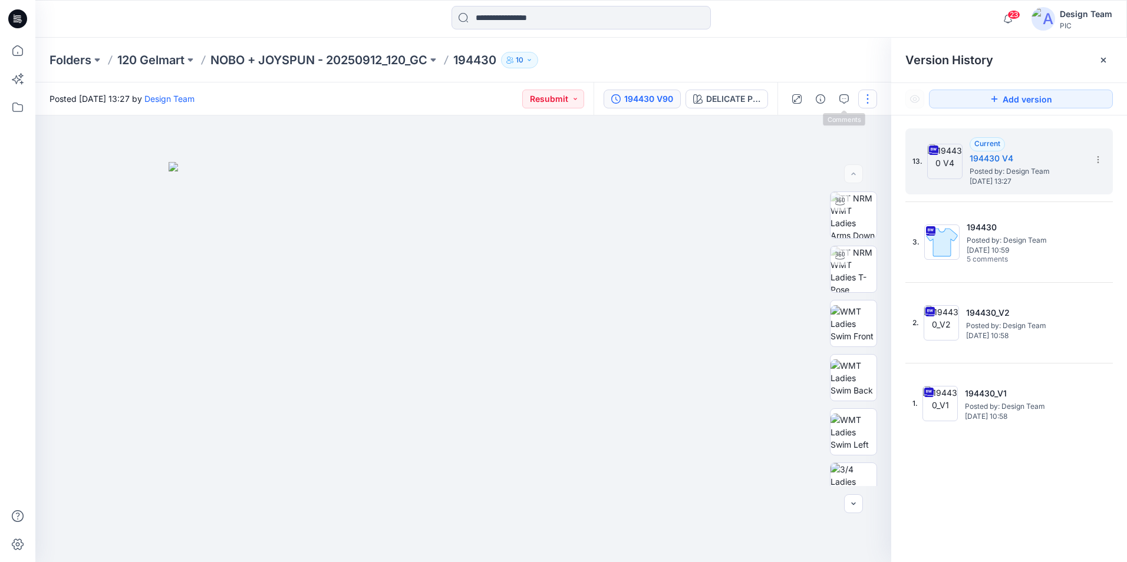
click at [872, 102] on button "button" at bounding box center [867, 99] width 19 height 19
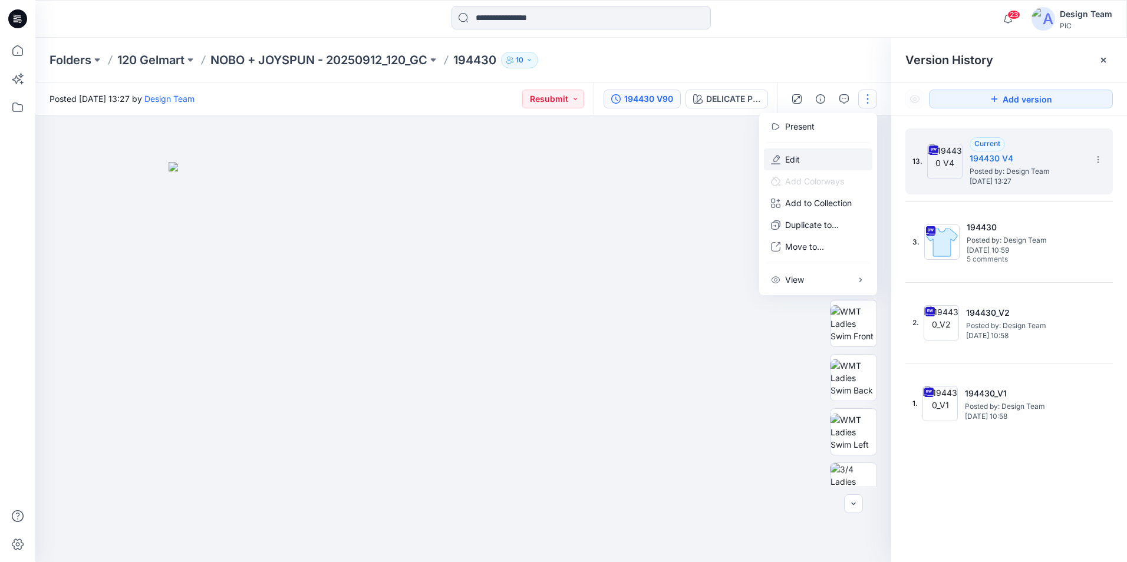
click at [809, 158] on button "Edit" at bounding box center [818, 160] width 108 height 22
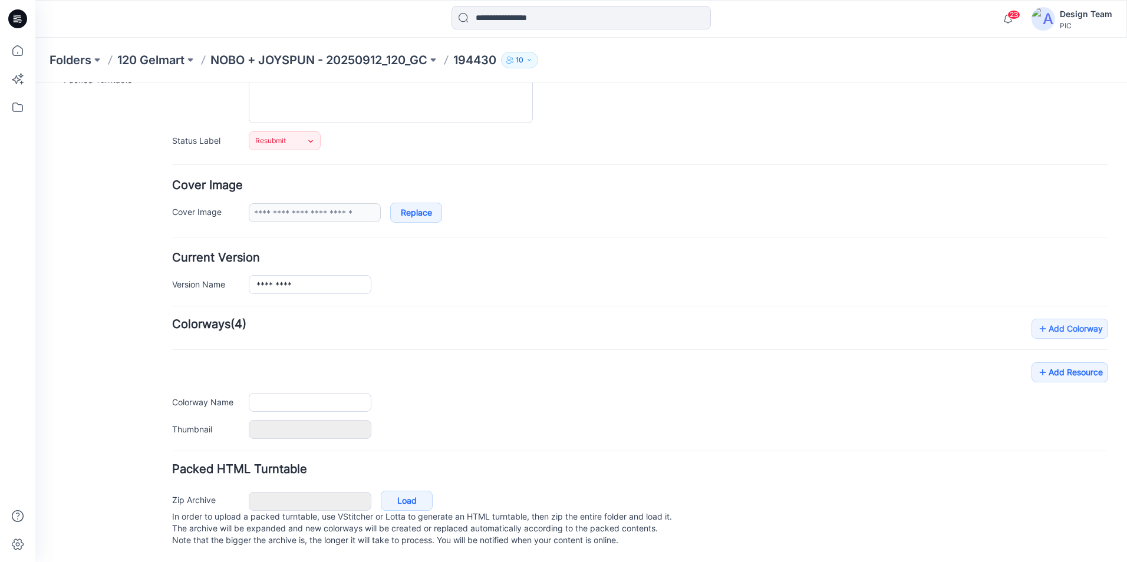
type input "******"
type input "**********"
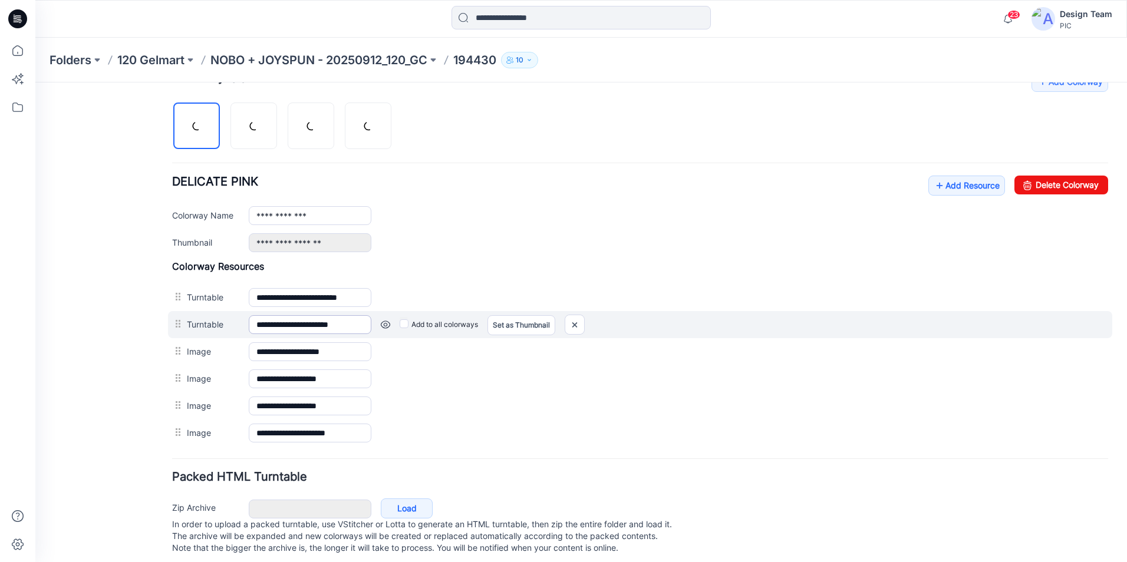
scroll to position [380, 0]
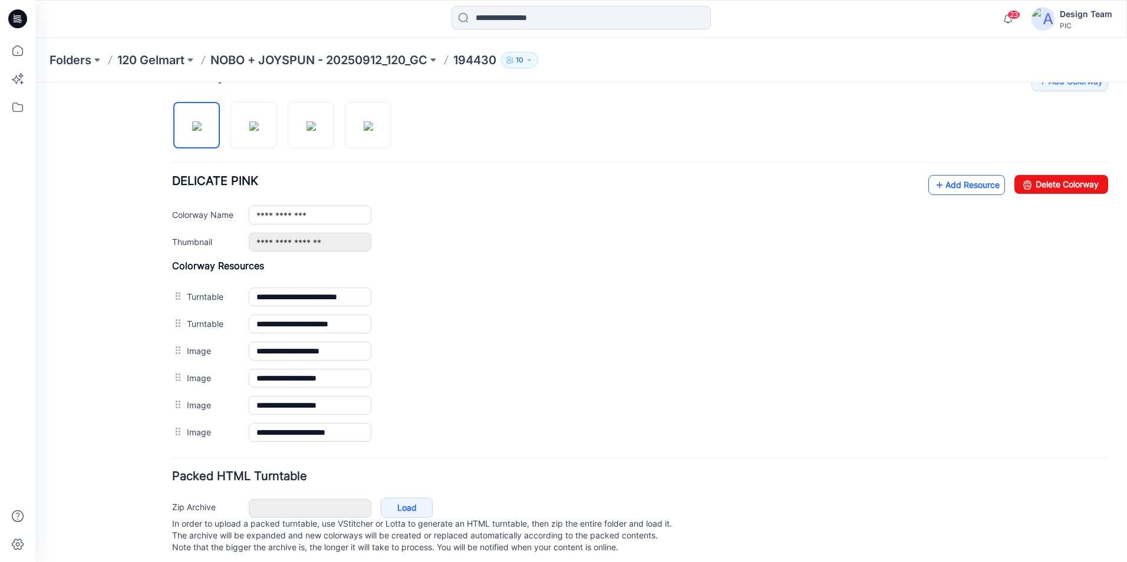
click at [962, 187] on link "Add Resource" at bounding box center [966, 185] width 77 height 20
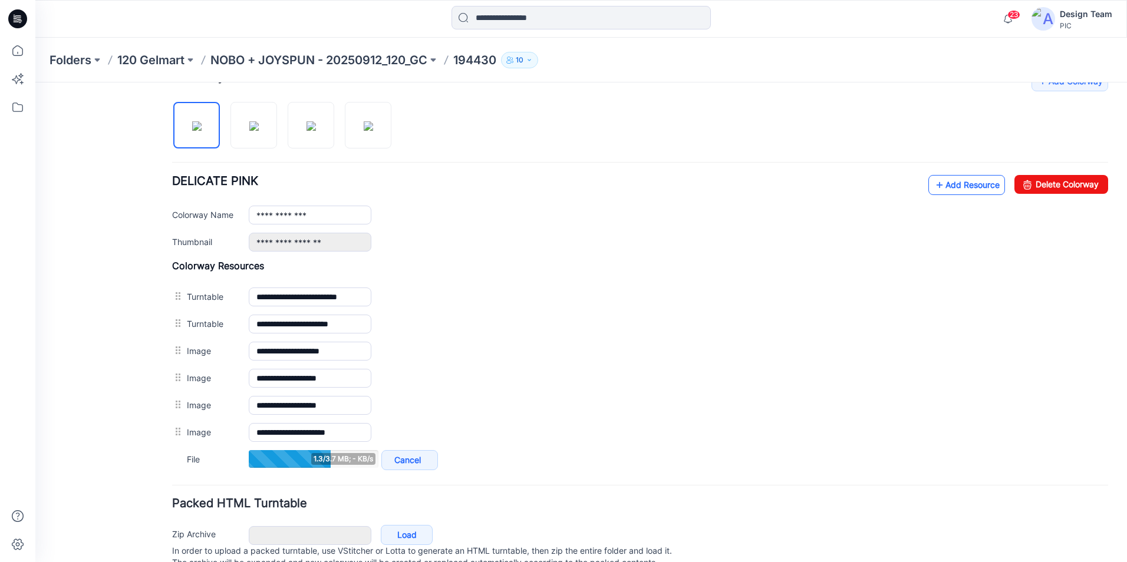
click at [961, 185] on link "Add Resource" at bounding box center [966, 185] width 77 height 20
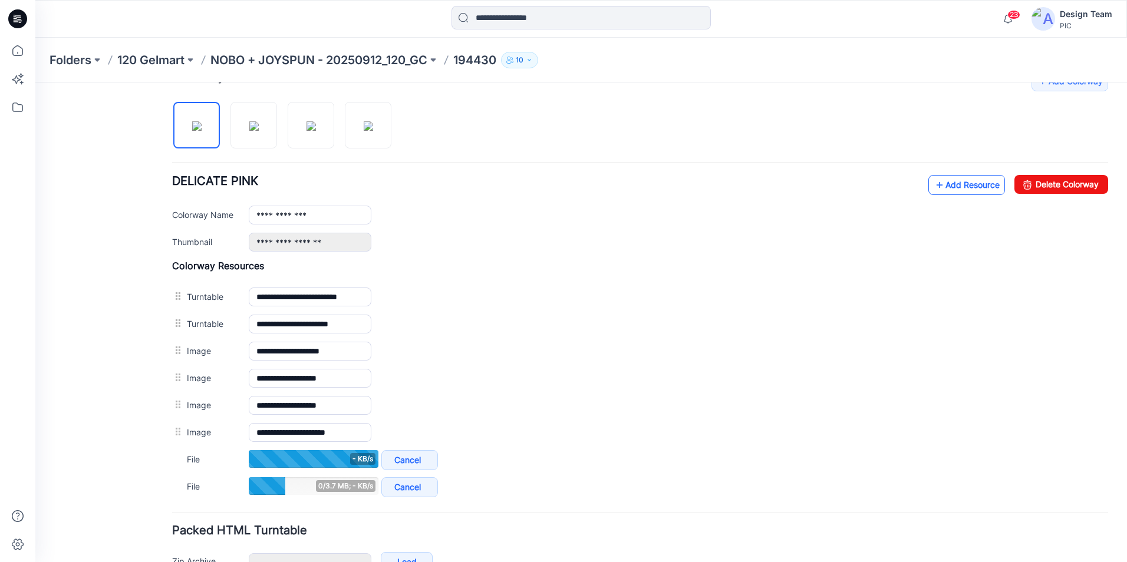
click at [957, 177] on link "Add Resource" at bounding box center [966, 185] width 77 height 20
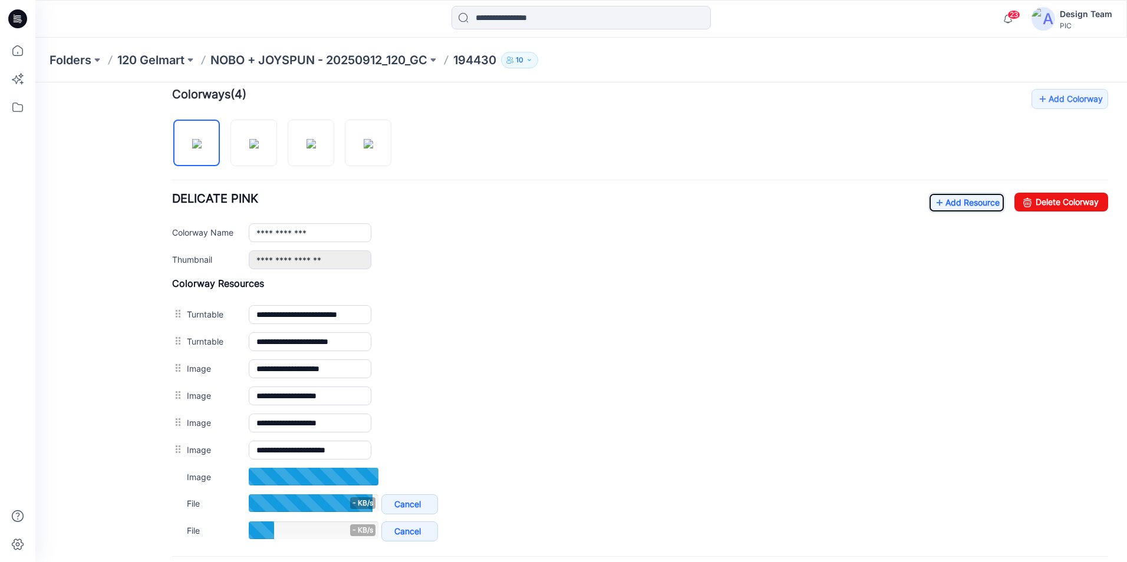
scroll to position [421, 0]
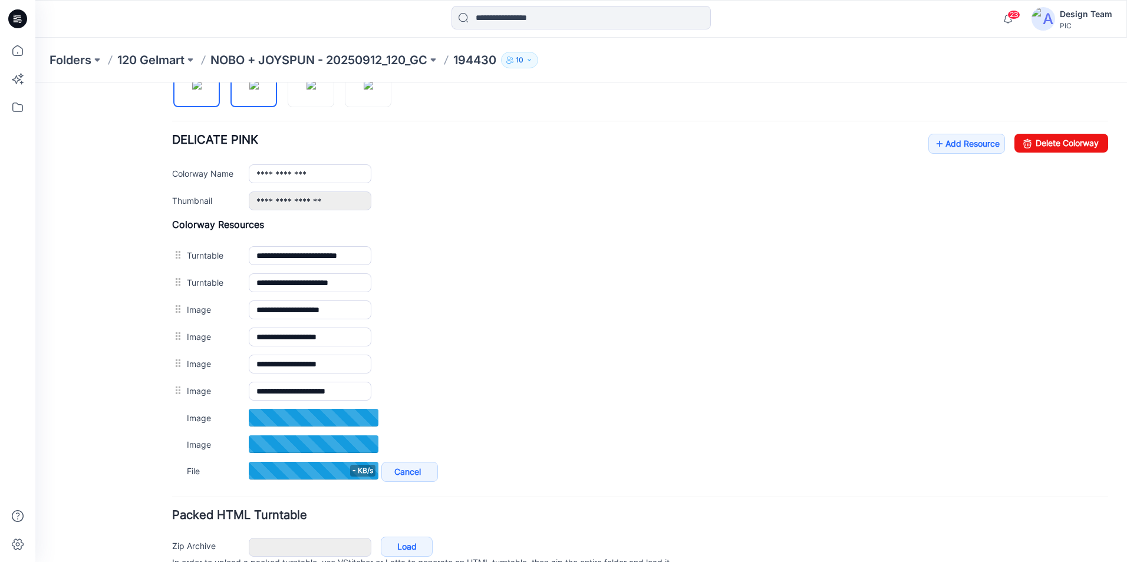
click at [249, 90] on img at bounding box center [253, 84] width 9 height 9
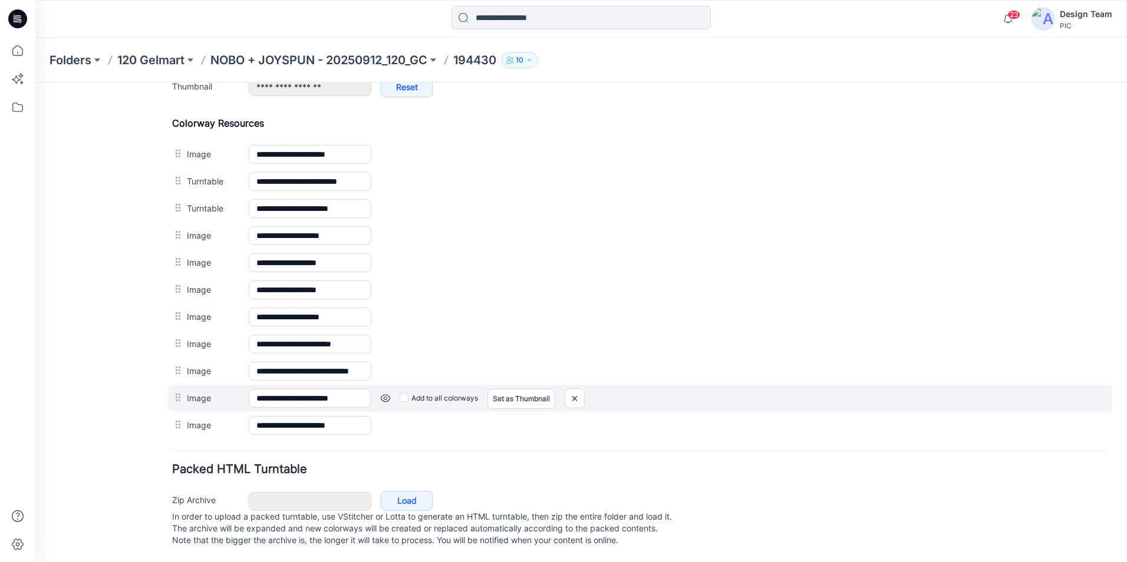
scroll to position [547, 0]
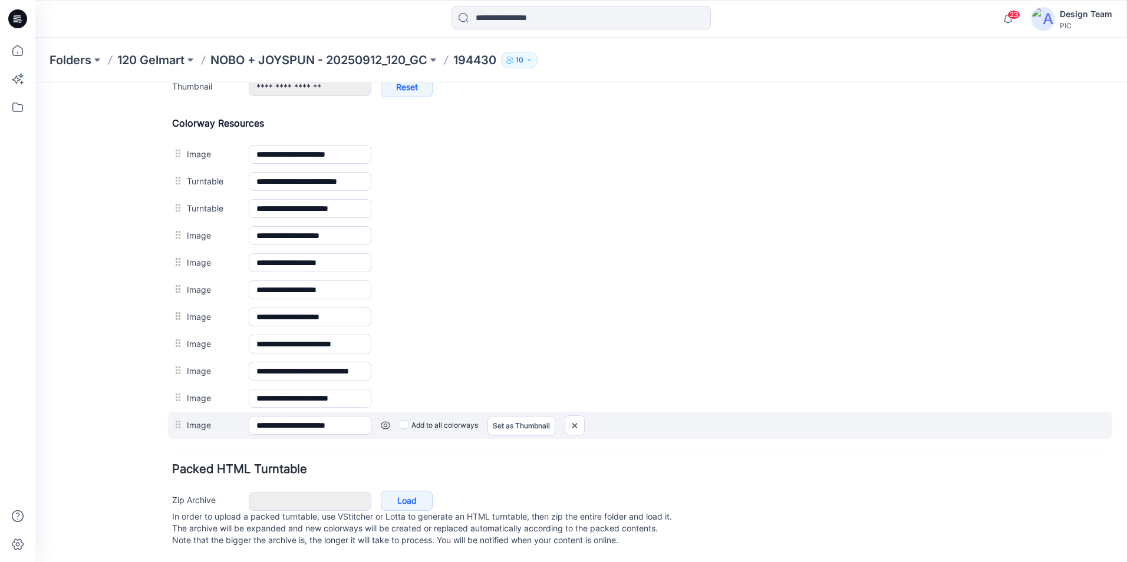
click at [384, 421] on link at bounding box center [385, 425] width 9 height 9
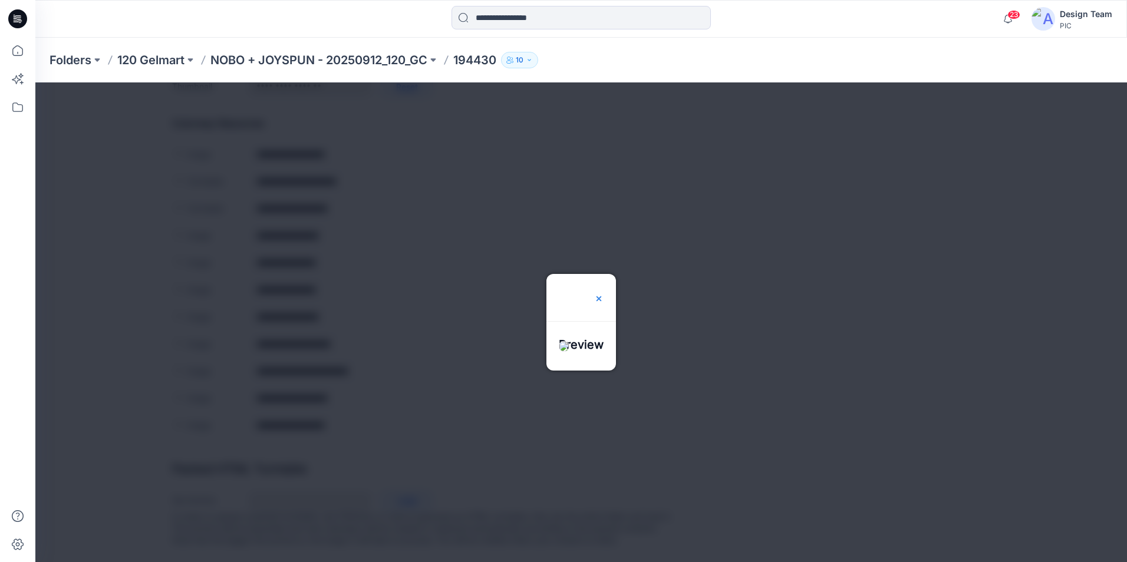
click at [604, 294] on img at bounding box center [598, 298] width 9 height 9
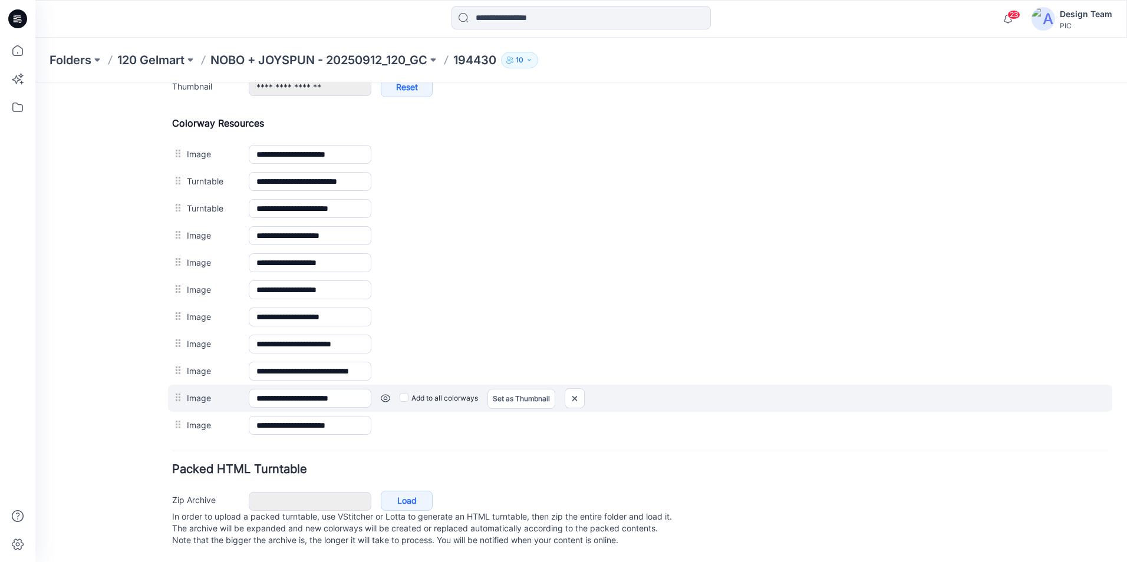
click at [387, 394] on link at bounding box center [385, 398] width 9 height 9
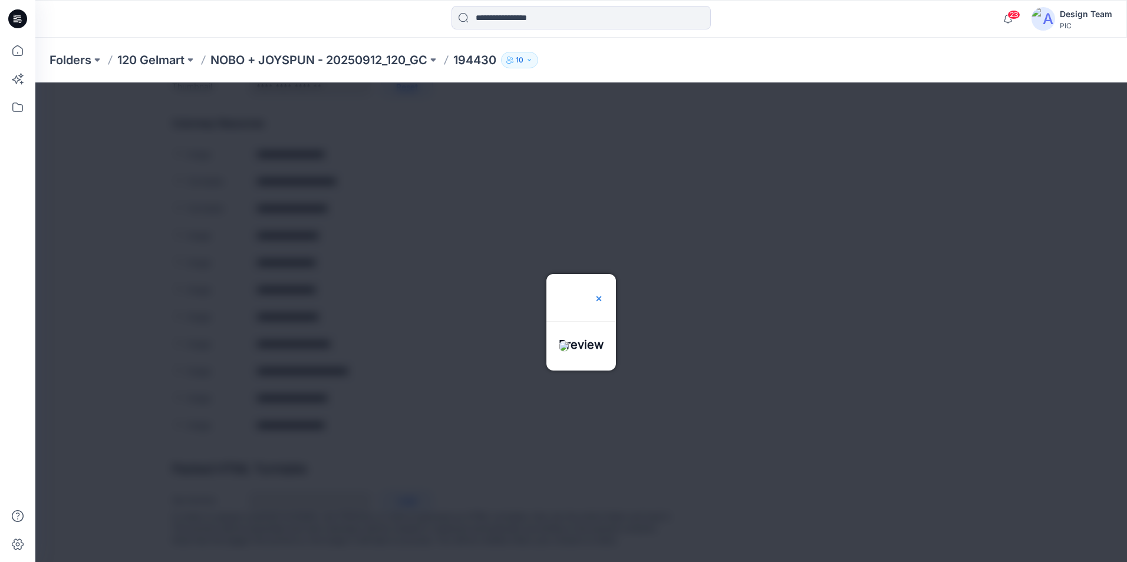
click at [604, 294] on img at bounding box center [598, 298] width 9 height 9
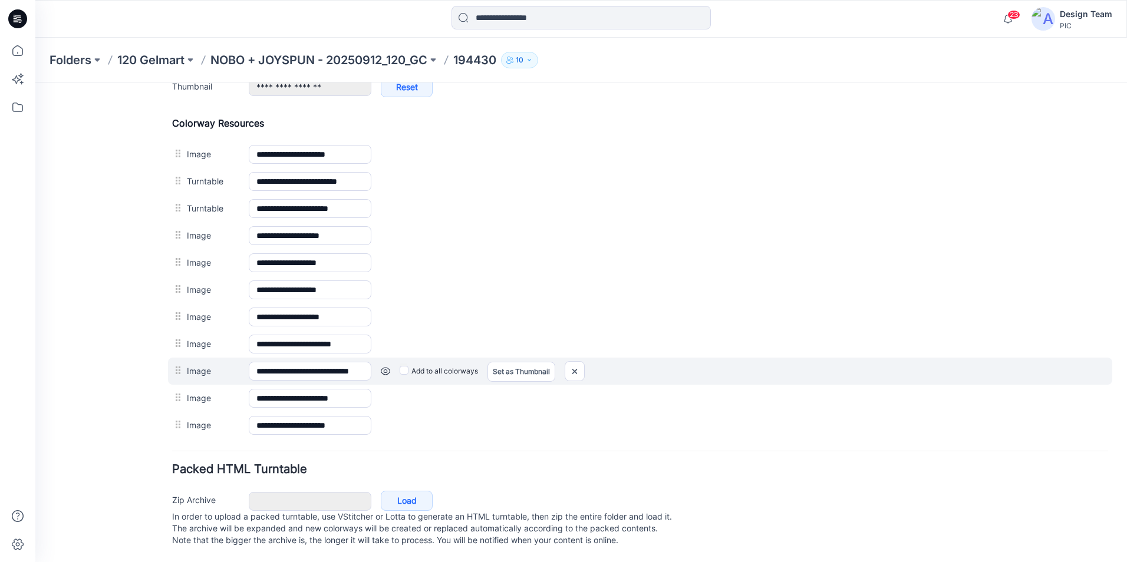
click at [381, 367] on link at bounding box center [385, 371] width 9 height 9
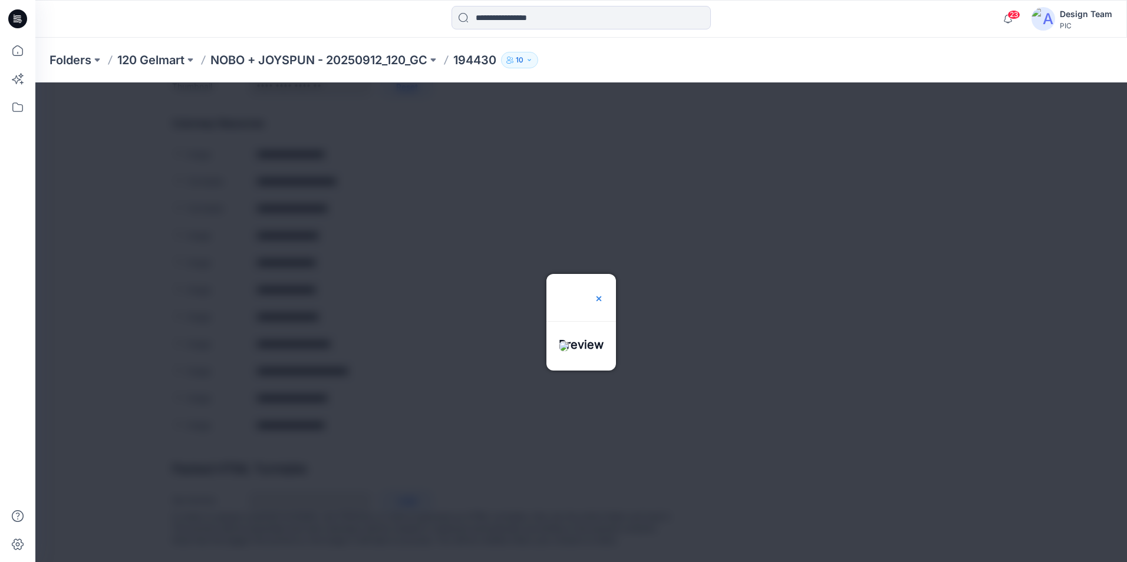
click at [604, 294] on img at bounding box center [598, 298] width 9 height 9
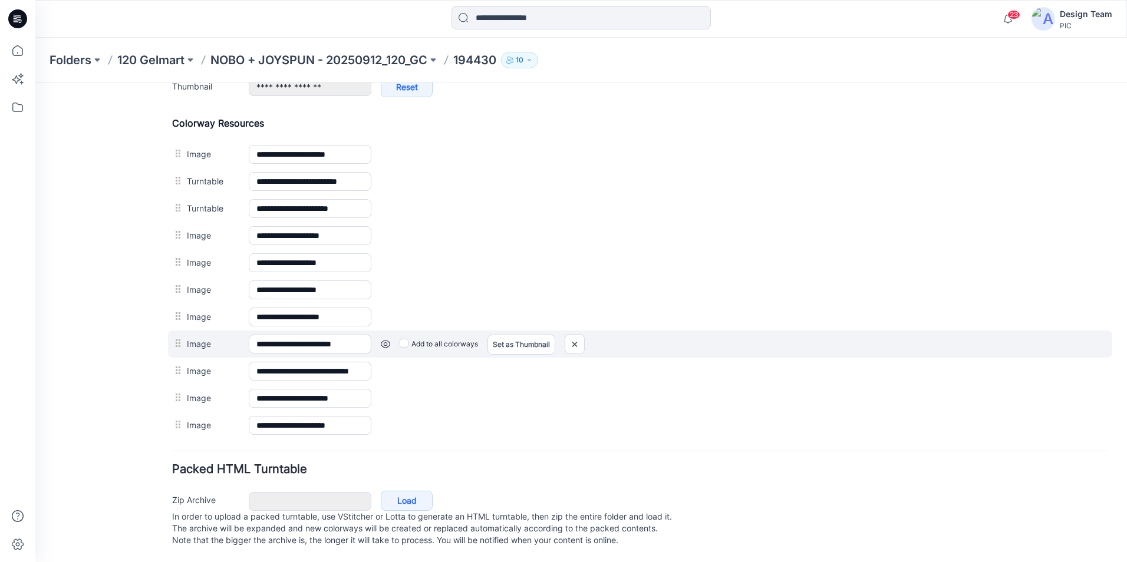
click at [387, 339] on link at bounding box center [385, 343] width 9 height 9
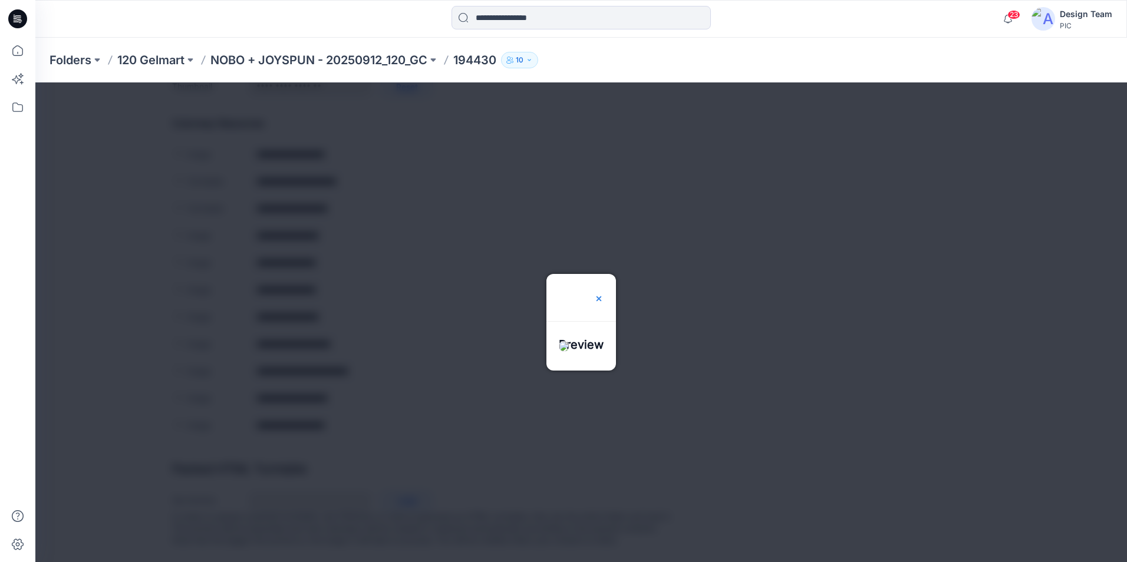
click at [604, 294] on img at bounding box center [598, 298] width 9 height 9
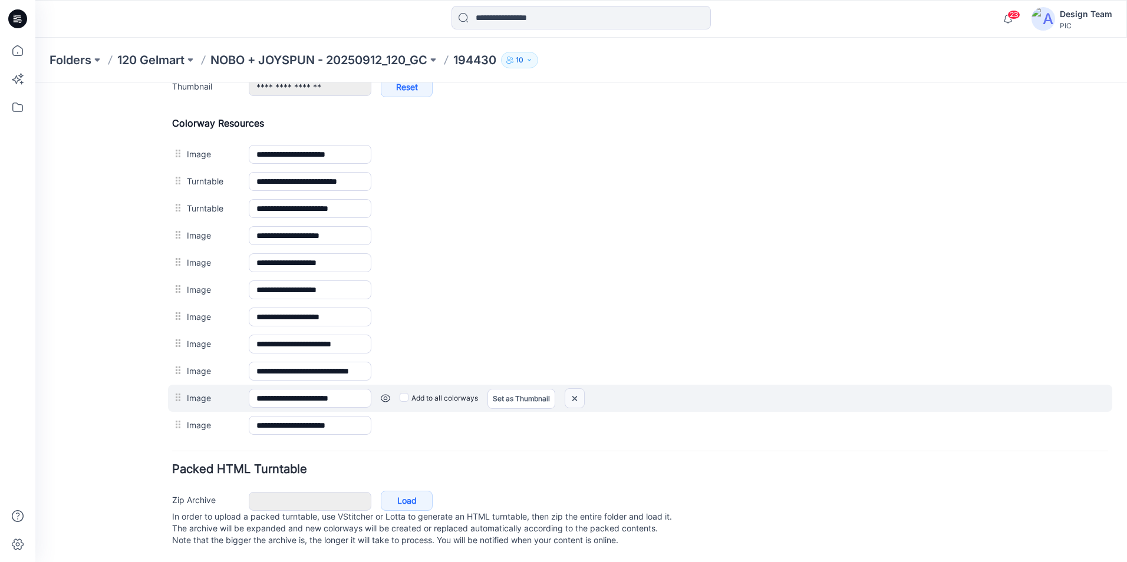
click at [581, 389] on img at bounding box center [574, 398] width 19 height 19
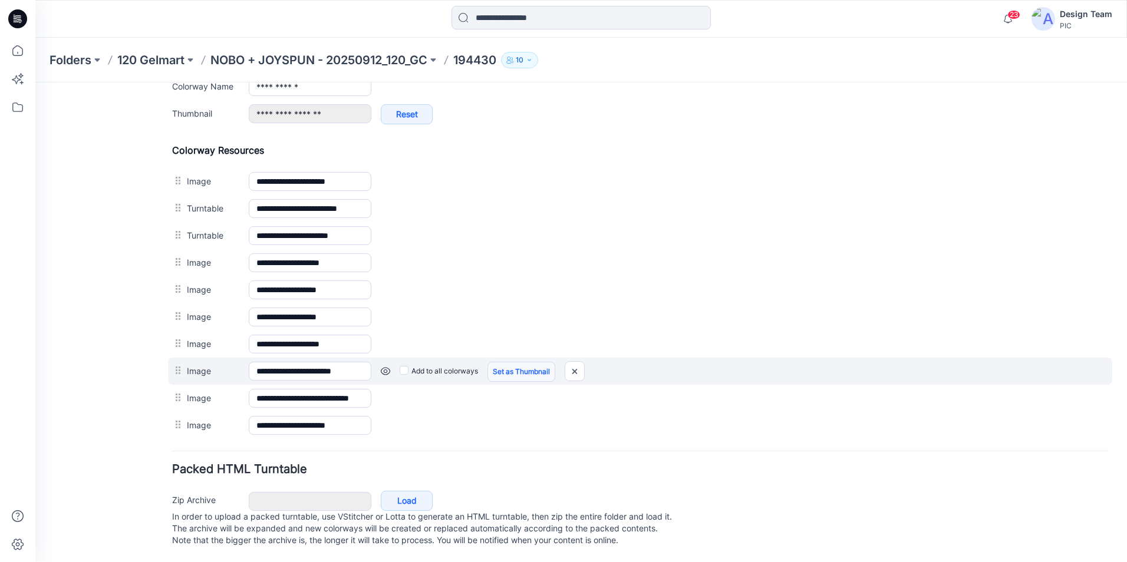
scroll to position [520, 0]
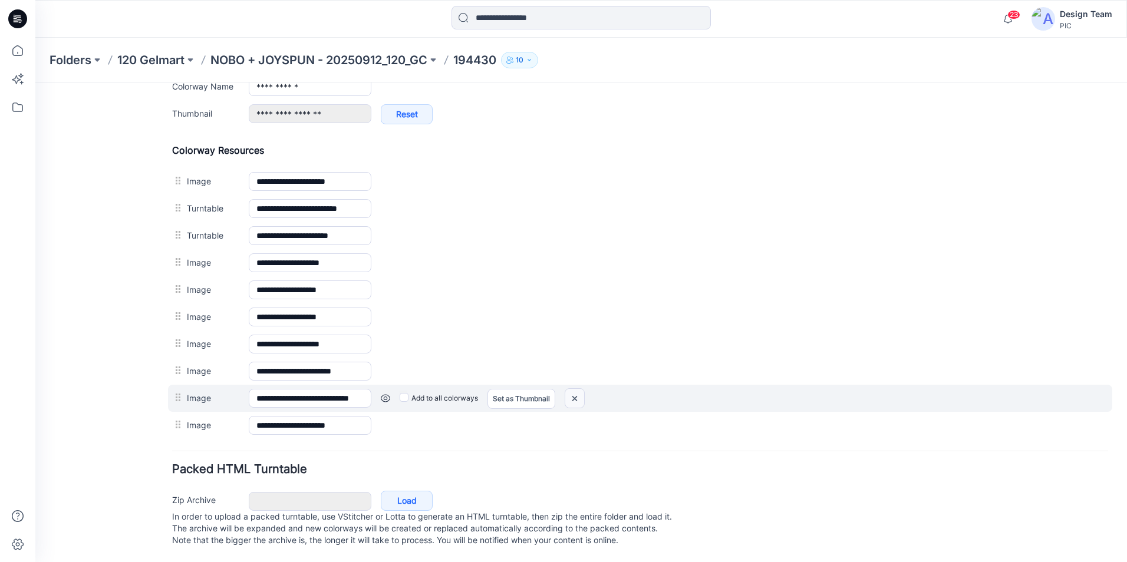
drag, startPoint x: 572, startPoint y: 388, endPoint x: 662, endPoint y: 146, distance: 257.9
click at [572, 389] on img at bounding box center [574, 398] width 19 height 19
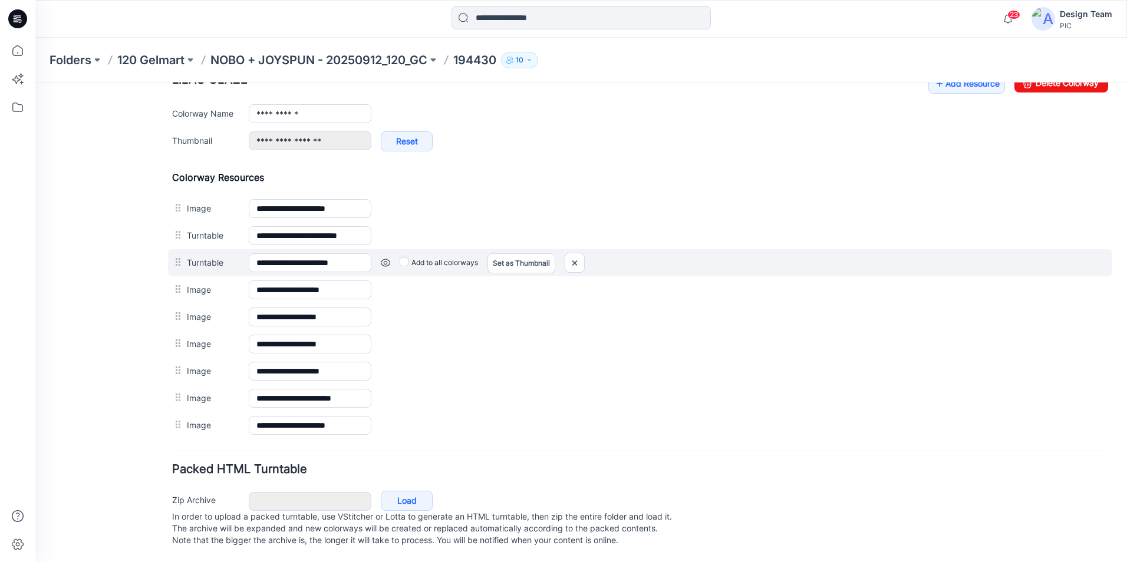
scroll to position [493, 0]
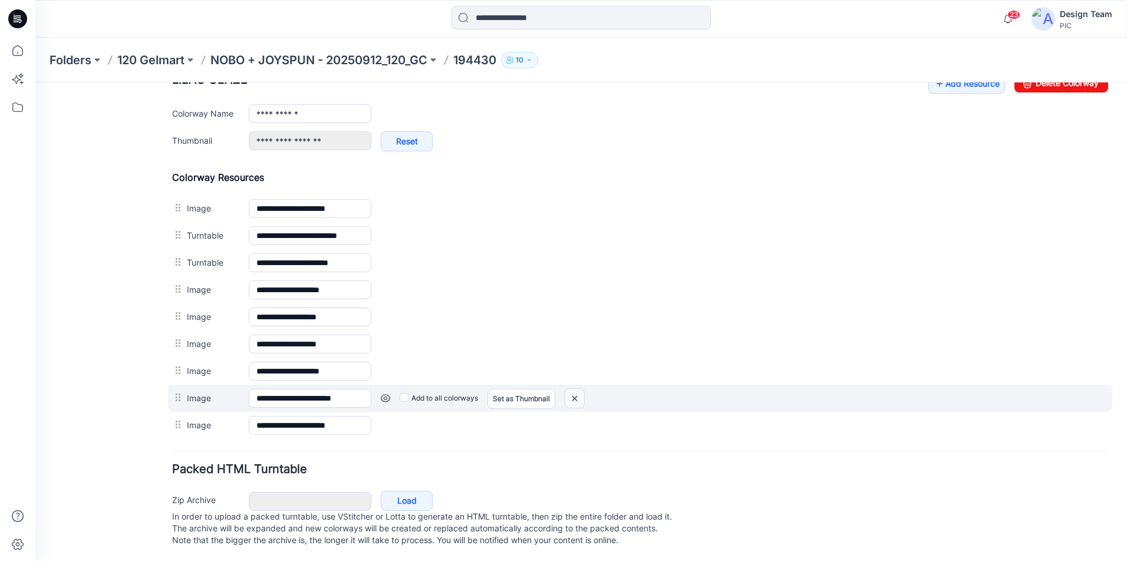
drag, startPoint x: 574, startPoint y: 388, endPoint x: 646, endPoint y: 137, distance: 261.2
click at [574, 389] on img at bounding box center [574, 398] width 19 height 19
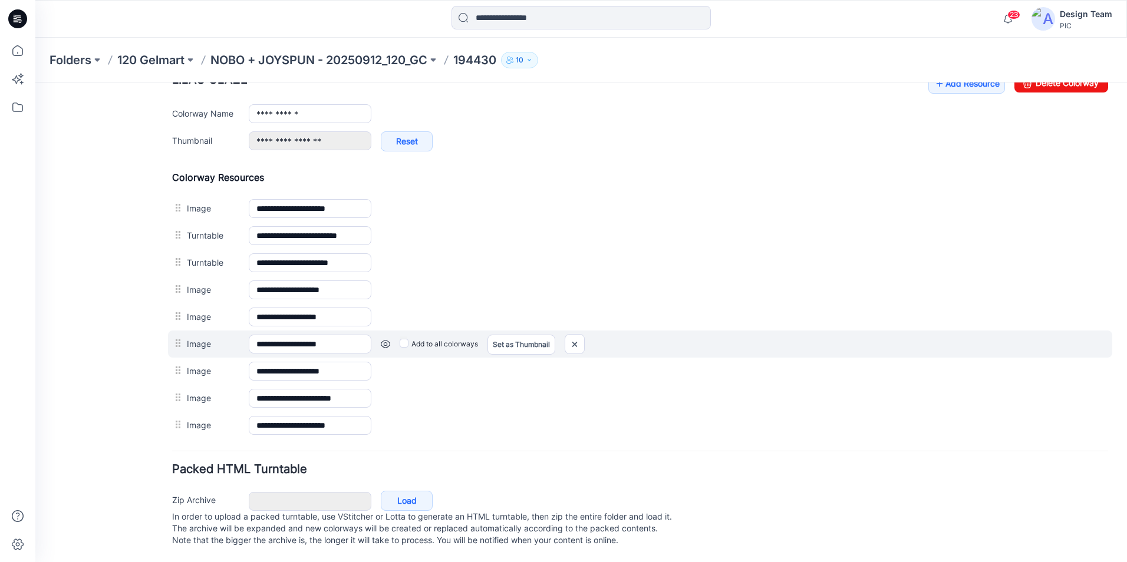
scroll to position [466, 0]
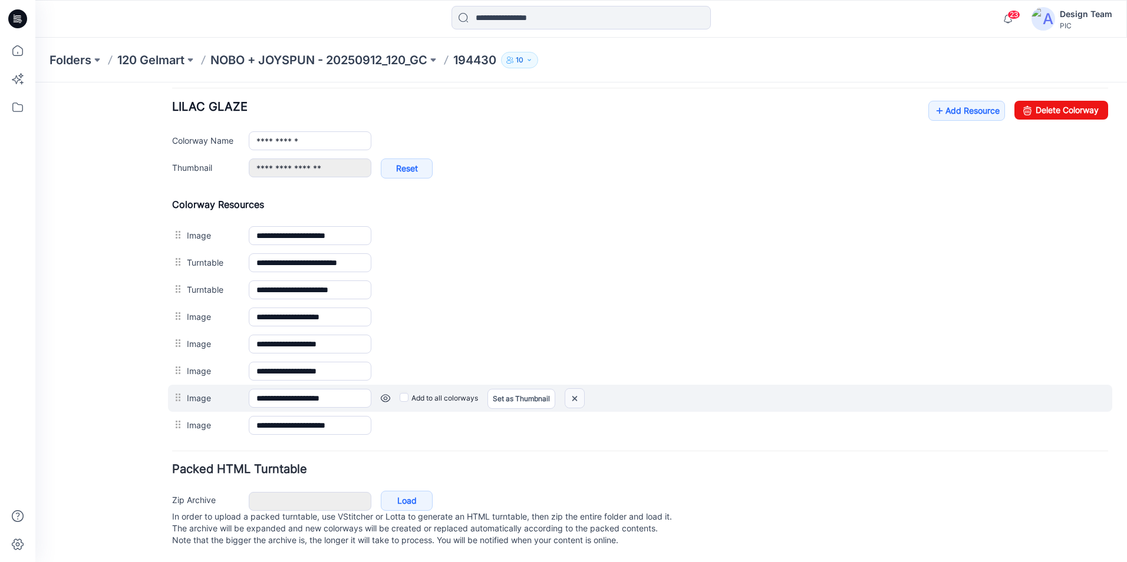
click at [576, 389] on img at bounding box center [574, 398] width 19 height 19
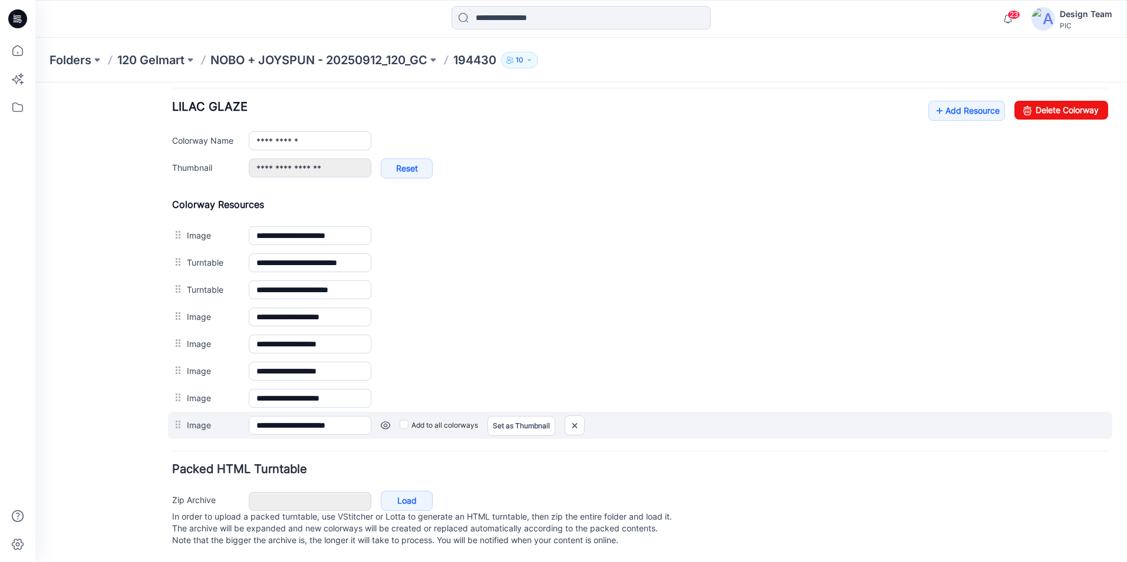
scroll to position [438, 0]
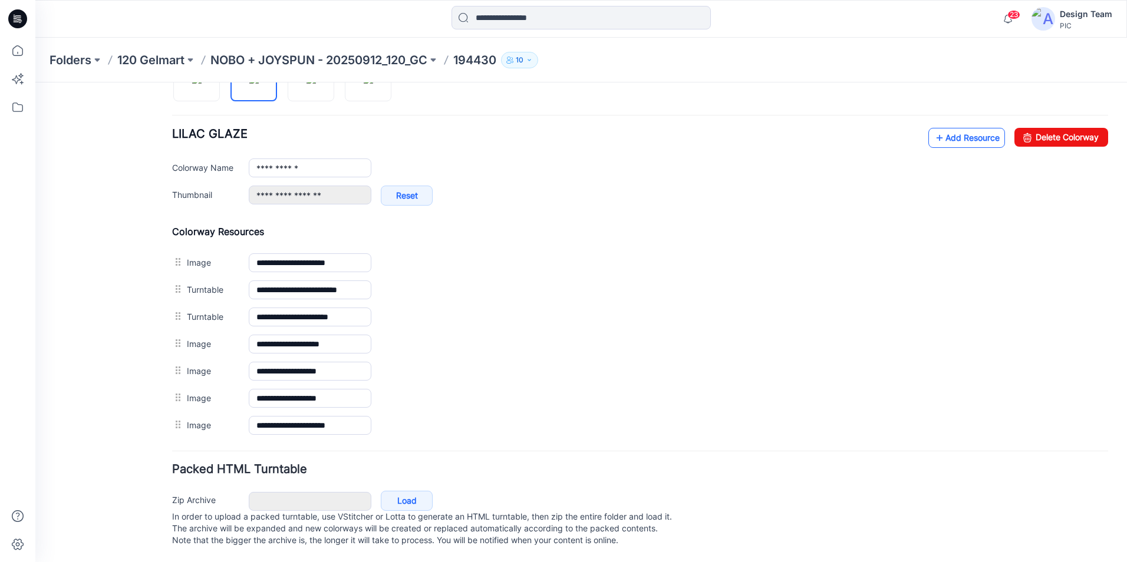
click at [959, 128] on link "Add Resource" at bounding box center [966, 138] width 77 height 20
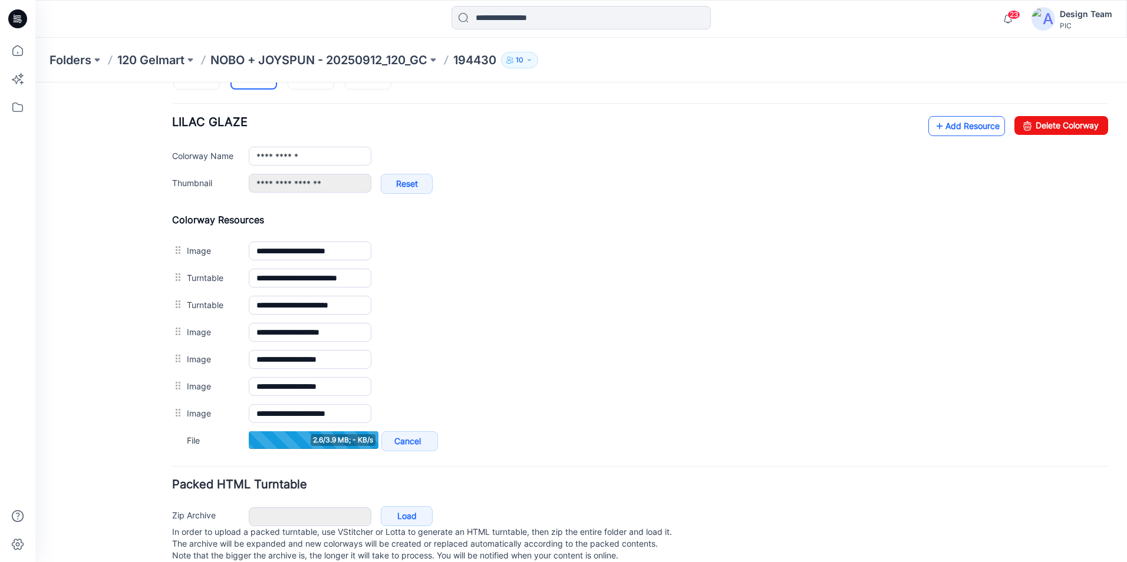
click at [957, 125] on link "Add Resource" at bounding box center [966, 126] width 77 height 20
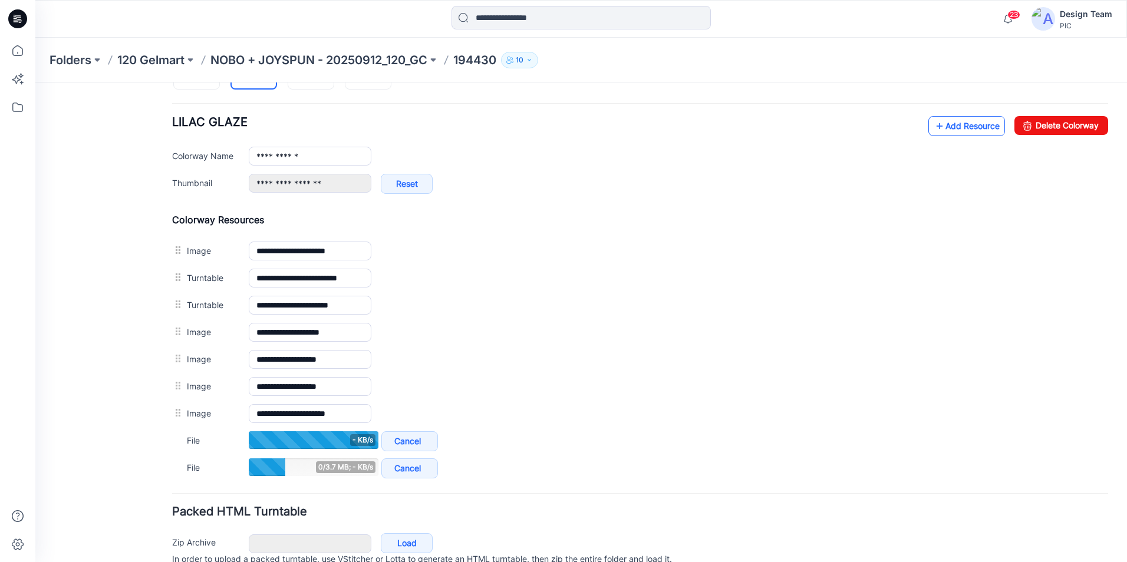
click at [944, 127] on link "Add Resource" at bounding box center [966, 126] width 77 height 20
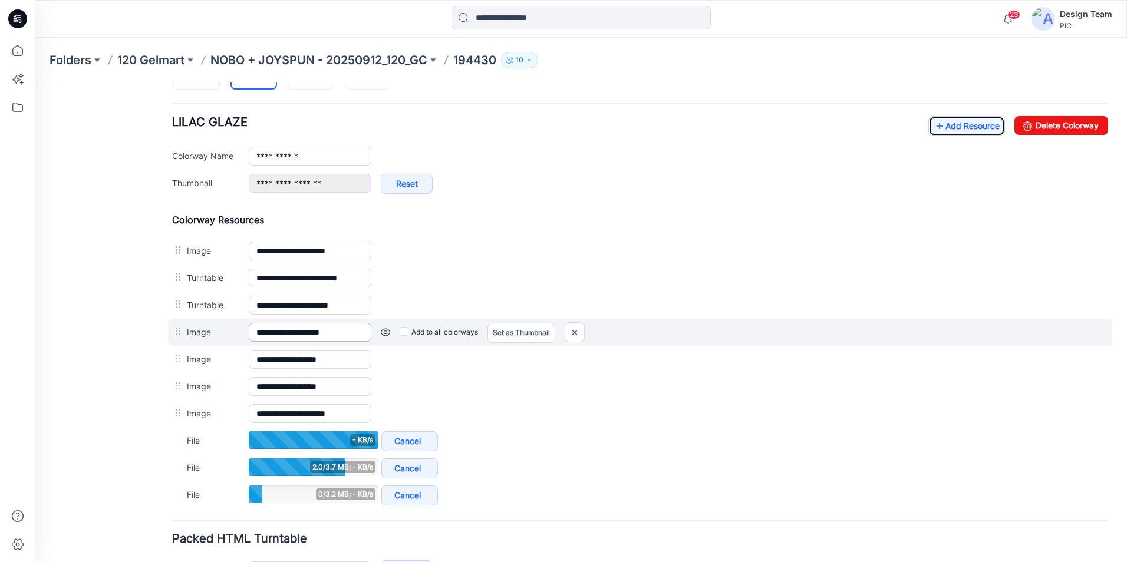
scroll to position [402, 0]
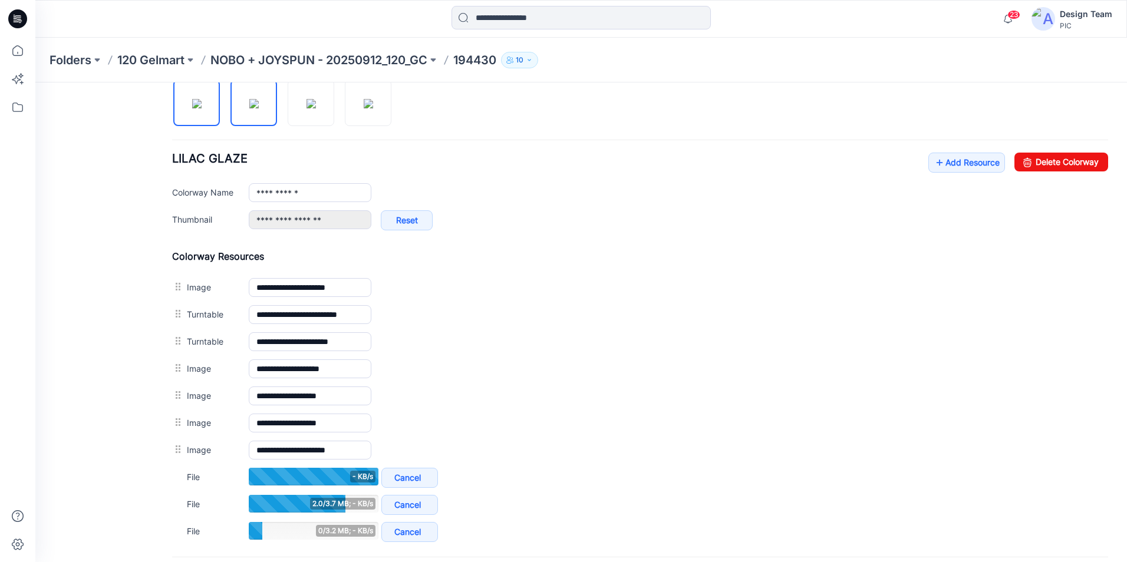
click at [202, 107] on img at bounding box center [196, 103] width 9 height 9
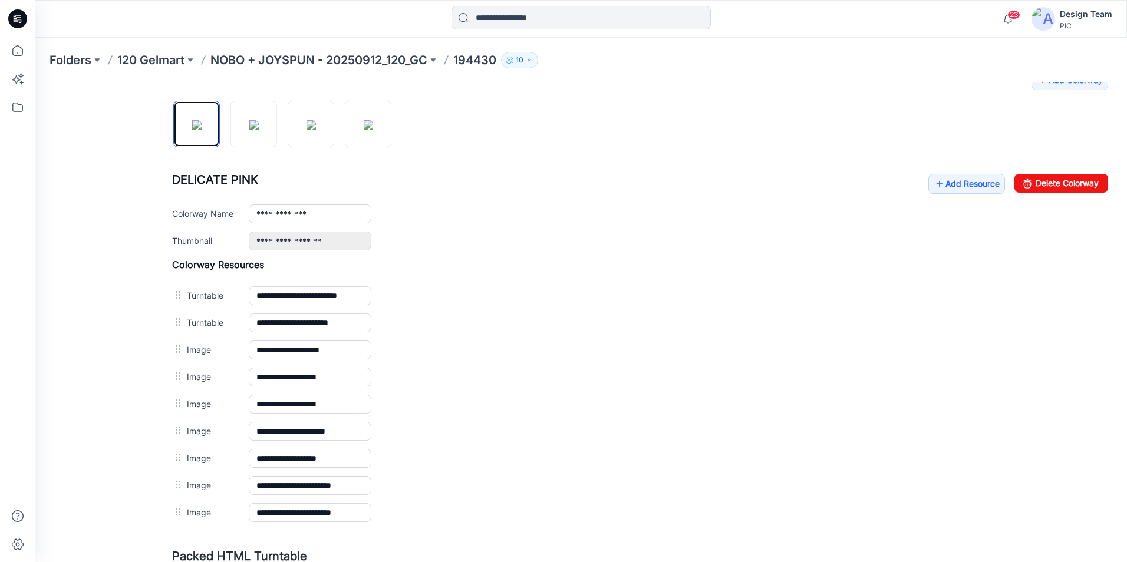
scroll to position [362, 0]
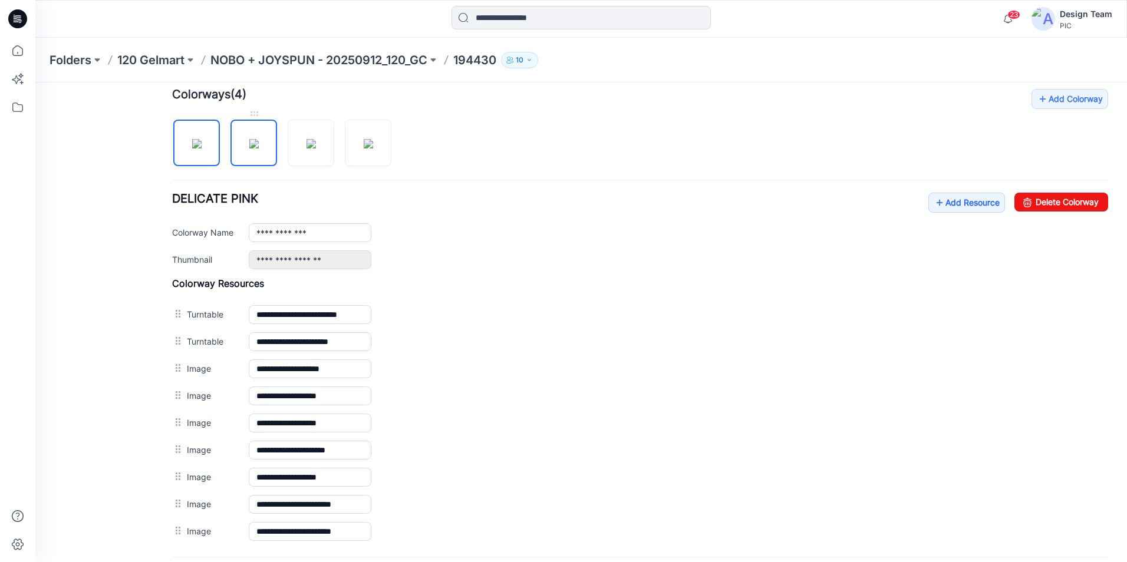
click at [259, 149] on img at bounding box center [253, 143] width 9 height 9
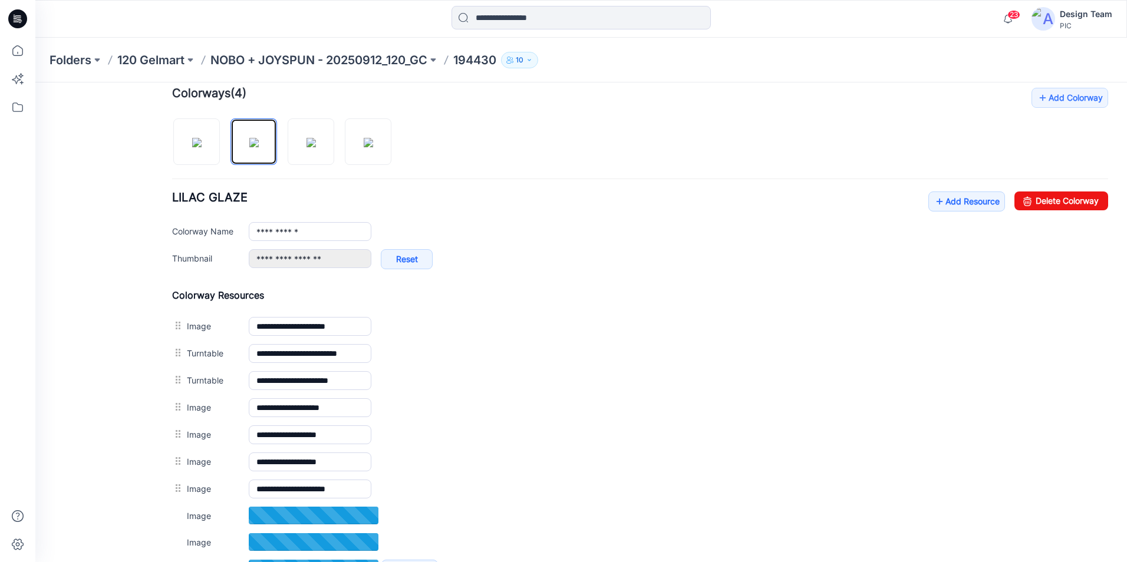
scroll to position [303, 0]
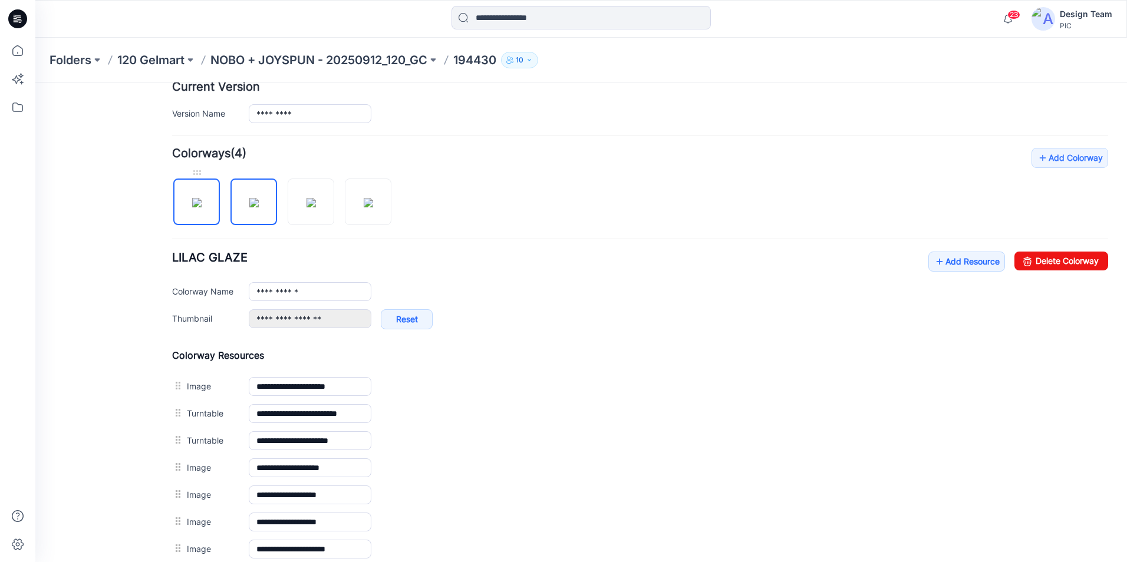
click at [200, 199] on img at bounding box center [196, 202] width 9 height 9
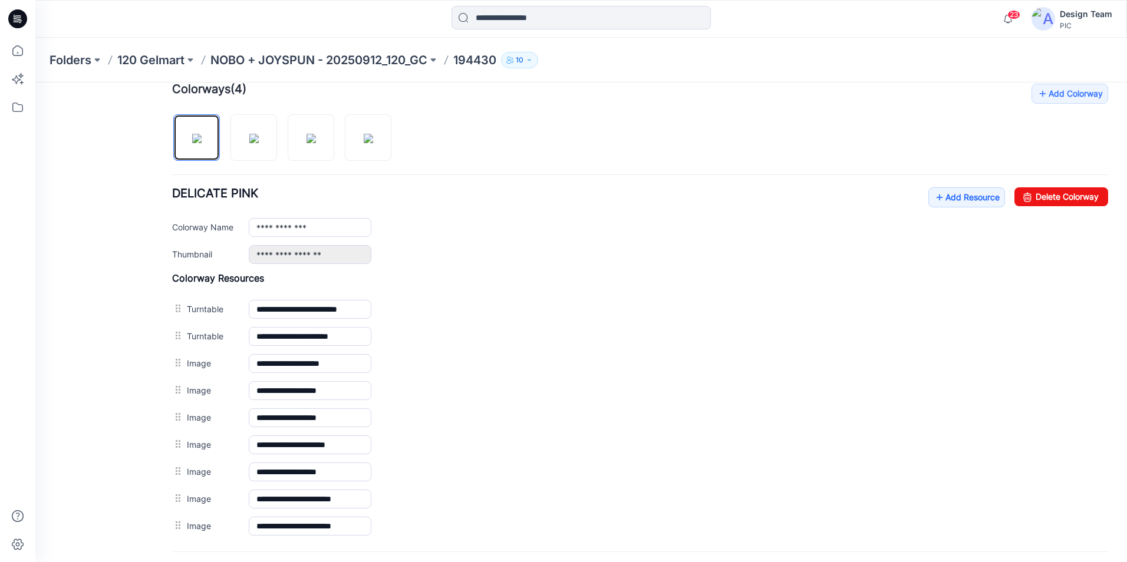
scroll to position [362, 0]
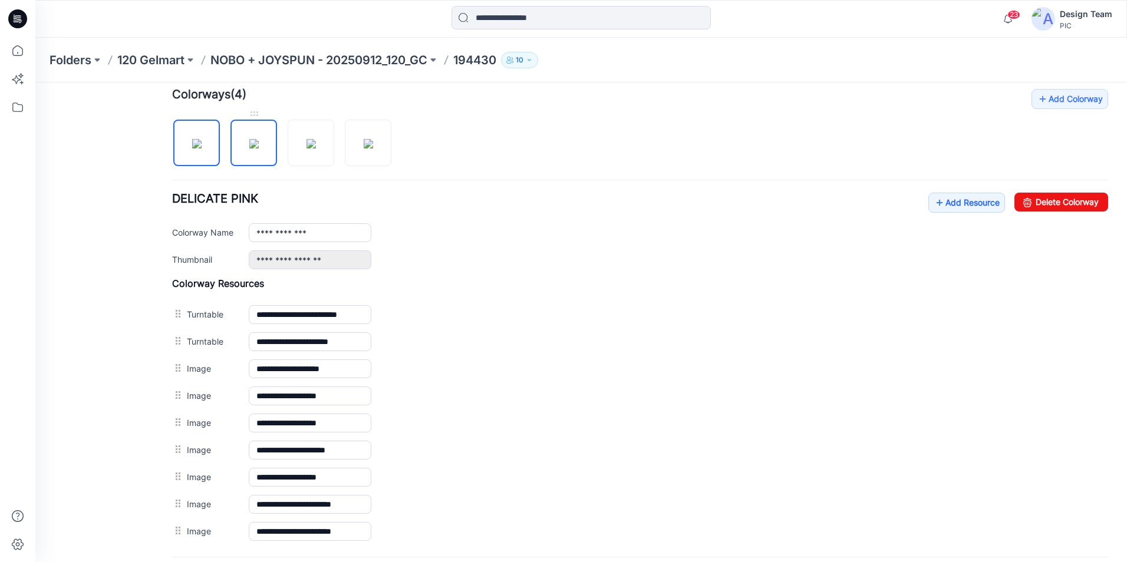
click at [249, 149] on img at bounding box center [253, 143] width 9 height 9
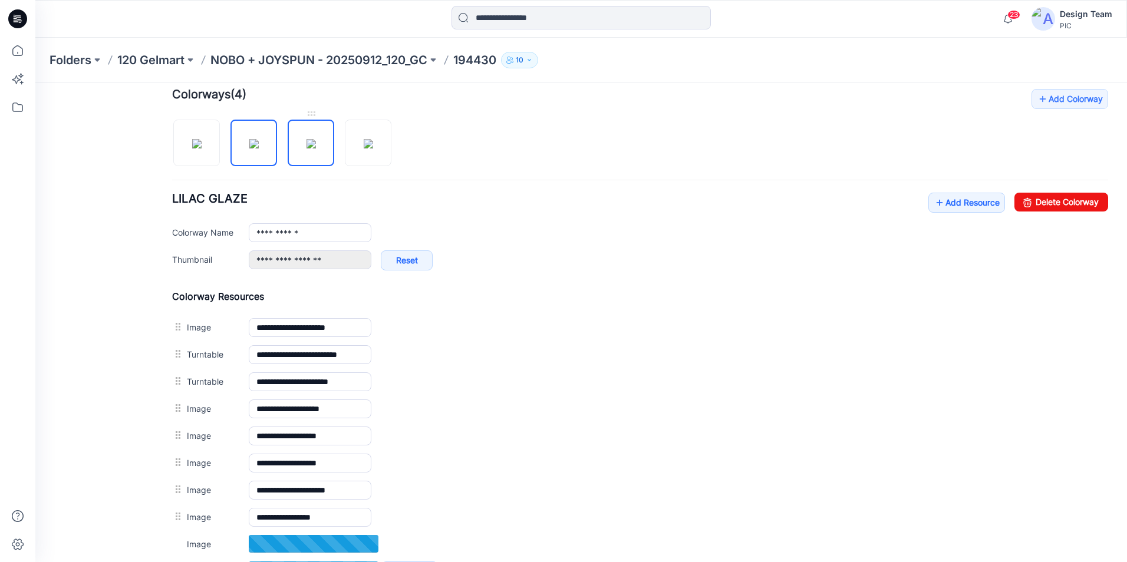
click at [306, 139] on img at bounding box center [310, 143] width 9 height 9
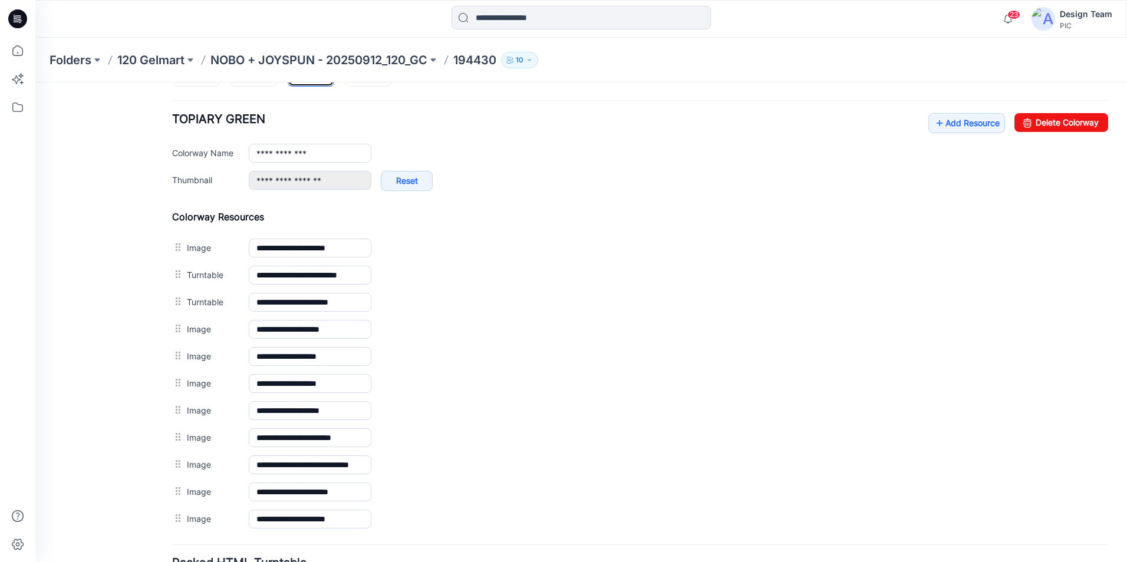
scroll to position [539, 0]
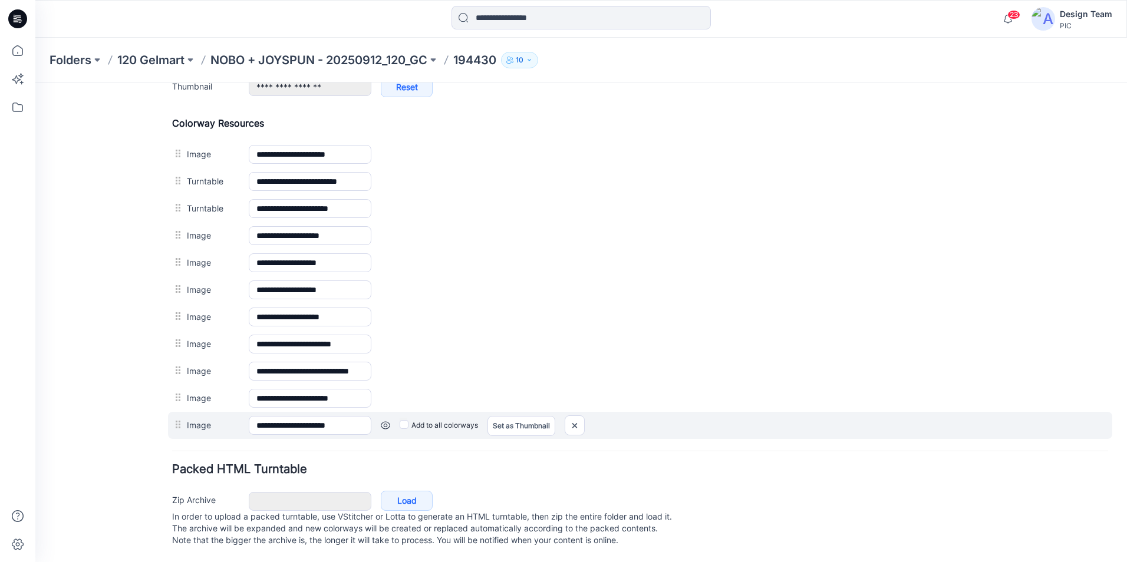
click at [382, 421] on link at bounding box center [385, 425] width 9 height 9
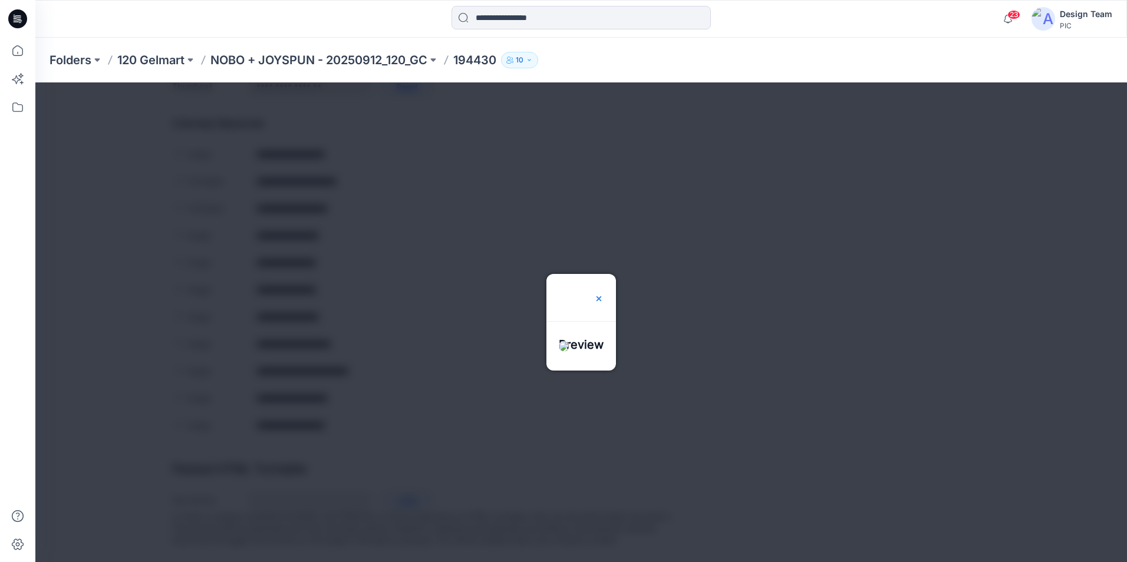
click at [604, 294] on img at bounding box center [598, 298] width 9 height 9
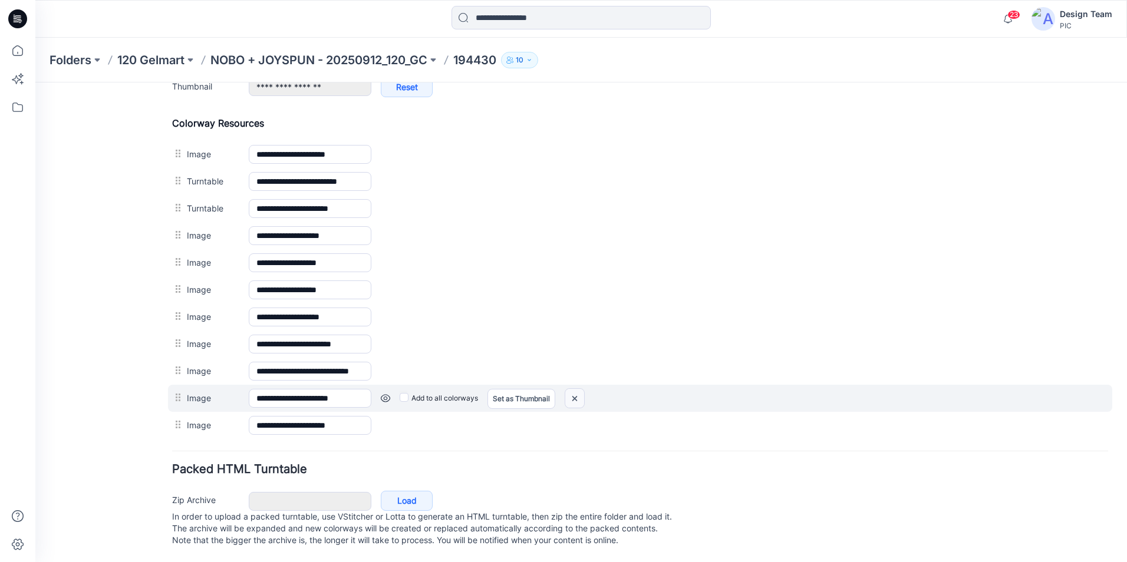
drag, startPoint x: 573, startPoint y: 400, endPoint x: 656, endPoint y: 138, distance: 274.9
click at [573, 400] on img at bounding box center [574, 398] width 19 height 19
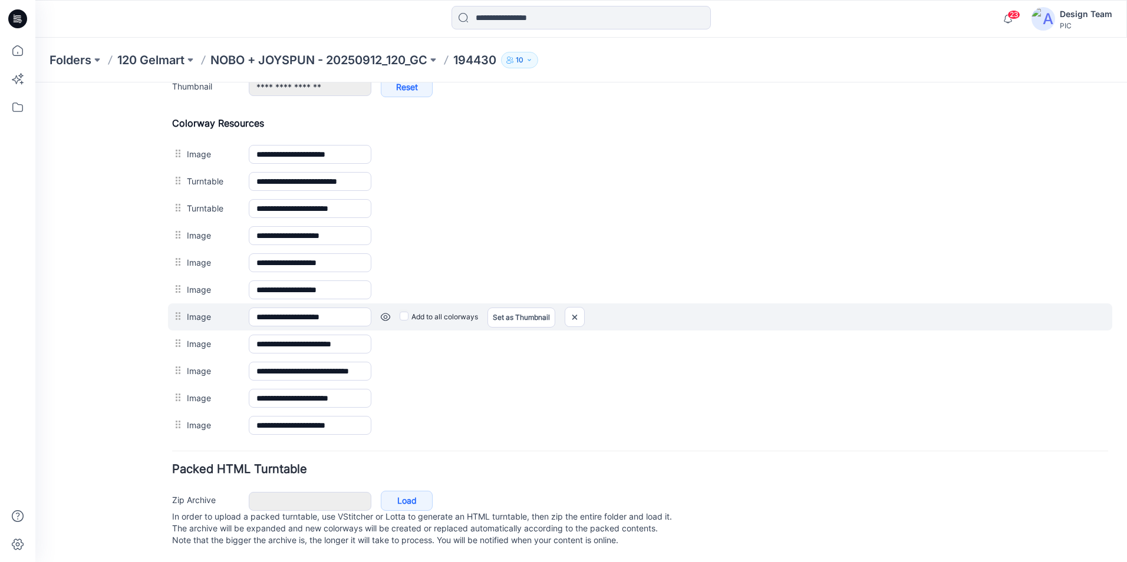
scroll to position [520, 0]
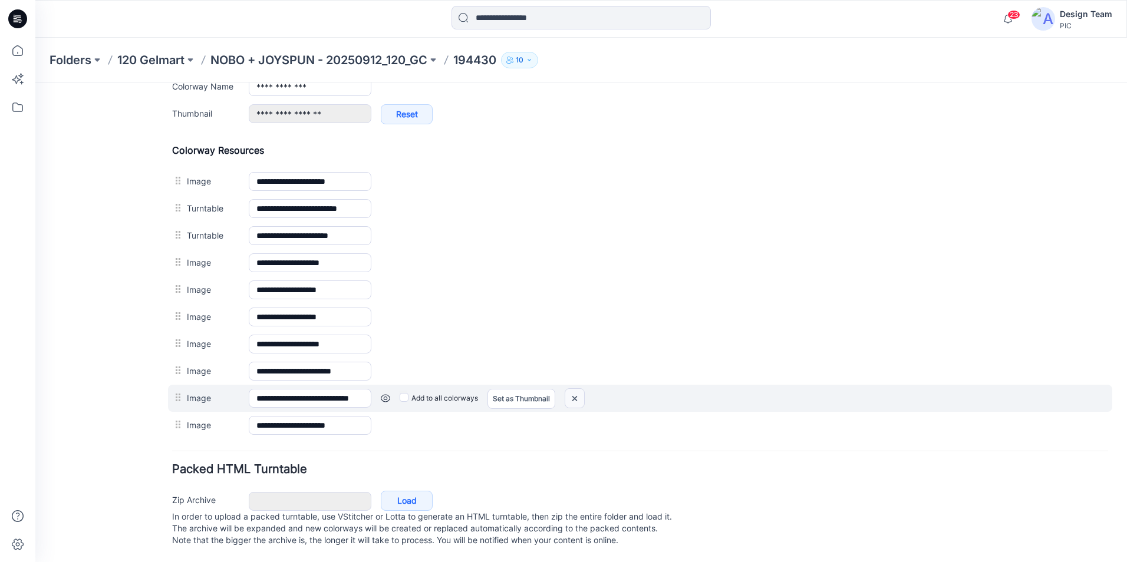
click at [575, 389] on img at bounding box center [574, 398] width 19 height 19
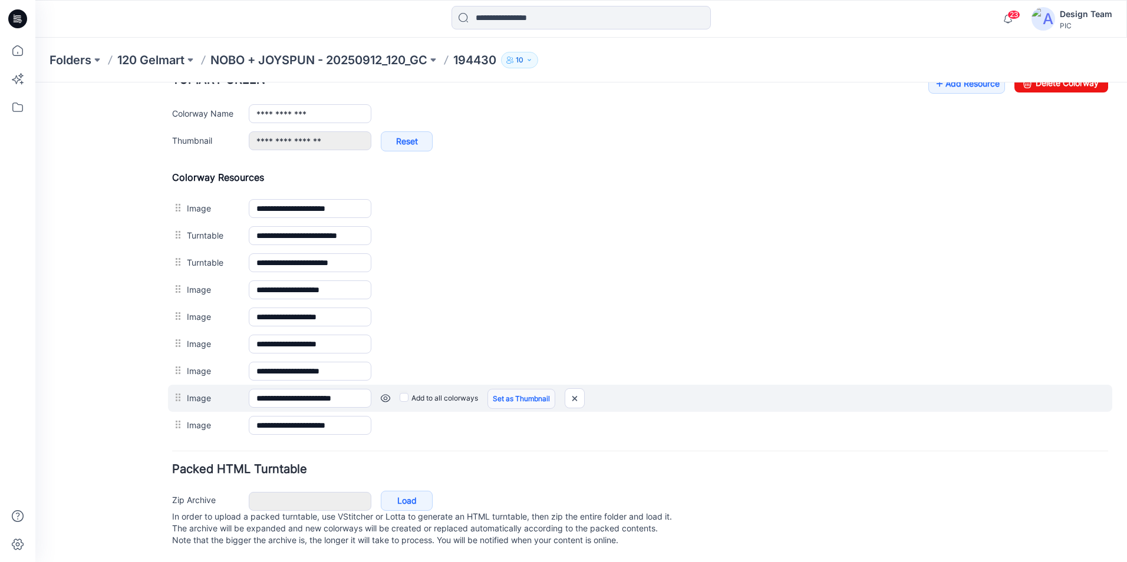
scroll to position [493, 0]
click at [387, 394] on link at bounding box center [385, 398] width 9 height 9
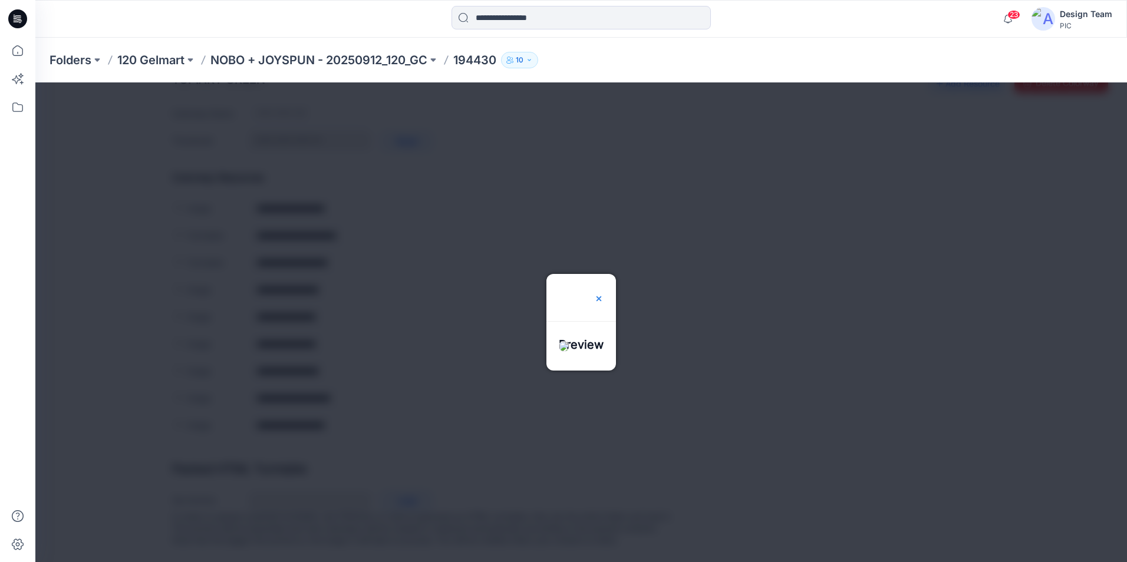
click at [604, 294] on img at bounding box center [598, 298] width 9 height 9
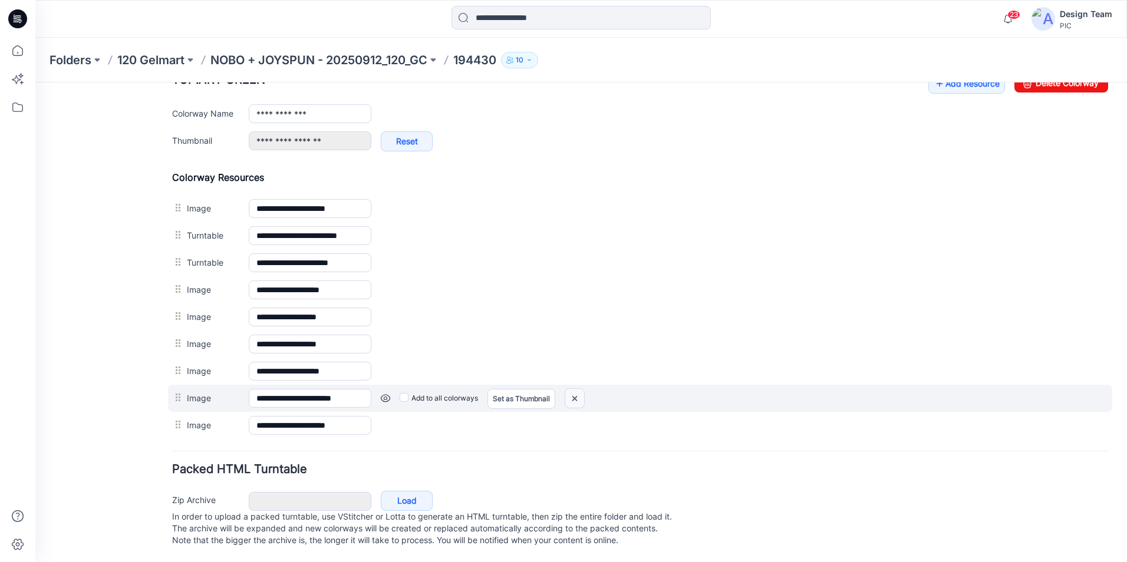
click at [575, 389] on img at bounding box center [574, 398] width 19 height 19
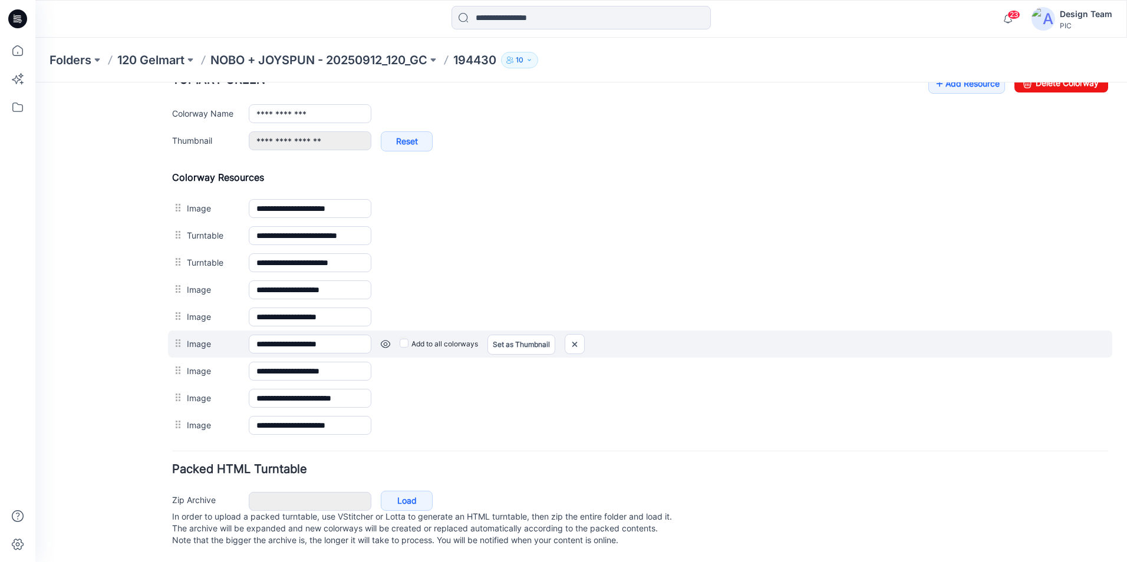
scroll to position [466, 0]
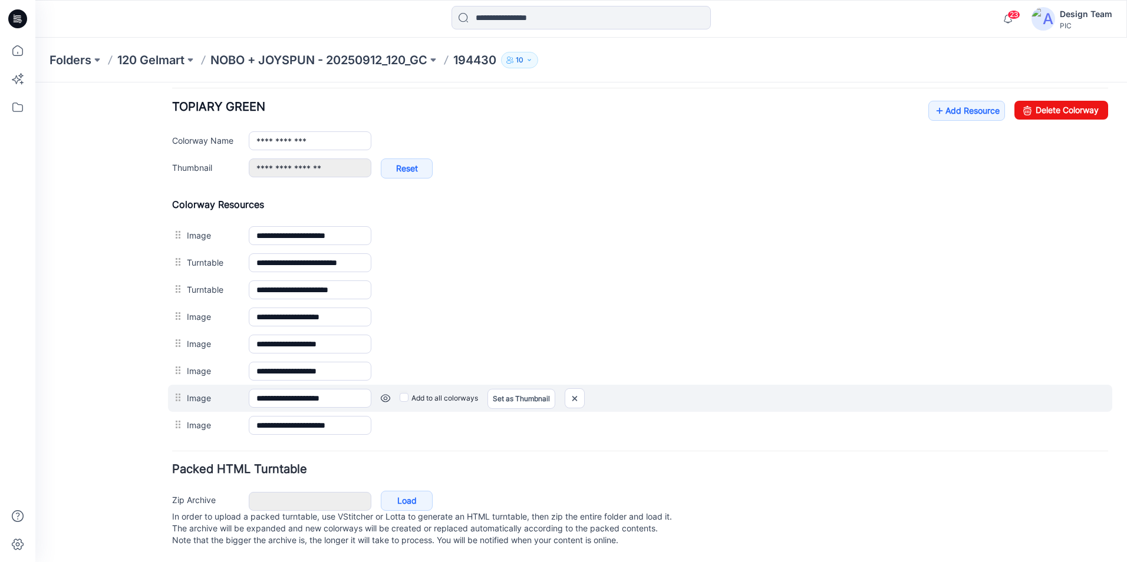
click at [385, 394] on link at bounding box center [385, 398] width 9 height 9
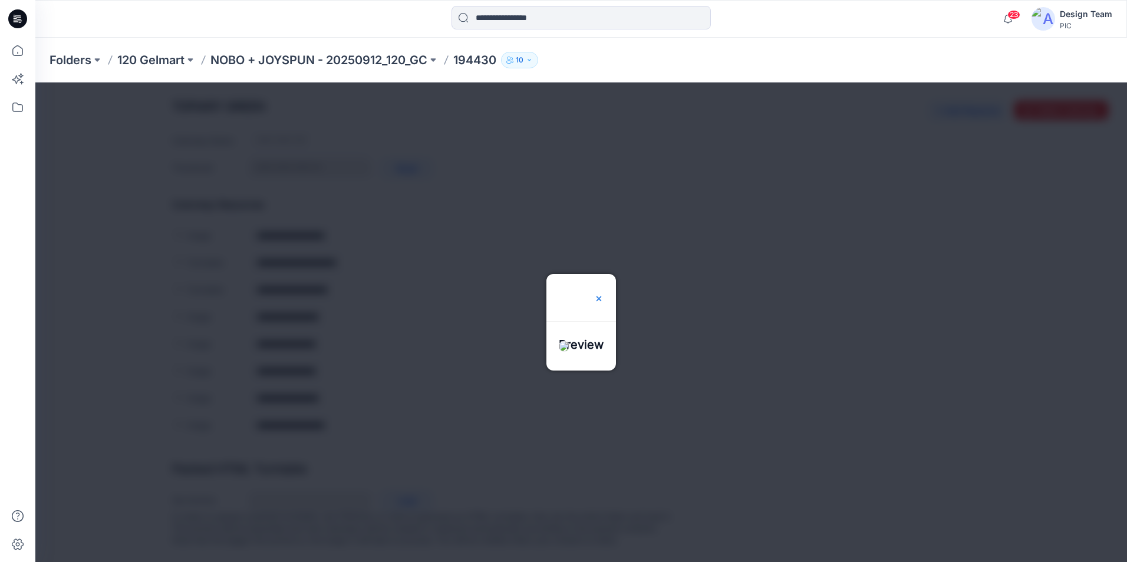
click at [604, 294] on img at bounding box center [598, 298] width 9 height 9
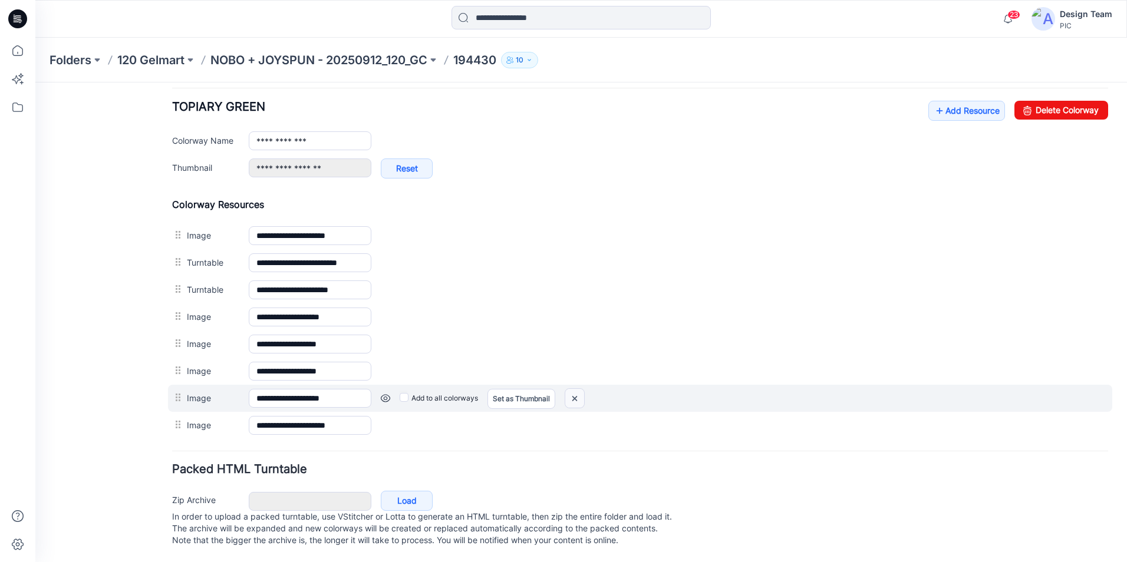
drag, startPoint x: 576, startPoint y: 387, endPoint x: 661, endPoint y: 141, distance: 260.6
click at [576, 389] on img at bounding box center [574, 398] width 19 height 19
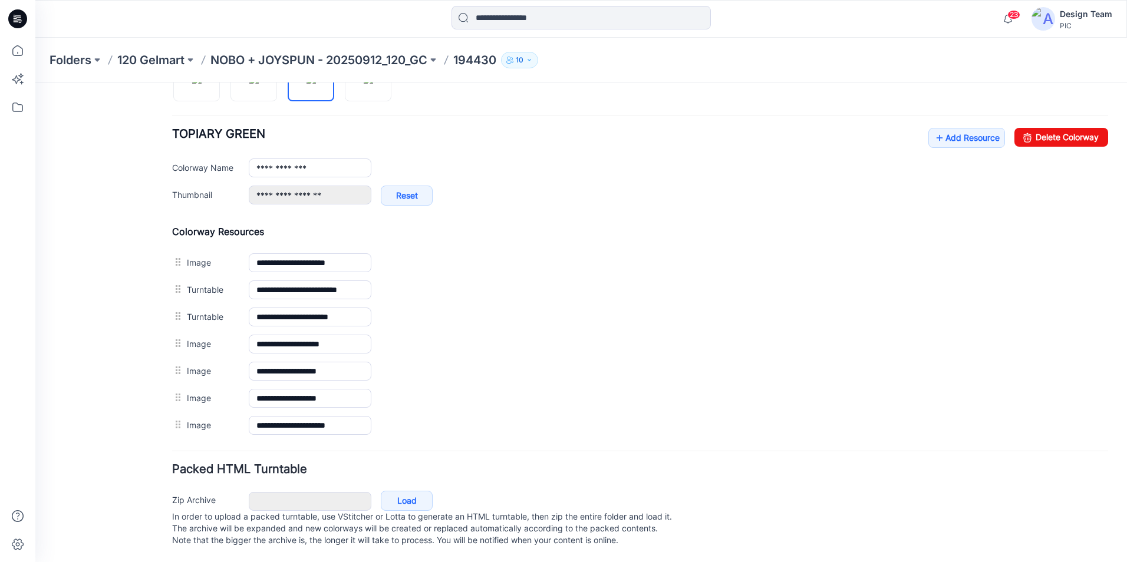
scroll to position [438, 0]
click at [949, 128] on link "Add Resource" at bounding box center [966, 138] width 77 height 20
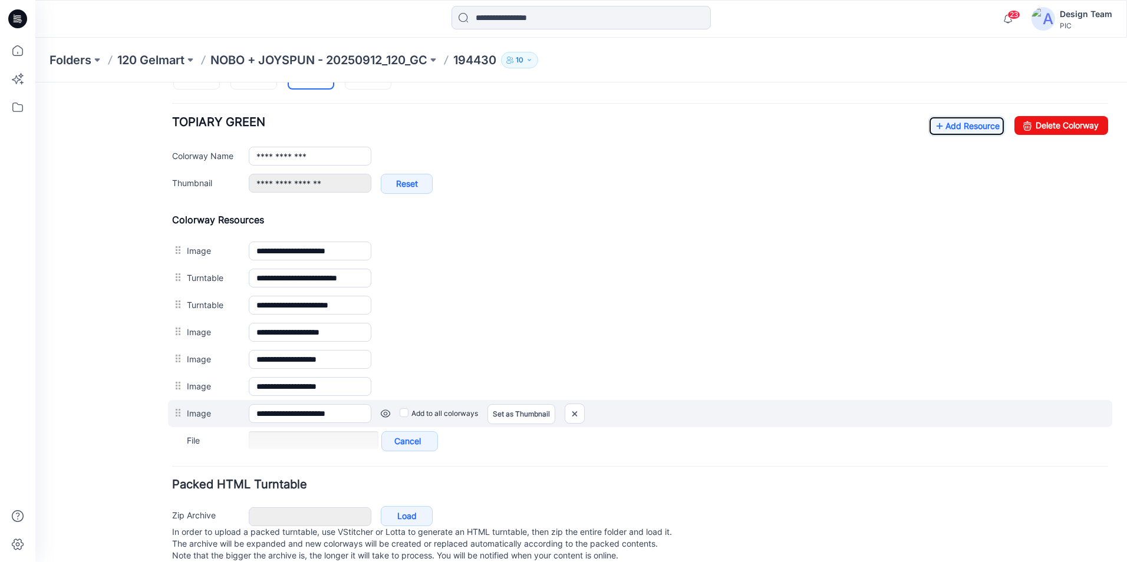
scroll to position [466, 0]
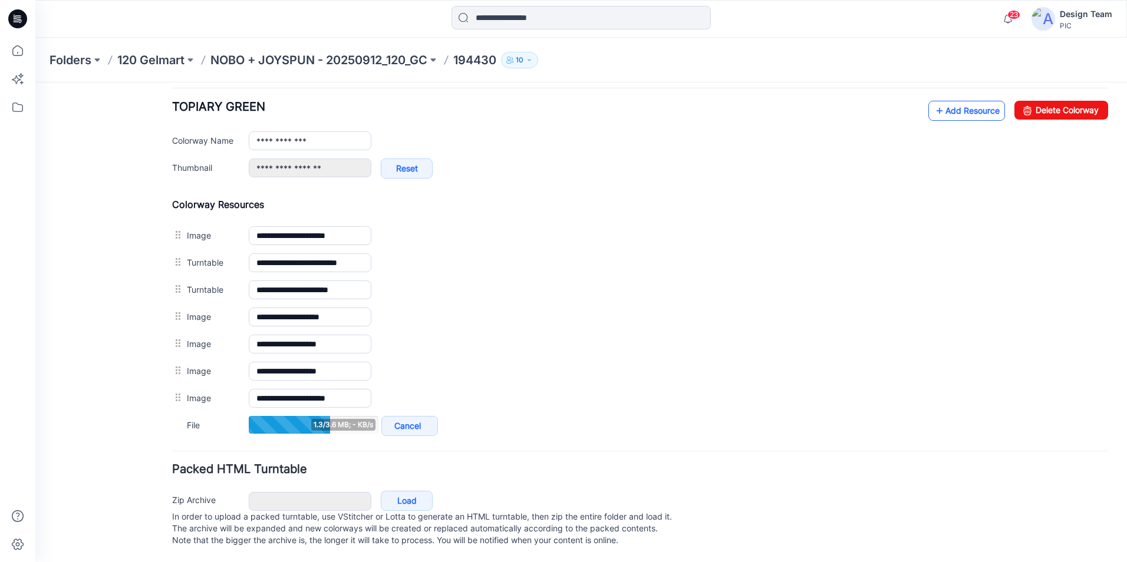
click at [954, 101] on link "Add Resource" at bounding box center [966, 111] width 77 height 20
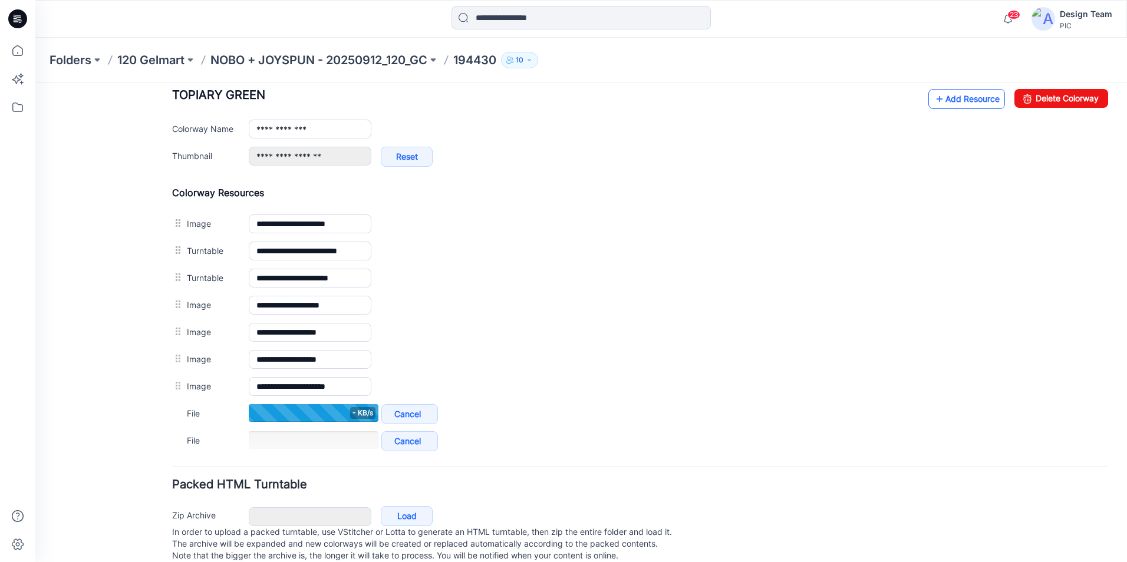
click at [959, 101] on link "Add Resource" at bounding box center [966, 99] width 77 height 20
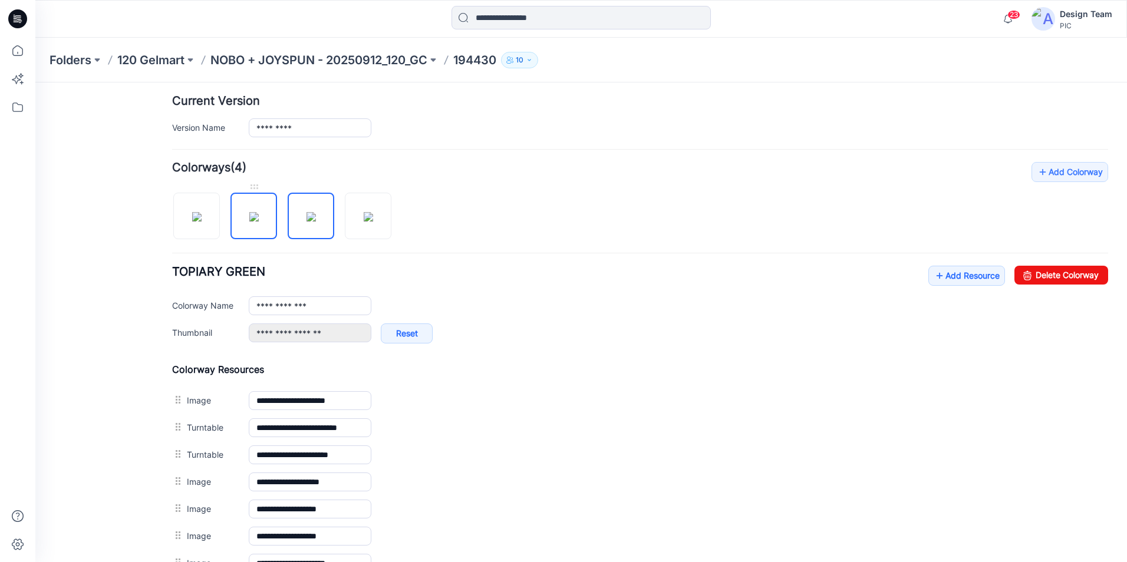
click at [259, 222] on img at bounding box center [253, 216] width 9 height 9
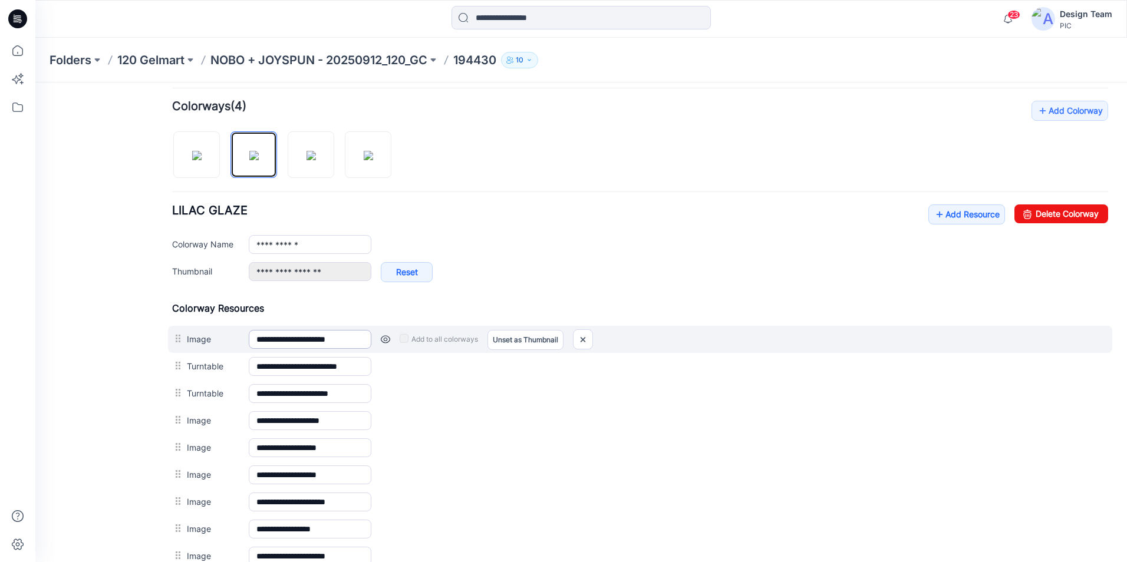
scroll to position [348, 0]
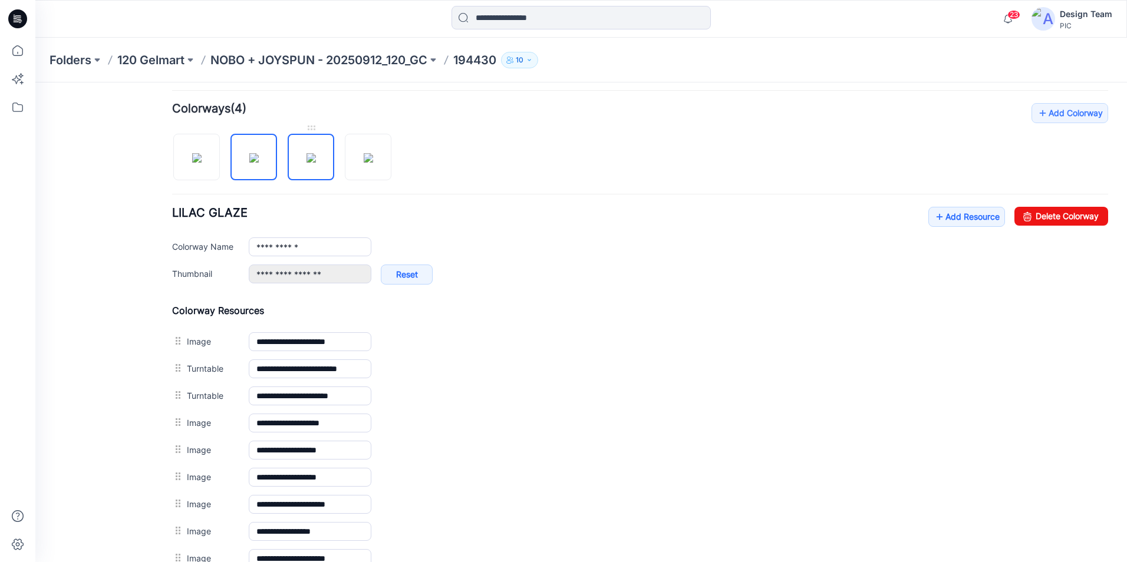
click at [316, 163] on img at bounding box center [310, 157] width 9 height 9
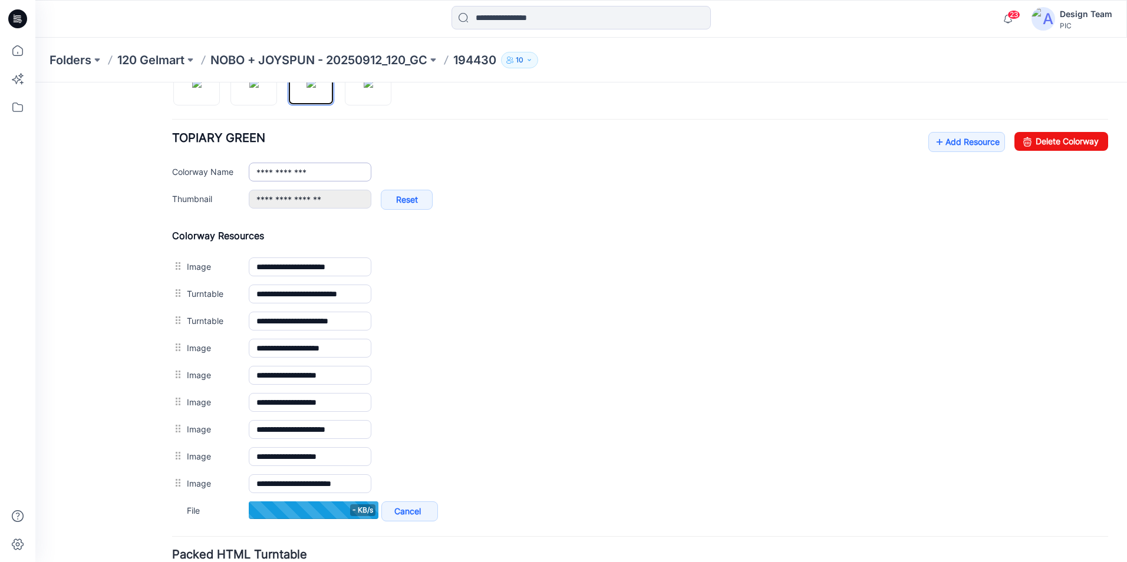
scroll to position [230, 0]
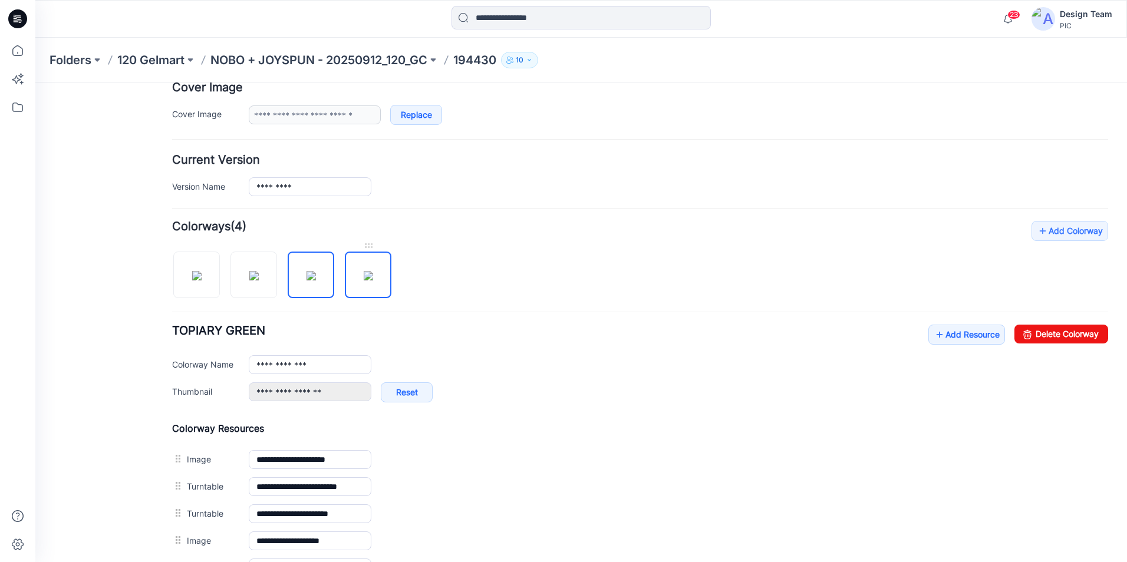
click at [364, 271] on img at bounding box center [368, 275] width 9 height 9
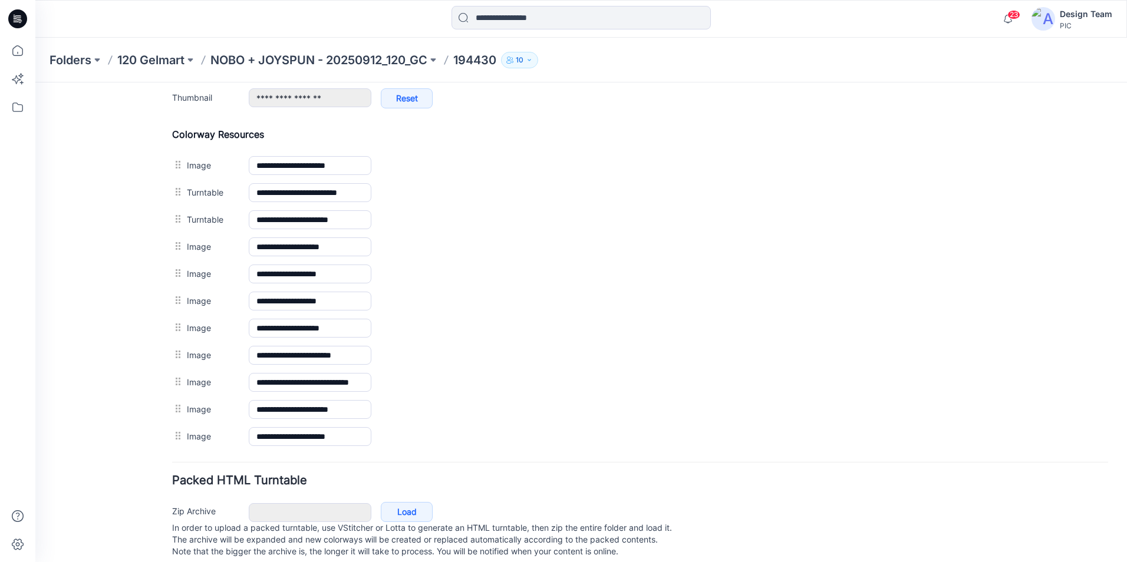
scroll to position [525, 0]
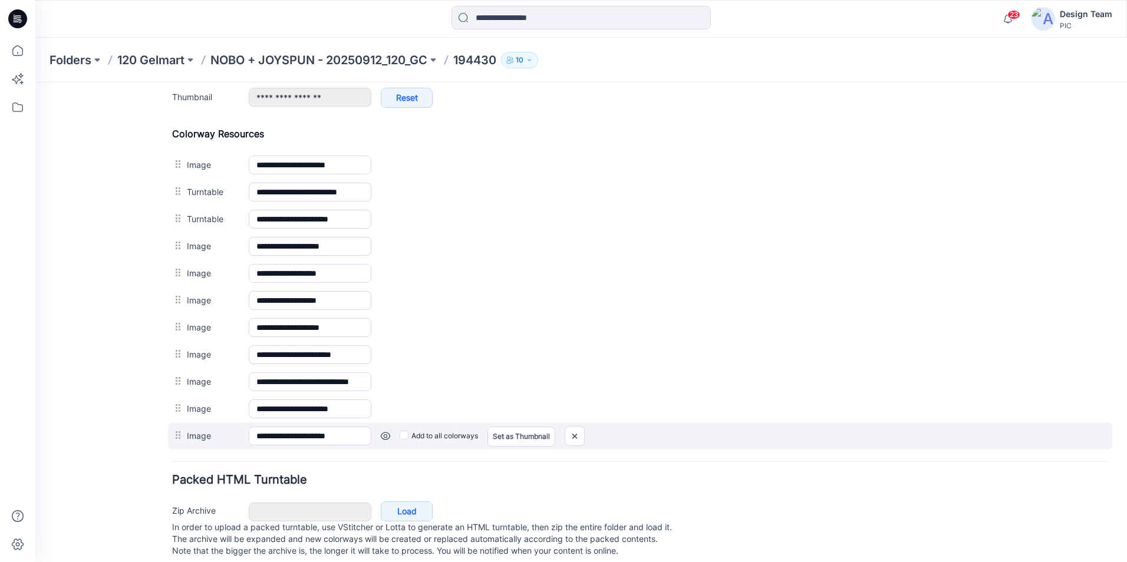
click at [381, 436] on link at bounding box center [385, 435] width 9 height 9
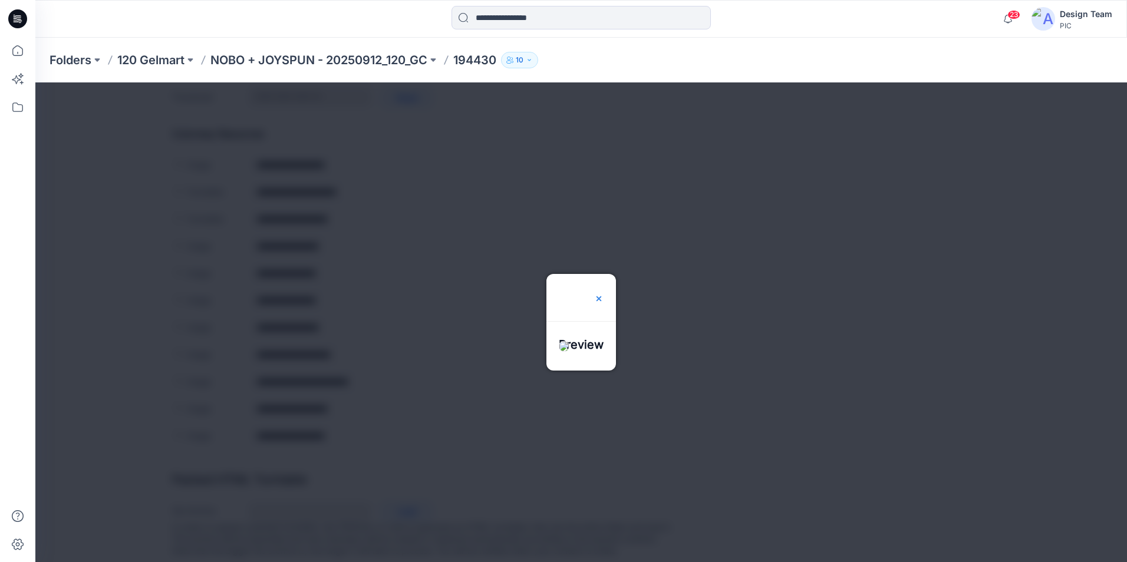
click at [604, 294] on img at bounding box center [598, 298] width 9 height 9
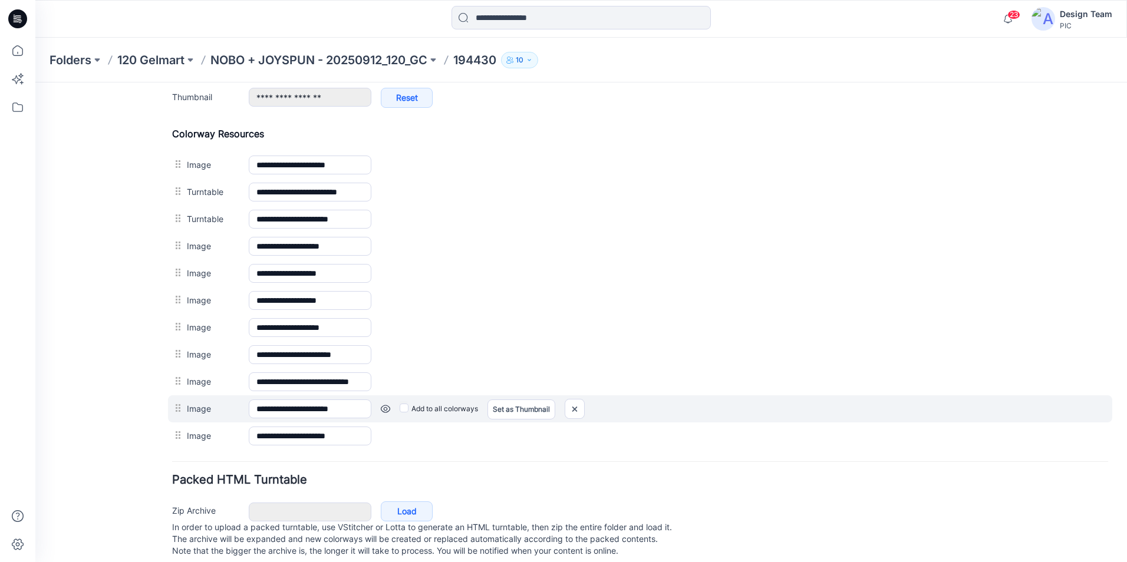
click at [386, 411] on link at bounding box center [385, 408] width 9 height 9
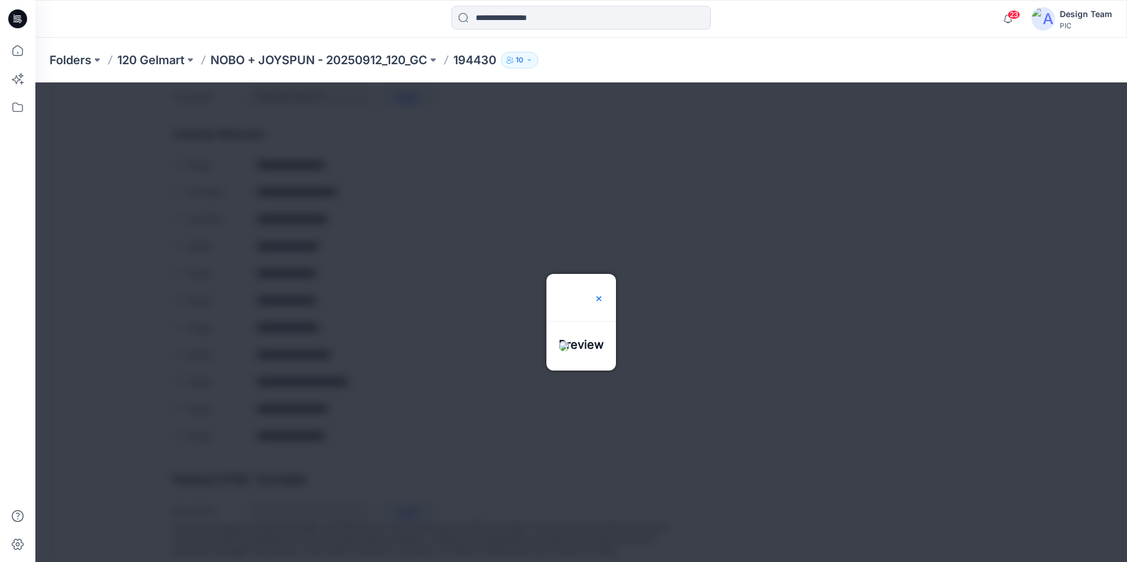
click at [604, 294] on img at bounding box center [598, 298] width 9 height 9
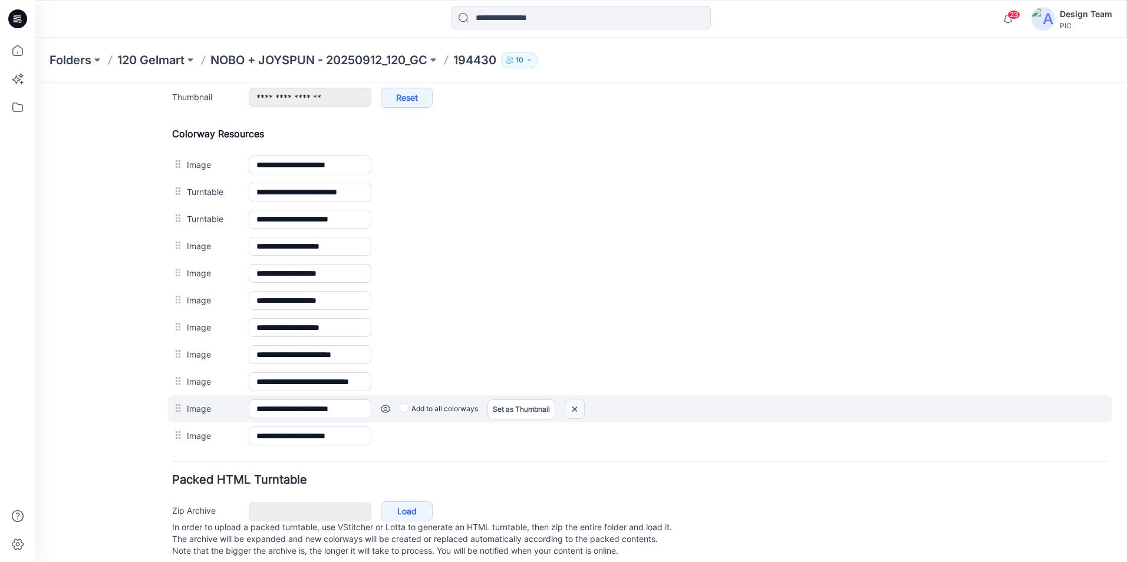
click at [578, 410] on img at bounding box center [574, 409] width 19 height 19
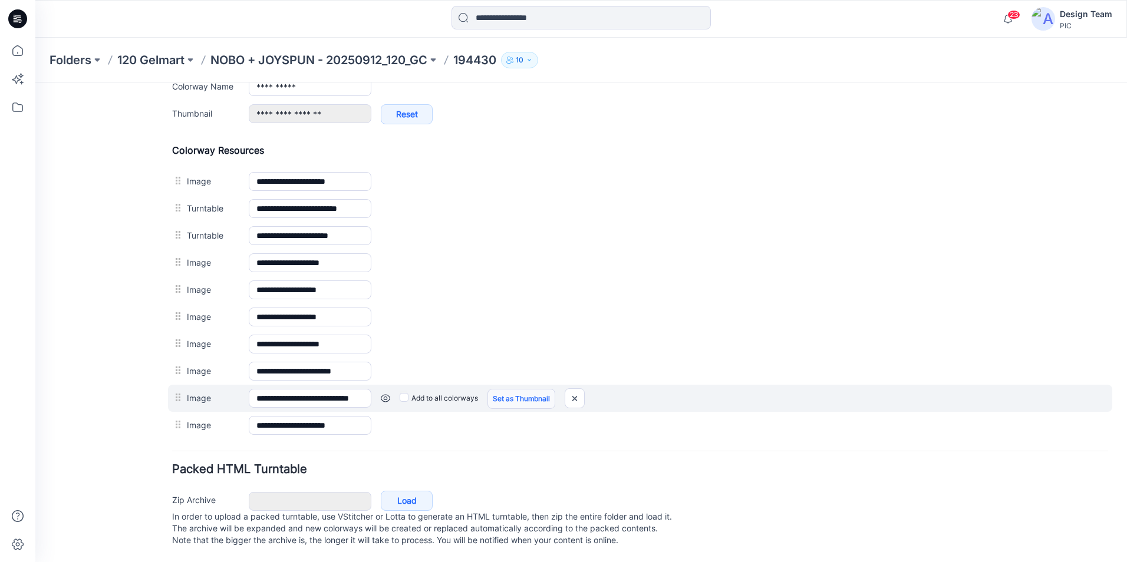
scroll to position [520, 0]
click at [576, 389] on img at bounding box center [574, 398] width 19 height 19
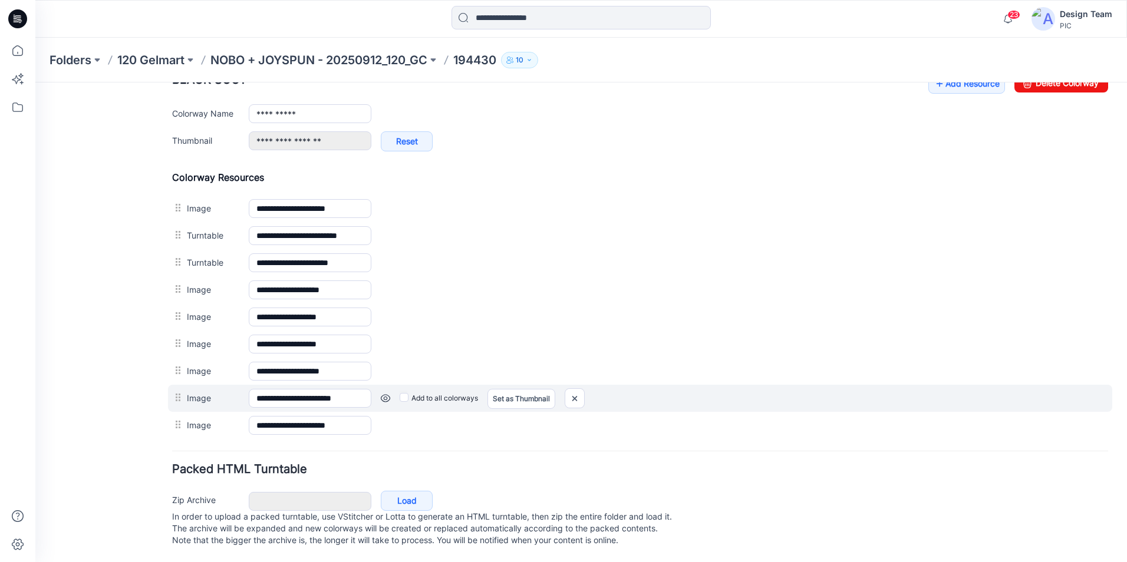
scroll to position [493, 0]
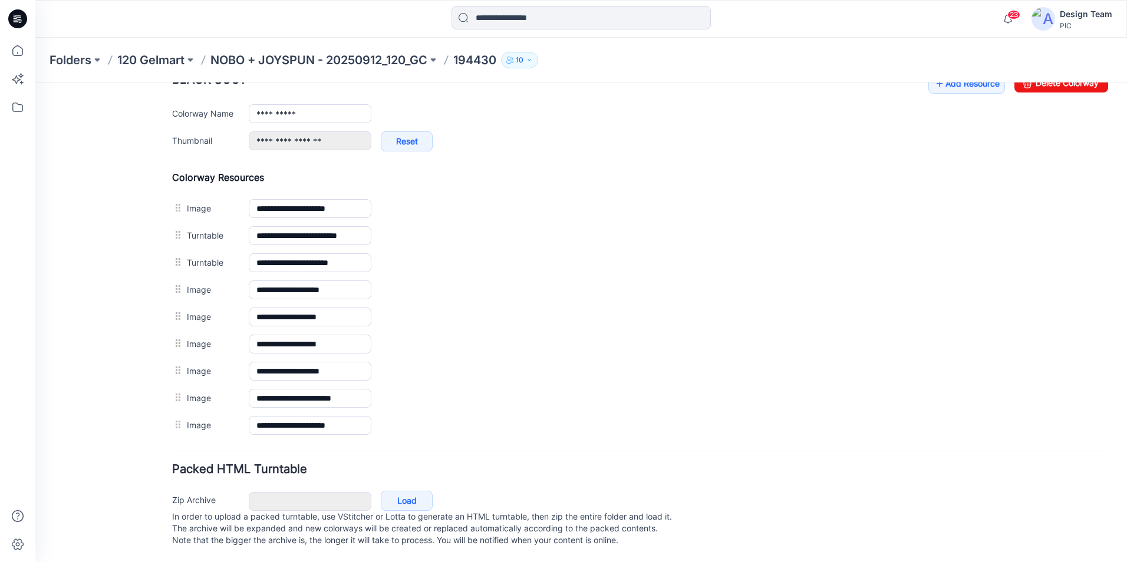
drag, startPoint x: 569, startPoint y: 354, endPoint x: 662, endPoint y: 137, distance: 235.8
click at [35, 83] on img at bounding box center [35, 83] width 0 height 0
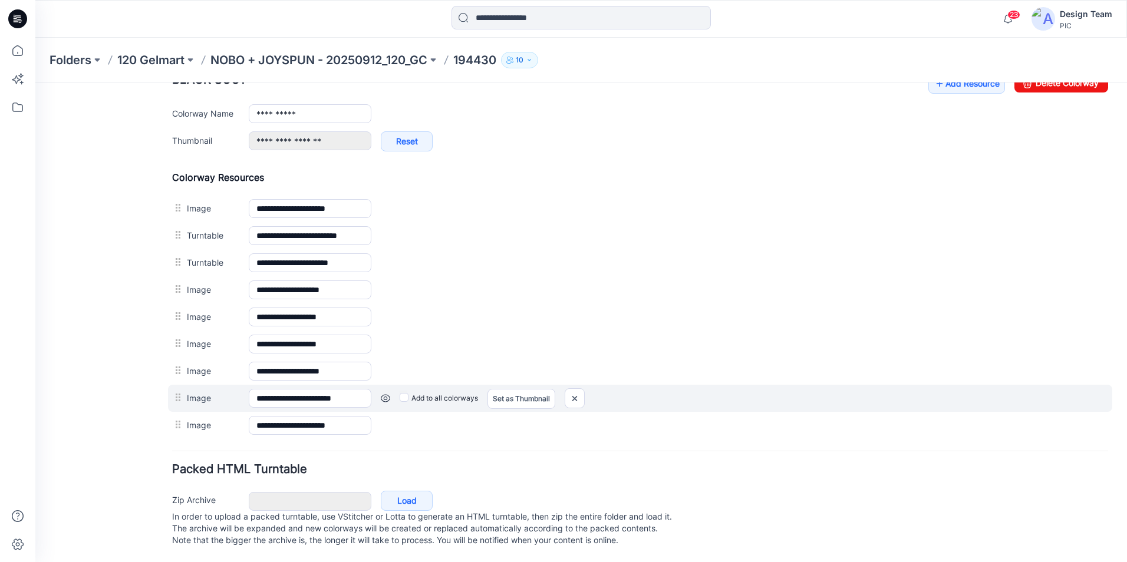
scroll to position [466, 0]
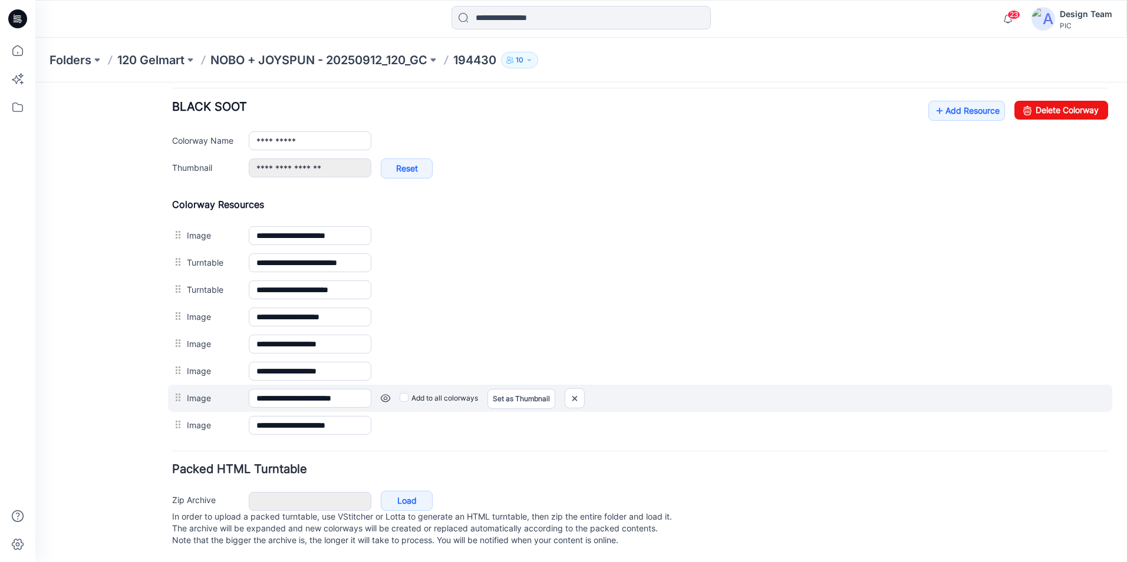
click at [387, 394] on link at bounding box center [385, 398] width 9 height 9
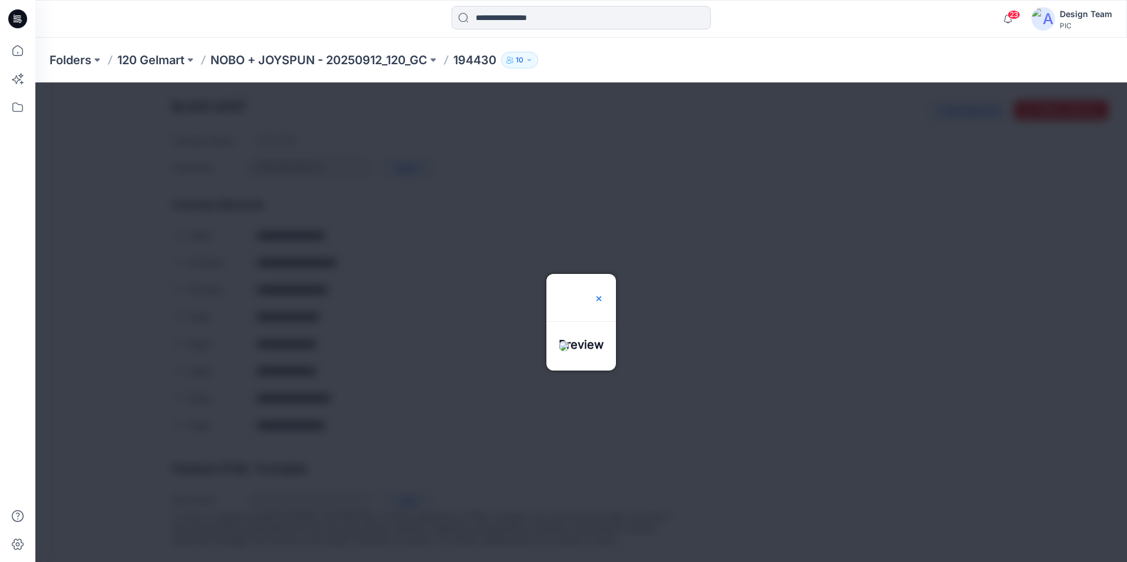
click at [604, 294] on img at bounding box center [598, 298] width 9 height 9
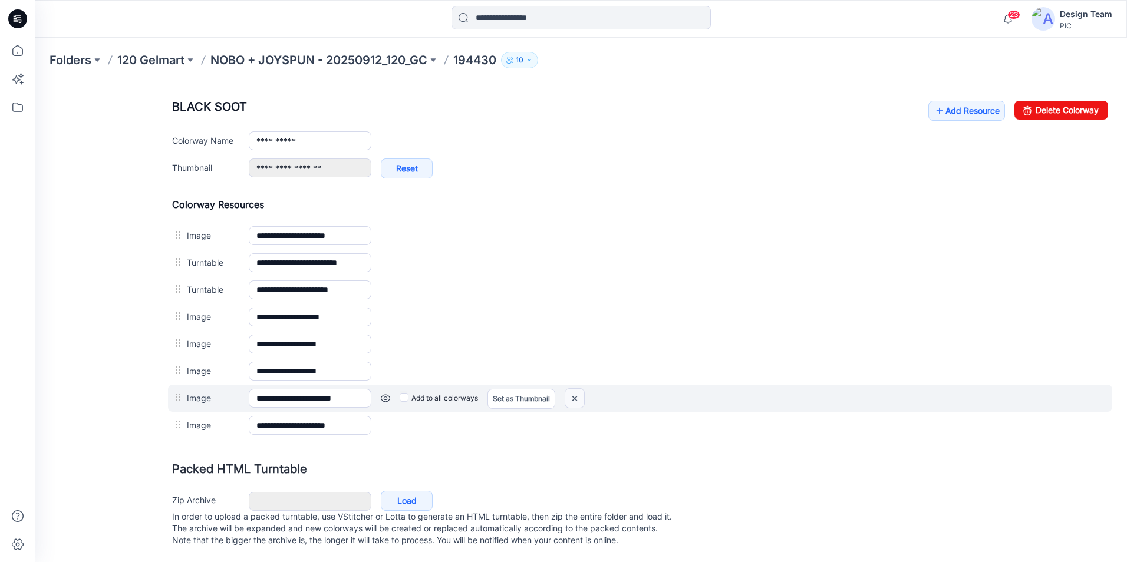
click at [582, 391] on img at bounding box center [574, 398] width 19 height 19
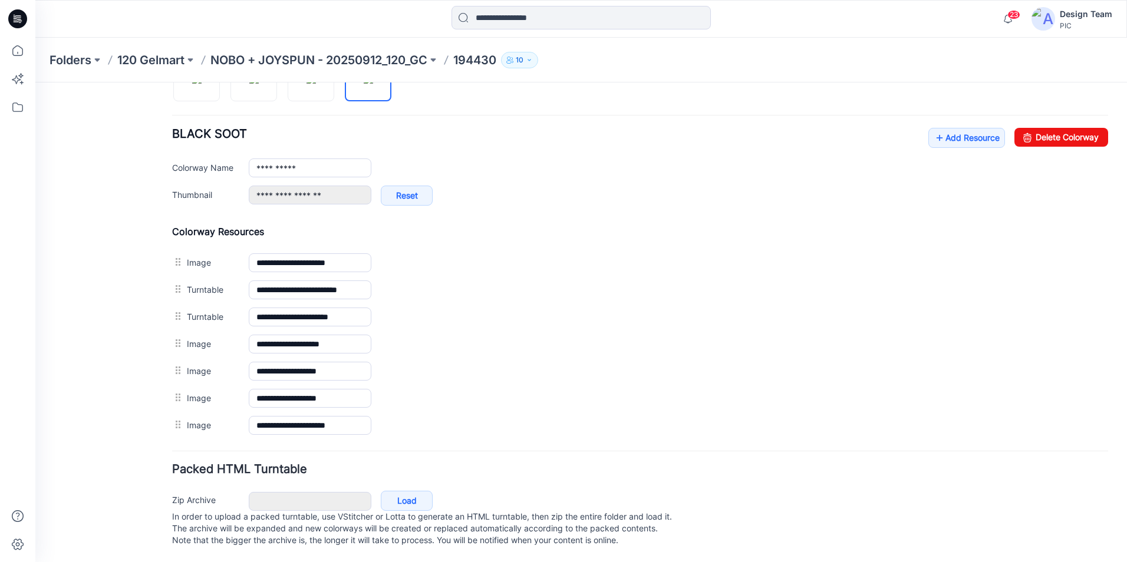
scroll to position [438, 0]
click at [948, 128] on link "Add Resource" at bounding box center [966, 138] width 77 height 20
click at [972, 128] on link "Add Resource" at bounding box center [966, 138] width 77 height 20
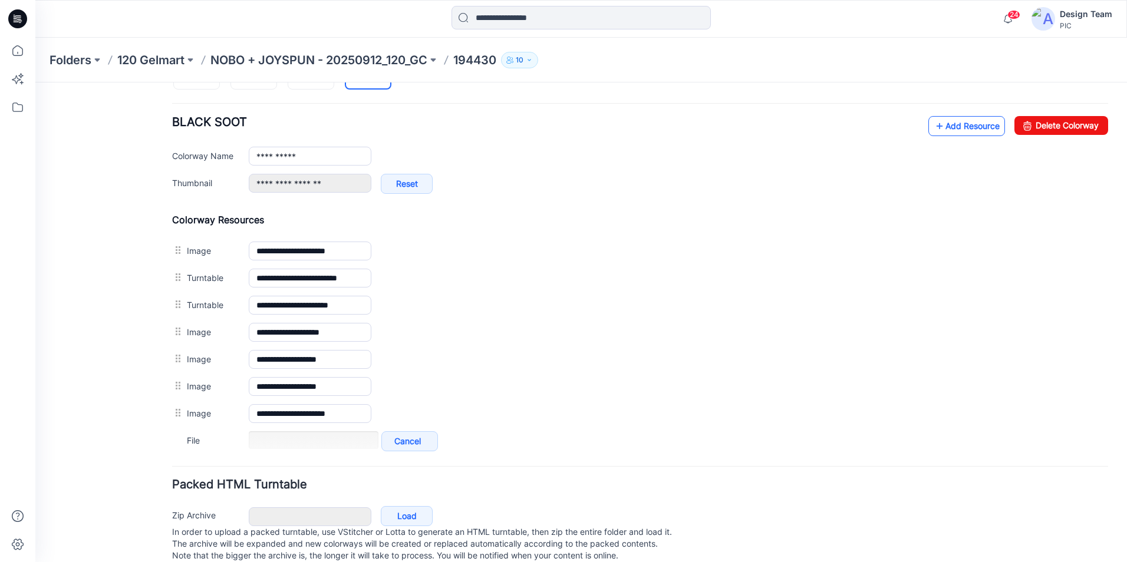
click at [953, 130] on link "Add Resource" at bounding box center [966, 126] width 77 height 20
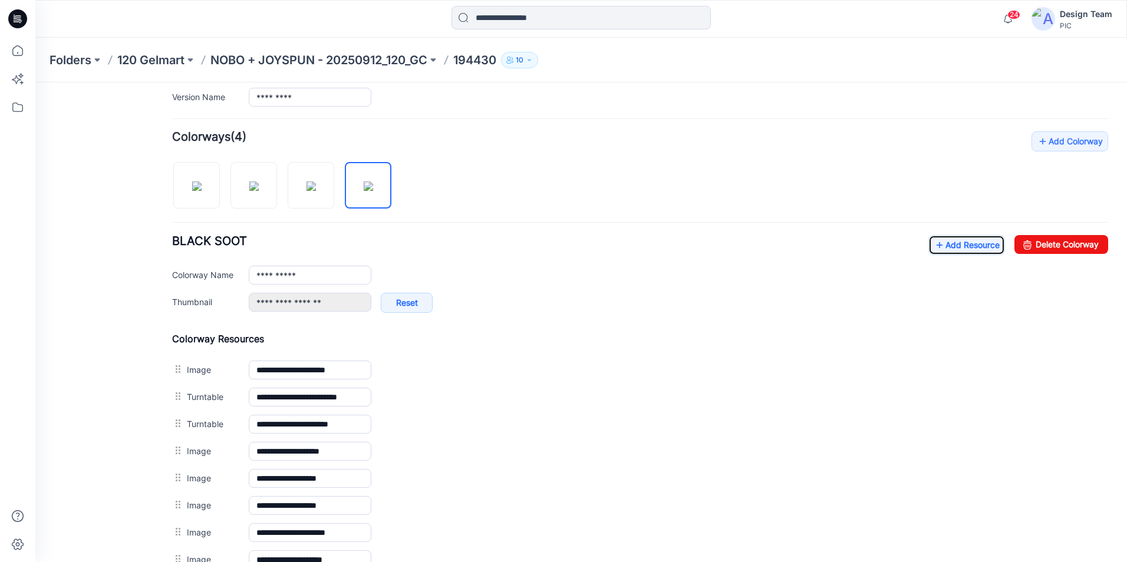
scroll to position [316, 0]
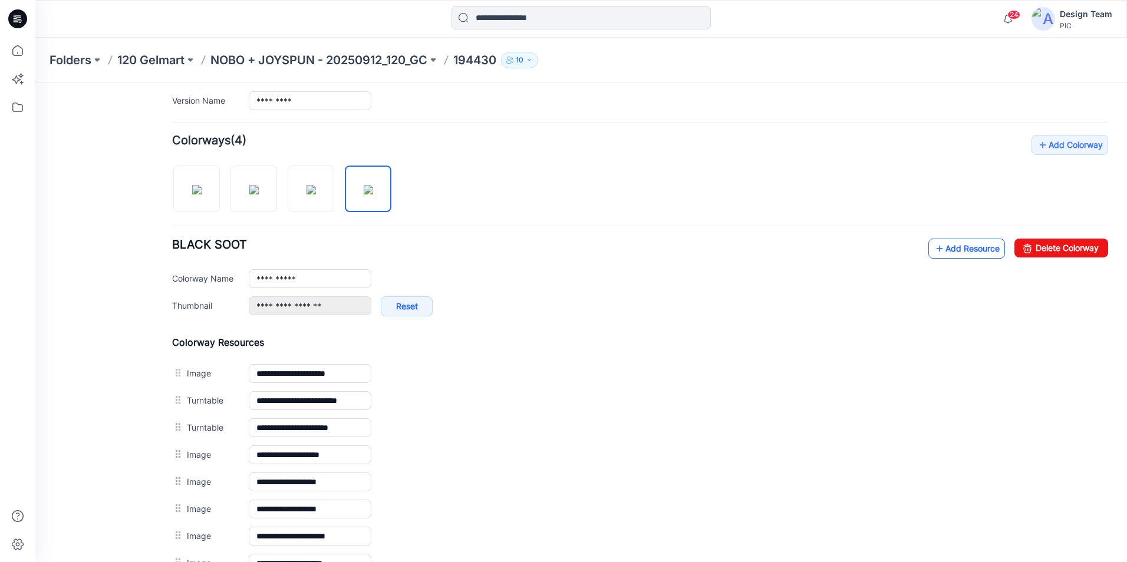
click at [940, 247] on link "Add Resource" at bounding box center [966, 249] width 77 height 20
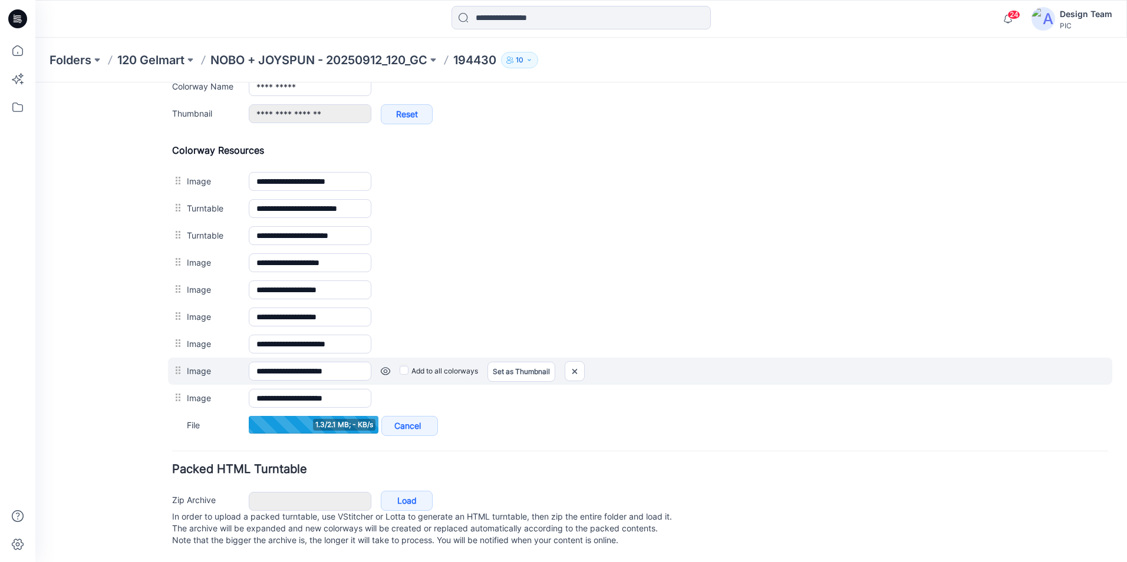
scroll to position [461, 0]
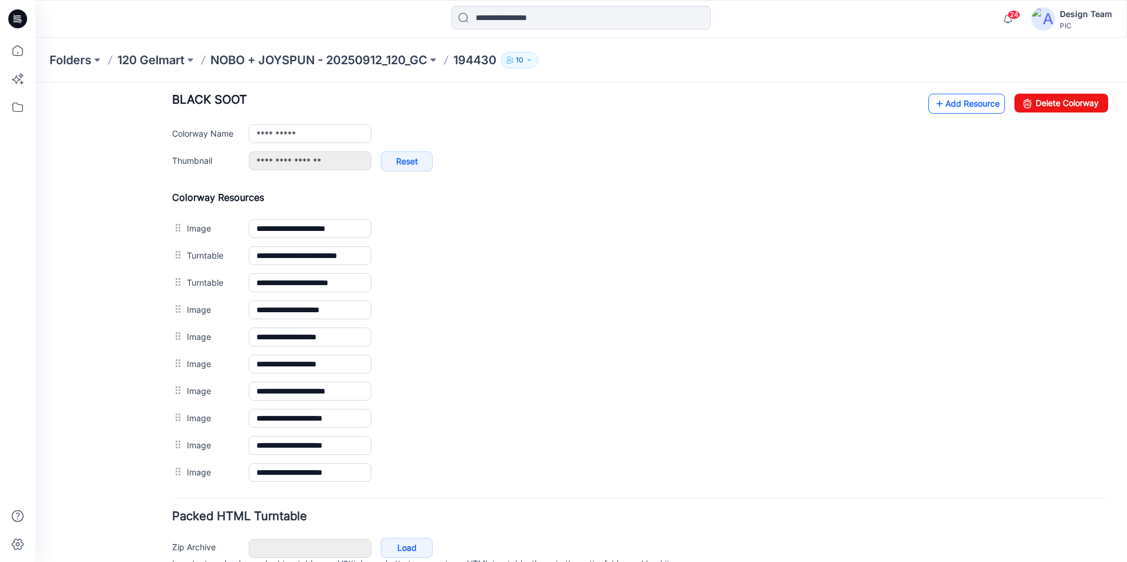
click at [948, 107] on link "Add Resource" at bounding box center [966, 104] width 77 height 20
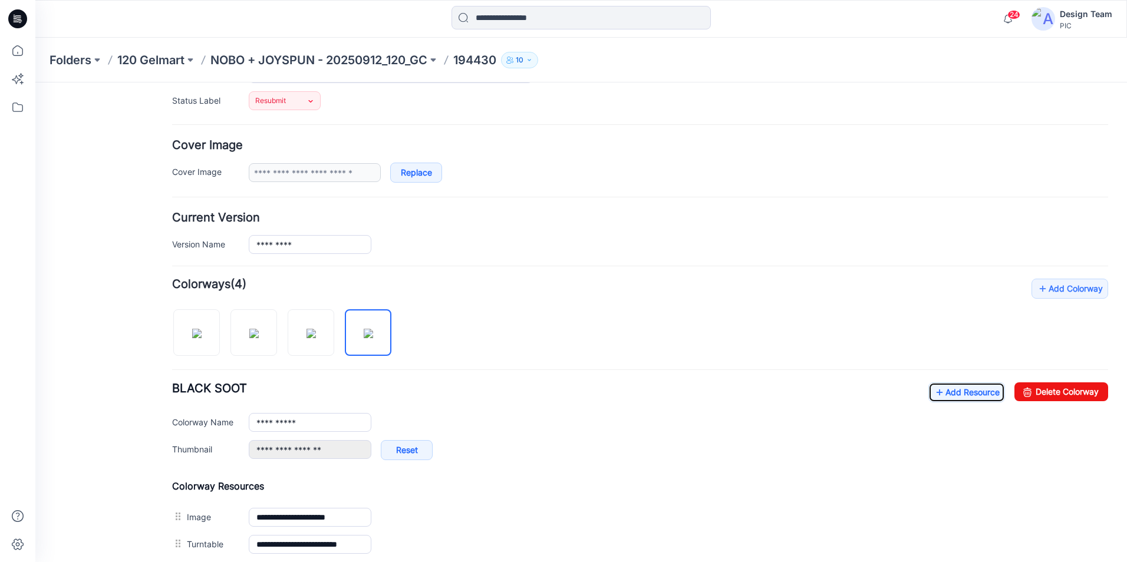
scroll to position [225, 0]
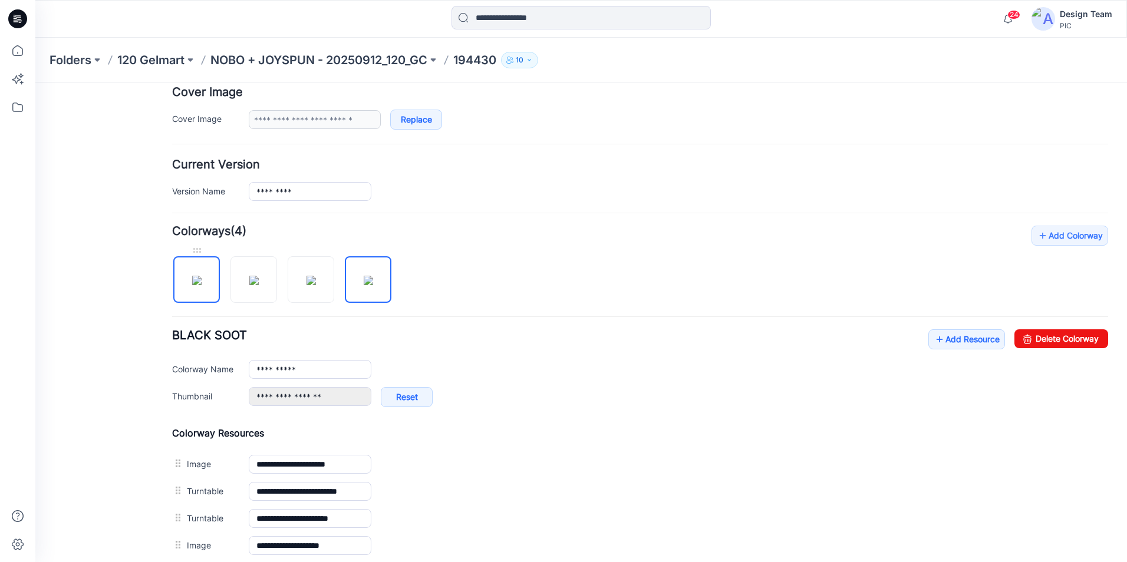
click at [202, 285] on img at bounding box center [196, 280] width 9 height 9
type input "**********"
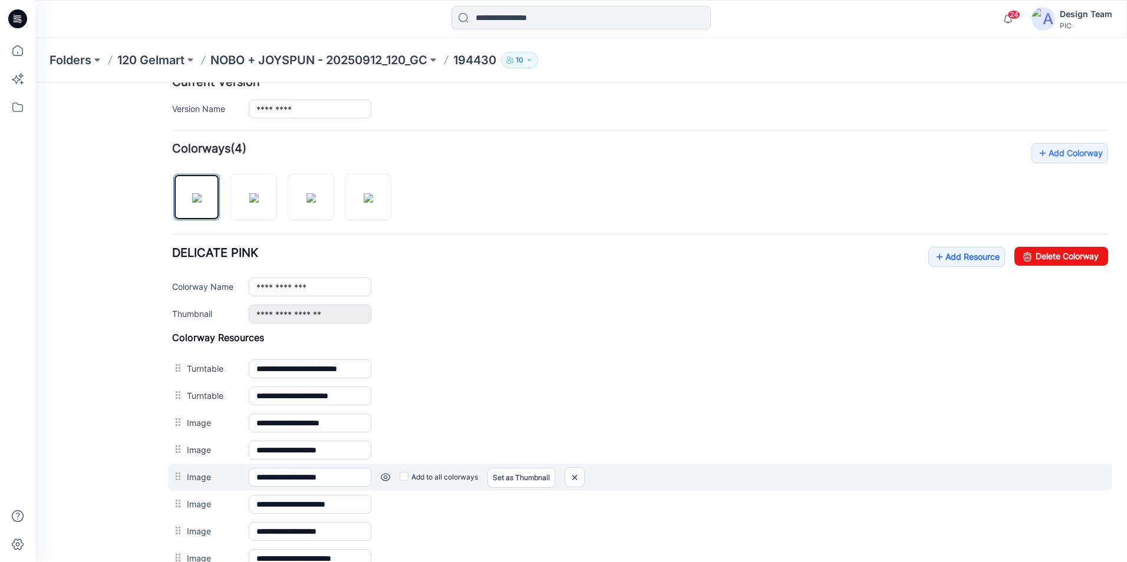
scroll to position [480, 0]
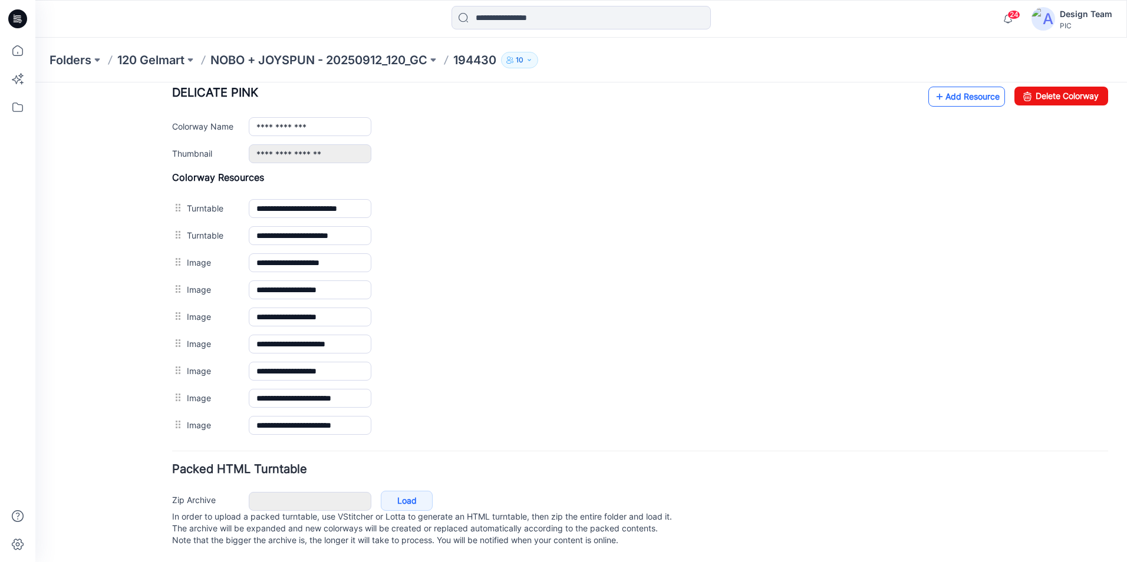
click at [936, 94] on link "Add Resource" at bounding box center [966, 97] width 77 height 20
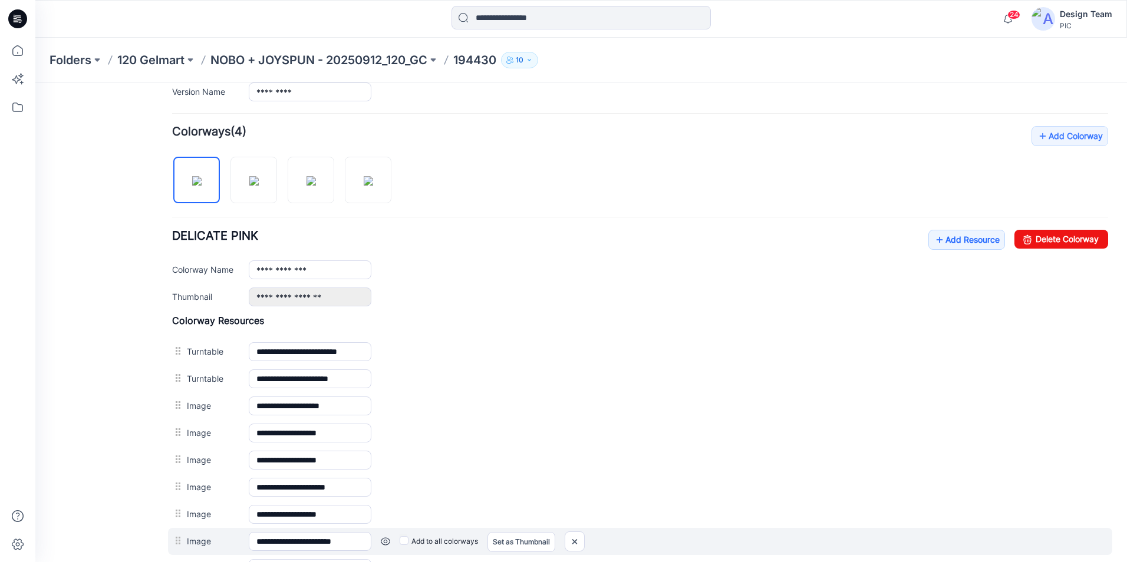
scroll to position [303, 0]
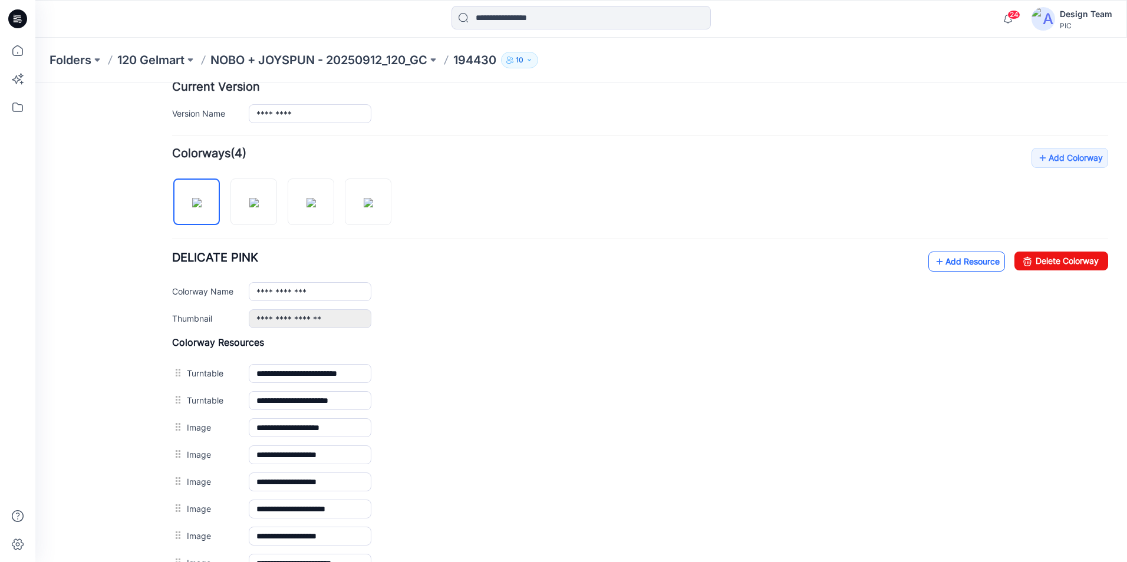
click at [953, 259] on link "Add Resource" at bounding box center [966, 262] width 77 height 20
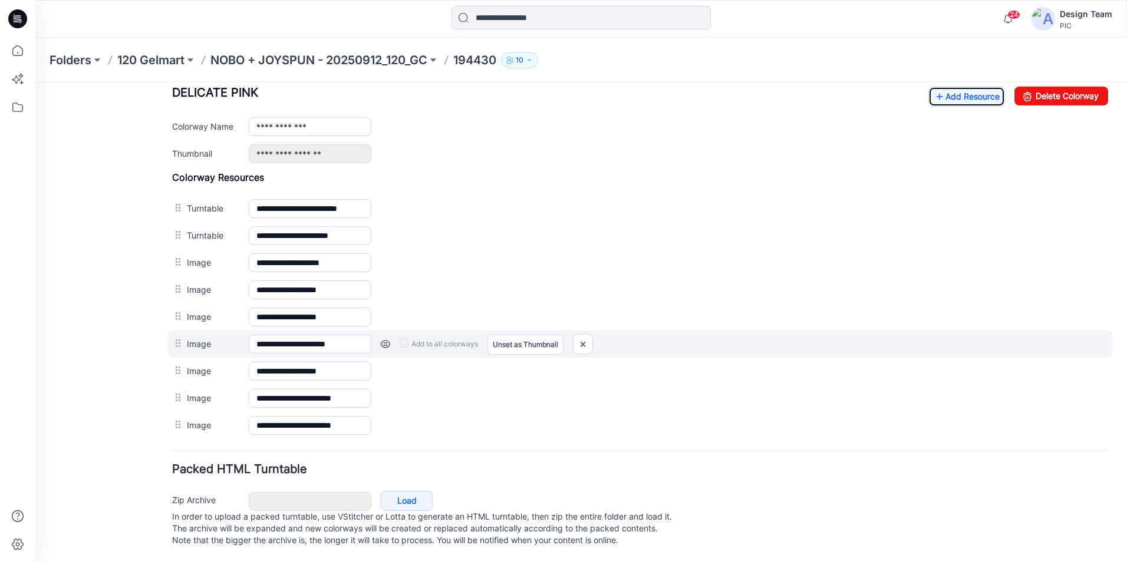
scroll to position [421, 0]
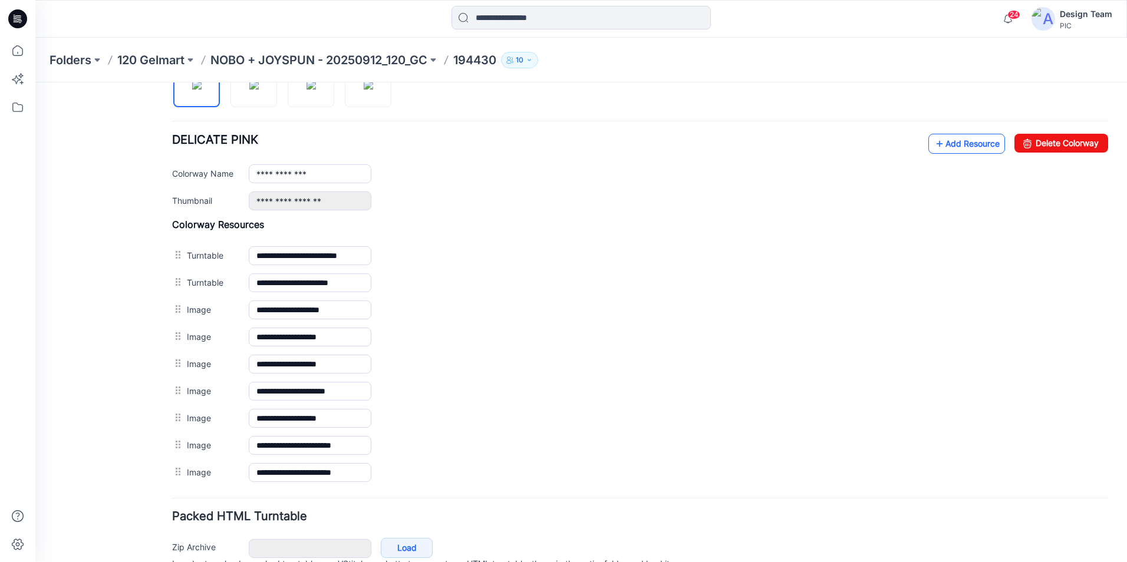
click at [944, 139] on link "Add Resource" at bounding box center [966, 144] width 77 height 20
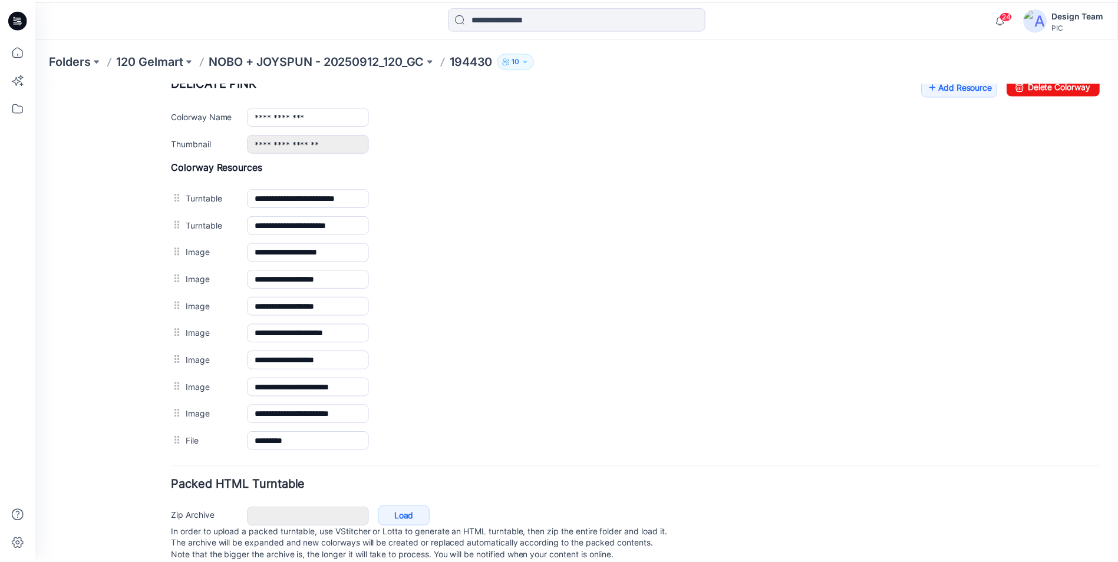
scroll to position [480, 0]
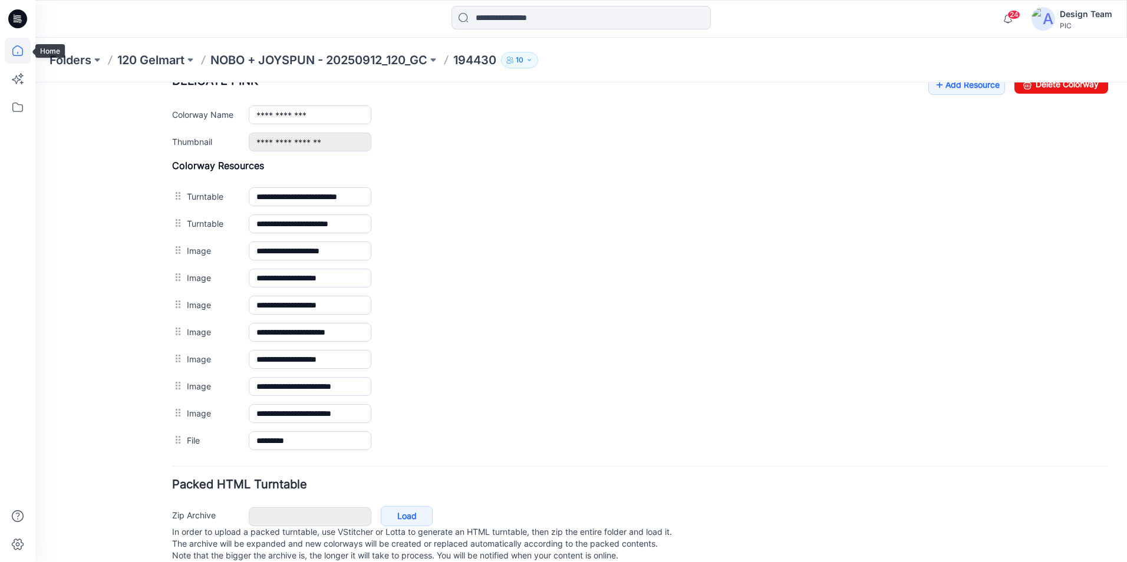
click at [22, 50] on icon at bounding box center [18, 51] width 26 height 26
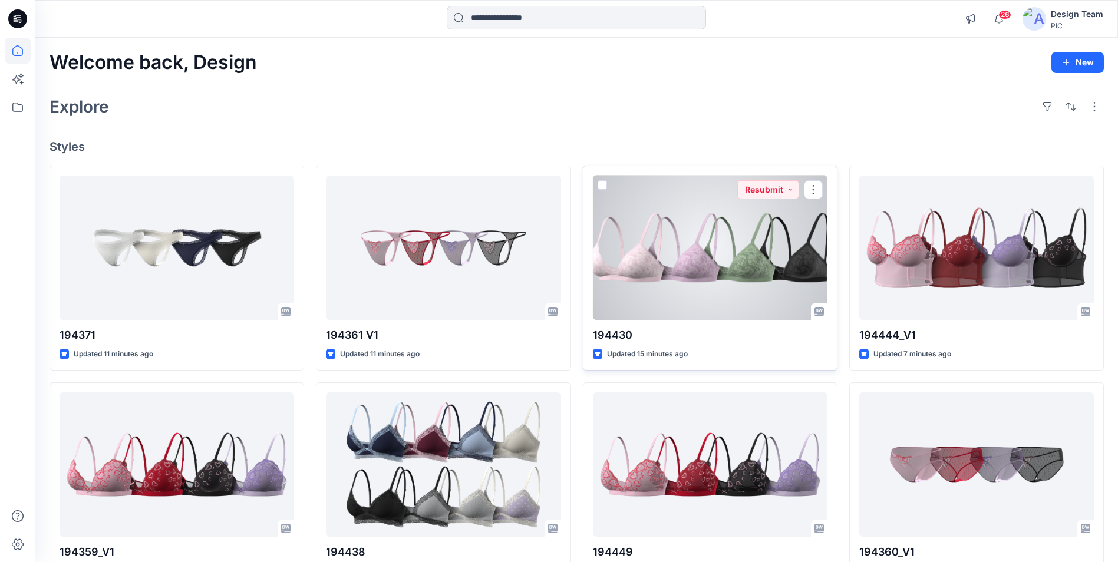
click at [690, 249] on div at bounding box center [710, 248] width 235 height 144
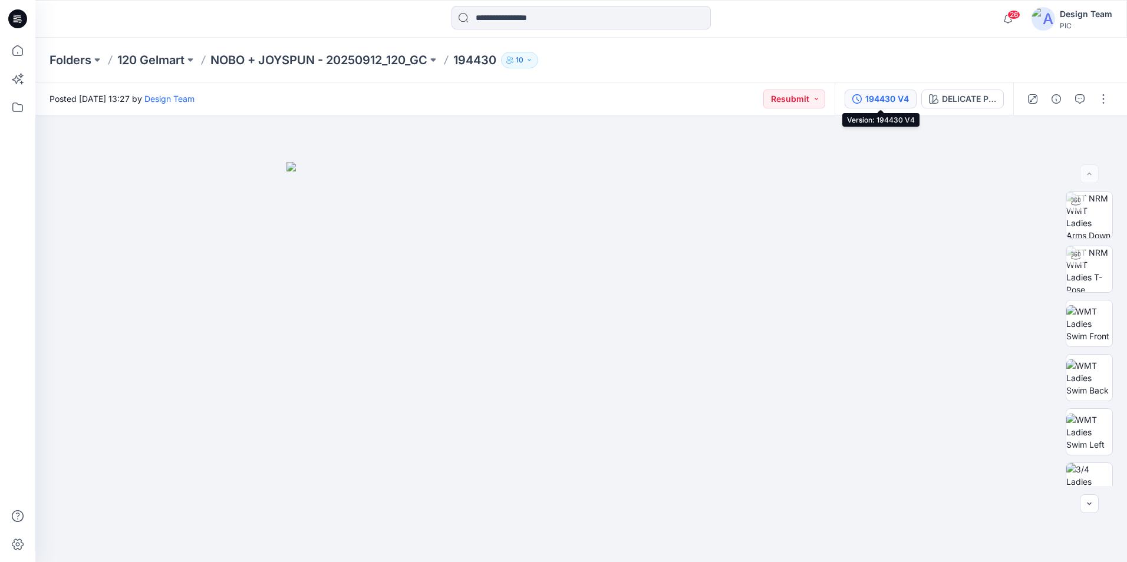
click at [898, 97] on div "194430 V4" at bounding box center [887, 99] width 44 height 13
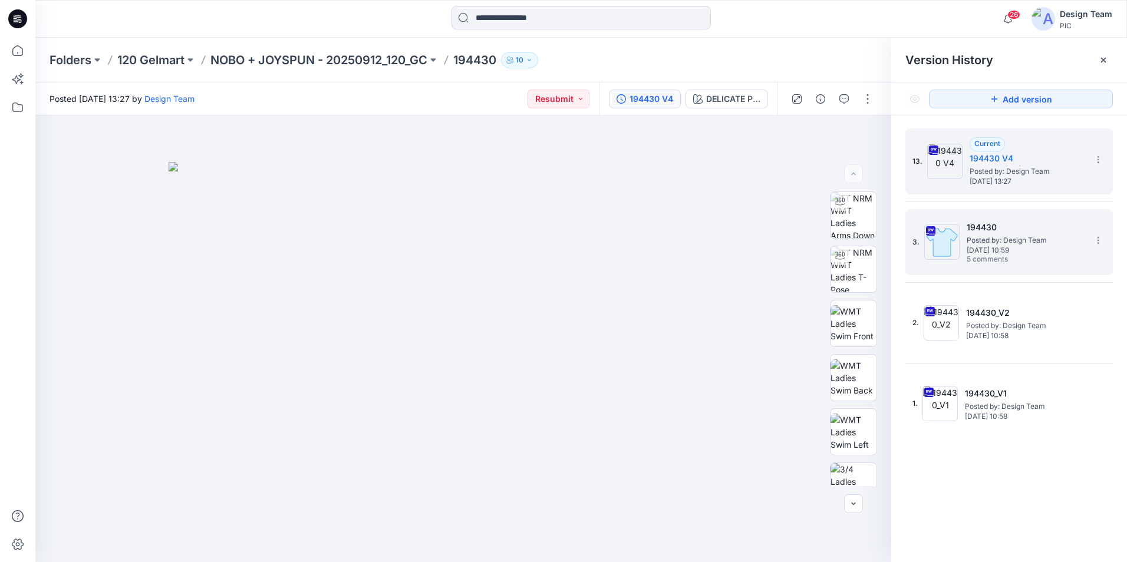
click at [1015, 243] on span "Posted by: Design Team" at bounding box center [1026, 241] width 118 height 12
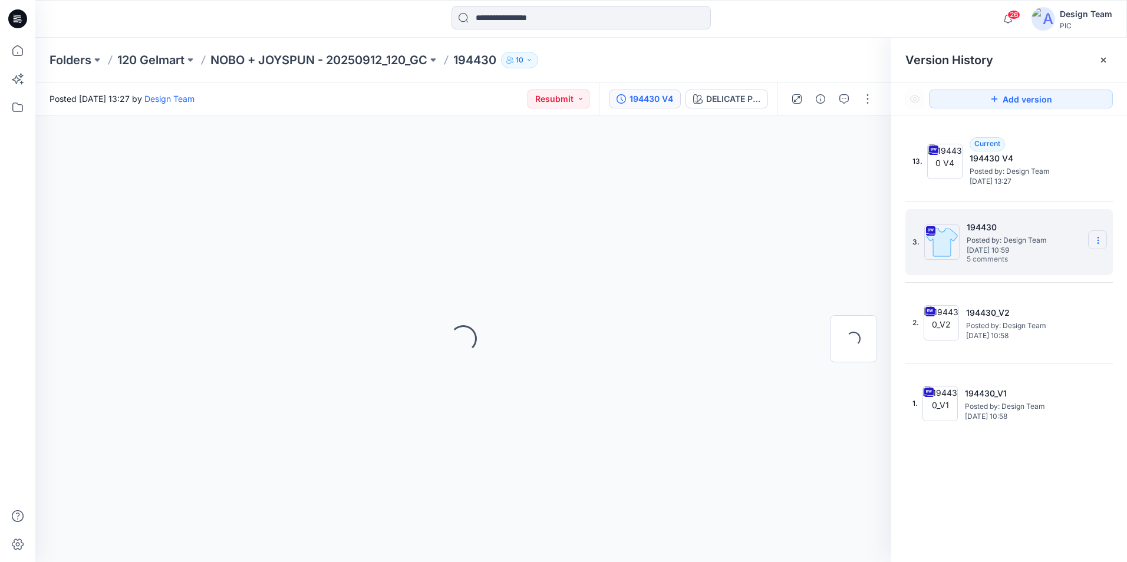
click at [1096, 242] on icon at bounding box center [1097, 240] width 9 height 9
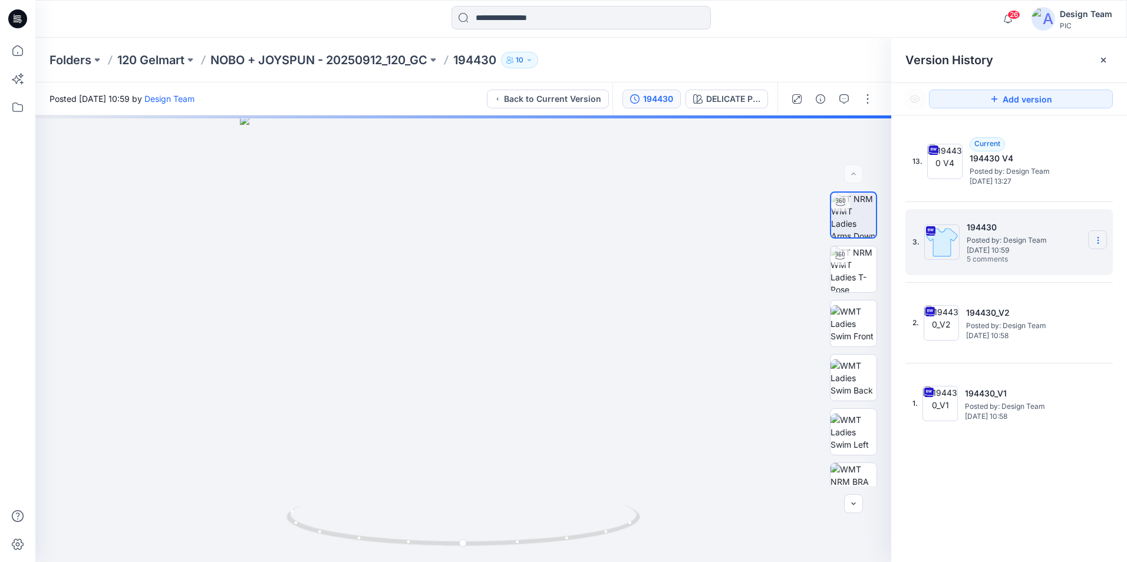
click at [1098, 240] on icon at bounding box center [1097, 240] width 1 height 1
click at [1028, 263] on span "Download Source BW File" at bounding box center [1038, 263] width 99 height 14
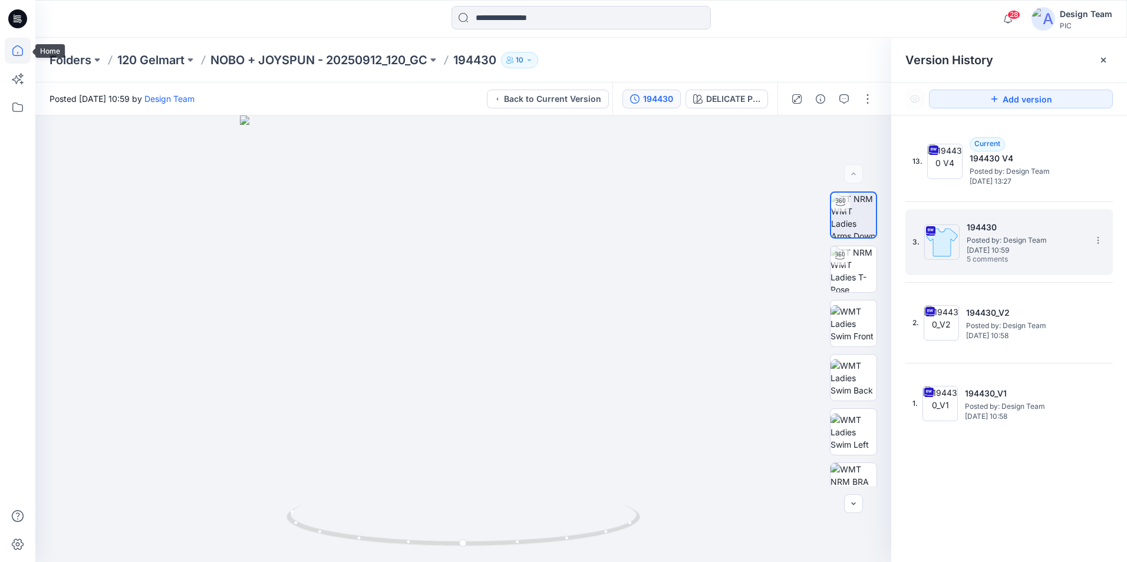
click at [10, 58] on icon at bounding box center [18, 51] width 26 height 26
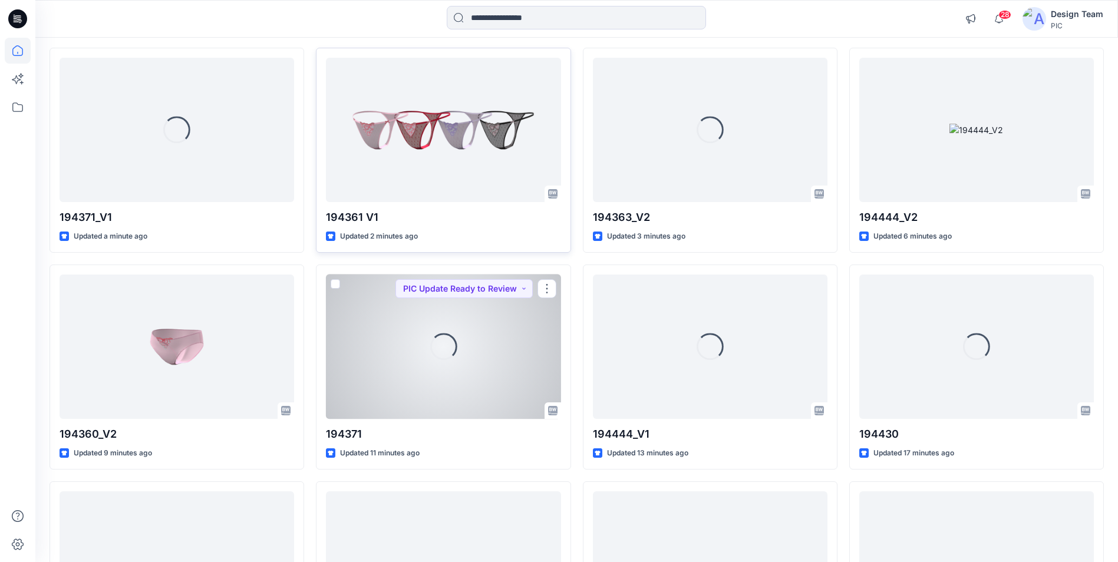
scroll to position [177, 0]
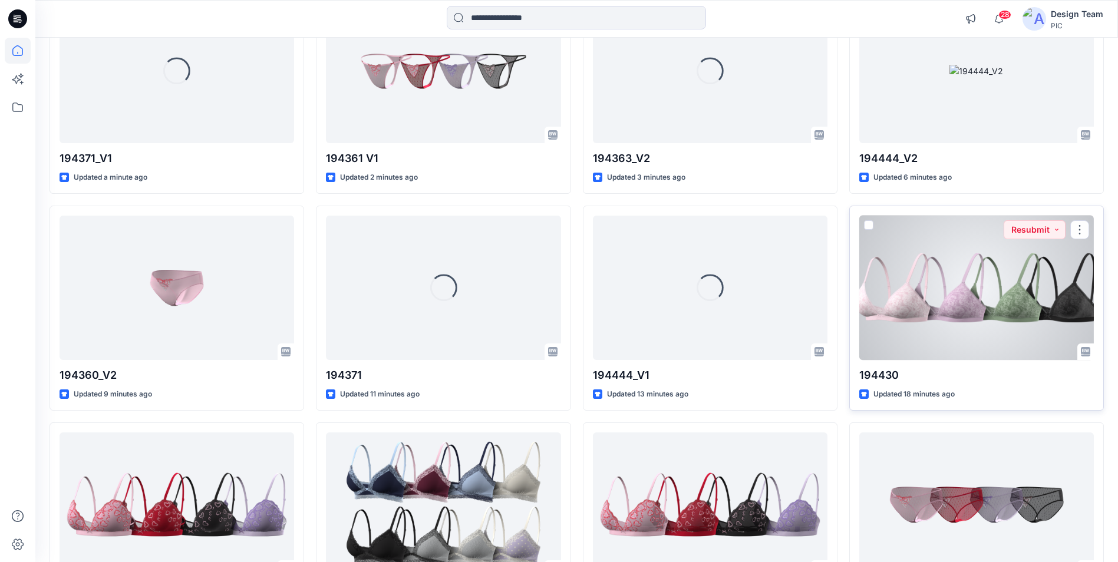
click at [957, 289] on div at bounding box center [976, 288] width 235 height 144
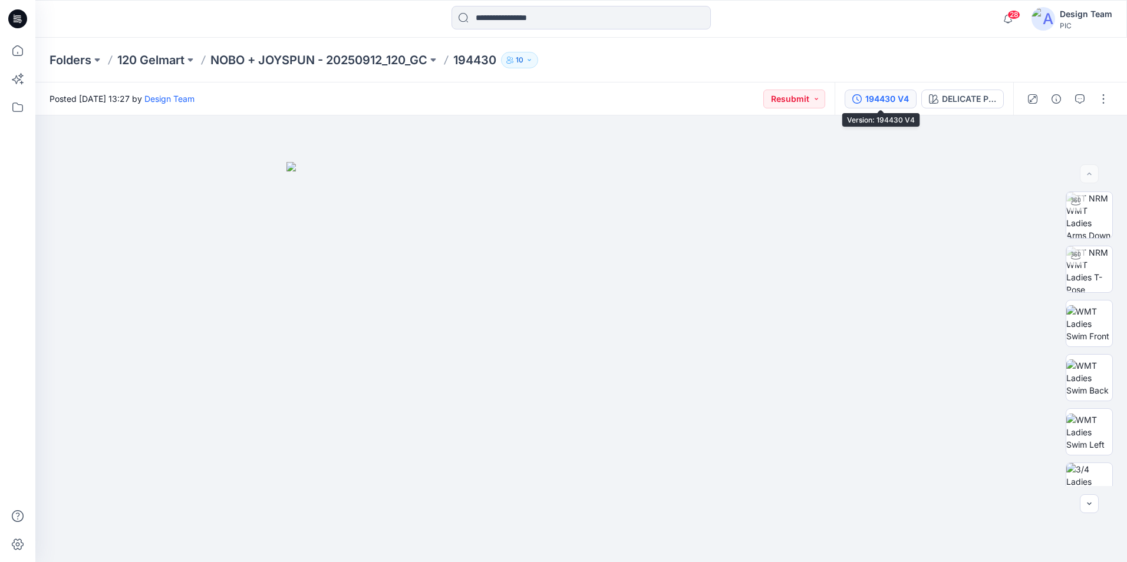
click at [863, 98] on button "194430 V4" at bounding box center [881, 99] width 72 height 19
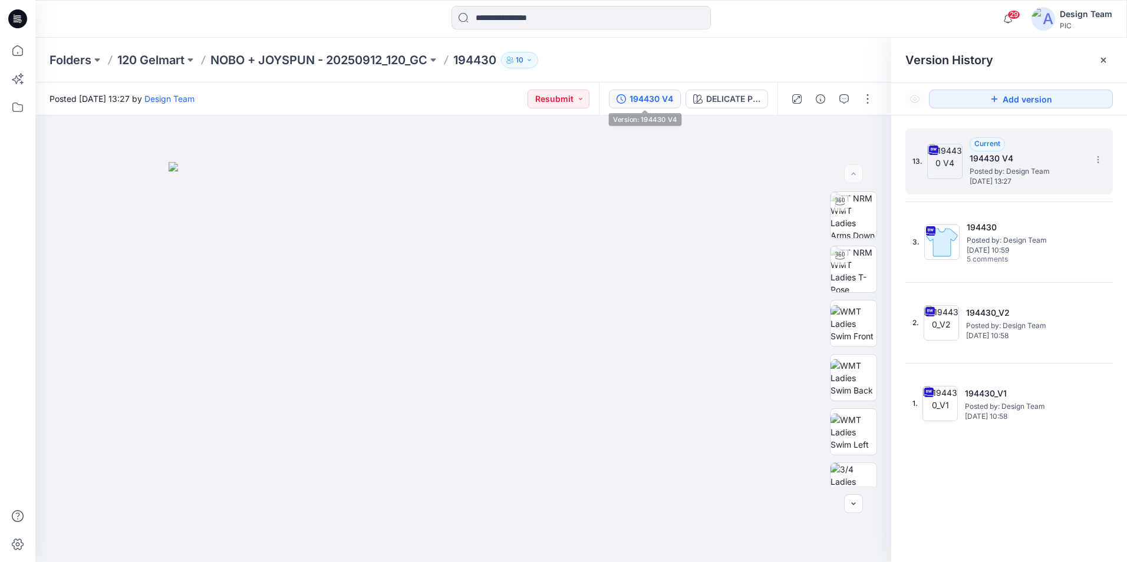
click at [947, 174] on img at bounding box center [944, 161] width 35 height 35
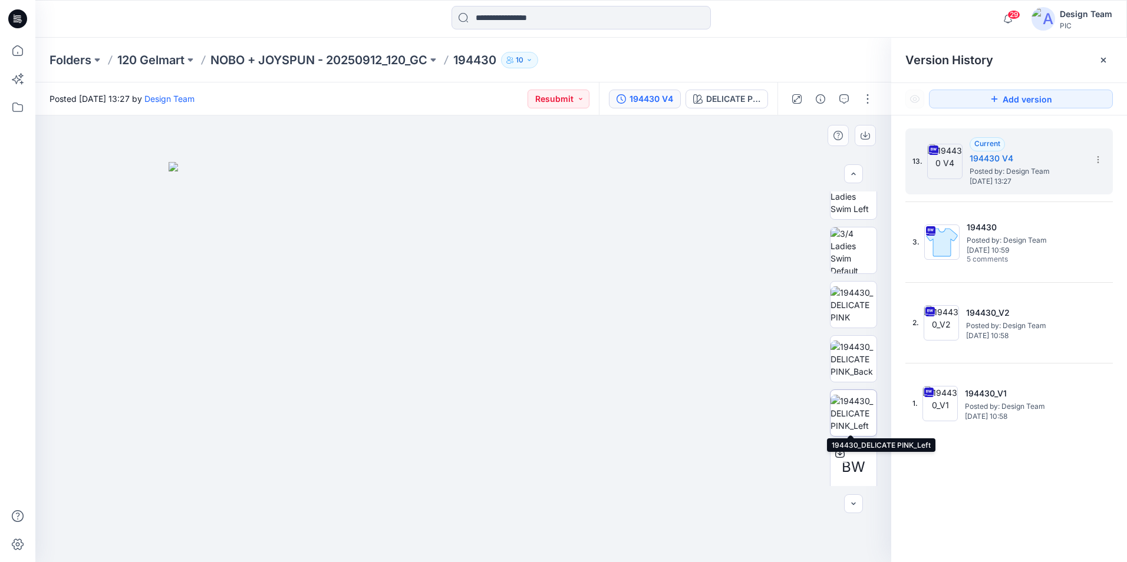
scroll to position [295, 0]
